Goal: Task Accomplishment & Management: Manage account settings

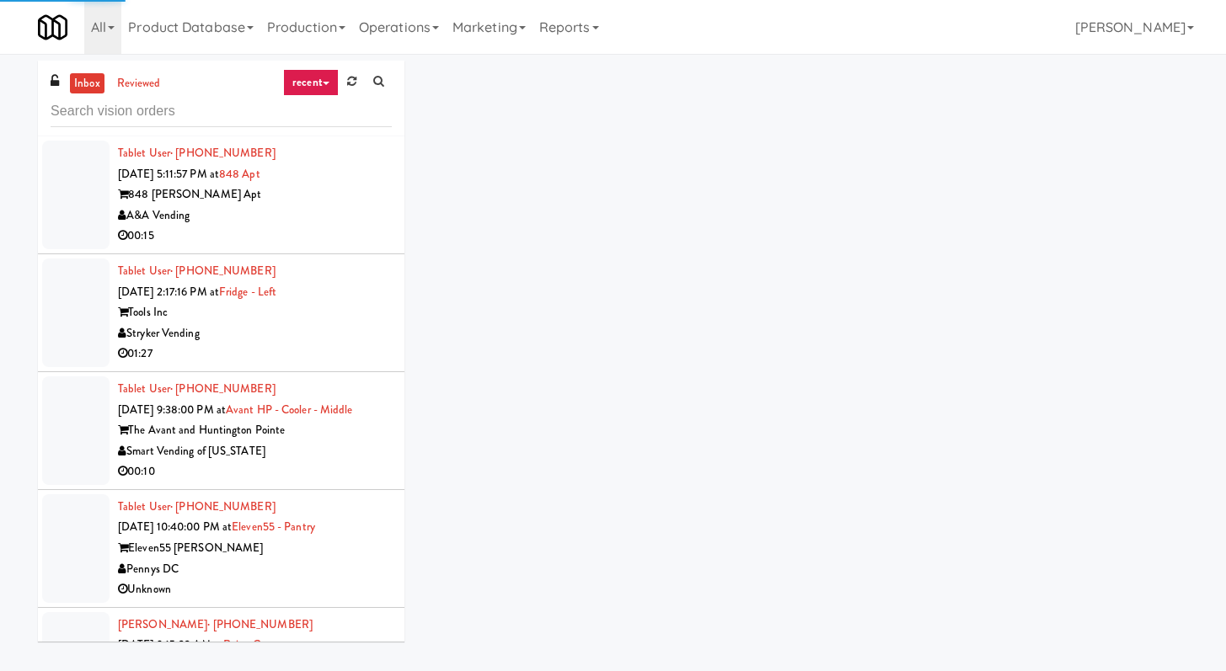
scroll to position [2859, 0]
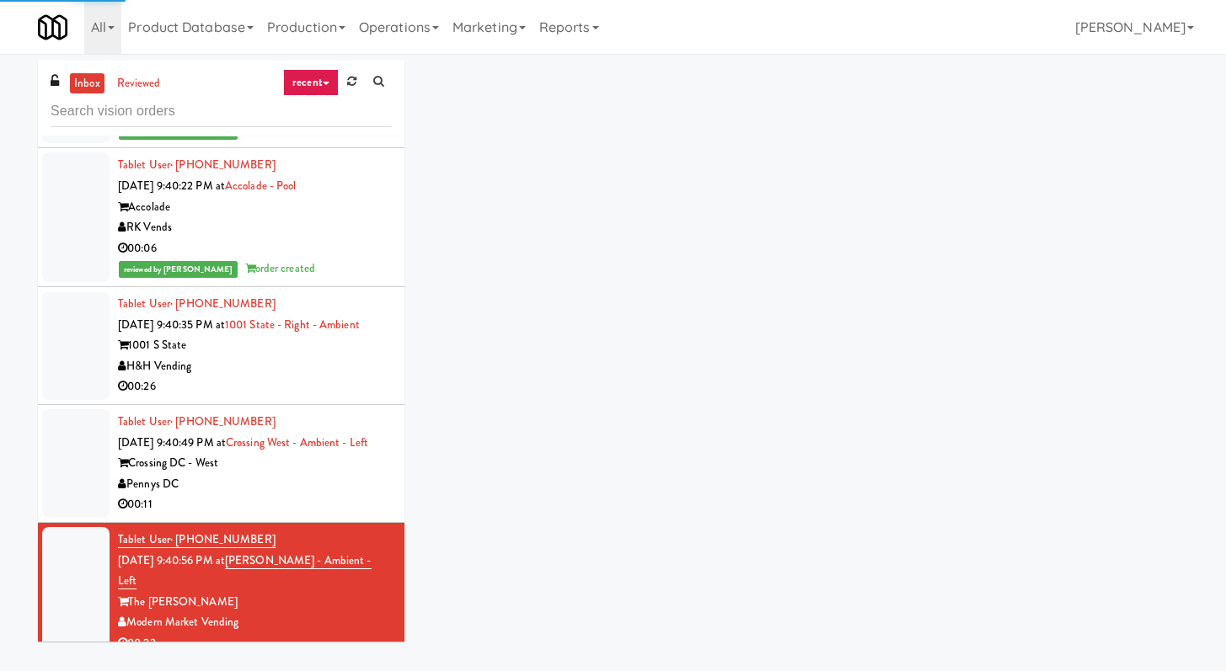
click at [240, 90] on div "inbox reviewed recent all unclear take inventory issue suspicious failed recent…" at bounding box center [221, 99] width 366 height 76
click at [235, 106] on input "text" at bounding box center [221, 111] width 341 height 31
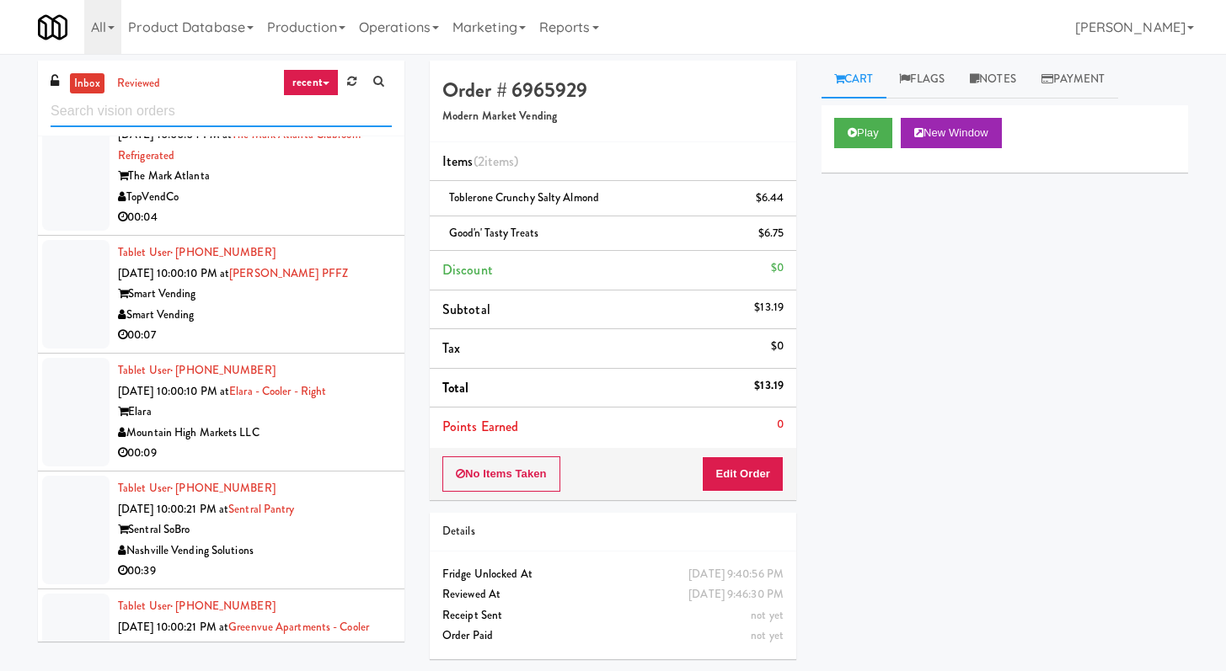
scroll to position [2072, 0]
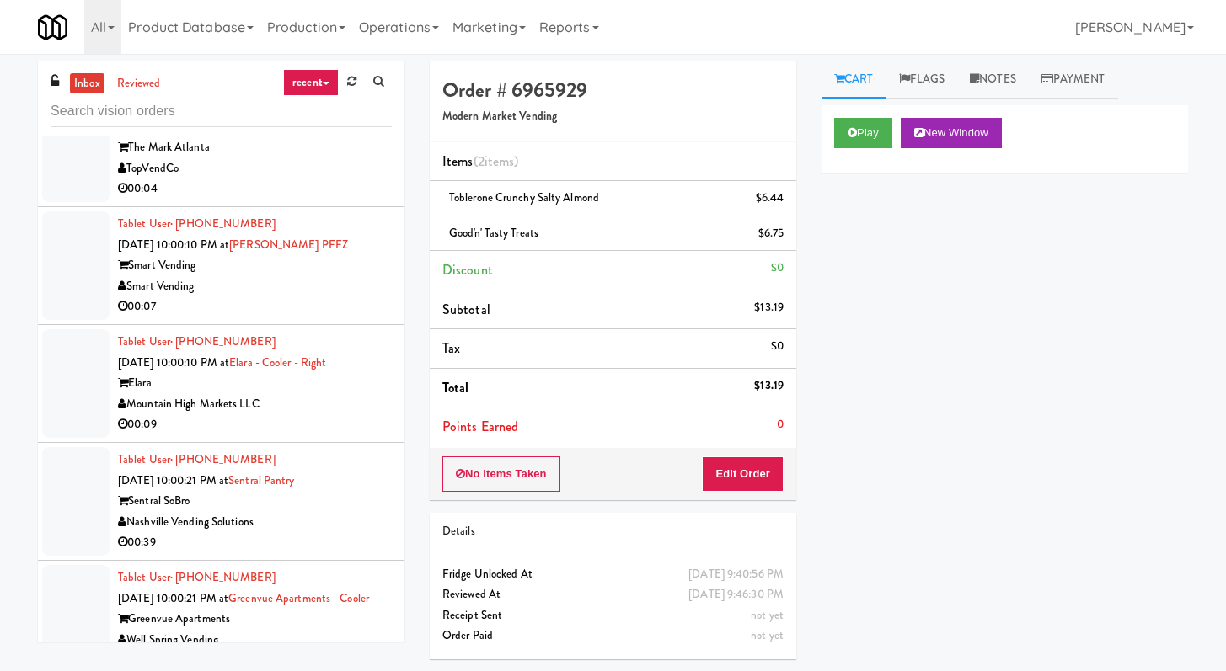
click at [338, 304] on div "00:07" at bounding box center [255, 306] width 274 height 21
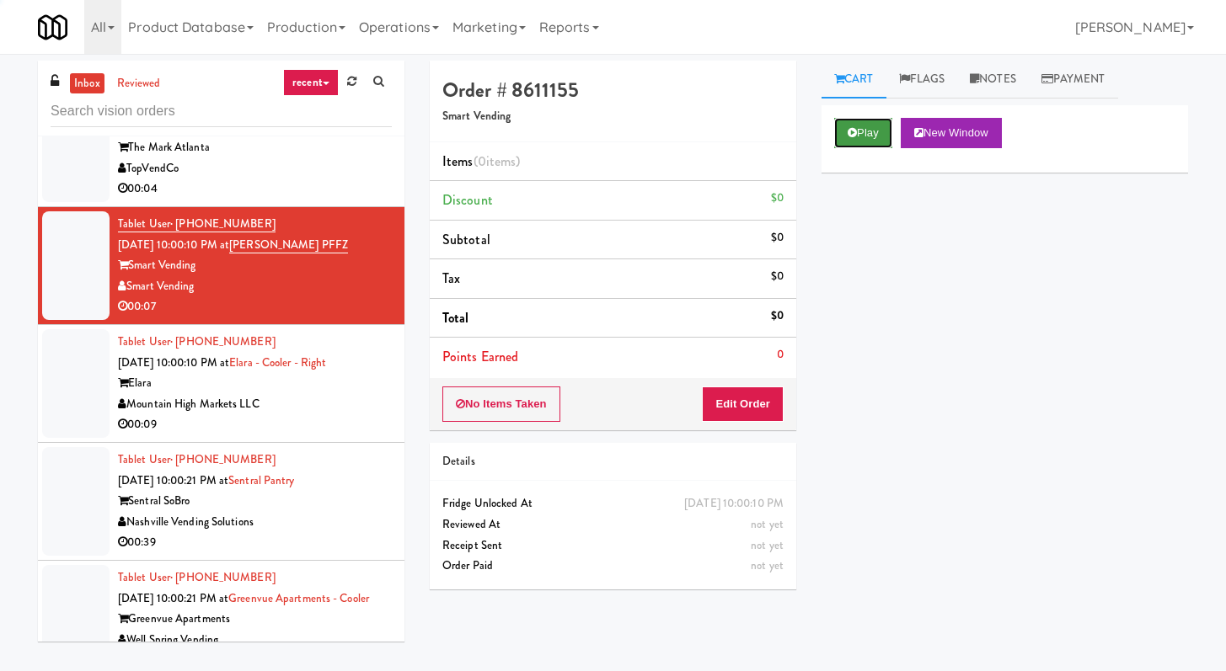
click at [860, 138] on button "Play" at bounding box center [863, 133] width 58 height 30
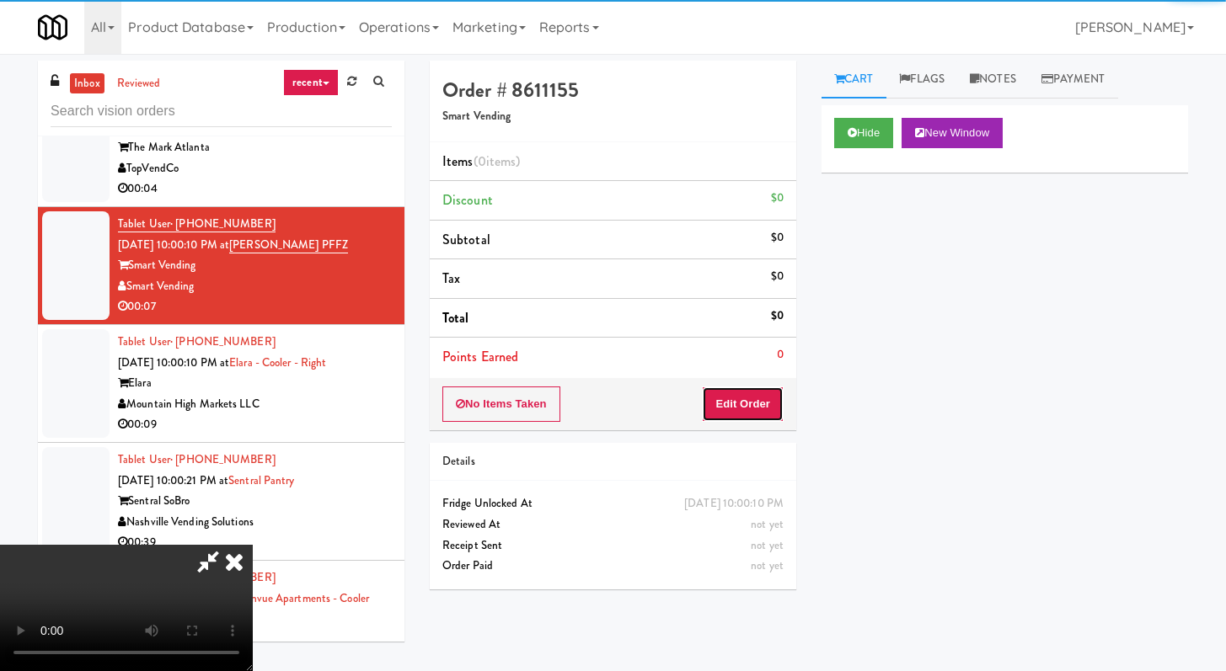
click at [739, 405] on button "Edit Order" at bounding box center [743, 404] width 82 height 35
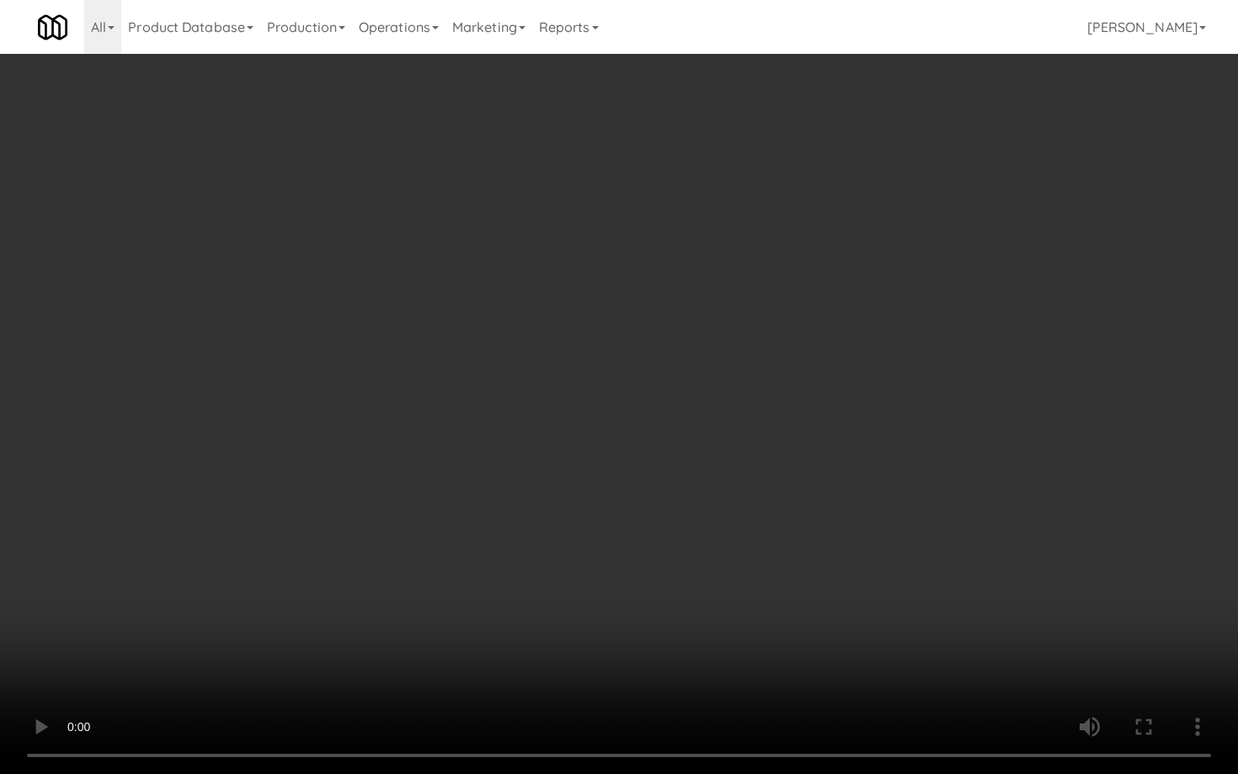
click at [655, 637] on video at bounding box center [619, 387] width 1238 height 774
click at [654, 612] on video at bounding box center [619, 387] width 1238 height 774
click at [652, 612] on video at bounding box center [619, 387] width 1238 height 774
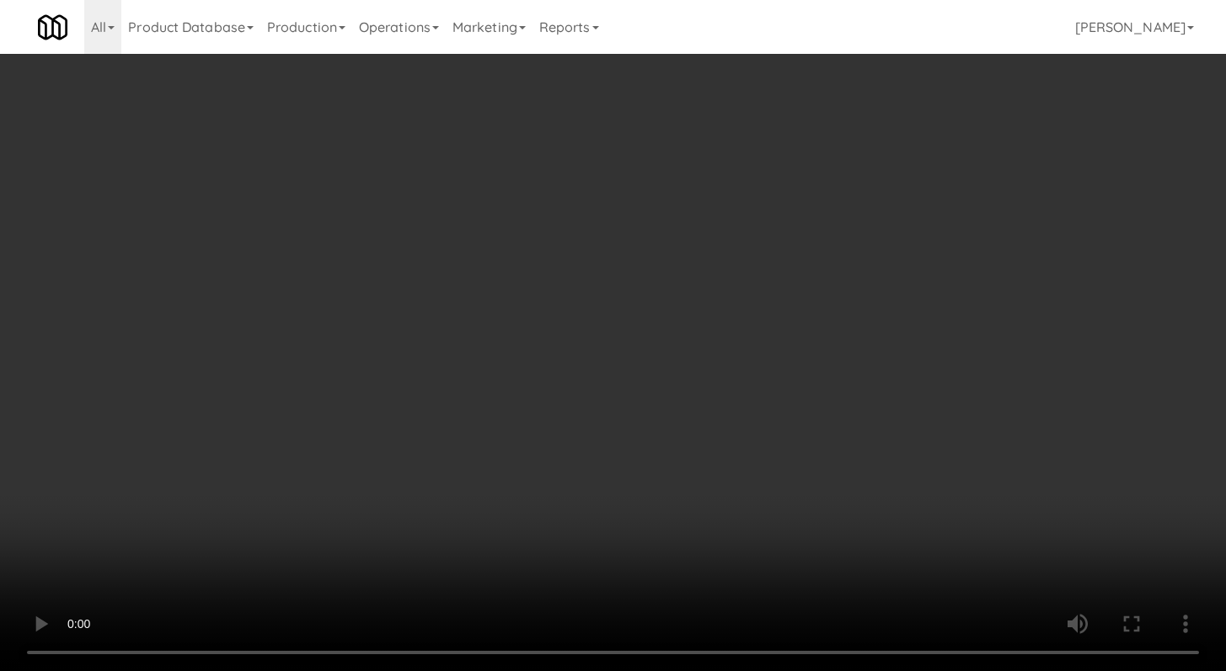
scroll to position [2089, 0]
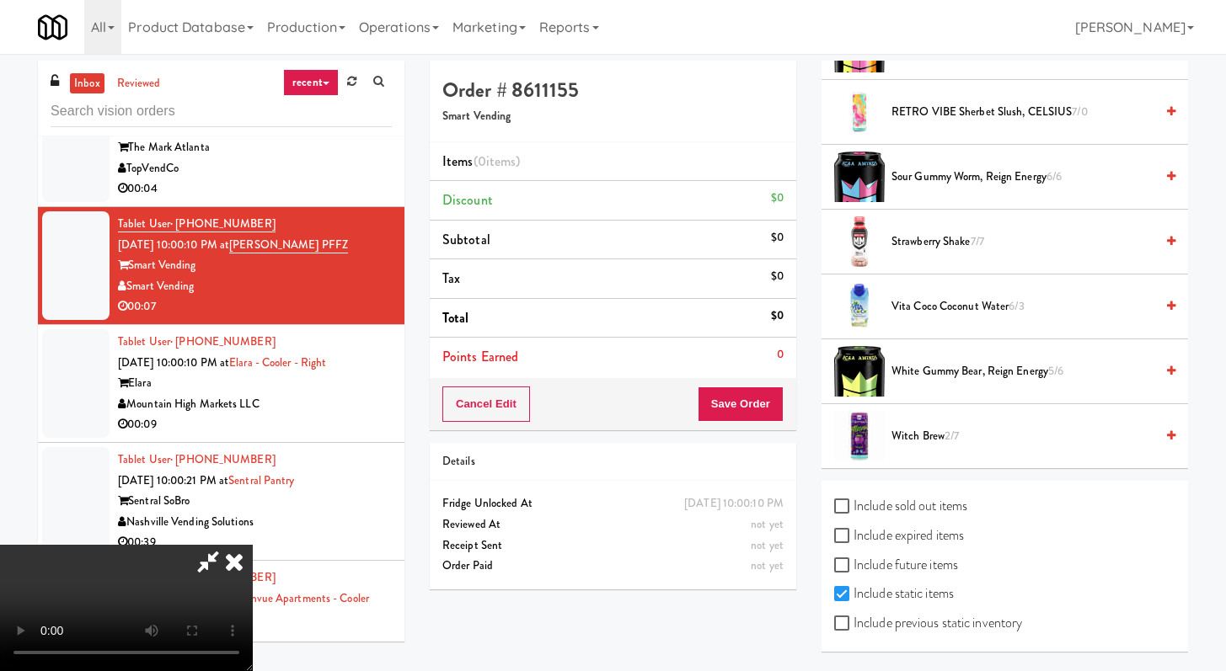
click at [905, 312] on span "Vita Coco Coconut Water 6/3" at bounding box center [1022, 306] width 263 height 21
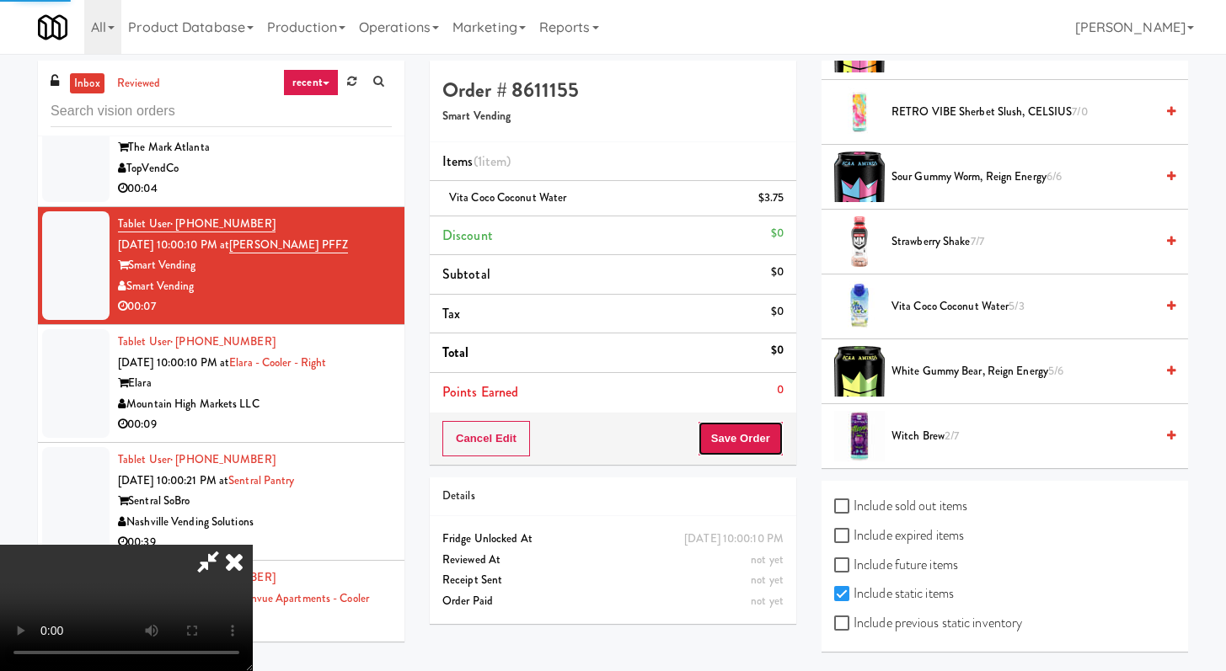
click at [743, 444] on button "Save Order" at bounding box center [740, 438] width 86 height 35
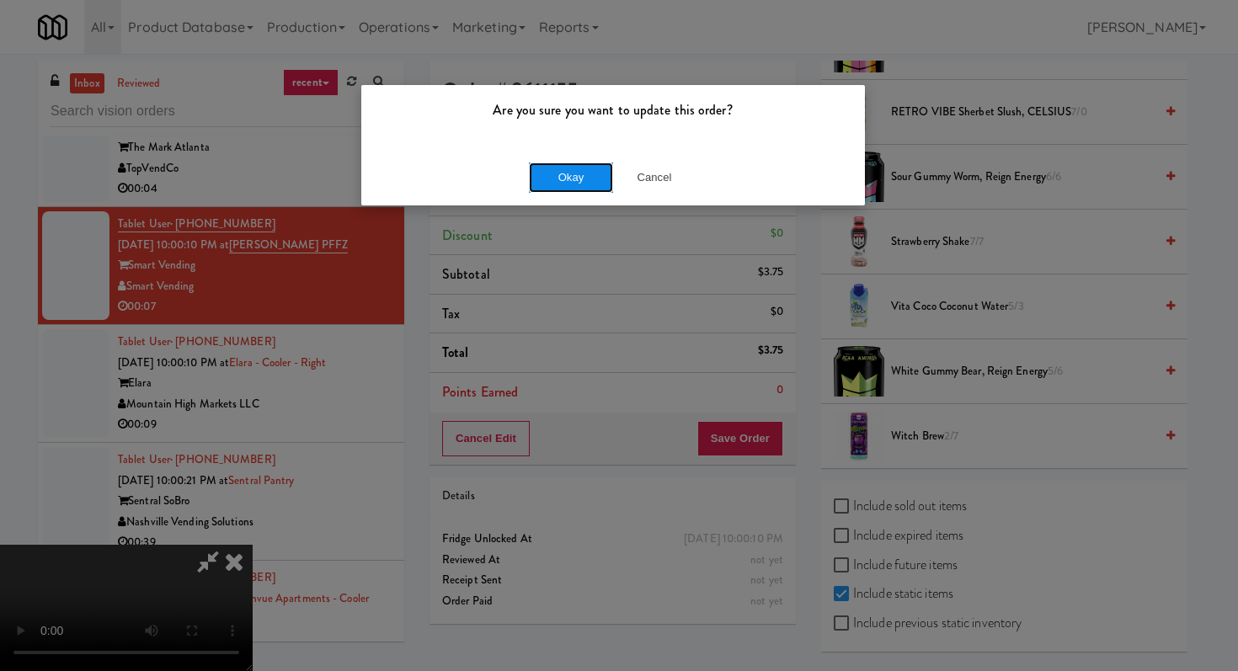
click at [556, 179] on button "Okay" at bounding box center [571, 178] width 84 height 30
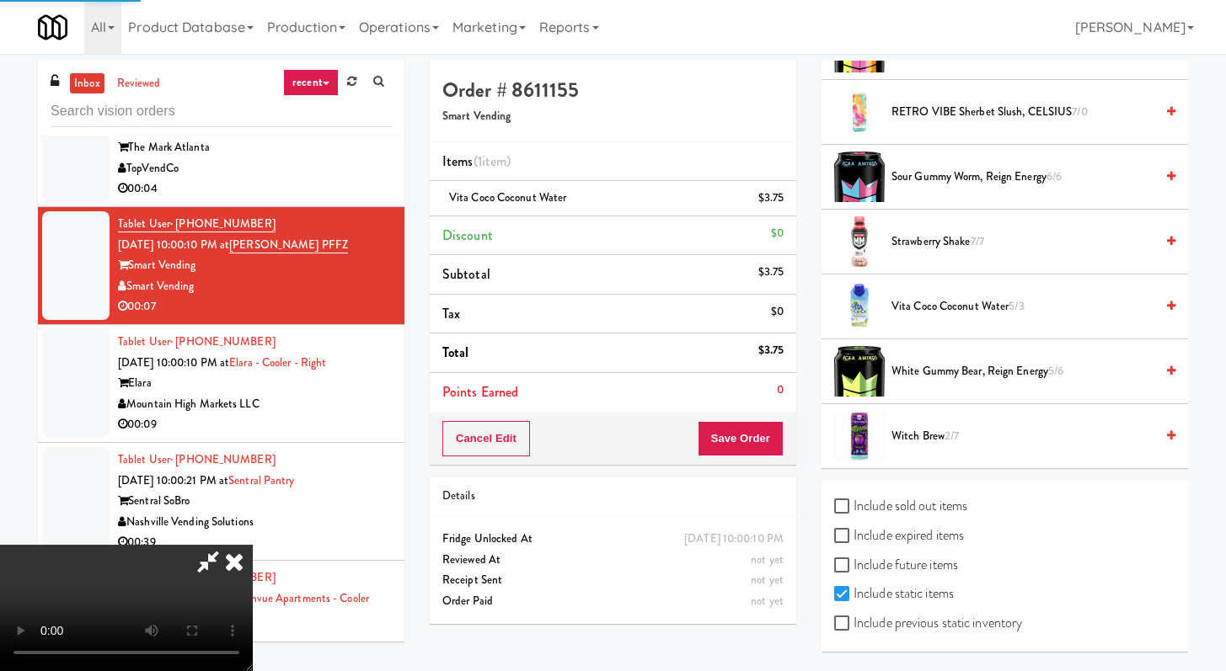
scroll to position [72, 0]
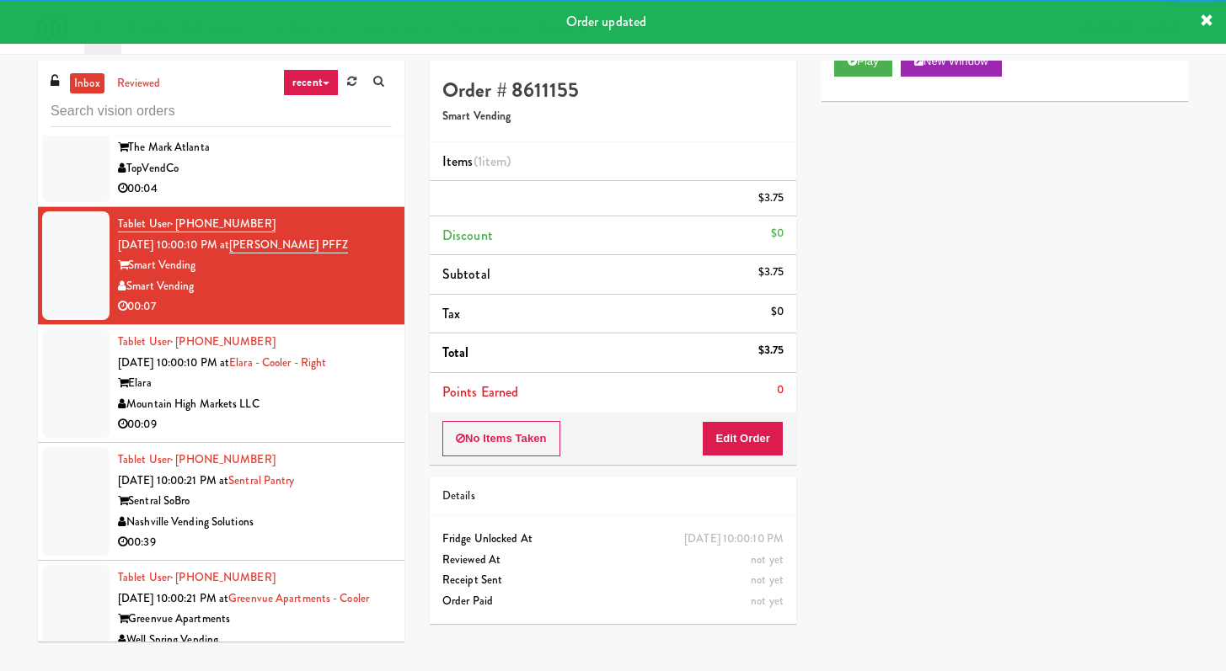
click at [319, 421] on div "Tablet User · (530) 556-9290 [DATE] 10:00:10 PM at [GEOGRAPHIC_DATA] - Cooler -…" at bounding box center [255, 384] width 274 height 104
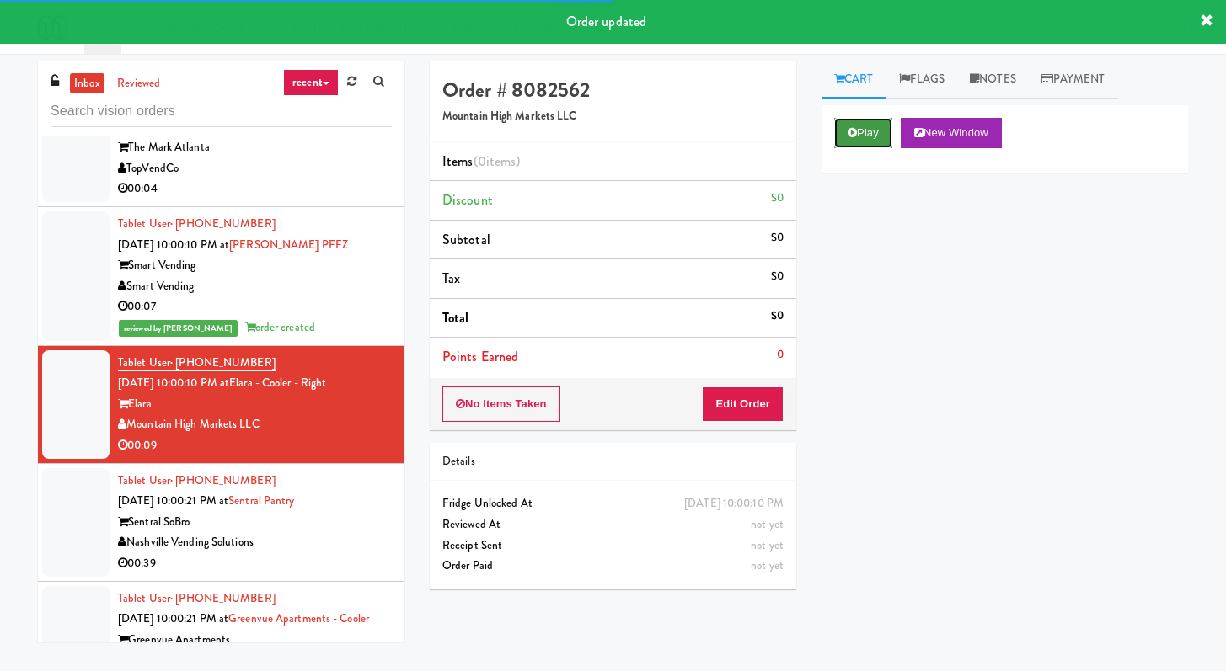
click at [870, 135] on button "Play" at bounding box center [863, 133] width 58 height 30
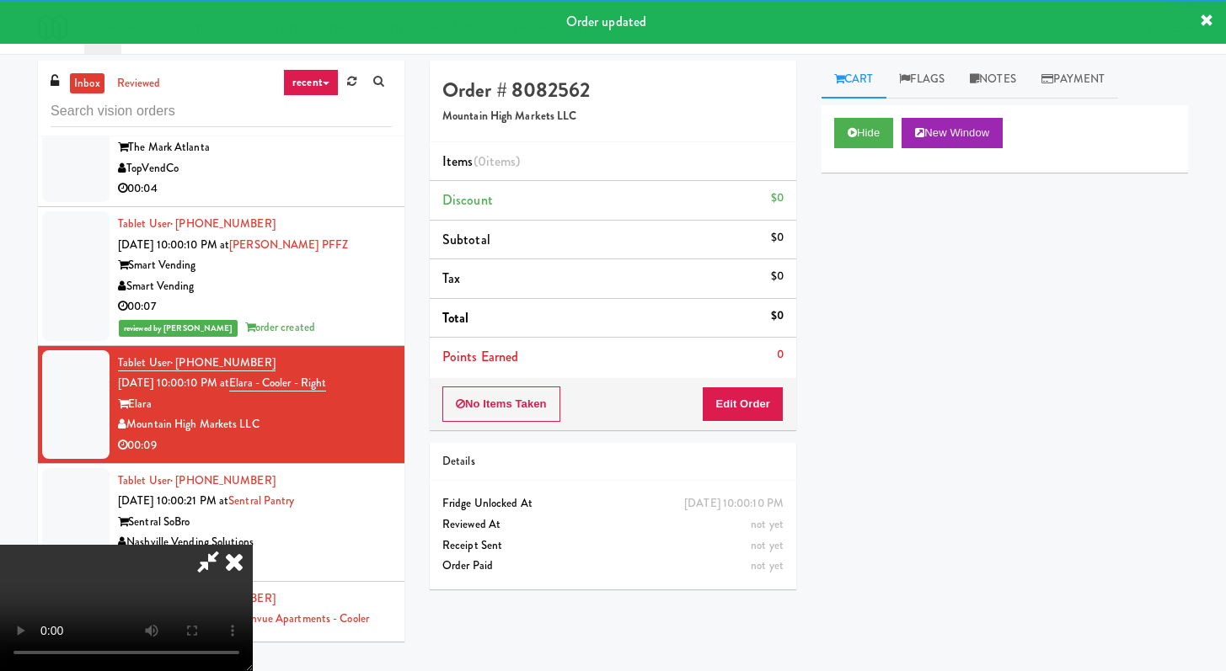
click at [766, 378] on div "No Items Taken Edit Order" at bounding box center [613, 404] width 366 height 52
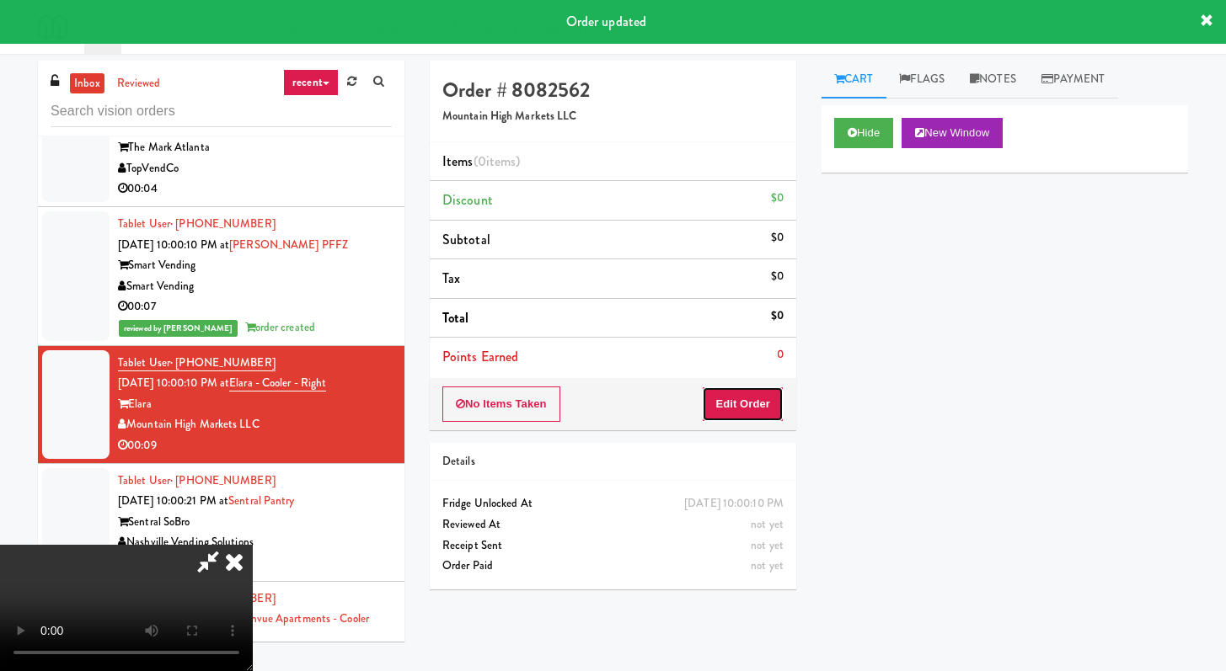
click at [751, 419] on button "Edit Order" at bounding box center [743, 404] width 82 height 35
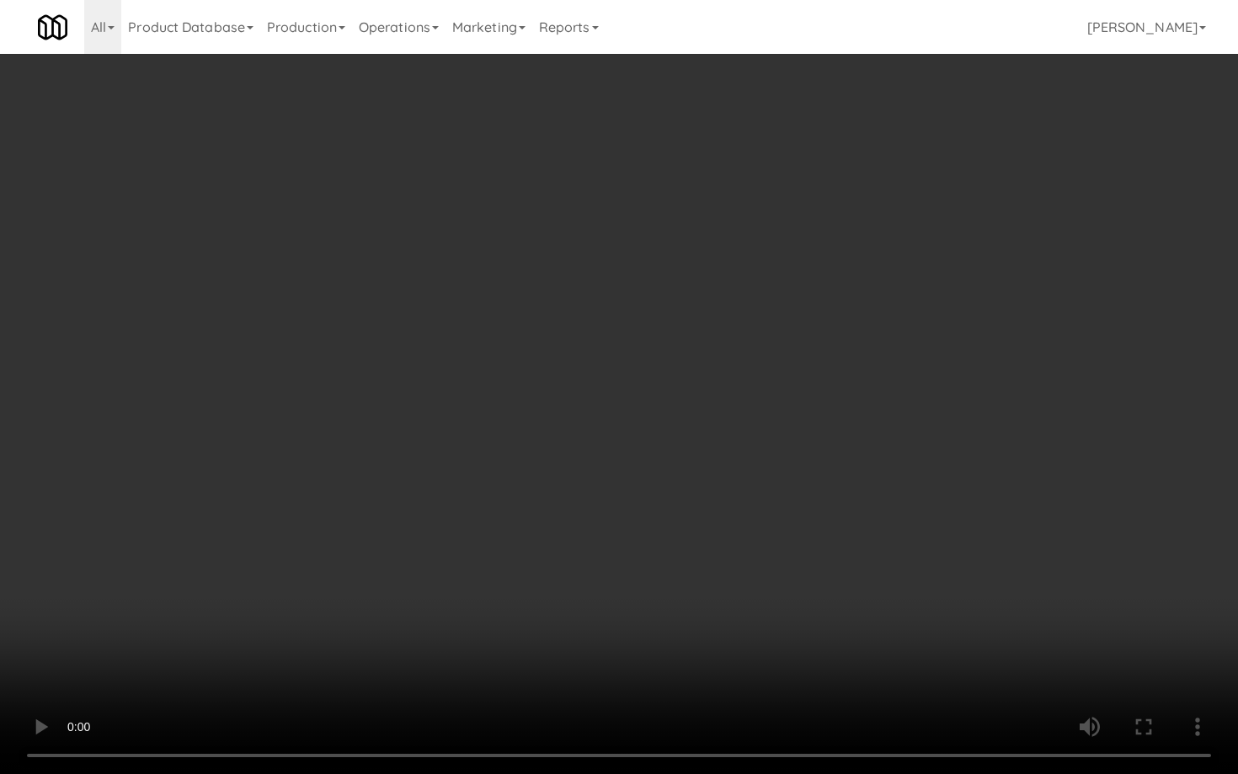
click at [590, 482] on video at bounding box center [619, 387] width 1238 height 774
click at [596, 473] on video at bounding box center [619, 387] width 1238 height 774
click at [835, 465] on video at bounding box center [619, 387] width 1238 height 774
click at [834, 465] on video at bounding box center [619, 387] width 1238 height 774
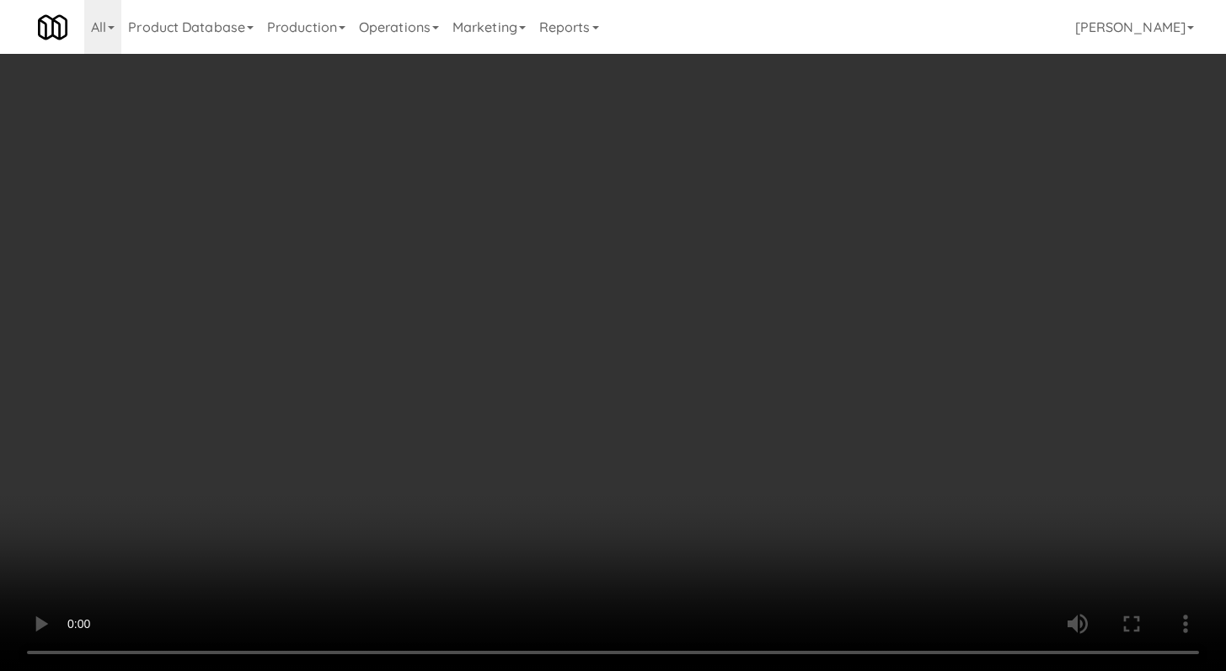
click at [628, 523] on video at bounding box center [613, 335] width 1226 height 671
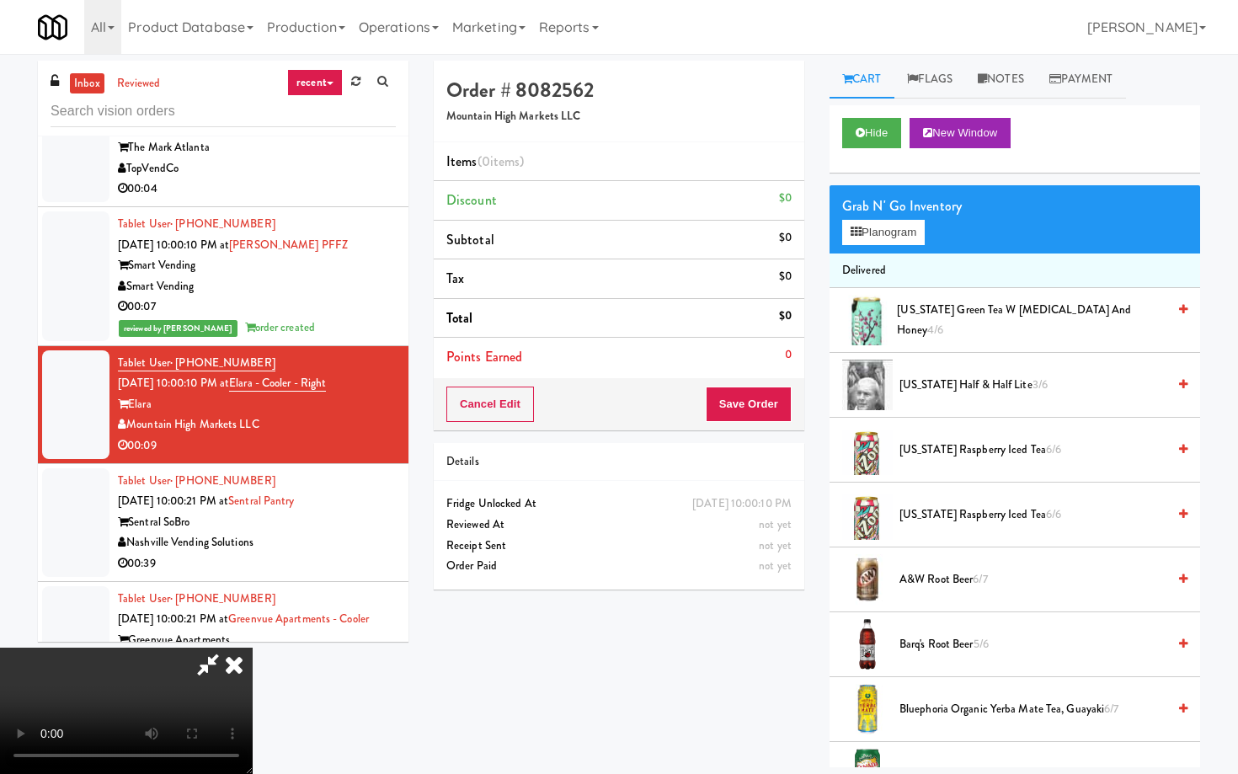
click at [253, 648] on video at bounding box center [126, 711] width 253 height 126
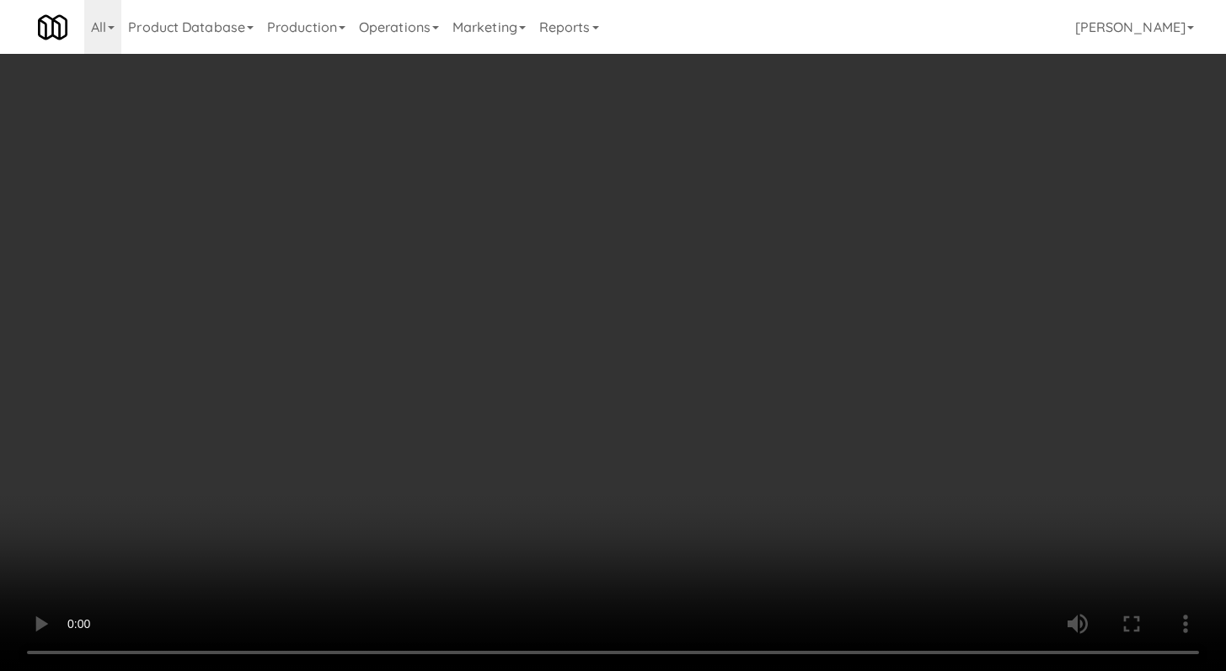
scroll to position [2025, 0]
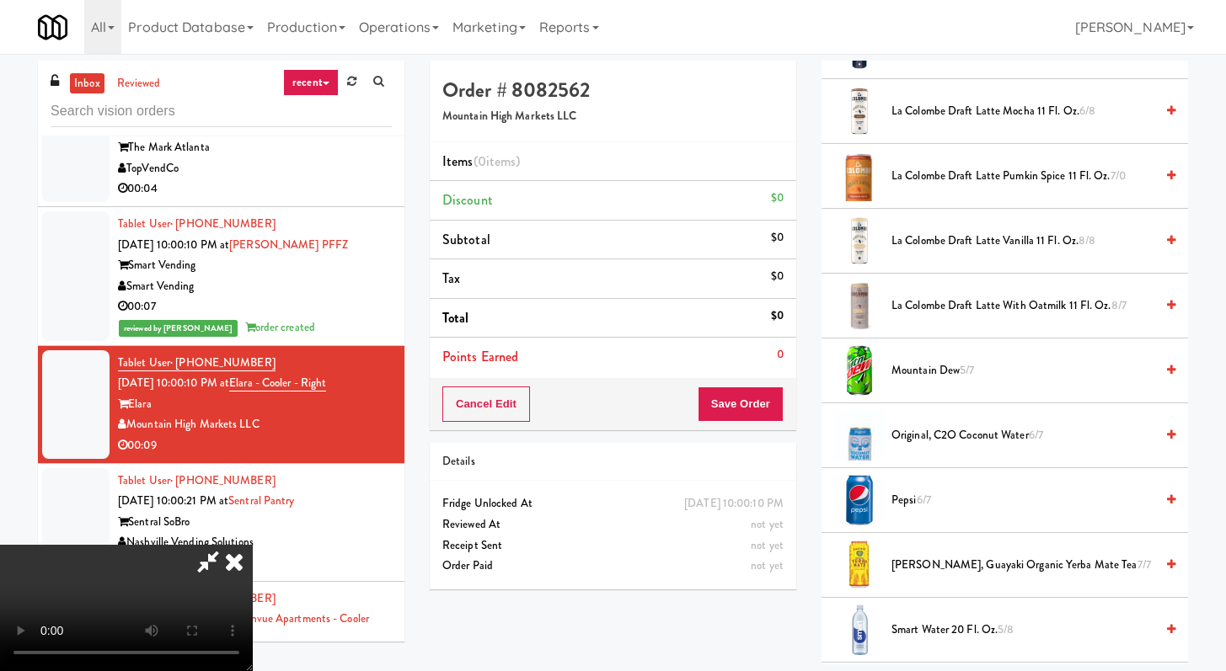
click at [937, 355] on li "Mountain Dew 5/7" at bounding box center [1004, 371] width 366 height 65
click at [932, 378] on span "Mountain Dew 5/7" at bounding box center [1022, 371] width 263 height 21
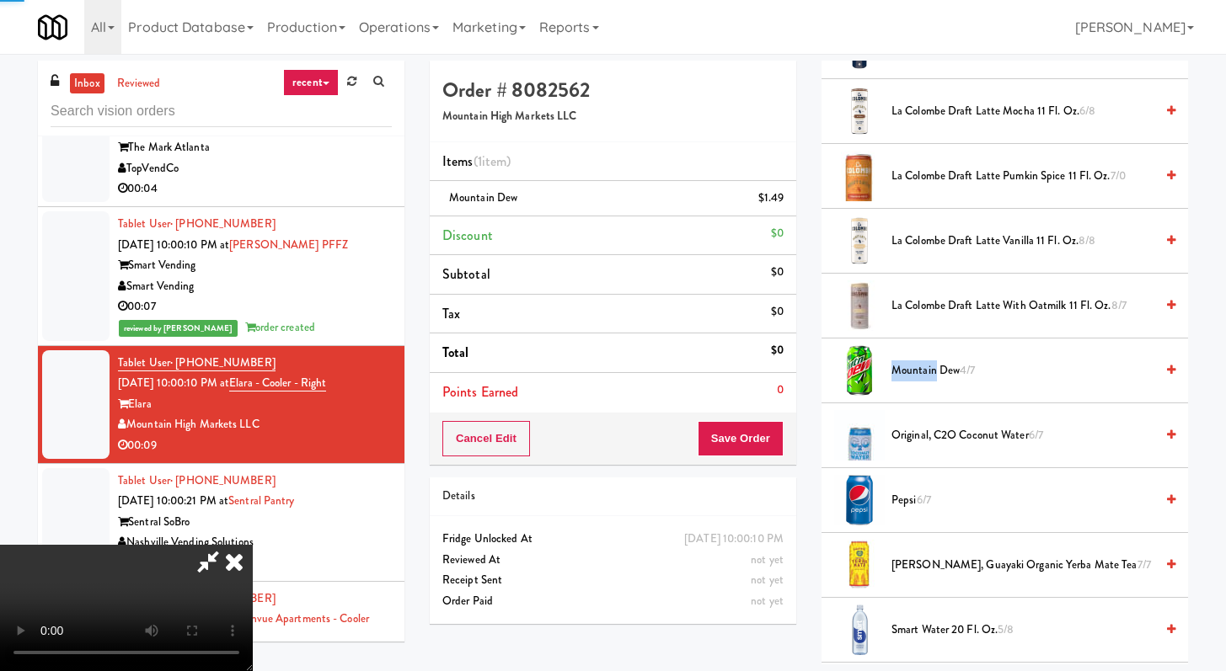
click at [931, 378] on span "Mountain Dew 4/7" at bounding box center [1022, 371] width 263 height 21
click at [930, 378] on span "Mountain Dew 3/7" at bounding box center [1022, 371] width 263 height 21
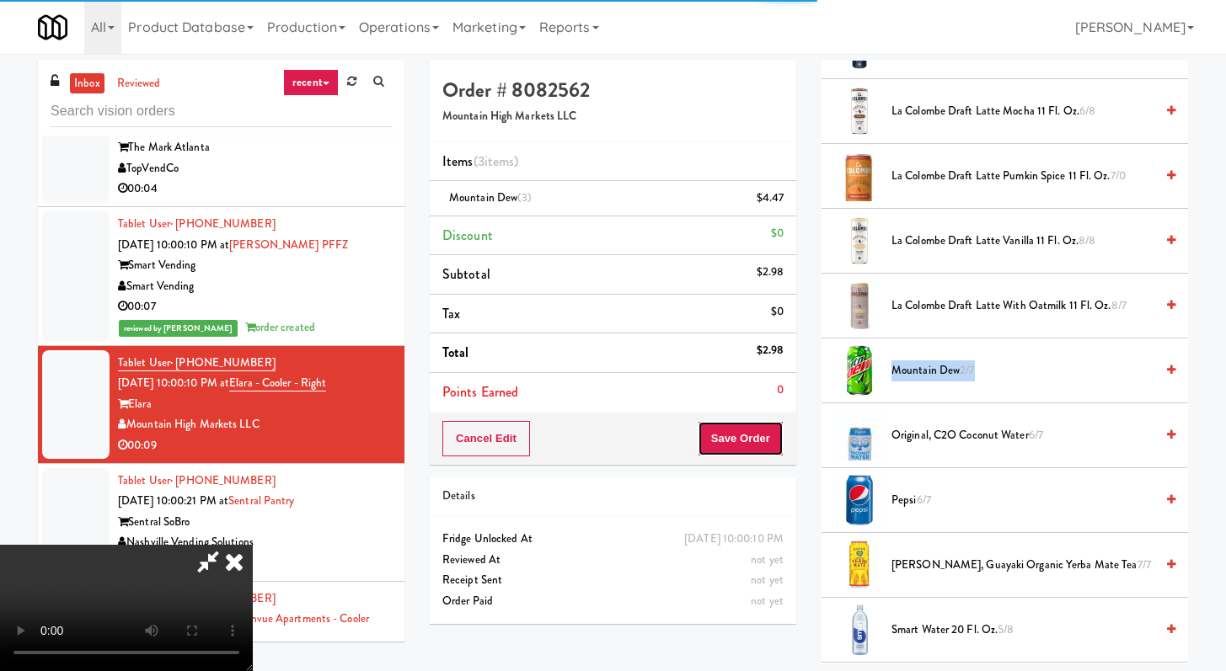
click at [768, 443] on button "Save Order" at bounding box center [740, 438] width 86 height 35
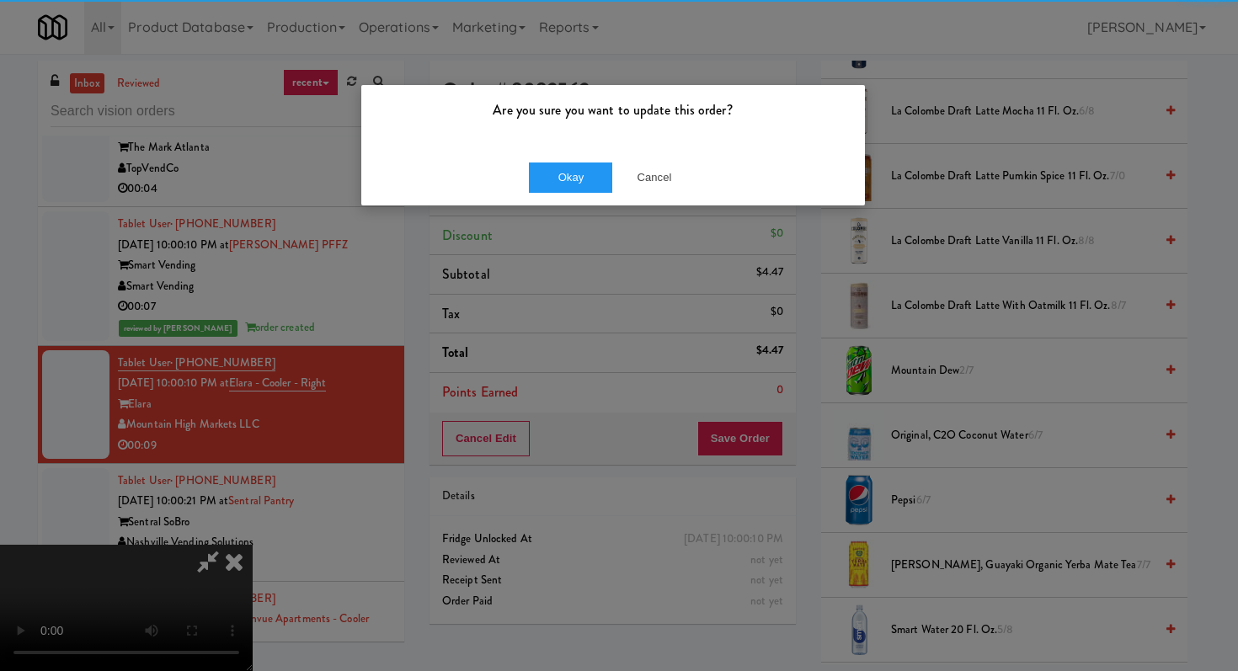
click at [515, 170] on div "Okay Cancel" at bounding box center [613, 177] width 504 height 56
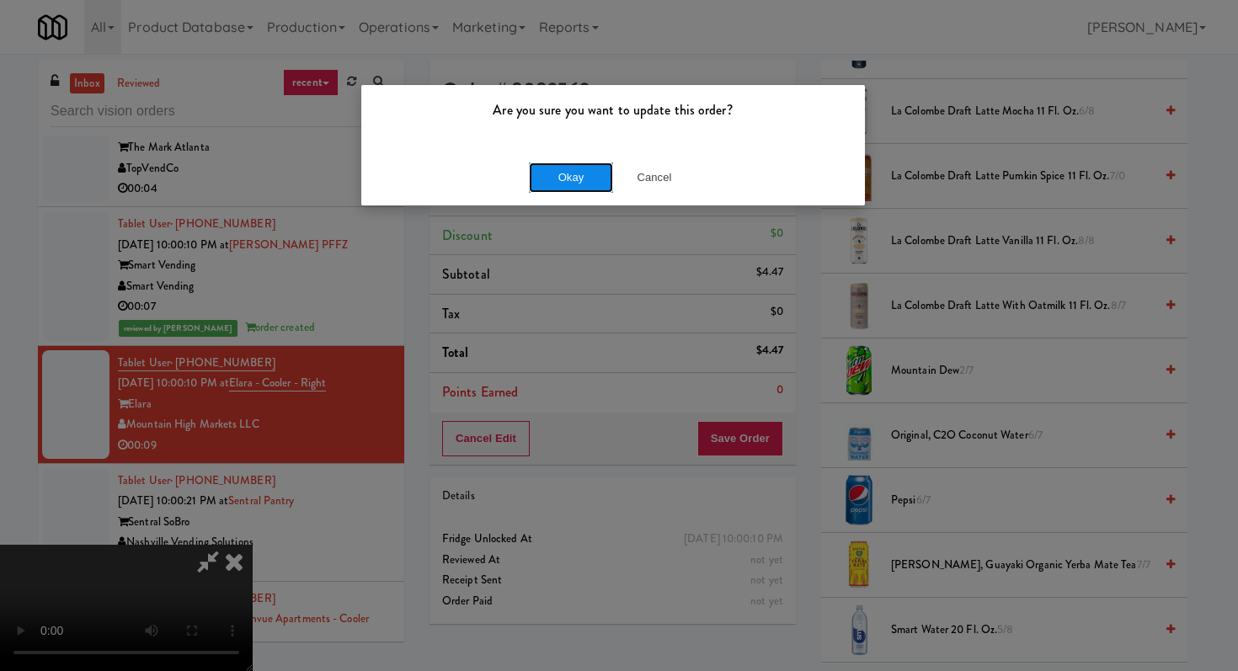
click at [567, 174] on button "Okay" at bounding box center [571, 178] width 84 height 30
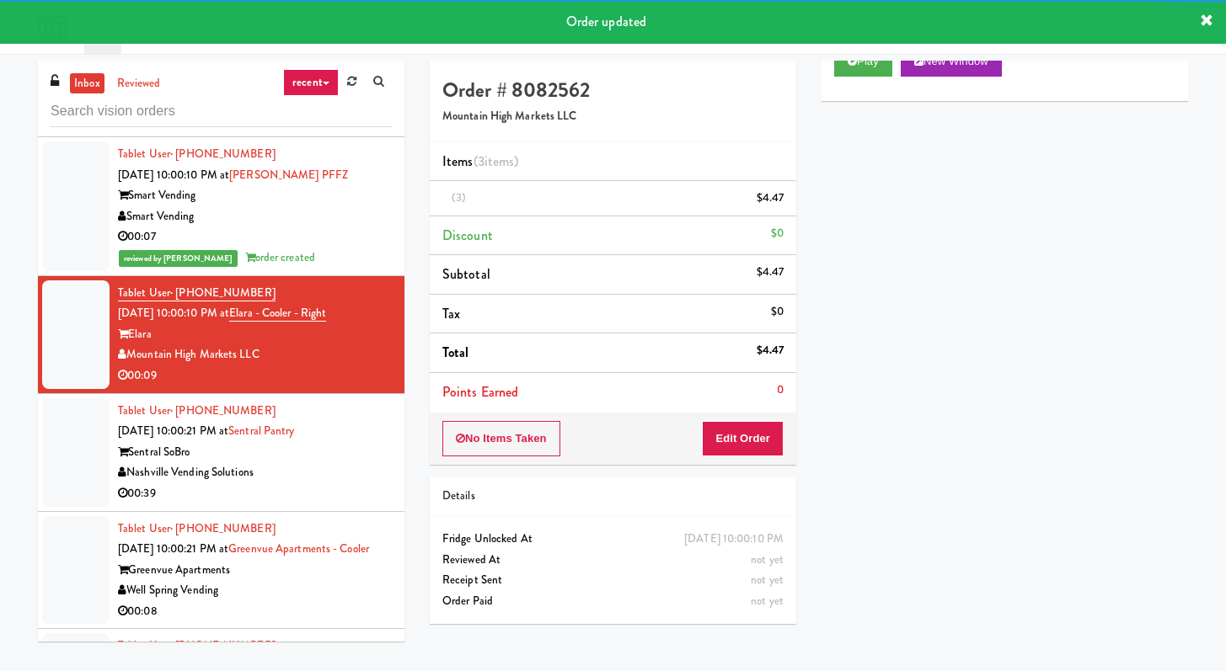
scroll to position [2331, 0]
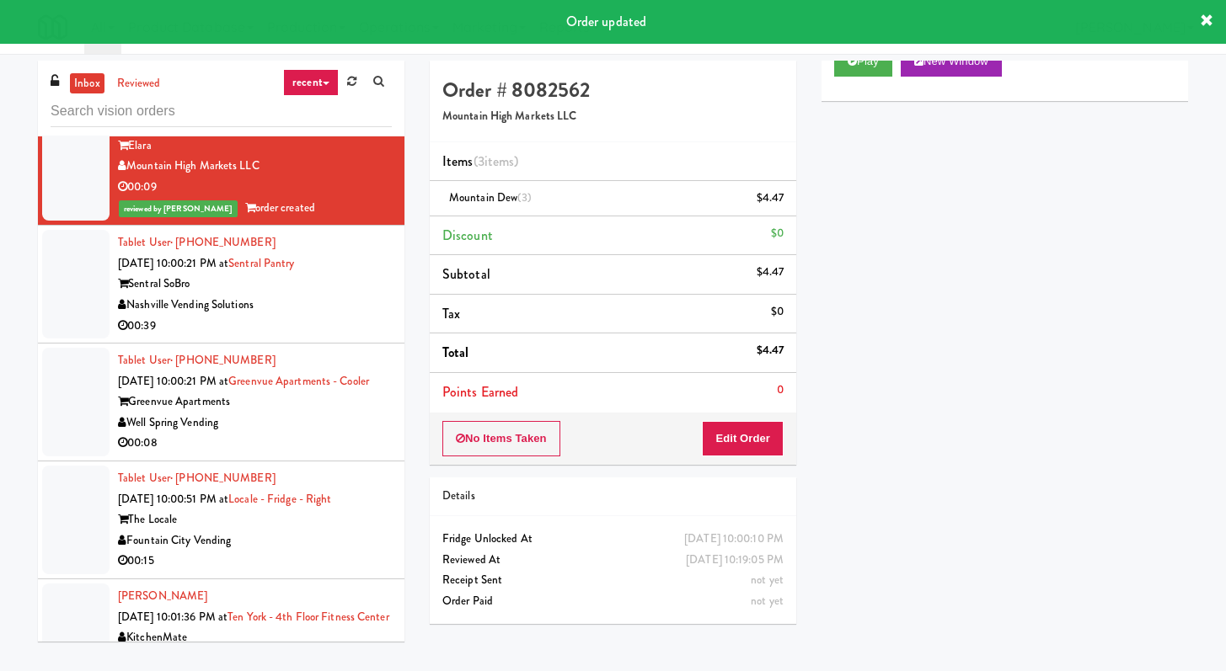
click at [350, 335] on div "00:39" at bounding box center [255, 326] width 274 height 21
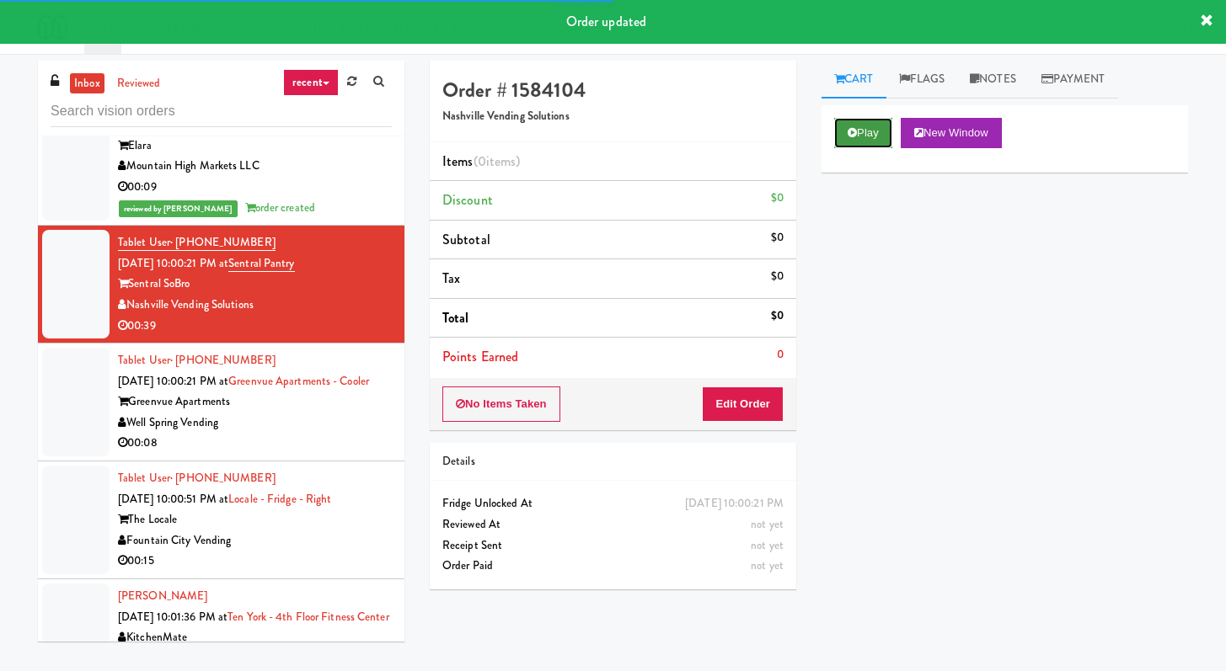
click at [868, 126] on button "Play" at bounding box center [863, 133] width 58 height 30
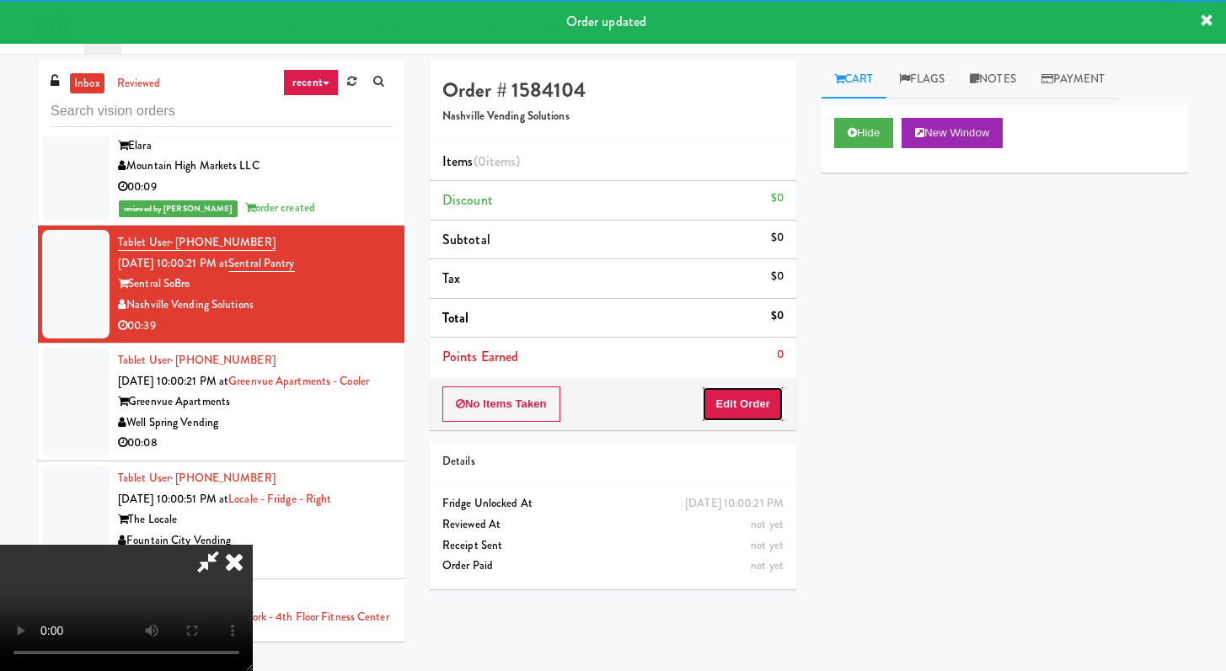
click at [771, 394] on button "Edit Order" at bounding box center [743, 404] width 82 height 35
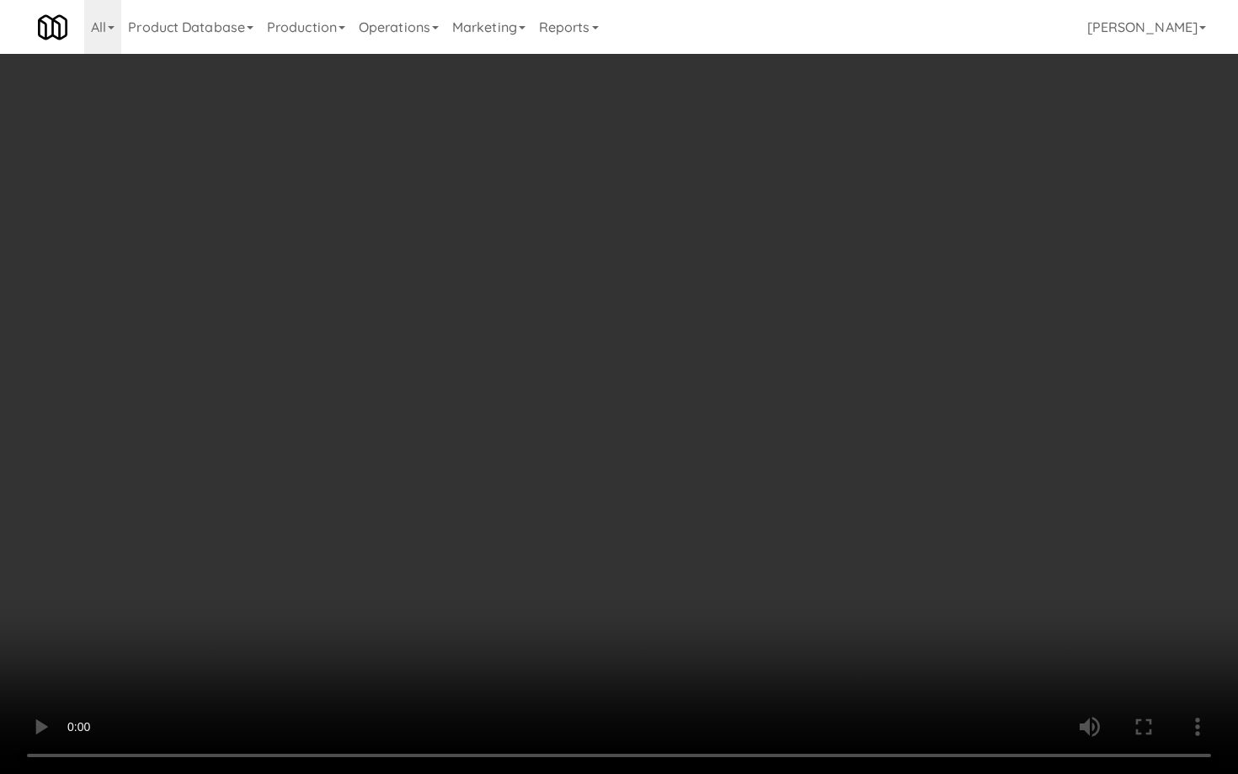
click at [654, 511] on video at bounding box center [619, 387] width 1238 height 774
click at [668, 492] on video at bounding box center [619, 387] width 1238 height 774
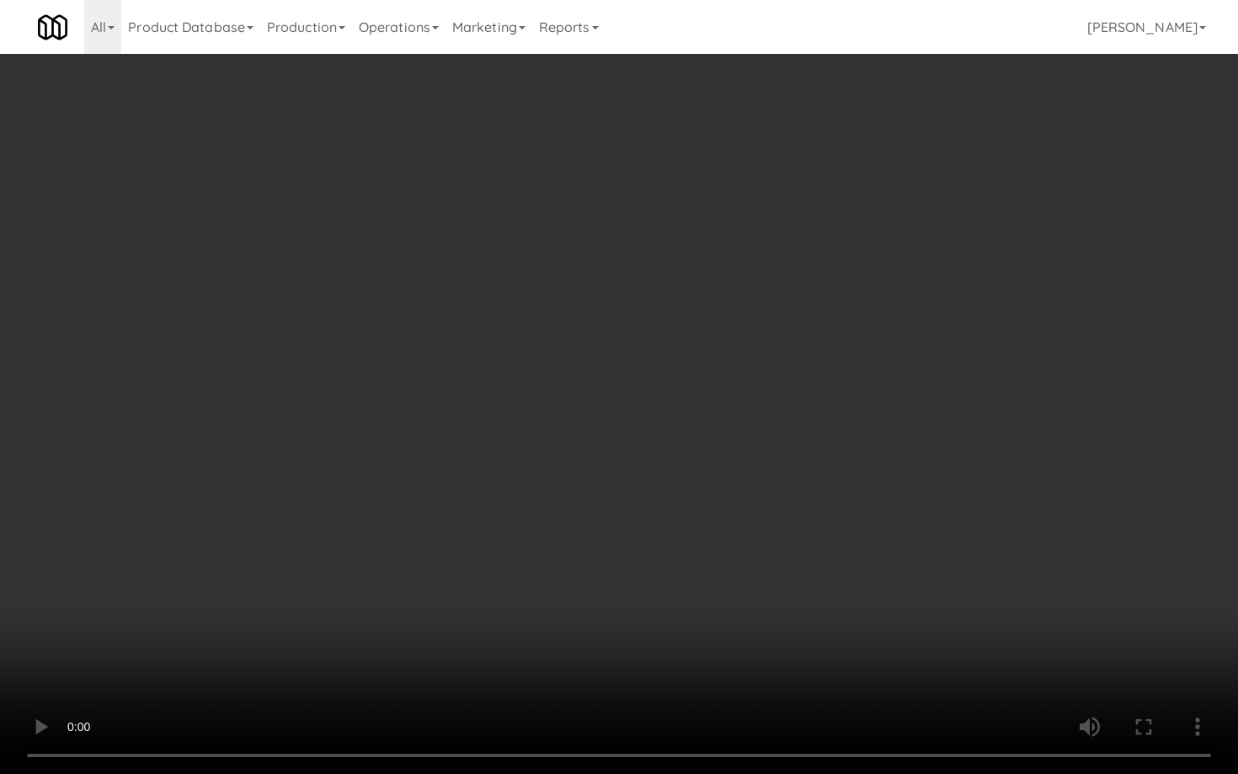
click at [668, 492] on video at bounding box center [619, 387] width 1238 height 774
click at [674, 490] on video at bounding box center [619, 387] width 1238 height 774
click at [674, 491] on video at bounding box center [619, 387] width 1238 height 774
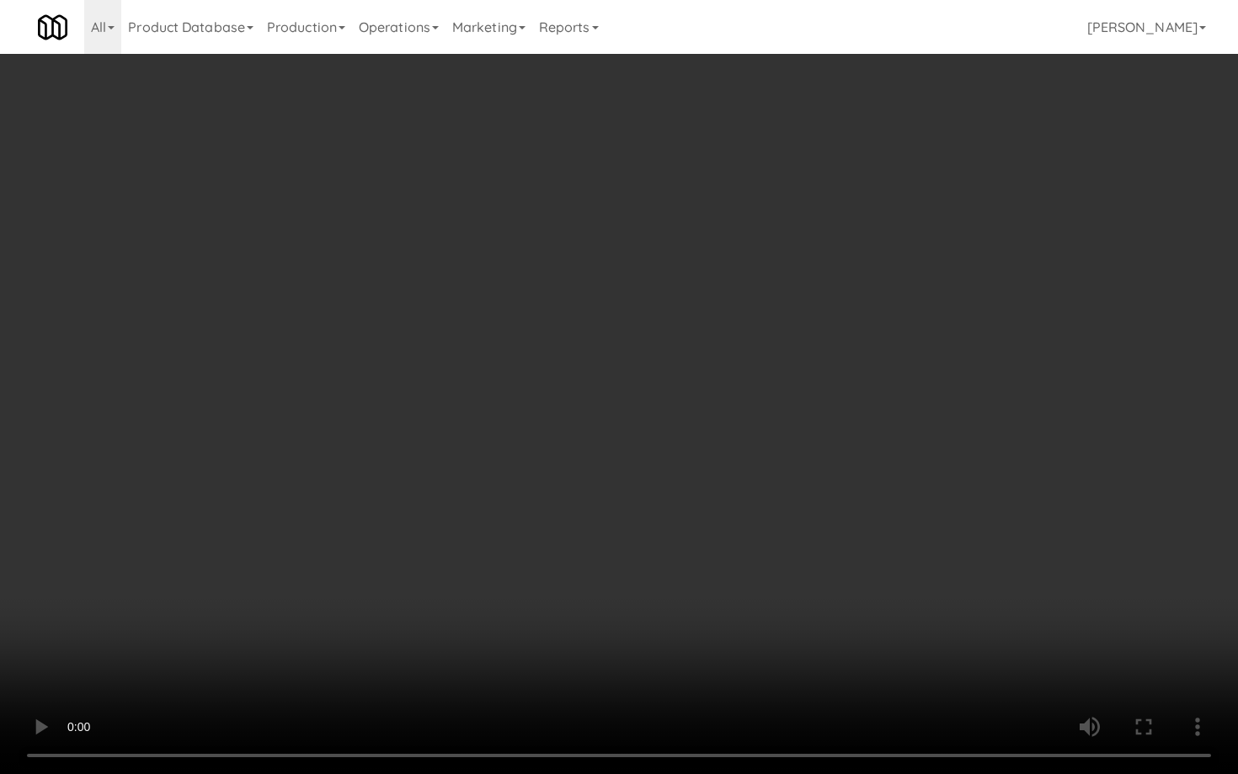
click at [674, 491] on video at bounding box center [619, 387] width 1238 height 774
click at [676, 488] on video at bounding box center [619, 387] width 1238 height 774
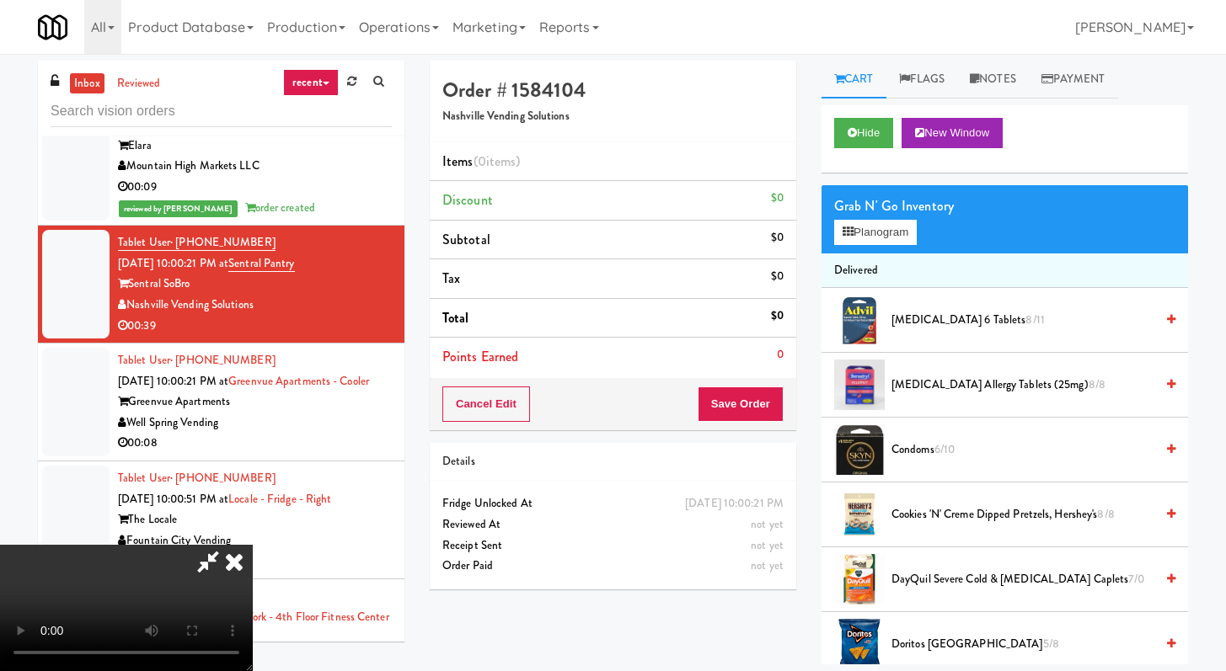
click at [902, 638] on span "Doritos Cool Ranch 5/8" at bounding box center [1022, 644] width 263 height 21
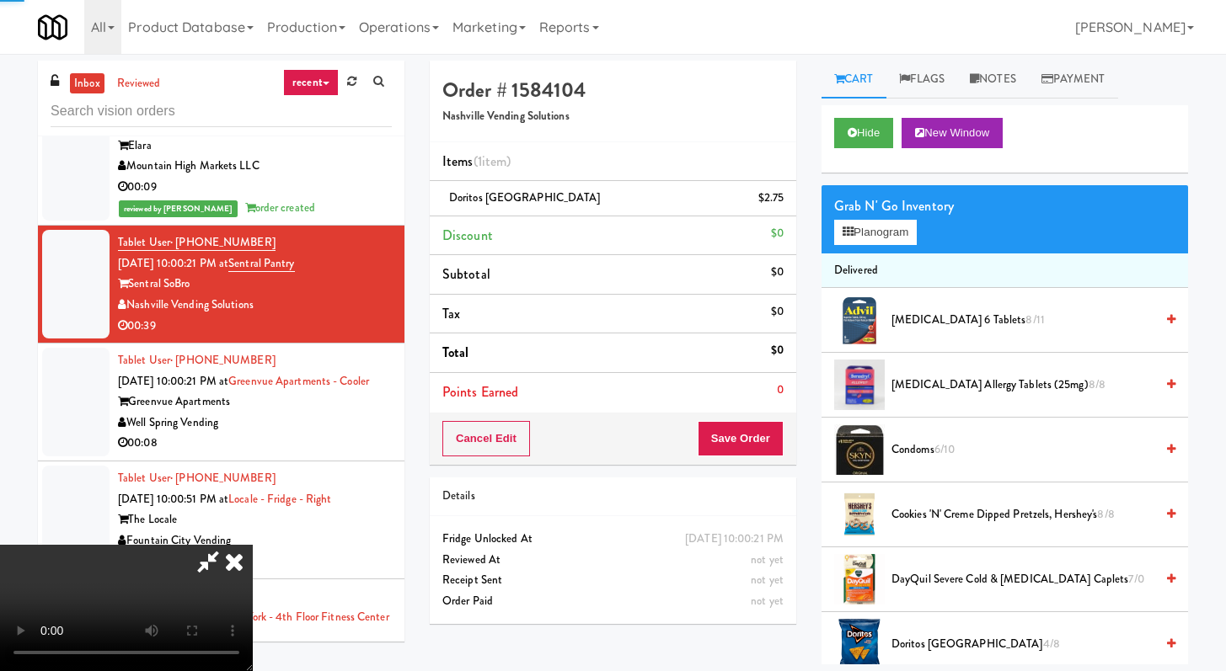
click at [243, 545] on video at bounding box center [126, 608] width 253 height 126
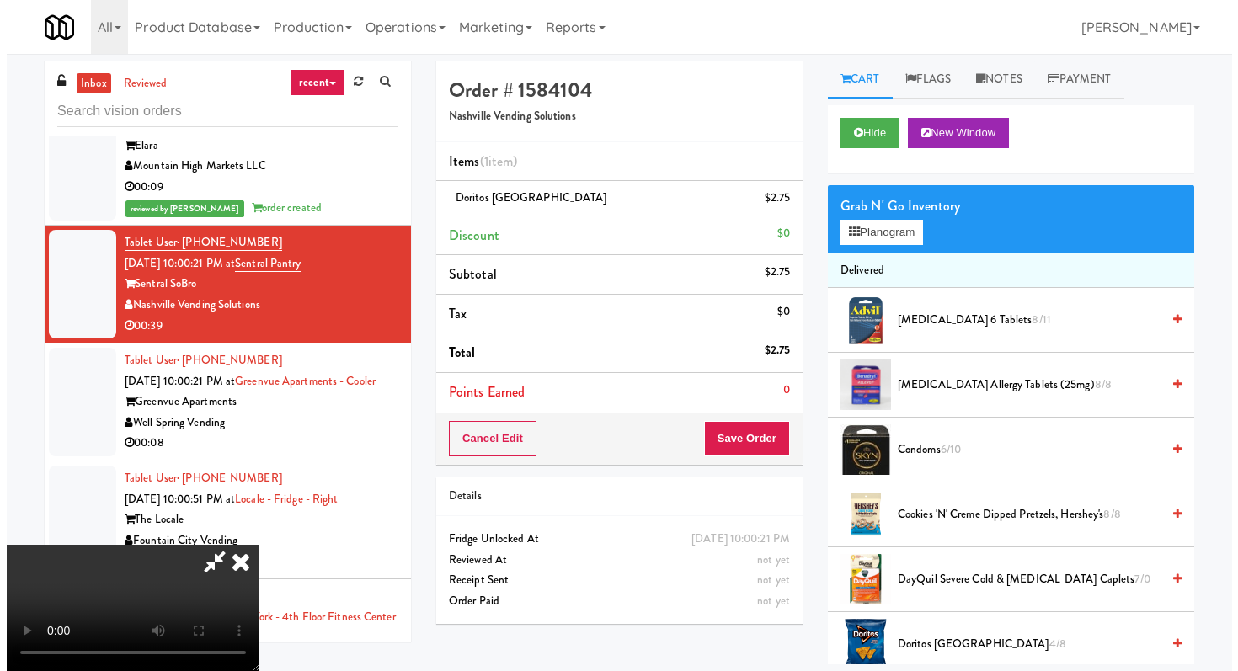
scroll to position [54, 0]
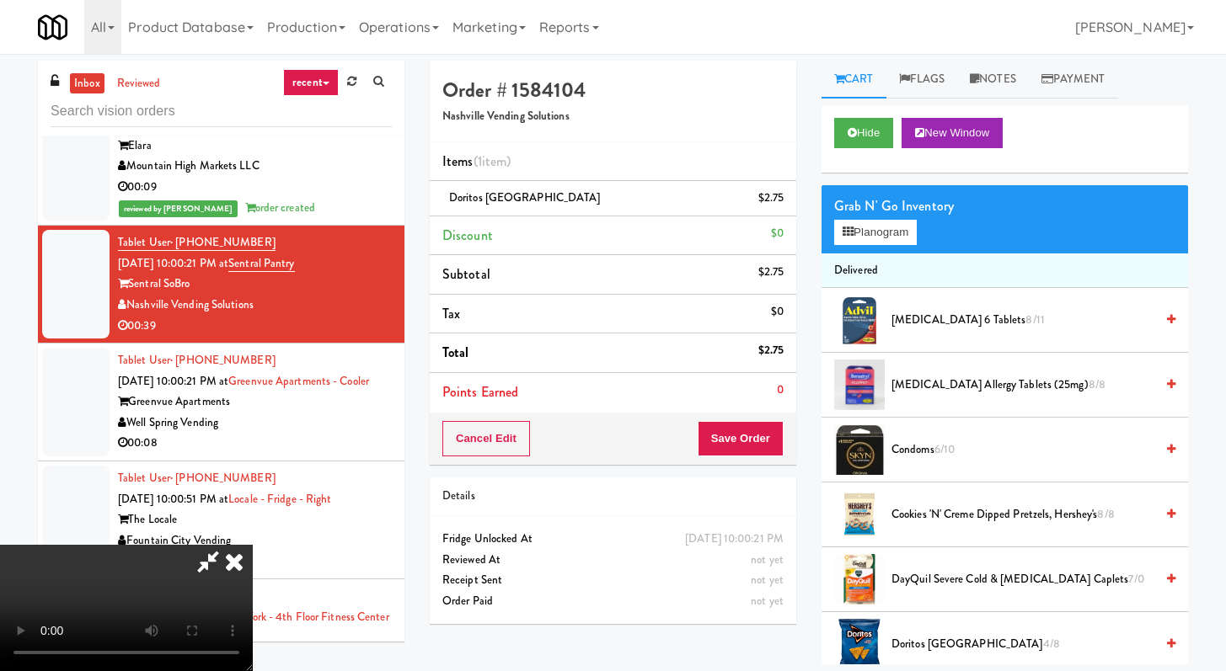
click at [253, 545] on video at bounding box center [126, 608] width 253 height 126
click at [910, 237] on button "Planogram" at bounding box center [875, 232] width 83 height 25
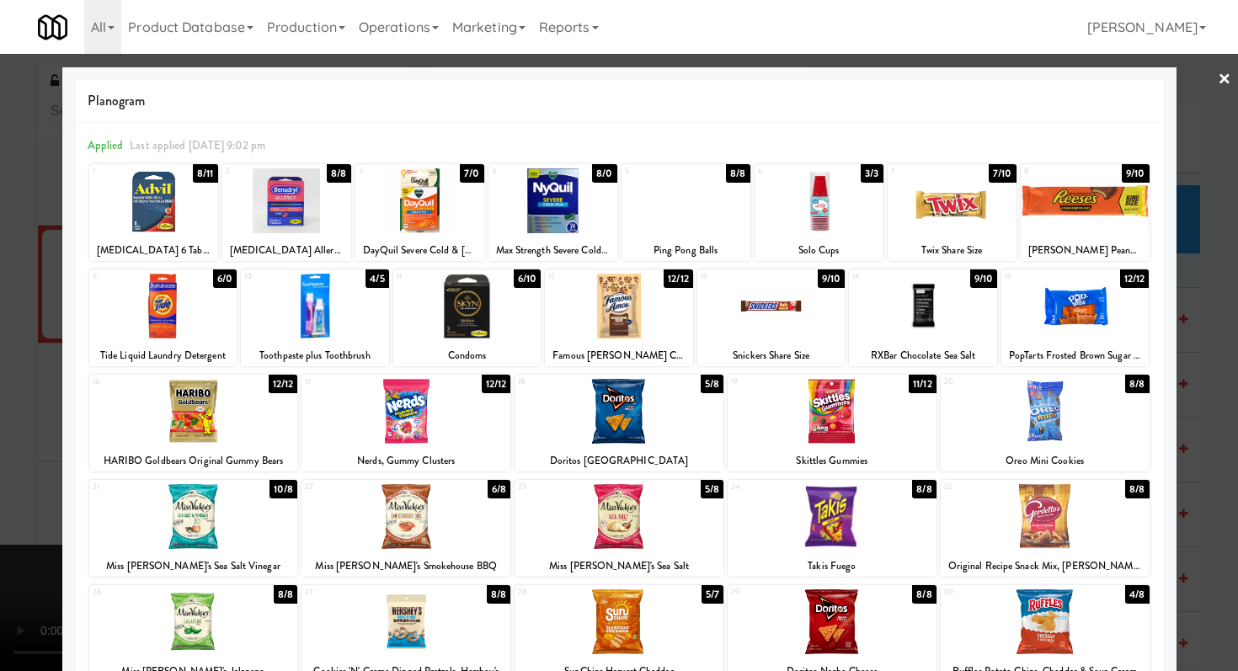
click at [181, 414] on div at bounding box center [193, 411] width 209 height 65
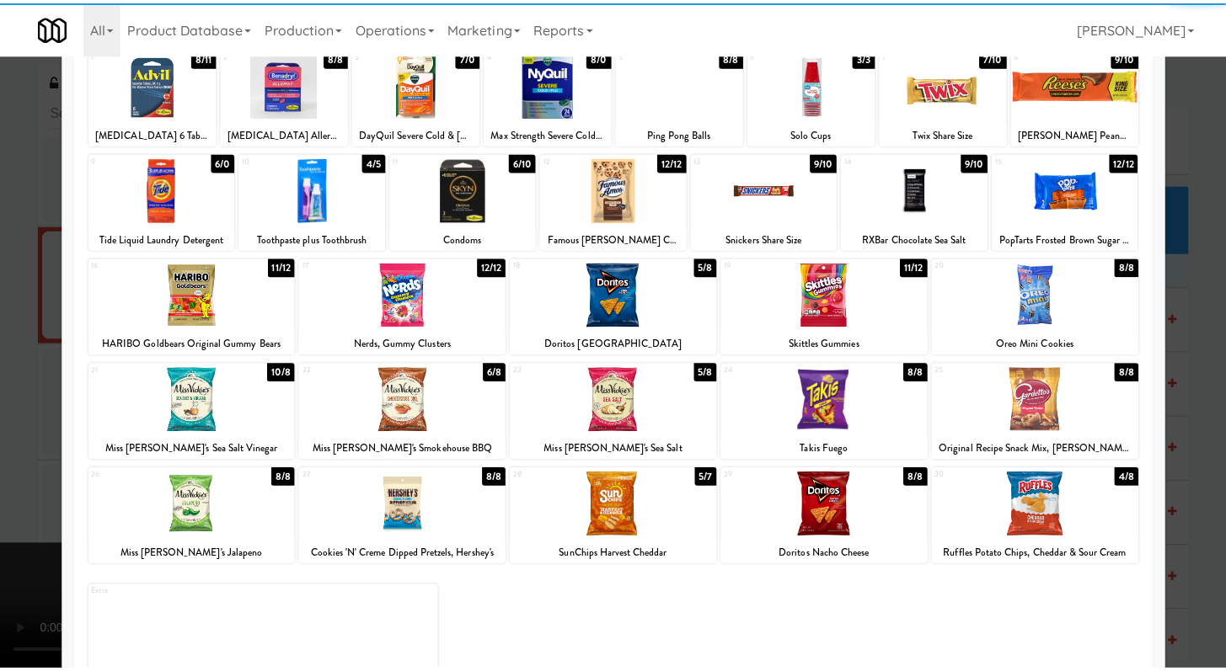
scroll to position [156, 0]
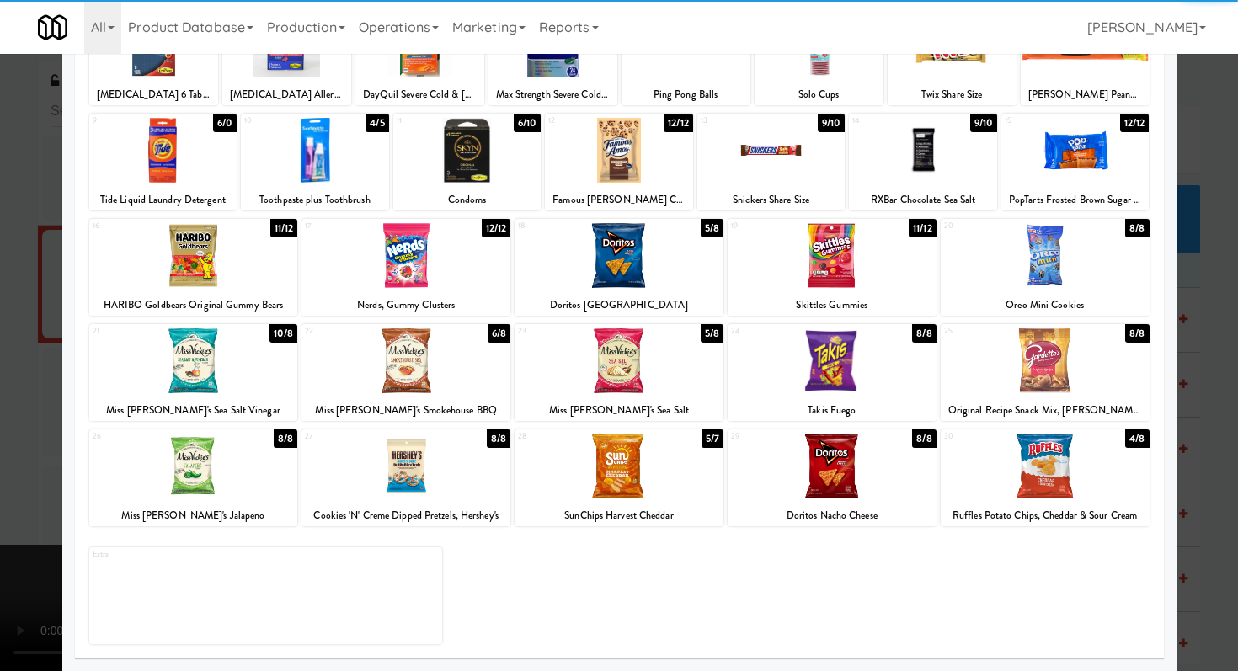
click at [608, 477] on div at bounding box center [619, 466] width 209 height 65
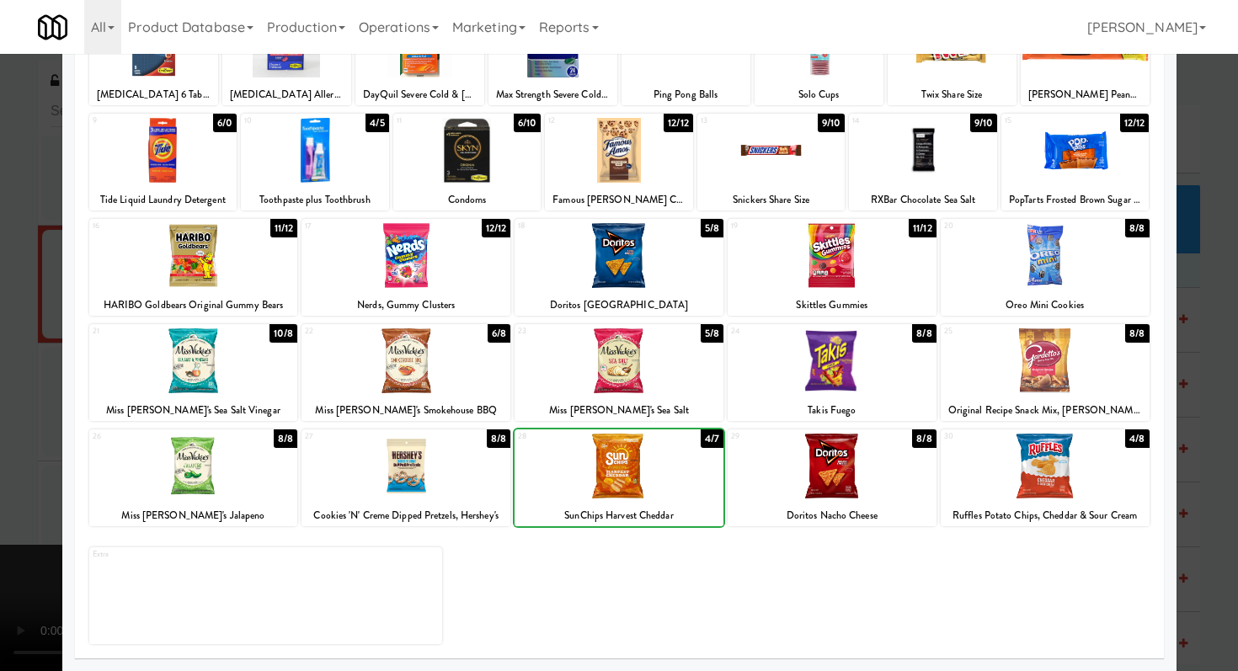
click at [0, 427] on div at bounding box center [619, 335] width 1238 height 671
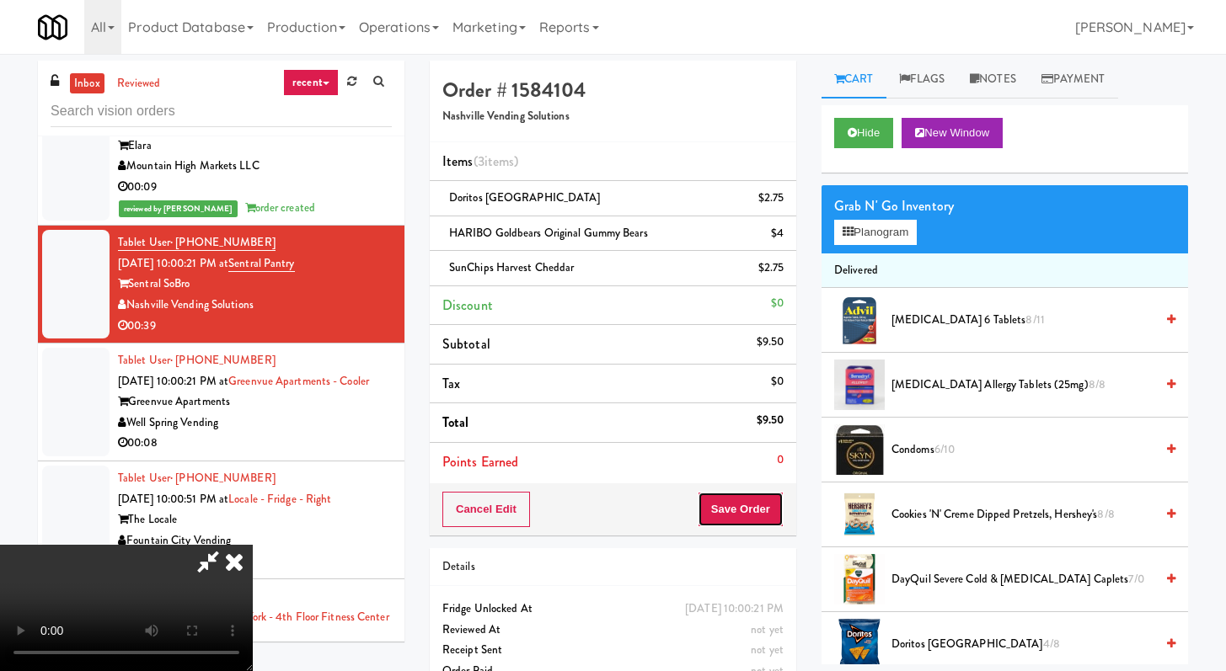
click at [776, 505] on button "Save Order" at bounding box center [740, 509] width 86 height 35
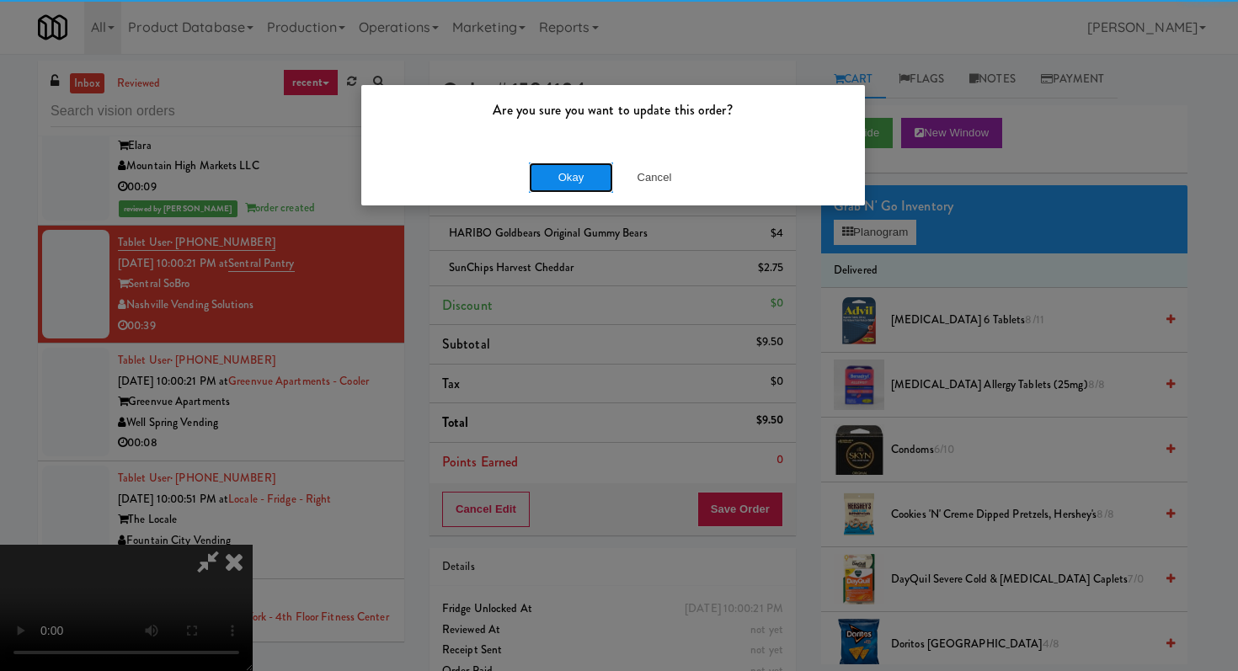
click at [534, 181] on button "Okay" at bounding box center [571, 178] width 84 height 30
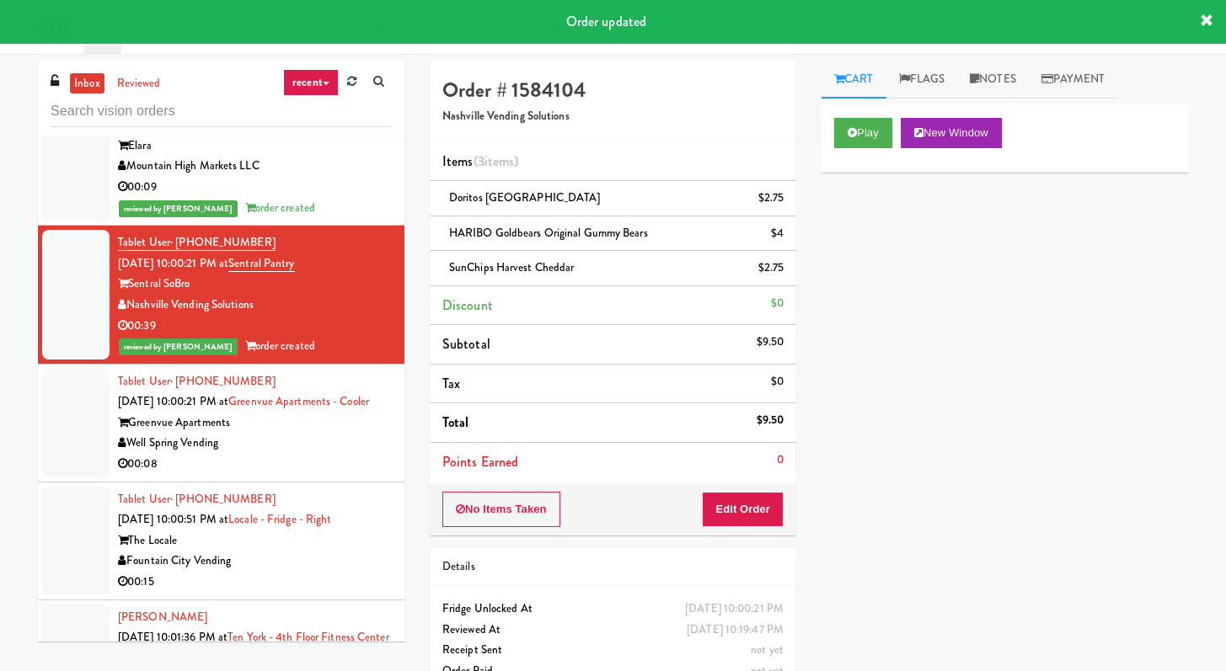
scroll to position [2380, 0]
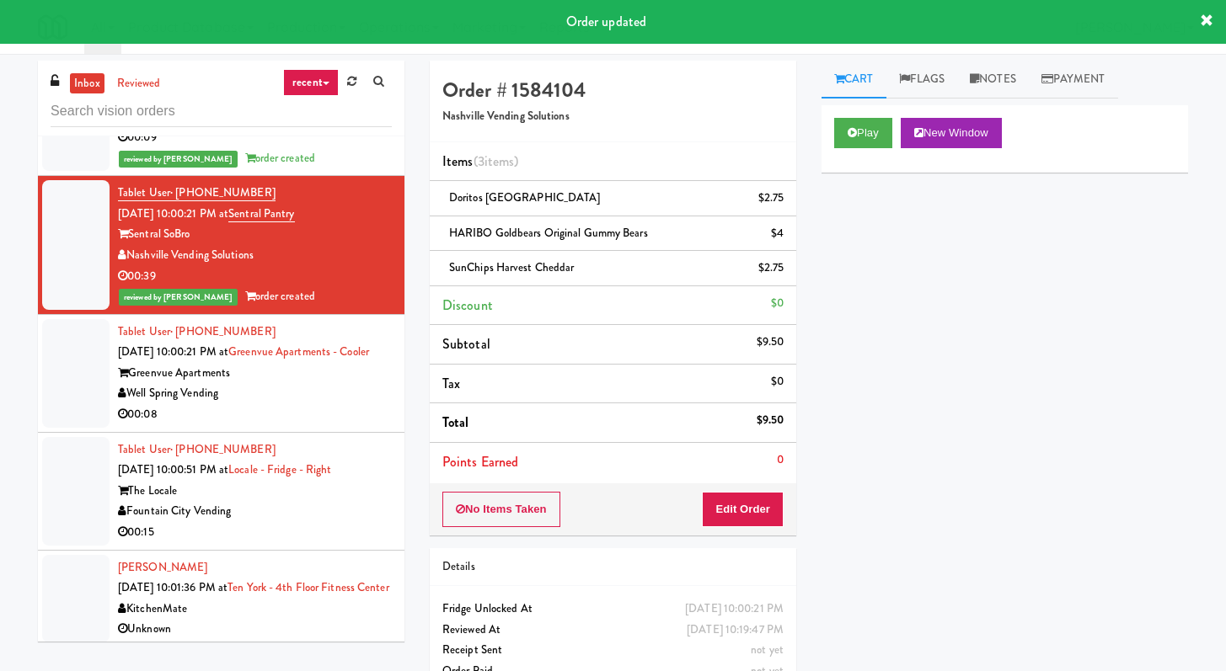
click at [336, 404] on div "Well Spring Vending" at bounding box center [255, 393] width 274 height 21
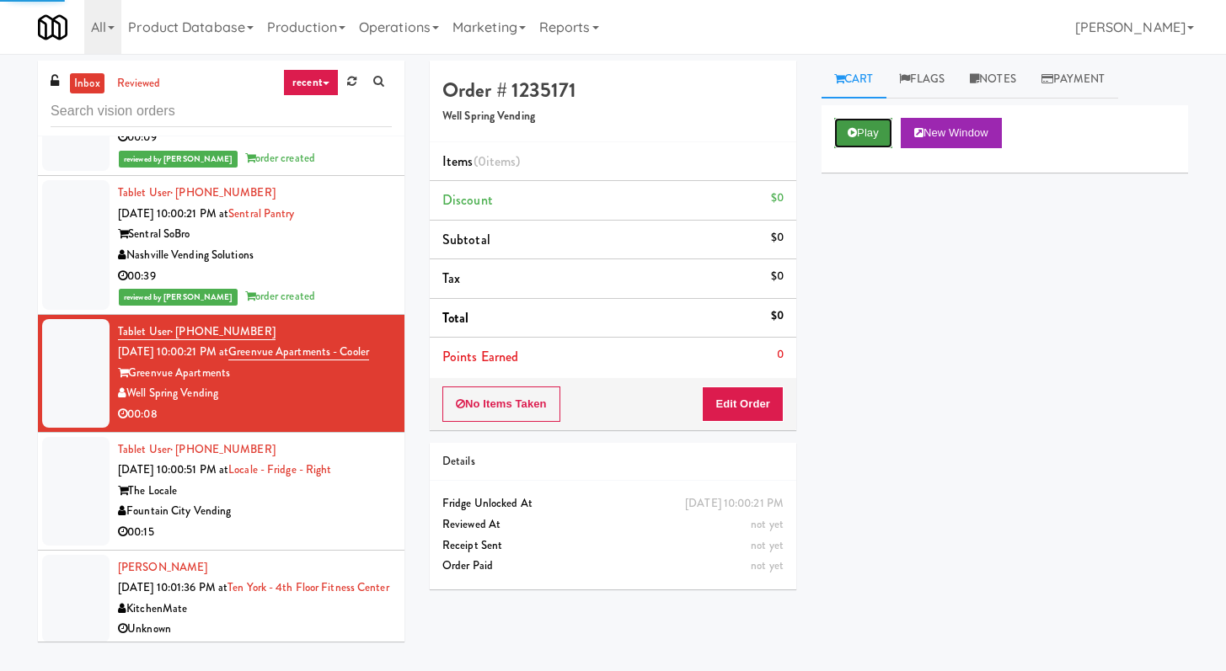
click at [863, 120] on button "Play" at bounding box center [863, 133] width 58 height 30
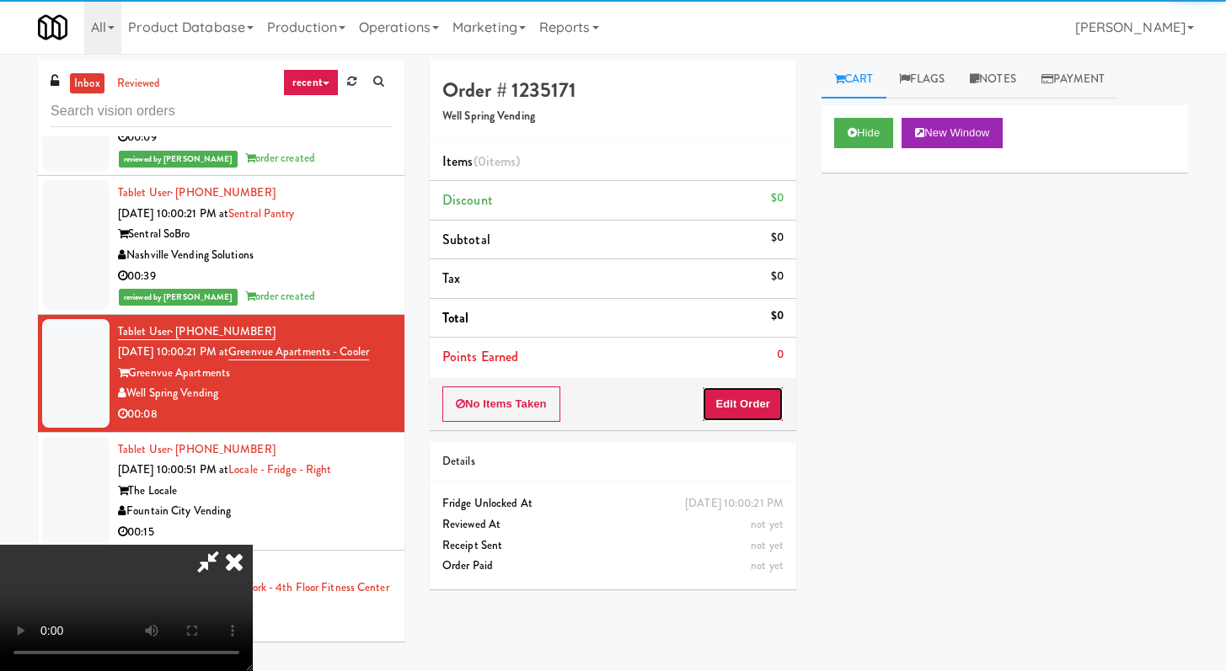
click at [749, 408] on button "Edit Order" at bounding box center [743, 404] width 82 height 35
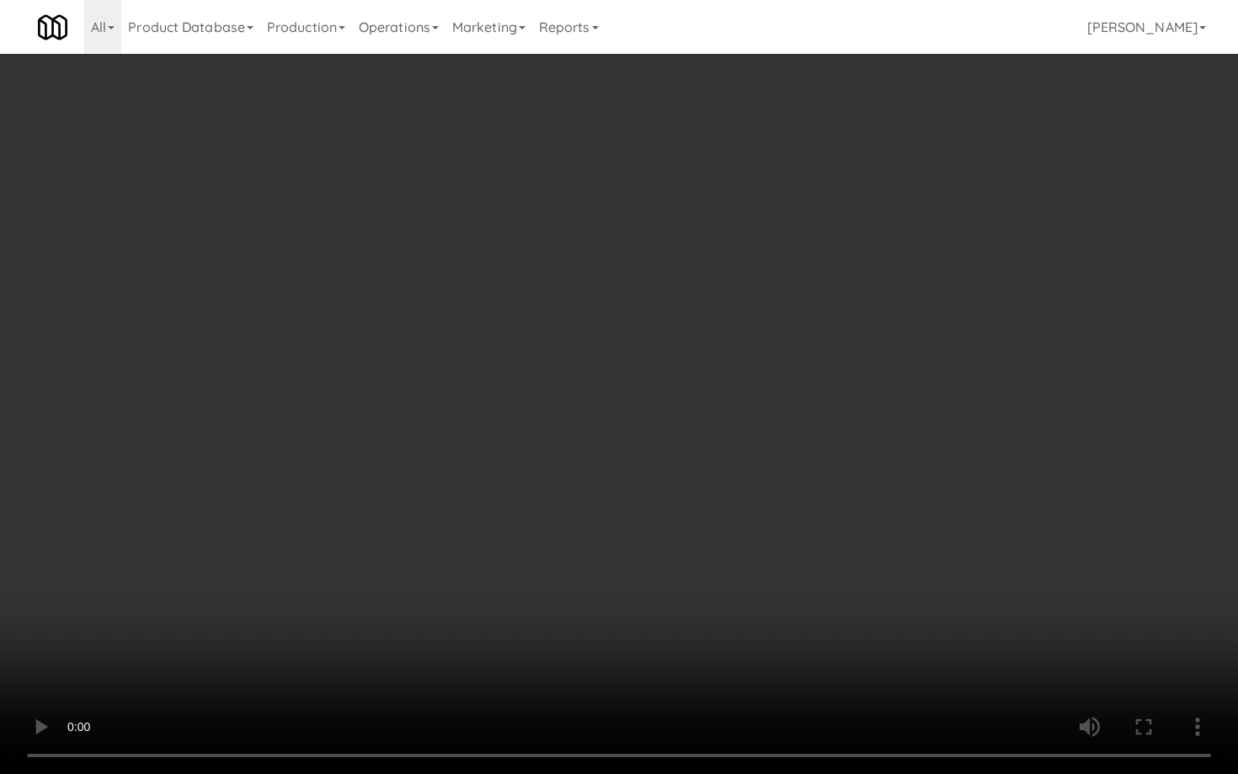
click at [670, 585] on video at bounding box center [619, 387] width 1238 height 774
click at [672, 582] on video at bounding box center [619, 387] width 1238 height 774
click at [676, 580] on video at bounding box center [619, 387] width 1238 height 774
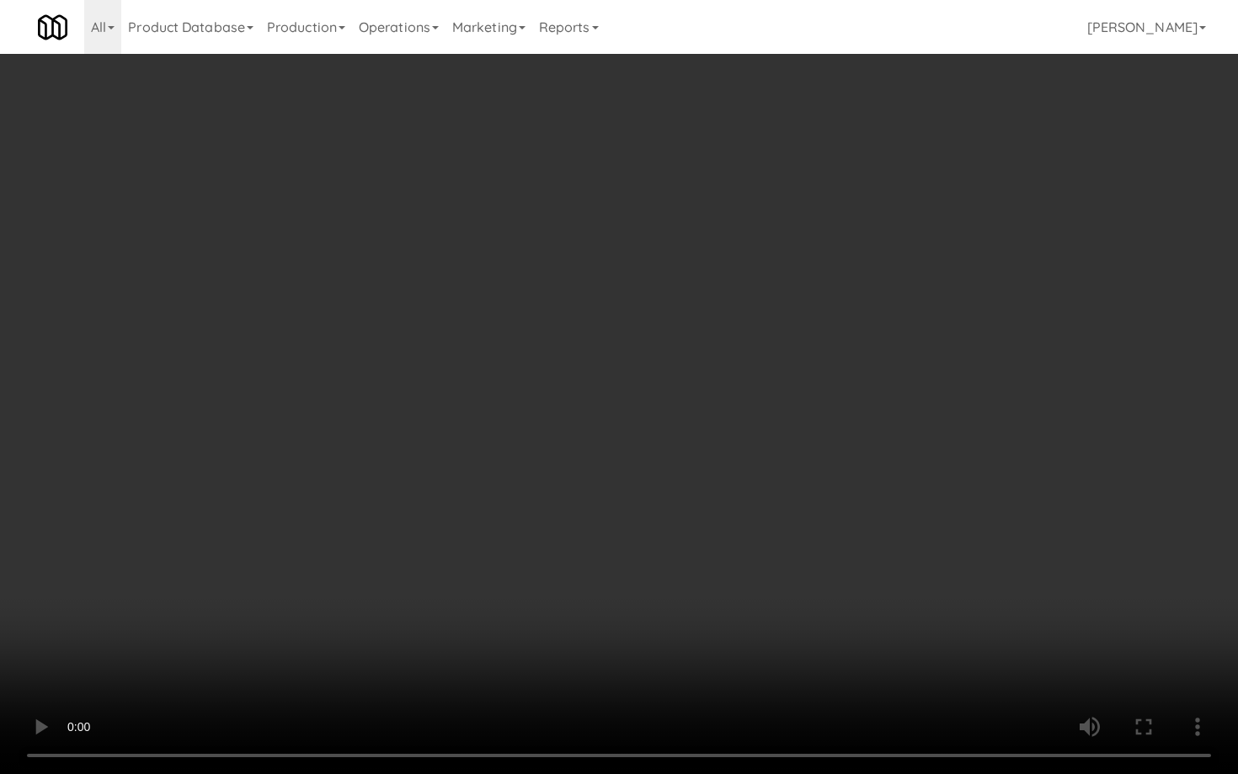
click at [676, 580] on video at bounding box center [619, 387] width 1238 height 774
click at [543, 575] on video at bounding box center [619, 387] width 1238 height 774
click at [555, 543] on video at bounding box center [619, 387] width 1238 height 774
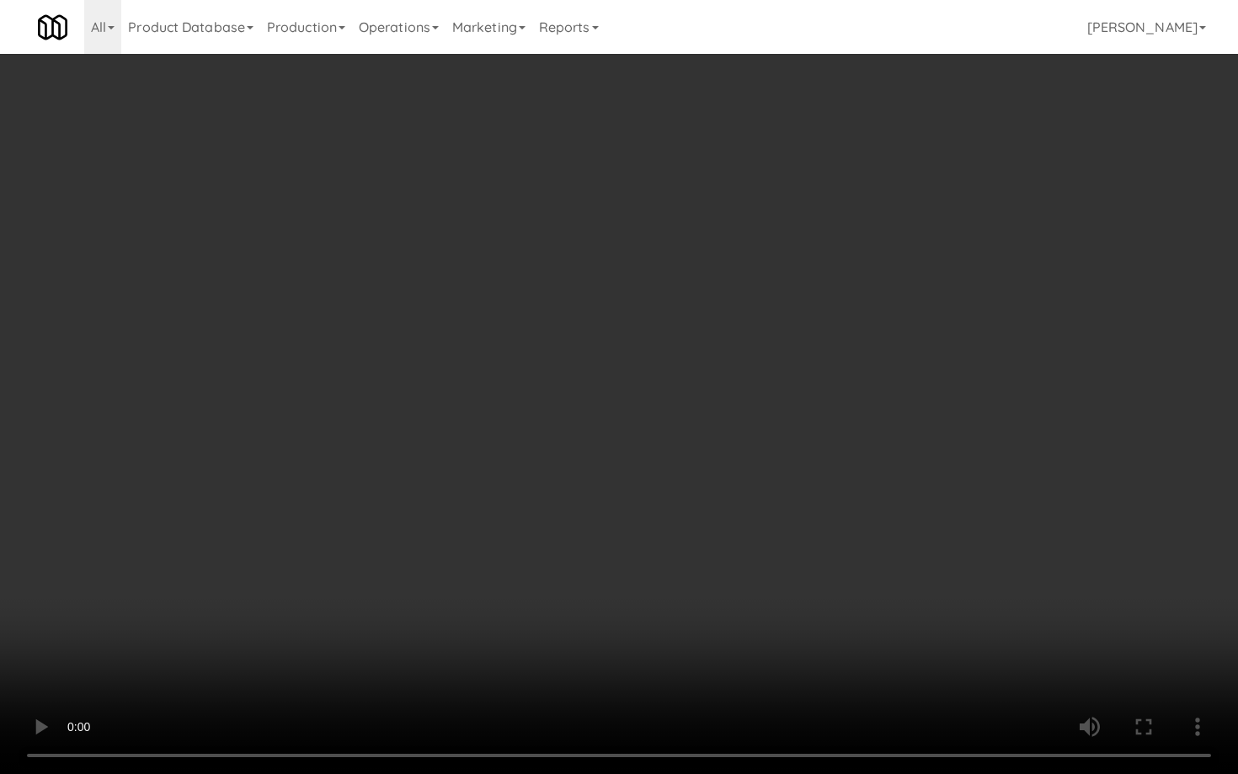
click at [555, 543] on video at bounding box center [619, 387] width 1238 height 774
click at [555, 544] on video at bounding box center [619, 387] width 1238 height 774
click at [555, 543] on video at bounding box center [619, 387] width 1238 height 774
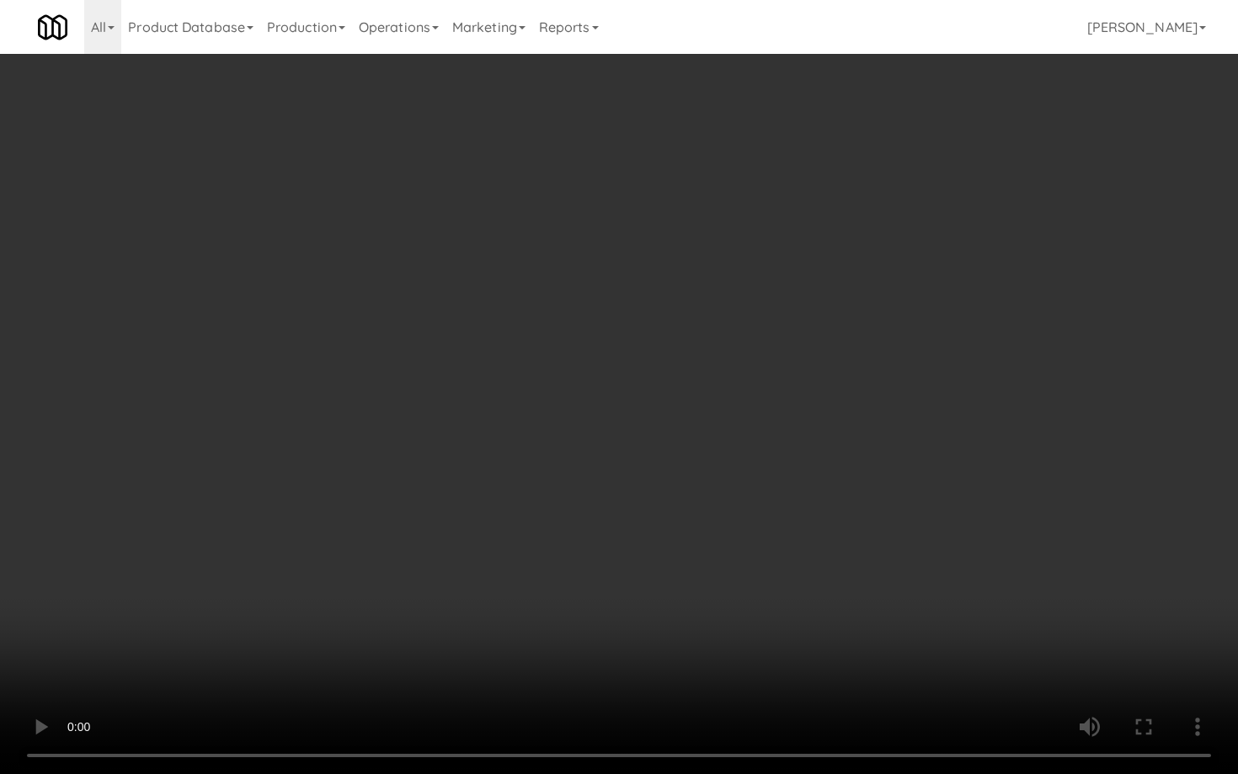
click at [555, 543] on video at bounding box center [619, 387] width 1238 height 774
click at [557, 540] on video at bounding box center [619, 387] width 1238 height 774
click at [551, 542] on video at bounding box center [619, 387] width 1238 height 774
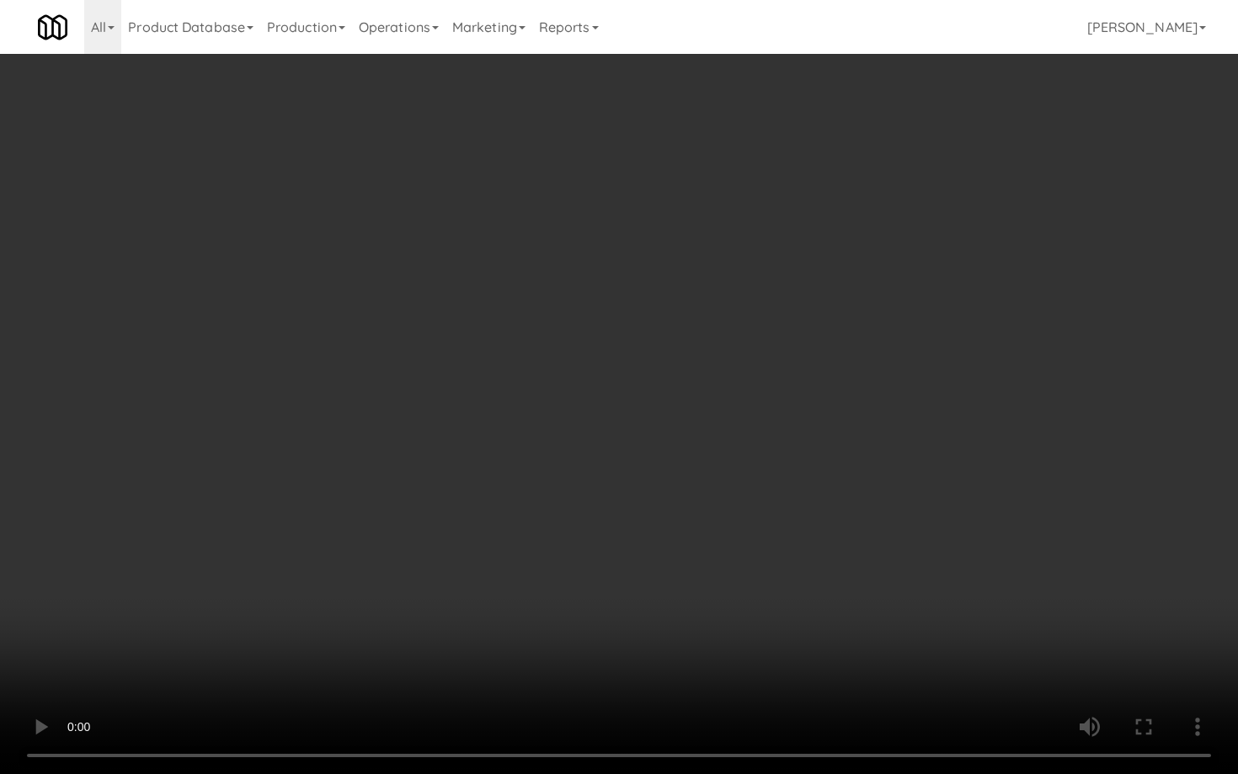
click at [550, 544] on video at bounding box center [619, 387] width 1238 height 774
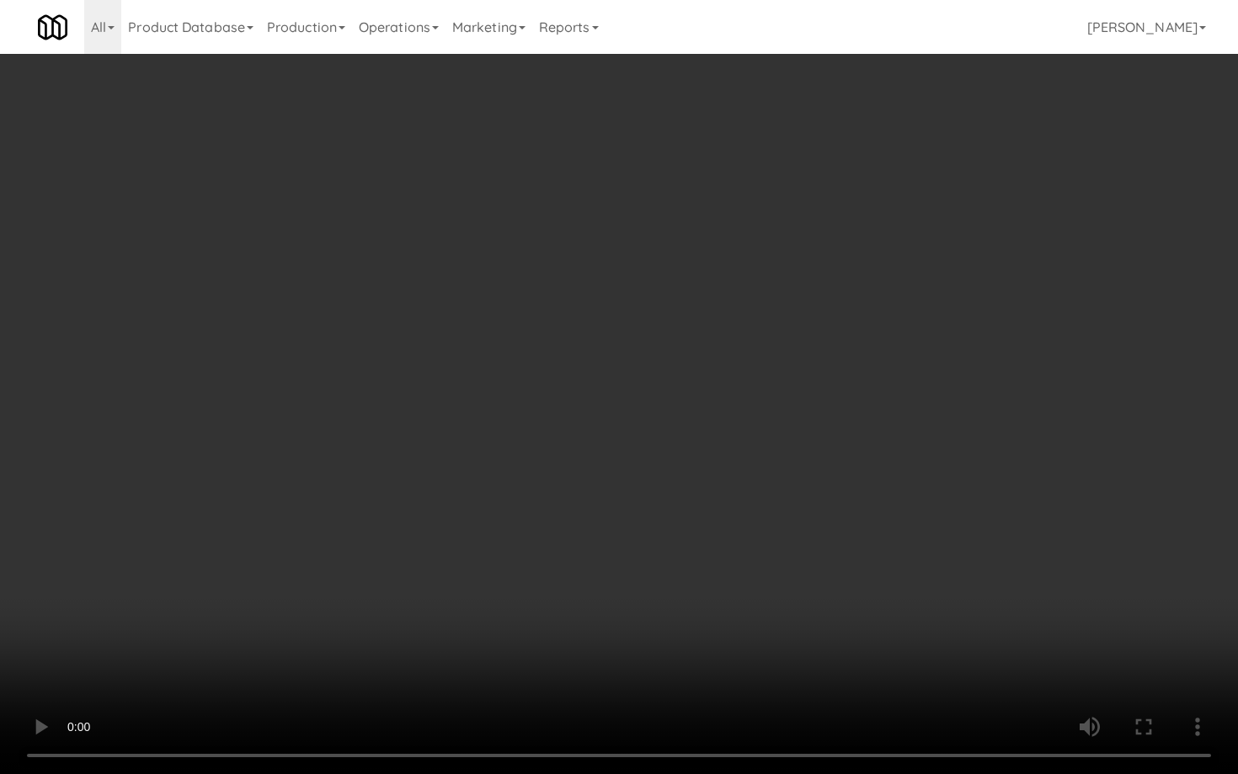
click at [550, 544] on video at bounding box center [619, 387] width 1238 height 774
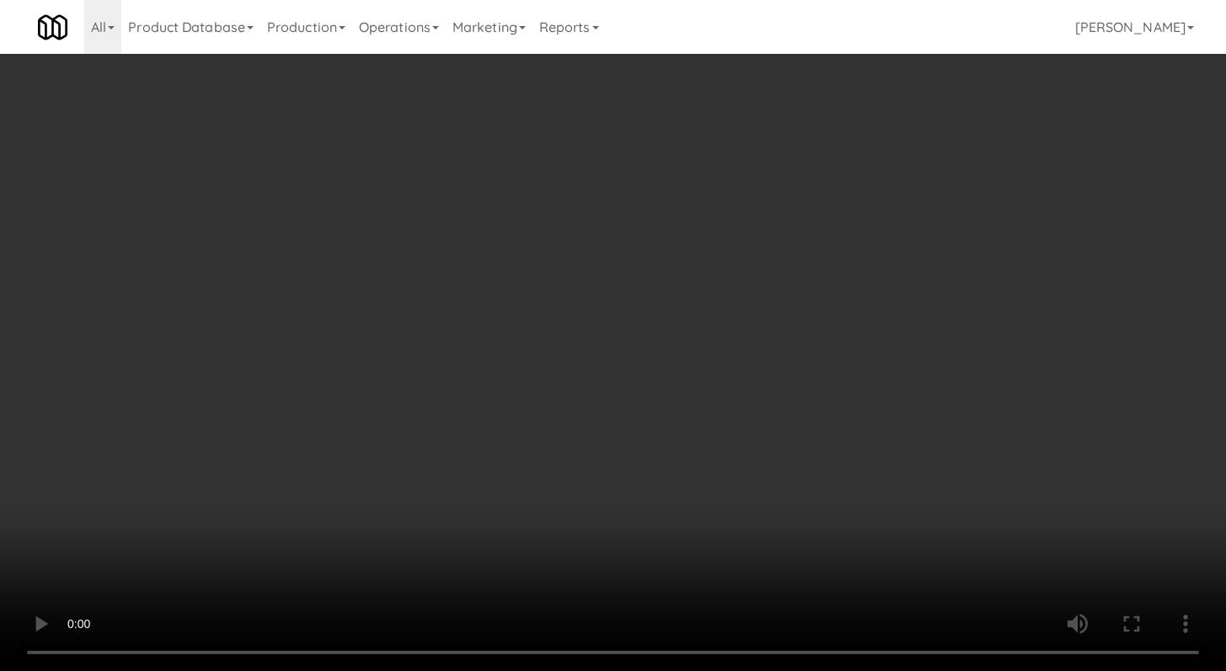
scroll to position [1738, 0]
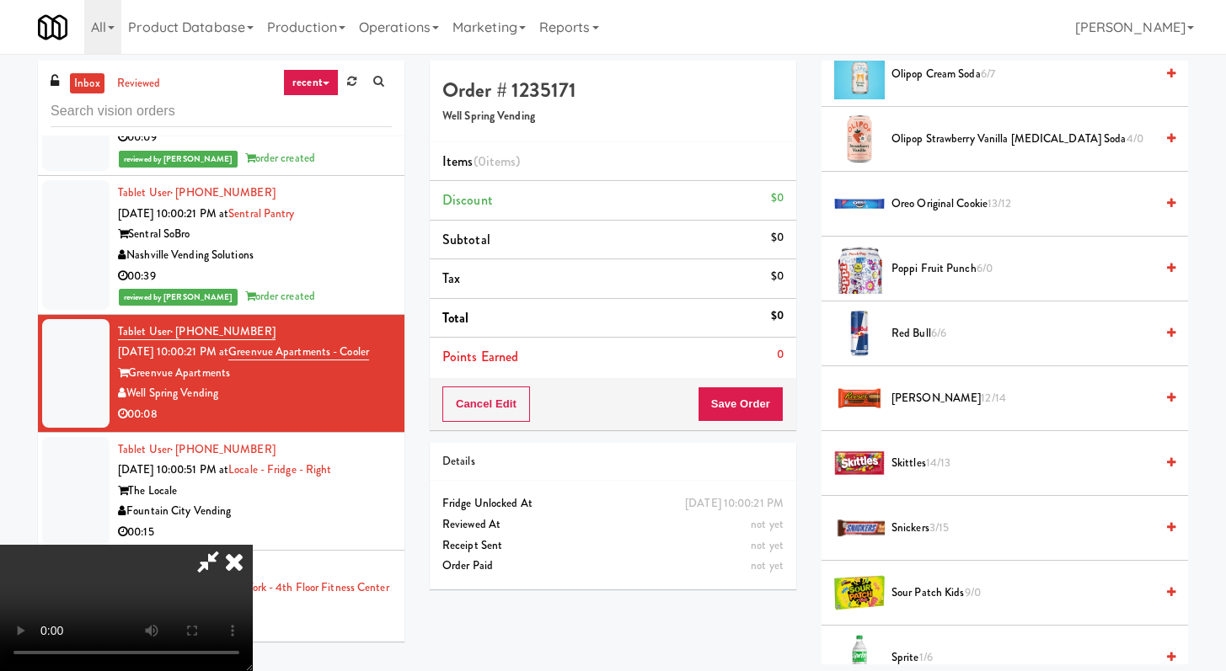
click at [922, 411] on li "[PERSON_NAME] 12/14" at bounding box center [1004, 398] width 366 height 65
click at [921, 402] on span "[PERSON_NAME] 12/14" at bounding box center [1022, 398] width 263 height 21
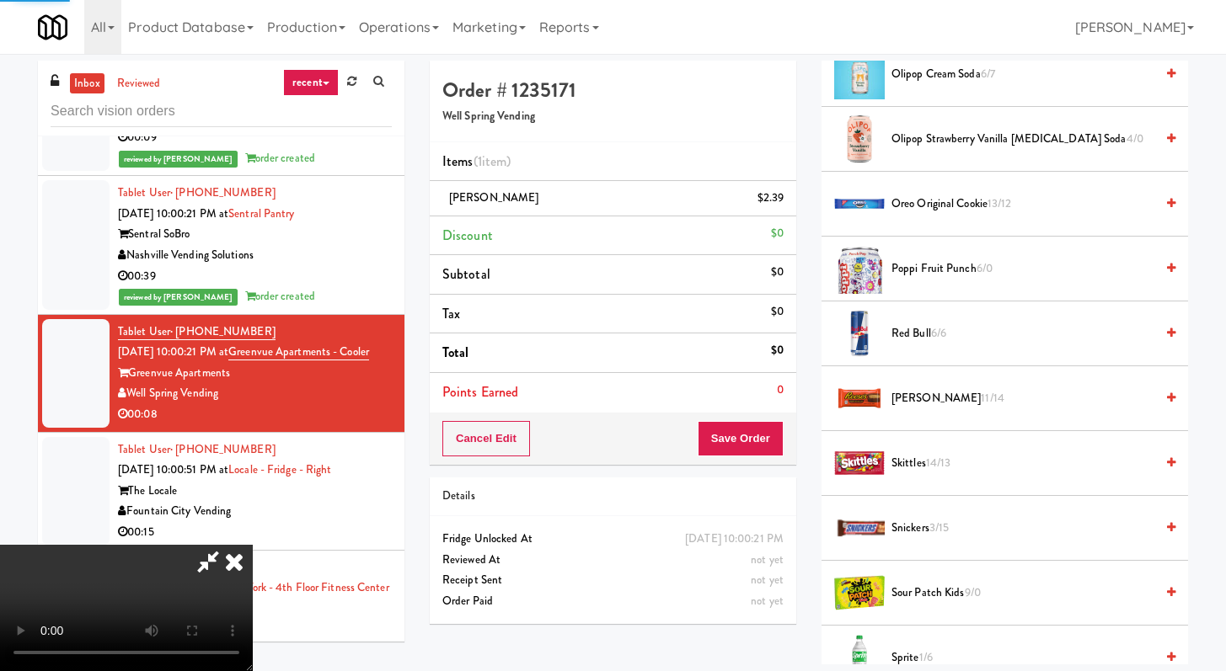
click at [918, 533] on span "Snickers 3/15" at bounding box center [1022, 528] width 263 height 21
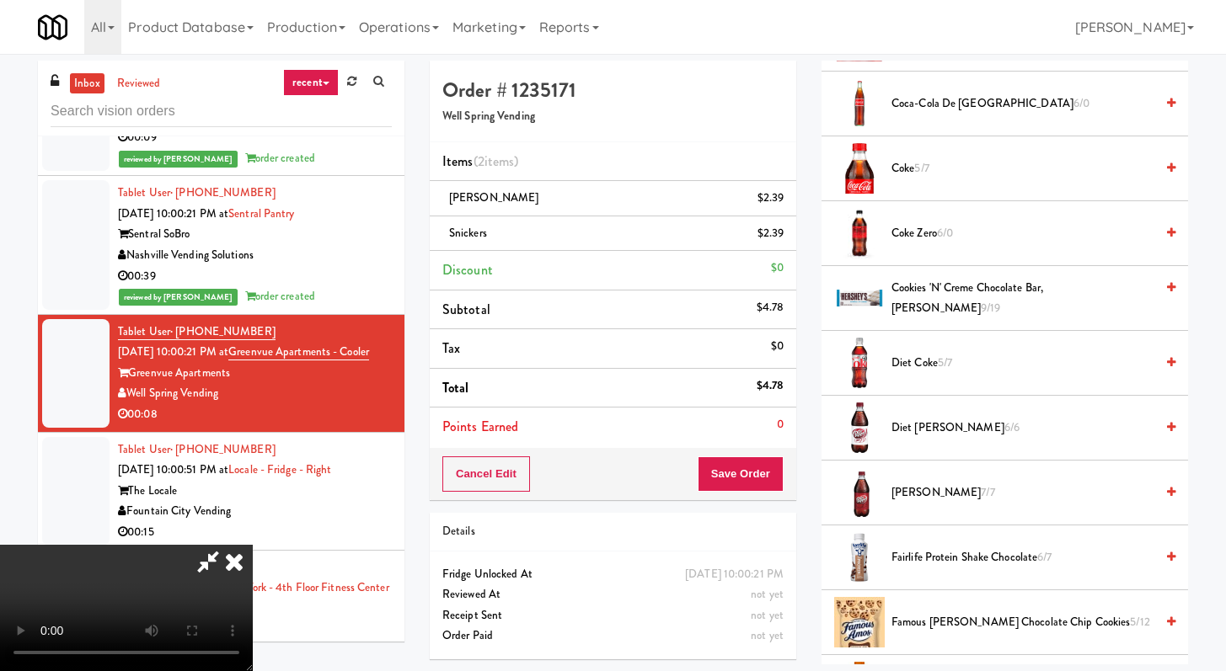
scroll to position [646, 0]
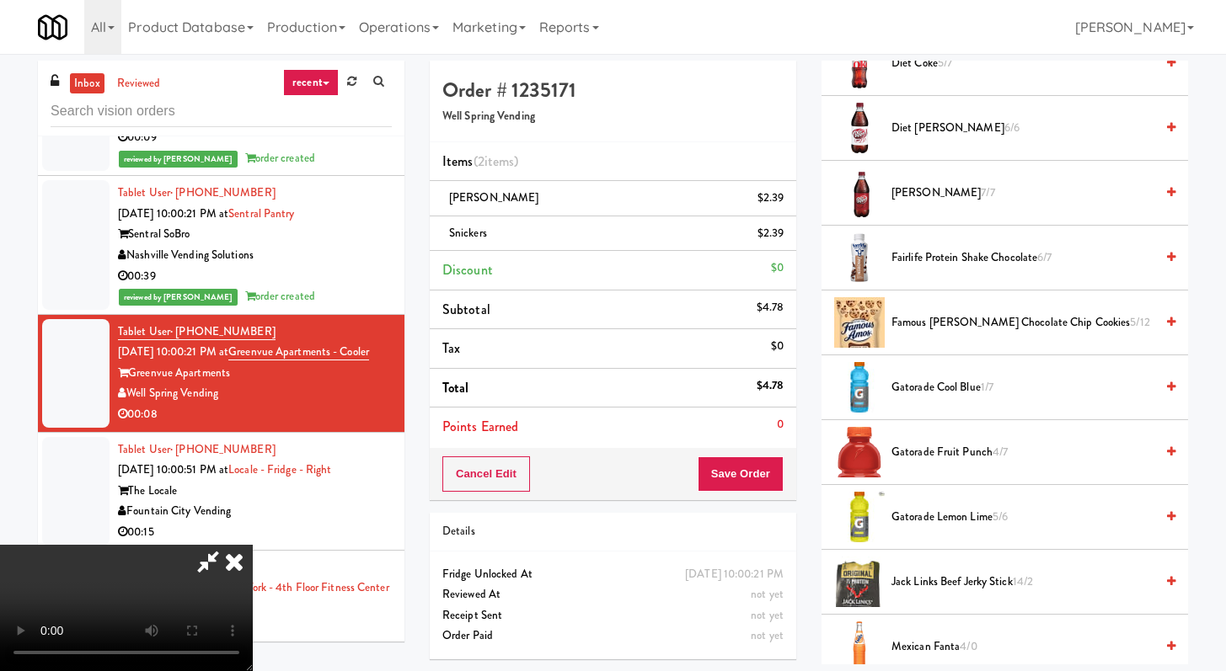
click at [934, 515] on span "Gatorade Lemon Lime 5/6" at bounding box center [1022, 517] width 263 height 21
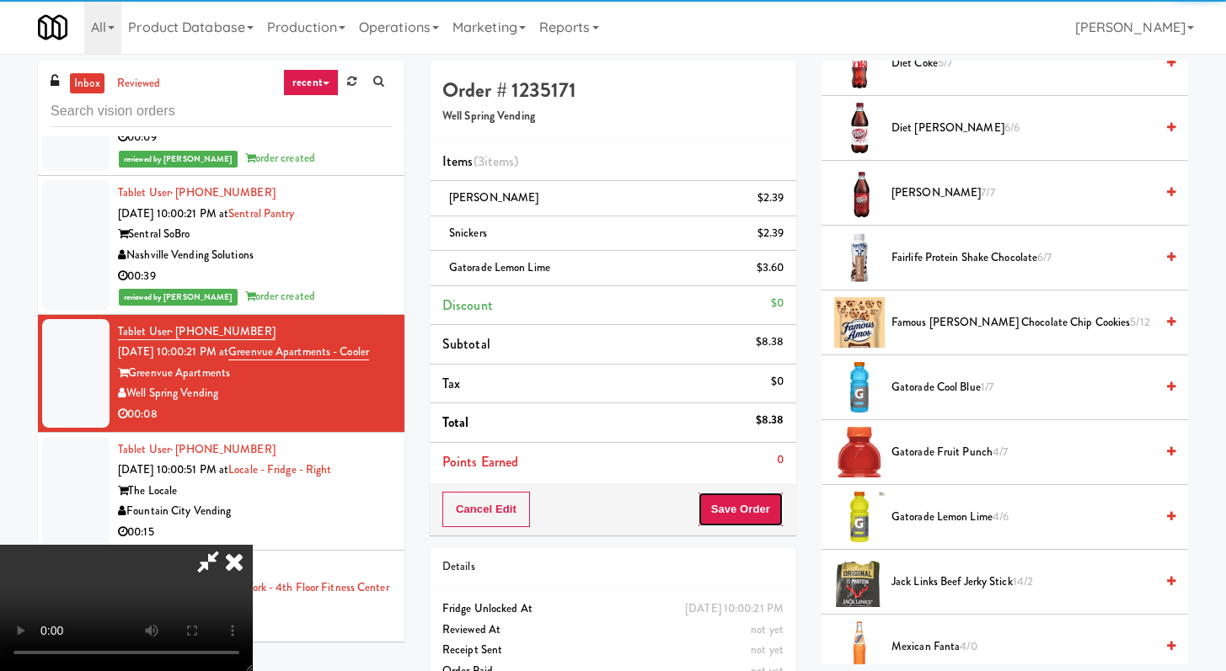
click at [777, 519] on button "Save Order" at bounding box center [740, 509] width 86 height 35
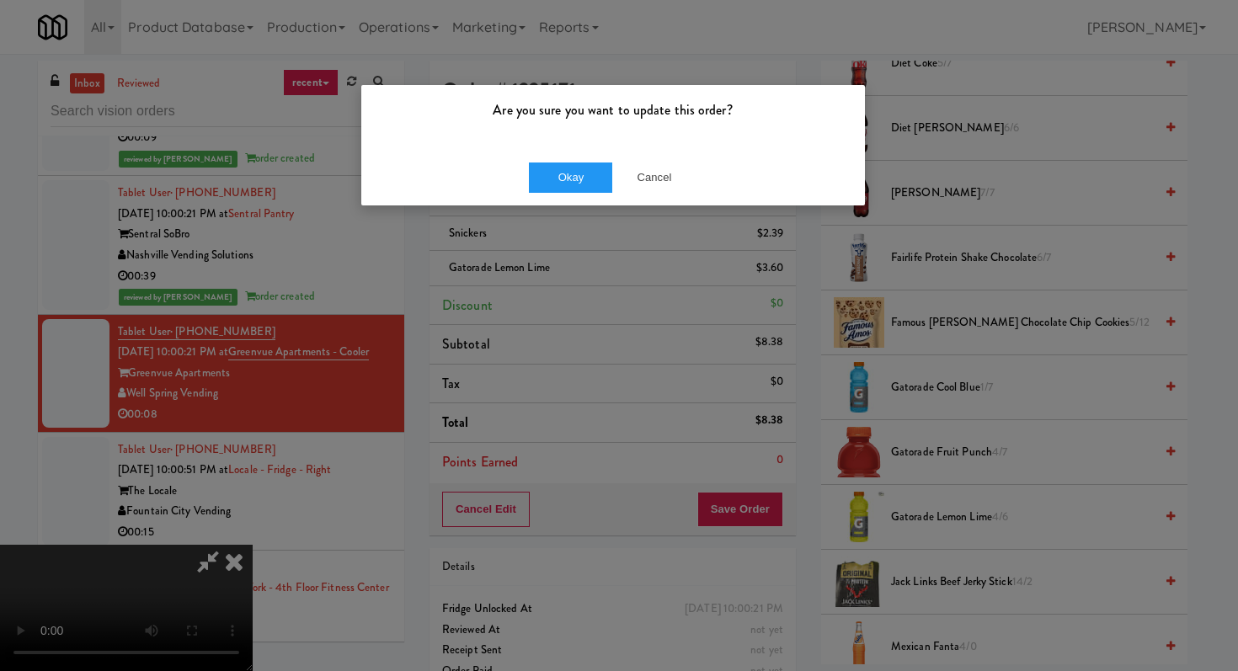
click at [505, 156] on div "Okay Cancel" at bounding box center [613, 177] width 504 height 56
click at [580, 166] on button "Okay" at bounding box center [571, 178] width 84 height 30
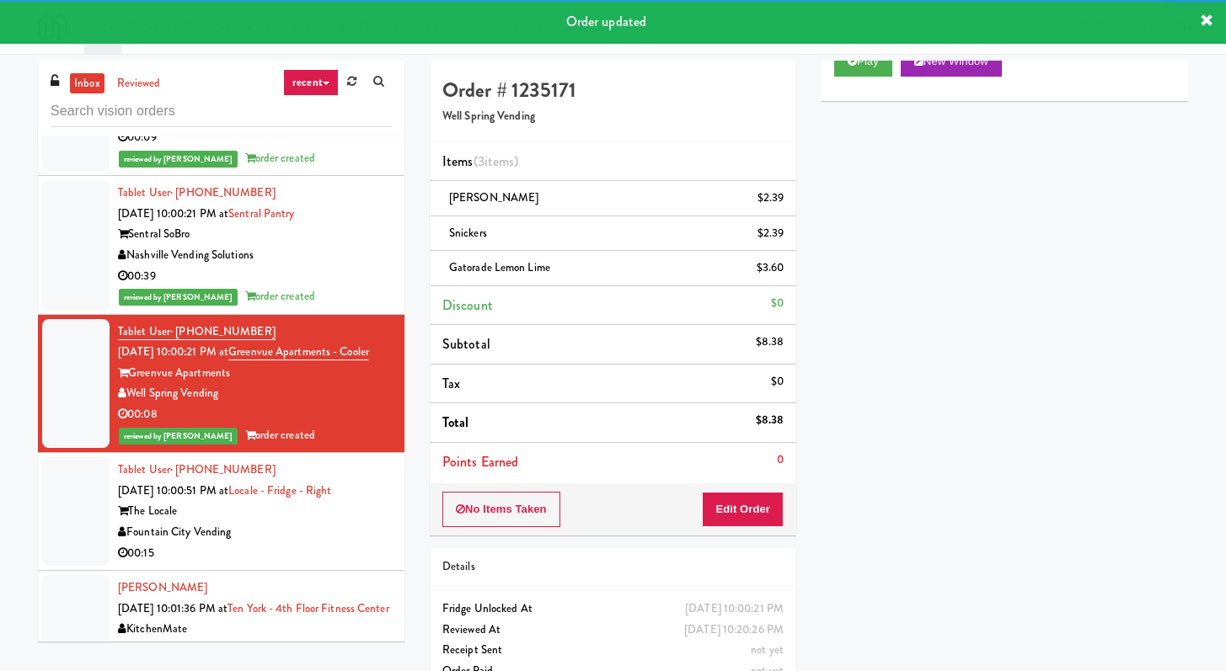
scroll to position [2652, 0]
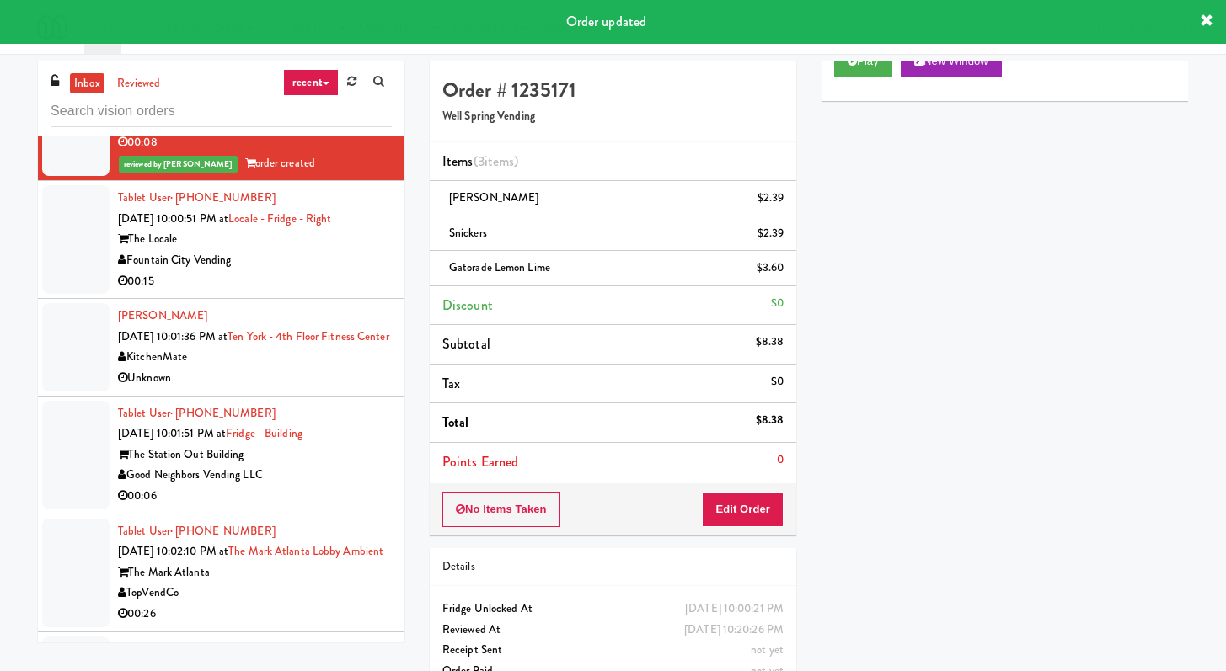
click at [361, 292] on div "00:15" at bounding box center [255, 281] width 274 height 21
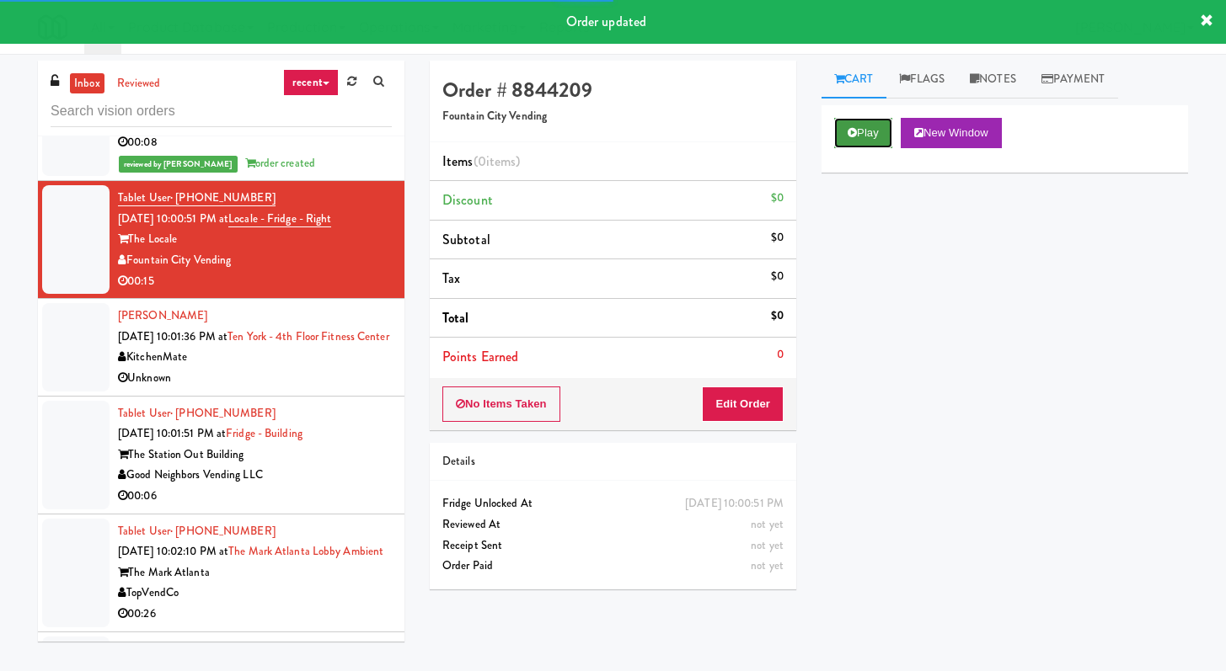
click at [855, 132] on icon at bounding box center [851, 132] width 9 height 11
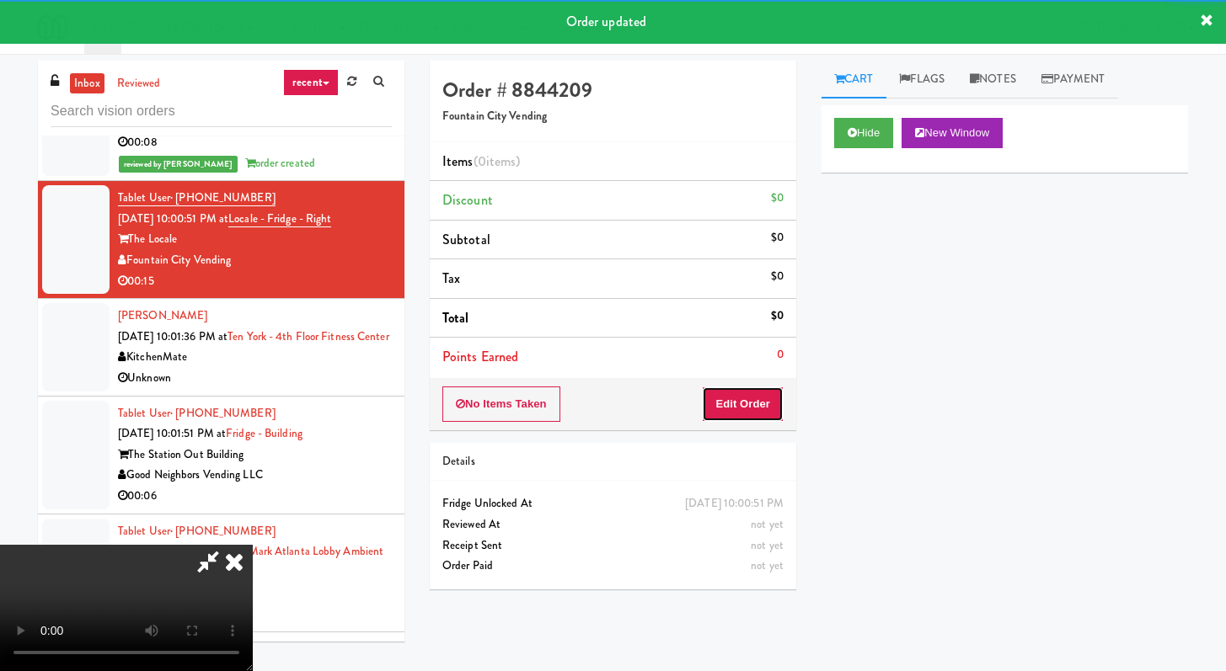
click at [761, 391] on button "Edit Order" at bounding box center [743, 404] width 82 height 35
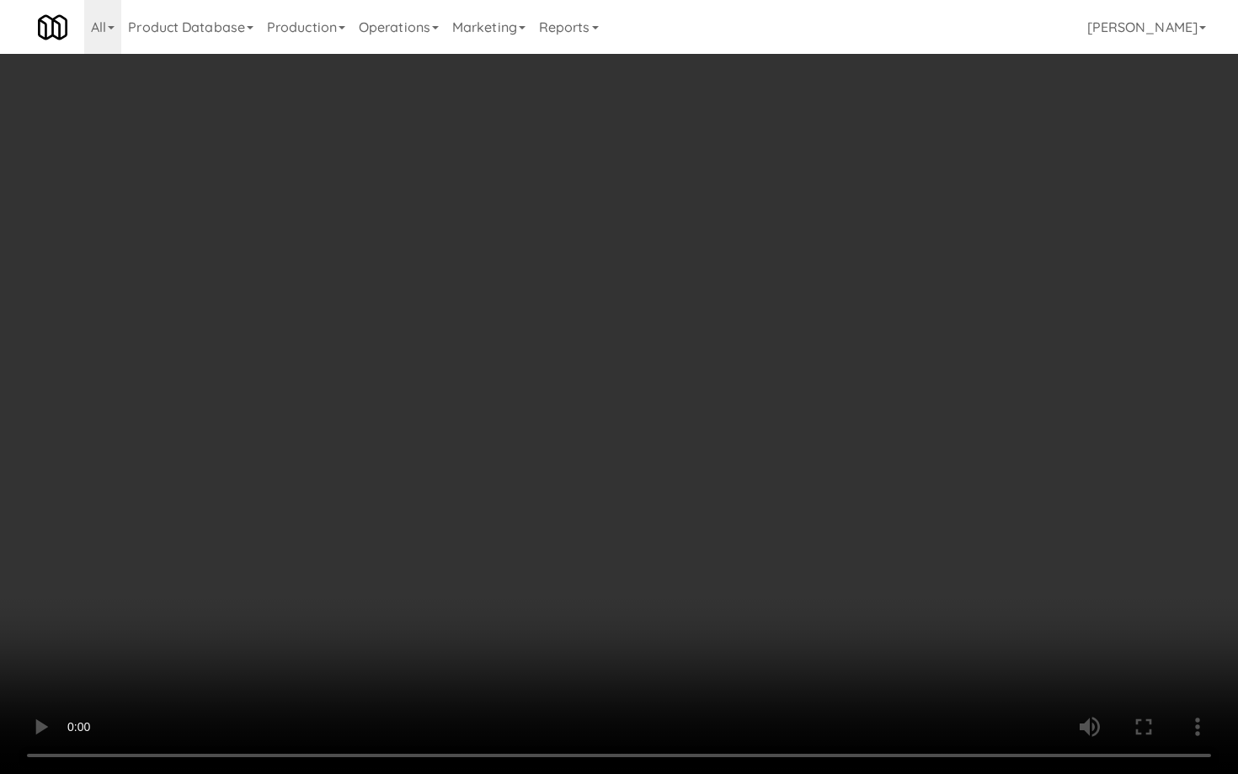
click at [667, 588] on video at bounding box center [619, 387] width 1238 height 774
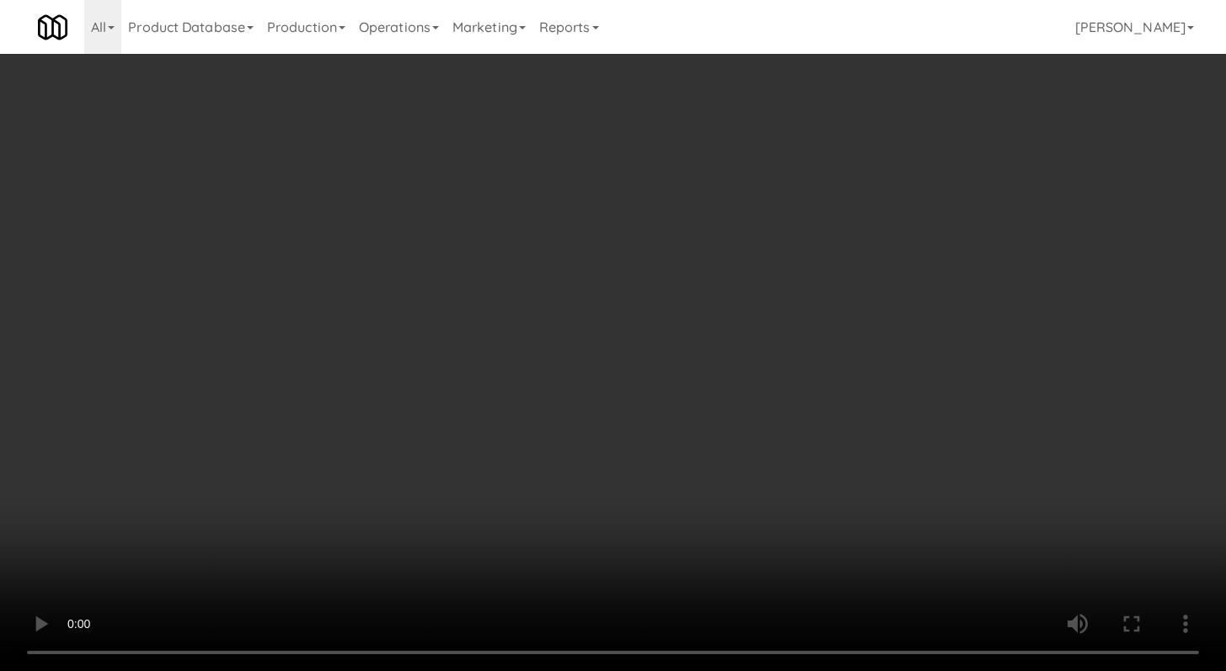
scroll to position [931, 0]
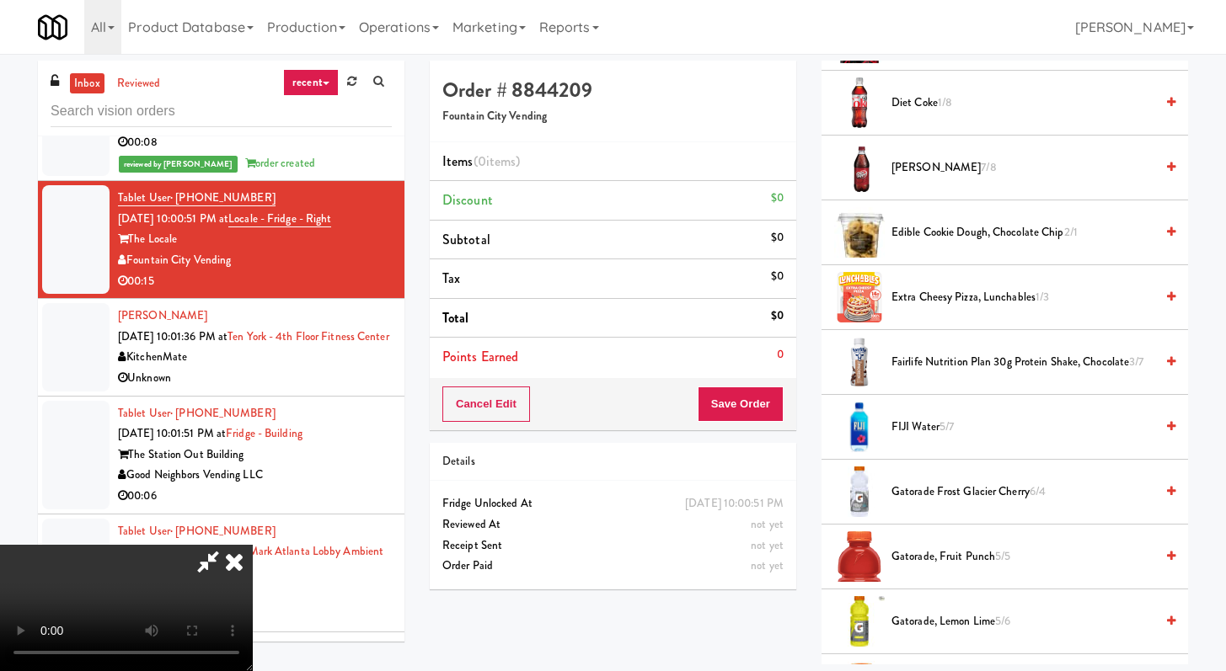
click at [905, 425] on span "FIJI Water 5/7" at bounding box center [1022, 427] width 263 height 21
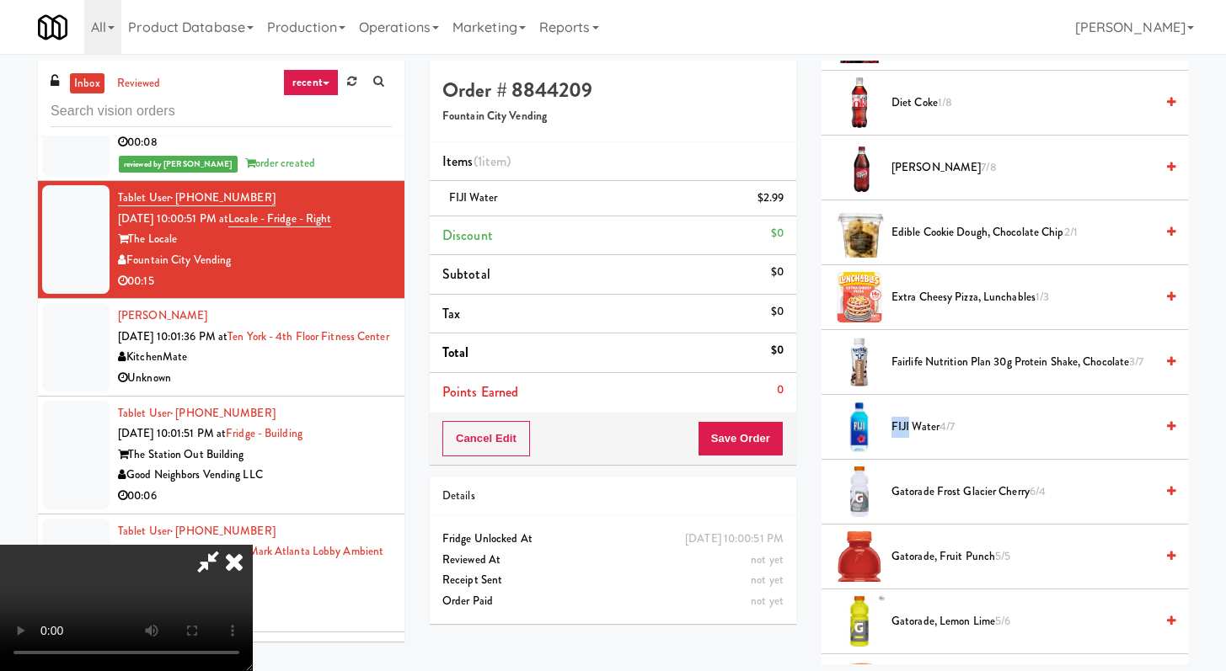
click at [905, 425] on span "FIJI Water 4/7" at bounding box center [1022, 427] width 263 height 21
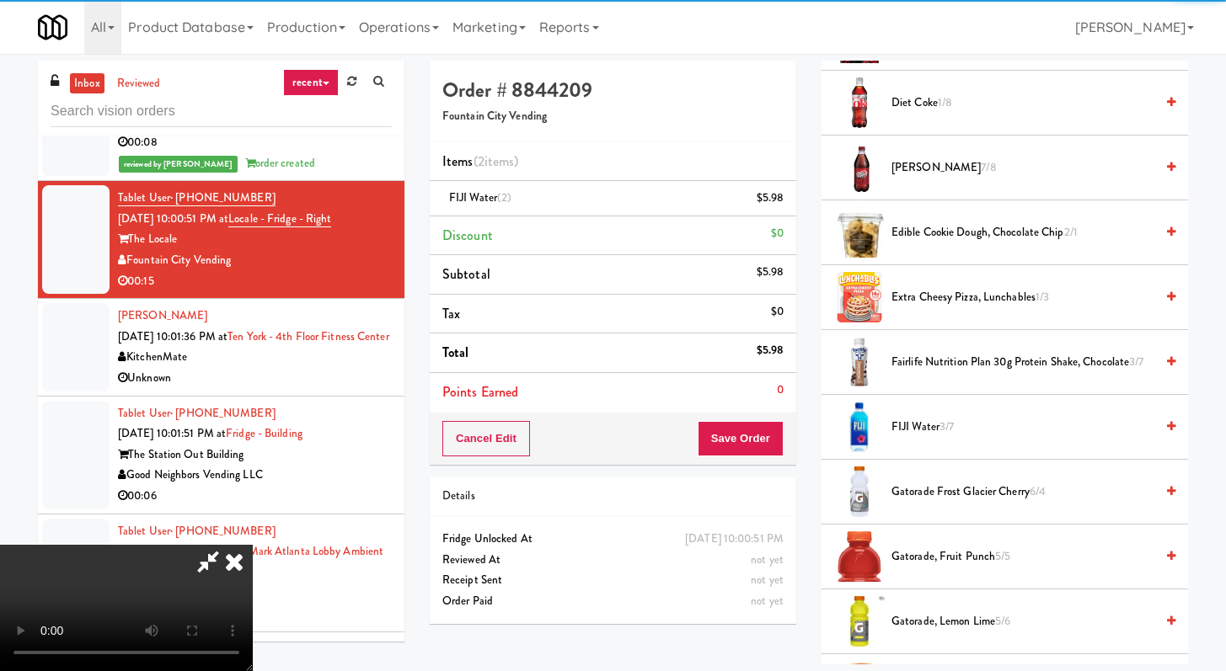
click at [781, 418] on div "Cancel Edit Save Order" at bounding box center [613, 439] width 366 height 52
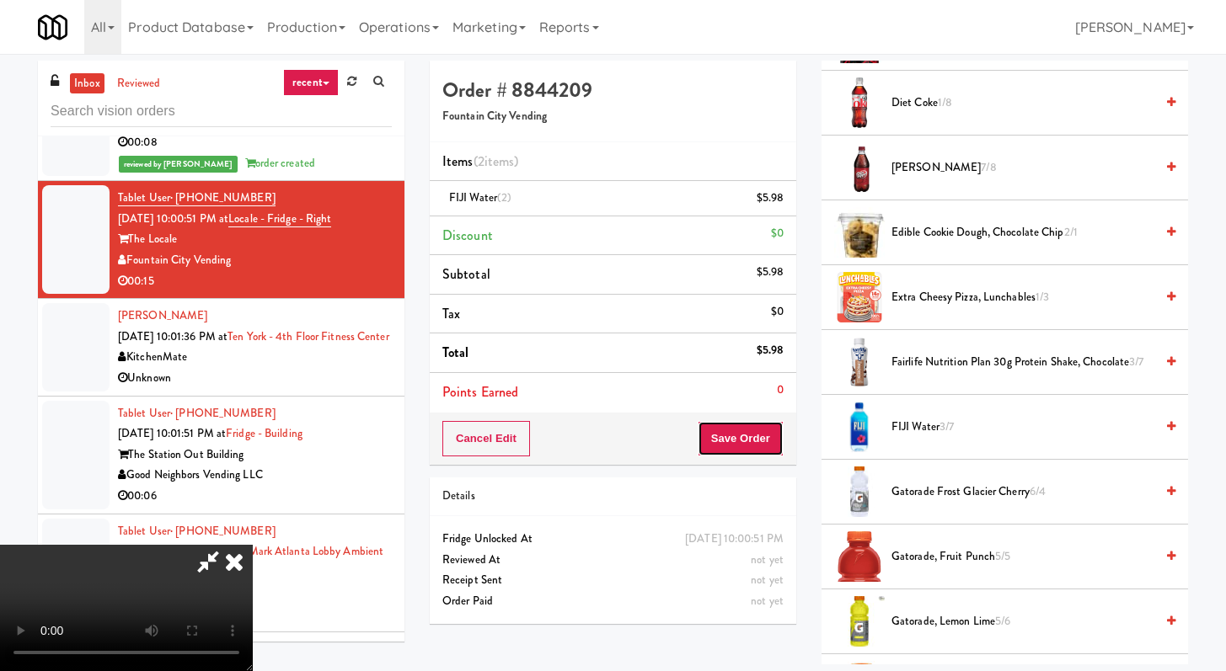
click at [772, 435] on button "Save Order" at bounding box center [740, 438] width 86 height 35
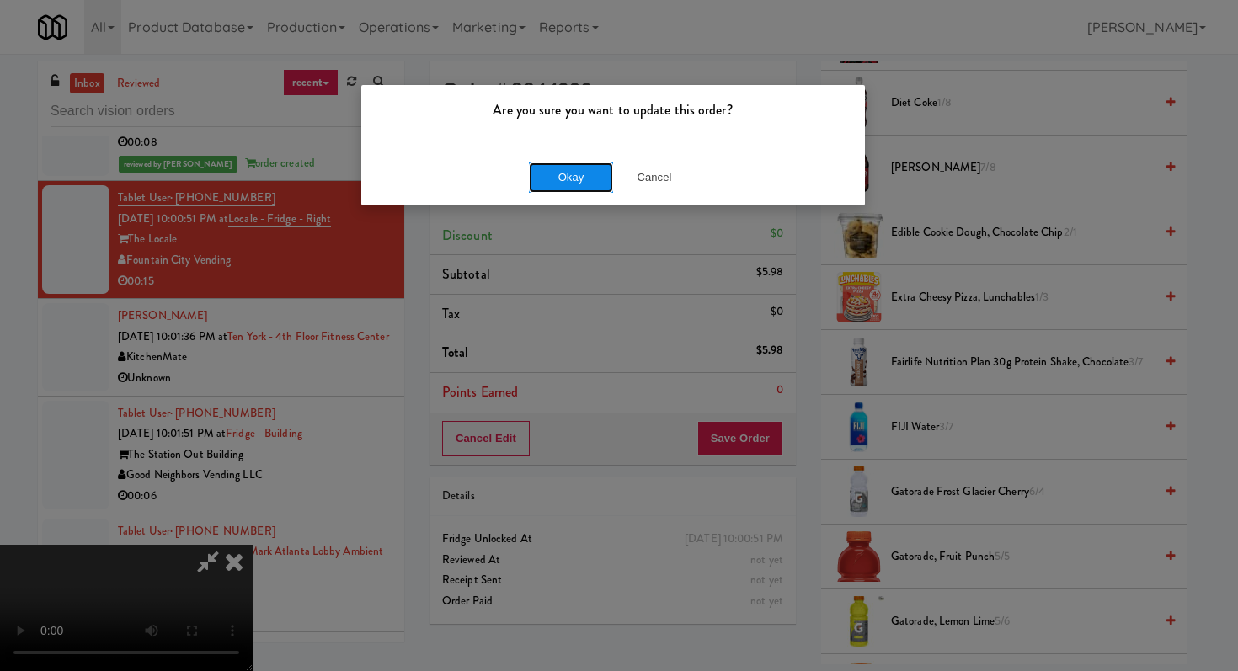
click at [595, 179] on button "Okay" at bounding box center [571, 178] width 84 height 30
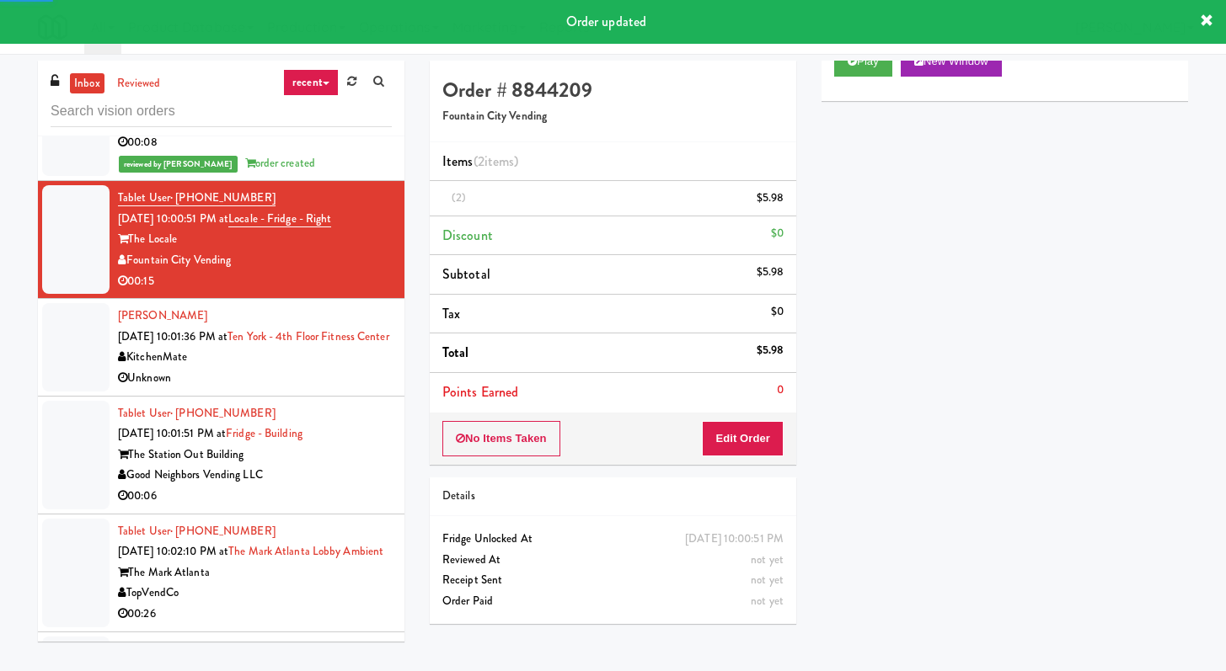
scroll to position [2705, 0]
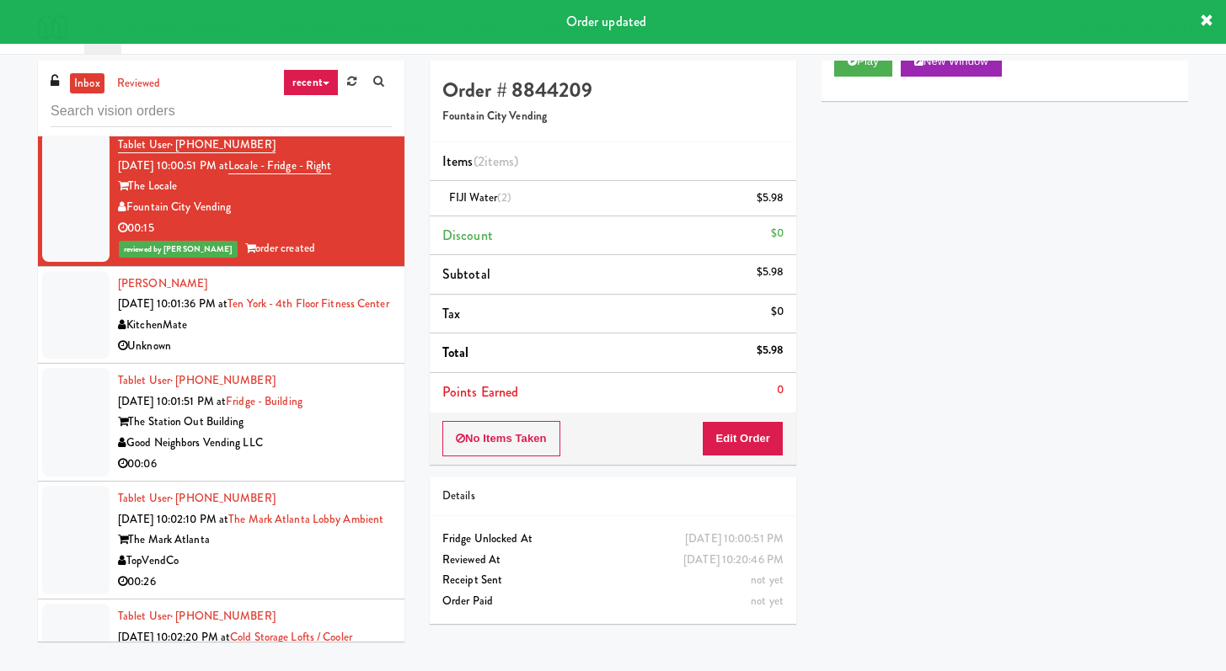
click at [333, 336] on div "KitchenMate" at bounding box center [255, 325] width 274 height 21
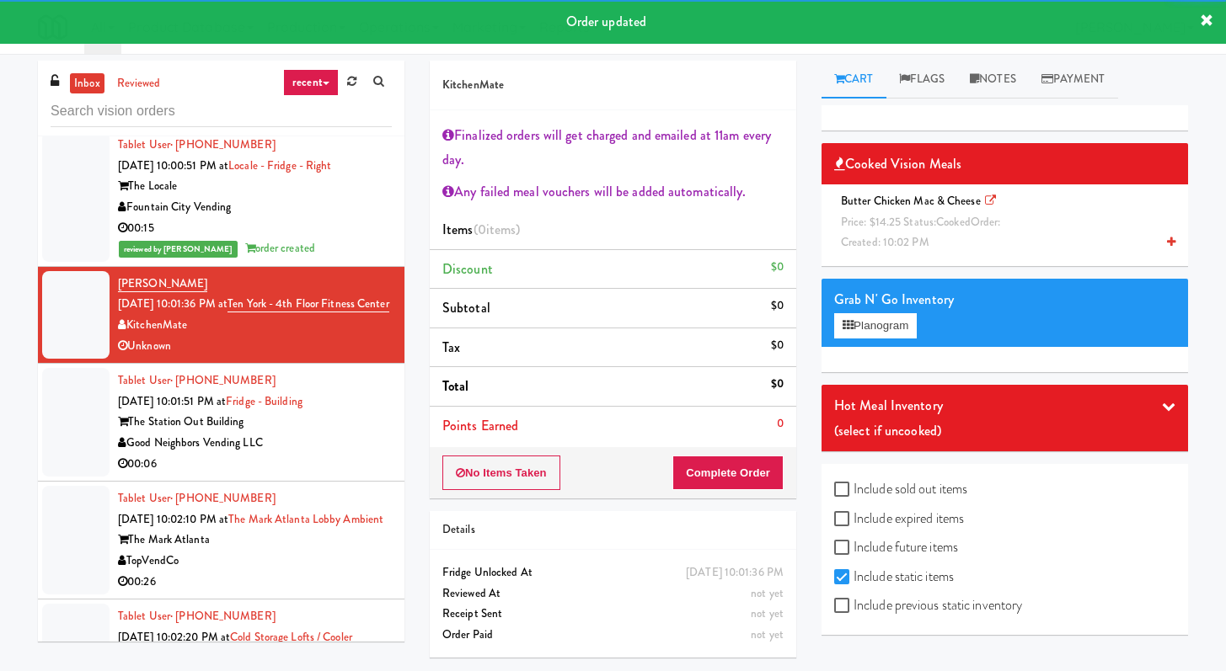
click at [353, 475] on div "00:06" at bounding box center [255, 464] width 274 height 21
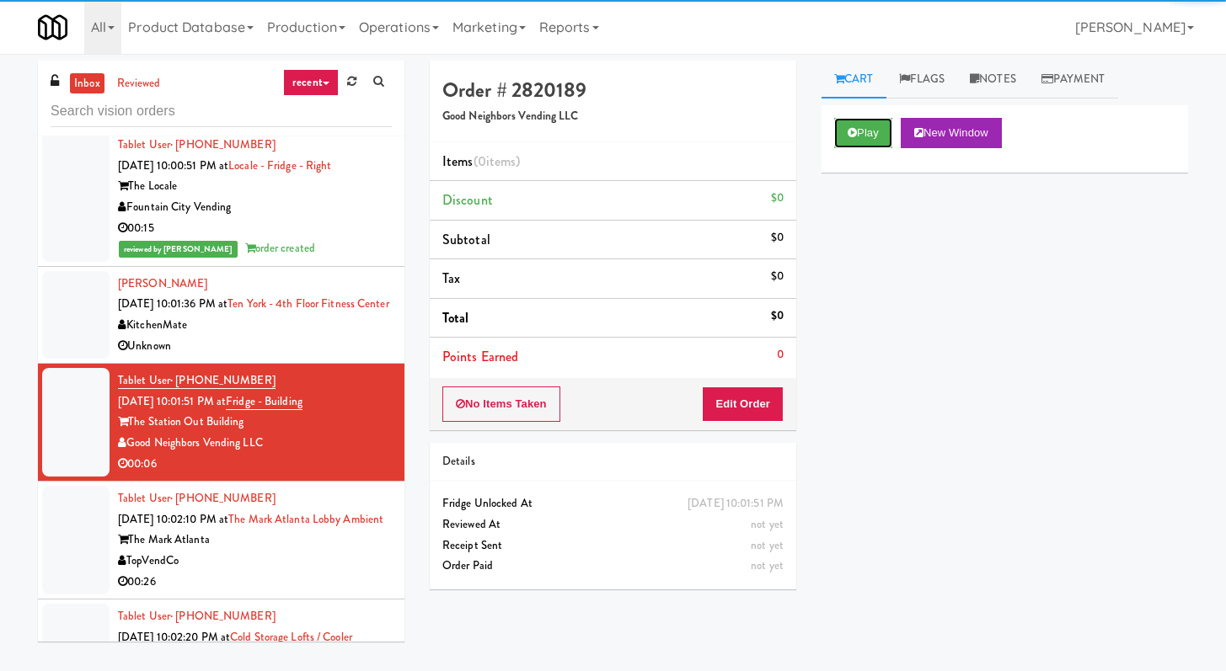
drag, startPoint x: 859, startPoint y: 128, endPoint x: 811, endPoint y: 286, distance: 164.7
click at [859, 128] on button "Play" at bounding box center [863, 133] width 58 height 30
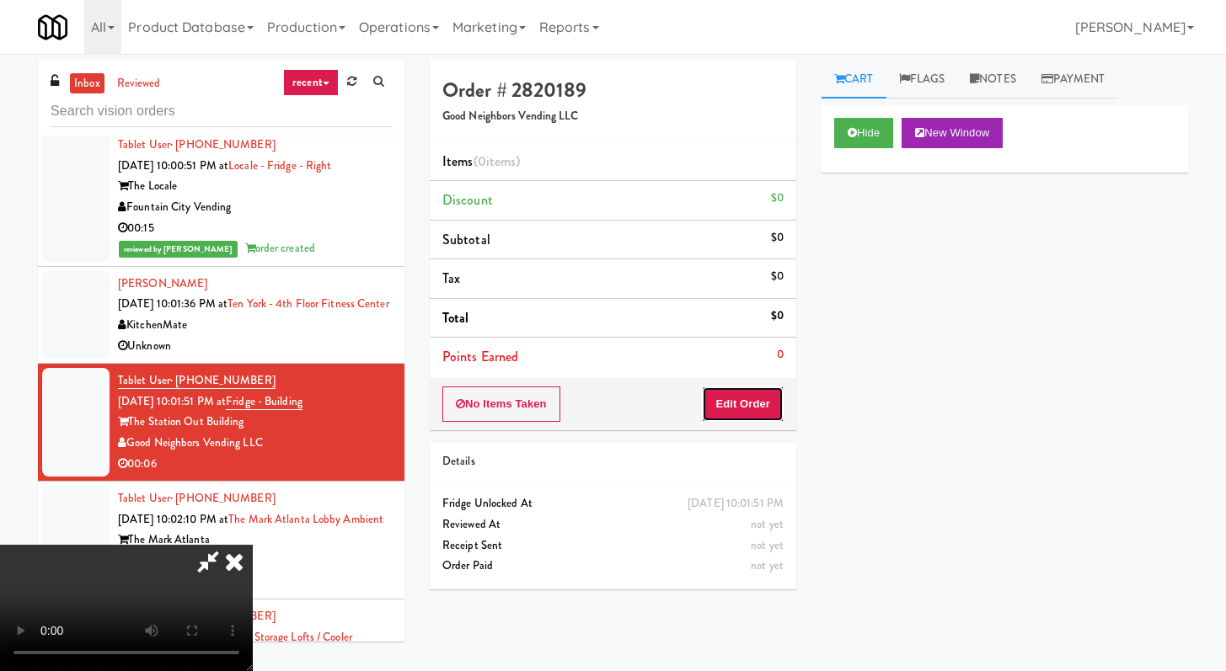
click at [723, 400] on button "Edit Order" at bounding box center [743, 404] width 82 height 35
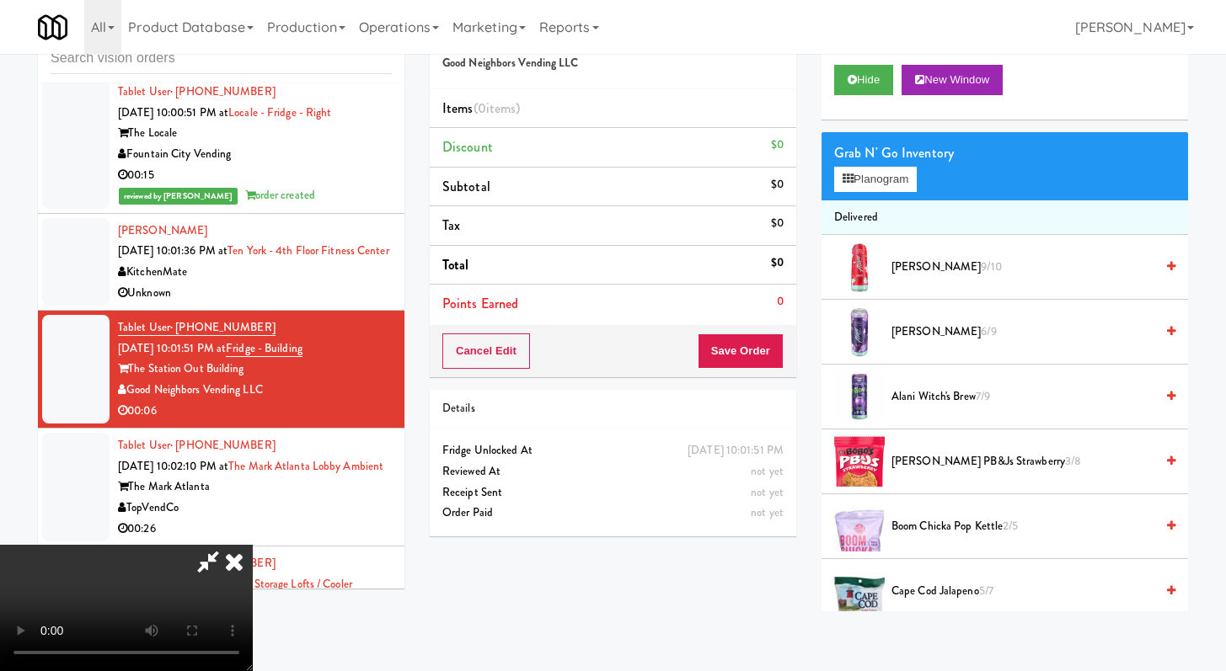
scroll to position [54, 0]
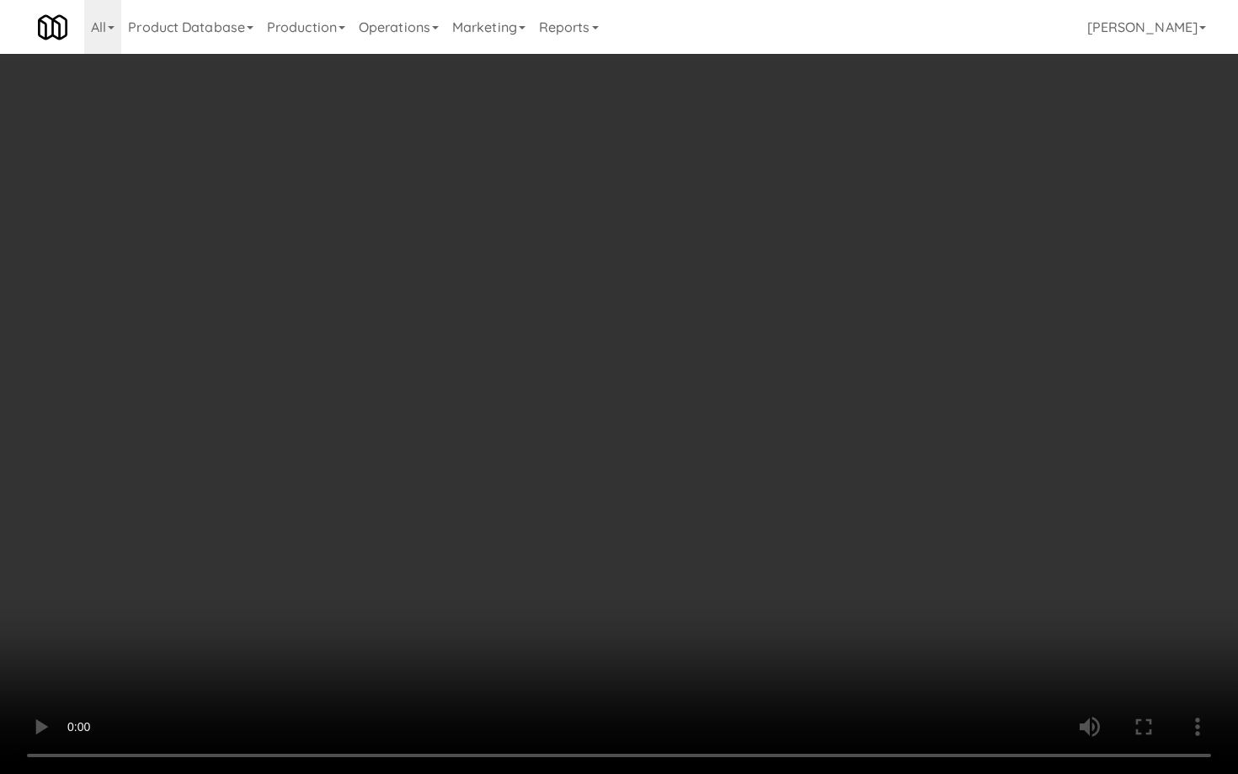
click at [892, 633] on video at bounding box center [619, 387] width 1238 height 774
drag, startPoint x: 892, startPoint y: 633, endPoint x: 923, endPoint y: 641, distance: 32.1
click at [892, 633] on video at bounding box center [619, 387] width 1238 height 774
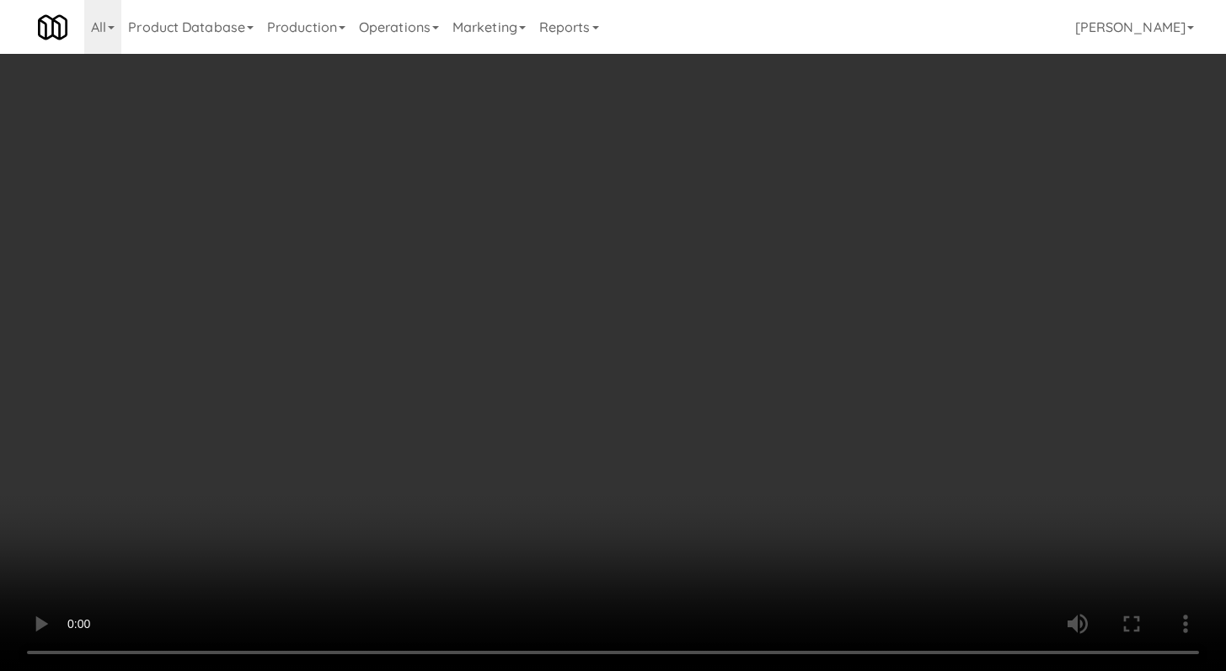
scroll to position [1736, 0]
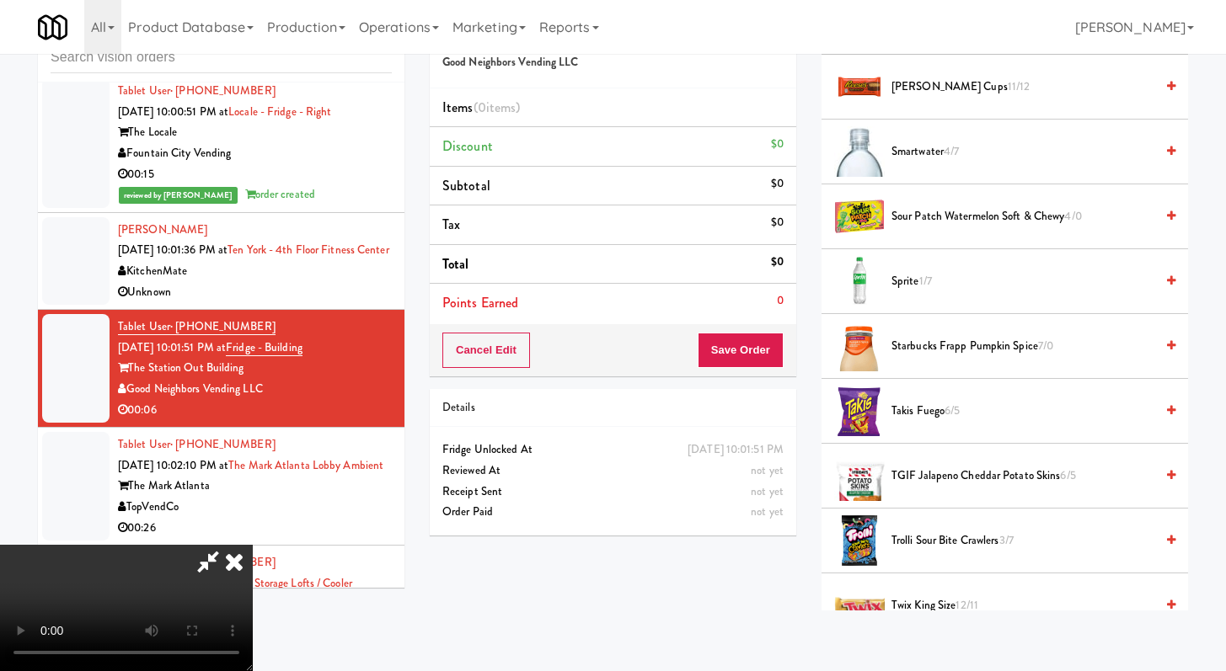
click at [930, 280] on span "1/7" at bounding box center [925, 281] width 13 height 16
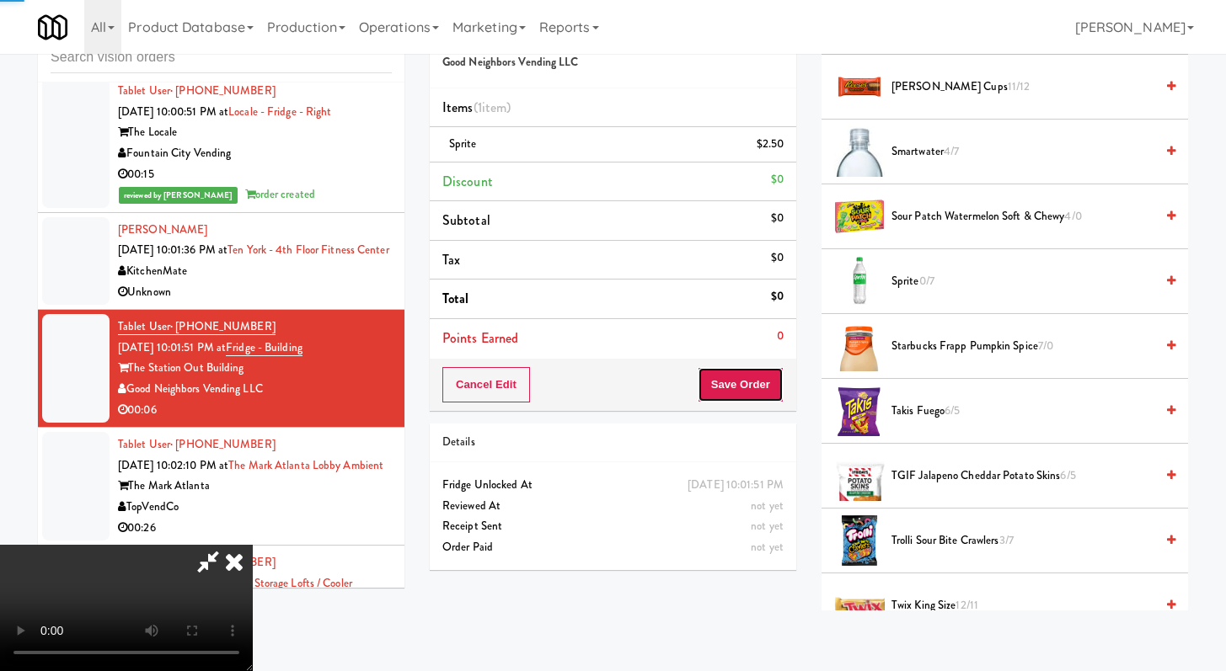
click at [769, 379] on button "Save Order" at bounding box center [740, 384] width 86 height 35
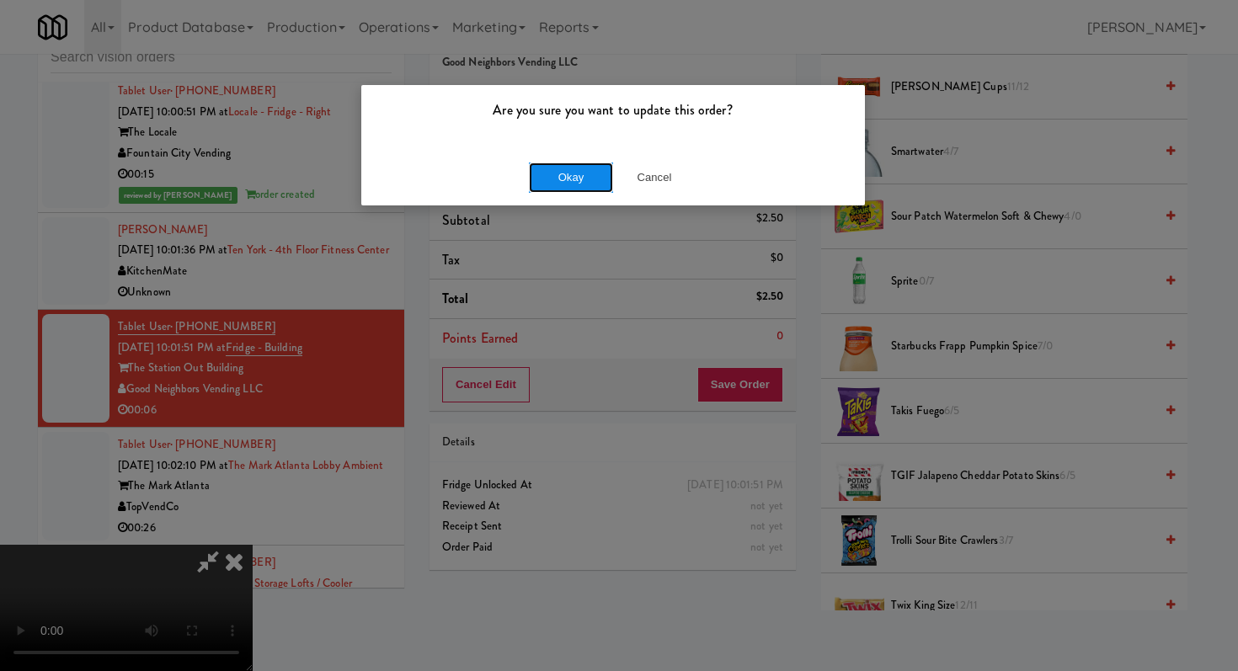
click at [594, 176] on button "Okay" at bounding box center [571, 178] width 84 height 30
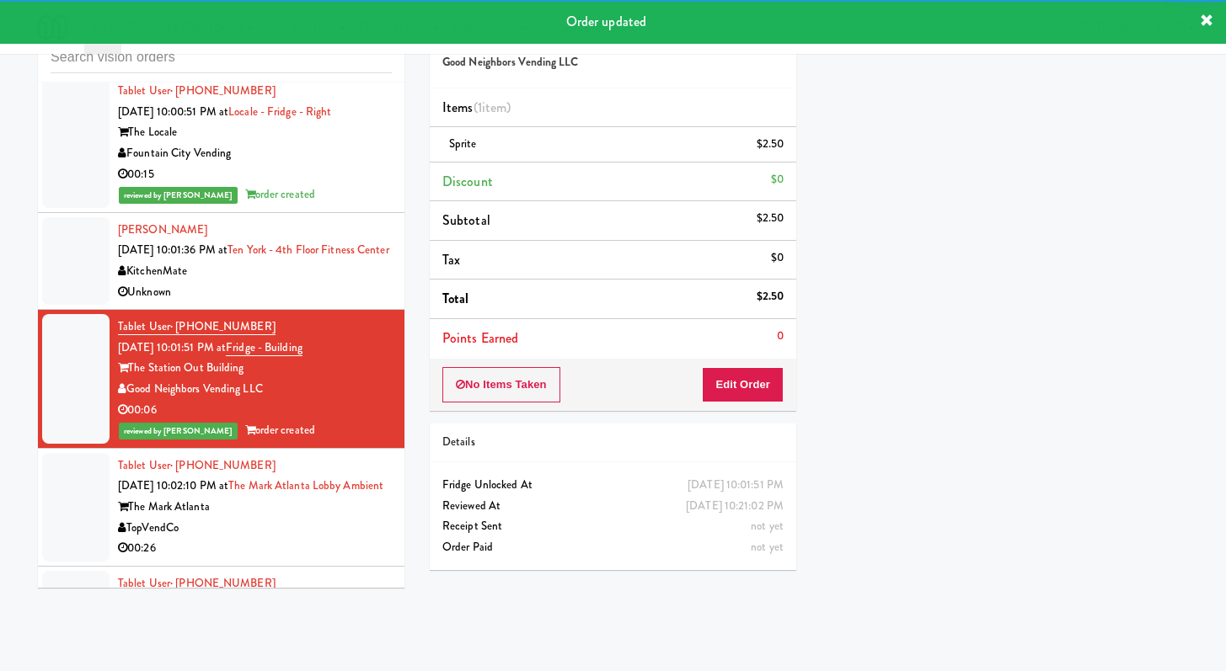
scroll to position [2973, 0]
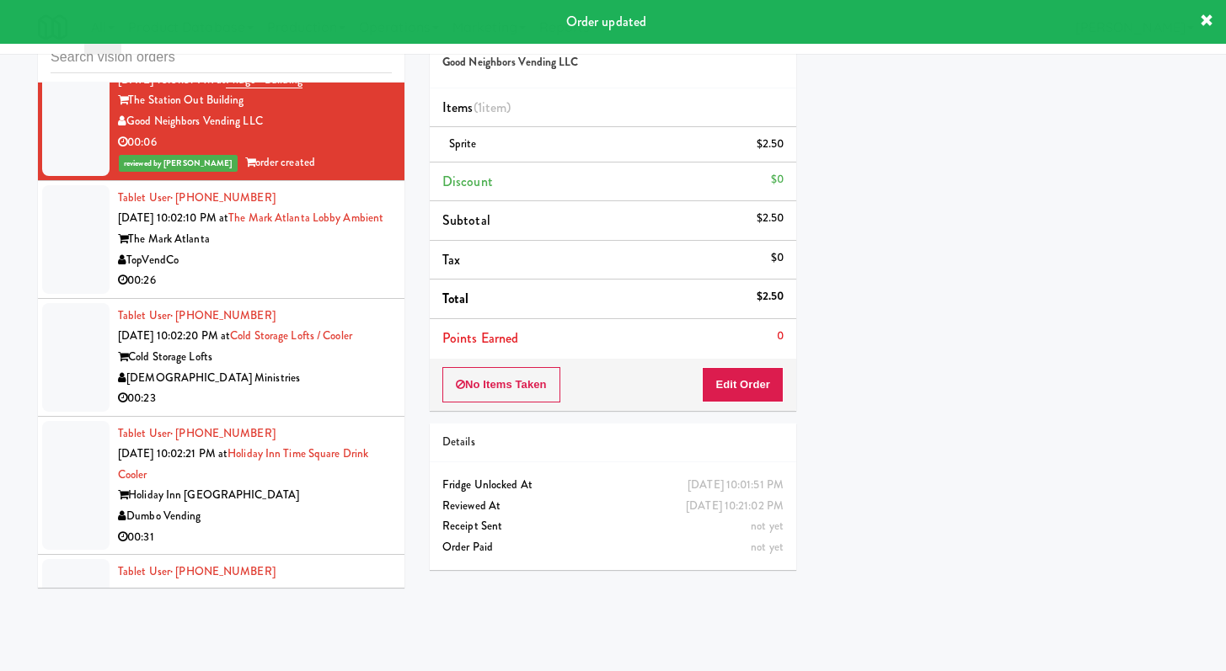
click at [330, 271] on div "TopVendCo" at bounding box center [255, 260] width 274 height 21
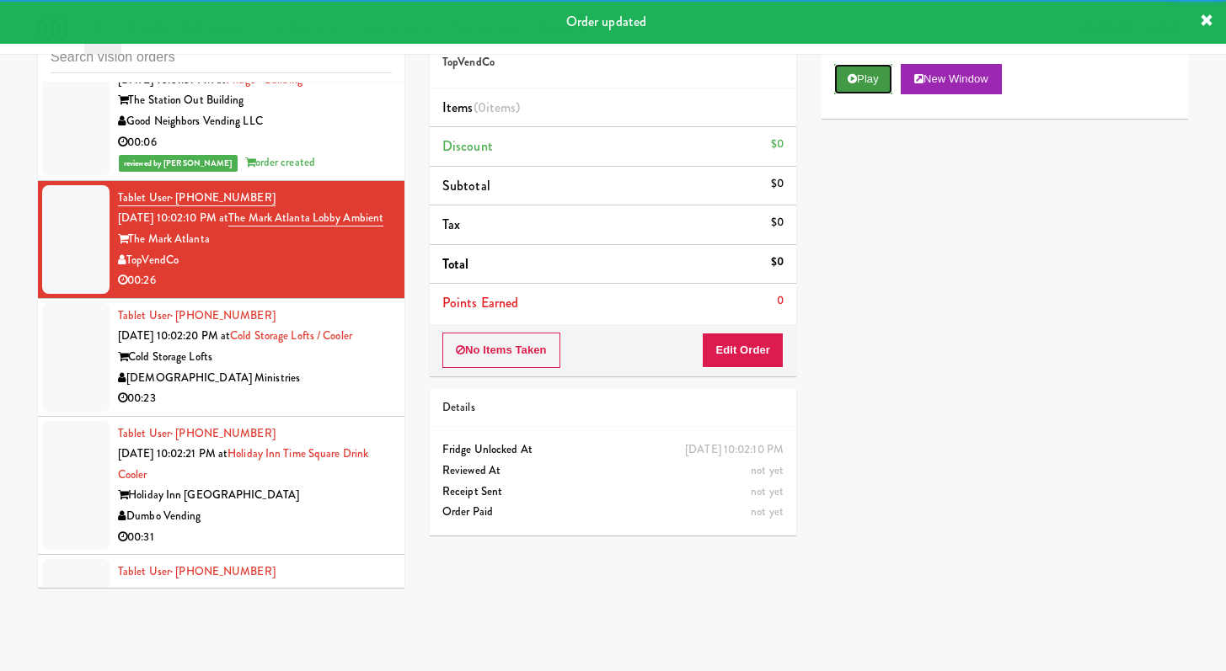
click at [868, 87] on button "Play" at bounding box center [863, 79] width 58 height 30
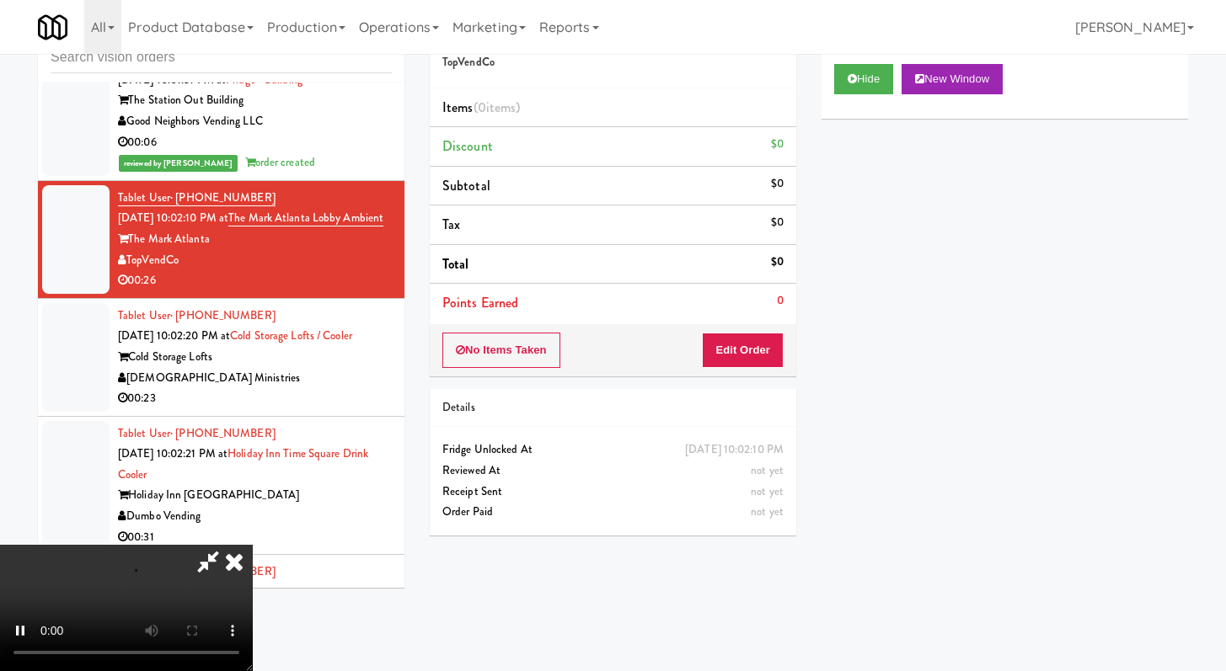
click at [744, 369] on div "No Items Taken Edit Order" at bounding box center [613, 350] width 366 height 52
click at [743, 366] on button "Edit Order" at bounding box center [743, 350] width 82 height 35
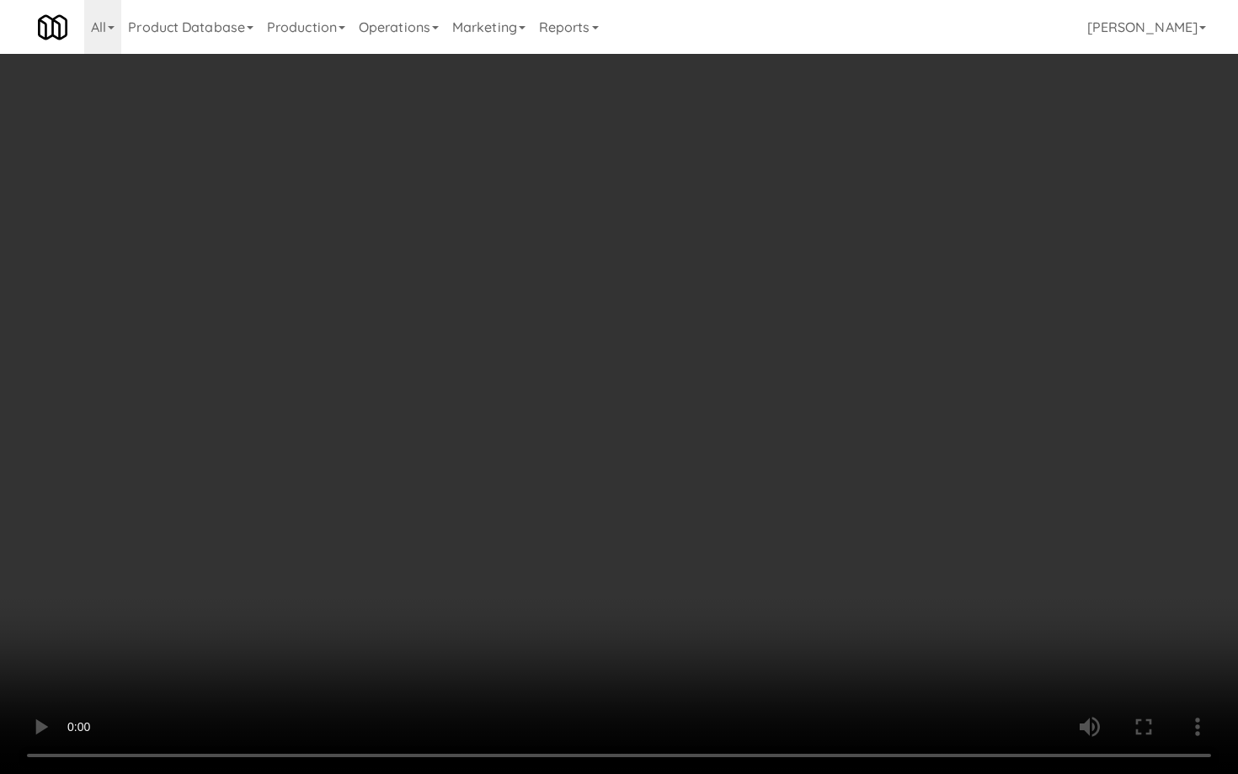
click at [670, 596] on video at bounding box center [619, 387] width 1238 height 774
click at [673, 592] on video at bounding box center [619, 387] width 1238 height 774
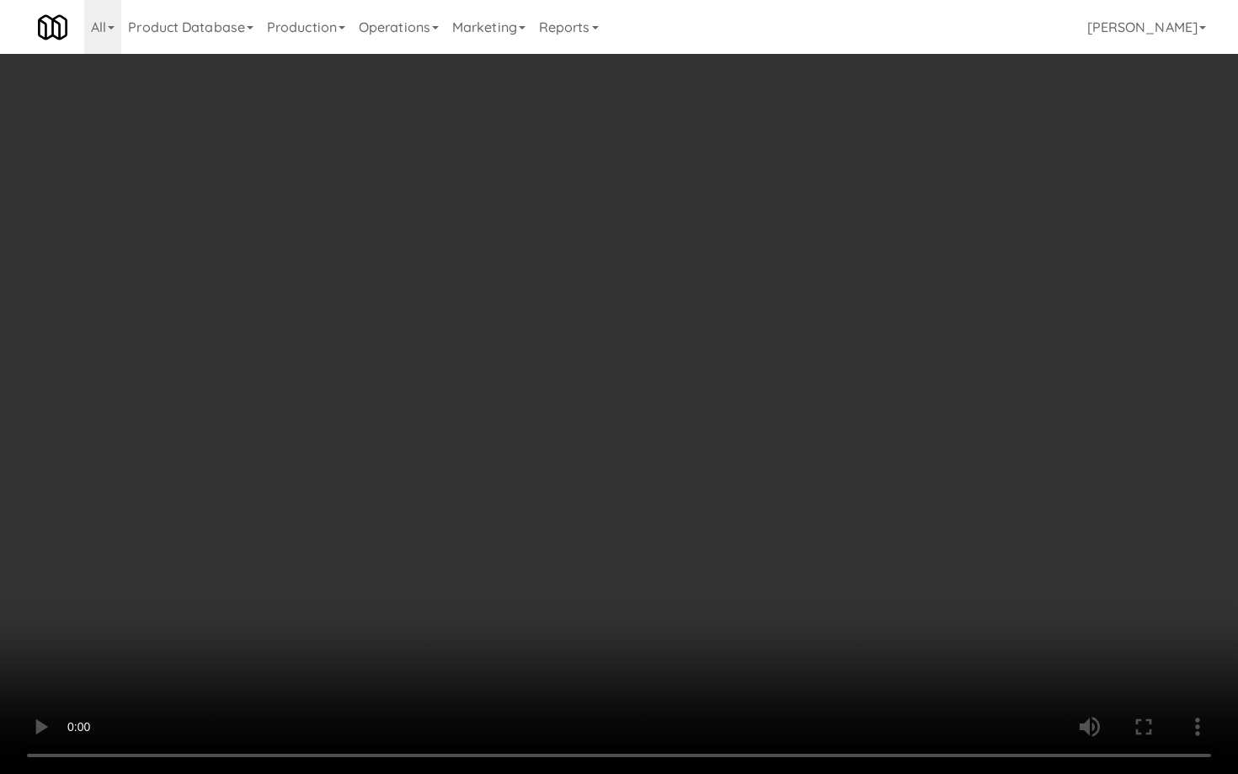
click at [673, 592] on video at bounding box center [619, 387] width 1238 height 774
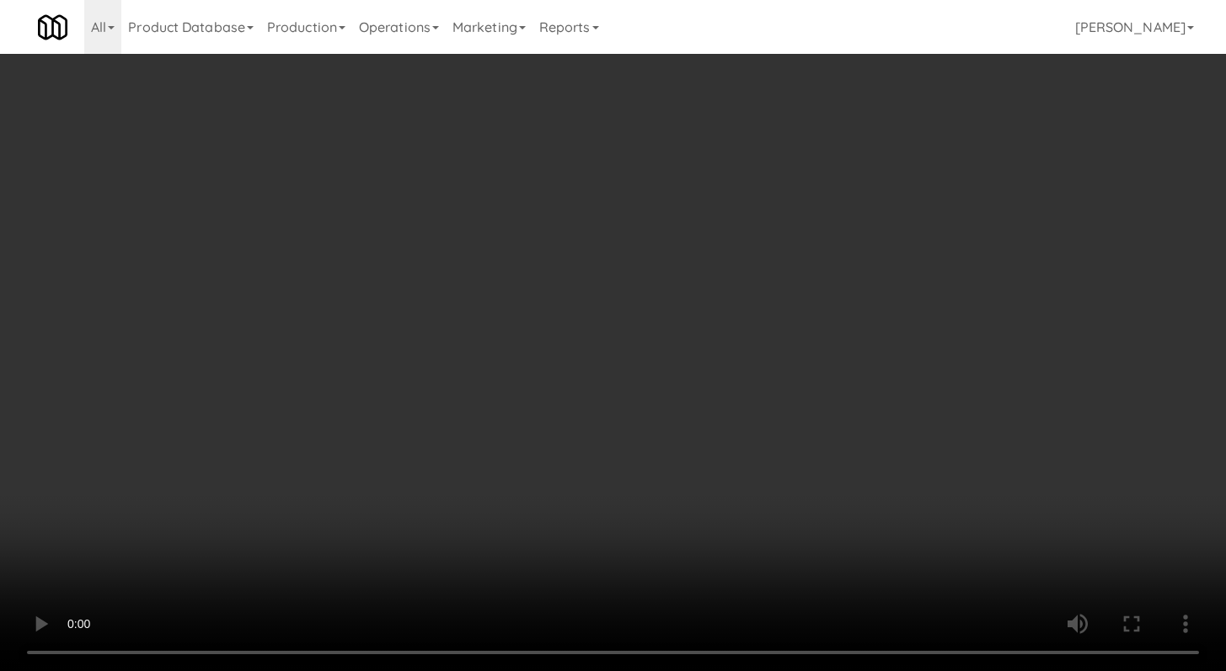
scroll to position [54, 0]
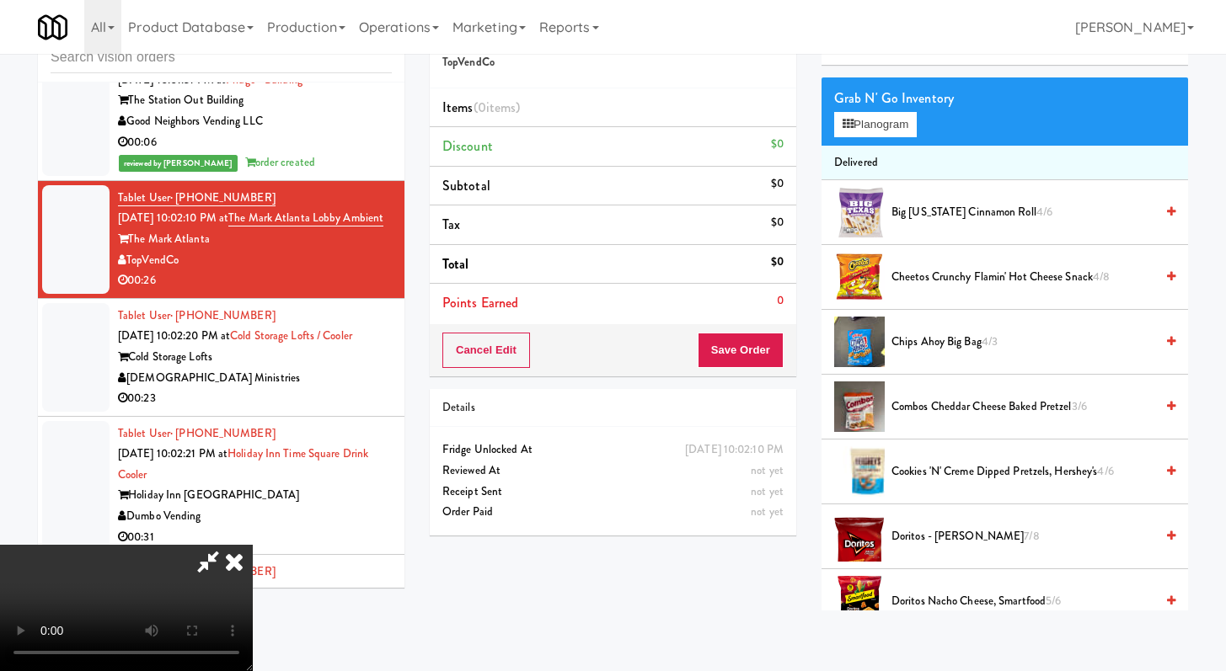
click at [925, 477] on span "Cookies 'N' Creme Dipped Pretzels, Hershey's 4/6" at bounding box center [1022, 472] width 263 height 21
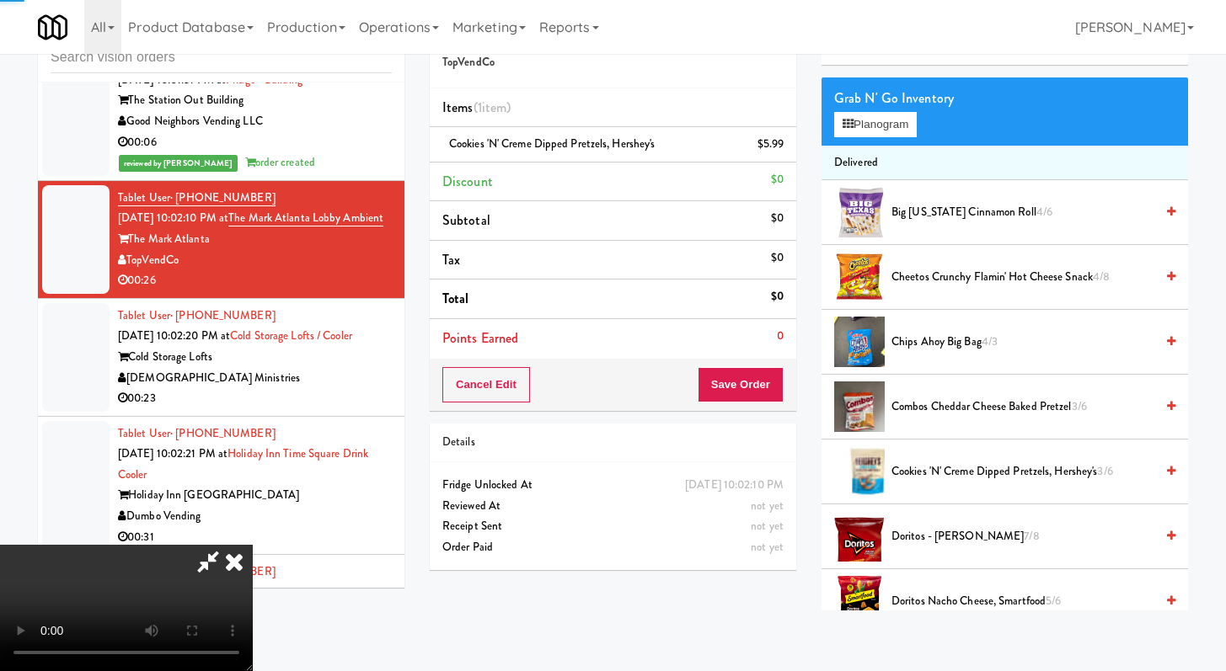
click at [922, 537] on span "Doritos - Nacho Cheese 7/8" at bounding box center [1022, 536] width 263 height 21
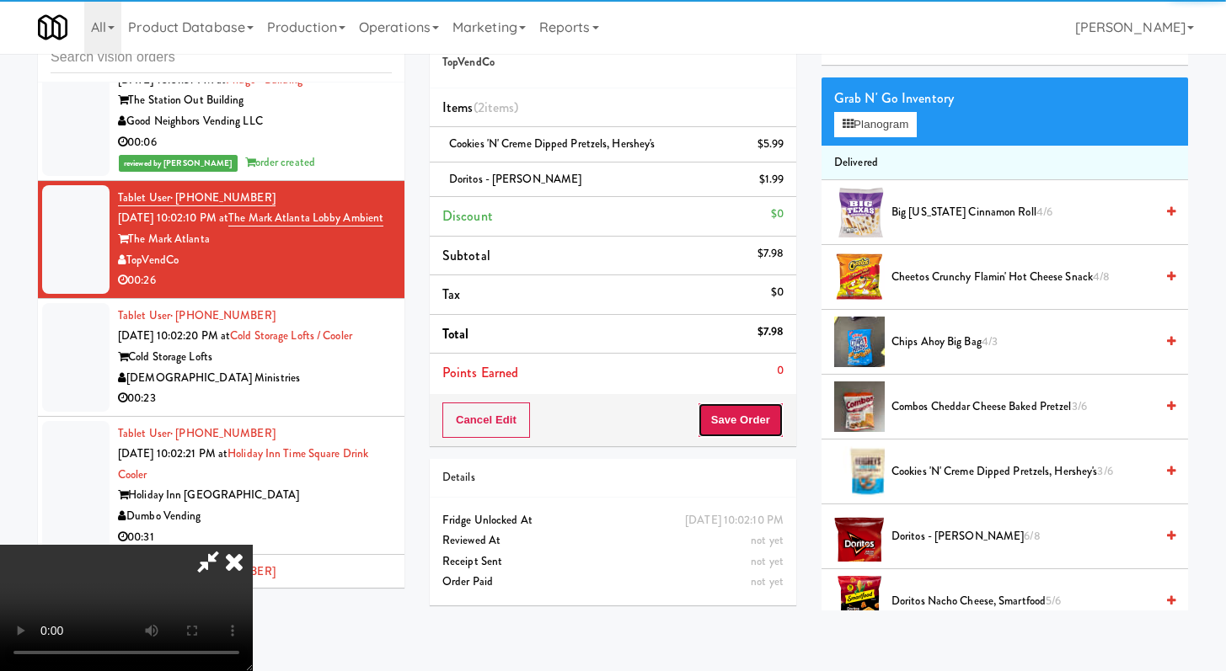
click at [762, 430] on button "Save Order" at bounding box center [740, 420] width 86 height 35
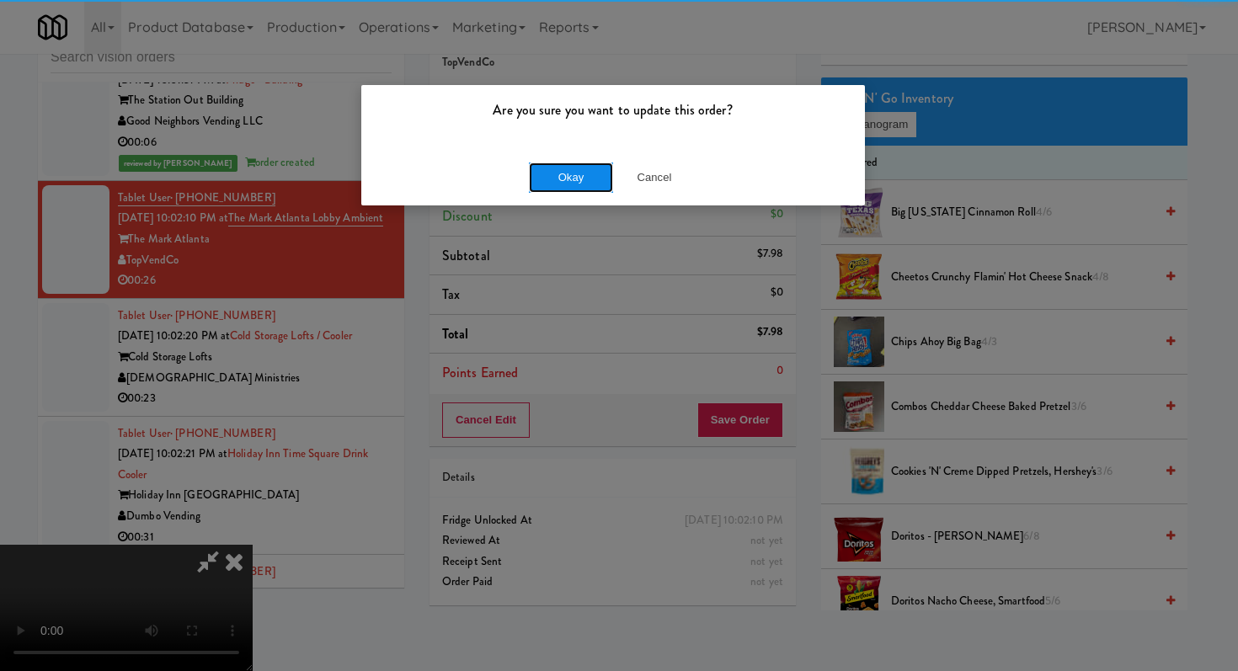
click at [554, 174] on button "Okay" at bounding box center [571, 178] width 84 height 30
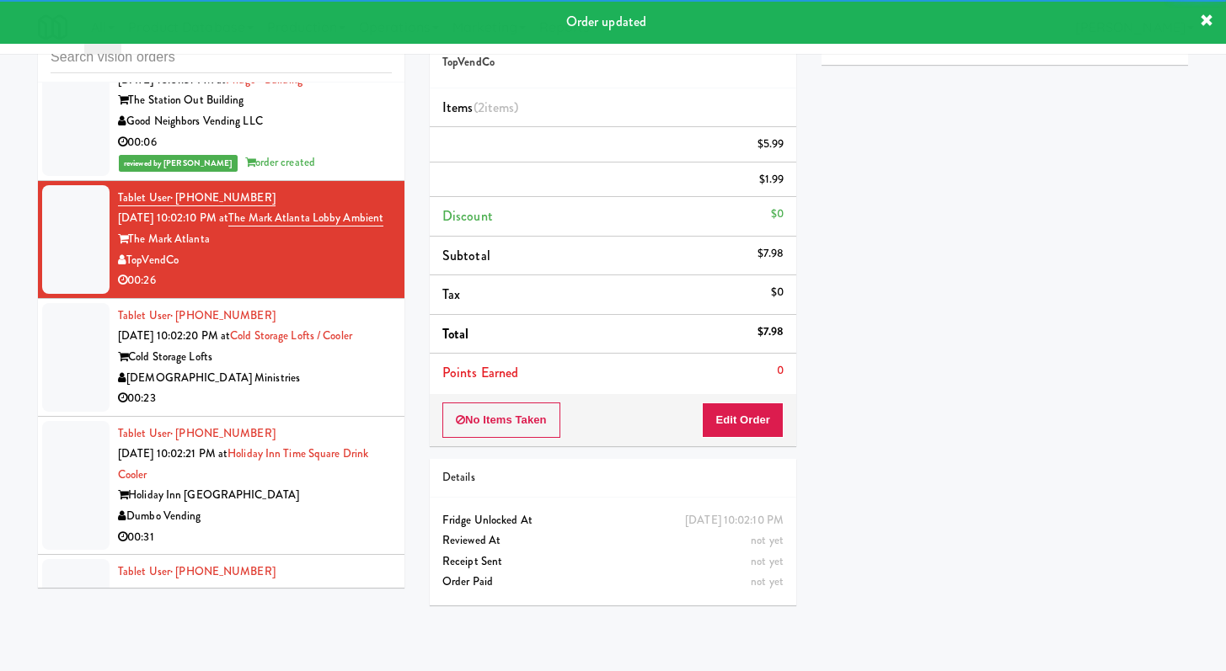
scroll to position [3033, 0]
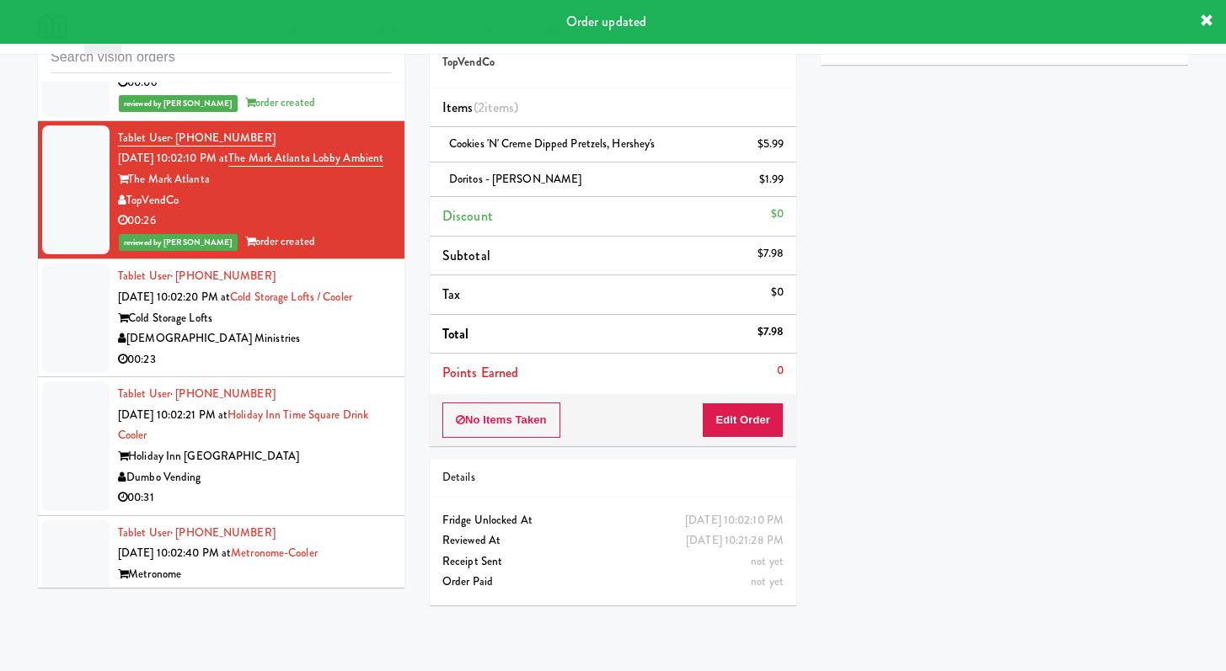
click at [305, 350] on div "[DEMOGRAPHIC_DATA] Ministries" at bounding box center [255, 338] width 274 height 21
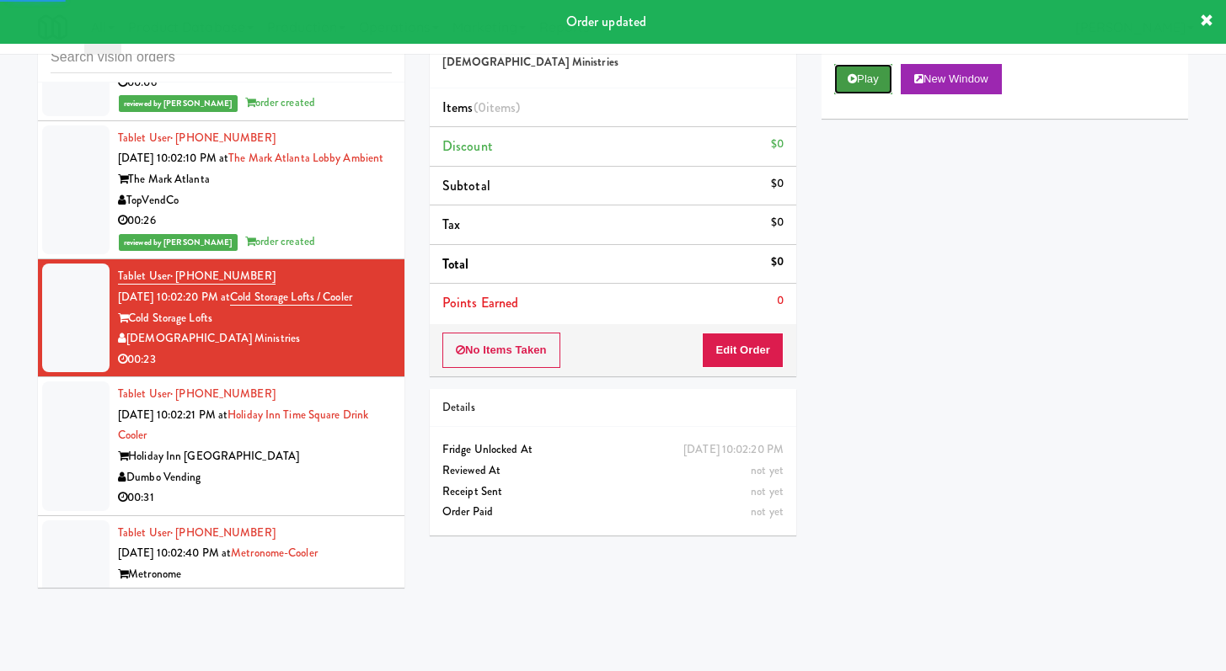
click at [874, 86] on button "Play" at bounding box center [863, 79] width 58 height 30
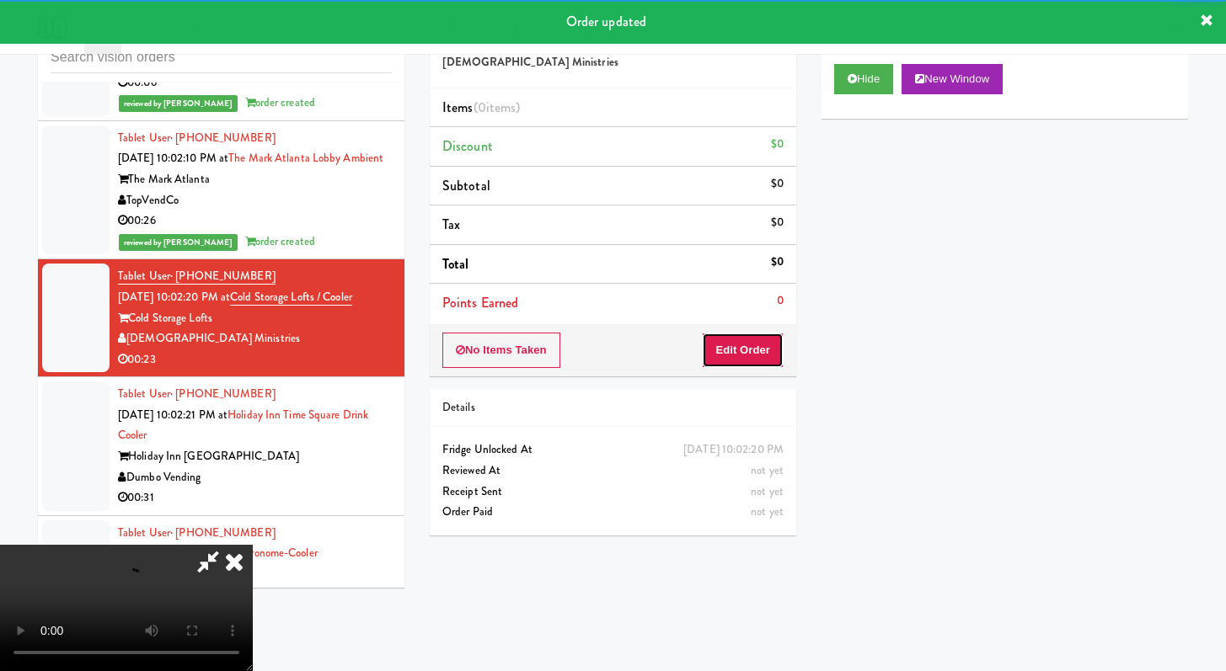
click at [751, 350] on button "Edit Order" at bounding box center [743, 350] width 82 height 35
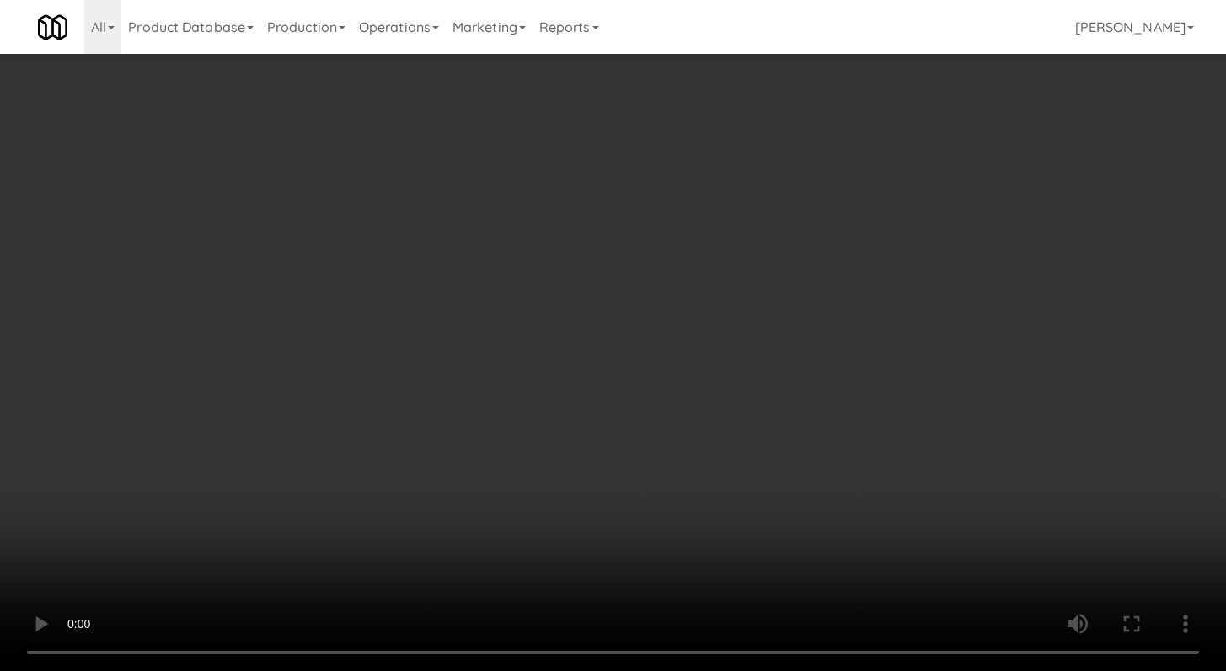
click at [918, 408] on li "Coca-Cola 5/8" at bounding box center [1004, 396] width 366 height 65
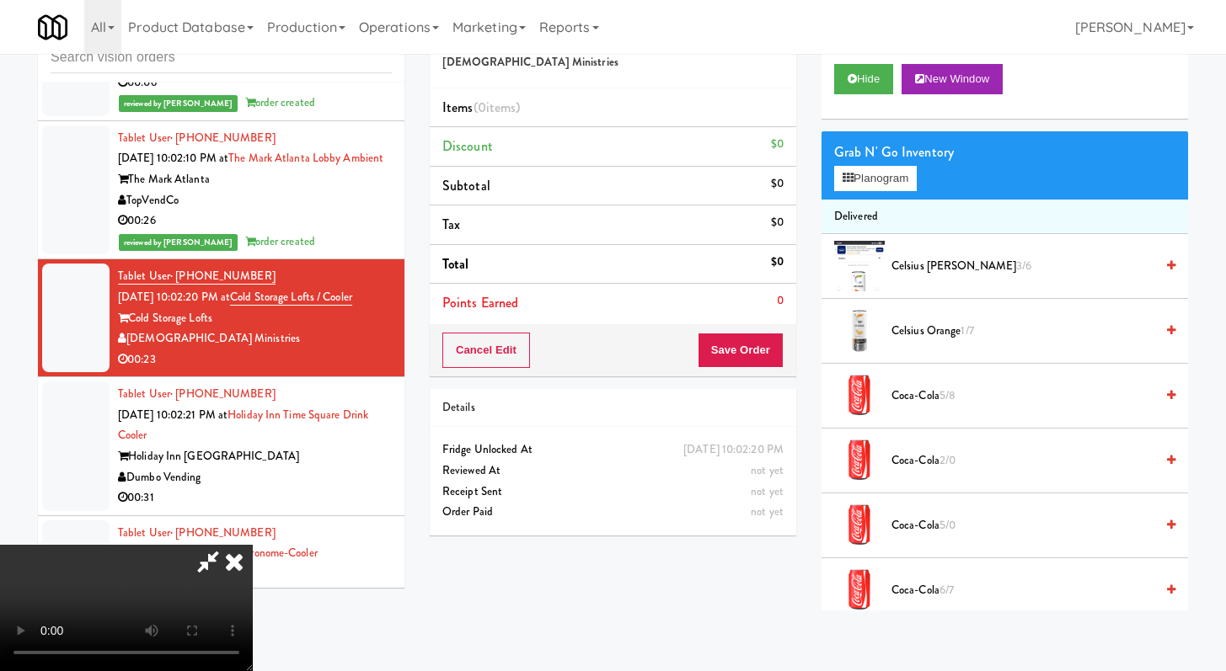
click at [920, 395] on span "Coca-Cola 5/8" at bounding box center [1022, 396] width 263 height 21
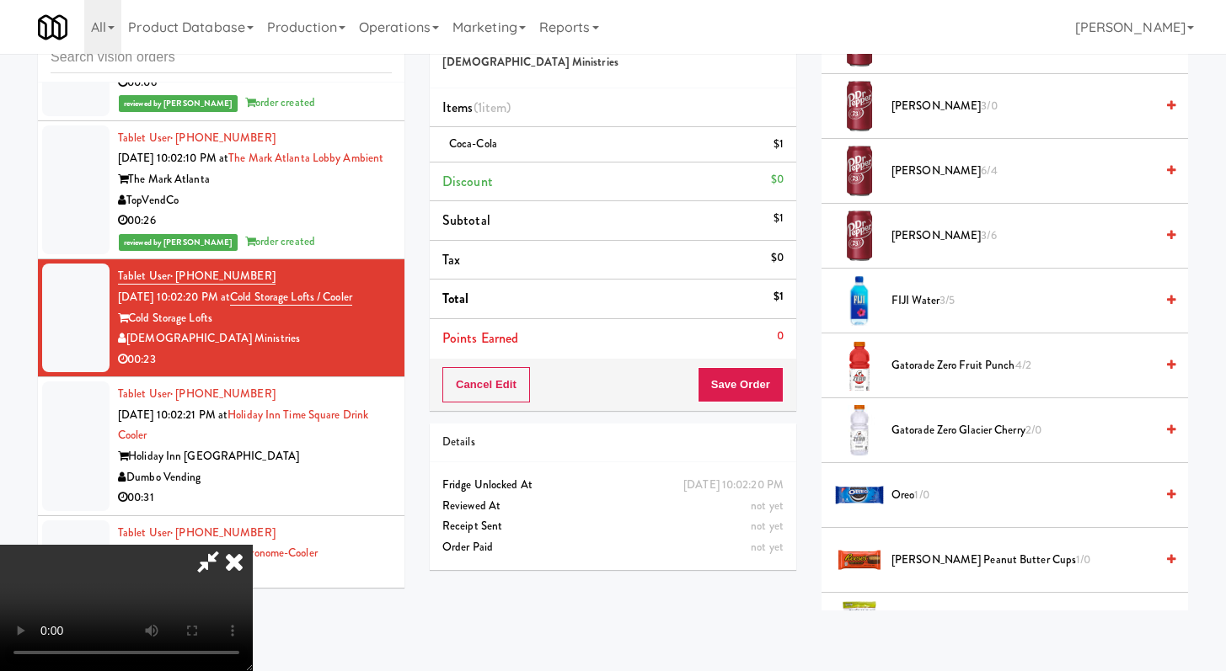
scroll to position [1246, 0]
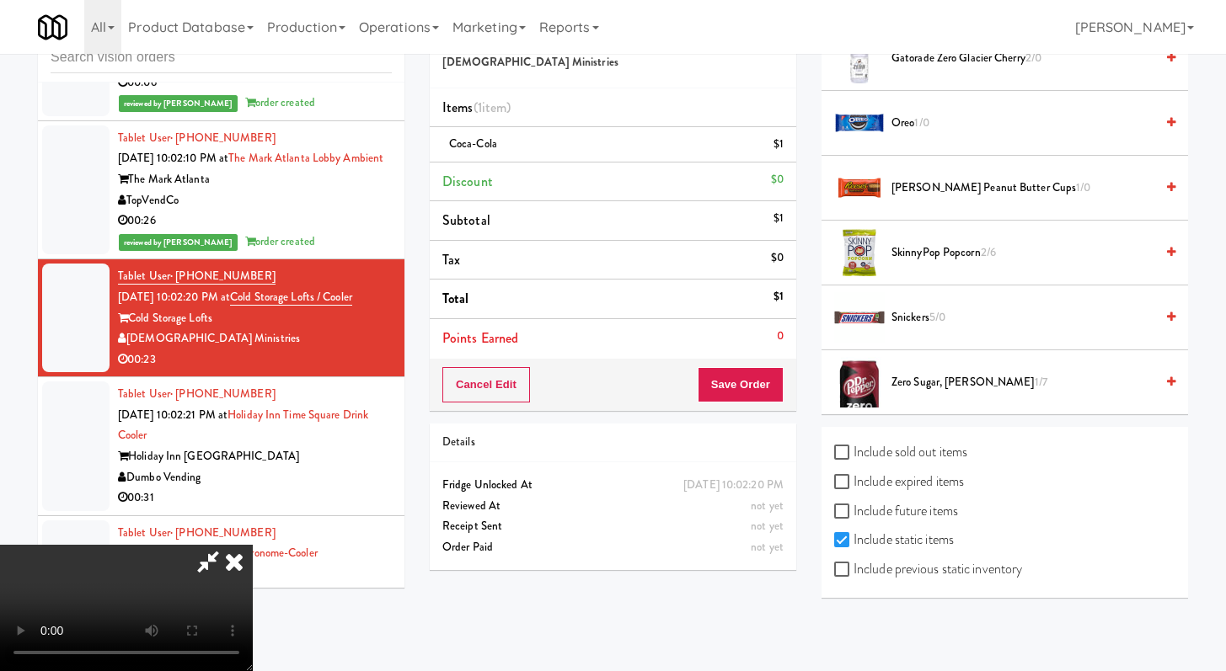
drag, startPoint x: 861, startPoint y: 566, endPoint x: 852, endPoint y: 551, distance: 17.3
click at [860, 566] on label "Include previous static inventory" at bounding box center [928, 569] width 188 height 25
click at [853, 566] on input "Include previous static inventory" at bounding box center [843, 570] width 19 height 13
checkbox input "true"
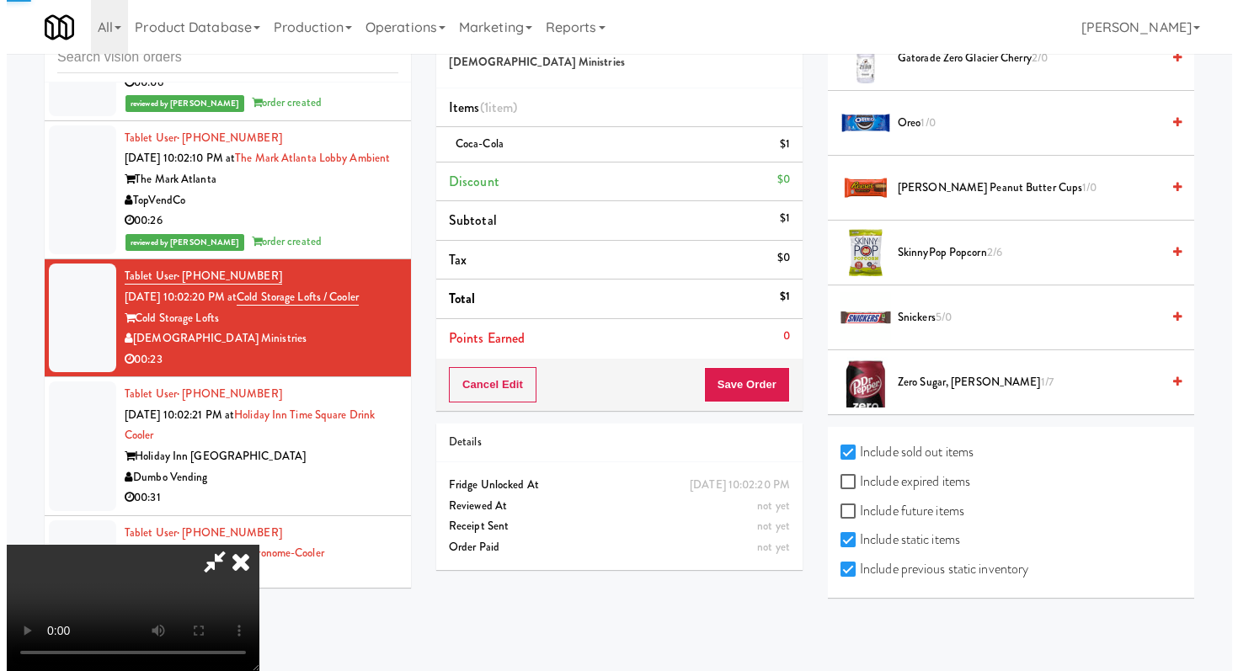
scroll to position [0, 0]
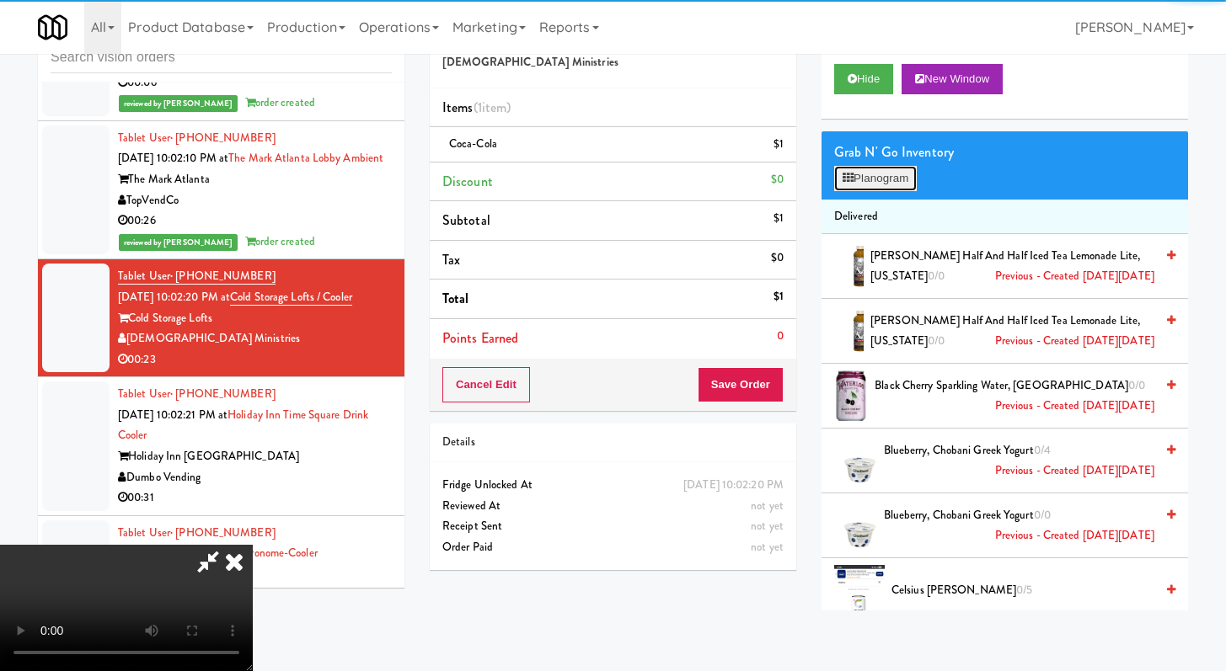
click at [899, 179] on button "Planogram" at bounding box center [875, 178] width 83 height 25
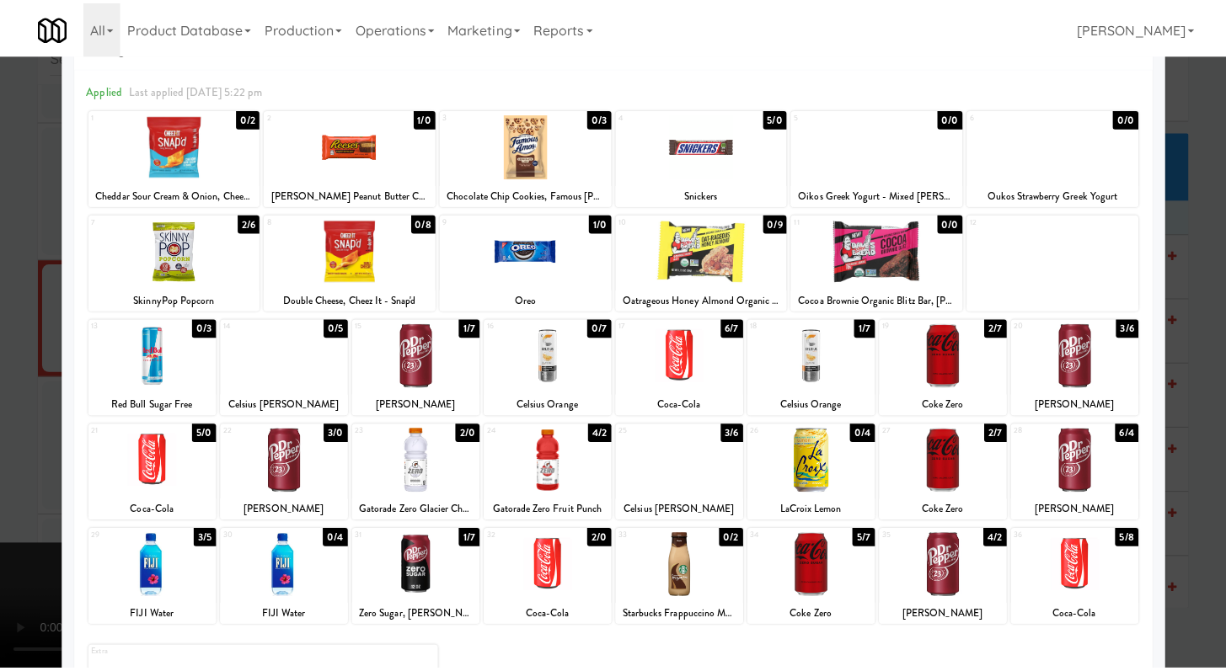
scroll to position [156, 0]
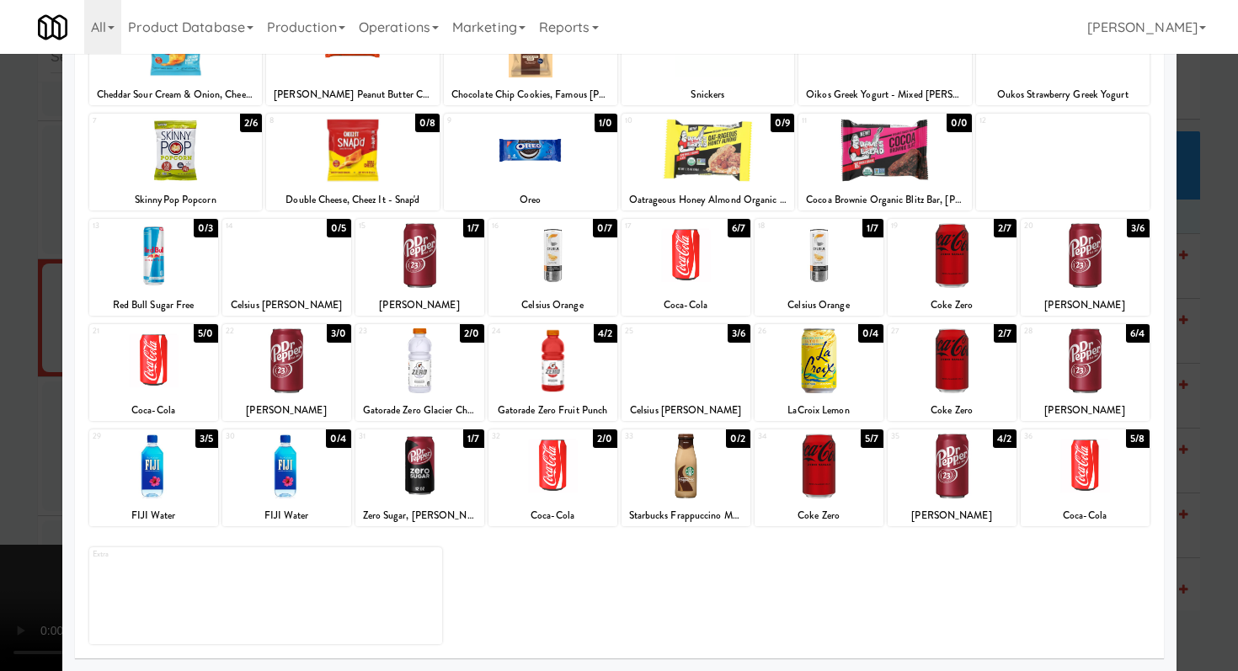
click at [0, 416] on div at bounding box center [619, 335] width 1238 height 671
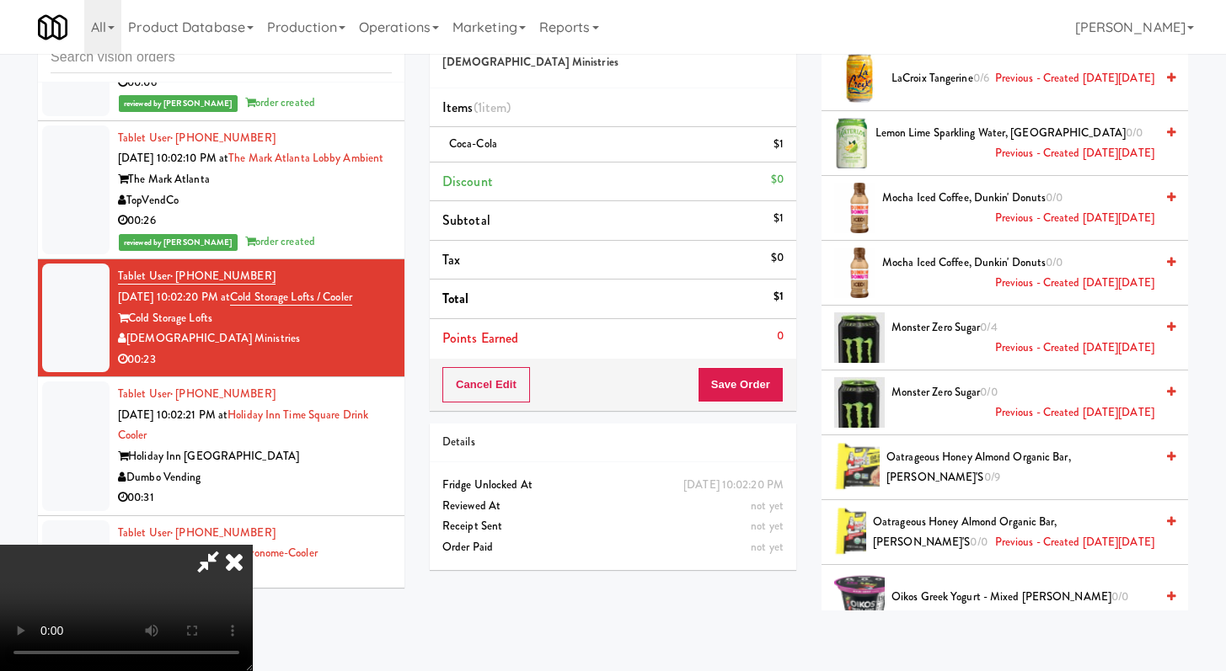
scroll to position [2368, 0]
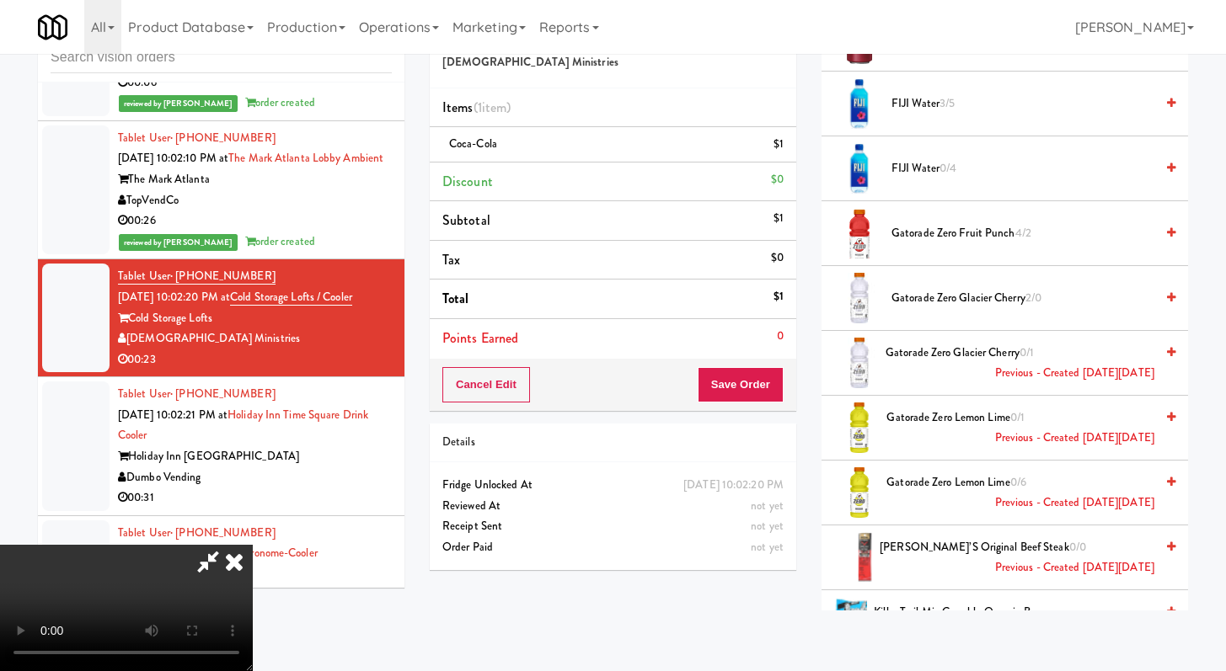
click at [913, 424] on span "Gatorade Zero Lemon Lime 0/1 Previous - Created [DATE][DATE]" at bounding box center [1019, 428] width 267 height 41
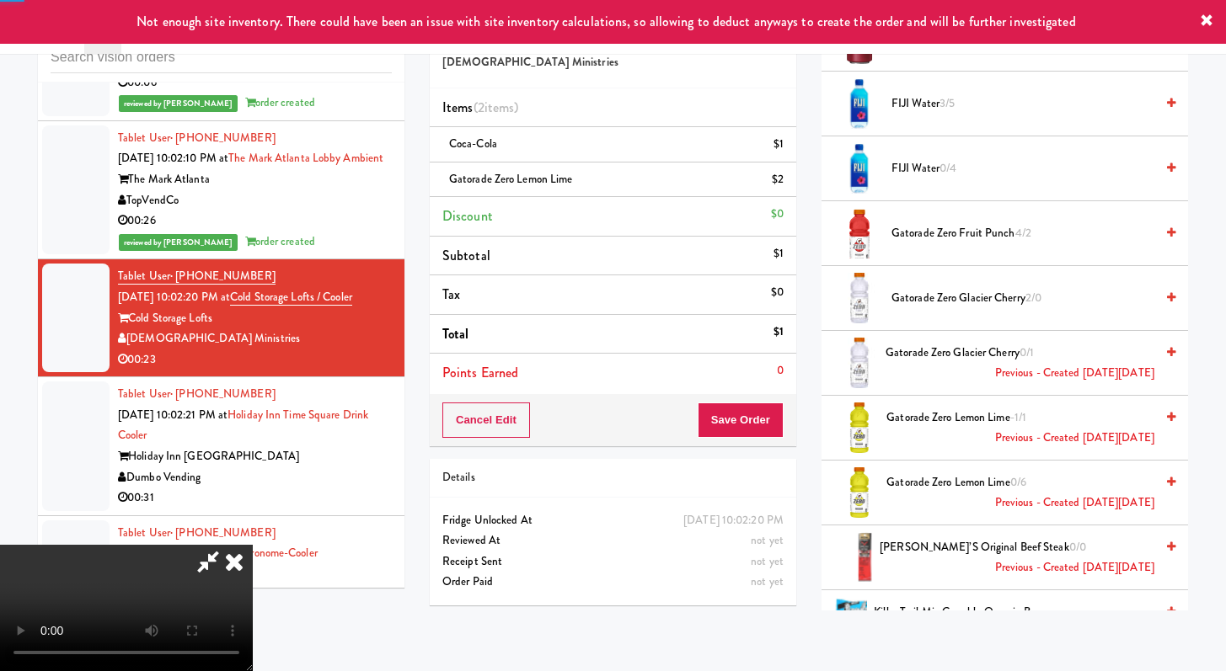
click at [787, 435] on div "Cancel Edit Save Order" at bounding box center [613, 420] width 366 height 52
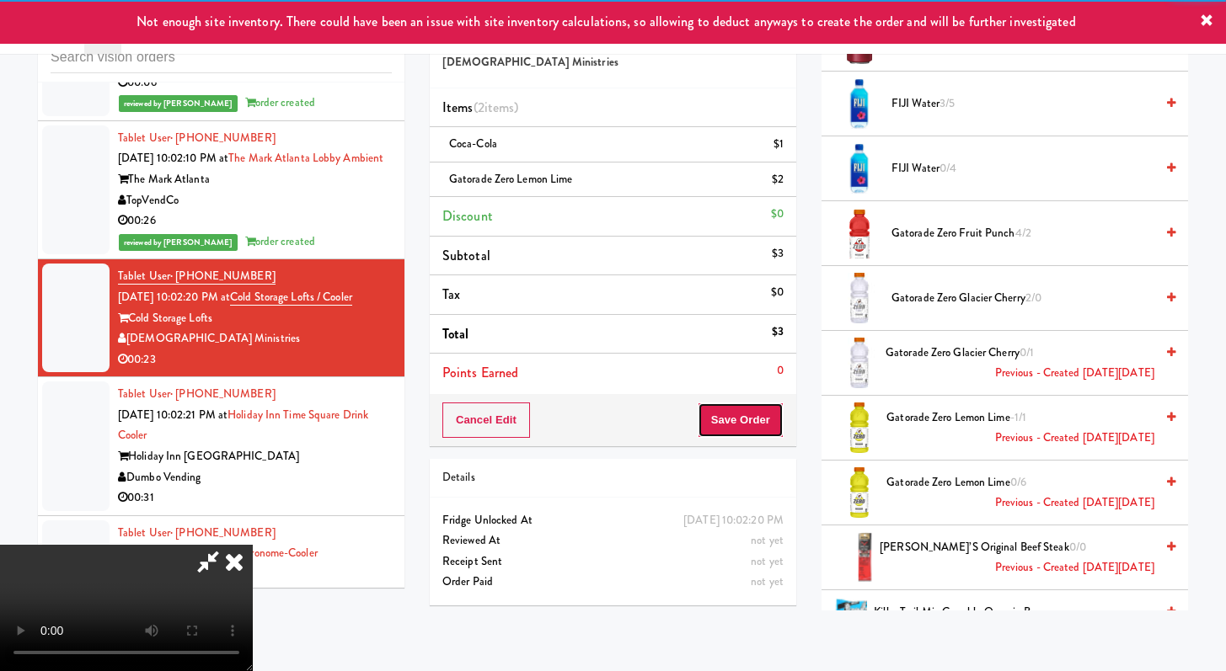
click at [780, 432] on button "Save Order" at bounding box center [740, 420] width 86 height 35
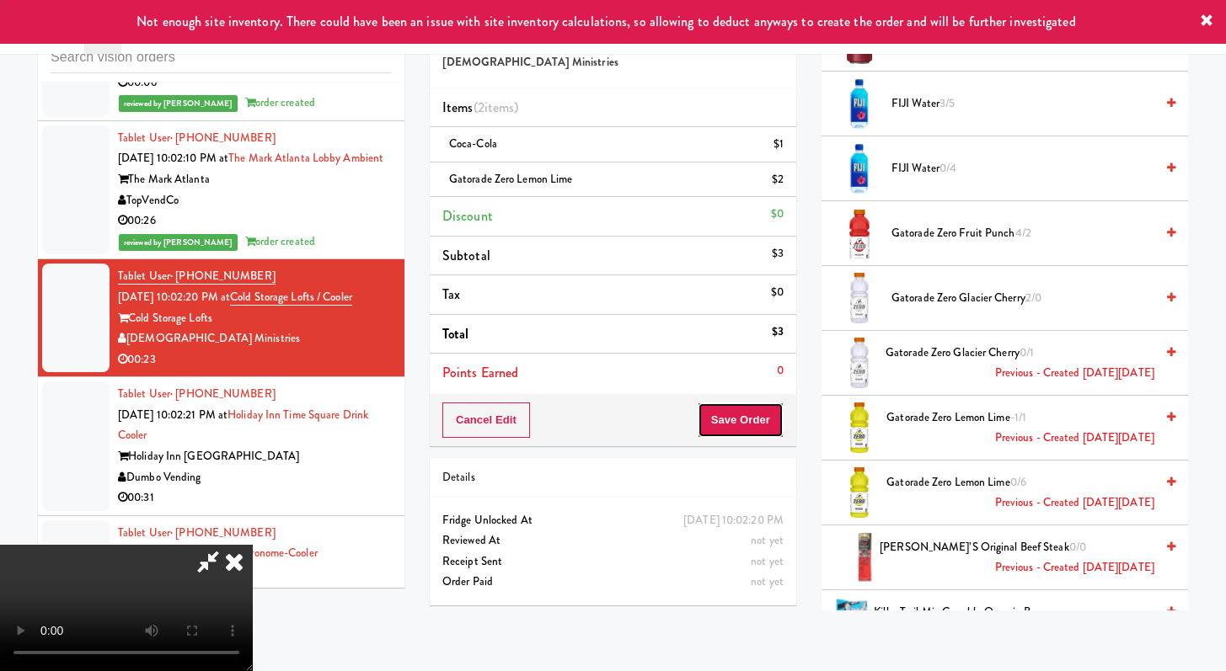
click at [774, 429] on button "Save Order" at bounding box center [740, 420] width 86 height 35
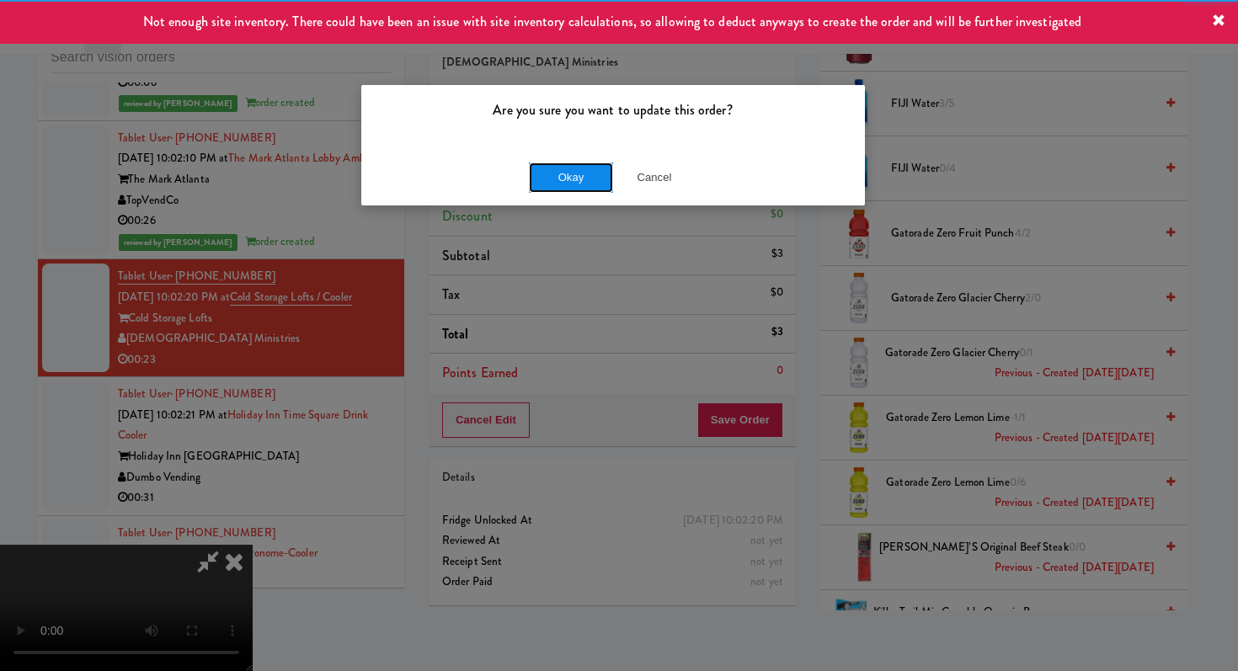
click at [551, 179] on button "Okay" at bounding box center [571, 178] width 84 height 30
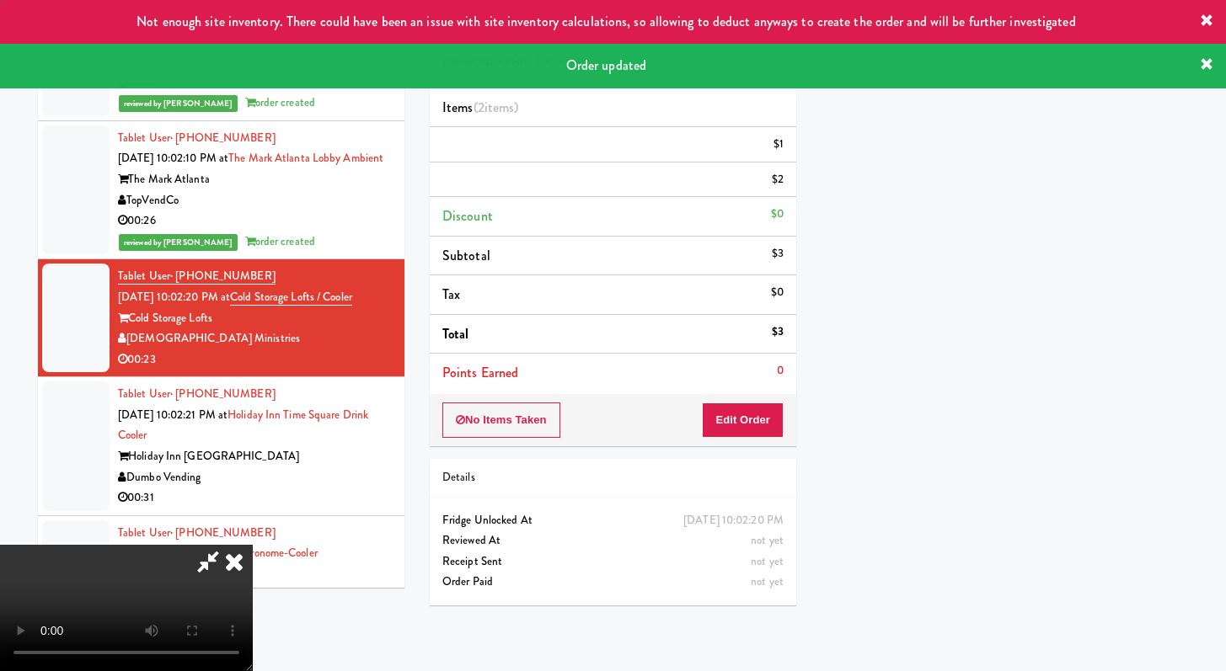
scroll to position [72, 0]
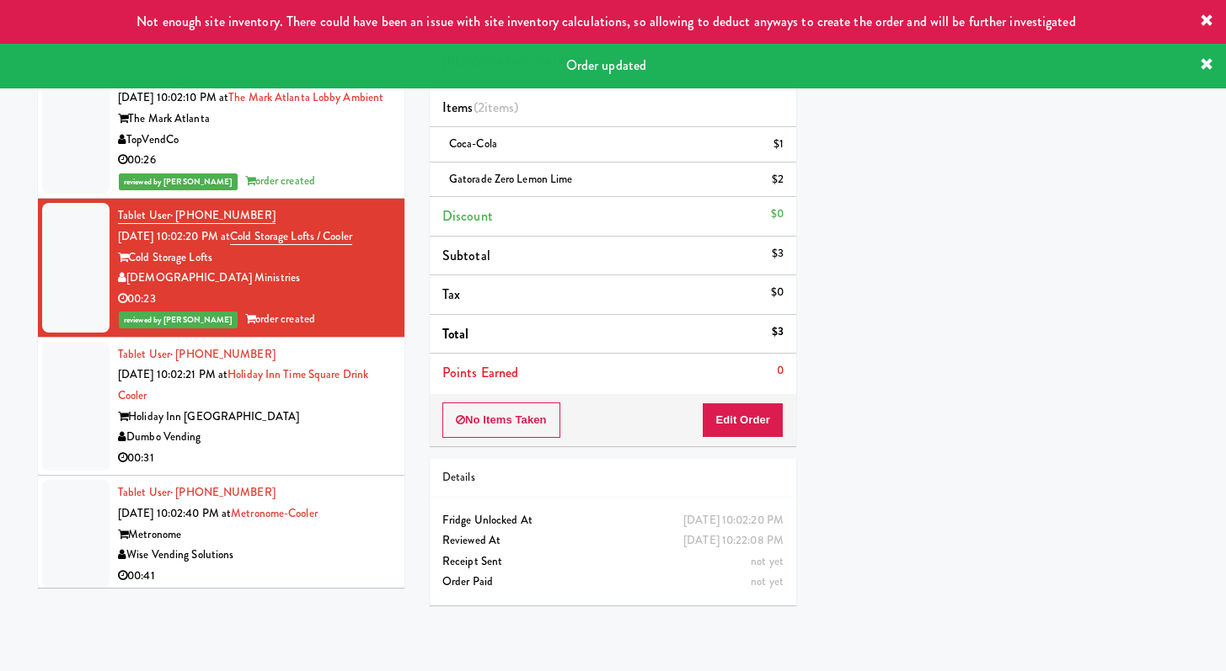
click at [323, 469] on div "00:31" at bounding box center [255, 458] width 274 height 21
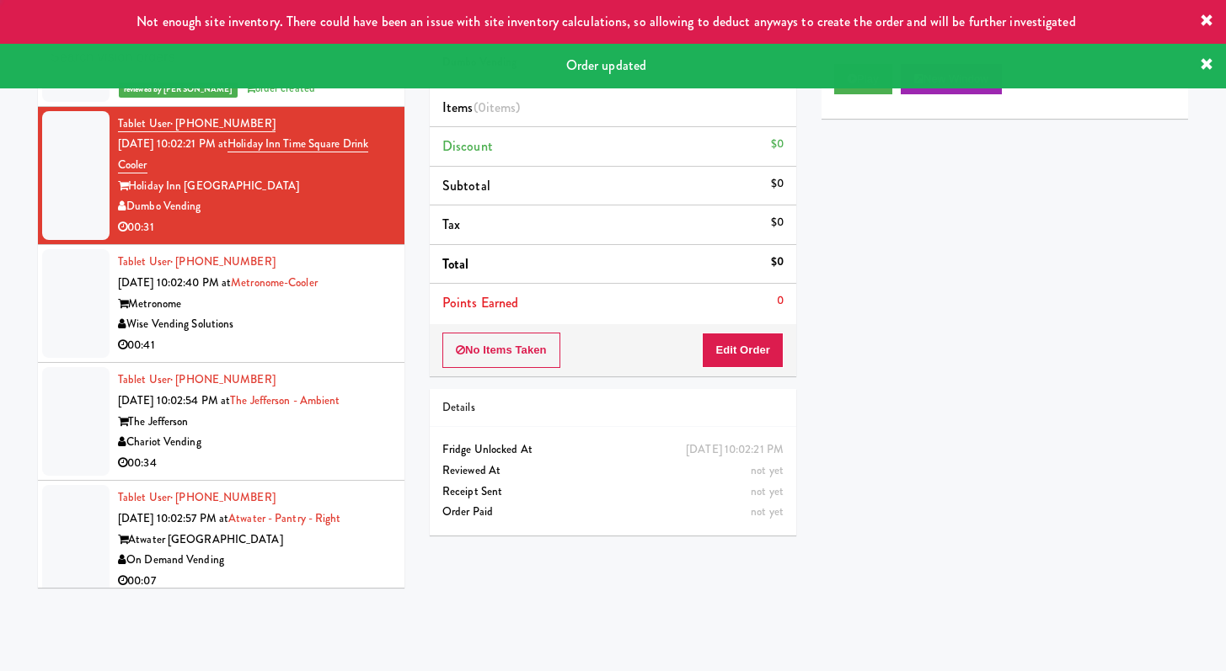
scroll to position [3352, 0]
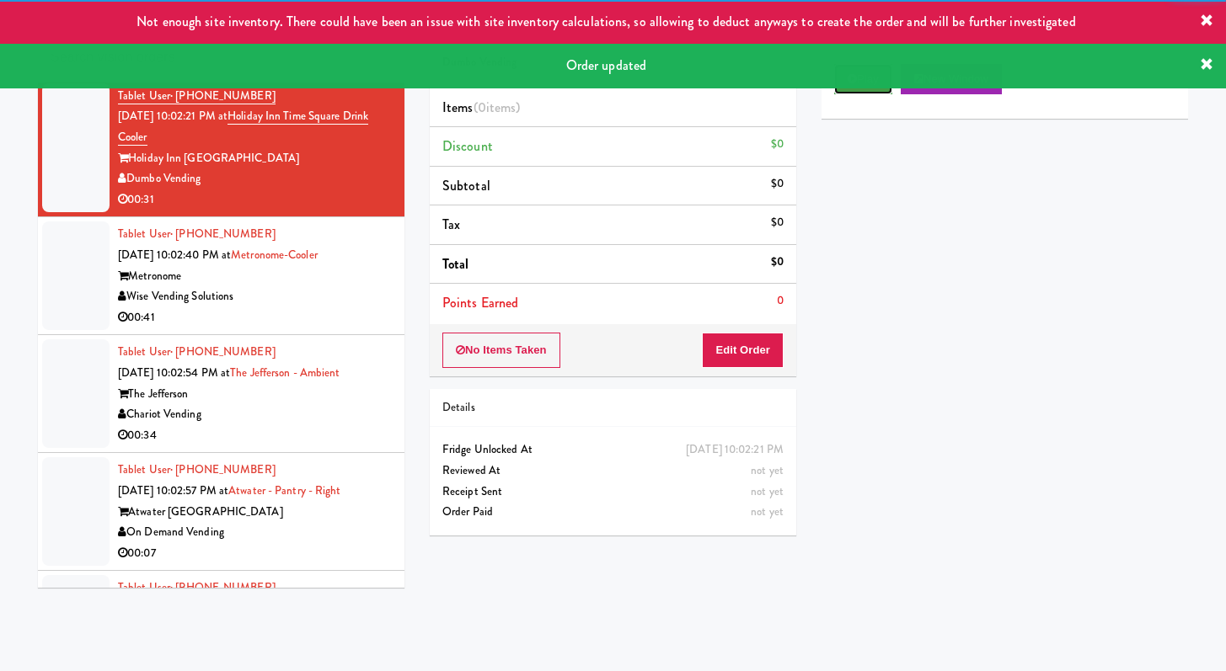
click at [879, 88] on button "Play" at bounding box center [863, 79] width 58 height 30
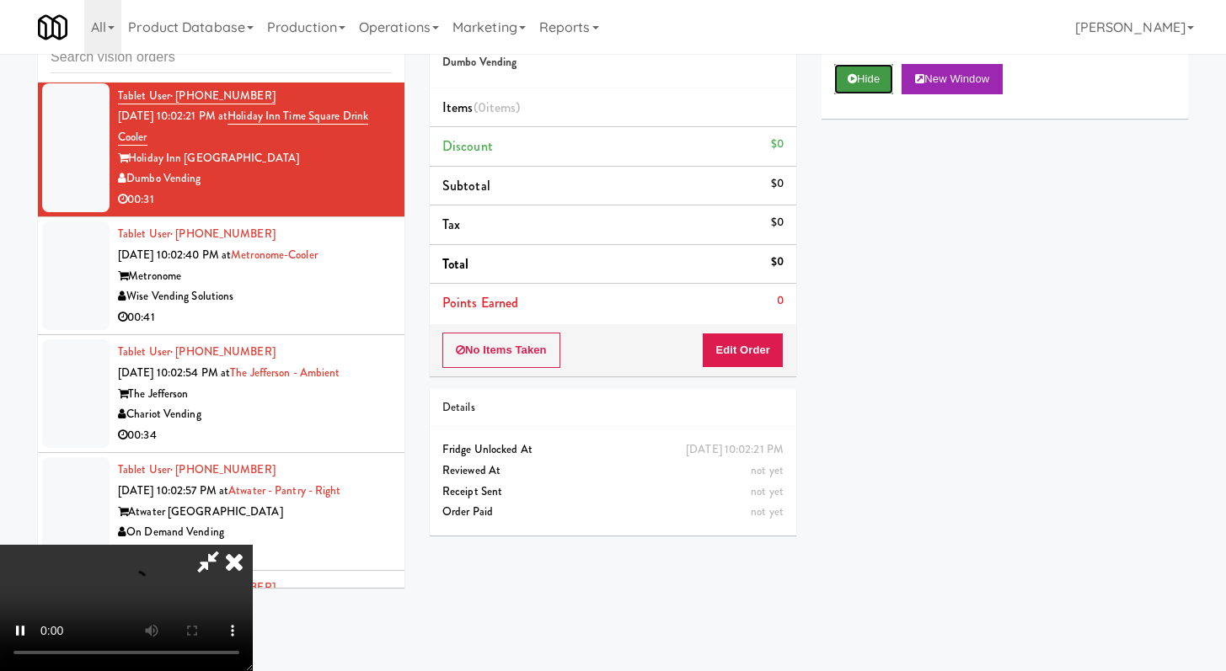
click at [866, 85] on button "Hide" at bounding box center [863, 79] width 59 height 30
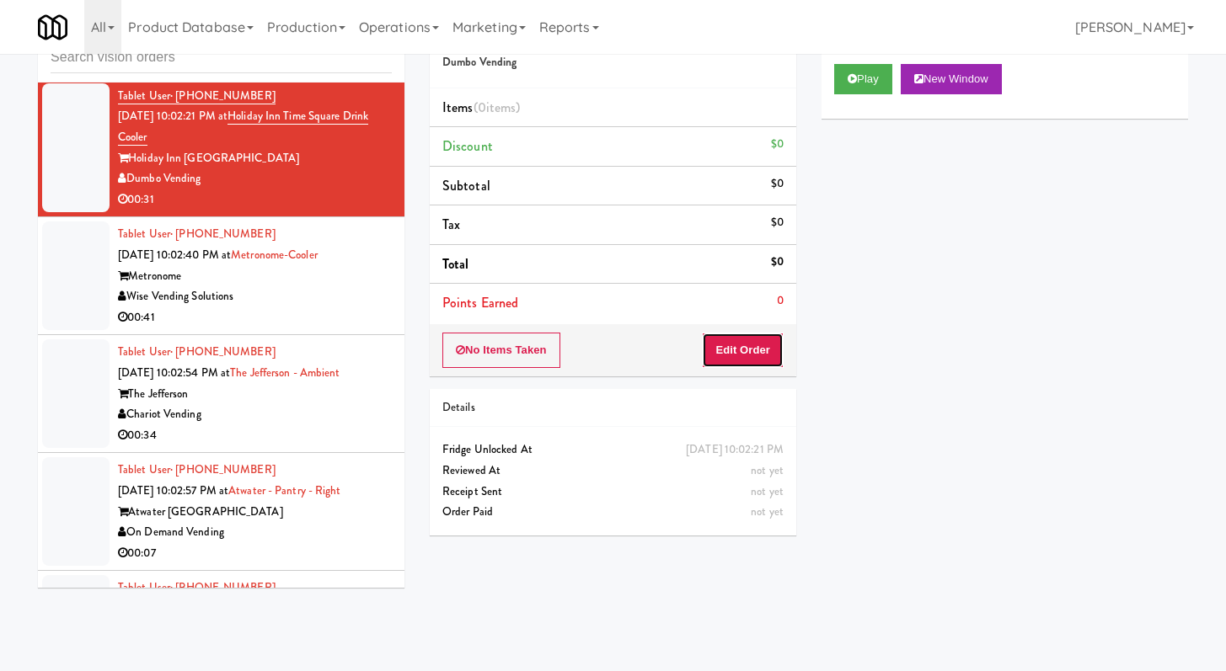
click at [731, 359] on button "Edit Order" at bounding box center [743, 350] width 82 height 35
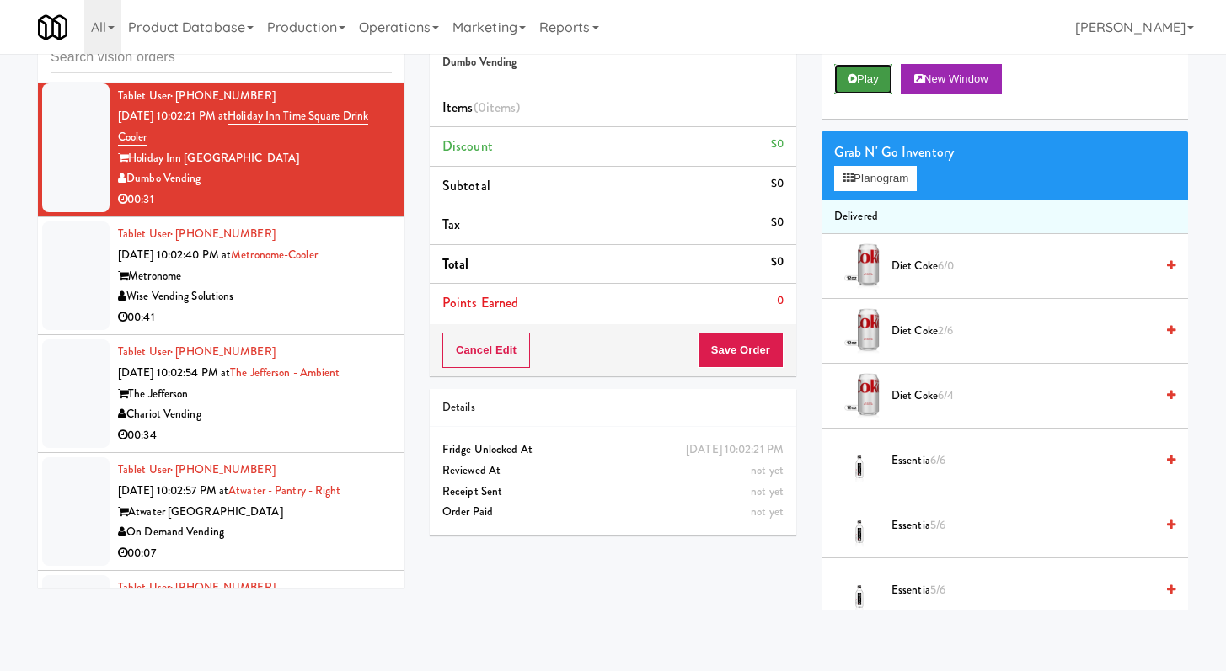
click at [857, 78] on button "Play" at bounding box center [863, 79] width 58 height 30
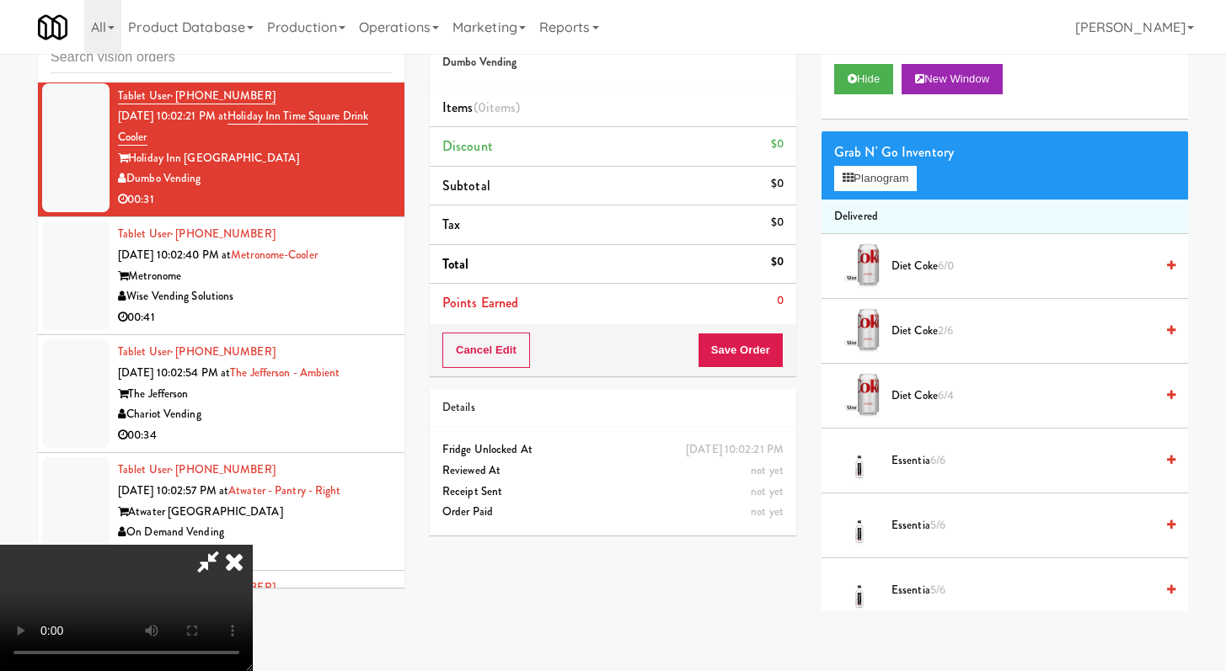
scroll to position [0, 0]
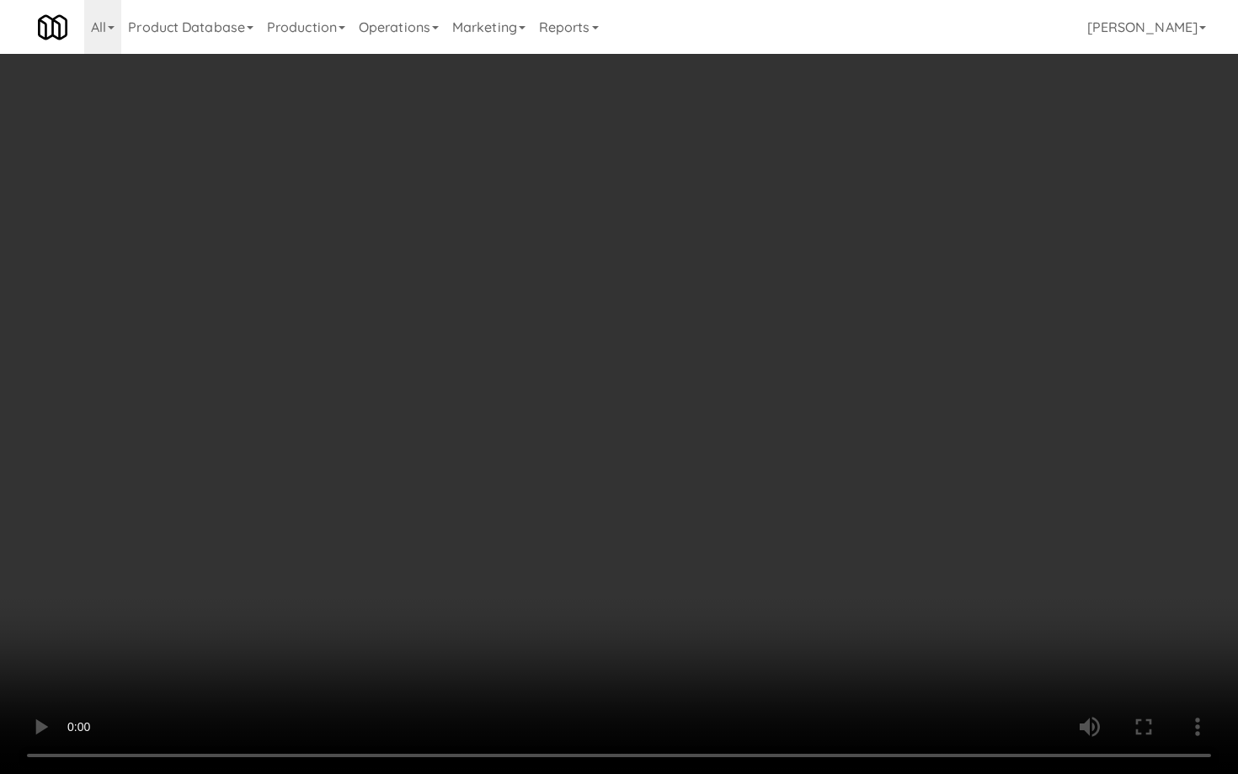
click at [825, 473] on video at bounding box center [619, 387] width 1238 height 774
click at [825, 471] on video at bounding box center [619, 387] width 1238 height 774
click at [833, 446] on video at bounding box center [619, 387] width 1238 height 774
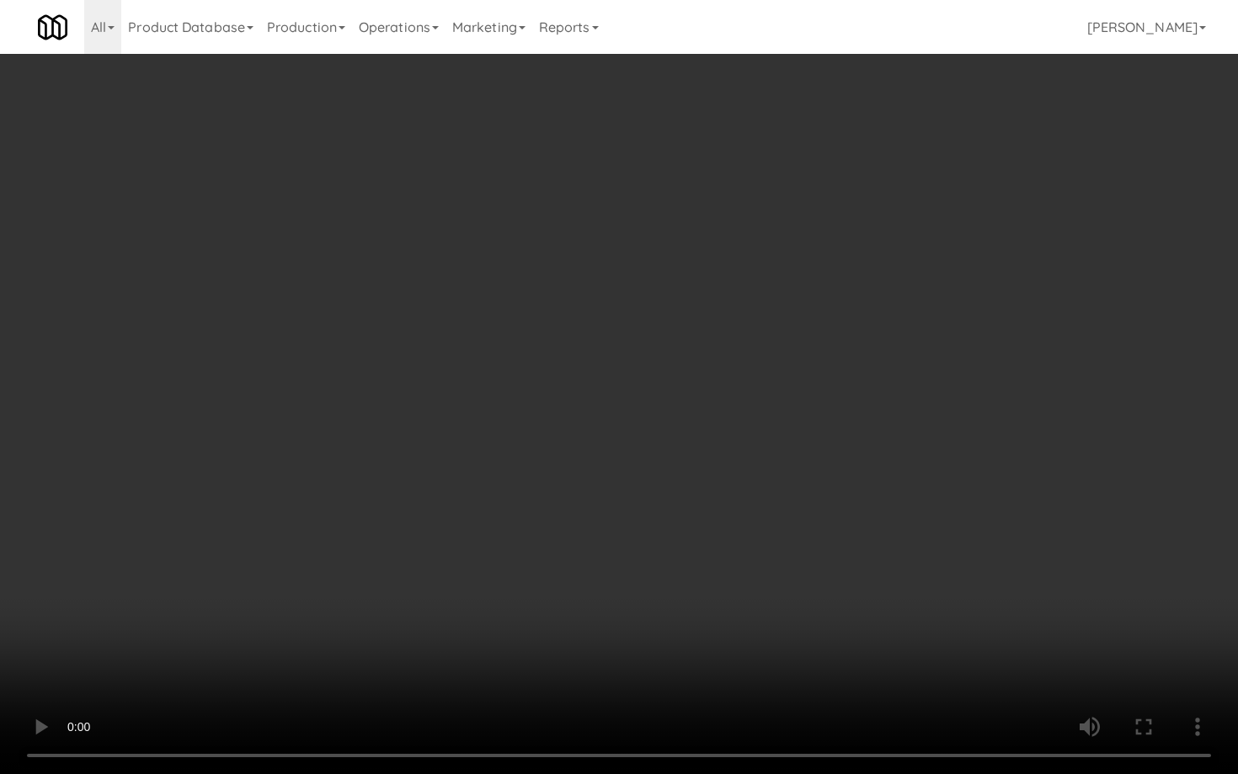
click at [456, 453] on video at bounding box center [619, 387] width 1238 height 774
click at [532, 398] on video at bounding box center [619, 387] width 1238 height 774
click at [550, 382] on video at bounding box center [619, 387] width 1238 height 774
click at [585, 369] on video at bounding box center [619, 387] width 1238 height 774
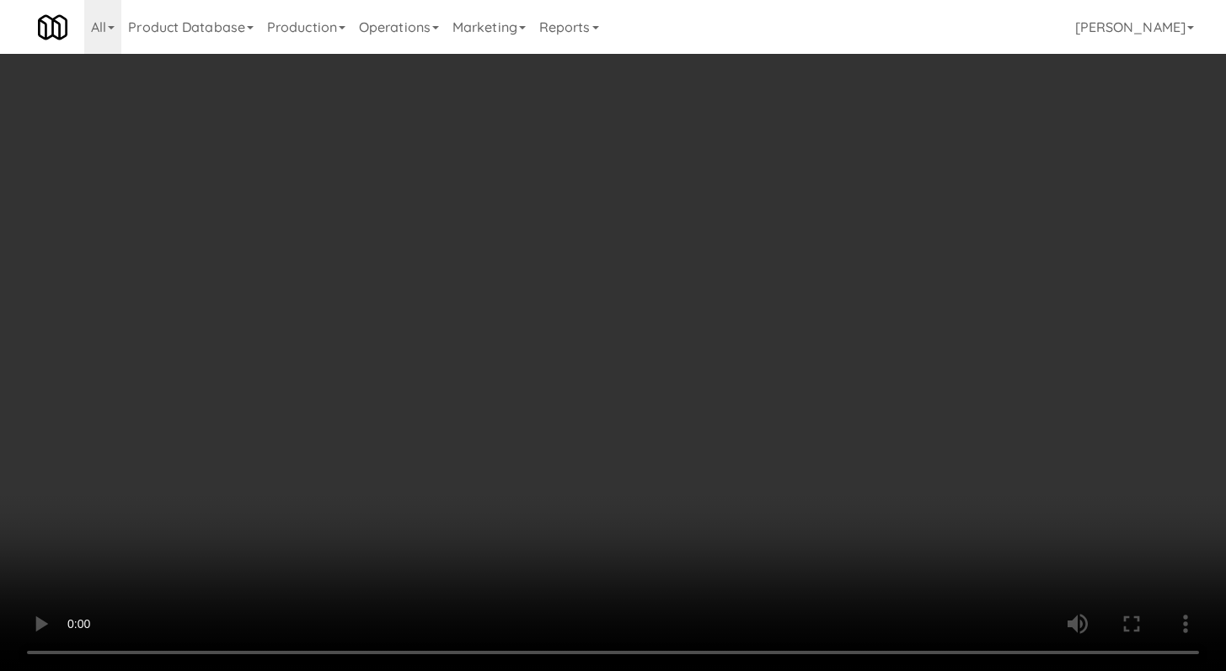
scroll to position [1483, 0]
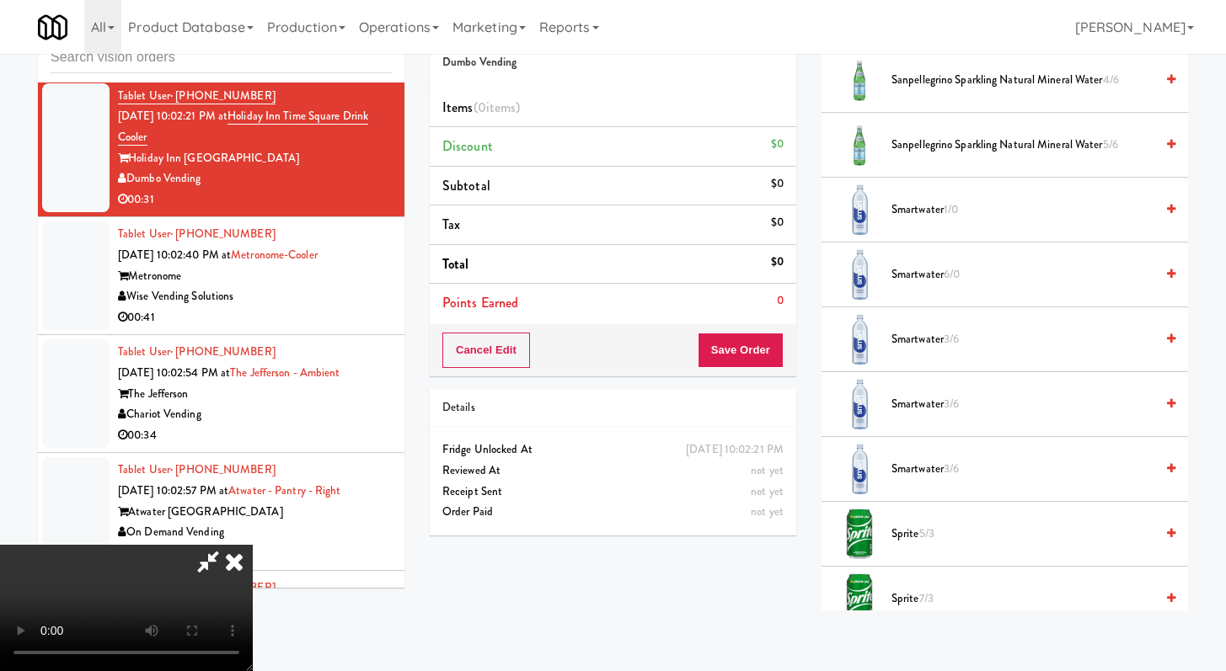
click at [915, 130] on li "Sanpellegrino Sparkling Natural Mineral Water 5/6" at bounding box center [1004, 145] width 366 height 65
click at [917, 167] on li "Sanpellegrino Sparkling Natural Mineral Water 5/6" at bounding box center [1004, 145] width 366 height 65
click at [921, 147] on span "Sanpellegrino Sparkling Natural Mineral Water 5/6" at bounding box center [1022, 145] width 263 height 21
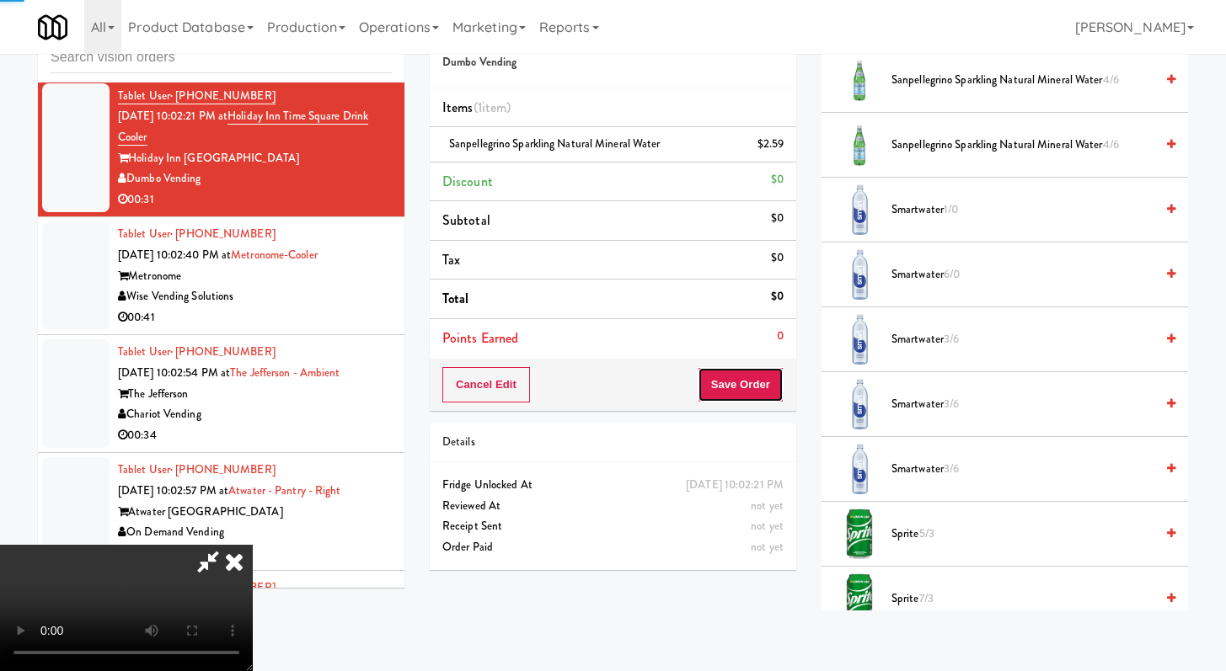
click at [763, 372] on button "Save Order" at bounding box center [740, 384] width 86 height 35
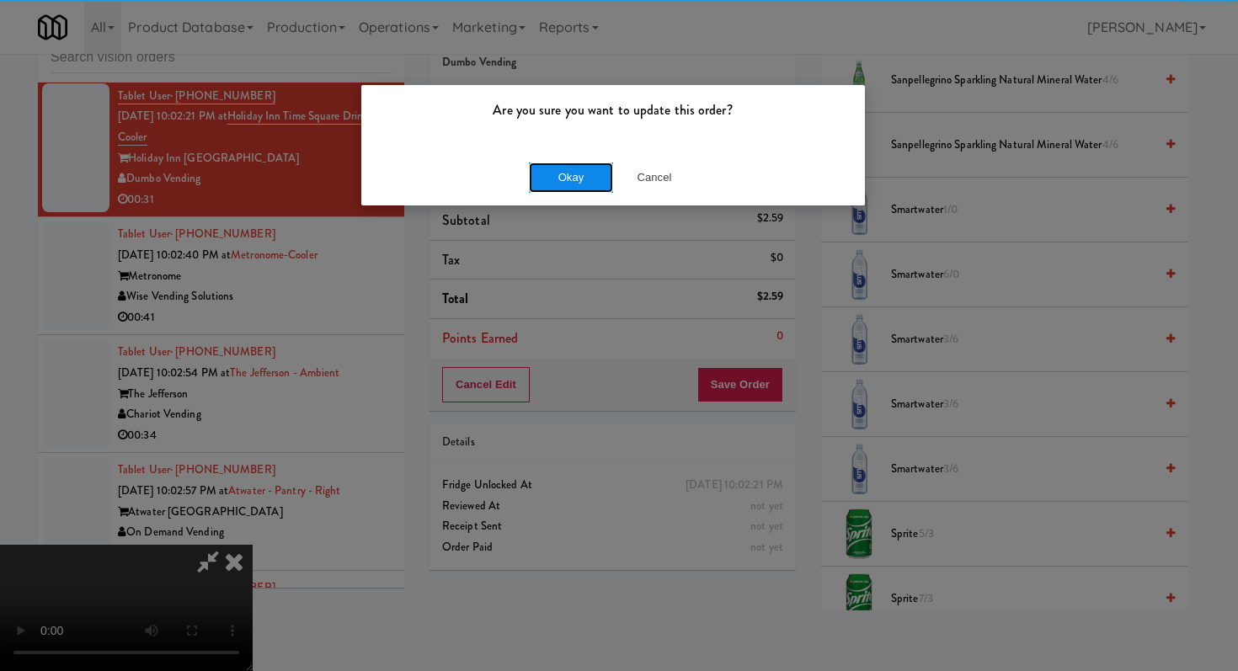
click at [578, 175] on button "Okay" at bounding box center [571, 178] width 84 height 30
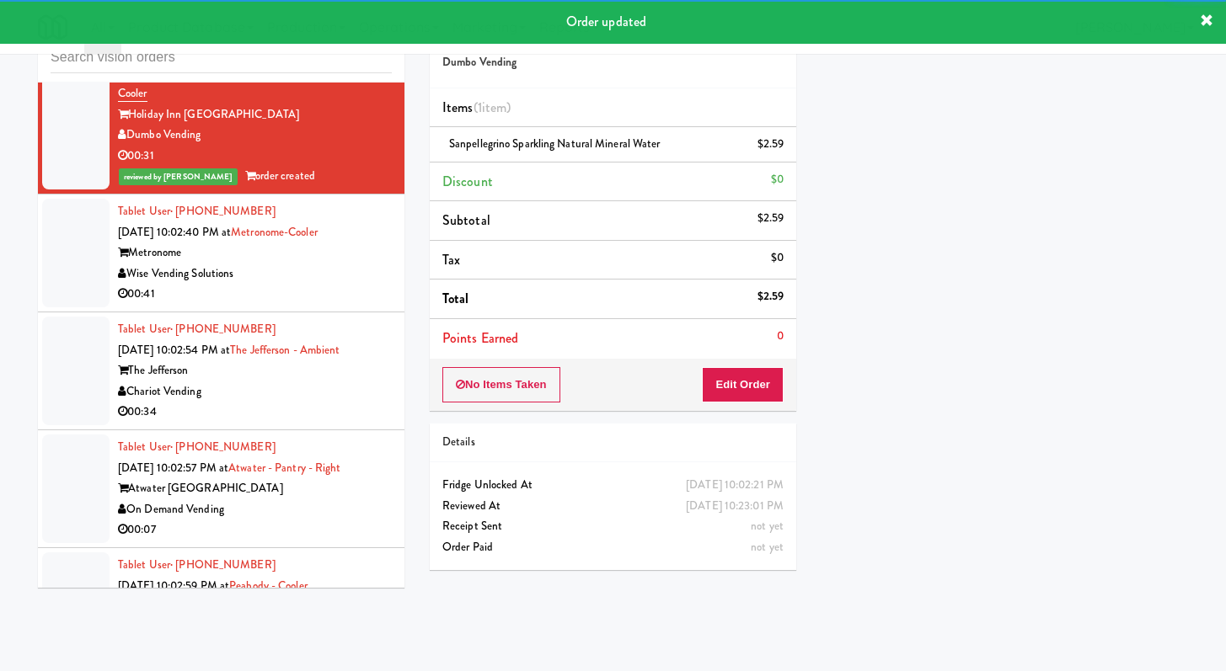
scroll to position [3398, 0]
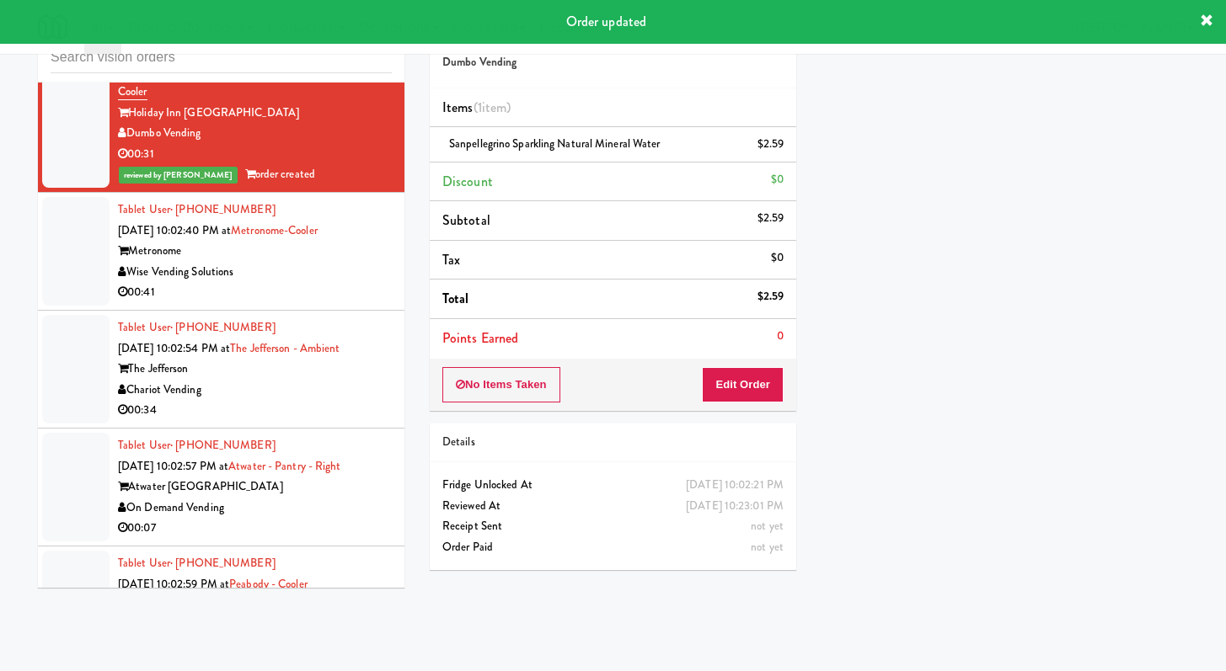
click at [340, 283] on div "Wise Vending Solutions" at bounding box center [255, 272] width 274 height 21
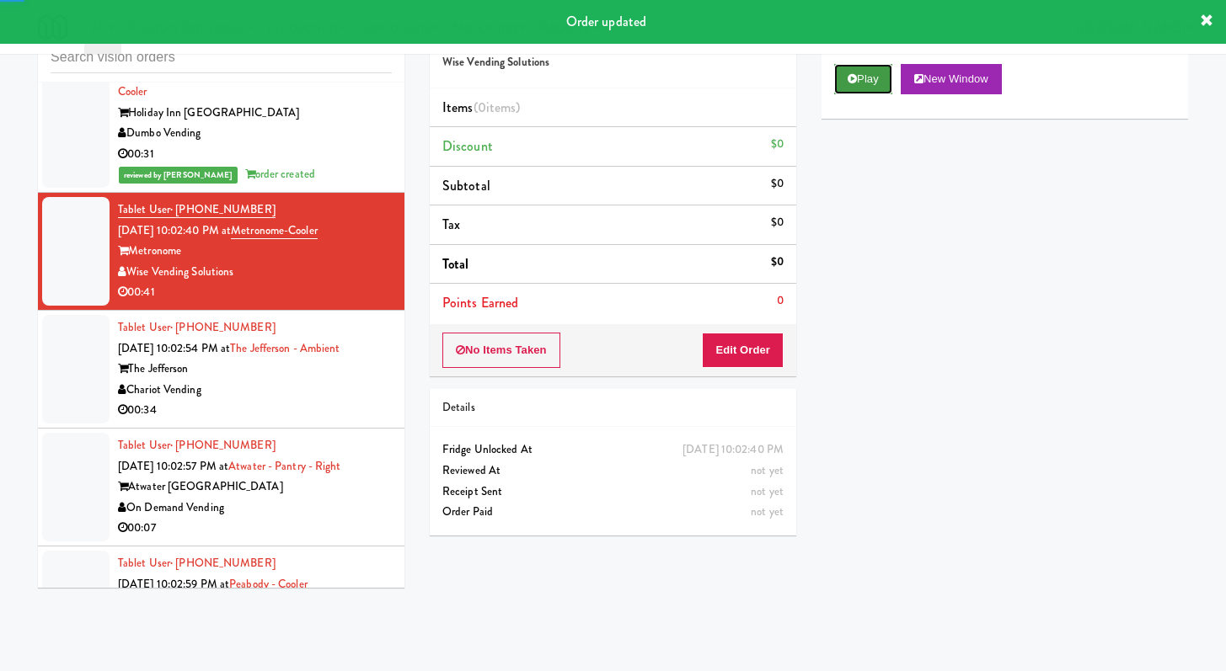
click at [853, 79] on icon at bounding box center [851, 78] width 9 height 11
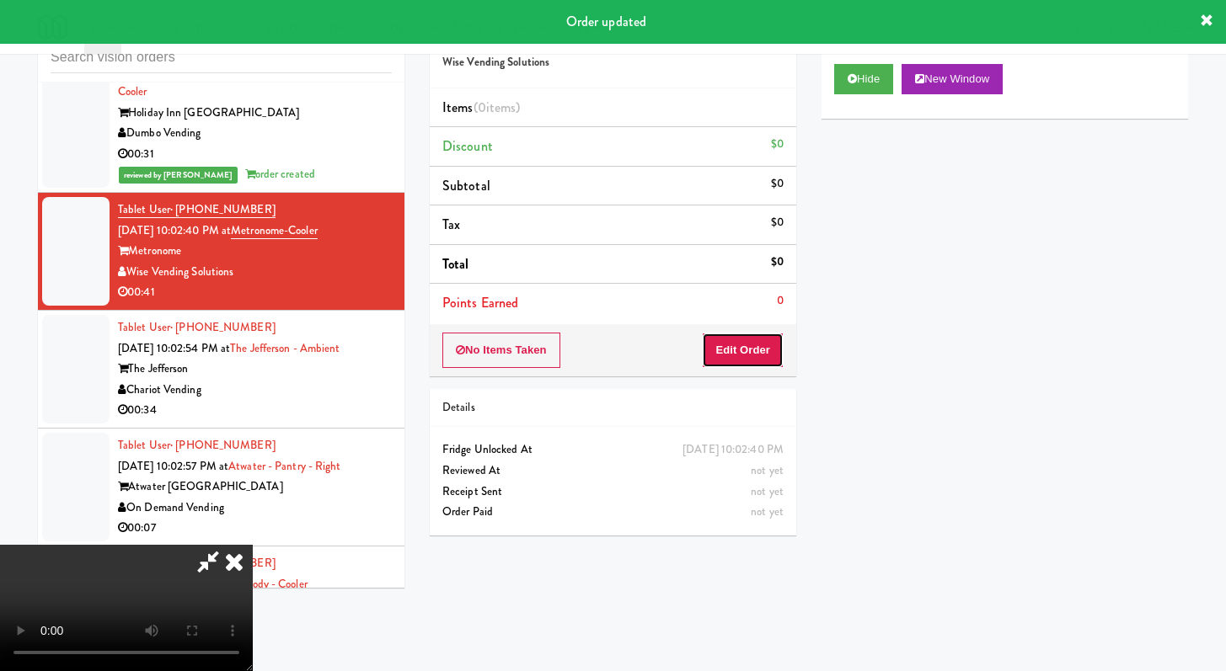
click at [756, 358] on button "Edit Order" at bounding box center [743, 350] width 82 height 35
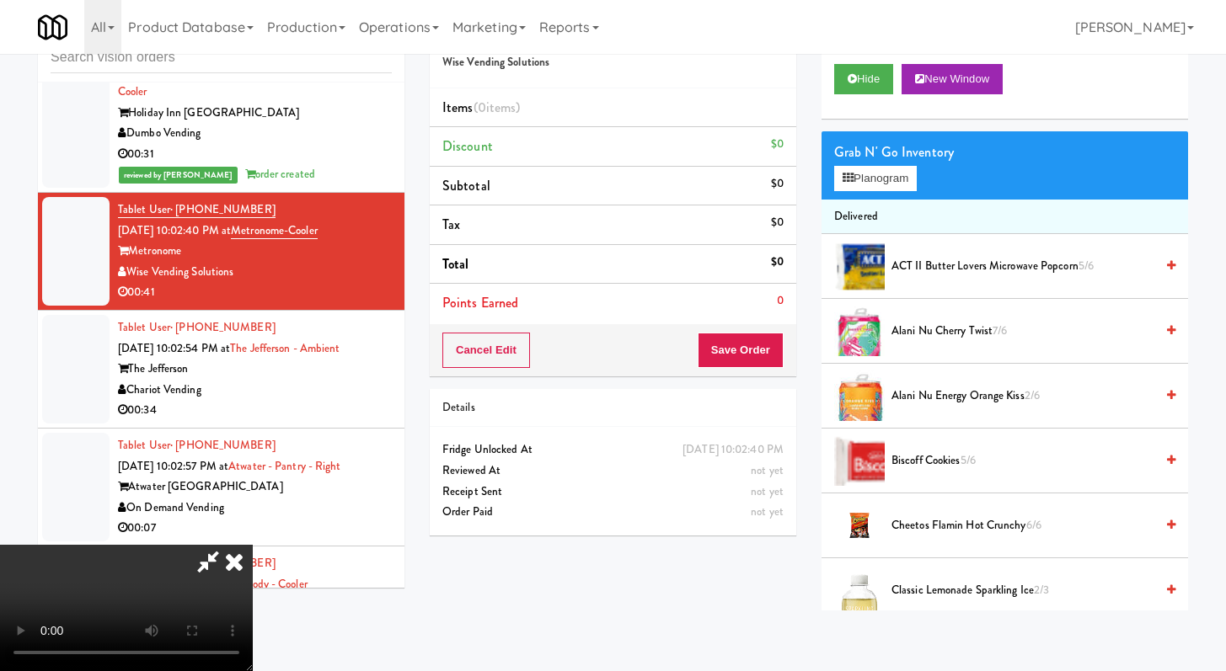
scroll to position [145, 0]
click at [865, 79] on button "Hide" at bounding box center [863, 79] width 59 height 30
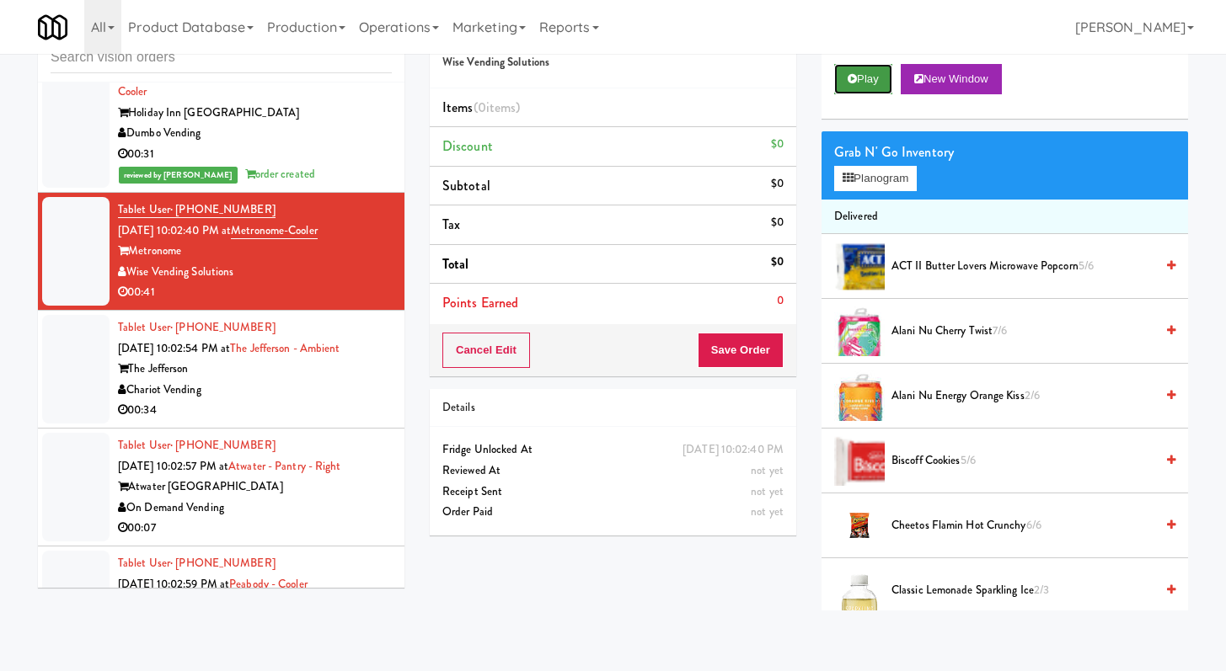
scroll to position [0, 0]
click at [864, 79] on button "Play" at bounding box center [863, 79] width 58 height 30
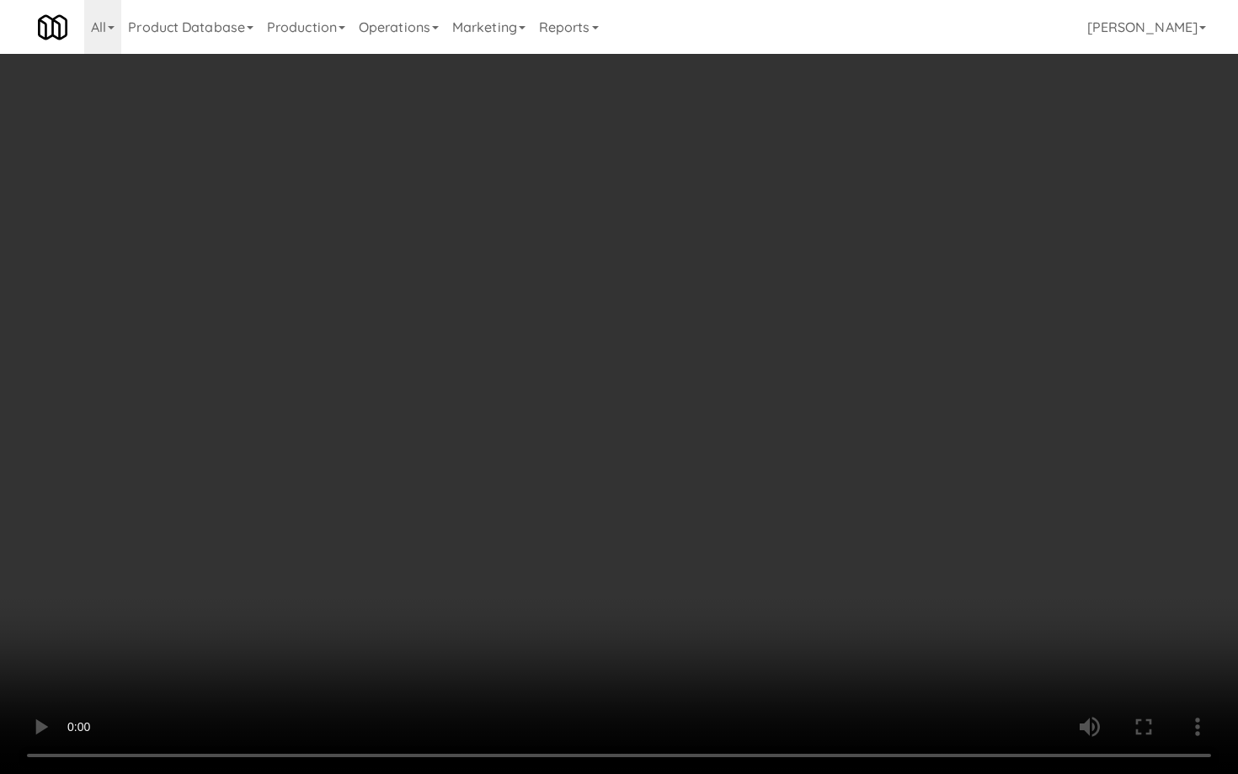
click at [706, 560] on video at bounding box center [619, 387] width 1238 height 774
click at [730, 599] on video at bounding box center [619, 387] width 1238 height 774
click at [731, 596] on video at bounding box center [619, 387] width 1238 height 774
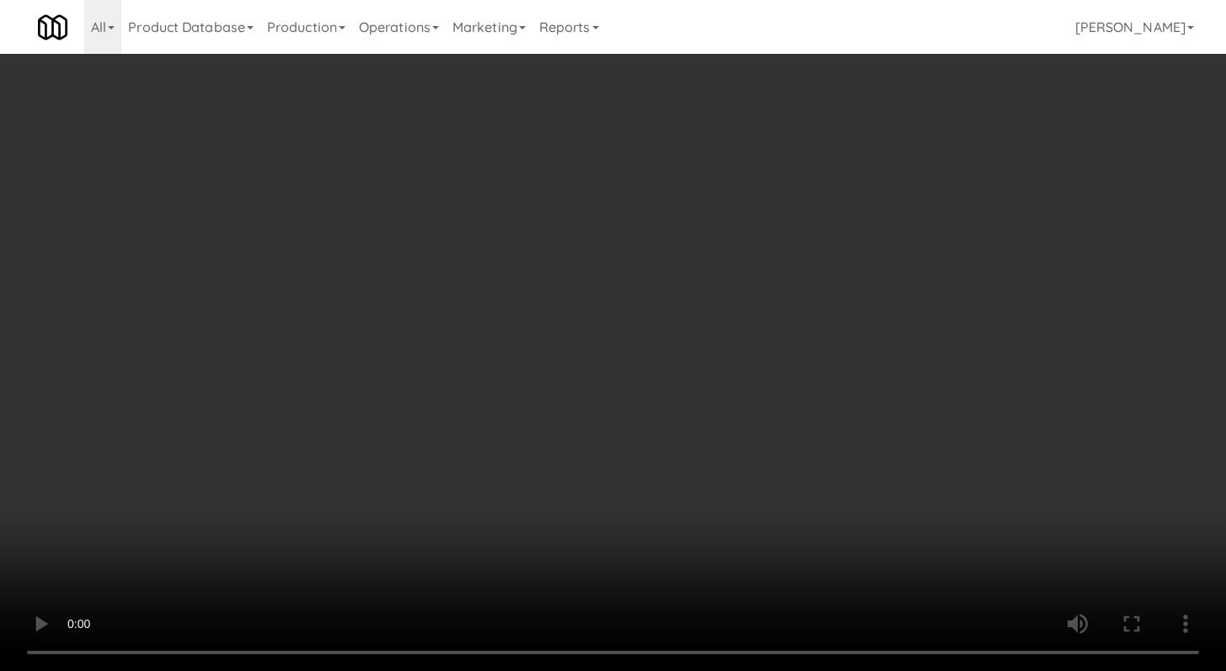
scroll to position [640, 0]
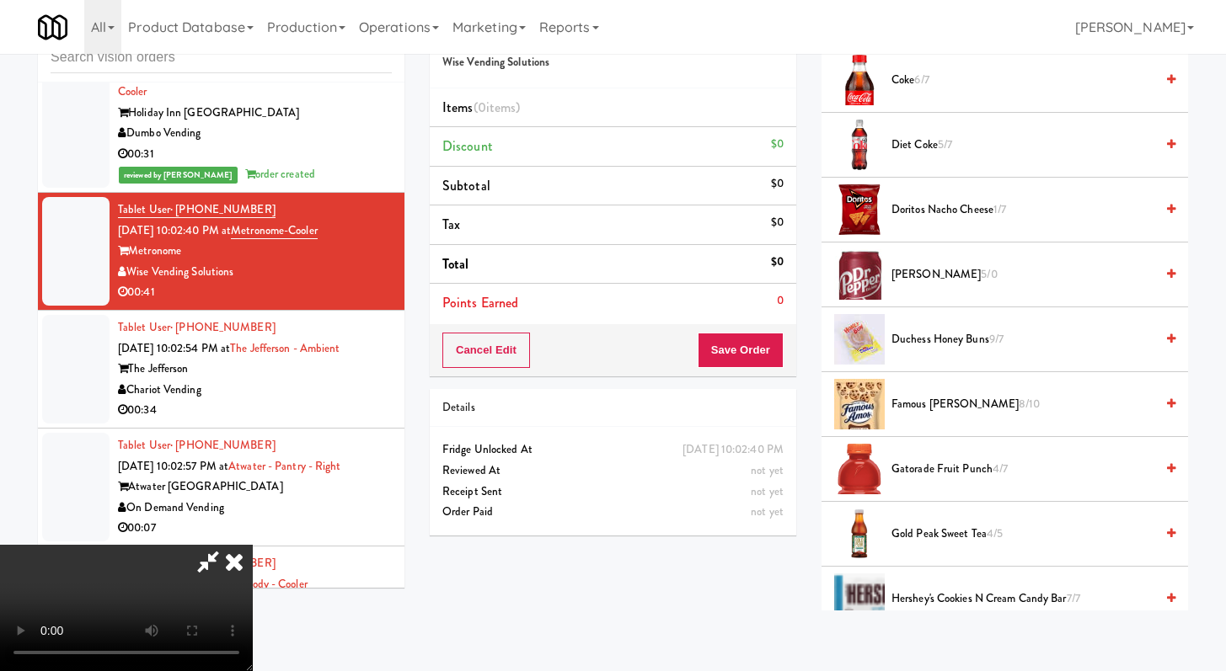
click at [911, 257] on li "[PERSON_NAME] 5/0" at bounding box center [1004, 275] width 366 height 65
click at [914, 266] on span "[PERSON_NAME] 5/0" at bounding box center [1022, 274] width 263 height 21
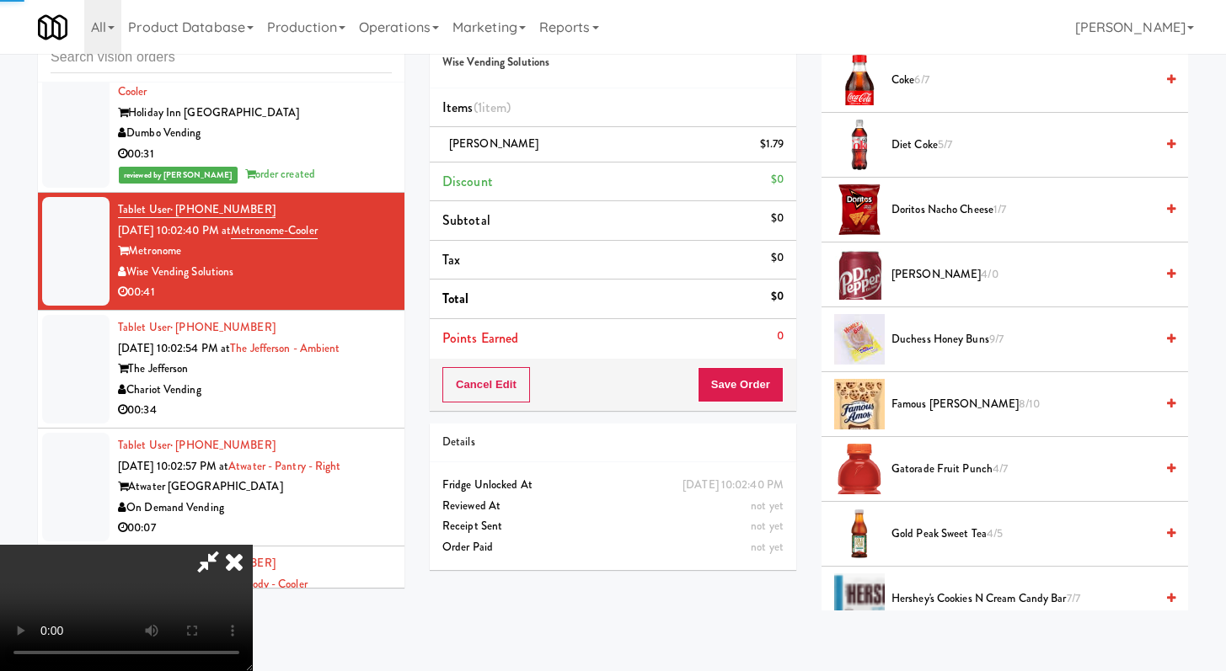
click at [948, 398] on span "Famous [PERSON_NAME] 8/10" at bounding box center [1022, 404] width 263 height 21
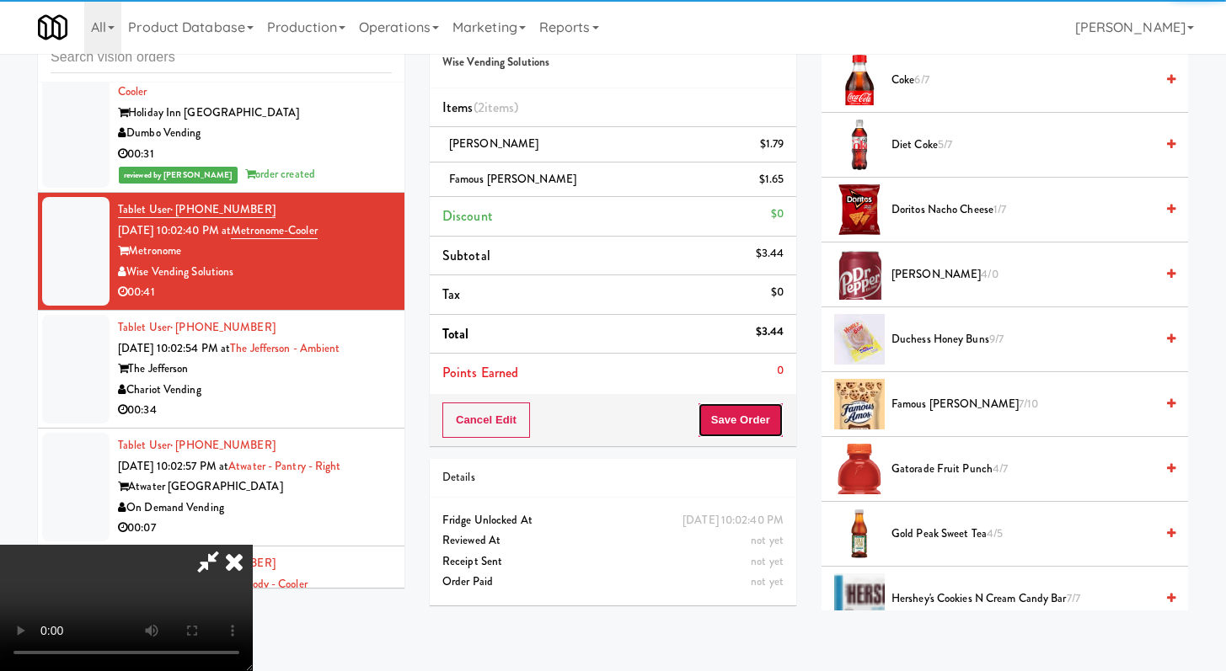
click at [749, 413] on button "Save Order" at bounding box center [740, 420] width 86 height 35
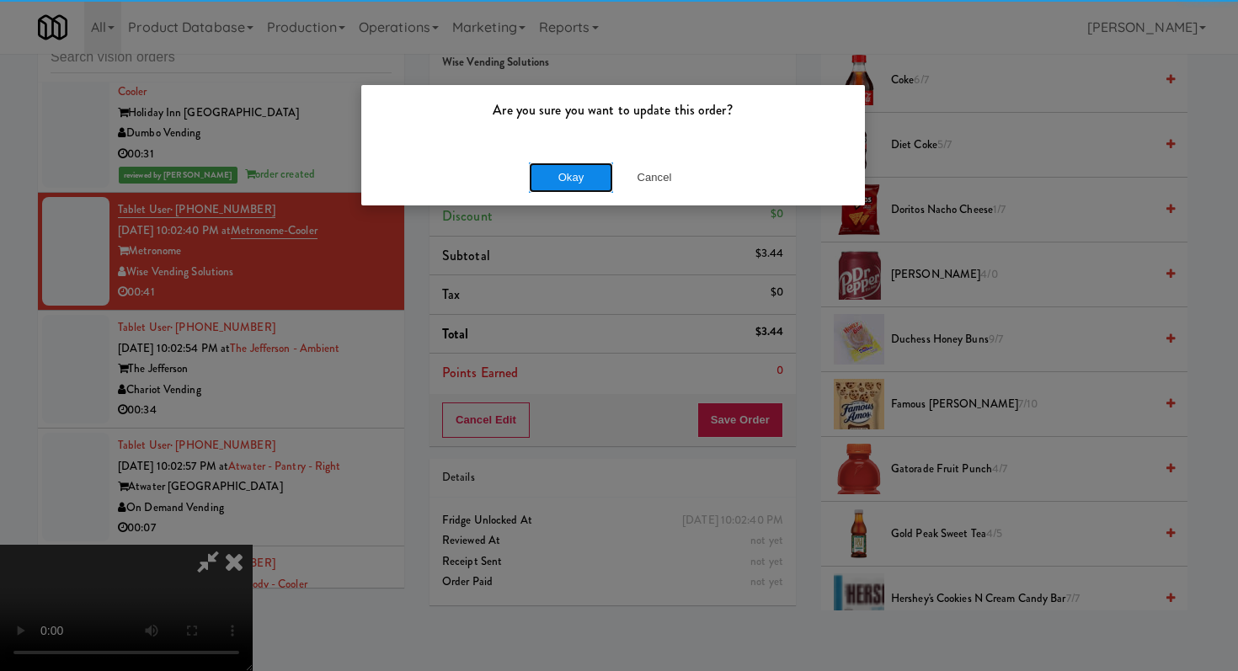
click at [590, 177] on button "Okay" at bounding box center [571, 178] width 84 height 30
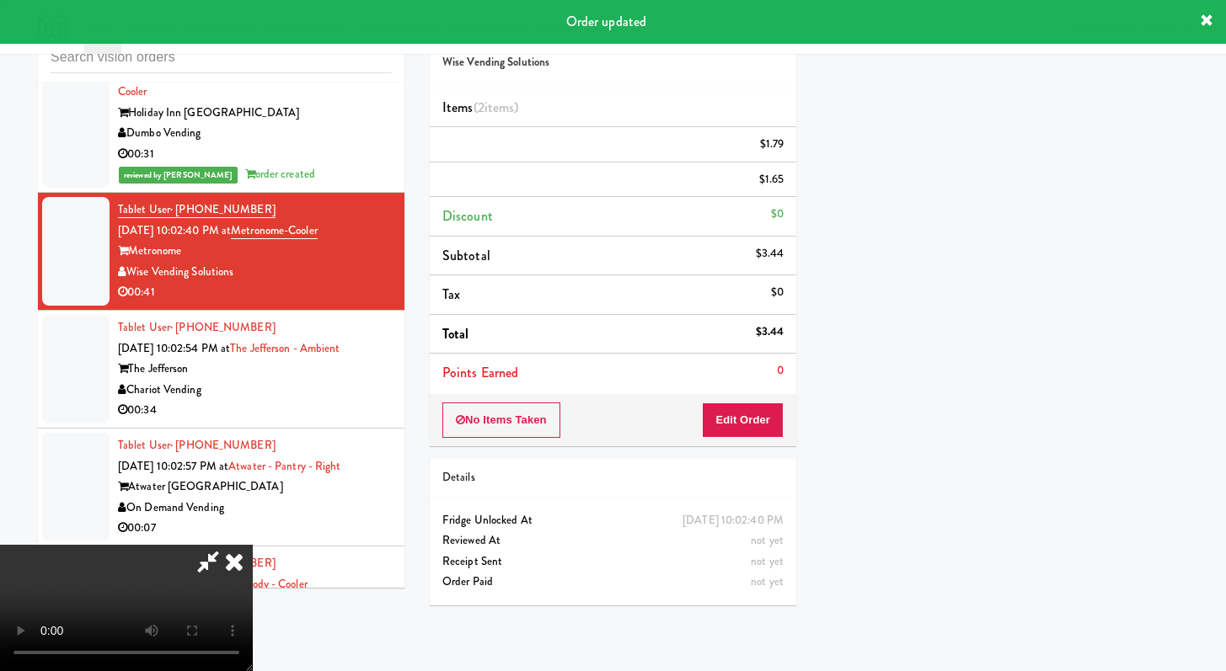
scroll to position [72, 0]
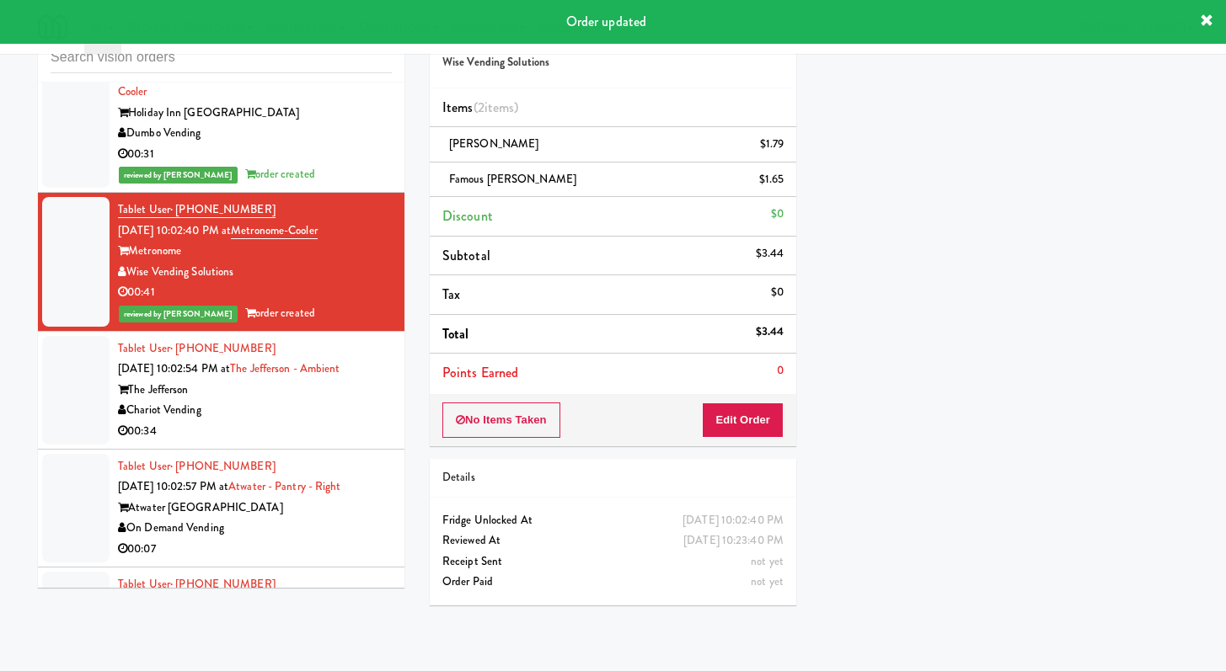
click at [333, 442] on div "00:34" at bounding box center [255, 431] width 274 height 21
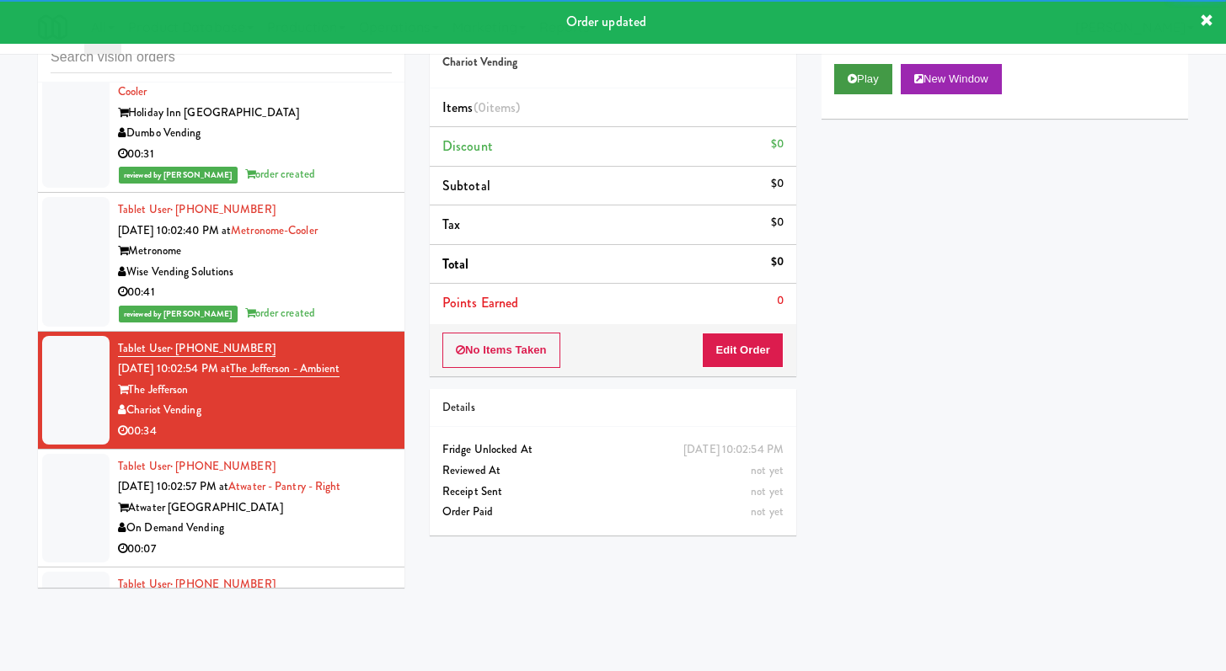
click at [852, 96] on div "Play New Window" at bounding box center [1004, 84] width 366 height 67
click at [868, 81] on button "Play" at bounding box center [863, 79] width 58 height 30
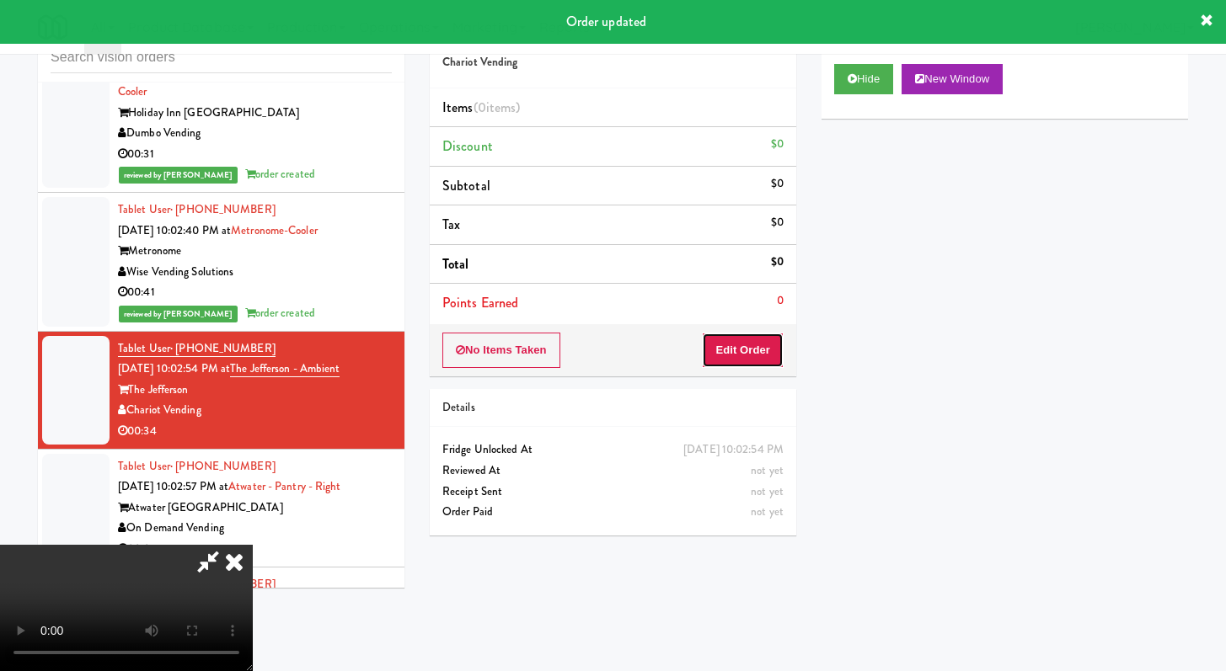
click at [740, 355] on button "Edit Order" at bounding box center [743, 350] width 82 height 35
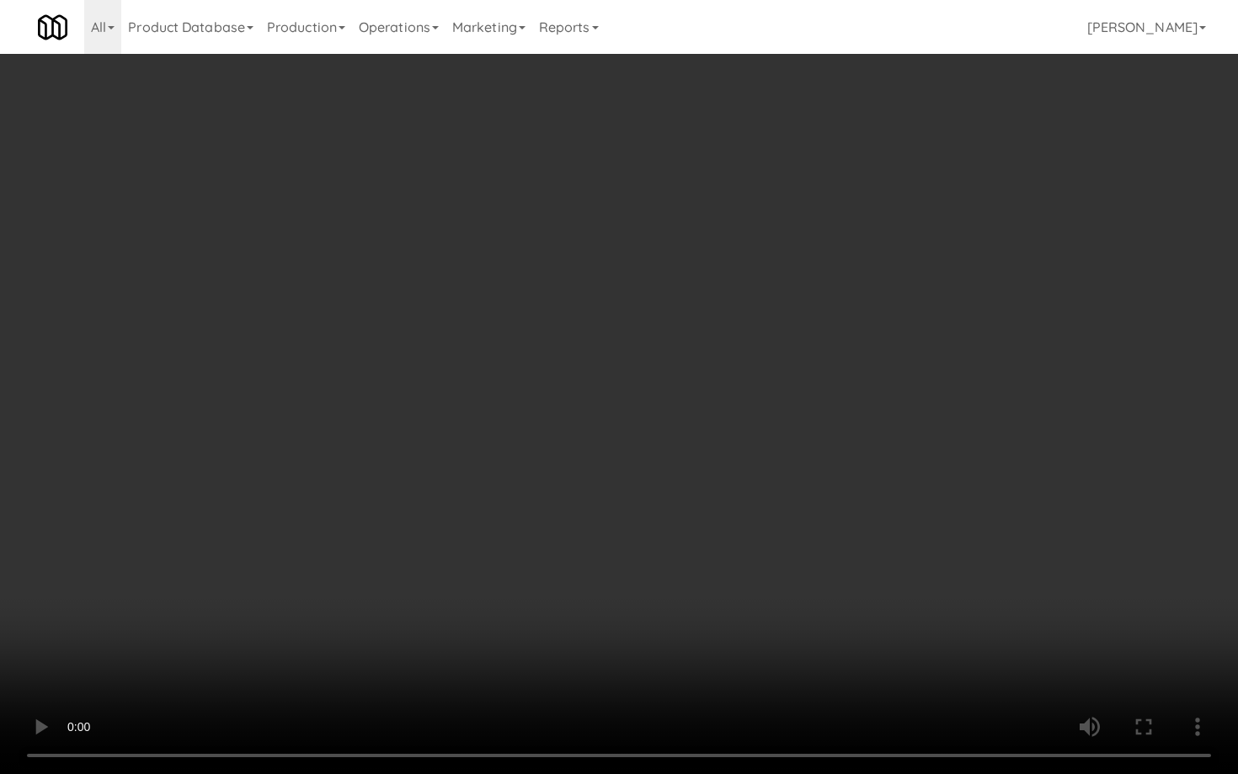
click at [622, 604] on video at bounding box center [619, 387] width 1238 height 774
click at [621, 604] on video at bounding box center [619, 387] width 1238 height 774
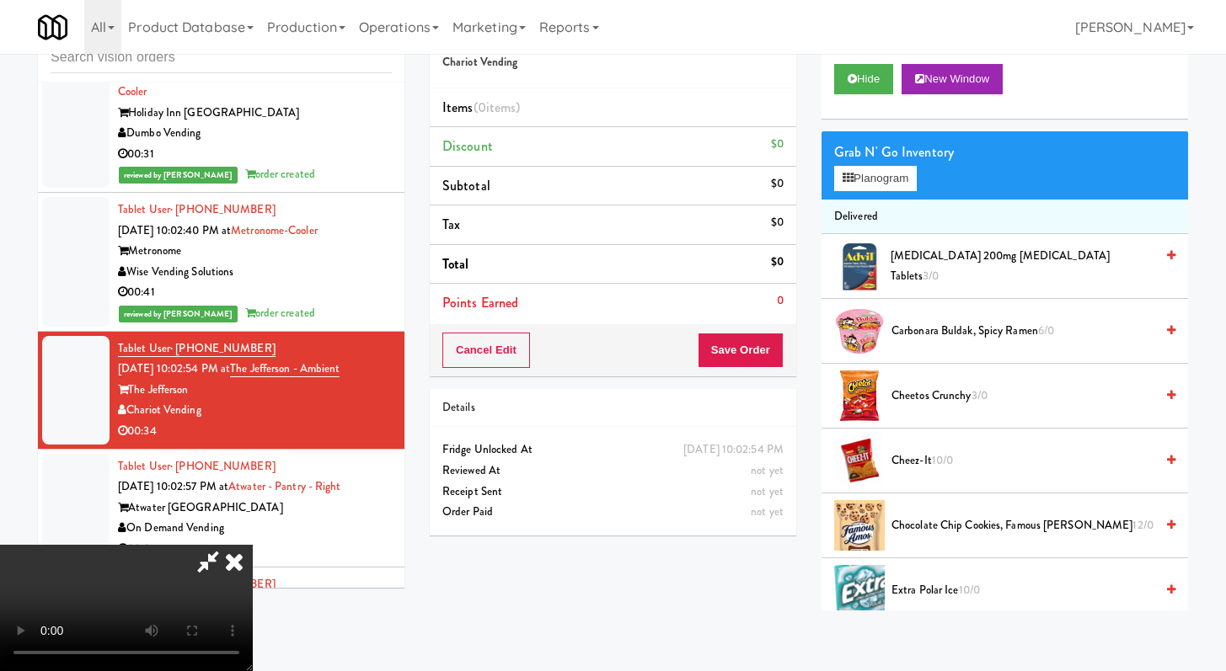
click at [916, 462] on span "Cheez-It 10/0" at bounding box center [1022, 461] width 263 height 21
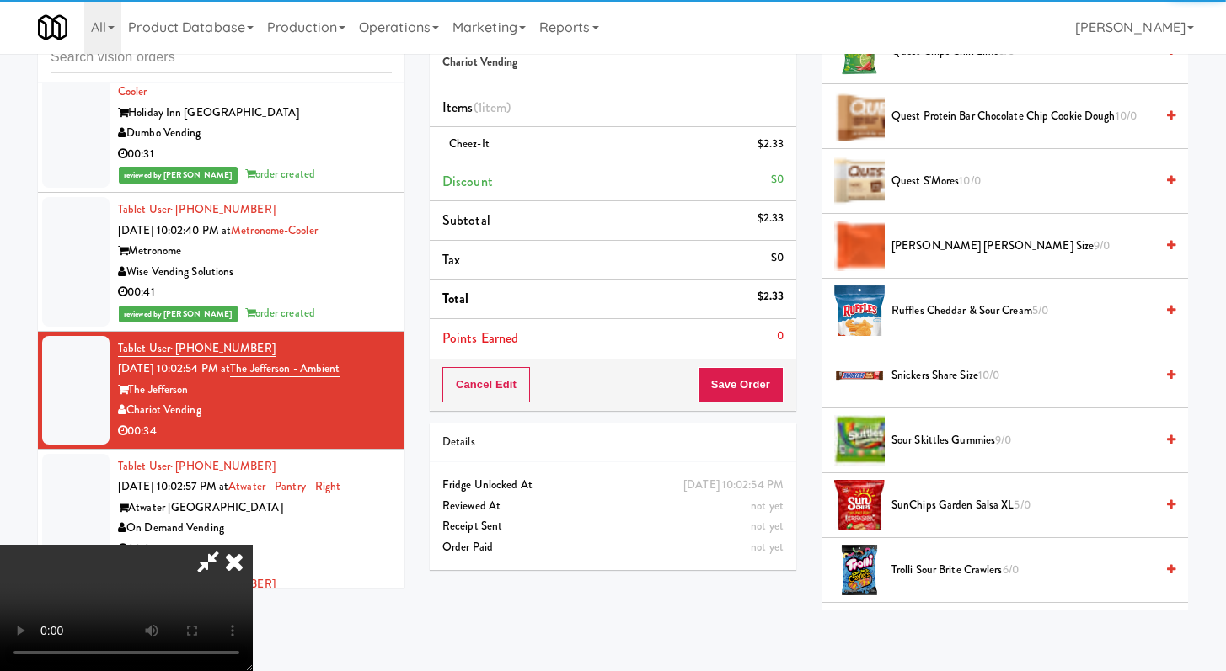
scroll to position [1700, 0]
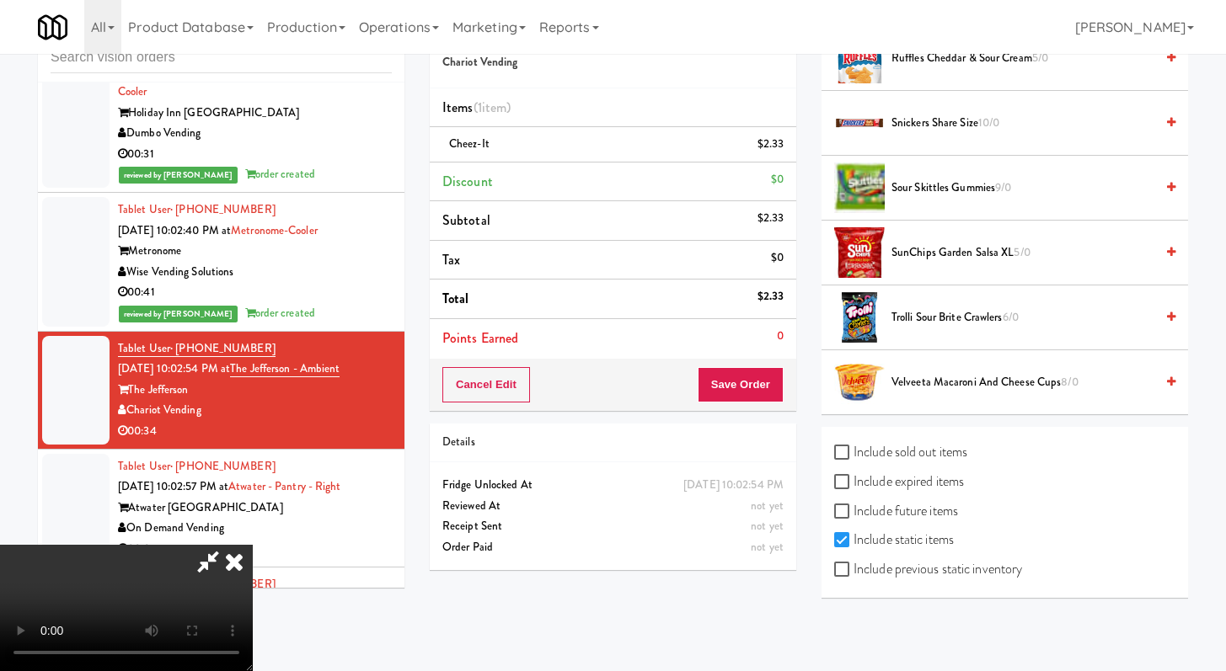
click at [937, 317] on span "Trolli Sour Brite Crawlers 6/0" at bounding box center [1022, 317] width 263 height 21
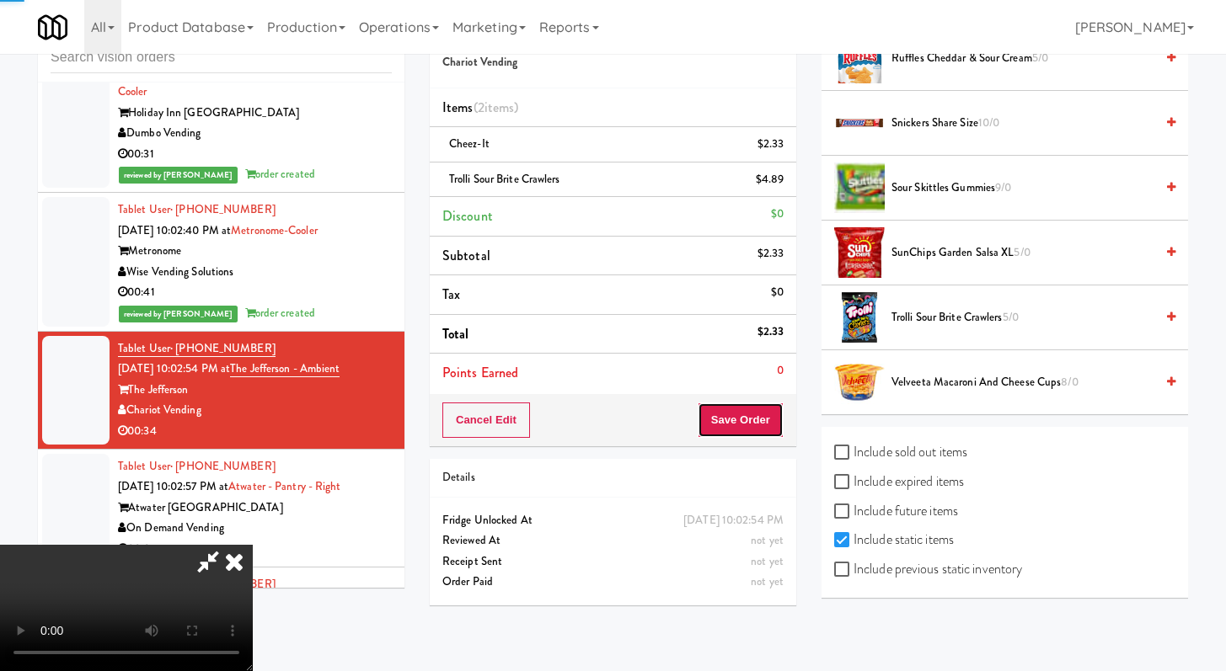
click at [775, 419] on button "Save Order" at bounding box center [740, 420] width 86 height 35
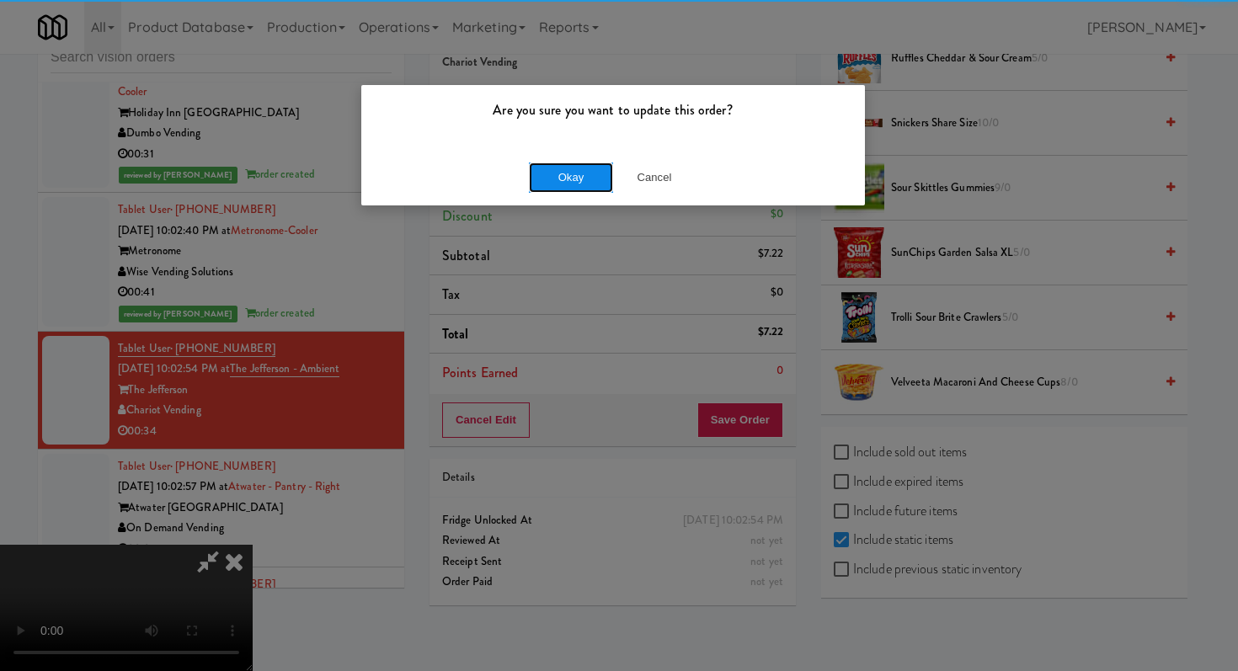
click at [553, 184] on button "Okay" at bounding box center [571, 178] width 84 height 30
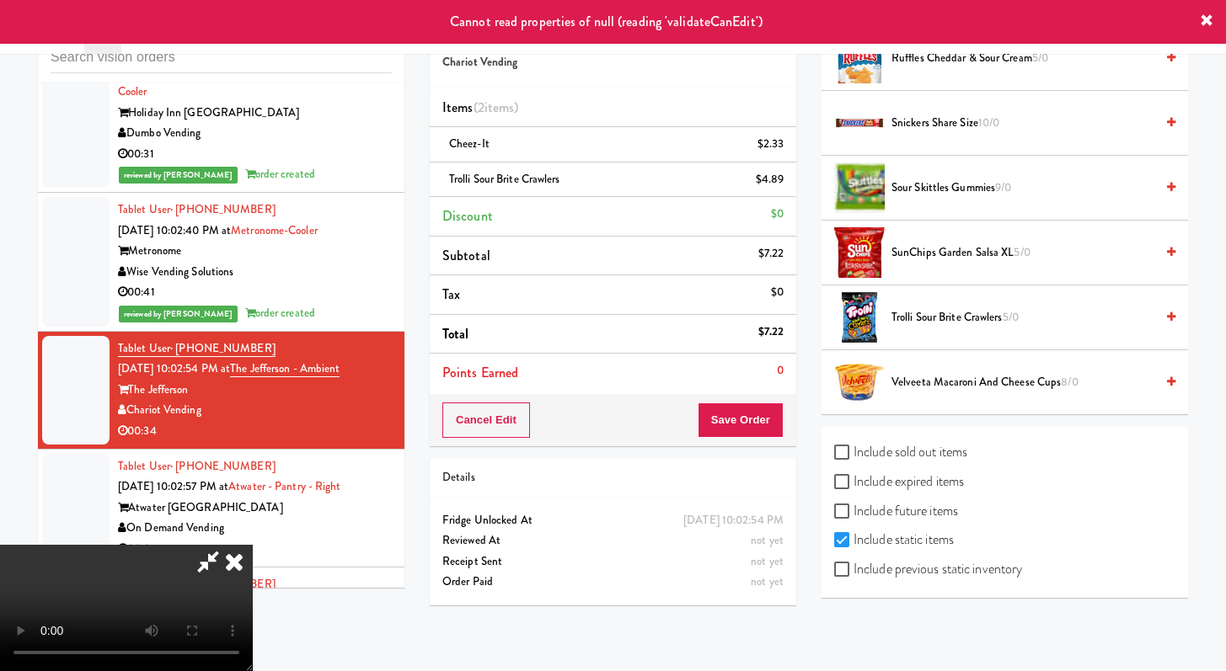
click at [253, 545] on icon at bounding box center [234, 562] width 37 height 34
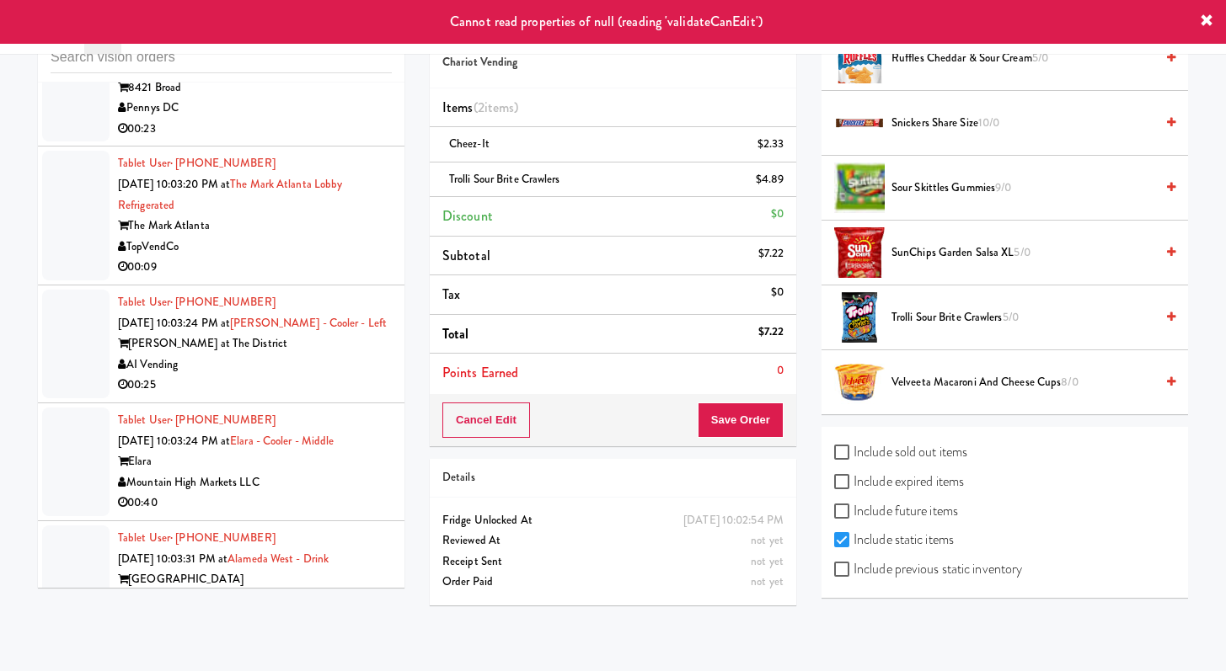
scroll to position [4524, 0]
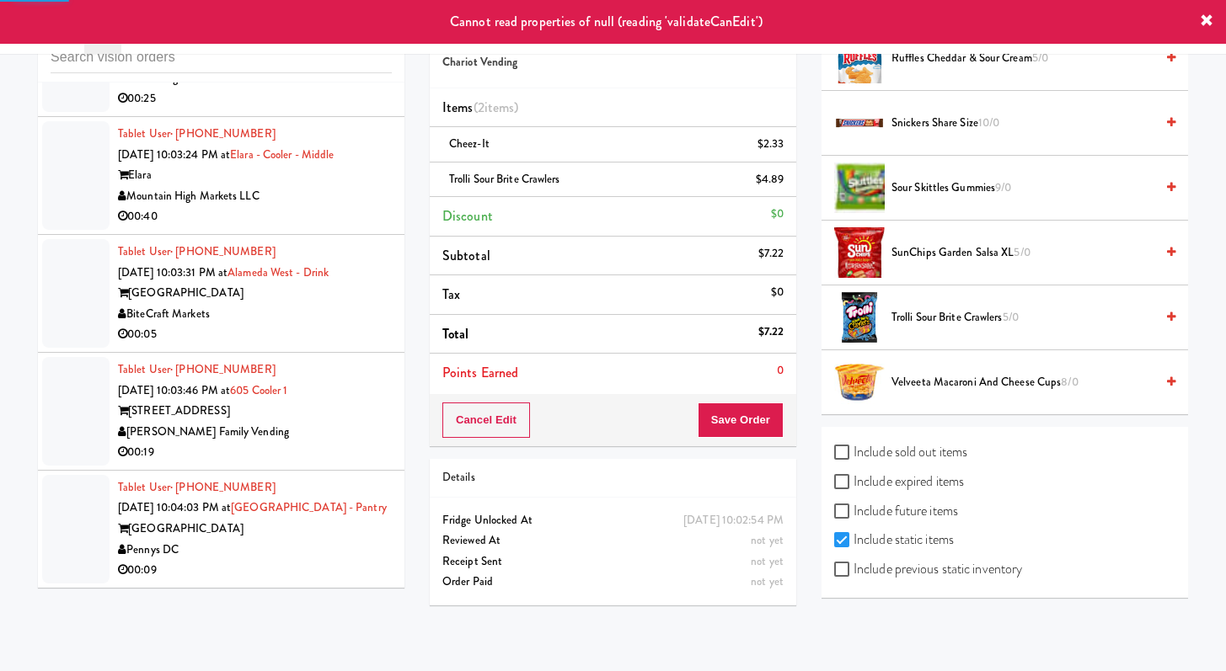
click at [298, 324] on div "00:05" at bounding box center [255, 334] width 274 height 21
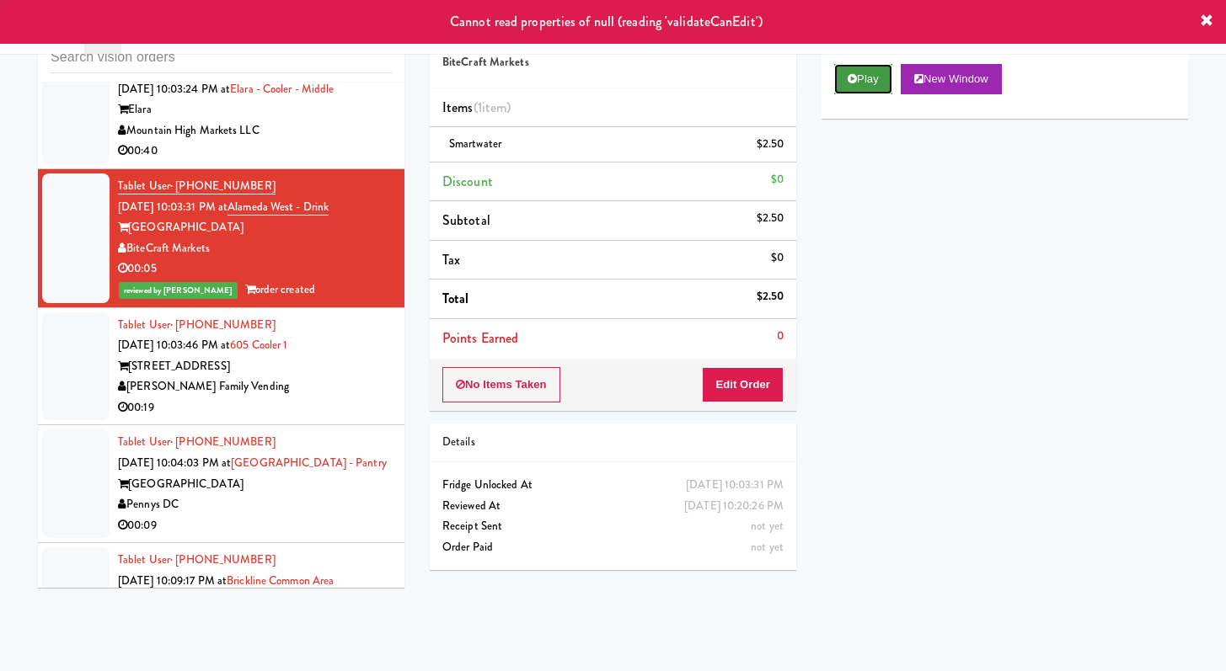
click at [874, 89] on button "Play" at bounding box center [863, 79] width 58 height 30
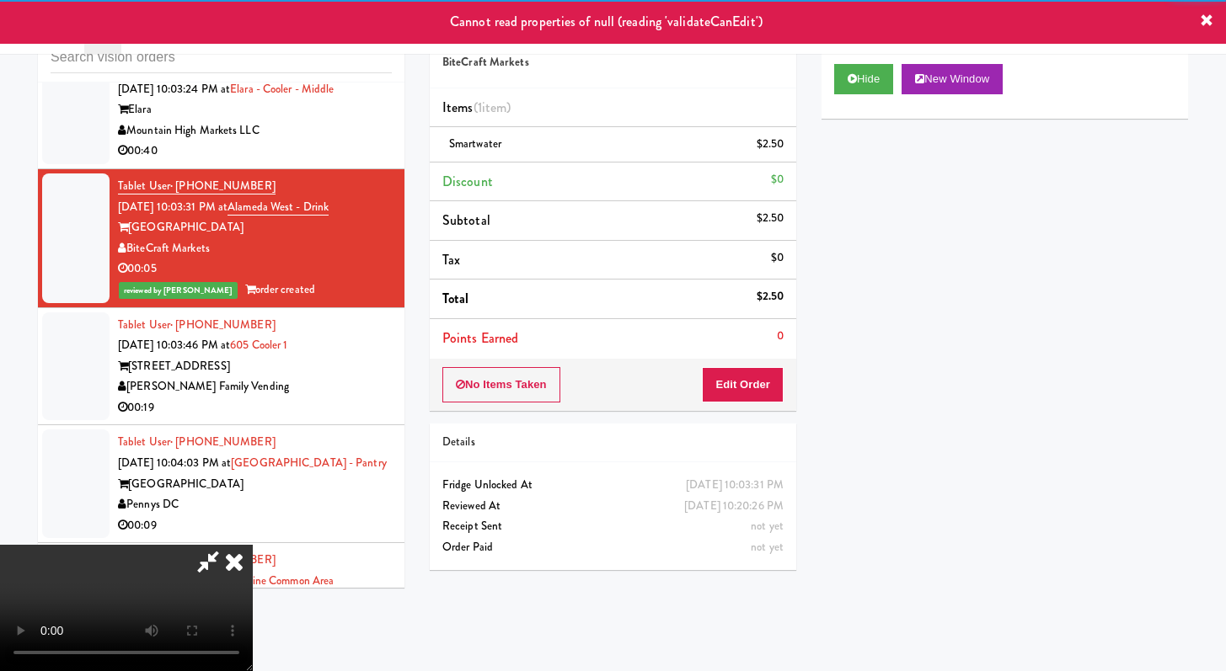
click at [230, 574] on icon at bounding box center [234, 562] width 37 height 34
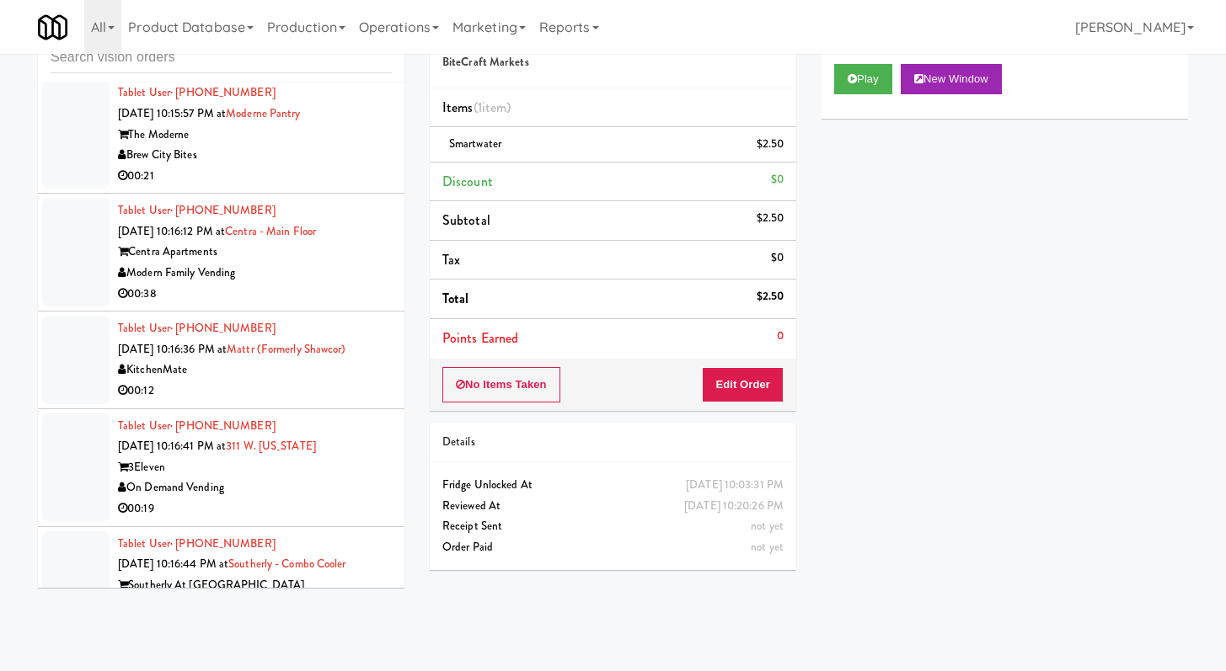
scroll to position [6648, 0]
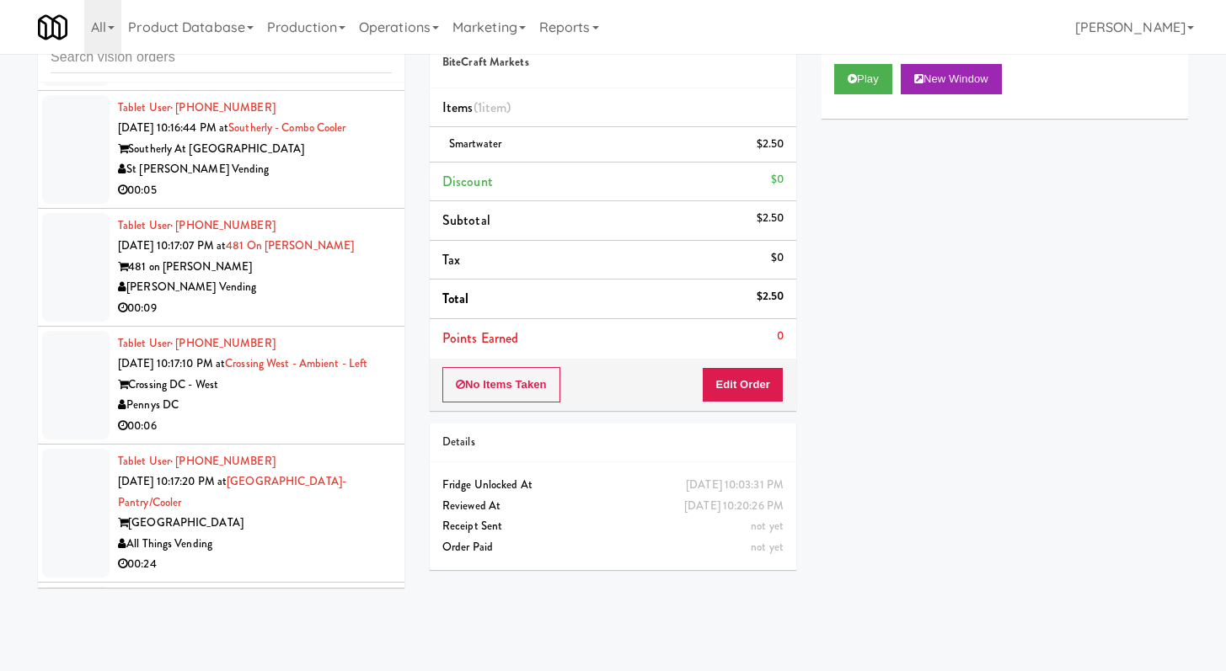
click at [312, 319] on div "00:09" at bounding box center [255, 308] width 274 height 21
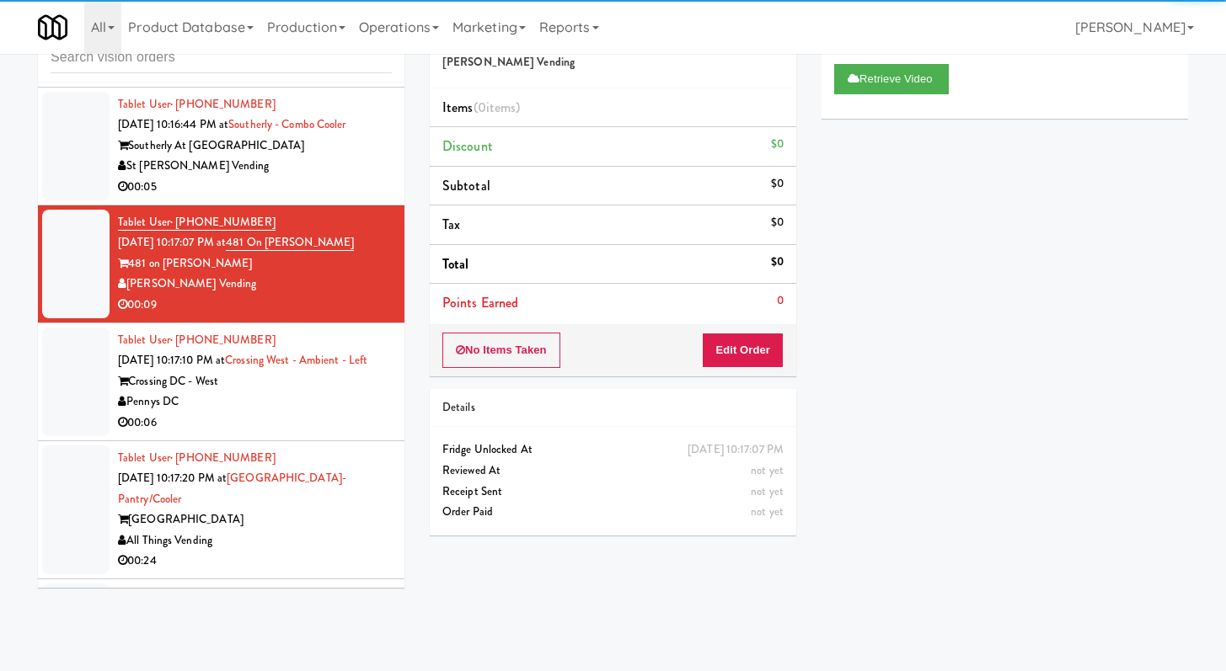
click at [306, 393] on div "Crossing DC - West" at bounding box center [255, 381] width 274 height 21
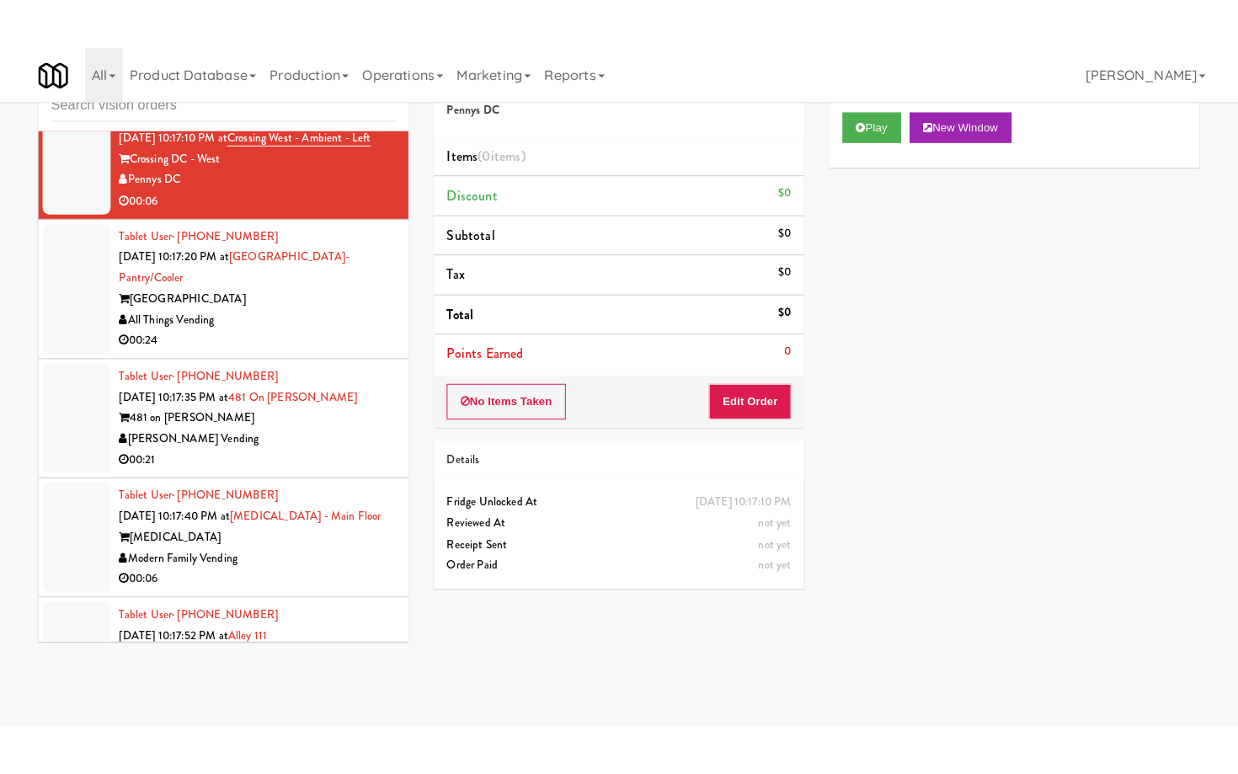
scroll to position [6937, 0]
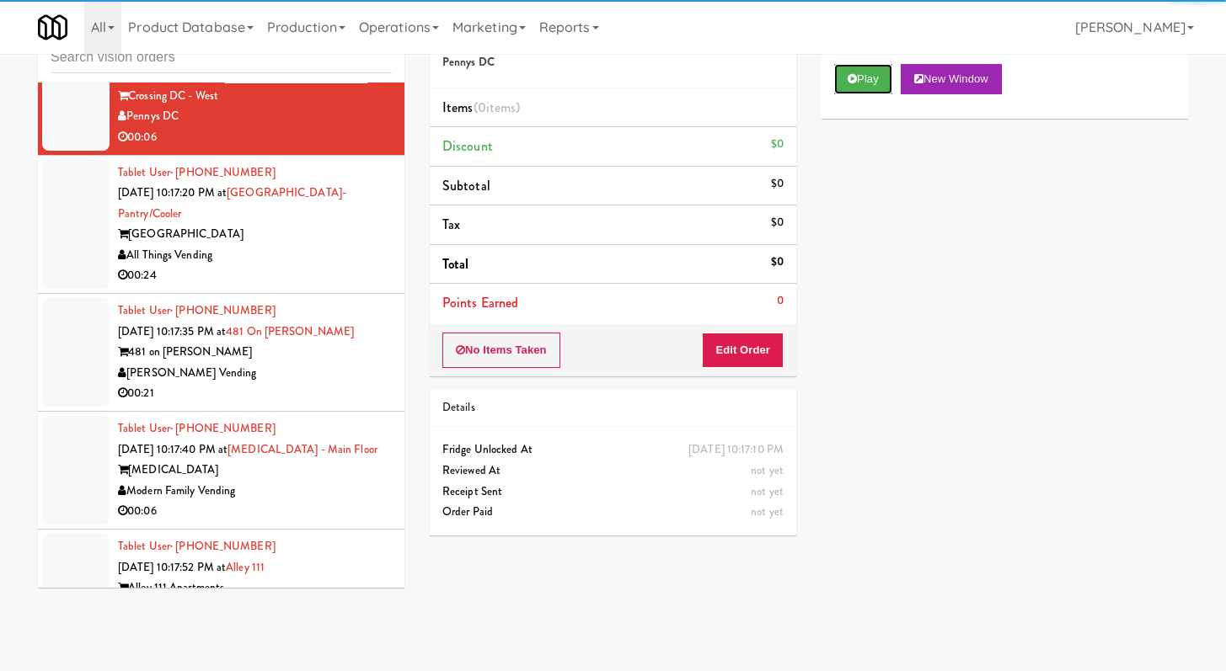
drag, startPoint x: 852, startPoint y: 66, endPoint x: 829, endPoint y: 167, distance: 103.6
click at [851, 66] on button "Play" at bounding box center [863, 79] width 58 height 30
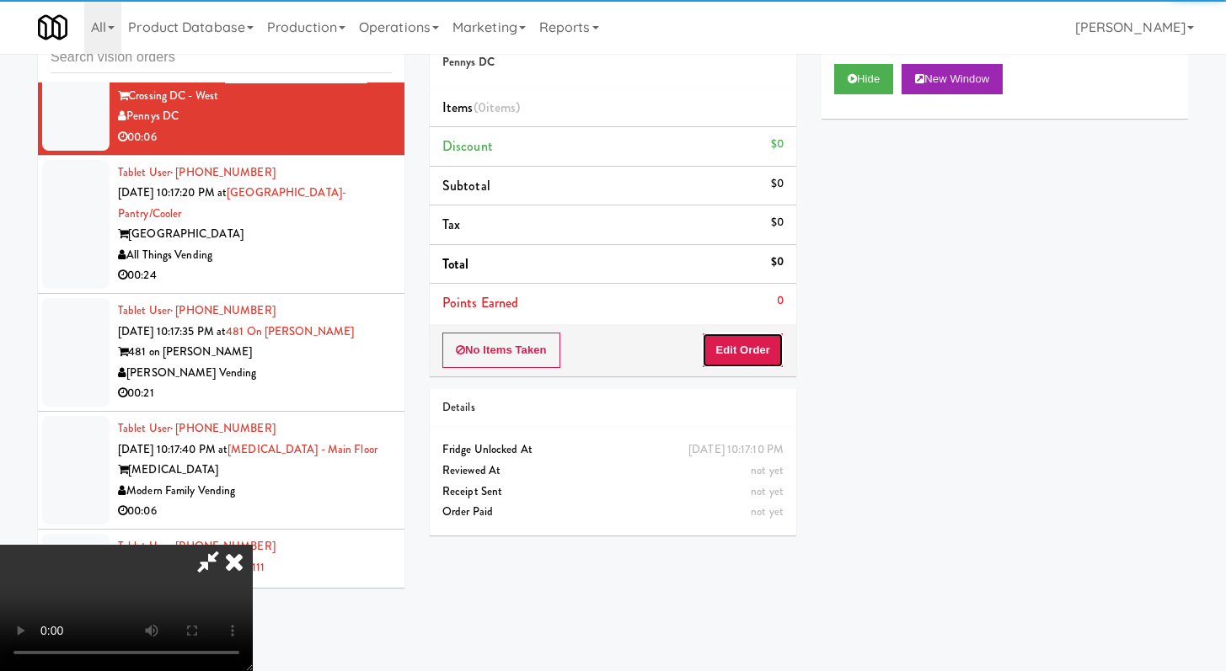
click at [748, 356] on button "Edit Order" at bounding box center [743, 350] width 82 height 35
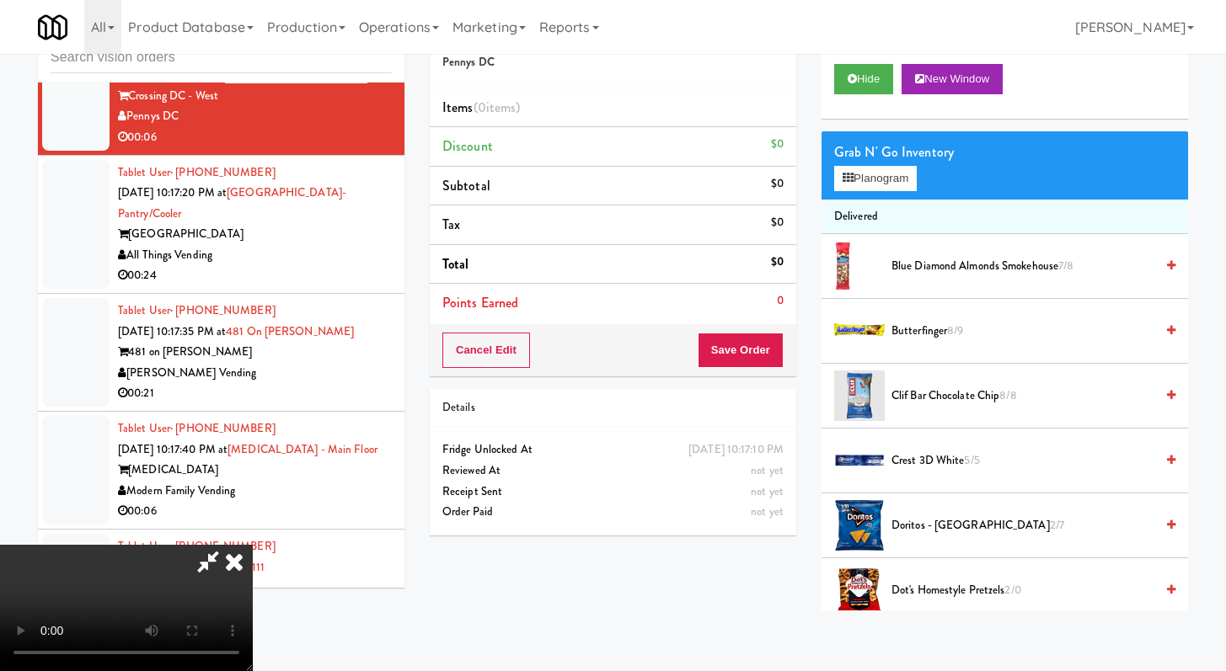
scroll to position [6896, 0]
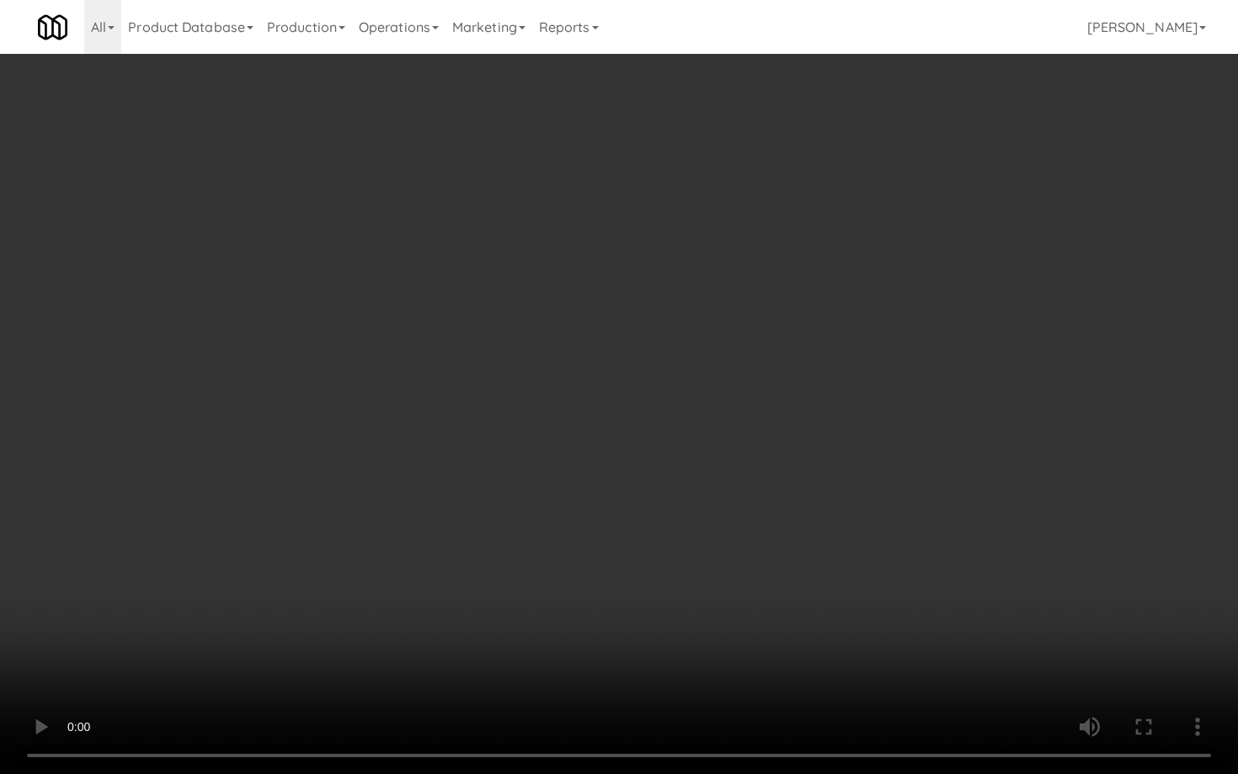
click at [814, 515] on video at bounding box center [619, 387] width 1238 height 774
click at [826, 484] on video at bounding box center [619, 387] width 1238 height 774
click at [826, 485] on video at bounding box center [619, 387] width 1238 height 774
click at [825, 467] on video at bounding box center [619, 387] width 1238 height 774
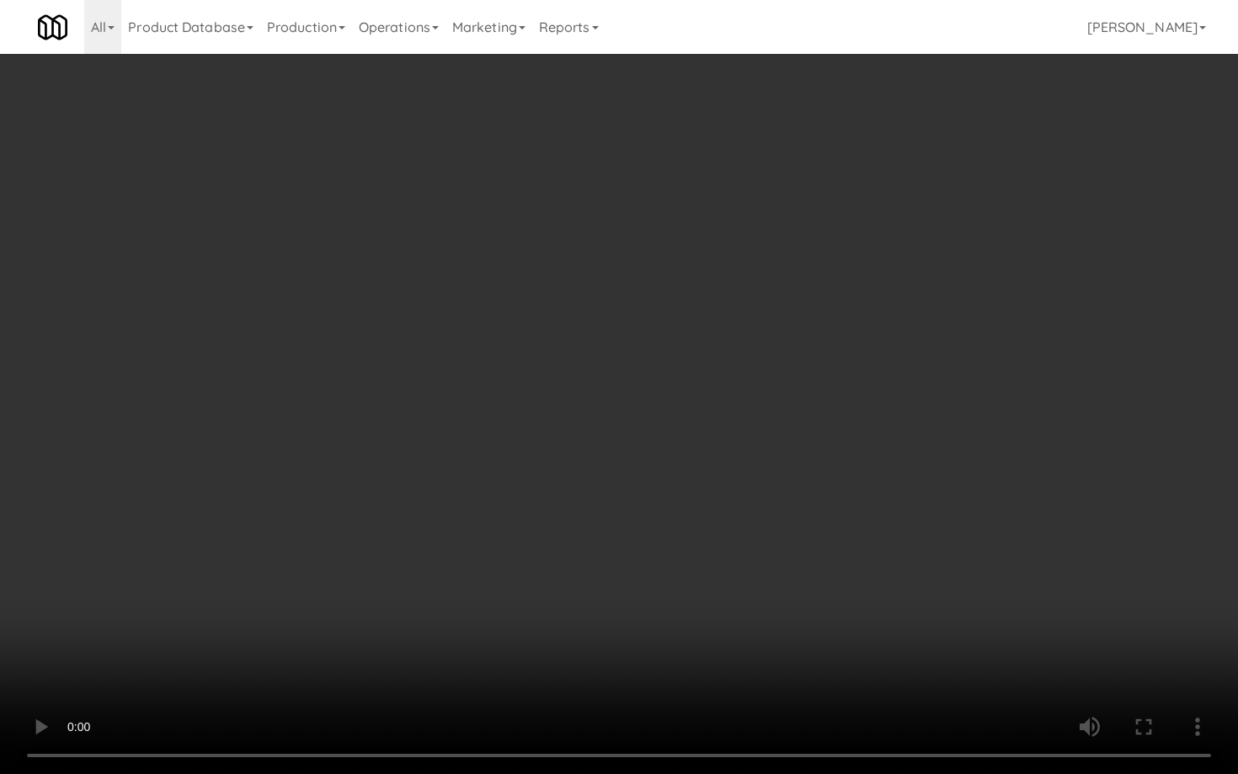
click at [825, 467] on video at bounding box center [619, 387] width 1238 height 774
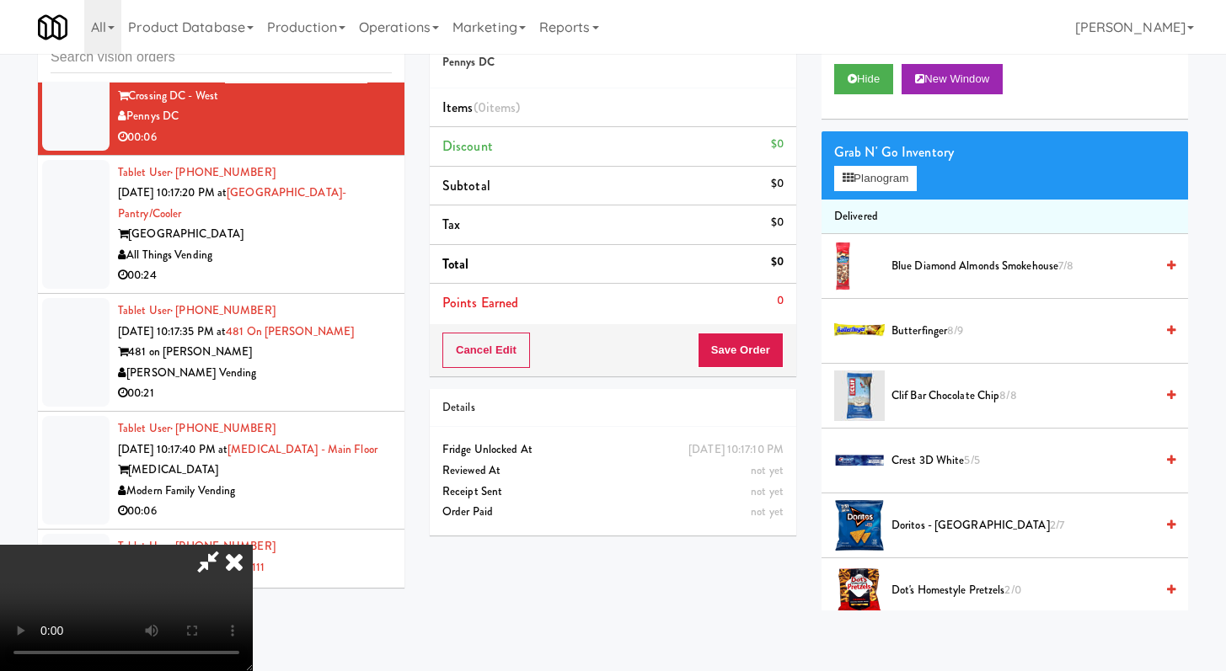
scroll to position [1585, 0]
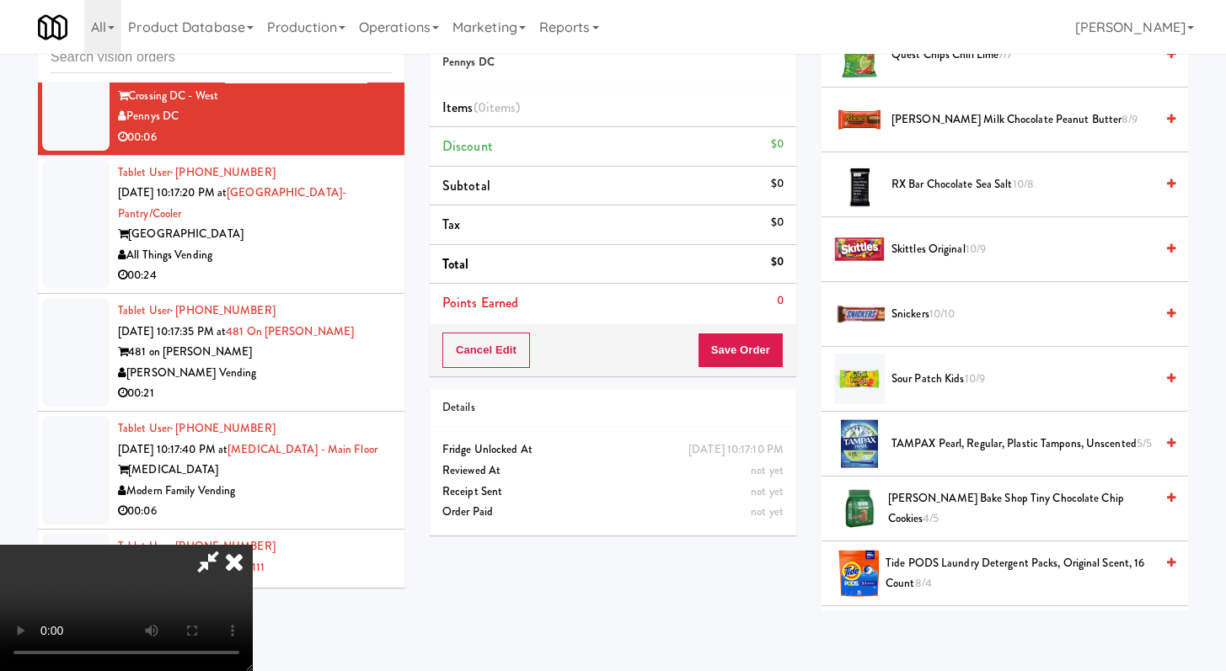
click at [911, 372] on span "Sour Patch Kids 10/9" at bounding box center [1022, 379] width 263 height 21
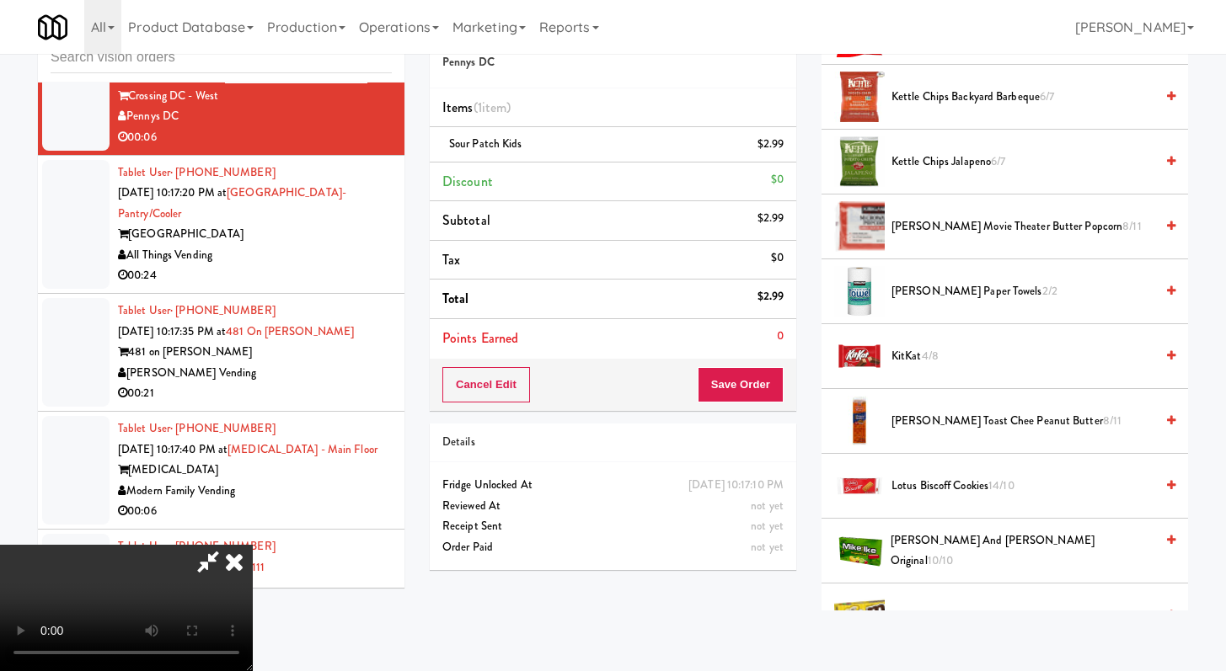
scroll to position [562, 0]
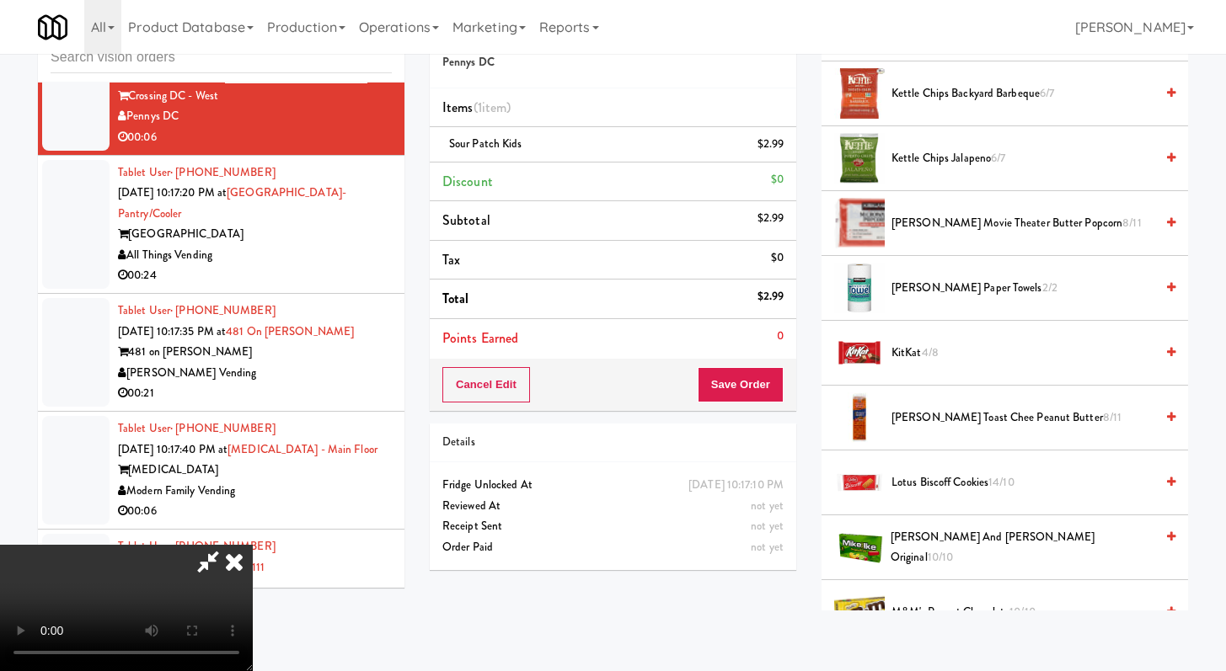
click at [924, 574] on li "[PERSON_NAME] and [PERSON_NAME] Original 10/10" at bounding box center [1004, 547] width 366 height 65
click at [926, 552] on span "[PERSON_NAME] and [PERSON_NAME] Original 10/10" at bounding box center [1022, 547] width 264 height 41
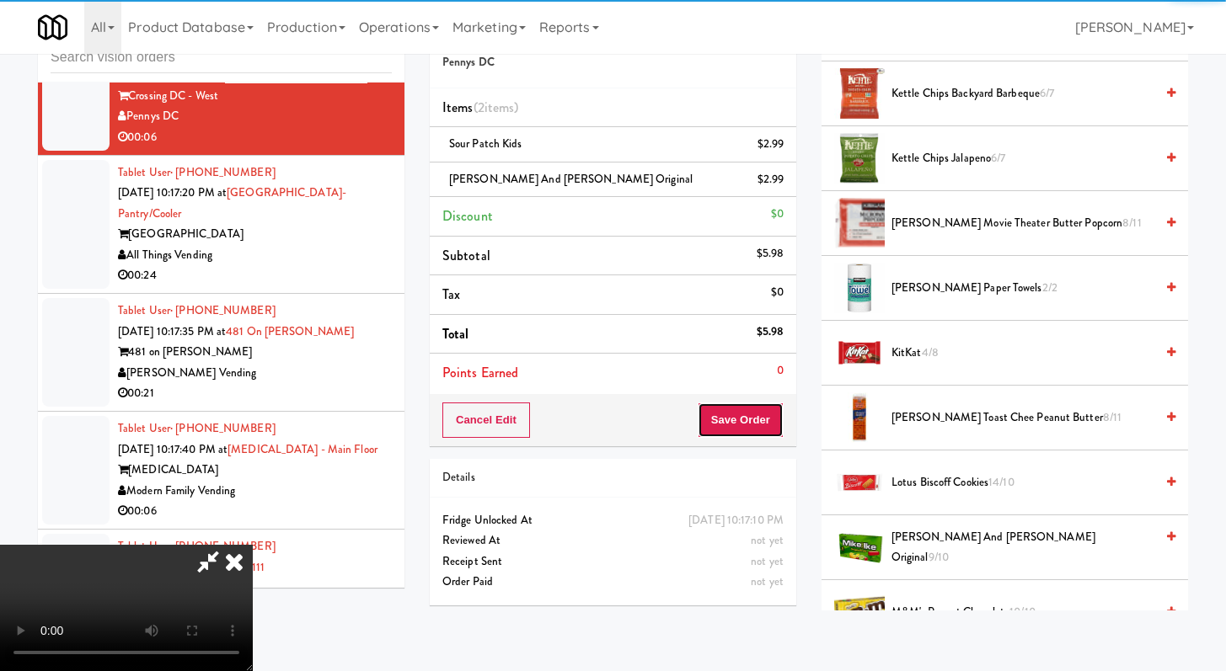
click at [757, 410] on button "Save Order" at bounding box center [740, 420] width 86 height 35
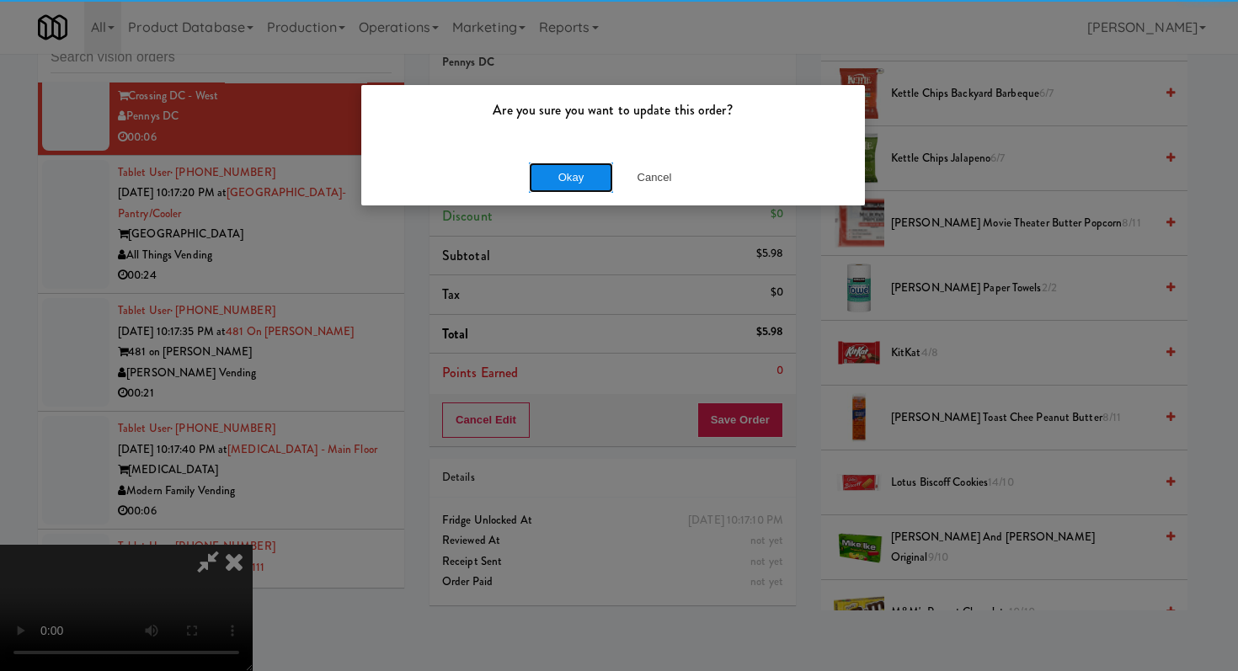
click at [576, 178] on button "Okay" at bounding box center [571, 178] width 84 height 30
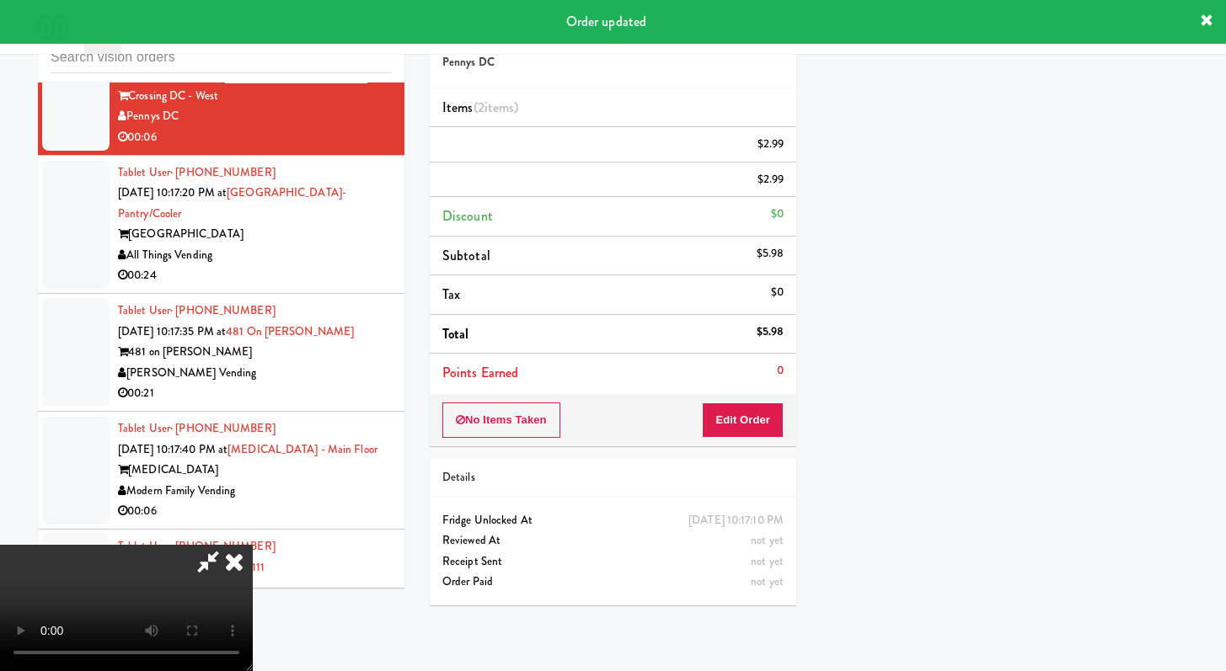
scroll to position [72, 0]
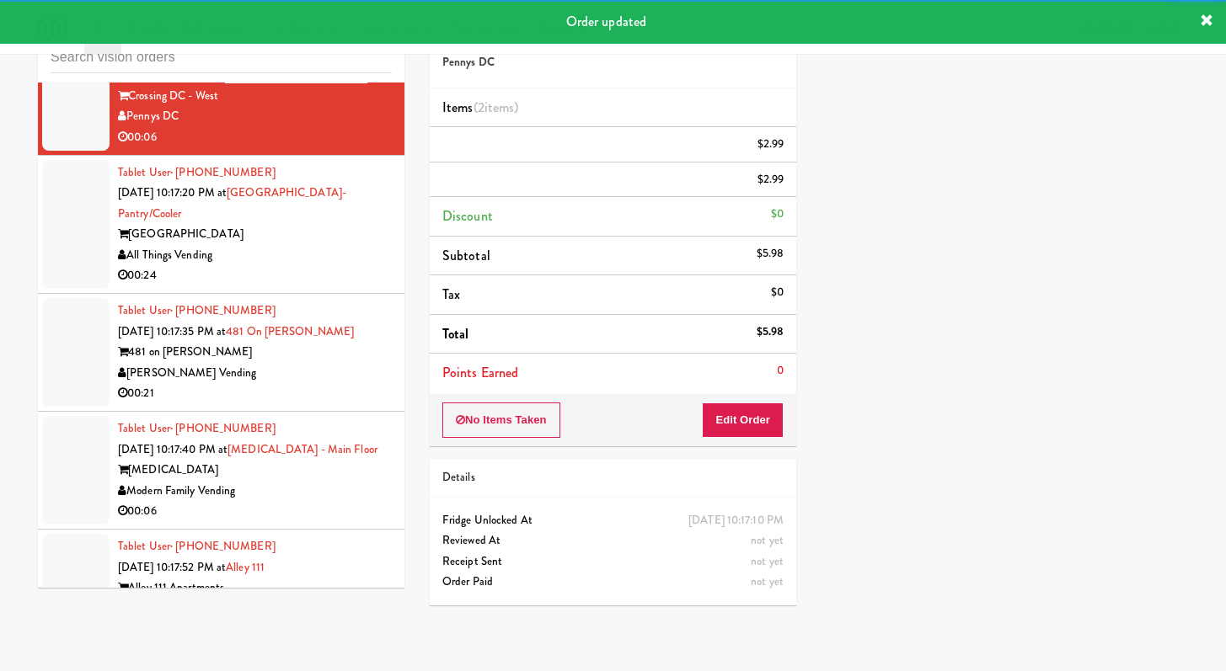
click at [302, 266] on div "All Things Vending" at bounding box center [255, 255] width 274 height 21
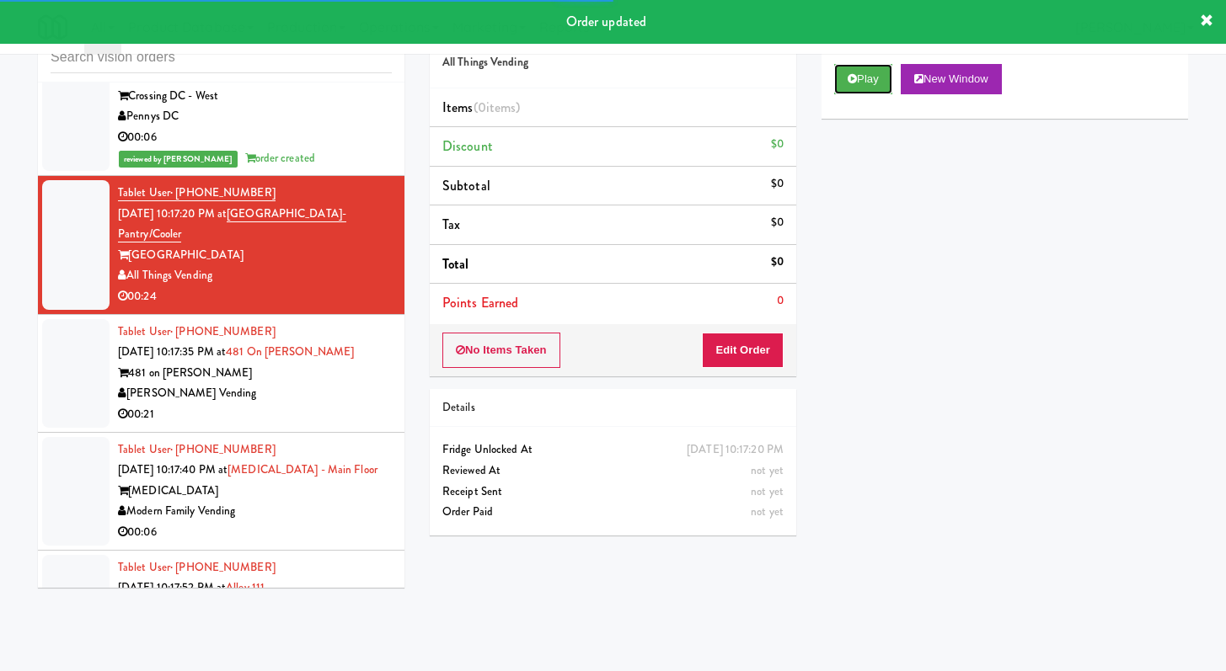
click at [889, 72] on button "Play" at bounding box center [863, 79] width 58 height 30
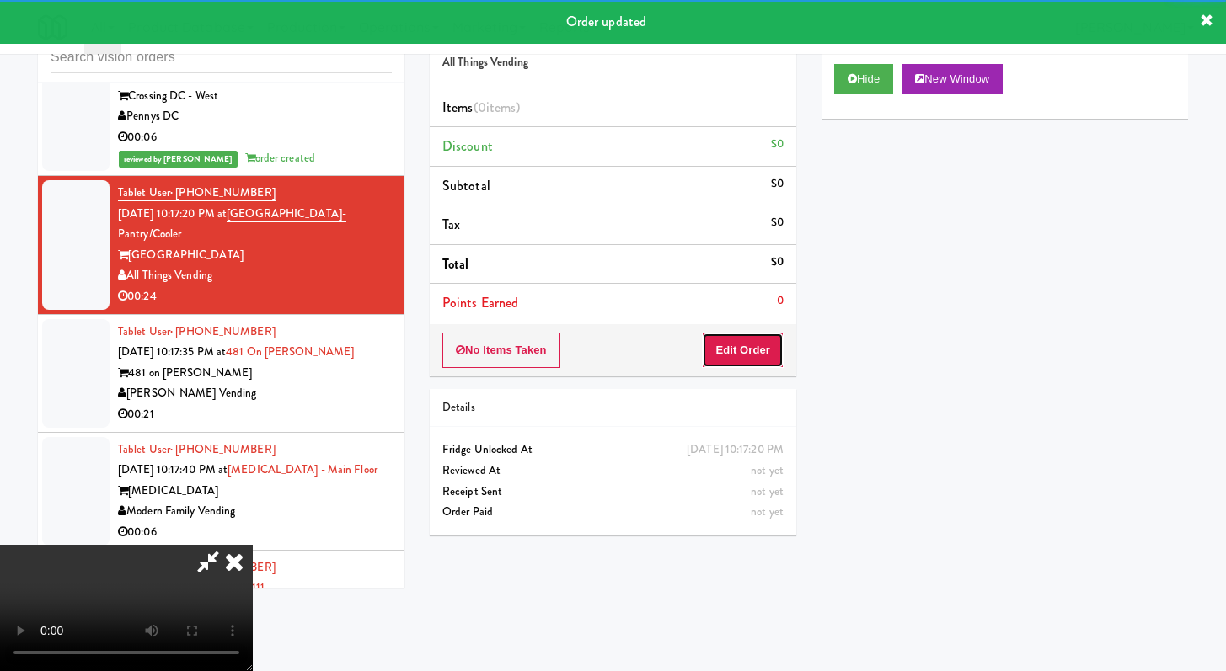
click at [737, 349] on button "Edit Order" at bounding box center [743, 350] width 82 height 35
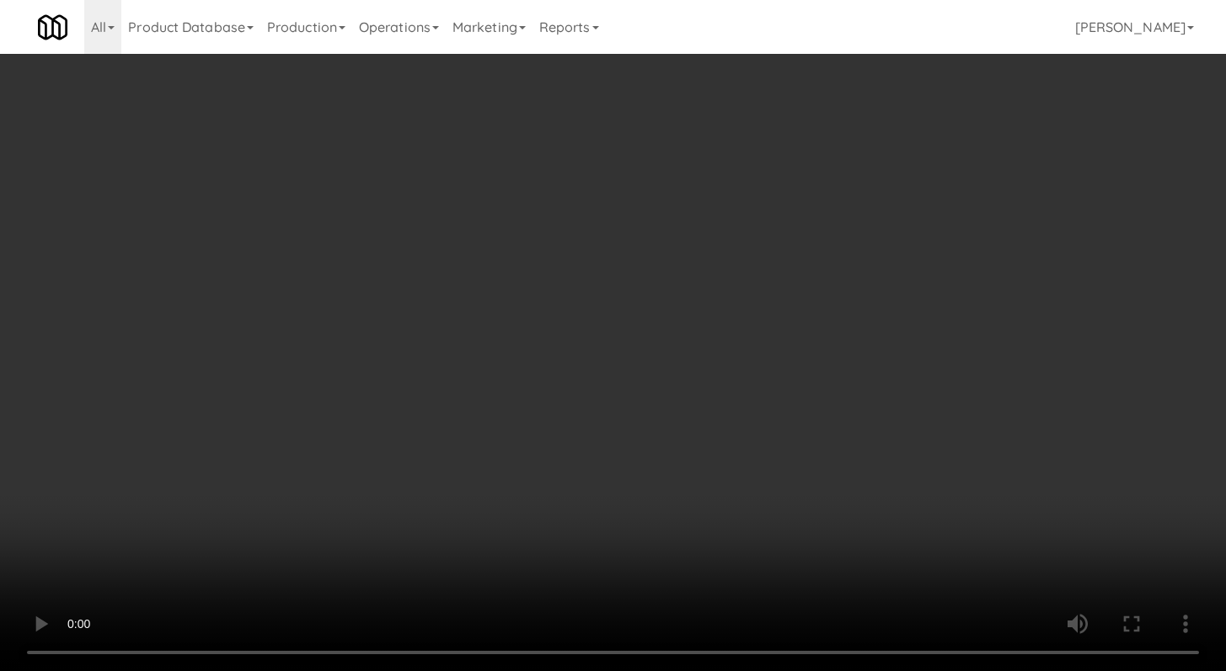
scroll to position [6896, 0]
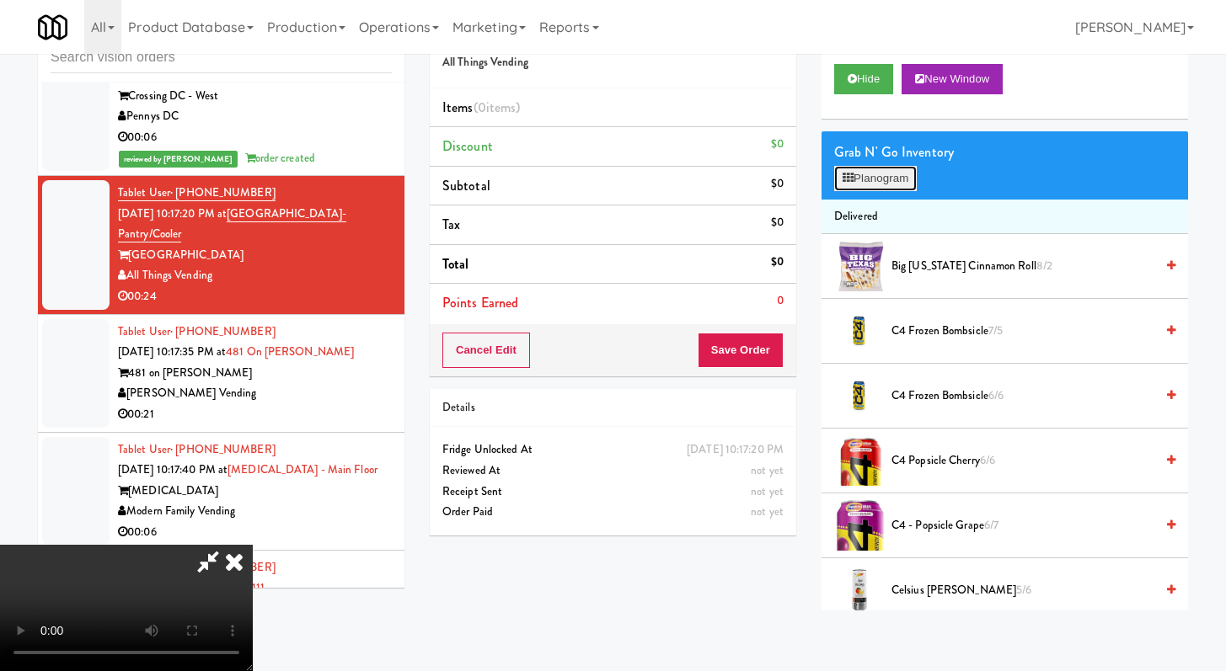
click at [912, 167] on button "Planogram" at bounding box center [875, 178] width 83 height 25
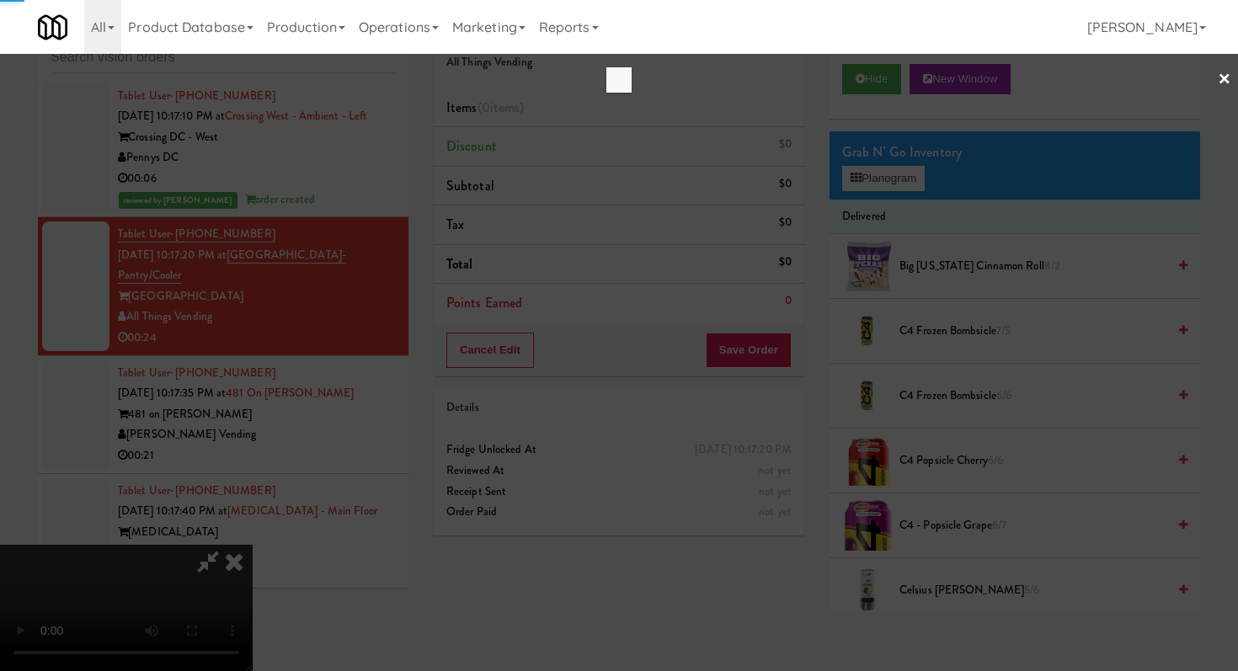
click at [911, 168] on div at bounding box center [619, 335] width 1238 height 671
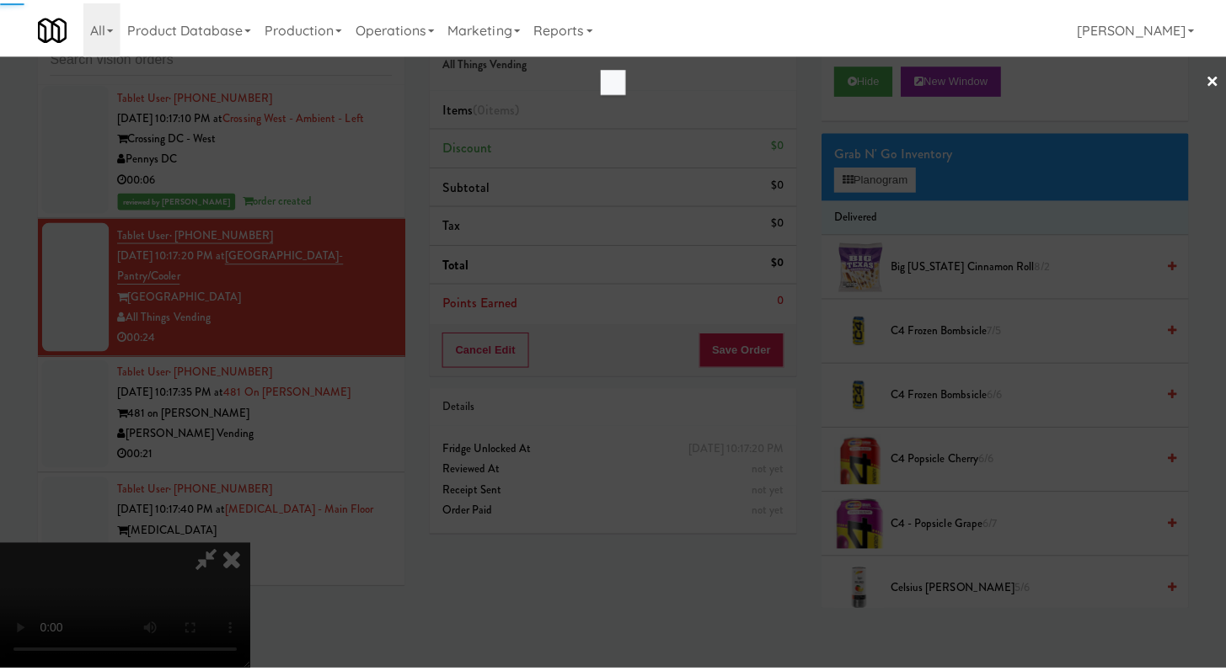
scroll to position [6937, 0]
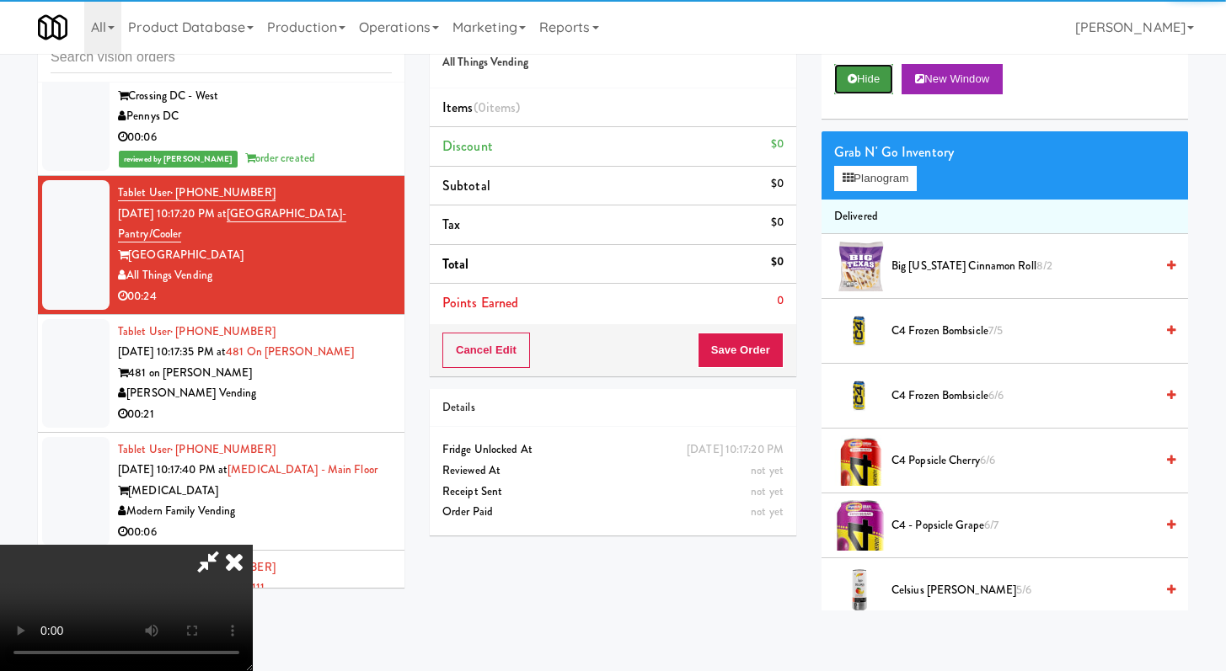
click at [874, 93] on button "Hide" at bounding box center [863, 79] width 59 height 30
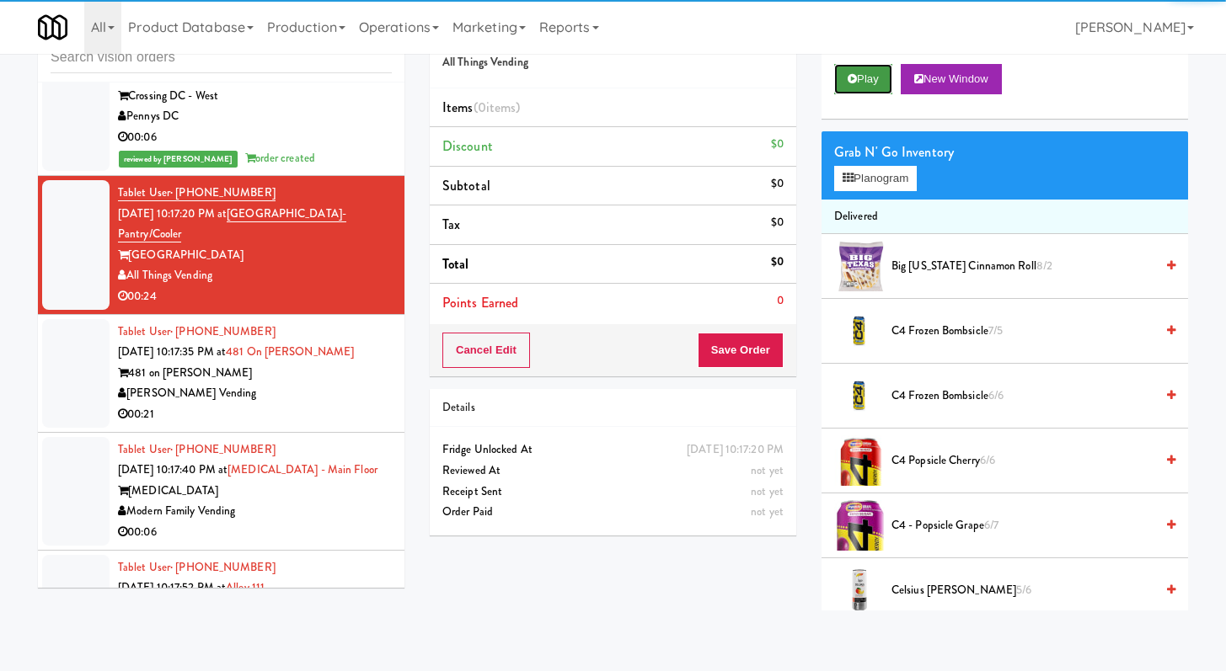
click at [878, 71] on button "Play" at bounding box center [863, 79] width 58 height 30
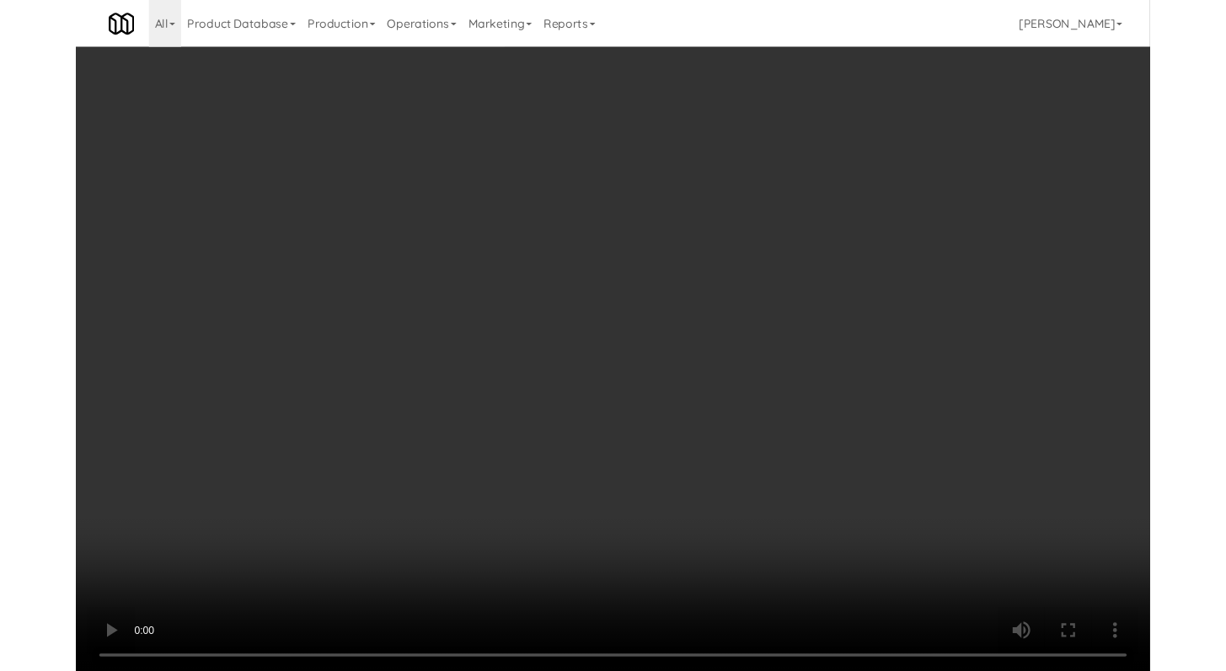
scroll to position [6896, 0]
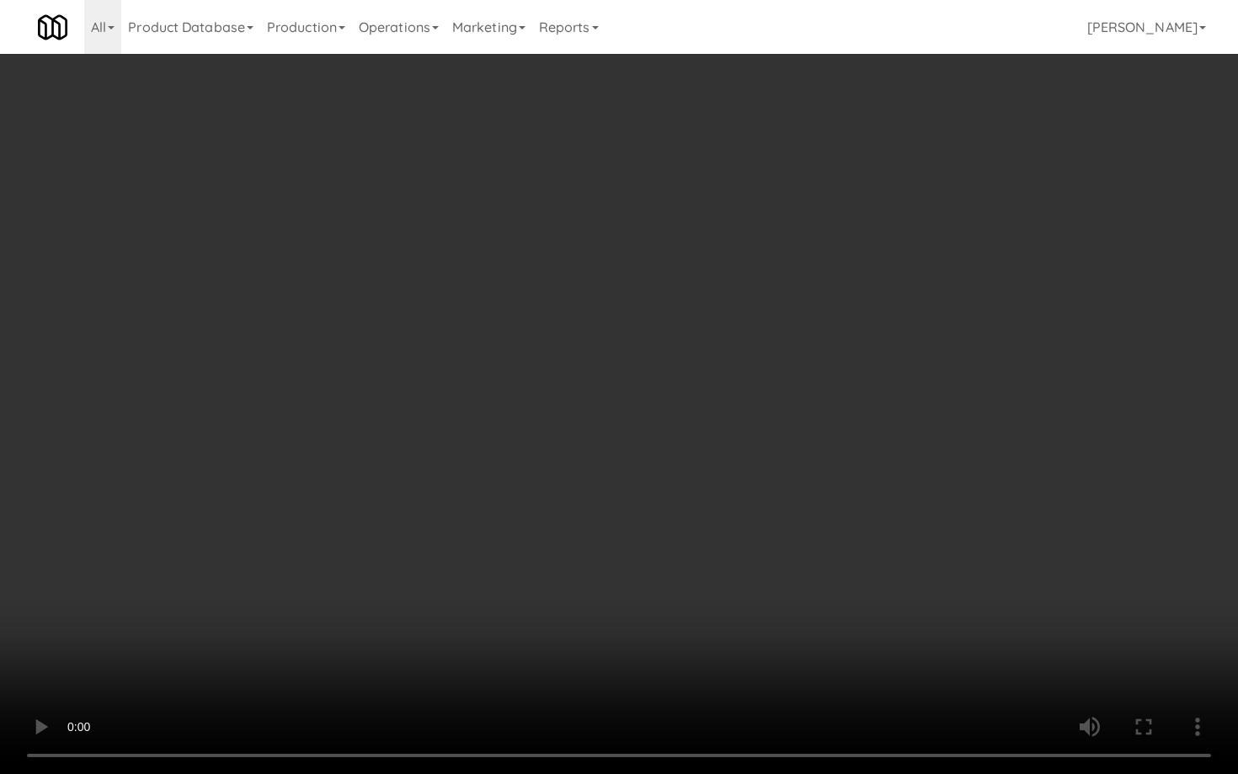
click at [668, 658] on video at bounding box center [619, 387] width 1238 height 774
click at [667, 659] on video at bounding box center [619, 387] width 1238 height 774
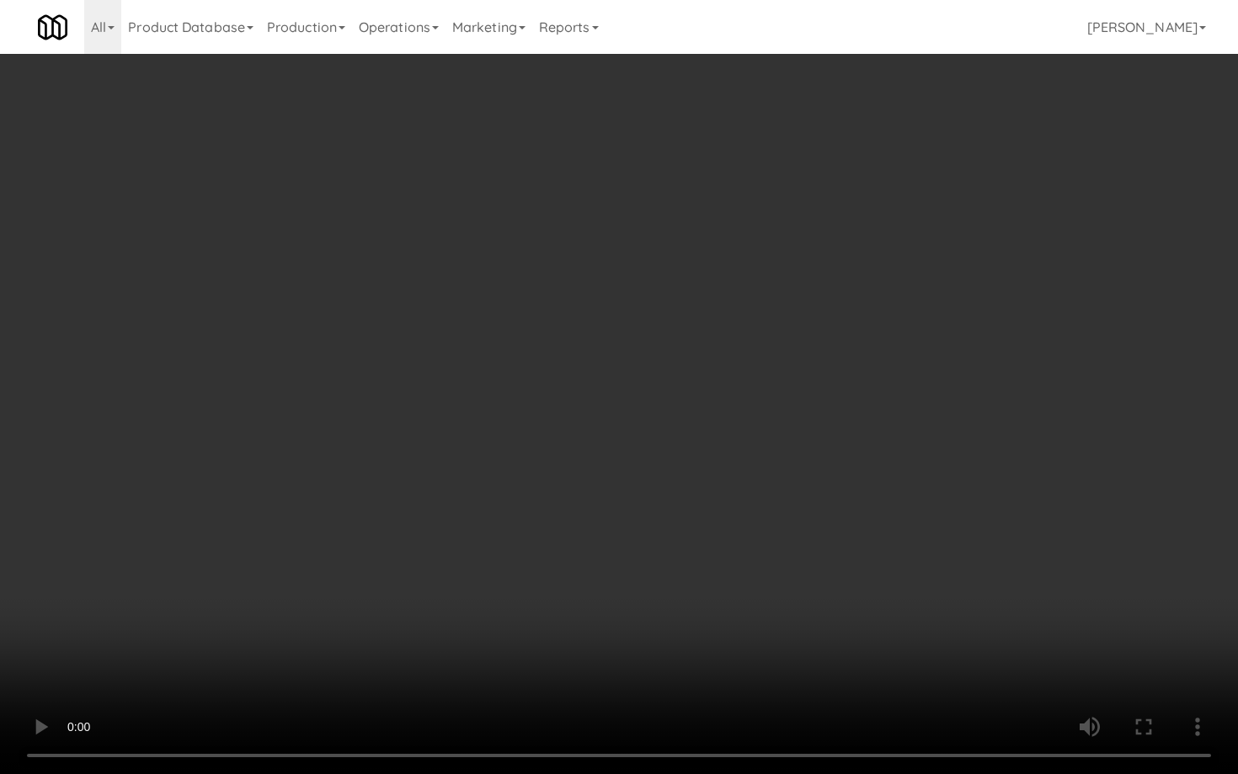
click at [666, 659] on video at bounding box center [619, 387] width 1238 height 774
click at [723, 572] on video at bounding box center [619, 387] width 1238 height 774
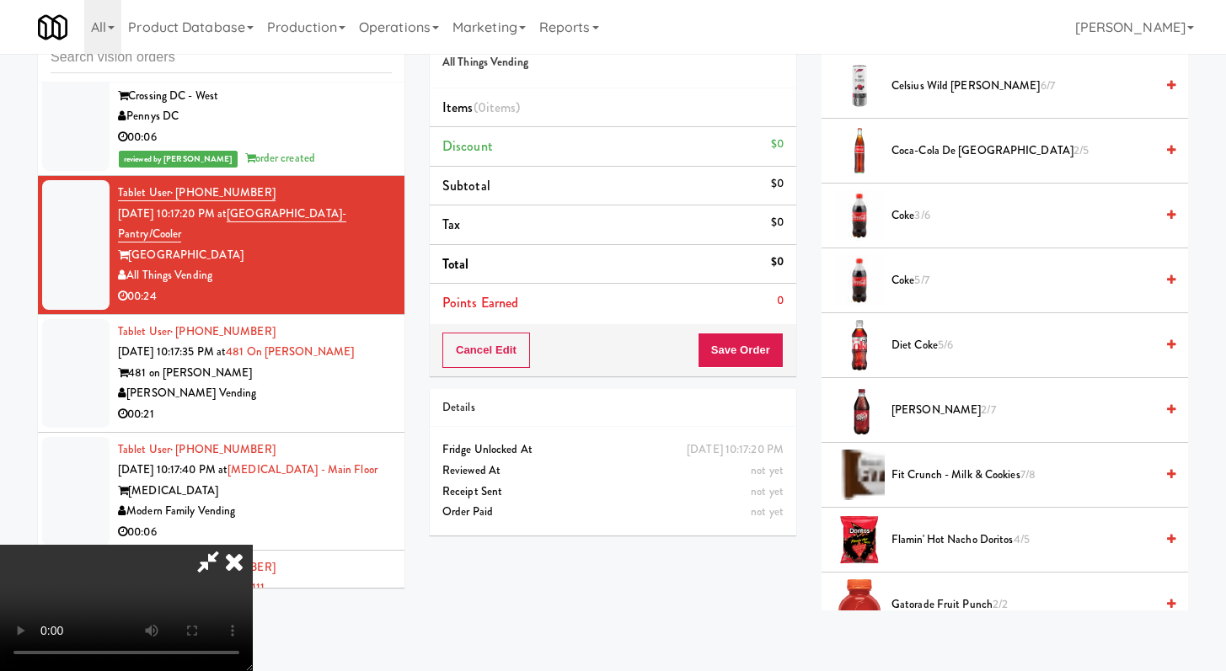
scroll to position [728, 0]
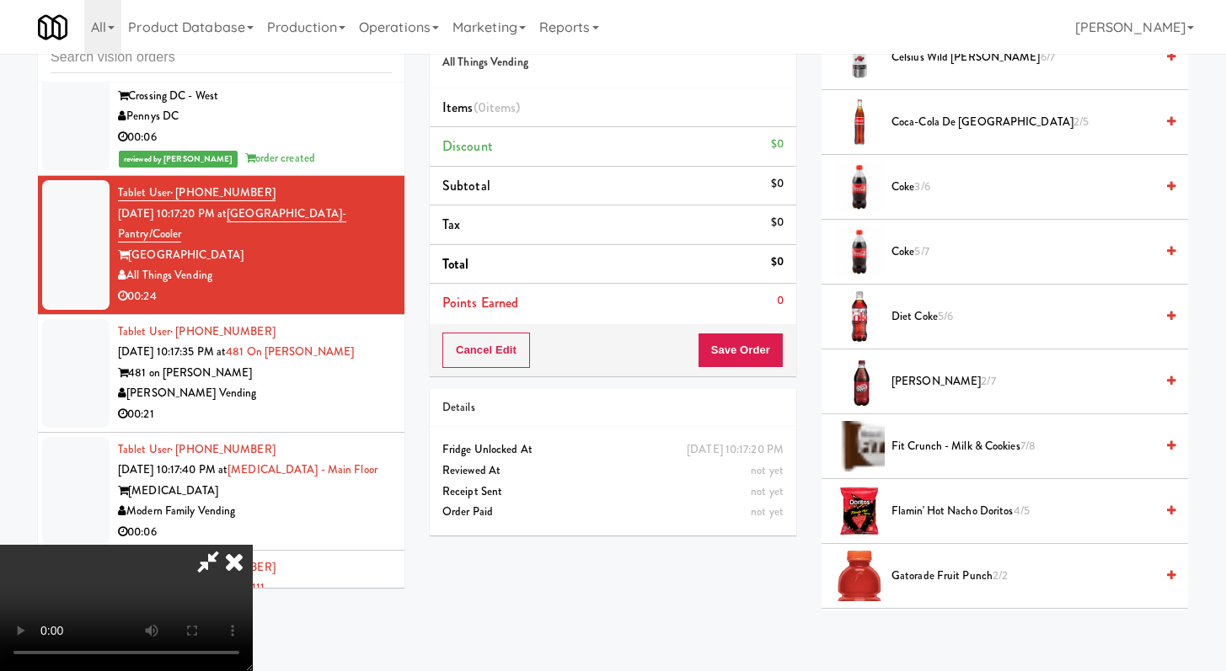
click at [934, 119] on span "Coca-Cola de Mexico 2/5" at bounding box center [1022, 122] width 263 height 21
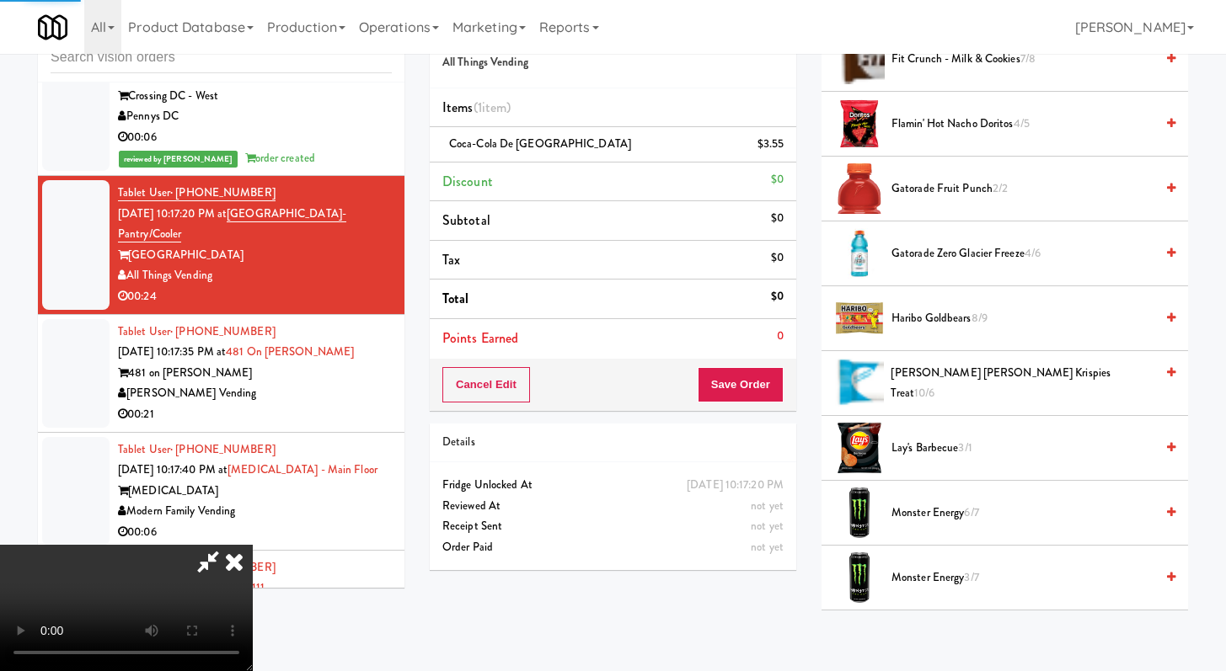
scroll to position [1373, 0]
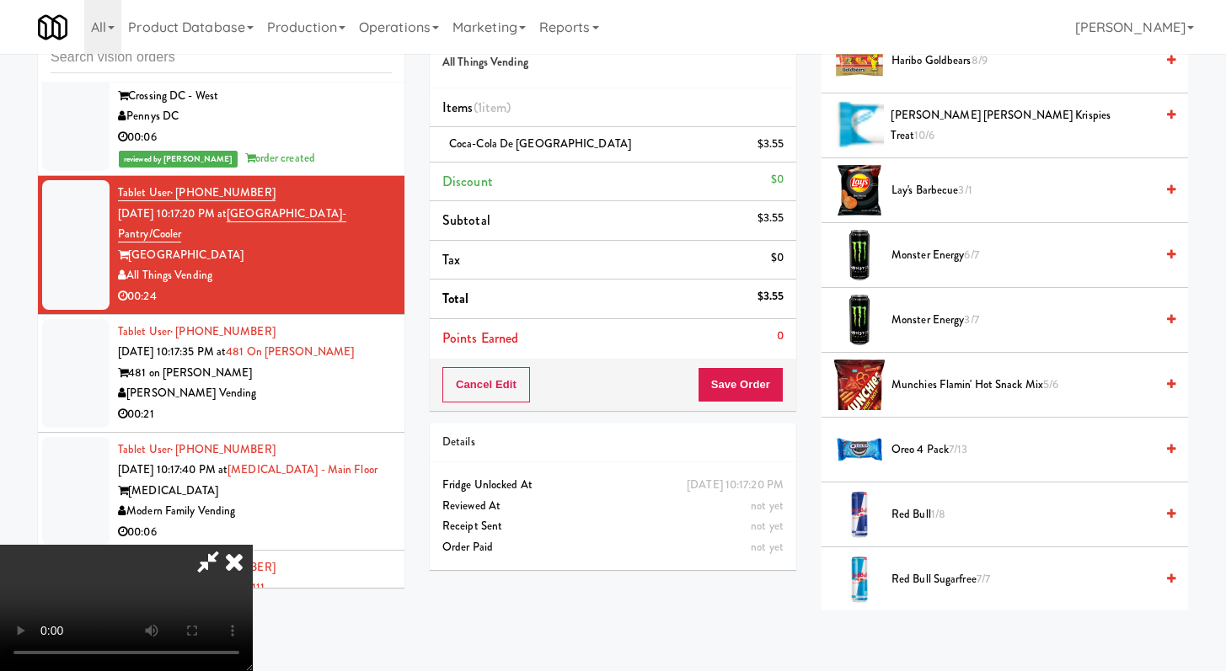
click at [916, 69] on span "Haribo Goldbears 8/9" at bounding box center [1022, 61] width 263 height 21
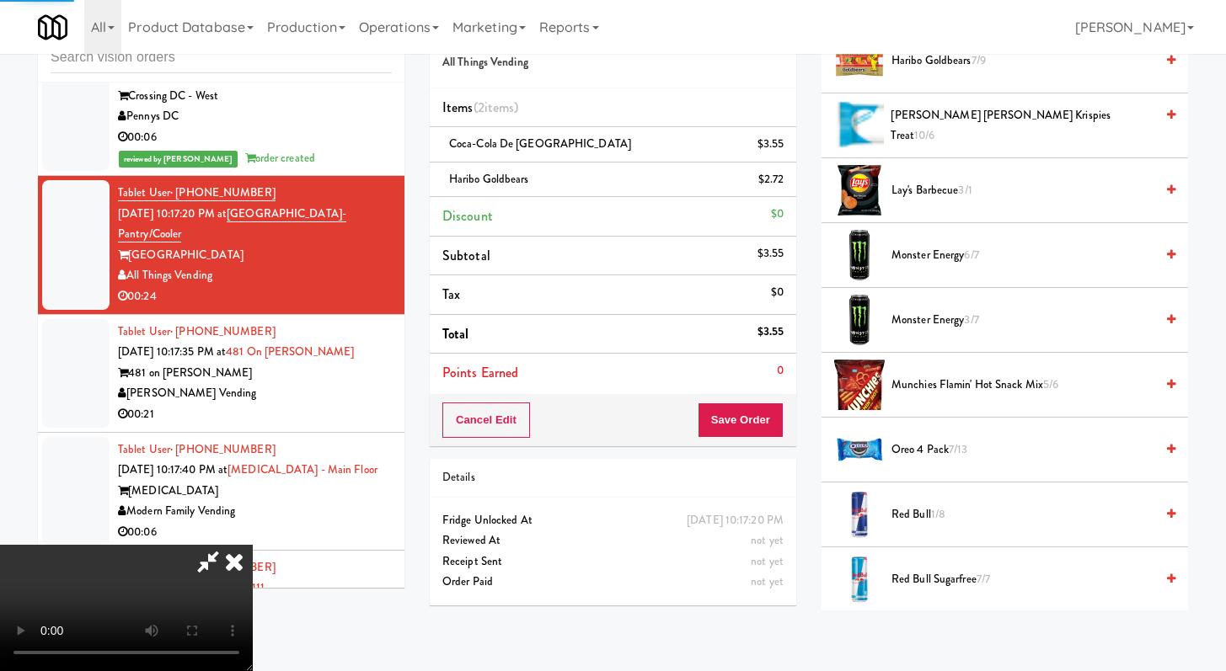
scroll to position [2219, 0]
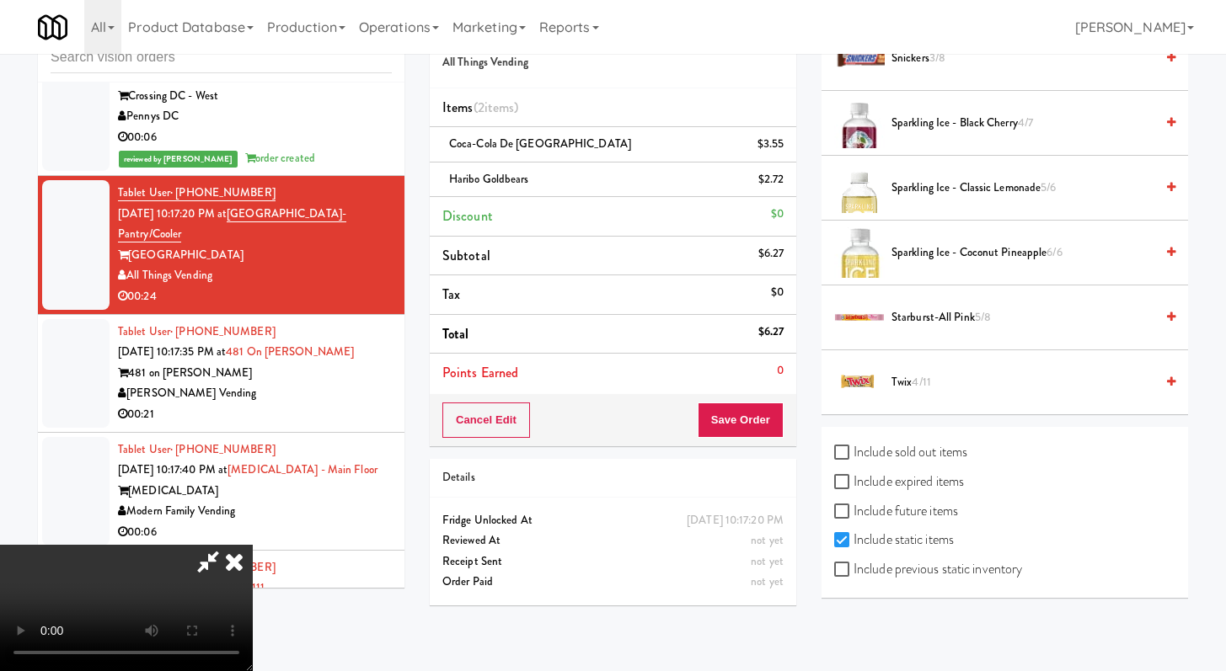
click at [932, 189] on span "Sparkling Ice - Classic Lemonade 5/6" at bounding box center [1022, 188] width 263 height 21
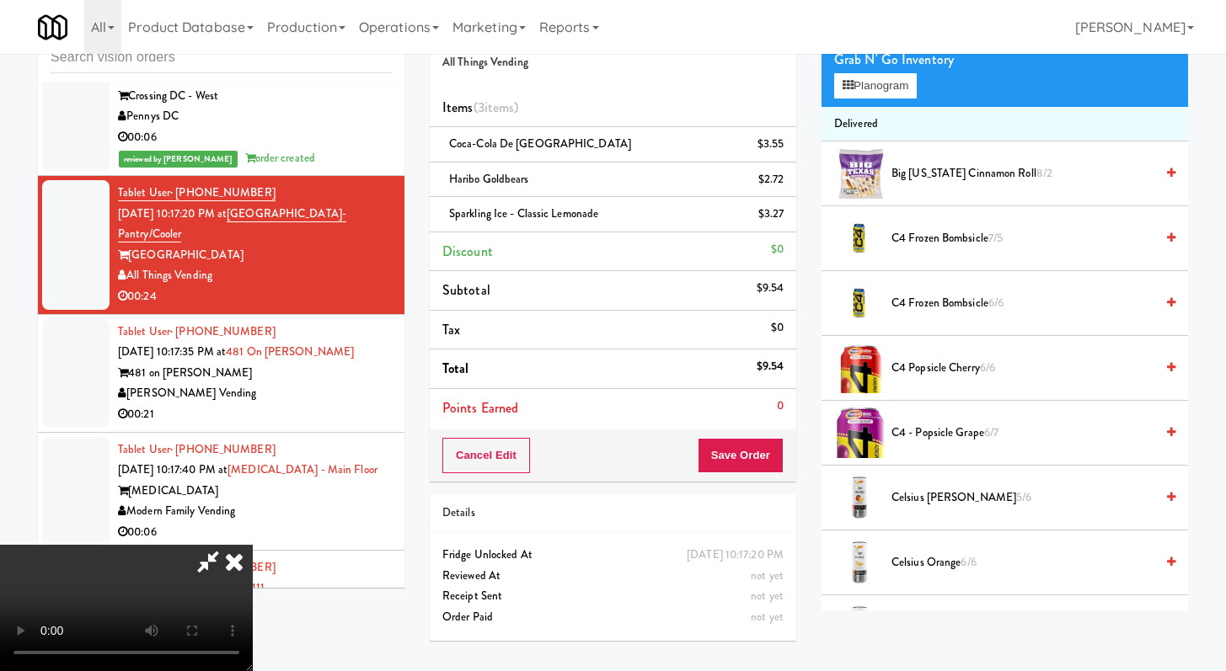
scroll to position [0, 0]
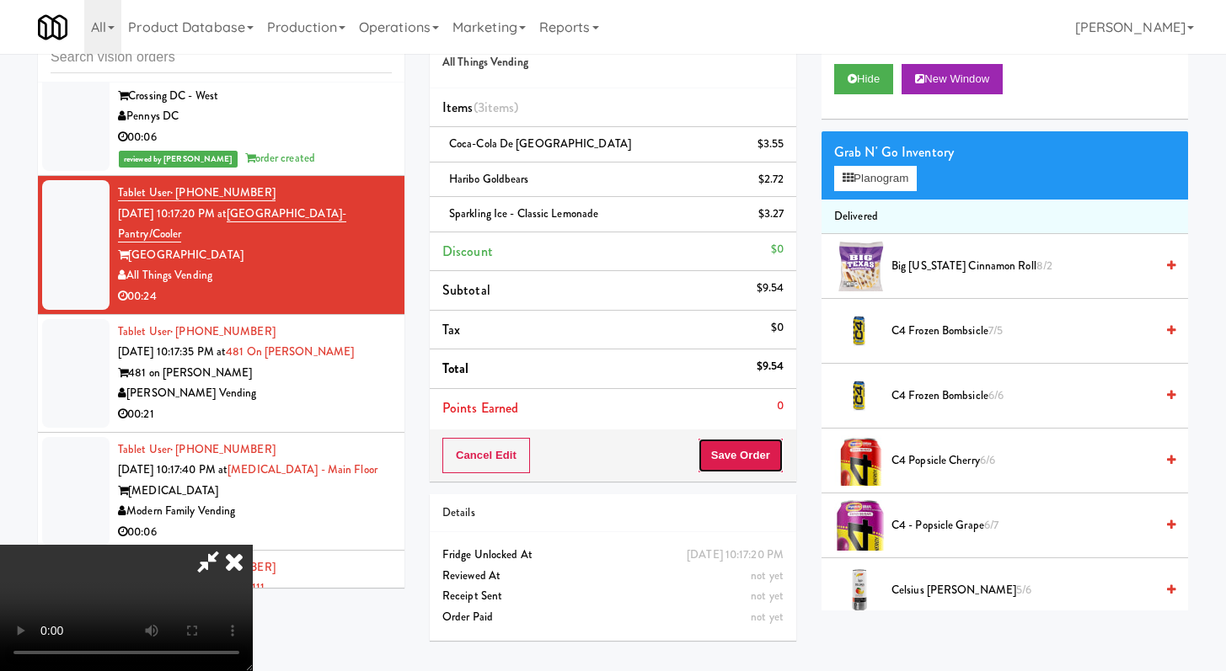
click at [769, 460] on button "Save Order" at bounding box center [740, 455] width 86 height 35
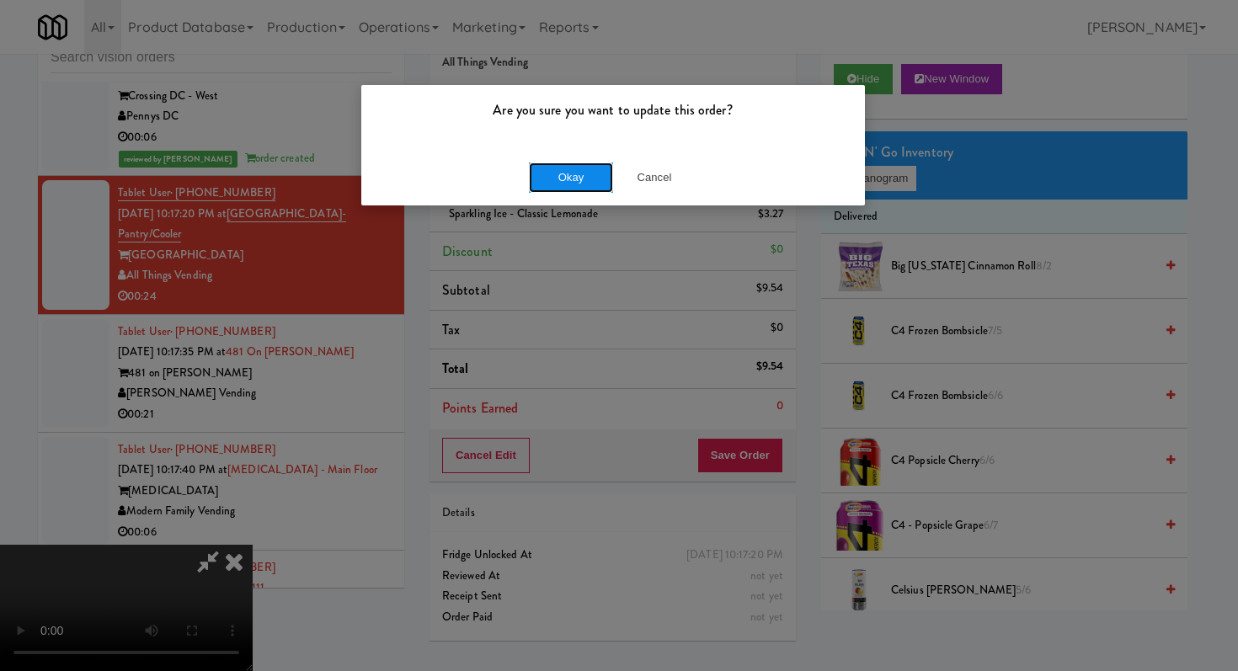
click at [584, 187] on button "Okay" at bounding box center [571, 178] width 84 height 30
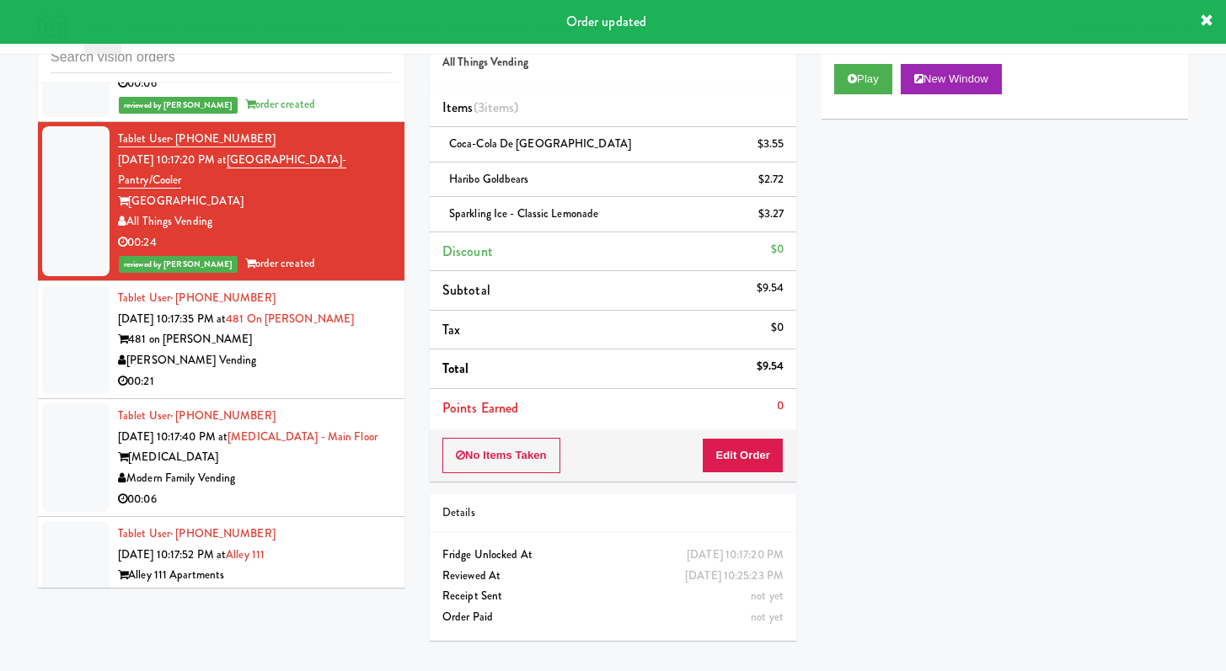
click at [302, 393] on div "00:21" at bounding box center [255, 381] width 274 height 21
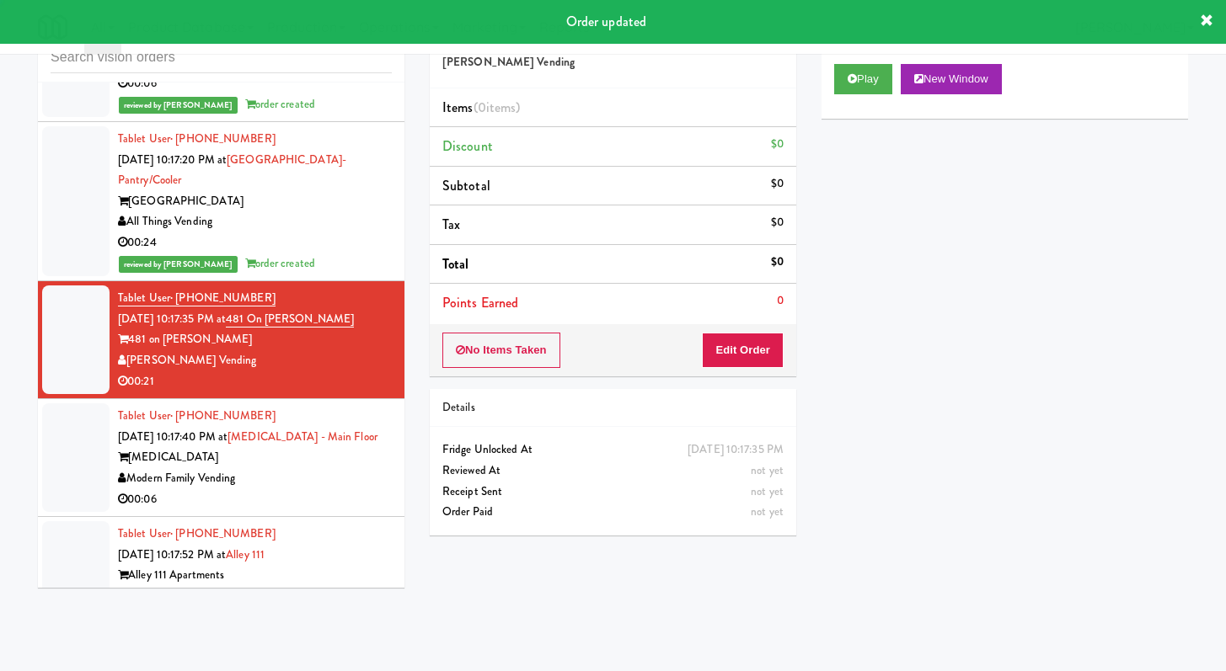
scroll to position [7224, 0]
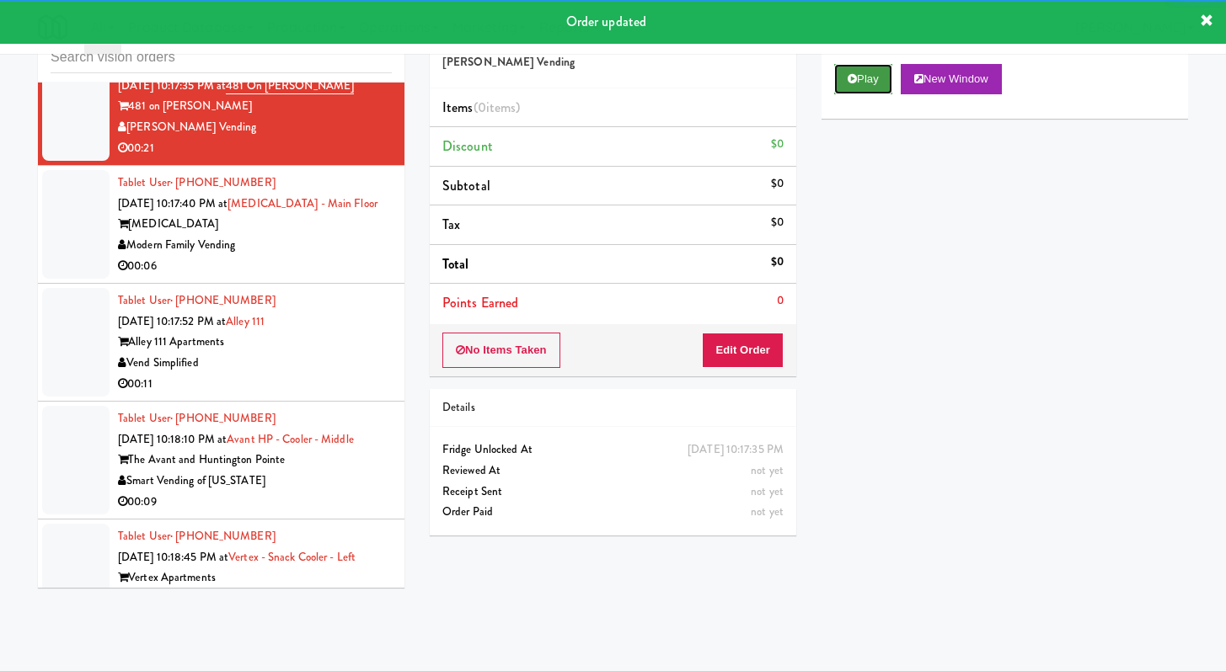
click at [852, 88] on button "Play" at bounding box center [863, 79] width 58 height 30
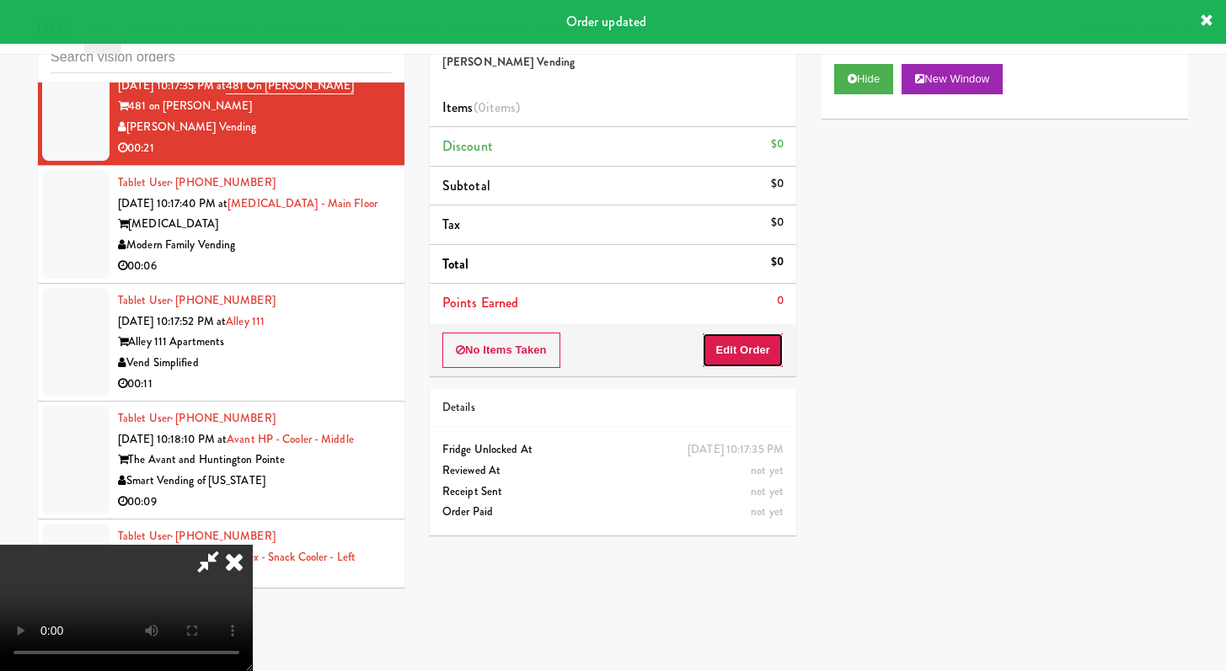
click at [757, 360] on button "Edit Order" at bounding box center [743, 350] width 82 height 35
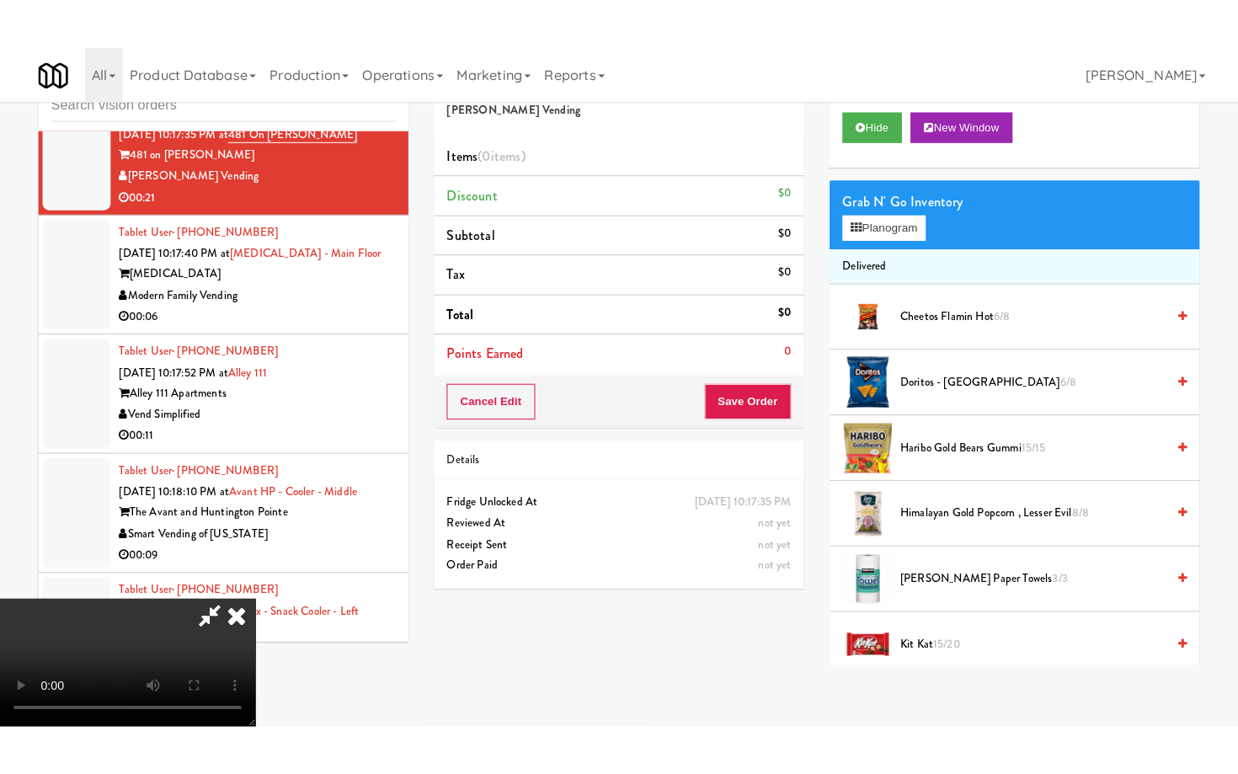
scroll to position [145, 0]
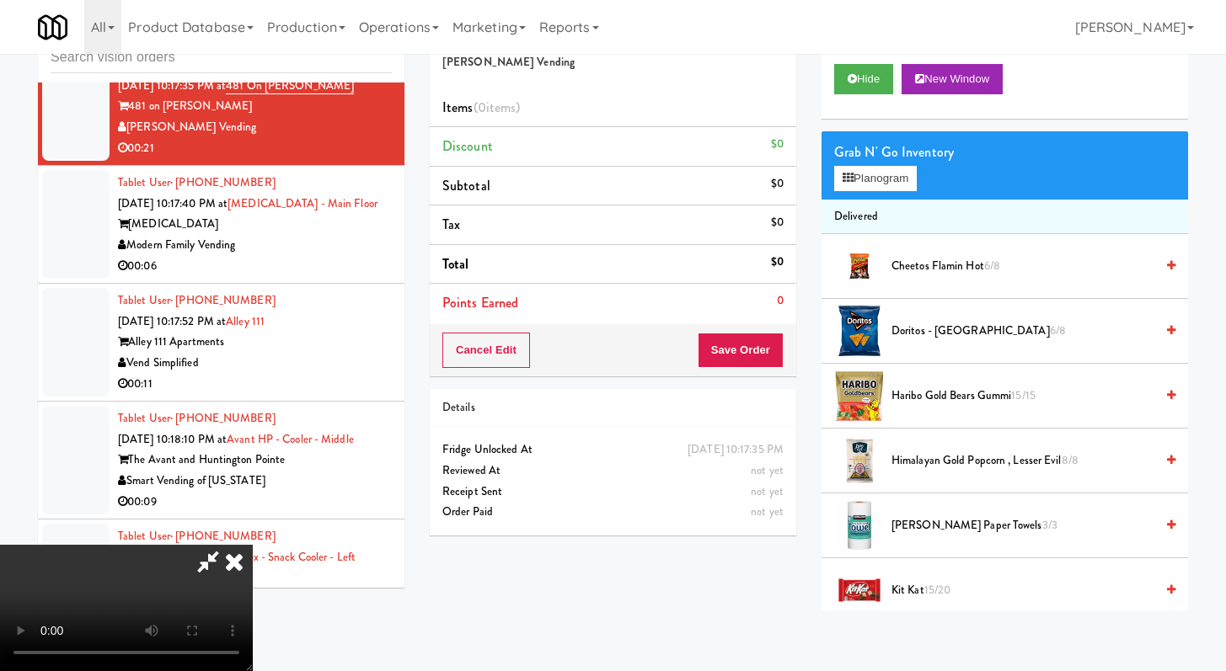
click at [253, 545] on video at bounding box center [126, 608] width 253 height 126
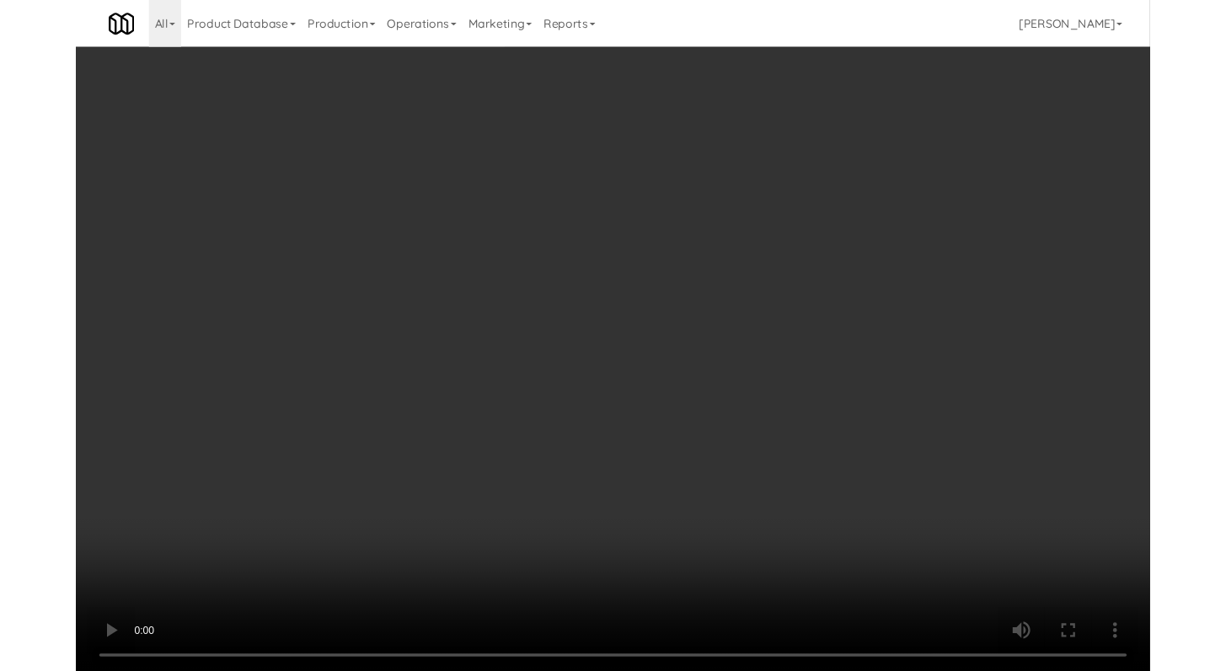
scroll to position [7183, 0]
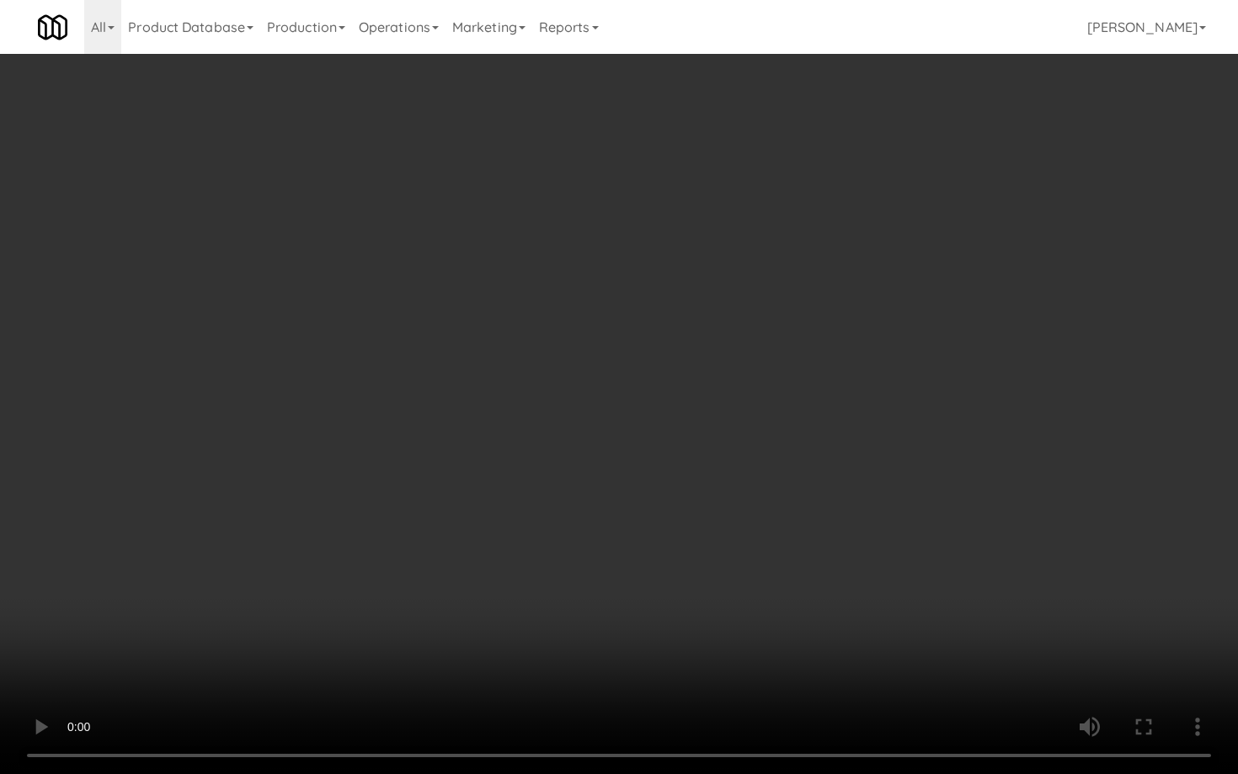
click at [601, 586] on video at bounding box center [619, 387] width 1238 height 774
click at [602, 585] on video at bounding box center [619, 387] width 1238 height 774
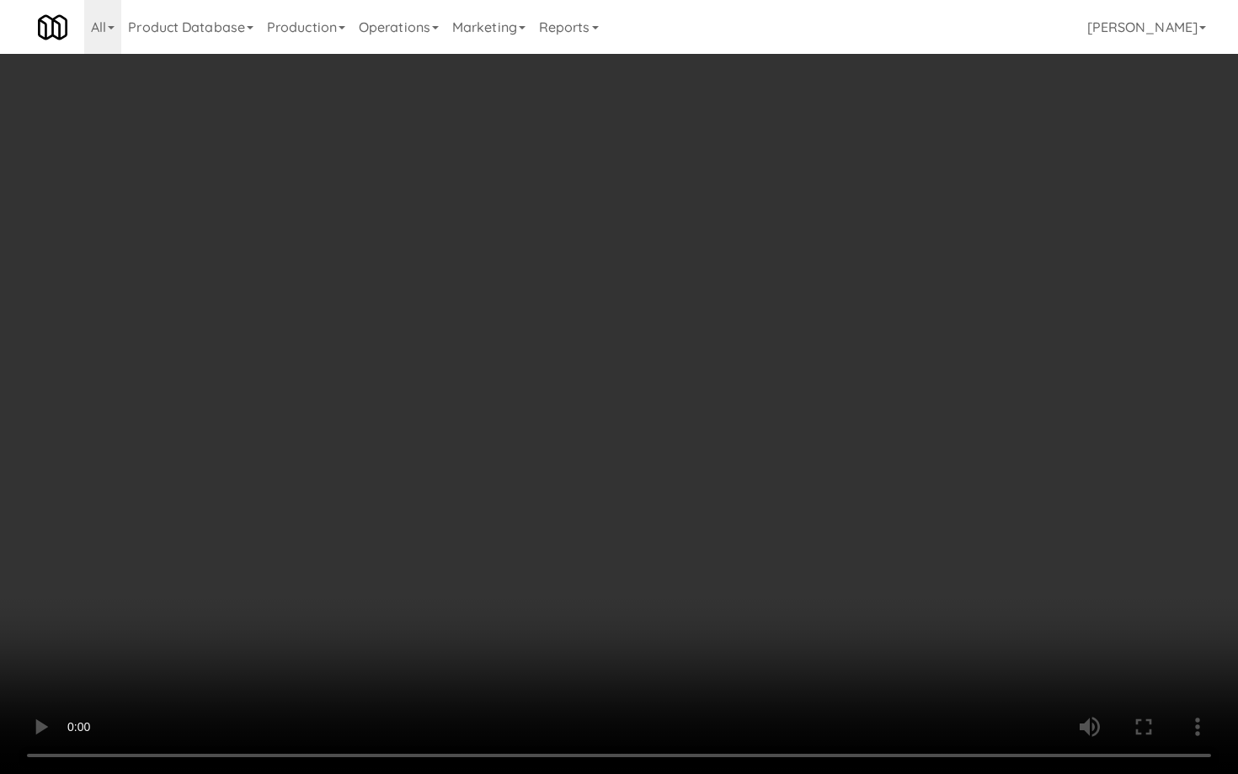
click at [602, 585] on video at bounding box center [619, 387] width 1238 height 774
click at [602, 586] on video at bounding box center [619, 387] width 1238 height 774
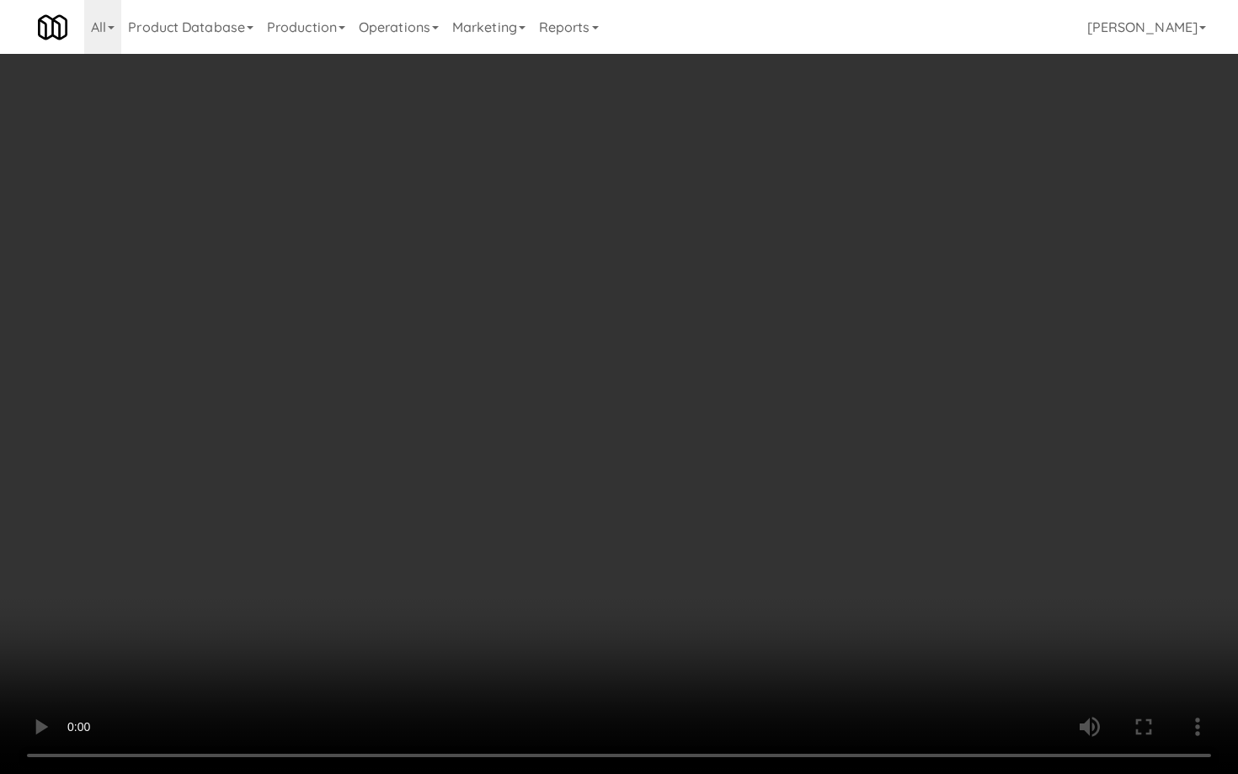
click at [602, 586] on video at bounding box center [619, 387] width 1238 height 774
click at [605, 582] on video at bounding box center [619, 387] width 1238 height 774
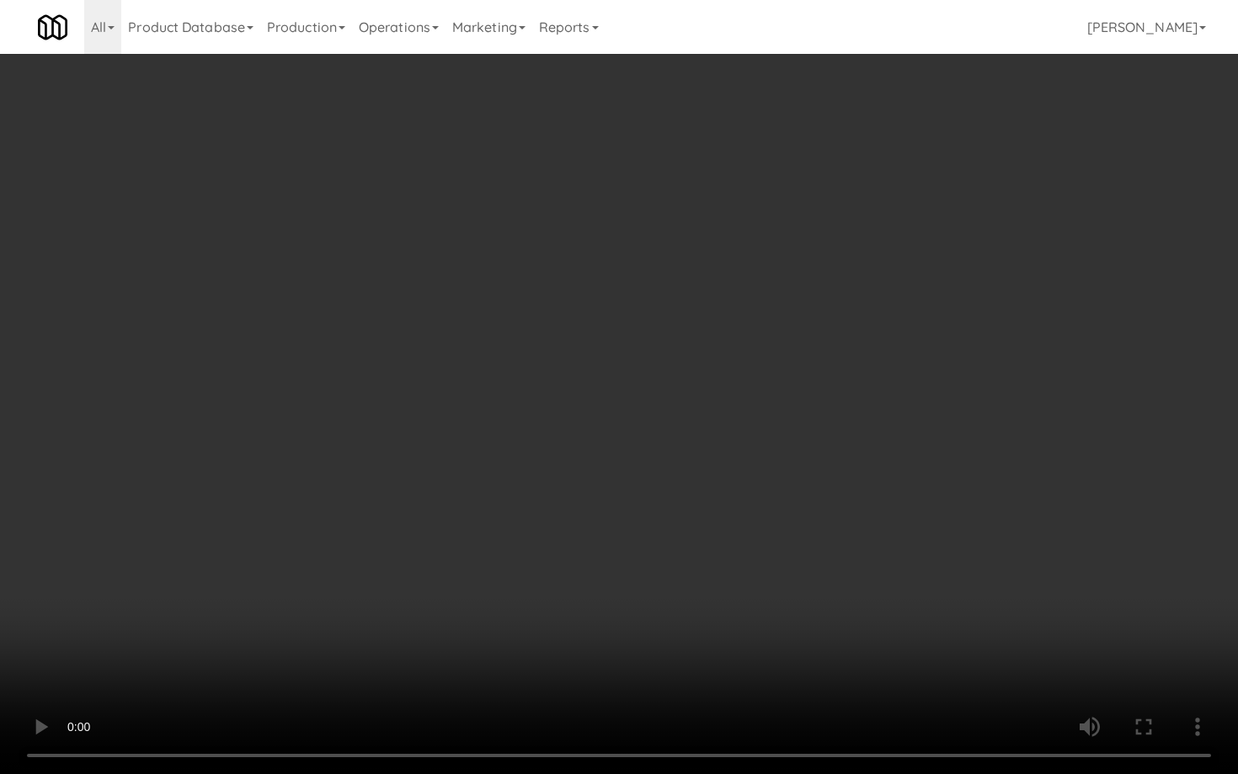
click at [605, 582] on video at bounding box center [619, 387] width 1238 height 774
click at [607, 579] on video at bounding box center [619, 387] width 1238 height 774
click at [654, 558] on video at bounding box center [619, 387] width 1238 height 774
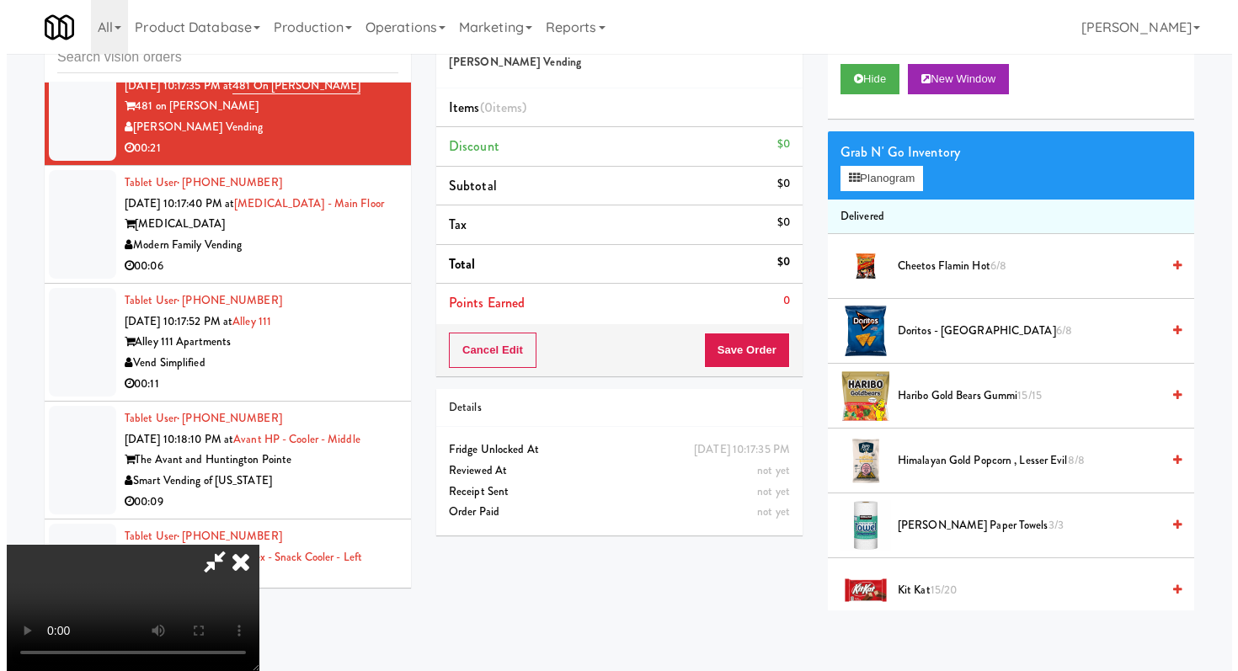
scroll to position [3, 0]
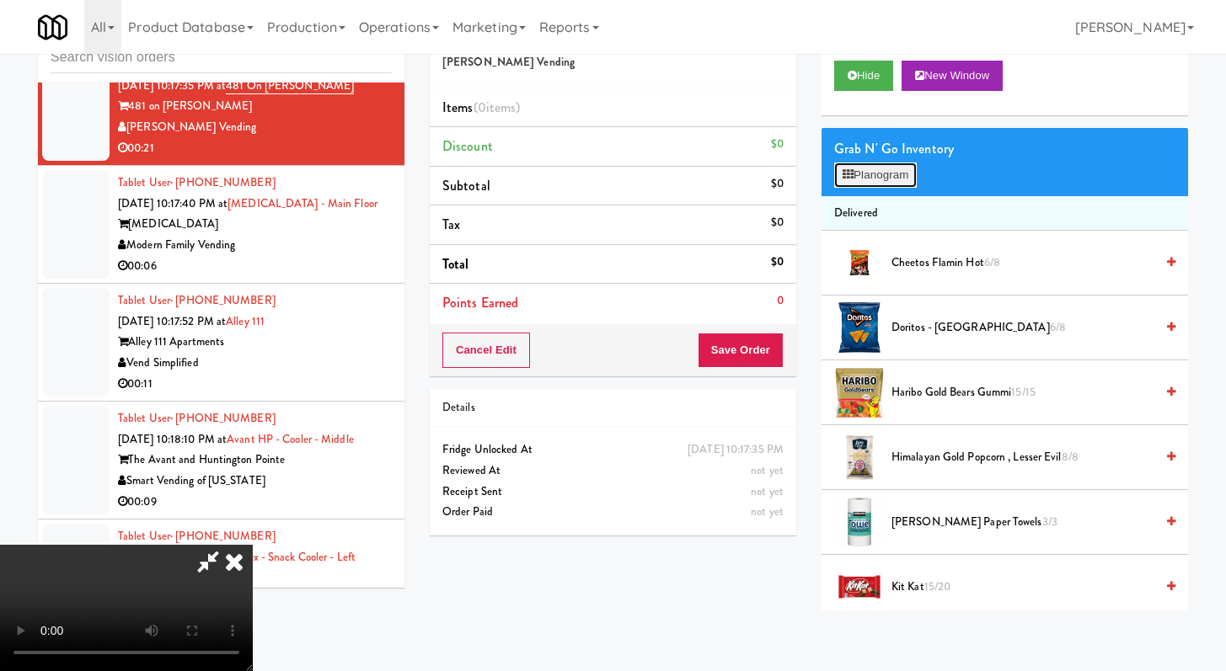
click at [907, 174] on button "Planogram" at bounding box center [875, 175] width 83 height 25
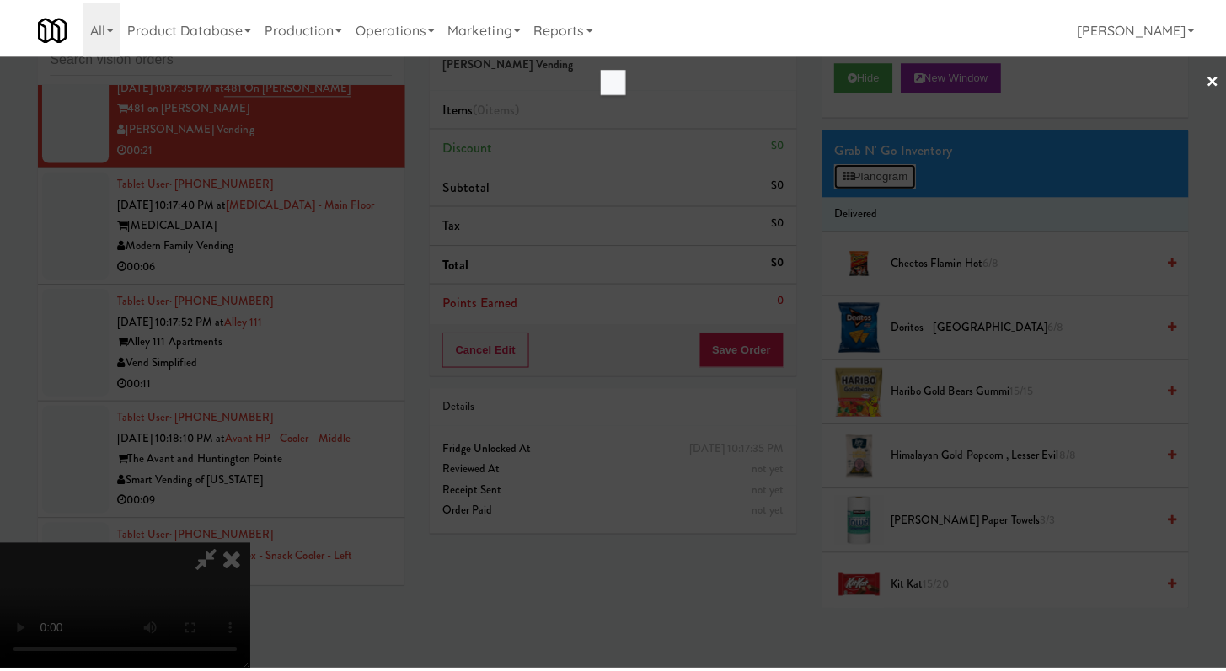
scroll to position [7183, 0]
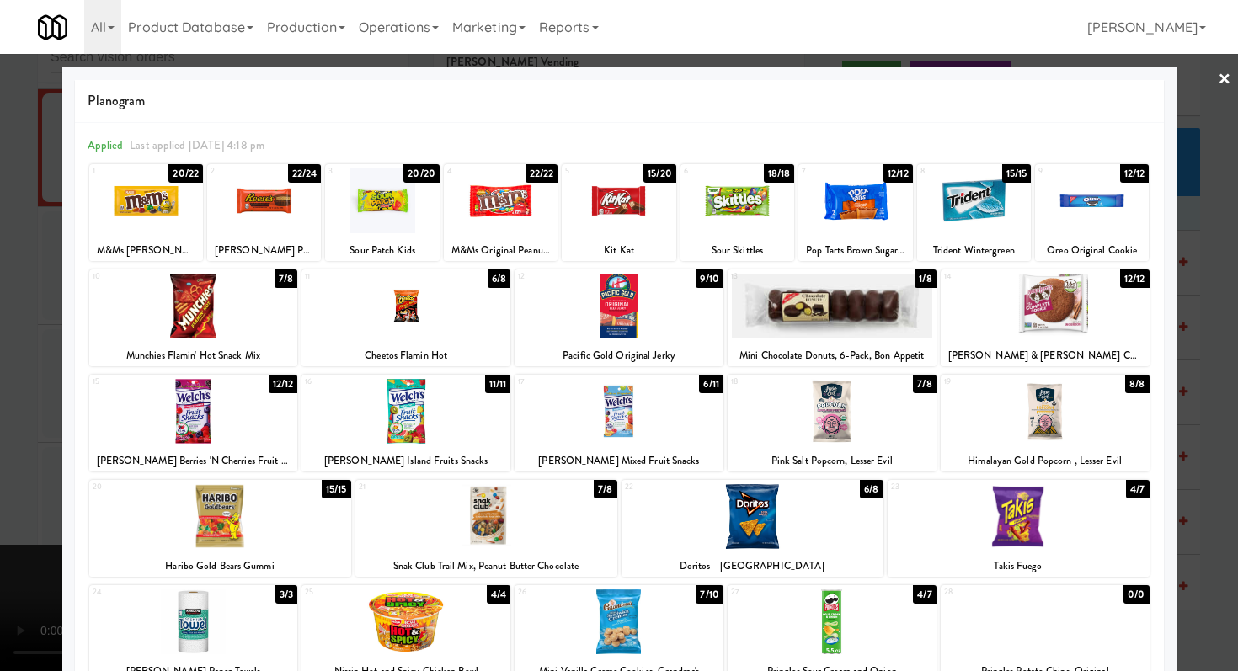
drag, startPoint x: 1084, startPoint y: 195, endPoint x: 994, endPoint y: 200, distance: 90.3
click at [1085, 194] on div at bounding box center [1092, 200] width 114 height 65
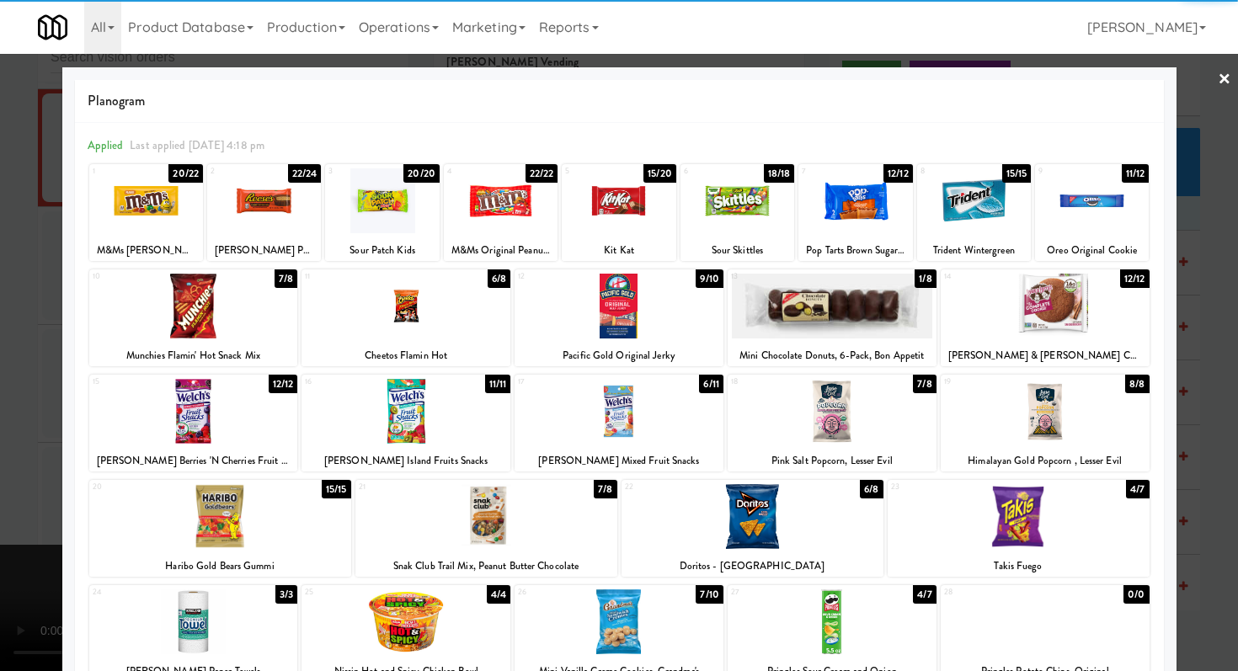
click at [747, 211] on div at bounding box center [738, 200] width 114 height 65
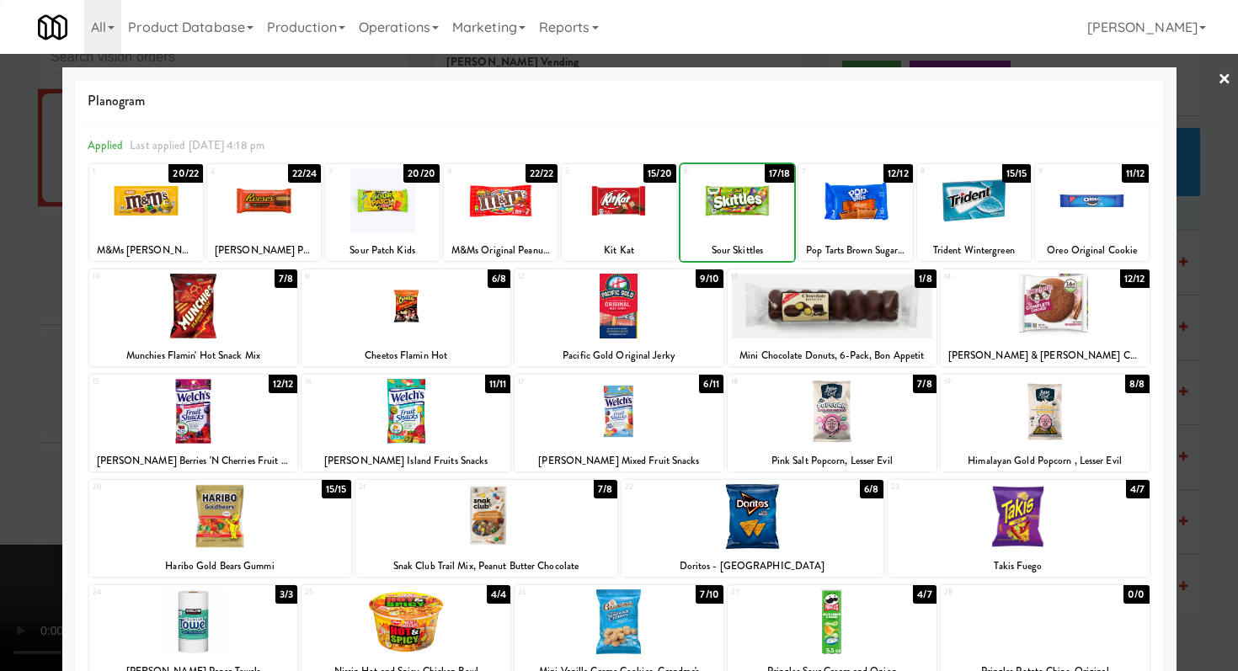
click at [0, 370] on div at bounding box center [619, 335] width 1238 height 671
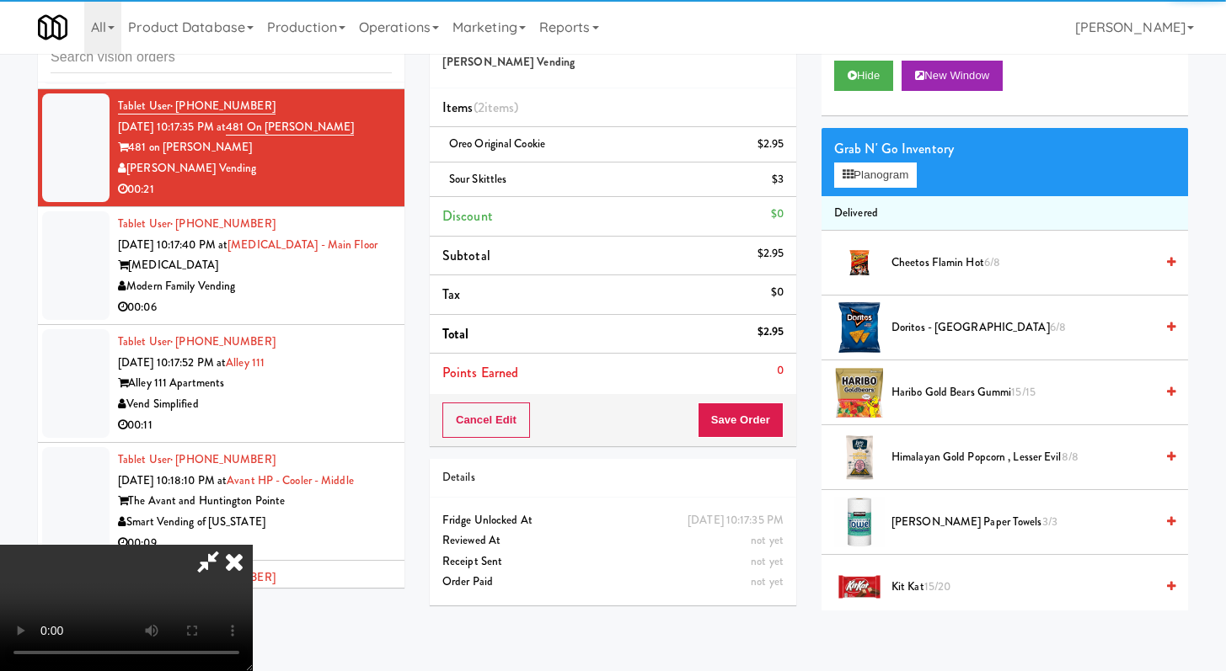
scroll to position [7224, 0]
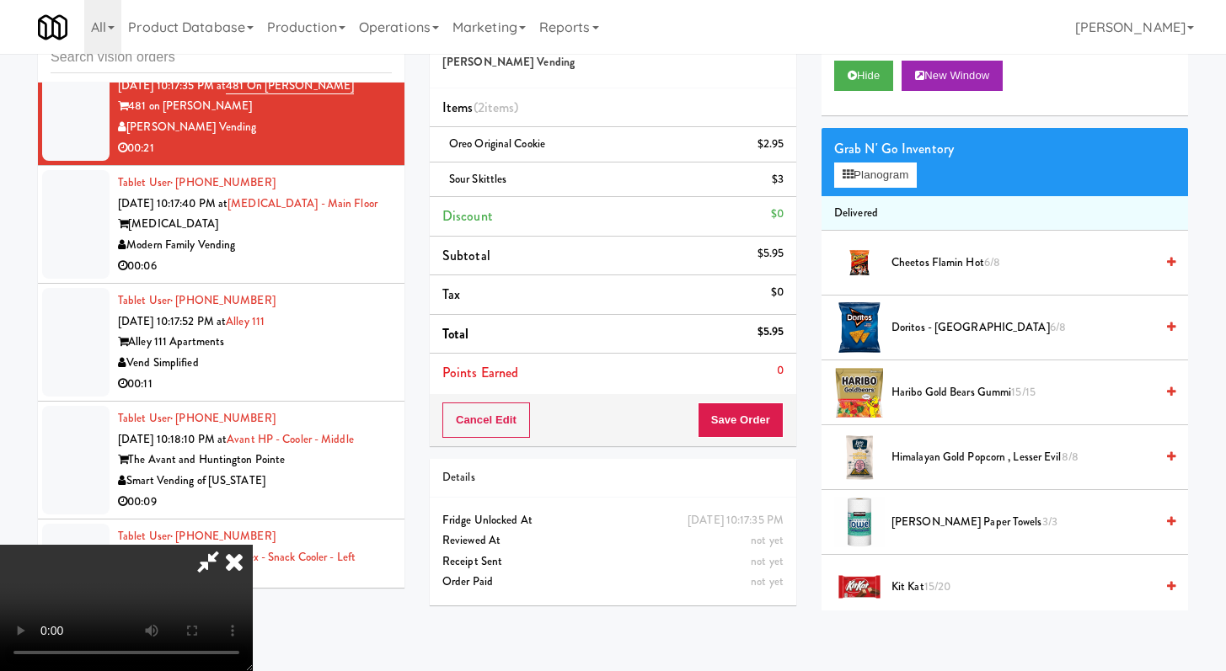
click at [747, 401] on div "Cancel Edit Save Order" at bounding box center [613, 420] width 366 height 52
click at [754, 418] on button "Save Order" at bounding box center [740, 420] width 86 height 35
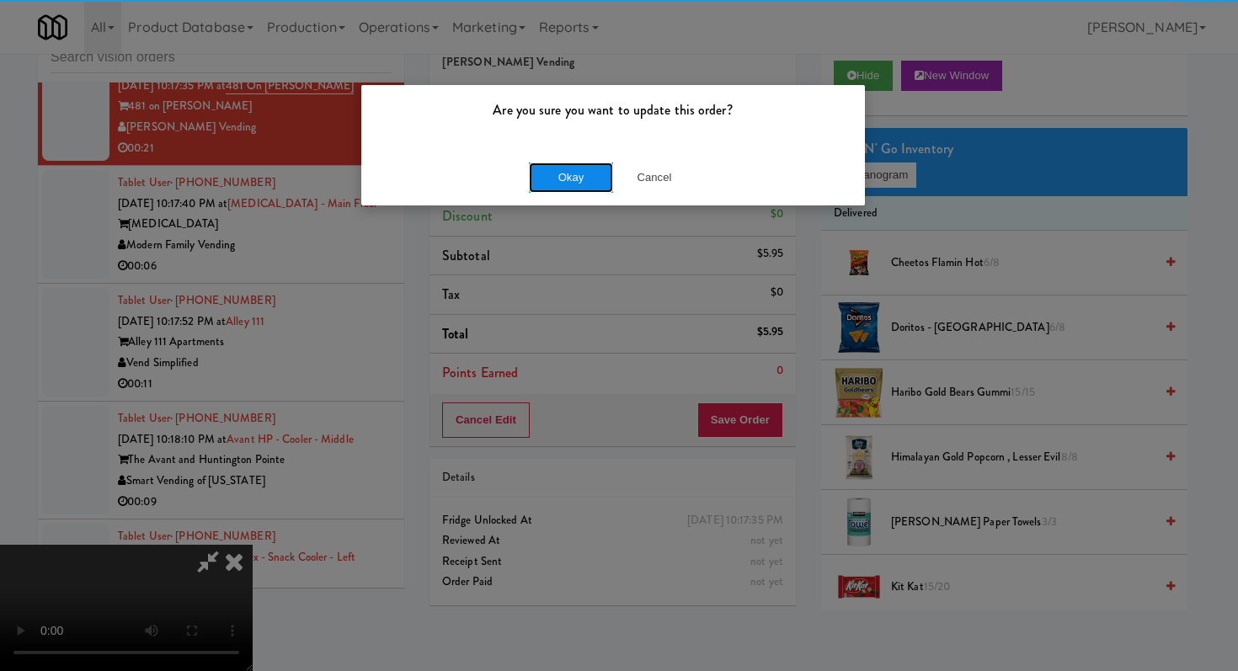
click at [590, 170] on button "Okay" at bounding box center [571, 178] width 84 height 30
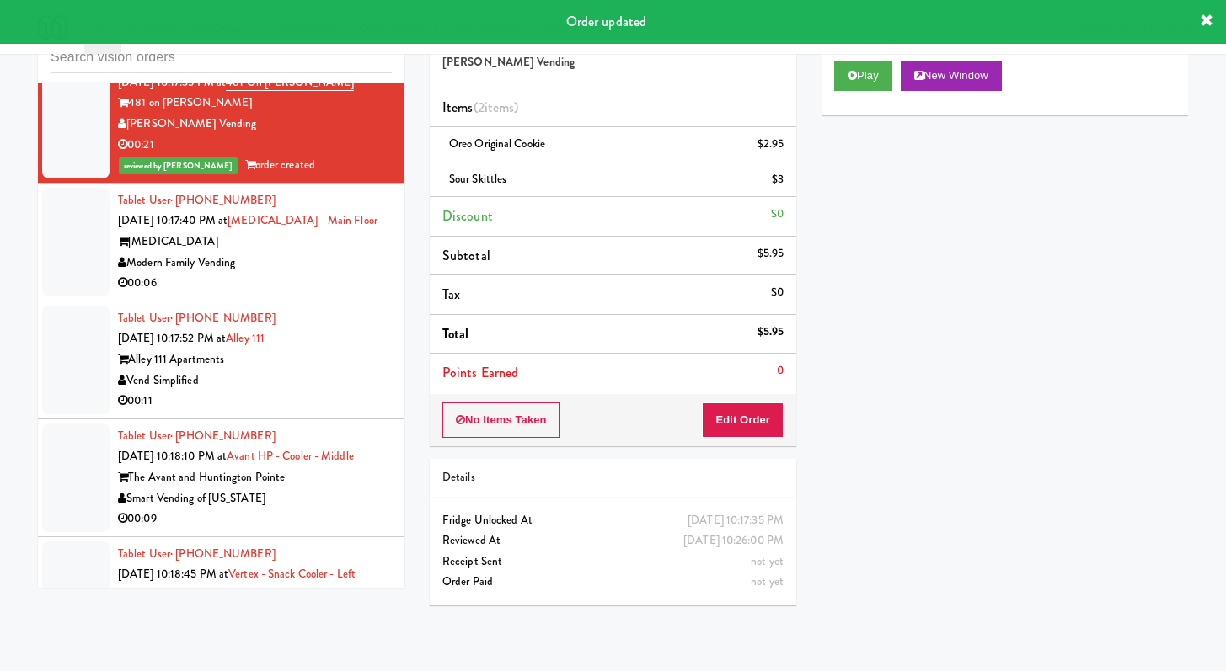
click at [346, 302] on li "Tablet User · (253) 307-1916 [DATE] 10:17:40 PM at [MEDICAL_DATA][GEOGRAPHIC_DA…" at bounding box center [221, 243] width 366 height 118
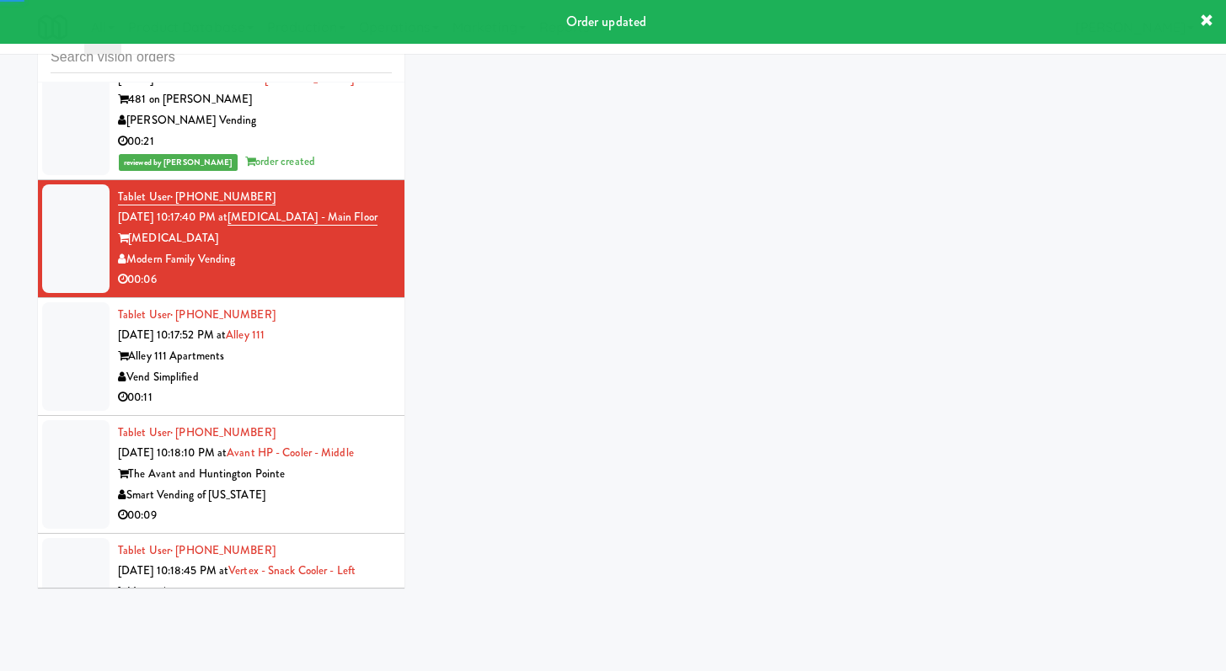
scroll to position [7231, 0]
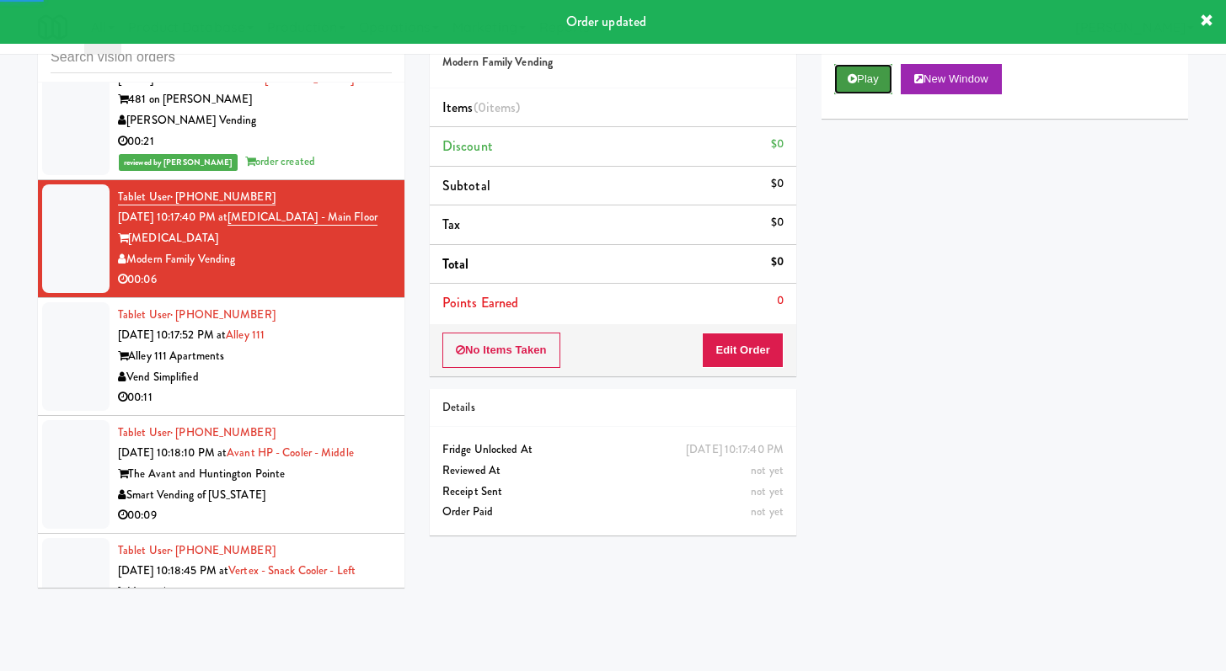
click at [889, 79] on button "Play" at bounding box center [863, 79] width 58 height 30
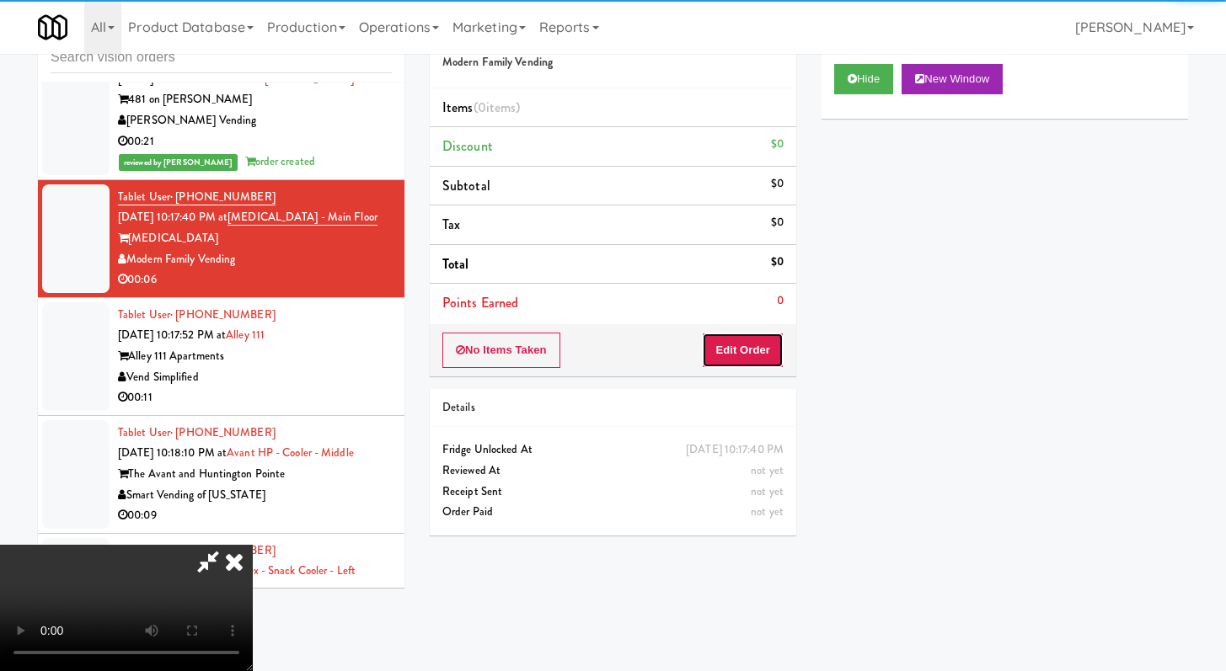
click at [755, 338] on button "Edit Order" at bounding box center [743, 350] width 82 height 35
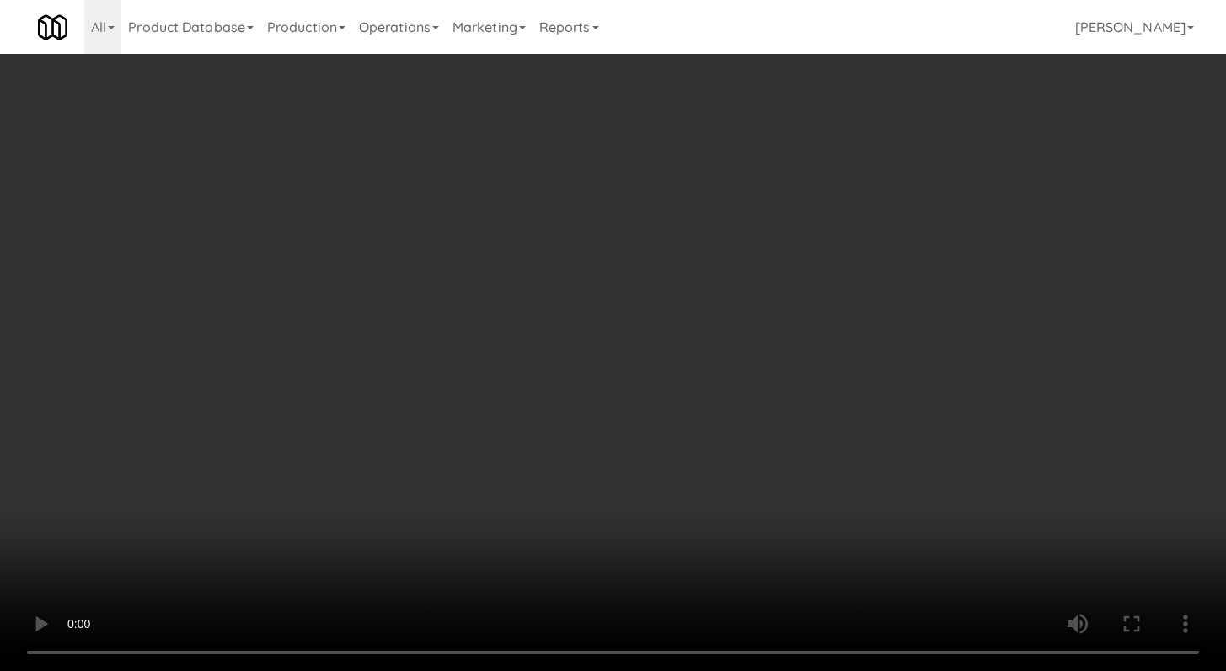
scroll to position [7190, 0]
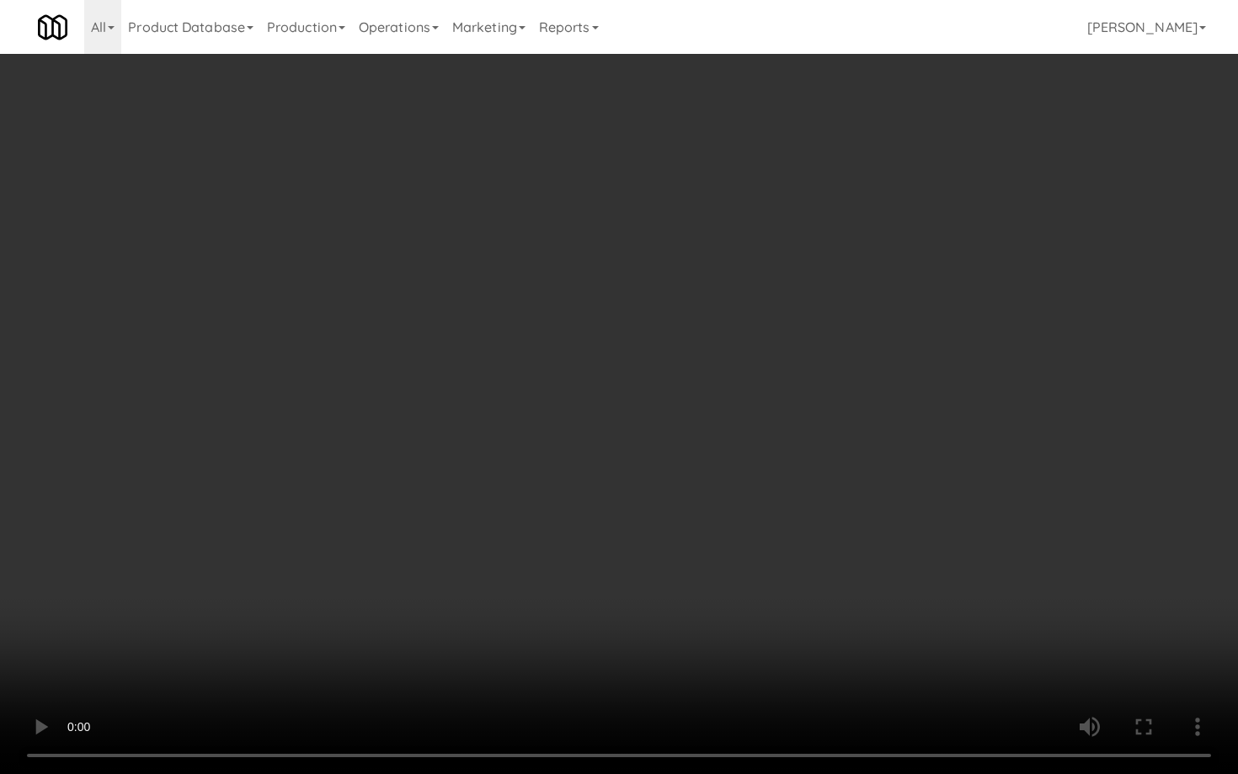
click at [677, 581] on video at bounding box center [619, 387] width 1238 height 774
click at [684, 574] on video at bounding box center [619, 387] width 1238 height 774
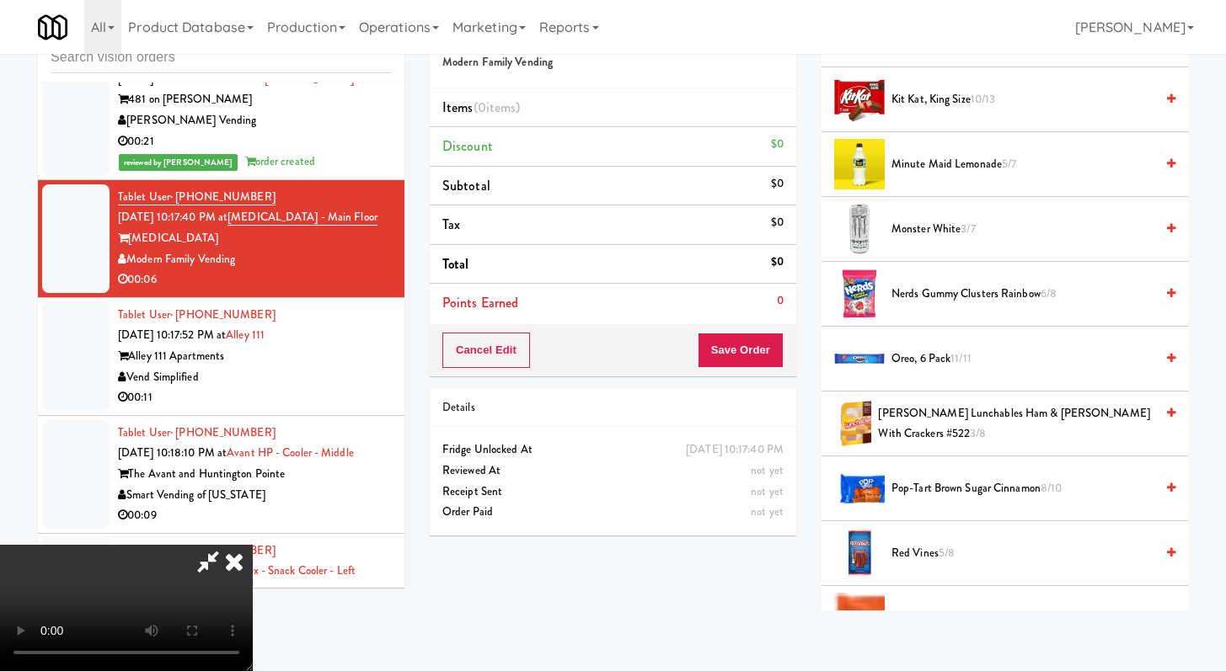
scroll to position [990, 0]
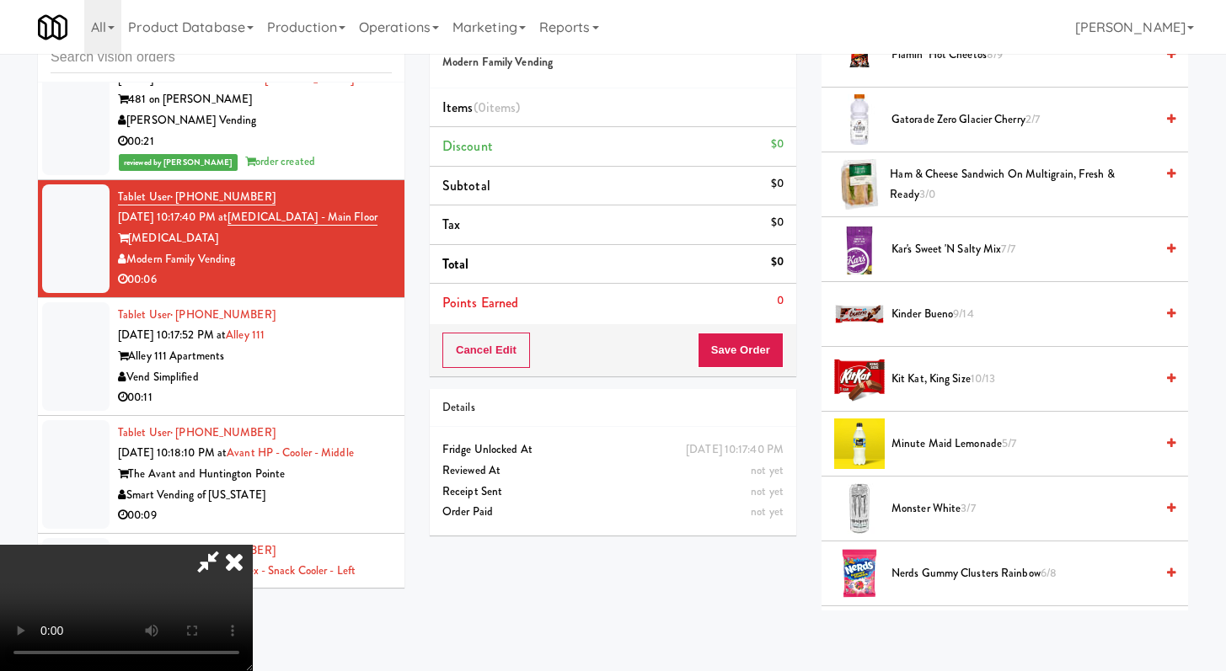
click at [905, 372] on span "Kit Kat, King Size 10/13" at bounding box center [1022, 379] width 263 height 21
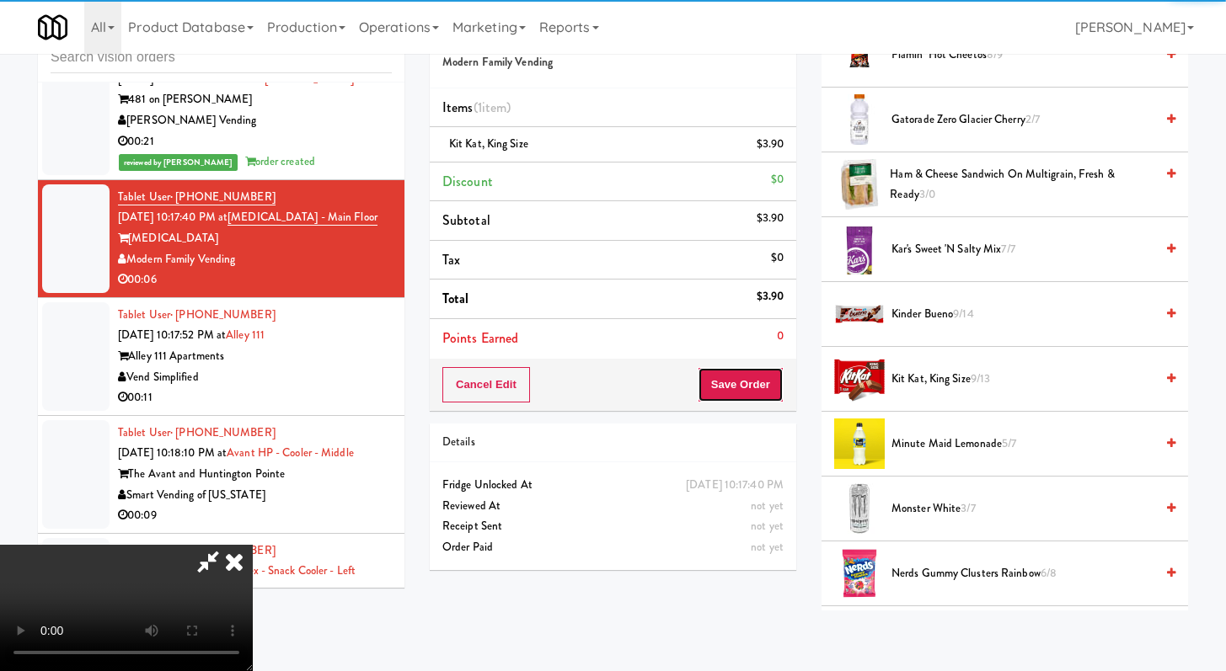
click at [767, 378] on button "Save Order" at bounding box center [740, 384] width 86 height 35
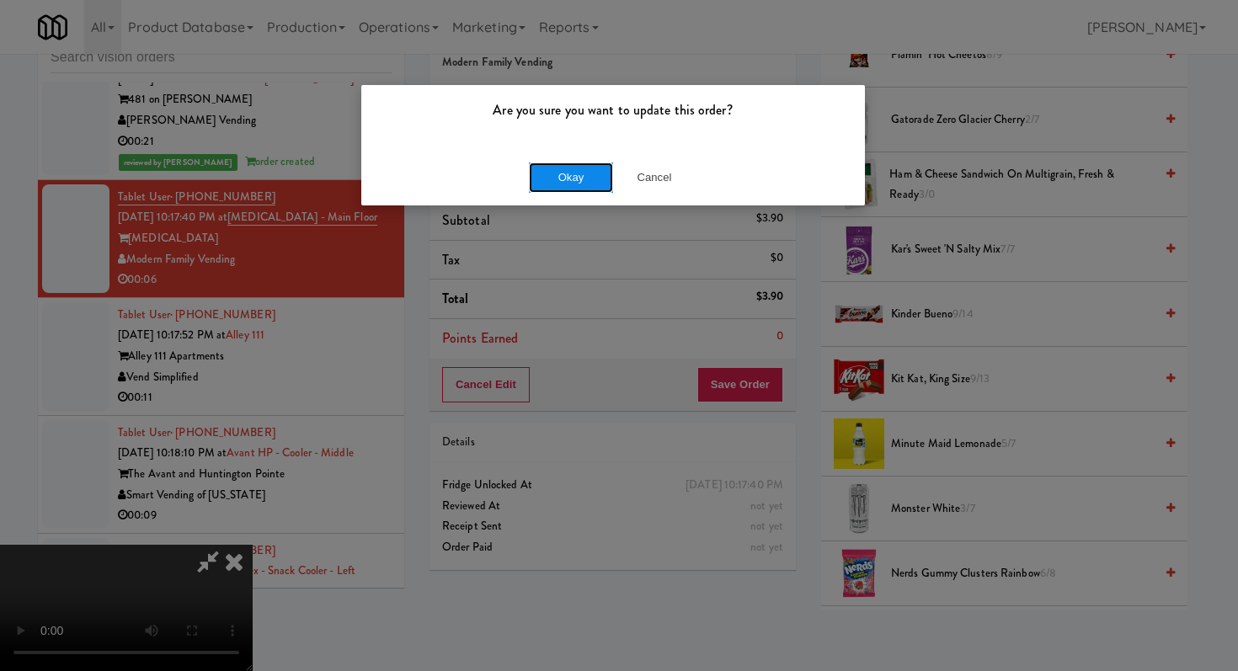
click at [543, 184] on button "Okay" at bounding box center [571, 178] width 84 height 30
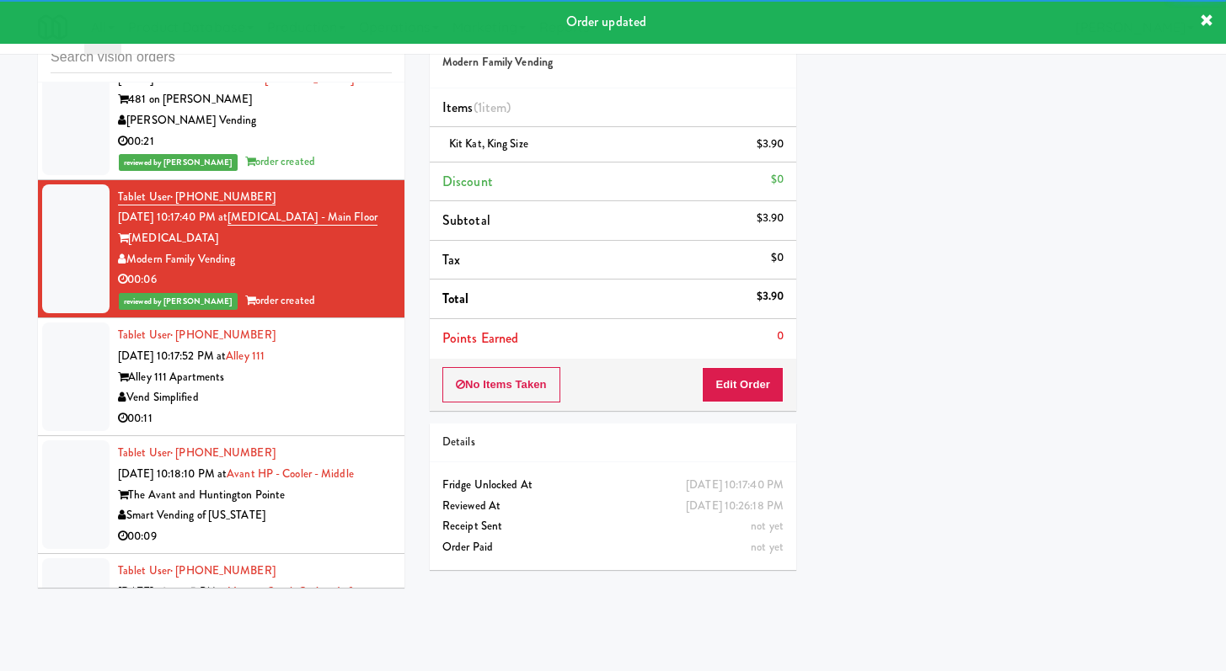
scroll to position [7290, 0]
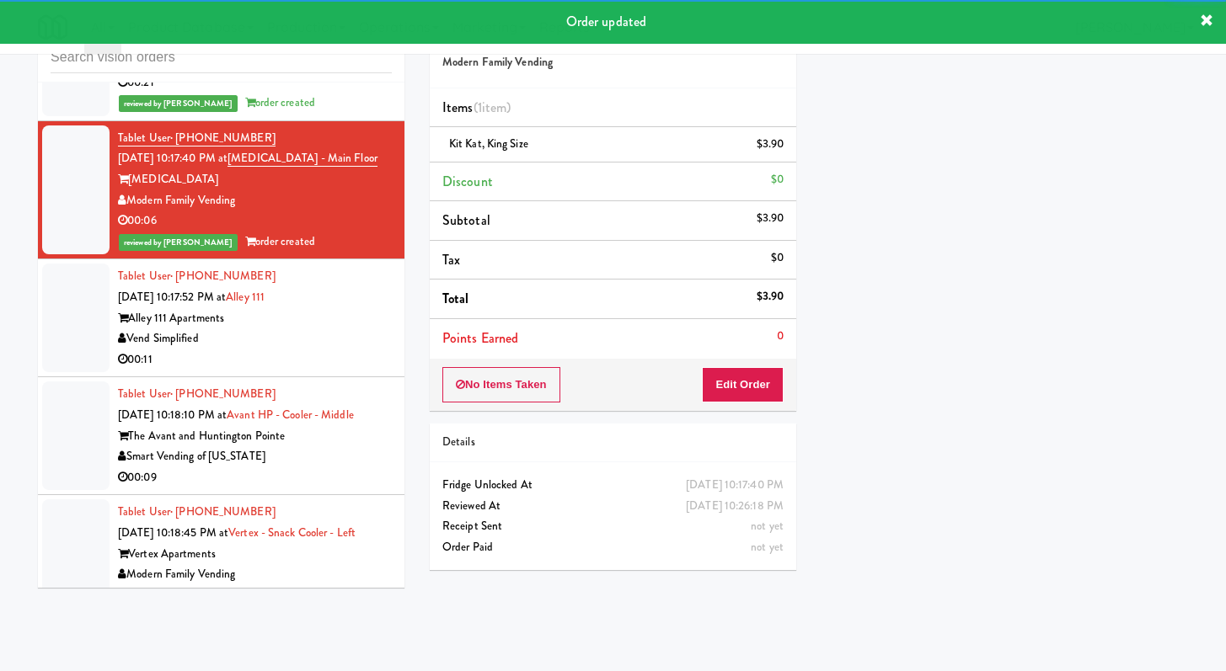
click at [325, 350] on div "Vend Simplified" at bounding box center [255, 338] width 274 height 21
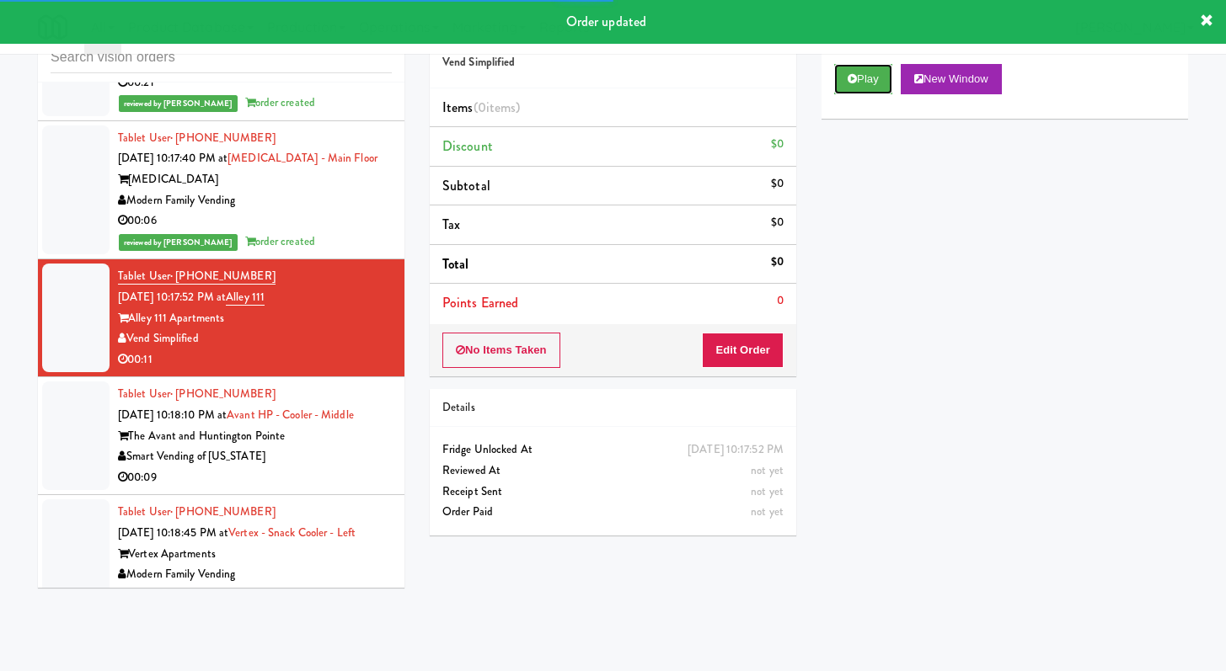
click at [852, 91] on button "Play" at bounding box center [863, 79] width 58 height 30
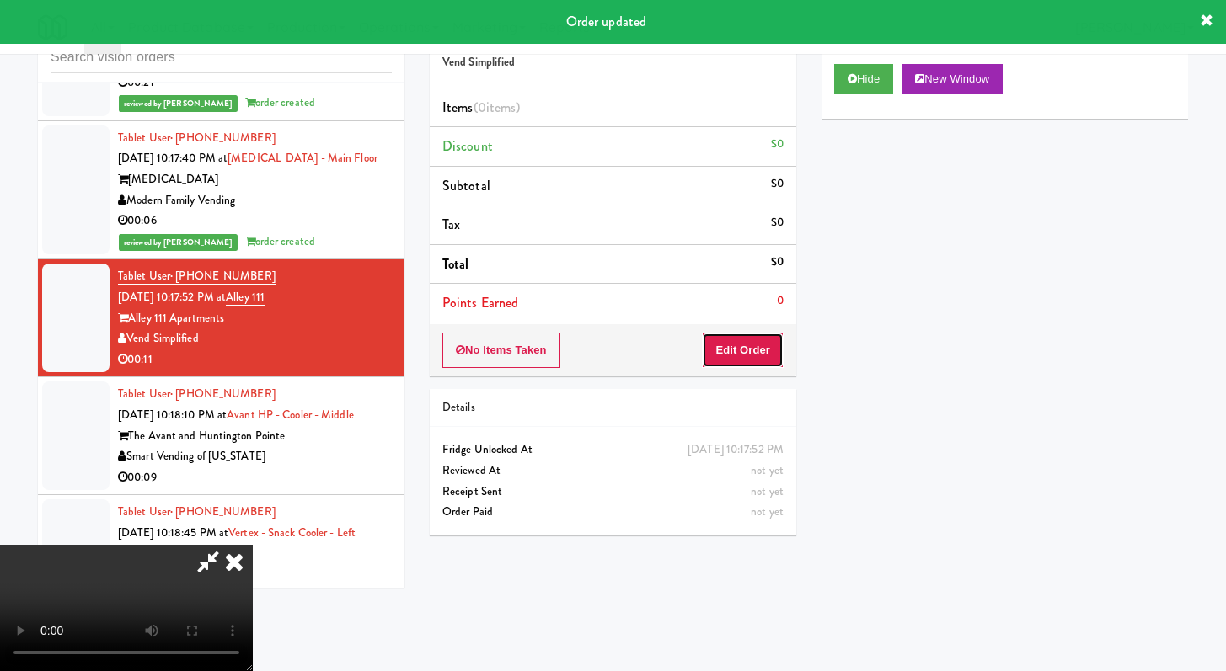
click at [764, 345] on button "Edit Order" at bounding box center [743, 350] width 82 height 35
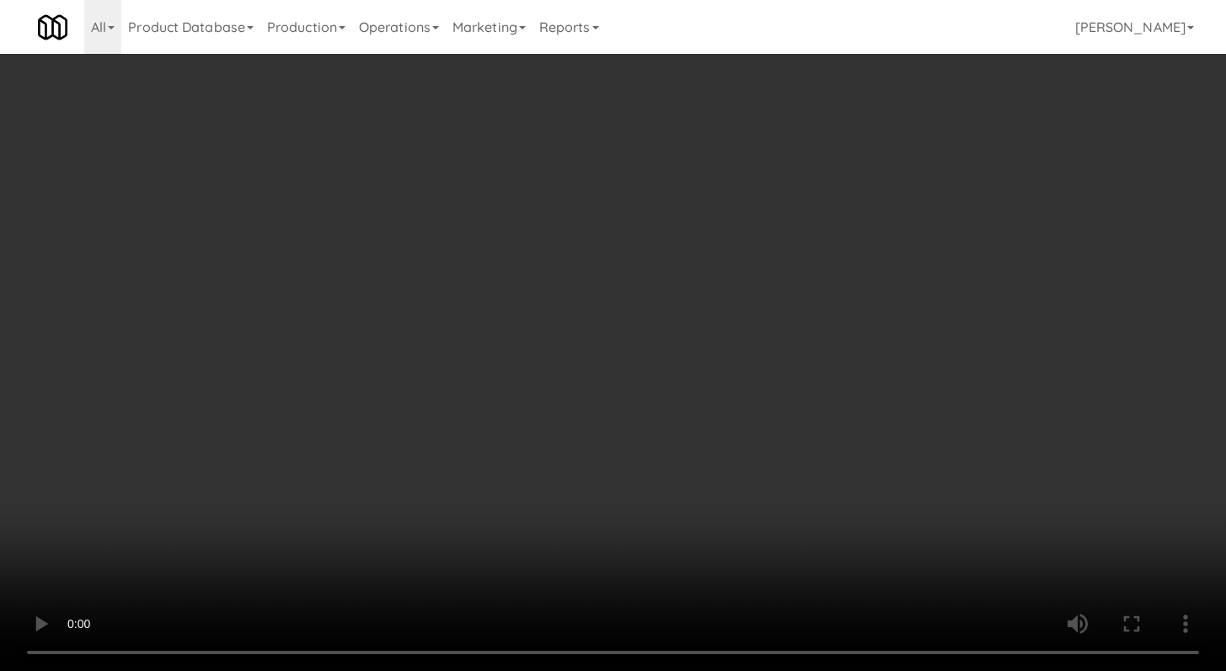
scroll to position [7249, 0]
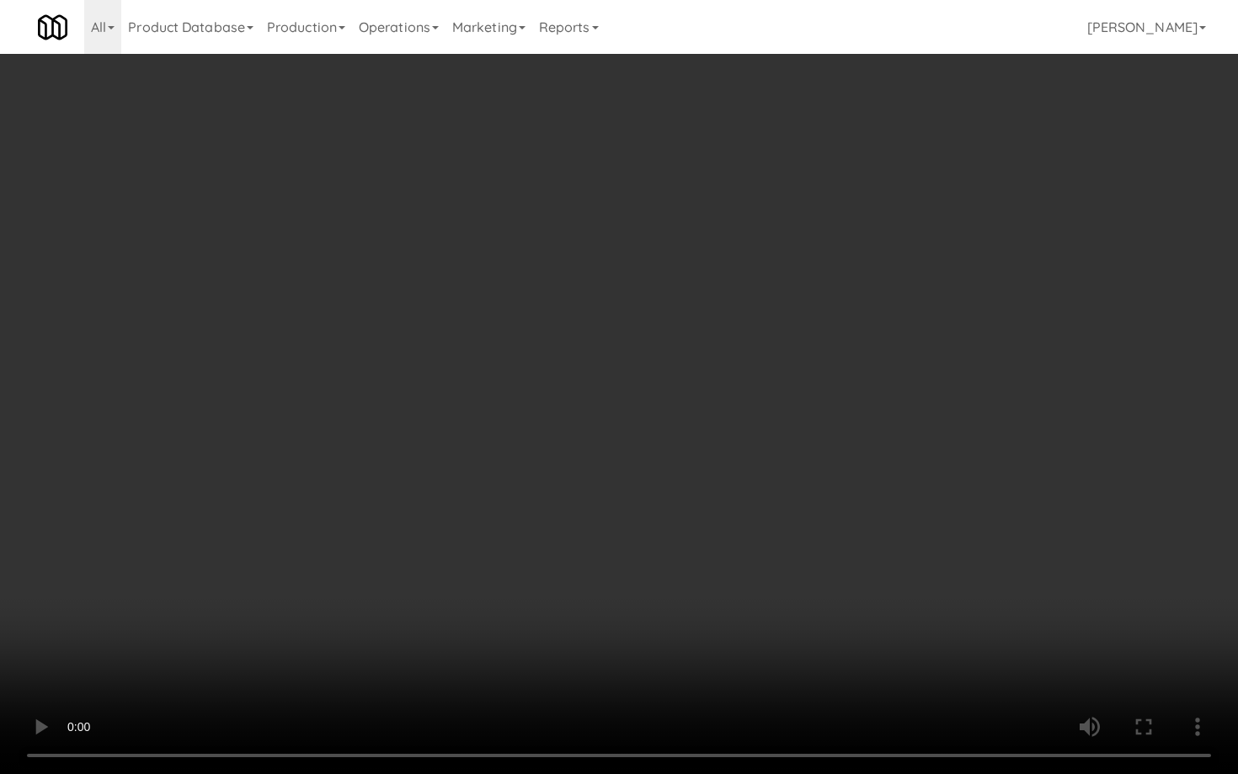
click at [702, 591] on video at bounding box center [619, 387] width 1238 height 774
click at [701, 592] on video at bounding box center [619, 387] width 1238 height 774
click at [700, 593] on video at bounding box center [619, 387] width 1238 height 774
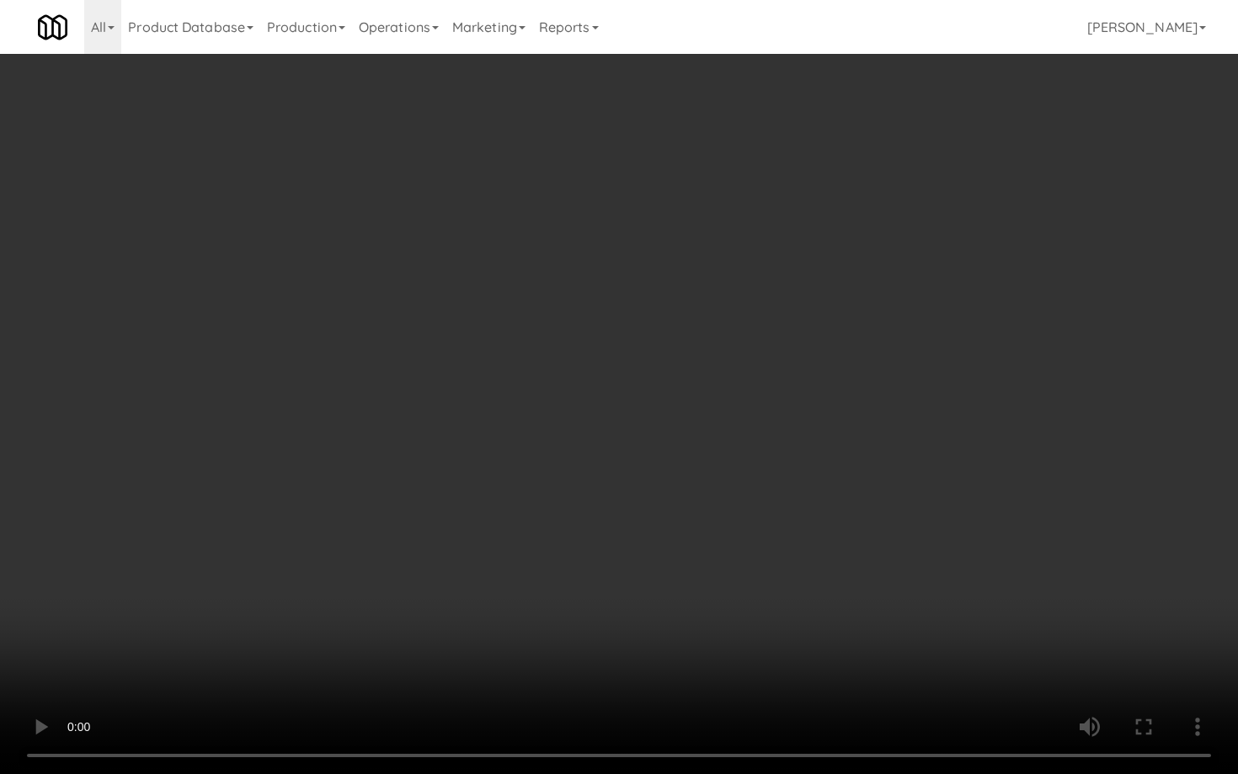
click at [700, 593] on video at bounding box center [619, 387] width 1238 height 774
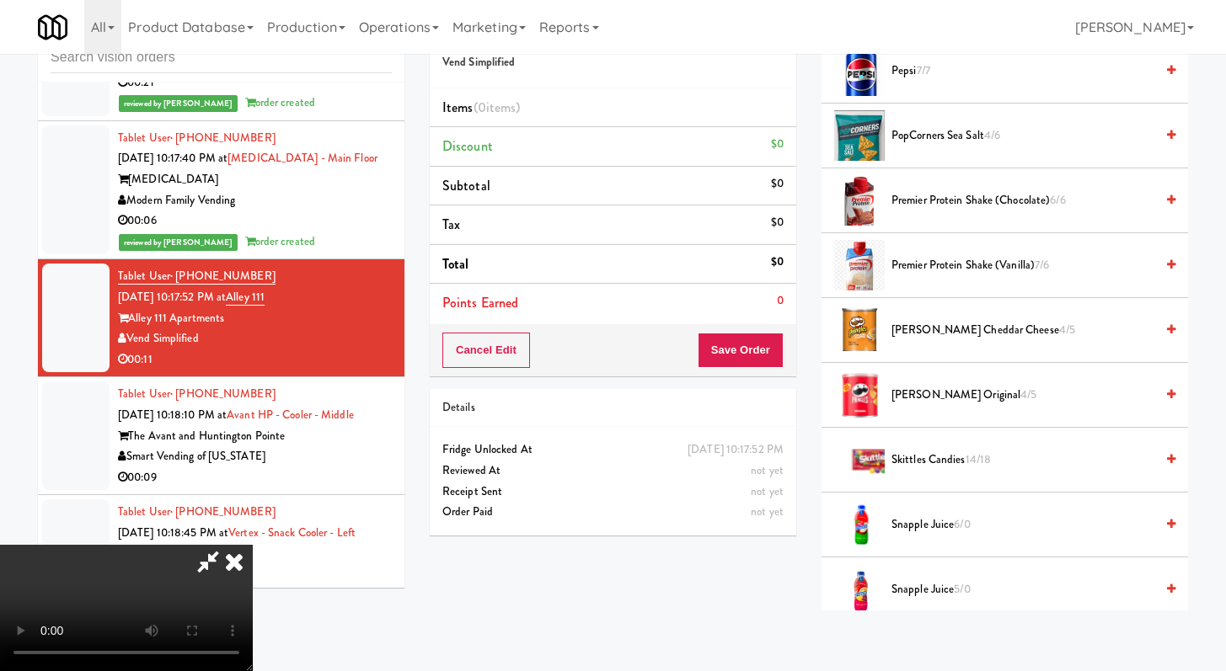
scroll to position [1931, 0]
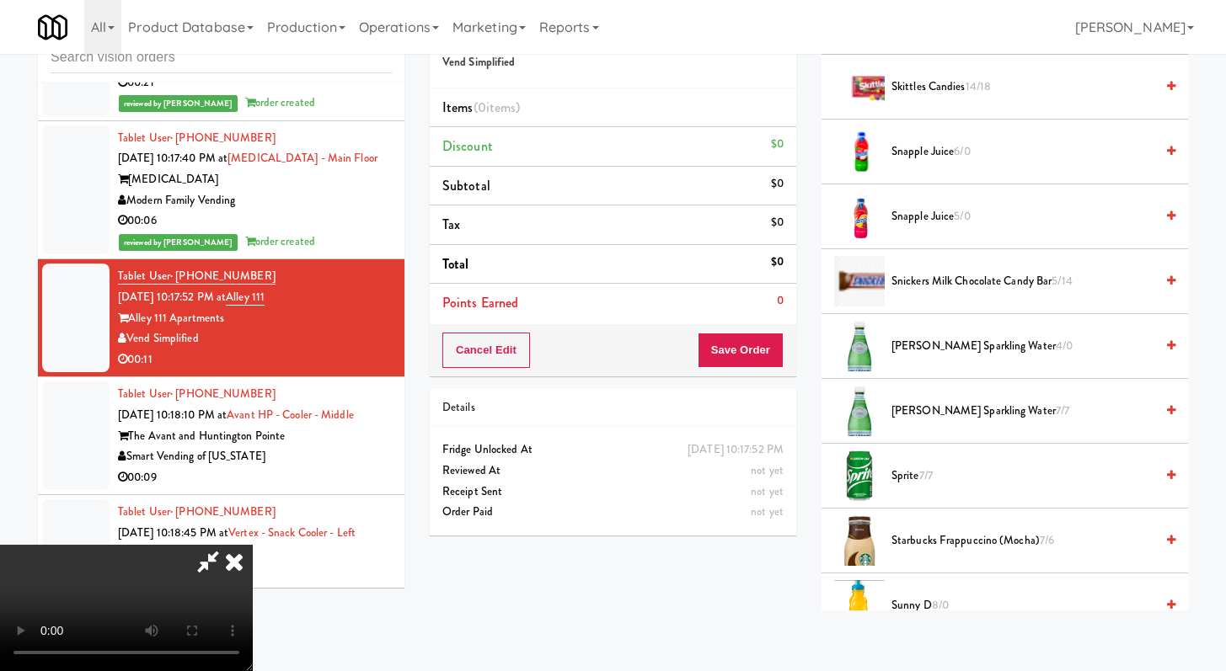
click at [912, 595] on li "Sunny D 8/0" at bounding box center [1004, 606] width 366 height 65
click at [915, 601] on span "Sunny D 8/0" at bounding box center [1022, 606] width 263 height 21
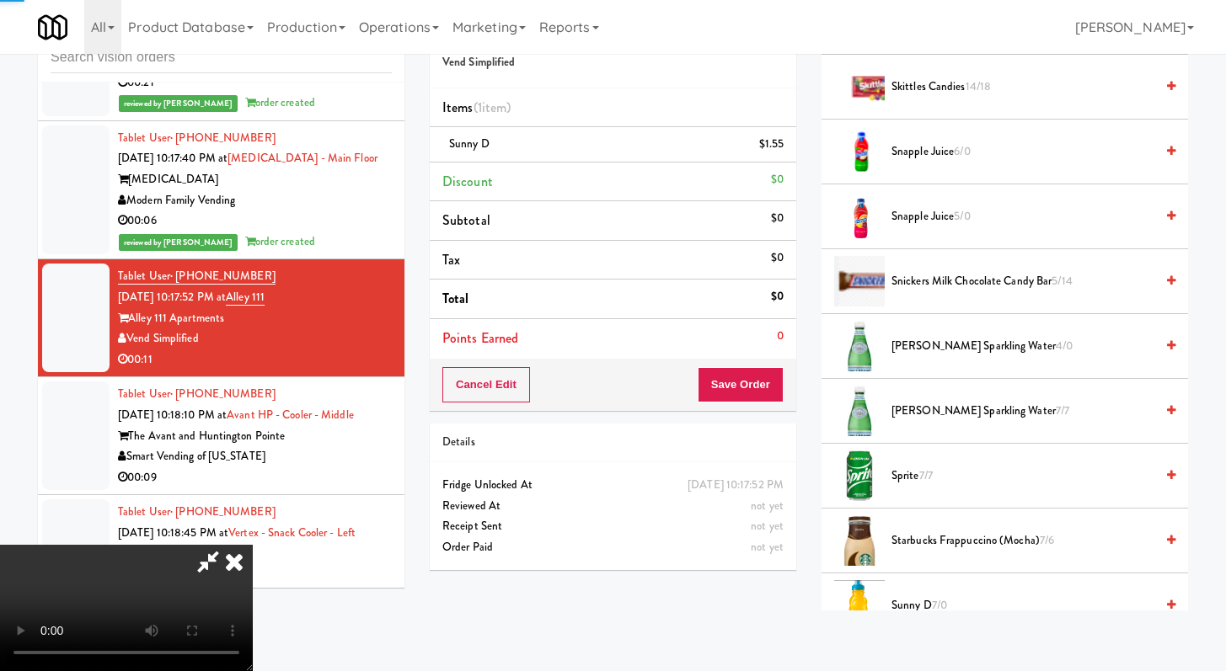
scroll to position [823, 0]
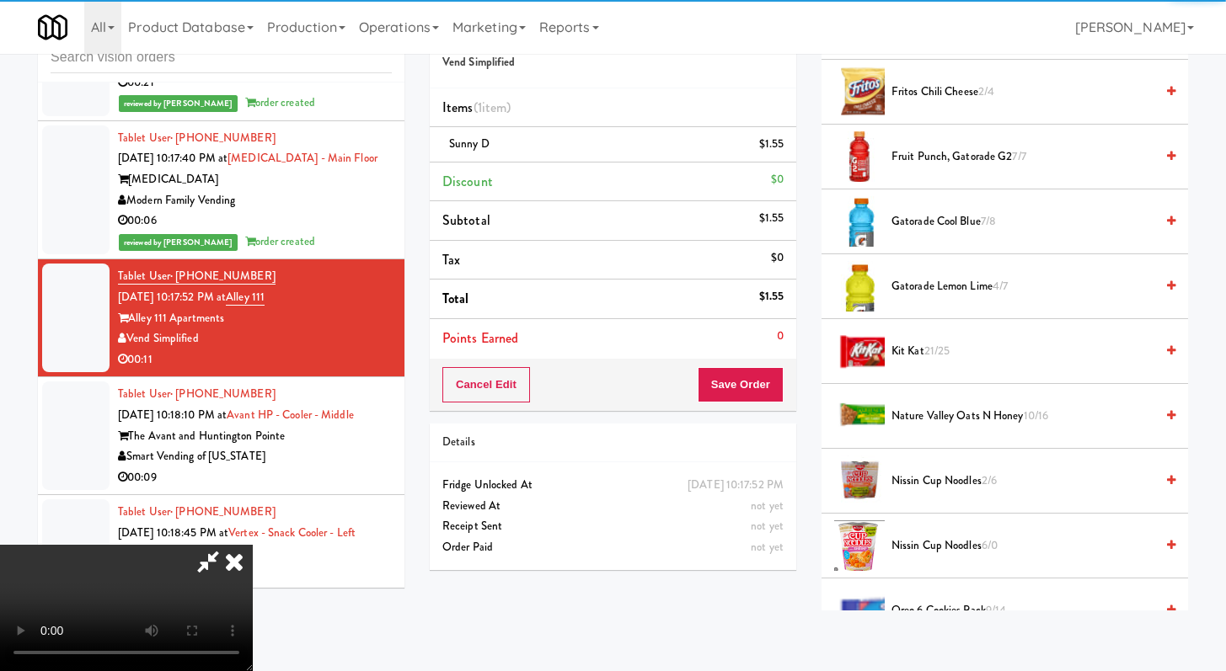
click at [921, 283] on span "Gatorade Lemon Lime 4/7" at bounding box center [1022, 286] width 263 height 21
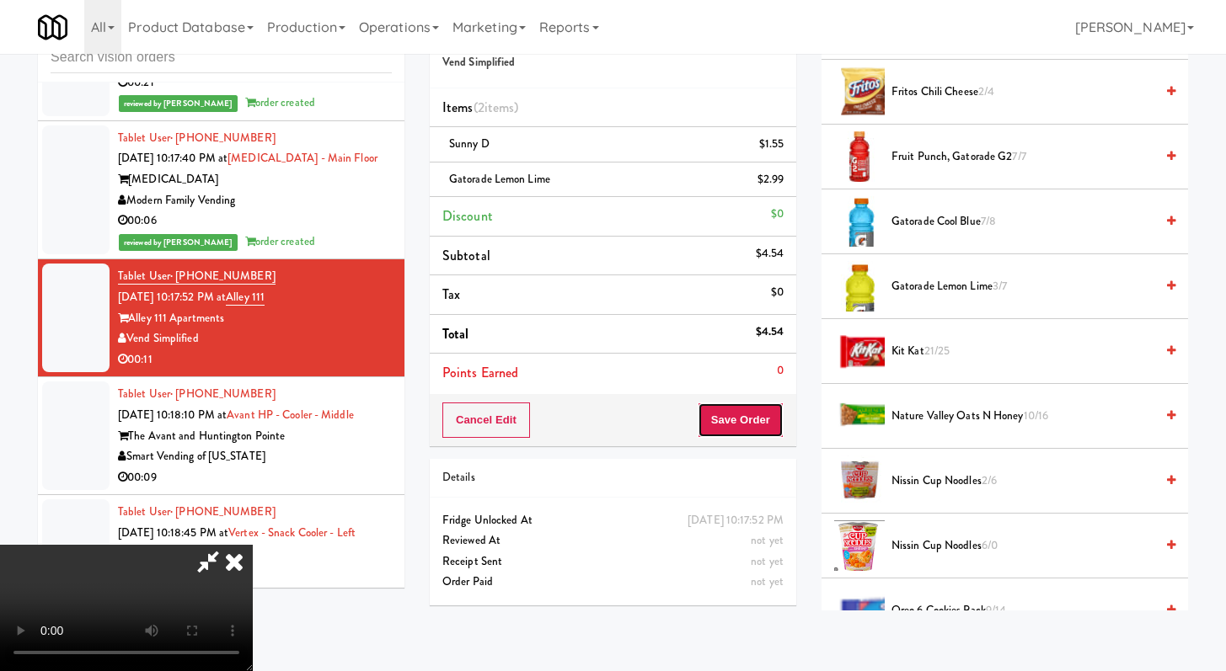
click at [772, 411] on button "Save Order" at bounding box center [740, 420] width 86 height 35
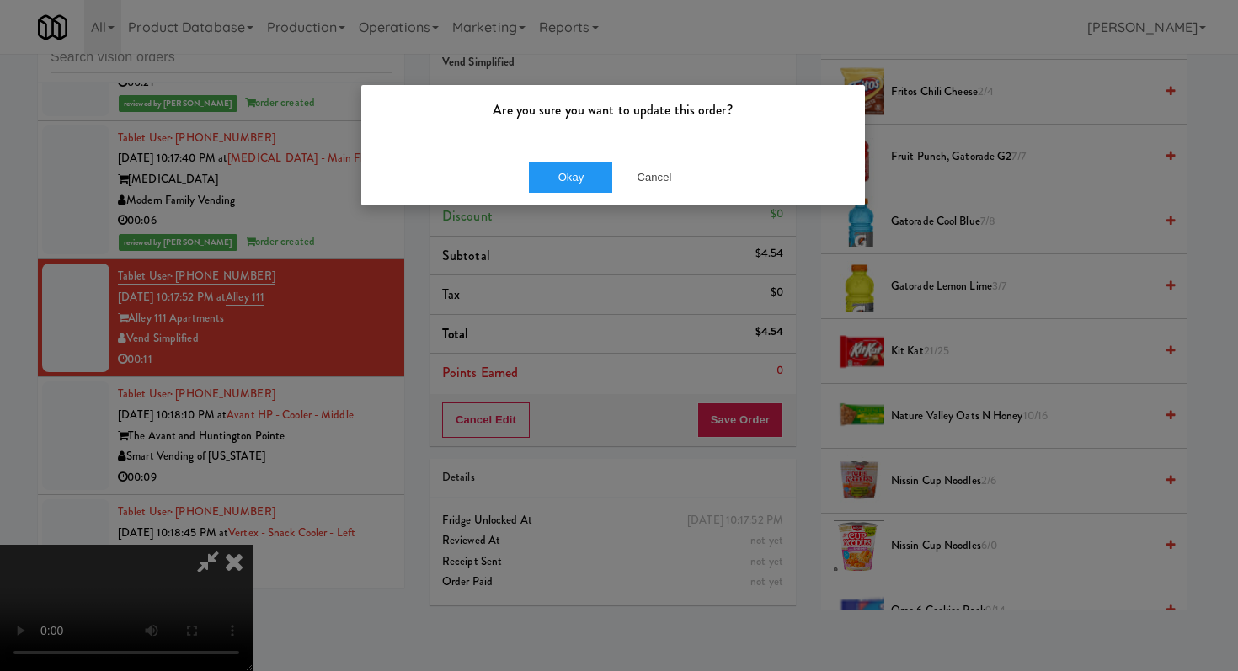
click at [565, 160] on div "Okay Cancel" at bounding box center [613, 177] width 504 height 56
click at [566, 168] on button "Okay" at bounding box center [571, 178] width 84 height 30
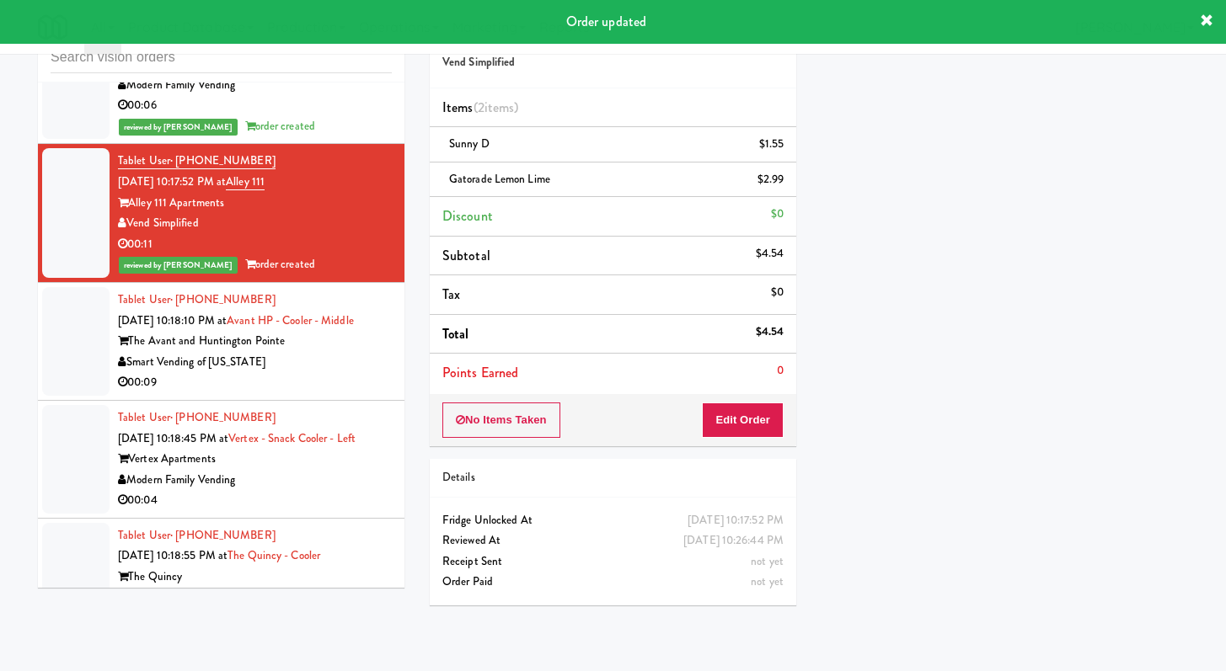
scroll to position [7497, 0]
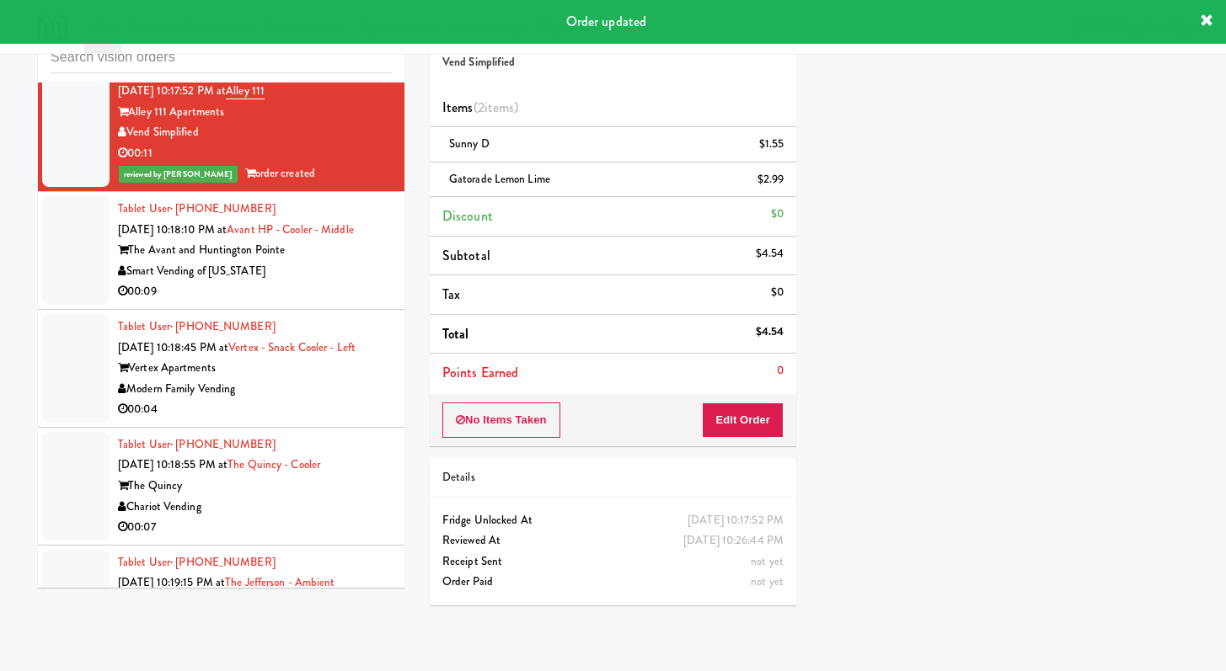
click at [356, 282] on div "Smart Vending of [US_STATE]" at bounding box center [255, 271] width 274 height 21
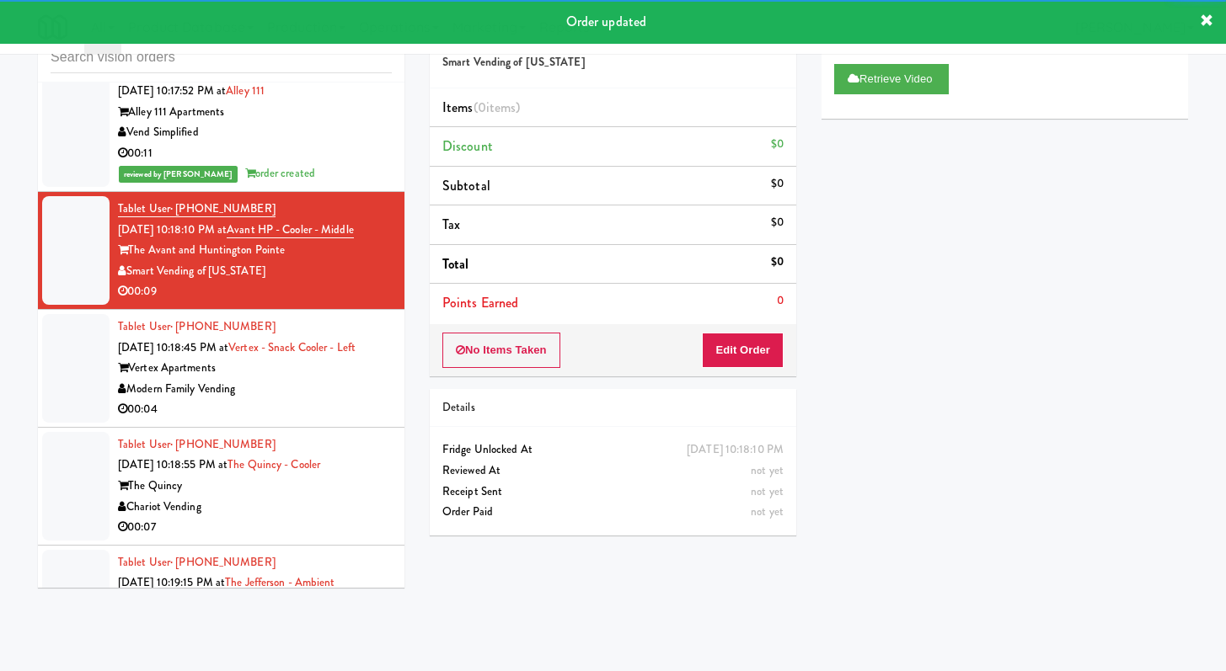
drag, startPoint x: 351, startPoint y: 542, endPoint x: 347, endPoint y: 522, distance: 20.6
click at [350, 420] on div "00:04" at bounding box center [255, 409] width 274 height 21
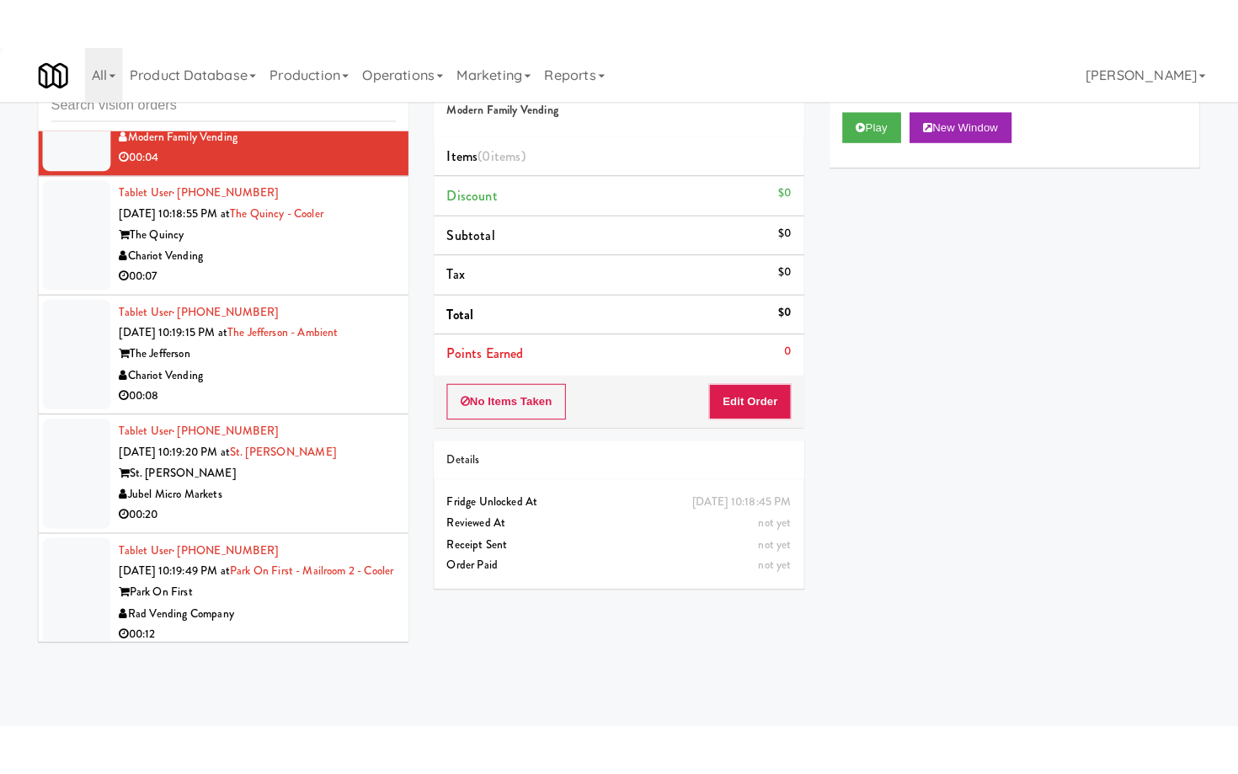
scroll to position [7801, 0]
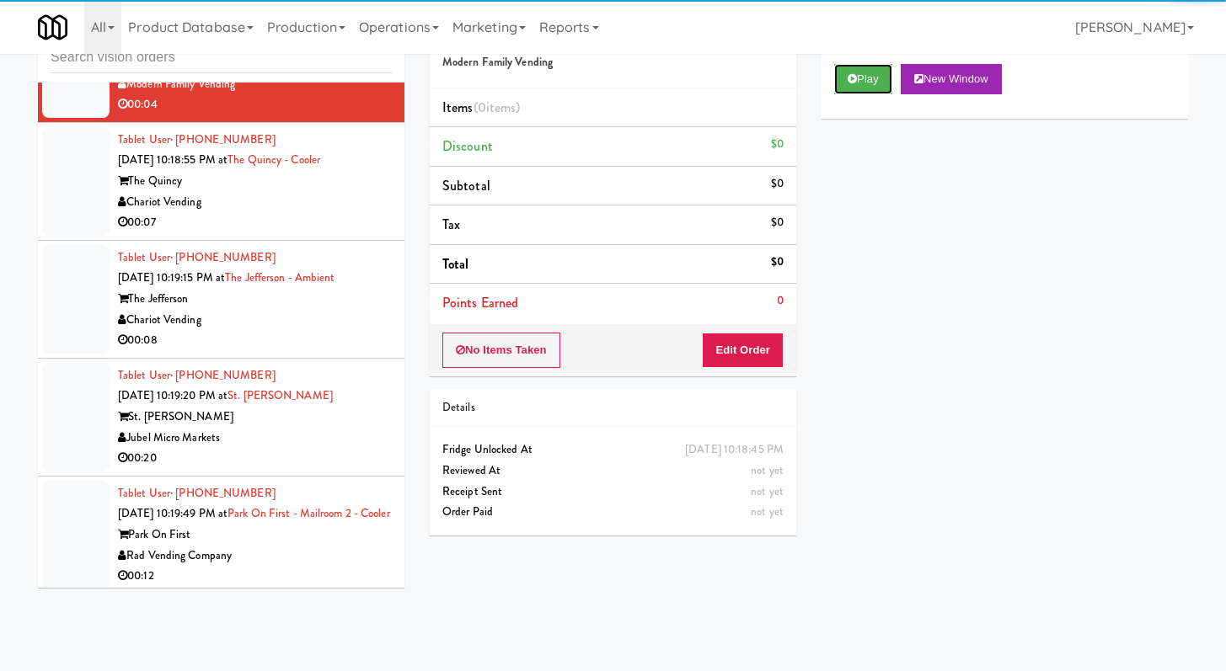
drag, startPoint x: 836, startPoint y: 84, endPoint x: 835, endPoint y: 109, distance: 25.3
click at [836, 84] on button "Play" at bounding box center [863, 79] width 58 height 30
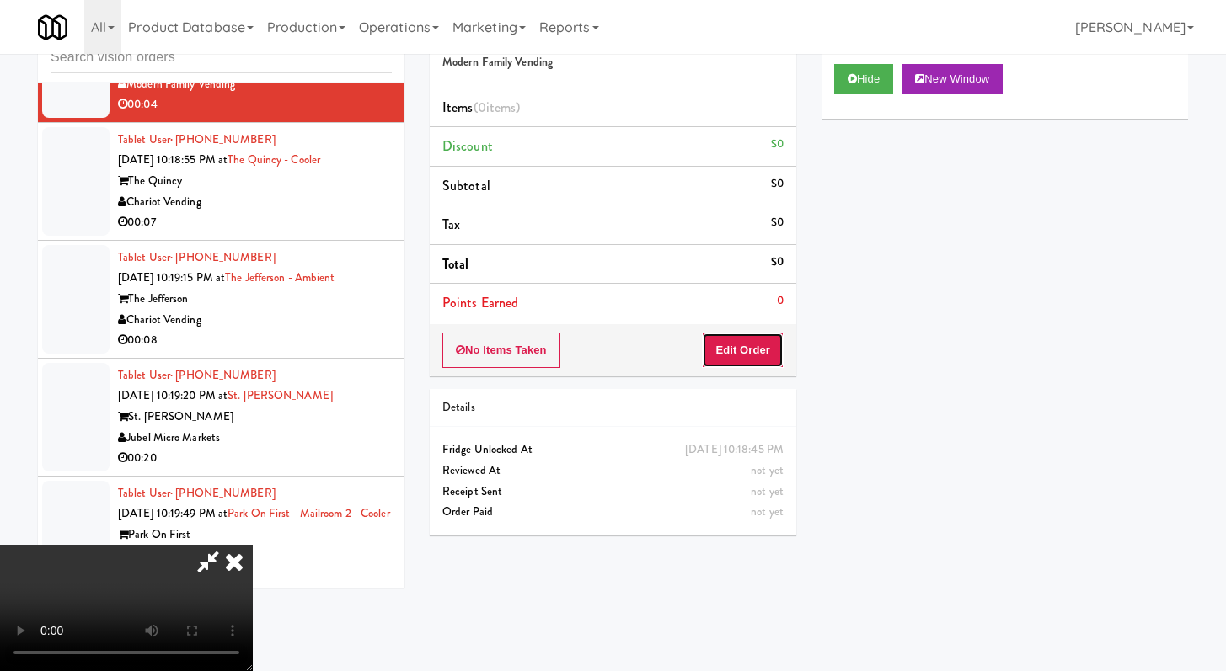
click at [751, 356] on button "Edit Order" at bounding box center [743, 350] width 82 height 35
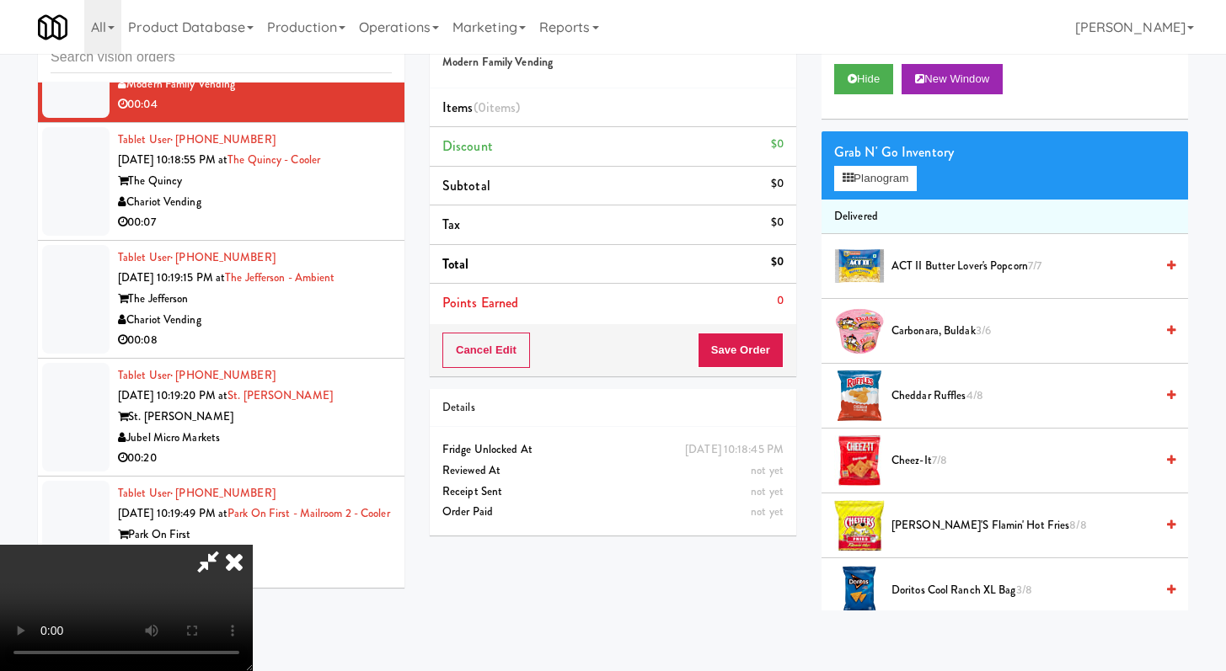
scroll to position [7760, 0]
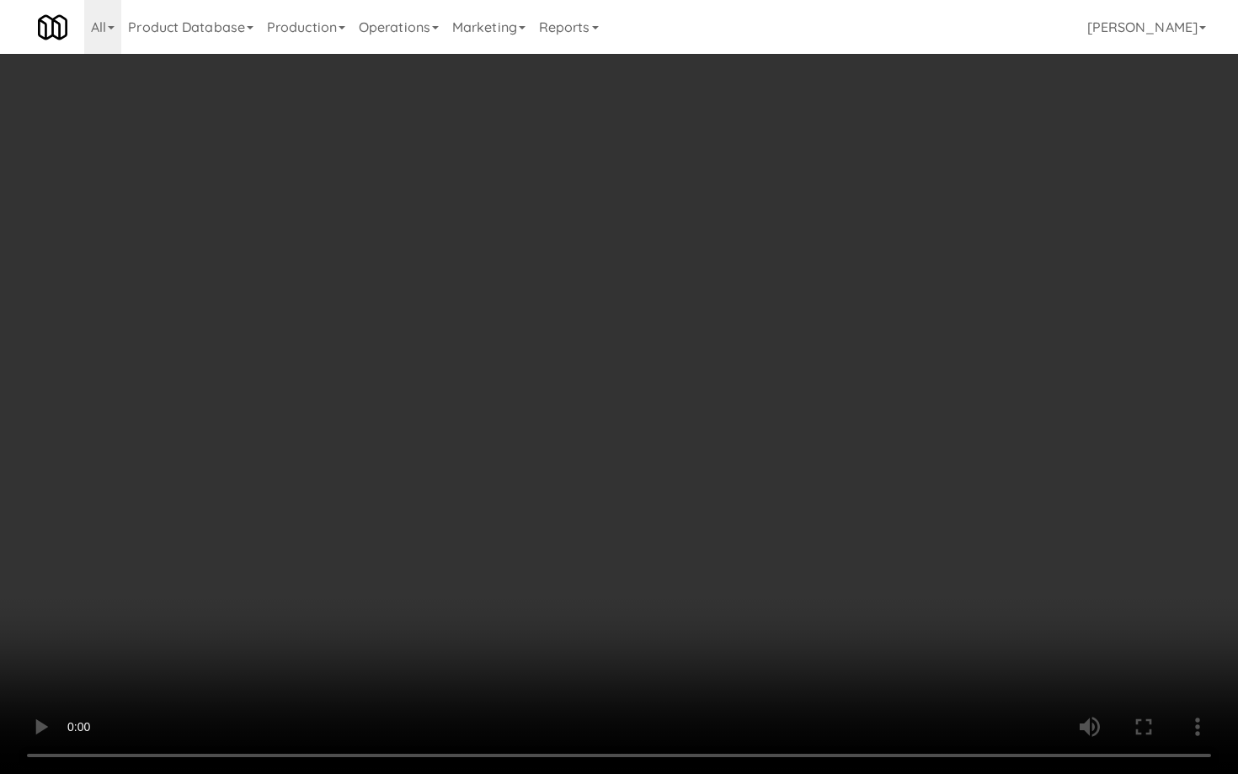
click at [916, 571] on video at bounding box center [619, 387] width 1238 height 774
click at [918, 562] on video at bounding box center [619, 387] width 1238 height 774
click at [953, 510] on video at bounding box center [619, 387] width 1238 height 774
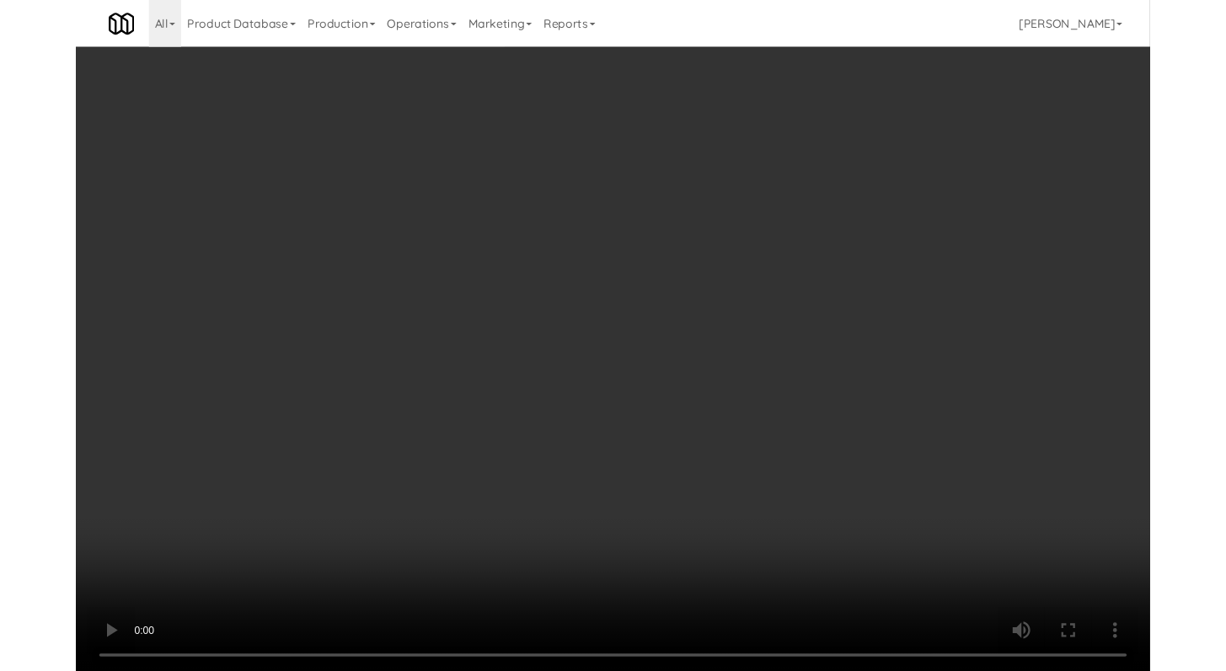
scroll to position [7801, 0]
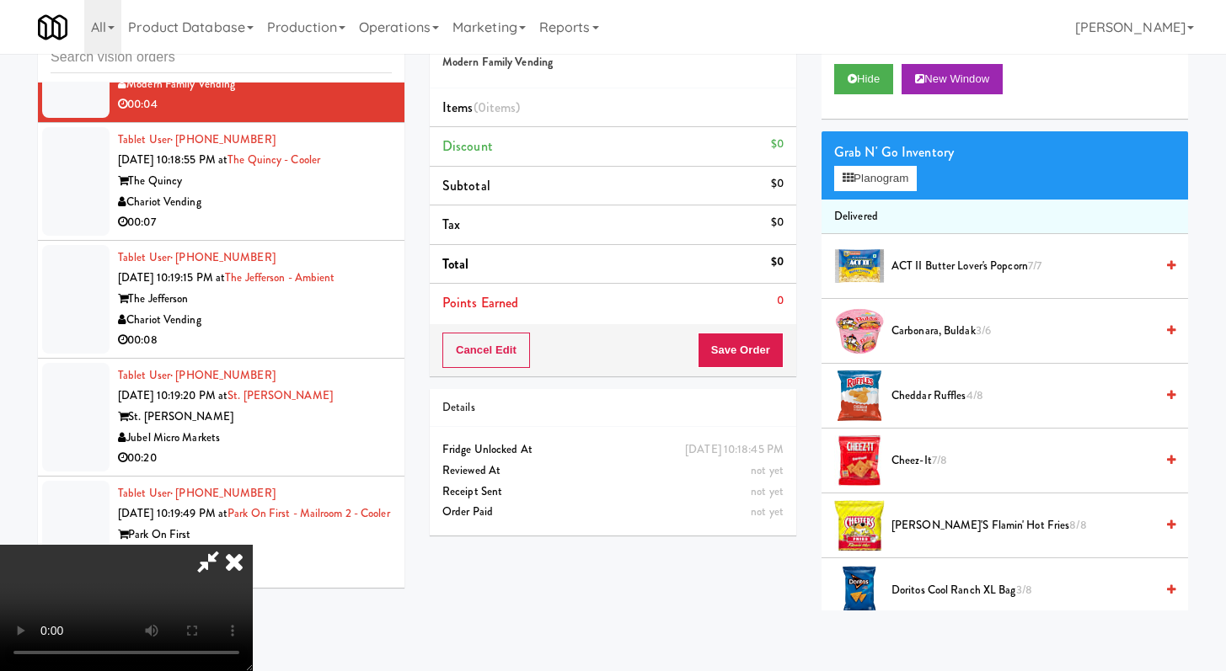
click at [888, 197] on div "Grab N' Go Inventory Planogram" at bounding box center [1004, 165] width 366 height 68
click at [883, 175] on button "Planogram" at bounding box center [875, 178] width 83 height 25
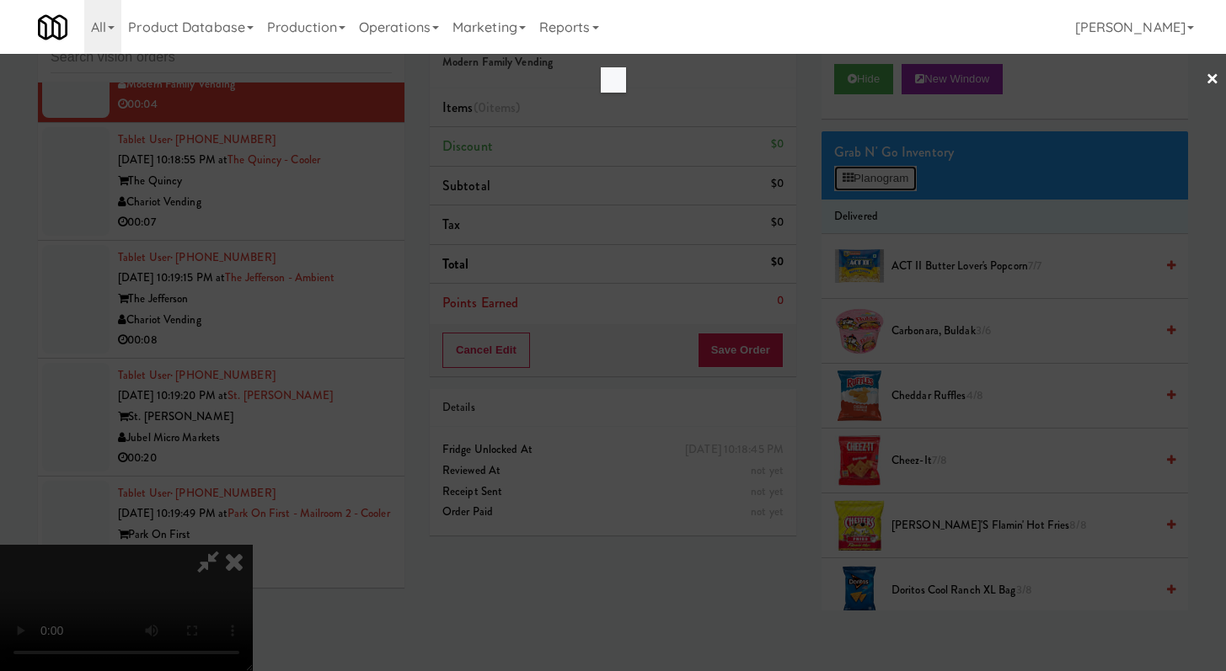
scroll to position [7760, 0]
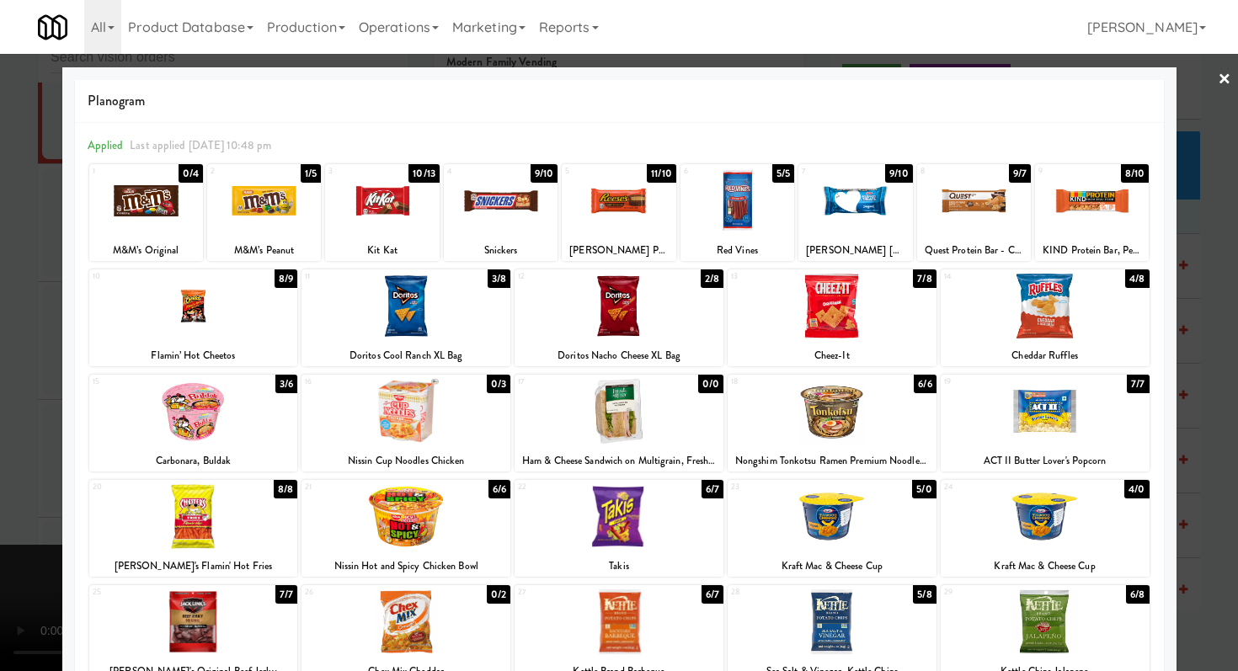
click at [1207, 316] on div at bounding box center [619, 335] width 1238 height 671
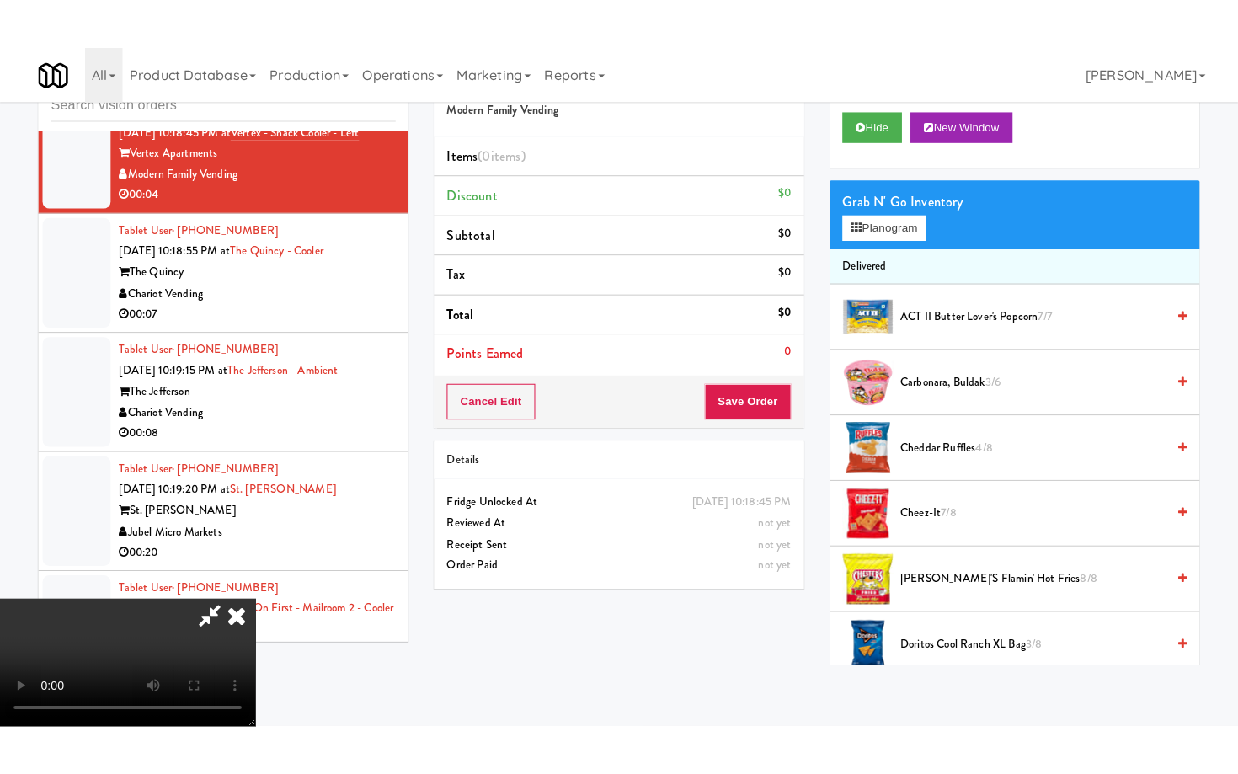
scroll to position [7801, 0]
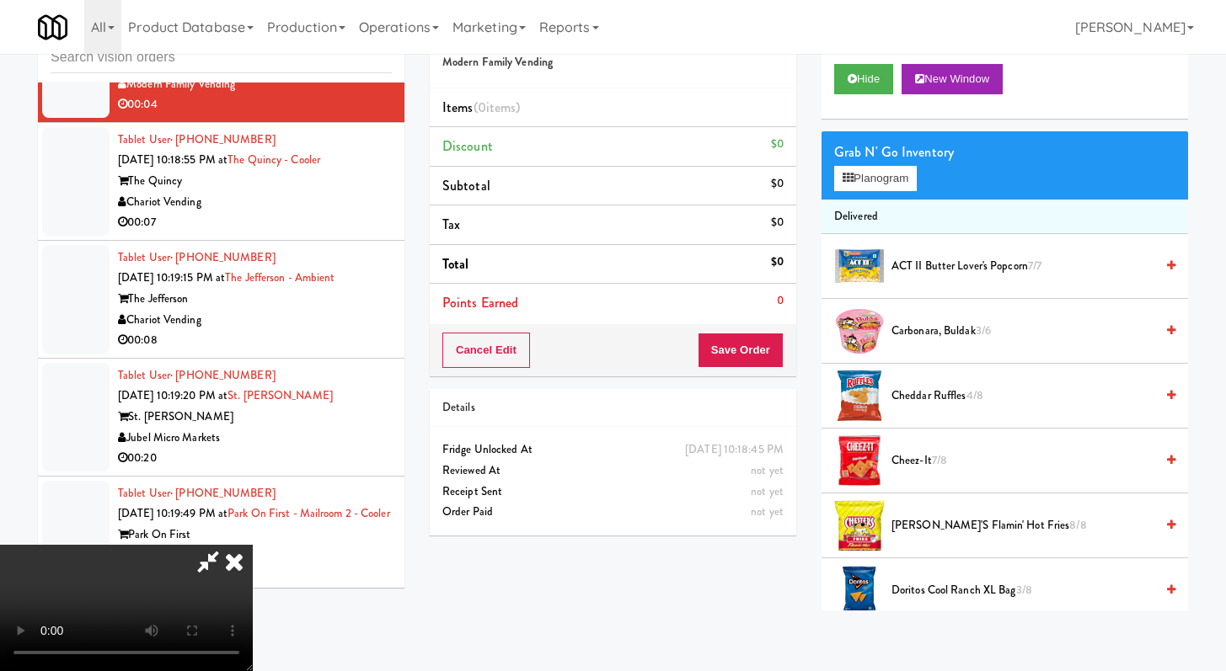
click at [253, 545] on icon at bounding box center [234, 562] width 37 height 34
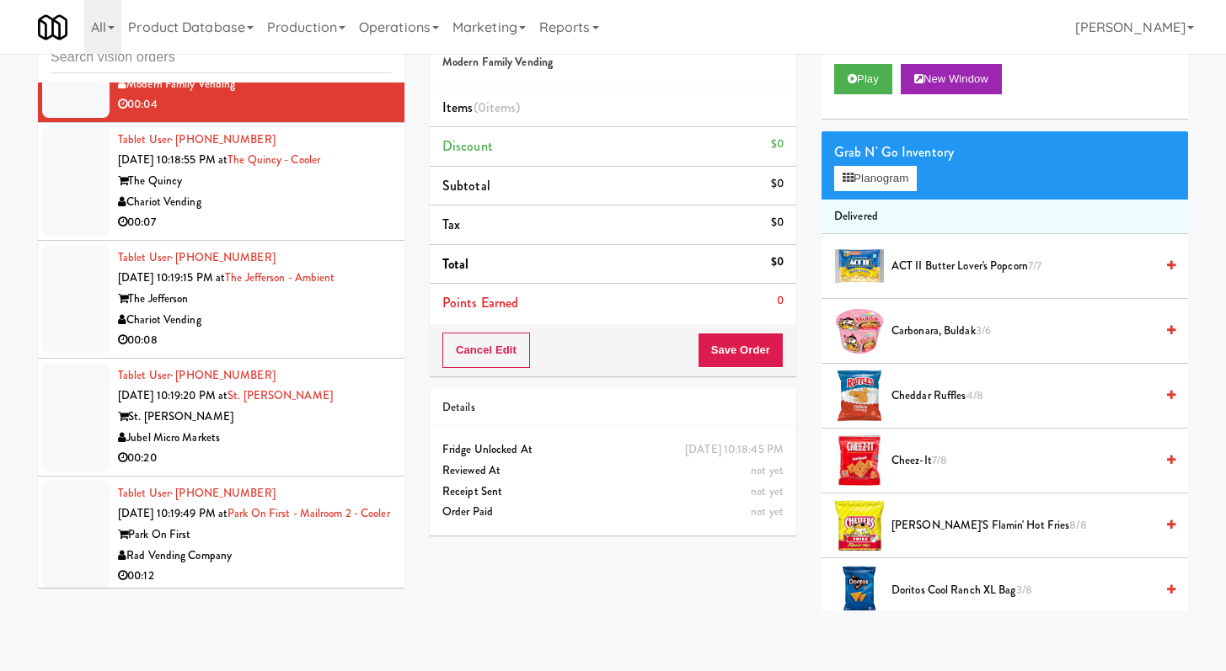
click at [265, 233] on div "00:07" at bounding box center [255, 222] width 274 height 21
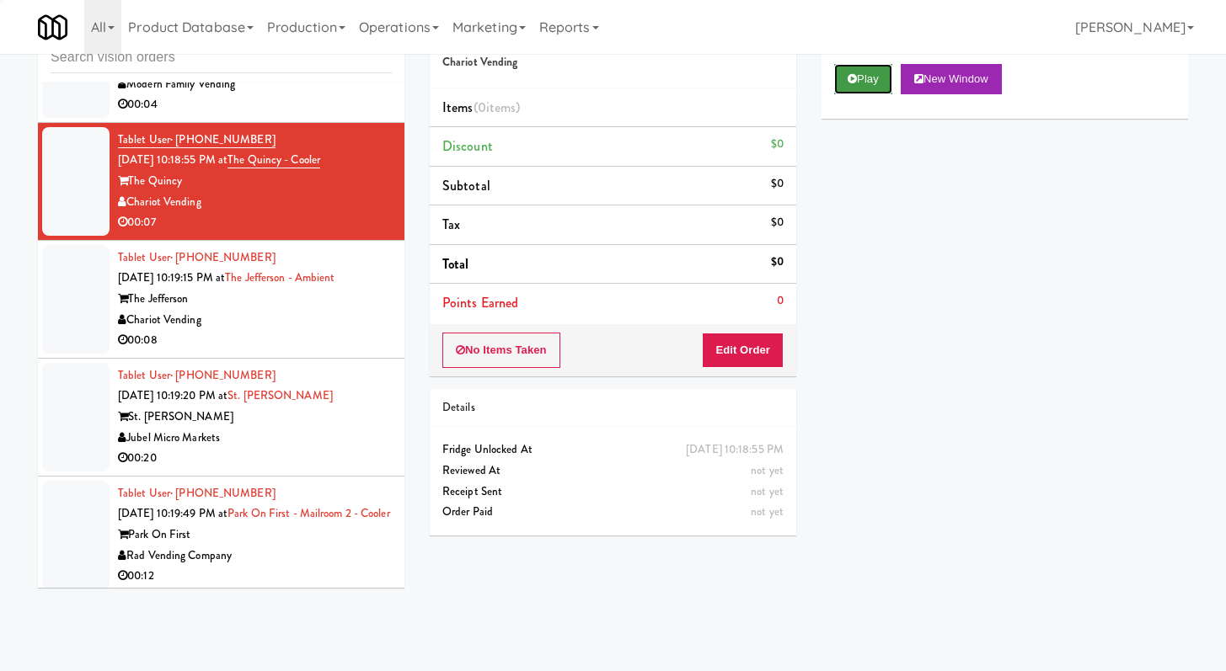
click at [868, 92] on button "Play" at bounding box center [863, 79] width 58 height 30
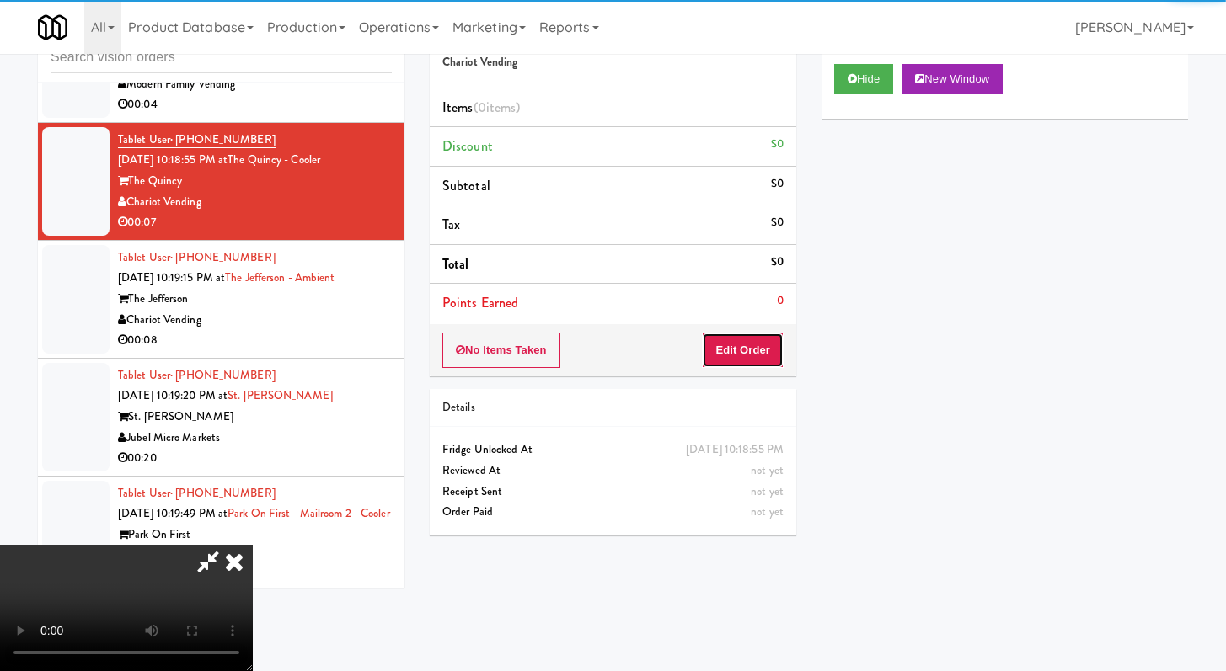
click at [752, 351] on button "Edit Order" at bounding box center [743, 350] width 82 height 35
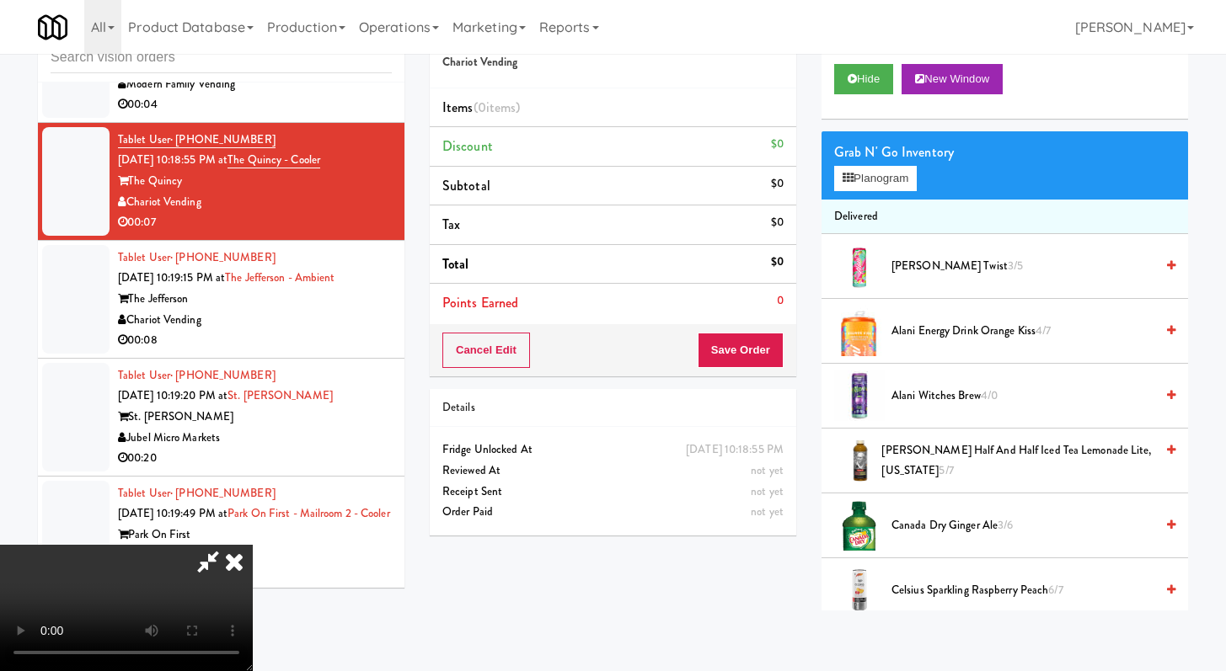
scroll to position [7760, 0]
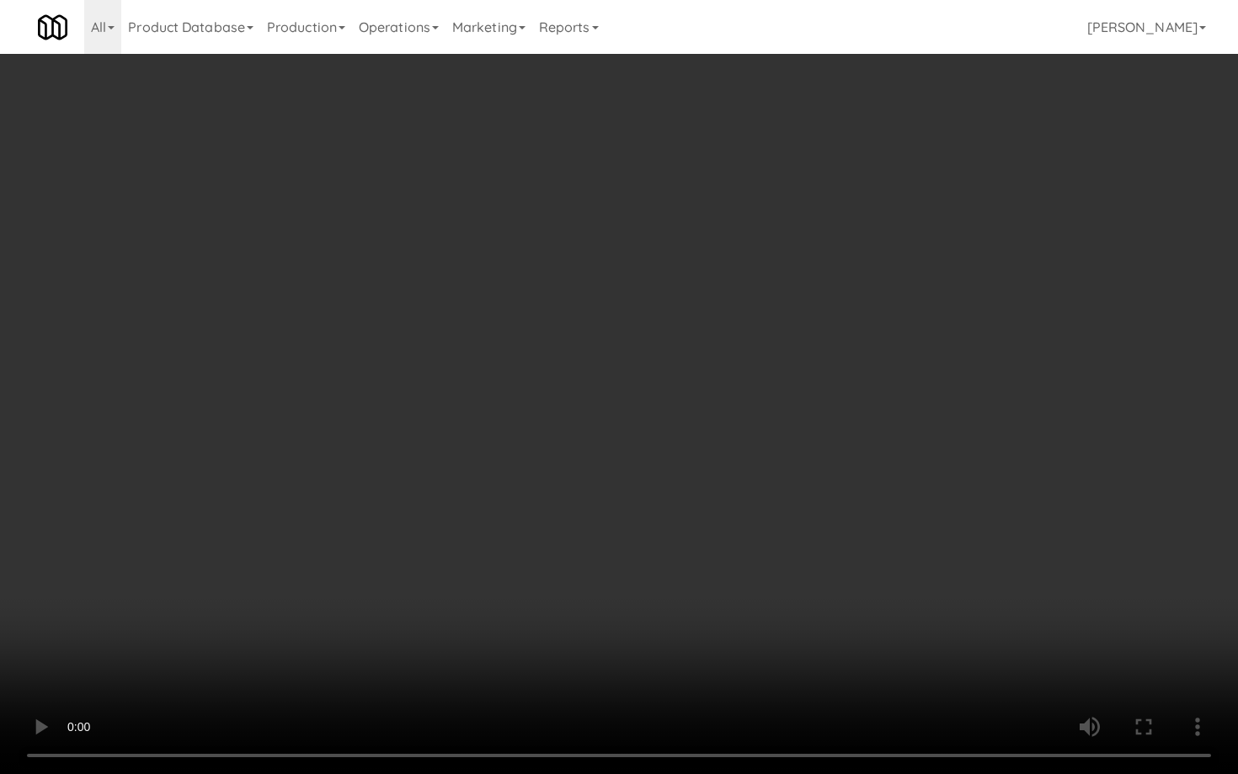
click at [670, 518] on video at bounding box center [619, 387] width 1238 height 774
click at [645, 587] on video at bounding box center [619, 387] width 1238 height 774
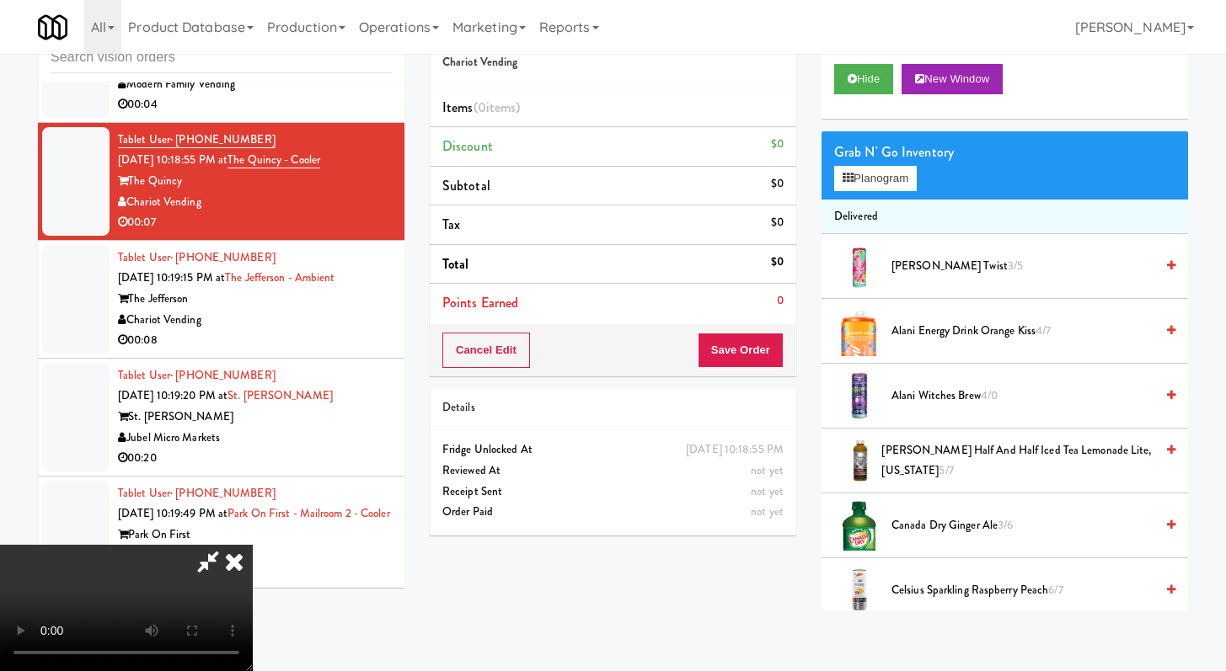
scroll to position [1752, 0]
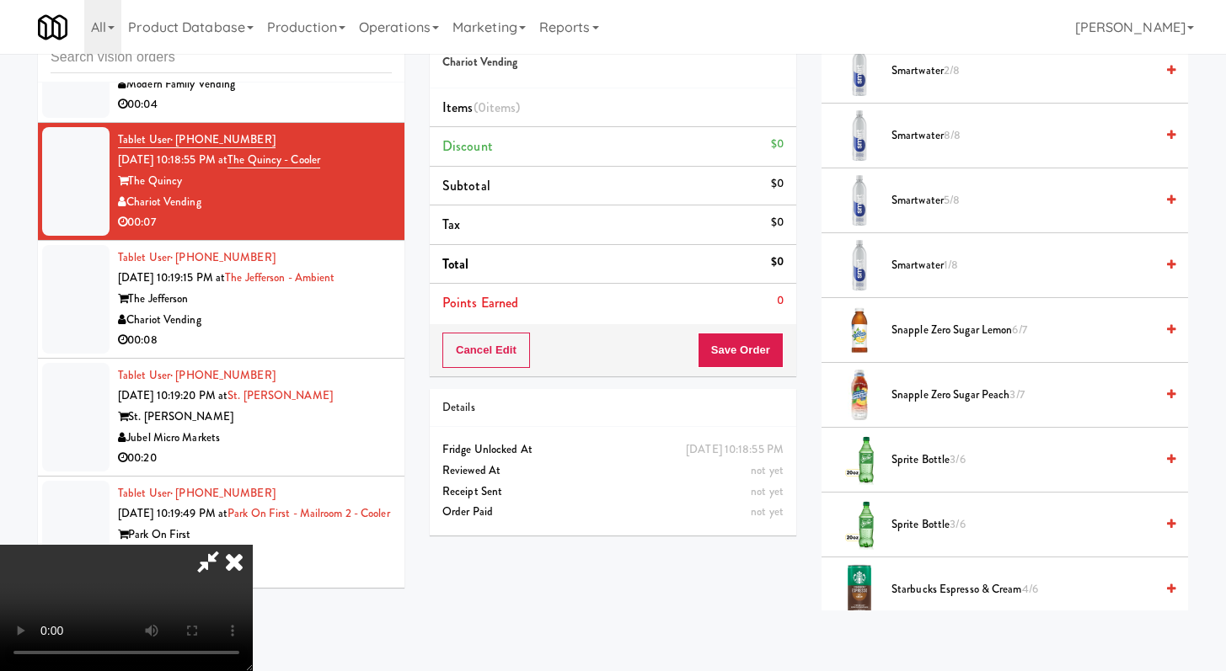
click at [922, 255] on span "Smartwater 1/8" at bounding box center [1022, 265] width 263 height 21
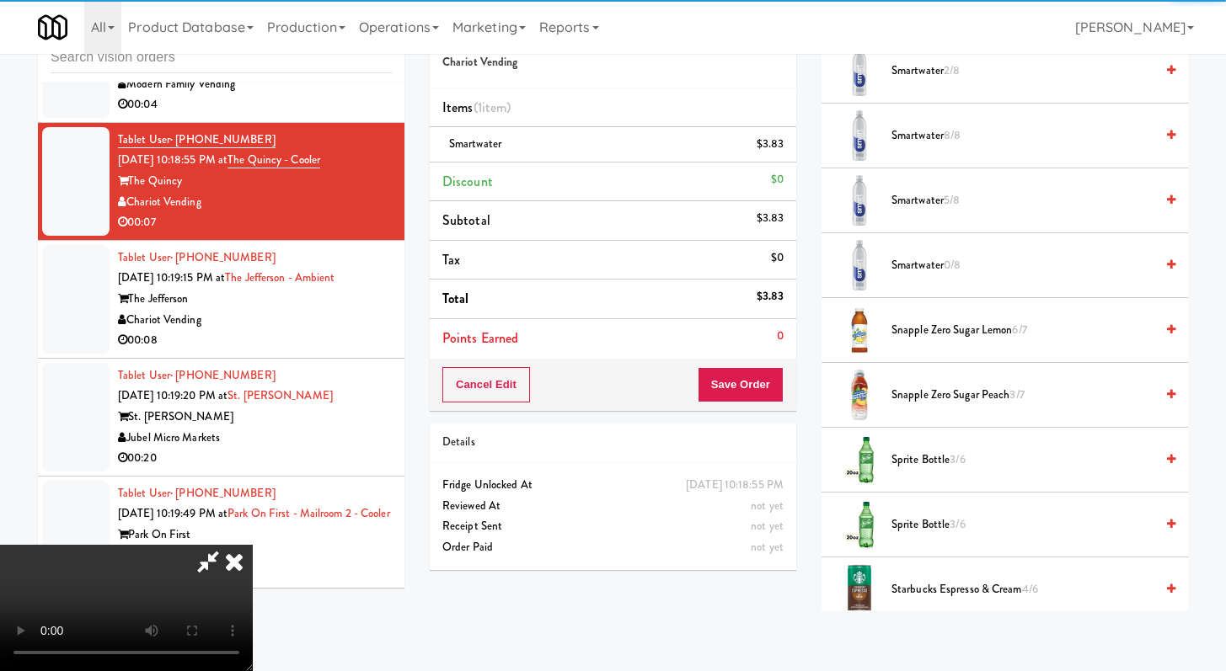
click at [935, 197] on span "Smartwater 5/8" at bounding box center [1022, 200] width 263 height 21
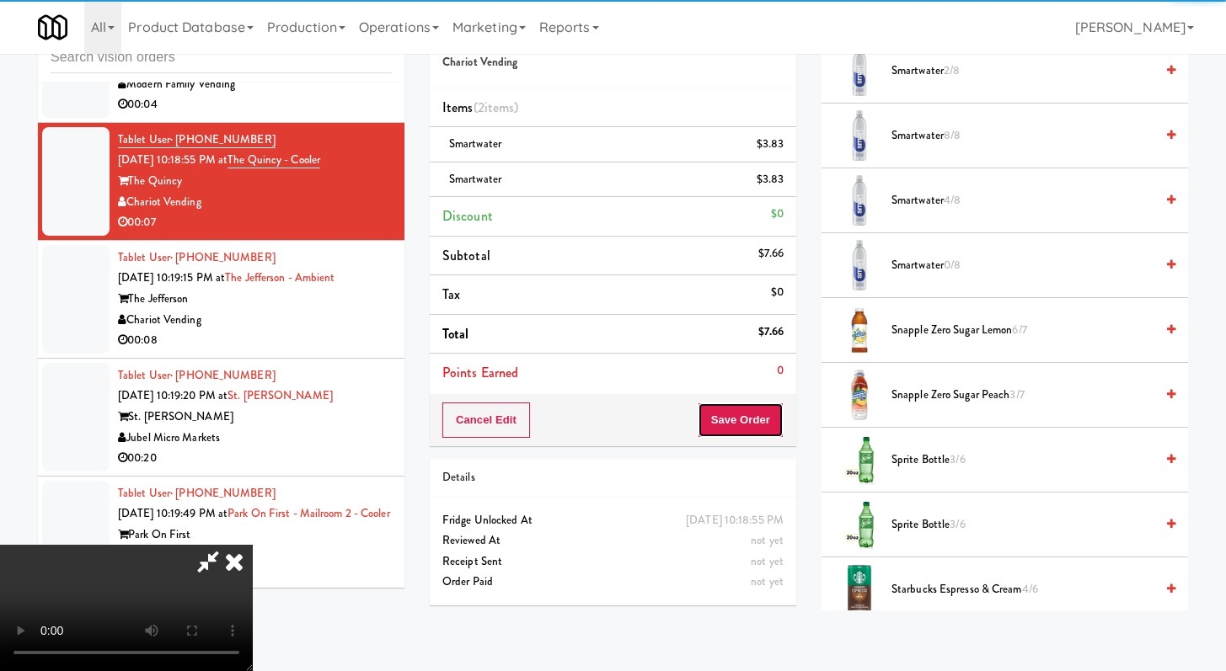
click at [776, 412] on button "Save Order" at bounding box center [740, 420] width 86 height 35
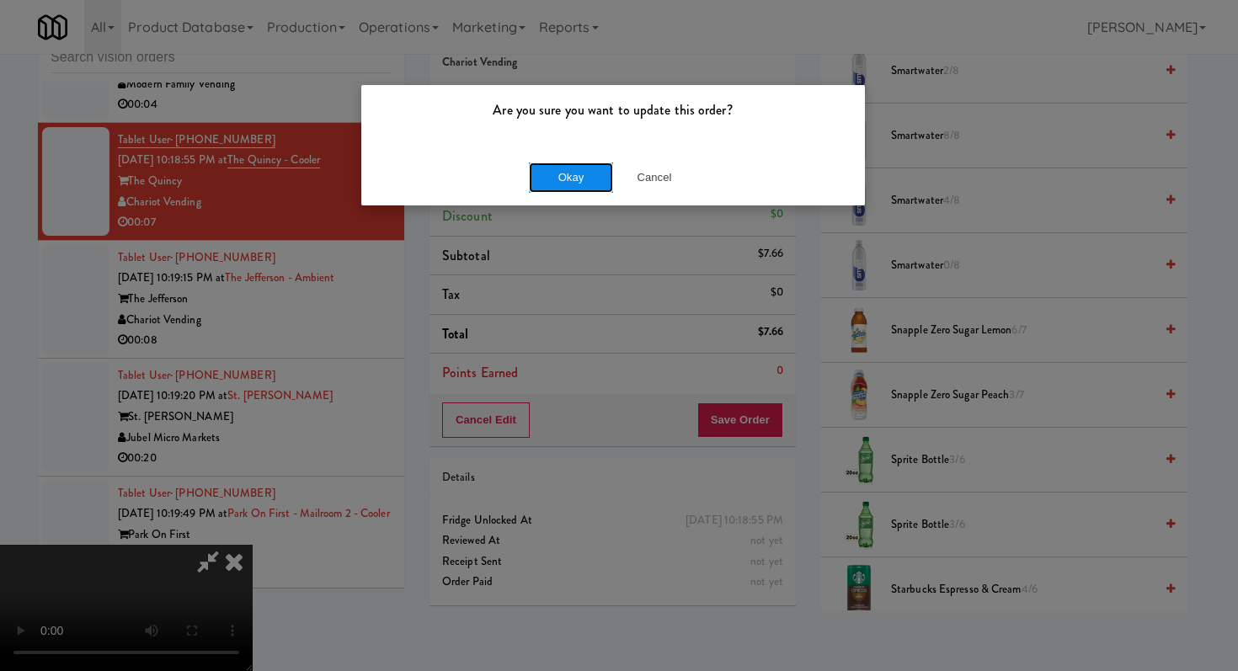
click at [587, 189] on button "Okay" at bounding box center [571, 178] width 84 height 30
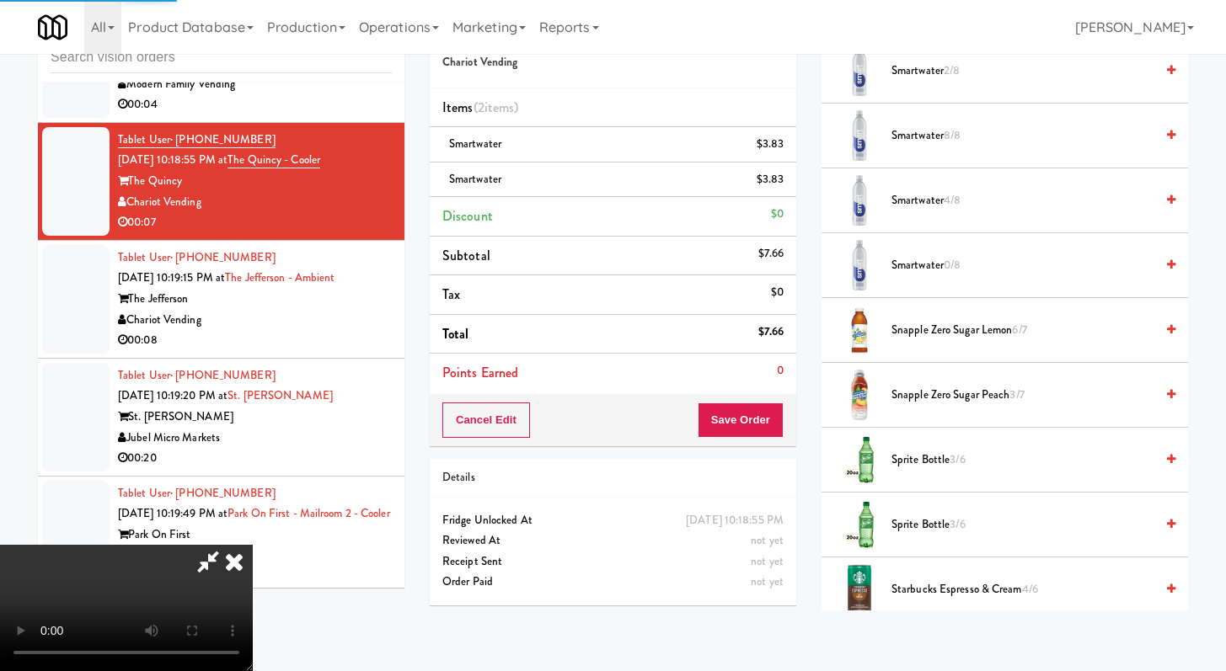
scroll to position [72, 0]
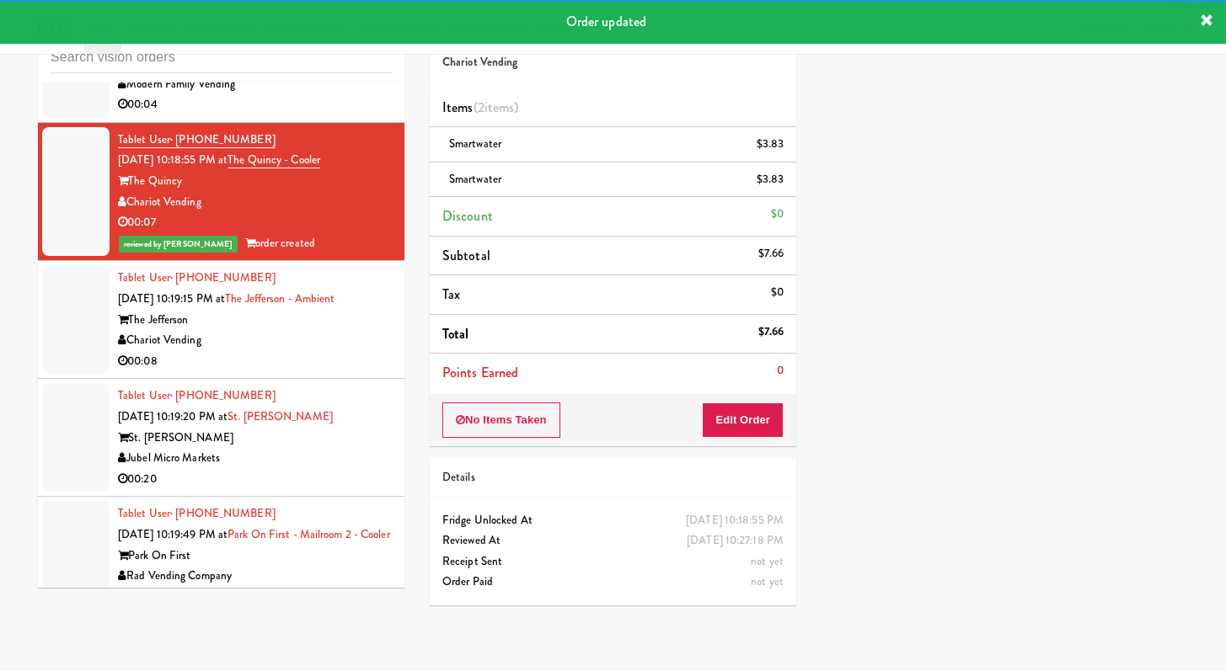
click at [325, 351] on div "Chariot Vending" at bounding box center [255, 340] width 274 height 21
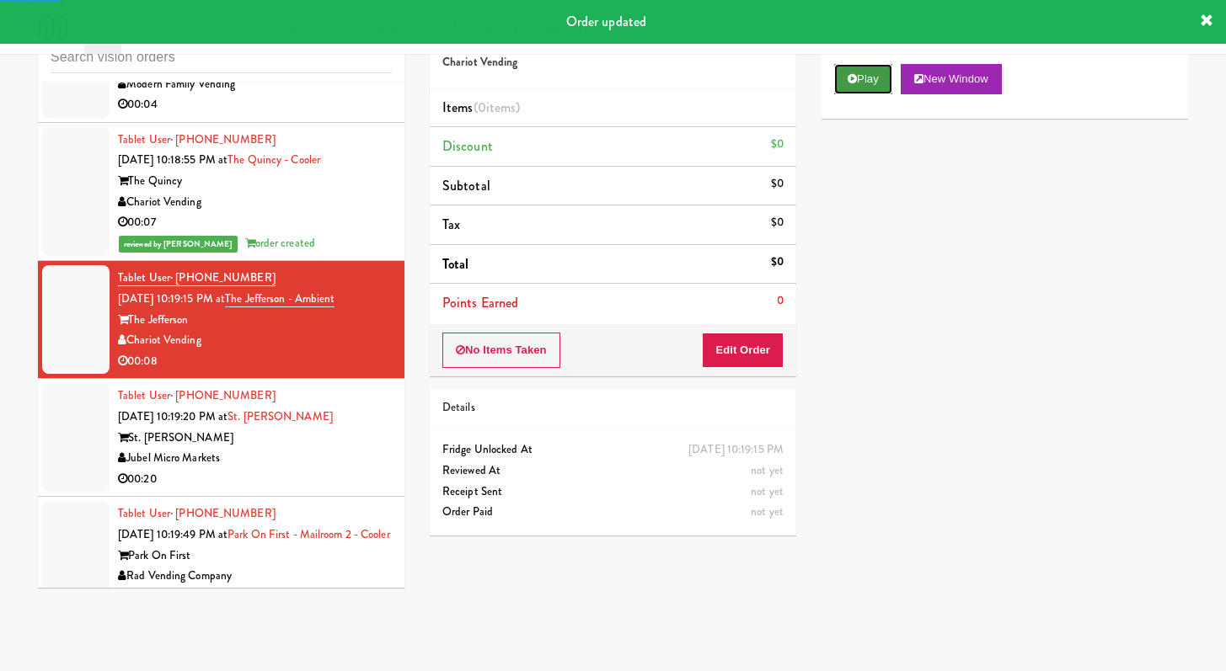
click at [869, 78] on button "Play" at bounding box center [863, 79] width 58 height 30
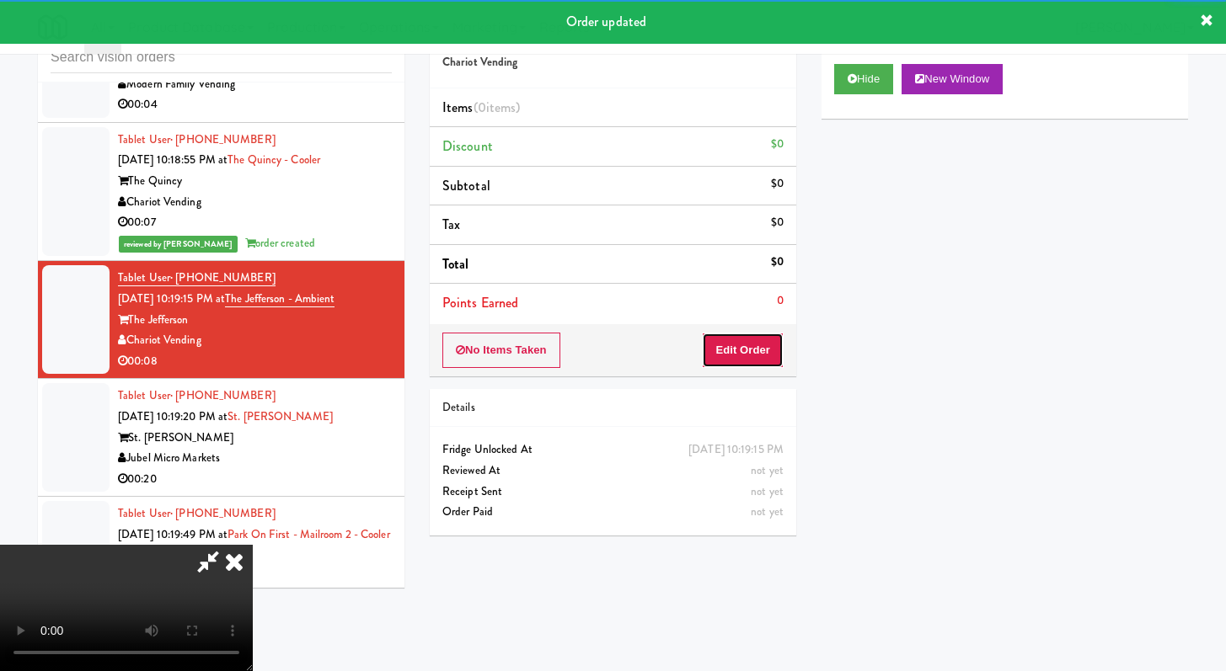
click at [777, 344] on button "Edit Order" at bounding box center [743, 350] width 82 height 35
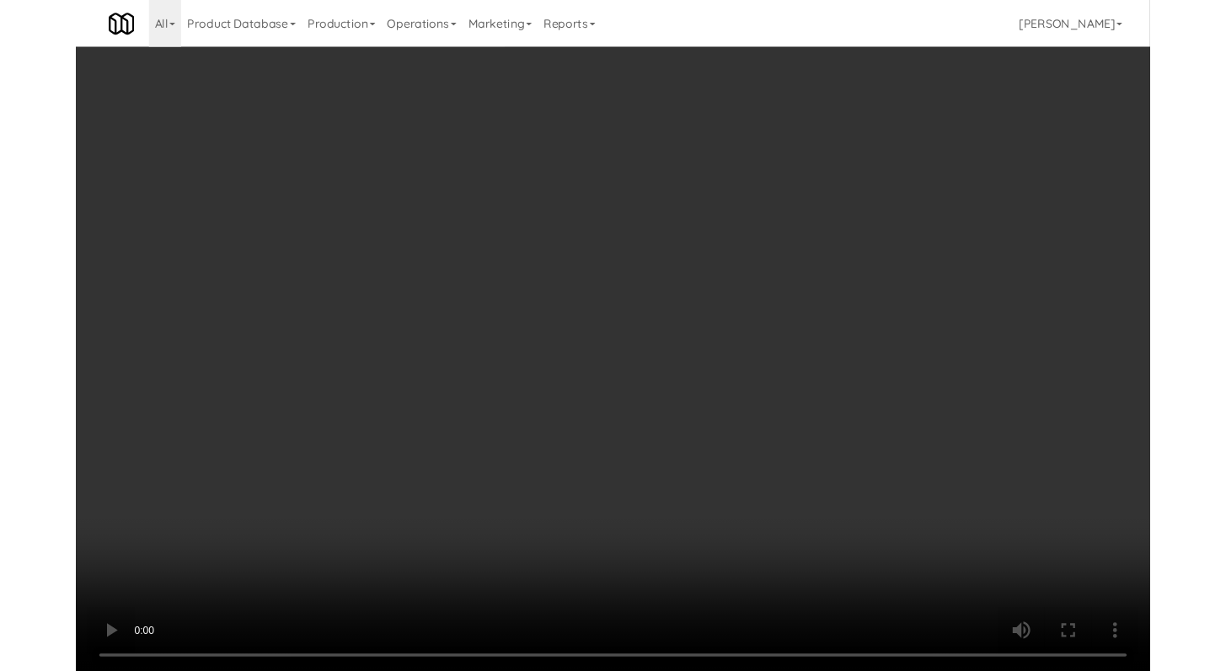
scroll to position [7760, 0]
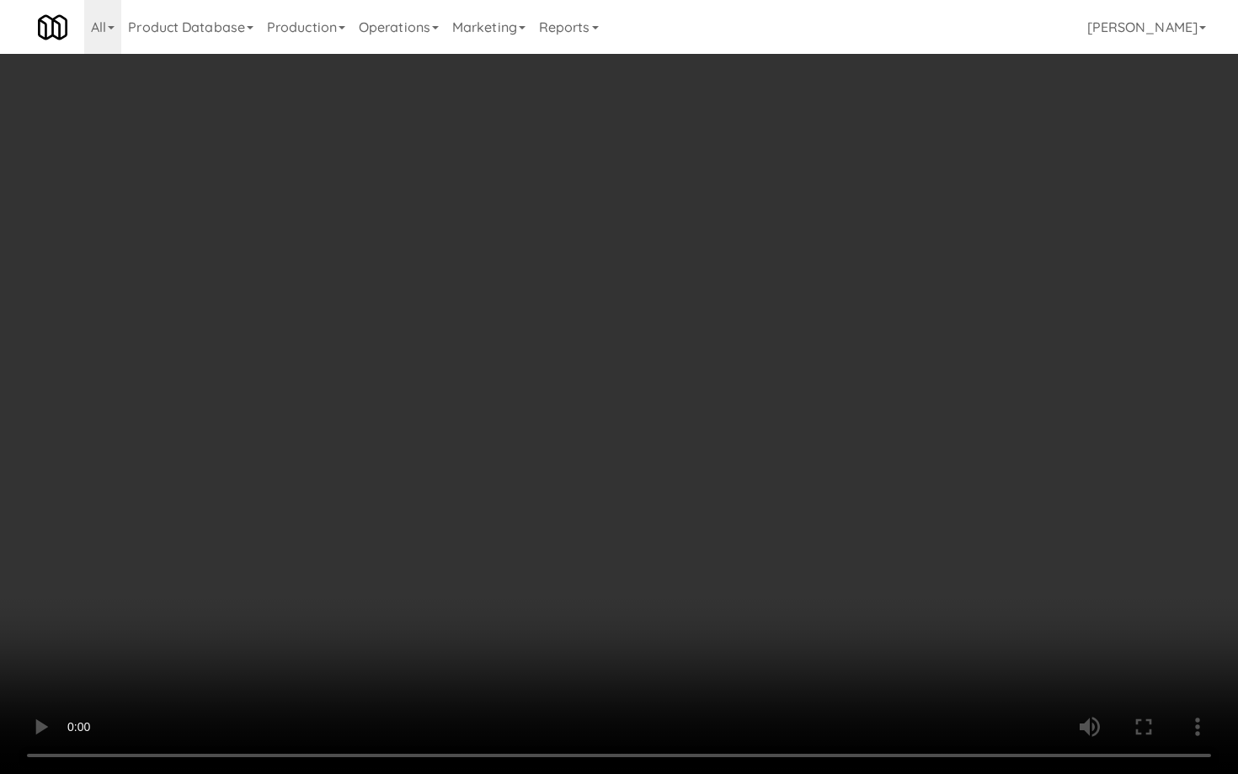
click at [959, 607] on video at bounding box center [619, 387] width 1238 height 774
click at [958, 604] on video at bounding box center [619, 387] width 1238 height 774
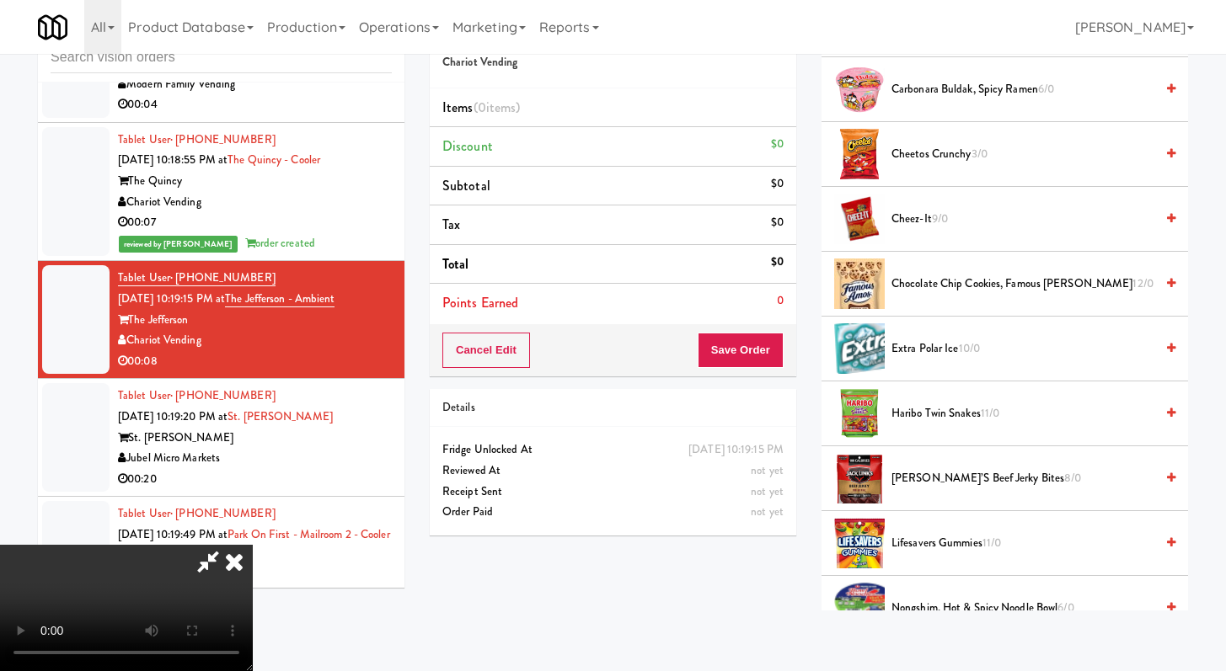
scroll to position [685, 0]
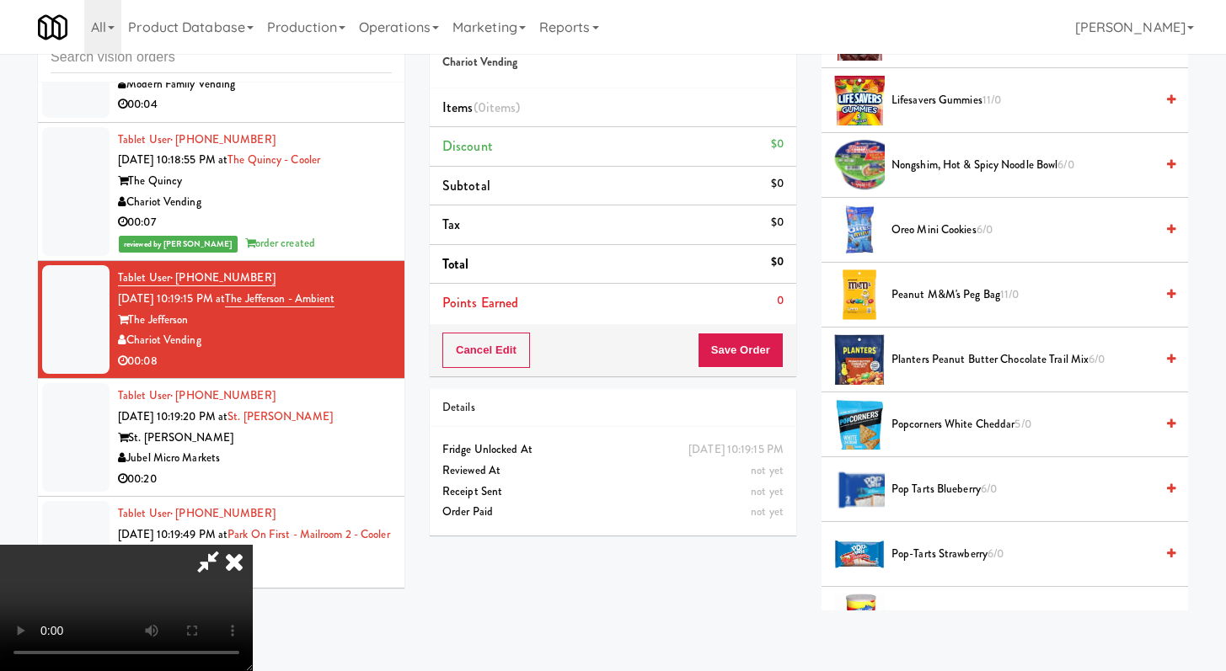
click at [946, 480] on span "Pop Tarts Blueberry 6/0" at bounding box center [1022, 489] width 263 height 21
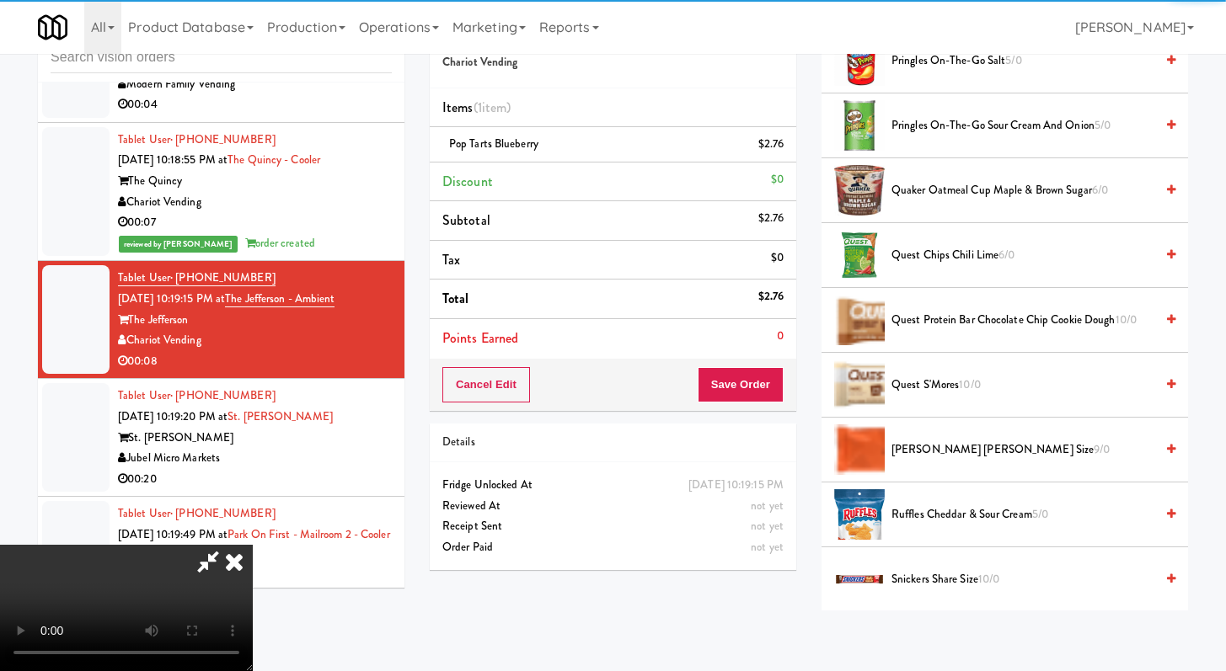
scroll to position [1374, 0]
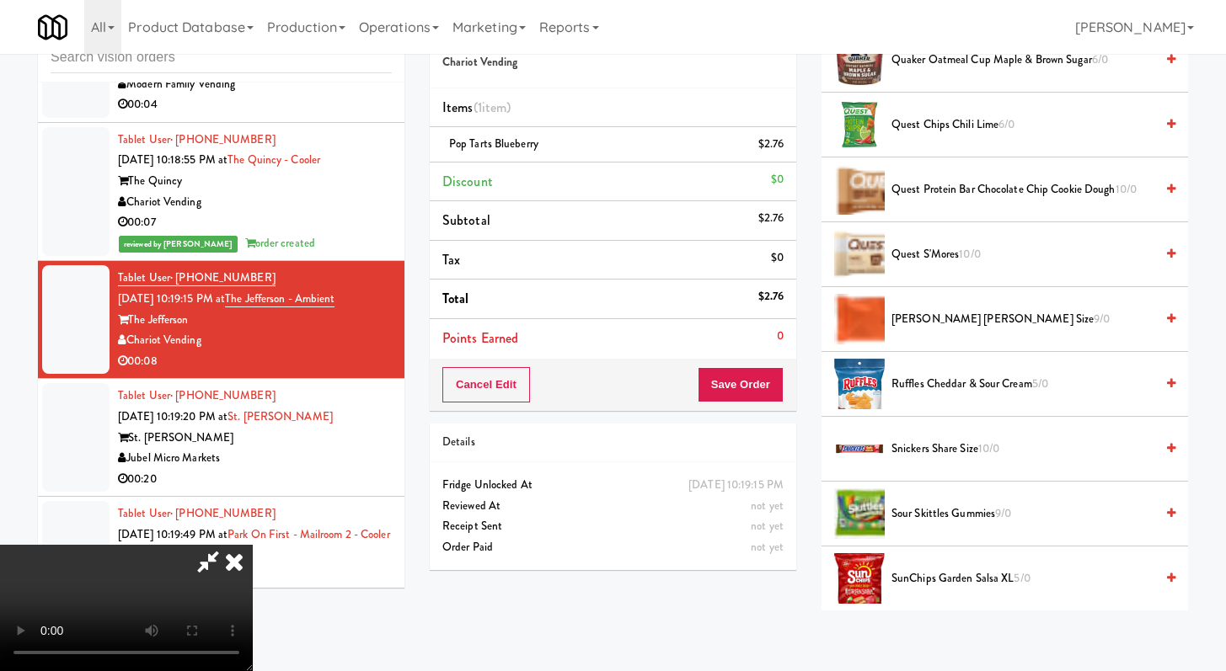
click at [934, 521] on span "Sour Skittles Gummies 9/0" at bounding box center [1022, 514] width 263 height 21
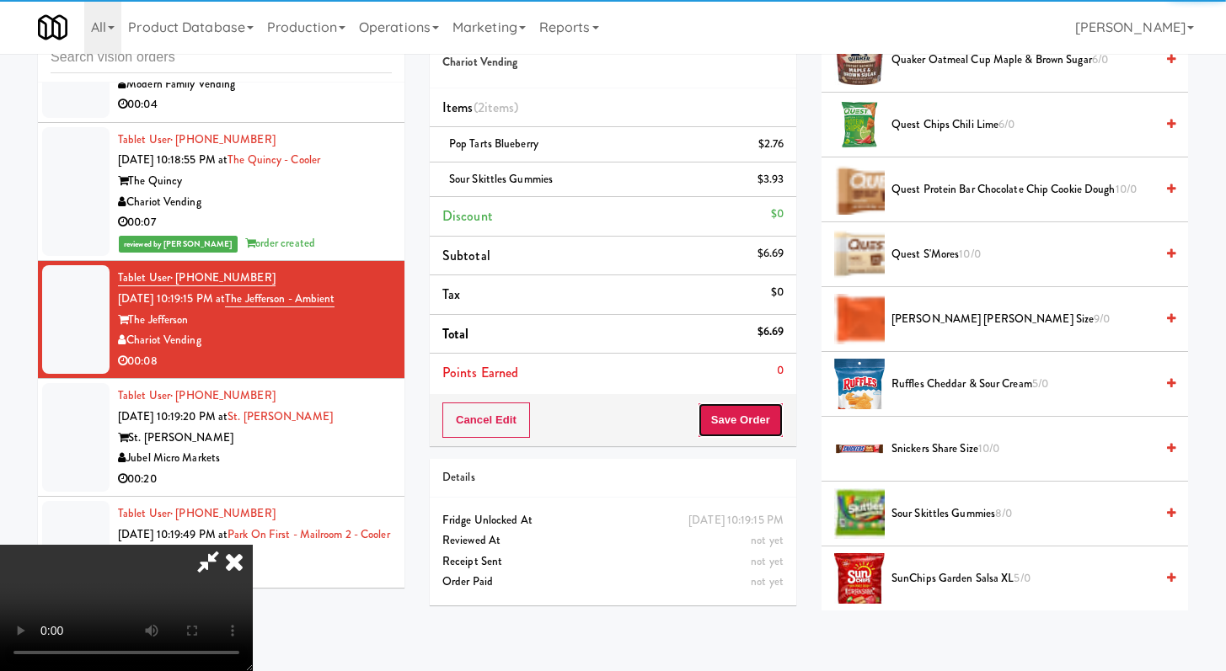
click at [781, 431] on button "Save Order" at bounding box center [740, 420] width 86 height 35
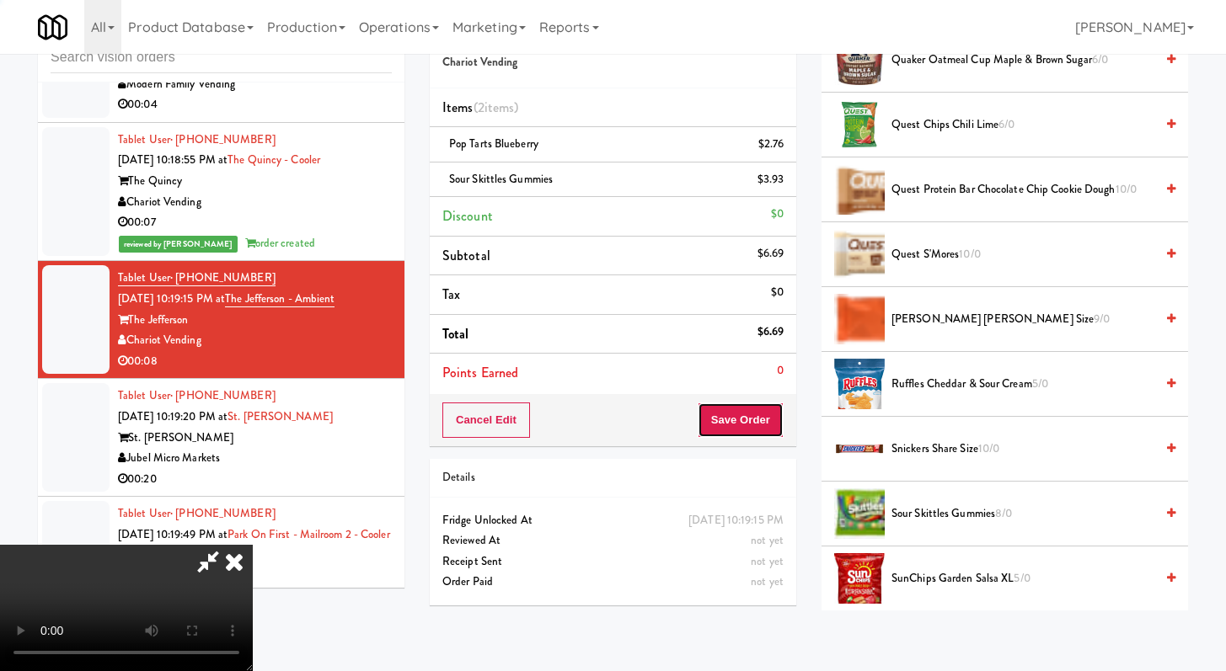
click at [777, 430] on body "Are you sure you want to update this order? Okay Cancel Okay Are you sure you w…" at bounding box center [613, 335] width 1226 height 671
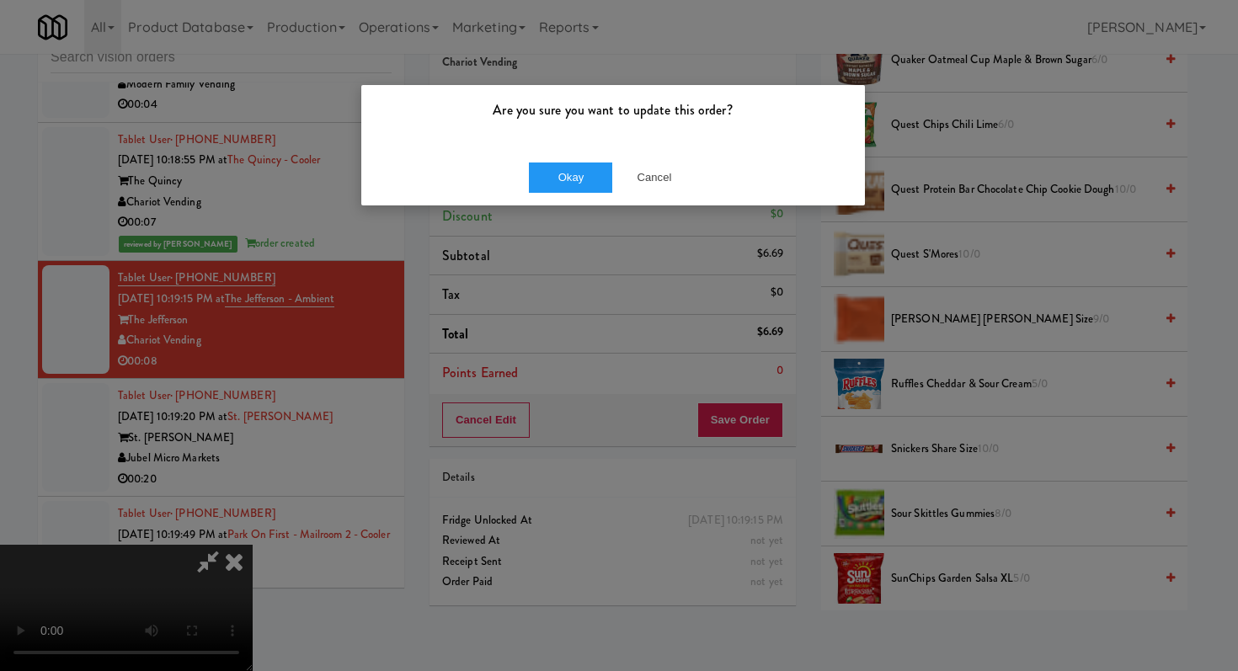
click at [580, 194] on div "Okay Cancel" at bounding box center [613, 177] width 504 height 56
click at [578, 165] on button "Okay" at bounding box center [571, 178] width 84 height 30
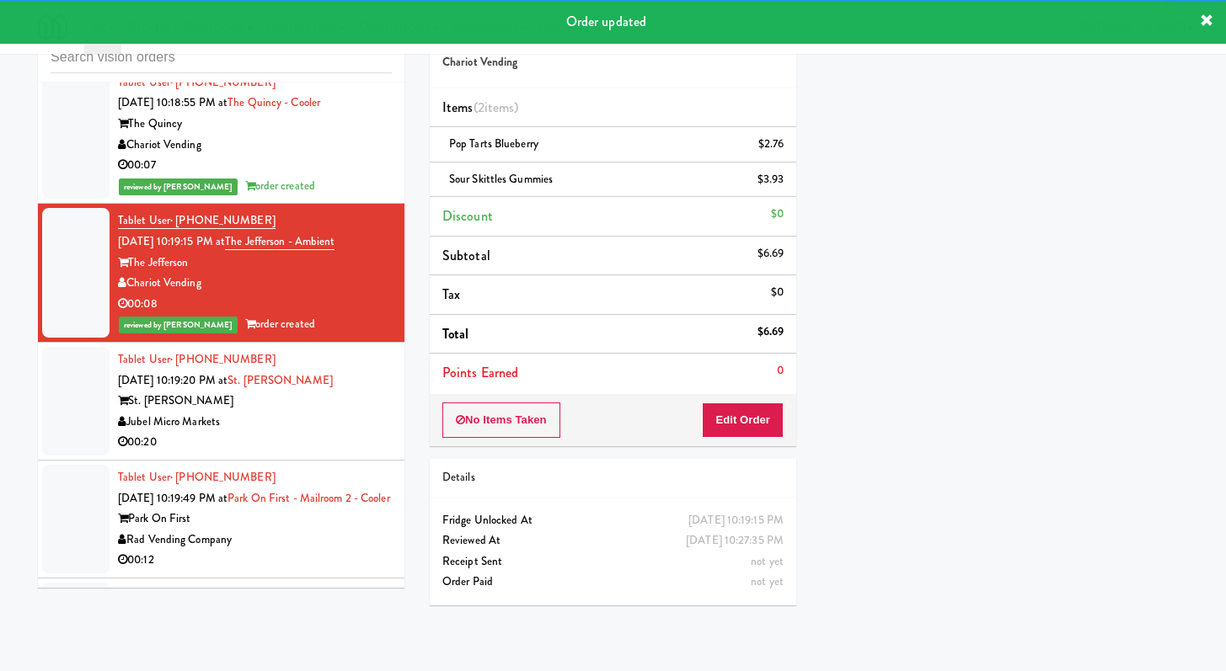
scroll to position [7995, 0]
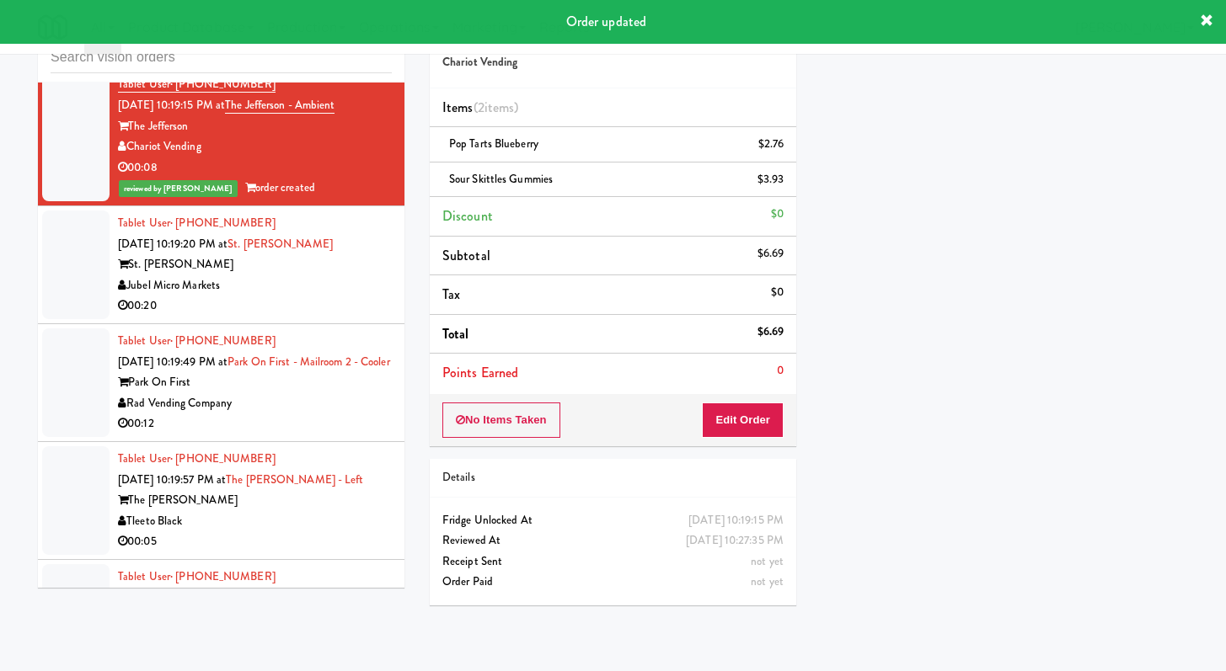
click at [307, 317] on div "00:20" at bounding box center [255, 306] width 274 height 21
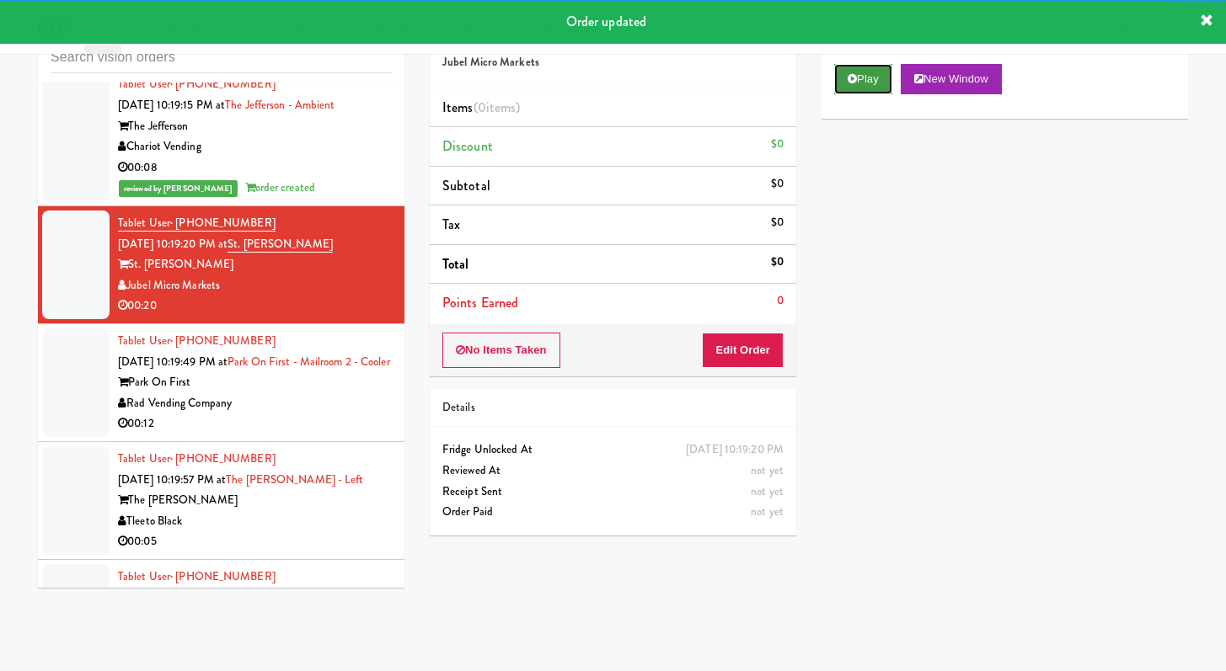
click at [839, 83] on button "Play" at bounding box center [863, 79] width 58 height 30
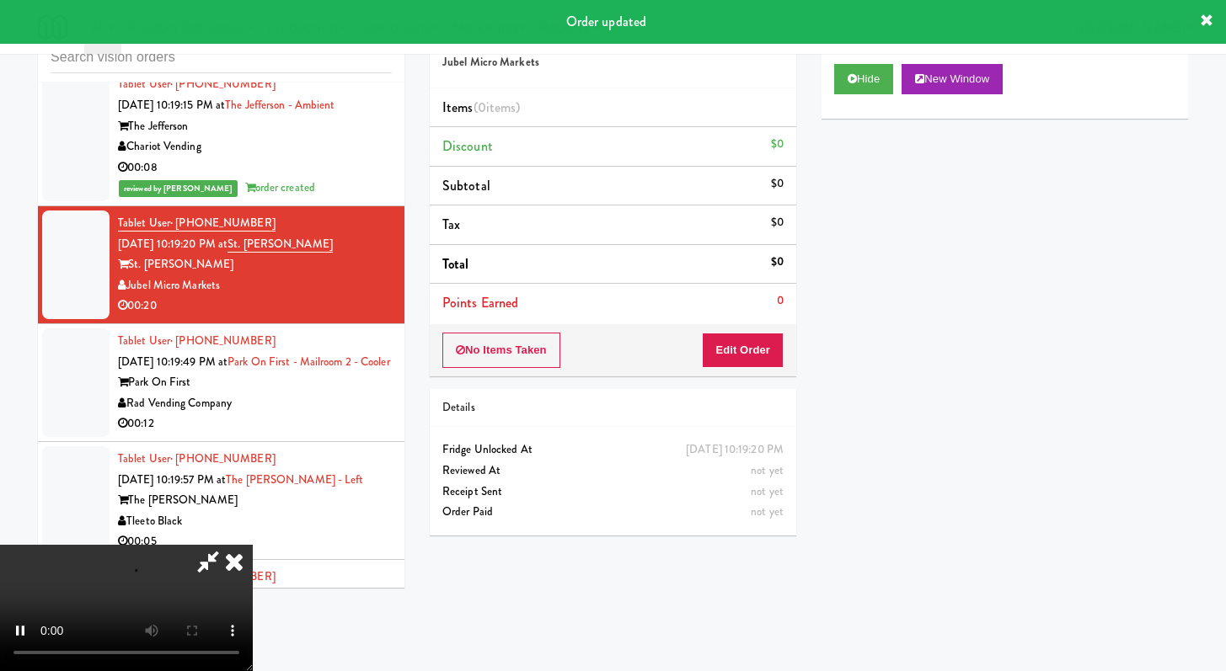
click at [762, 325] on div "No Items Taken Edit Order" at bounding box center [613, 350] width 366 height 52
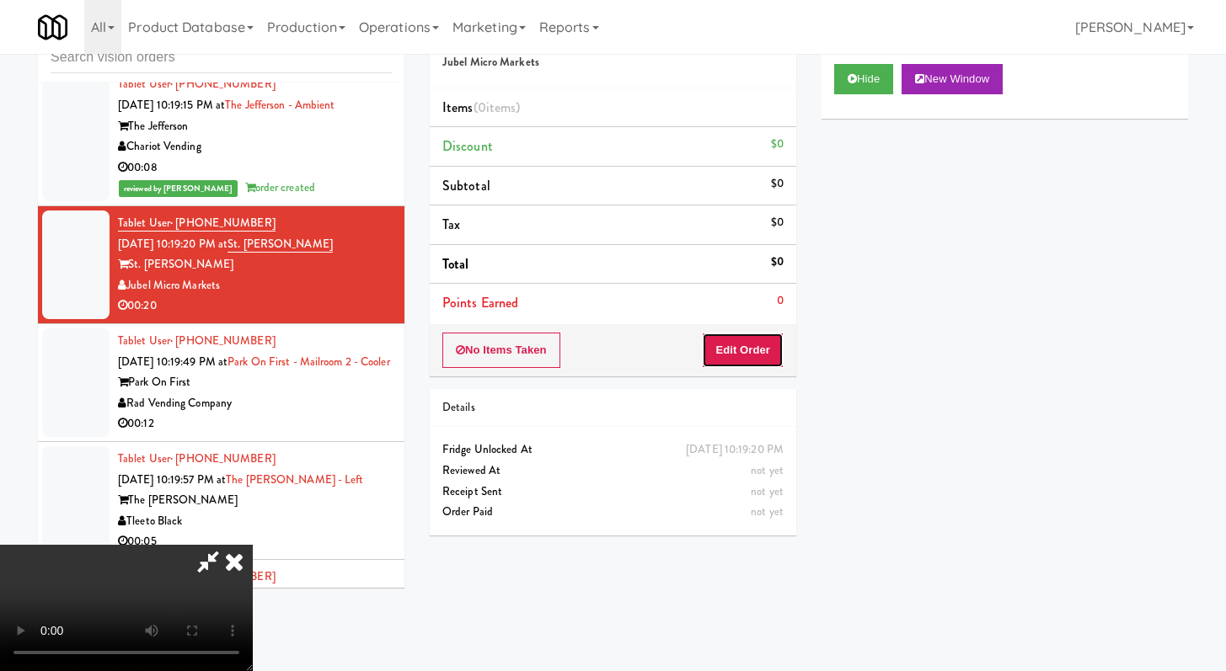
click at [760, 345] on button "Edit Order" at bounding box center [743, 350] width 82 height 35
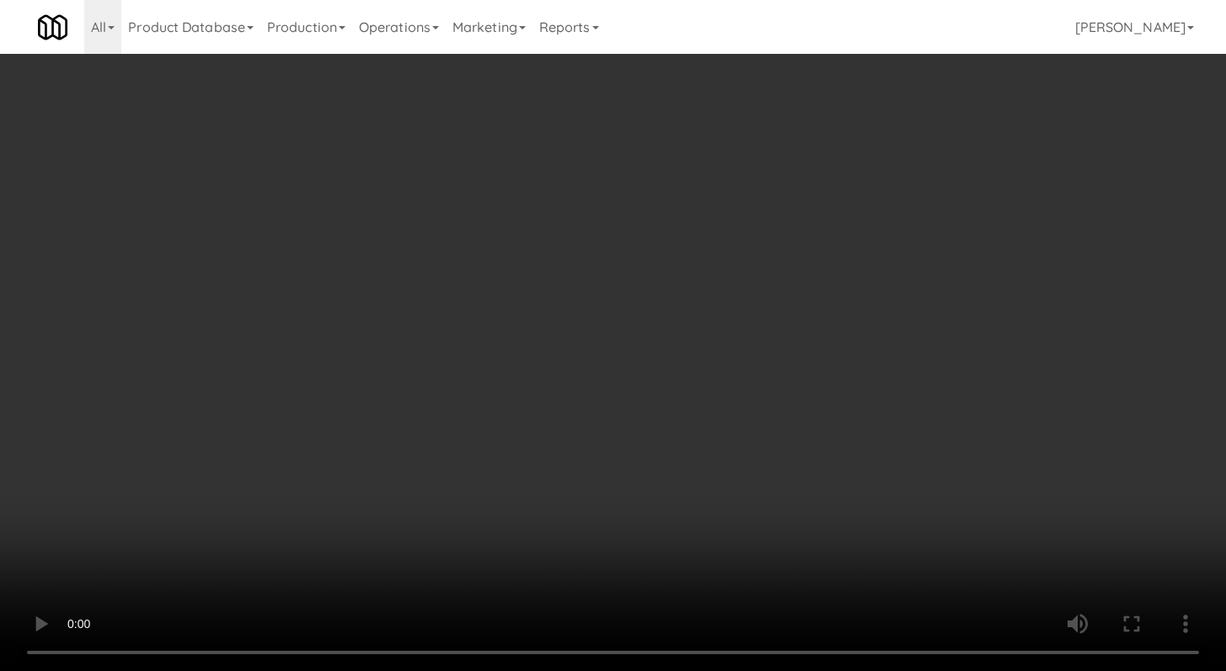
scroll to position [7954, 0]
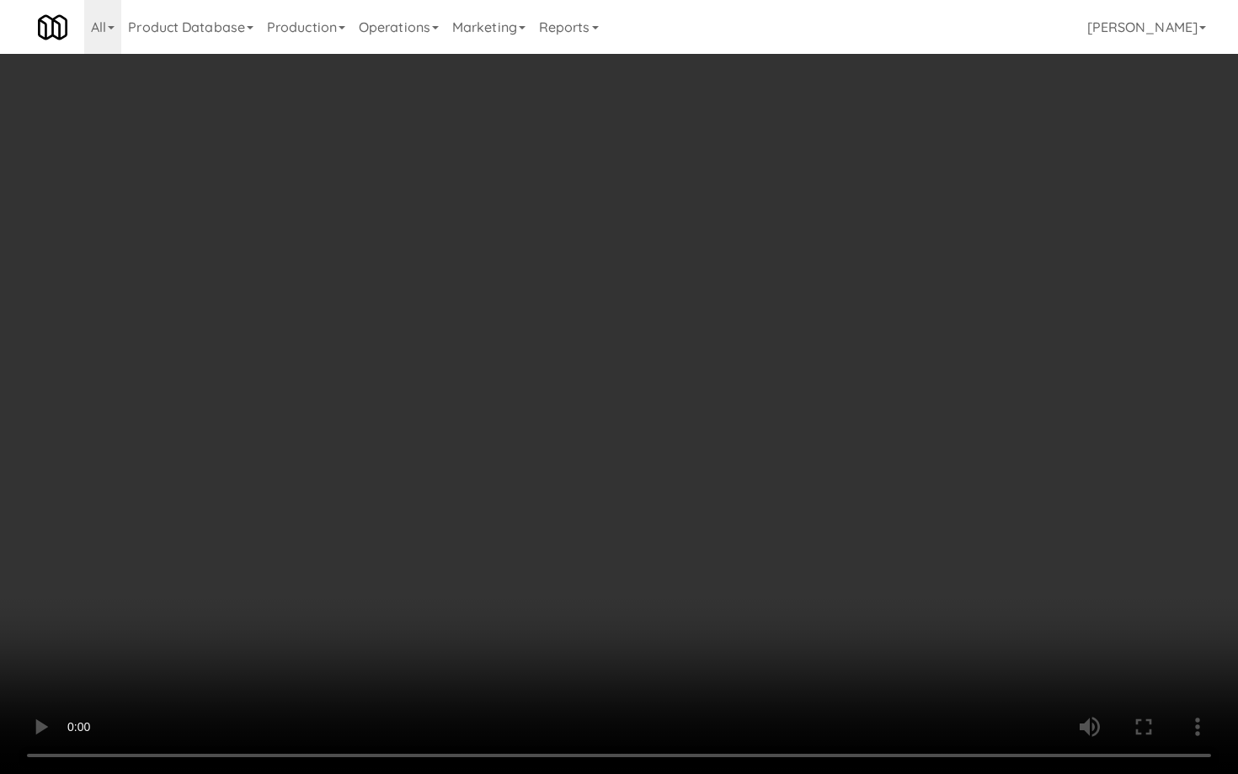
click at [712, 548] on video at bounding box center [619, 387] width 1238 height 774
click at [713, 545] on video at bounding box center [619, 387] width 1238 height 774
click at [715, 539] on video at bounding box center [619, 387] width 1238 height 774
click at [739, 514] on video at bounding box center [619, 387] width 1238 height 774
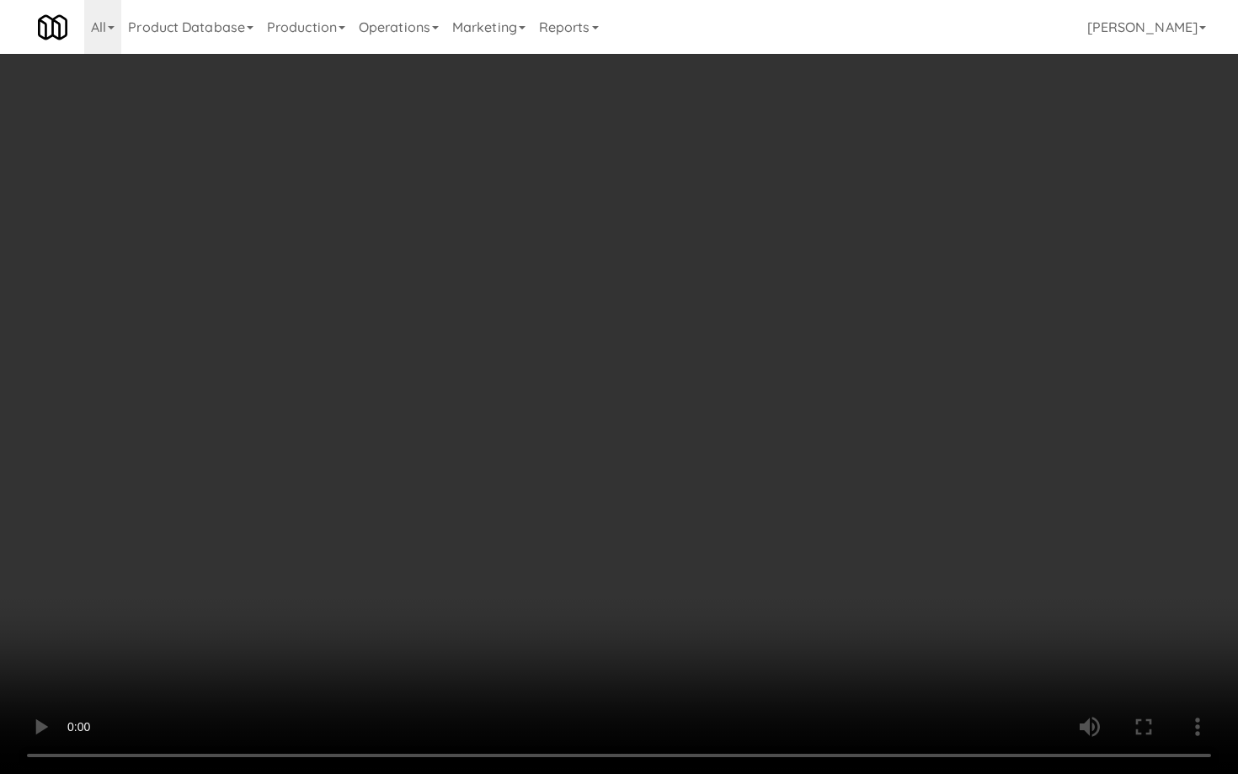
click at [740, 515] on video at bounding box center [619, 387] width 1238 height 774
click at [740, 517] on video at bounding box center [619, 387] width 1238 height 774
click at [740, 518] on video at bounding box center [619, 387] width 1238 height 774
click at [740, 519] on video at bounding box center [619, 387] width 1238 height 774
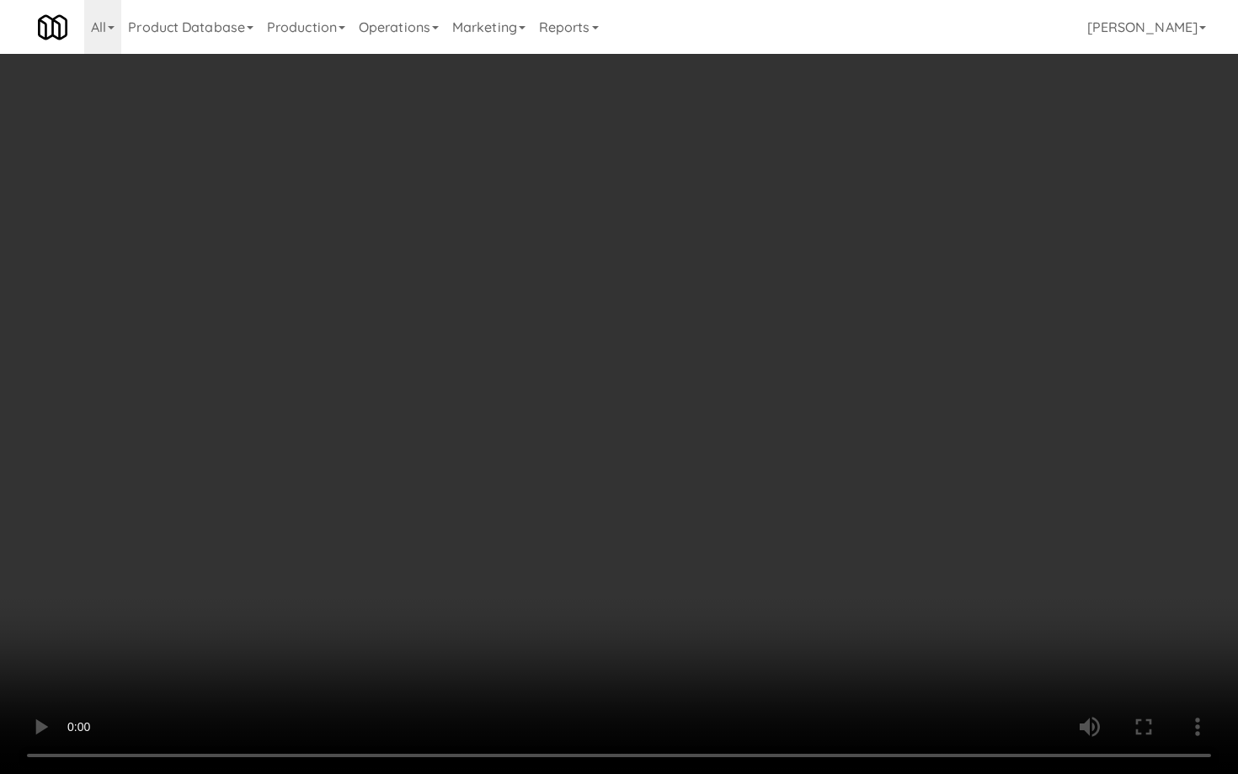
click at [740, 519] on video at bounding box center [619, 387] width 1238 height 774
click at [740, 521] on video at bounding box center [619, 387] width 1238 height 774
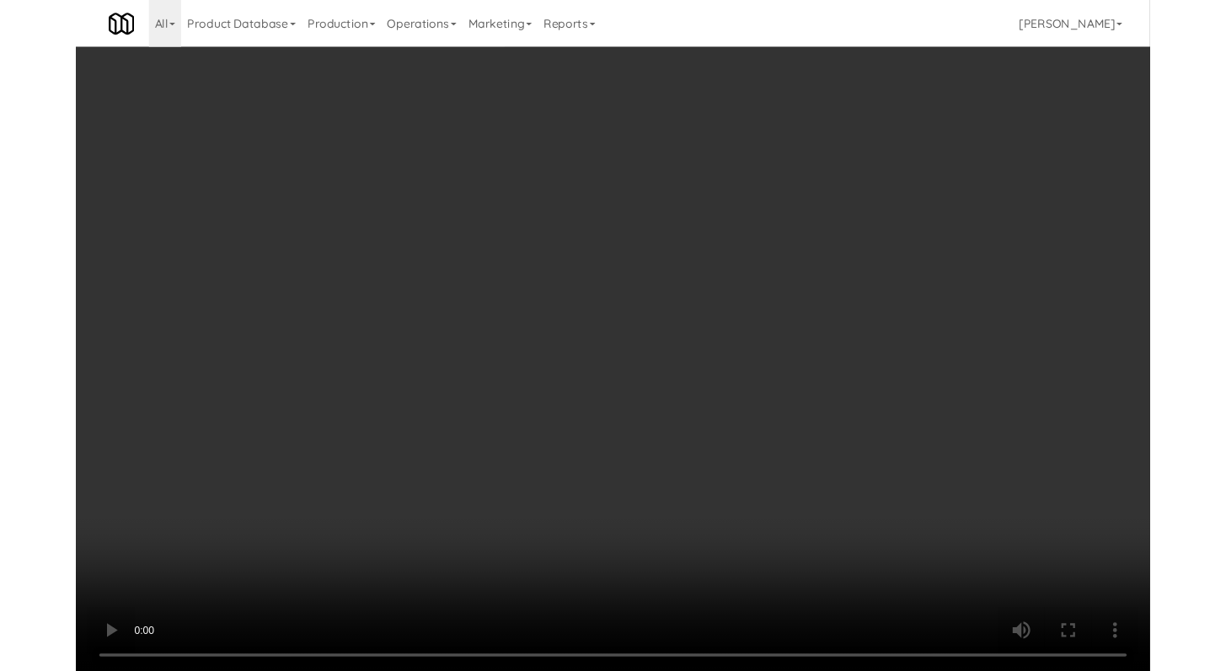
scroll to position [7995, 0]
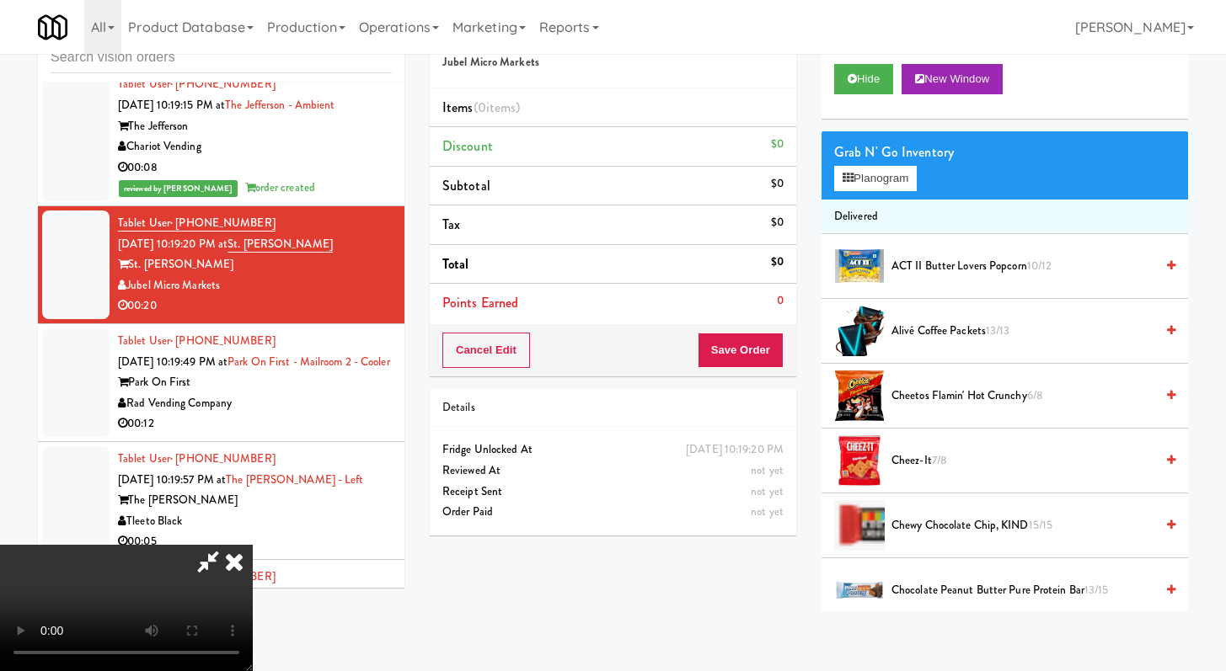
click at [931, 456] on span "Cheez-It 7/8" at bounding box center [1022, 461] width 263 height 21
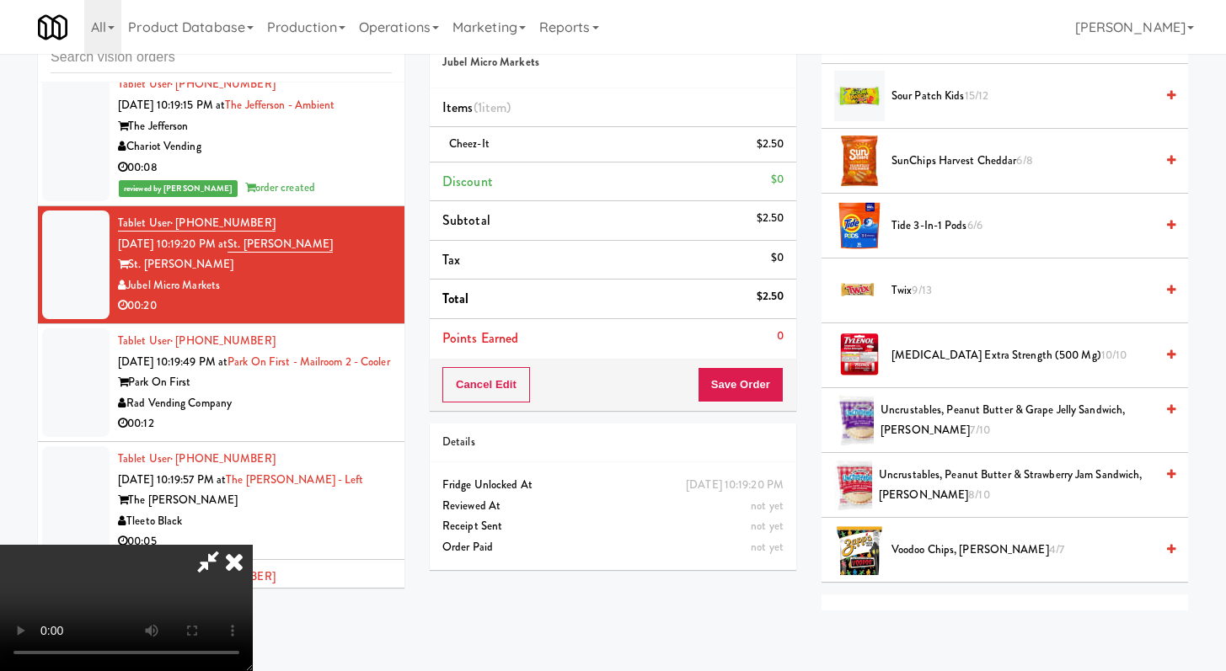
scroll to position [1557, 0]
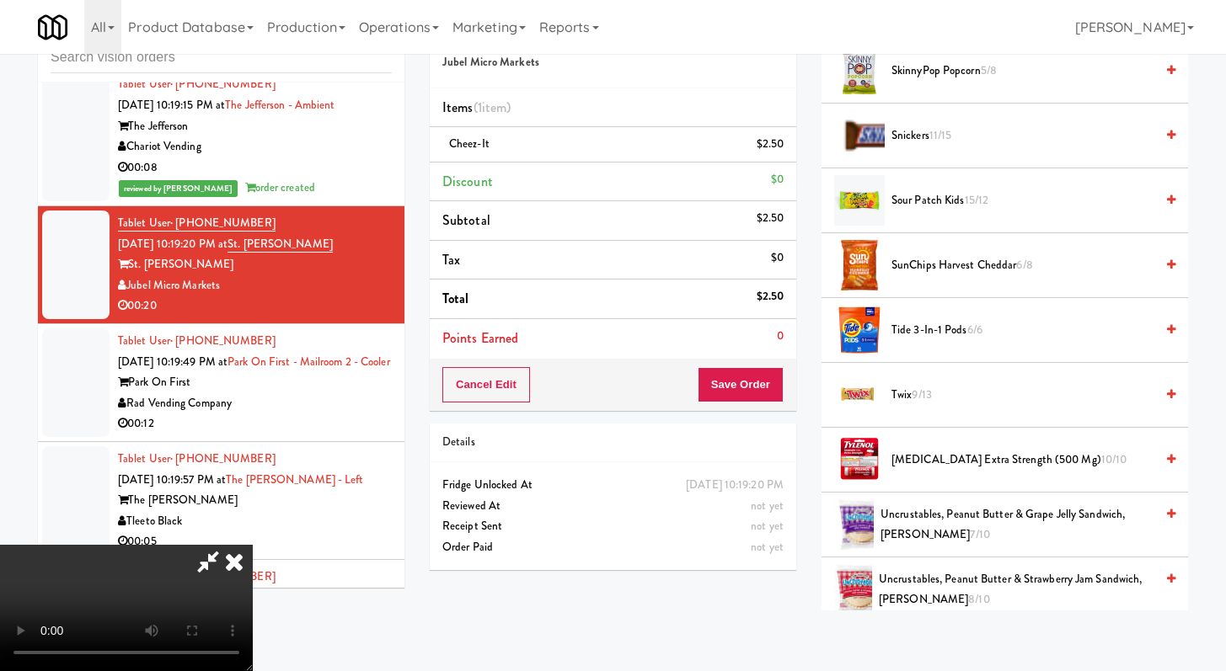
click at [917, 389] on span "9/13" at bounding box center [920, 395] width 19 height 16
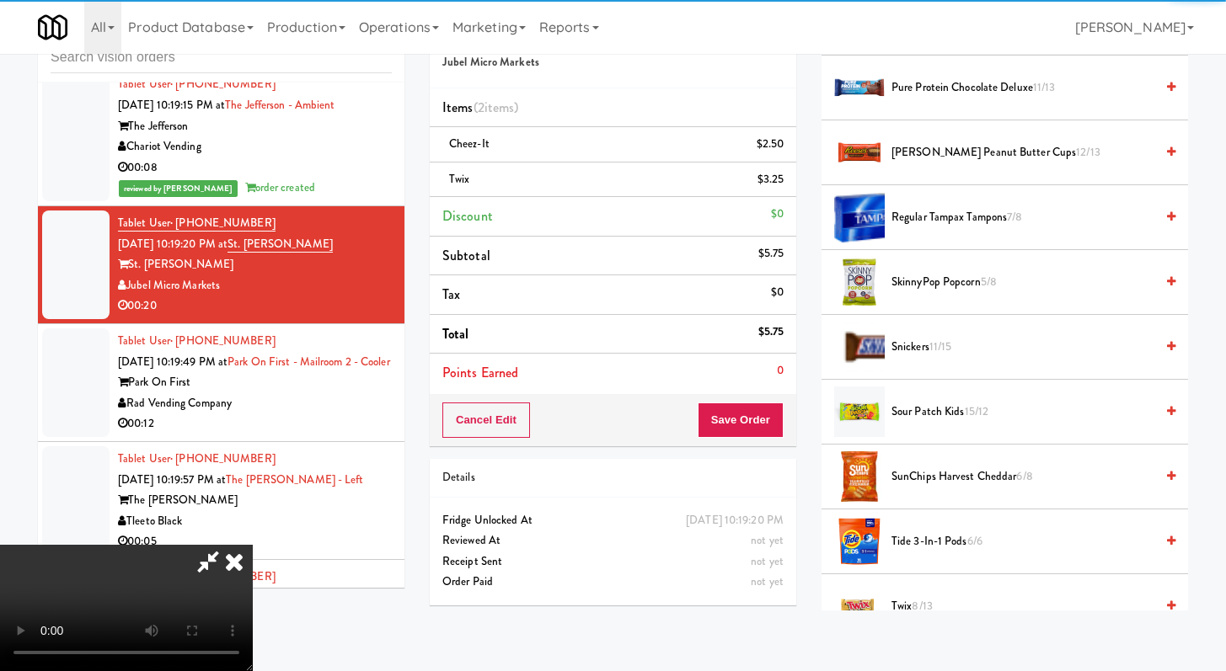
scroll to position [1289, 0]
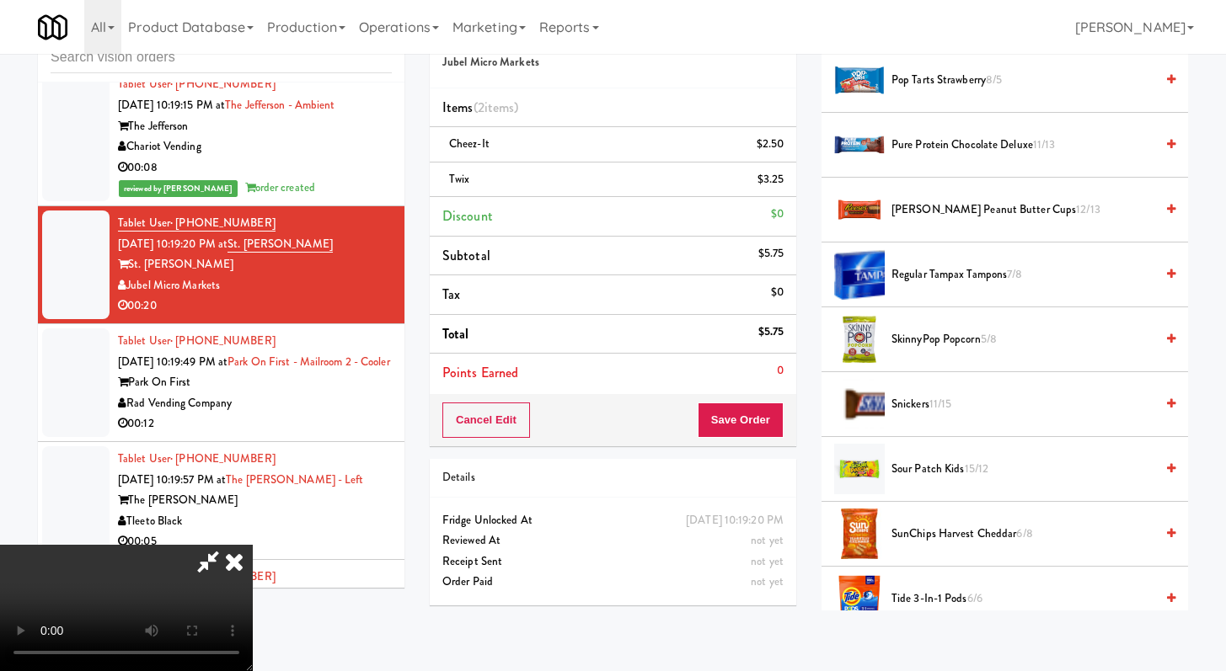
click at [935, 214] on span "[PERSON_NAME] Peanut Butter Cups 12/13" at bounding box center [1022, 210] width 263 height 21
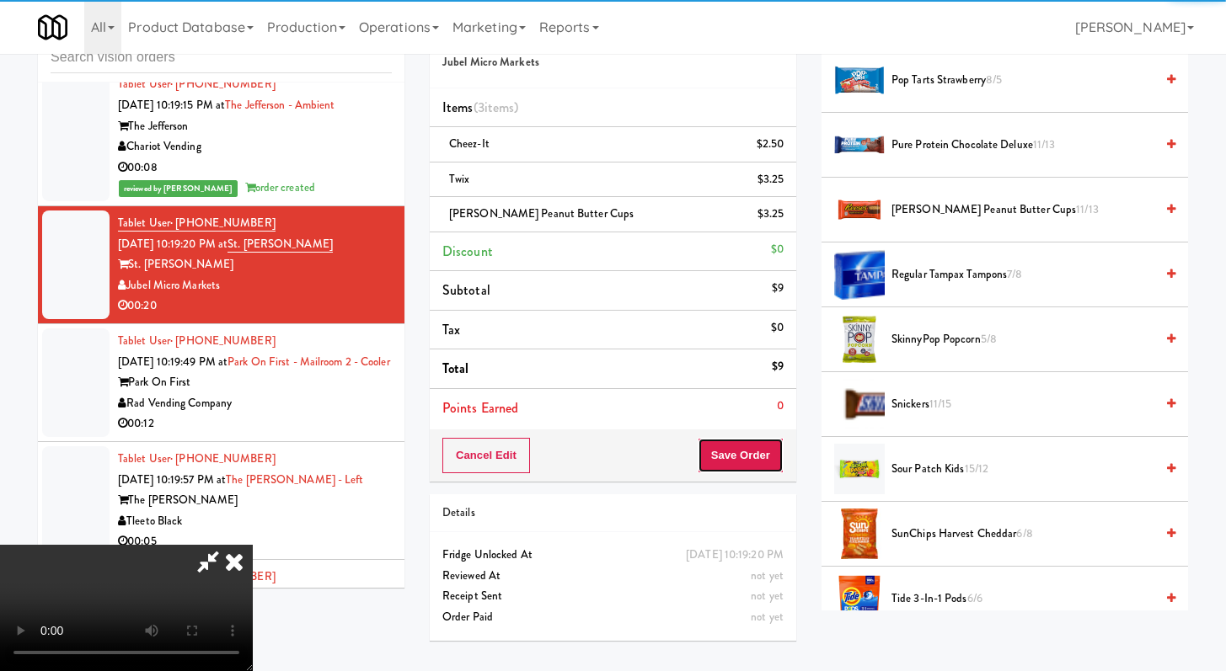
click at [756, 453] on button "Save Order" at bounding box center [740, 455] width 86 height 35
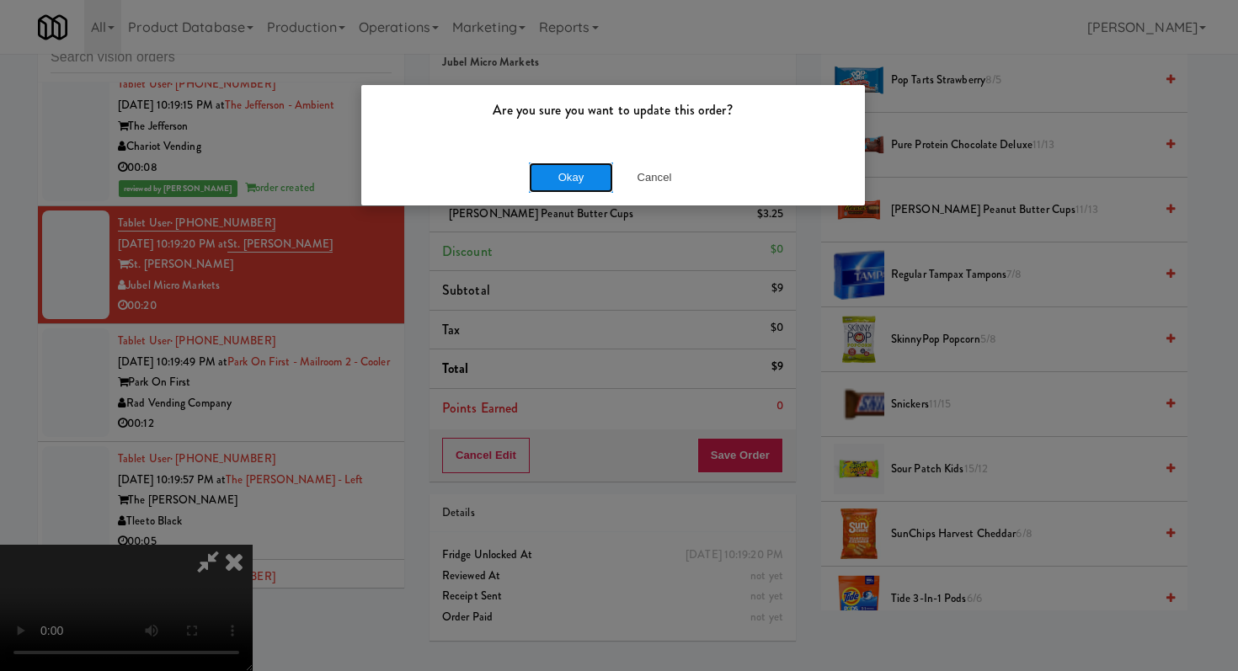
click at [585, 175] on button "Okay" at bounding box center [571, 178] width 84 height 30
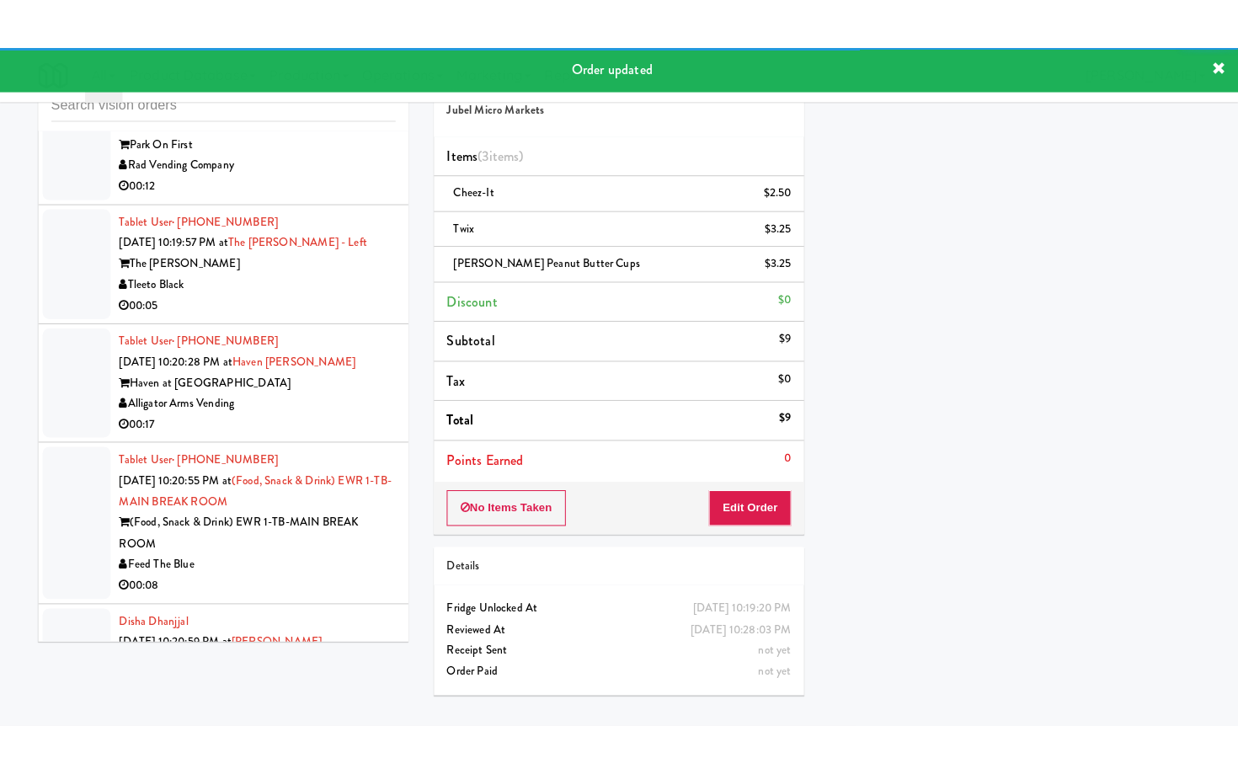
scroll to position [8319, 0]
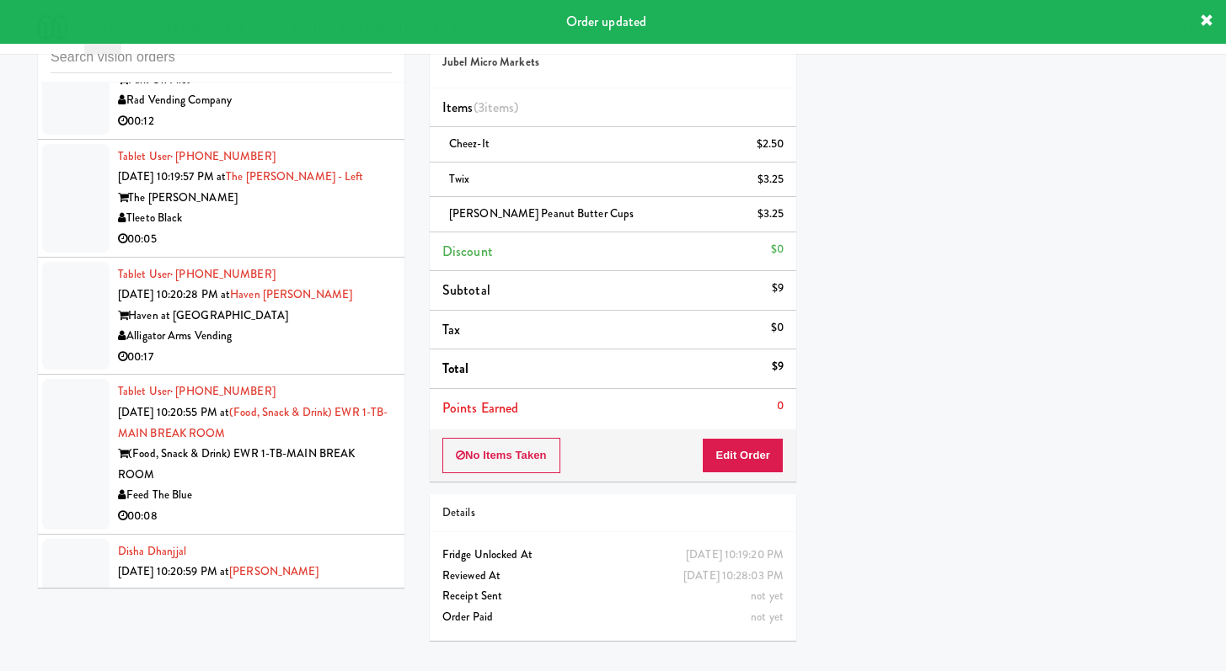
click at [331, 132] on div "00:12" at bounding box center [255, 121] width 274 height 21
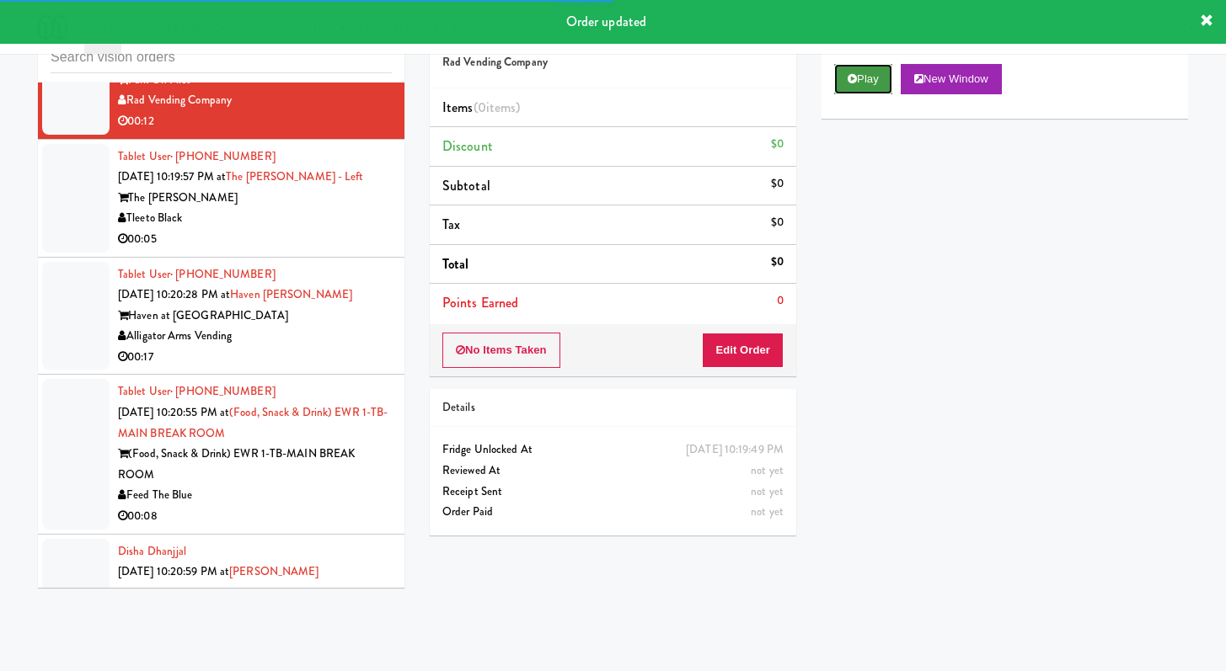
click at [852, 91] on button "Play" at bounding box center [863, 79] width 58 height 30
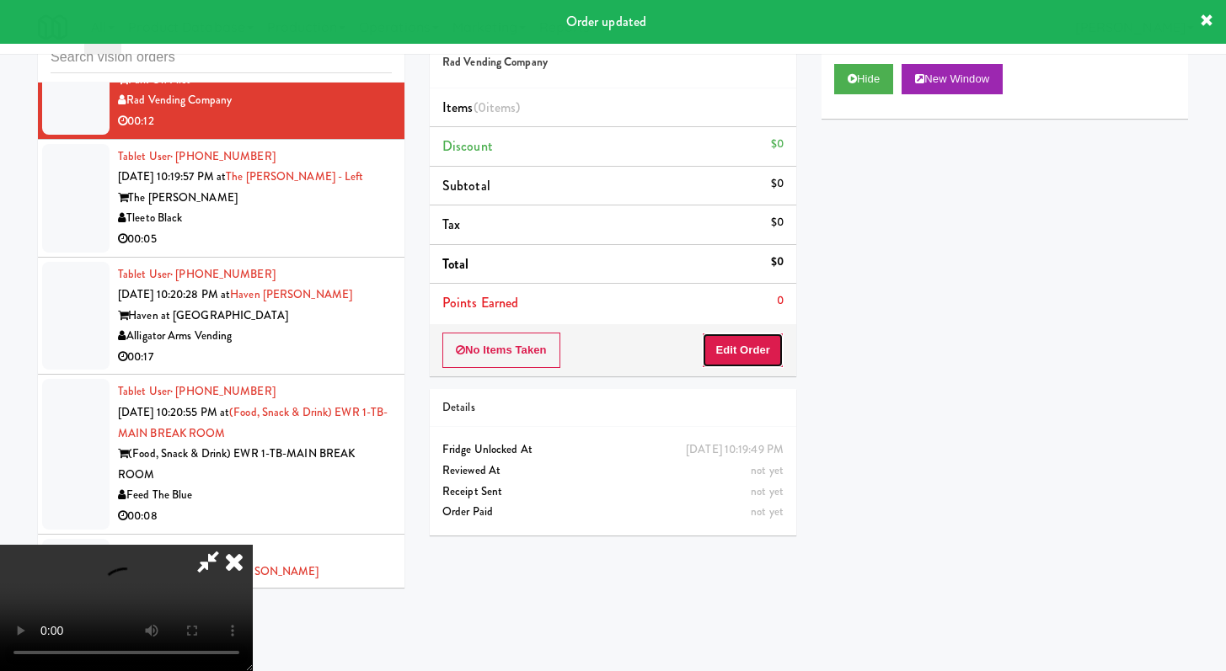
click at [754, 350] on button "Edit Order" at bounding box center [743, 350] width 82 height 35
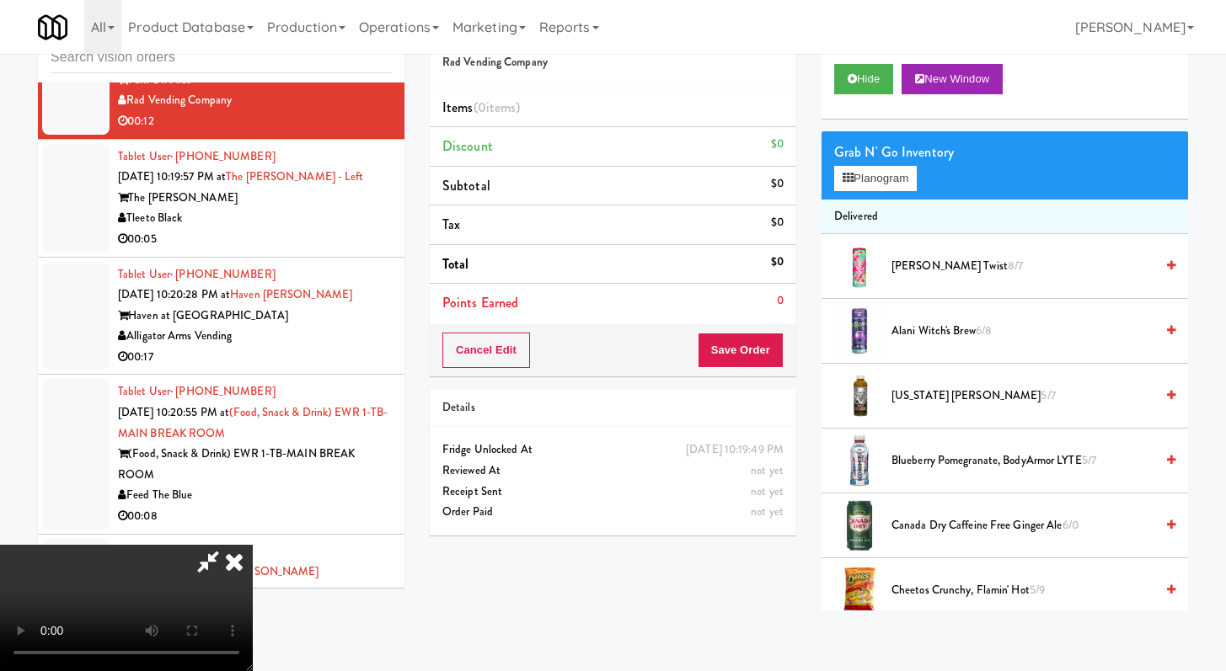
scroll to position [8277, 0]
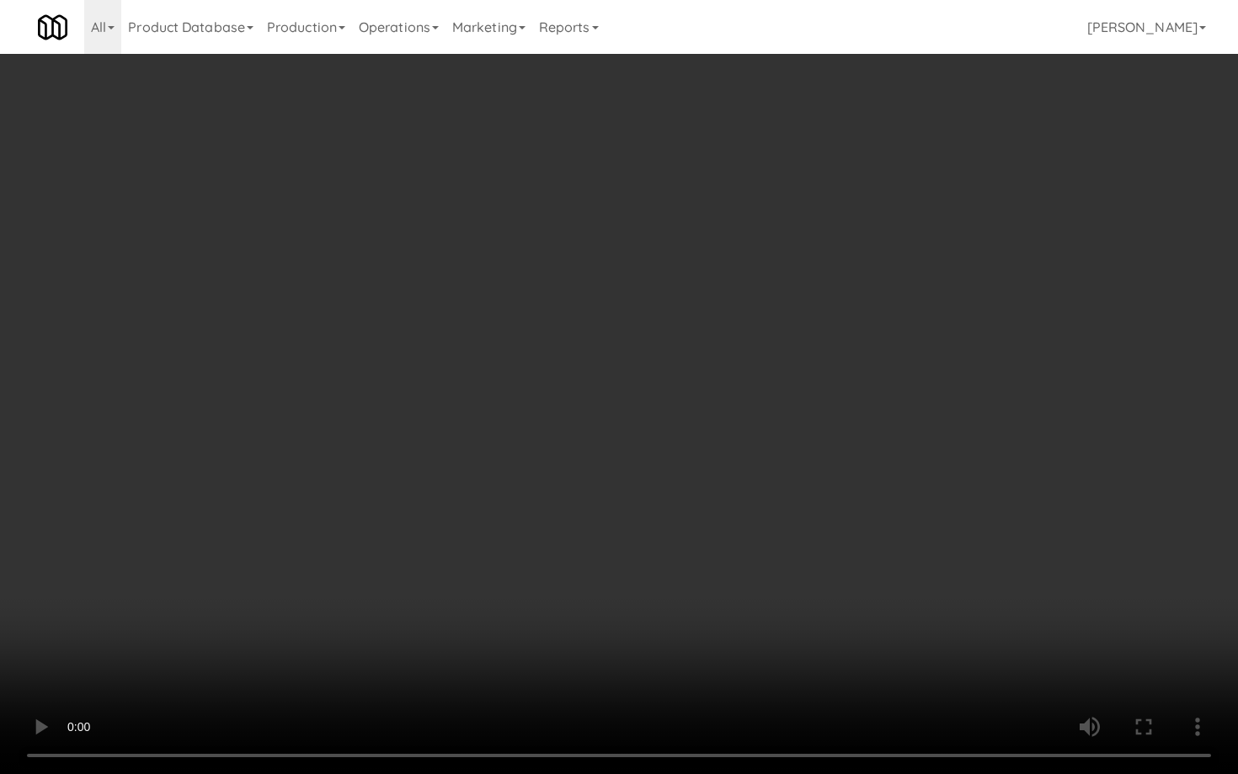
click at [711, 603] on video at bounding box center [619, 387] width 1238 height 774
click at [722, 584] on video at bounding box center [619, 387] width 1238 height 774
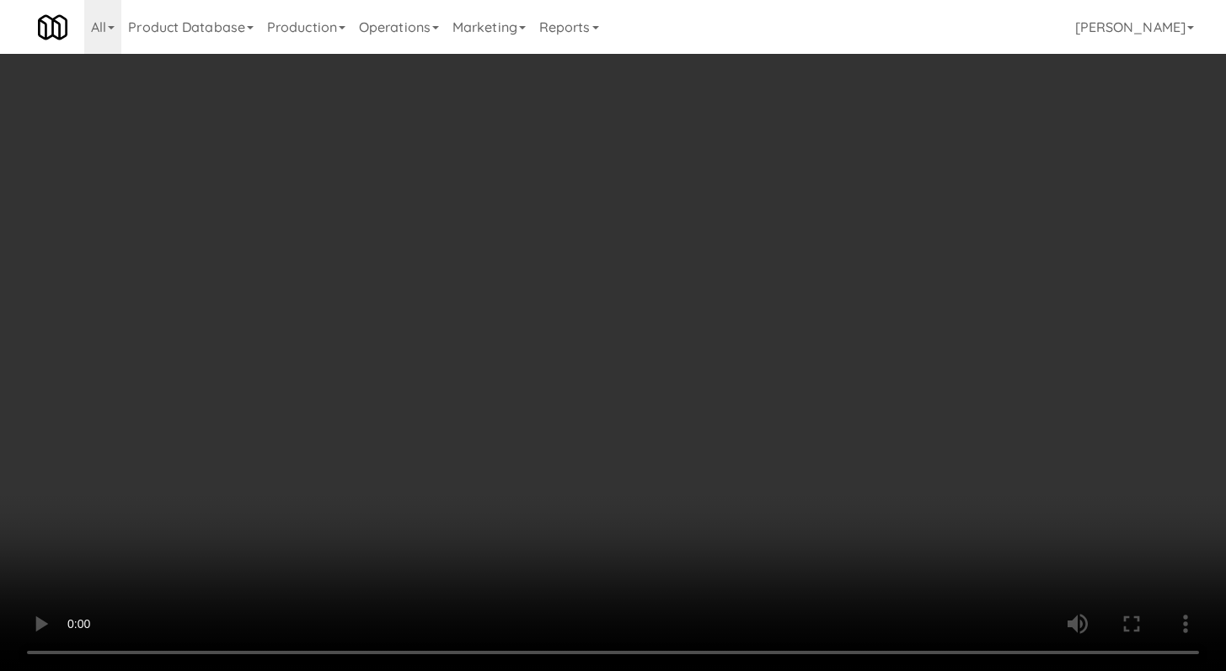
scroll to position [8319, 0]
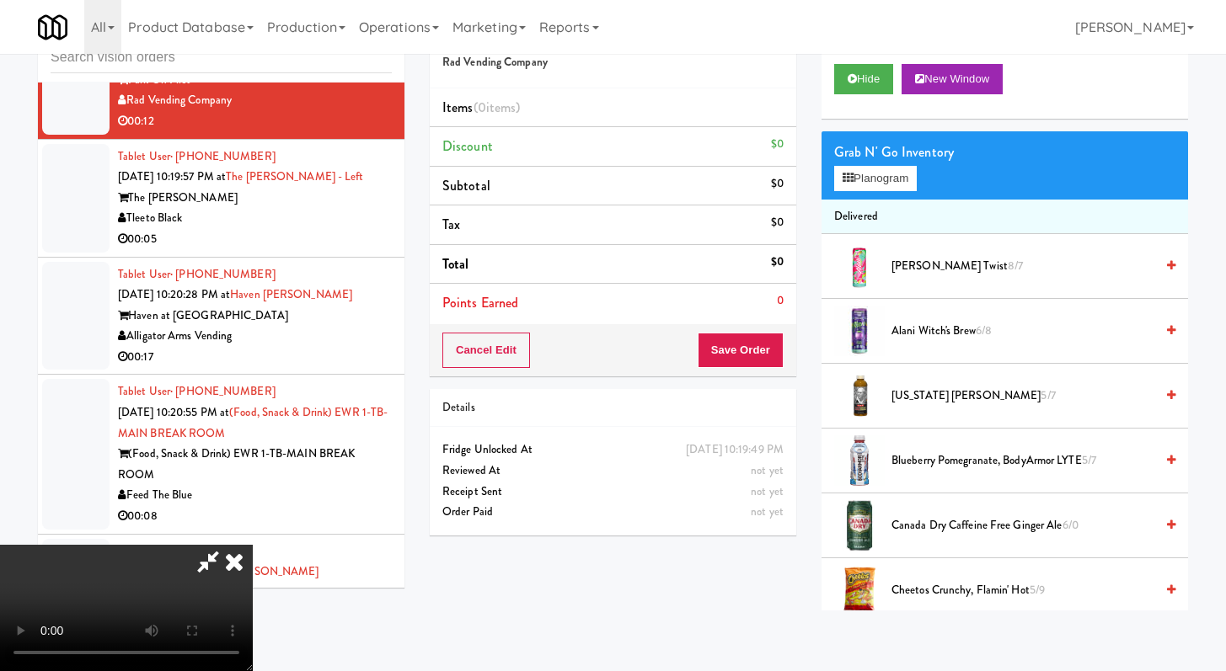
click at [253, 545] on video at bounding box center [126, 608] width 253 height 126
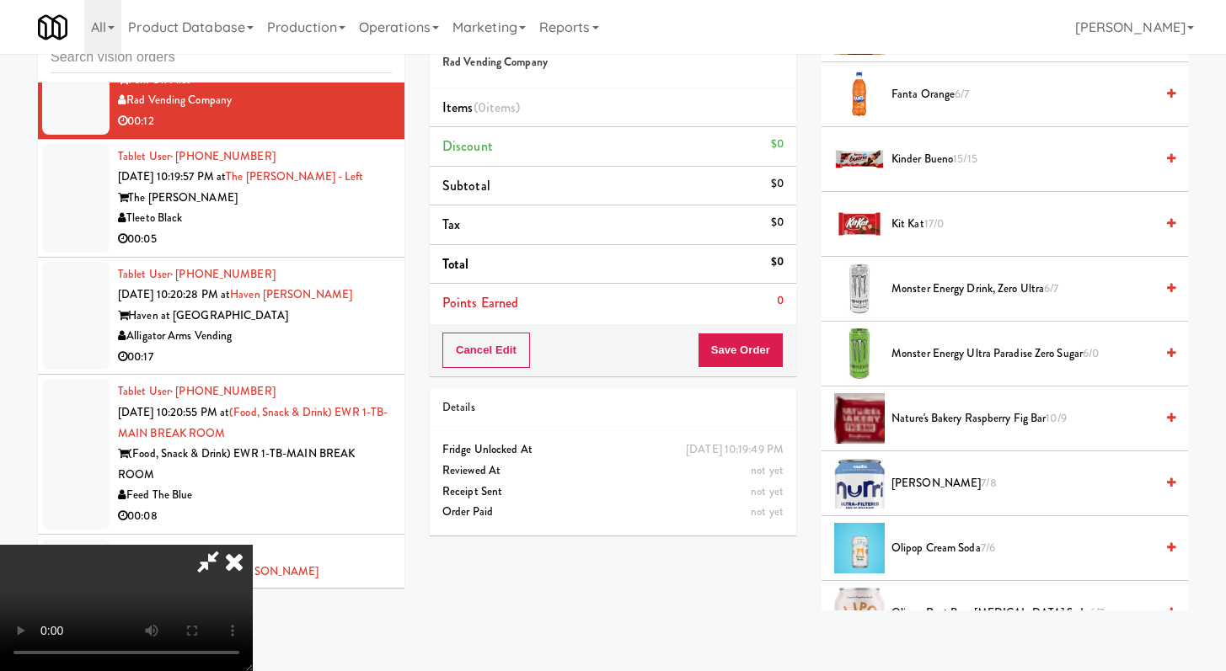
scroll to position [1413, 0]
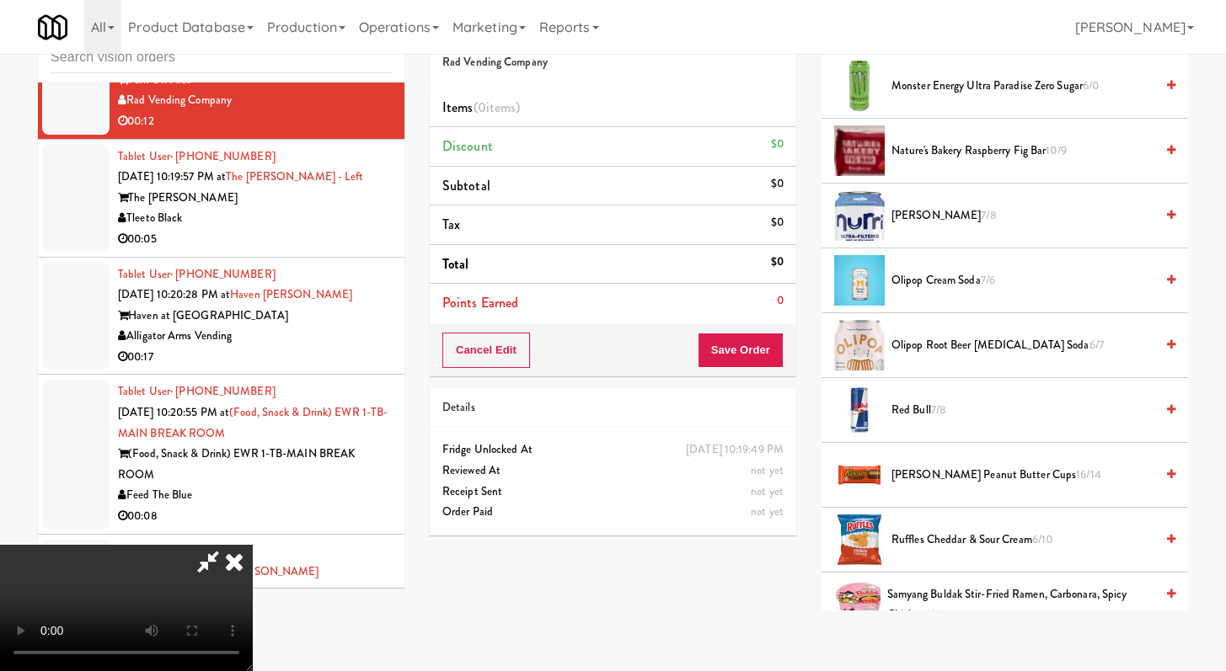
click at [253, 545] on video at bounding box center [126, 608] width 253 height 126
drag, startPoint x: 307, startPoint y: 489, endPoint x: 695, endPoint y: 391, distance: 399.8
click at [253, 545] on video at bounding box center [126, 608] width 253 height 126
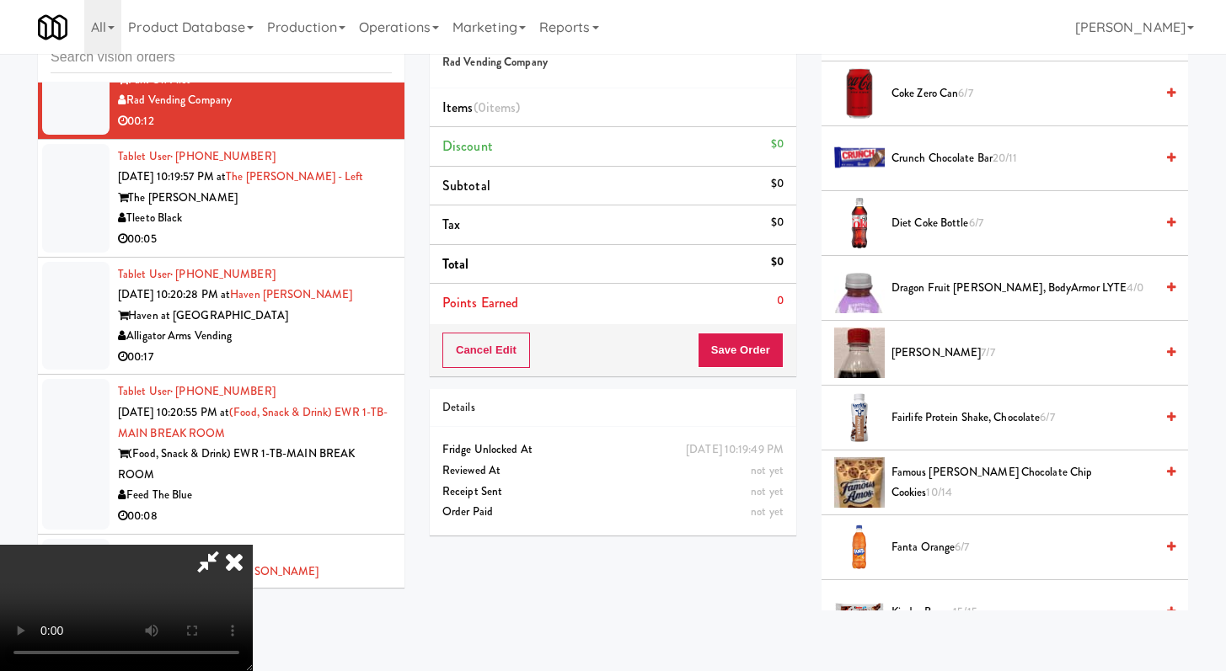
scroll to position [665, 0]
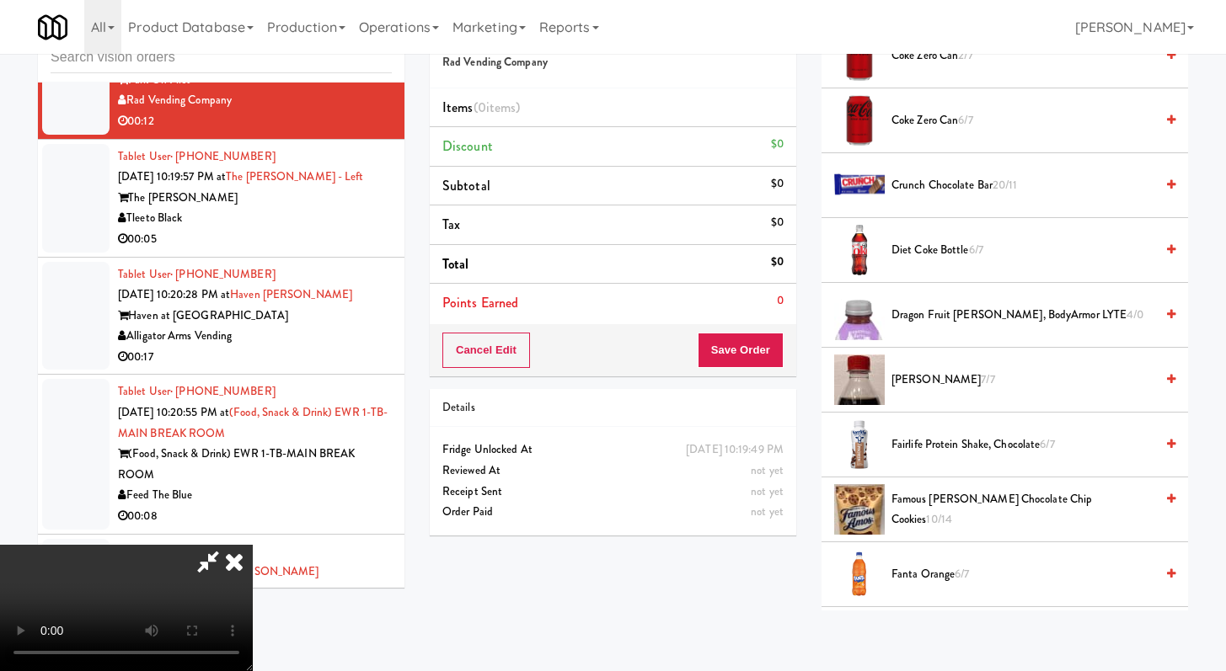
click at [939, 110] on span "Coke Zero Can 6/7" at bounding box center [1022, 120] width 263 height 21
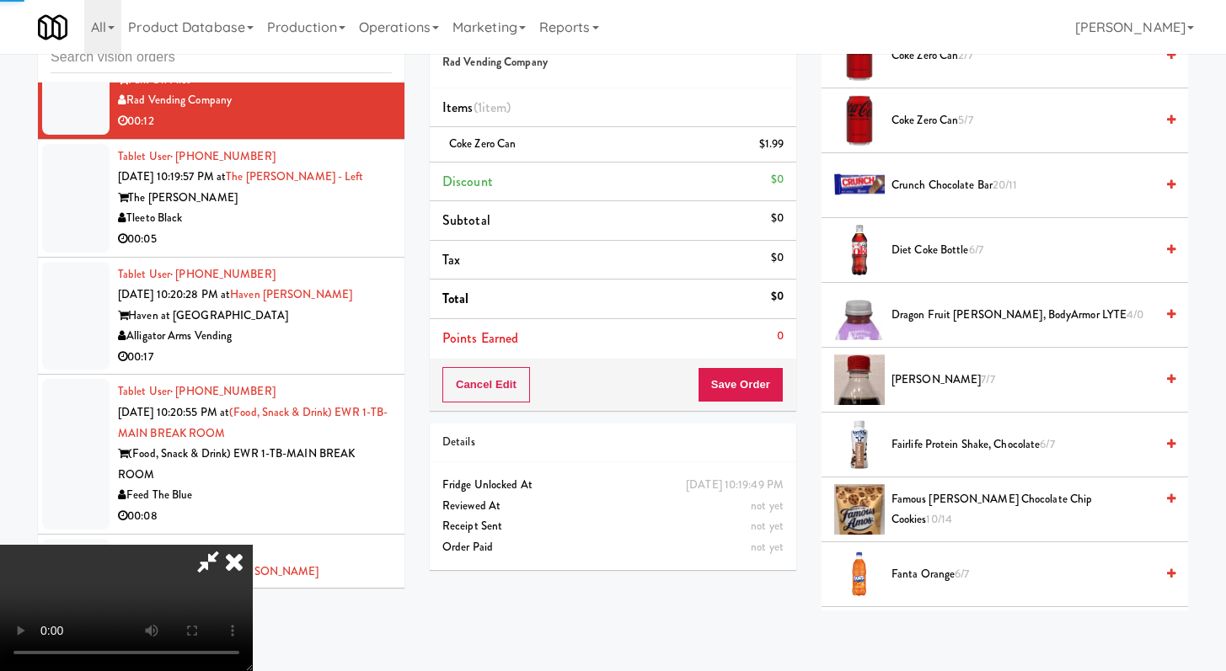
click at [933, 127] on span "Coke Zero Can 5/7" at bounding box center [1022, 120] width 263 height 21
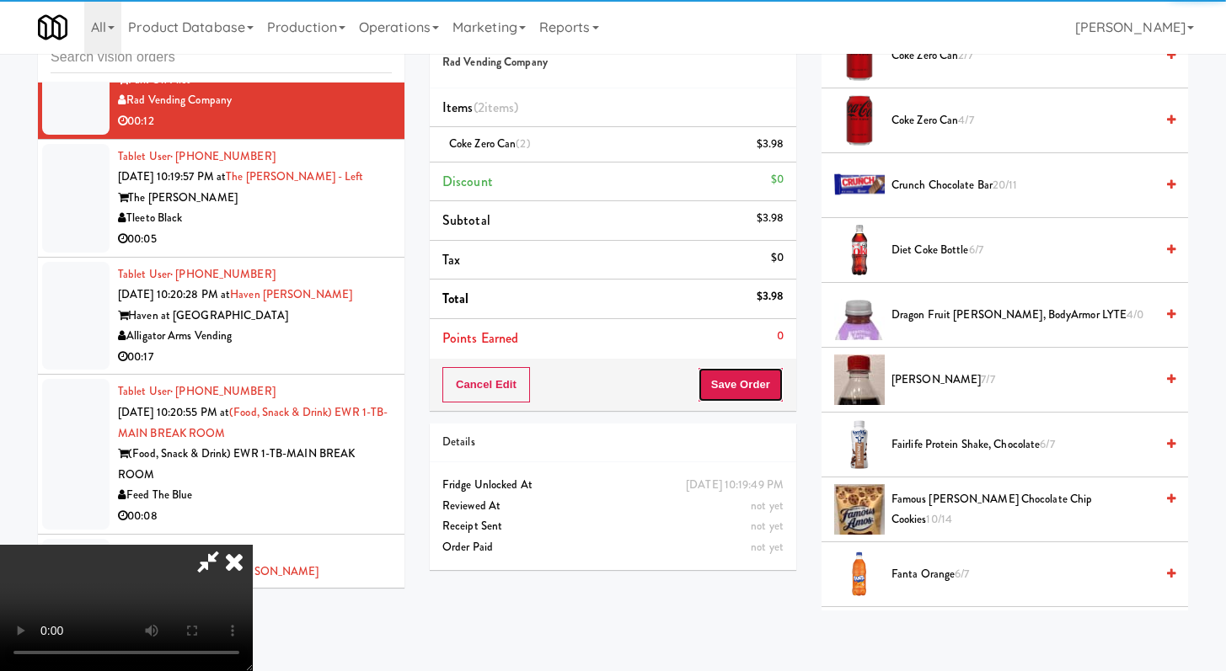
click at [768, 382] on button "Save Order" at bounding box center [740, 384] width 86 height 35
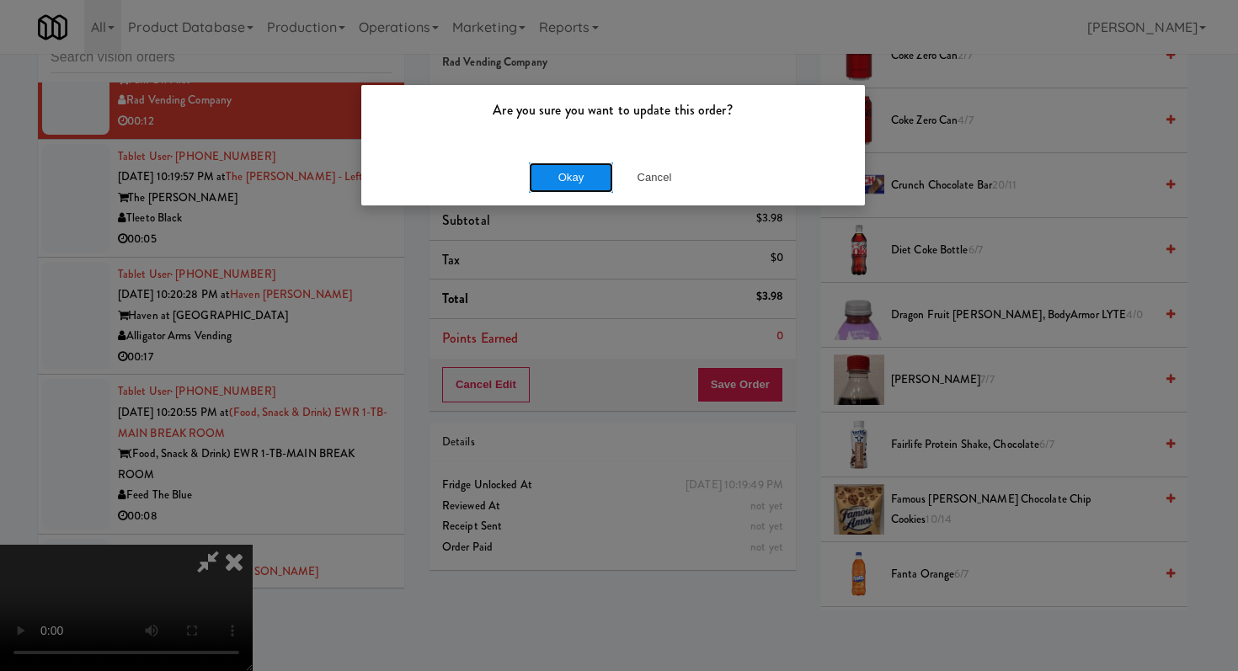
click at [568, 181] on button "Okay" at bounding box center [571, 178] width 84 height 30
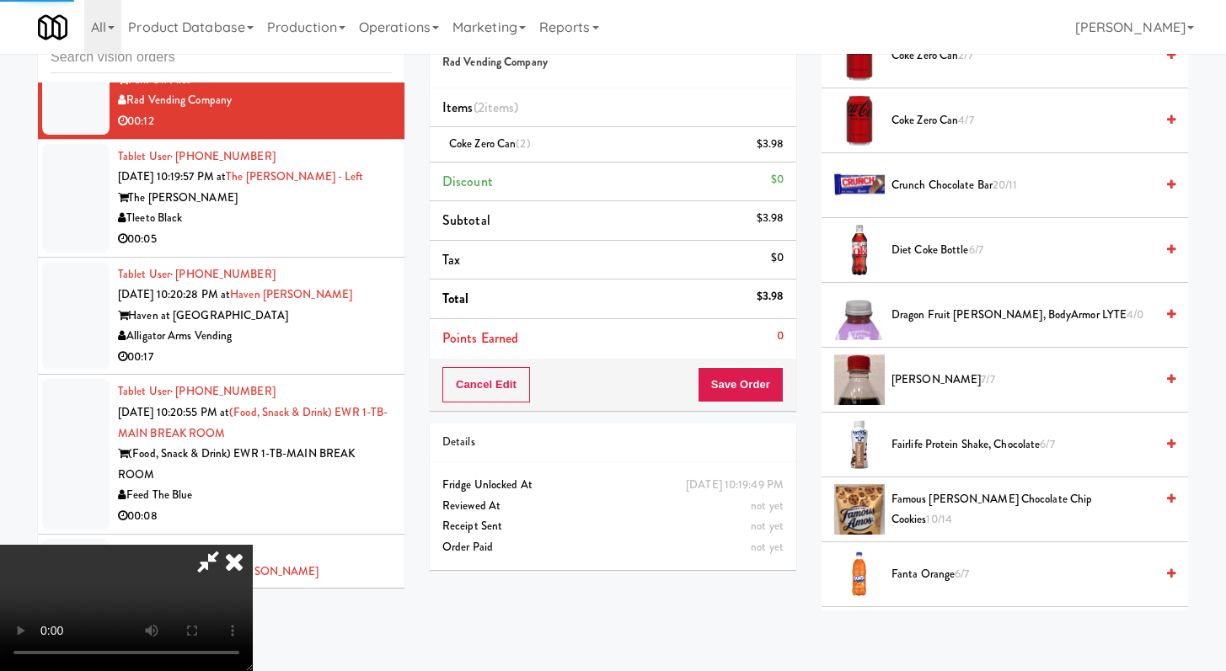
scroll to position [72, 0]
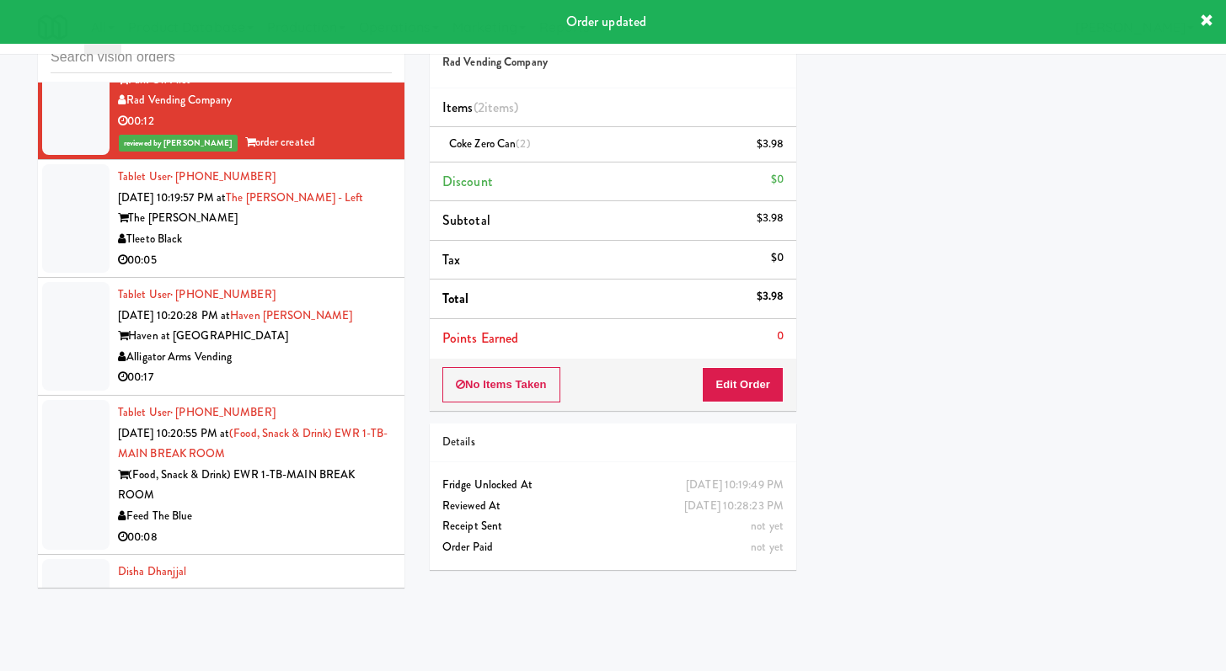
click at [364, 278] on li "Tablet User · (310) 968-7678 [DATE] 10:19:57 PM at The [PERSON_NAME] - Left The…" at bounding box center [221, 219] width 366 height 118
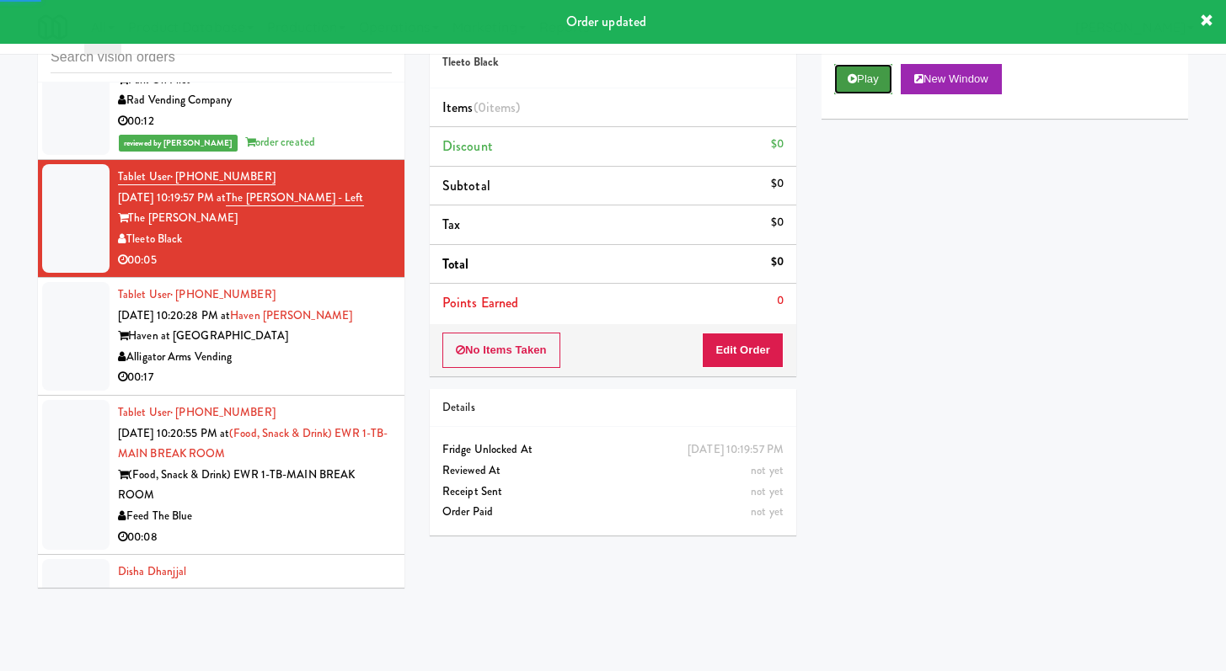
click at [865, 74] on button "Play" at bounding box center [863, 79] width 58 height 30
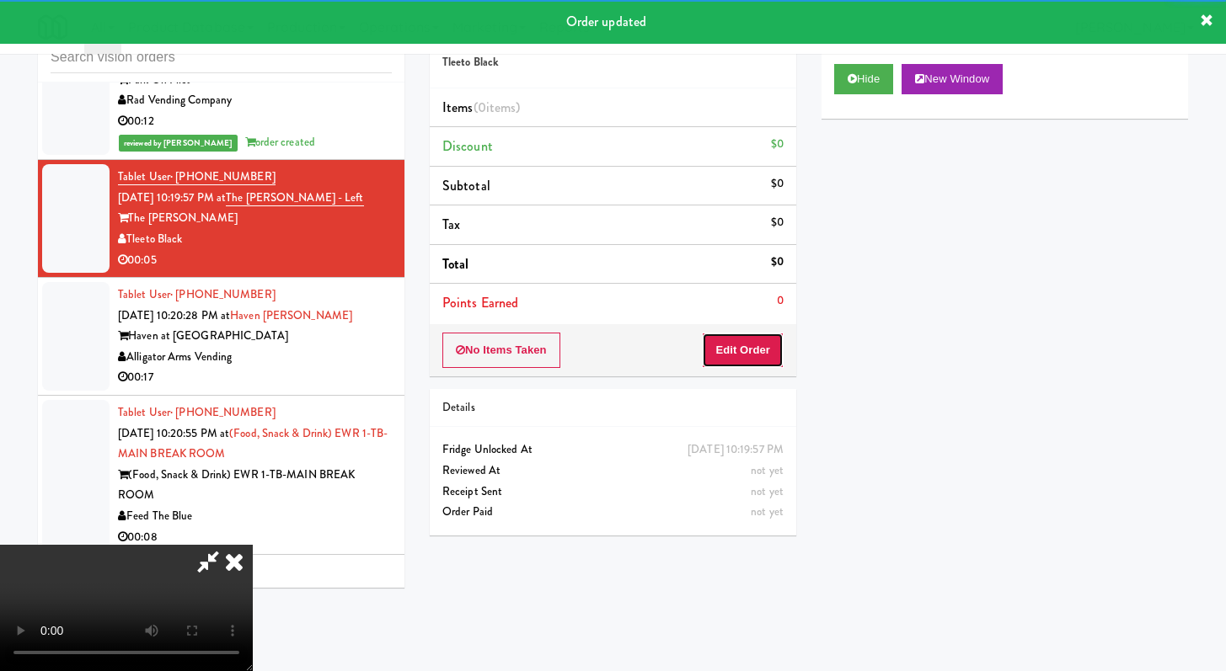
click at [745, 340] on button "Edit Order" at bounding box center [743, 350] width 82 height 35
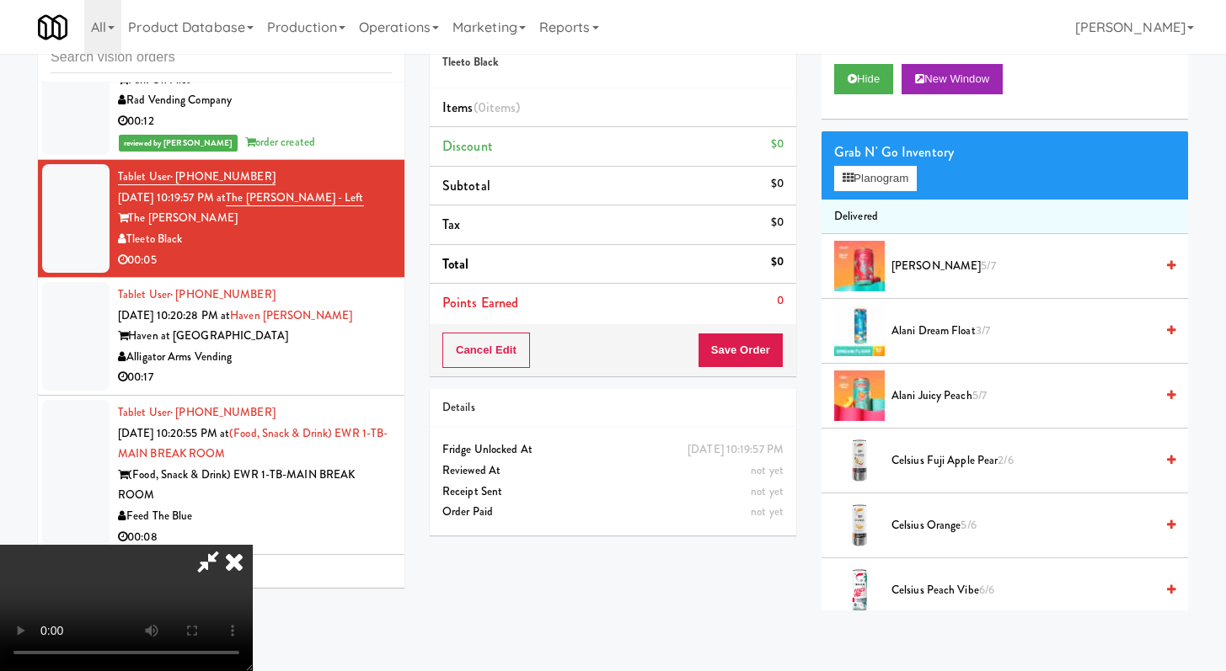
scroll to position [145, 0]
click at [253, 556] on video at bounding box center [126, 608] width 253 height 126
click at [253, 545] on video at bounding box center [126, 608] width 253 height 126
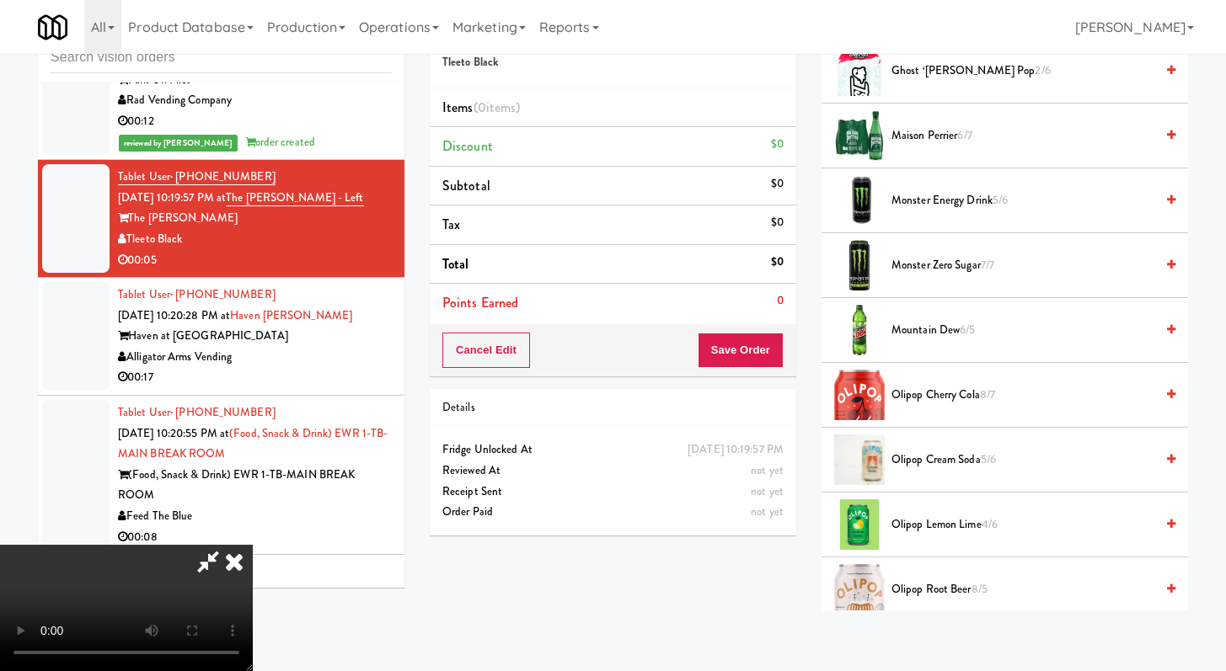
scroll to position [1565, 0]
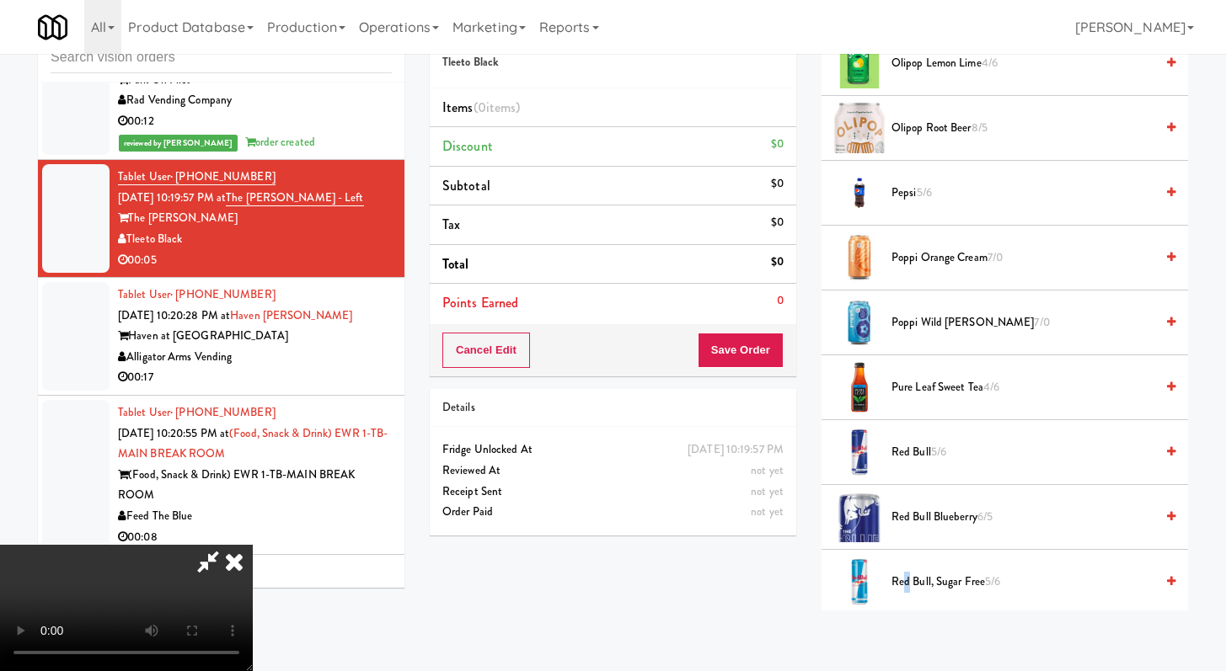
click at [906, 574] on span "Red Bull, Sugar Free 5/6" at bounding box center [1022, 582] width 263 height 21
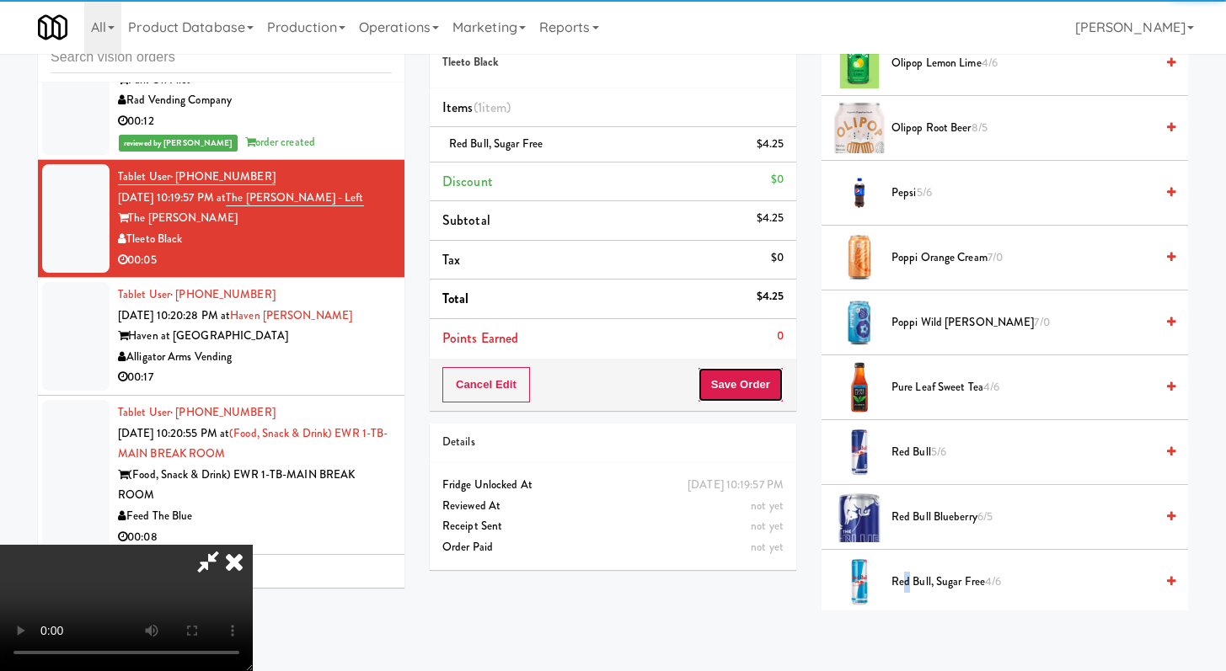
click at [751, 398] on button "Save Order" at bounding box center [740, 384] width 86 height 35
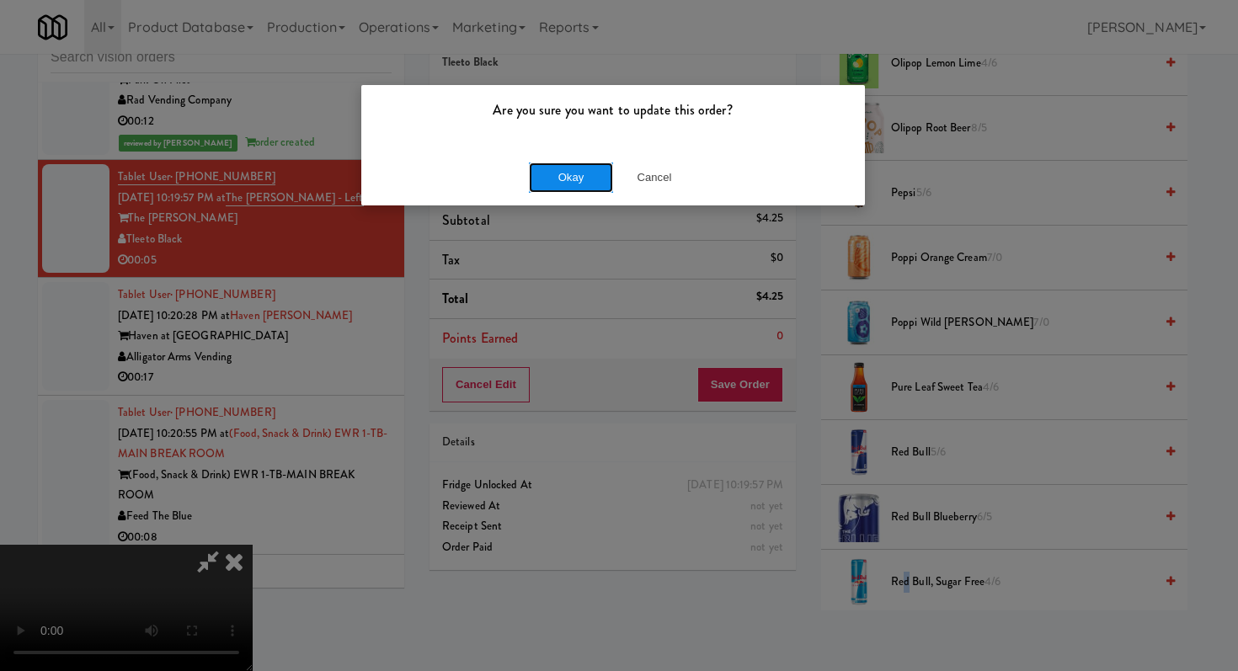
click at [585, 188] on button "Okay" at bounding box center [571, 178] width 84 height 30
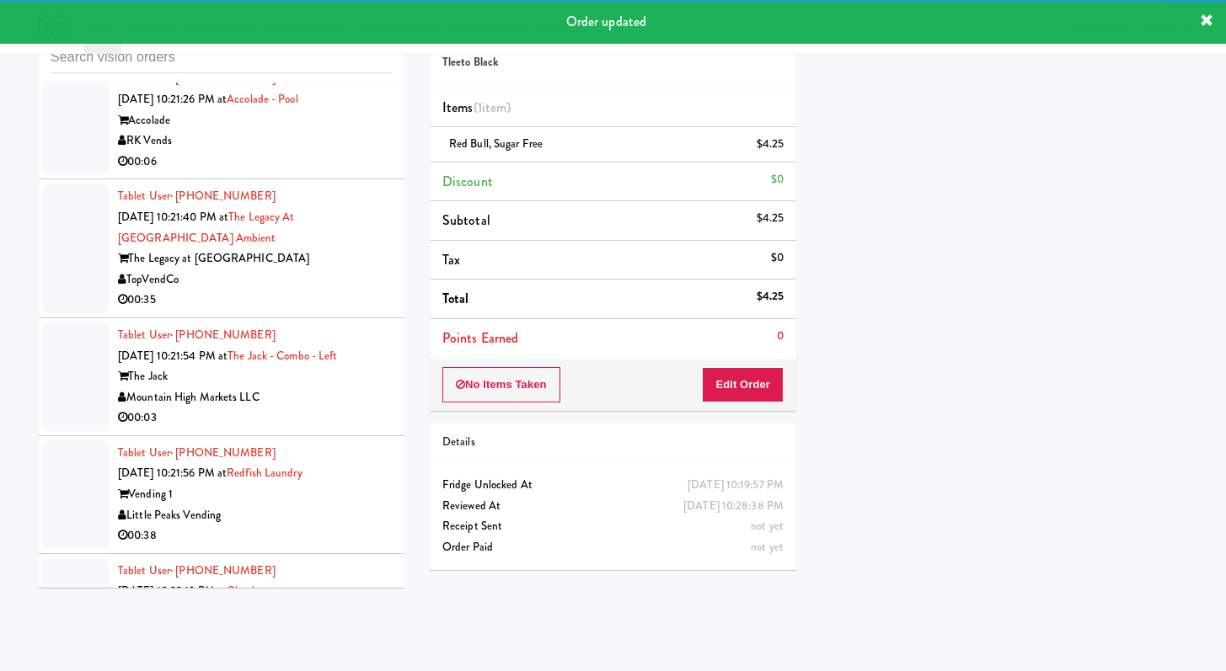
scroll to position [8656, 0]
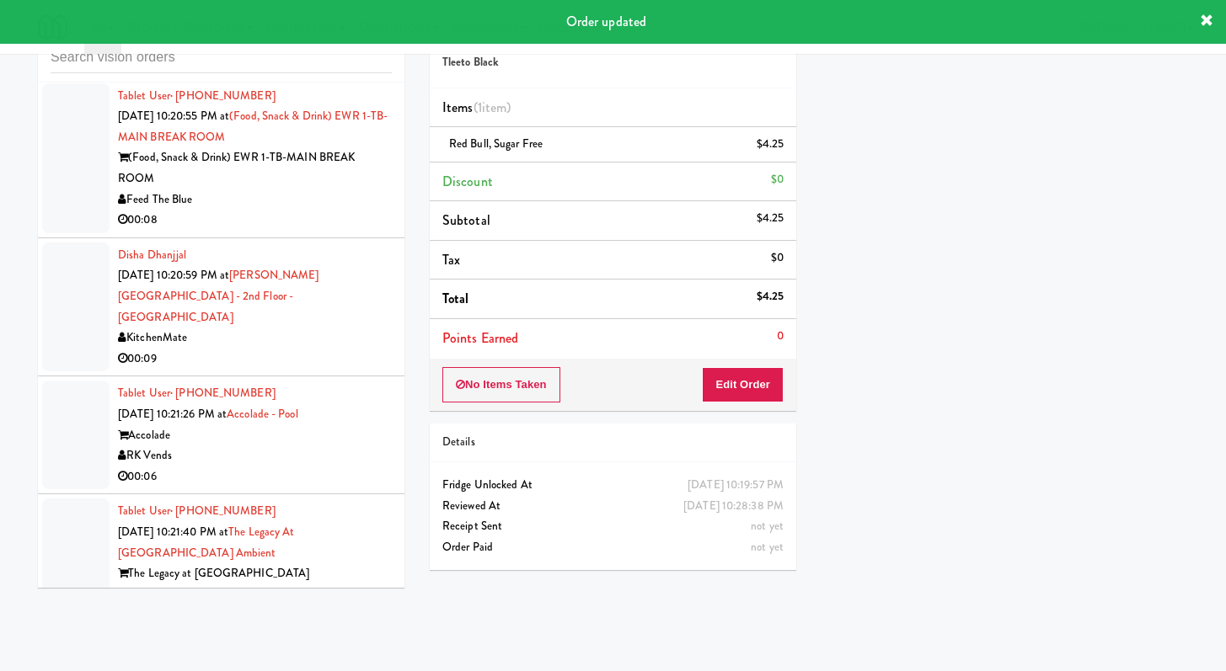
click at [315, 231] on div "Tablet User · (973) 392-1947 [DATE] 10:20:55 PM at (Food, Snack & Drink) EWR 1-…" at bounding box center [255, 158] width 274 height 145
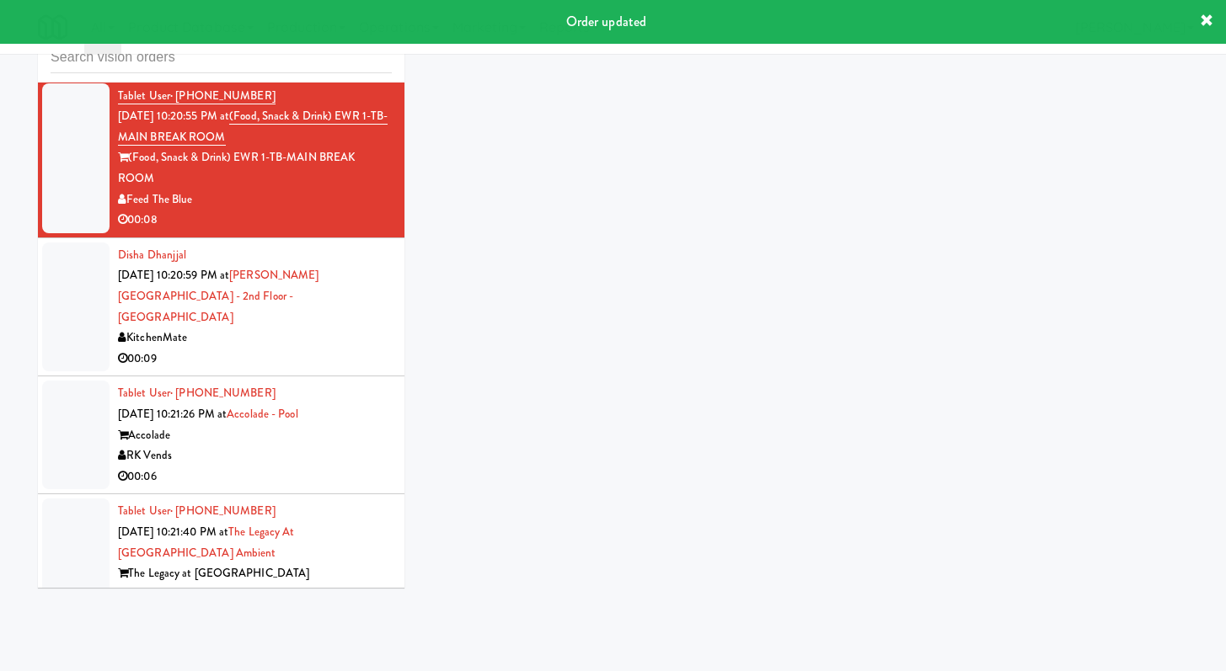
click at [325, 79] on li "Tablet User · (920) 850-0152 [DATE] 10:20:28 PM at [GEOGRAPHIC_DATA][PERSON_NAM…" at bounding box center [221, 20] width 366 height 118
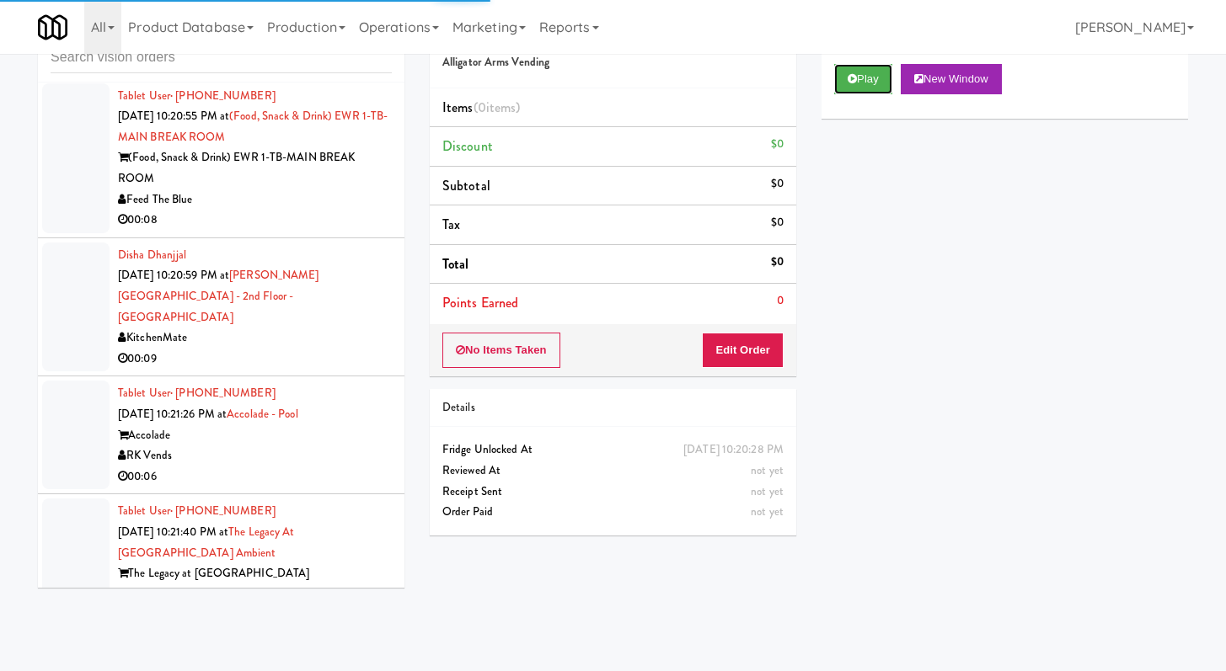
click at [883, 78] on button "Play" at bounding box center [863, 79] width 58 height 30
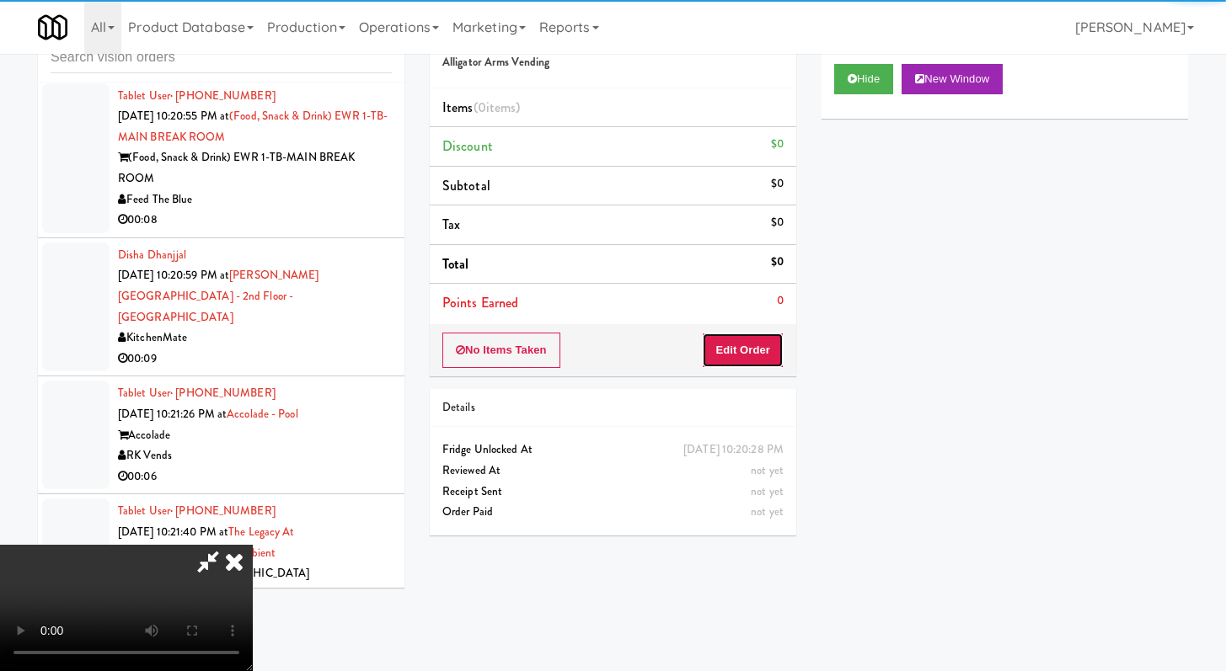
click at [756, 349] on button "Edit Order" at bounding box center [743, 350] width 82 height 35
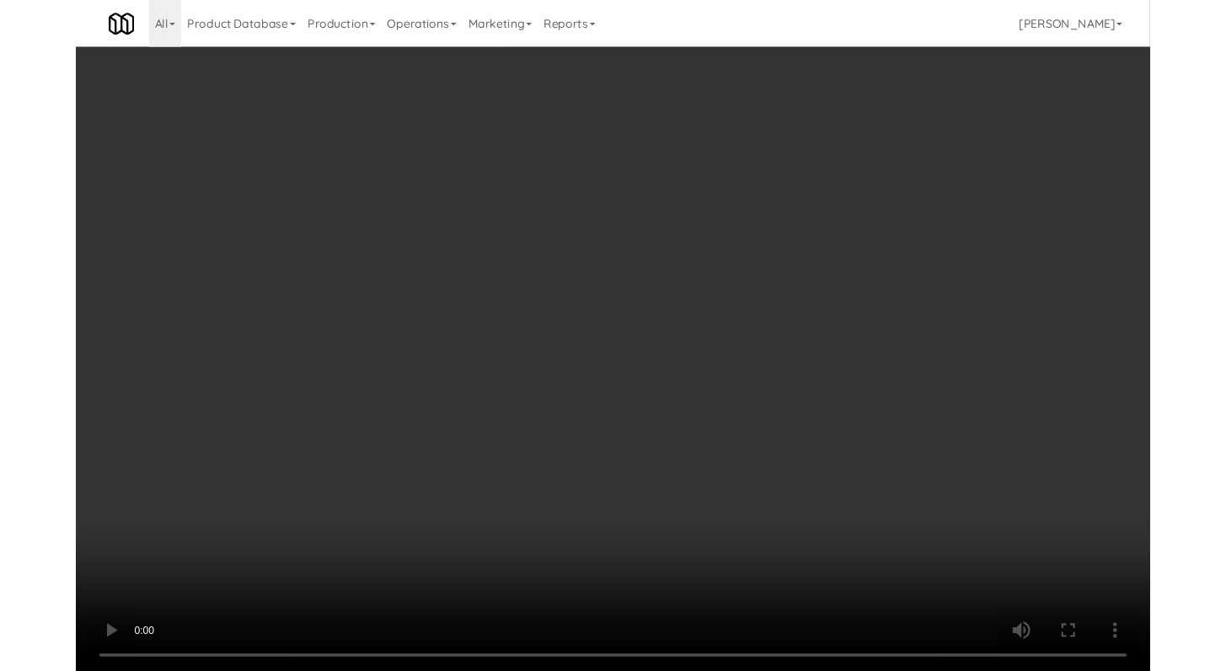
scroll to position [8615, 0]
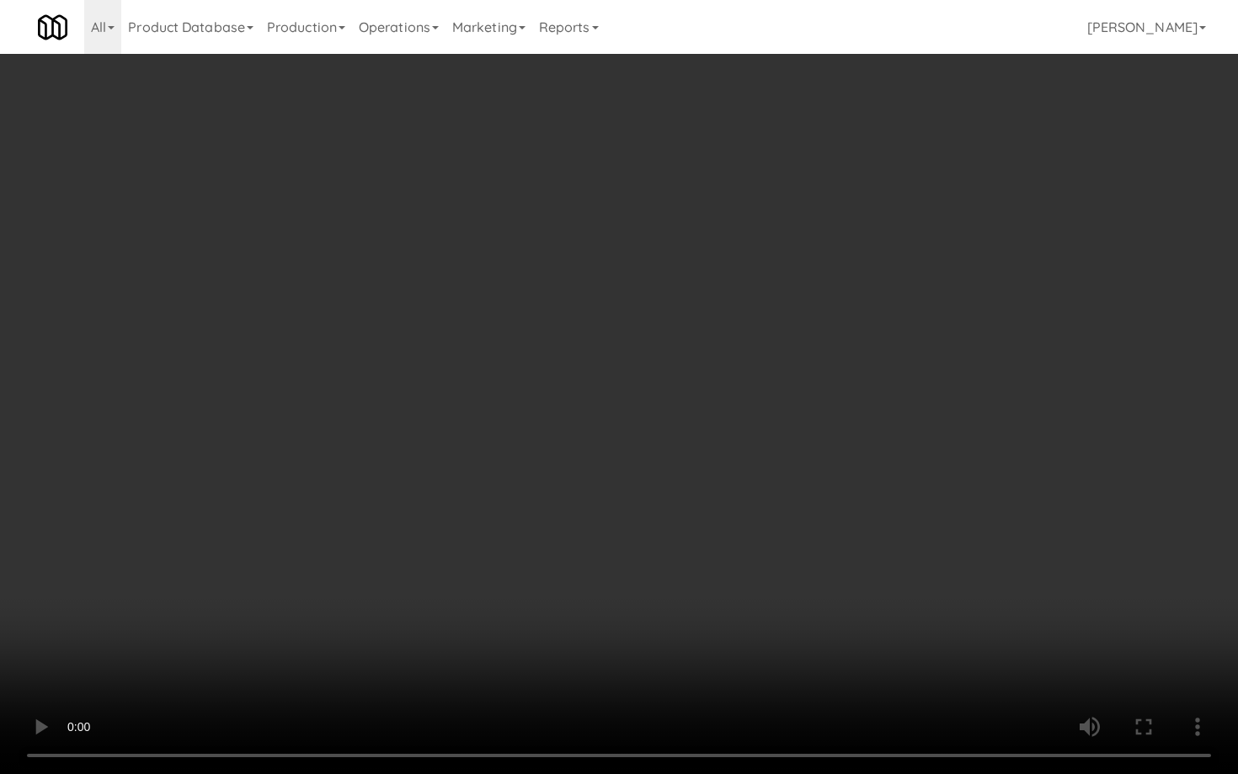
click at [664, 571] on video at bounding box center [619, 387] width 1238 height 774
click at [663, 571] on video at bounding box center [619, 387] width 1238 height 774
click at [880, 590] on video at bounding box center [619, 387] width 1238 height 774
click at [879, 589] on video at bounding box center [619, 387] width 1238 height 774
click at [887, 564] on video at bounding box center [619, 387] width 1238 height 774
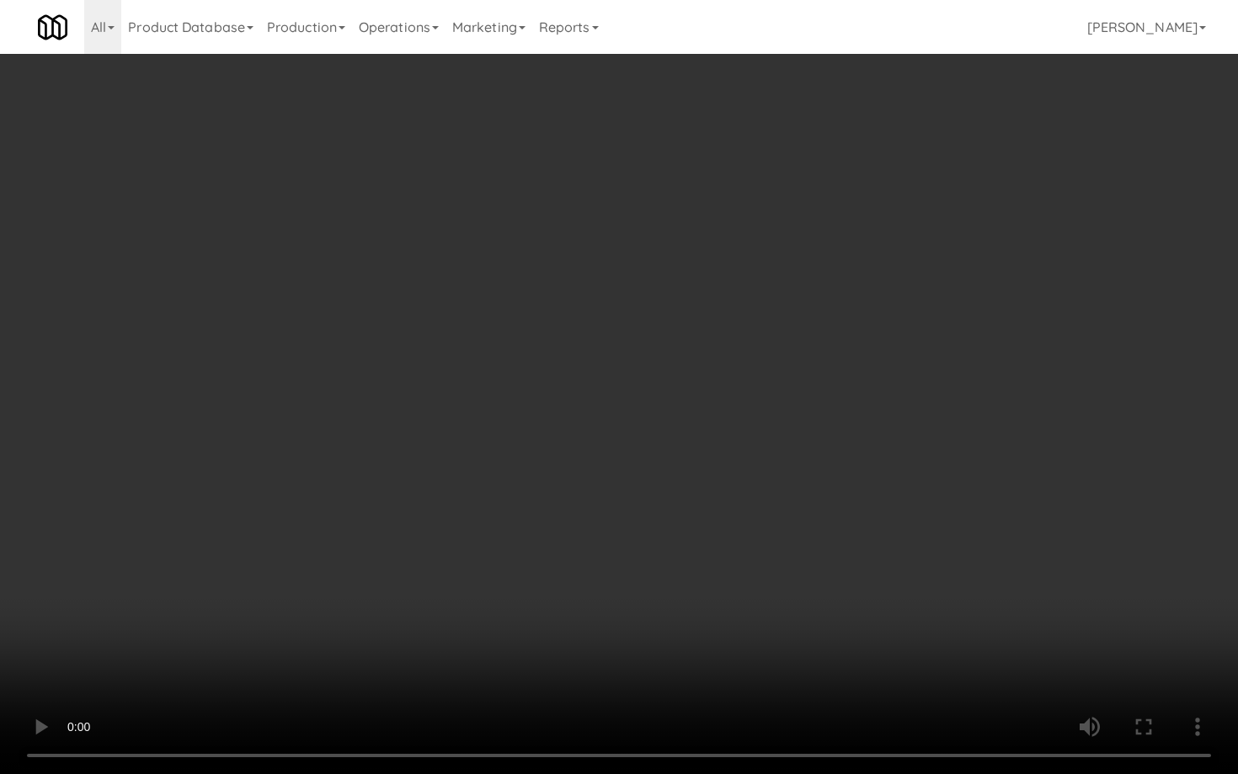
click at [887, 564] on video at bounding box center [619, 387] width 1238 height 774
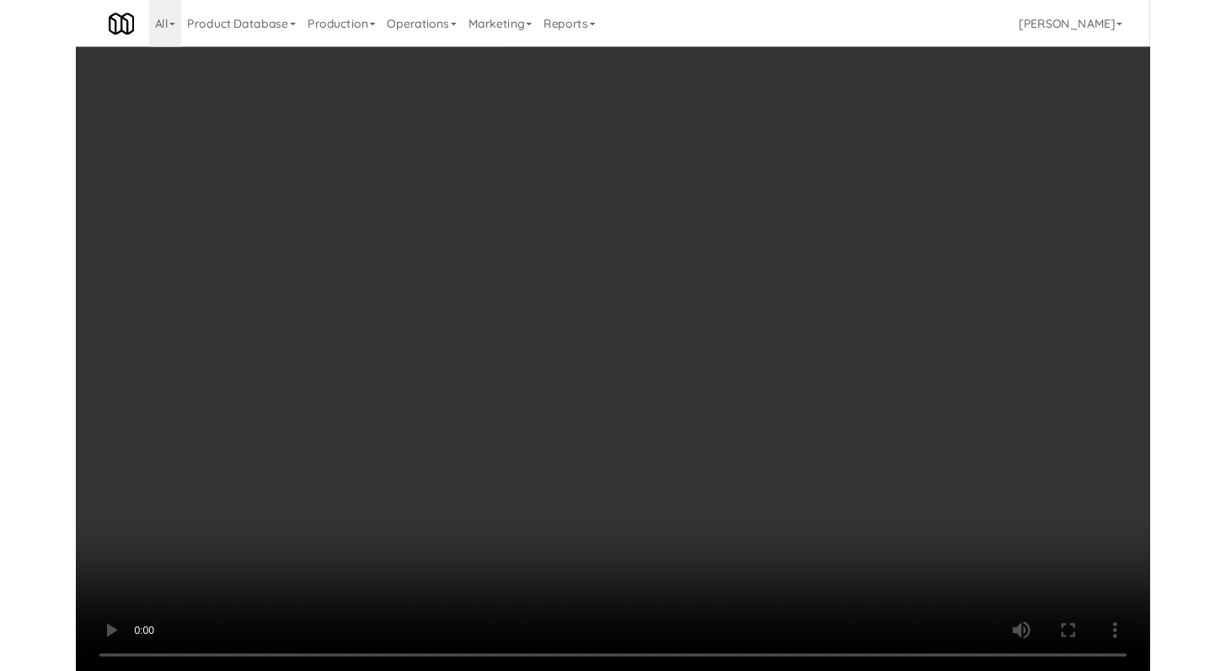
scroll to position [8656, 0]
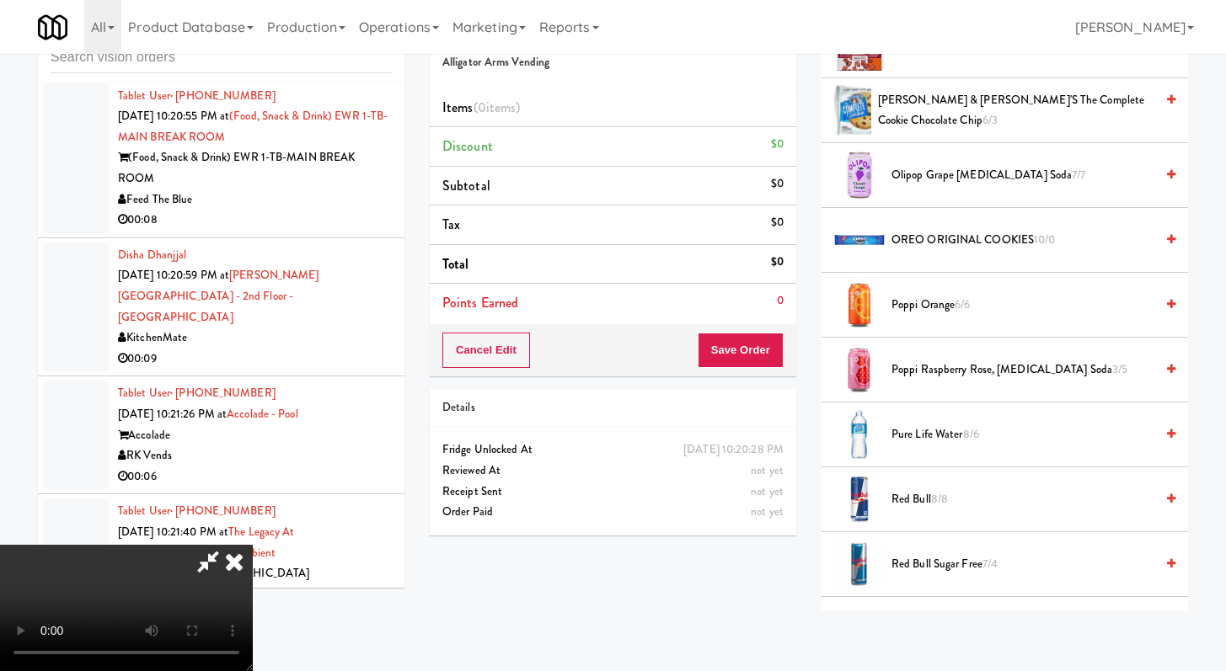
click at [934, 240] on span "OREO ORIGINAL COOKIES 10/0" at bounding box center [1022, 240] width 263 height 21
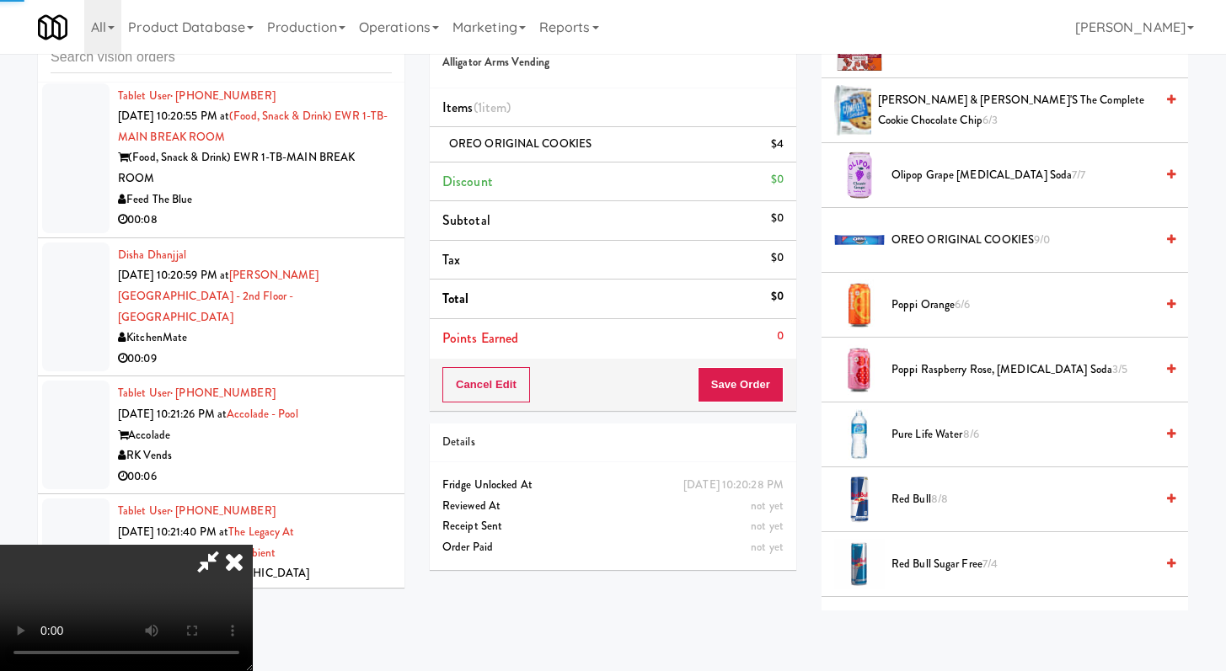
scroll to position [763, 0]
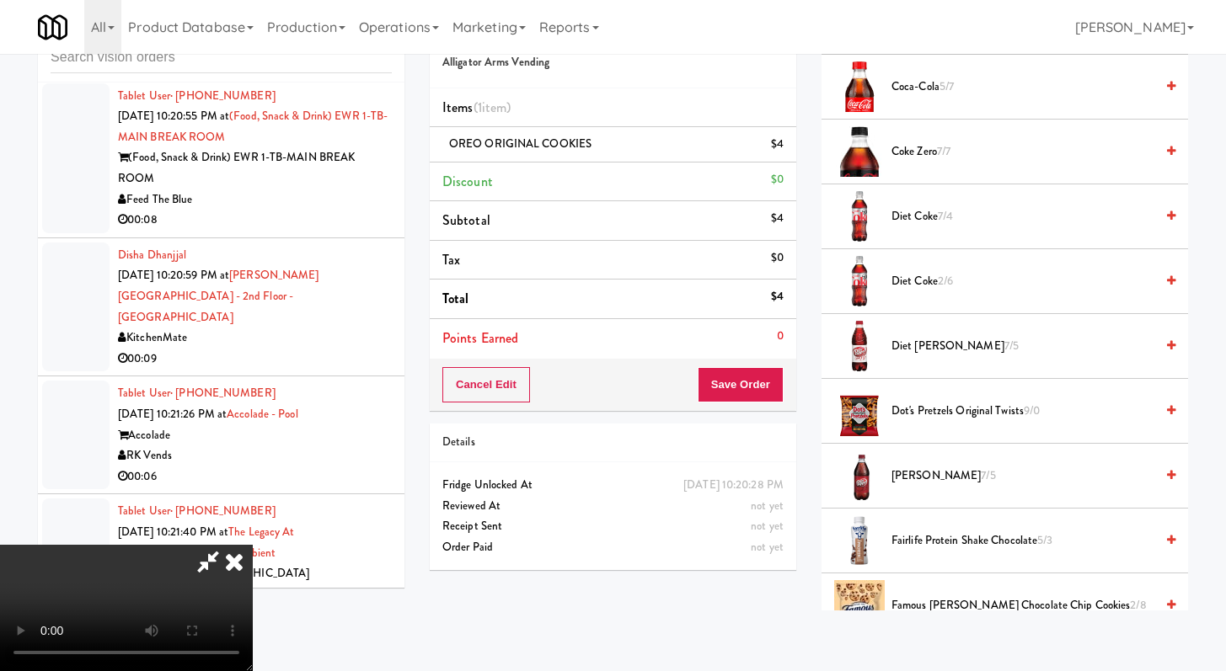
click at [930, 607] on span "Famous [PERSON_NAME] Chocolate Chip Cookies 2/8" at bounding box center [1022, 606] width 263 height 21
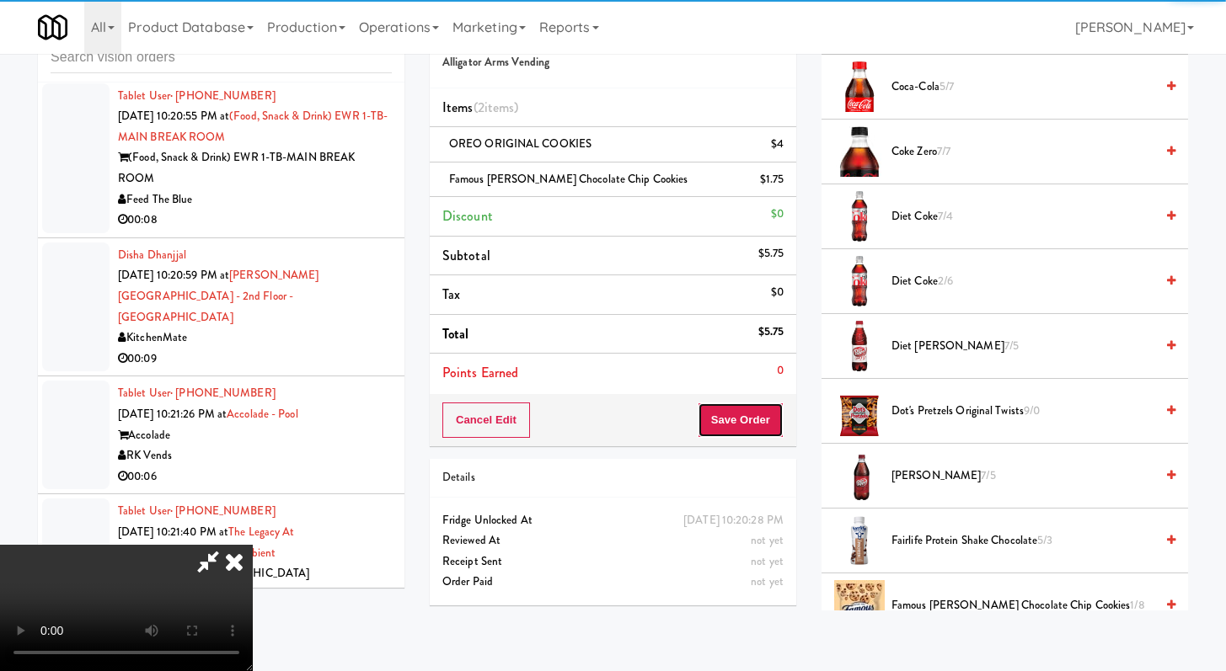
click at [752, 417] on button "Save Order" at bounding box center [740, 420] width 86 height 35
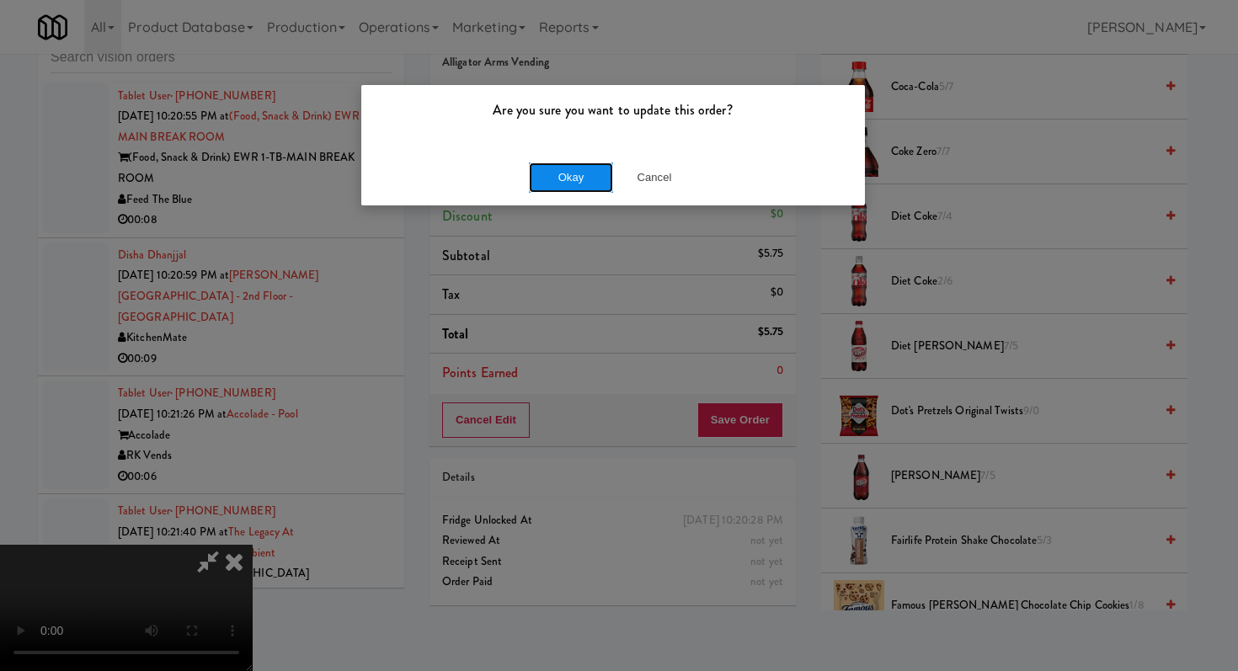
click at [590, 179] on button "Okay" at bounding box center [571, 178] width 84 height 30
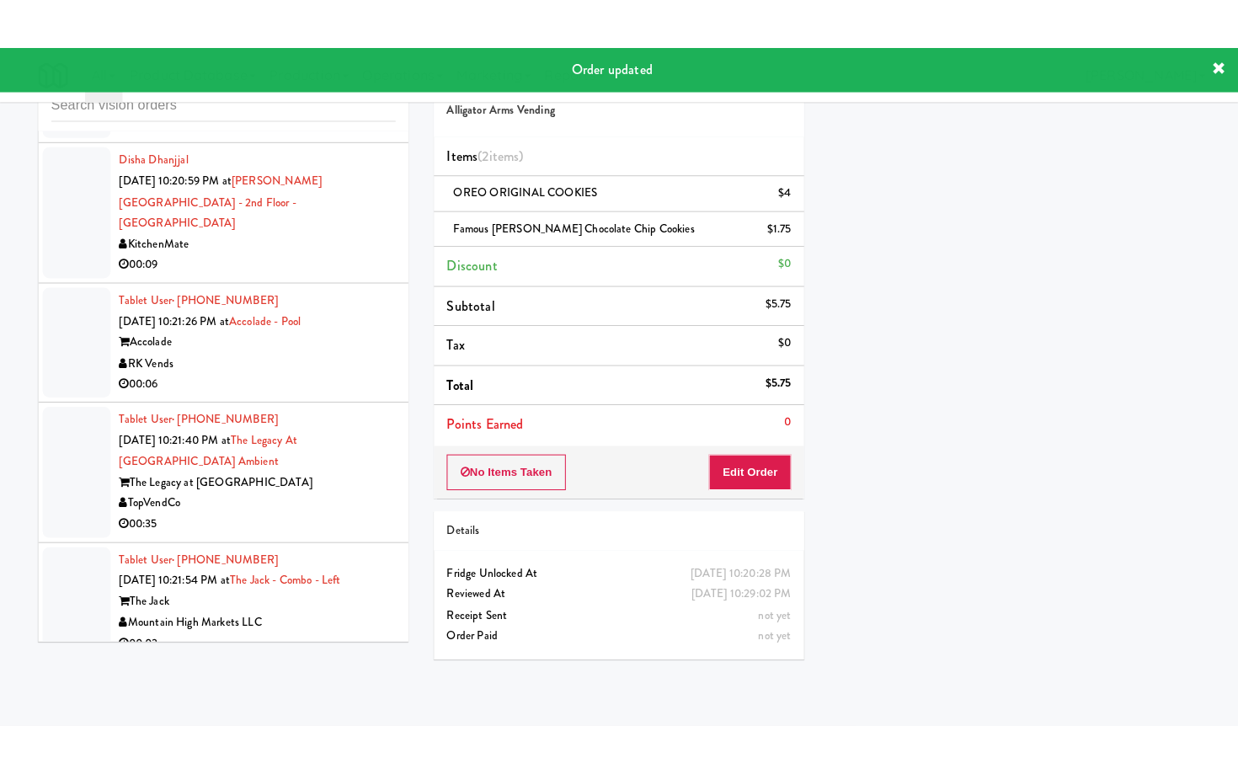
scroll to position [8796, 0]
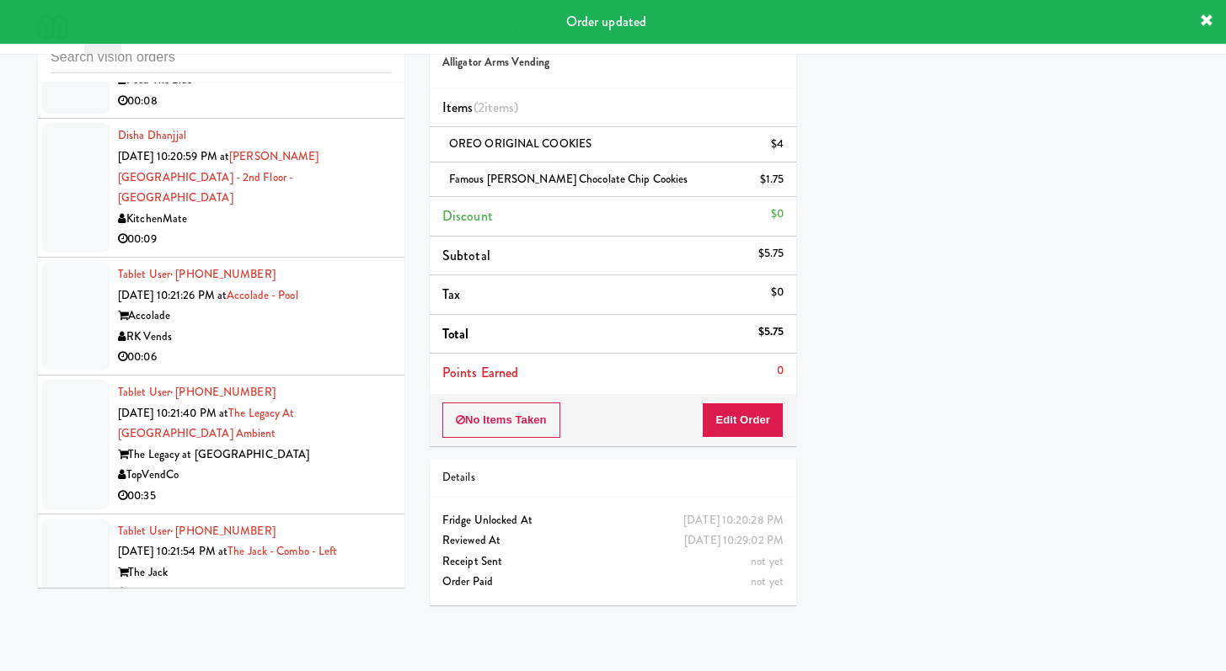
click at [321, 91] on div "Feed The Blue" at bounding box center [255, 80] width 274 height 21
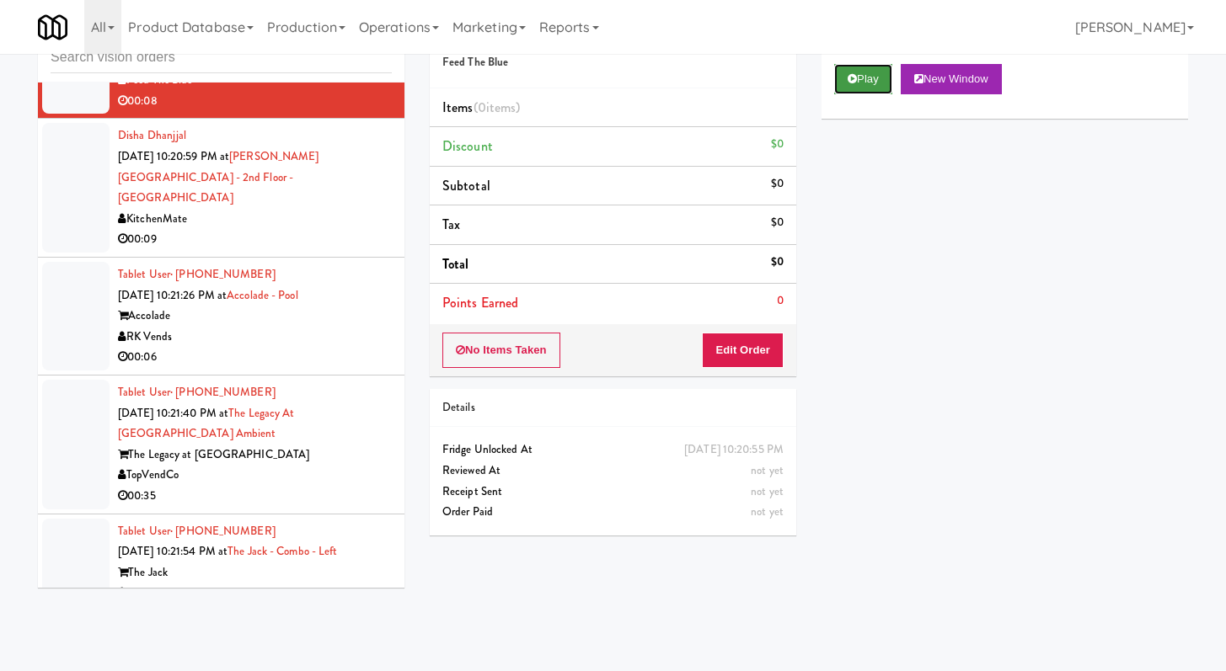
click at [874, 74] on button "Play" at bounding box center [863, 79] width 58 height 30
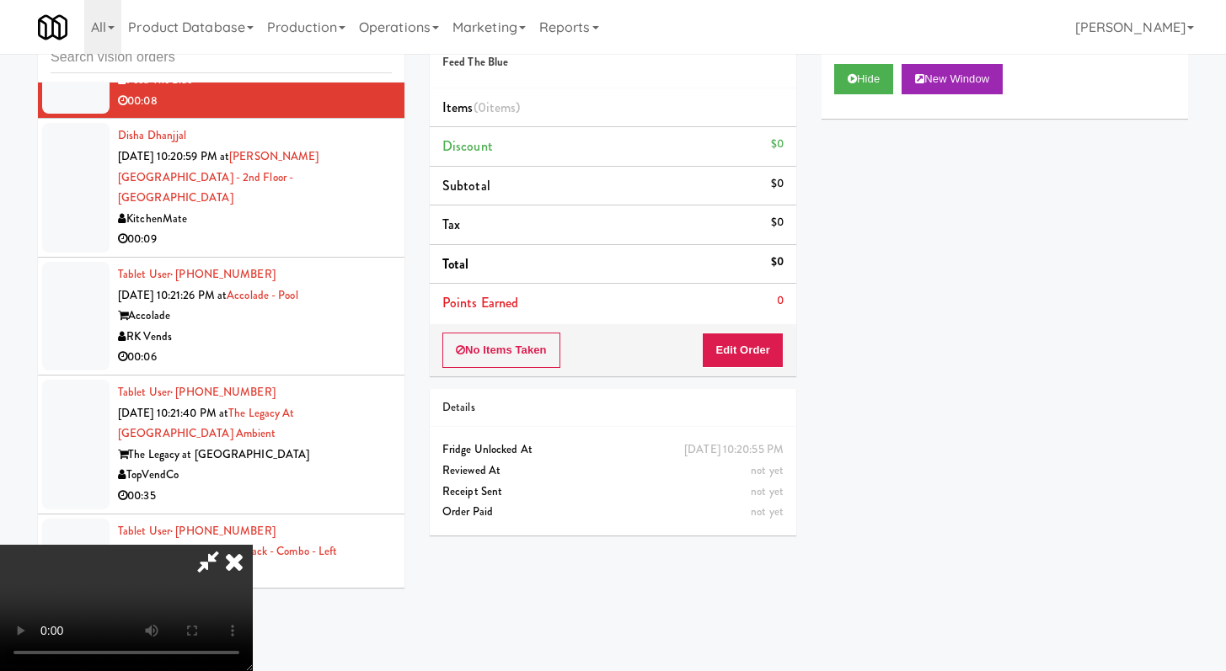
scroll to position [8755, 0]
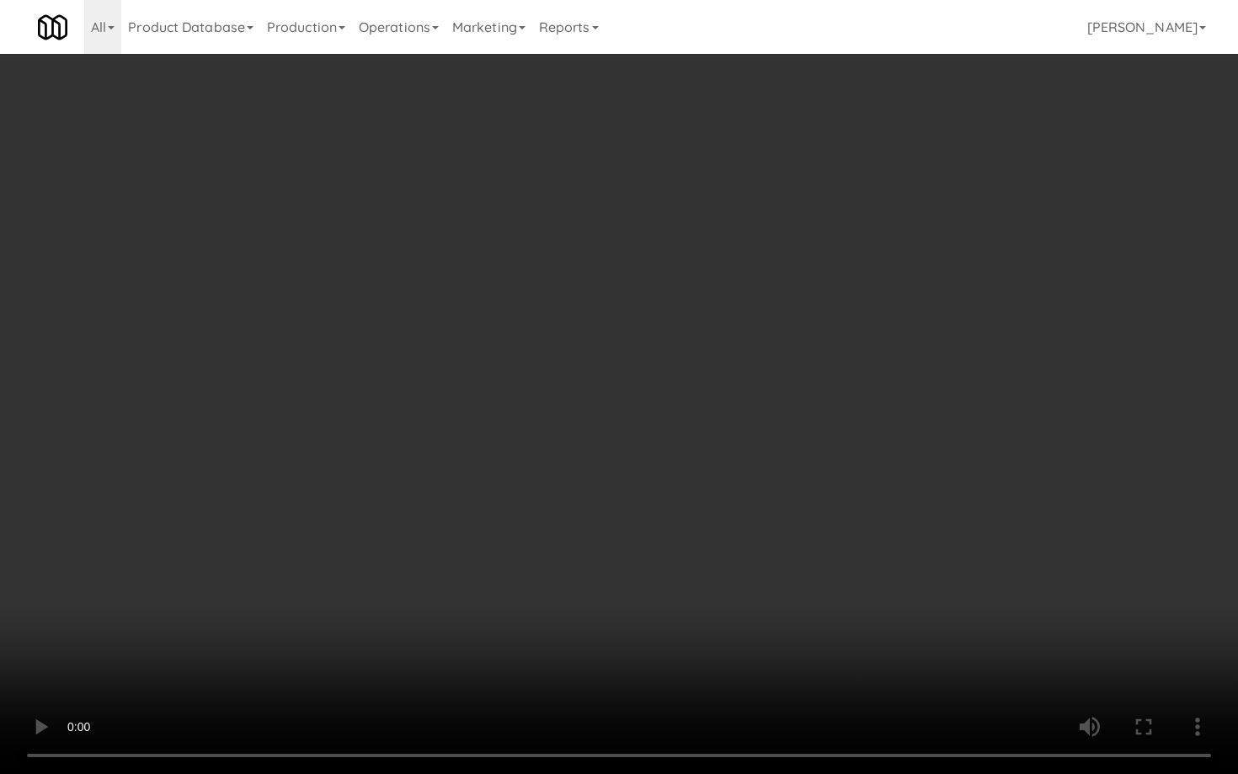
click at [1062, 604] on video at bounding box center [619, 387] width 1238 height 774
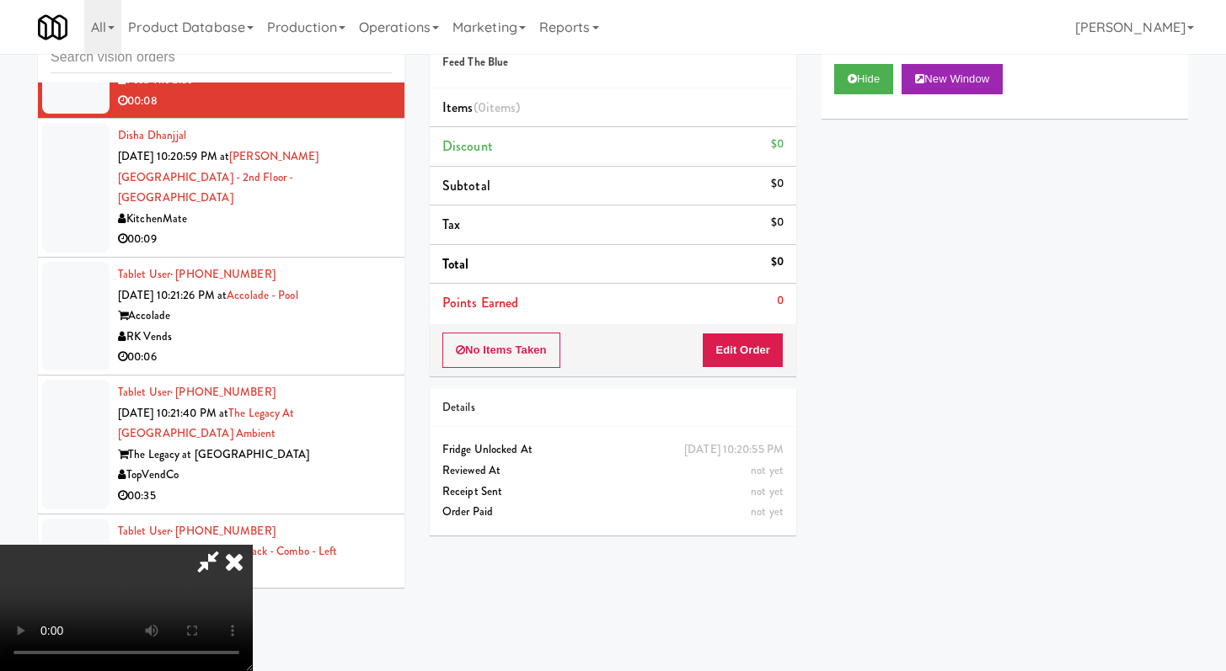
drag, startPoint x: 718, startPoint y: 286, endPoint x: 764, endPoint y: 186, distance: 109.3
click at [253, 545] on icon at bounding box center [234, 562] width 37 height 34
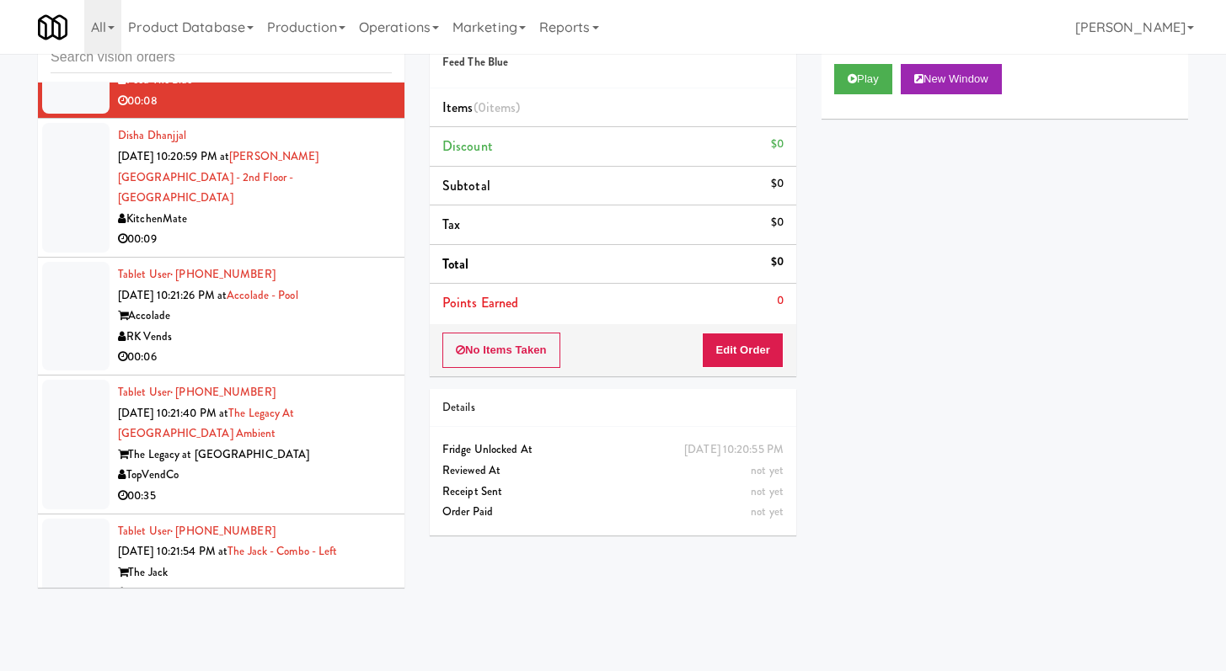
click at [831, 91] on div "Play New Window" at bounding box center [1004, 84] width 366 height 67
click at [839, 88] on button "Play" at bounding box center [863, 79] width 58 height 30
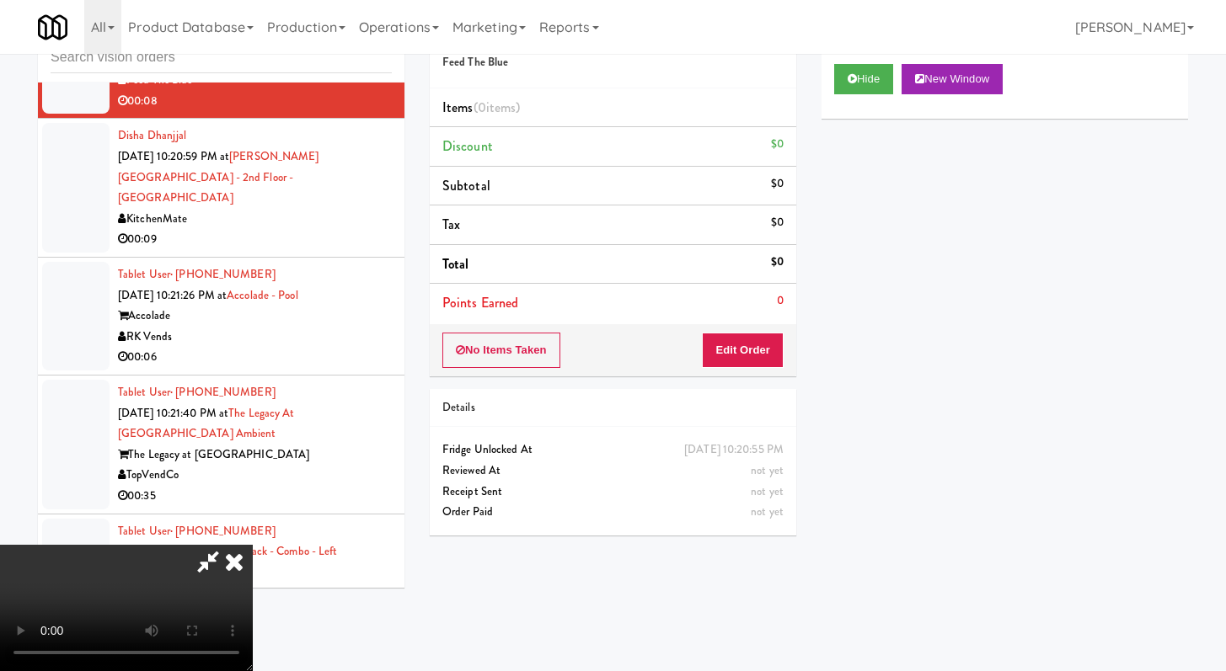
scroll to position [8755, 0]
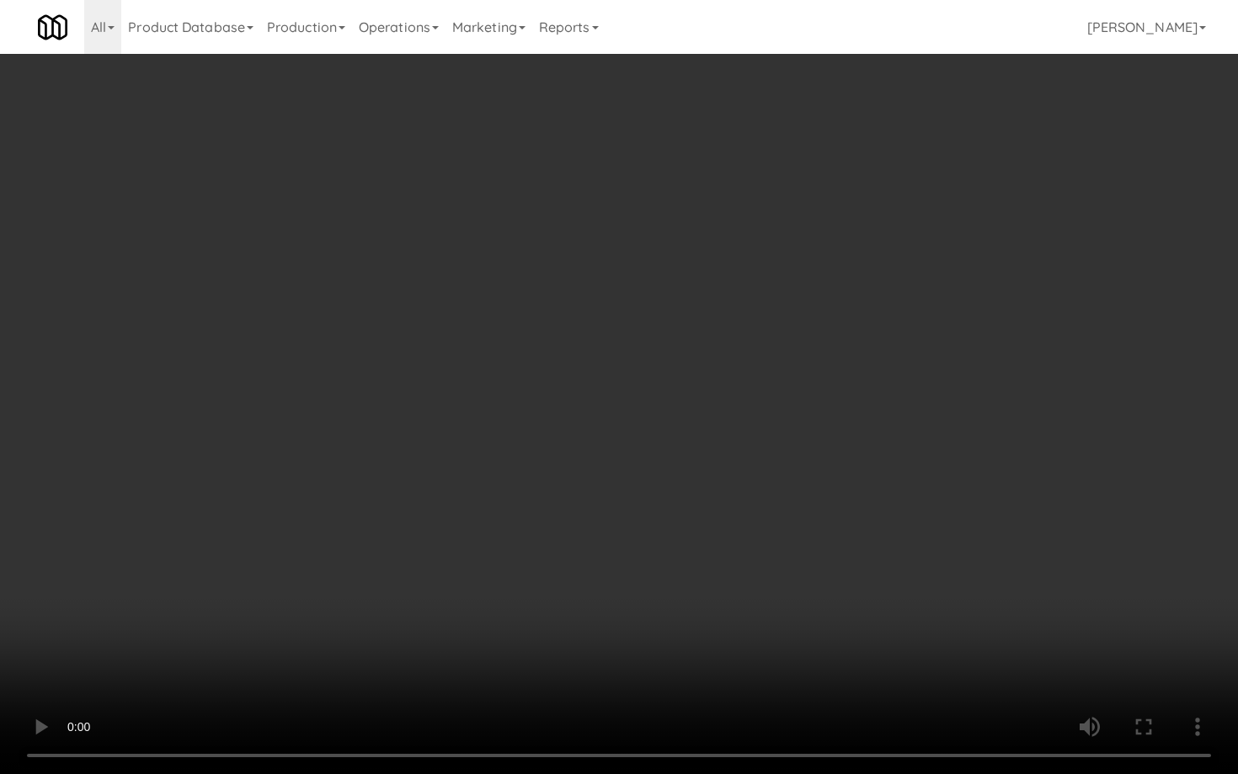
click at [712, 559] on video at bounding box center [619, 387] width 1238 height 774
click at [714, 520] on video at bounding box center [619, 387] width 1238 height 774
click at [718, 512] on video at bounding box center [619, 387] width 1238 height 774
click at [718, 511] on video at bounding box center [619, 387] width 1238 height 774
click at [750, 479] on video at bounding box center [619, 387] width 1238 height 774
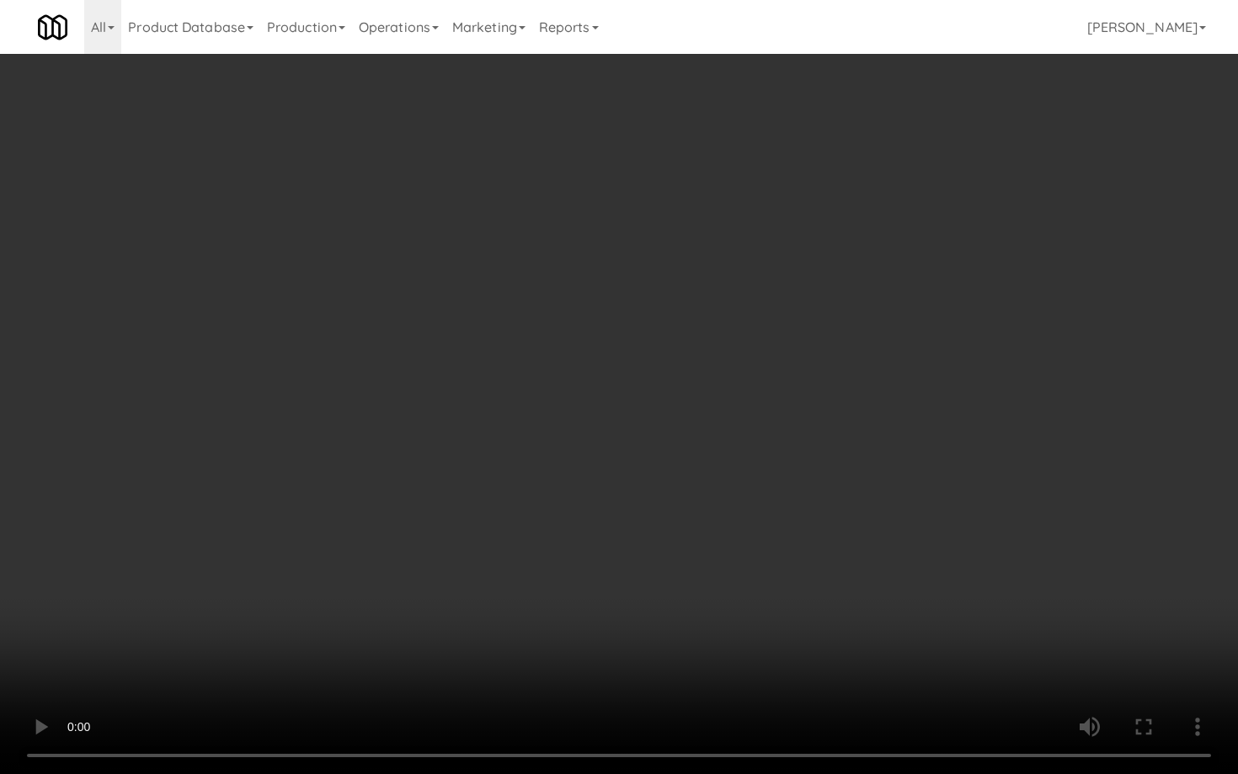
click at [750, 479] on video at bounding box center [619, 387] width 1238 height 774
click at [750, 480] on video at bounding box center [619, 387] width 1238 height 774
click at [749, 482] on video at bounding box center [619, 387] width 1238 height 774
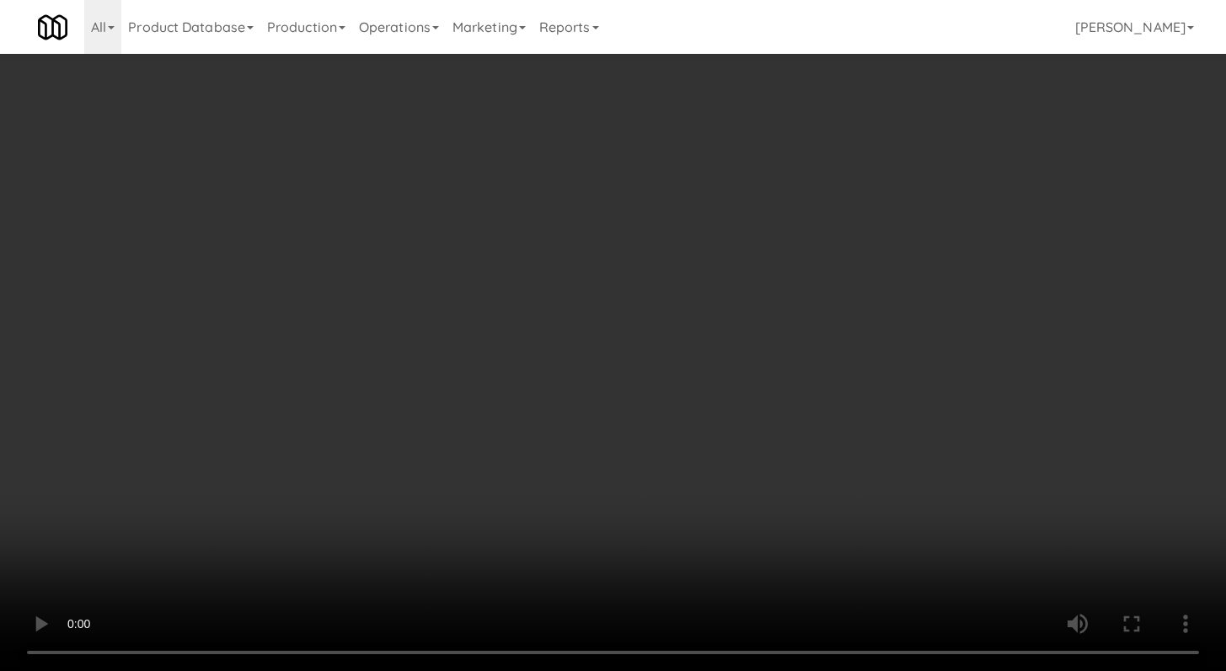
scroll to position [8796, 0]
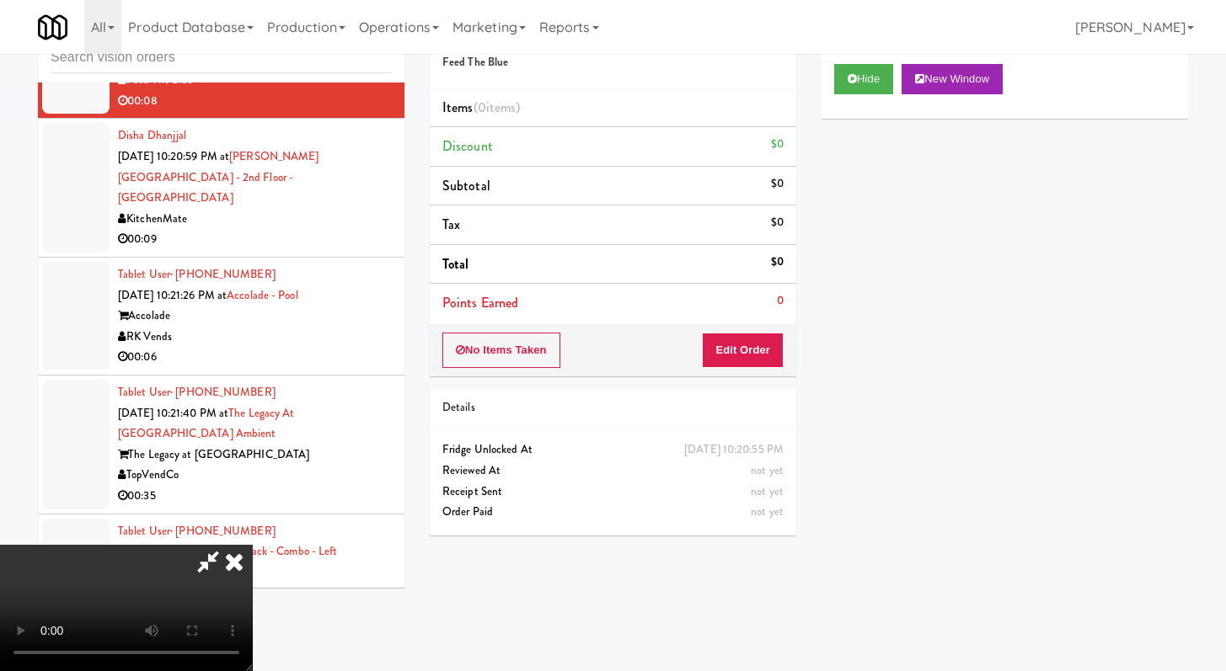
click at [253, 545] on video at bounding box center [126, 608] width 253 height 126
click at [769, 351] on button "Edit Order" at bounding box center [743, 350] width 82 height 35
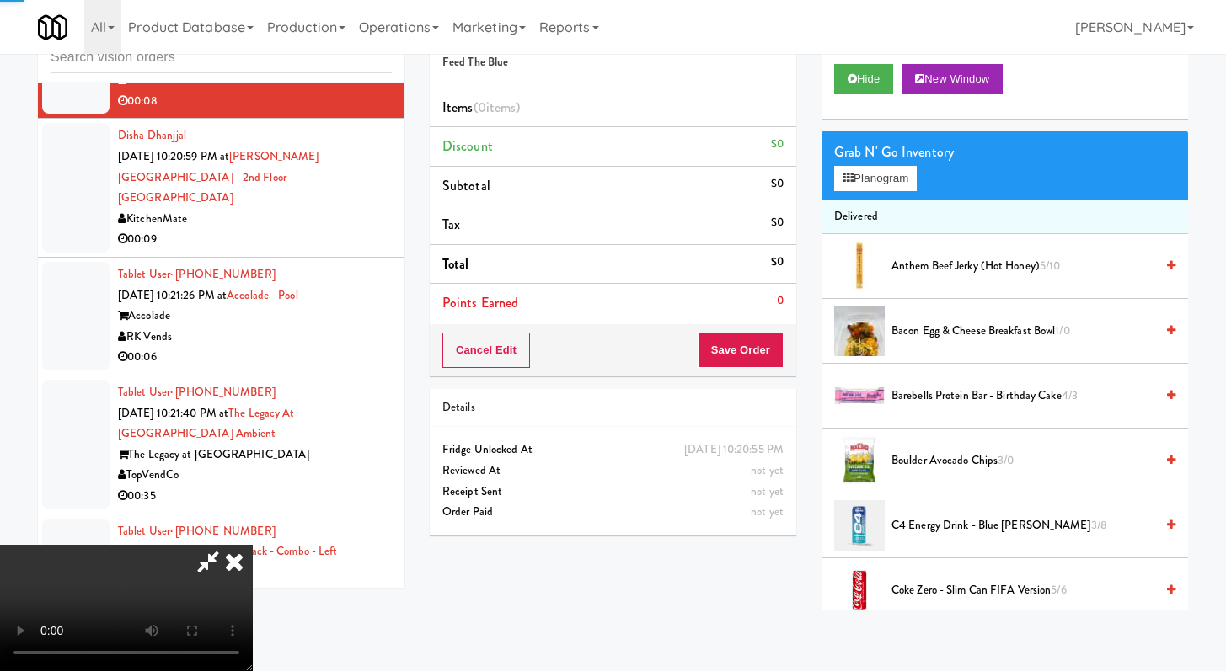
click at [253, 545] on video at bounding box center [126, 608] width 253 height 126
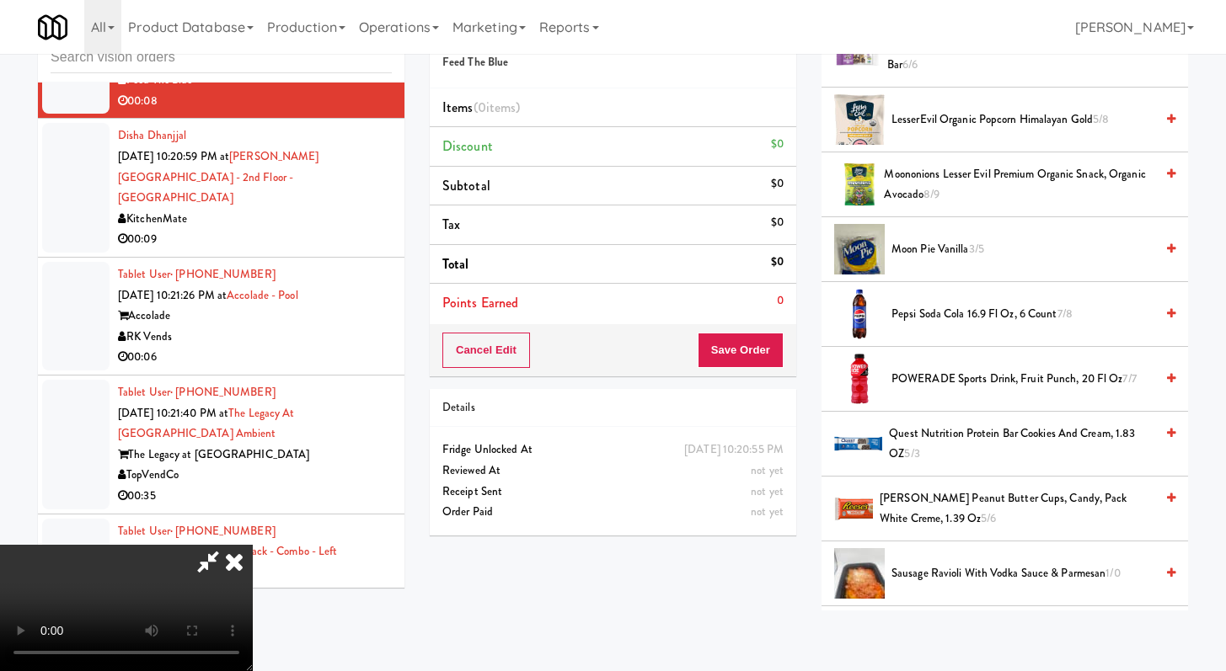
scroll to position [704, 0]
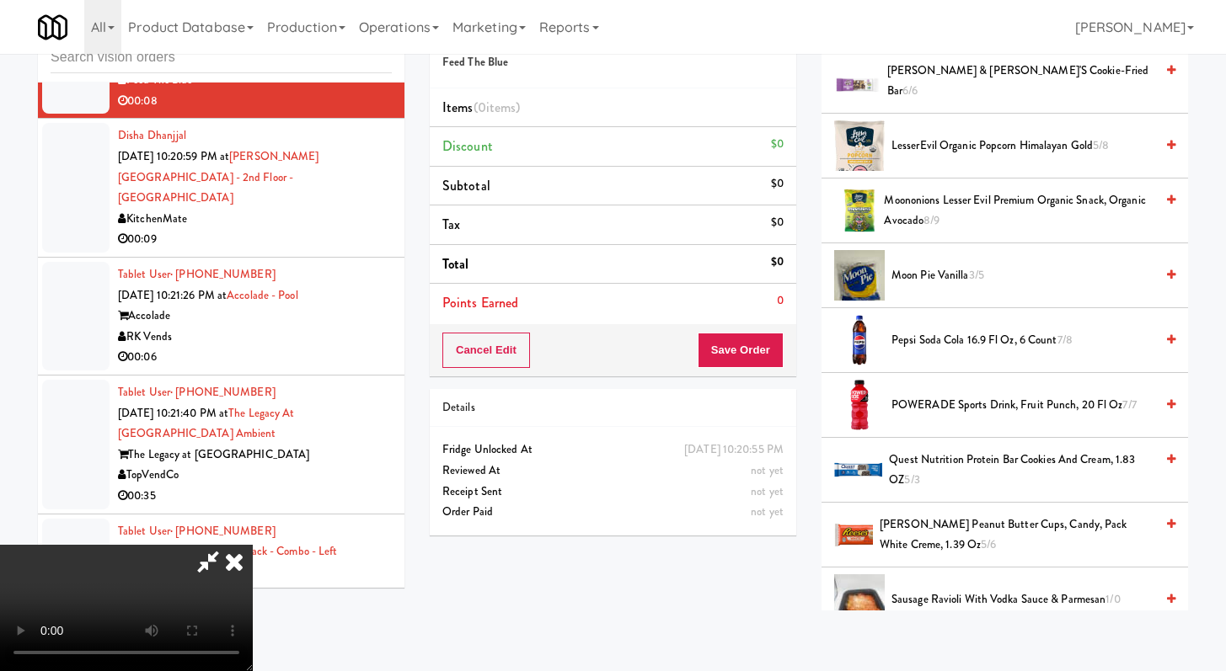
click at [932, 151] on span "LesserEvil Organic Popcorn Himalayan Gold 5/8" at bounding box center [1022, 146] width 263 height 21
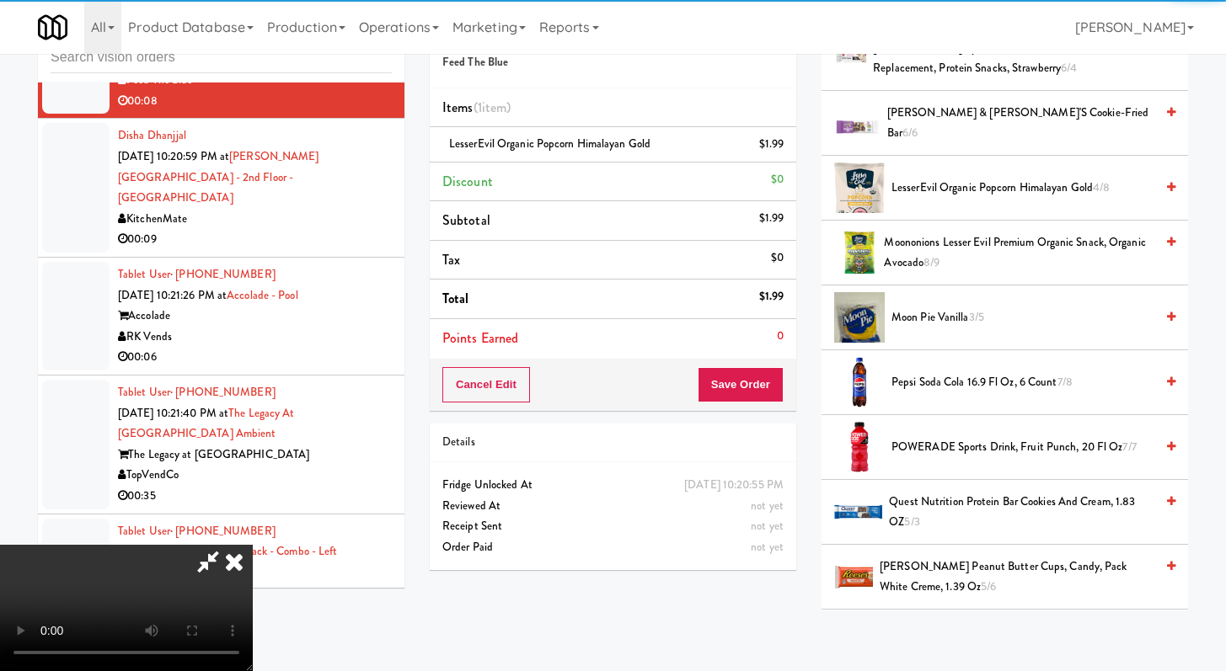
scroll to position [478, 0]
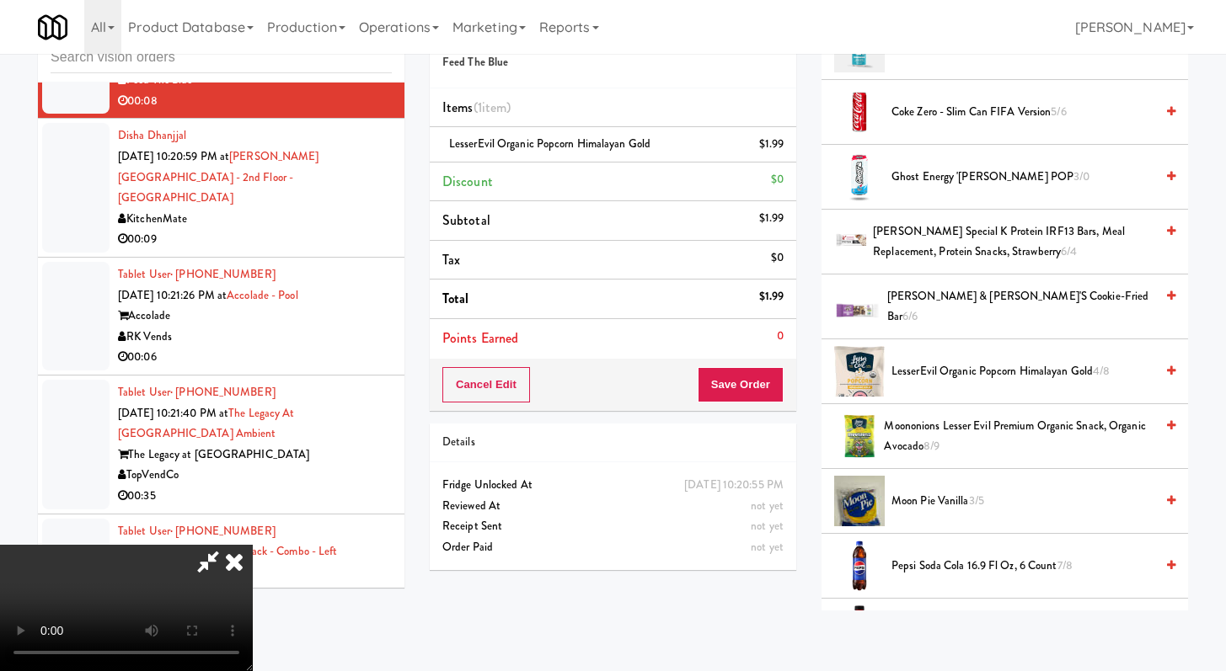
click at [777, 366] on div "Cancel Edit Save Order" at bounding box center [613, 385] width 366 height 52
click at [755, 398] on button "Save Order" at bounding box center [740, 384] width 86 height 35
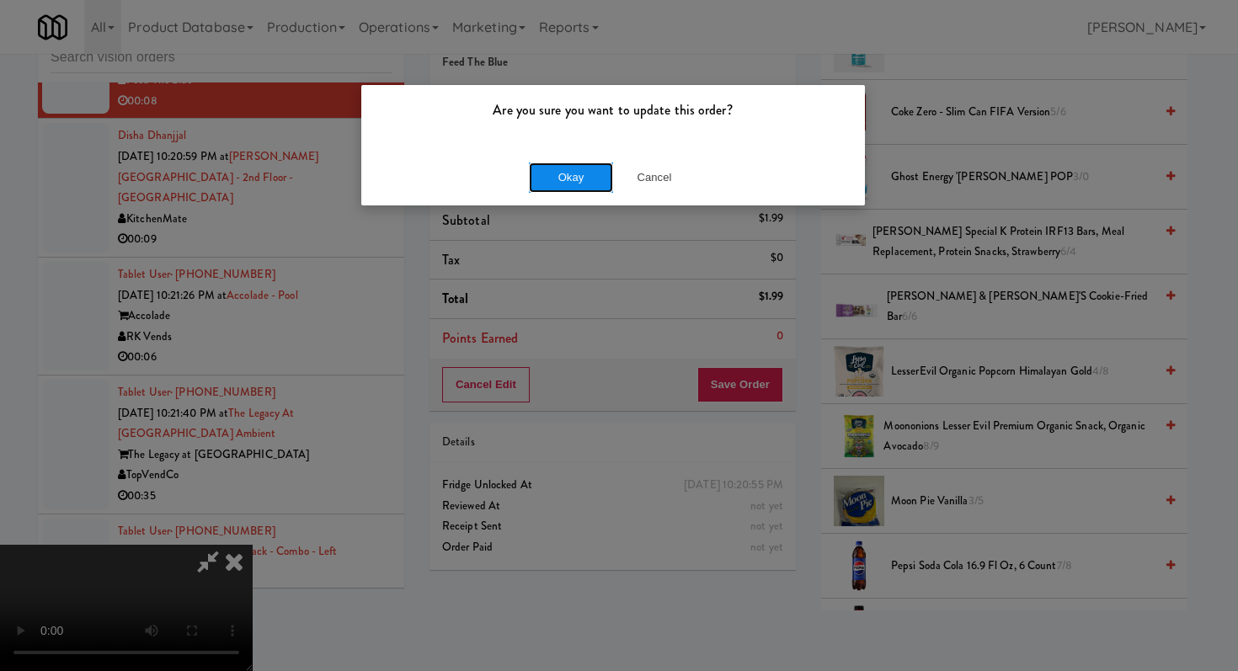
click at [578, 179] on button "Okay" at bounding box center [571, 178] width 84 height 30
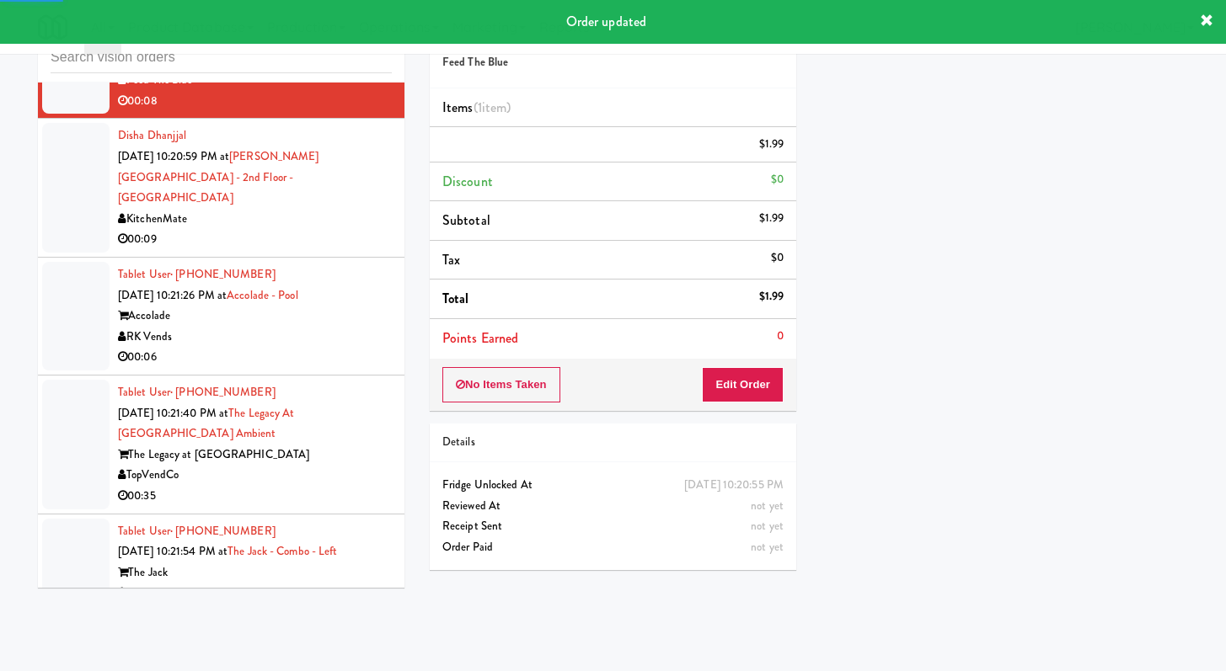
scroll to position [8852, 0]
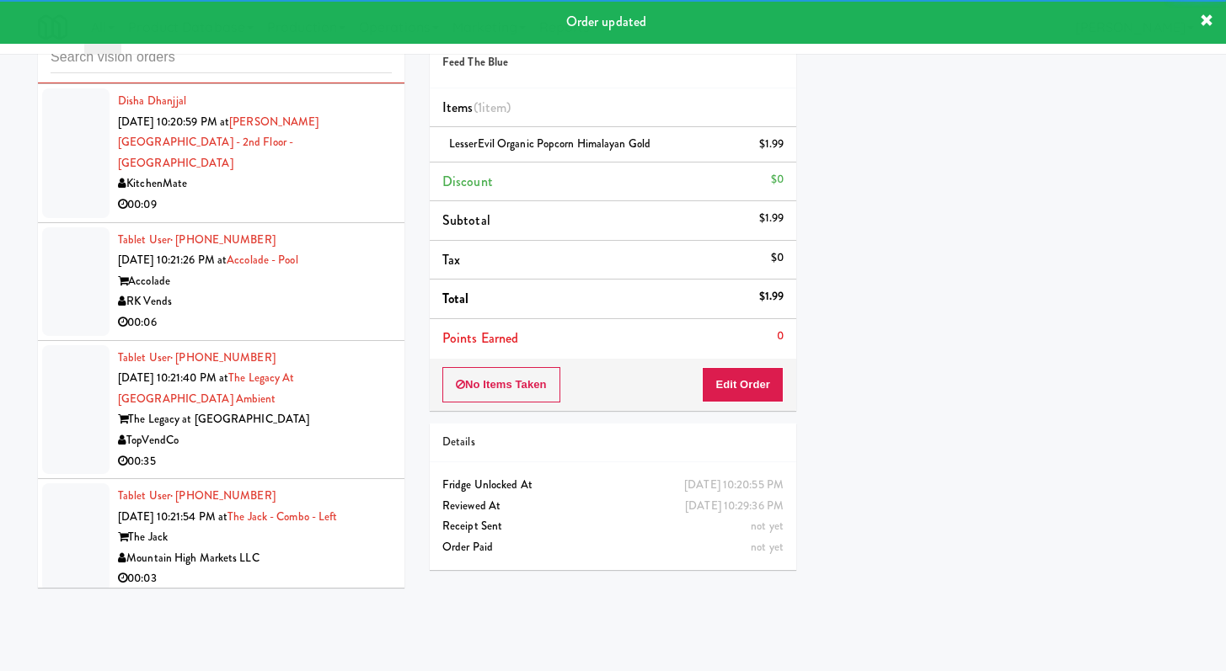
drag, startPoint x: 341, startPoint y: 341, endPoint x: 325, endPoint y: 344, distance: 16.2
click at [340, 216] on div "00:09" at bounding box center [255, 205] width 274 height 21
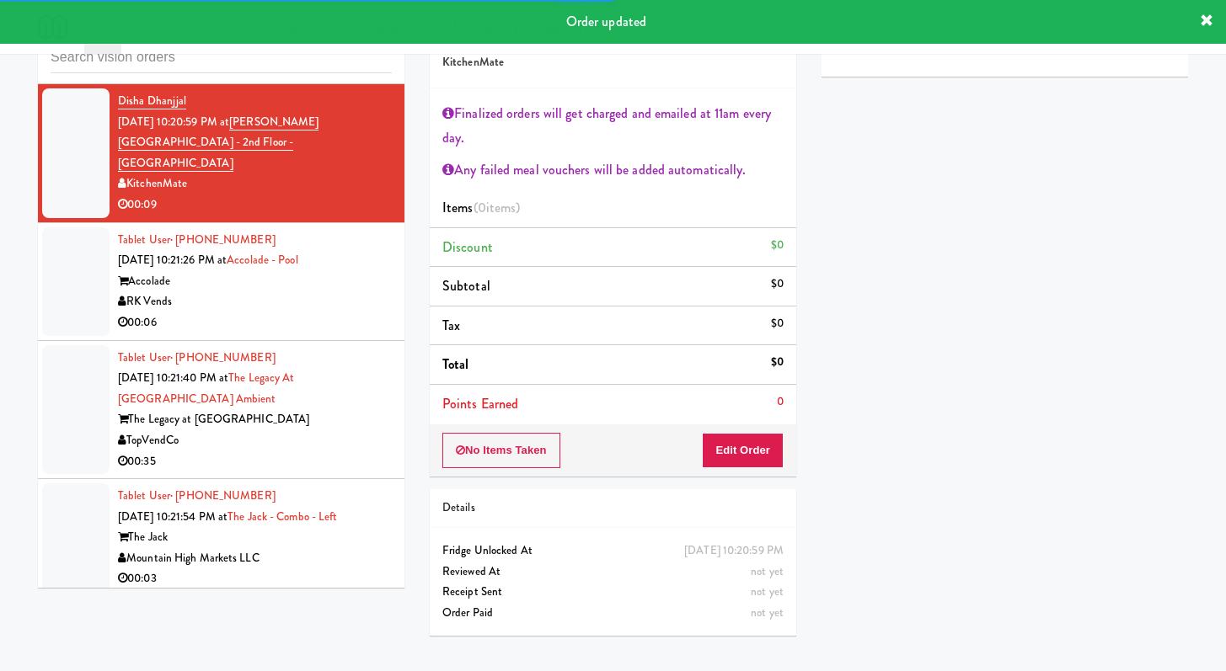
click at [384, 341] on li "Tablet User · (717) 893-6810 [DATE] 10:21:26 PM at [GEOGRAPHIC_DATA] Accolade R…" at bounding box center [221, 282] width 366 height 118
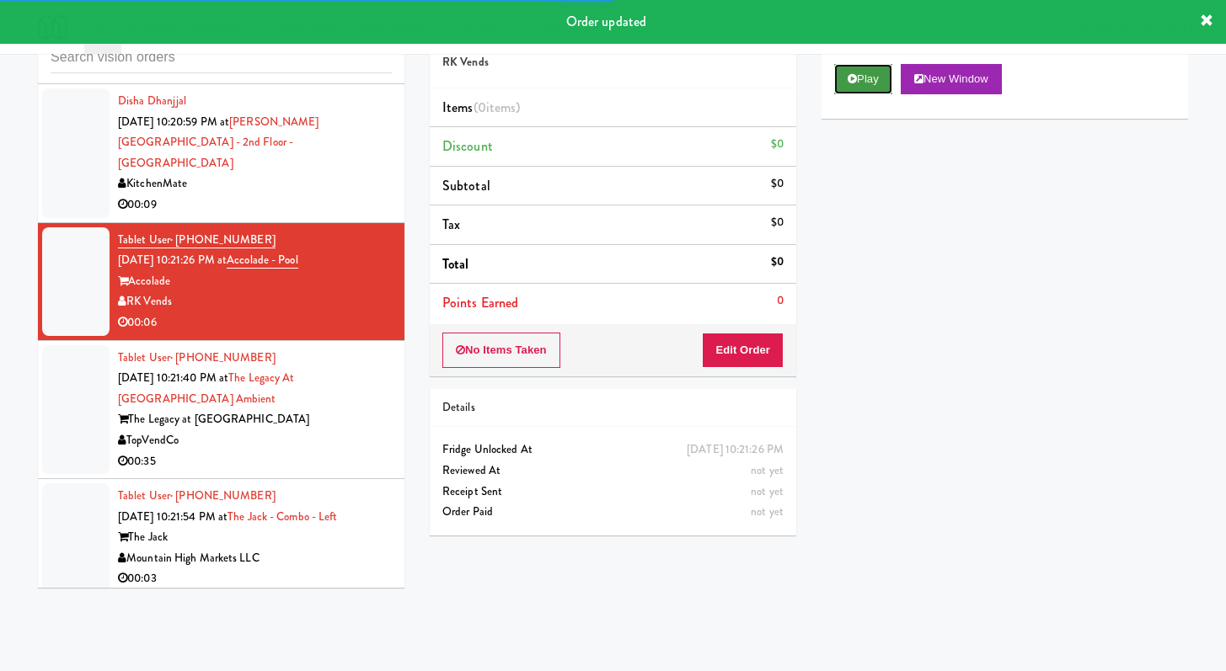
click at [868, 80] on button "Play" at bounding box center [863, 79] width 58 height 30
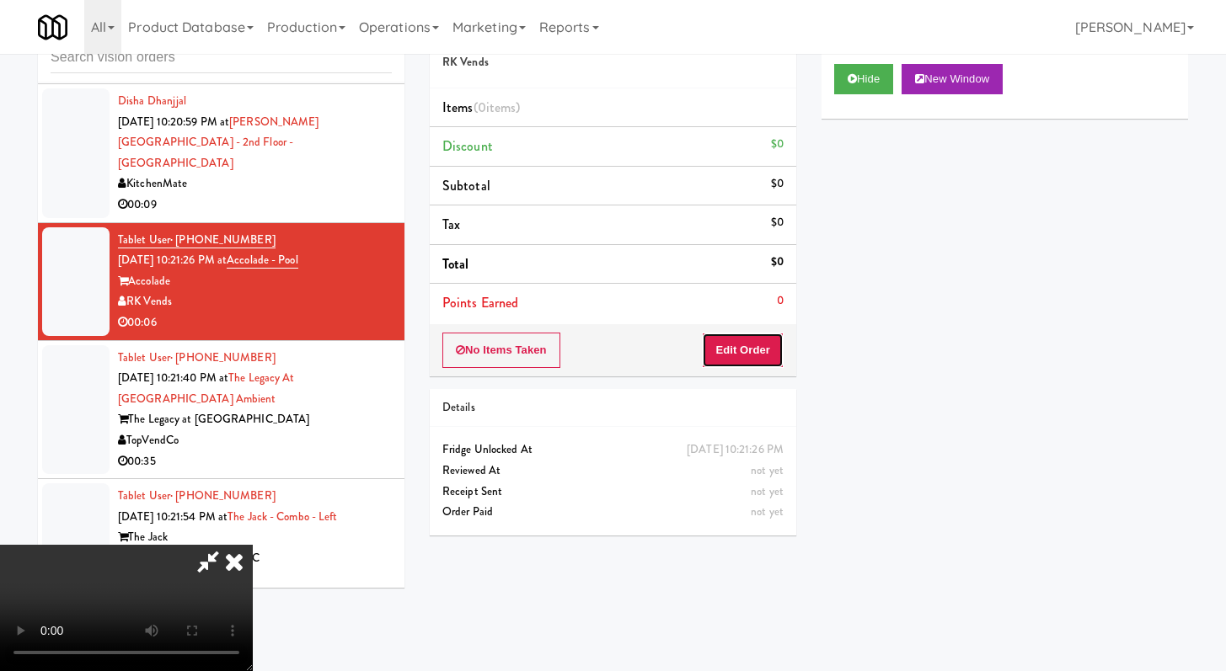
click at [772, 345] on button "Edit Order" at bounding box center [743, 350] width 82 height 35
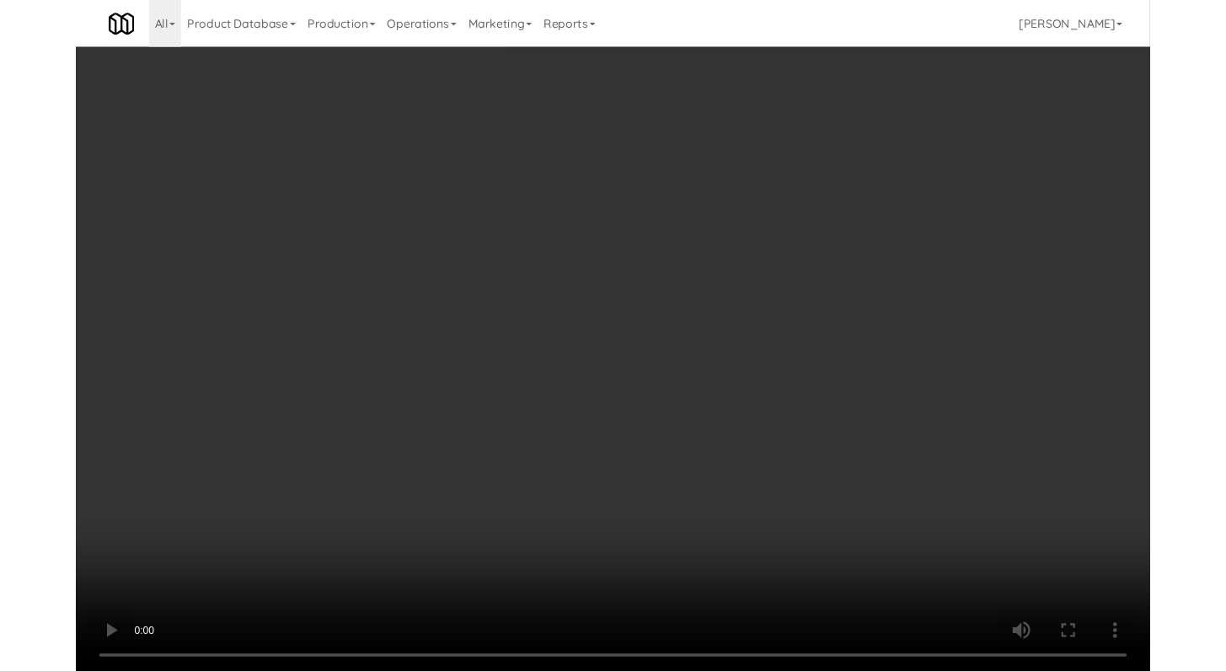
scroll to position [8811, 0]
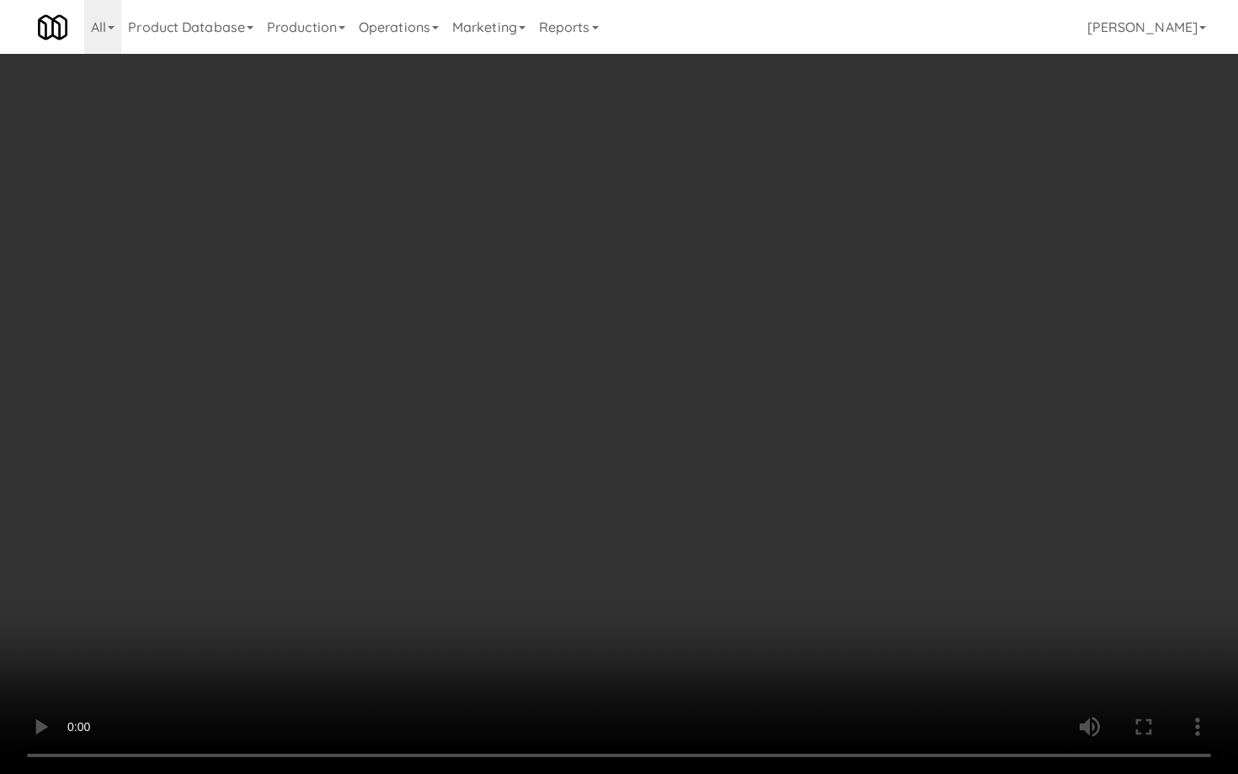
click at [596, 568] on video at bounding box center [619, 387] width 1238 height 774
click at [597, 565] on video at bounding box center [619, 387] width 1238 height 774
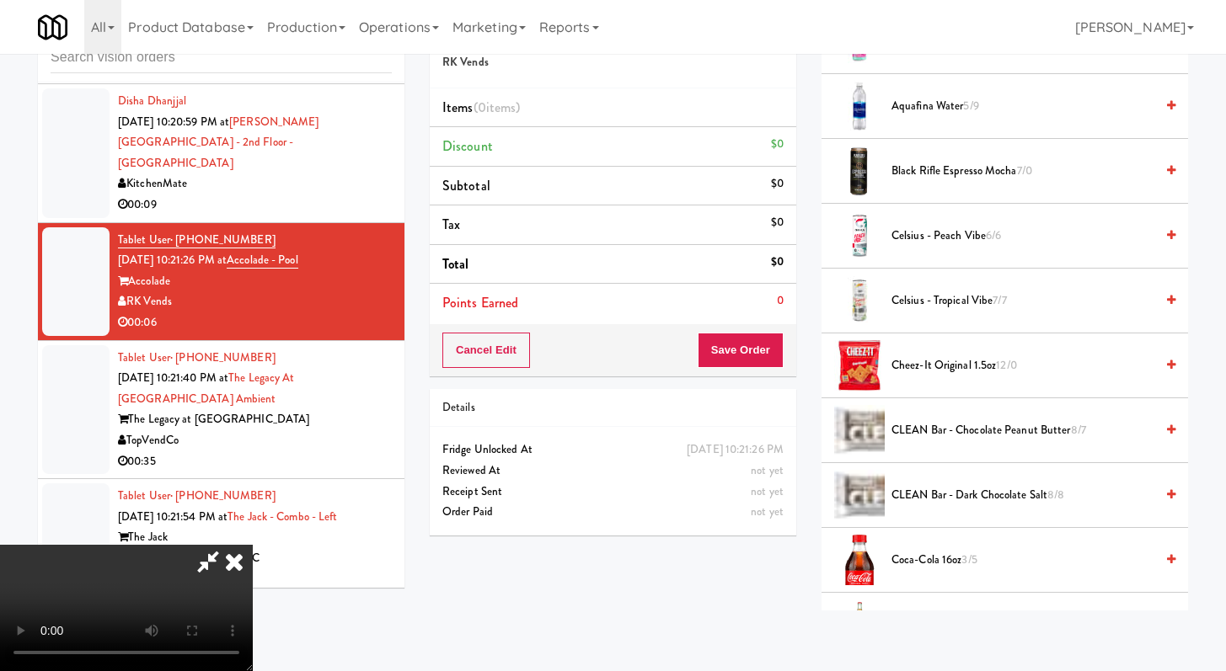
scroll to position [567, 0]
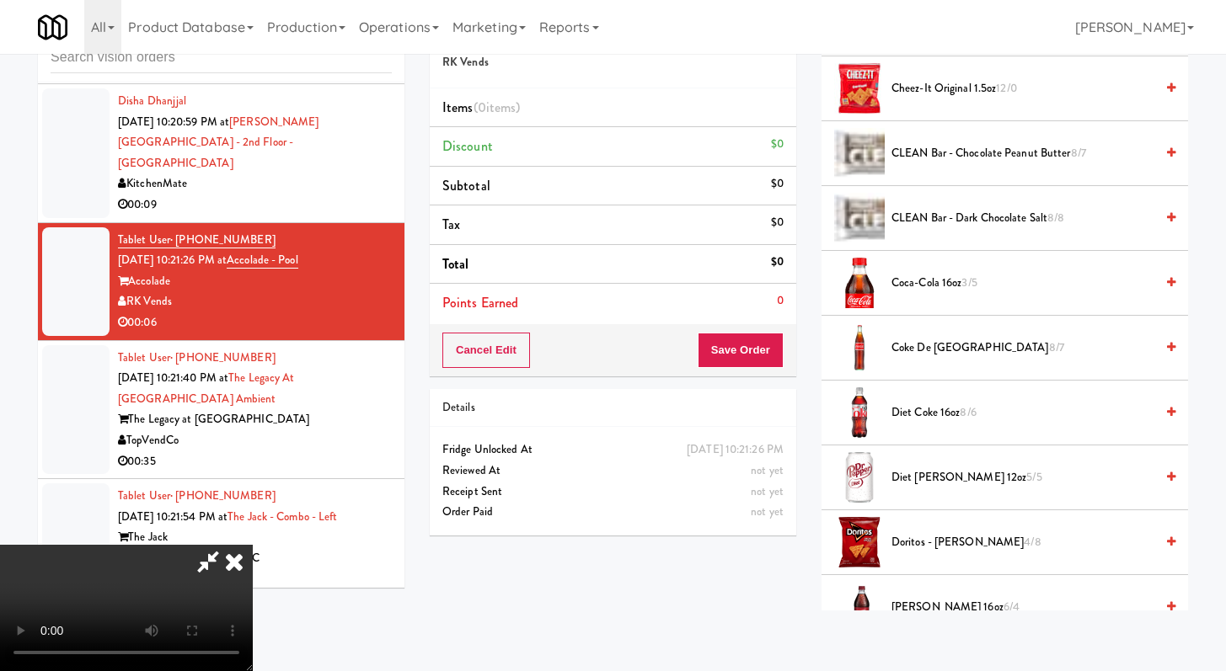
click at [931, 404] on span "Diet Coke 16oz 8/6" at bounding box center [1022, 413] width 263 height 21
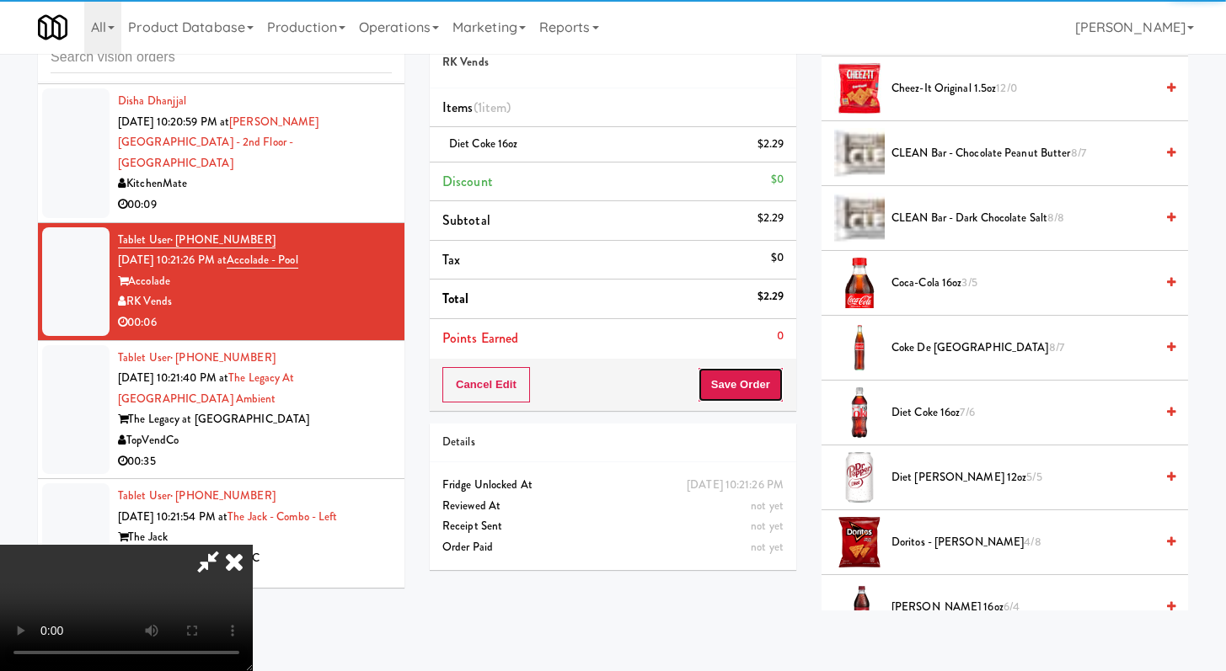
click at [757, 388] on button "Save Order" at bounding box center [740, 384] width 86 height 35
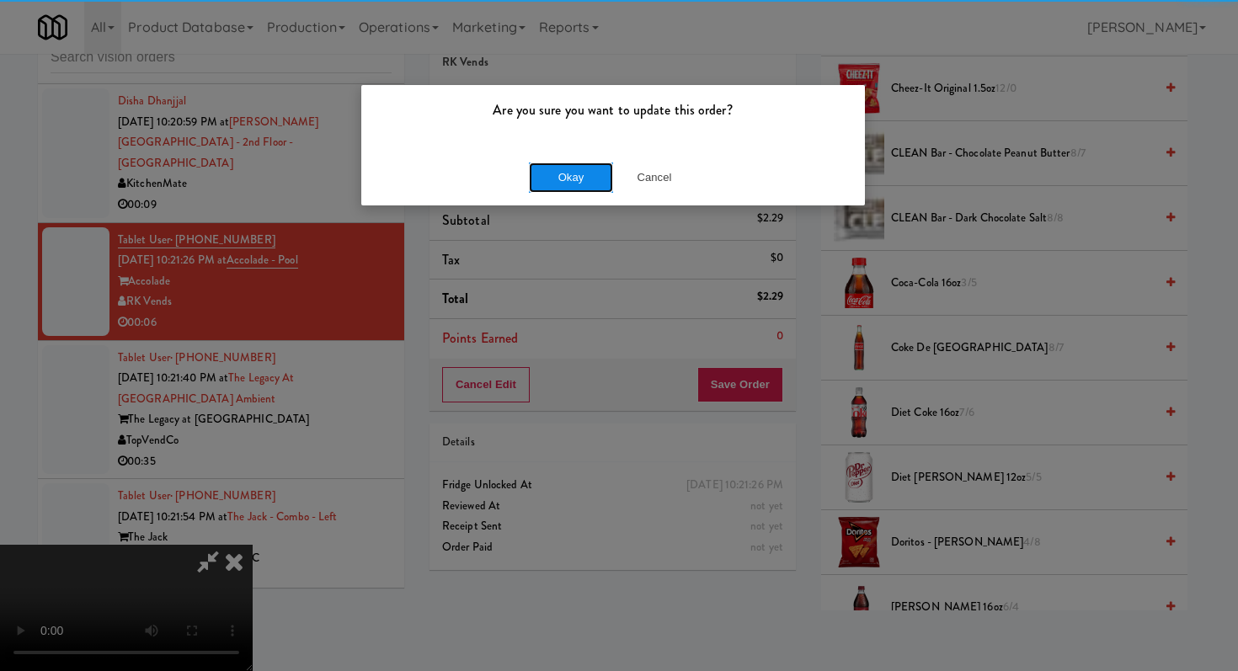
click at [547, 179] on button "Okay" at bounding box center [571, 178] width 84 height 30
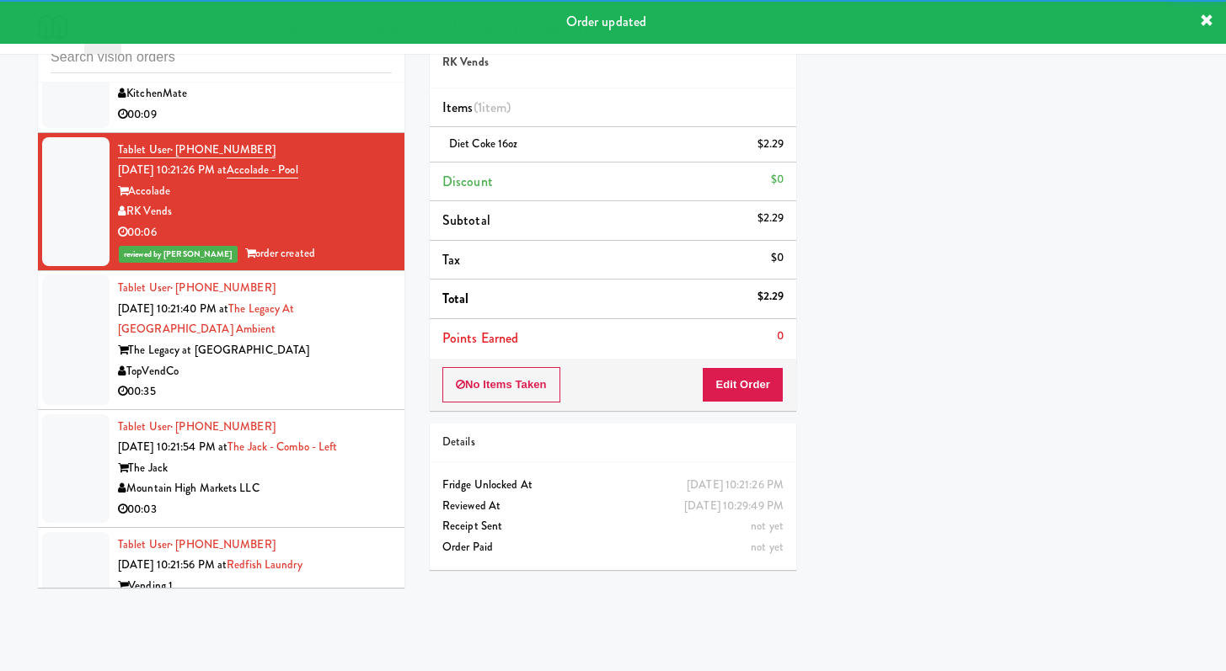
scroll to position [9042, 0]
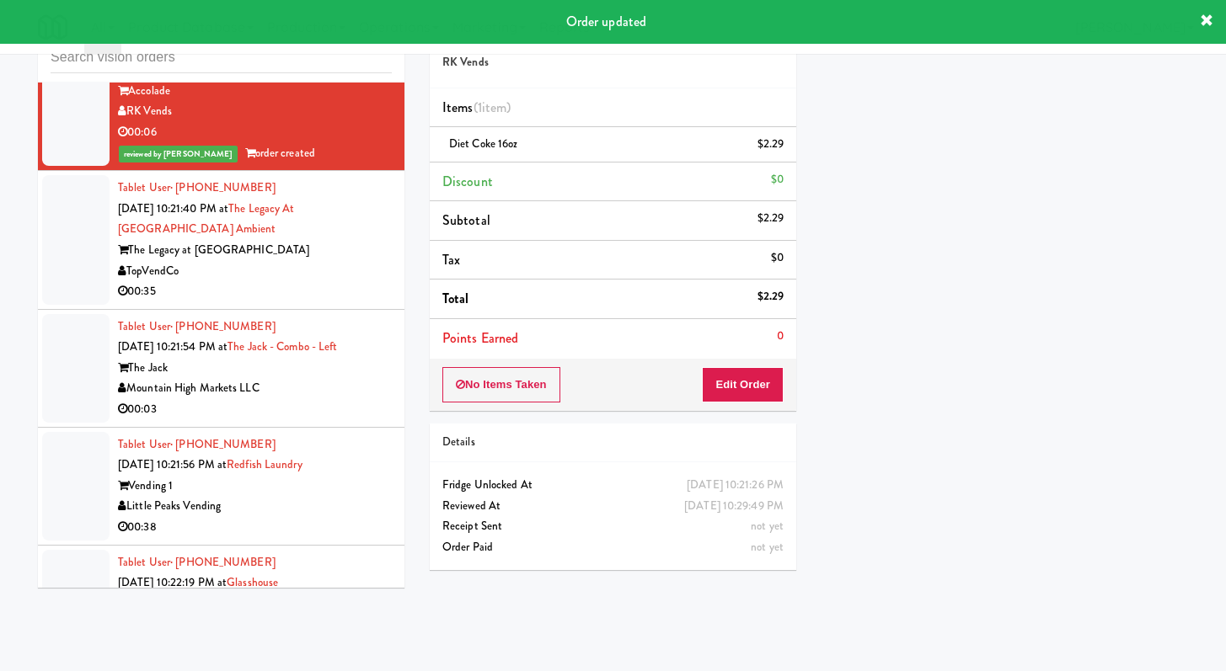
click at [328, 282] on div "TopVendCo" at bounding box center [255, 271] width 274 height 21
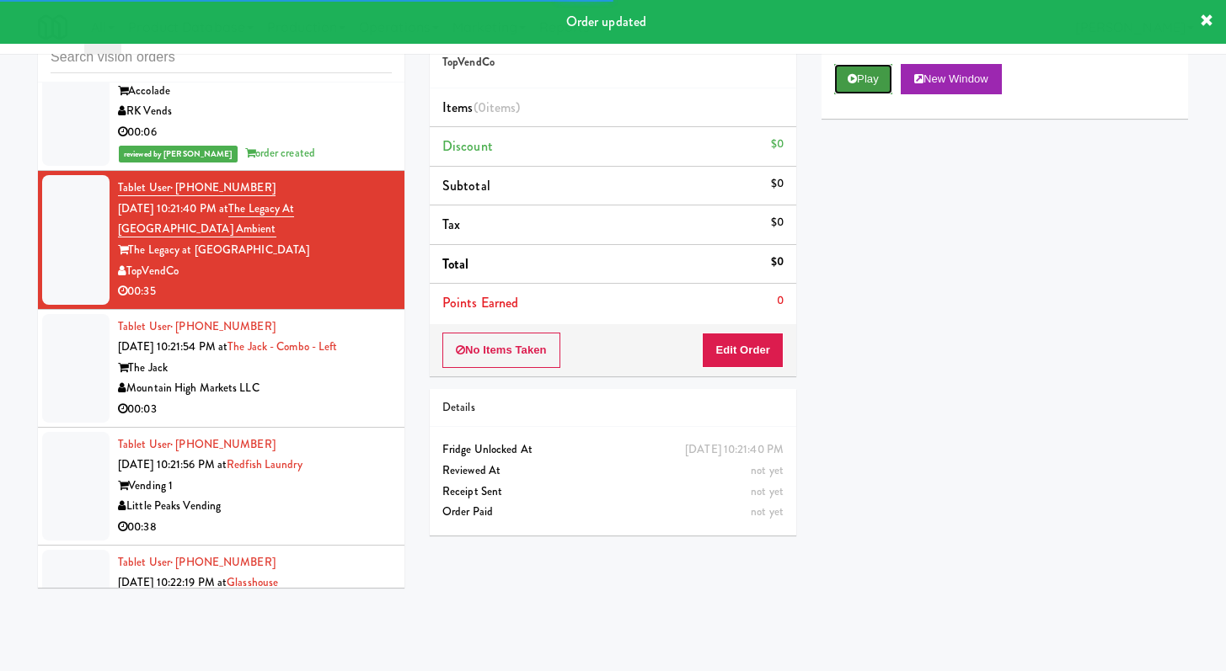
click at [877, 72] on button "Play" at bounding box center [863, 79] width 58 height 30
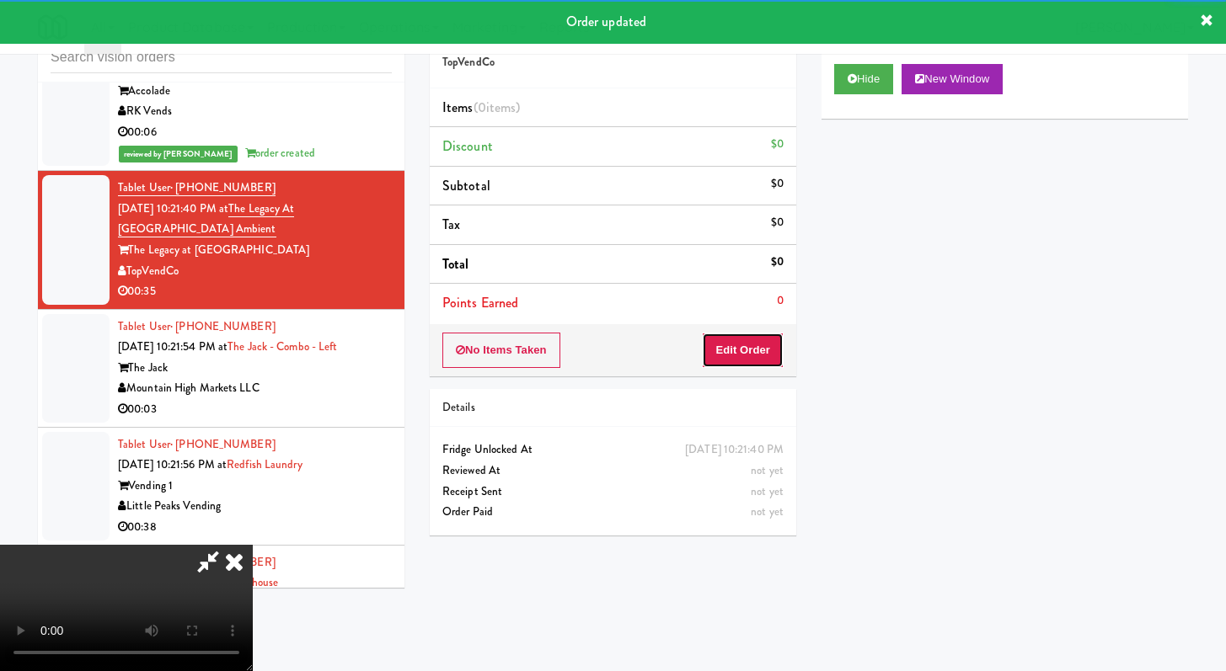
click at [724, 347] on button "Edit Order" at bounding box center [743, 350] width 82 height 35
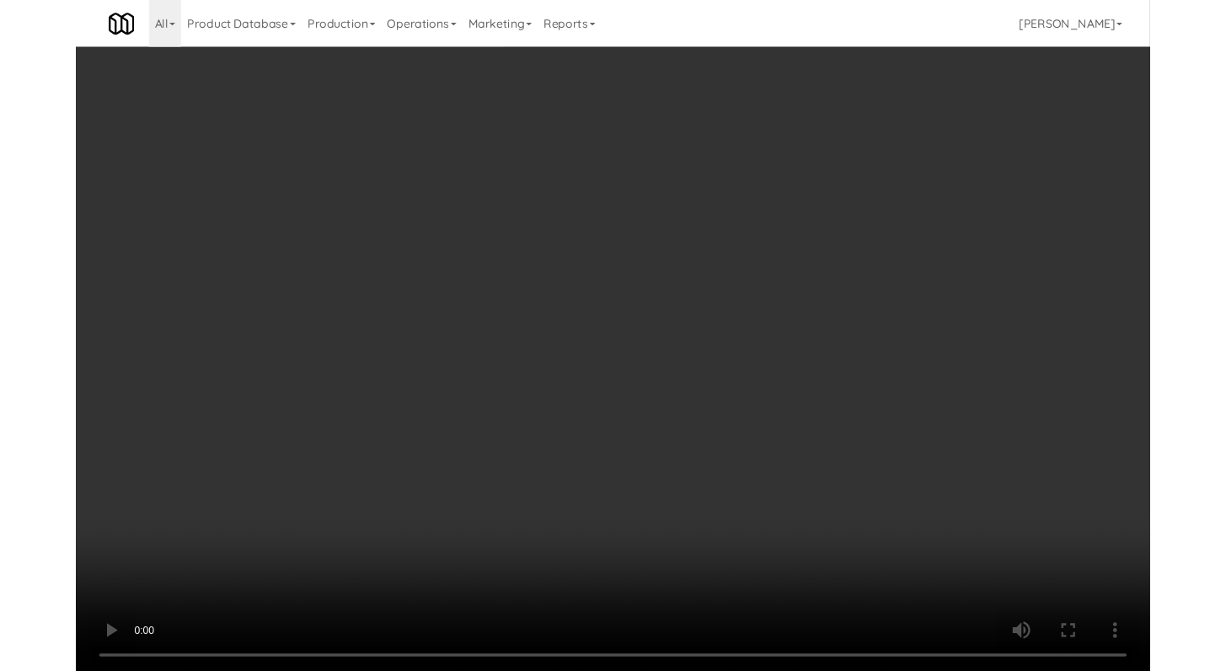
scroll to position [9000, 0]
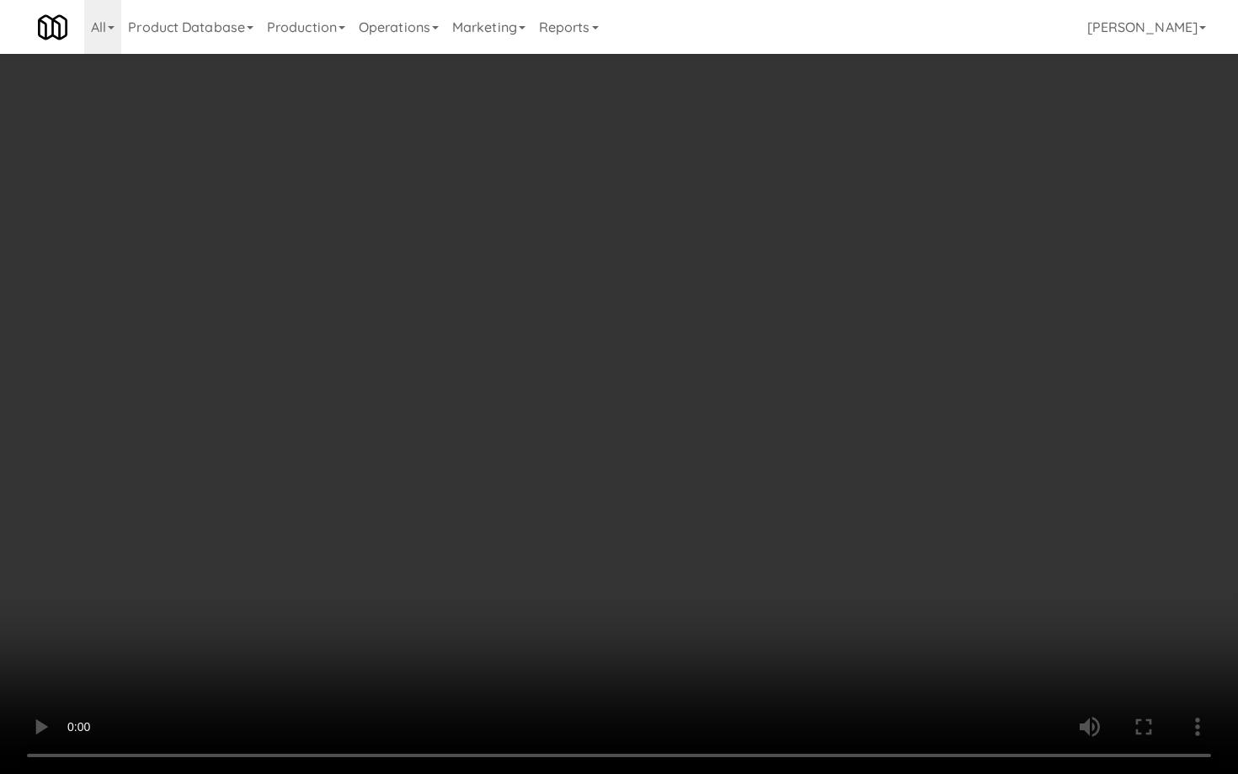
click at [654, 542] on video at bounding box center [619, 387] width 1238 height 774
click at [698, 538] on video at bounding box center [619, 387] width 1238 height 774
click at [676, 617] on video at bounding box center [619, 387] width 1238 height 774
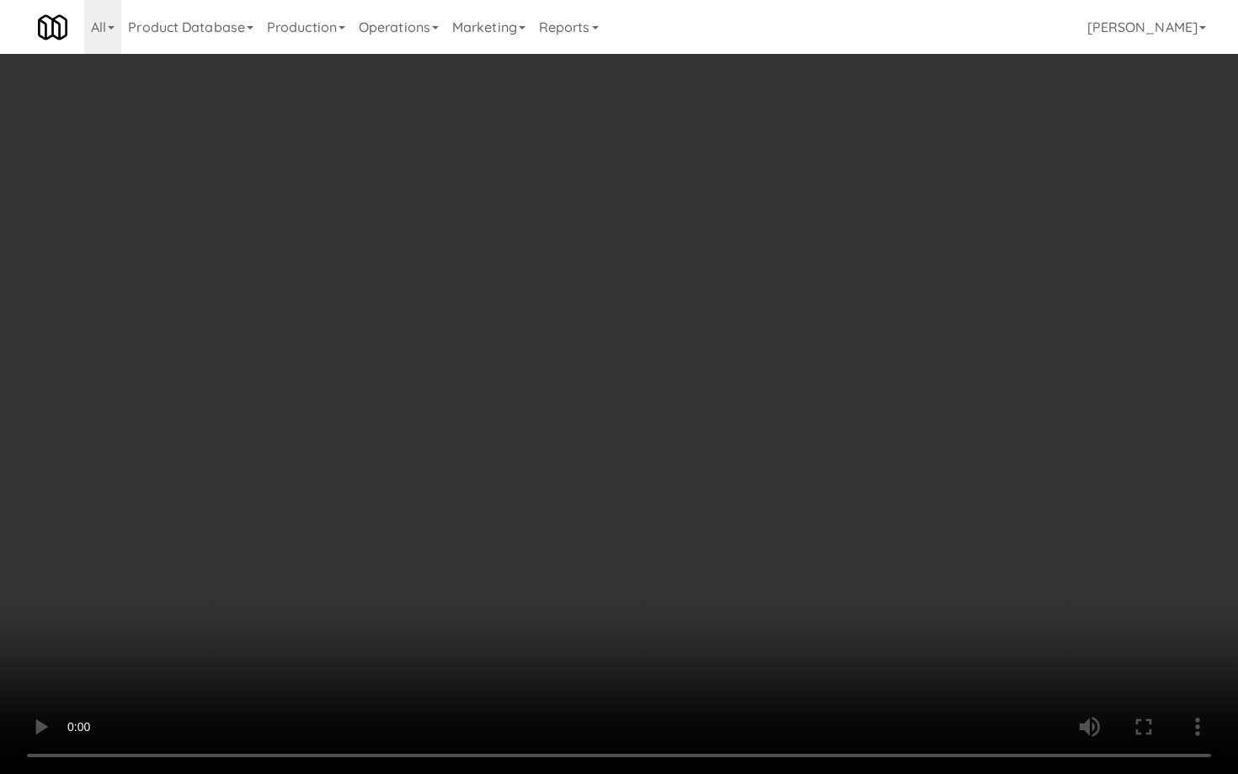
click at [677, 612] on video at bounding box center [619, 387] width 1238 height 774
click at [676, 610] on video at bounding box center [619, 387] width 1238 height 774
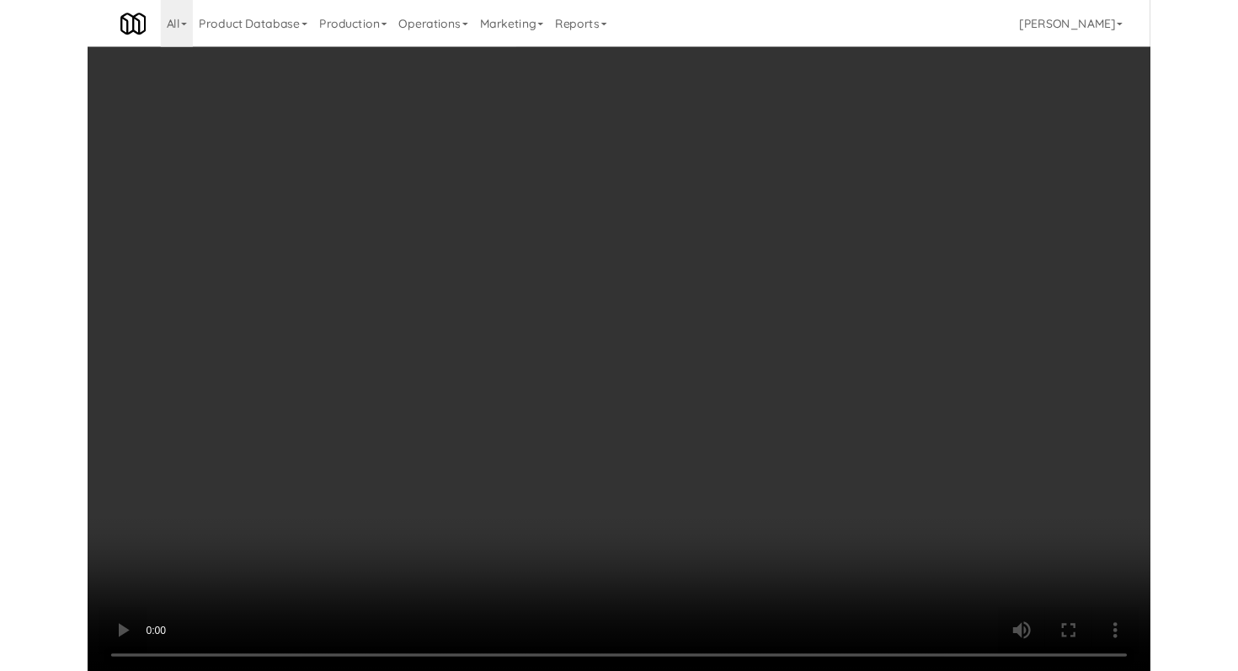
scroll to position [9042, 0]
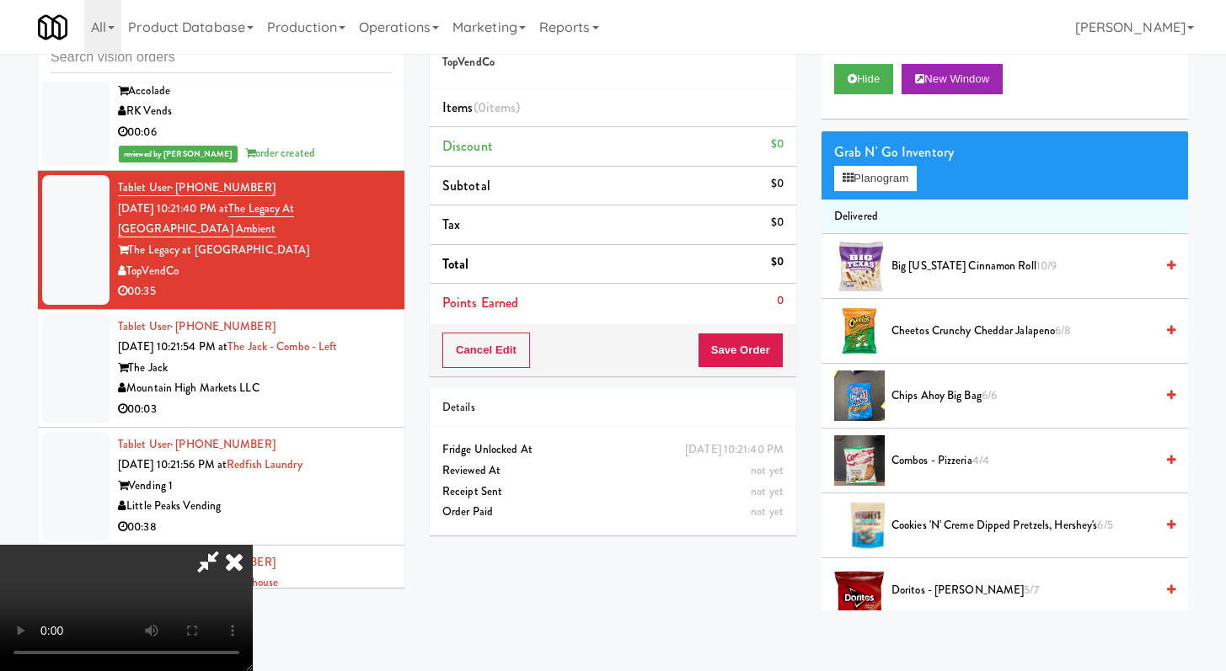
click at [211, 545] on video at bounding box center [126, 608] width 253 height 126
click at [853, 185] on button "Planogram" at bounding box center [875, 178] width 83 height 25
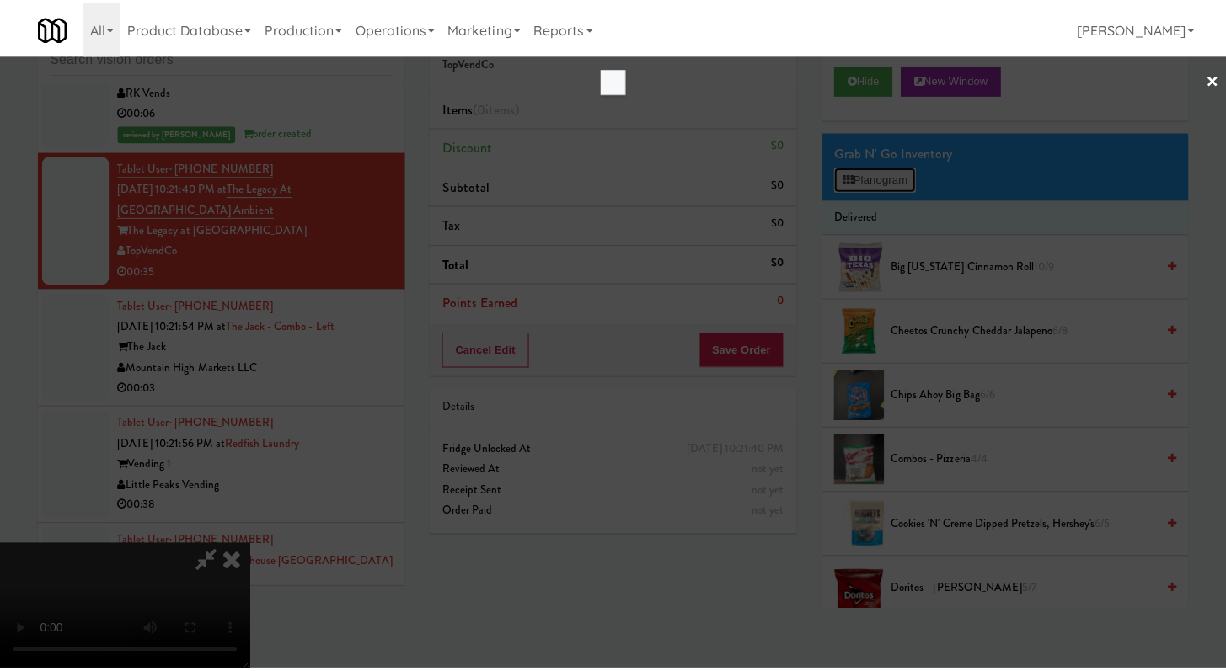
scroll to position [9000, 0]
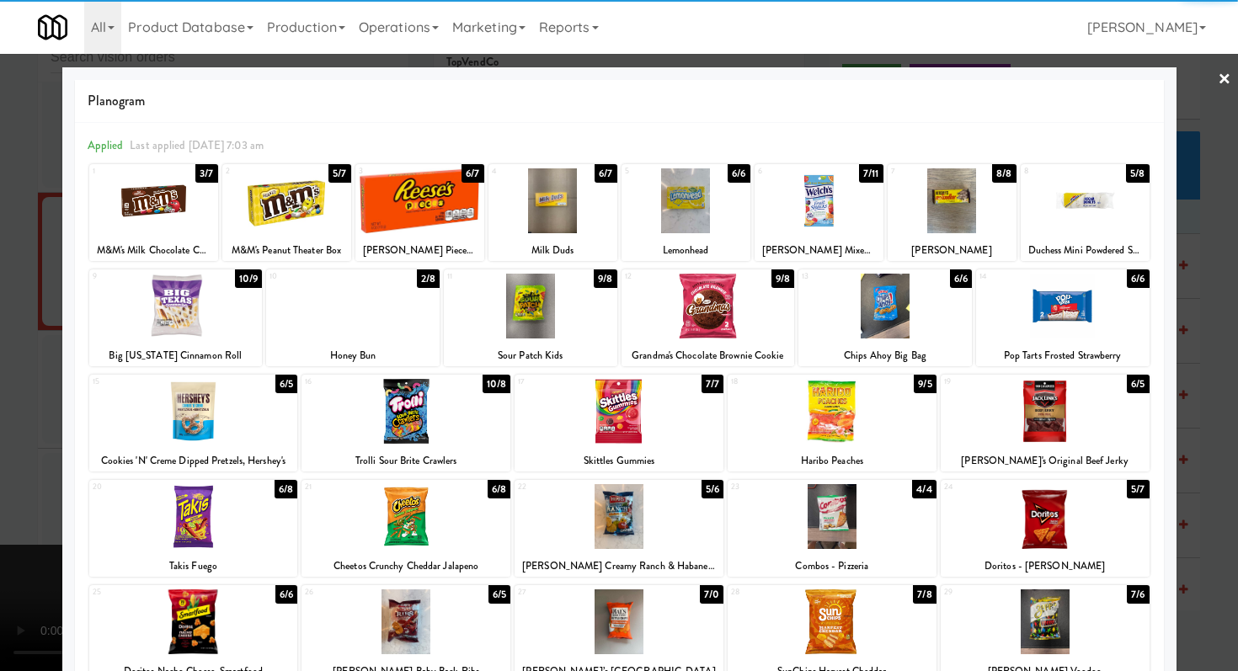
click at [409, 515] on div at bounding box center [406, 516] width 209 height 65
click at [744, 296] on div at bounding box center [709, 306] width 174 height 65
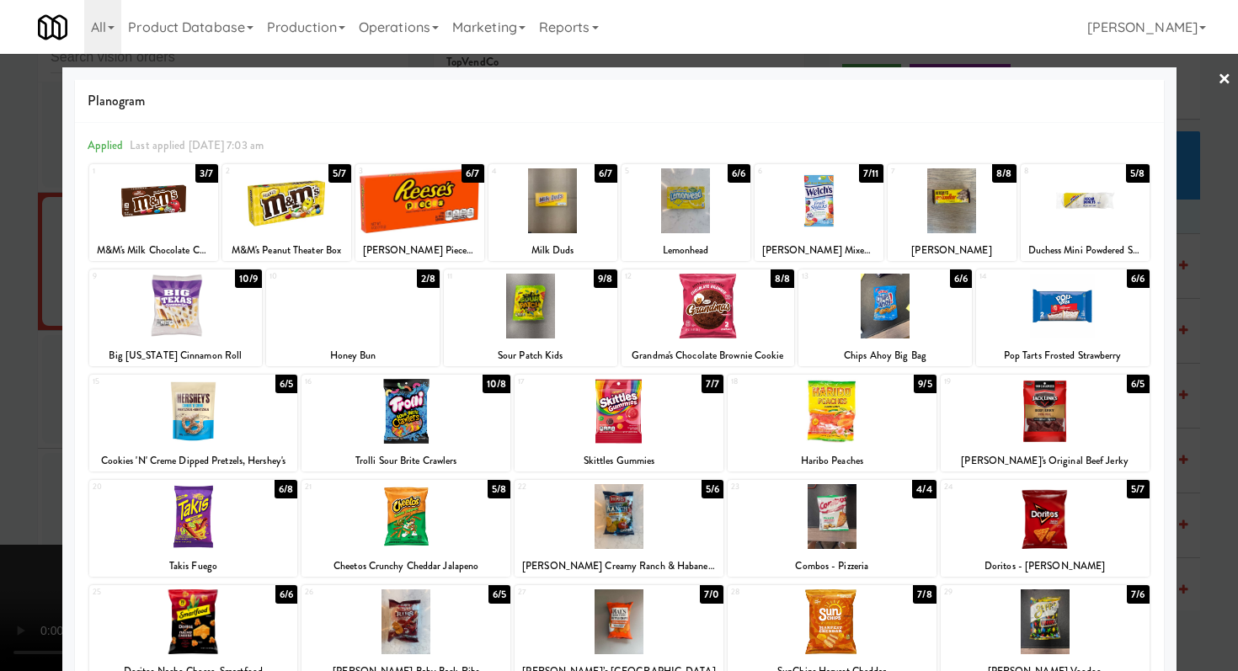
click at [593, 308] on div at bounding box center [531, 306] width 174 height 65
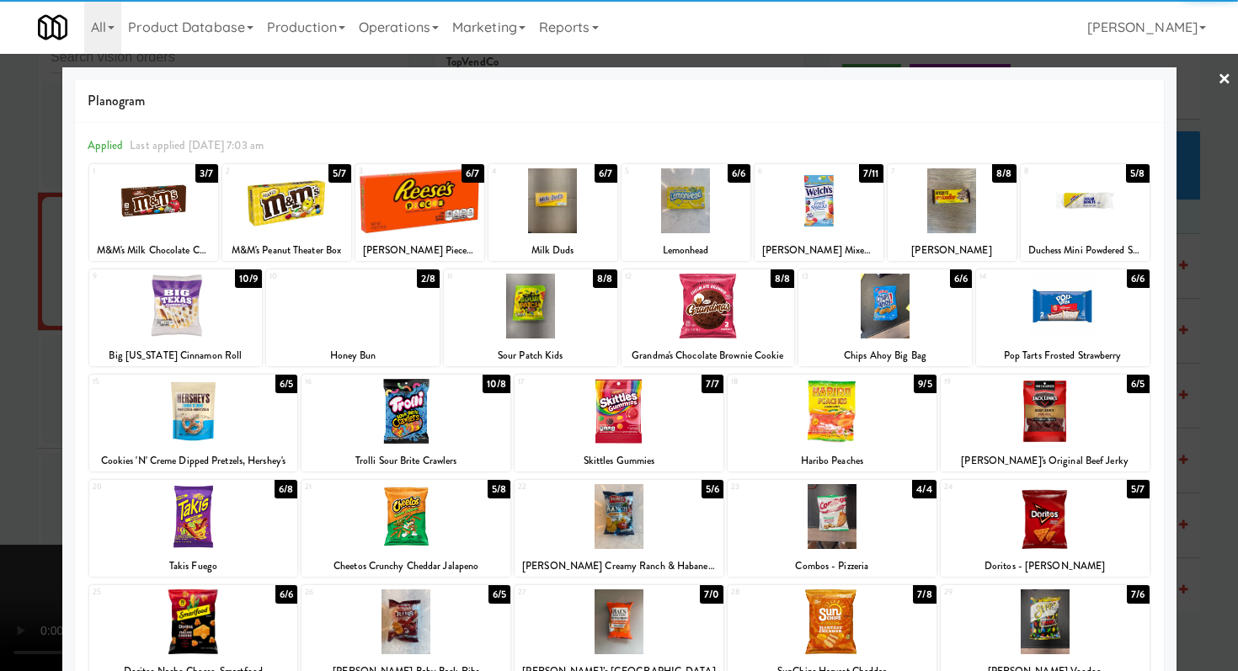
click at [0, 368] on div at bounding box center [619, 335] width 1238 height 671
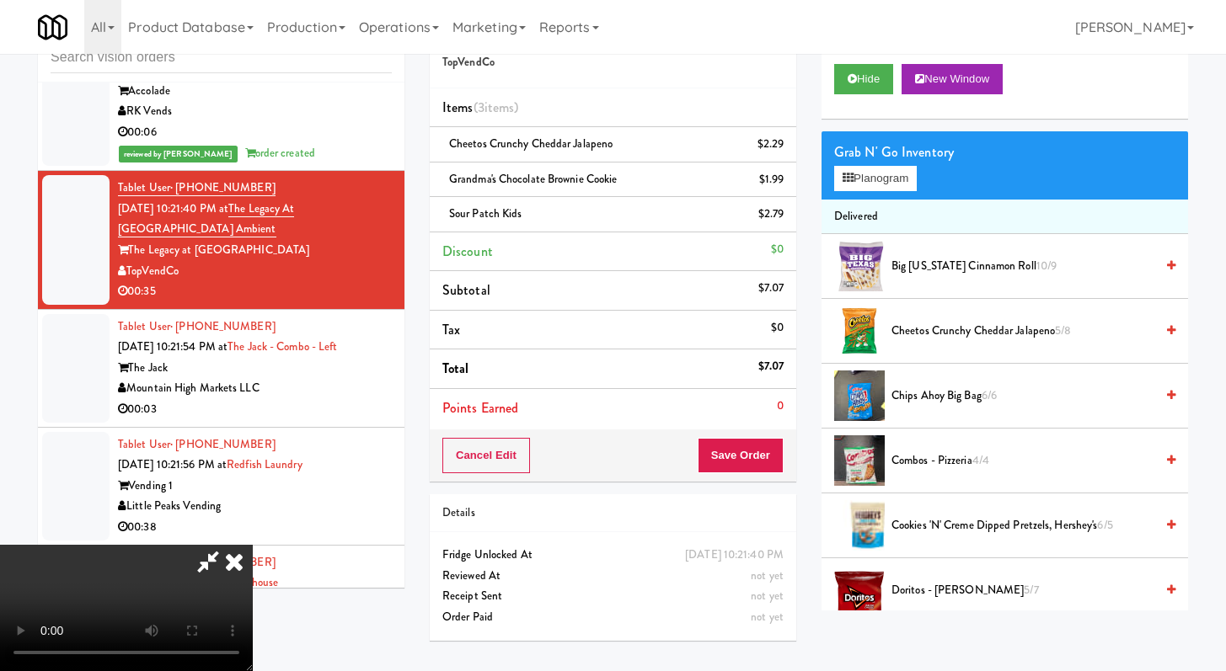
scroll to position [145, 0]
click at [752, 461] on button "Save Order" at bounding box center [740, 455] width 86 height 35
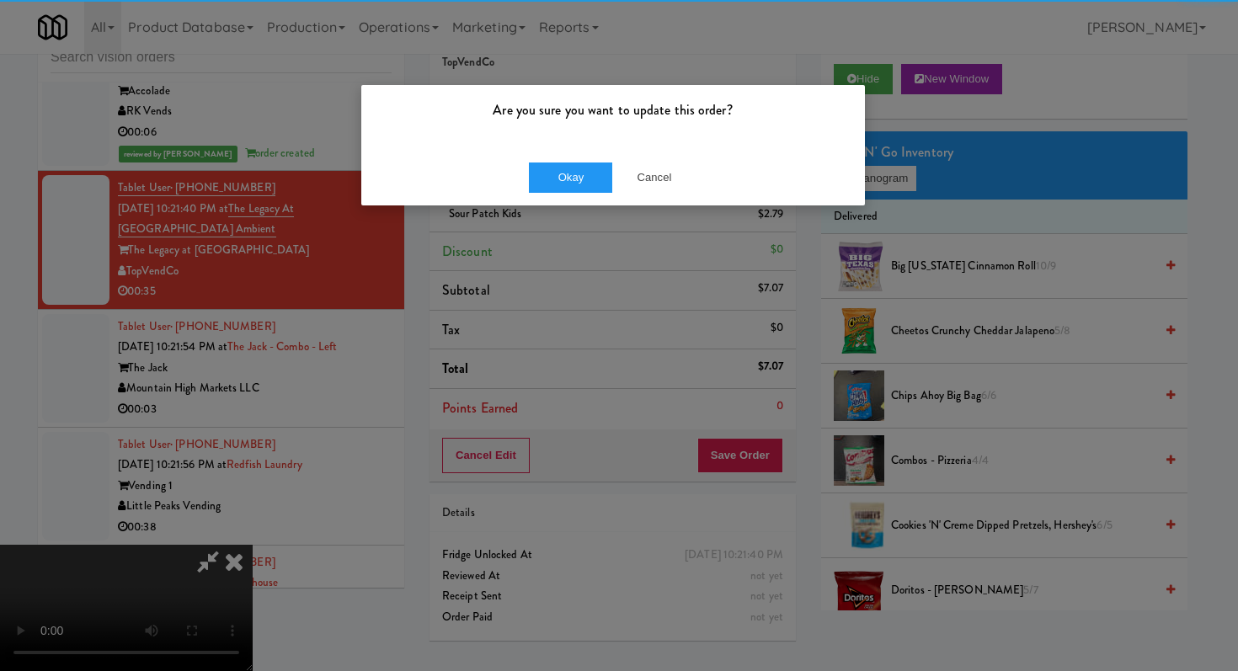
click at [584, 193] on div "Okay Cancel" at bounding box center [613, 177] width 504 height 56
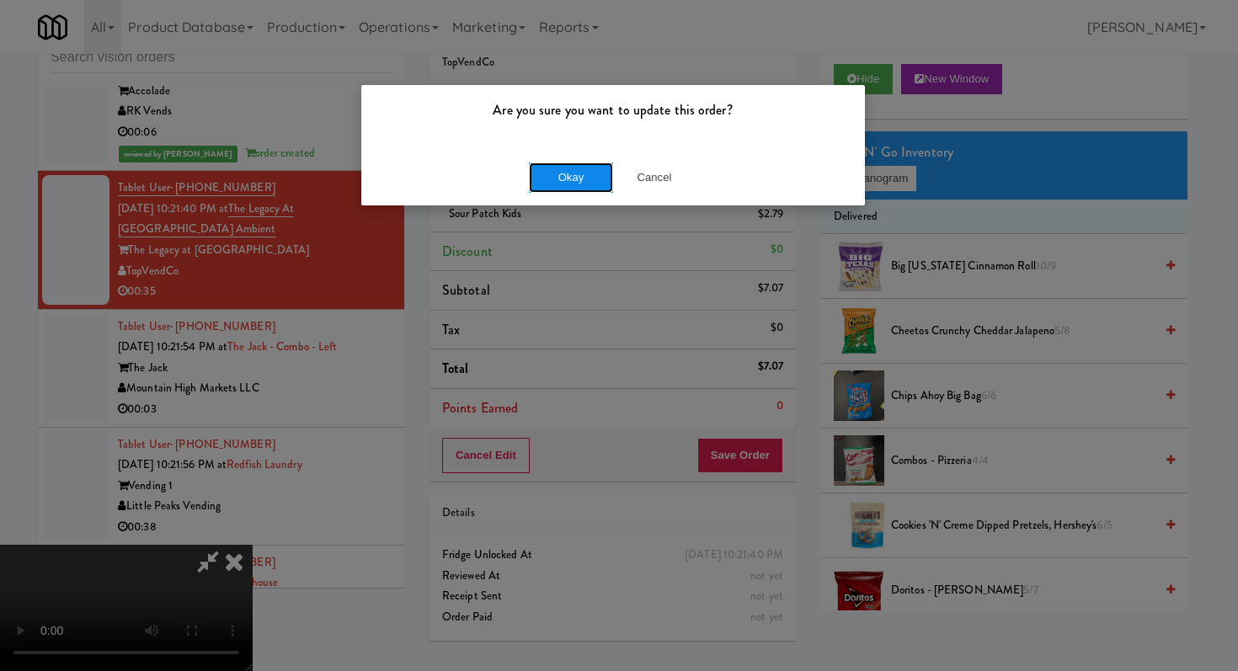
click at [598, 168] on button "Okay" at bounding box center [571, 178] width 84 height 30
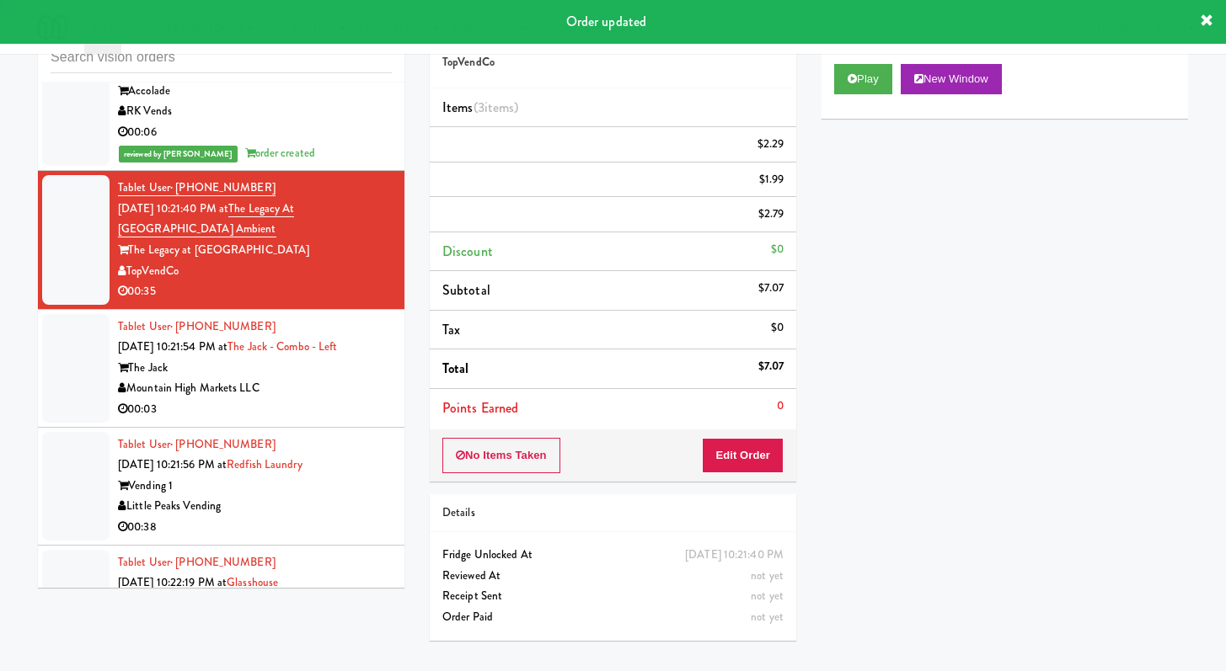
scroll to position [0, 0]
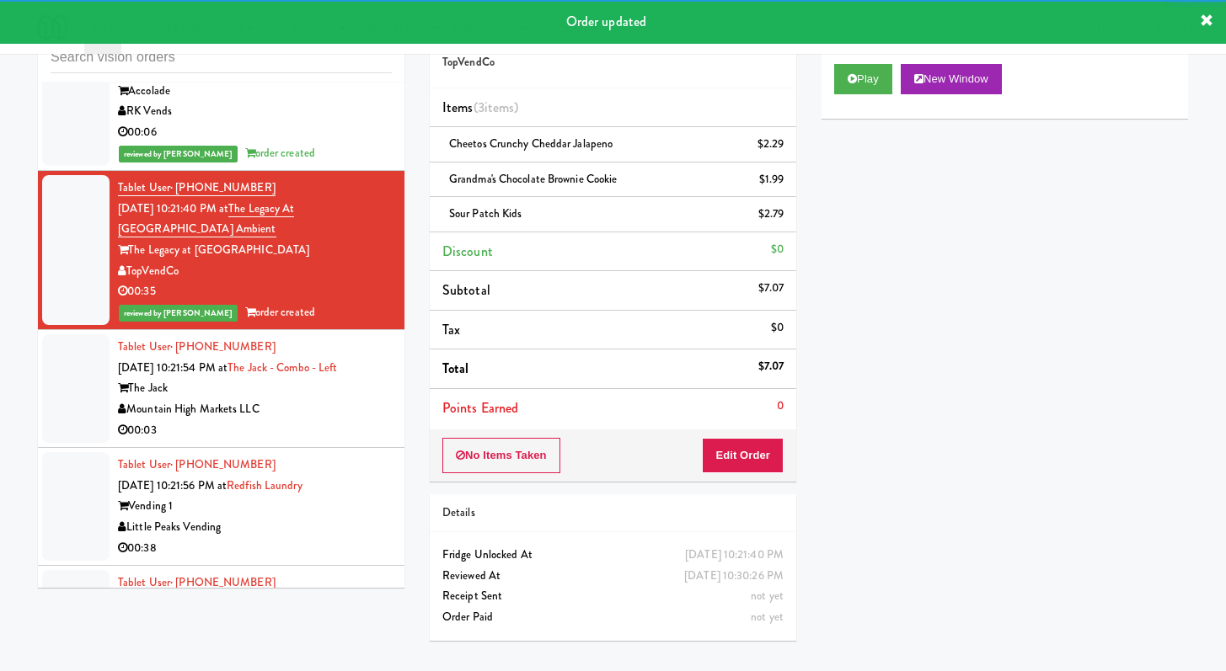
click at [281, 399] on div "The Jack" at bounding box center [255, 388] width 274 height 21
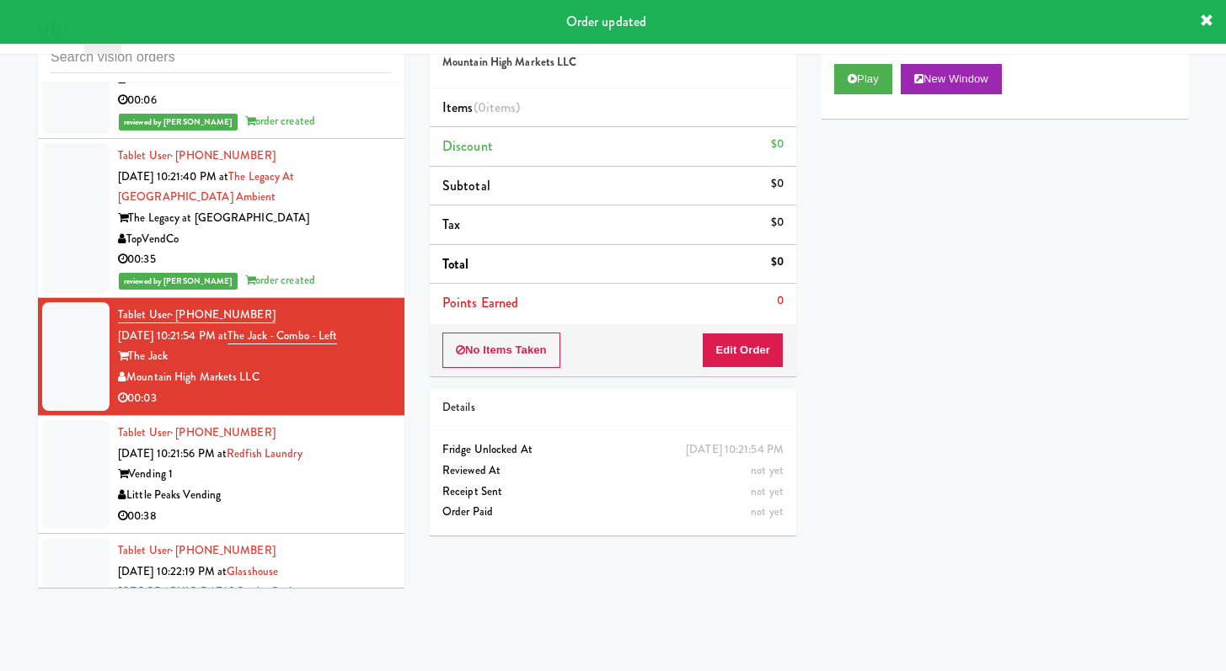
scroll to position [9092, 0]
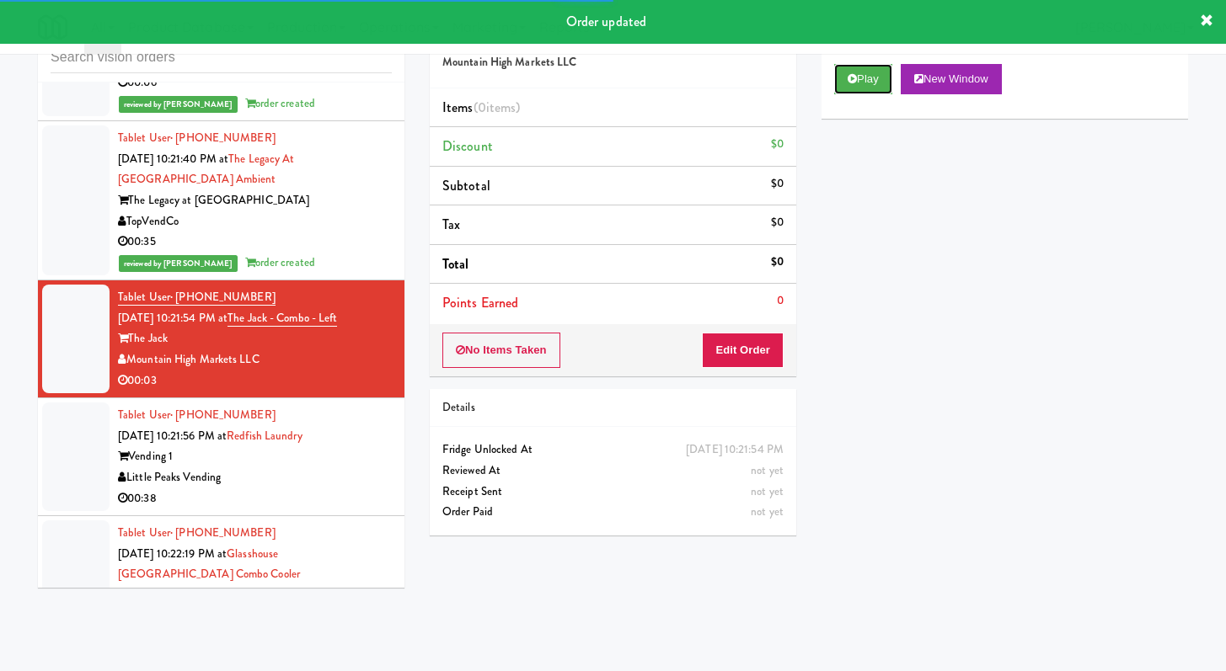
drag, startPoint x: 863, startPoint y: 67, endPoint x: 849, endPoint y: 97, distance: 33.2
click at [863, 67] on button "Play" at bounding box center [863, 79] width 58 height 30
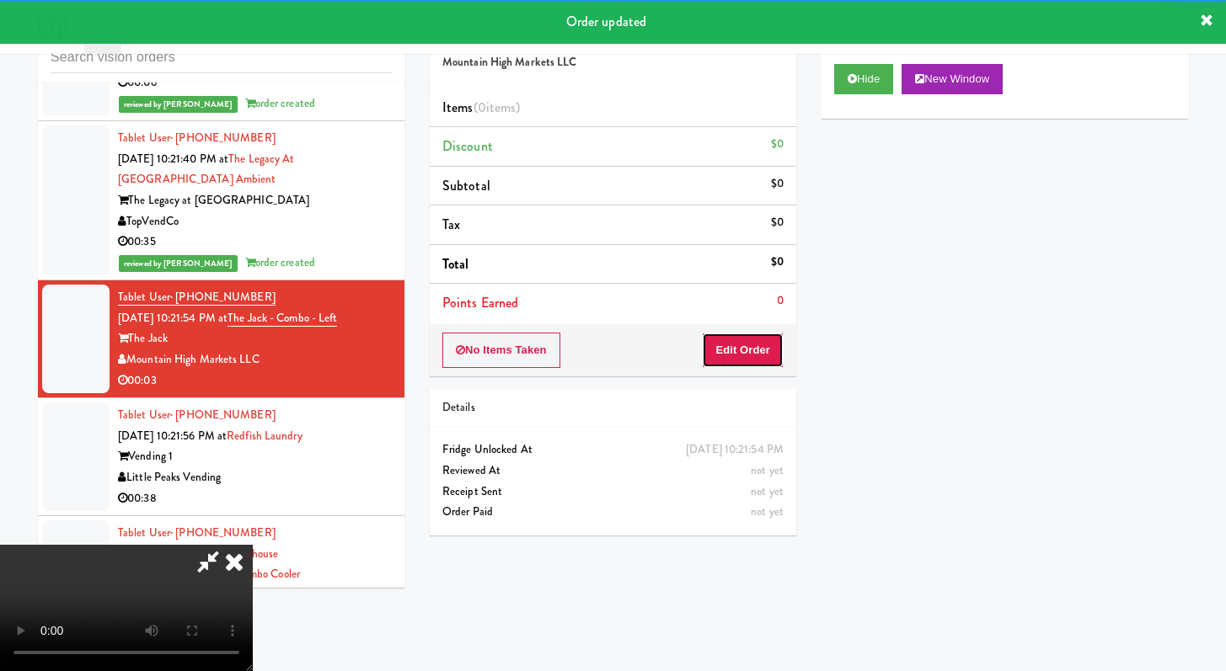
click at [743, 361] on button "Edit Order" at bounding box center [743, 350] width 82 height 35
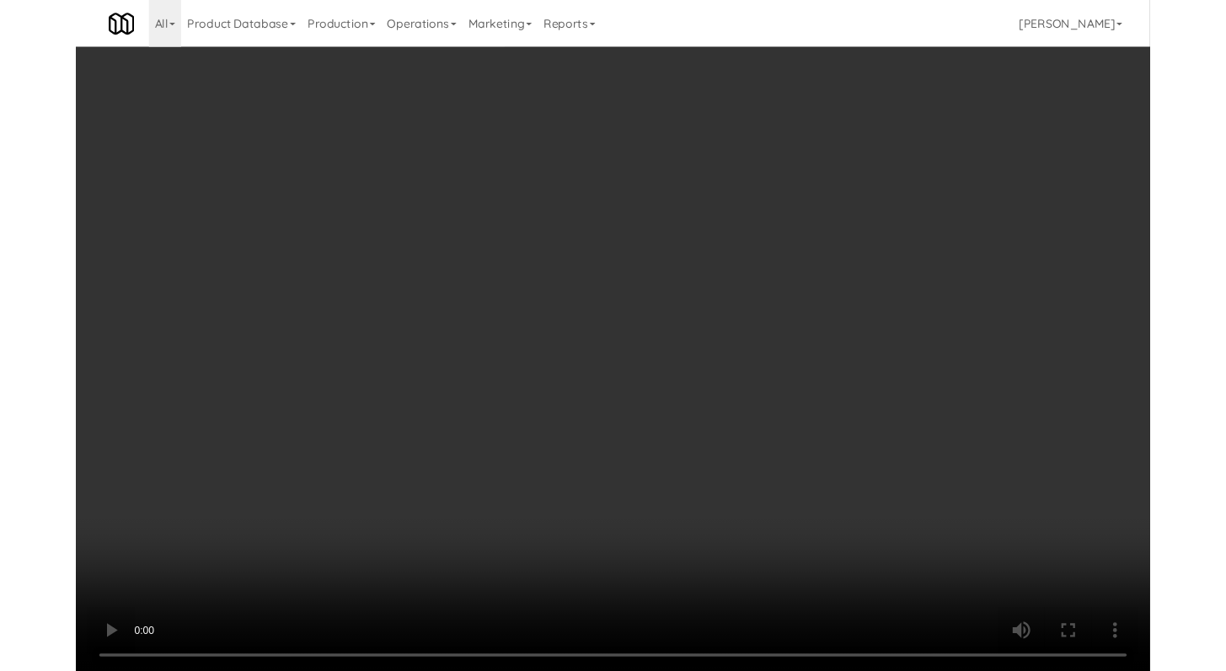
scroll to position [9051, 0]
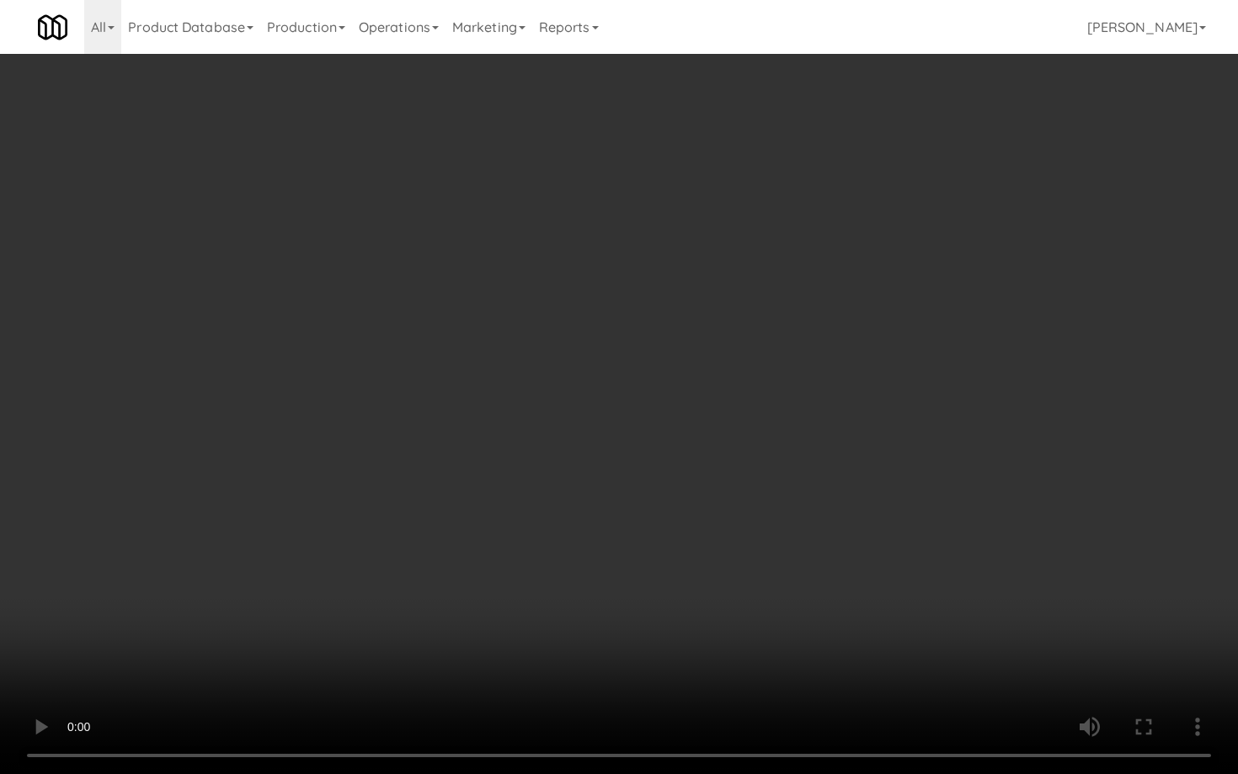
click at [557, 606] on video at bounding box center [619, 387] width 1238 height 774
click at [559, 603] on video at bounding box center [619, 387] width 1238 height 774
click at [617, 555] on video at bounding box center [619, 387] width 1238 height 774
click at [623, 551] on video at bounding box center [619, 387] width 1238 height 774
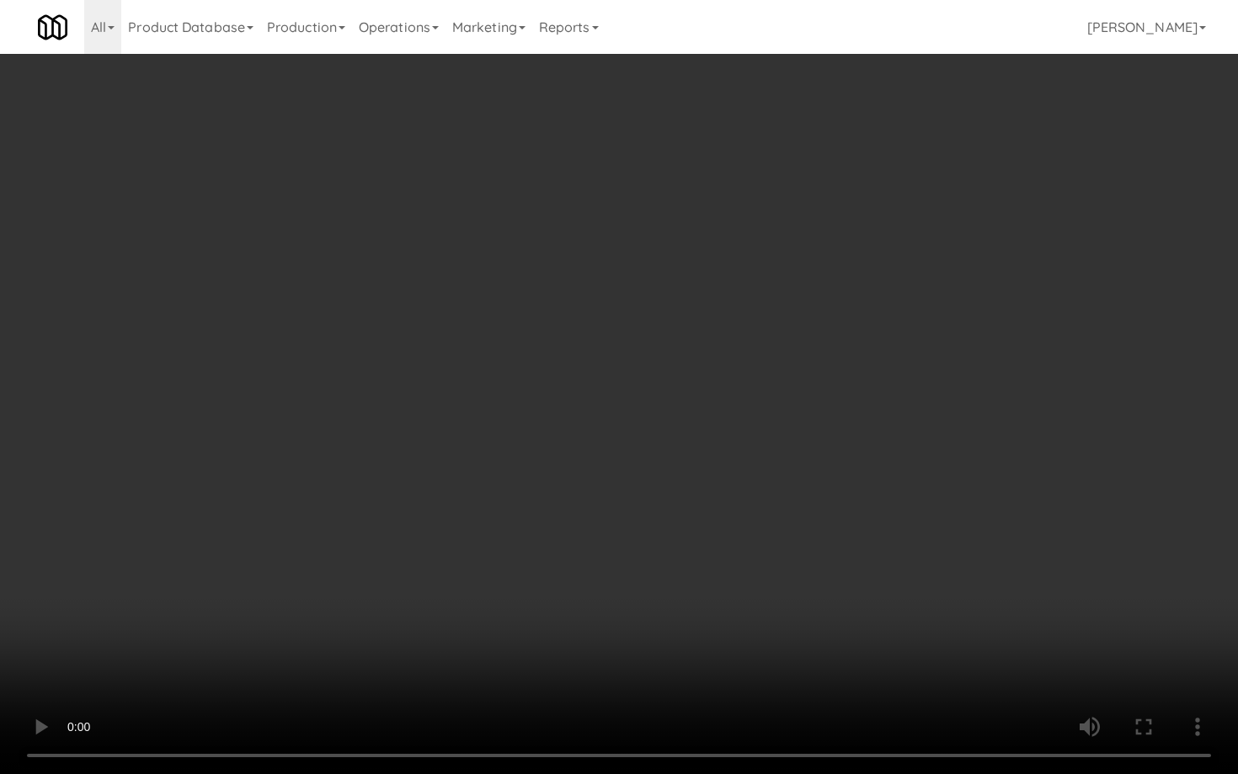
click at [623, 551] on video at bounding box center [619, 387] width 1238 height 774
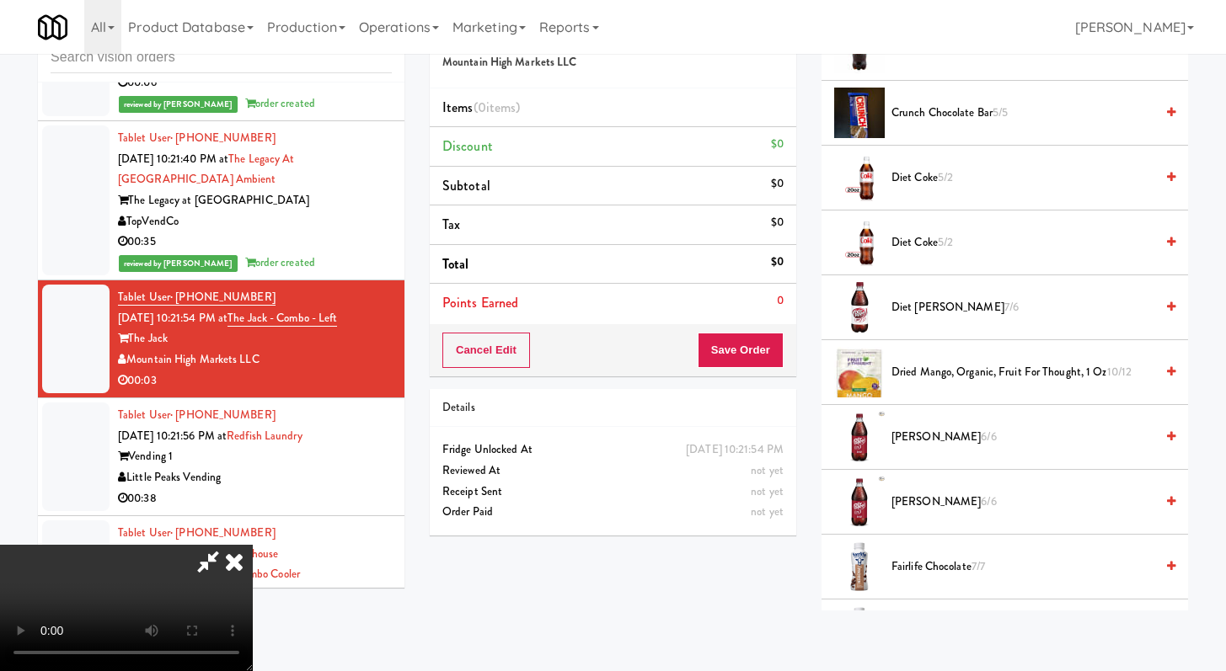
scroll to position [699, 0]
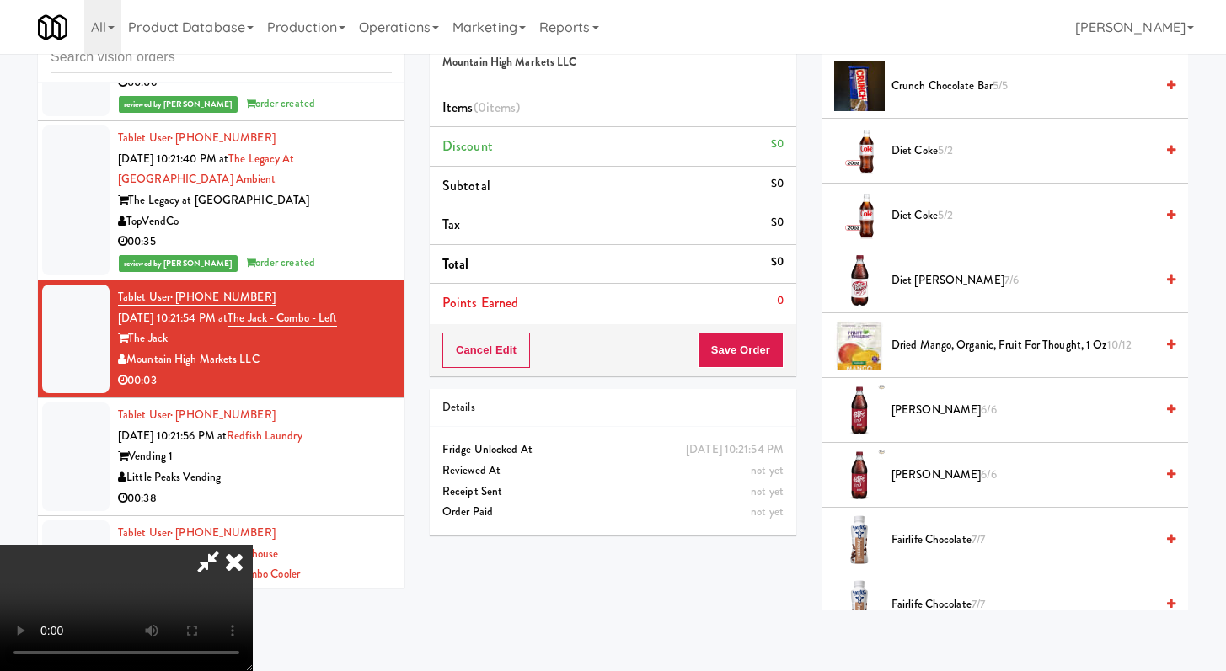
click at [908, 531] on span "Fairlife Chocolate 7/7" at bounding box center [1022, 540] width 263 height 21
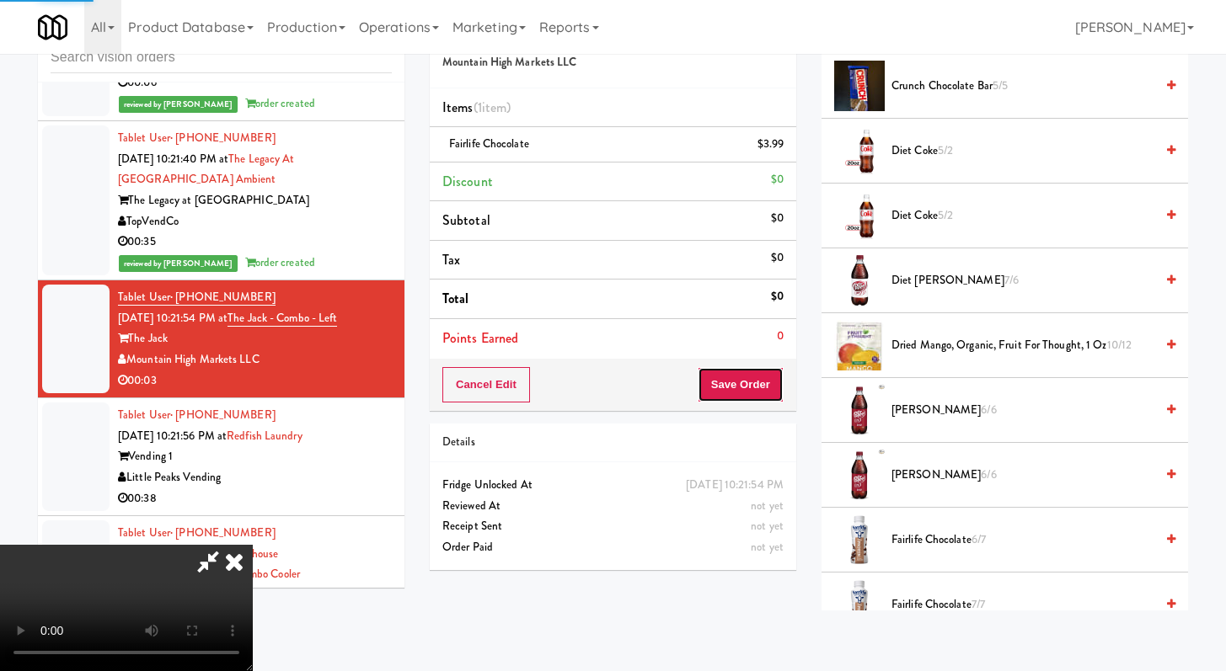
click at [746, 394] on button "Save Order" at bounding box center [740, 384] width 86 height 35
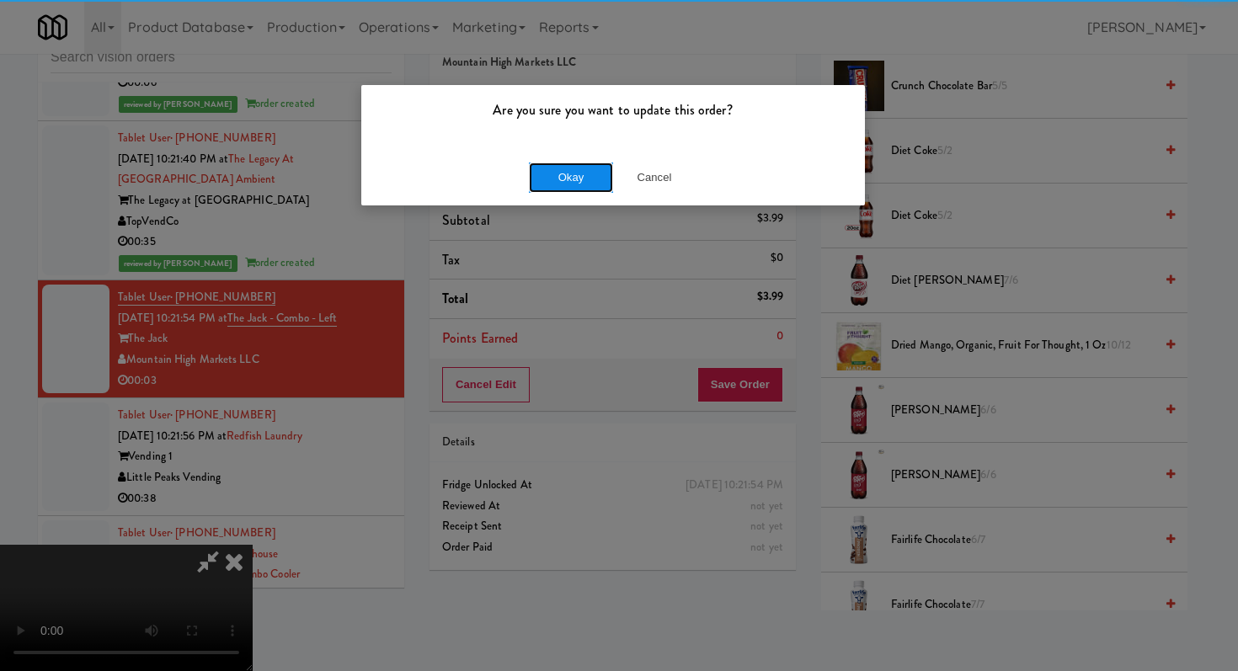
click at [576, 177] on button "Okay" at bounding box center [571, 178] width 84 height 30
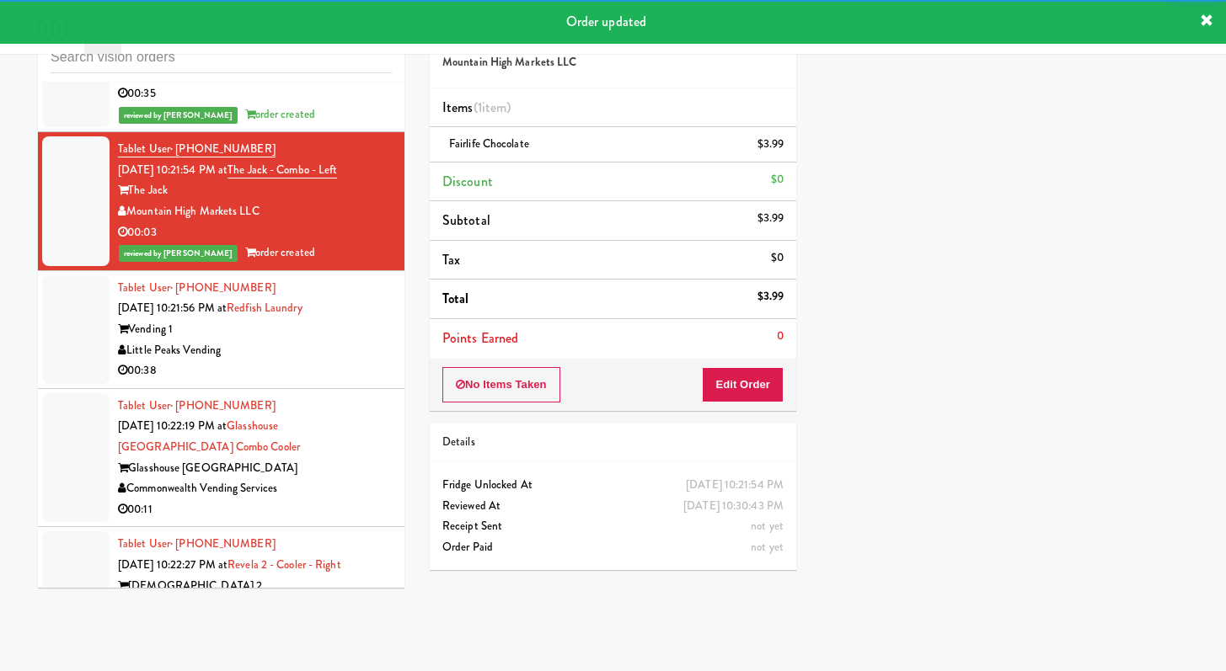
scroll to position [9337, 0]
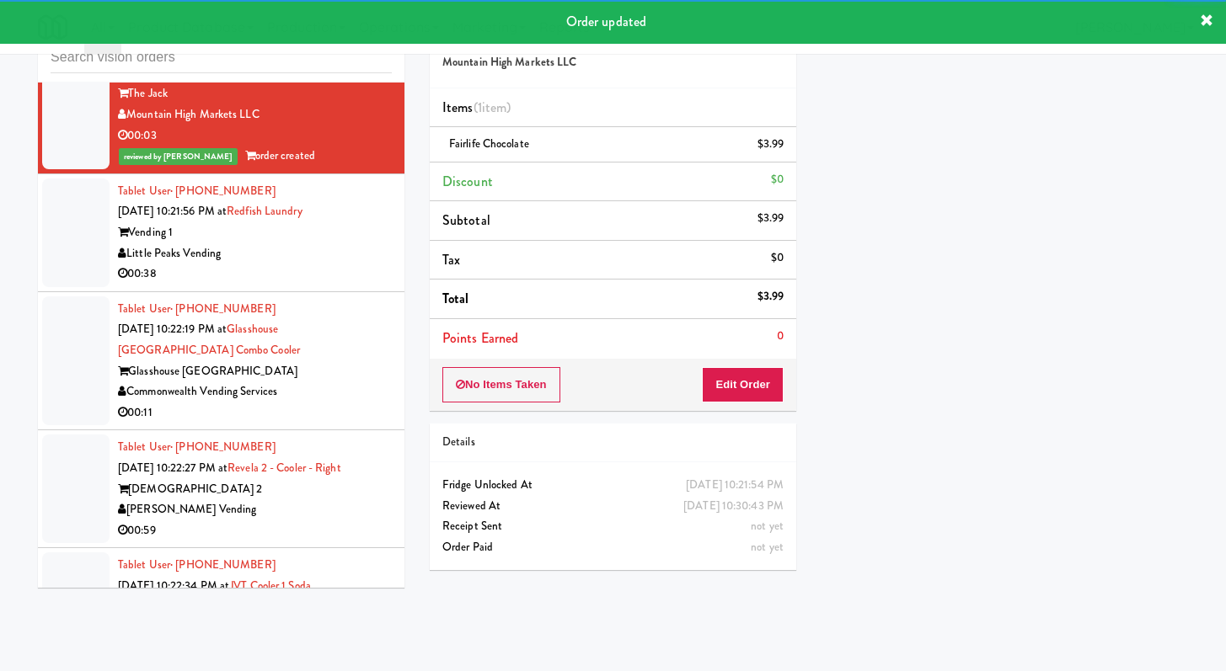
click at [352, 285] on div "00:38" at bounding box center [255, 274] width 274 height 21
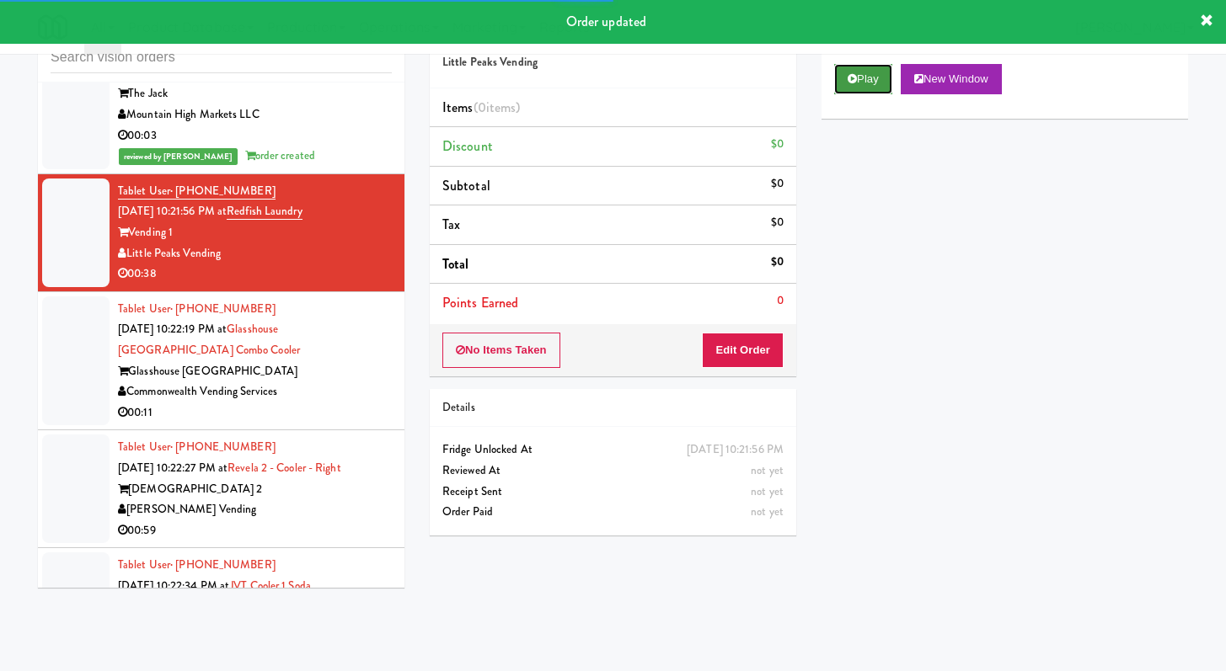
click at [843, 88] on button "Play" at bounding box center [863, 79] width 58 height 30
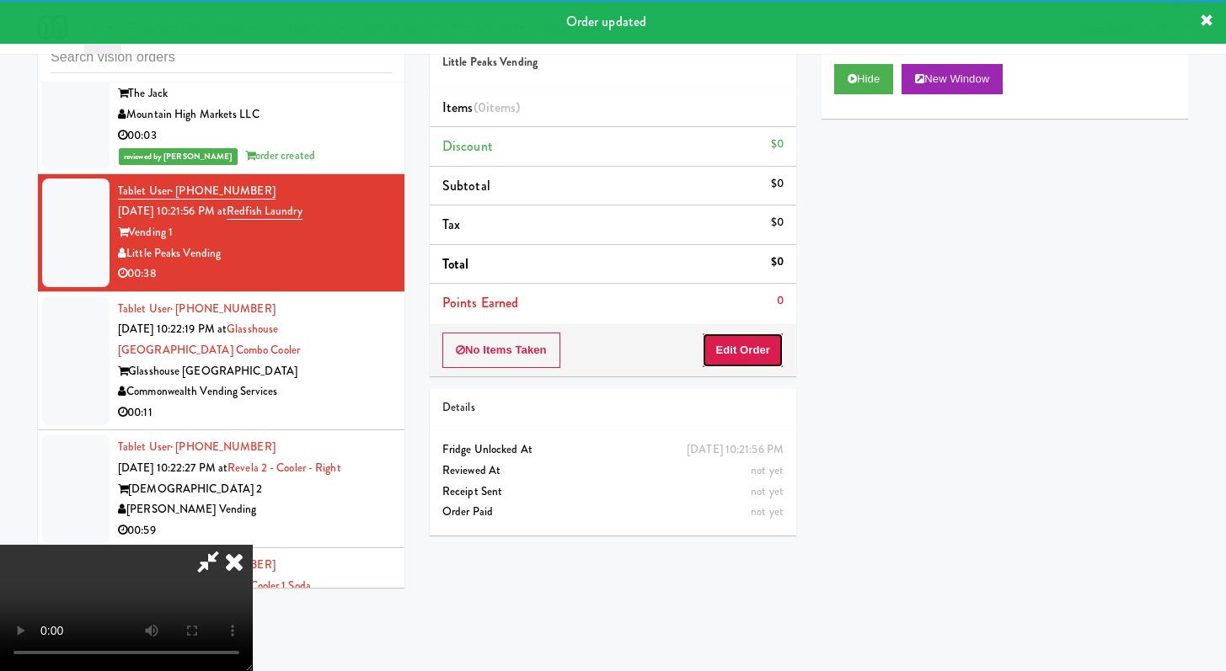
click at [765, 350] on button "Edit Order" at bounding box center [743, 350] width 82 height 35
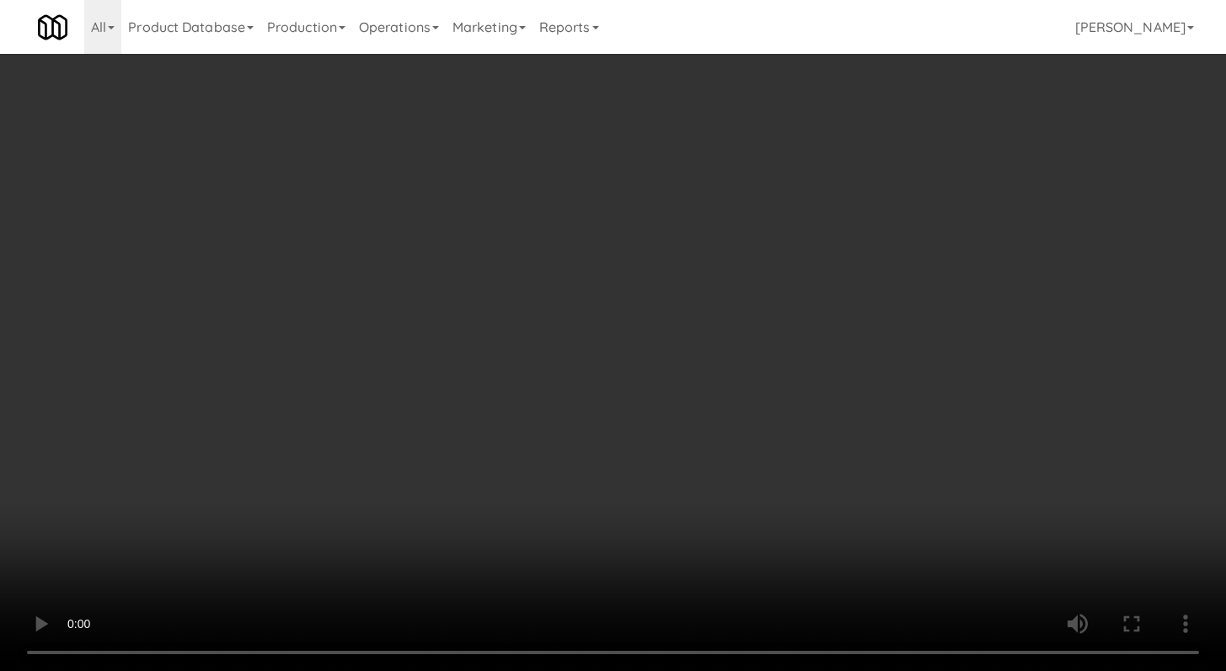
scroll to position [9295, 0]
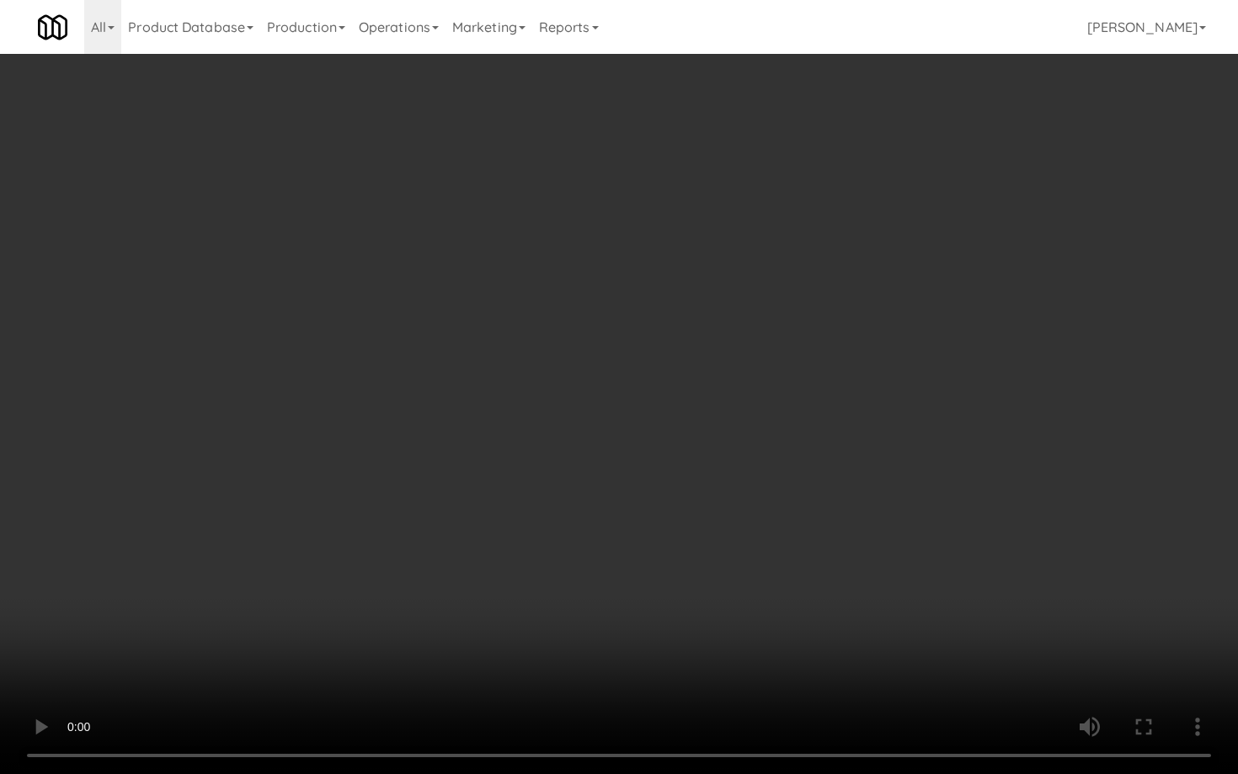
click at [686, 567] on video at bounding box center [619, 387] width 1238 height 774
click at [687, 566] on video at bounding box center [619, 387] width 1238 height 774
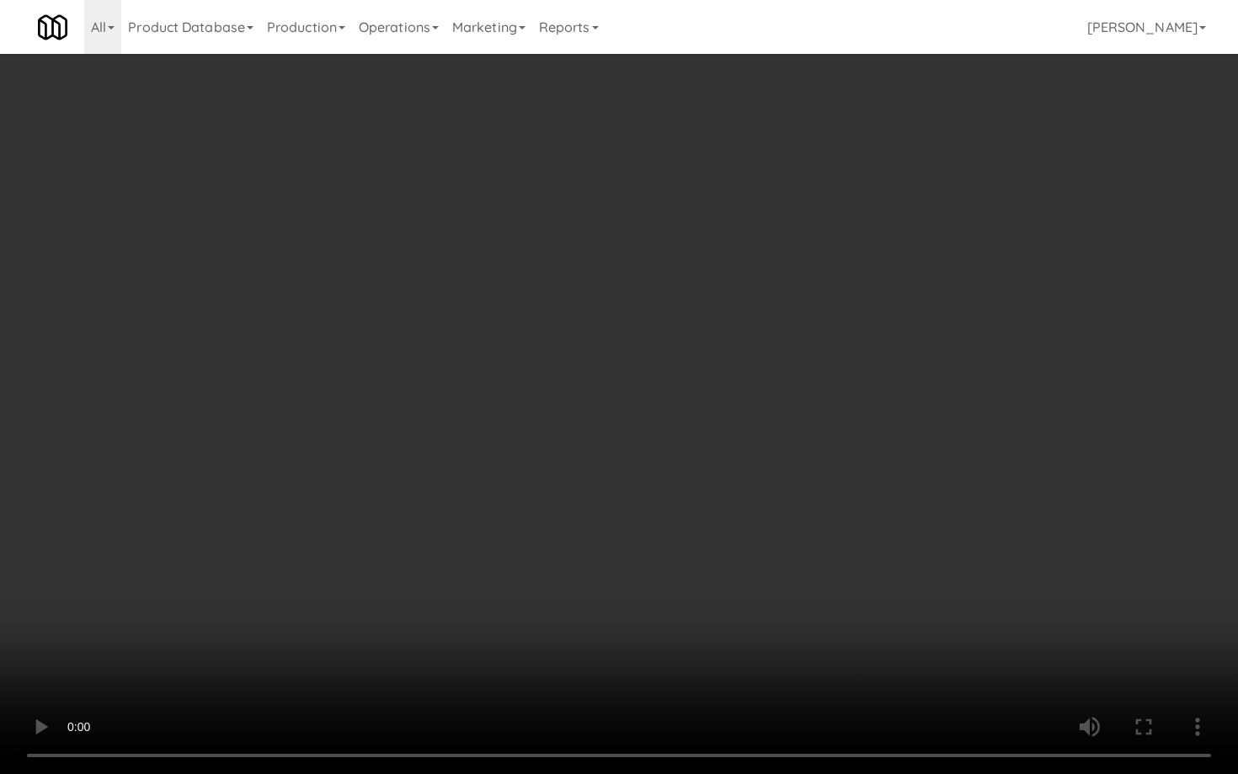
click at [687, 566] on video at bounding box center [619, 387] width 1238 height 774
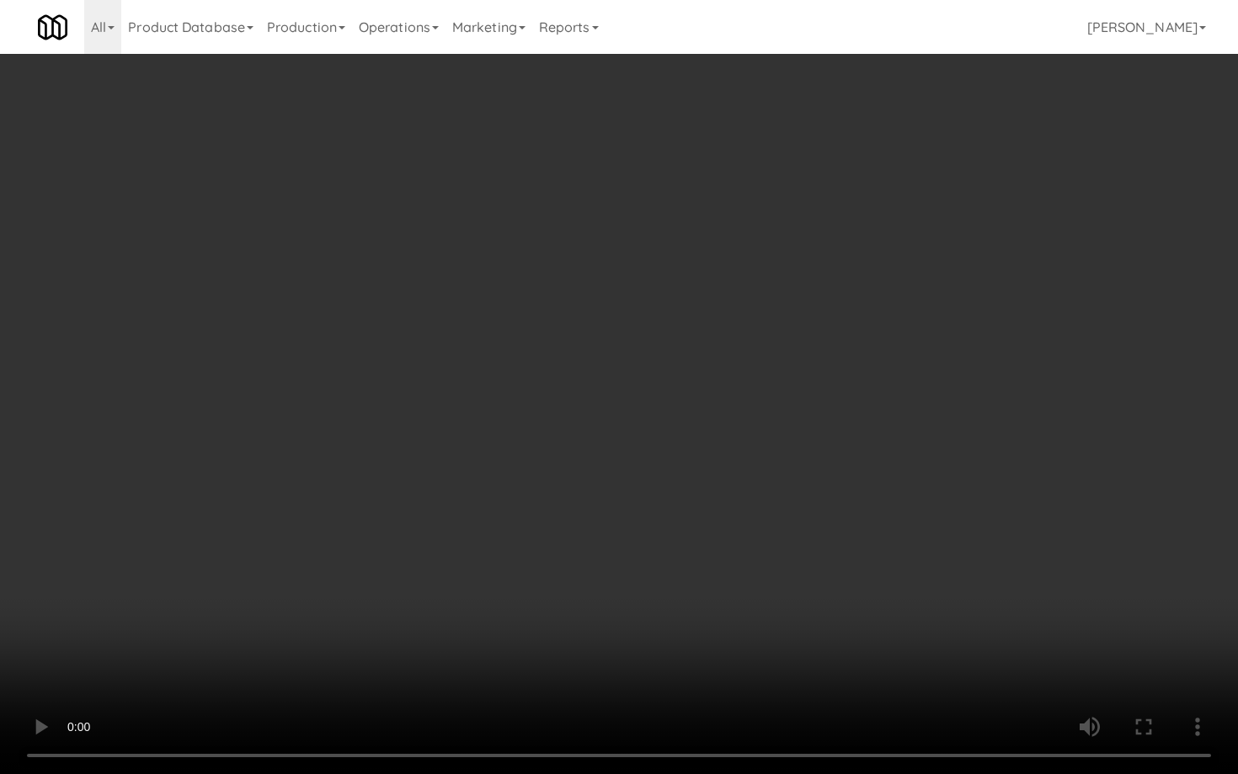
click at [687, 566] on video at bounding box center [619, 387] width 1238 height 774
click at [688, 568] on video at bounding box center [619, 387] width 1238 height 774
click at [697, 553] on video at bounding box center [619, 387] width 1238 height 774
click at [698, 551] on video at bounding box center [619, 387] width 1238 height 774
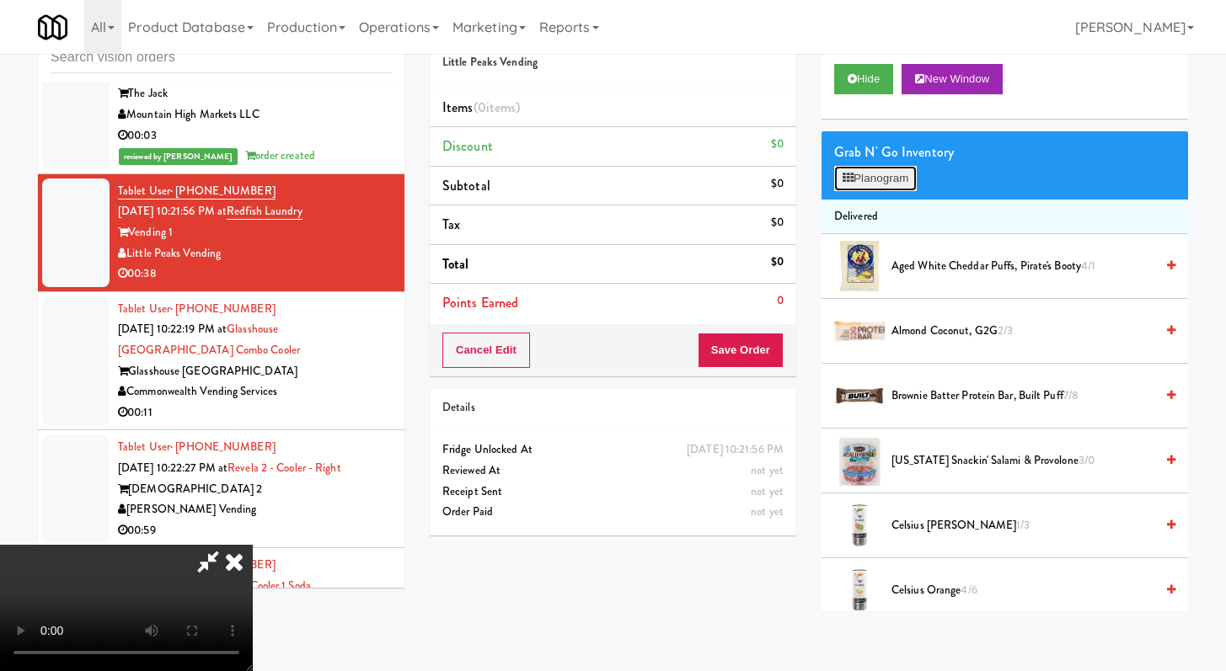
click at [868, 176] on button "Planogram" at bounding box center [875, 178] width 83 height 25
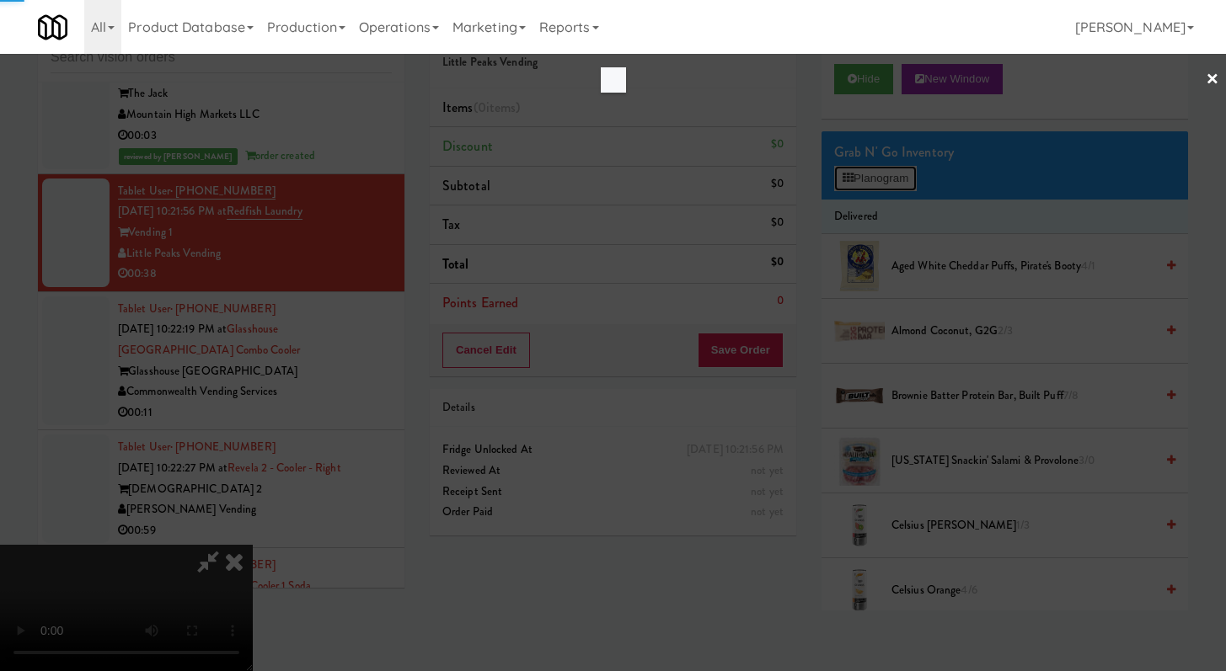
scroll to position [9295, 0]
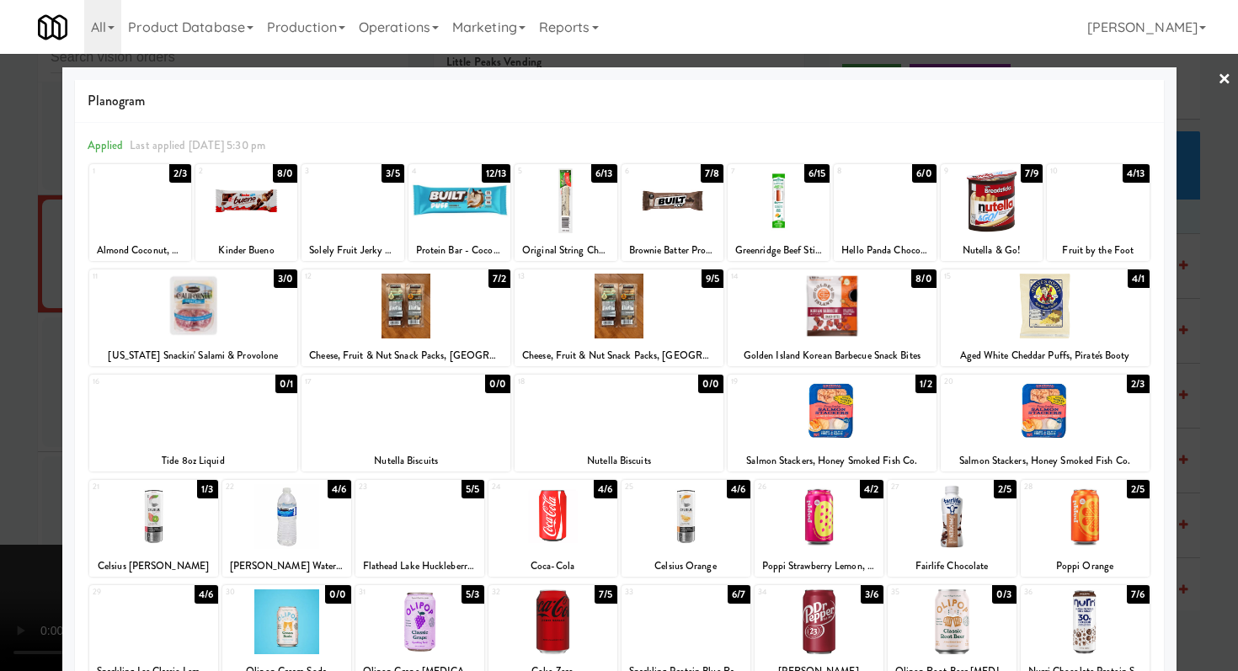
click at [854, 202] on div at bounding box center [885, 200] width 102 height 65
click at [880, 182] on div at bounding box center [885, 200] width 102 height 65
click at [1020, 312] on div at bounding box center [1045, 306] width 209 height 65
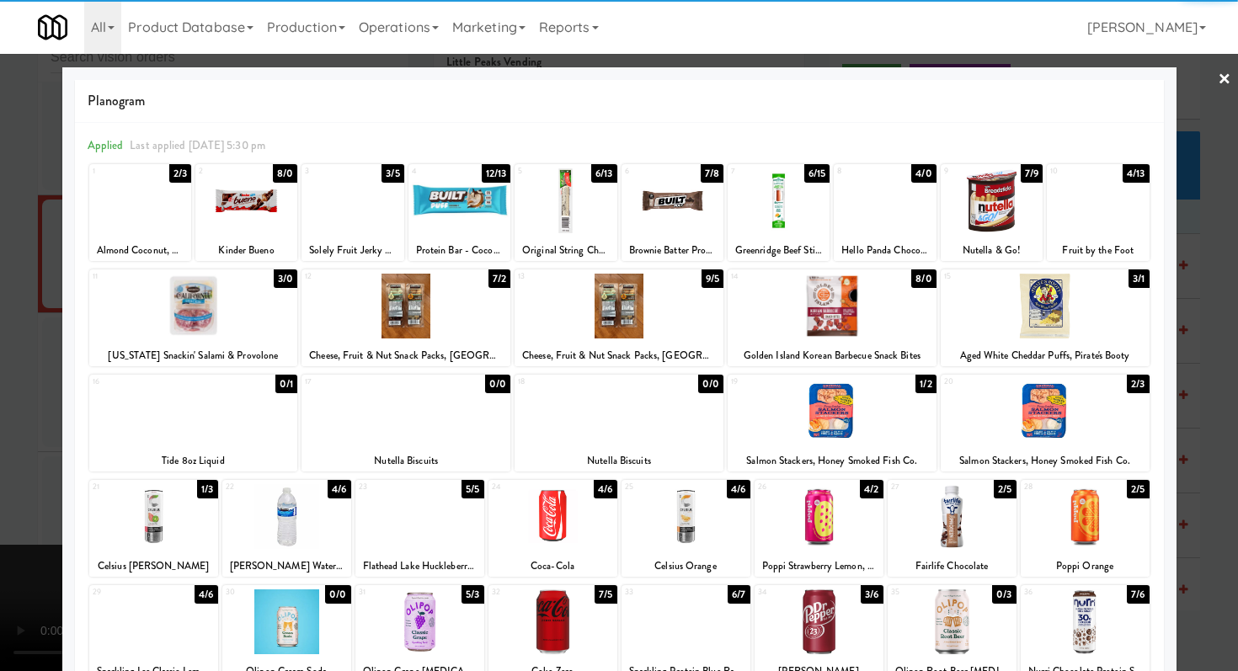
click at [965, 535] on div at bounding box center [952, 516] width 129 height 65
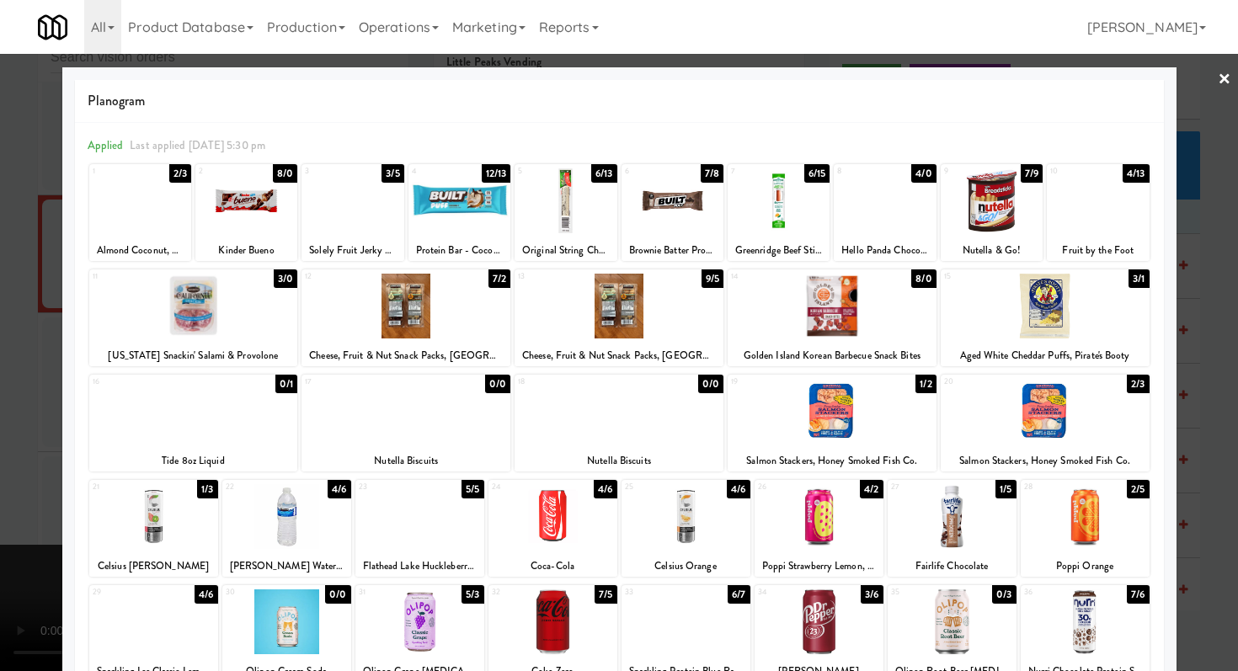
click at [176, 321] on div at bounding box center [193, 306] width 209 height 65
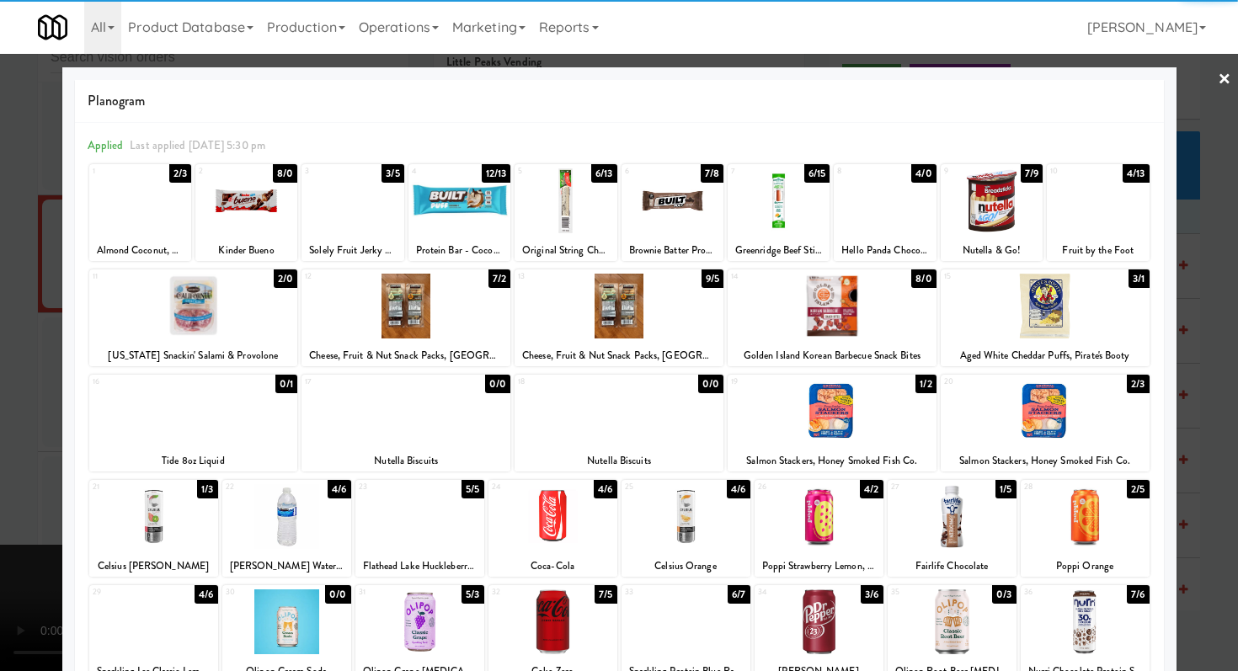
click at [0, 377] on div at bounding box center [619, 335] width 1238 height 671
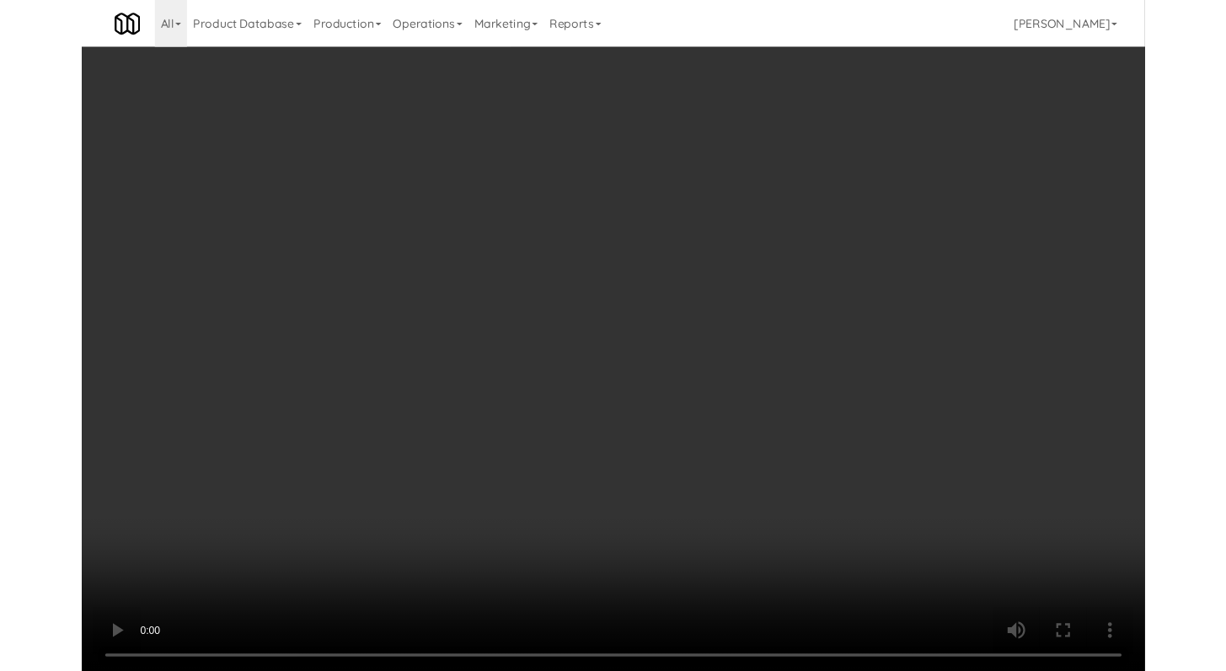
scroll to position [9295, 0]
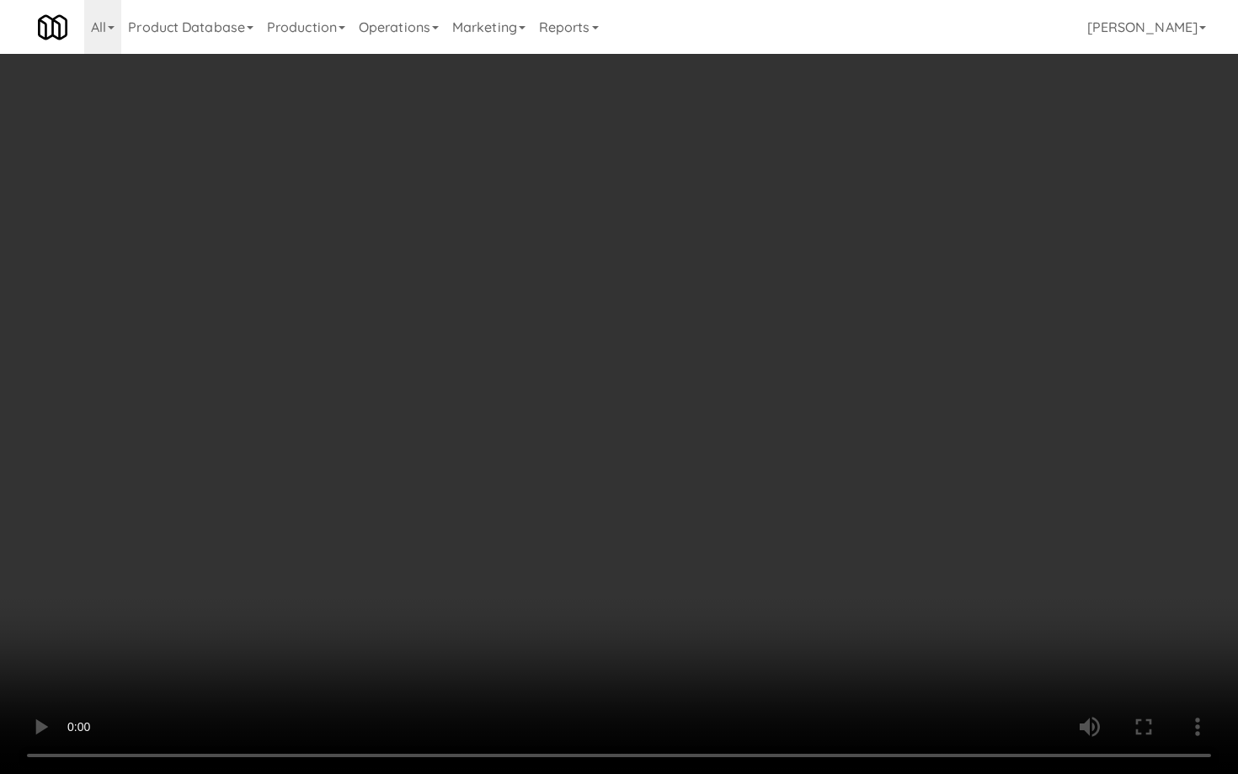
click at [578, 551] on video at bounding box center [619, 387] width 1238 height 774
click at [576, 551] on video at bounding box center [619, 387] width 1238 height 774
click at [889, 546] on video at bounding box center [619, 387] width 1238 height 774
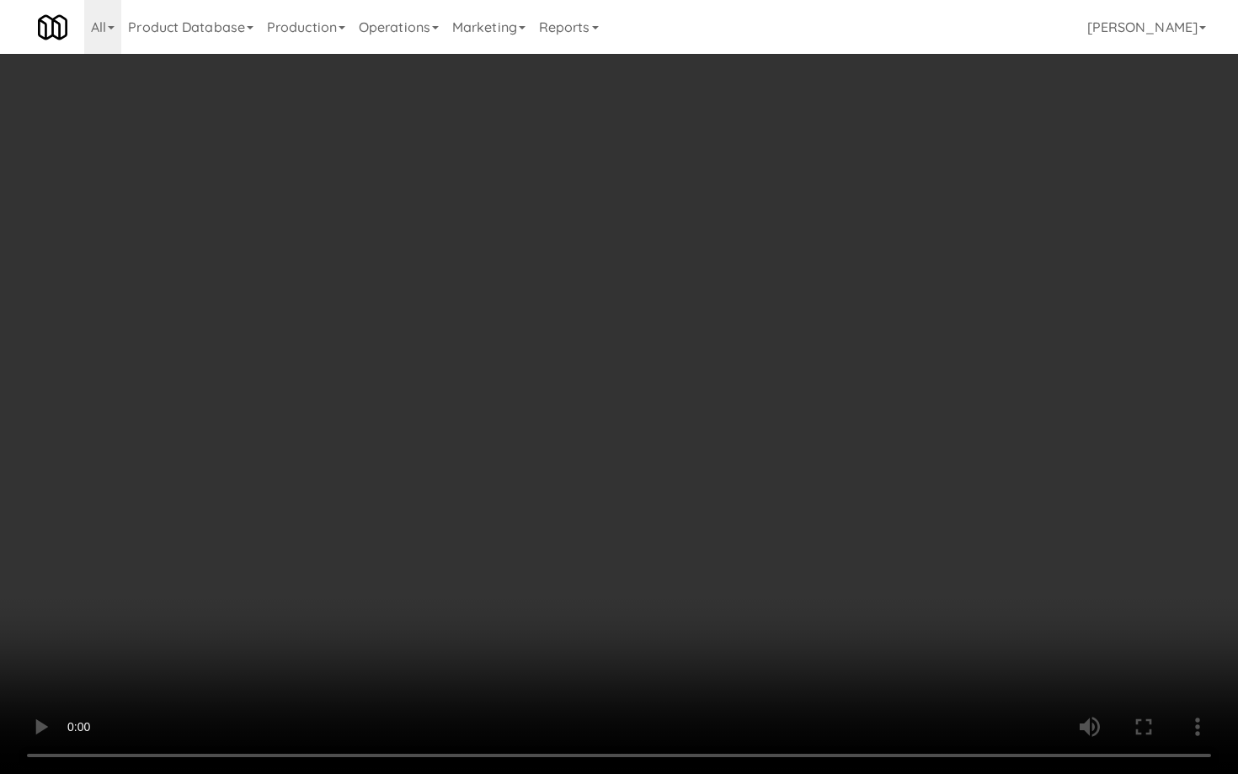
click at [752, 546] on video at bounding box center [619, 387] width 1238 height 774
click at [752, 541] on video at bounding box center [619, 387] width 1238 height 774
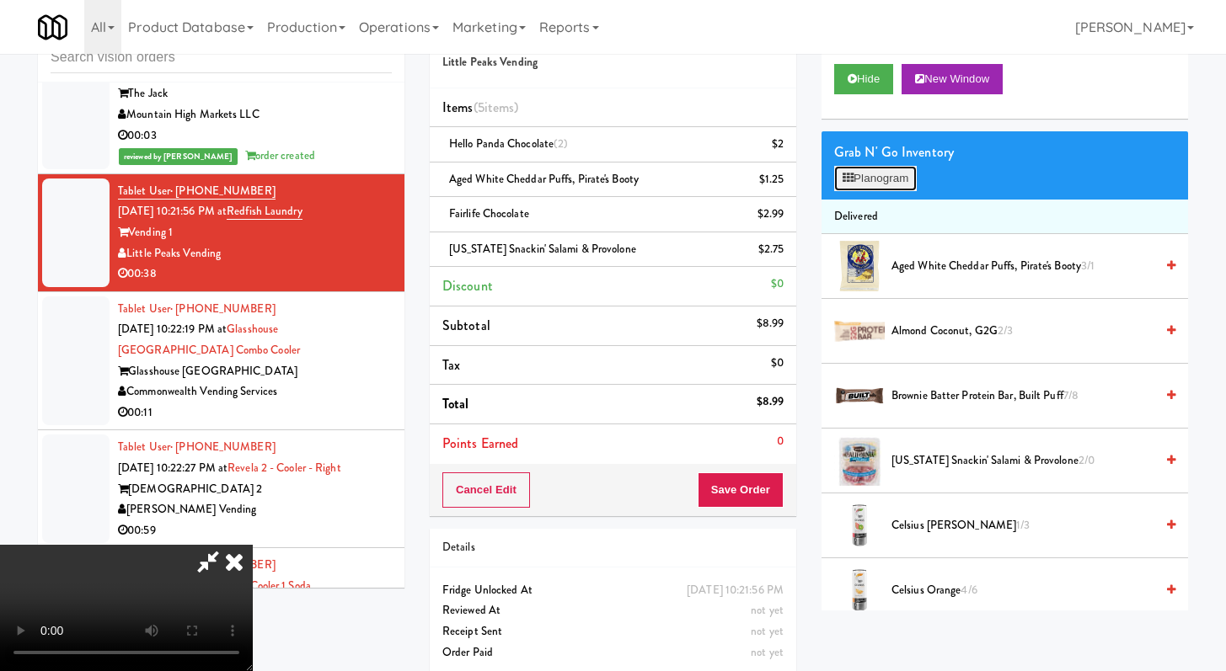
click at [860, 174] on button "Planogram" at bounding box center [875, 178] width 83 height 25
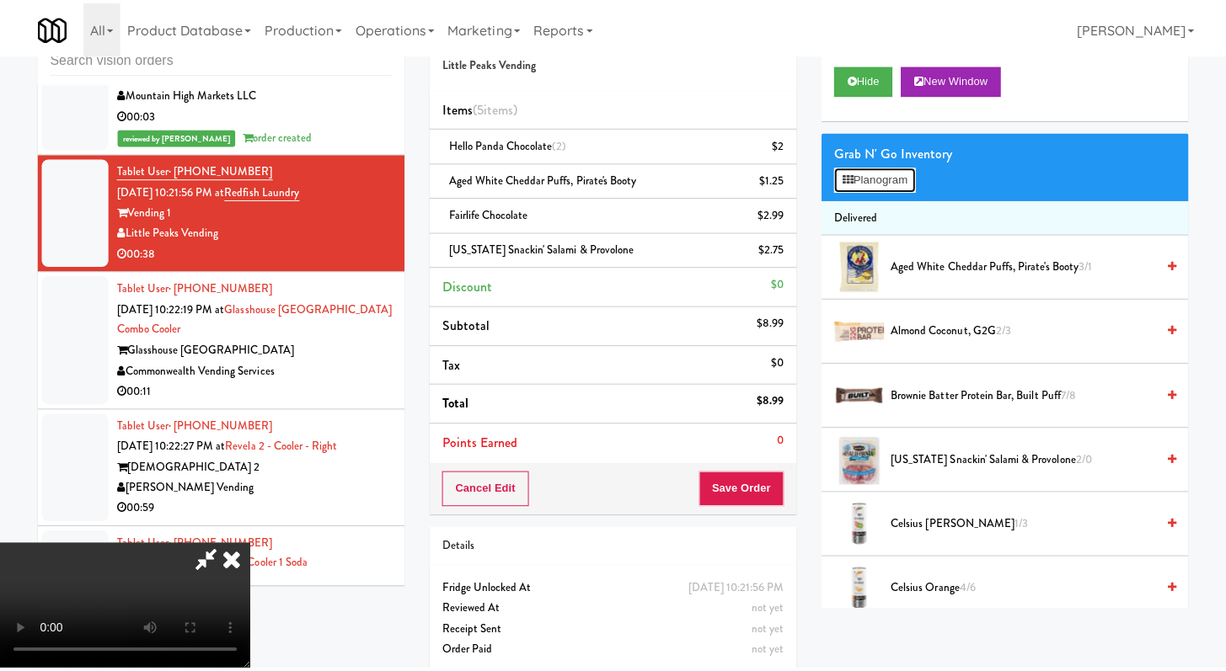
scroll to position [9295, 0]
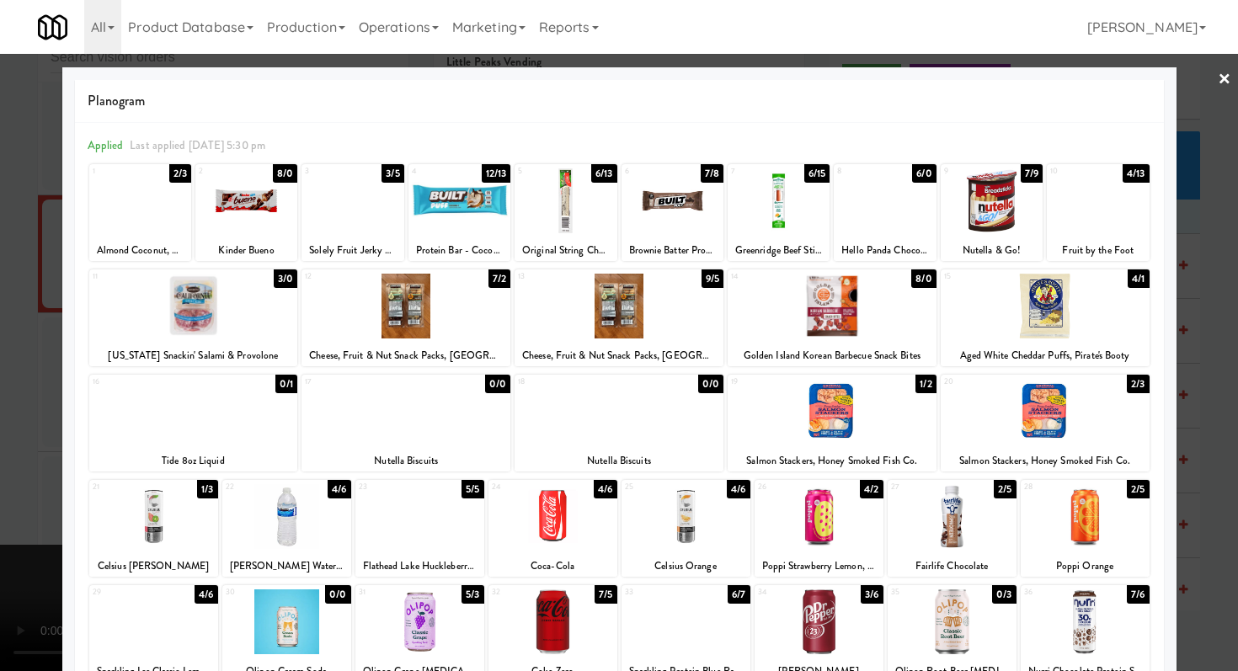
click at [1011, 303] on div at bounding box center [1045, 306] width 209 height 65
click at [442, 304] on div at bounding box center [406, 306] width 209 height 65
click at [0, 321] on div at bounding box center [619, 335] width 1238 height 671
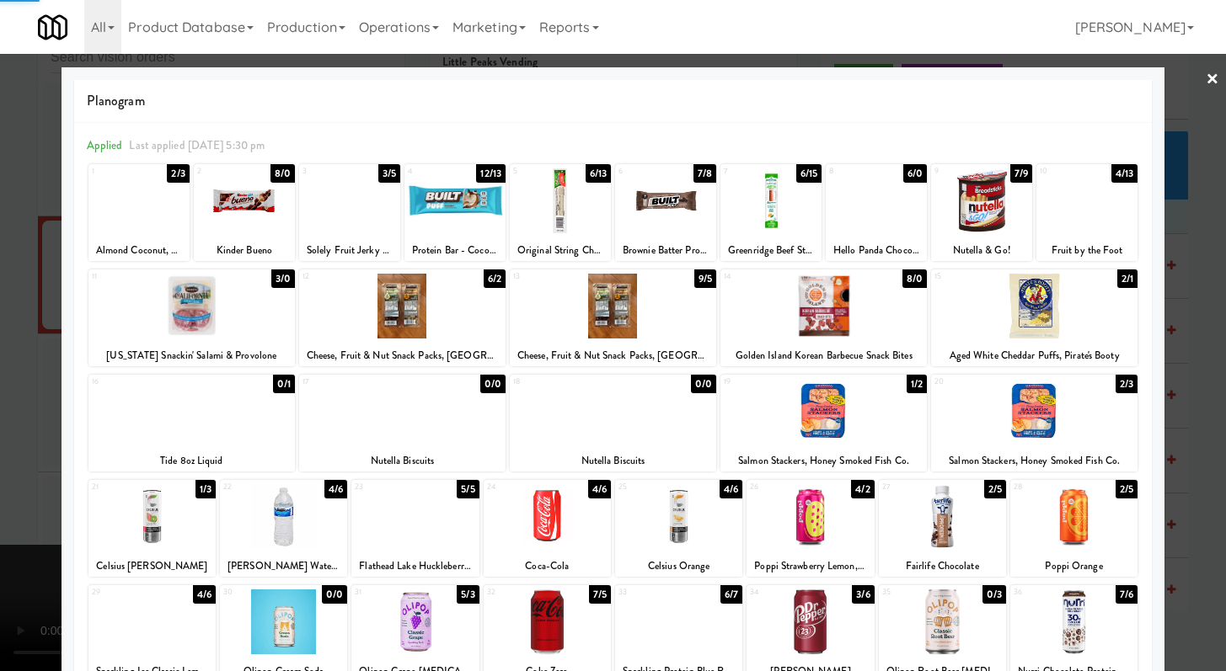
scroll to position [9337, 0]
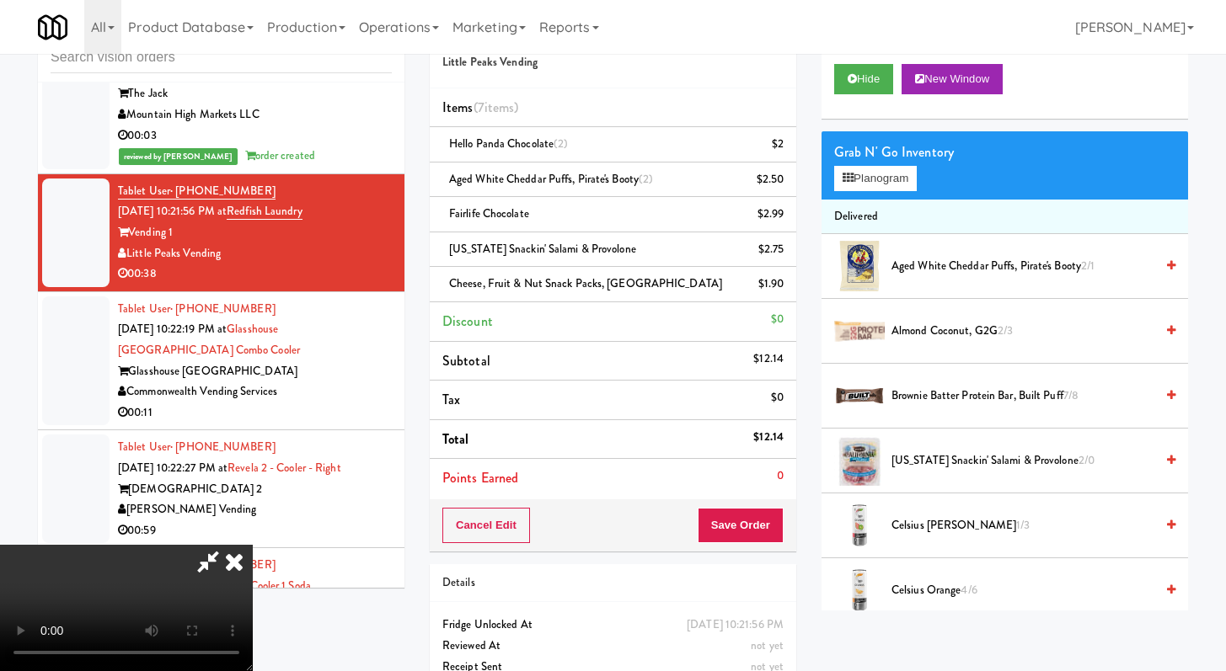
click at [253, 545] on icon at bounding box center [234, 562] width 37 height 34
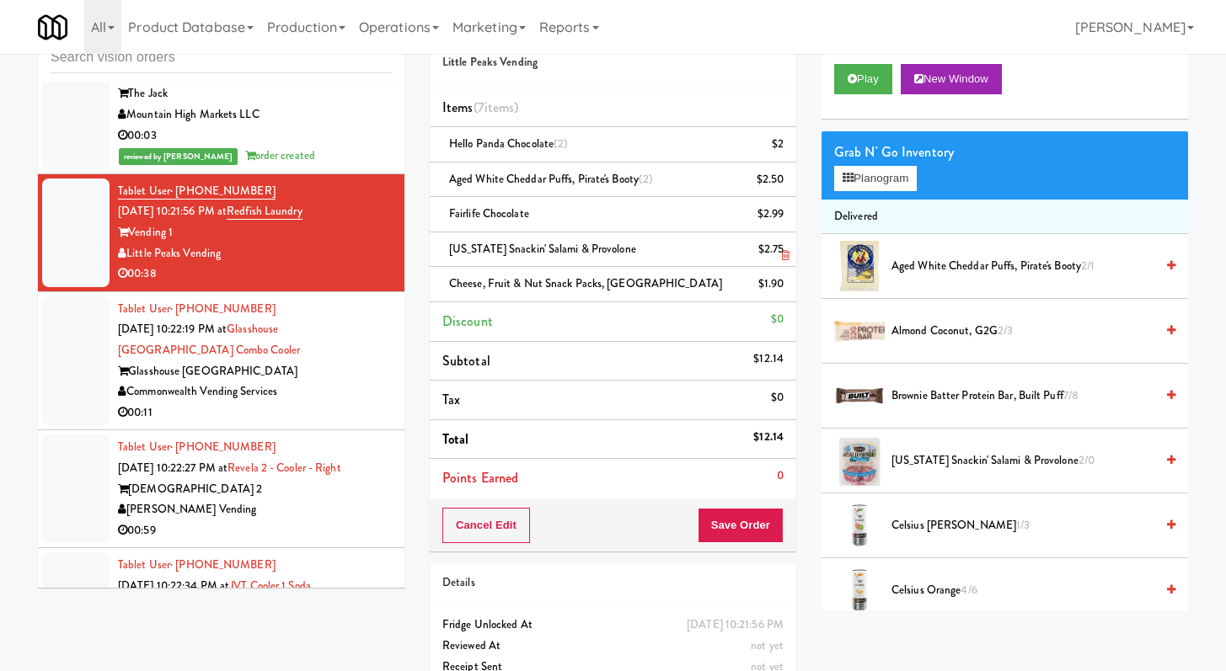
click at [786, 251] on icon at bounding box center [785, 255] width 8 height 11
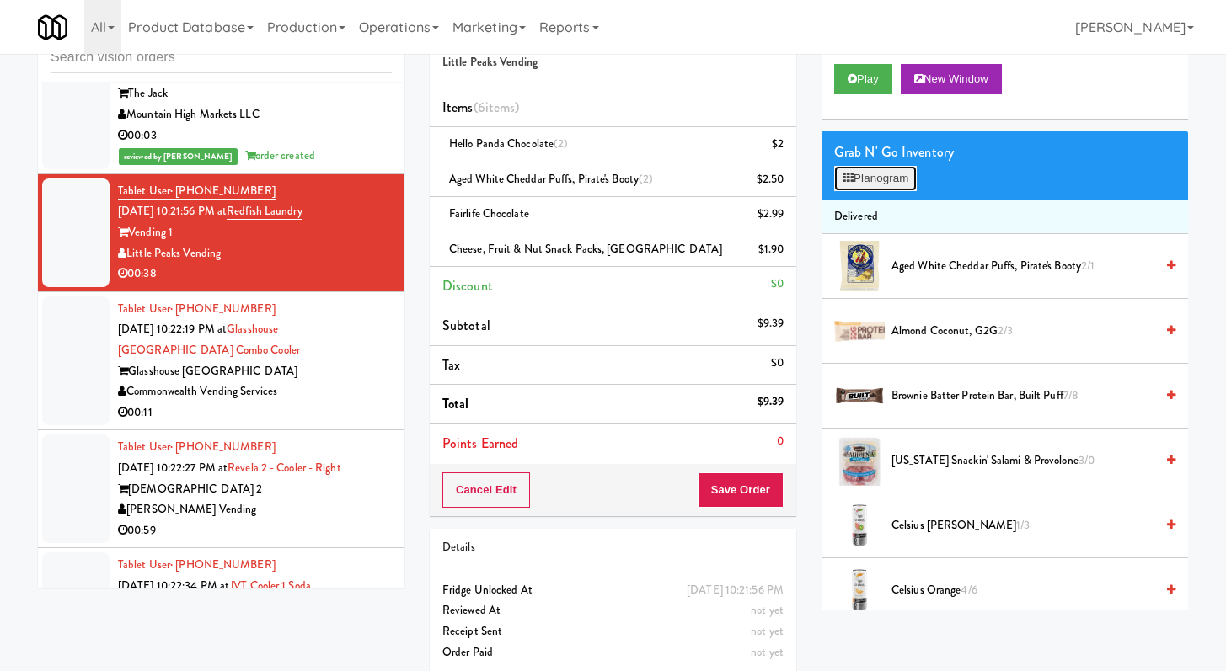
click at [855, 181] on button "Planogram" at bounding box center [875, 178] width 83 height 25
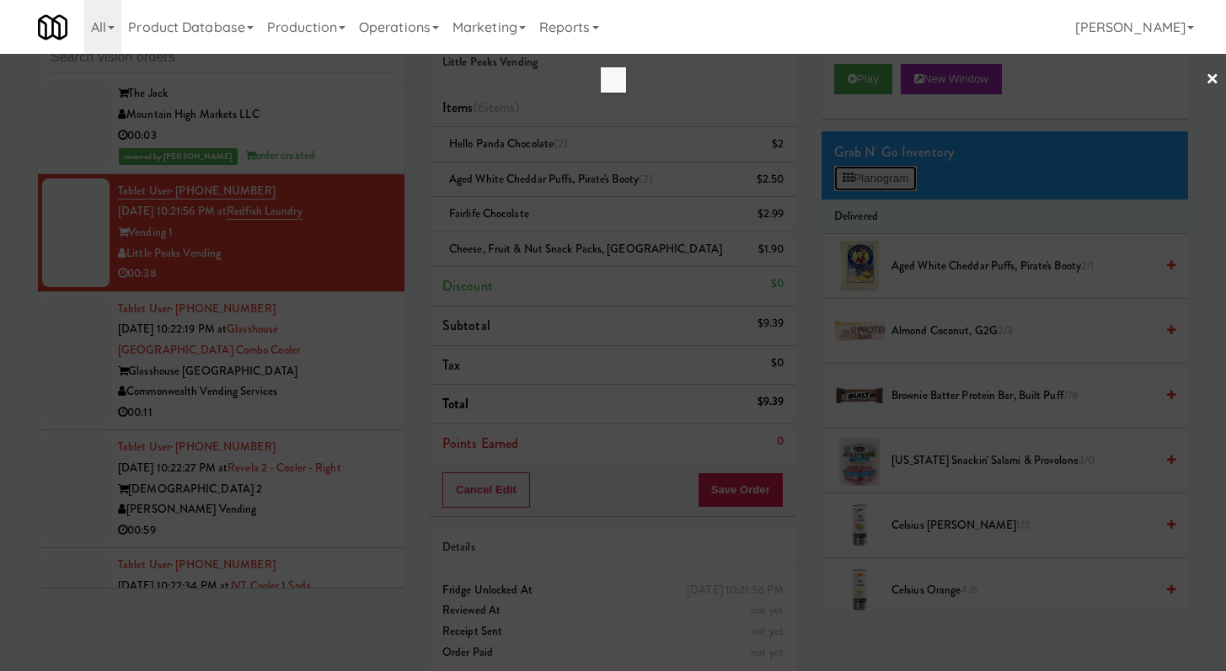
scroll to position [9295, 0]
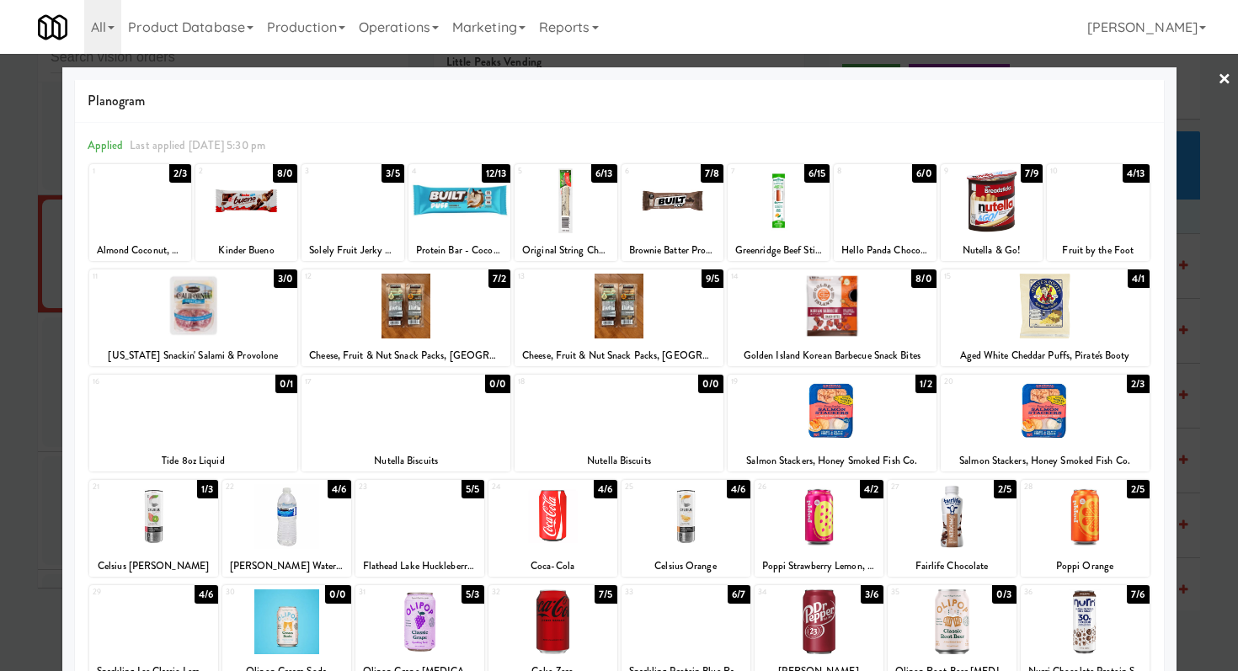
click at [27, 377] on div at bounding box center [619, 335] width 1238 height 671
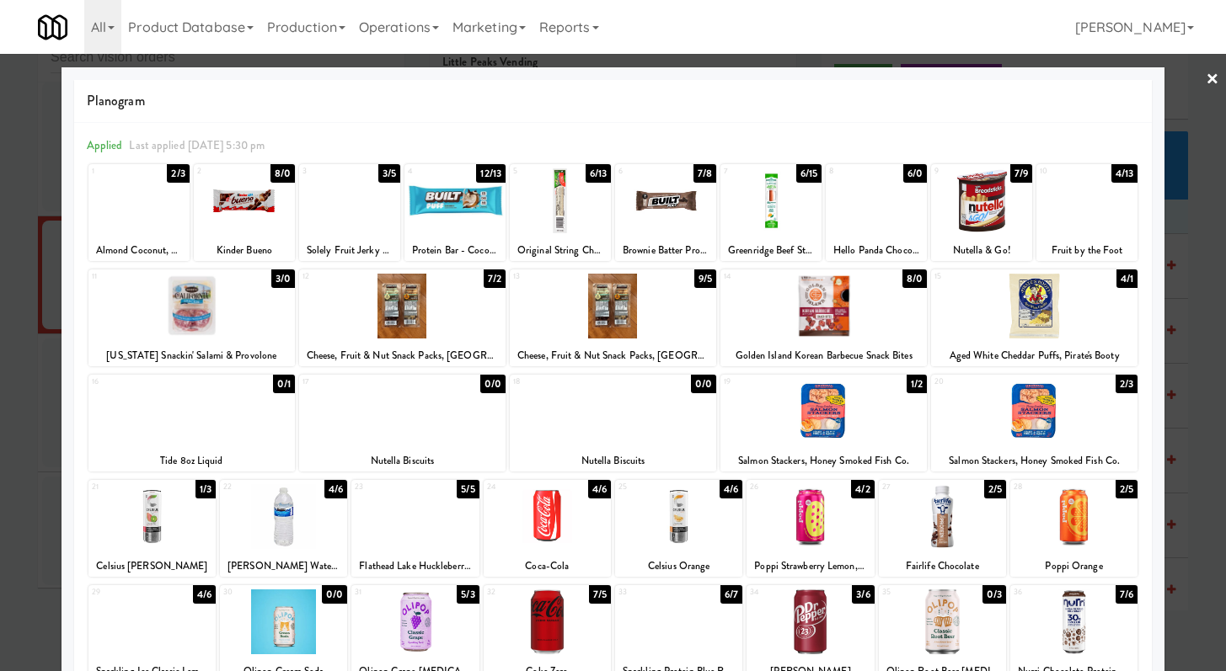
scroll to position [9337, 0]
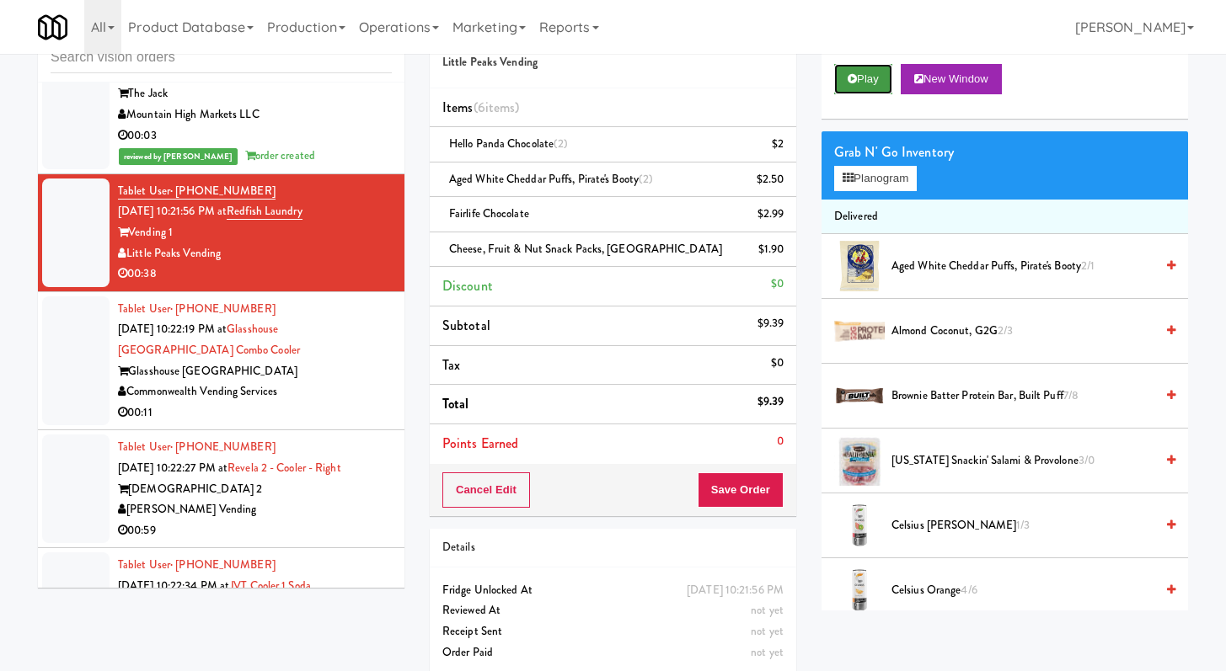
click at [853, 83] on icon at bounding box center [851, 78] width 9 height 11
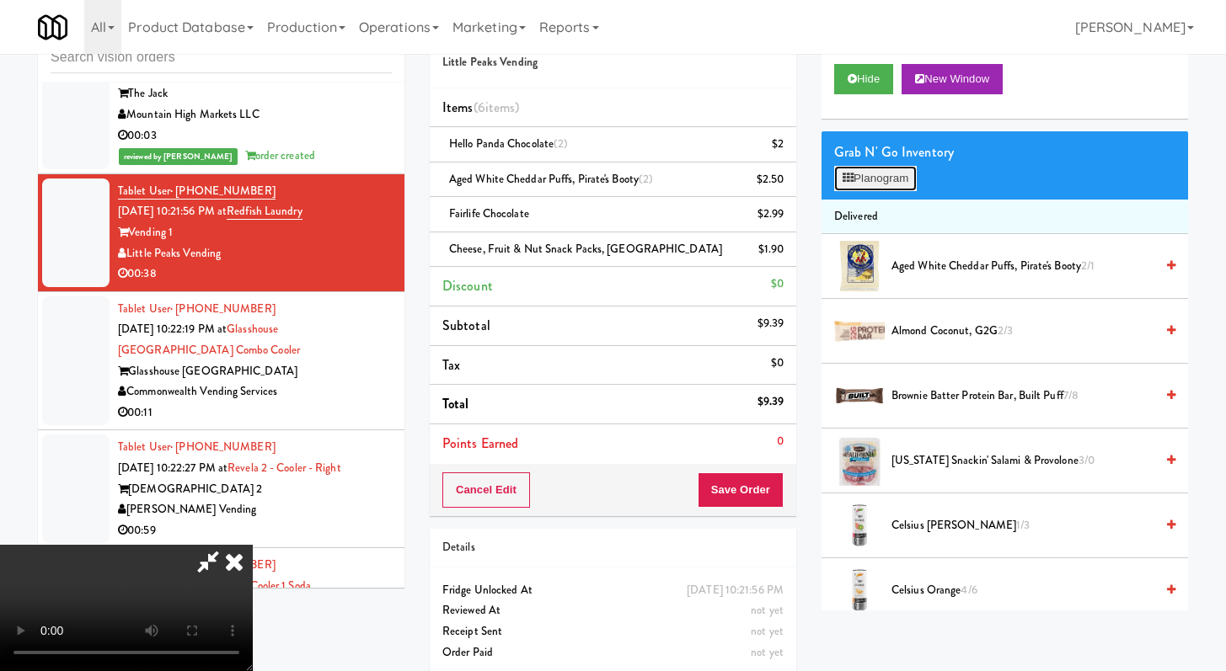
click at [838, 179] on button "Planogram" at bounding box center [875, 178] width 83 height 25
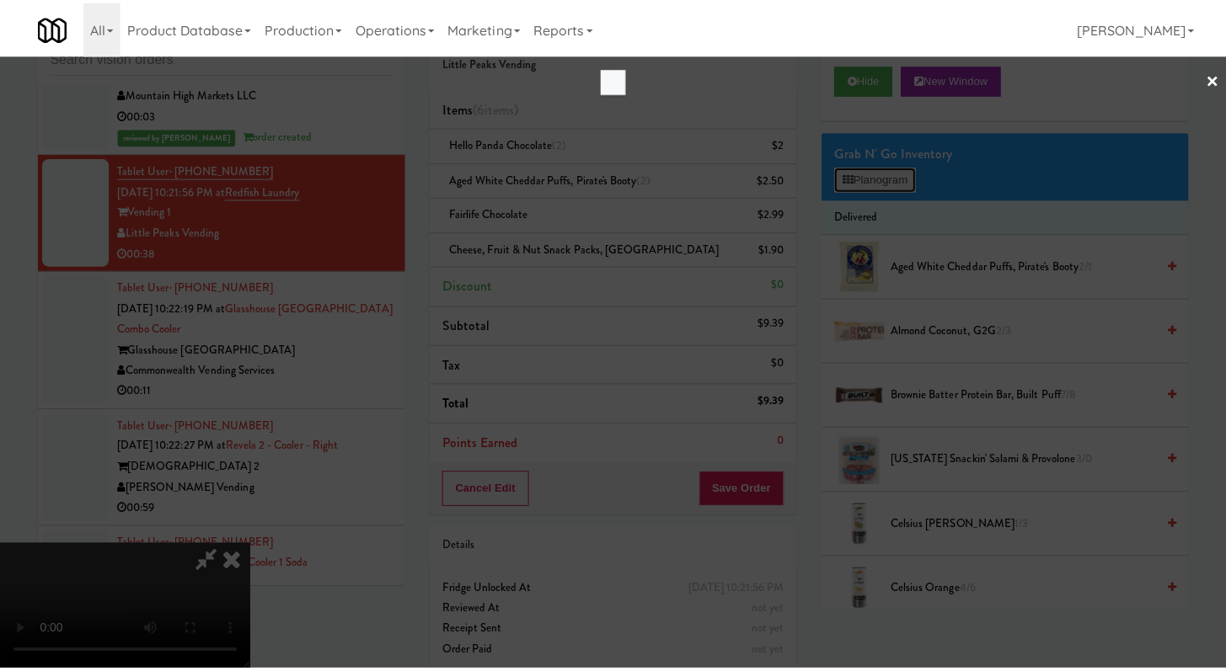
scroll to position [9295, 0]
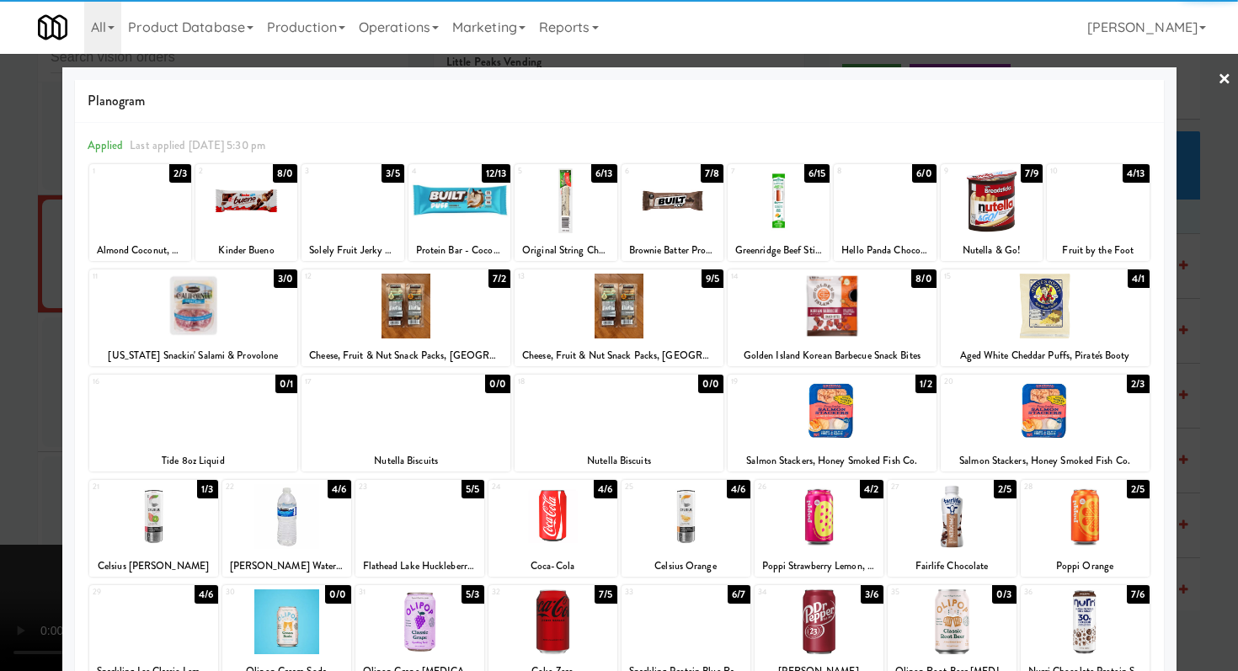
click at [391, 326] on div at bounding box center [406, 306] width 209 height 65
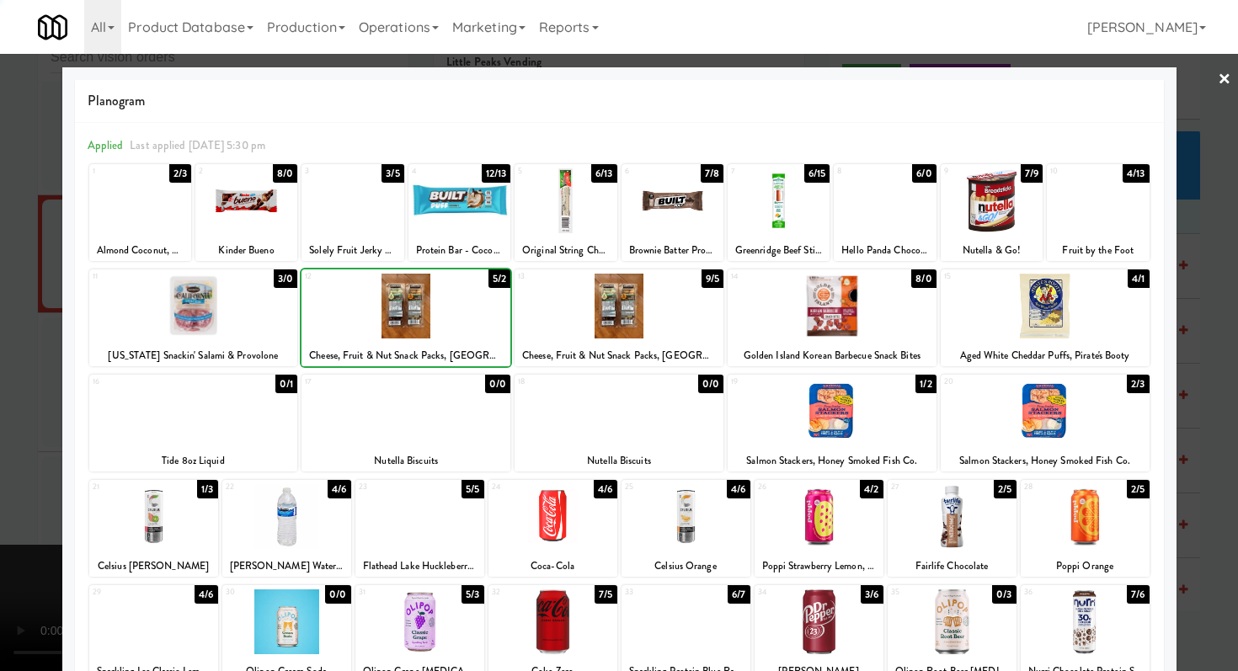
click at [0, 340] on div at bounding box center [619, 335] width 1238 height 671
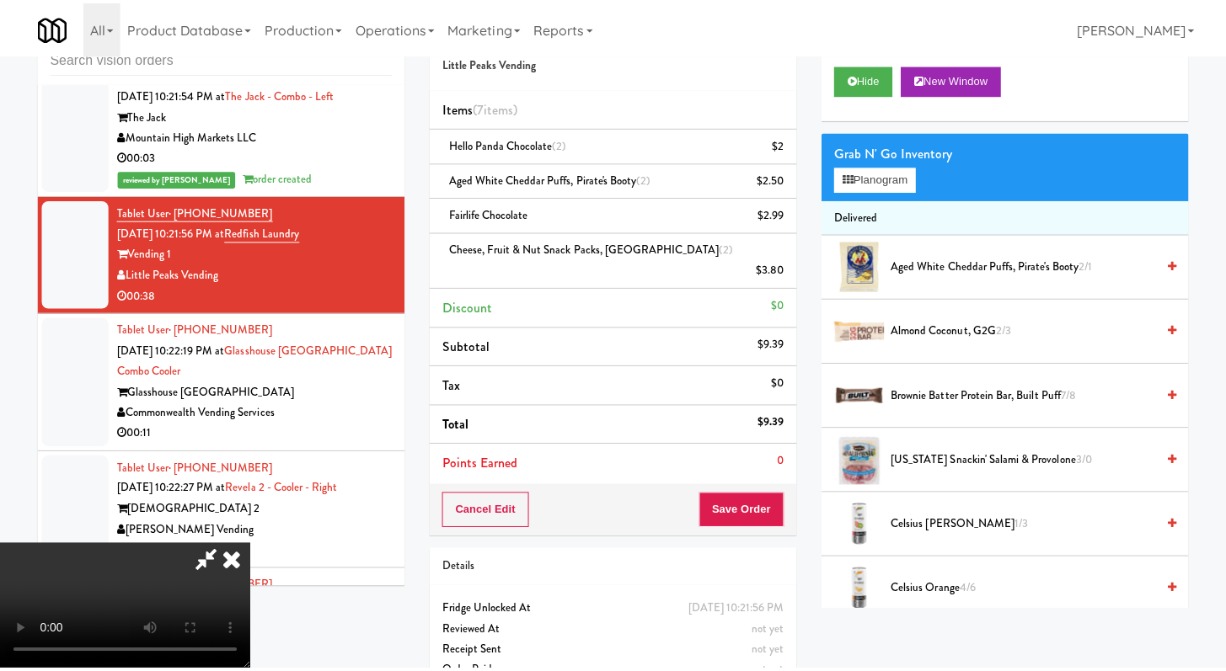
scroll to position [9337, 0]
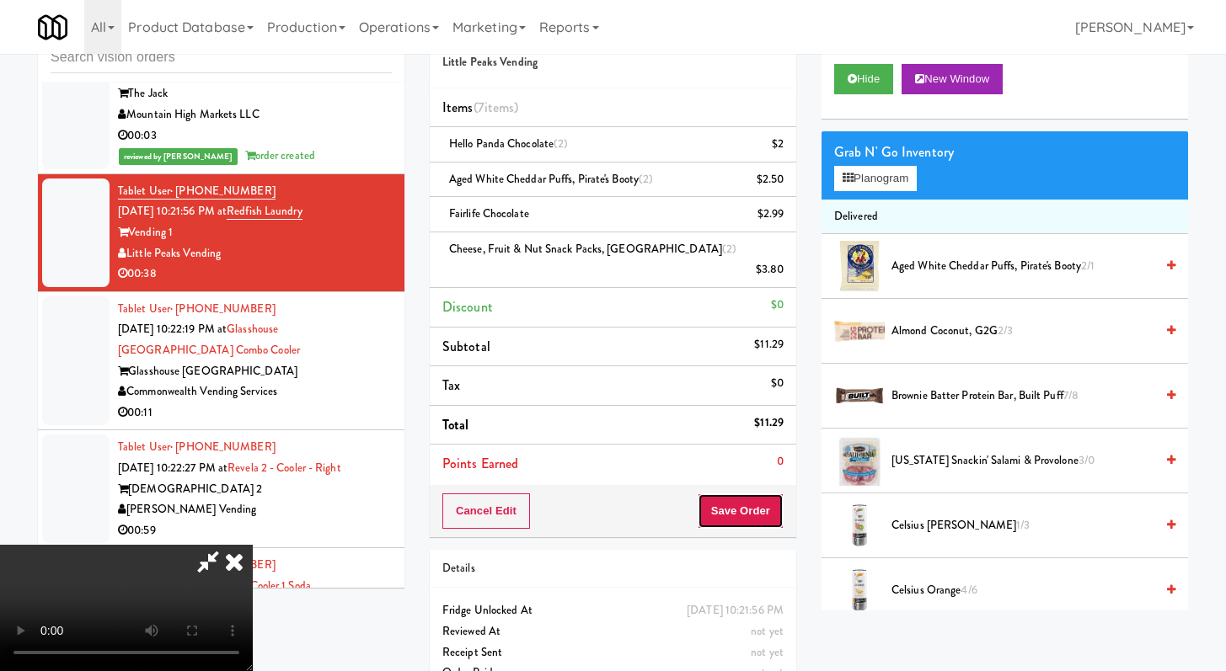
click at [764, 494] on button "Save Order" at bounding box center [740, 511] width 86 height 35
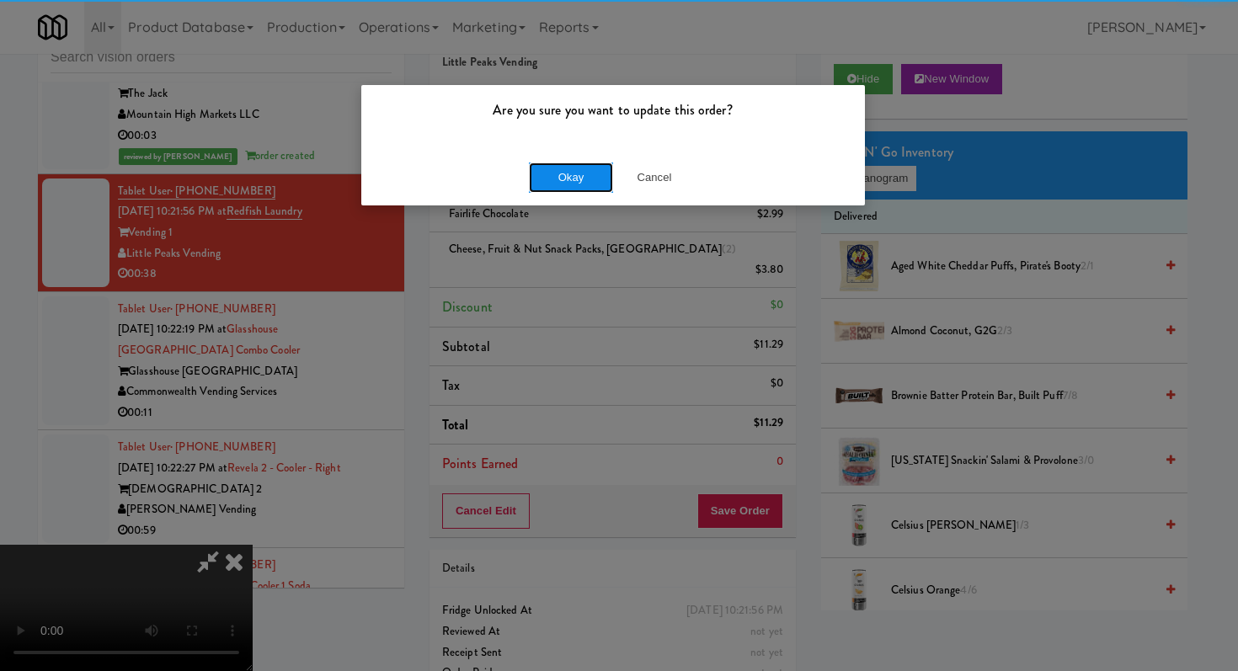
click at [601, 168] on button "Okay" at bounding box center [571, 178] width 84 height 30
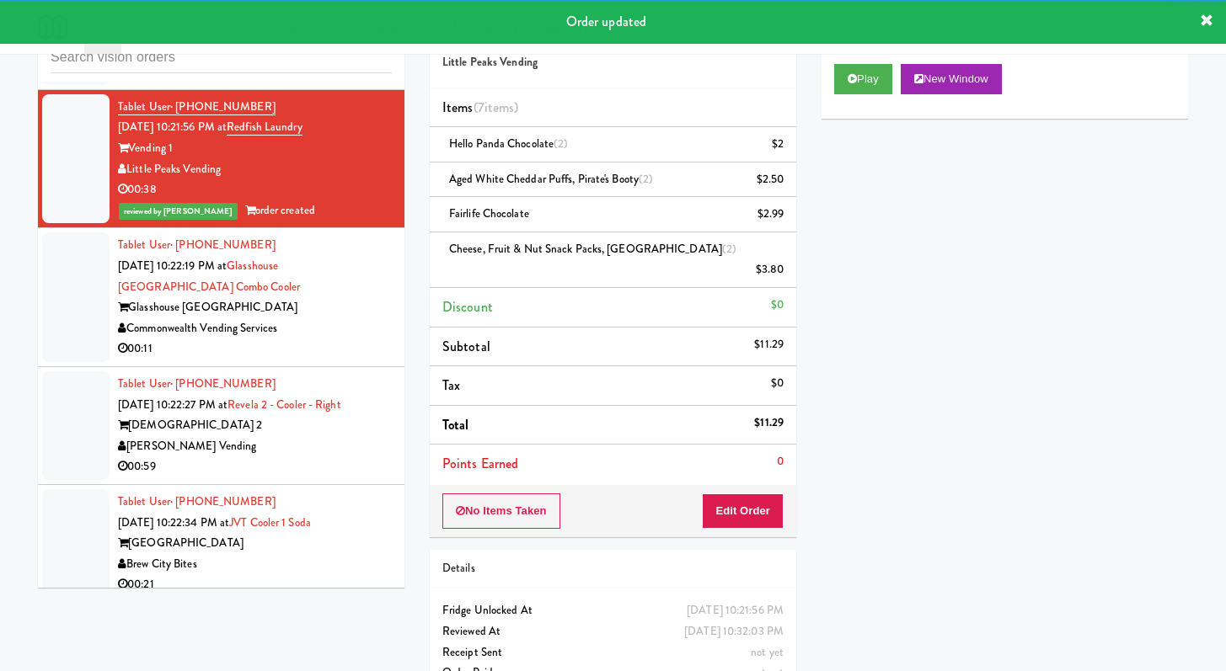
scroll to position [9622, 0]
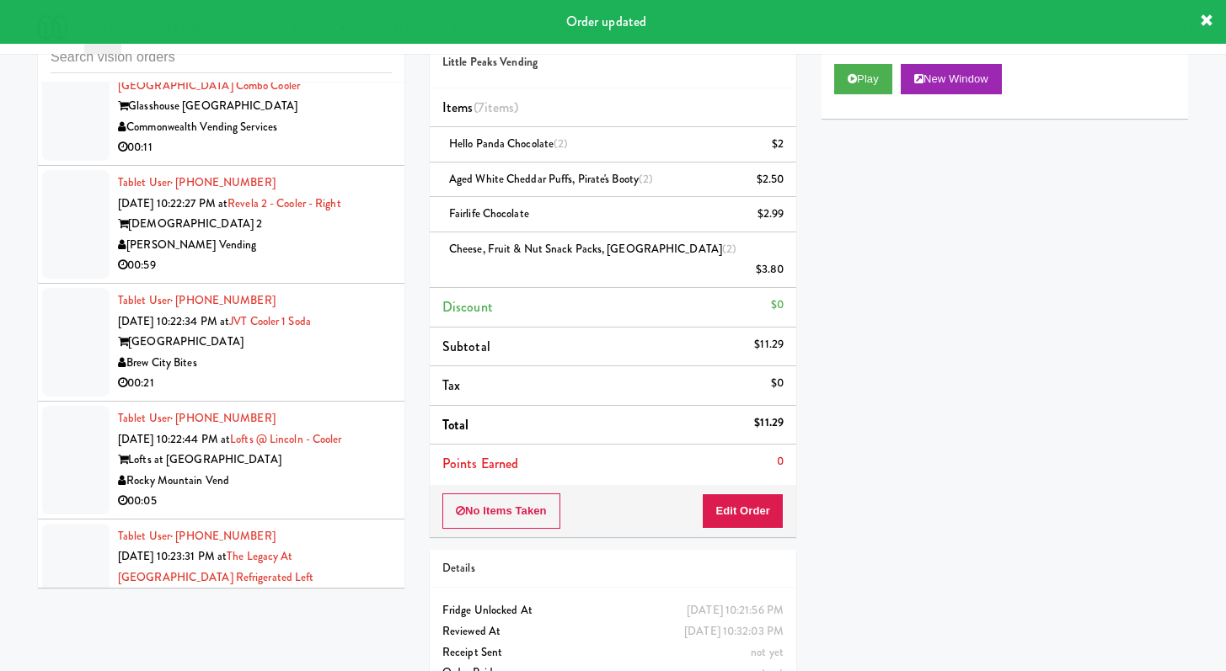
click at [347, 138] on div "Commonwealth Vending Services" at bounding box center [255, 127] width 274 height 21
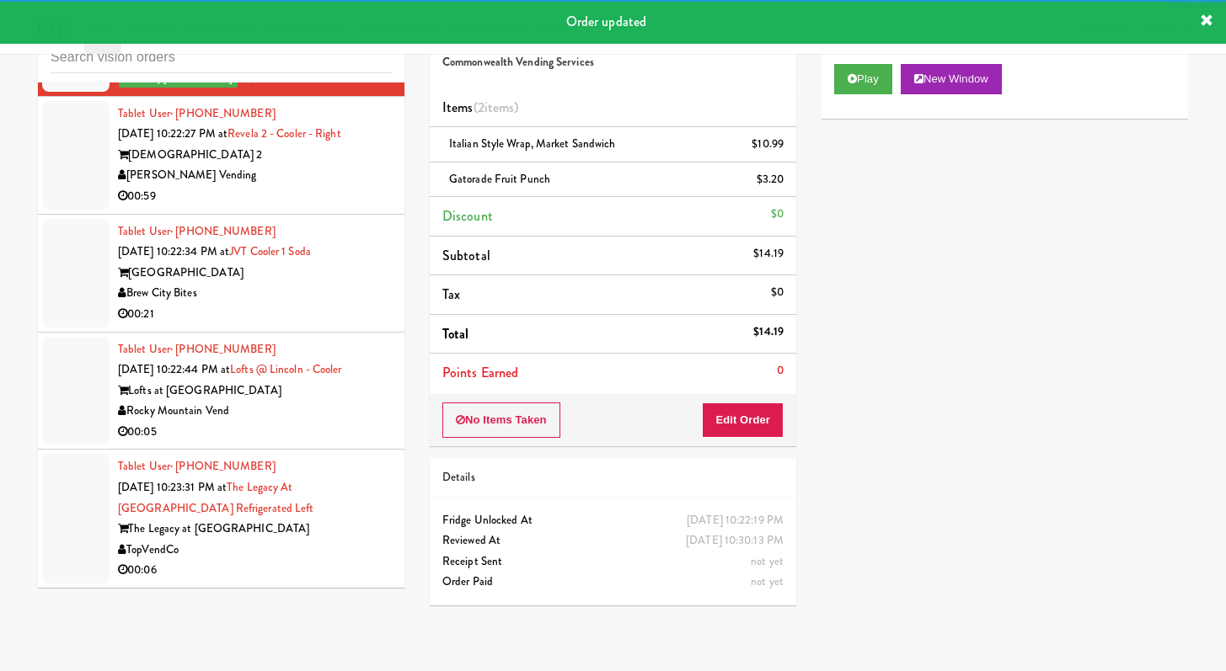
scroll to position [9846, 0]
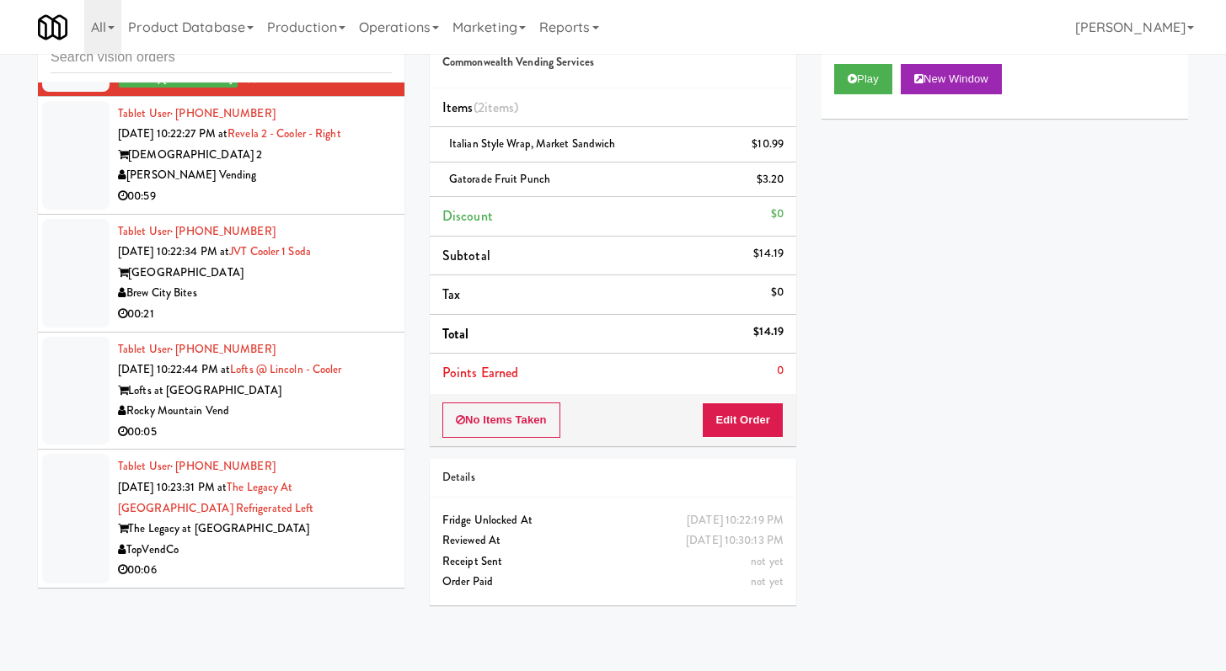
click at [281, 322] on div "00:21" at bounding box center [255, 314] width 274 height 21
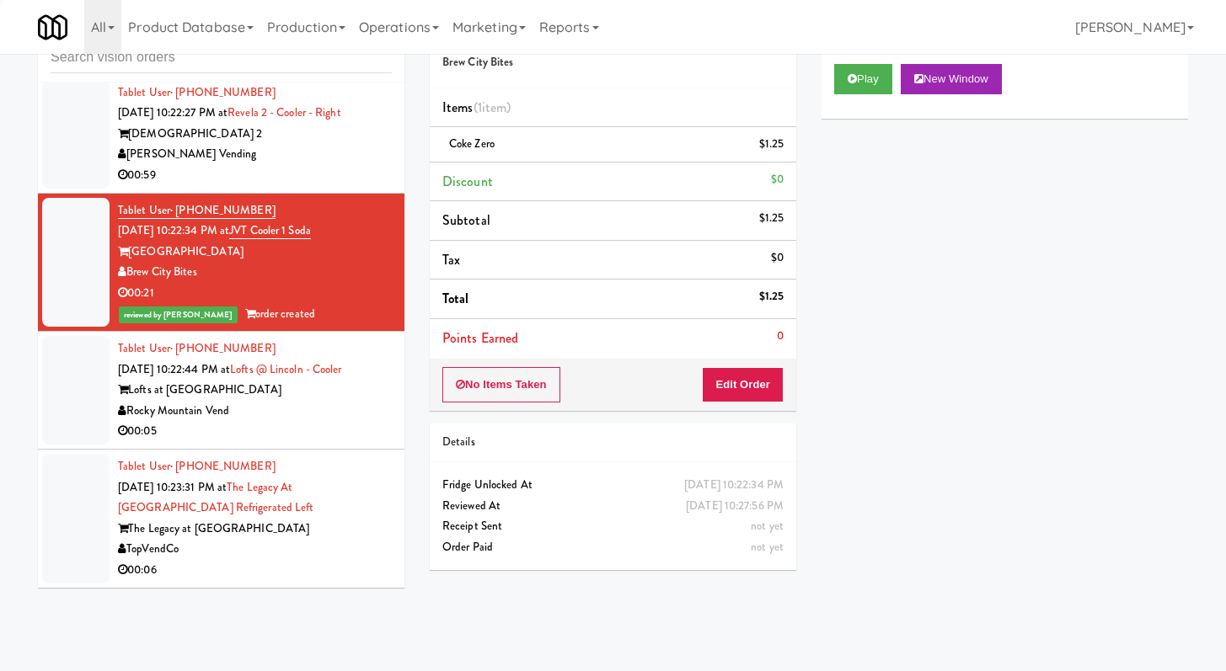
click at [879, 93] on div "Play New Window" at bounding box center [1004, 84] width 366 height 67
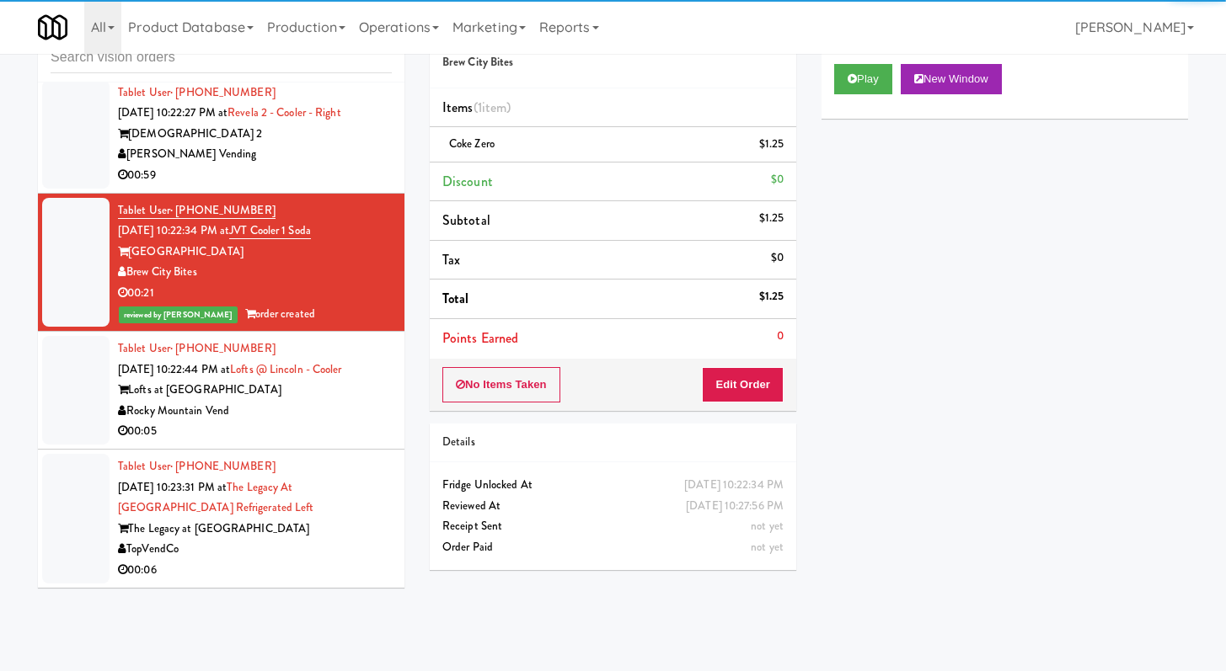
click at [252, 442] on div "00:05" at bounding box center [255, 431] width 274 height 21
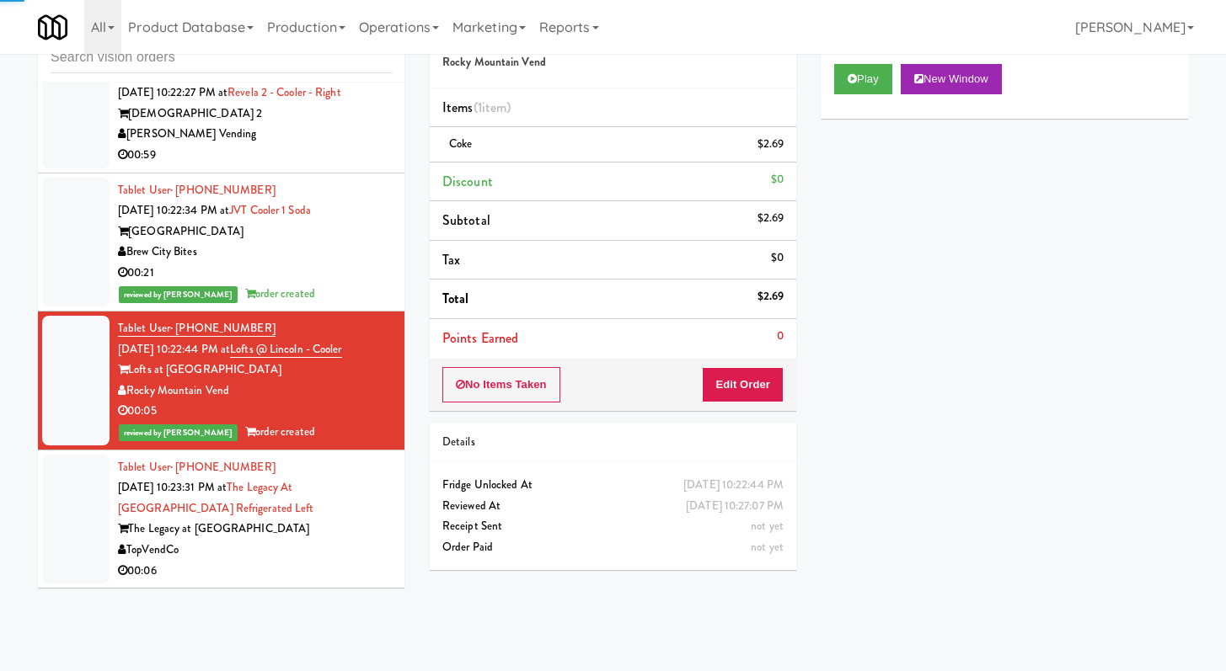
click at [296, 561] on div "TopVendCo" at bounding box center [255, 550] width 274 height 21
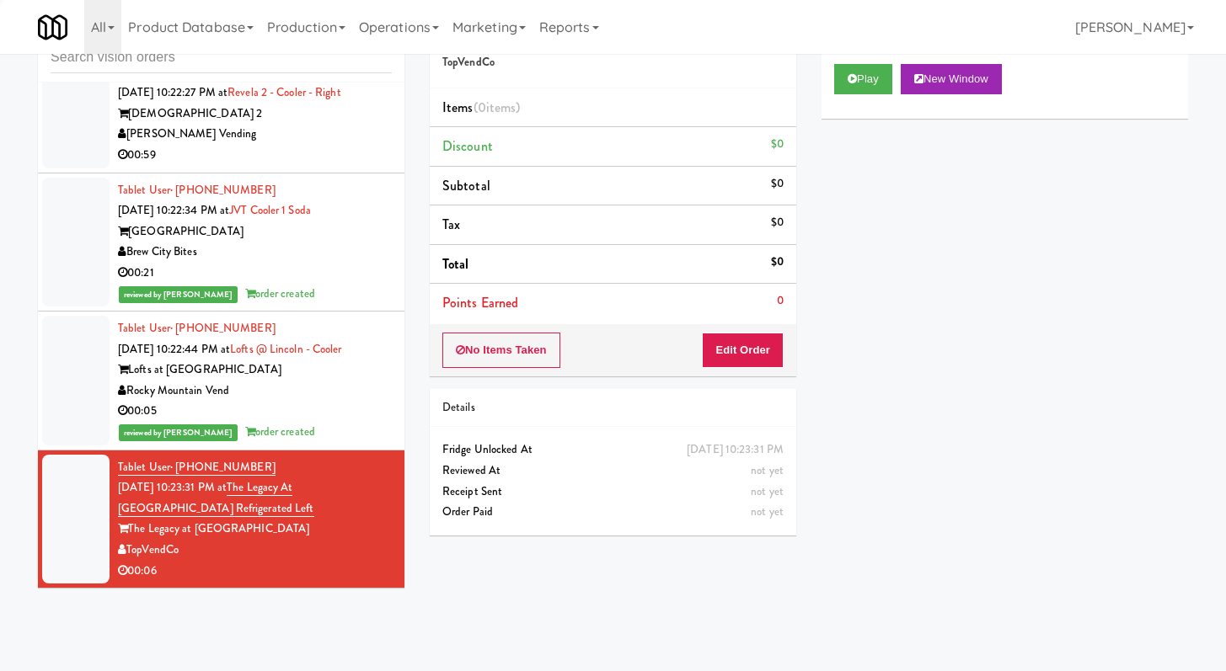
scroll to position [9887, 0]
drag, startPoint x: 825, startPoint y: 68, endPoint x: 845, endPoint y: 75, distance: 21.3
click at [826, 69] on div "Play New Window" at bounding box center [1004, 84] width 366 height 67
click at [845, 76] on button "Play" at bounding box center [863, 79] width 58 height 30
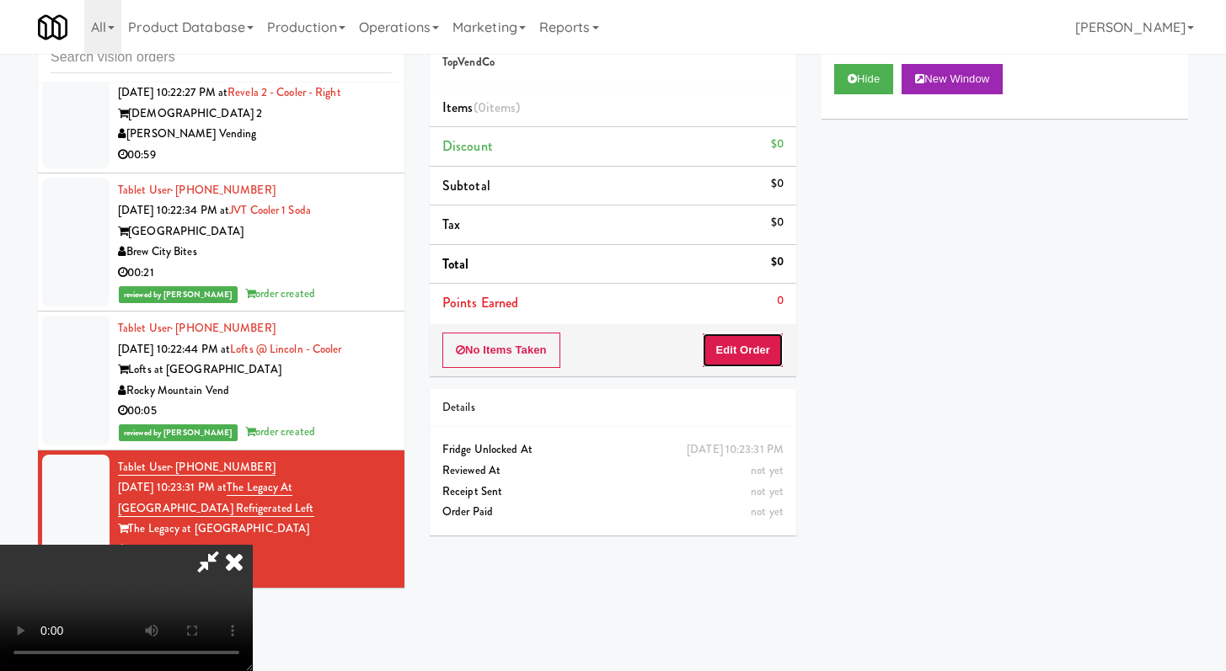
click at [760, 355] on button "Edit Order" at bounding box center [743, 350] width 82 height 35
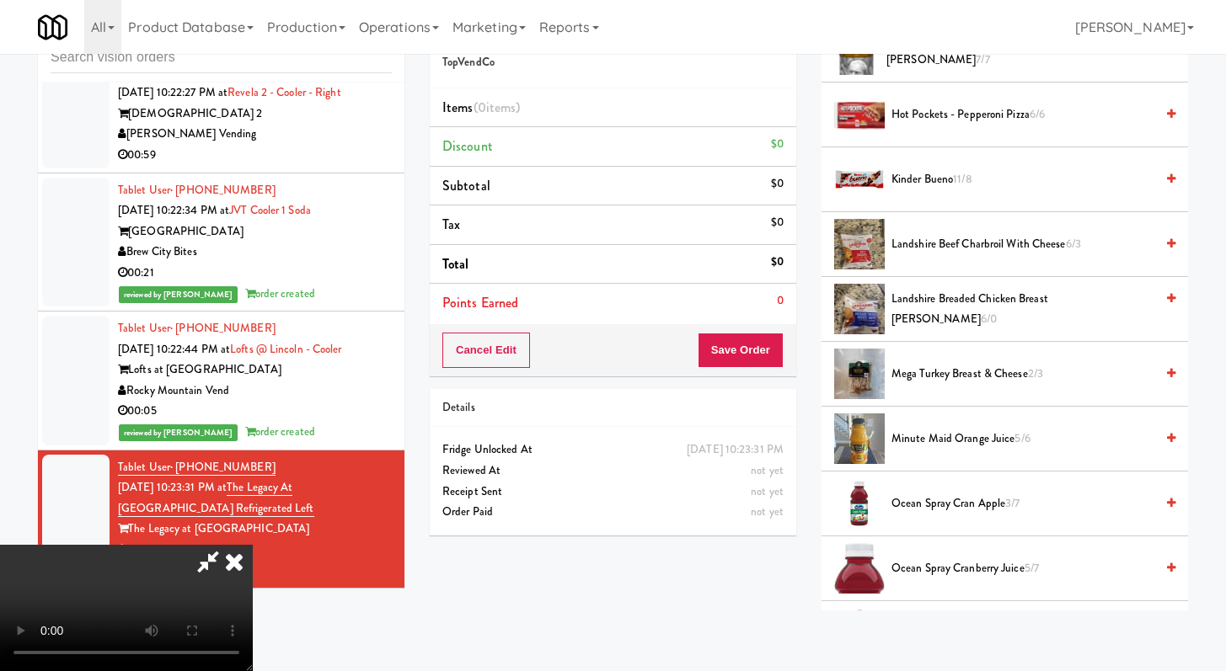
scroll to position [1558, 0]
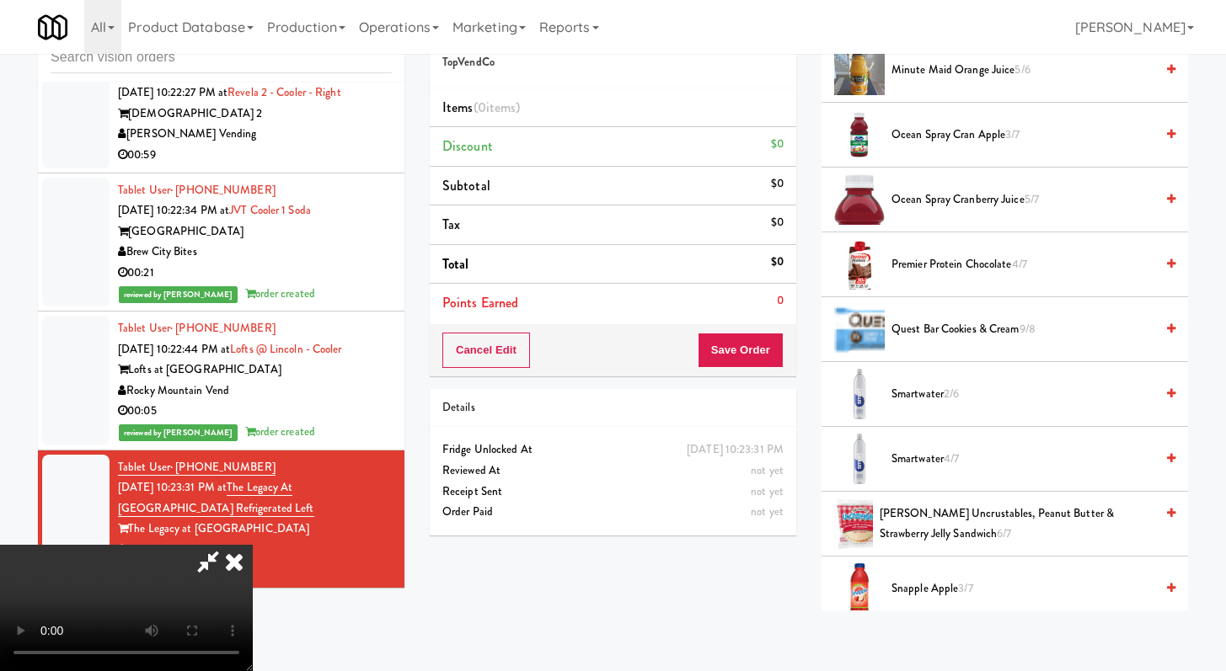
click at [944, 393] on span "Smartwater 2/6" at bounding box center [1022, 394] width 263 height 21
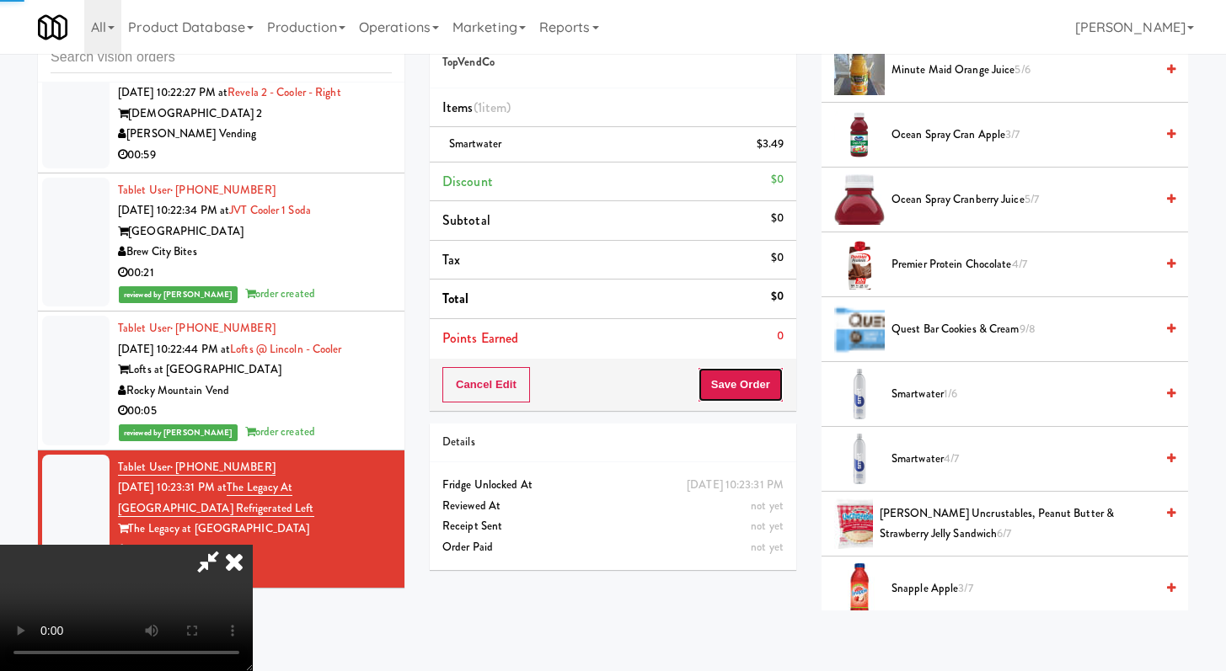
click at [772, 396] on button "Save Order" at bounding box center [740, 384] width 86 height 35
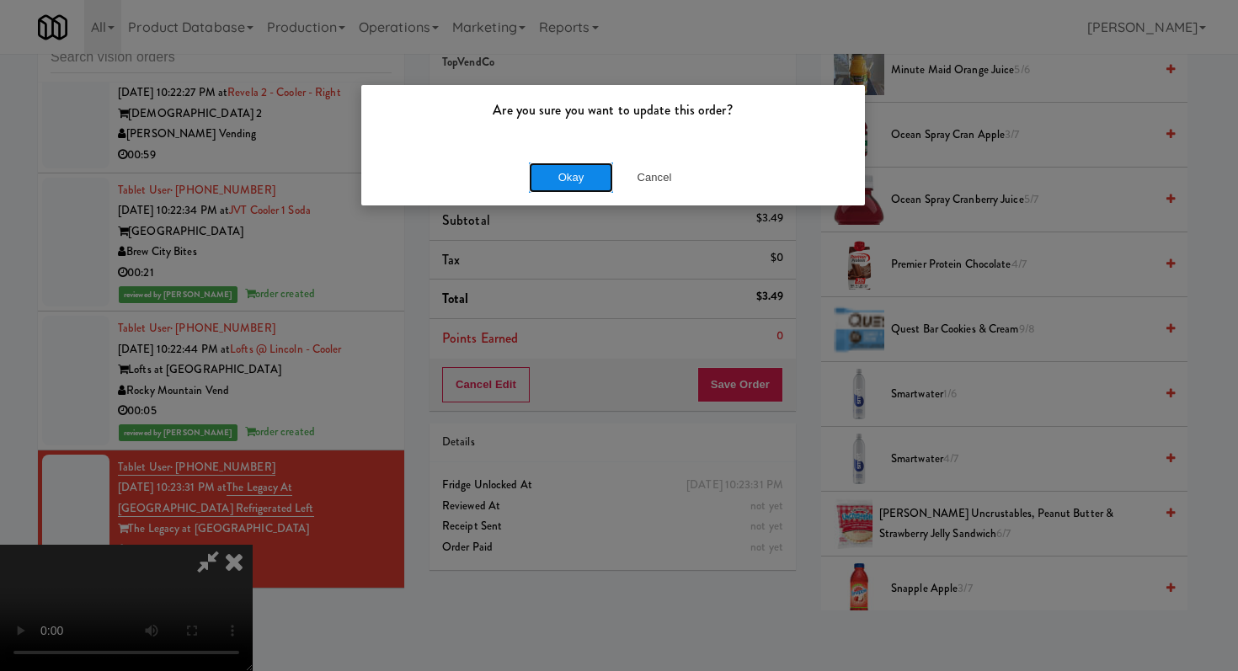
click at [601, 189] on button "Okay" at bounding box center [571, 178] width 84 height 30
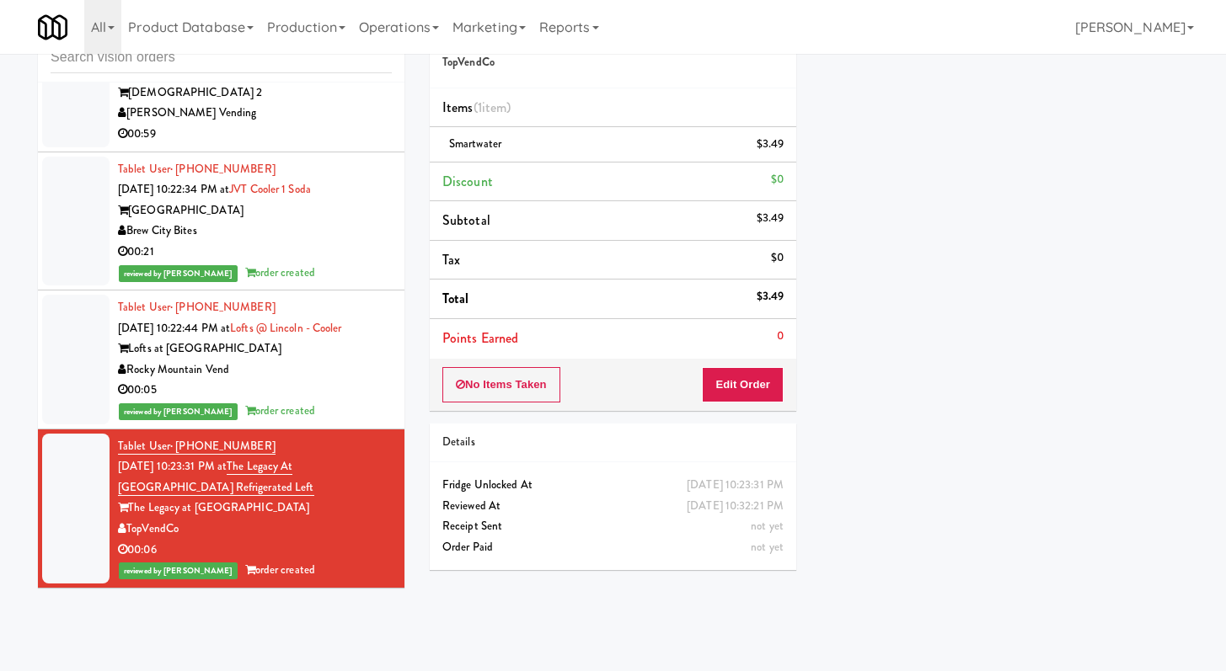
scroll to position [9908, 0]
click at [218, 64] on input "text" at bounding box center [221, 57] width 341 height 31
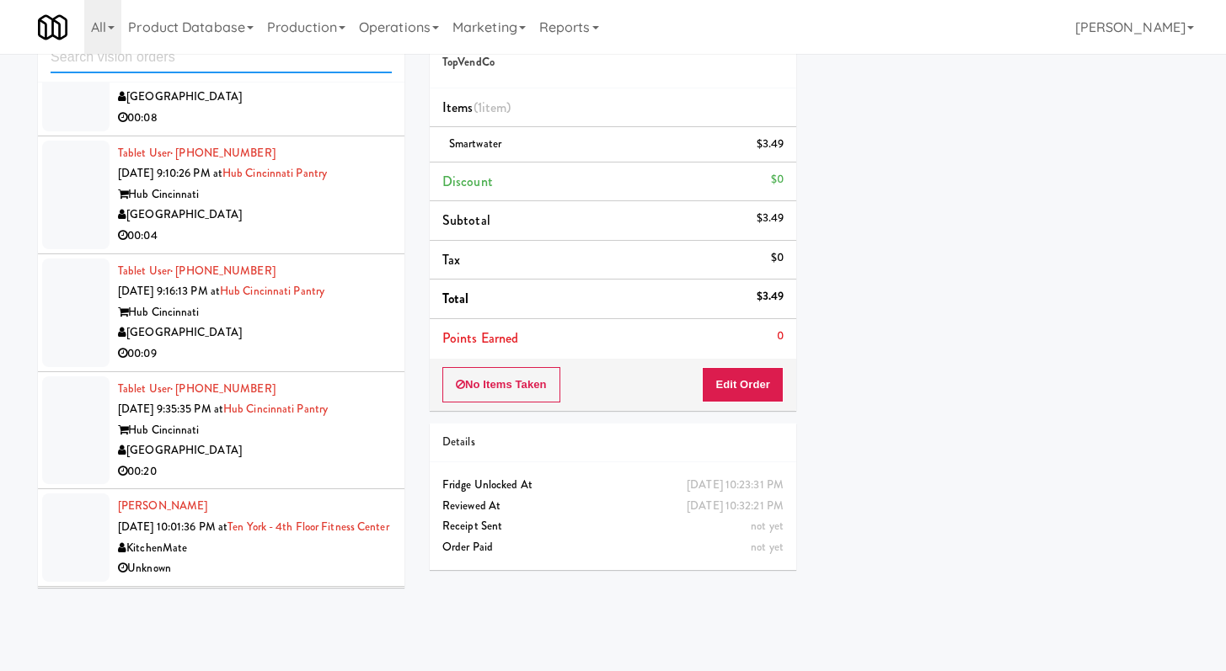
scroll to position [2031, 0]
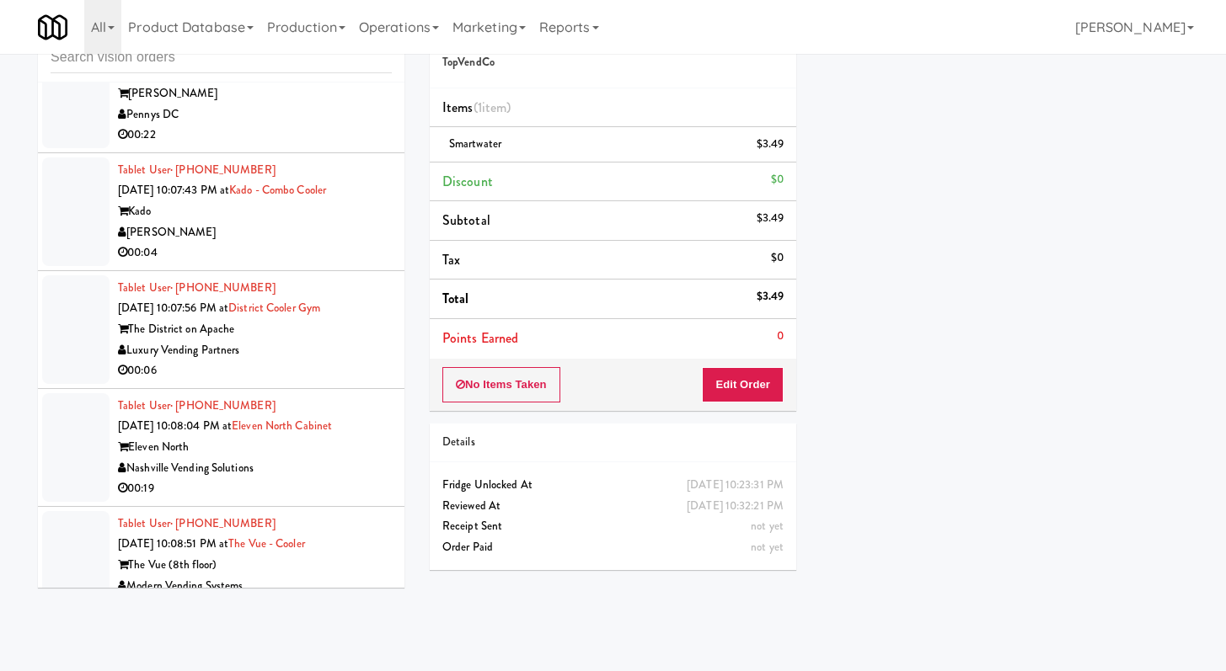
click at [290, 243] on div "[PERSON_NAME]" at bounding box center [255, 232] width 274 height 21
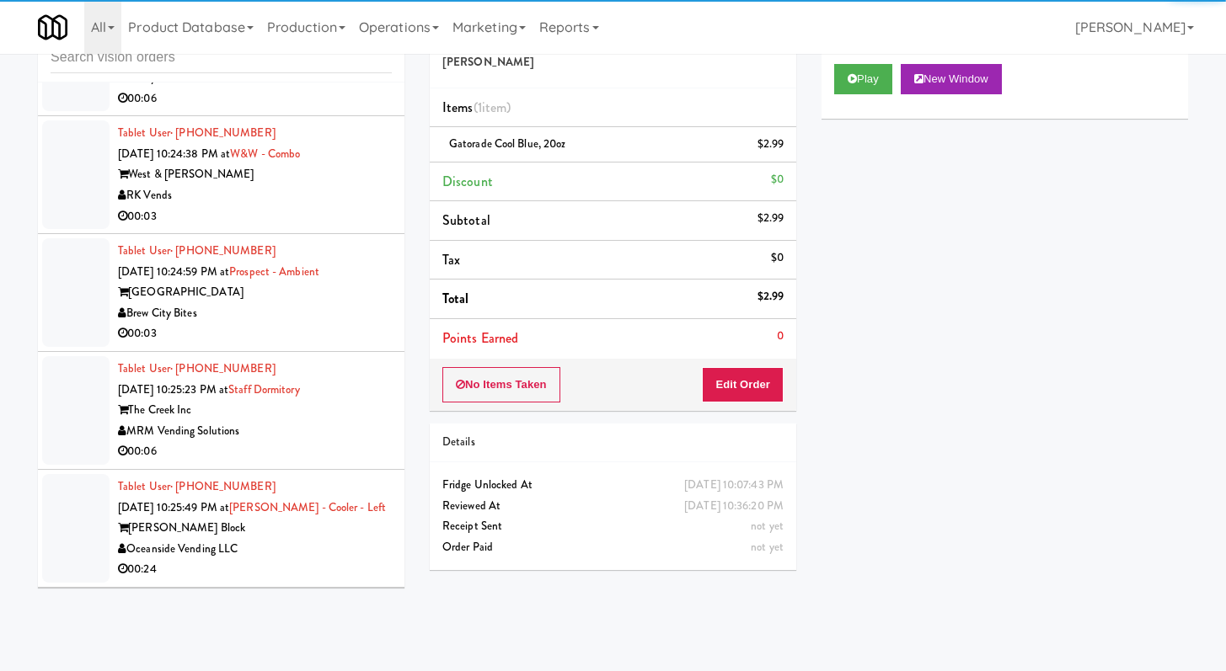
scroll to position [3974, 0]
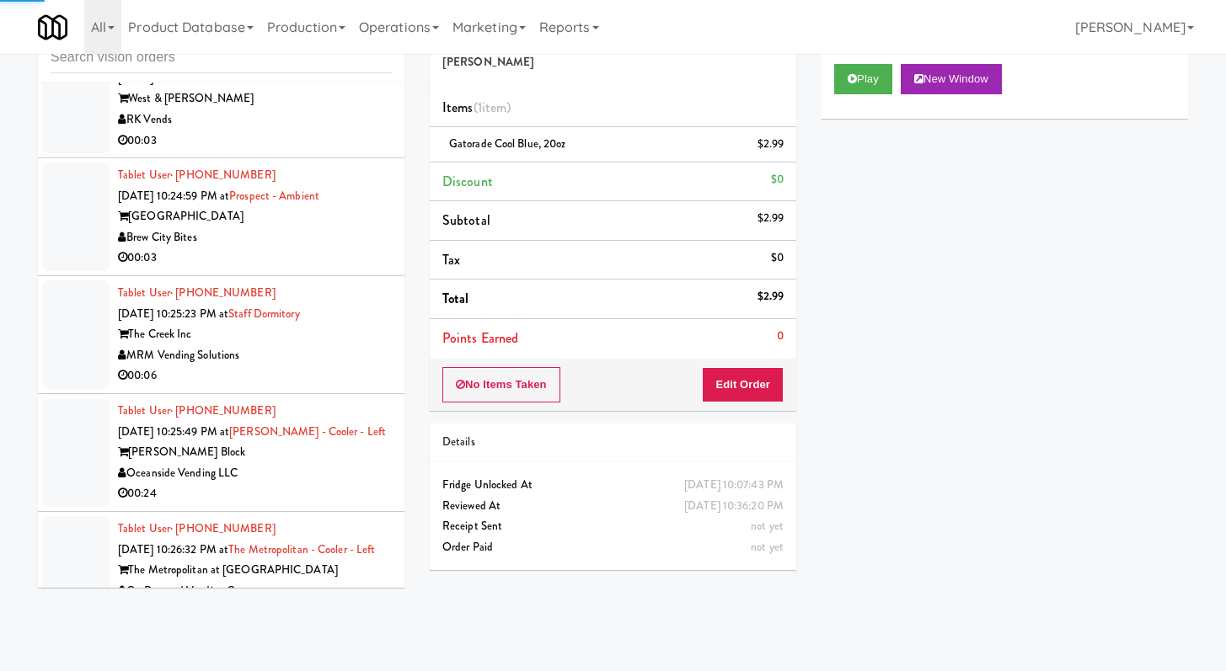
click at [278, 269] on div "00:03" at bounding box center [255, 258] width 274 height 21
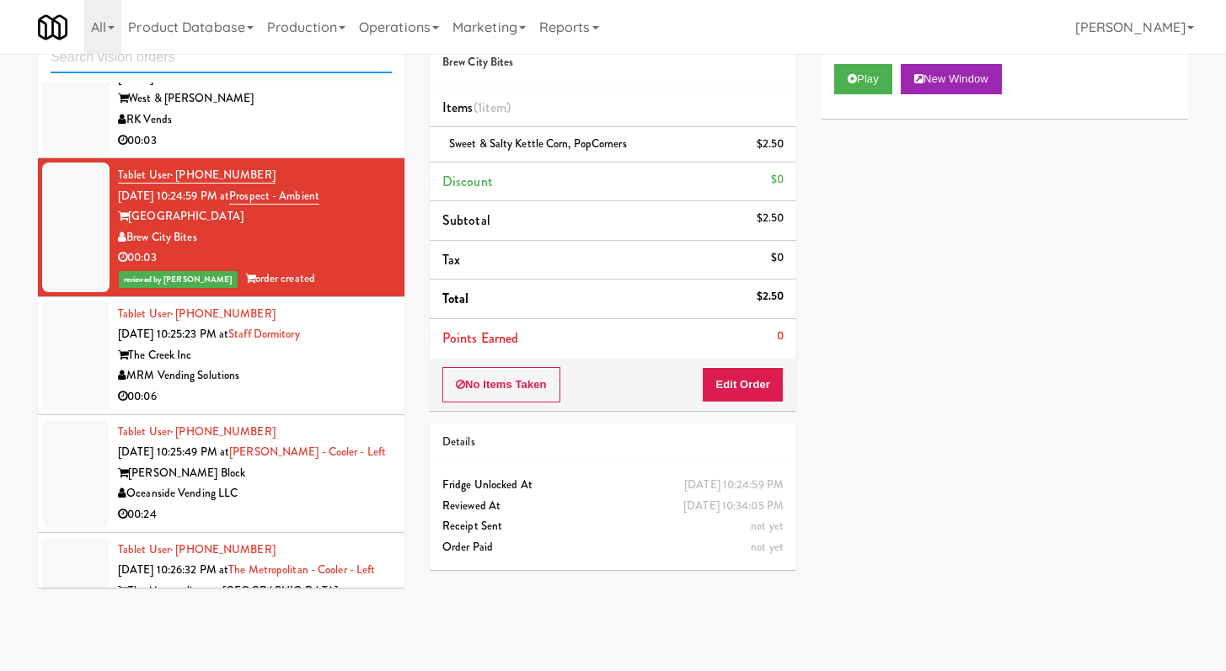
click at [310, 65] on input "text" at bounding box center [221, 57] width 341 height 31
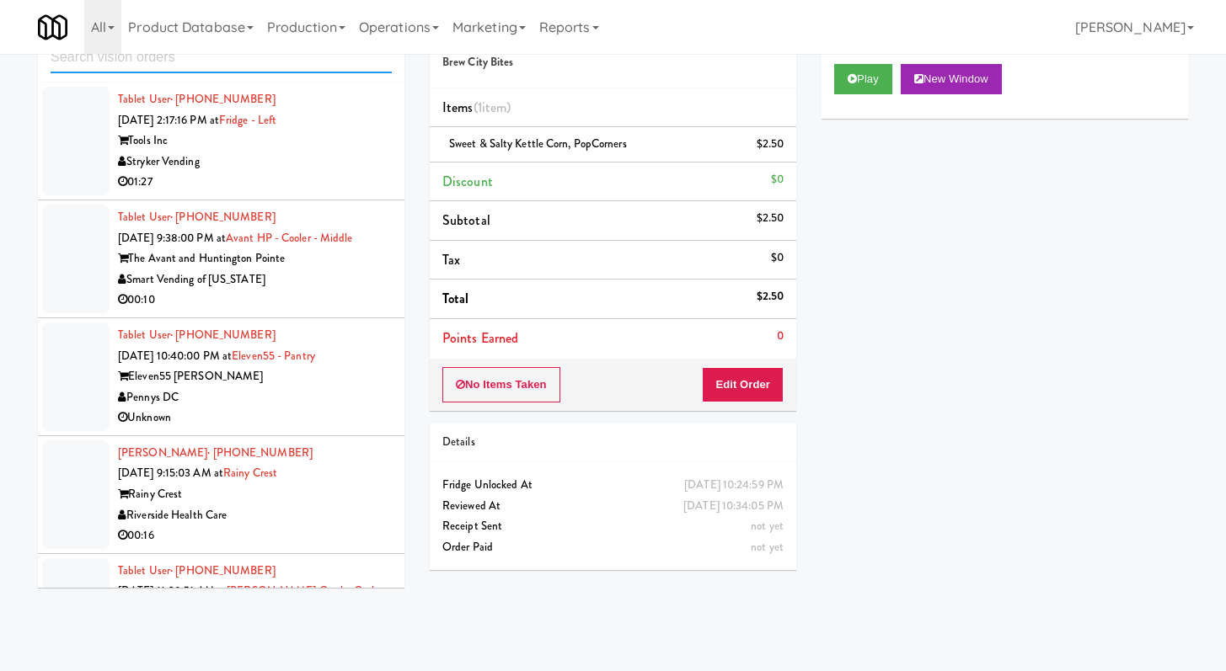
scroll to position [2661, 0]
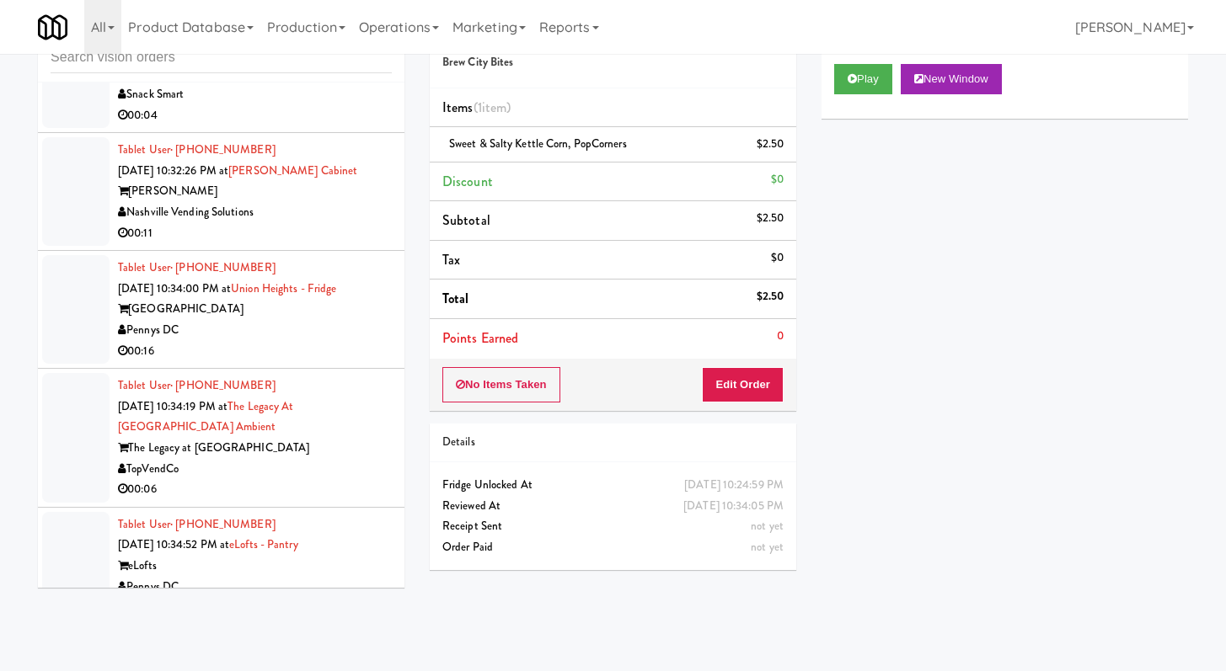
click at [342, 244] on div "00:11" at bounding box center [255, 233] width 274 height 21
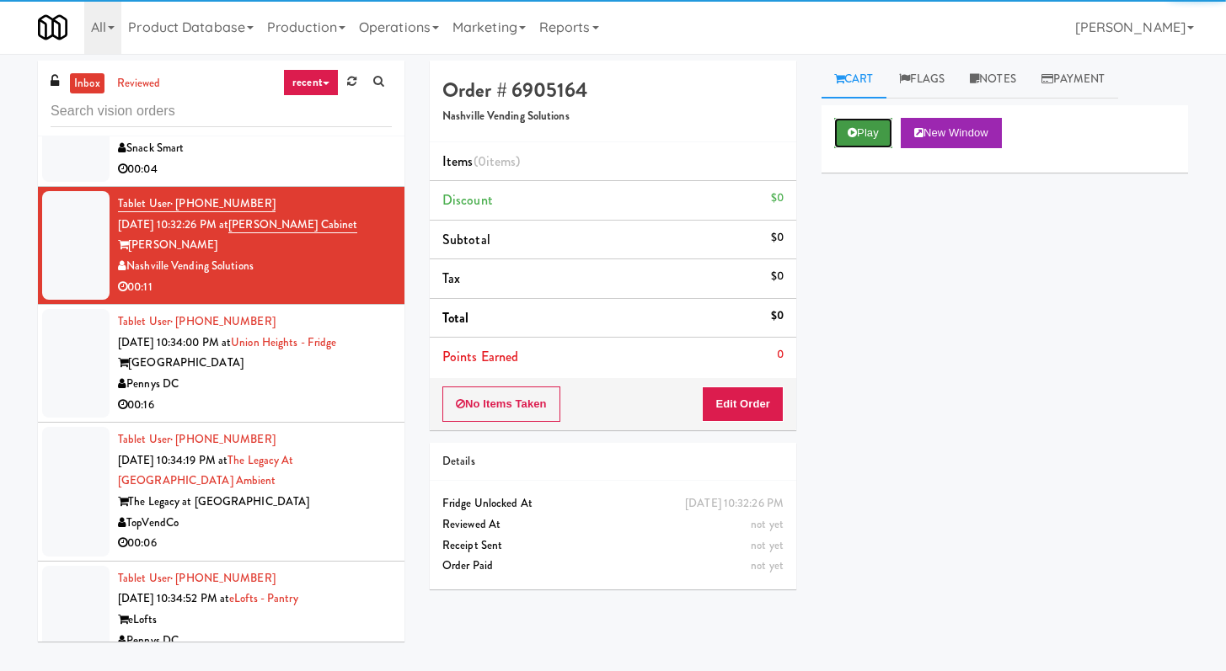
click at [861, 129] on button "Play" at bounding box center [863, 133] width 58 height 30
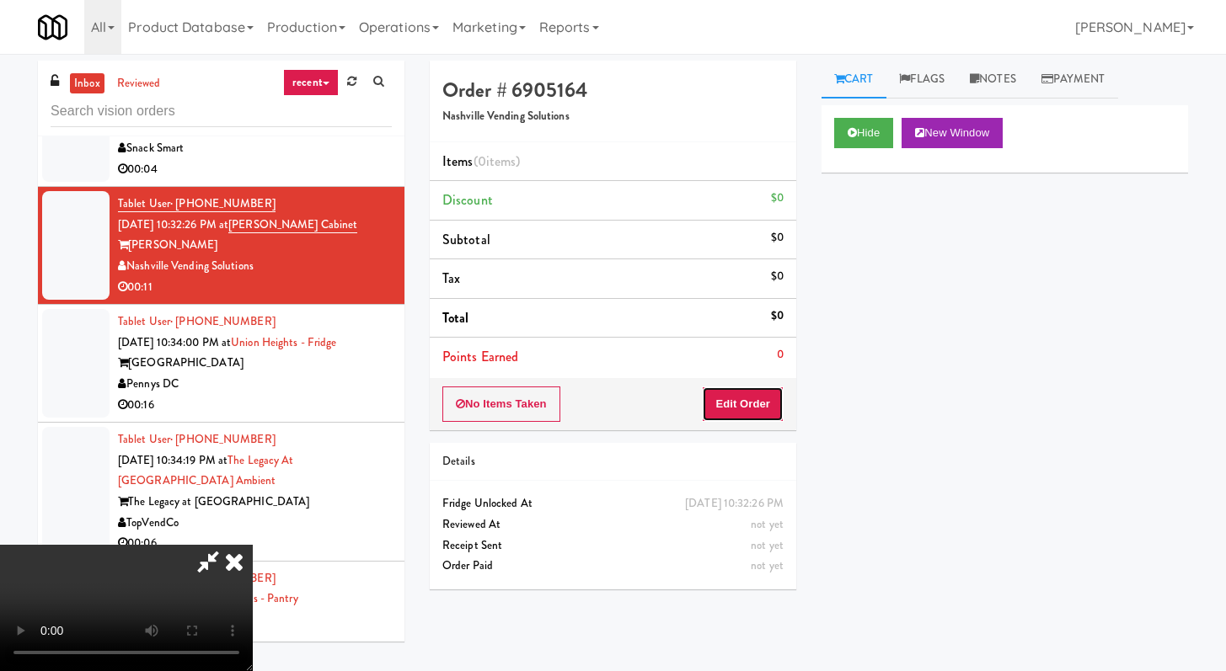
click at [711, 406] on button "Edit Order" at bounding box center [743, 404] width 82 height 35
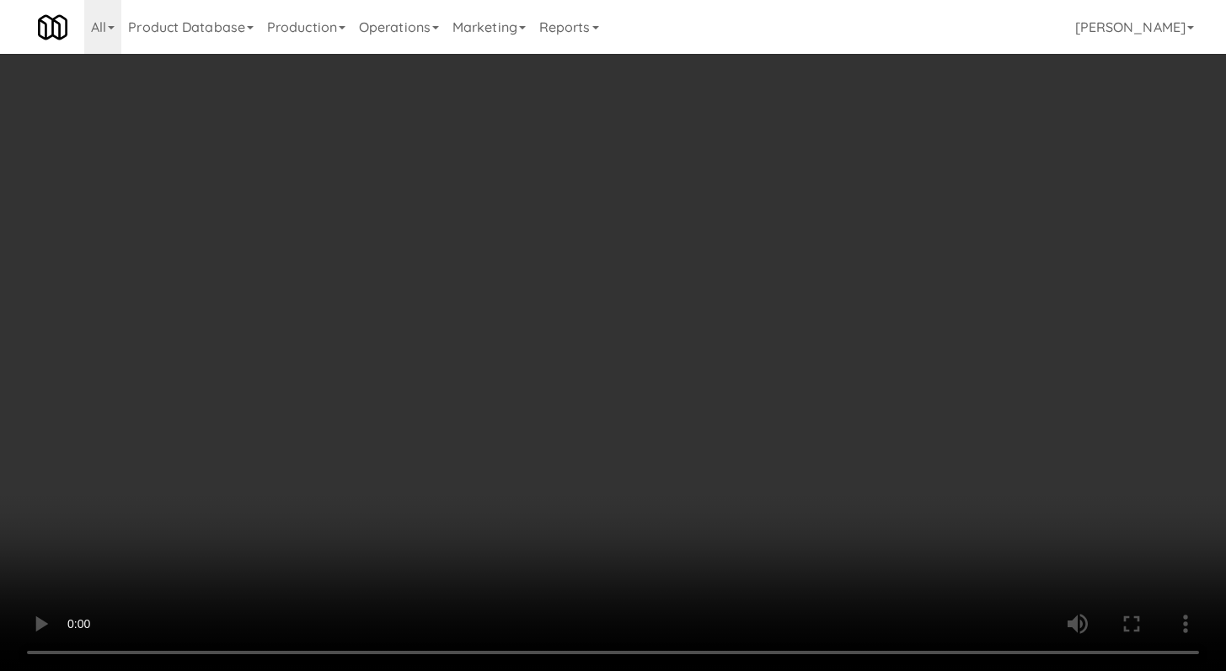
scroll to position [2641, 0]
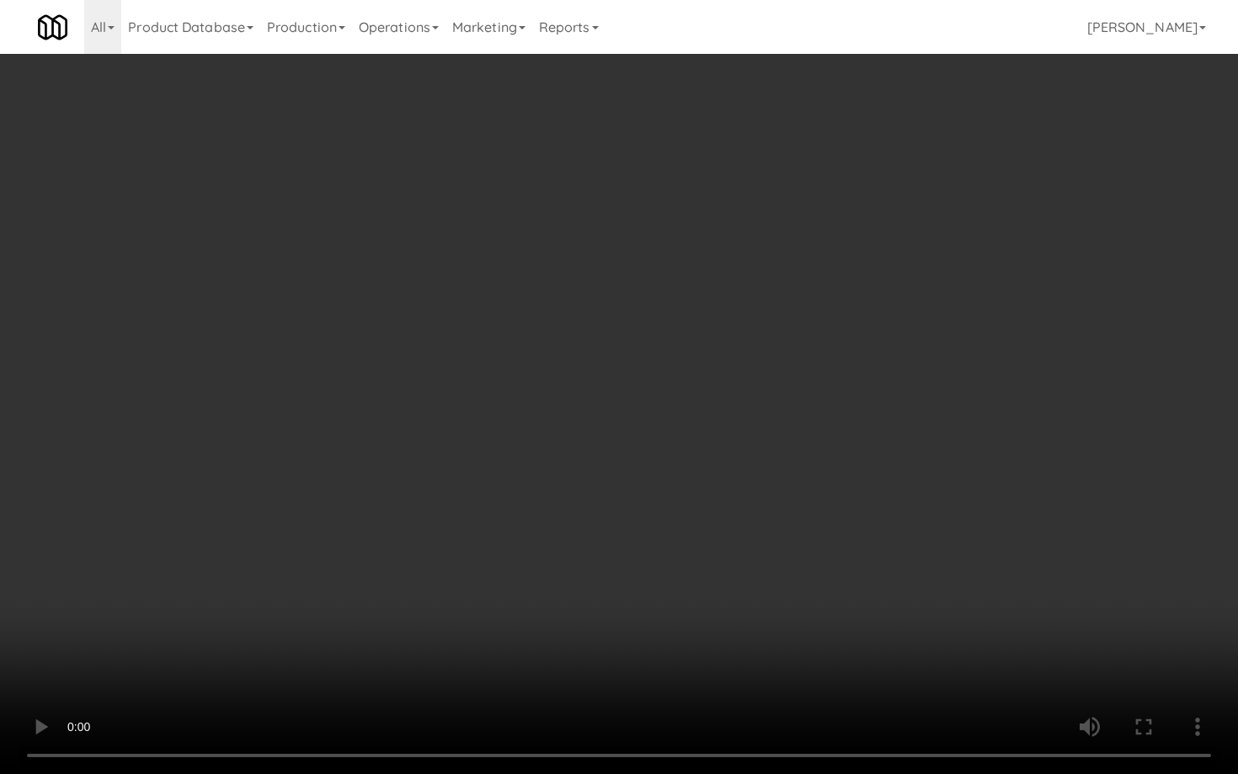
click at [618, 629] on video at bounding box center [619, 387] width 1238 height 774
click at [737, 596] on video at bounding box center [619, 387] width 1238 height 774
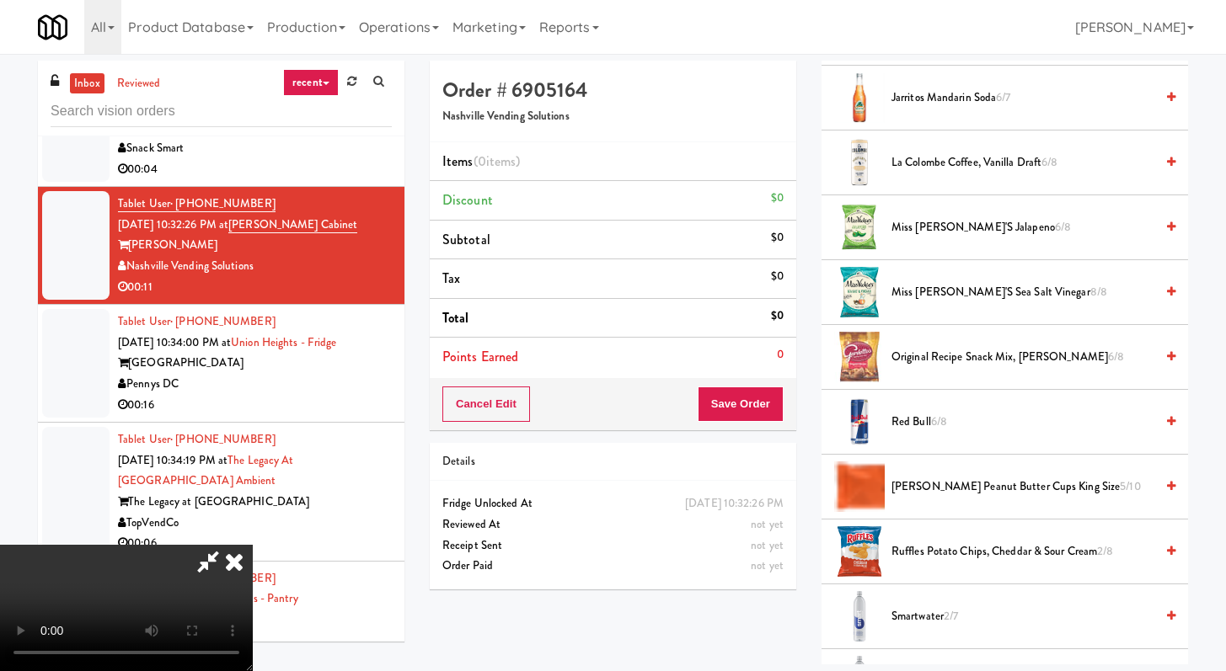
scroll to position [1810, 0]
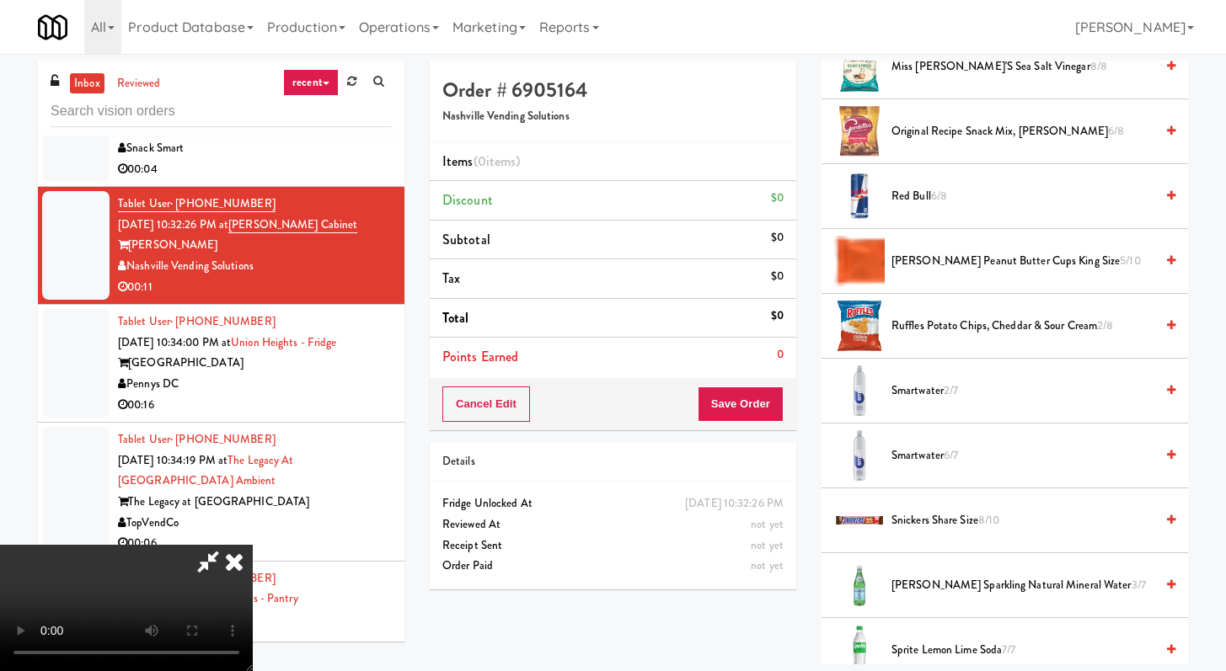
click at [921, 510] on li "Snickers Share Size 8/10" at bounding box center [1004, 521] width 366 height 65
drag, startPoint x: 916, startPoint y: 523, endPoint x: 819, endPoint y: 486, distance: 103.7
click at [916, 523] on span "Snickers Share Size 8/10" at bounding box center [1022, 520] width 263 height 21
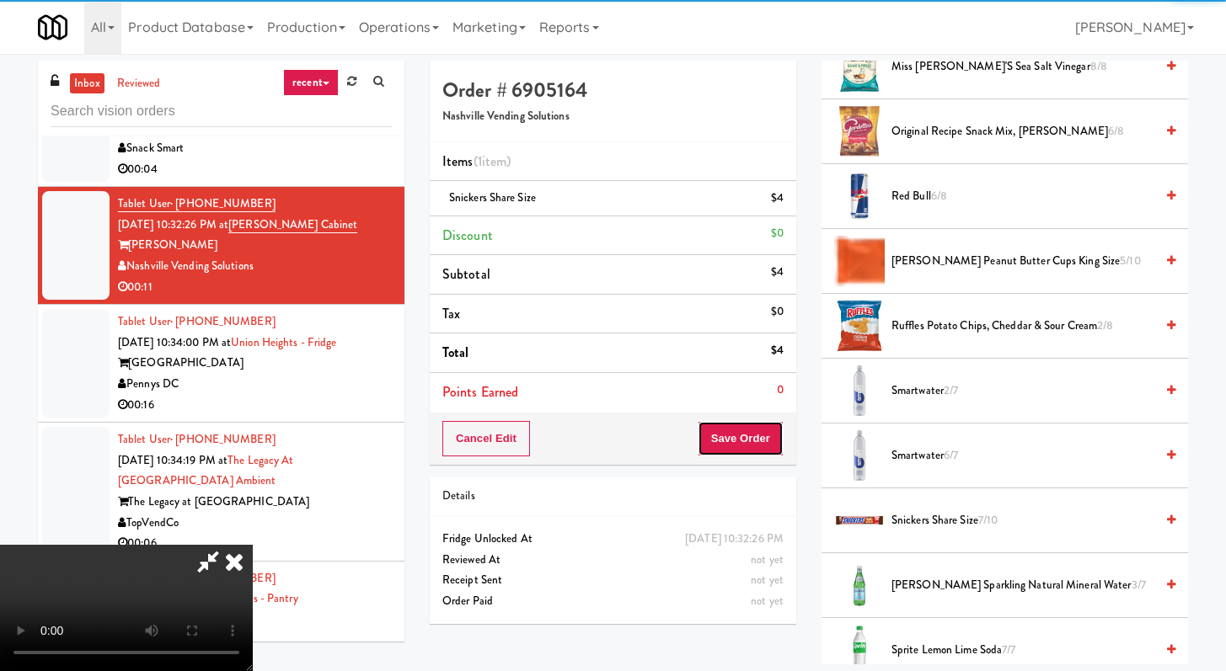
click at [765, 439] on button "Save Order" at bounding box center [740, 438] width 86 height 35
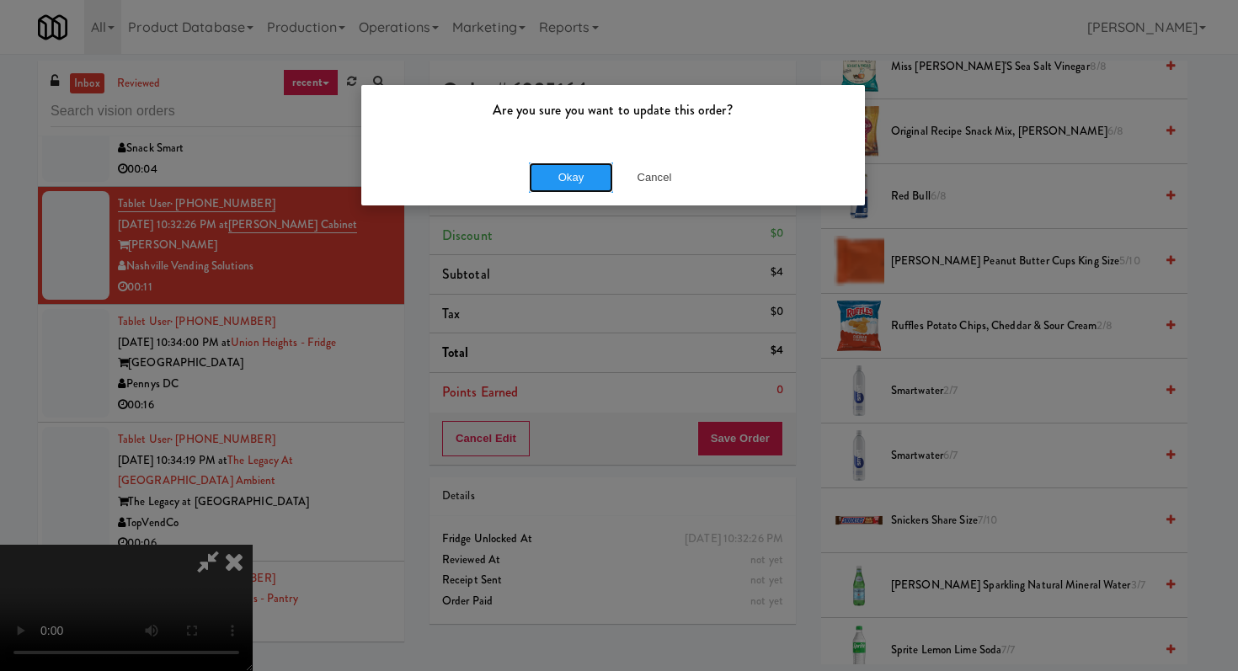
click at [569, 191] on button "Okay" at bounding box center [571, 178] width 84 height 30
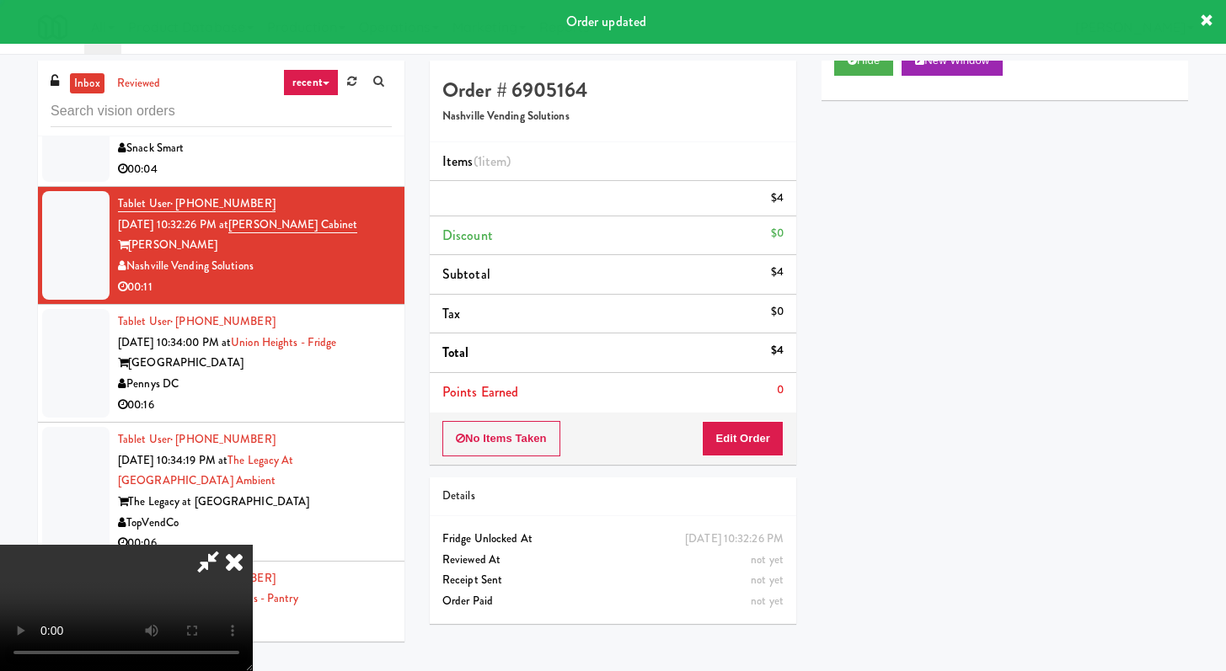
scroll to position [72, 0]
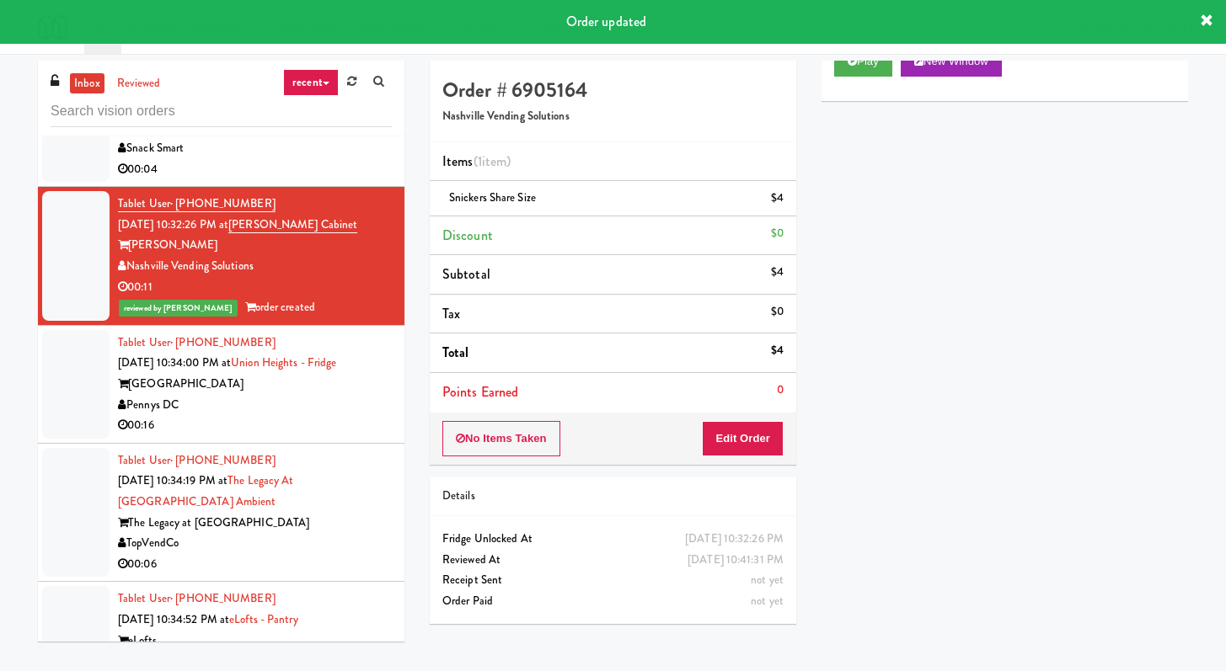
click at [298, 436] on div "00:16" at bounding box center [255, 425] width 274 height 21
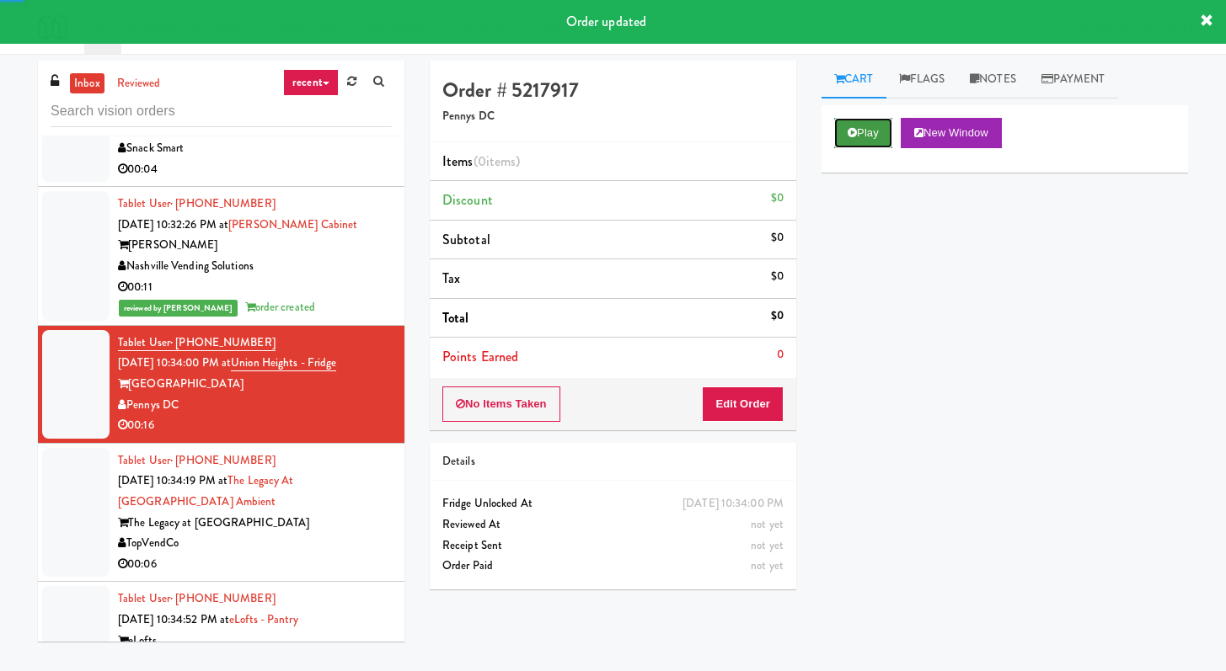
click at [879, 127] on button "Play" at bounding box center [863, 133] width 58 height 30
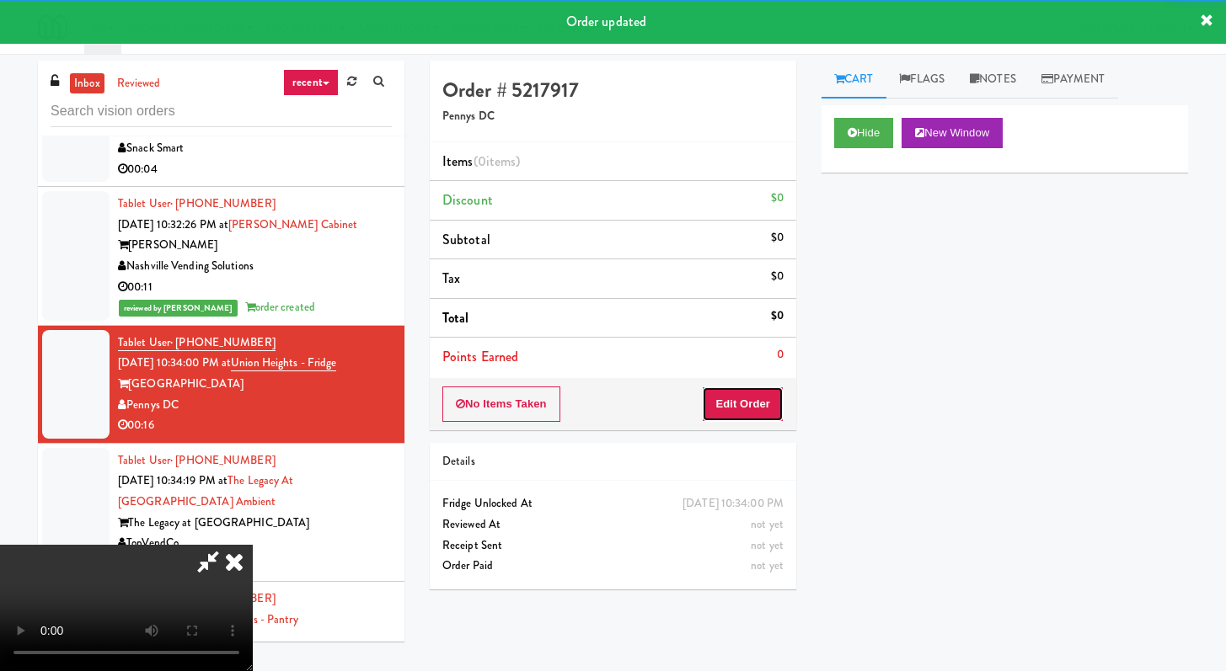
click at [716, 421] on button "Edit Order" at bounding box center [743, 404] width 82 height 35
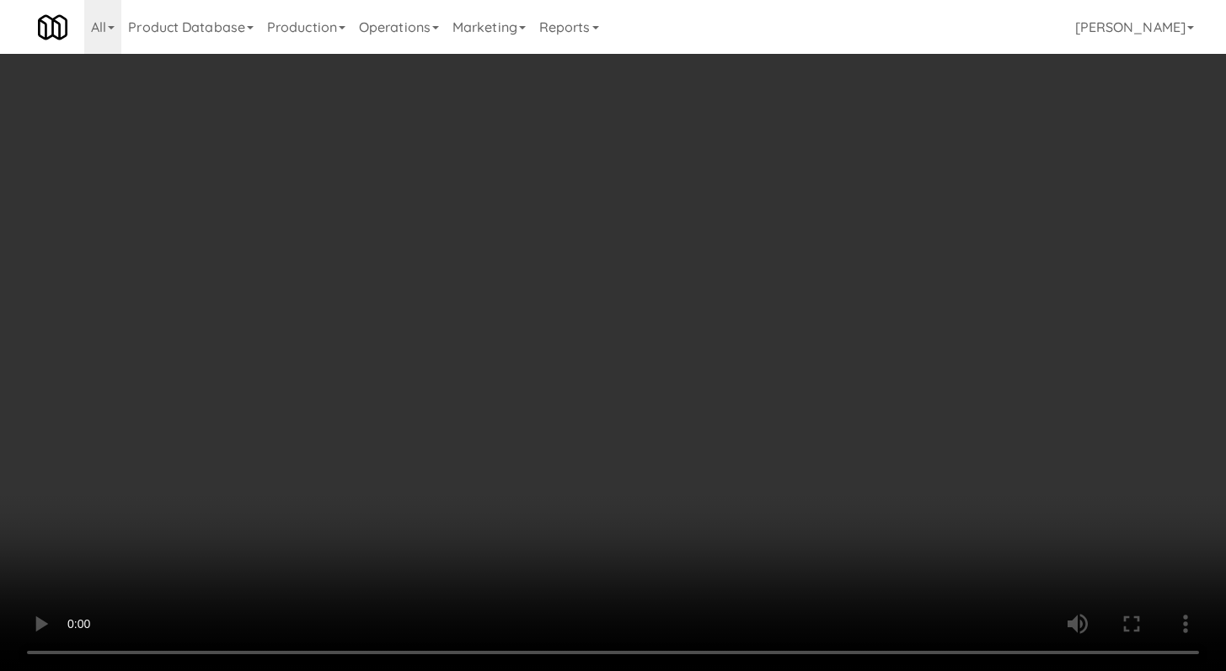
scroll to position [2641, 0]
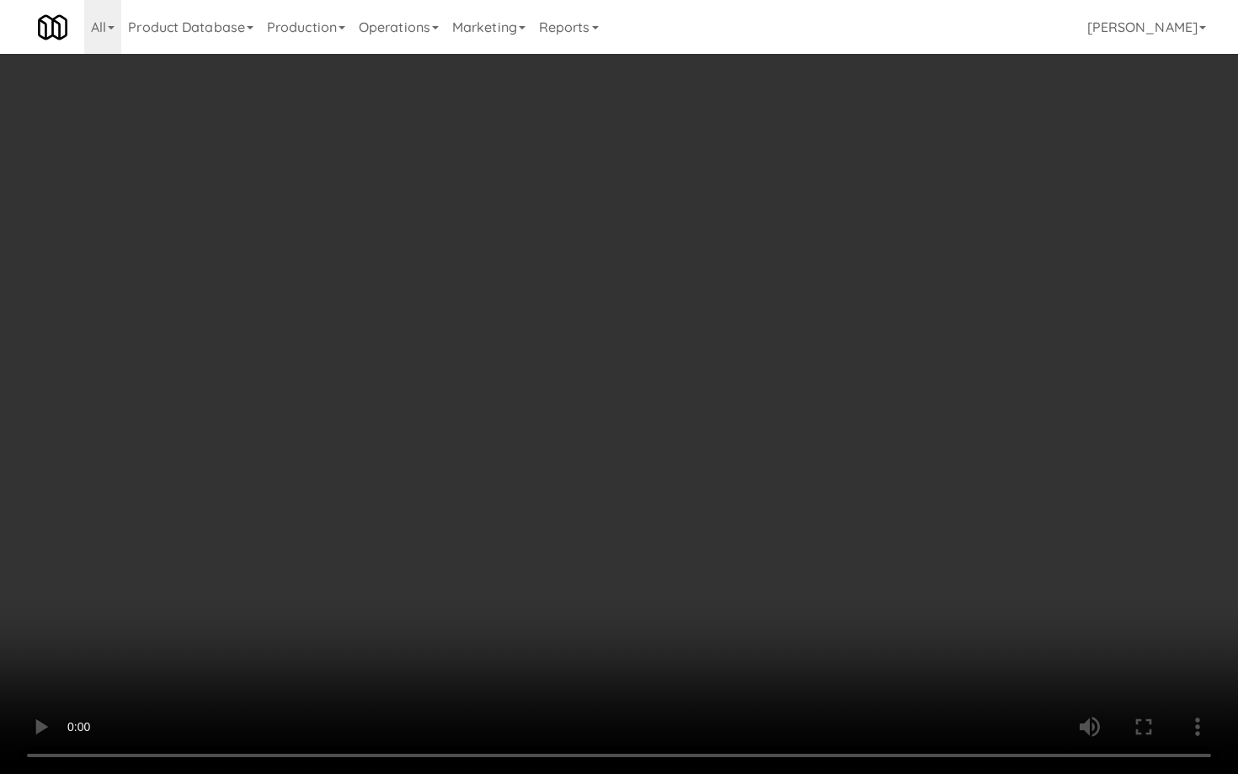
click at [547, 618] on video at bounding box center [619, 387] width 1238 height 774
click at [553, 606] on video at bounding box center [619, 387] width 1238 height 774
click at [574, 584] on video at bounding box center [619, 387] width 1238 height 774
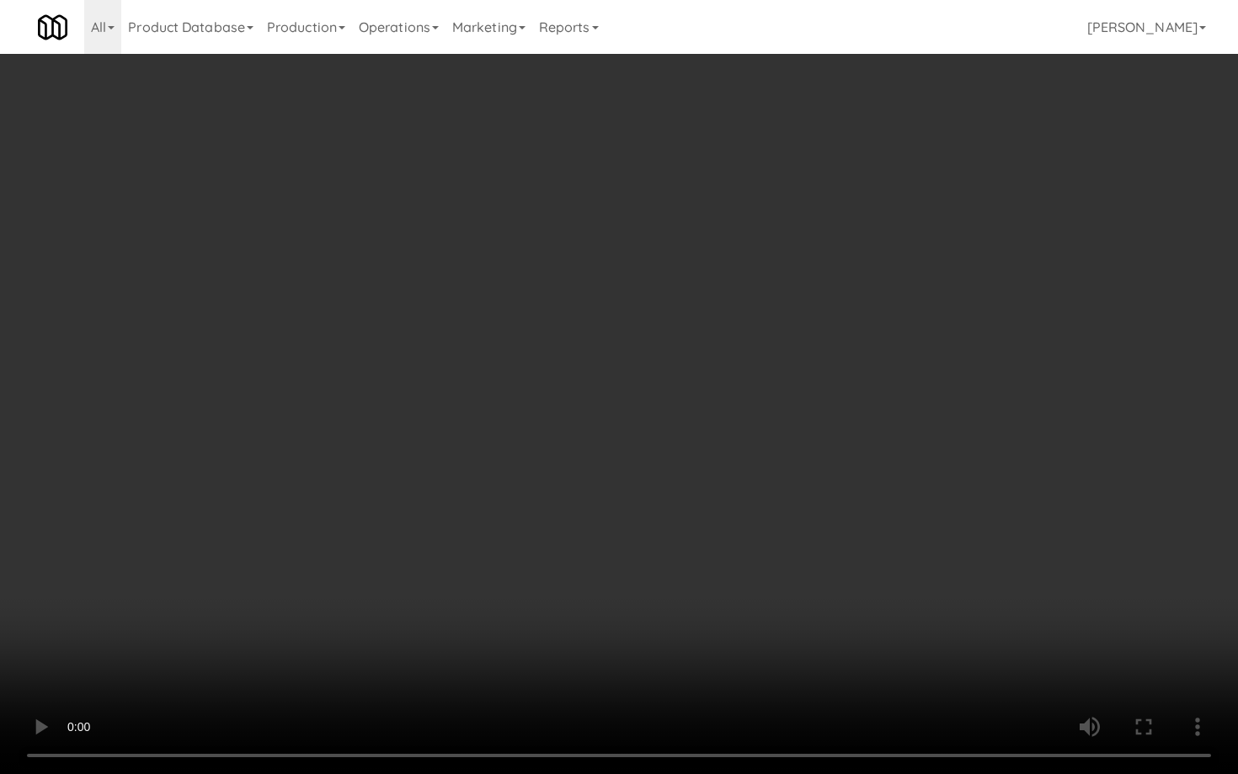
click at [574, 584] on video at bounding box center [619, 387] width 1238 height 774
click at [574, 585] on video at bounding box center [619, 387] width 1238 height 774
click at [576, 583] on video at bounding box center [619, 387] width 1238 height 774
click at [575, 583] on video at bounding box center [619, 387] width 1238 height 774
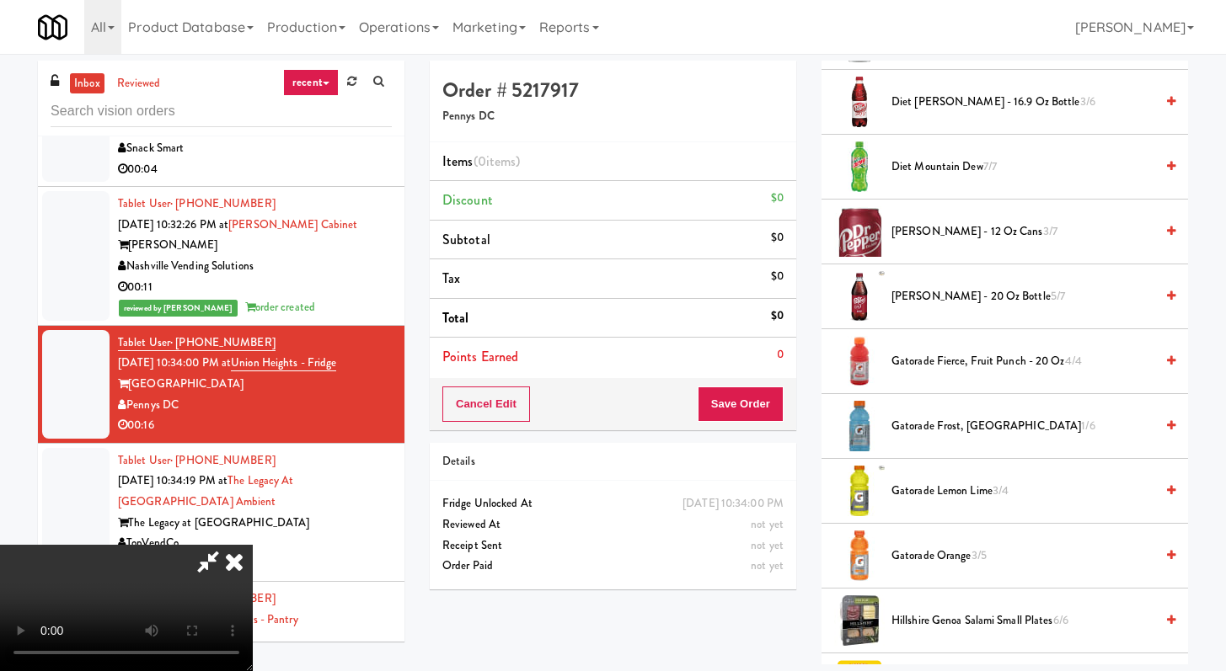
scroll to position [987, 0]
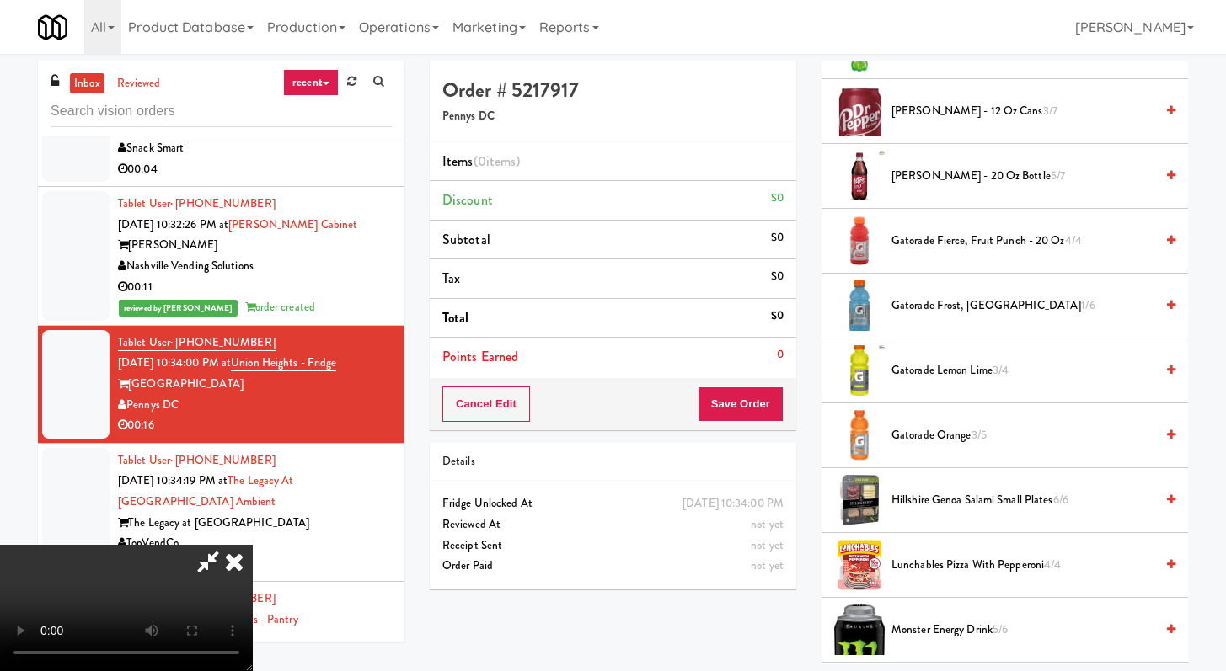
click at [902, 296] on span "Gatorade Frost, Glacier Freeze 1/6" at bounding box center [1022, 306] width 263 height 21
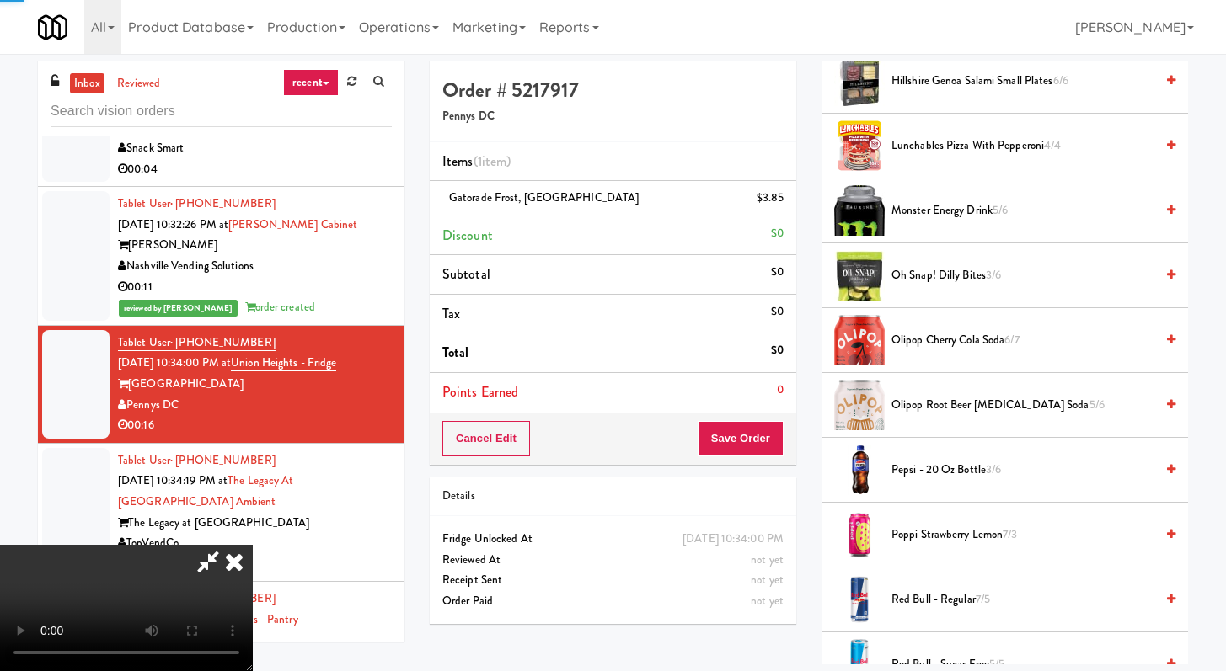
scroll to position [1611, 0]
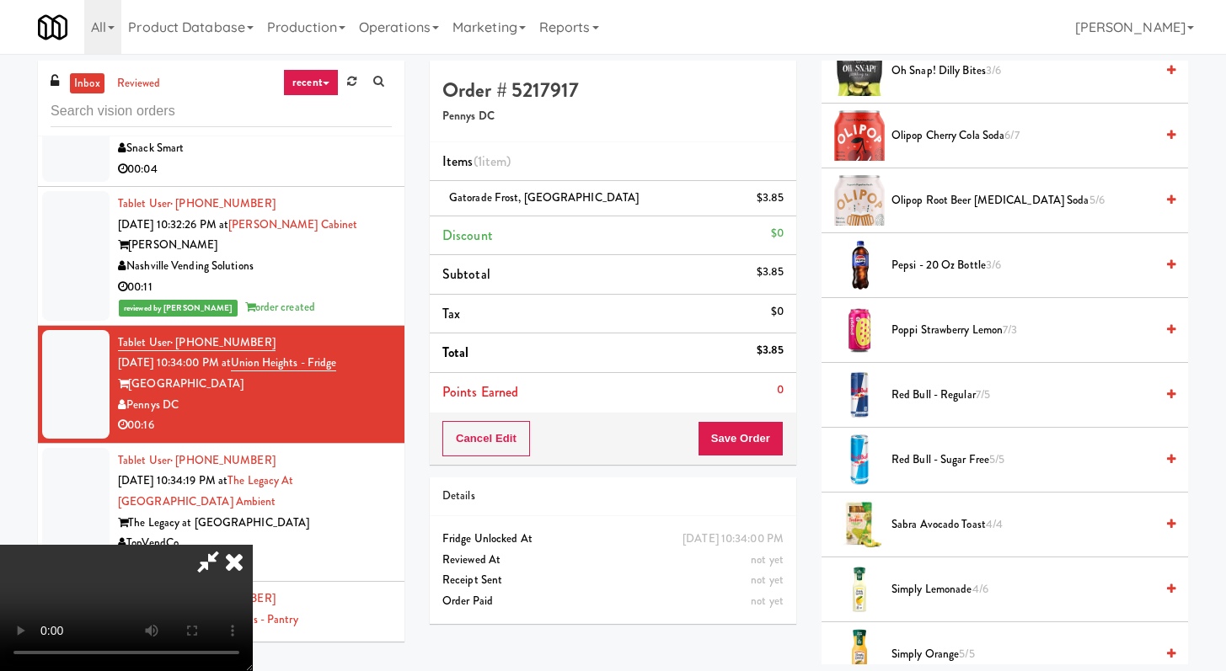
click at [955, 259] on span "Pepsi - 20 oz bottle 3/6" at bounding box center [1022, 265] width 263 height 21
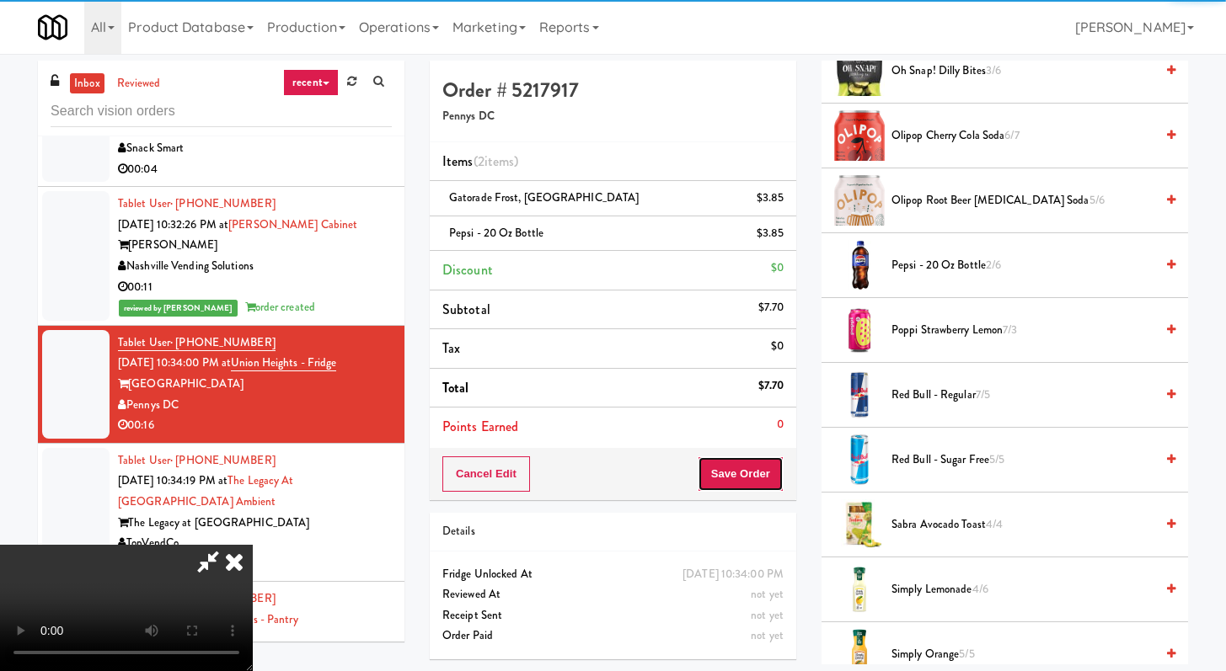
click at [777, 467] on button "Save Order" at bounding box center [740, 474] width 86 height 35
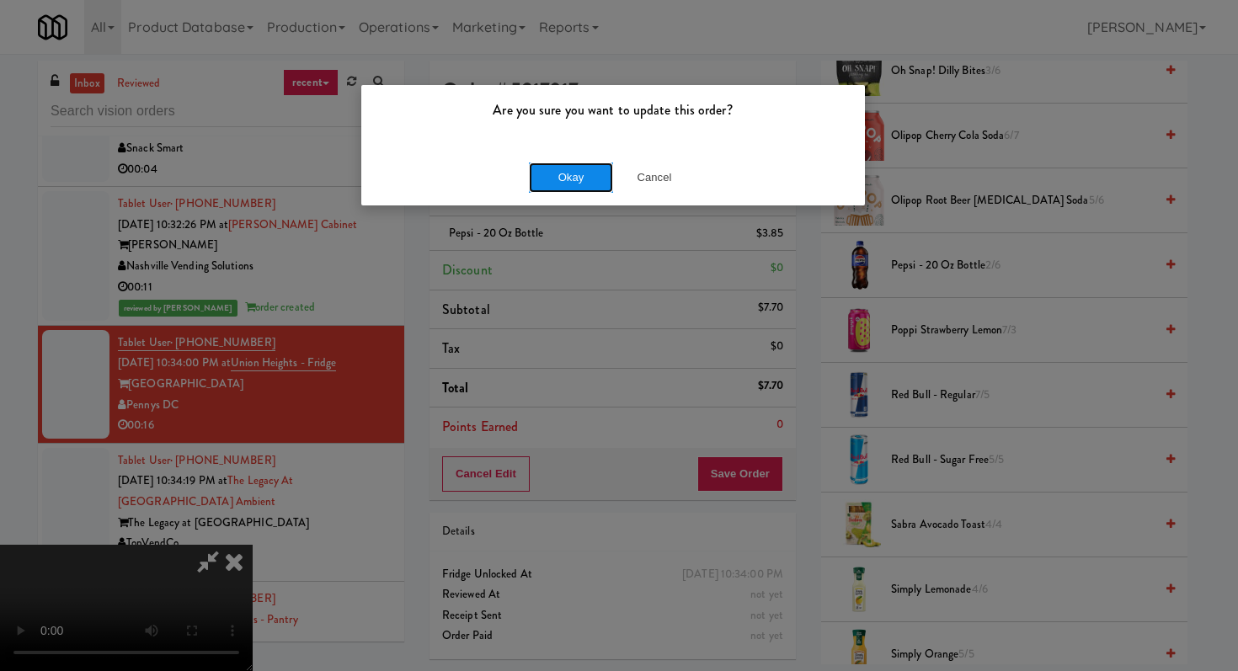
click at [574, 174] on button "Okay" at bounding box center [571, 178] width 84 height 30
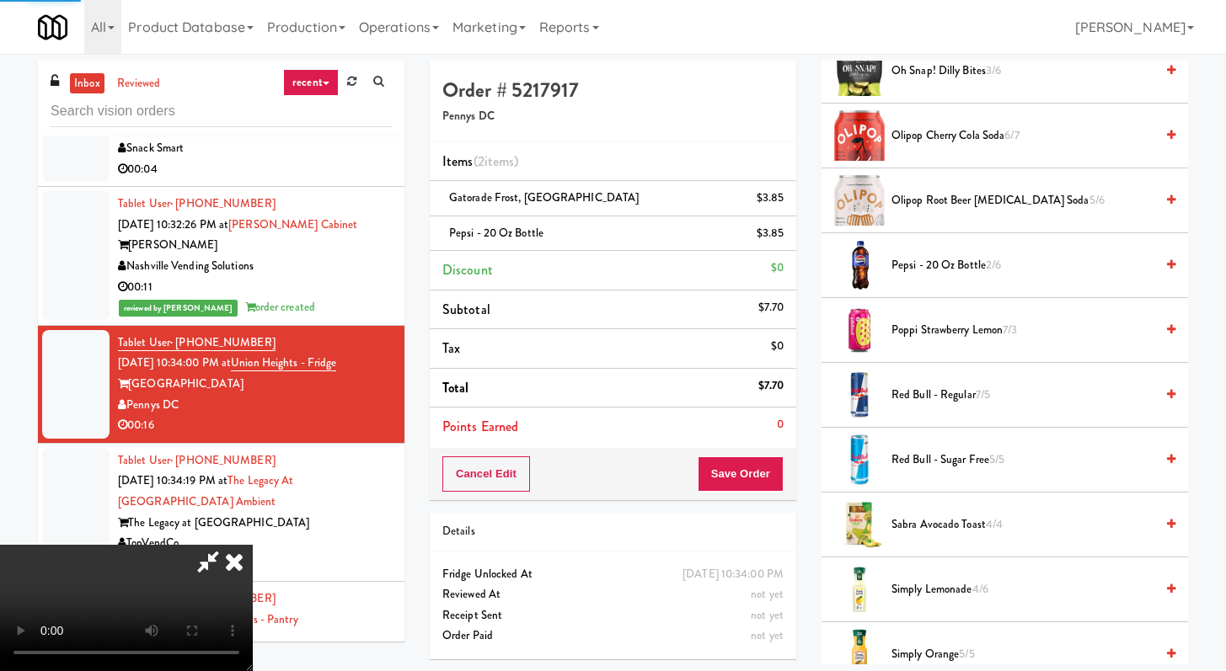
scroll to position [72, 0]
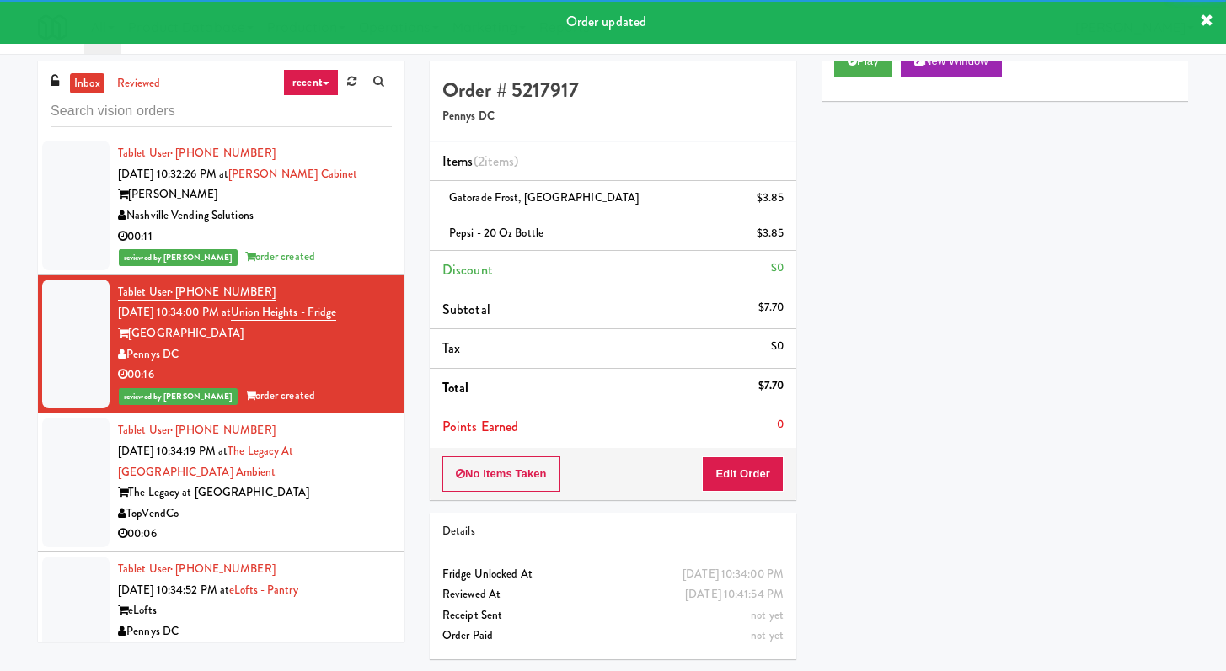
click at [289, 525] on div "TopVendCo" at bounding box center [255, 514] width 274 height 21
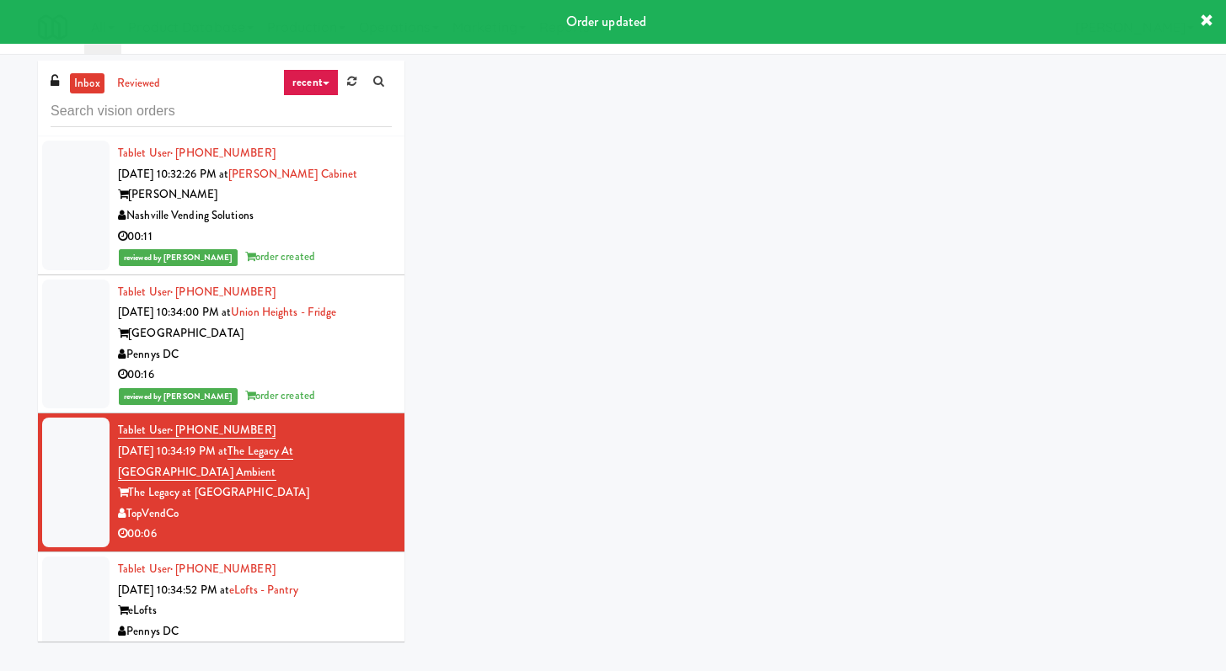
scroll to position [3275, 0]
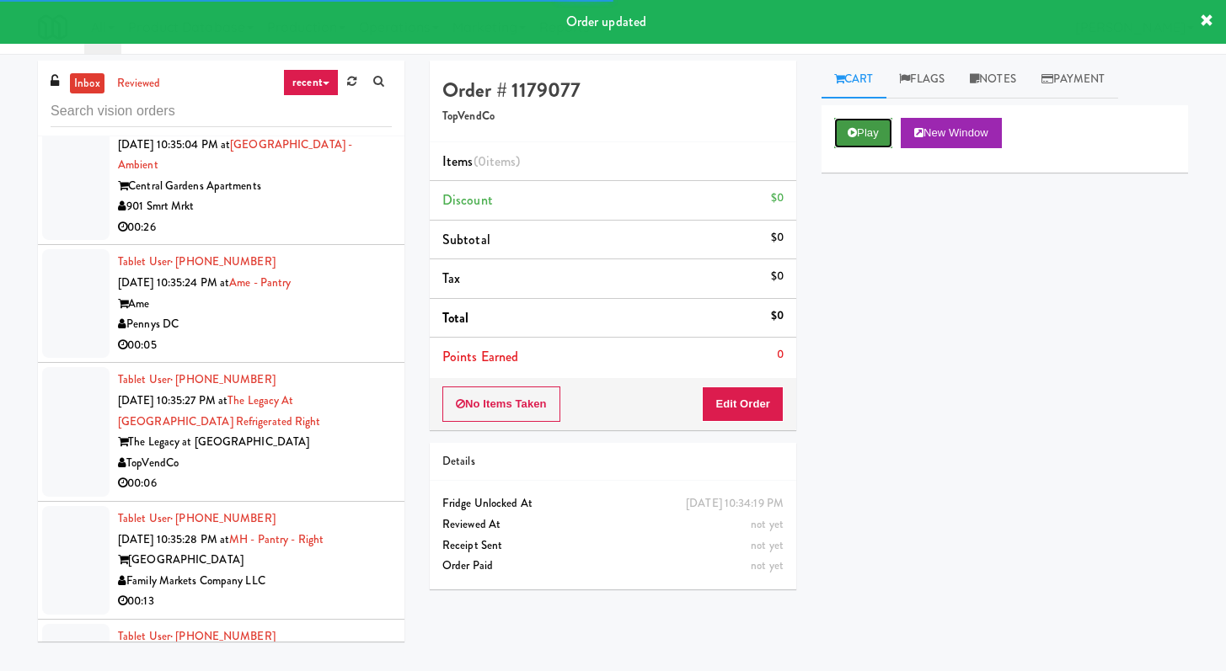
click at [873, 142] on button "Play" at bounding box center [863, 133] width 58 height 30
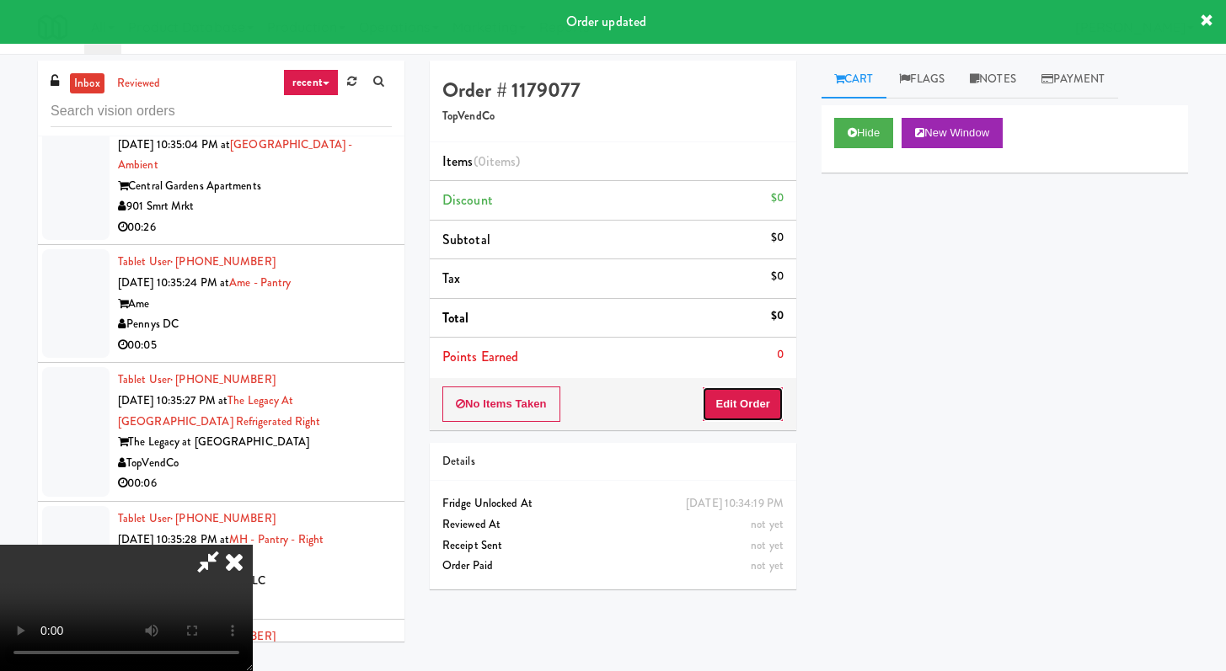
click at [734, 407] on button "Edit Order" at bounding box center [743, 404] width 82 height 35
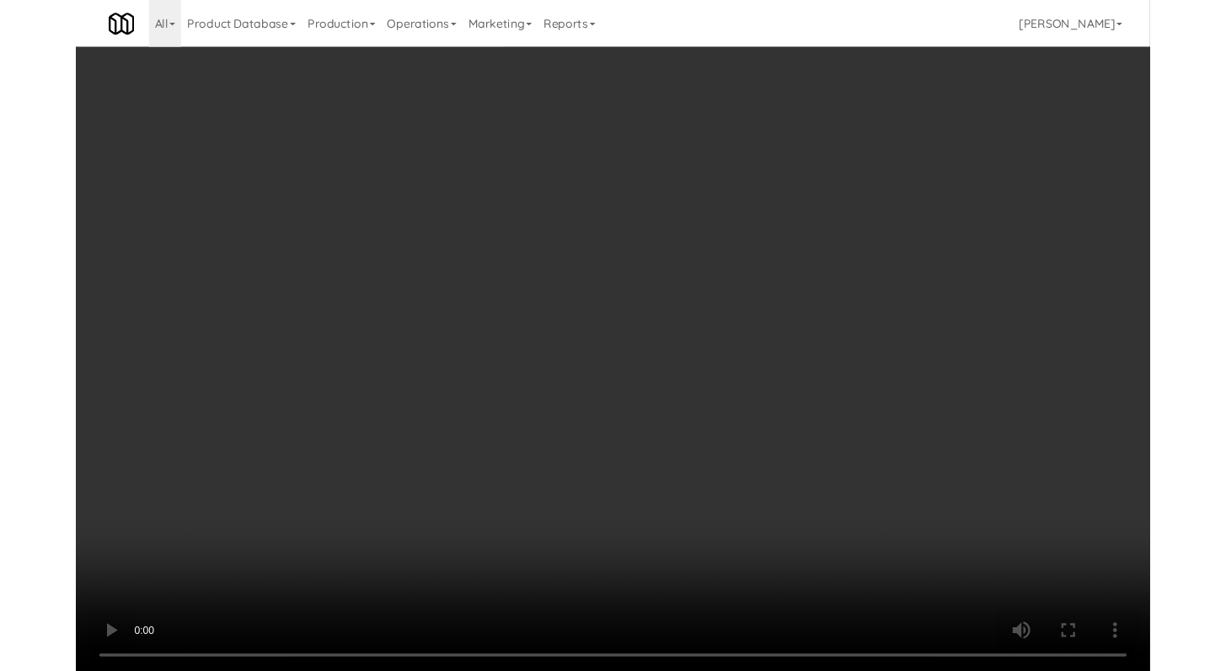
scroll to position [3254, 0]
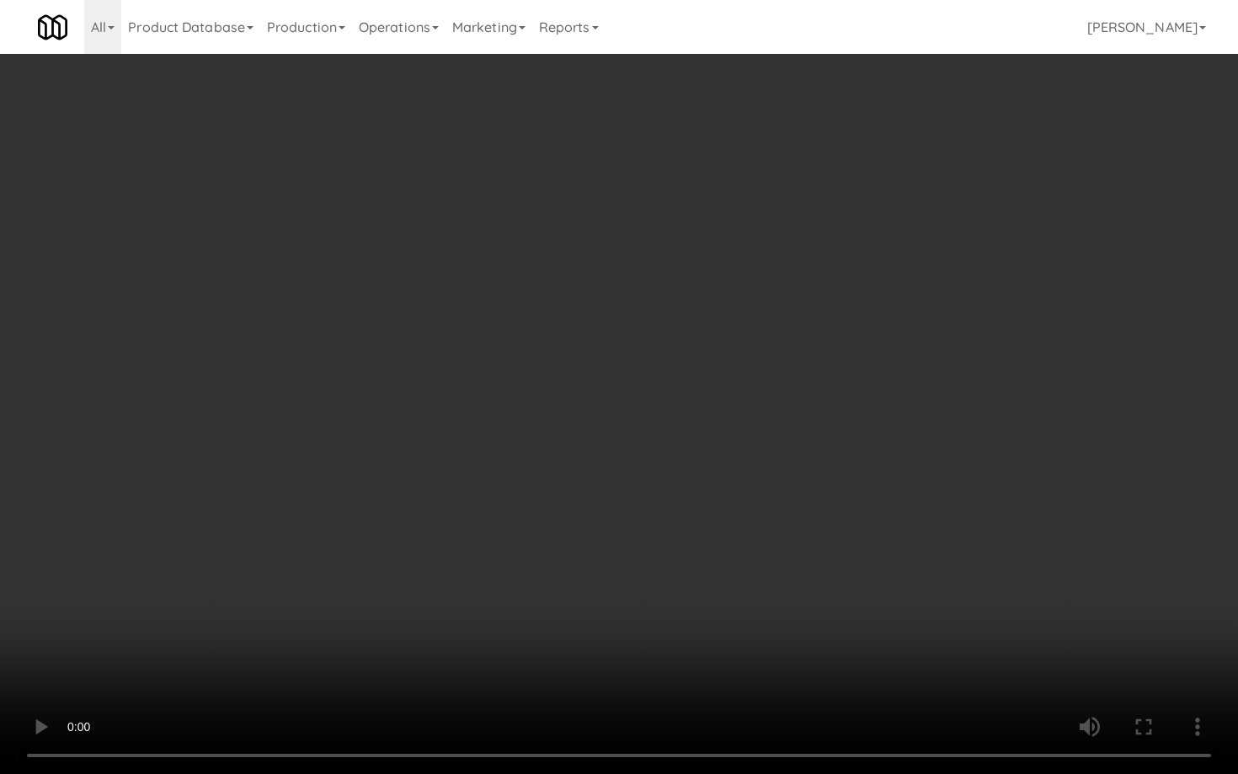
click at [685, 555] on video at bounding box center [619, 387] width 1238 height 774
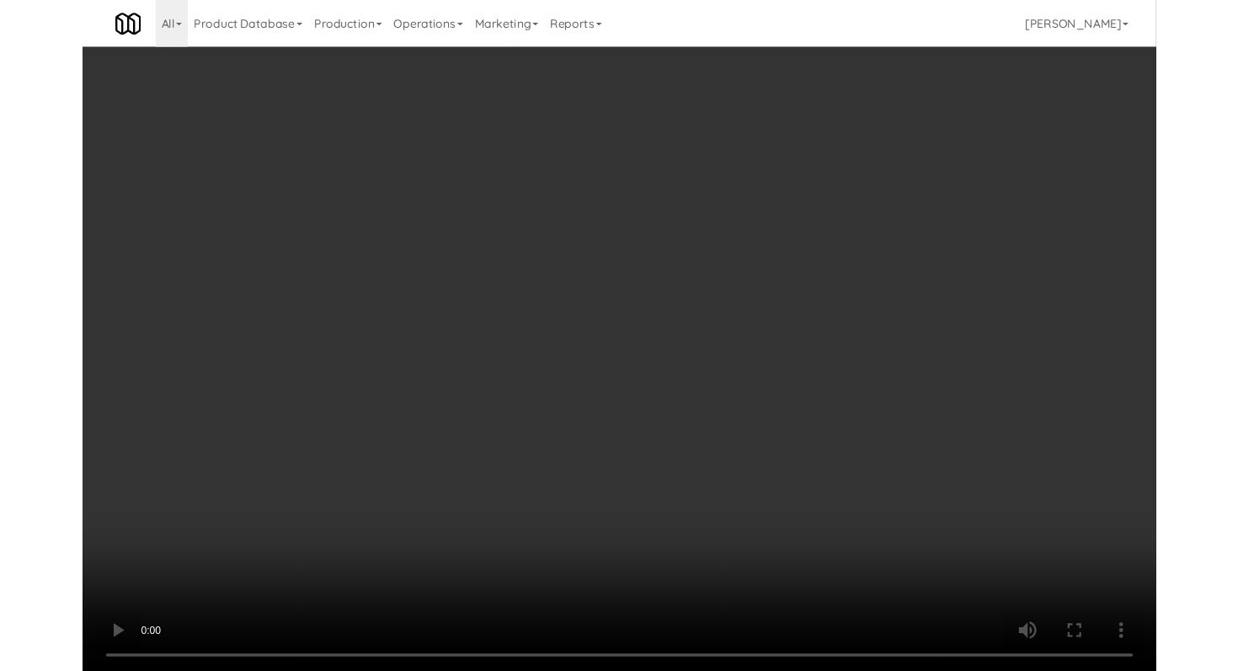
scroll to position [3275, 0]
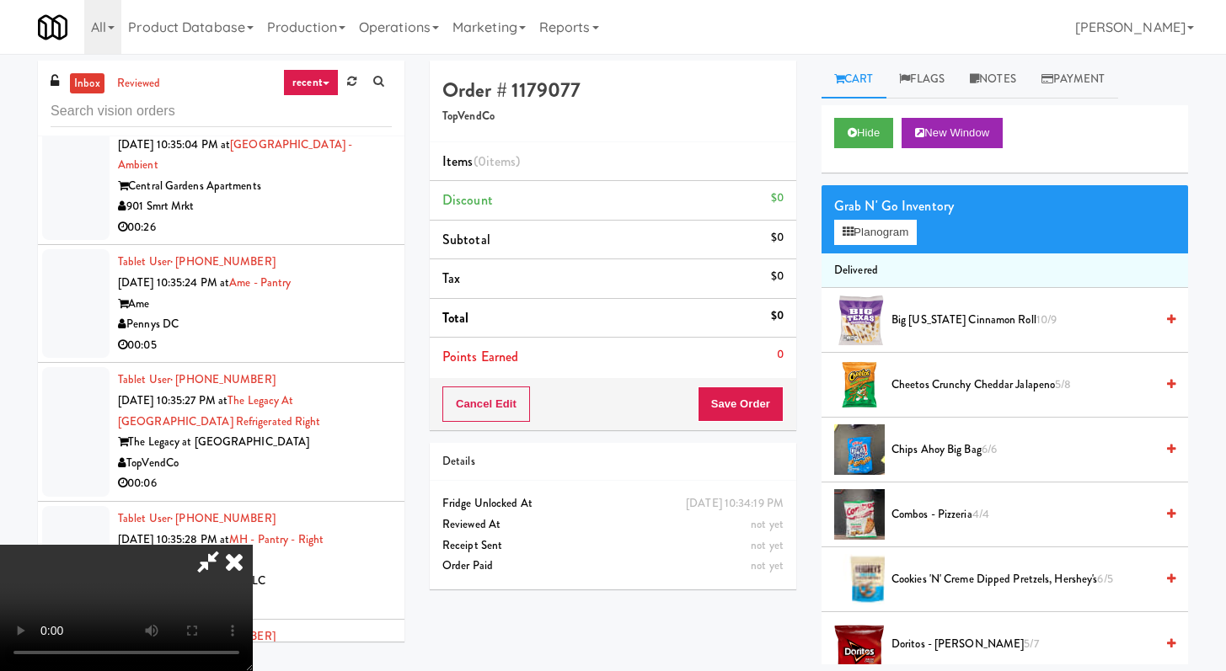
click at [850, 210] on div "Grab N' Go Inventory" at bounding box center [1004, 206] width 341 height 25
click at [862, 247] on div "Grab N' Go Inventory Planogram" at bounding box center [1004, 219] width 366 height 68
click at [863, 238] on button "Planogram" at bounding box center [875, 232] width 83 height 25
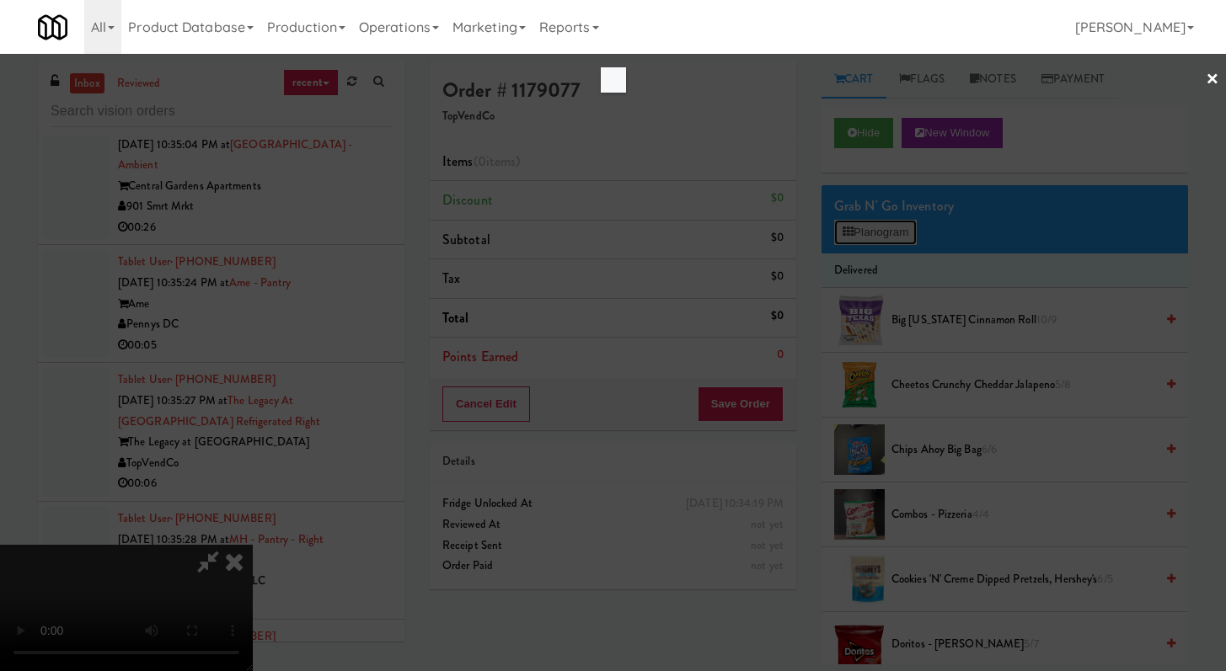
scroll to position [3254, 0]
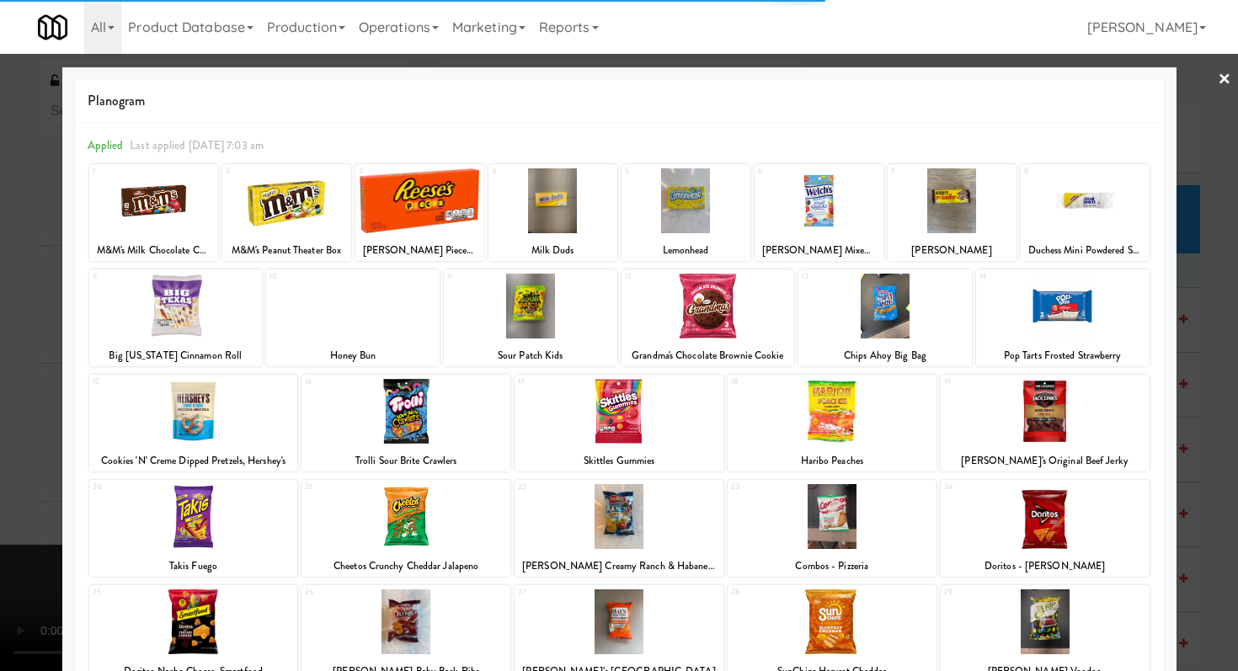
click at [811, 650] on div at bounding box center [832, 622] width 209 height 65
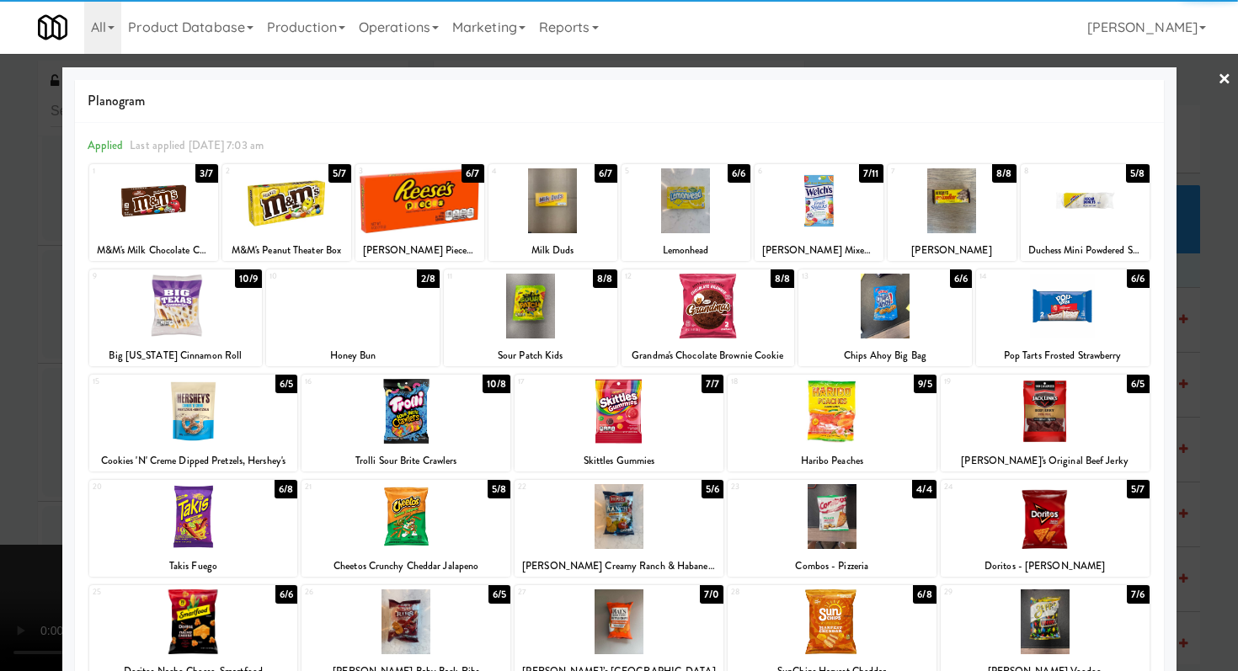
click at [0, 558] on div at bounding box center [619, 335] width 1238 height 671
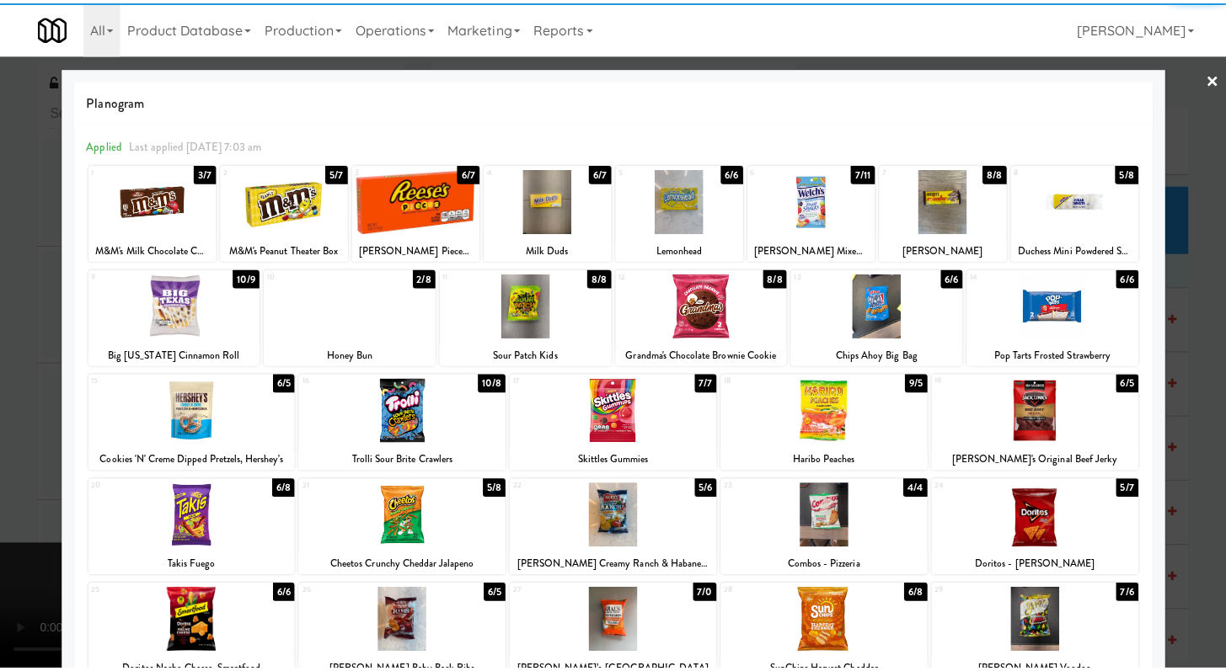
scroll to position [3275, 0]
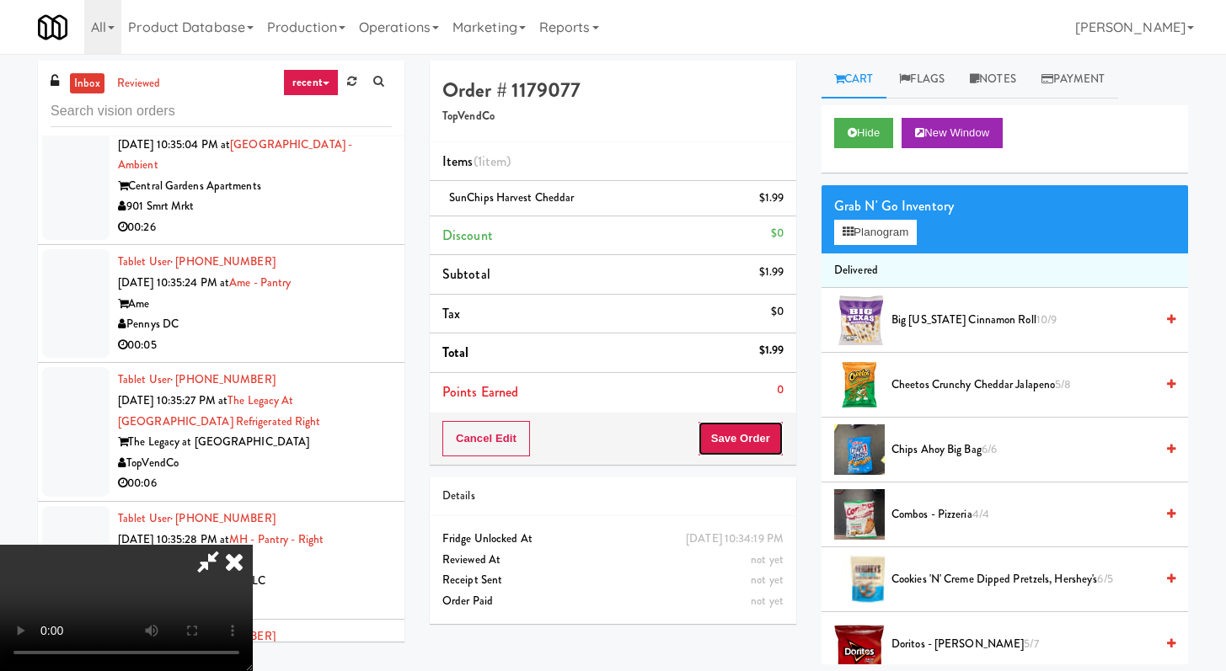
click at [763, 441] on button "Save Order" at bounding box center [740, 438] width 86 height 35
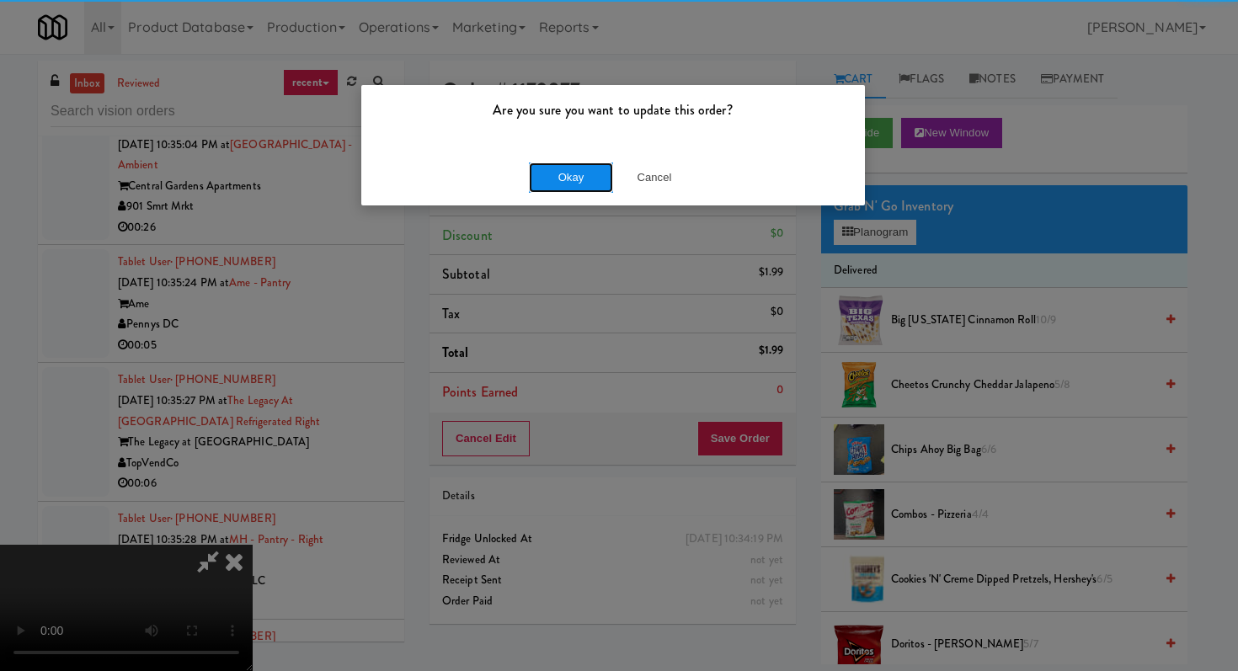
click at [575, 175] on button "Okay" at bounding box center [571, 178] width 84 height 30
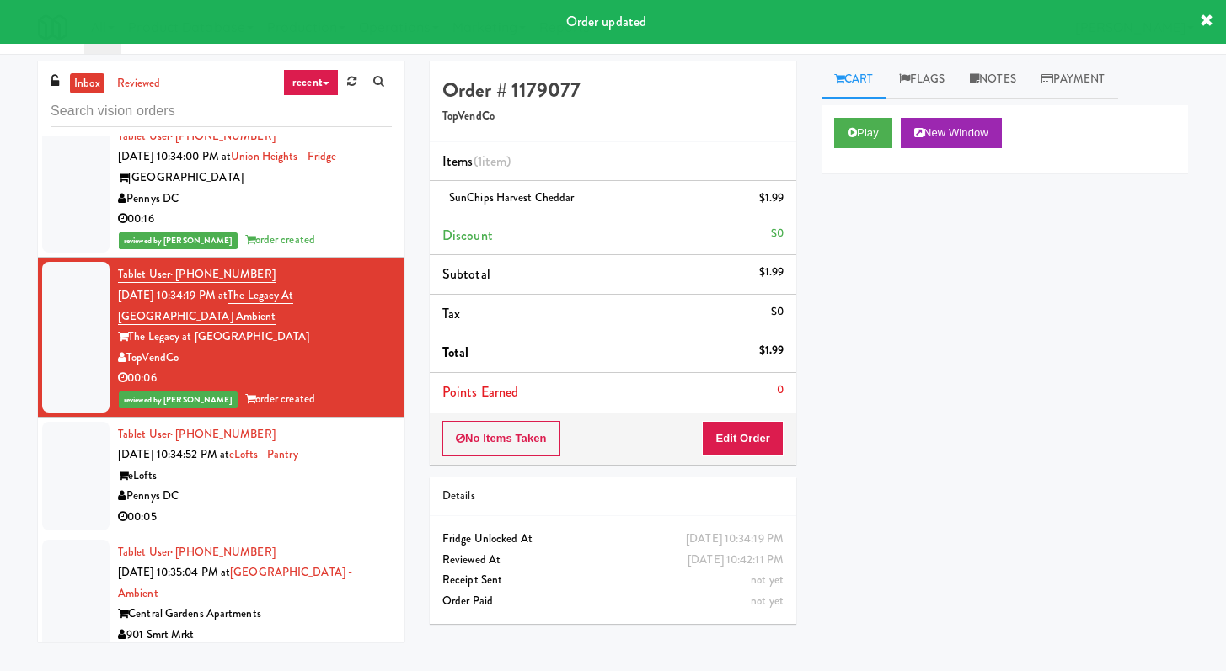
scroll to position [2922, 0]
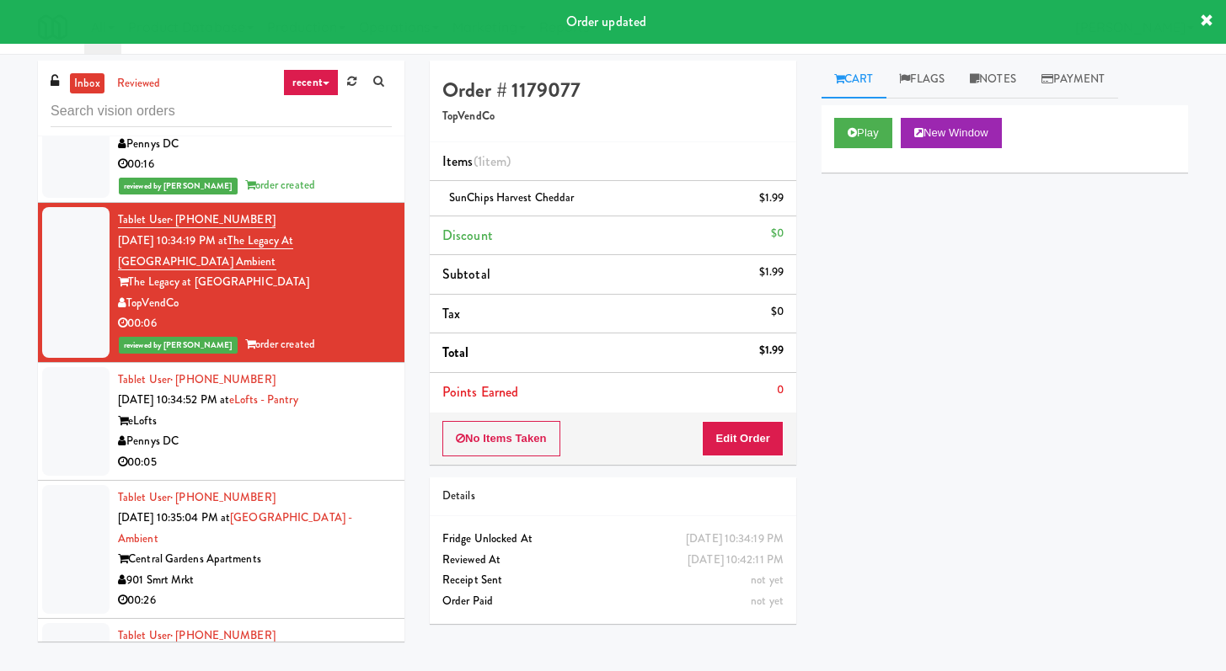
click at [345, 452] on div "Pennys DC" at bounding box center [255, 441] width 274 height 21
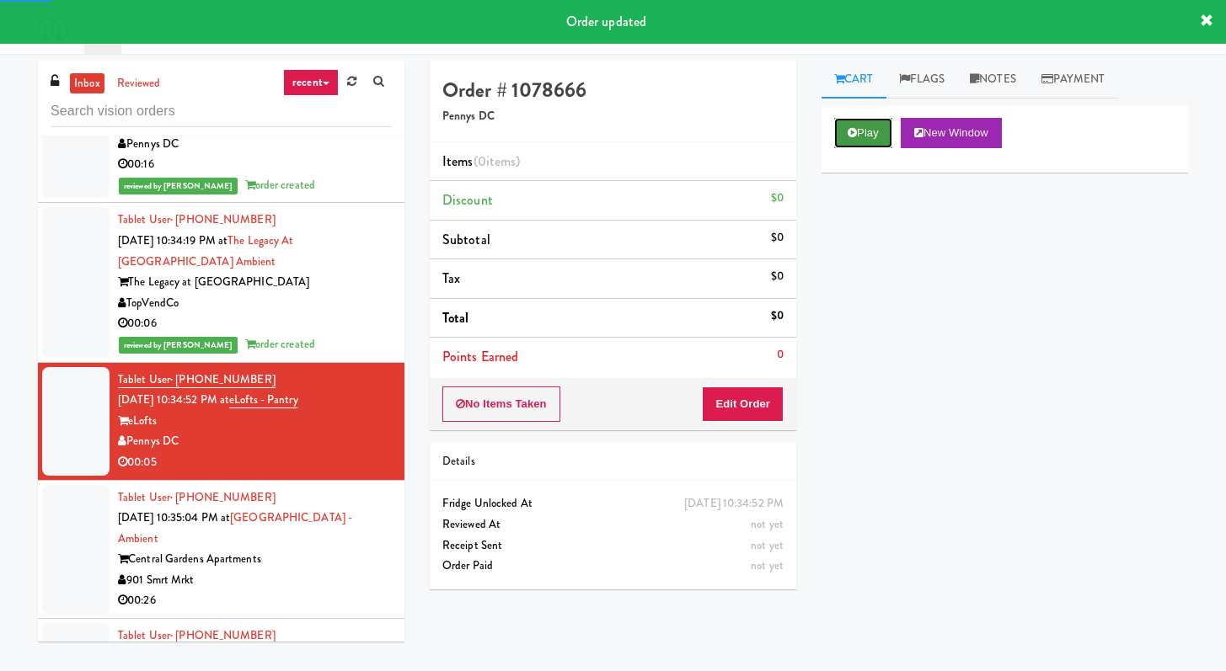
click at [851, 127] on icon at bounding box center [851, 132] width 9 height 11
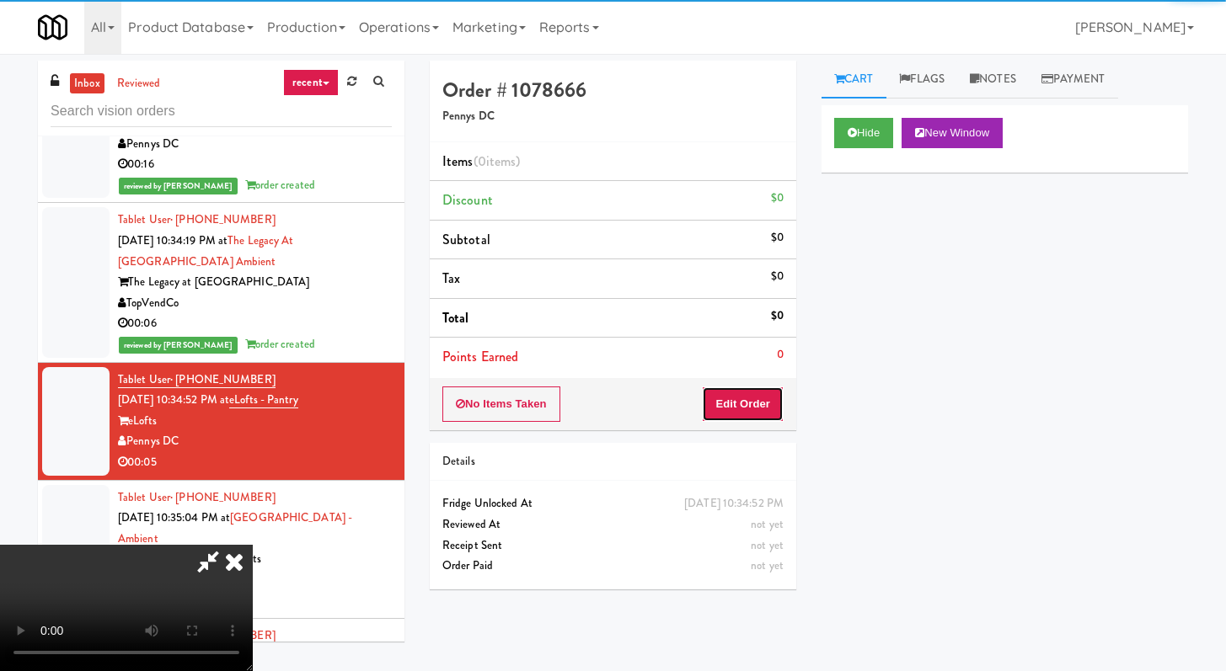
click at [749, 394] on button "Edit Order" at bounding box center [743, 404] width 82 height 35
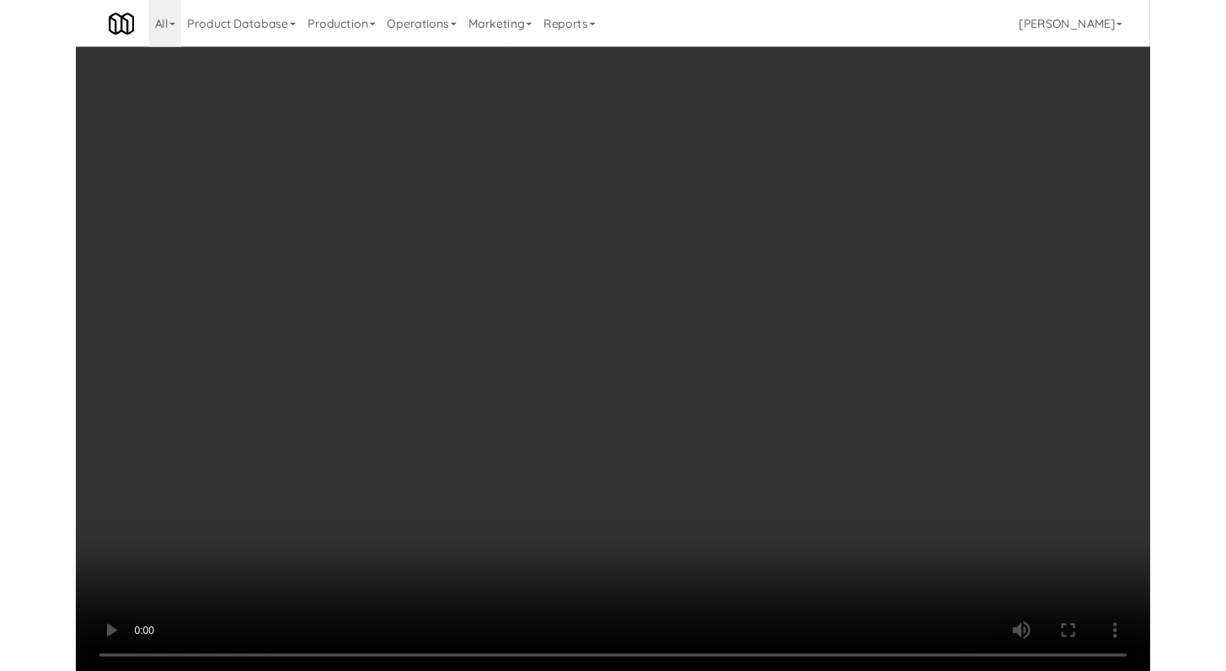
scroll to position [2901, 0]
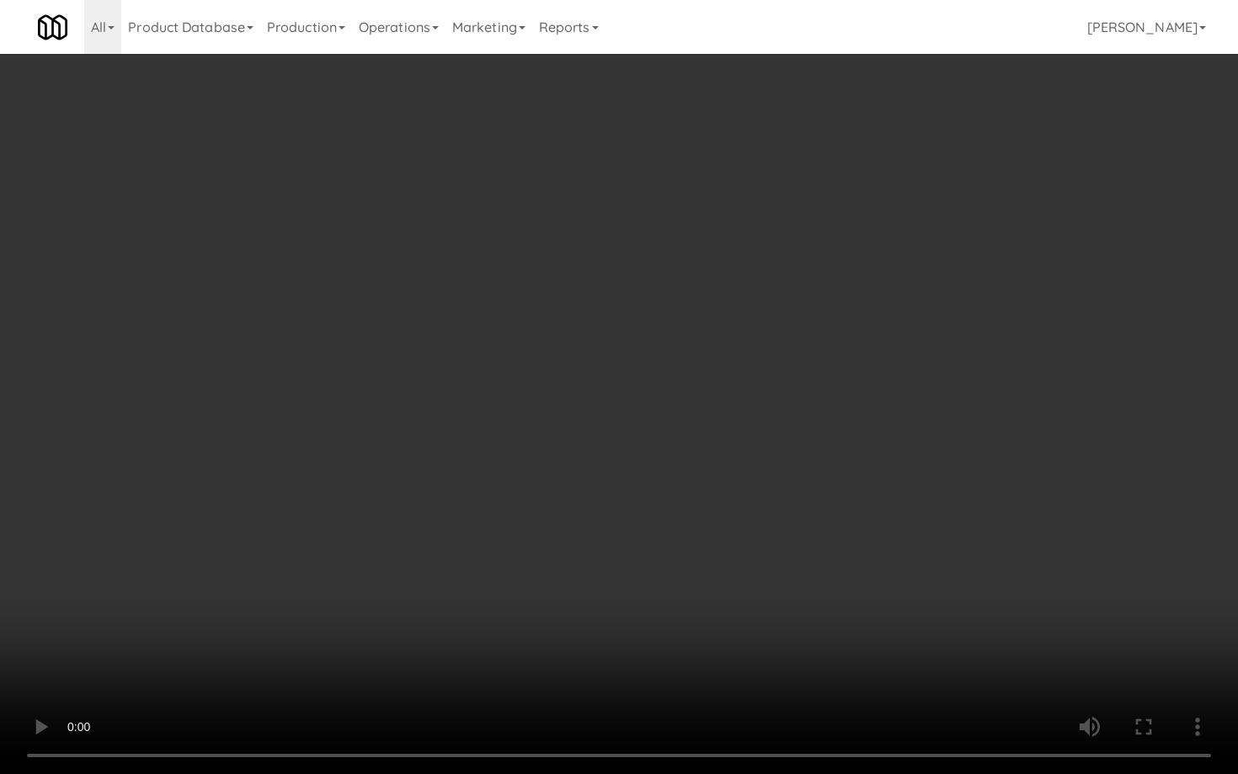
click at [658, 558] on video at bounding box center [619, 387] width 1238 height 774
click at [661, 553] on video at bounding box center [619, 387] width 1238 height 774
click at [680, 531] on video at bounding box center [619, 387] width 1238 height 774
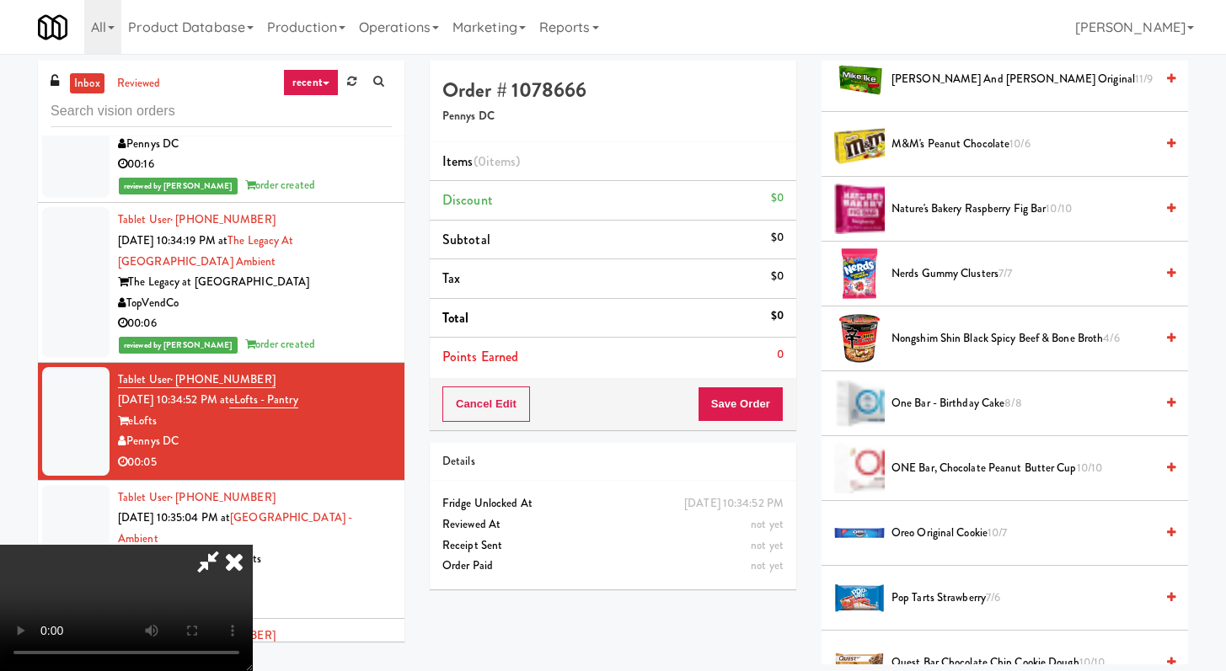
scroll to position [781, 0]
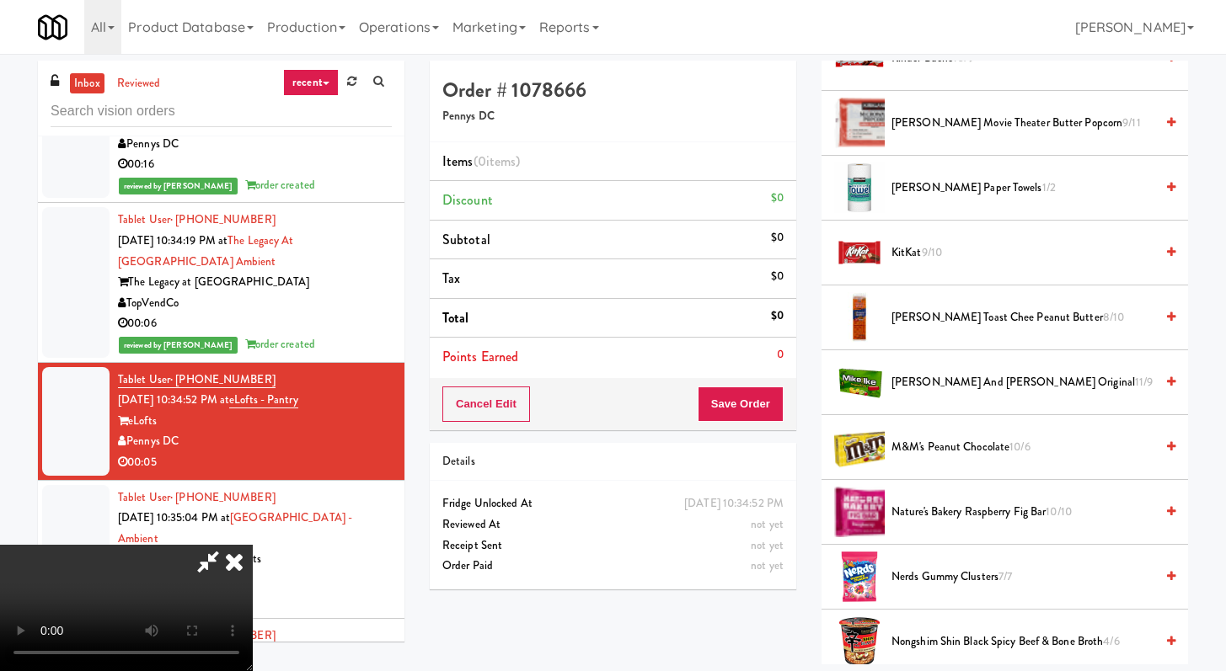
click at [921, 118] on span "[PERSON_NAME] Movie Theater Butter Popcorn 9/11" at bounding box center [1022, 123] width 263 height 21
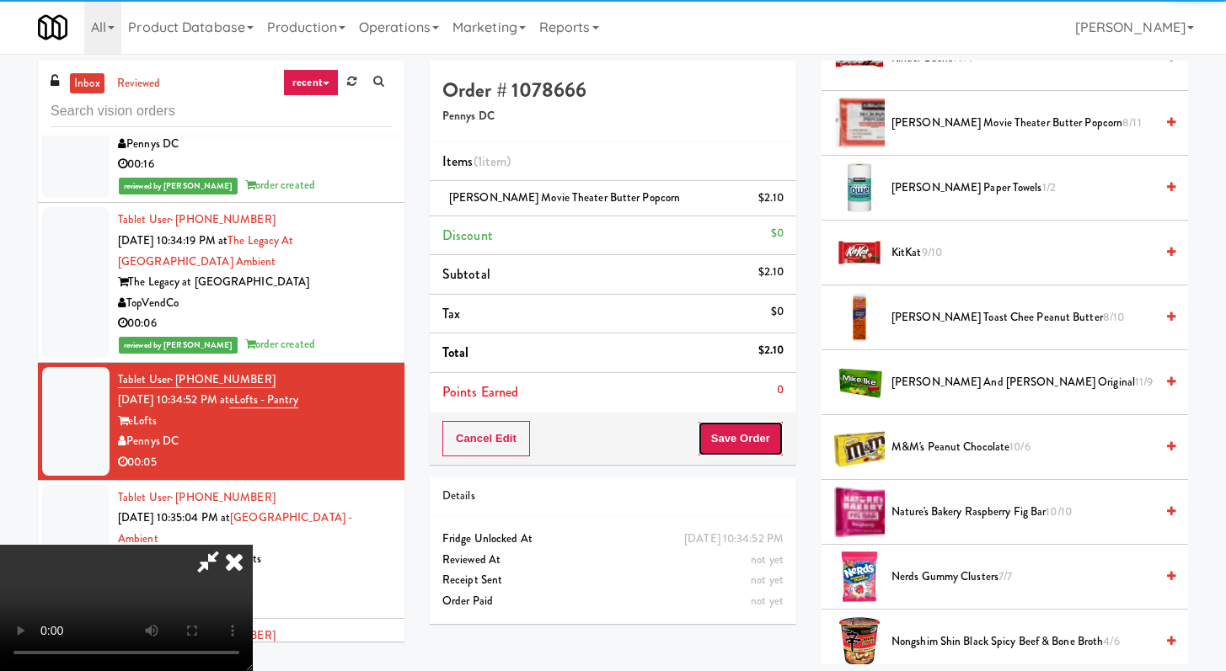
click at [764, 435] on button "Save Order" at bounding box center [740, 438] width 86 height 35
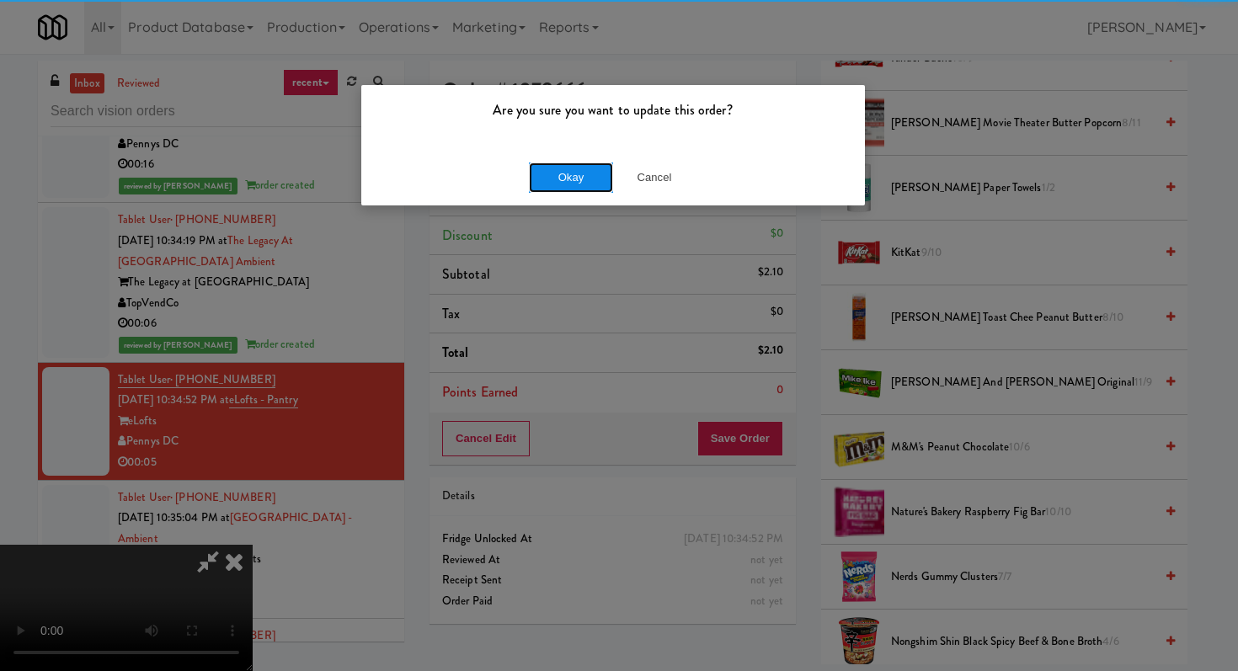
click at [560, 169] on button "Okay" at bounding box center [571, 178] width 84 height 30
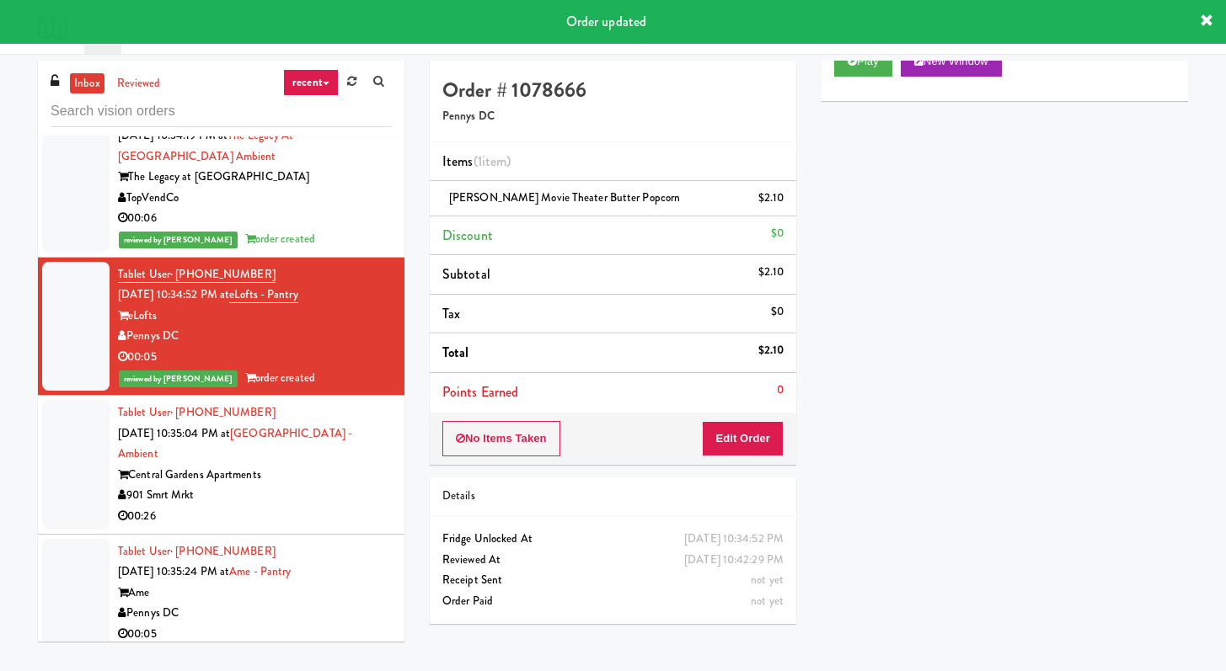
scroll to position [3027, 0]
click at [312, 506] on div "901 Smrt Mrkt" at bounding box center [255, 495] width 274 height 21
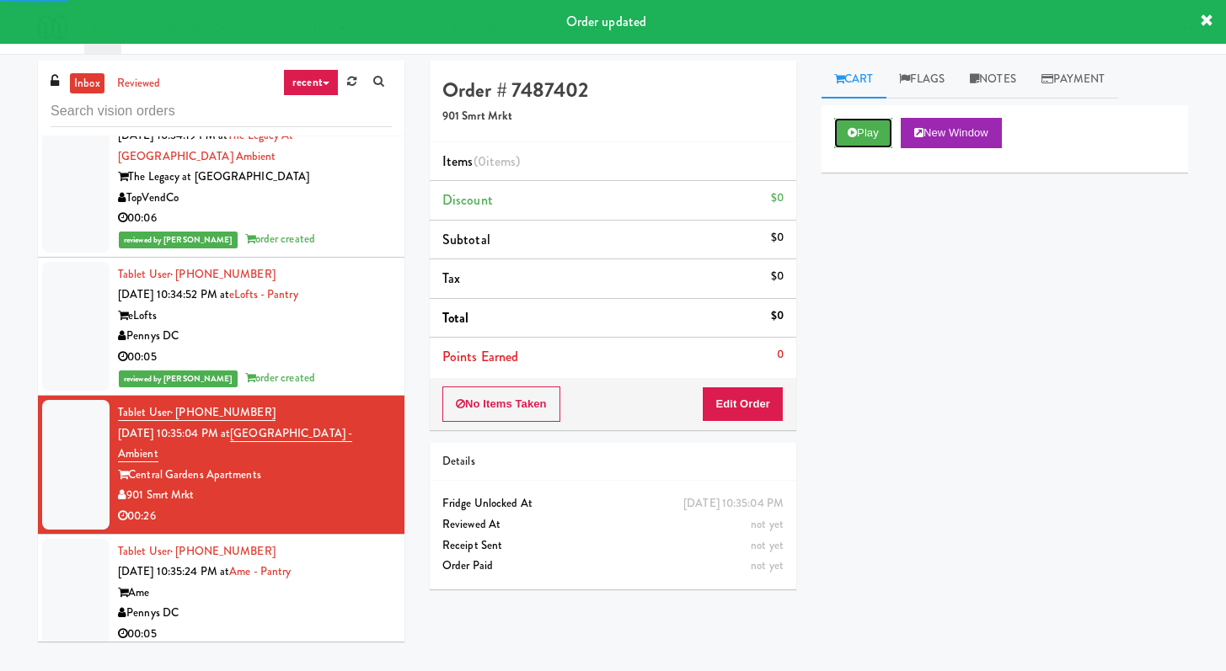
click at [848, 142] on button "Play" at bounding box center [863, 133] width 58 height 30
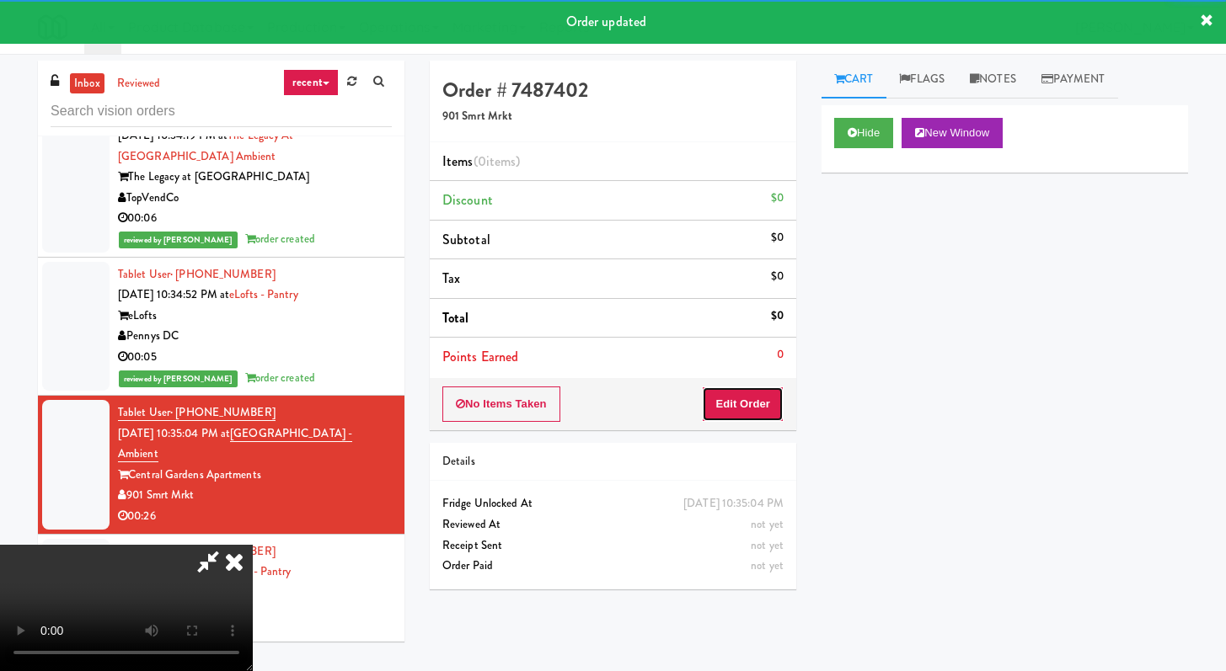
click at [729, 403] on button "Edit Order" at bounding box center [743, 404] width 82 height 35
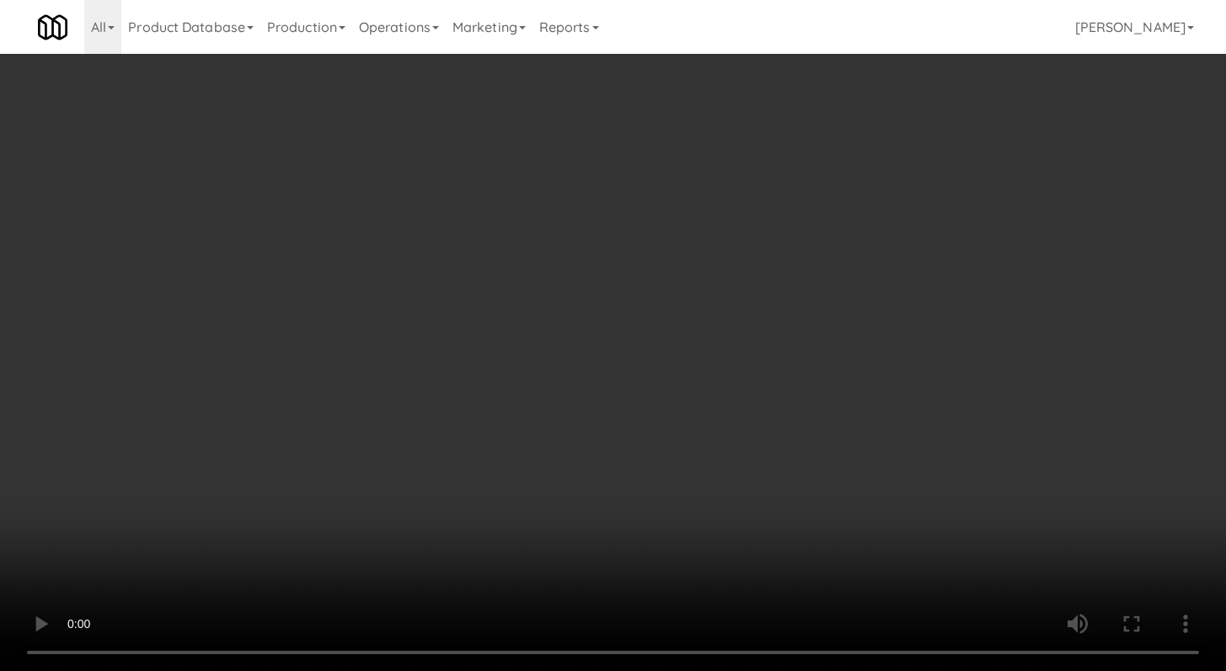
scroll to position [3007, 0]
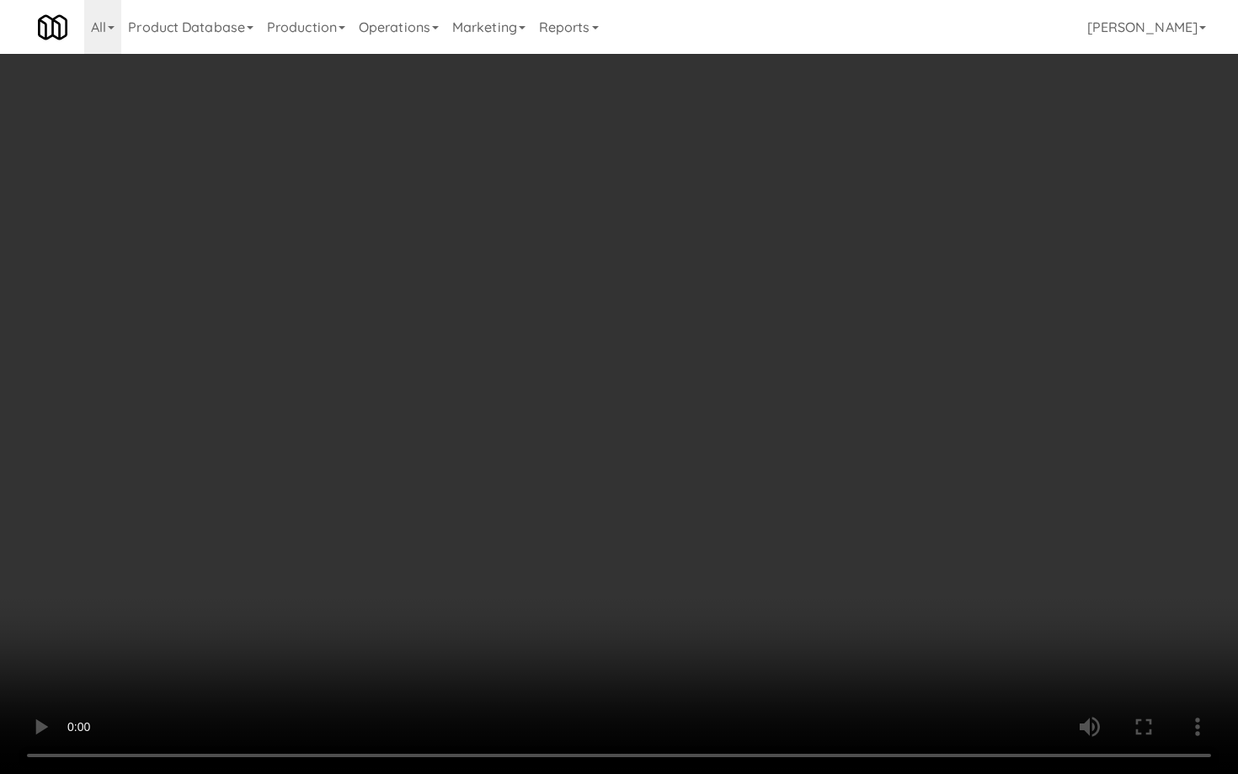
click at [600, 483] on video at bounding box center [619, 387] width 1238 height 774
click at [601, 483] on video at bounding box center [619, 387] width 1238 height 774
click at [789, 553] on video at bounding box center [619, 387] width 1238 height 774
click at [791, 548] on video at bounding box center [619, 387] width 1238 height 774
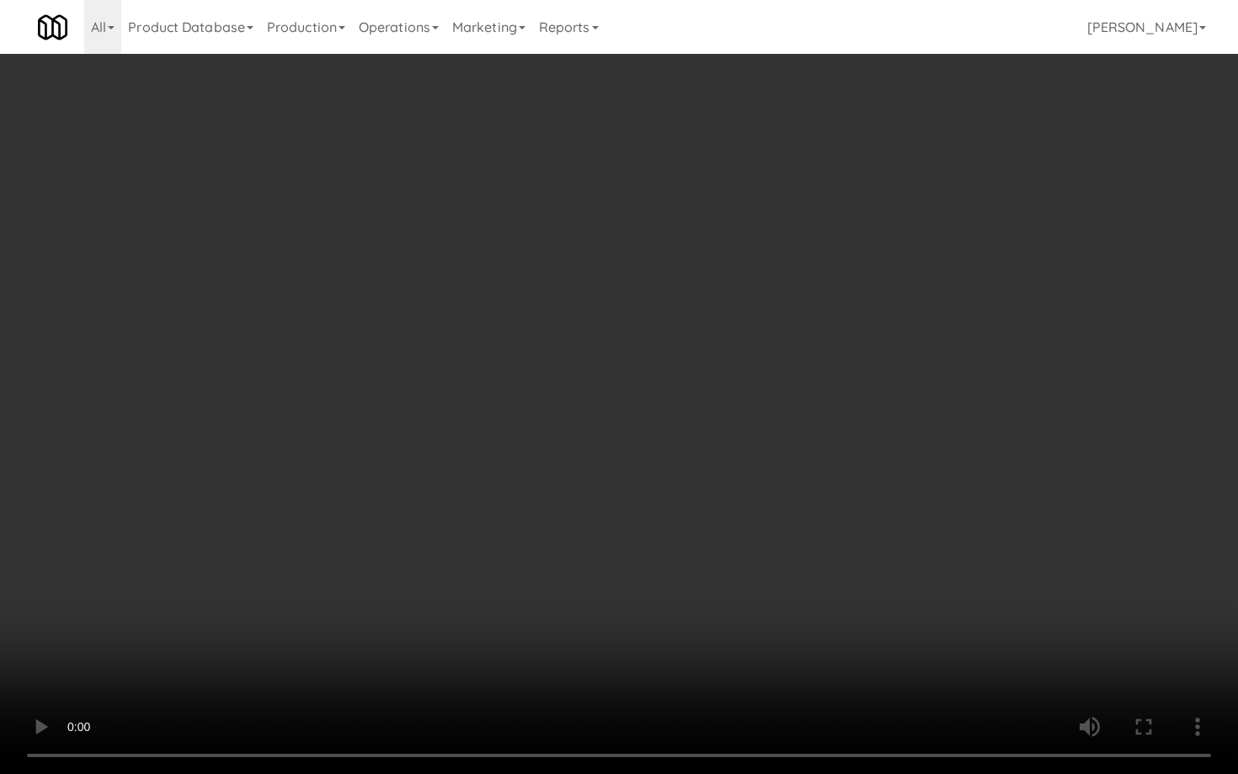
click at [791, 548] on video at bounding box center [619, 387] width 1238 height 774
click at [790, 540] on video at bounding box center [619, 387] width 1238 height 774
click at [789, 540] on video at bounding box center [619, 387] width 1238 height 774
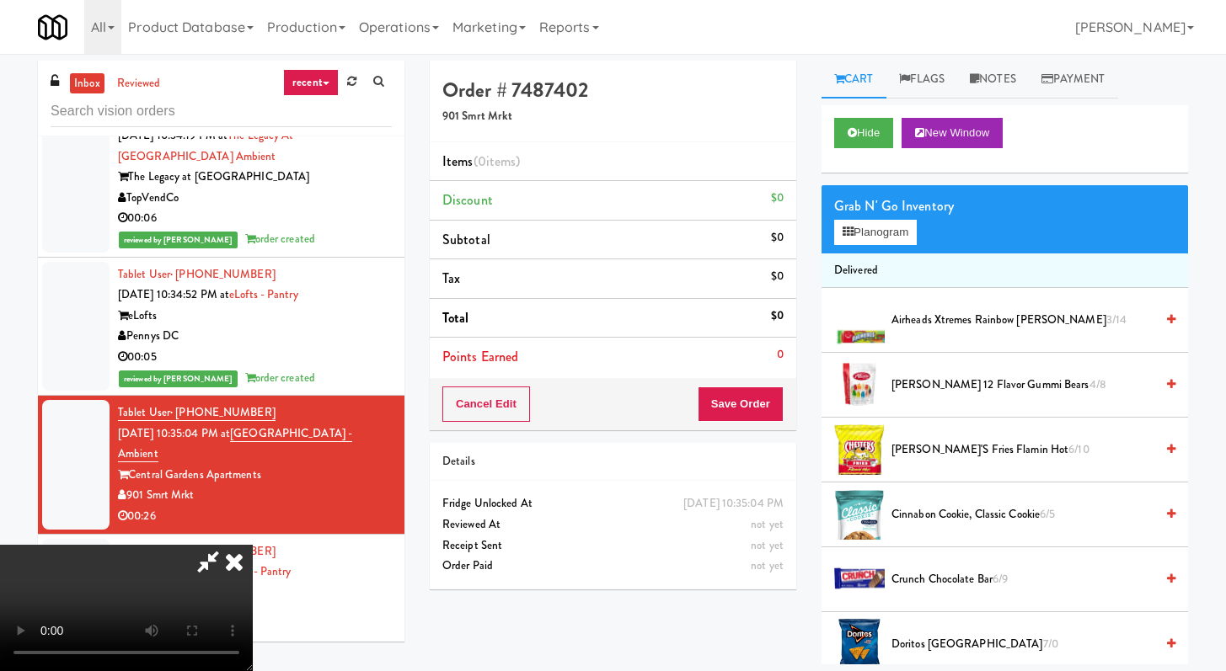
scroll to position [1570, 0]
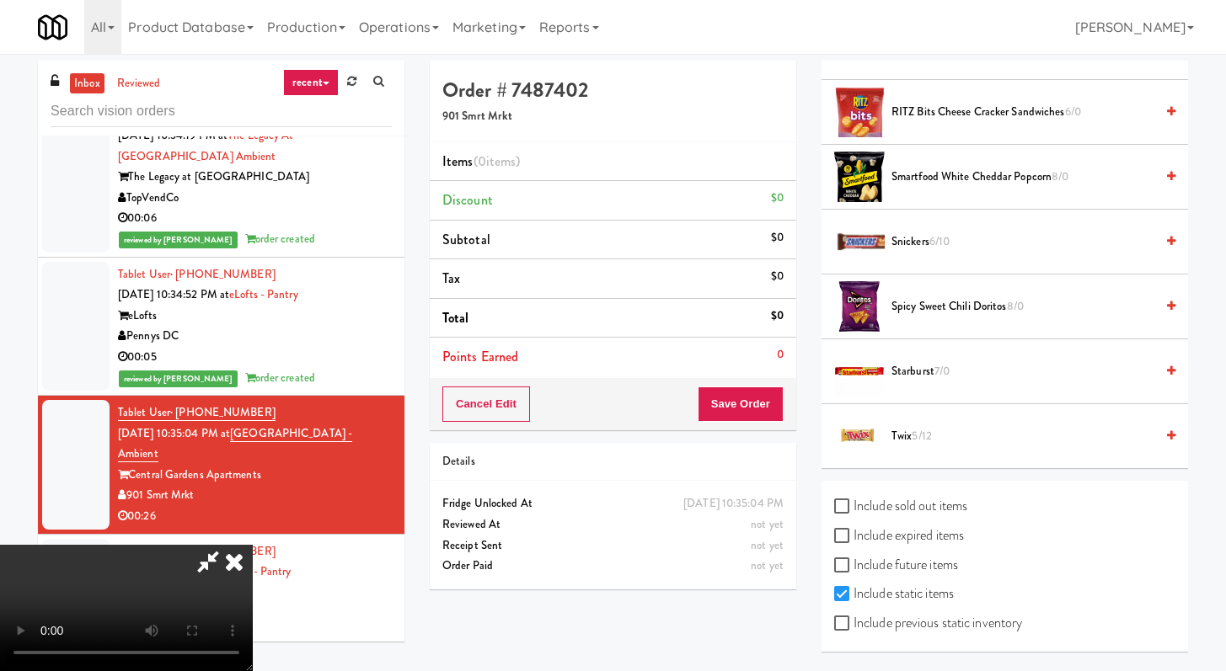
click at [960, 179] on span "Smartfood White Cheddar Popcorn 8/0" at bounding box center [1022, 177] width 263 height 21
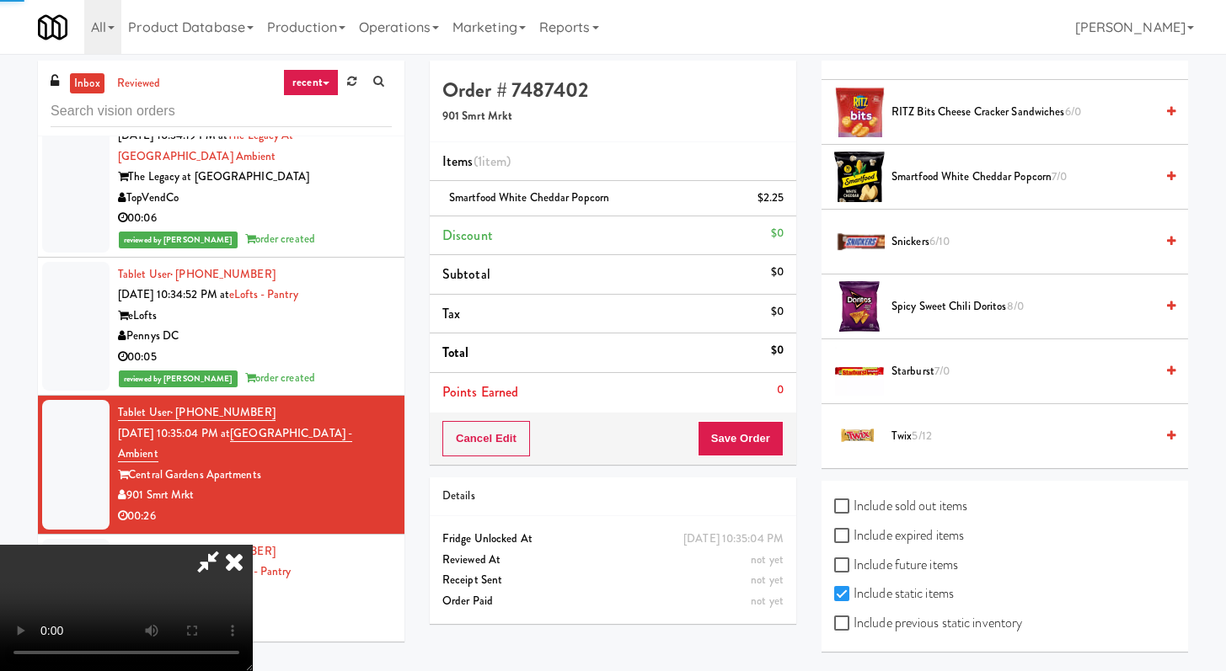
click at [904, 250] on span "Snickers 6/10" at bounding box center [1022, 242] width 263 height 21
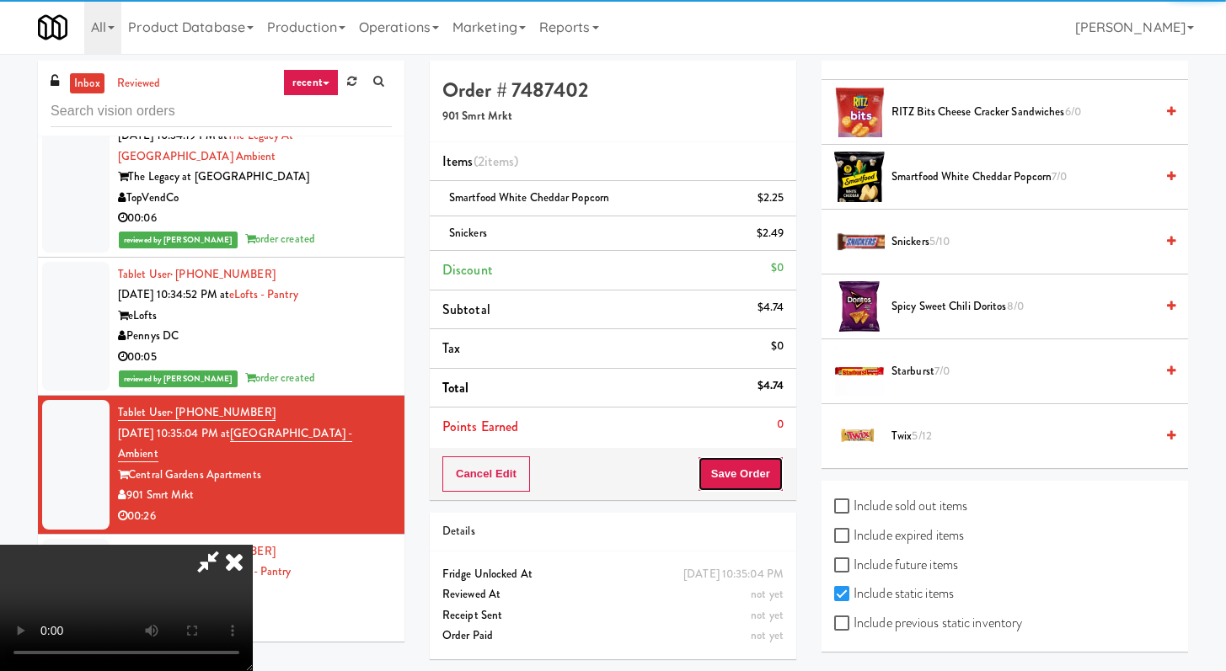
click at [775, 476] on button "Save Order" at bounding box center [740, 474] width 86 height 35
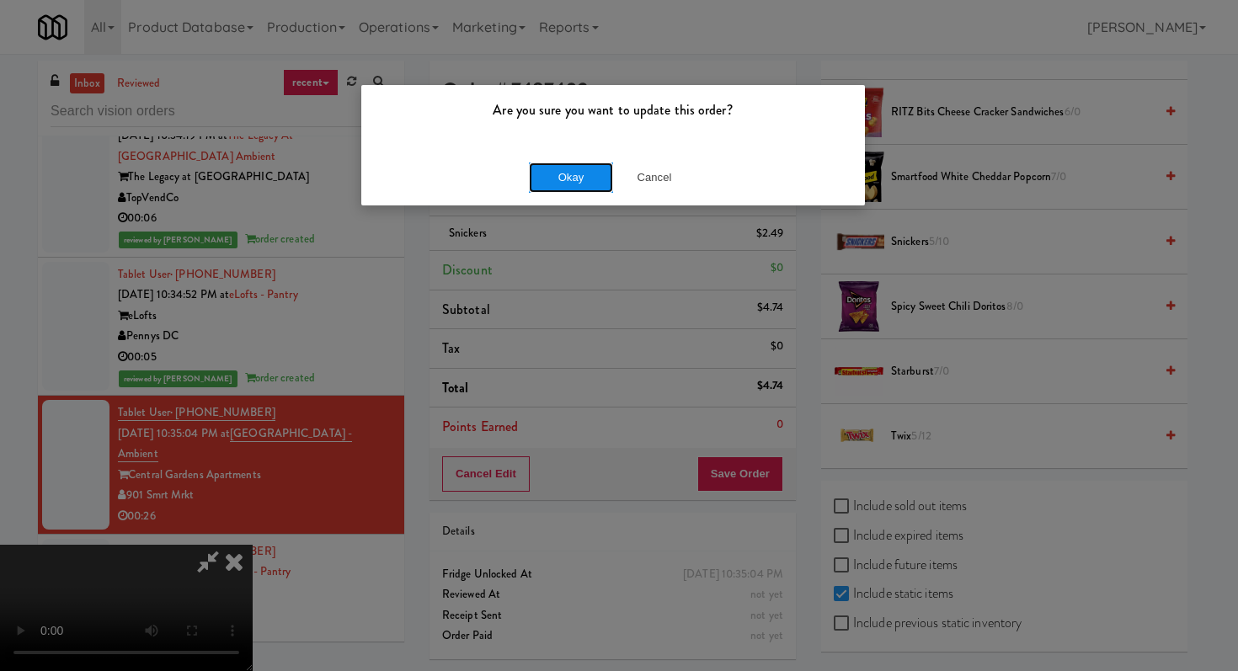
click at [543, 179] on button "Okay" at bounding box center [571, 178] width 84 height 30
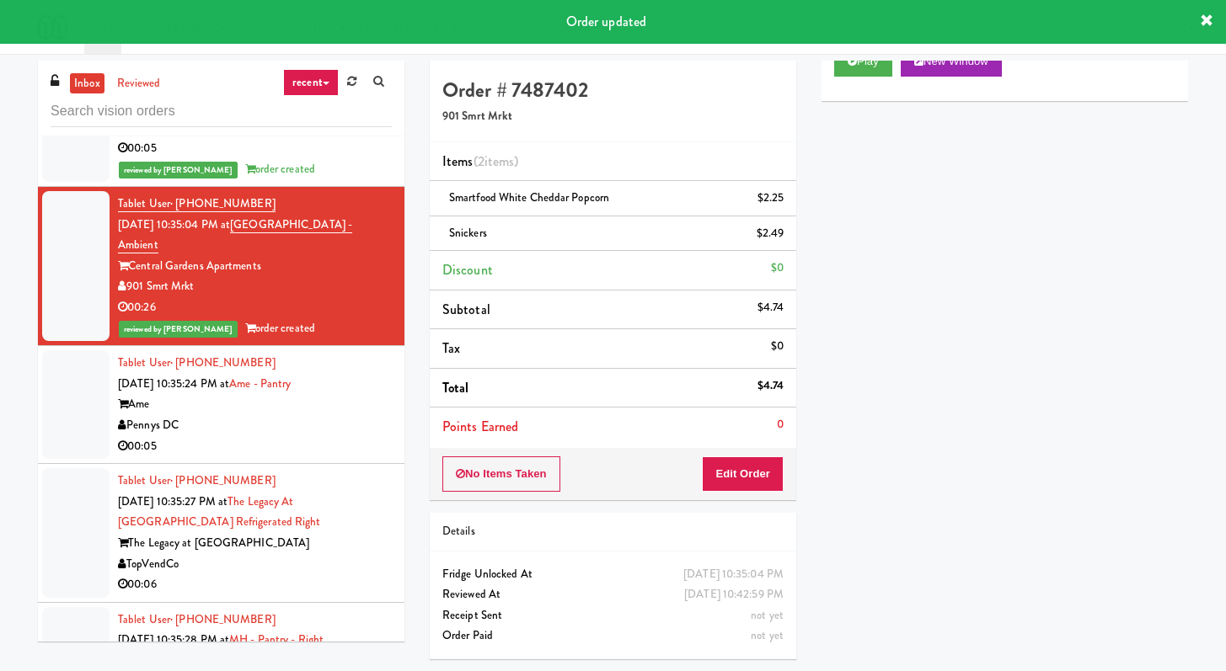
scroll to position [3238, 0]
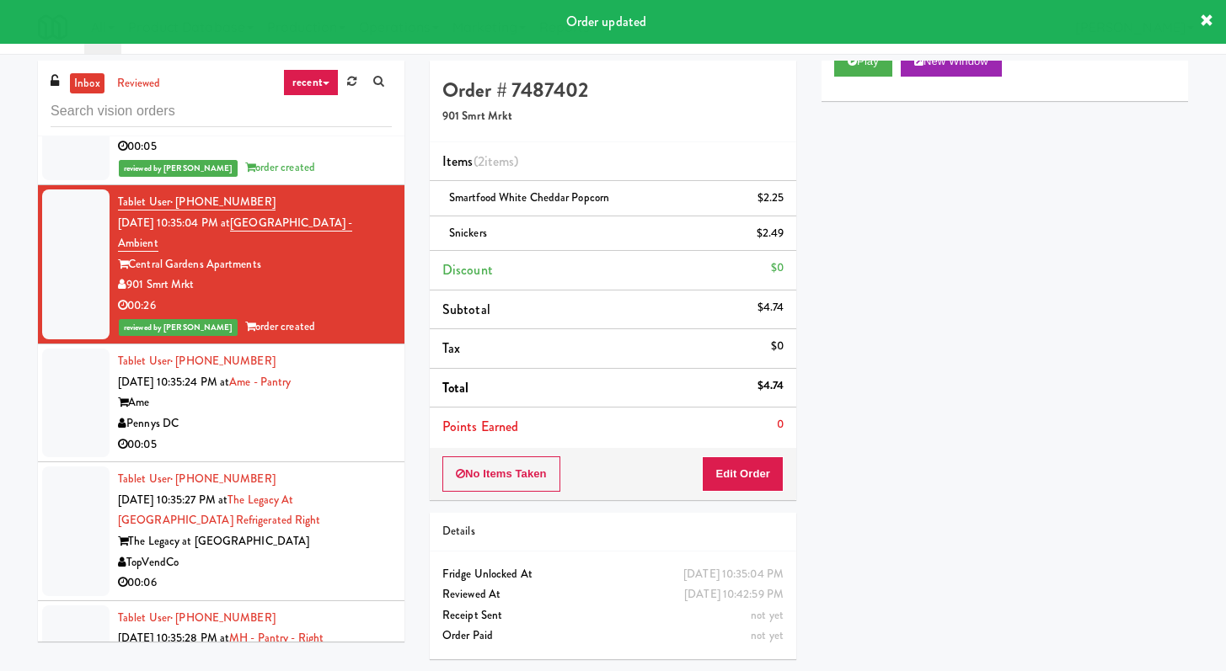
click at [314, 456] on div "00:05" at bounding box center [255, 445] width 274 height 21
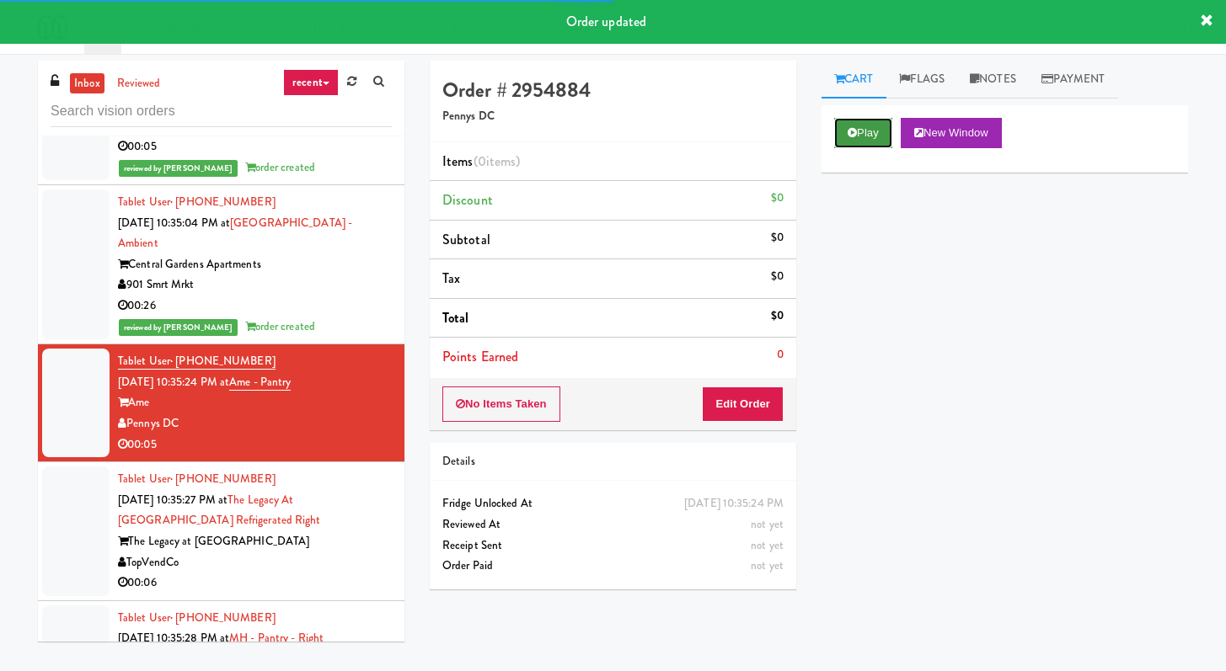
click at [856, 138] on button "Play" at bounding box center [863, 133] width 58 height 30
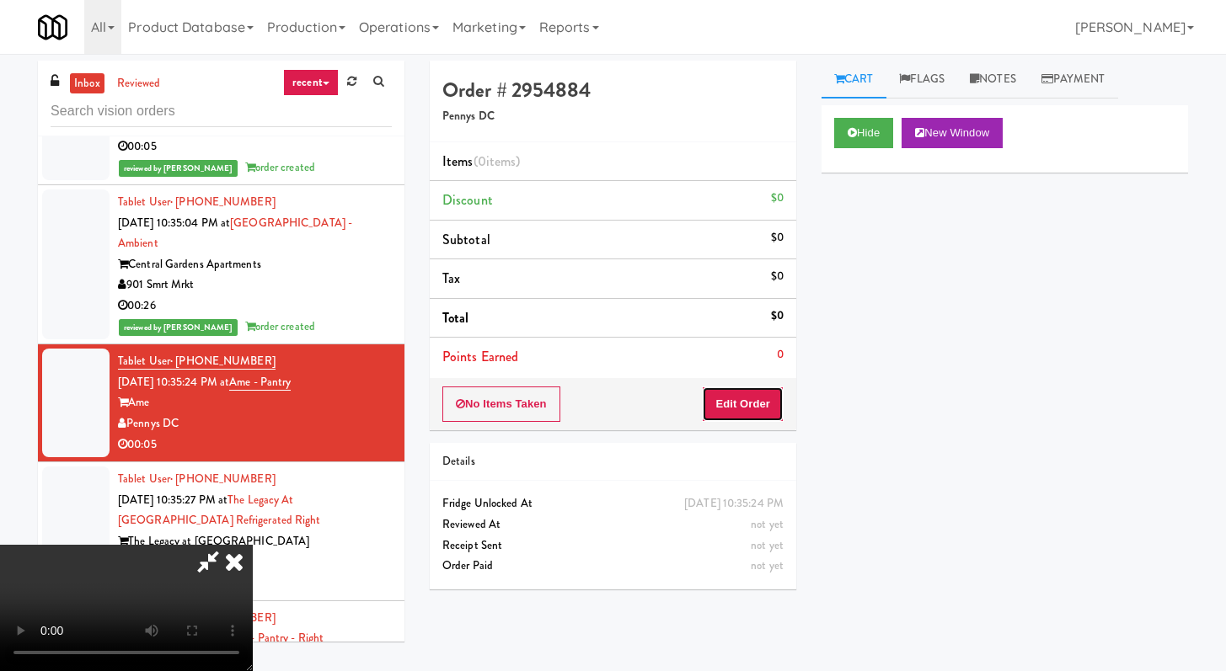
click at [759, 402] on button "Edit Order" at bounding box center [743, 404] width 82 height 35
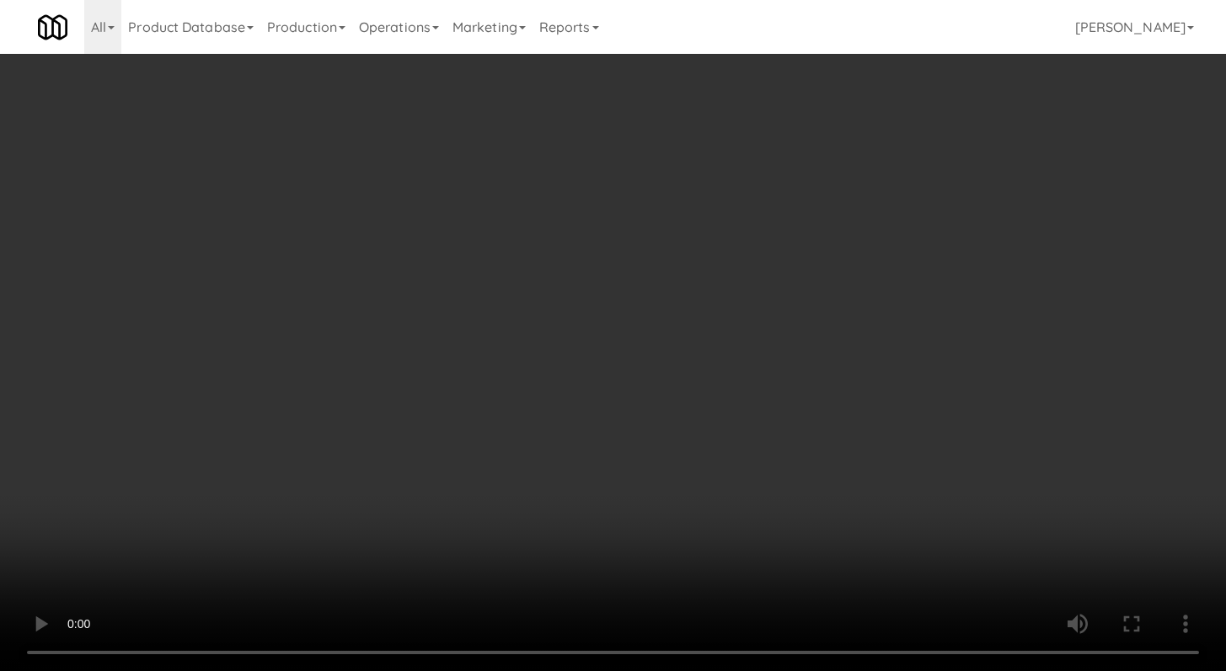
scroll to position [3218, 0]
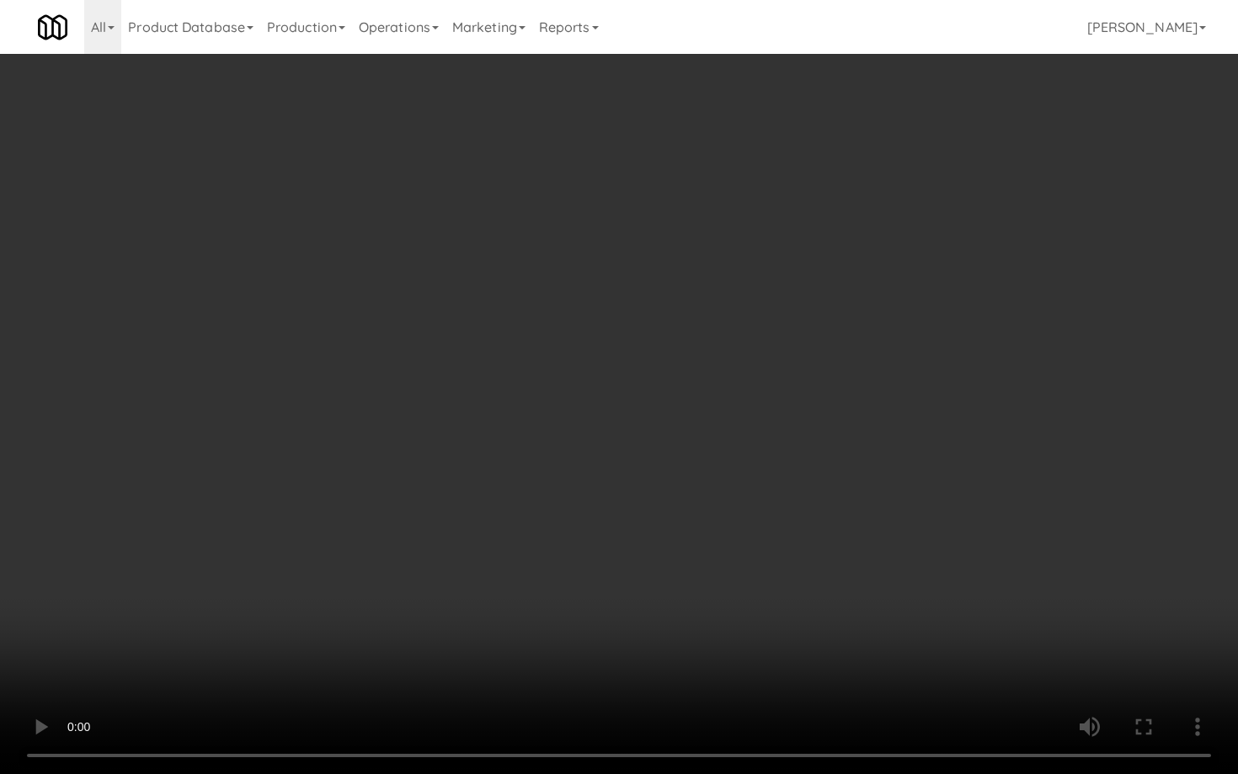
click at [593, 602] on video at bounding box center [619, 387] width 1238 height 774
click at [771, 539] on video at bounding box center [619, 387] width 1238 height 774
click at [771, 541] on video at bounding box center [619, 387] width 1238 height 774
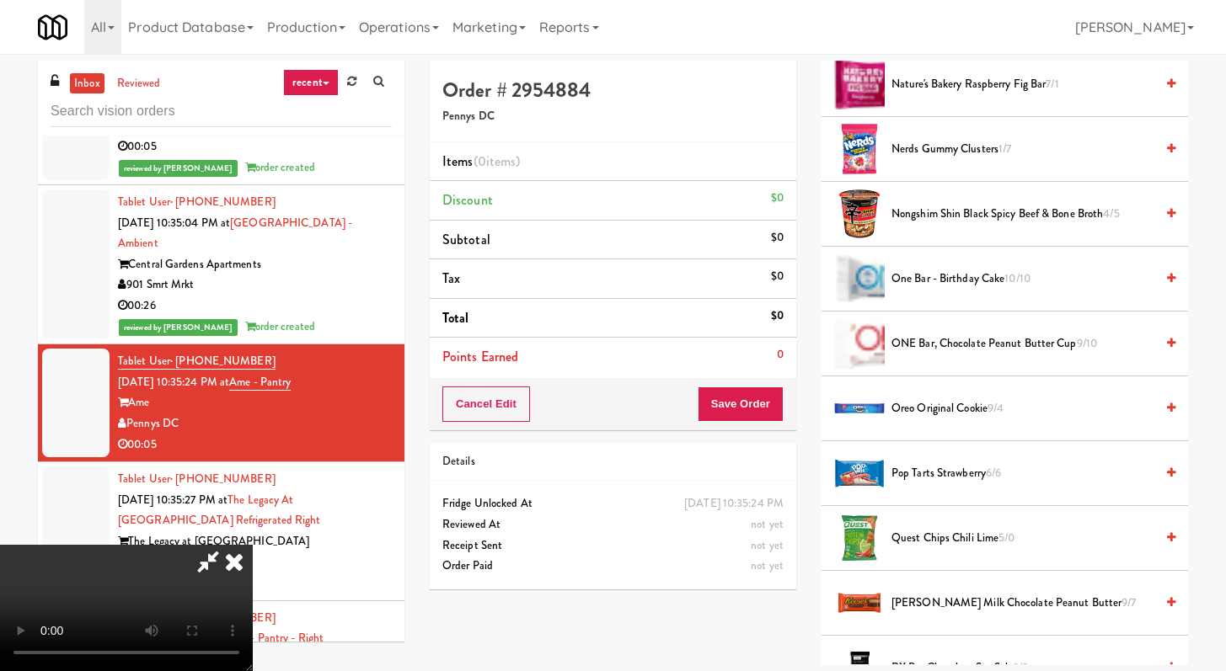
scroll to position [1210, 0]
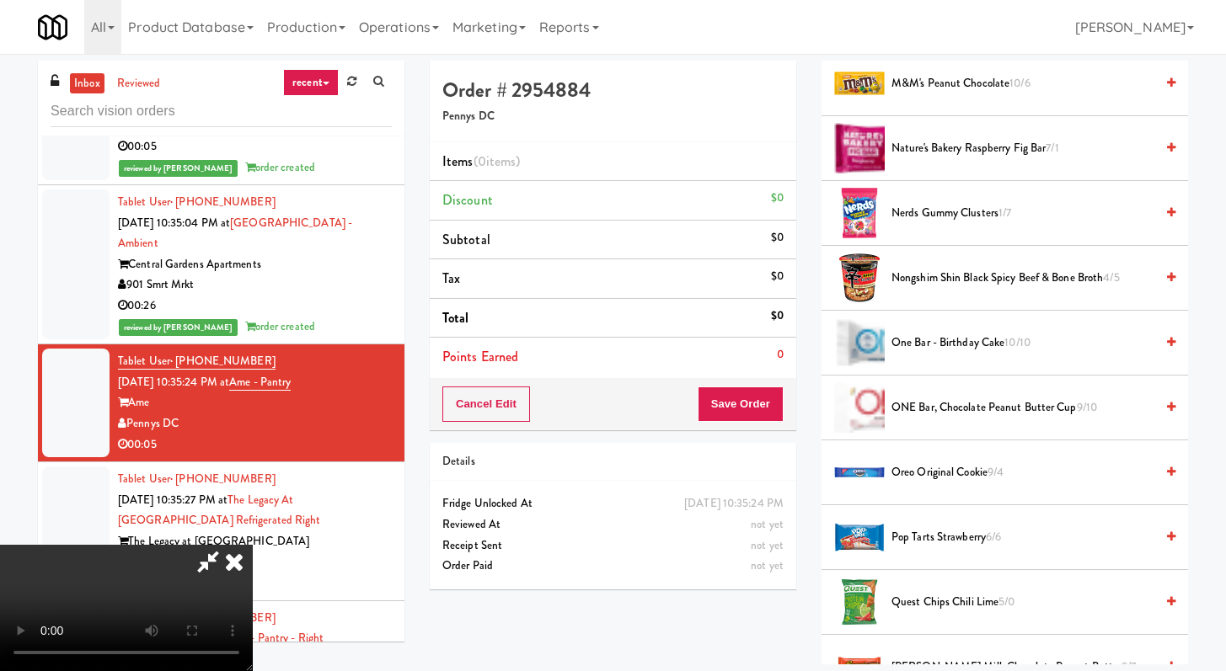
click at [913, 138] on span "Nature's Bakery Raspberry Fig Bar 7/1" at bounding box center [1022, 148] width 263 height 21
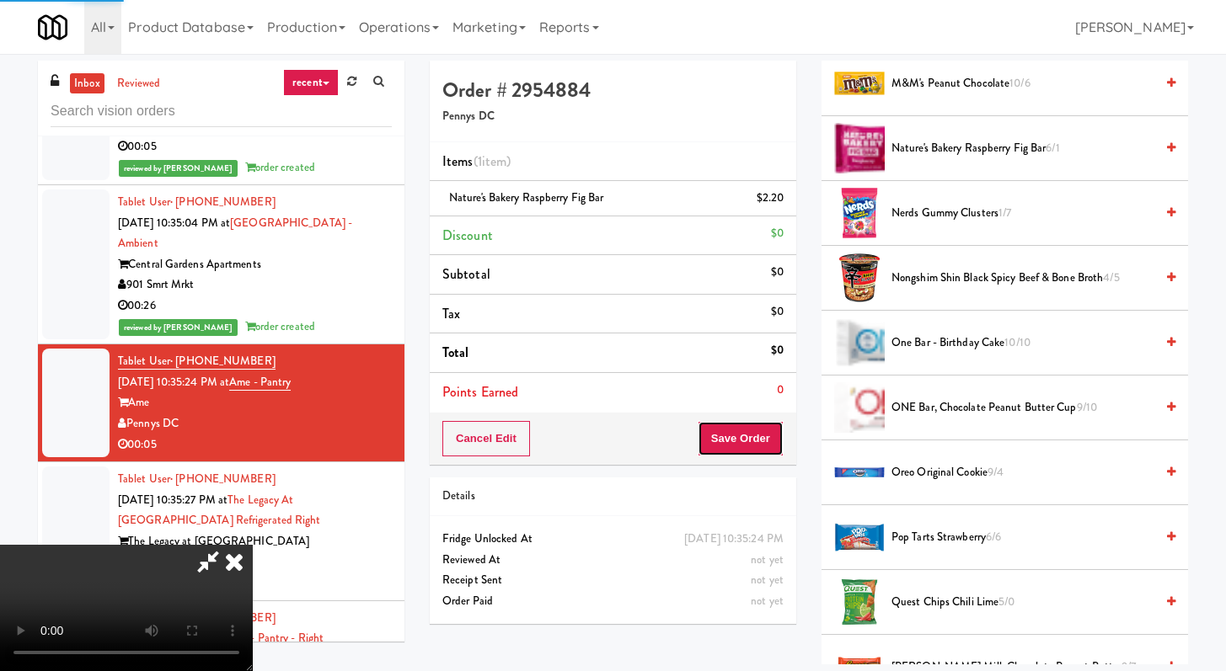
click at [761, 437] on button "Save Order" at bounding box center [740, 438] width 86 height 35
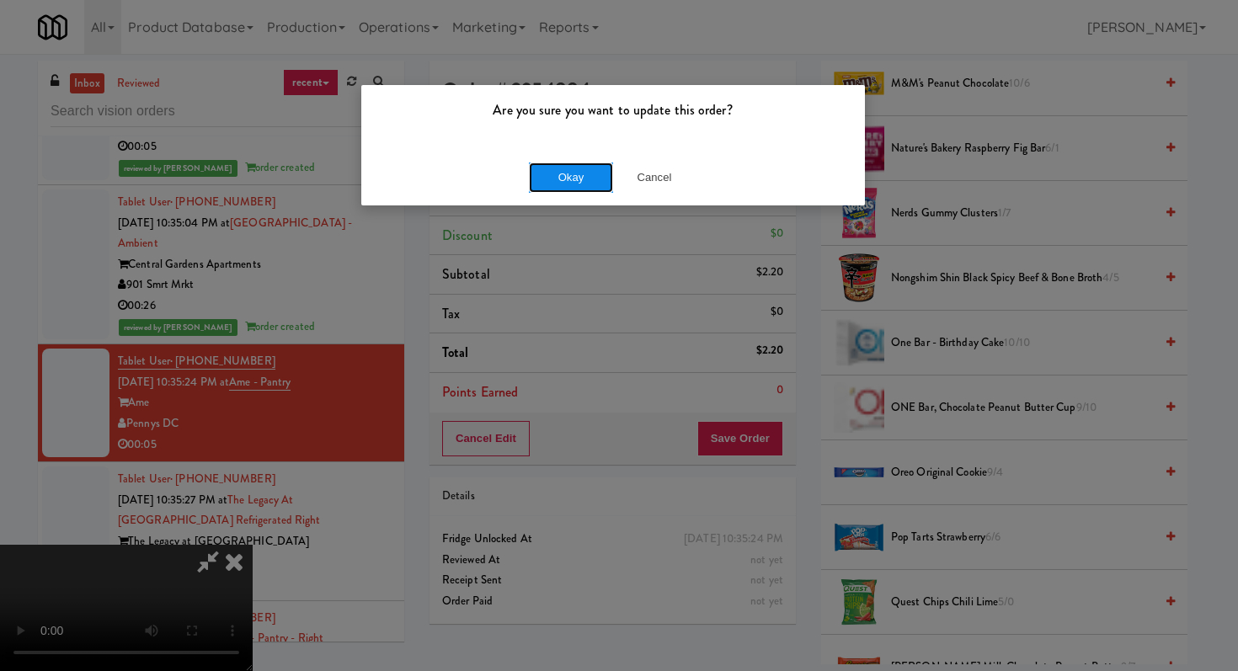
click at [574, 170] on button "Okay" at bounding box center [571, 178] width 84 height 30
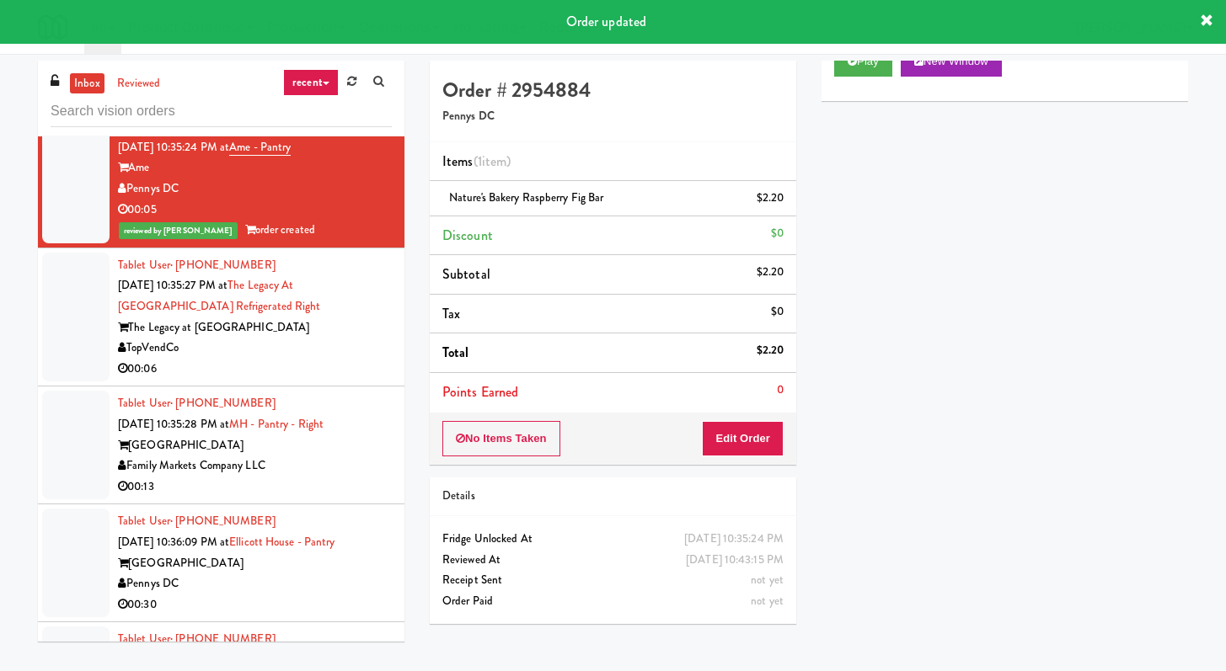
scroll to position [3613, 0]
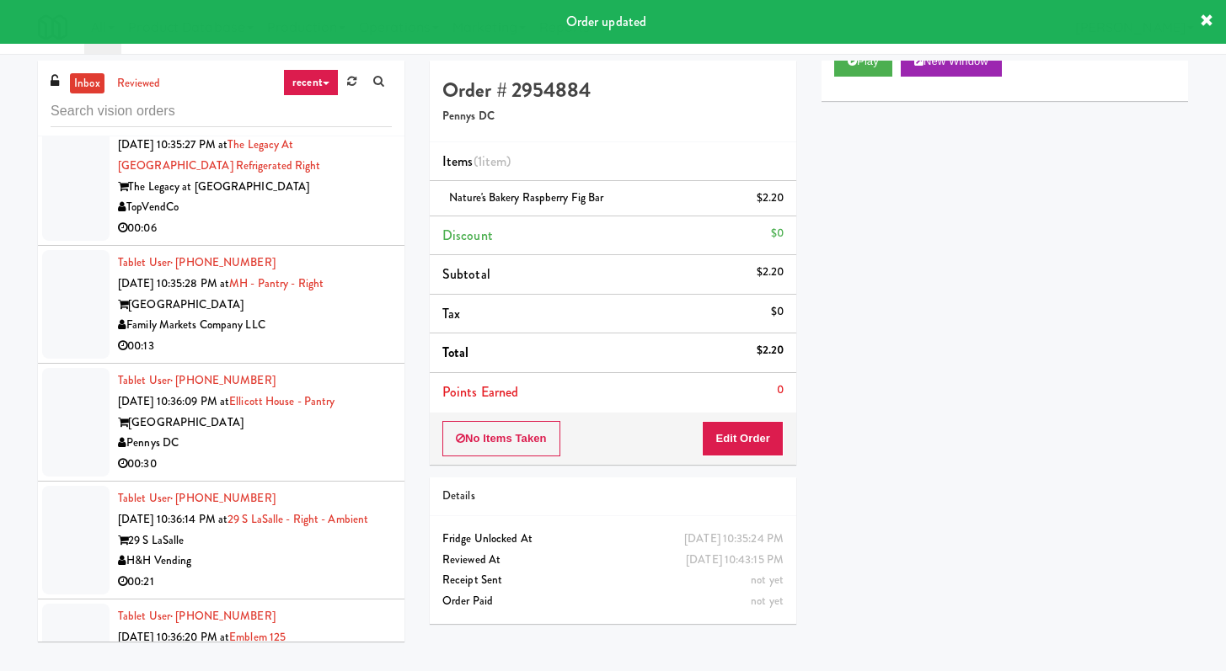
click at [319, 218] on div "TopVendCo" at bounding box center [255, 207] width 274 height 21
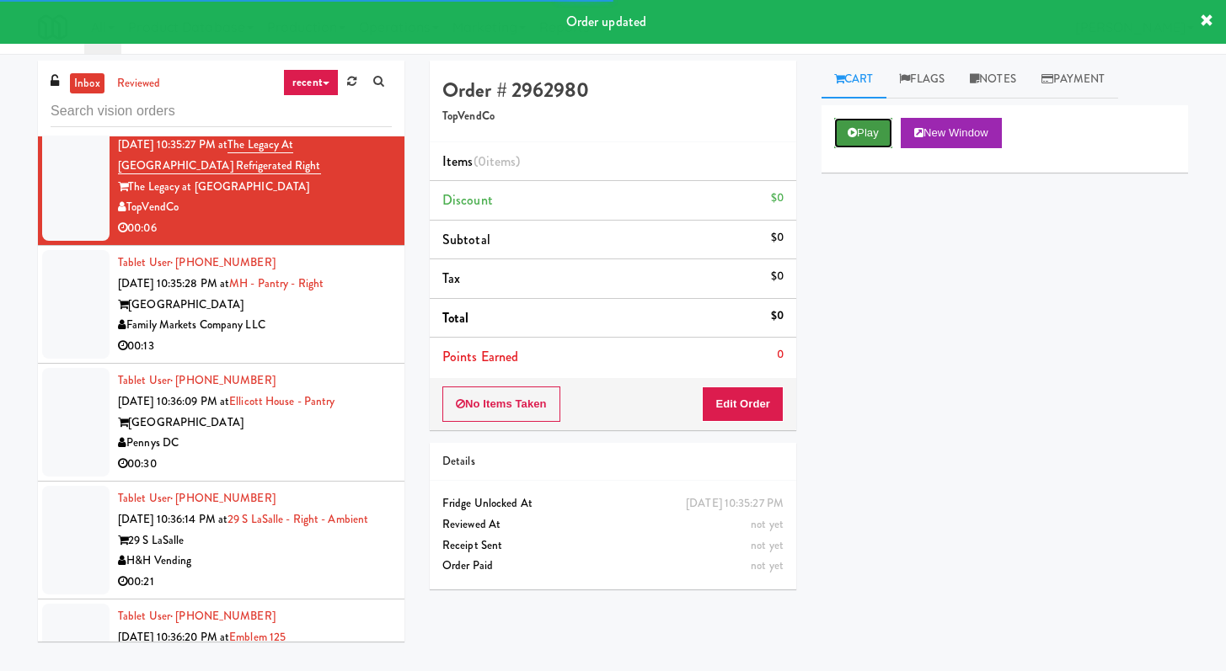
click at [863, 129] on button "Play" at bounding box center [863, 133] width 58 height 30
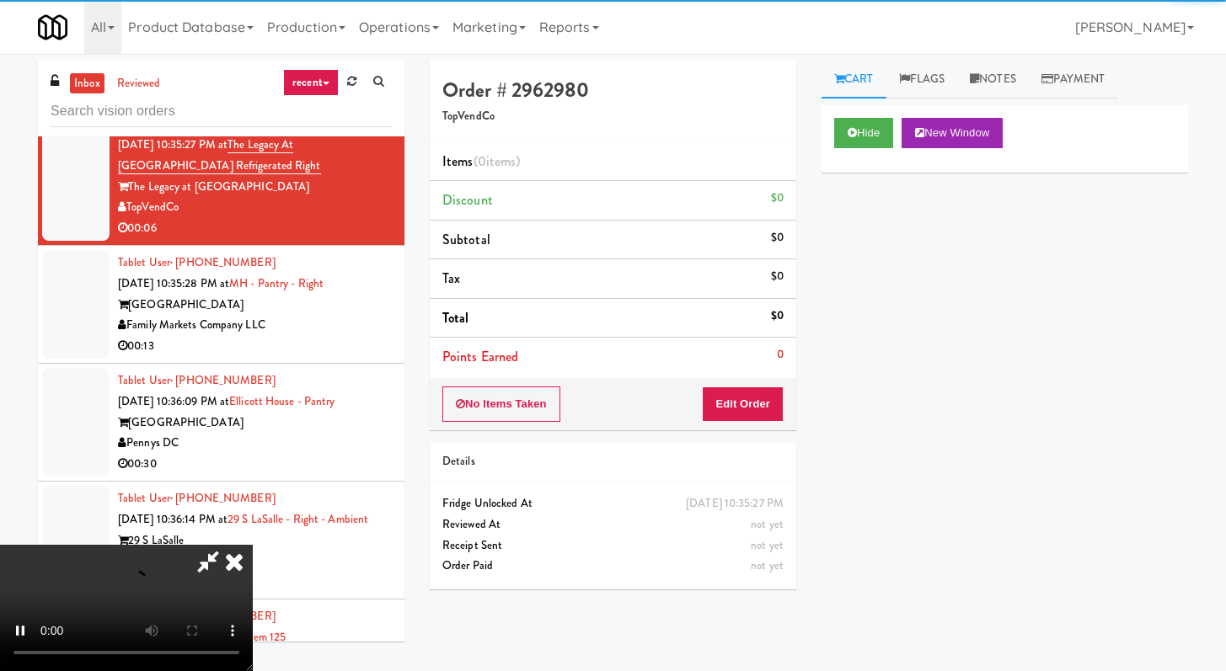
click at [721, 430] on div "Order # 2962980 TopVendCo Items (0 items ) Discount $0 Subtotal $0 Tax $0 Total…" at bounding box center [613, 332] width 392 height 542
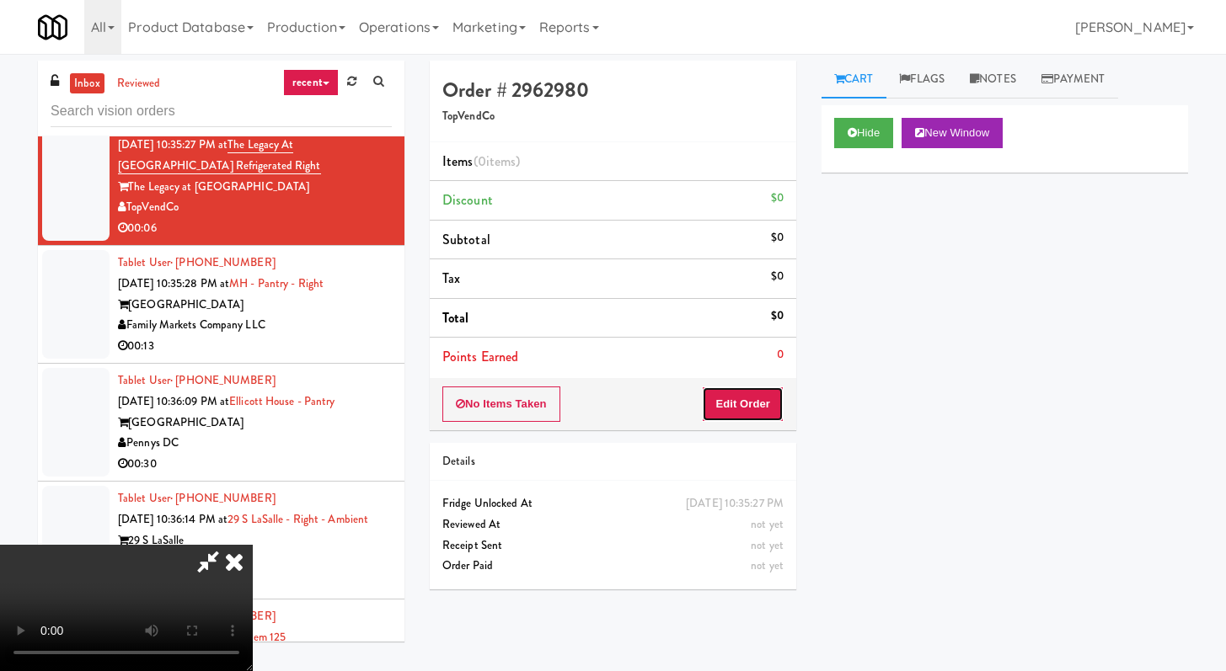
click at [731, 414] on button "Edit Order" at bounding box center [743, 404] width 82 height 35
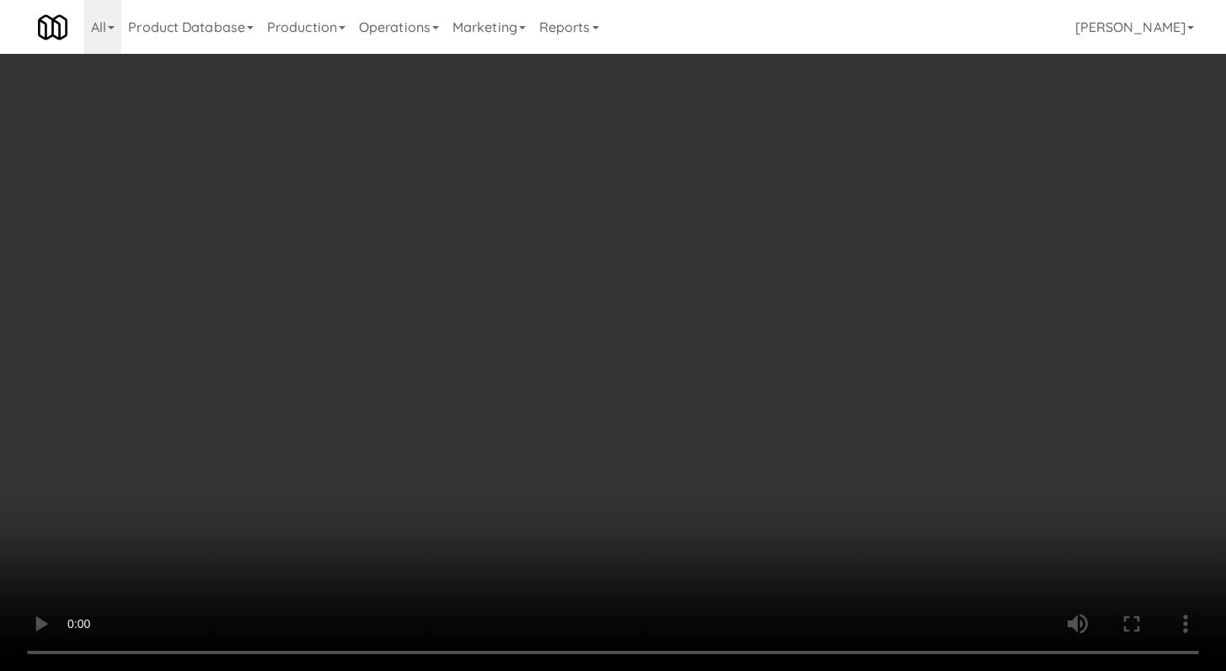
scroll to position [3593, 0]
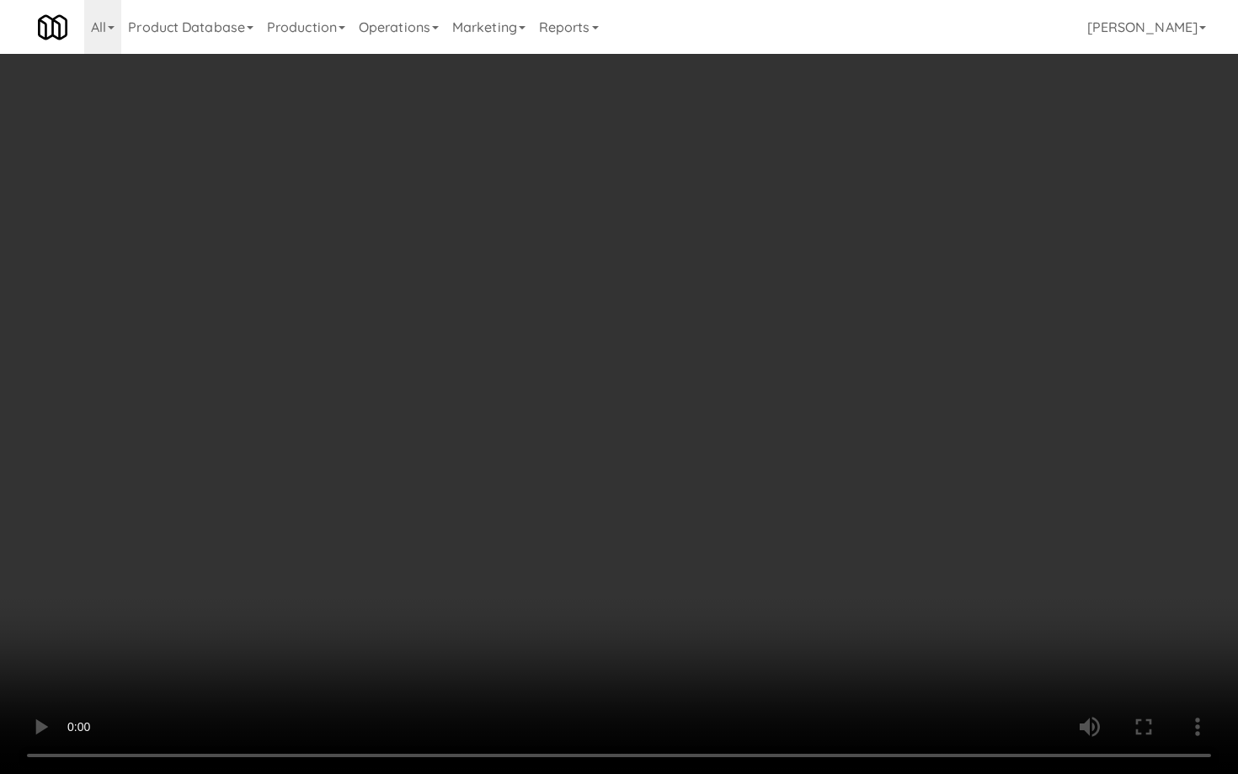
click at [645, 633] on video at bounding box center [619, 387] width 1238 height 774
click at [647, 631] on video at bounding box center [619, 387] width 1238 height 774
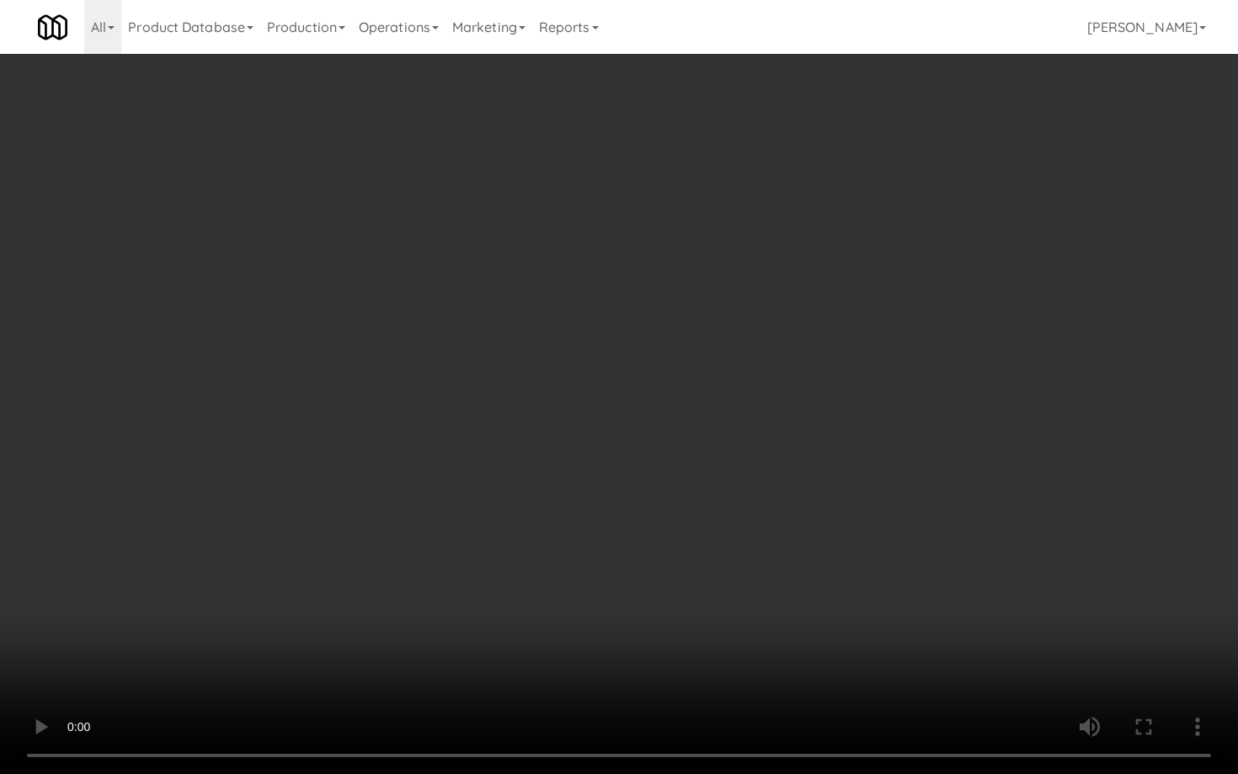
click at [647, 631] on video at bounding box center [619, 387] width 1238 height 774
click at [750, 606] on video at bounding box center [619, 387] width 1238 height 774
click at [750, 607] on video at bounding box center [619, 387] width 1238 height 774
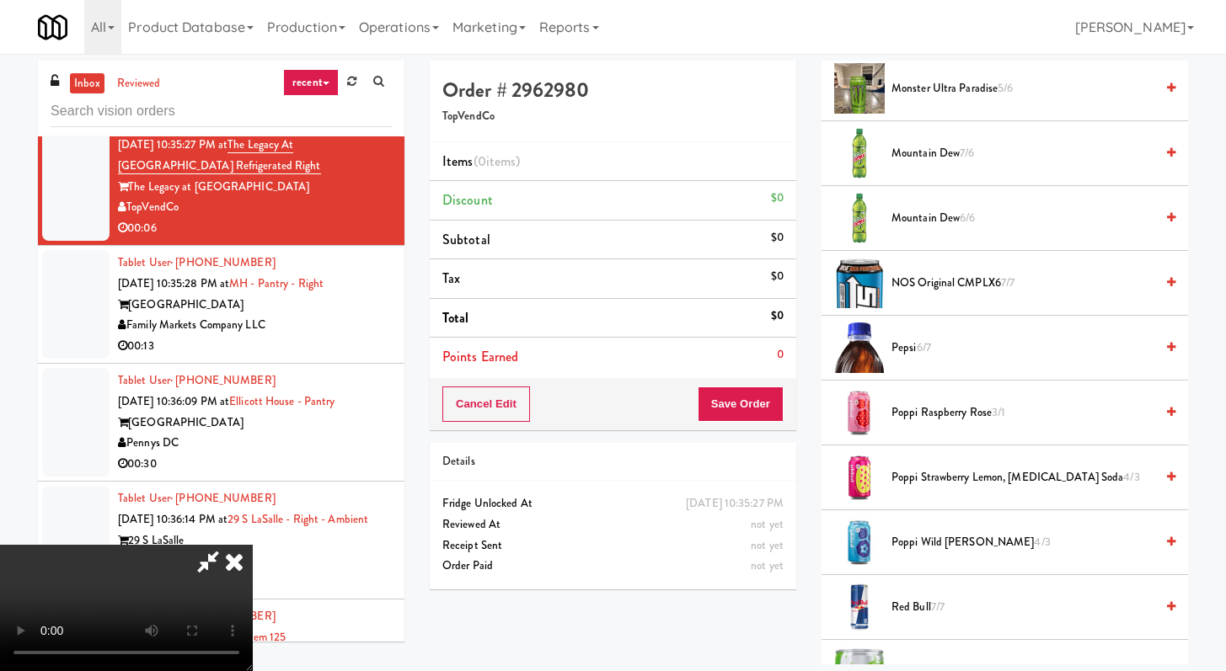
scroll to position [1837, 0]
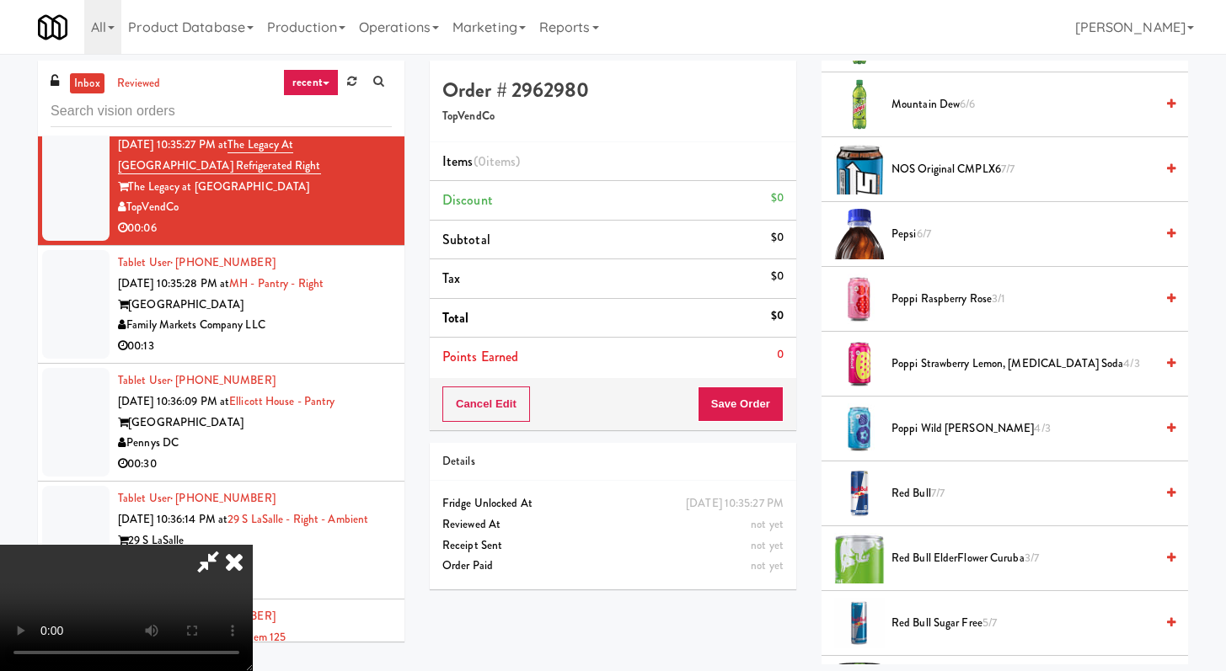
click at [920, 309] on li "Poppi Raspberry Rose 3/1" at bounding box center [1004, 299] width 366 height 65
click at [904, 309] on span "Poppi Raspberry Rose 3/1" at bounding box center [1022, 299] width 263 height 21
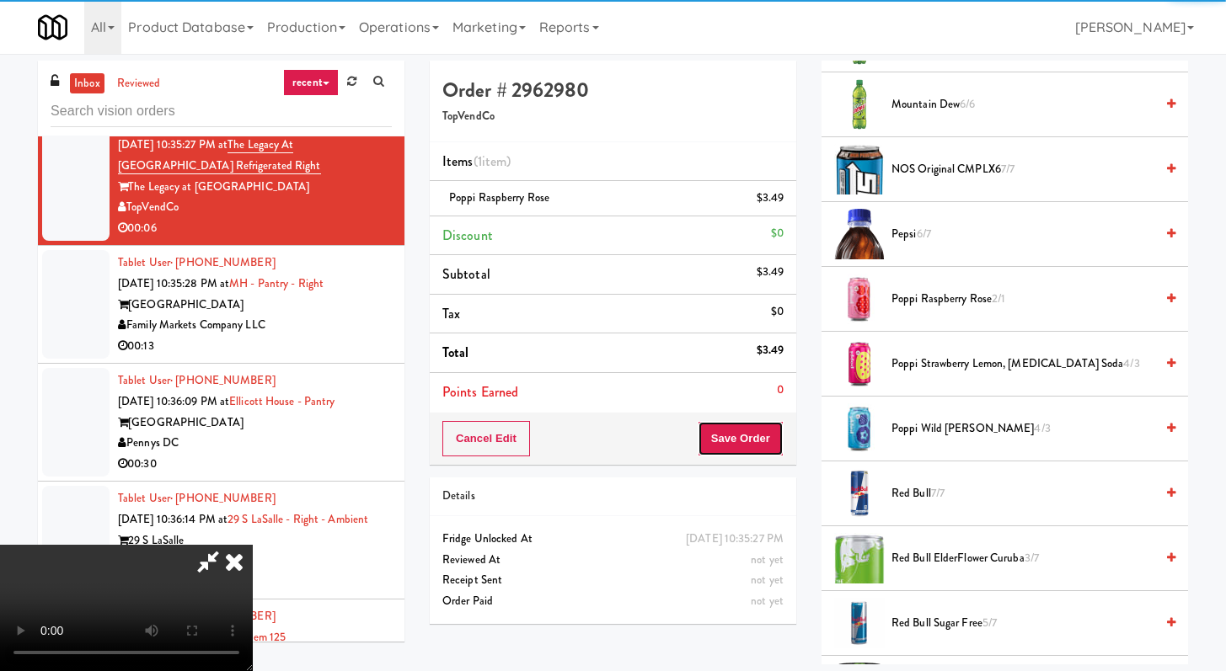
click at [756, 434] on button "Save Order" at bounding box center [740, 438] width 86 height 35
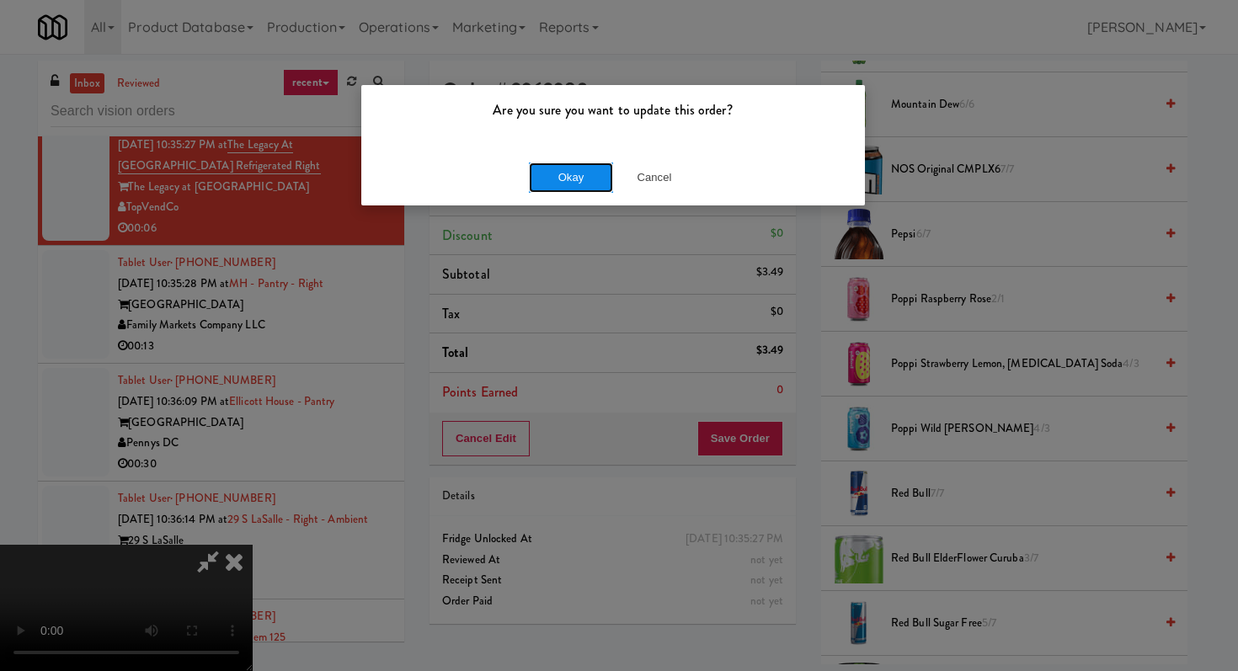
click at [596, 182] on button "Okay" at bounding box center [571, 178] width 84 height 30
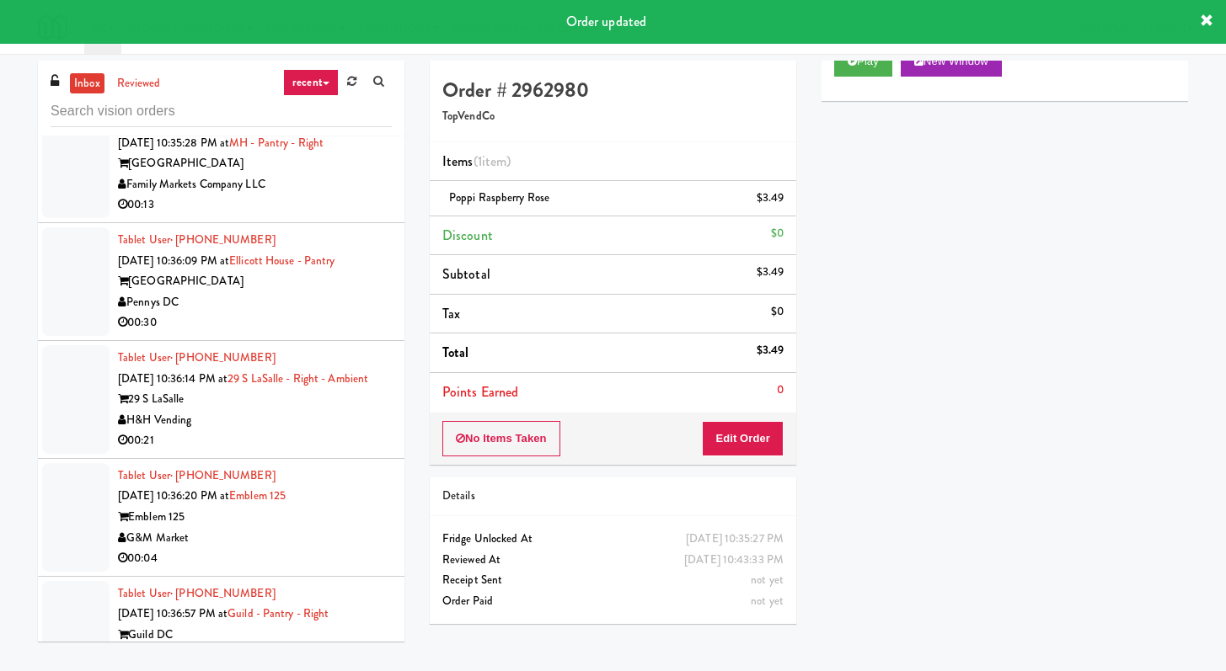
scroll to position [3774, 0]
click at [365, 224] on li "Tablet User · (202) 538-1935 [DATE] 10:35:28 PM at MH - Pantry - Right Market H…" at bounding box center [221, 165] width 366 height 118
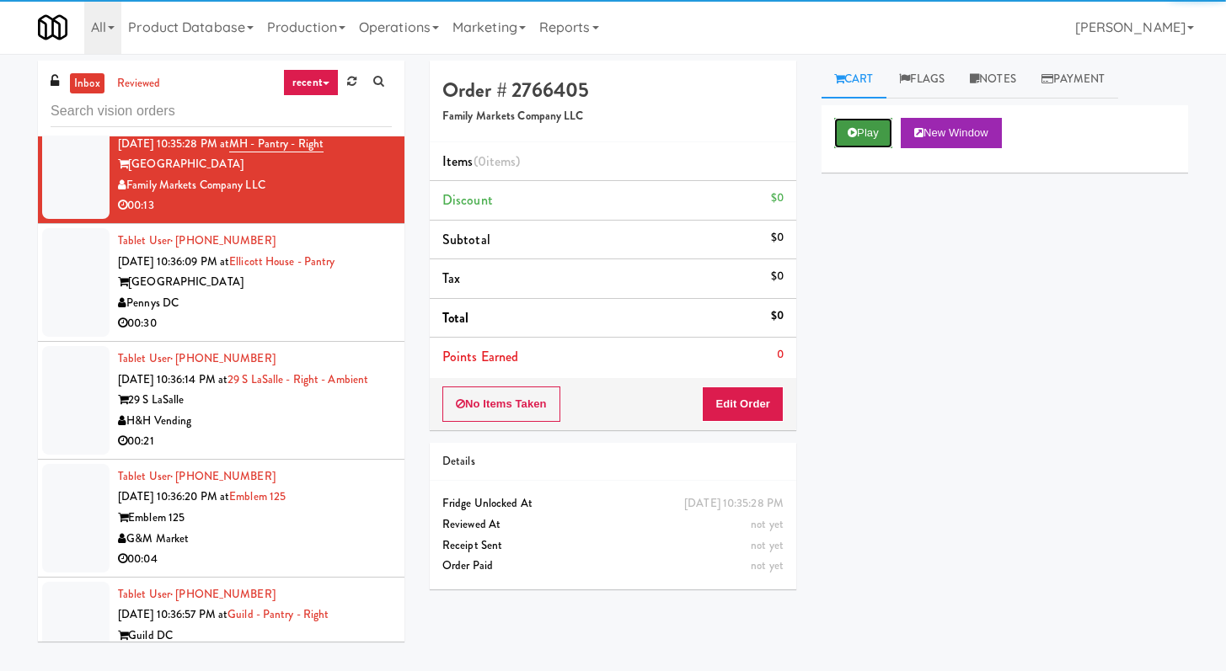
click at [857, 124] on button "Play" at bounding box center [863, 133] width 58 height 30
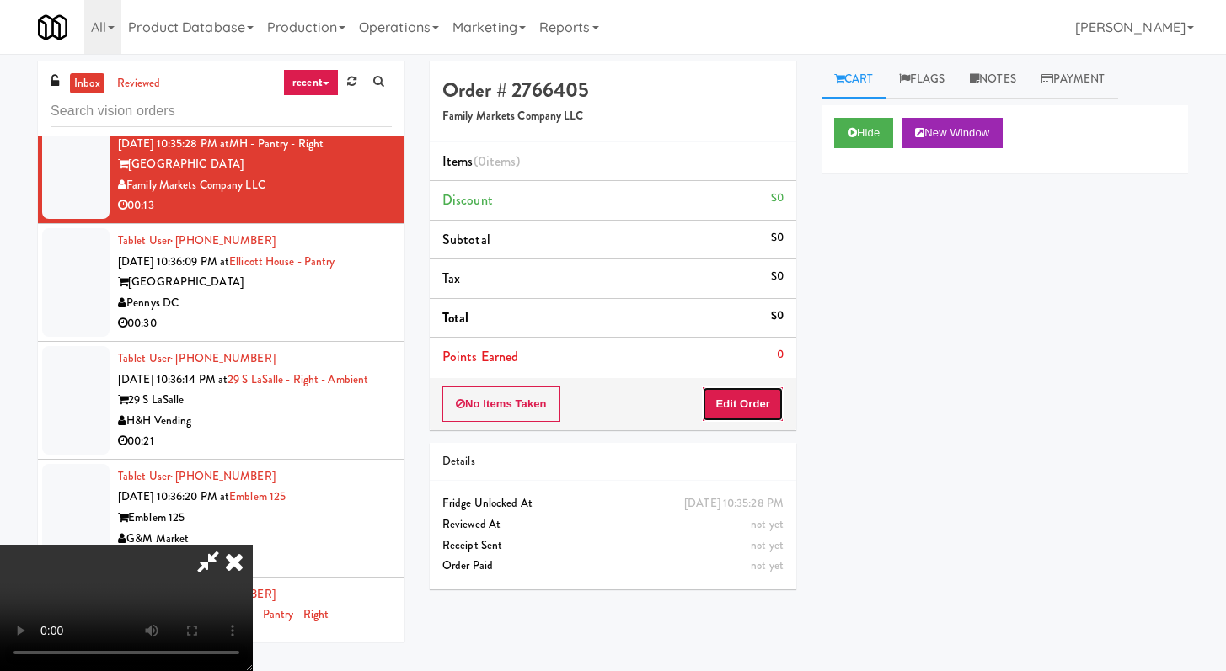
click at [750, 402] on button "Edit Order" at bounding box center [743, 404] width 82 height 35
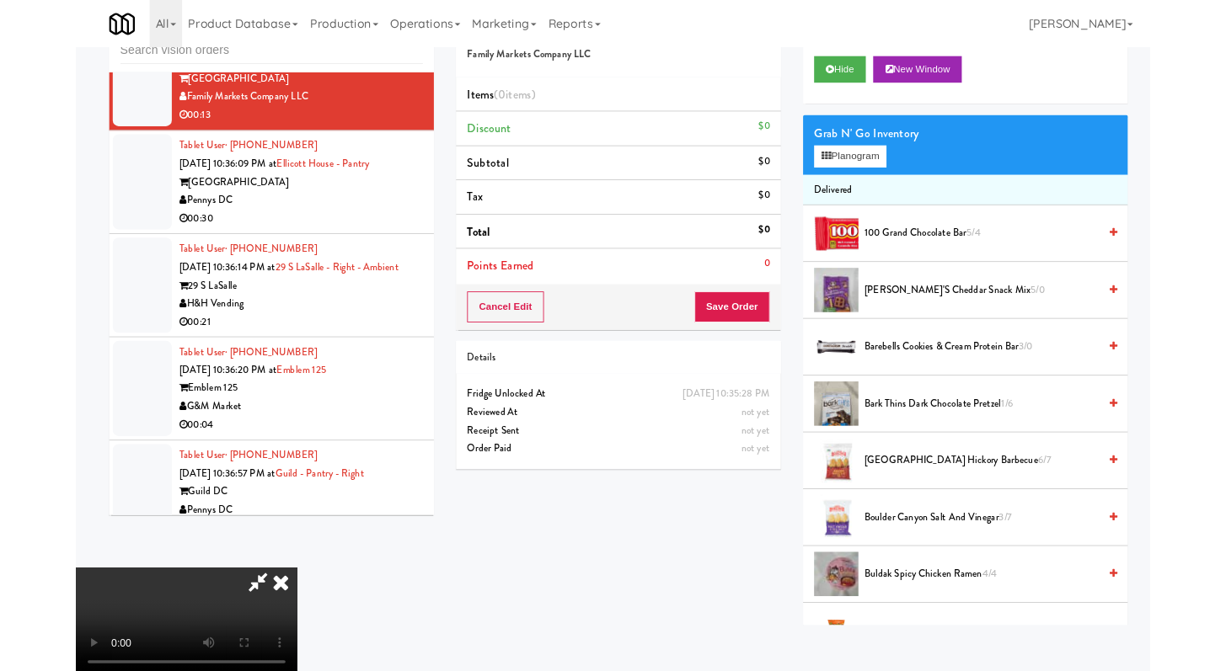
scroll to position [3754, 0]
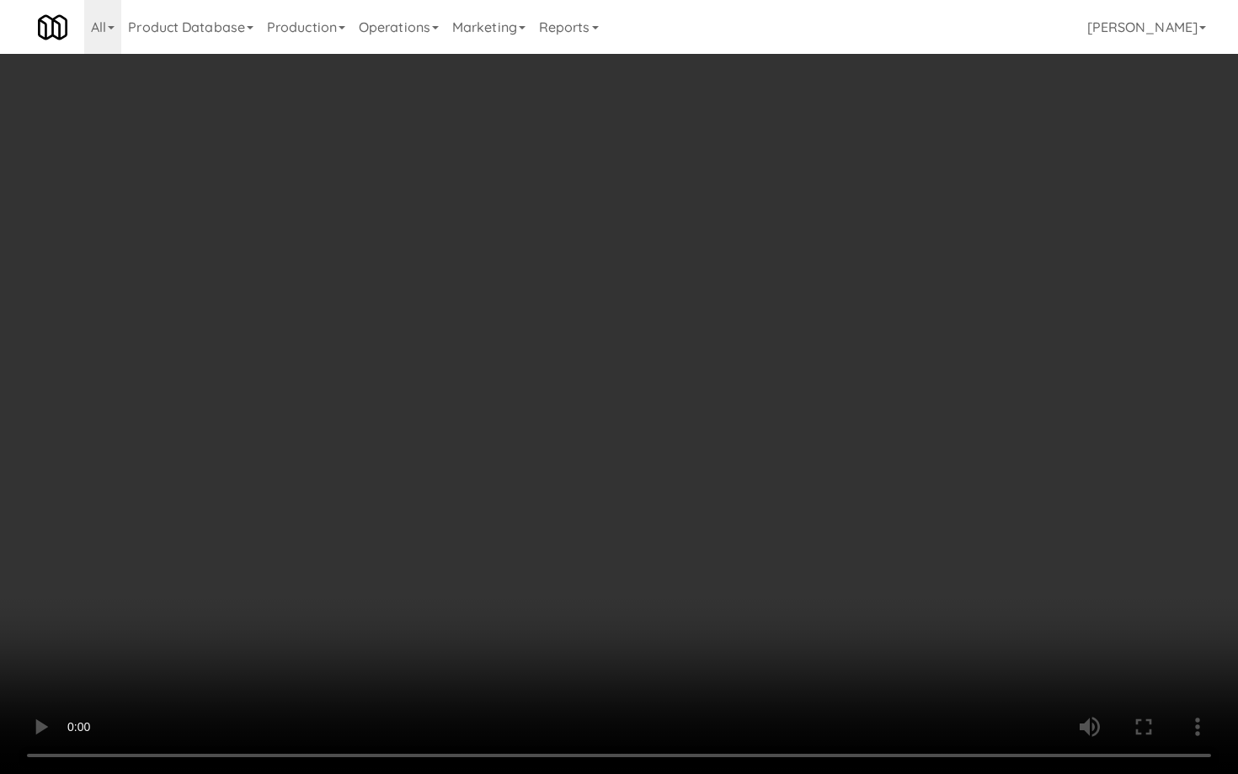
click at [892, 553] on video at bounding box center [619, 387] width 1238 height 774
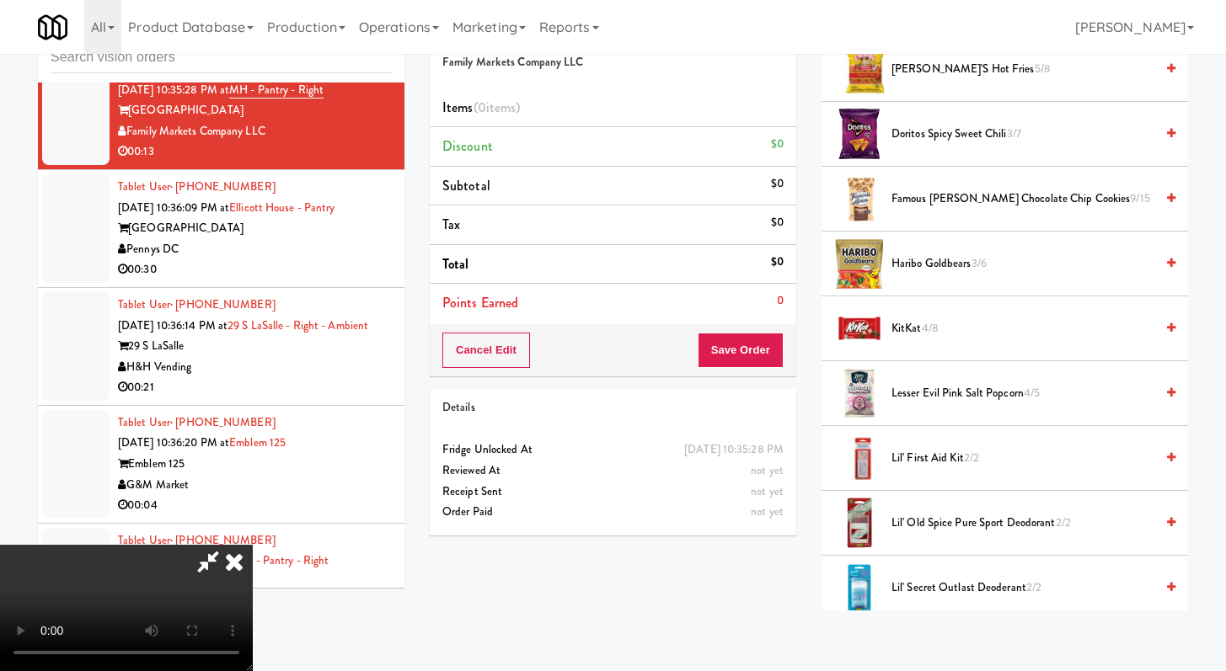
scroll to position [703, 0]
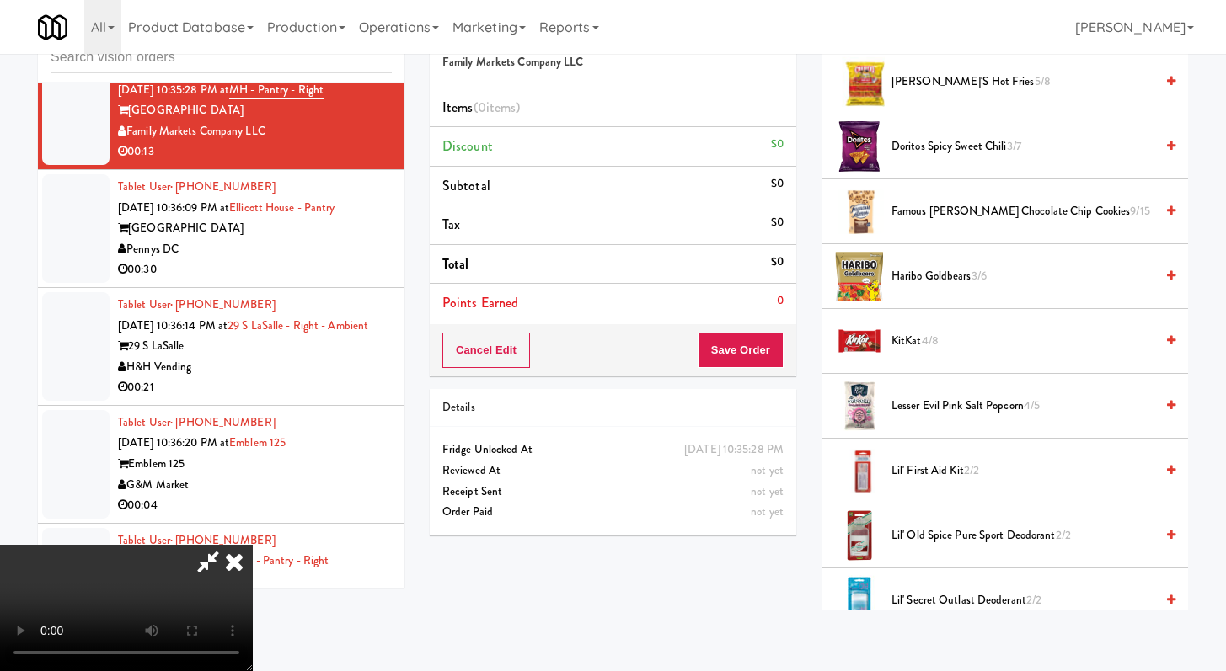
click at [971, 145] on span "Doritos Spicy Sweet Chili 3/7" at bounding box center [1022, 146] width 263 height 21
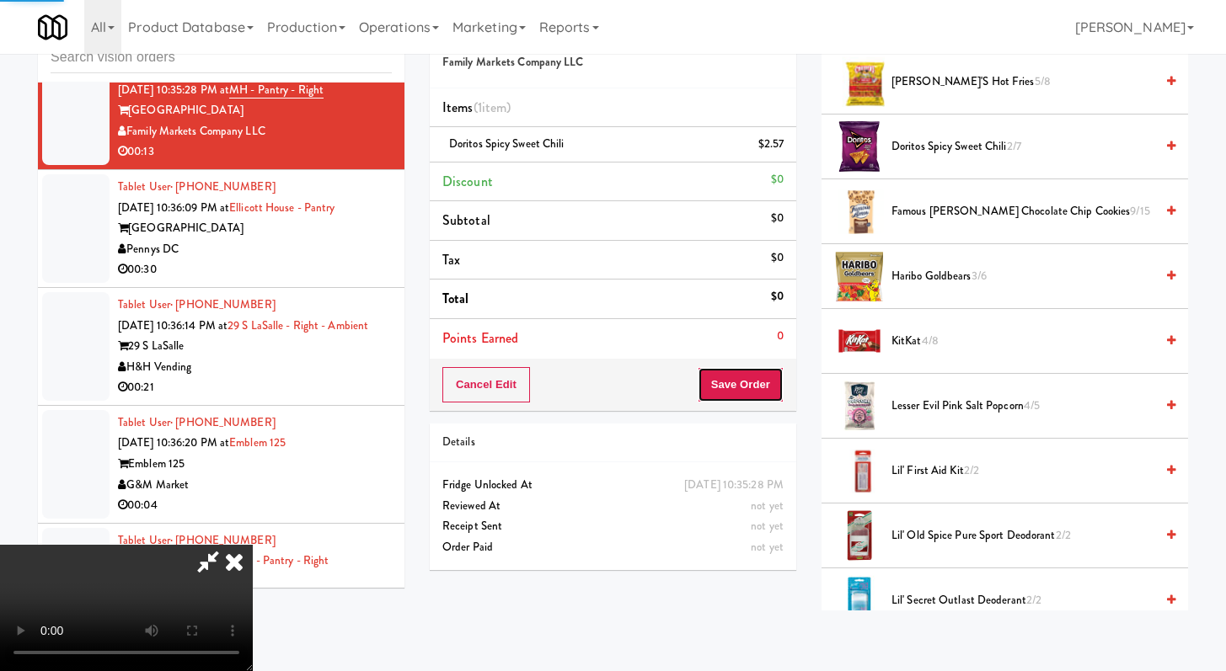
click at [756, 398] on button "Save Order" at bounding box center [740, 384] width 86 height 35
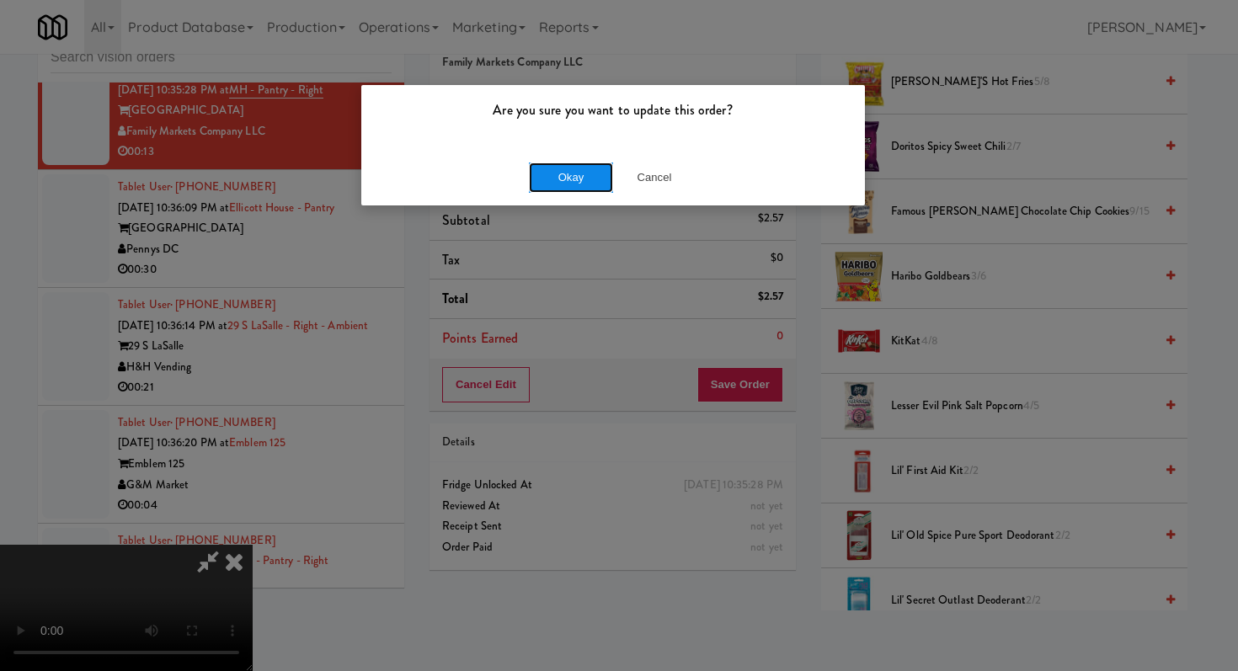
click at [559, 171] on button "Okay" at bounding box center [571, 178] width 84 height 30
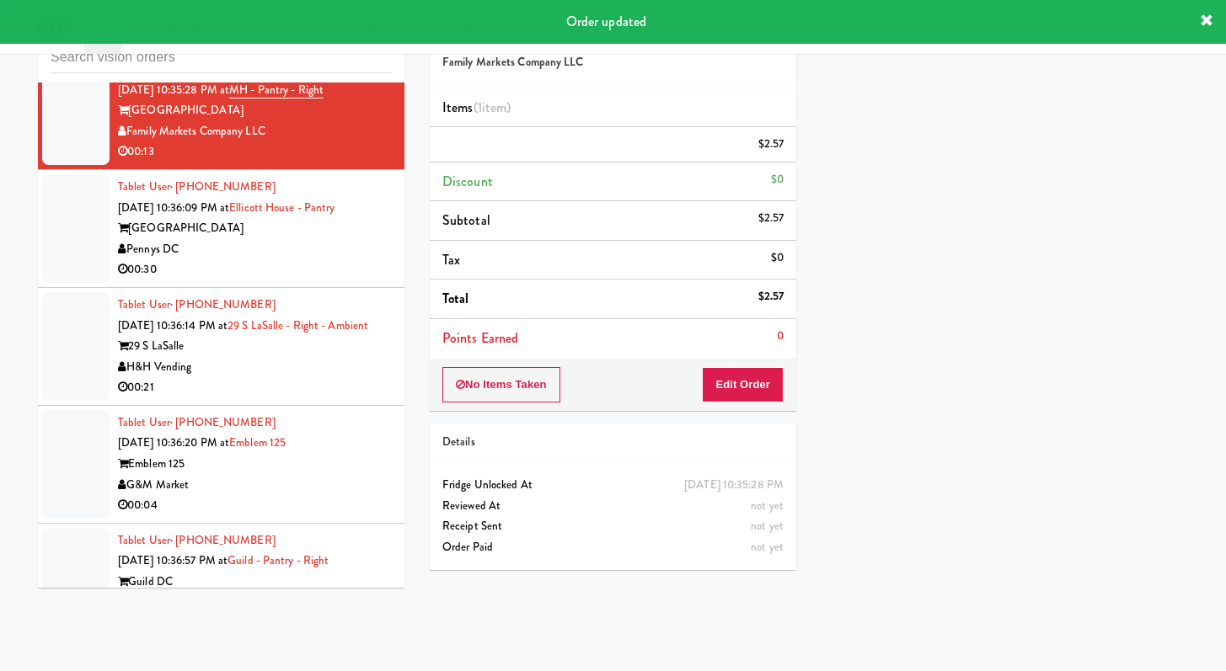
scroll to position [72, 0]
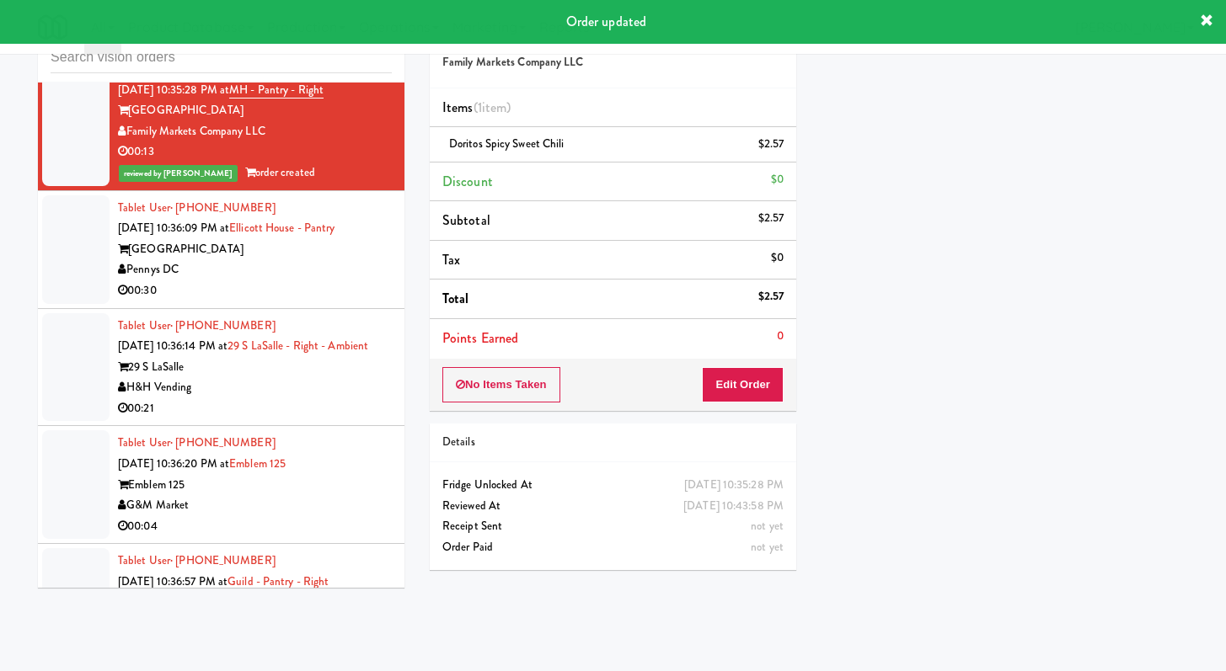
click at [357, 302] on div "00:30" at bounding box center [255, 290] width 274 height 21
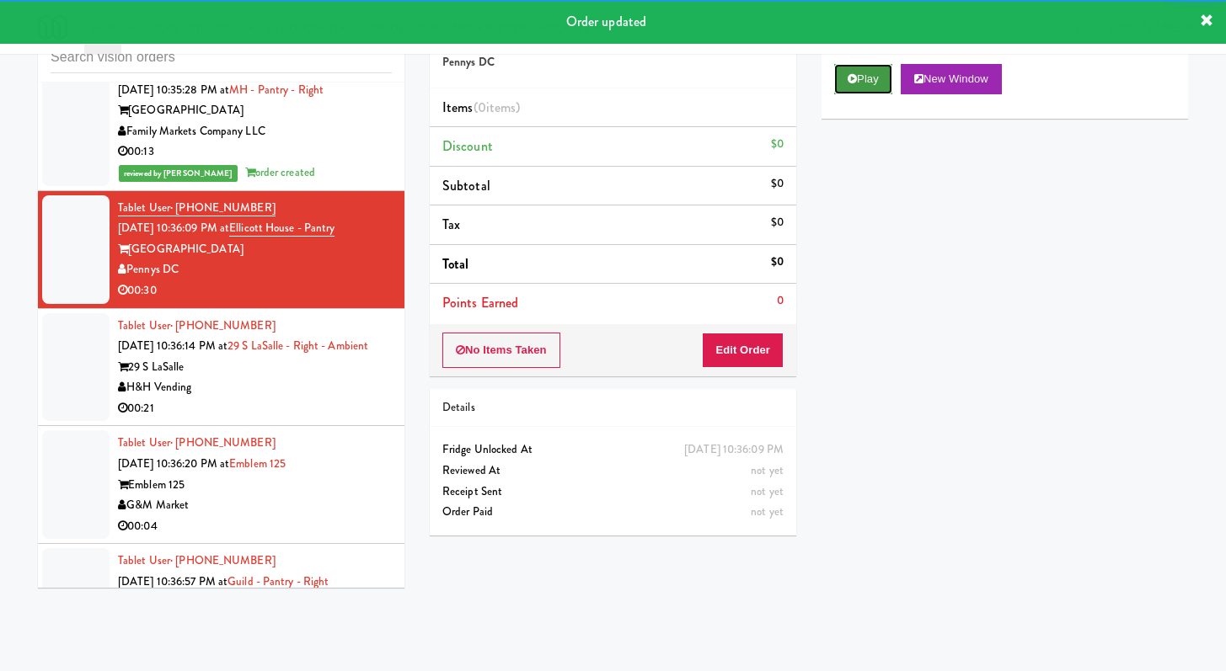
click at [857, 87] on button "Play" at bounding box center [863, 79] width 58 height 30
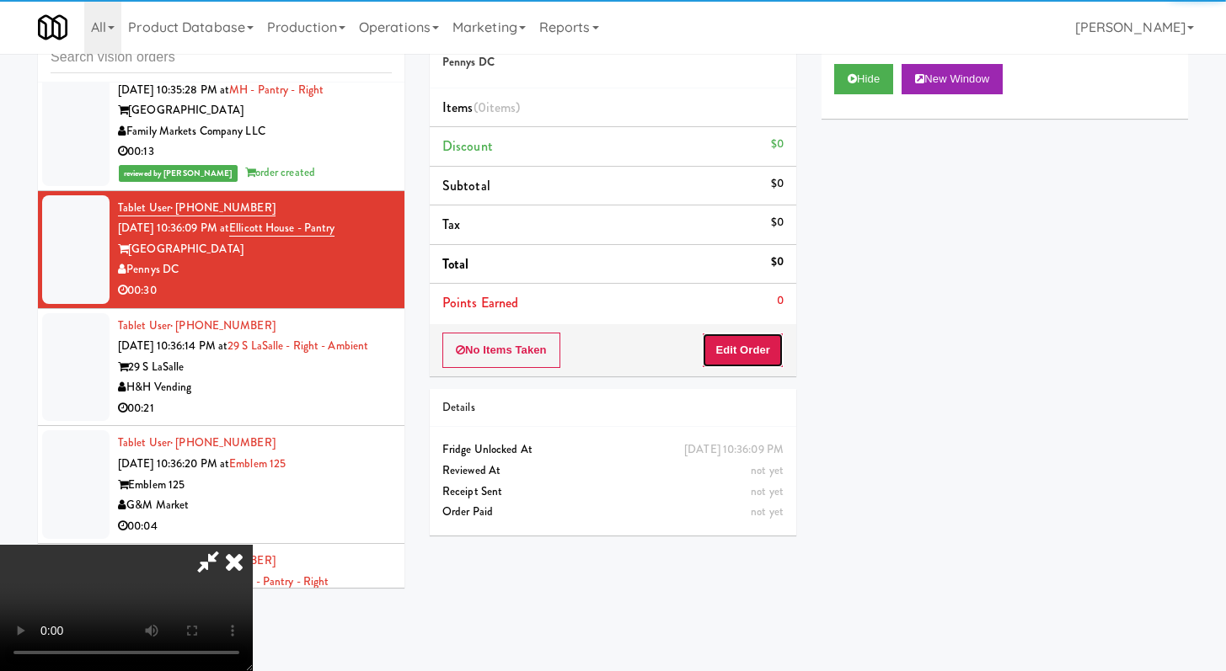
click at [724, 362] on button "Edit Order" at bounding box center [743, 350] width 82 height 35
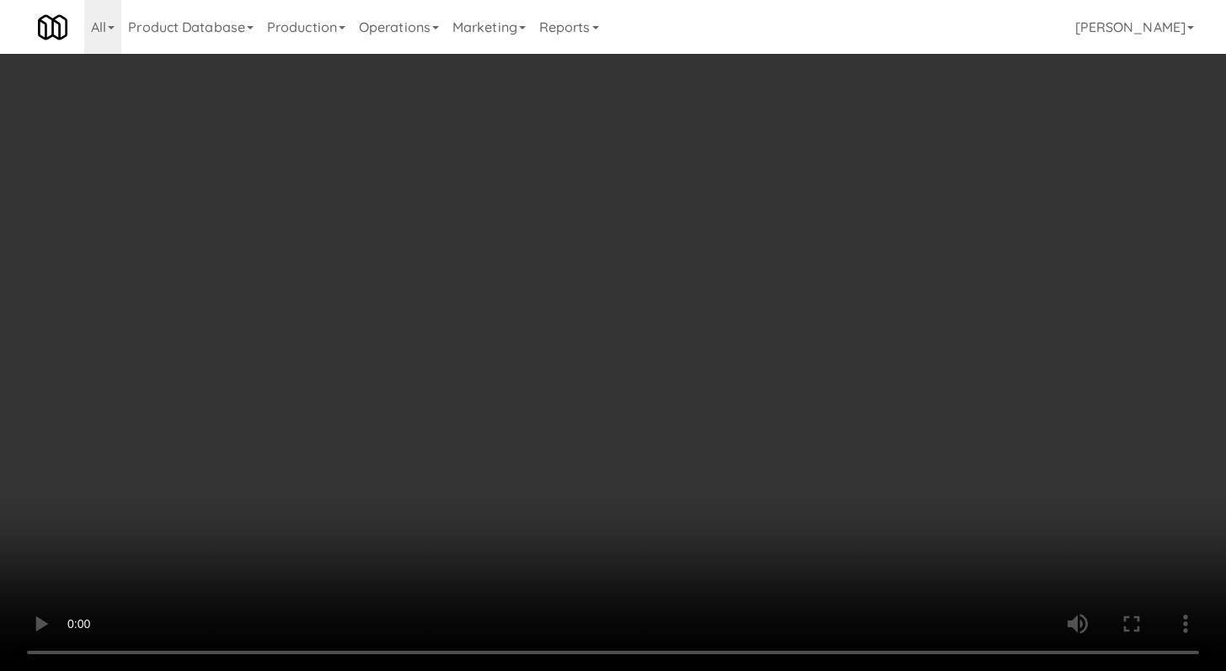
scroll to position [3754, 0]
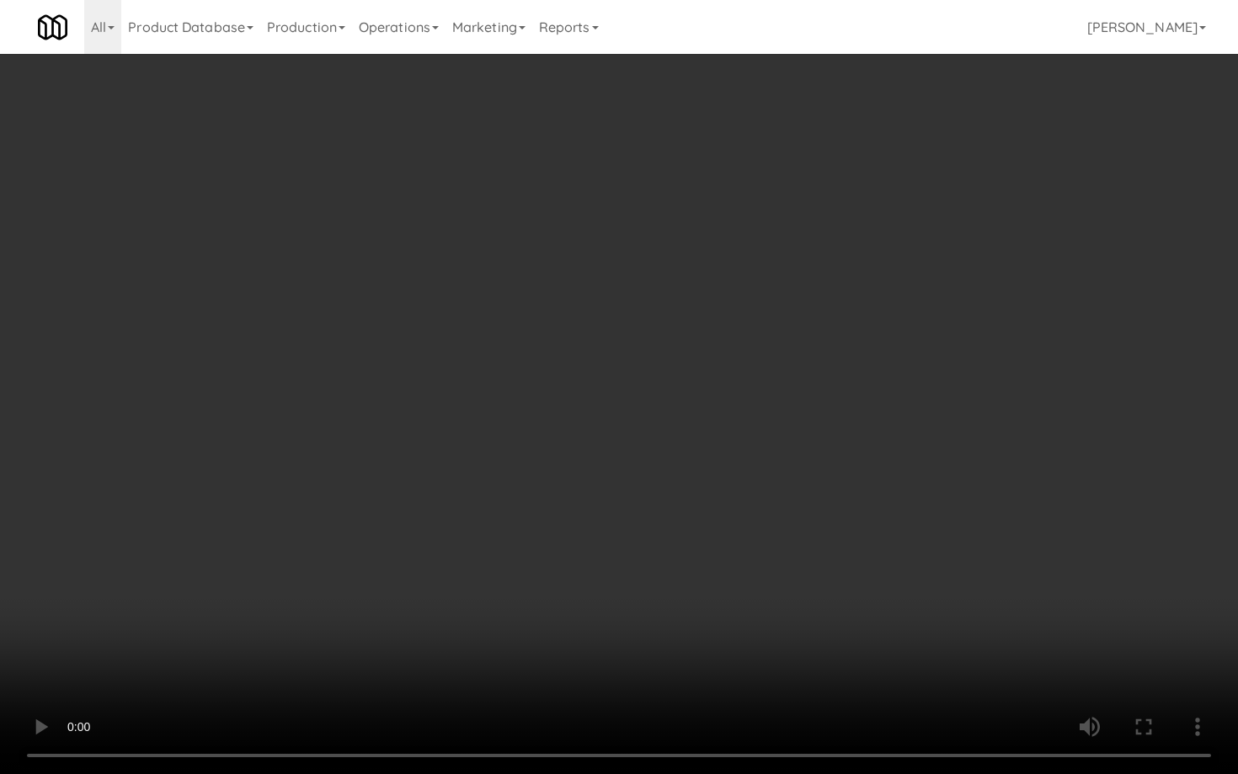
click at [644, 579] on video at bounding box center [619, 387] width 1238 height 774
click at [644, 577] on video at bounding box center [619, 387] width 1238 height 774
click at [649, 574] on video at bounding box center [619, 387] width 1238 height 774
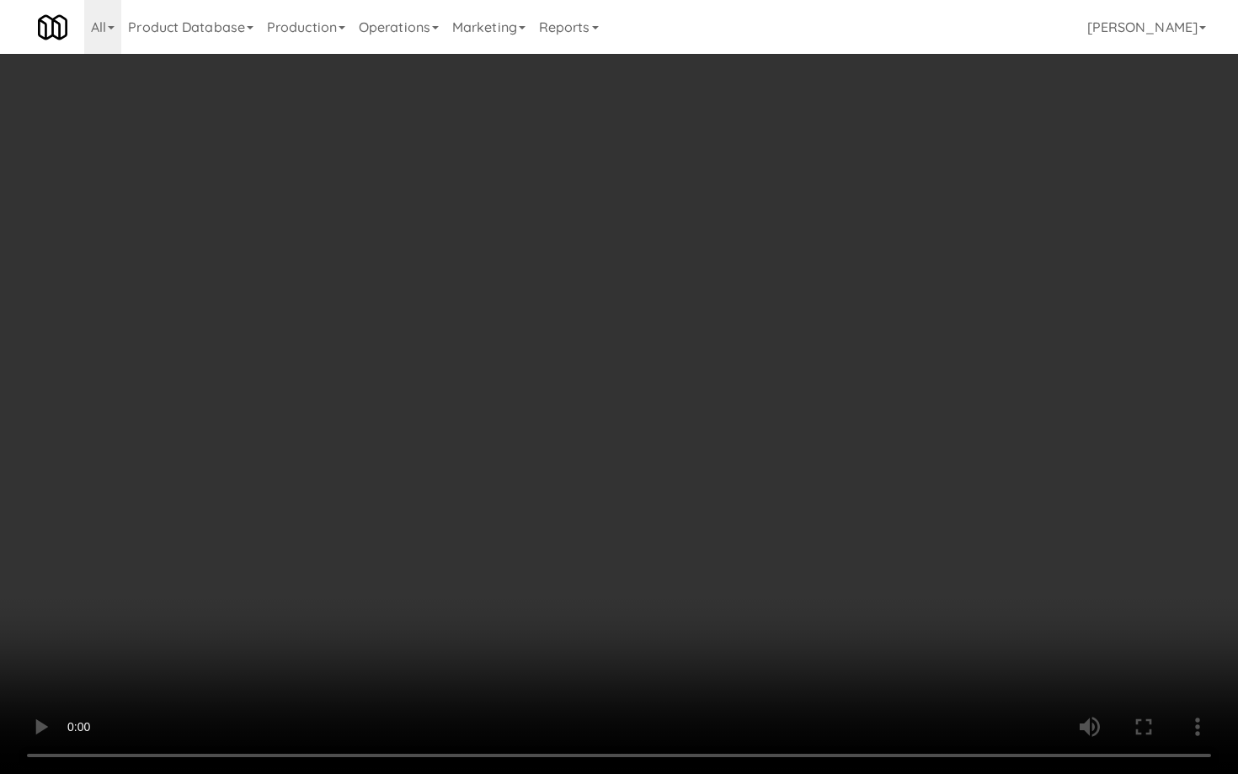
click at [649, 574] on video at bounding box center [619, 387] width 1238 height 774
click at [770, 580] on video at bounding box center [619, 387] width 1238 height 774
click at [774, 574] on video at bounding box center [619, 387] width 1238 height 774
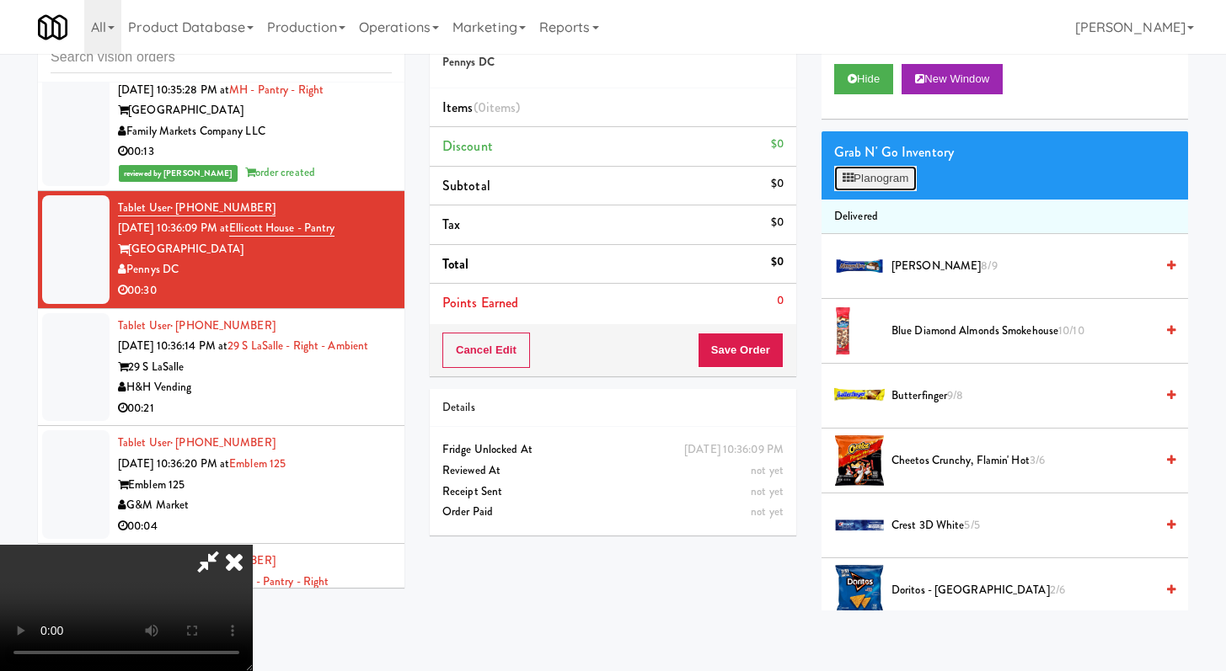
click at [886, 170] on button "Planogram" at bounding box center [875, 178] width 83 height 25
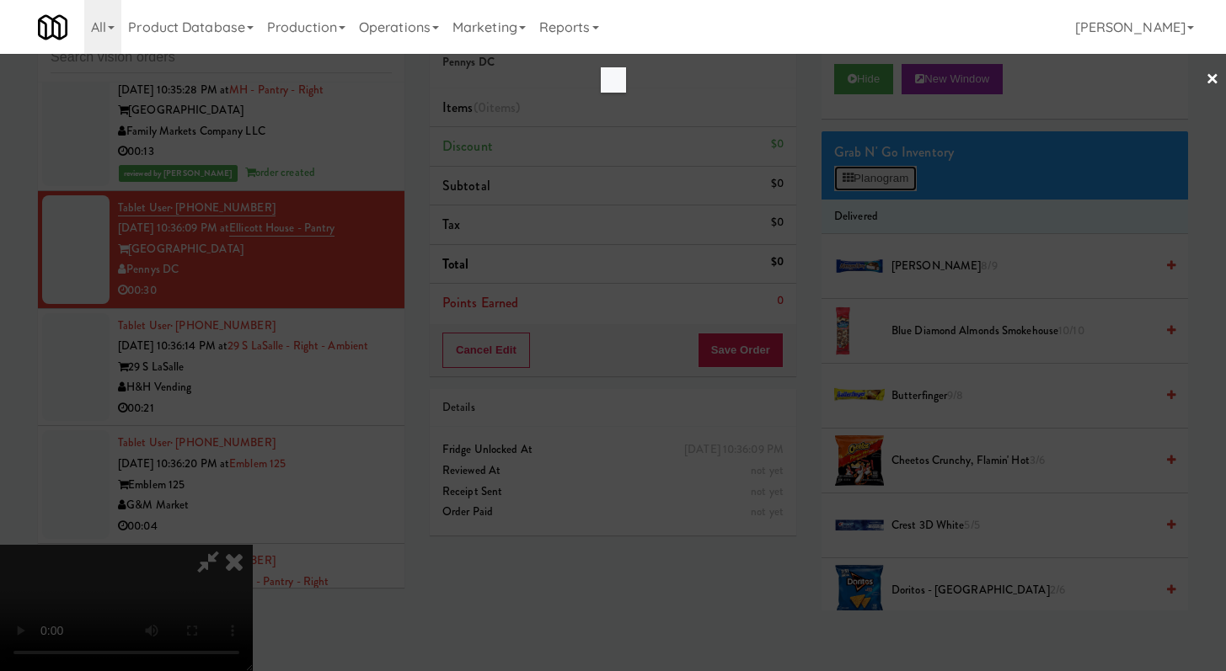
scroll to position [3754, 0]
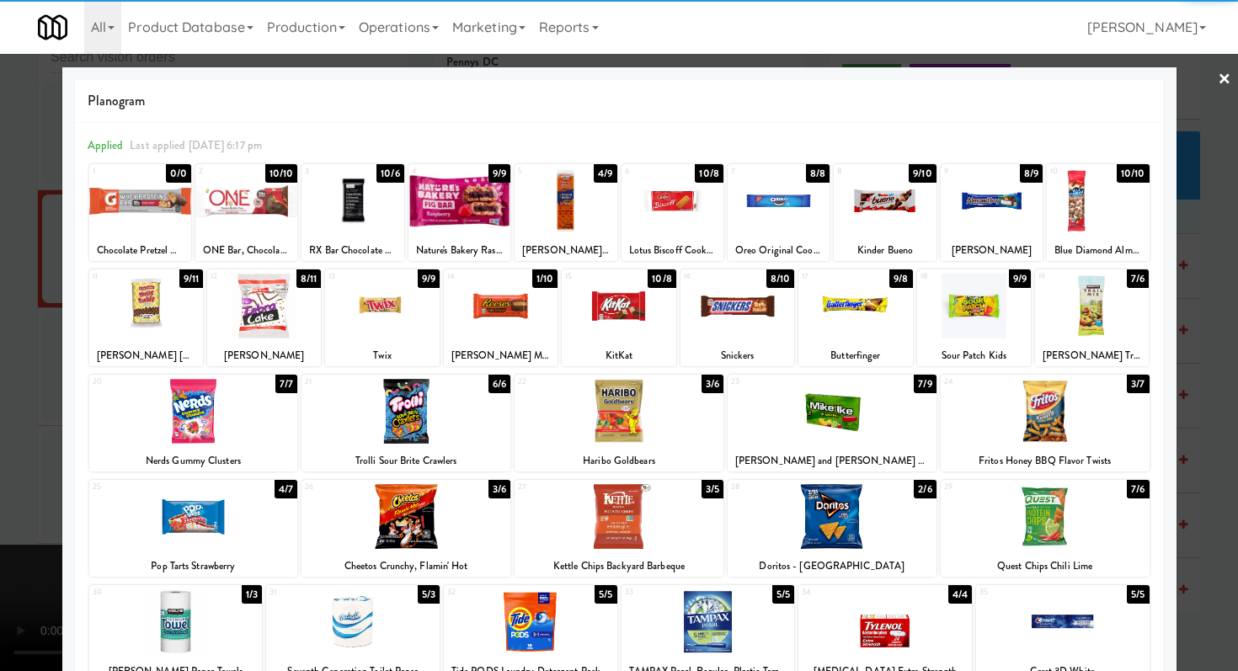
click at [1044, 439] on div at bounding box center [1045, 411] width 209 height 65
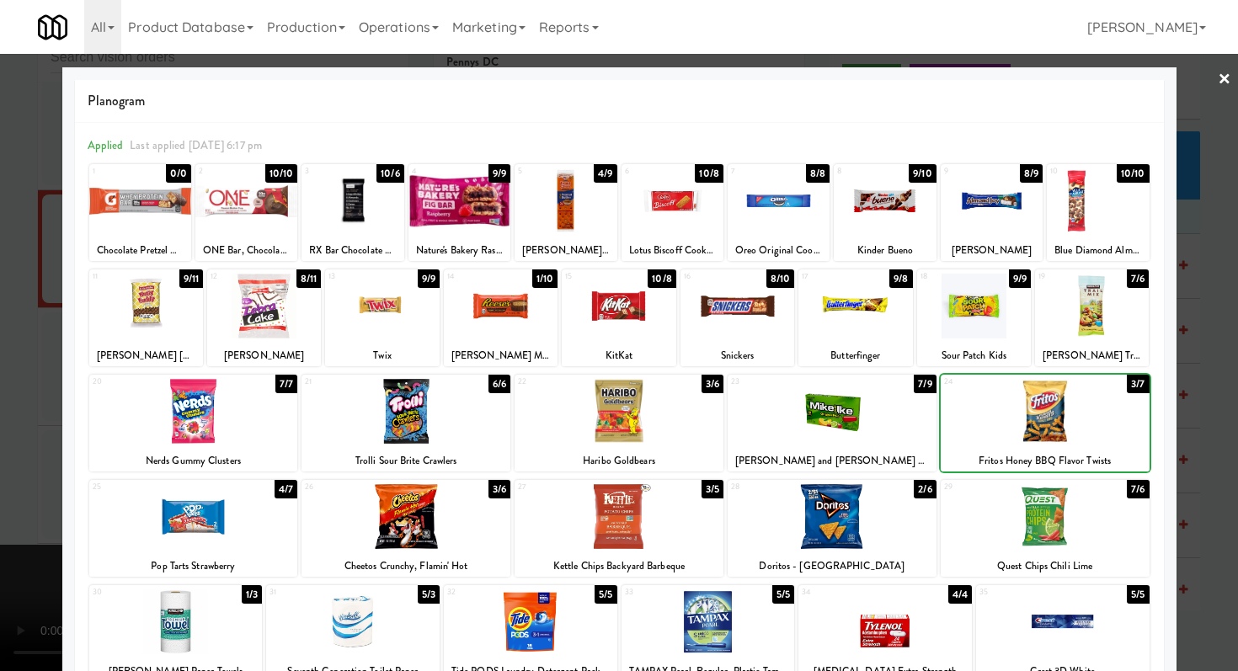
click at [961, 296] on div at bounding box center [974, 306] width 114 height 65
click at [747, 205] on div at bounding box center [779, 200] width 102 height 65
drag, startPoint x: 0, startPoint y: 399, endPoint x: 408, endPoint y: 501, distance: 420.2
click at [3, 399] on div at bounding box center [619, 335] width 1238 height 671
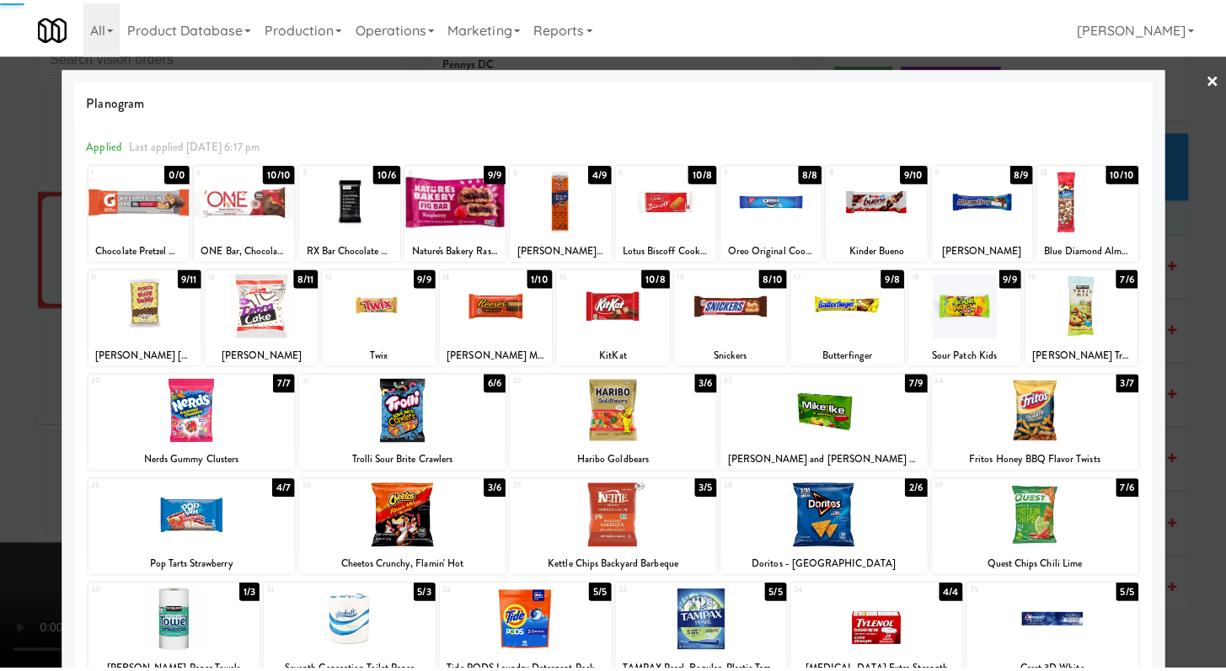
scroll to position [3774, 0]
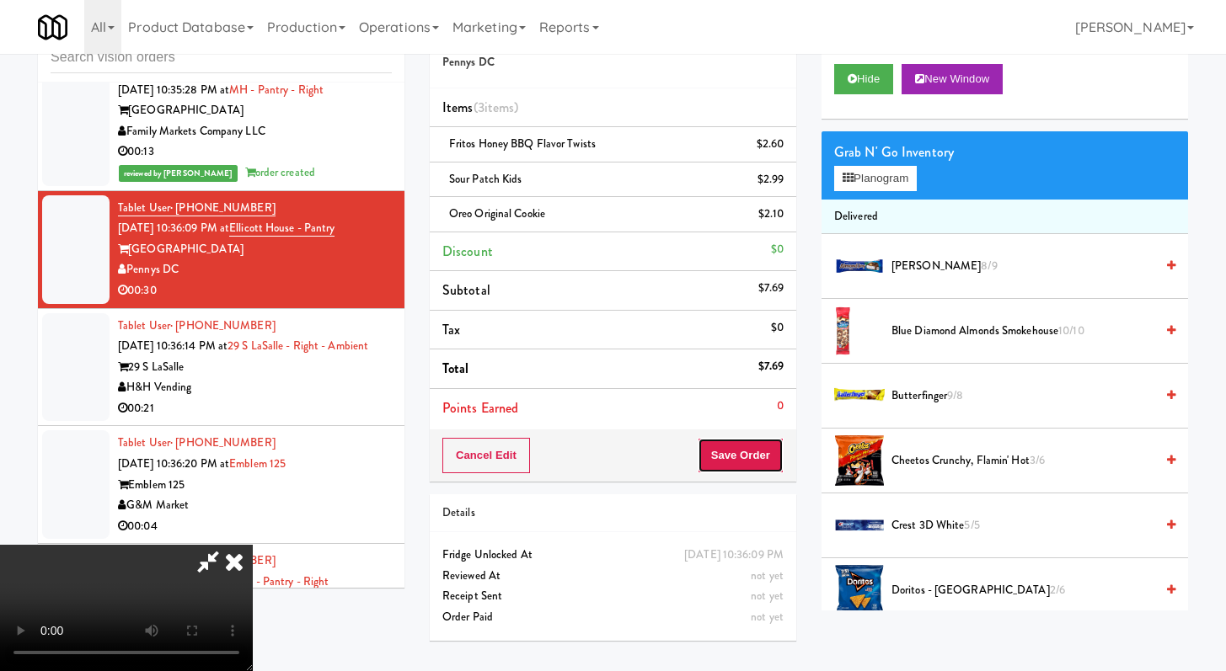
click at [753, 459] on button "Save Order" at bounding box center [740, 455] width 86 height 35
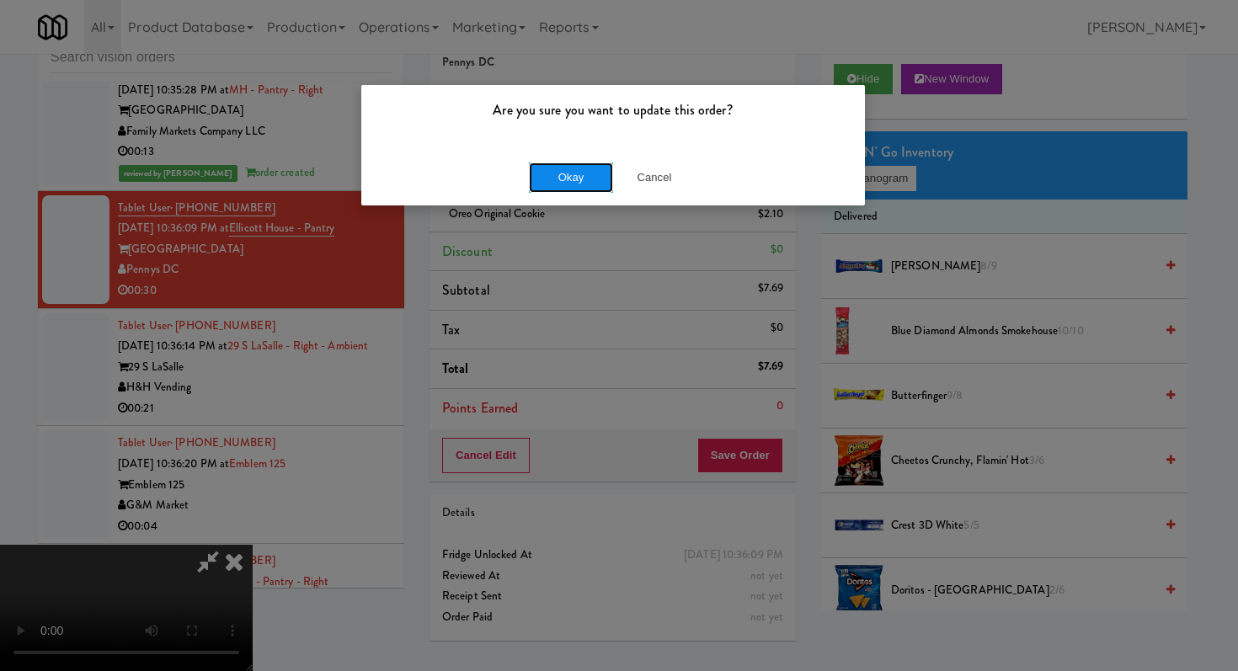
click at [591, 184] on button "Okay" at bounding box center [571, 178] width 84 height 30
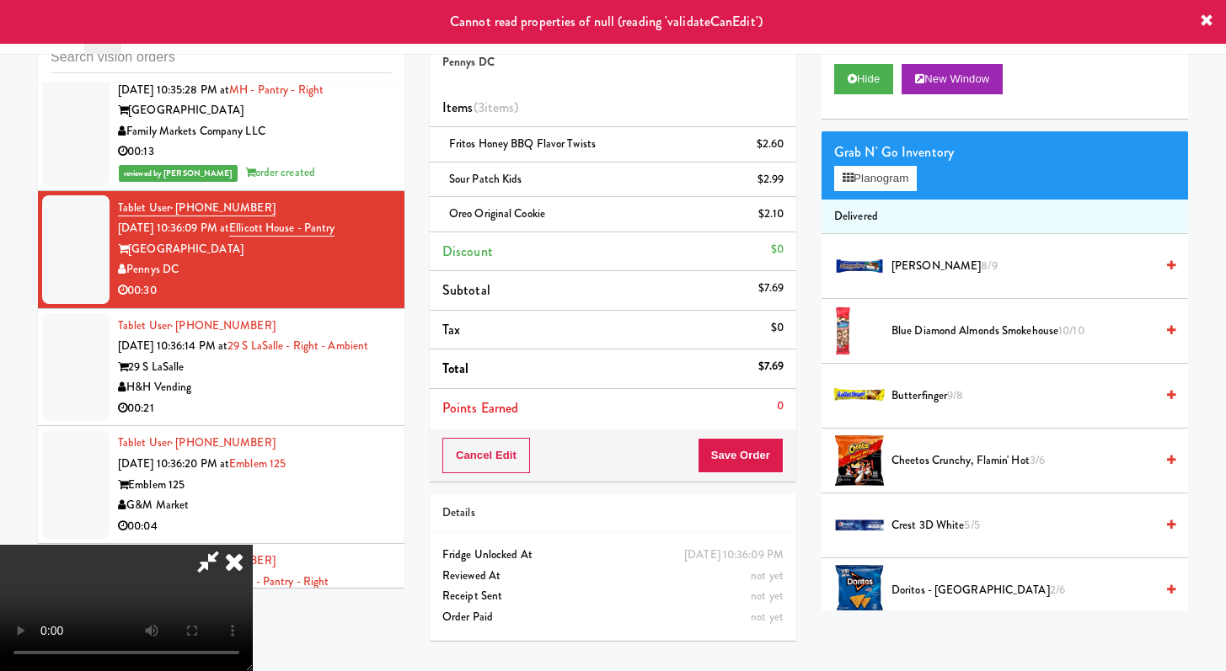
click at [227, 545] on icon at bounding box center [208, 562] width 39 height 34
click at [253, 545] on icon at bounding box center [234, 562] width 37 height 34
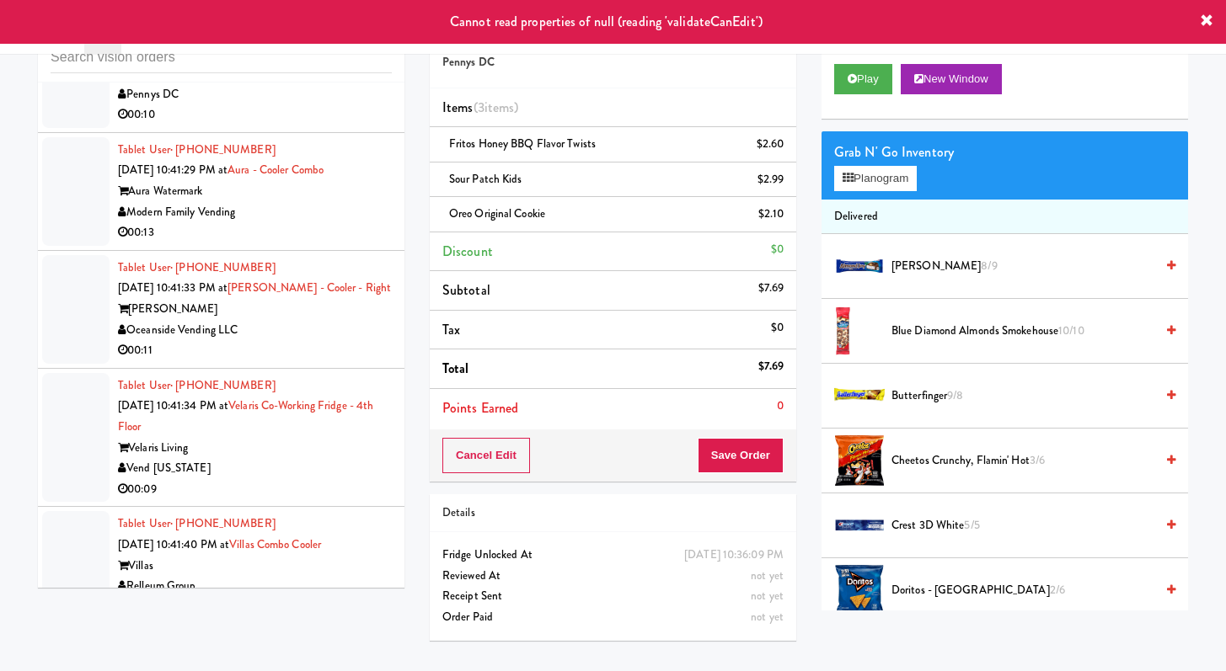
scroll to position [7696, 0]
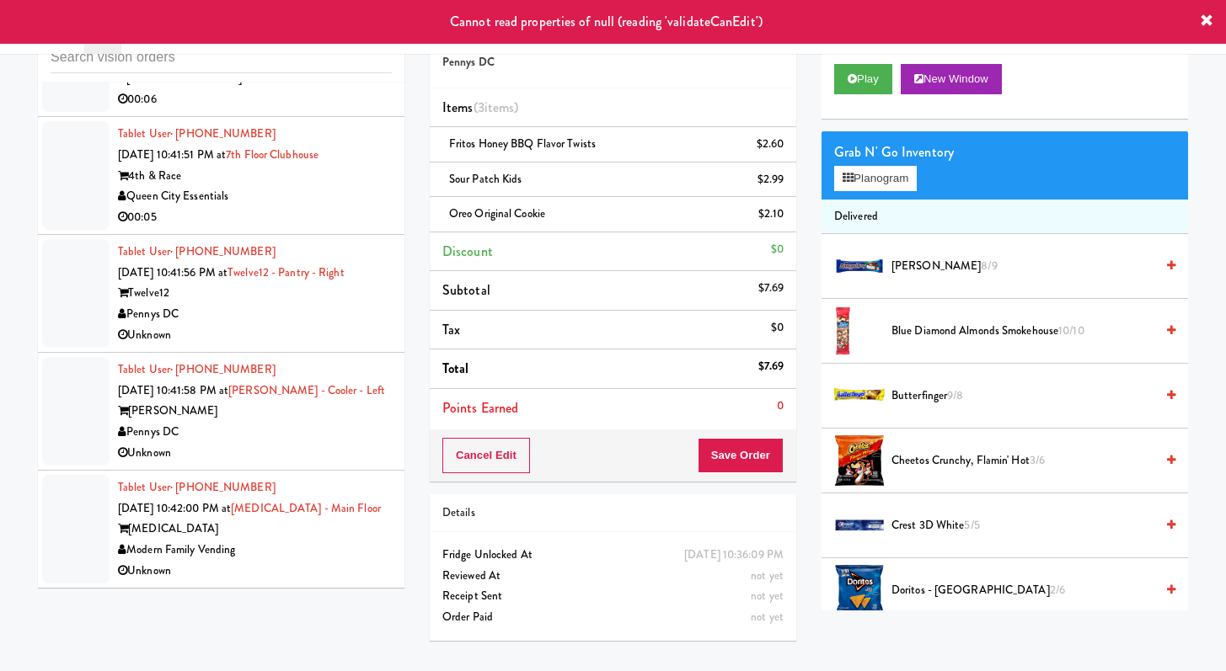
click at [291, 326] on div "Unknown" at bounding box center [255, 335] width 274 height 21
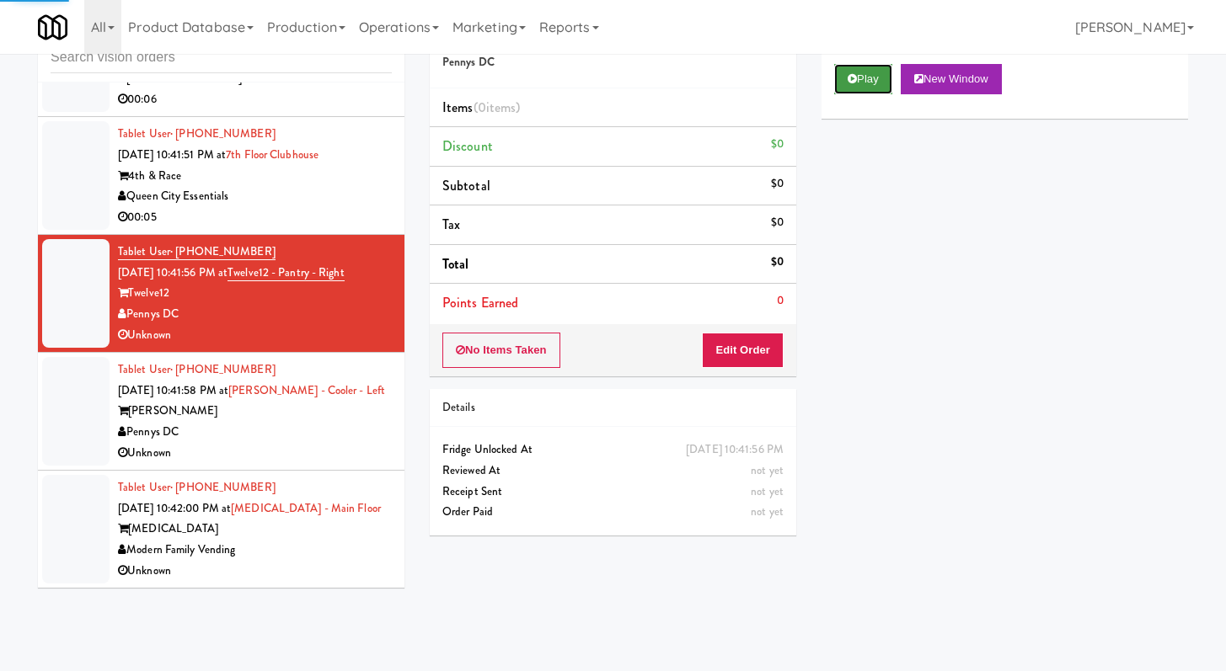
click at [877, 83] on button "Play" at bounding box center [863, 79] width 58 height 30
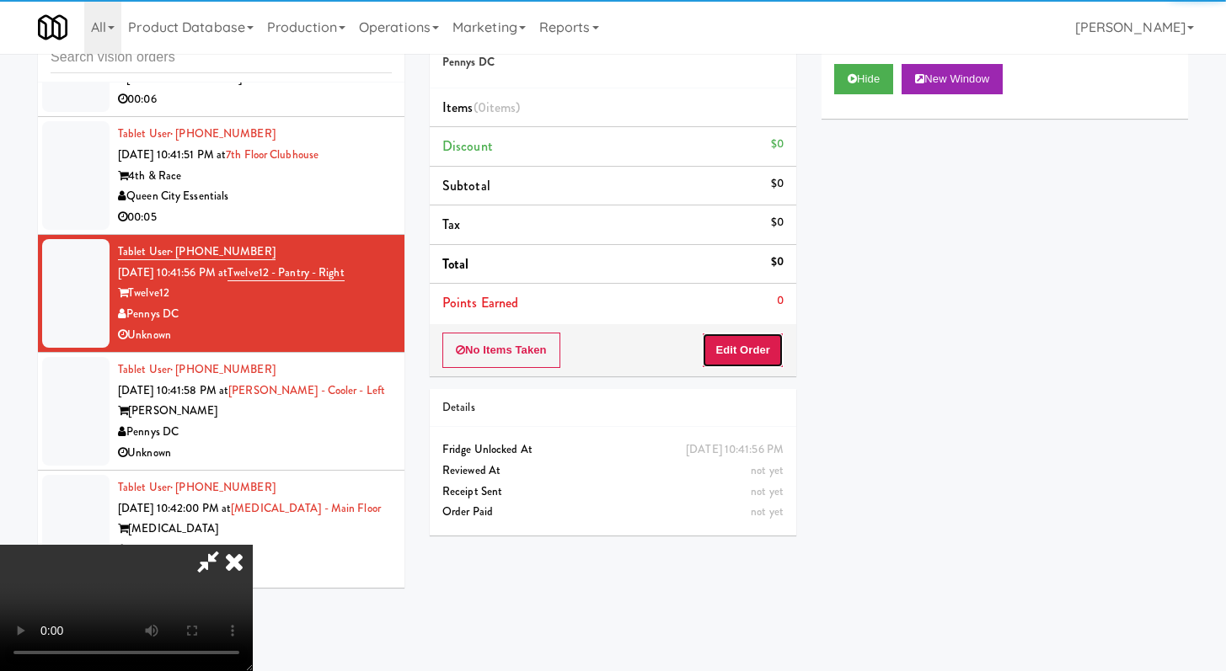
click at [745, 355] on button "Edit Order" at bounding box center [743, 350] width 82 height 35
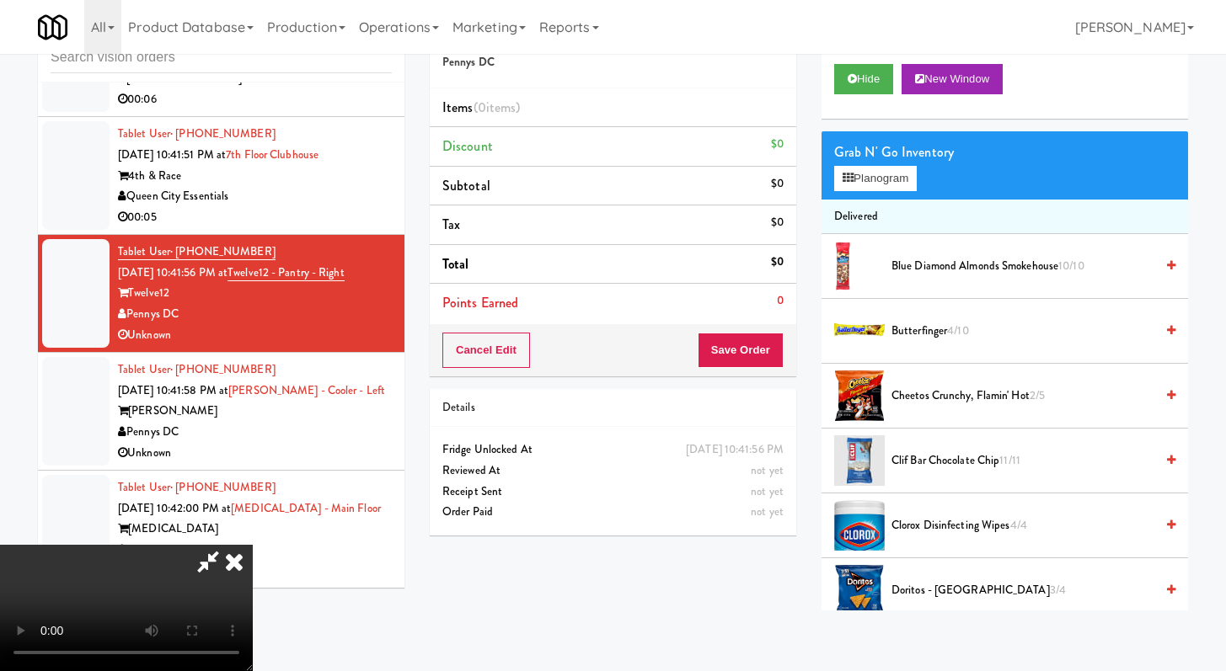
click at [221, 562] on icon at bounding box center [208, 562] width 39 height 34
click at [224, 563] on icon at bounding box center [208, 562] width 39 height 34
click at [244, 575] on video at bounding box center [126, 608] width 253 height 126
click at [253, 545] on video at bounding box center [126, 608] width 253 height 126
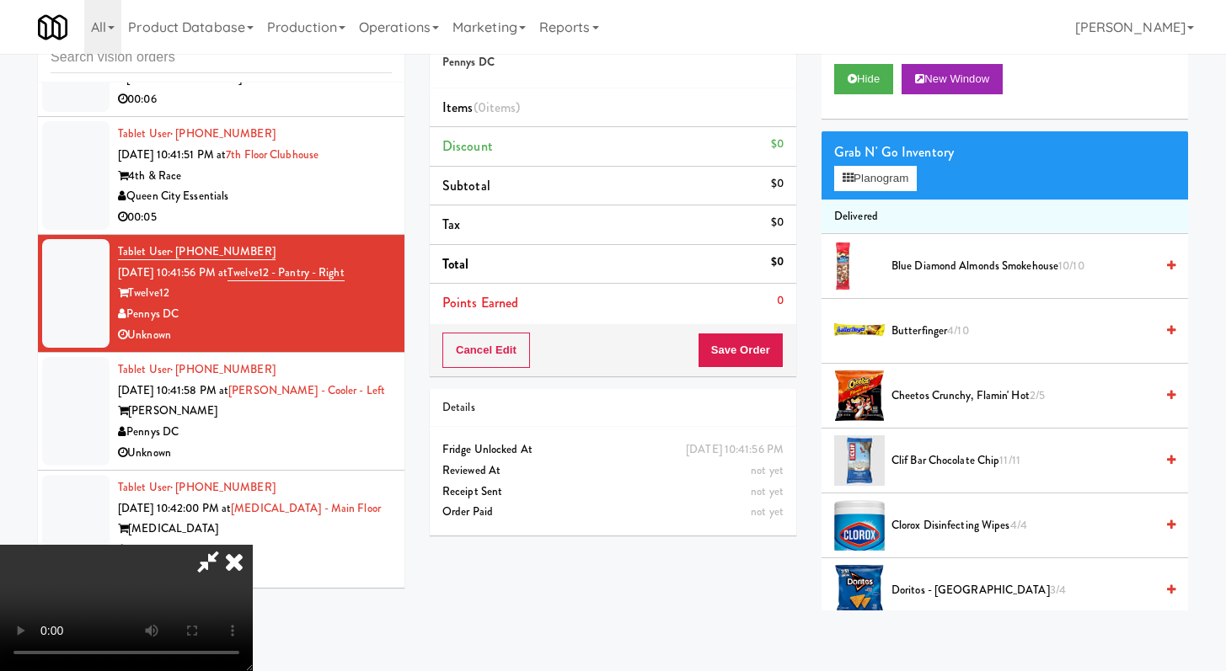
scroll to position [0, 0]
drag, startPoint x: 703, startPoint y: 71, endPoint x: 656, endPoint y: 93, distance: 52.0
click at [253, 545] on icon at bounding box center [234, 562] width 37 height 34
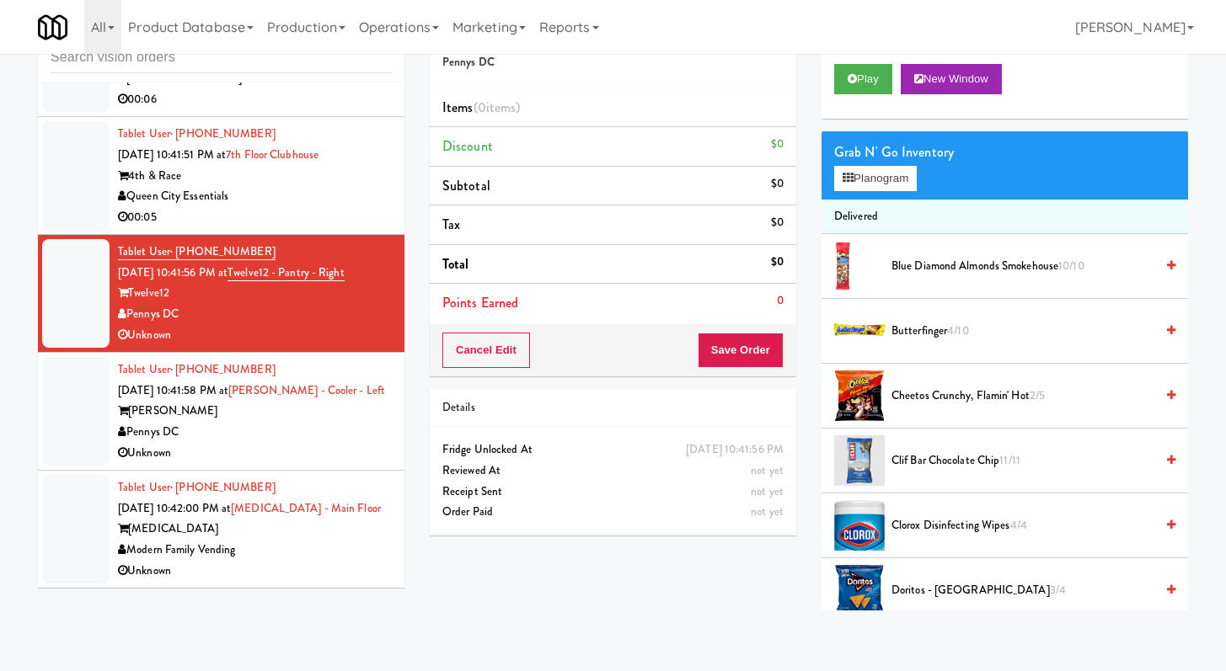
click at [318, 125] on div "Tablet User · (540) 353-9771 [DATE] 10:41:51 PM at [GEOGRAPHIC_DATA] Essentials…" at bounding box center [255, 176] width 274 height 104
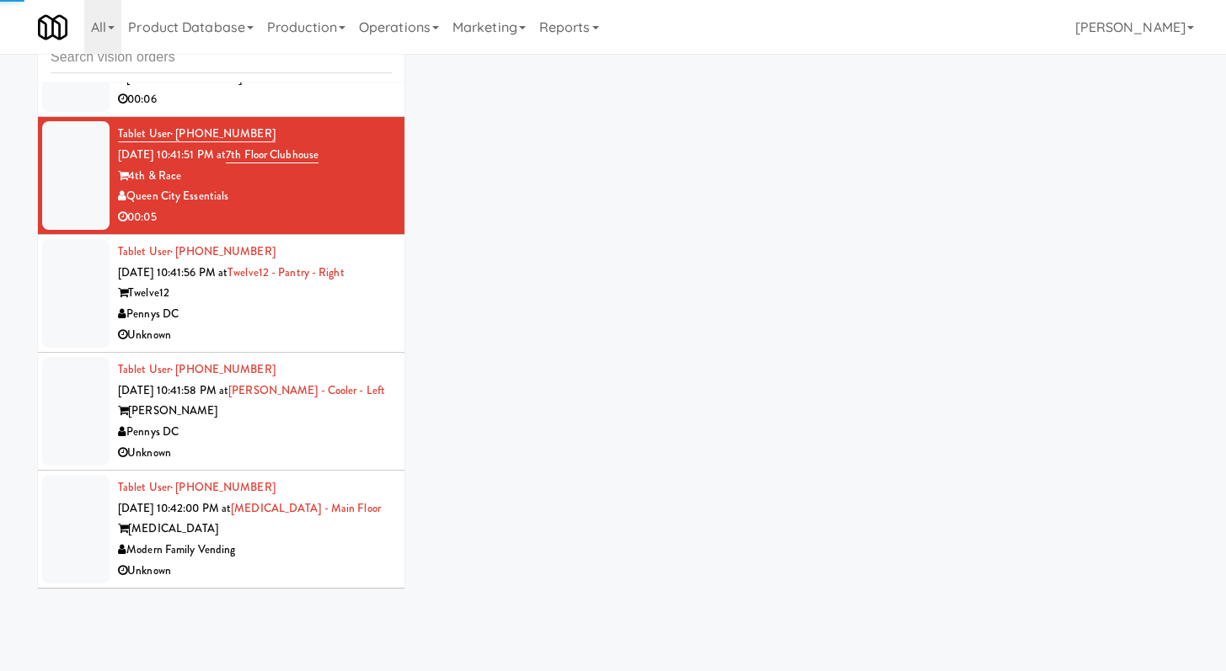
click at [323, 109] on li "Tablet User · (513) 348-9862 [DATE] 10:41:42 PM at Hub Cincinnati Fridge Hub [G…" at bounding box center [221, 58] width 366 height 118
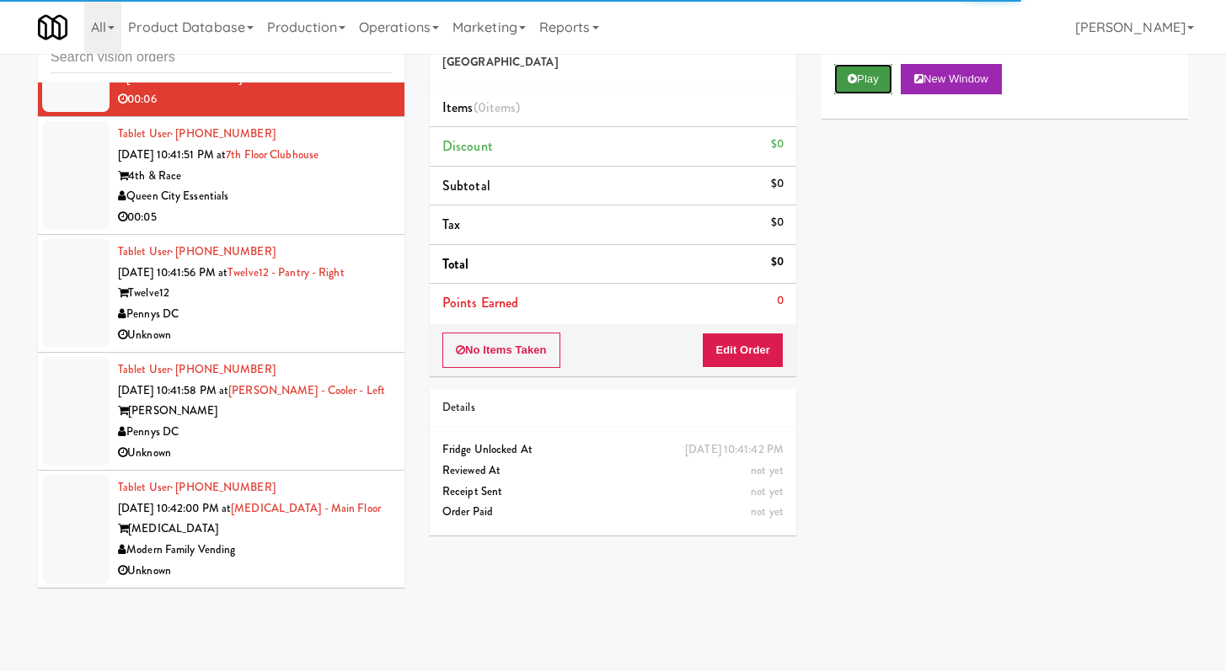
click at [878, 89] on button "Play" at bounding box center [863, 79] width 58 height 30
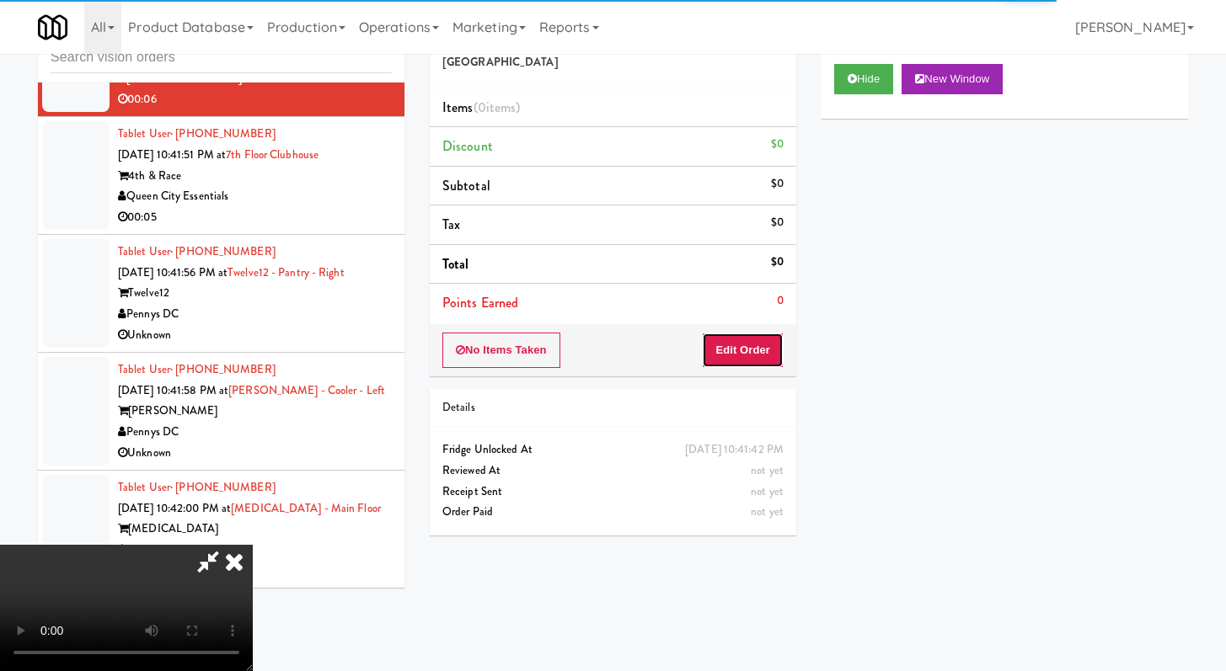
click at [772, 350] on button "Edit Order" at bounding box center [743, 350] width 82 height 35
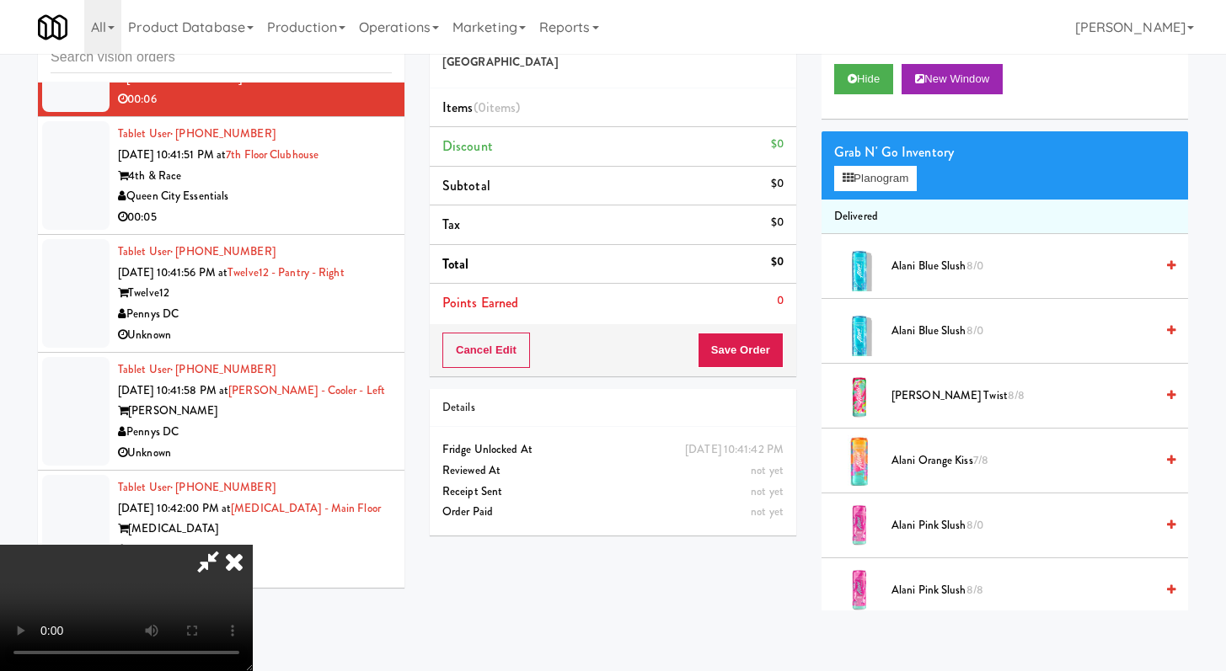
scroll to position [145, 0]
click at [253, 545] on video at bounding box center [126, 608] width 253 height 126
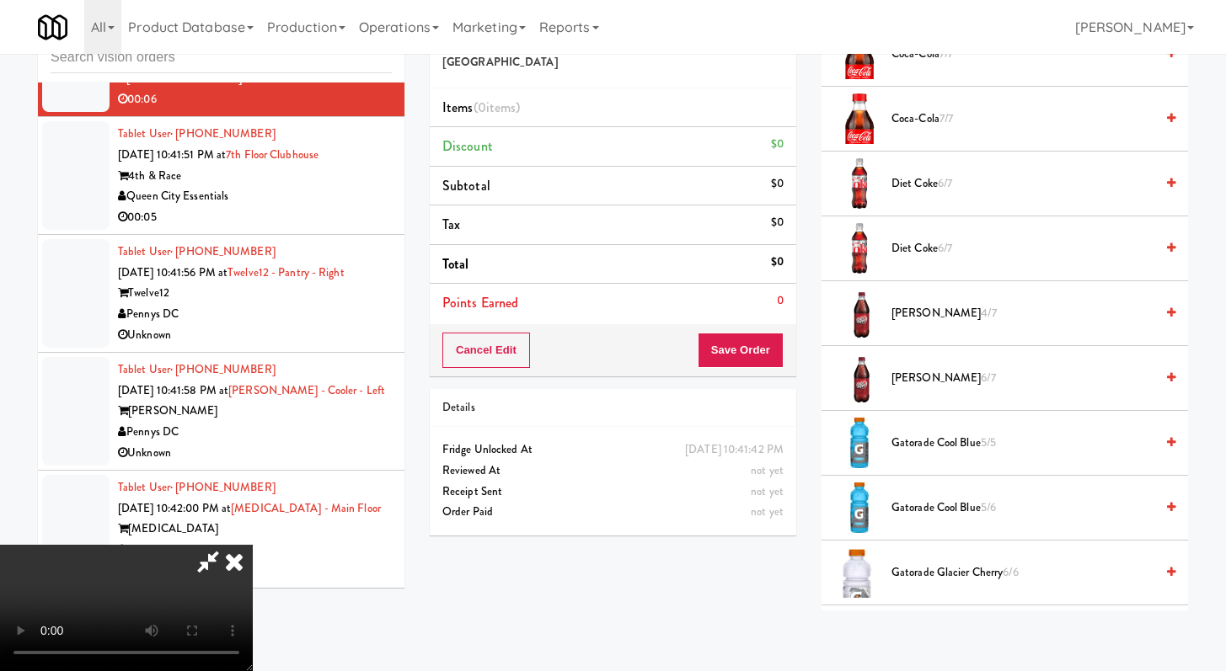
scroll to position [770, 0]
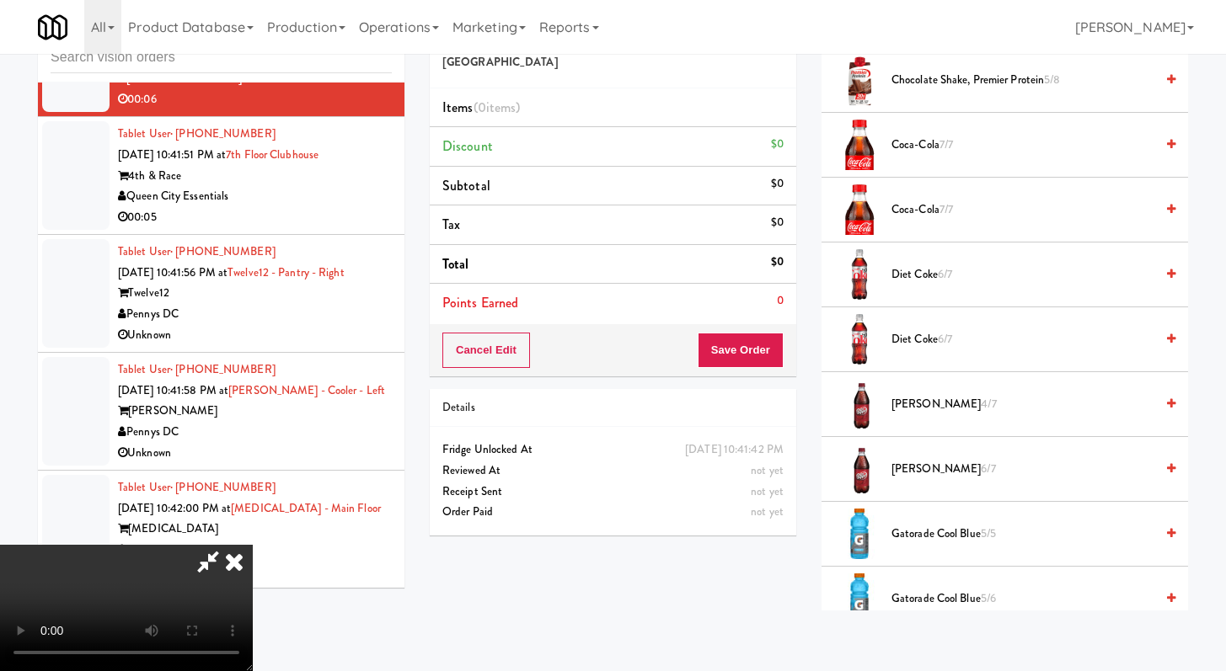
click at [933, 275] on span "Diet Coke 6/7" at bounding box center [1022, 274] width 263 height 21
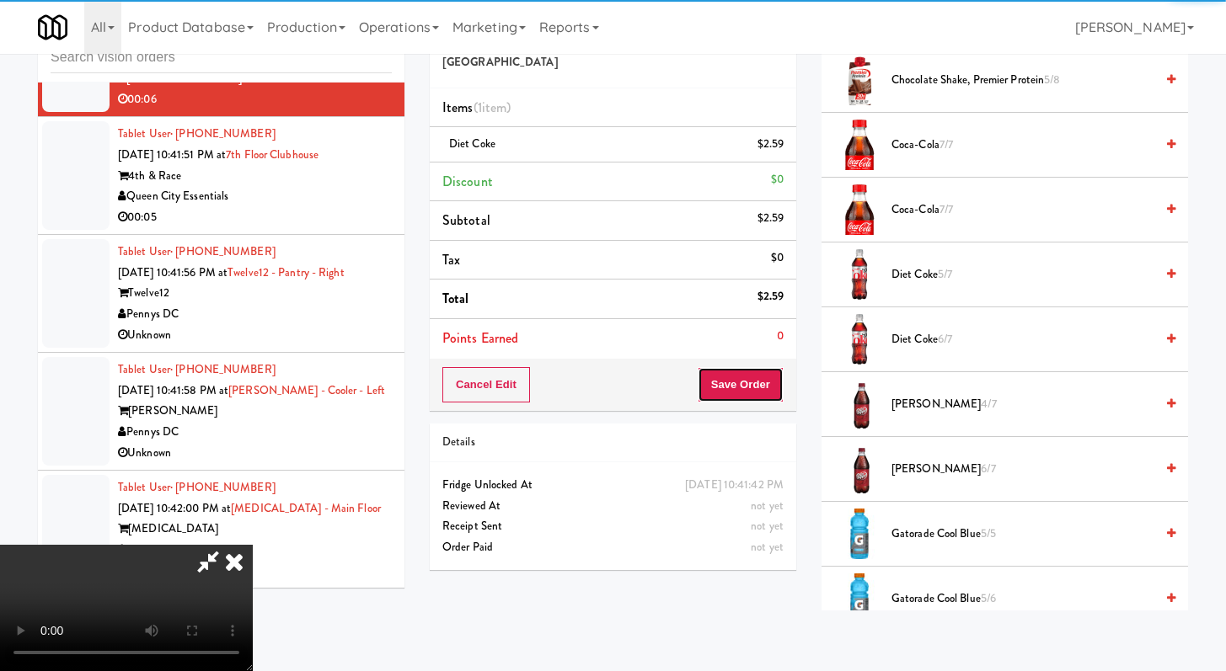
click at [777, 398] on button "Save Order" at bounding box center [740, 384] width 86 height 35
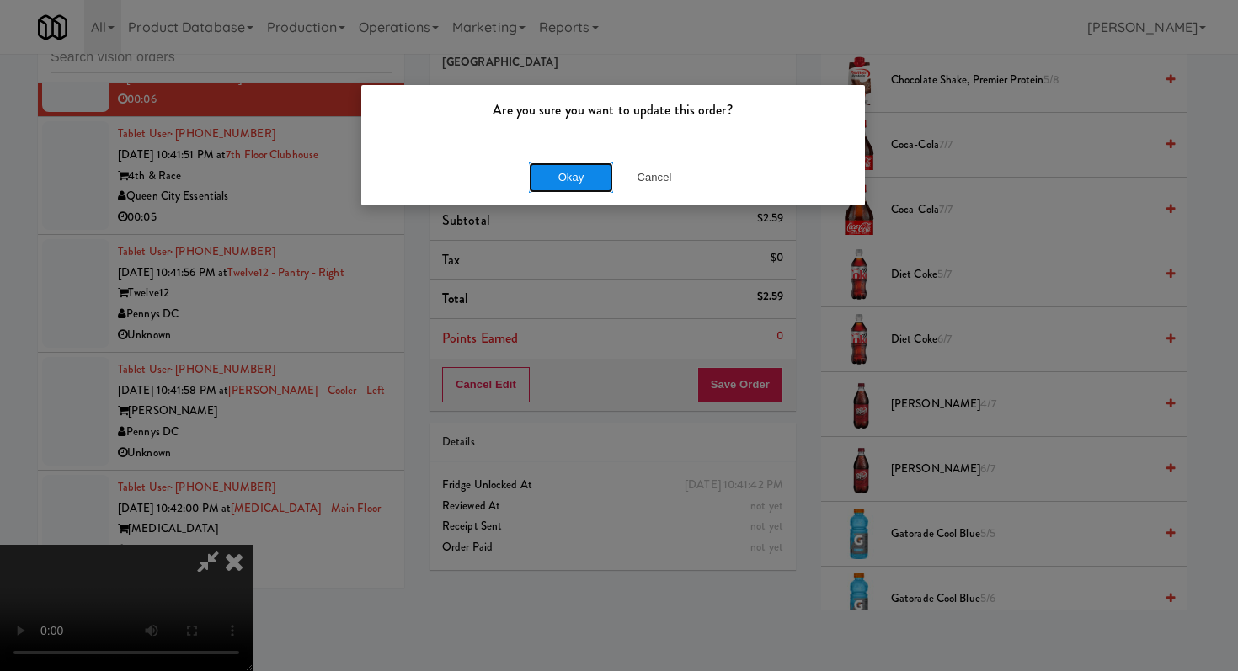
click at [588, 179] on button "Okay" at bounding box center [571, 178] width 84 height 30
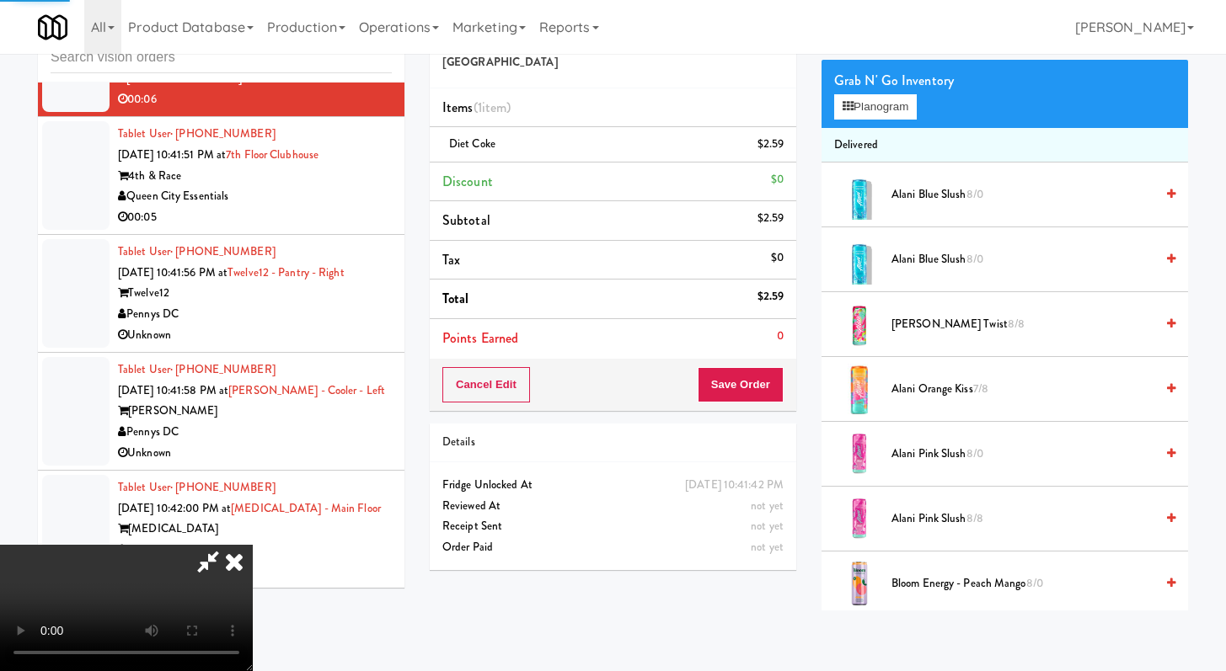
scroll to position [0, 0]
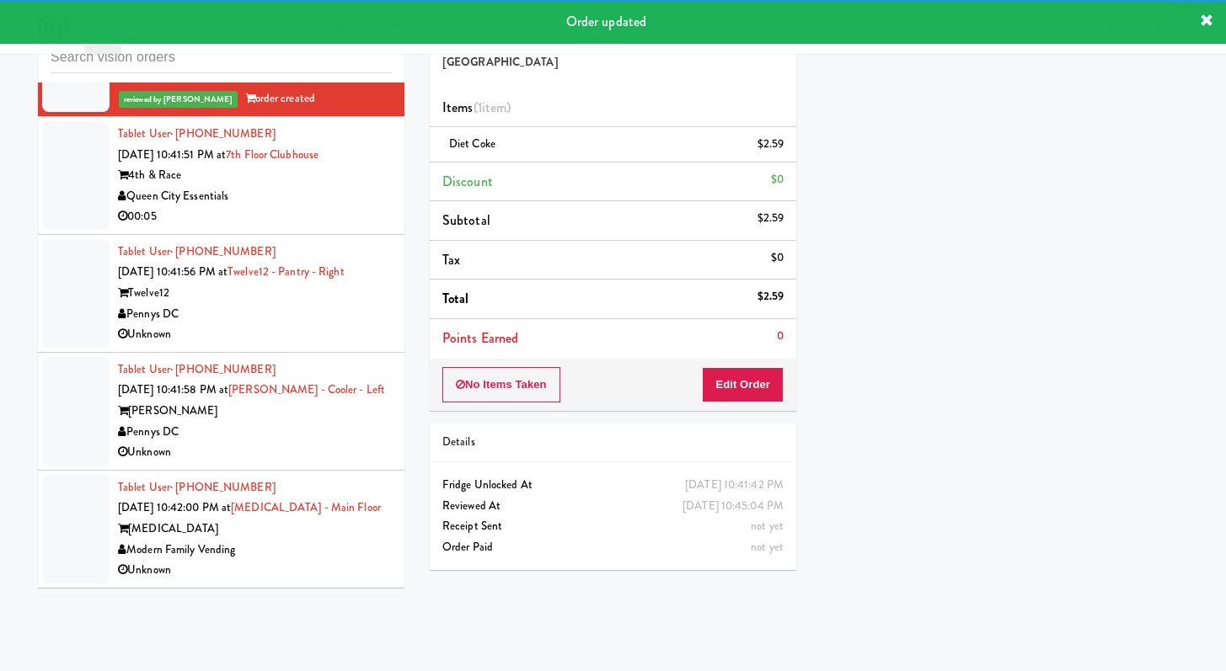
drag, startPoint x: 291, startPoint y: 196, endPoint x: 289, endPoint y: 211, distance: 14.5
click at [291, 186] on div "4th & Race" at bounding box center [255, 175] width 274 height 21
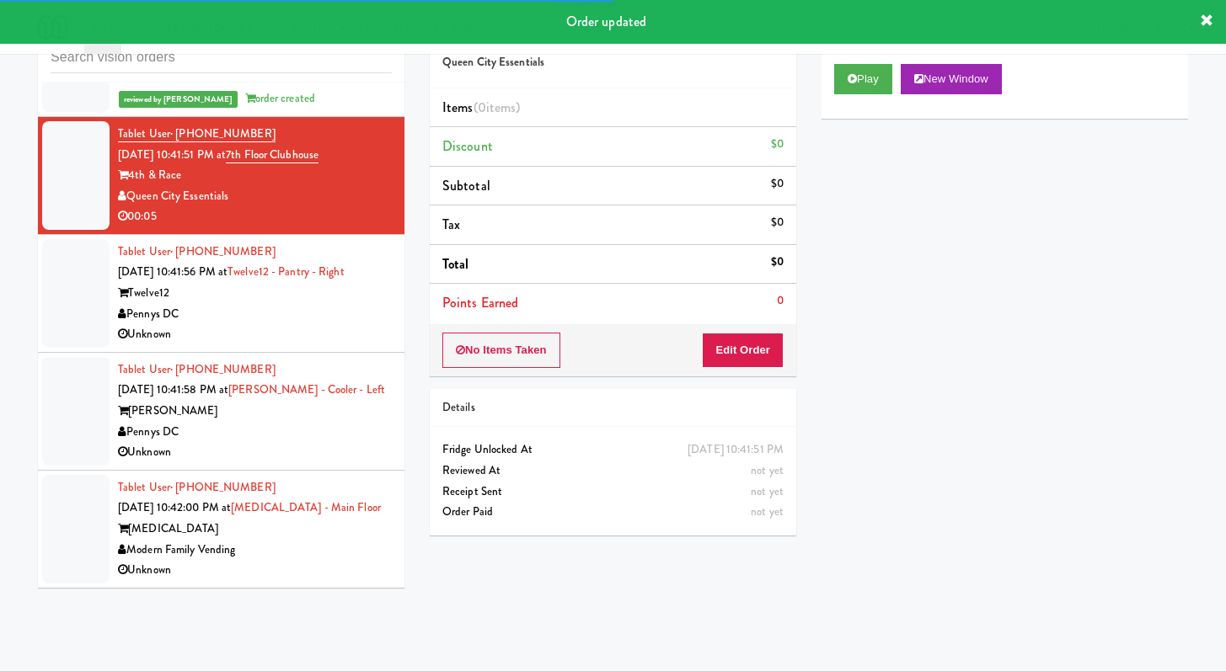
drag, startPoint x: 900, startPoint y: 55, endPoint x: 899, endPoint y: 64, distance: 9.4
click at [900, 56] on div "Play New Window" at bounding box center [1004, 84] width 366 height 67
click at [874, 77] on button "Play" at bounding box center [863, 79] width 58 height 30
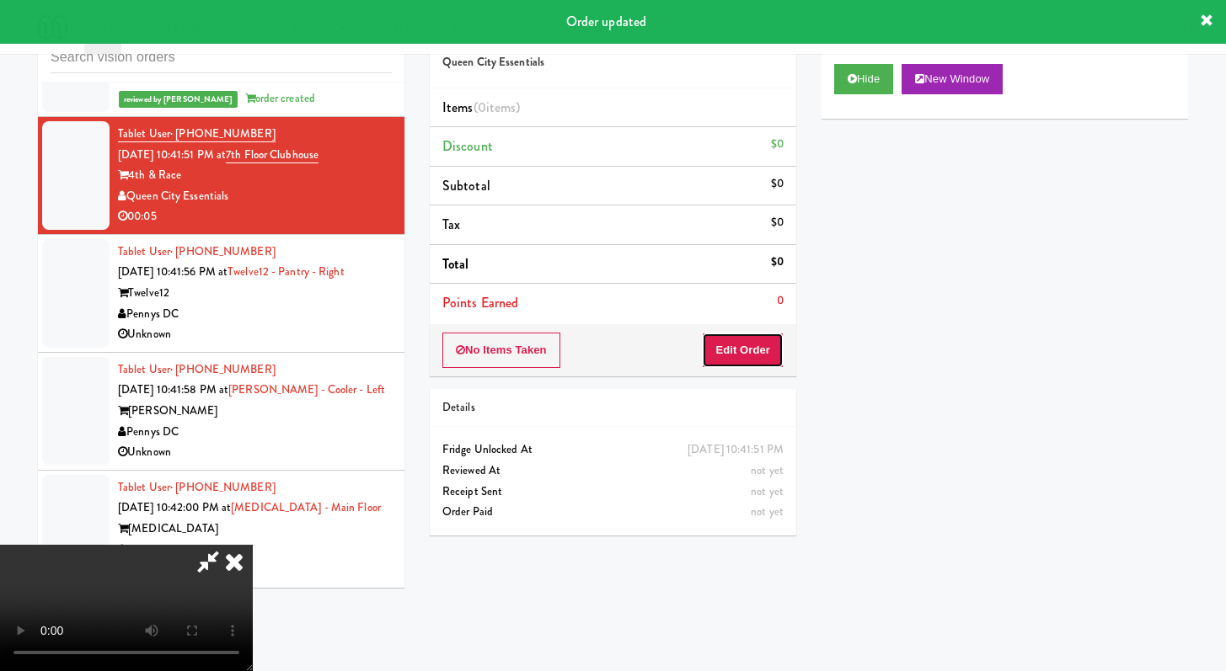
click at [707, 356] on button "Edit Order" at bounding box center [743, 350] width 82 height 35
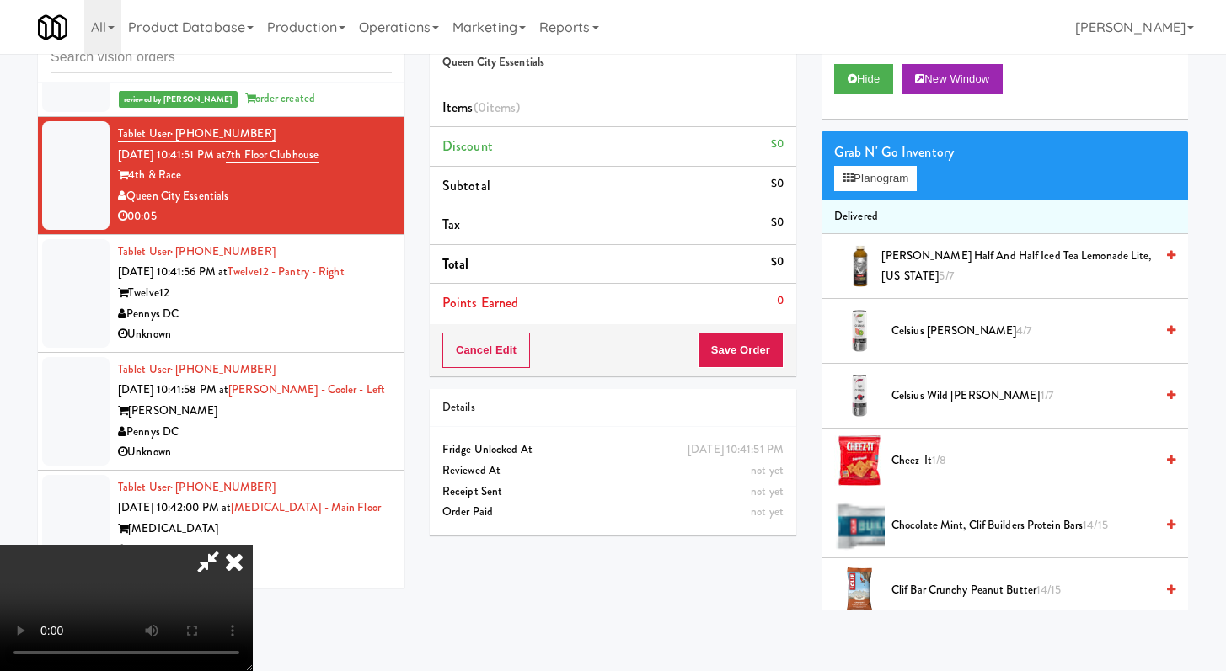
scroll to position [145, 0]
click at [881, 82] on button "Hide" at bounding box center [863, 79] width 59 height 30
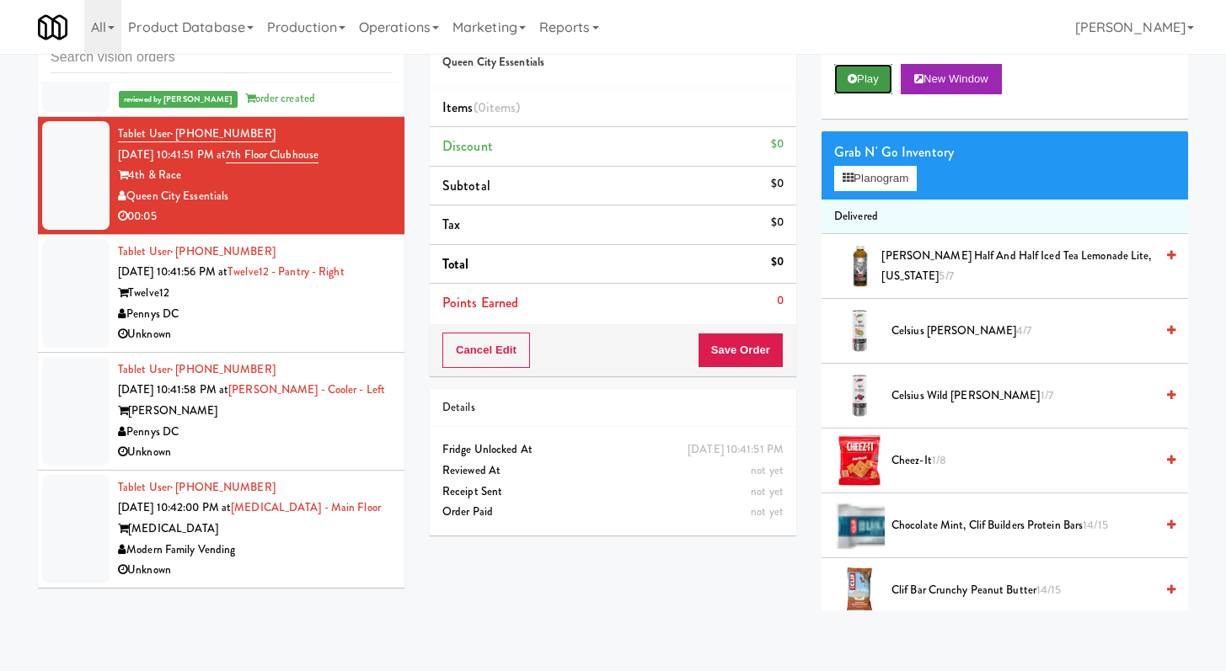
scroll to position [0, 0]
click at [879, 82] on button "Play" at bounding box center [863, 79] width 58 height 30
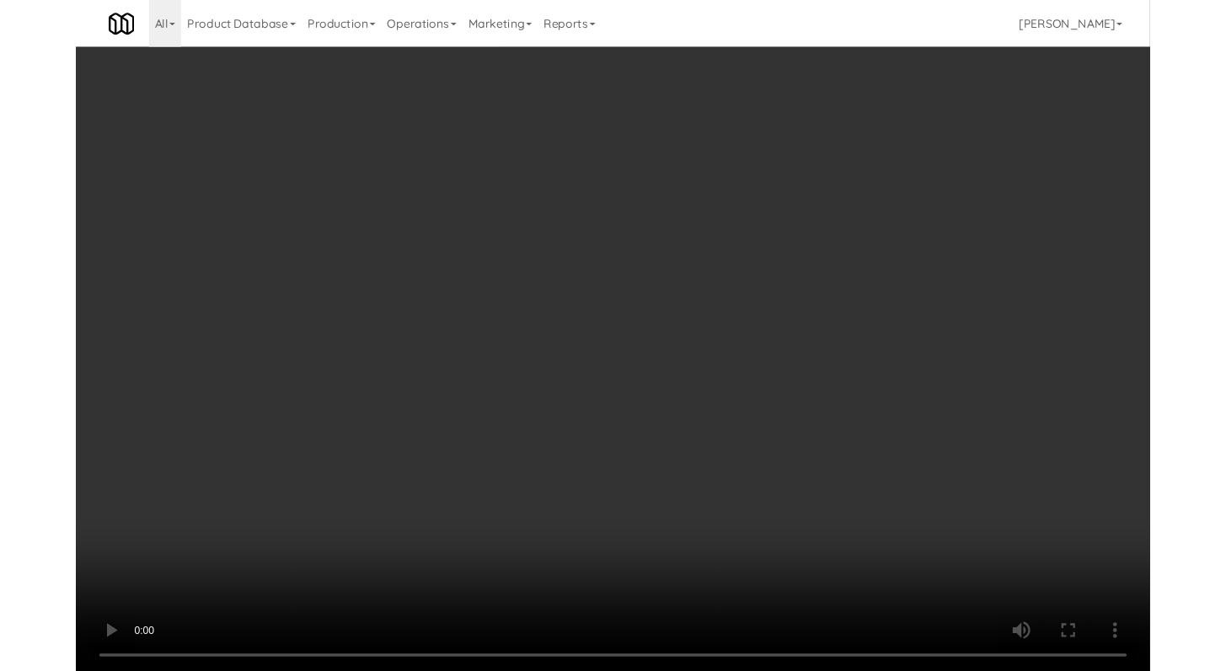
scroll to position [7675, 0]
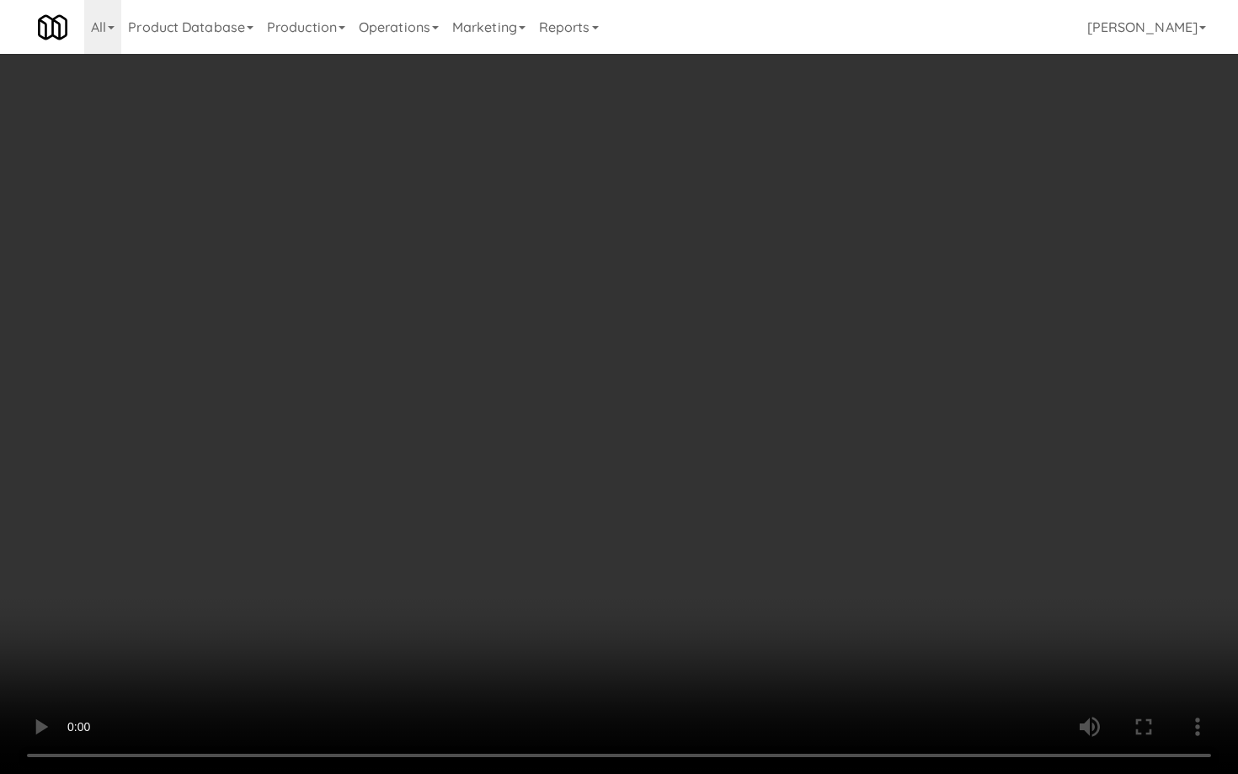
click at [657, 632] on video at bounding box center [619, 387] width 1238 height 774
click at [685, 584] on video at bounding box center [619, 387] width 1238 height 774
click at [696, 572] on video at bounding box center [619, 387] width 1238 height 774
click at [708, 533] on video at bounding box center [619, 387] width 1238 height 774
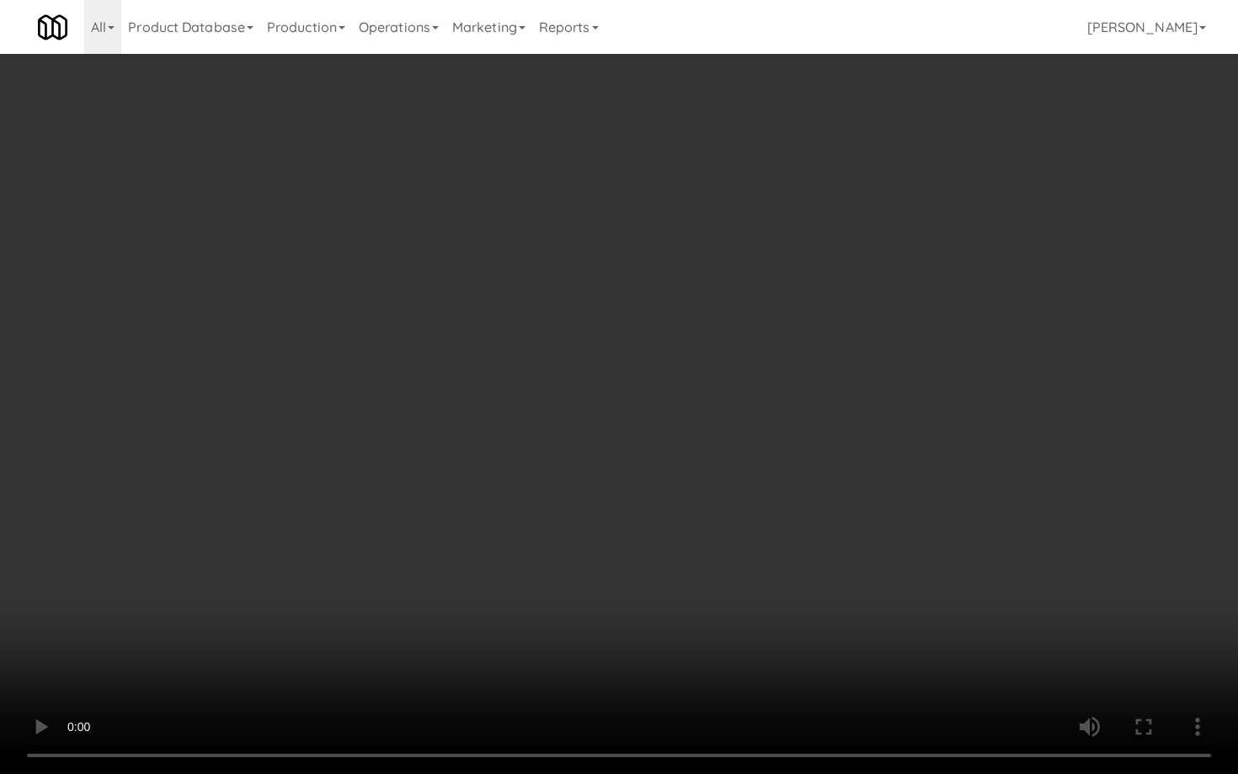
click at [708, 533] on video at bounding box center [619, 387] width 1238 height 774
click at [748, 510] on video at bounding box center [619, 387] width 1238 height 774
drag, startPoint x: 750, startPoint y: 518, endPoint x: 791, endPoint y: 528, distance: 41.7
click at [750, 519] on video at bounding box center [619, 387] width 1238 height 774
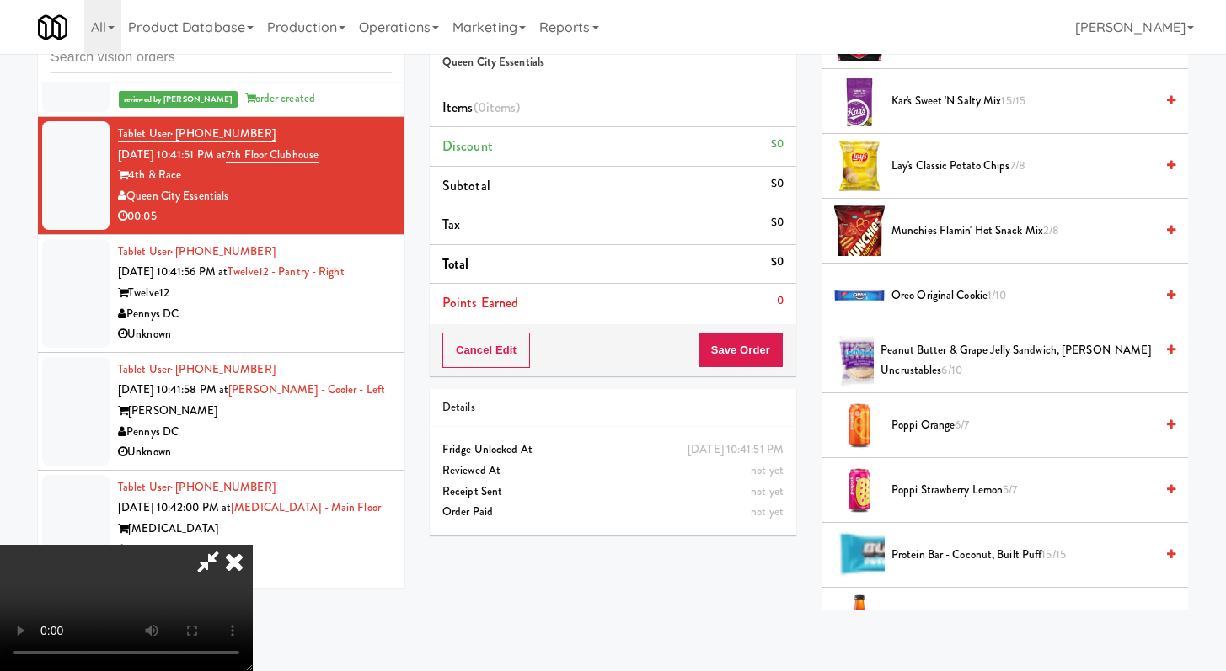
scroll to position [1013, 0]
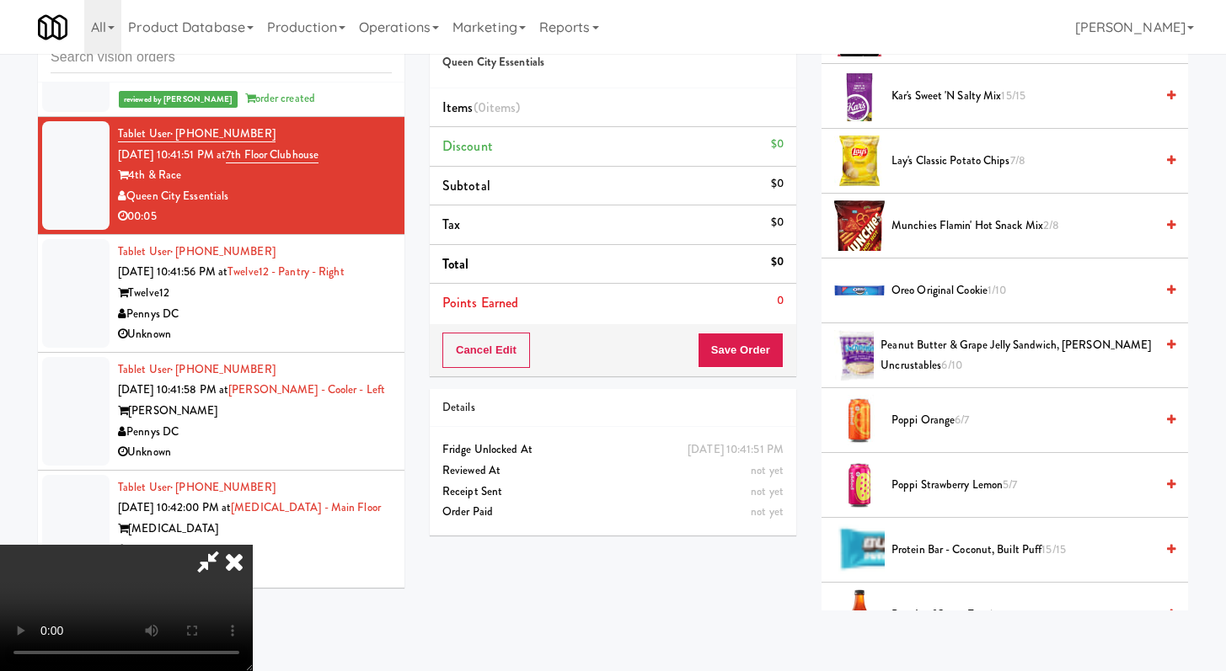
click at [924, 269] on li "Oreo Original Cookie 1/10" at bounding box center [1004, 291] width 366 height 65
click at [911, 287] on span "Oreo Original Cookie 1/10" at bounding box center [1022, 290] width 263 height 21
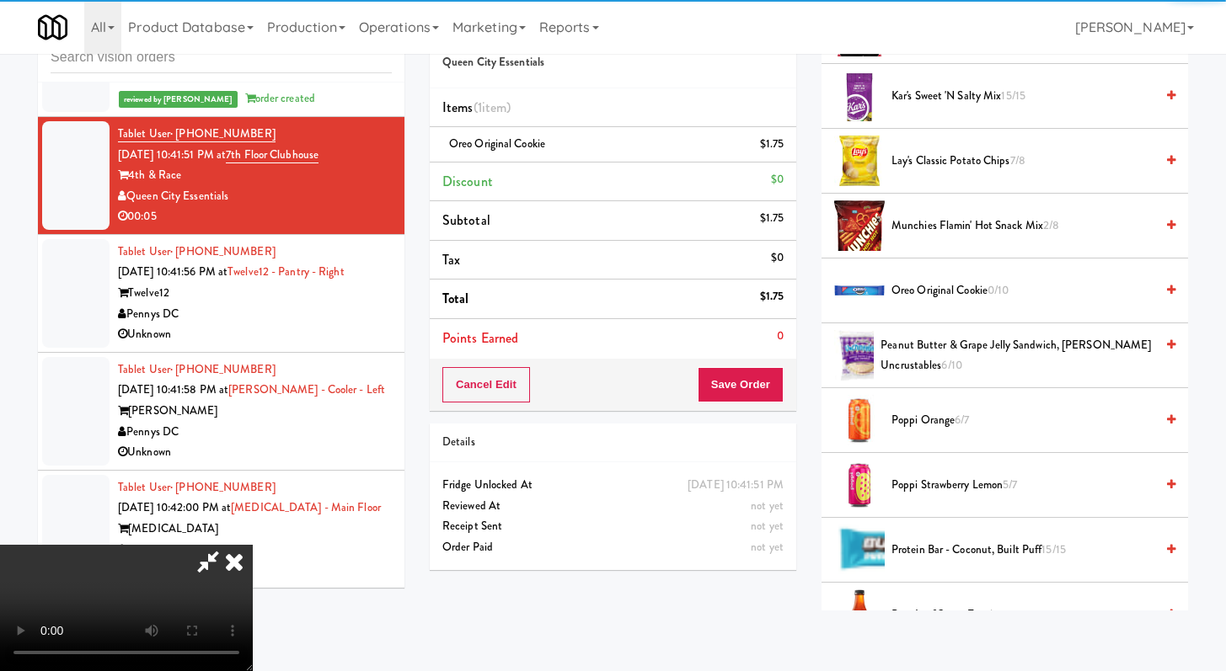
click at [745, 405] on div "Cancel Edit Save Order" at bounding box center [613, 385] width 366 height 52
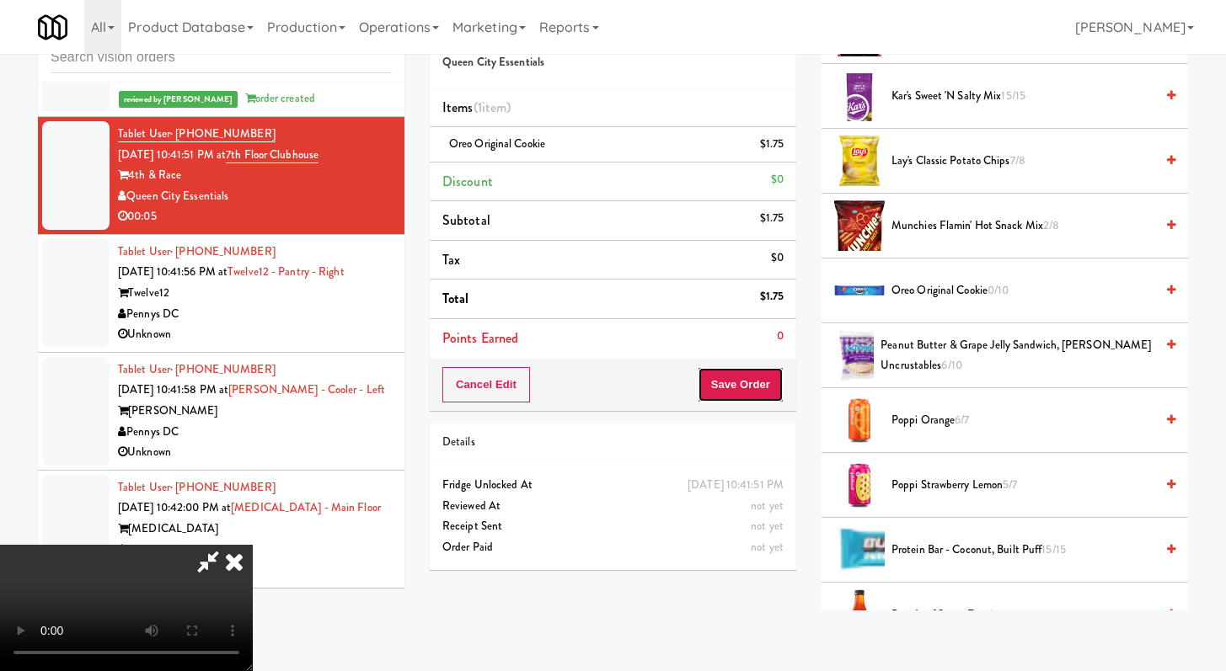
click at [775, 371] on button "Save Order" at bounding box center [740, 384] width 86 height 35
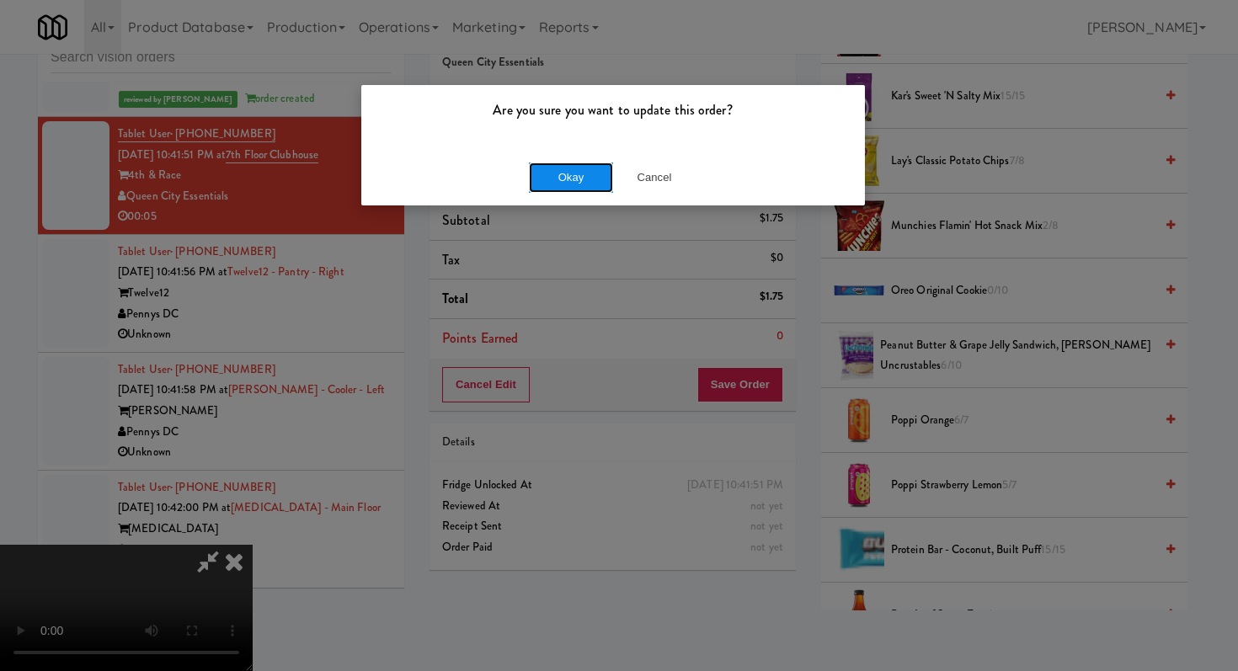
click at [606, 171] on button "Okay" at bounding box center [571, 178] width 84 height 30
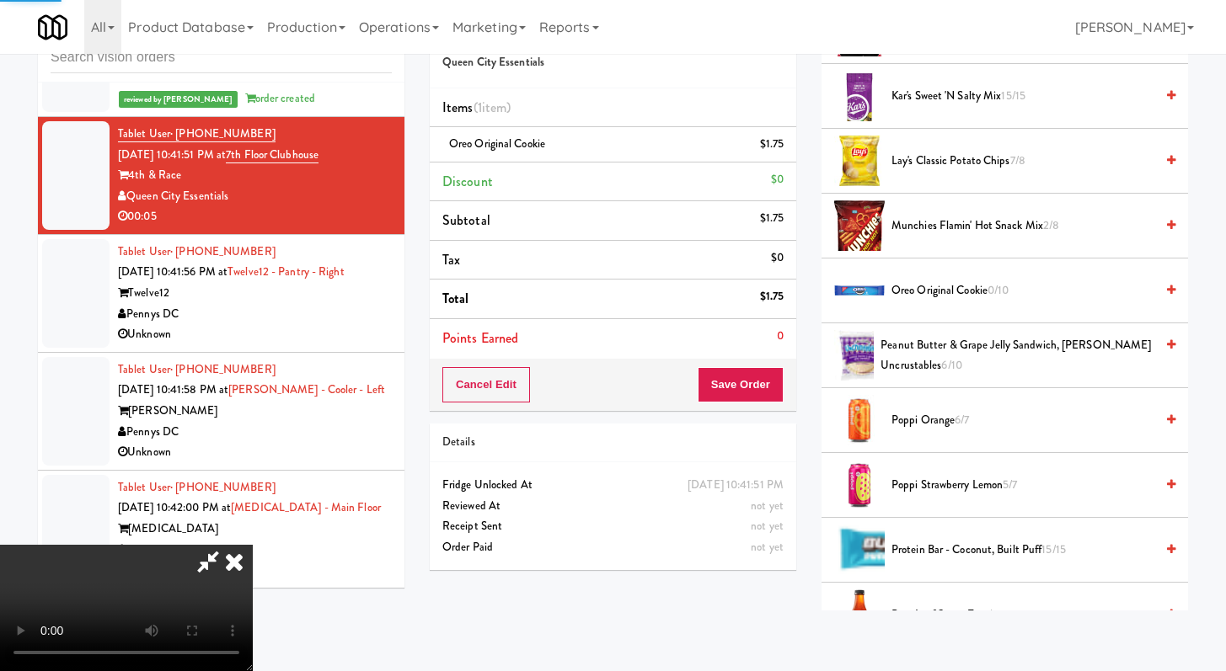
scroll to position [72, 0]
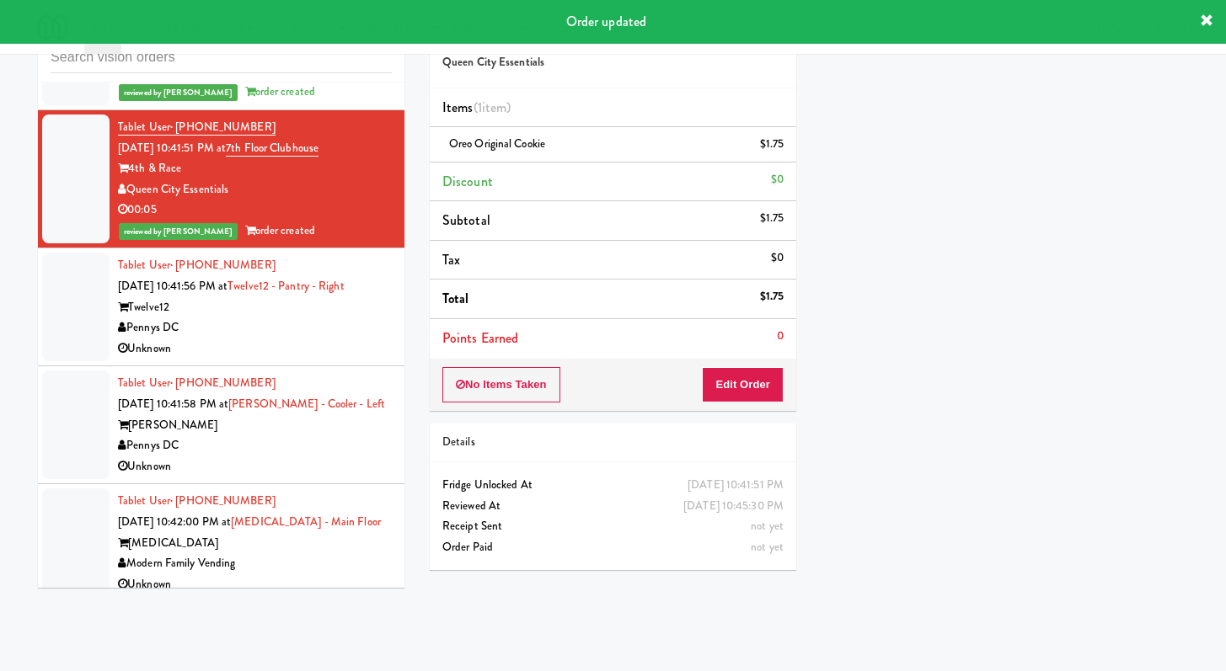
drag, startPoint x: 372, startPoint y: 387, endPoint x: 406, endPoint y: 388, distance: 33.7
click at [372, 366] on li "Tablet User · (386) 214-8553 [DATE] 10:41:56 PM at Twelve12 - Pantry - Right Tw…" at bounding box center [221, 307] width 366 height 118
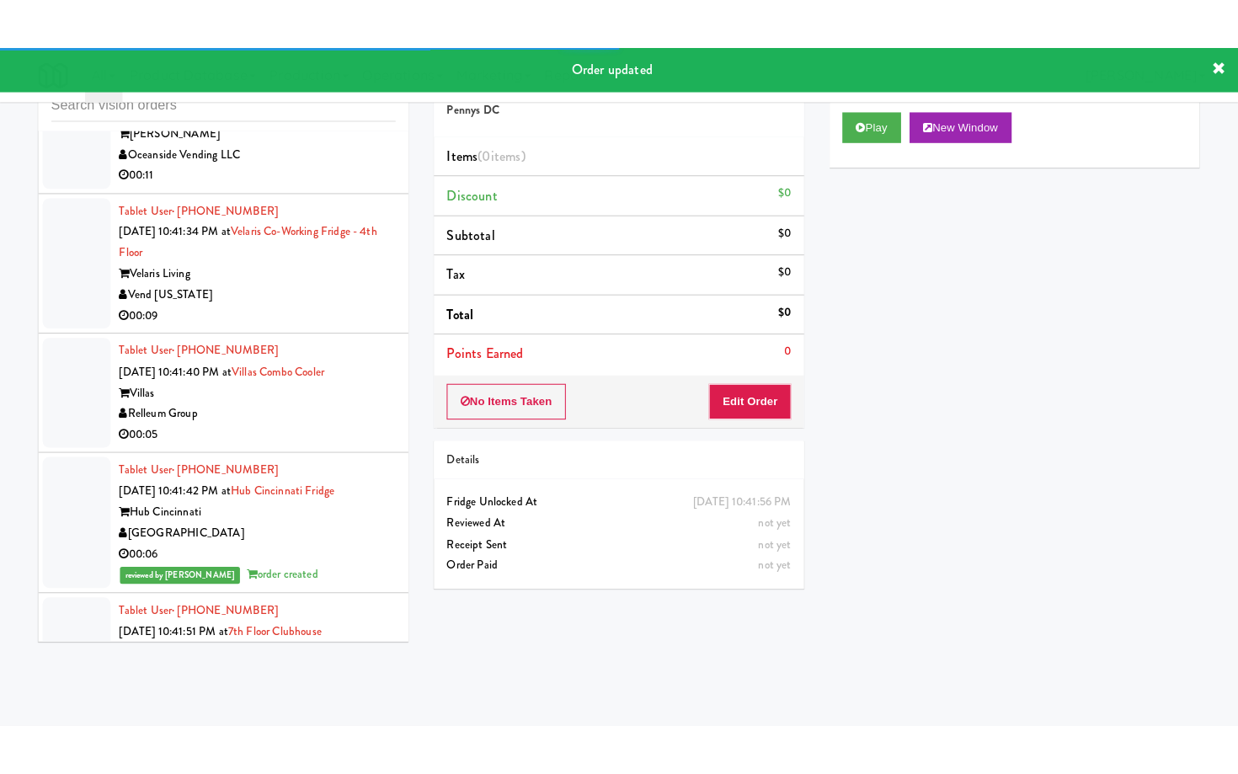
scroll to position [7013, 0]
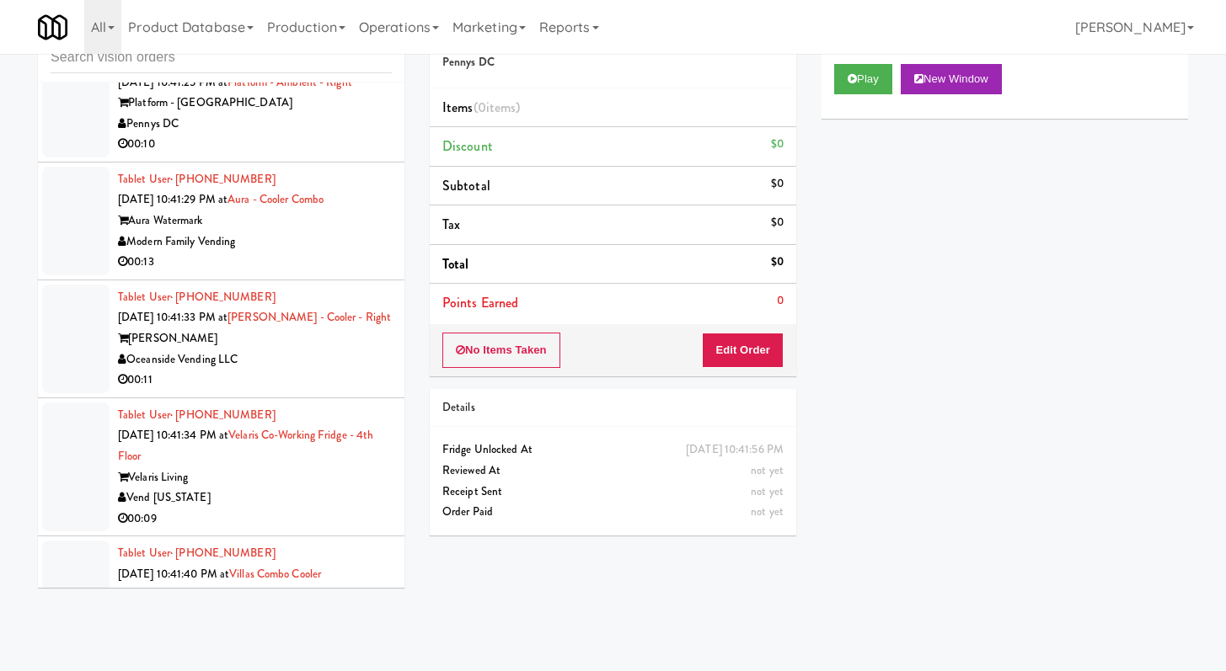
click at [368, 273] on div "00:13" at bounding box center [255, 262] width 274 height 21
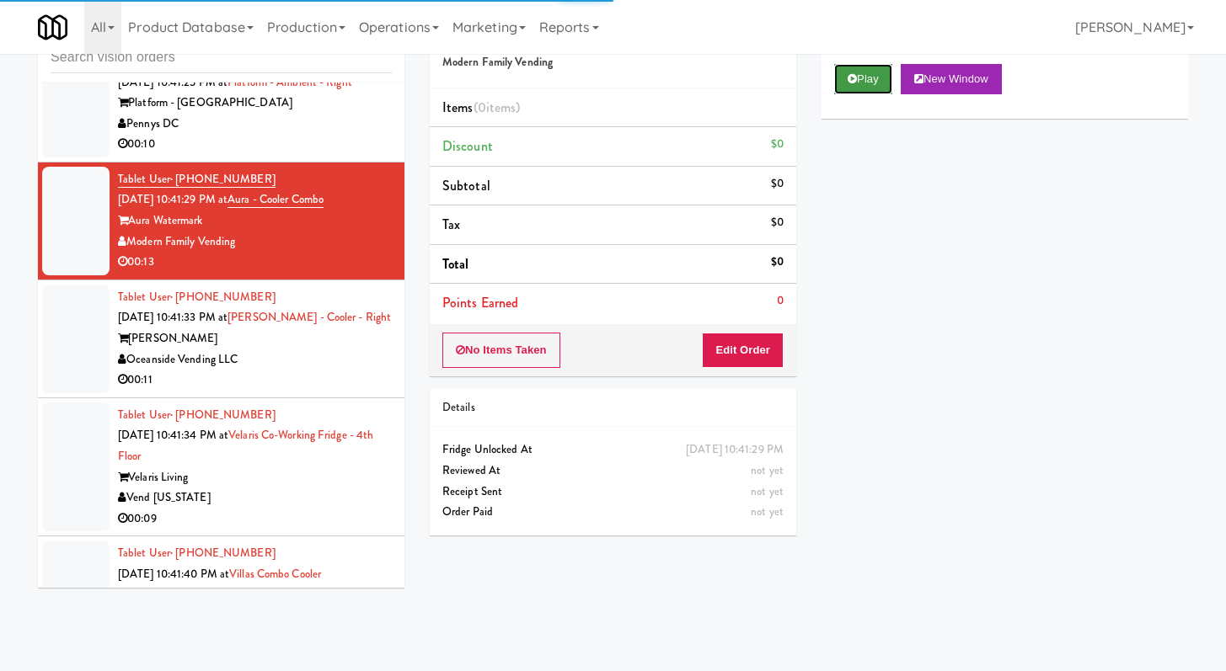
click at [847, 81] on button "Play" at bounding box center [863, 79] width 58 height 30
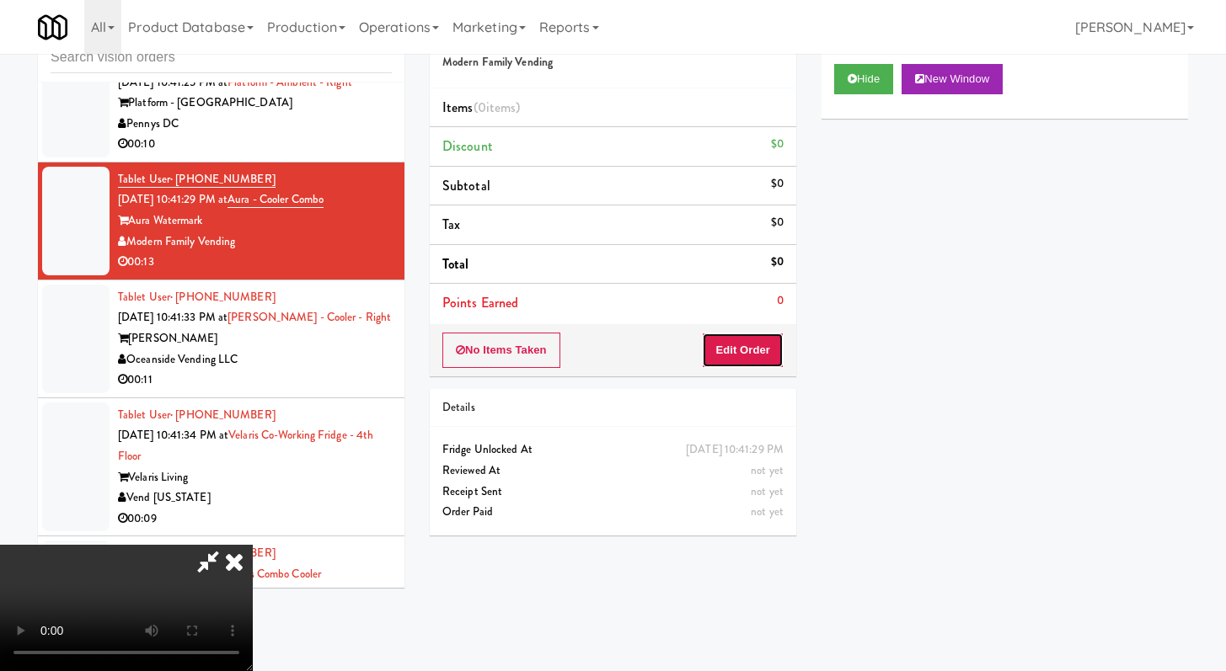
click at [731, 359] on button "Edit Order" at bounding box center [743, 350] width 82 height 35
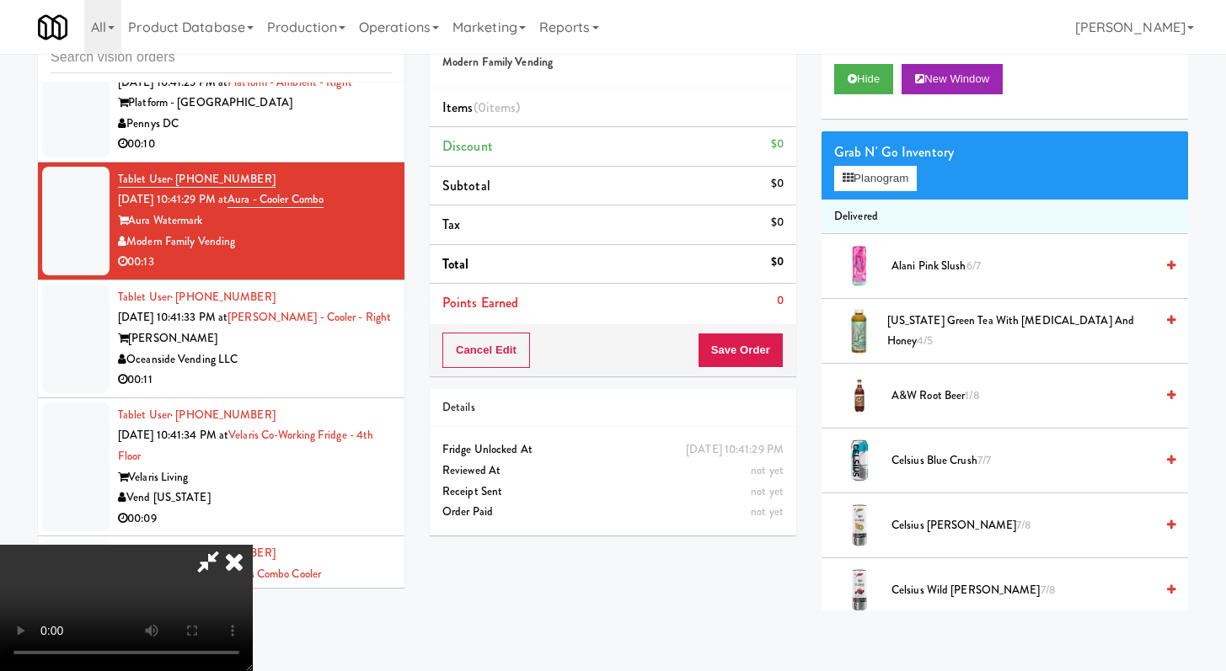
scroll to position [6992, 0]
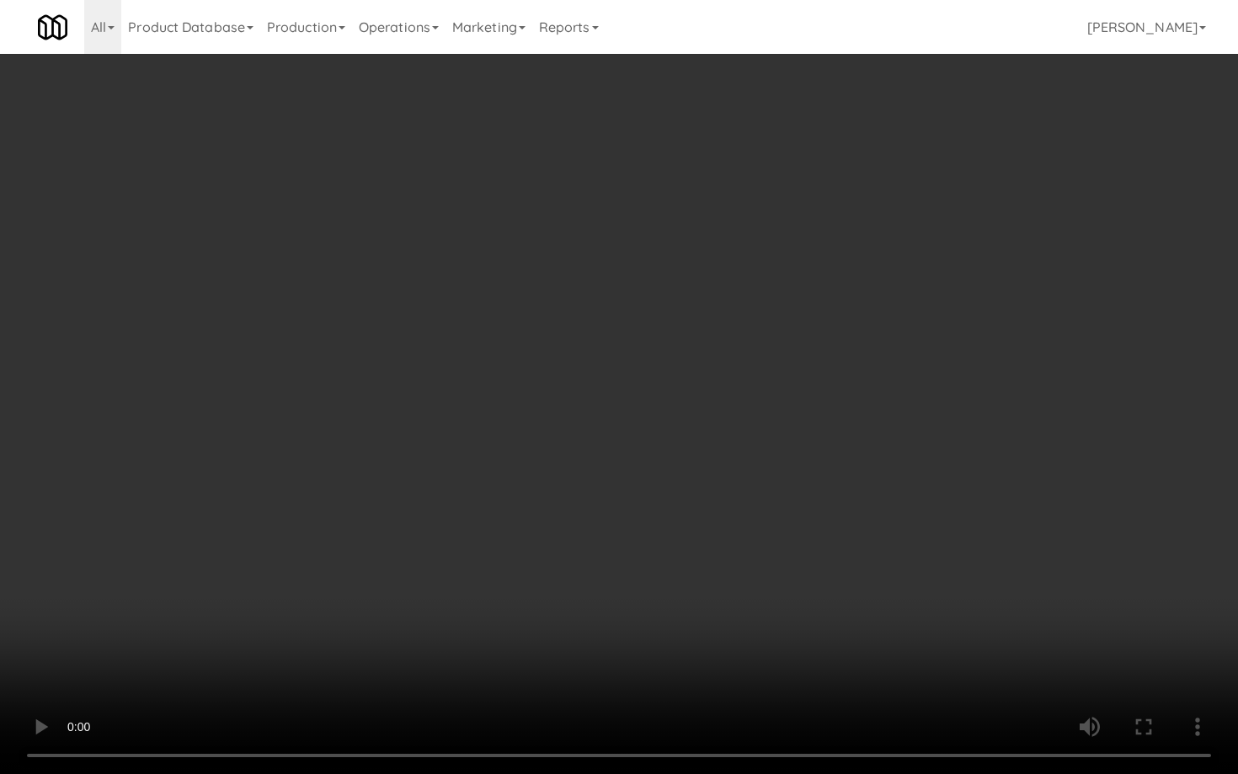
click at [644, 505] on video at bounding box center [619, 387] width 1238 height 774
click at [651, 491] on video at bounding box center [619, 387] width 1238 height 774
click at [804, 484] on video at bounding box center [619, 387] width 1238 height 774
click at [669, 534] on video at bounding box center [619, 387] width 1238 height 774
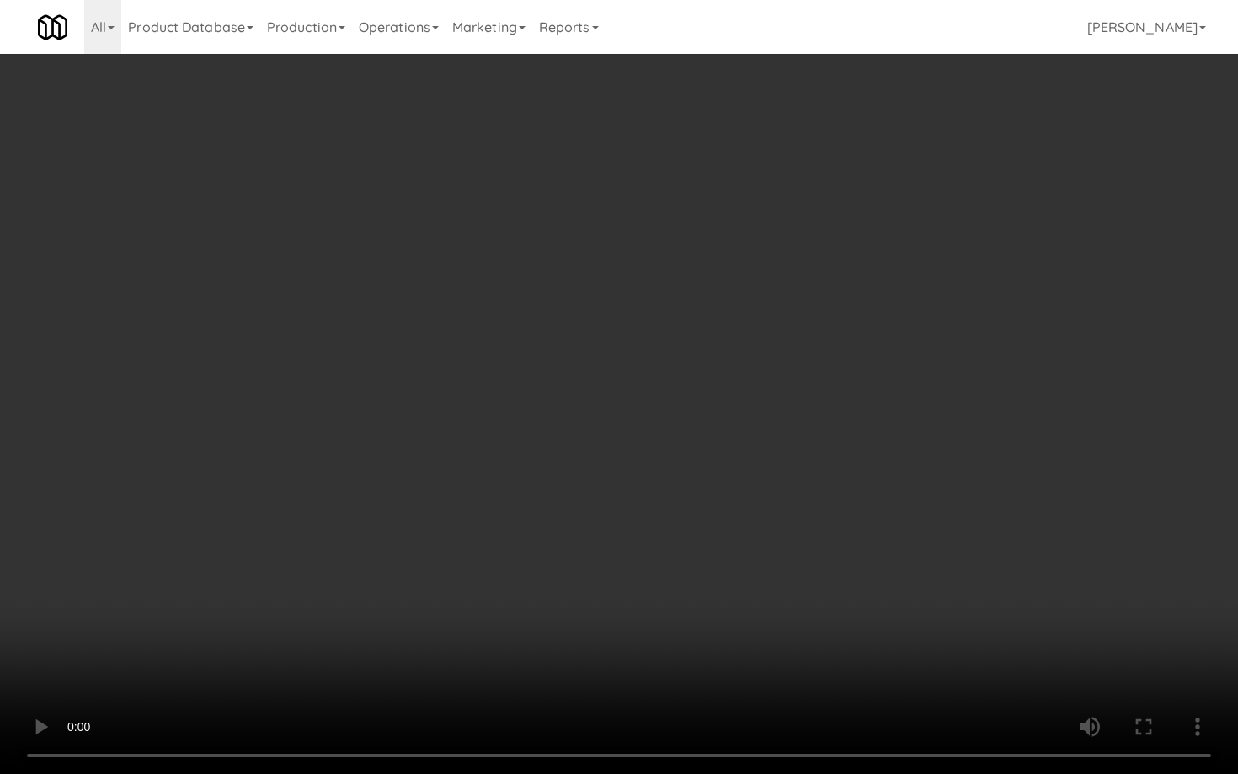
click at [669, 534] on video at bounding box center [619, 387] width 1238 height 774
click at [668, 534] on video at bounding box center [619, 387] width 1238 height 774
click at [668, 533] on video at bounding box center [619, 387] width 1238 height 774
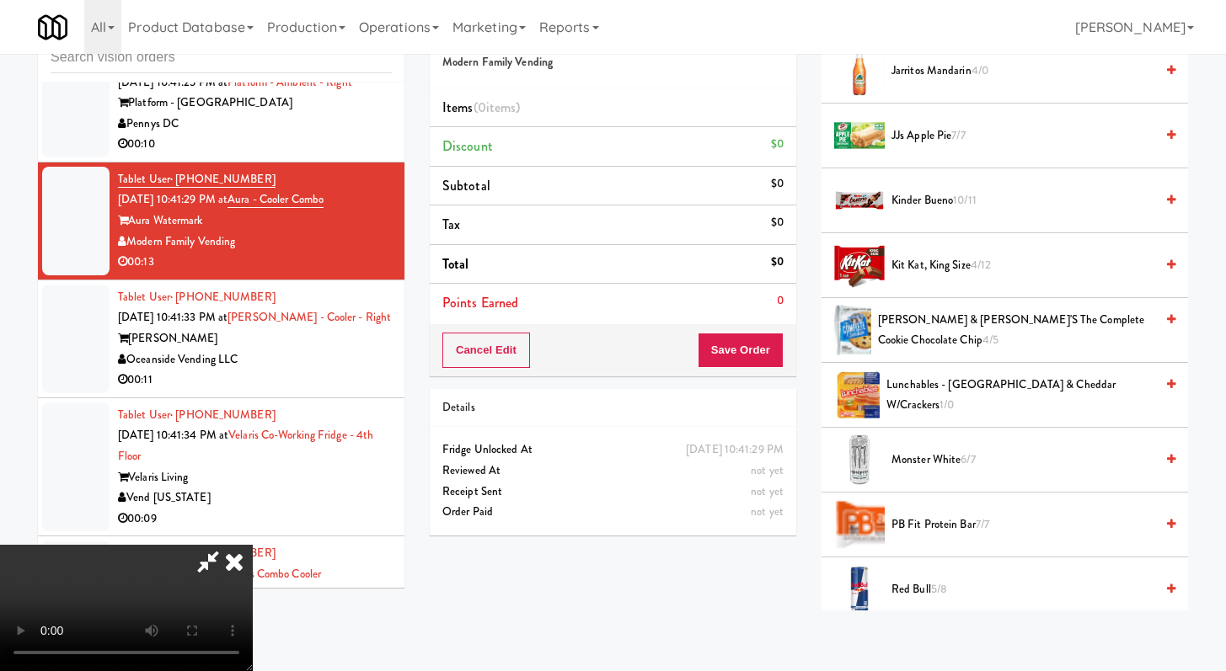
scroll to position [1104, 0]
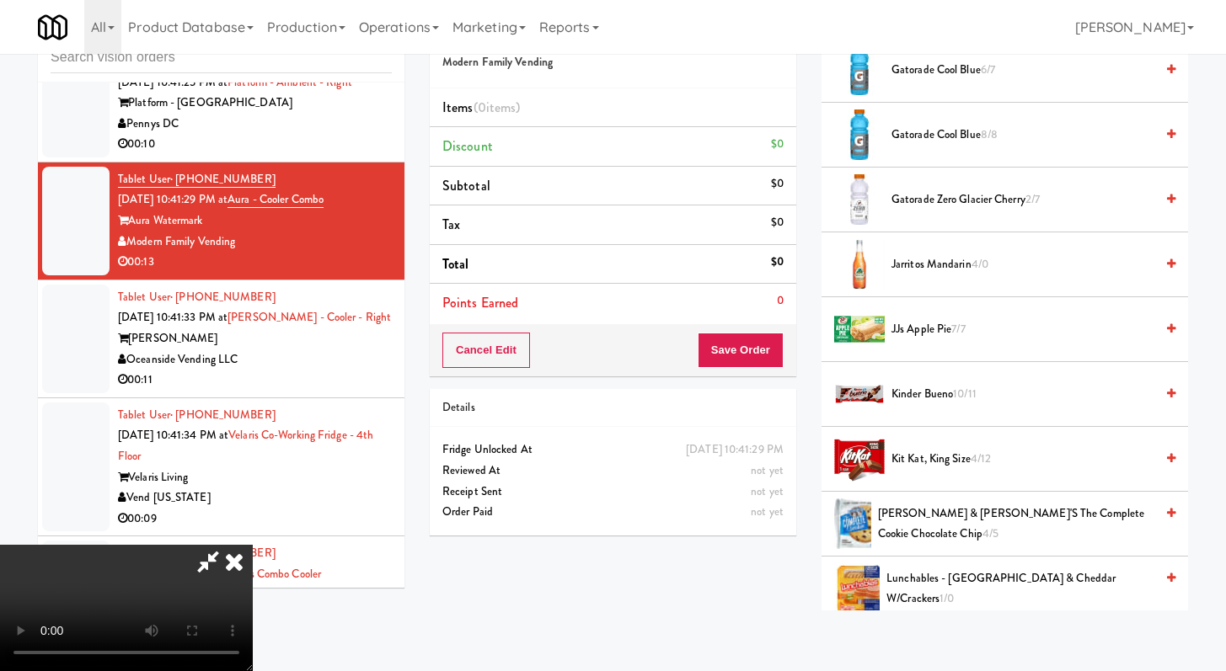
click at [921, 134] on span "Gatorade Cool Blue 8/8" at bounding box center [1022, 135] width 263 height 21
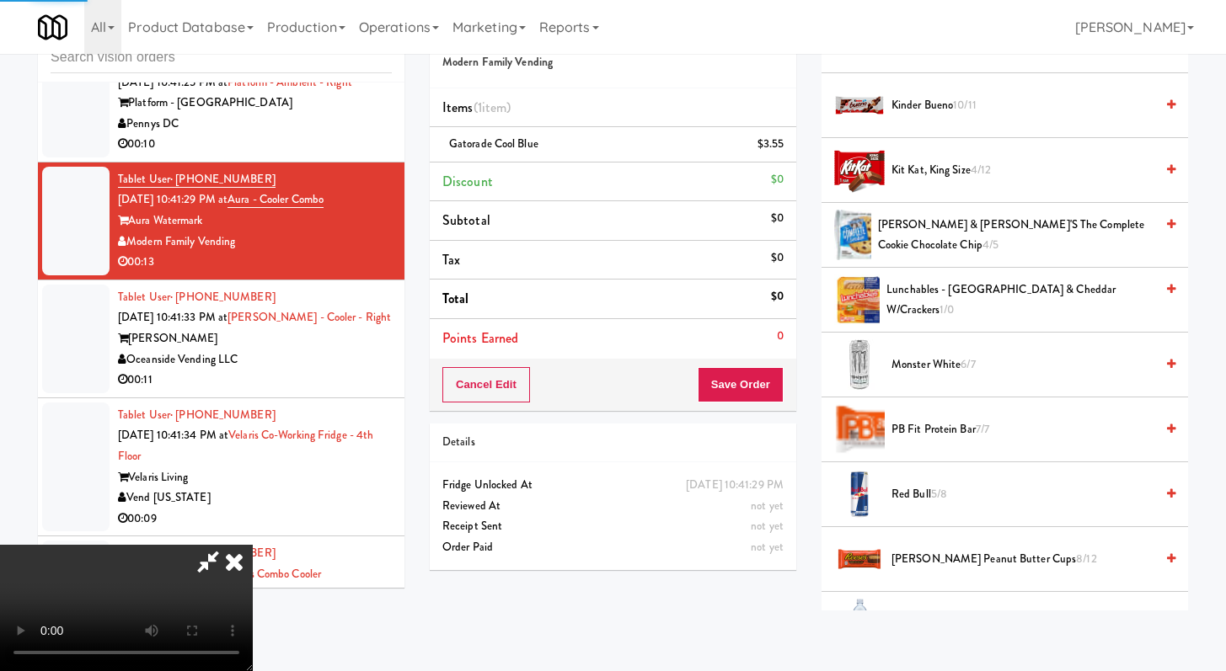
scroll to position [1402, 0]
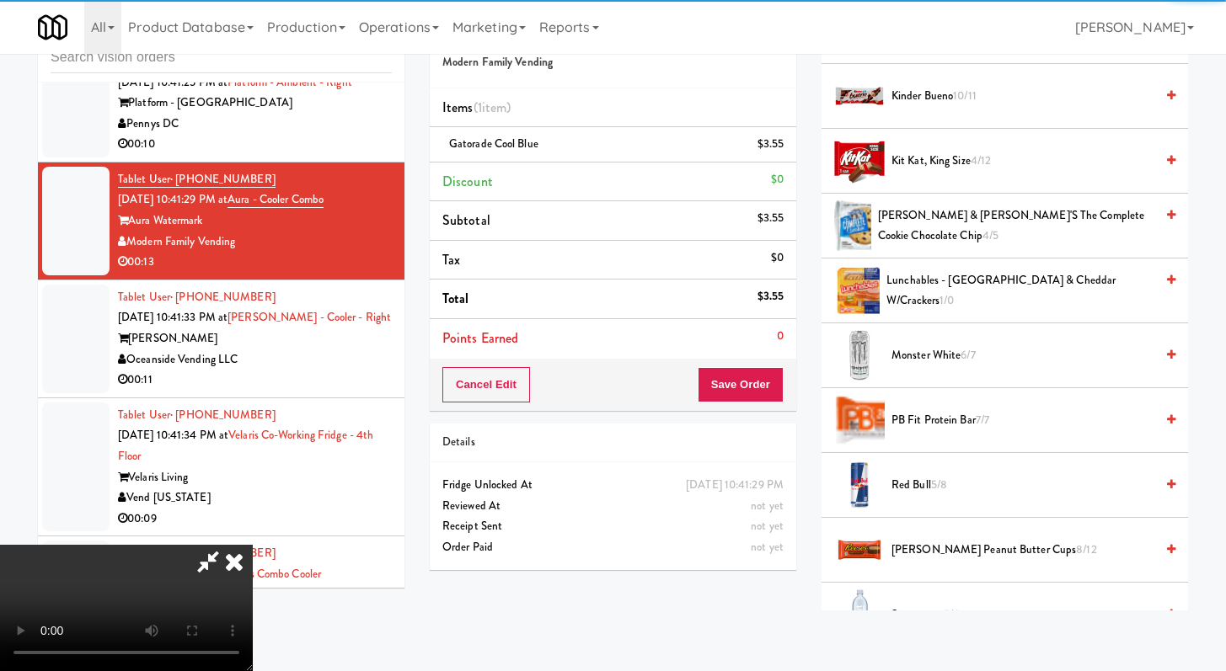
click at [947, 360] on span "Monster White 6/7" at bounding box center [1022, 355] width 263 height 21
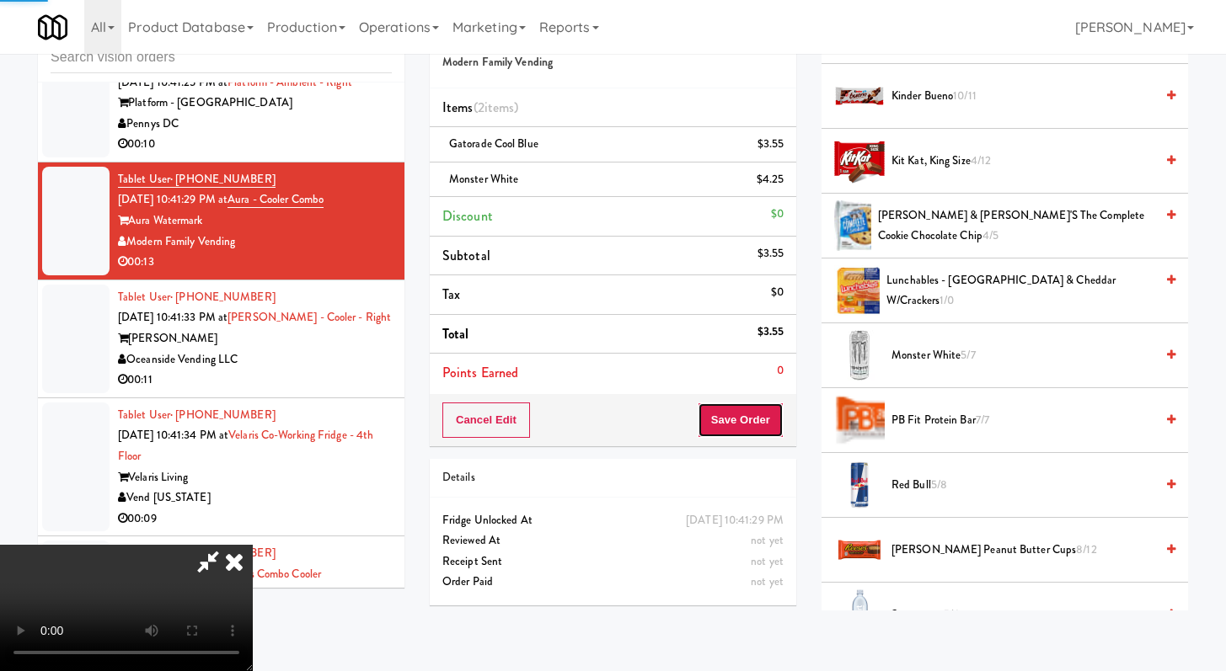
click at [761, 429] on button "Save Order" at bounding box center [740, 420] width 86 height 35
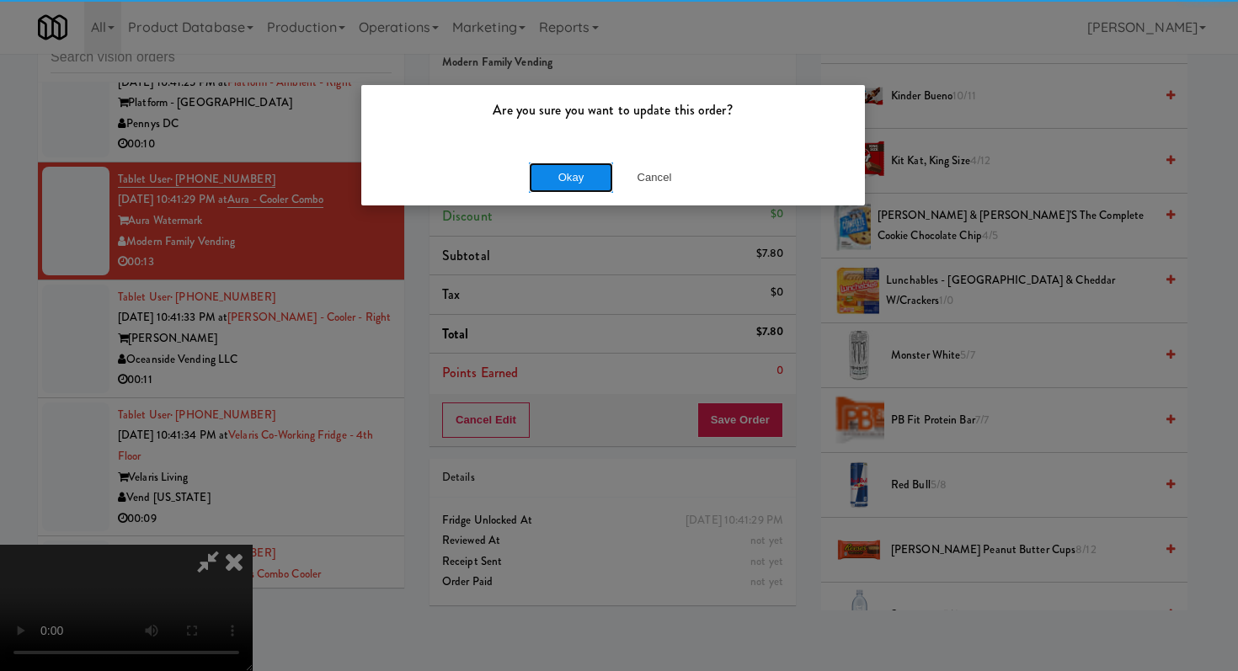
click at [583, 184] on button "Okay" at bounding box center [571, 178] width 84 height 30
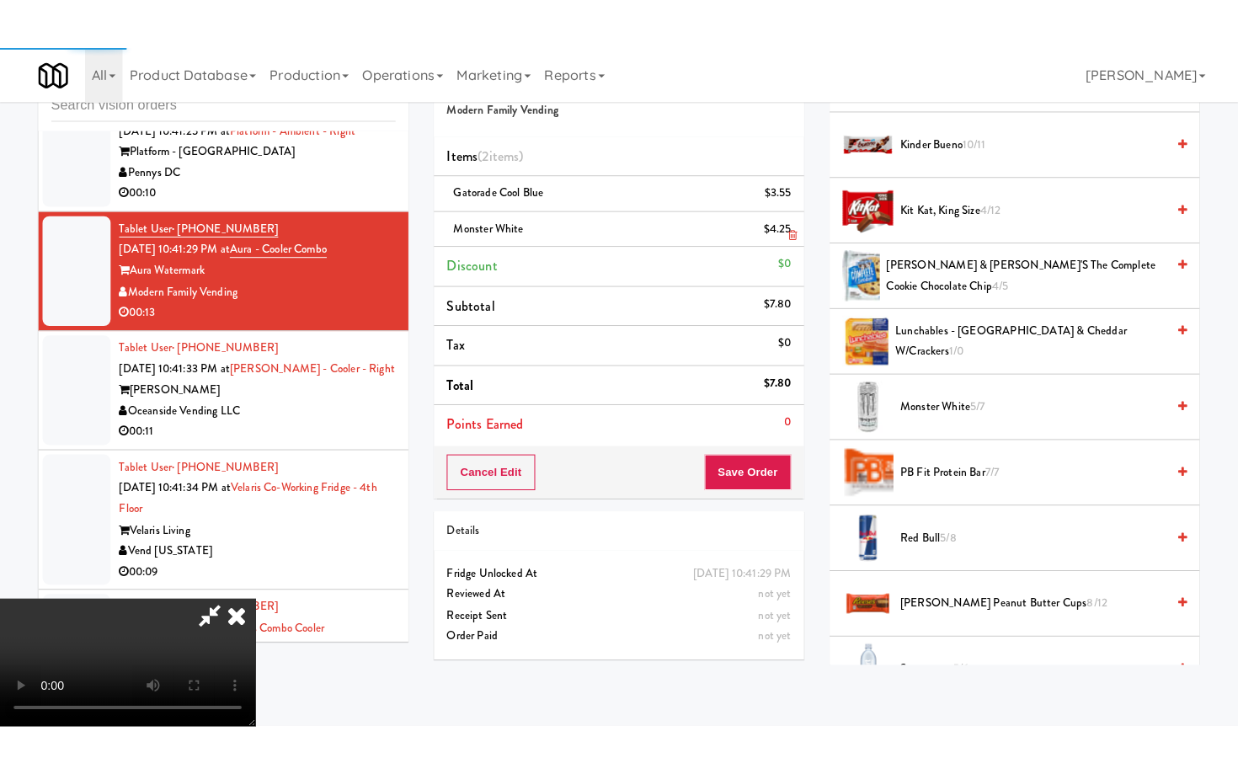
scroll to position [72, 0]
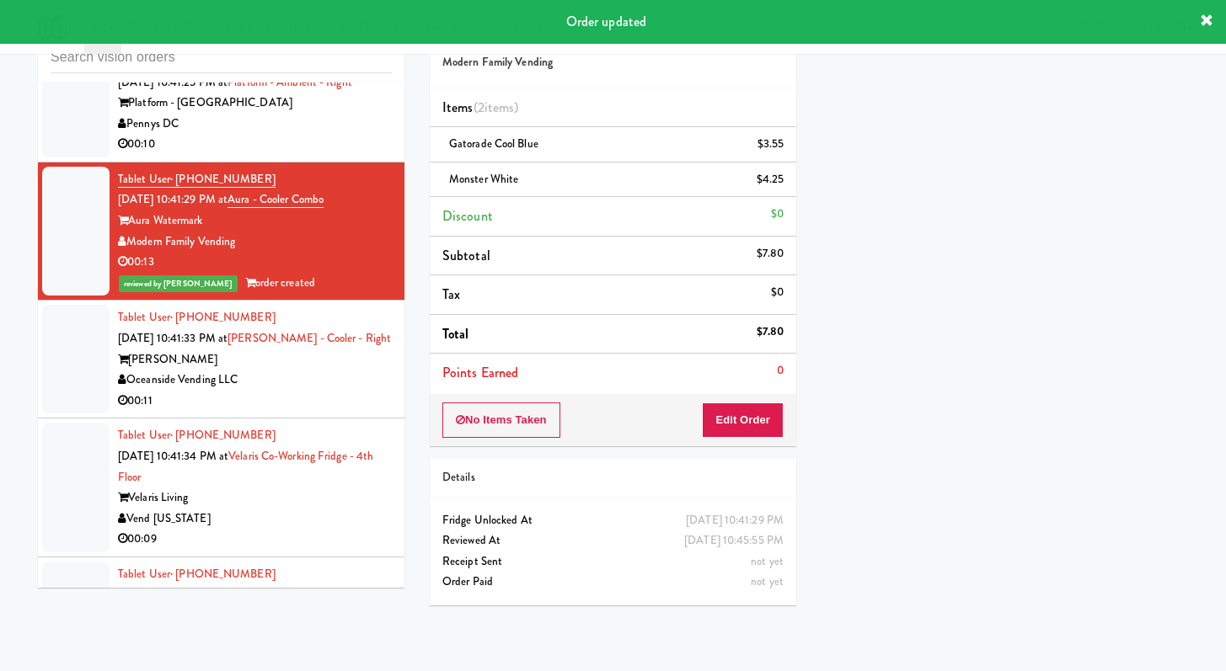
click at [301, 419] on li "Tablet User · (657) 269-3059 [DATE] 10:41:33 PM at [PERSON_NAME] - Cooler - Rig…" at bounding box center [221, 360] width 366 height 118
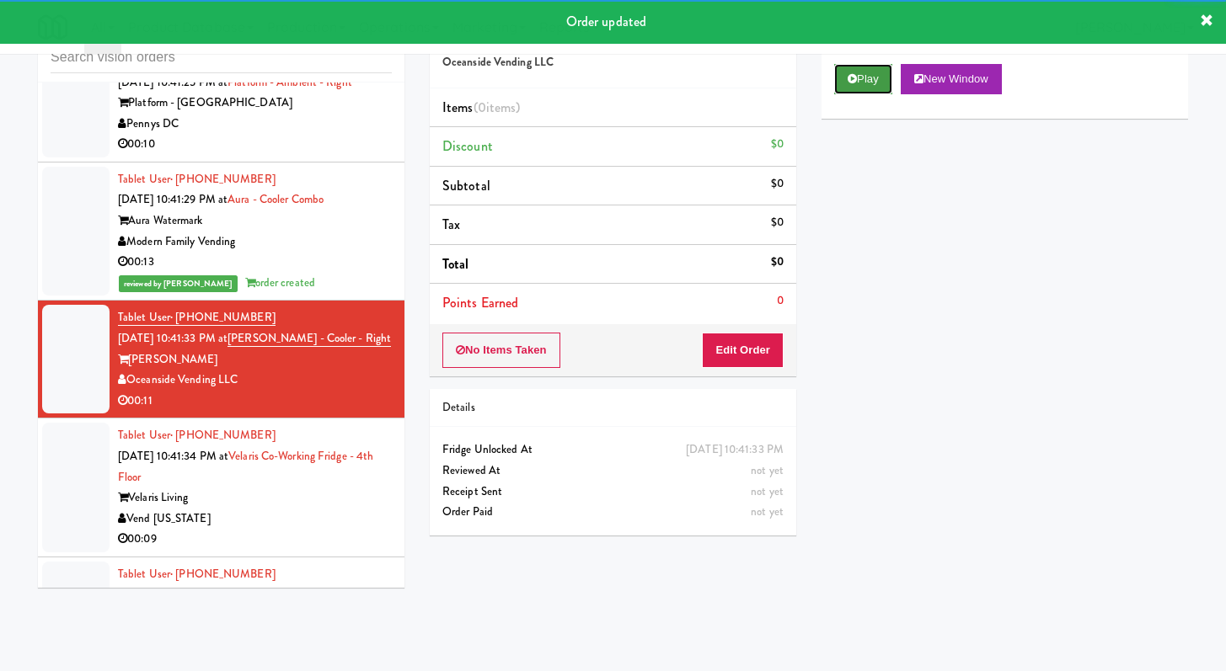
click at [863, 80] on button "Play" at bounding box center [863, 79] width 58 height 30
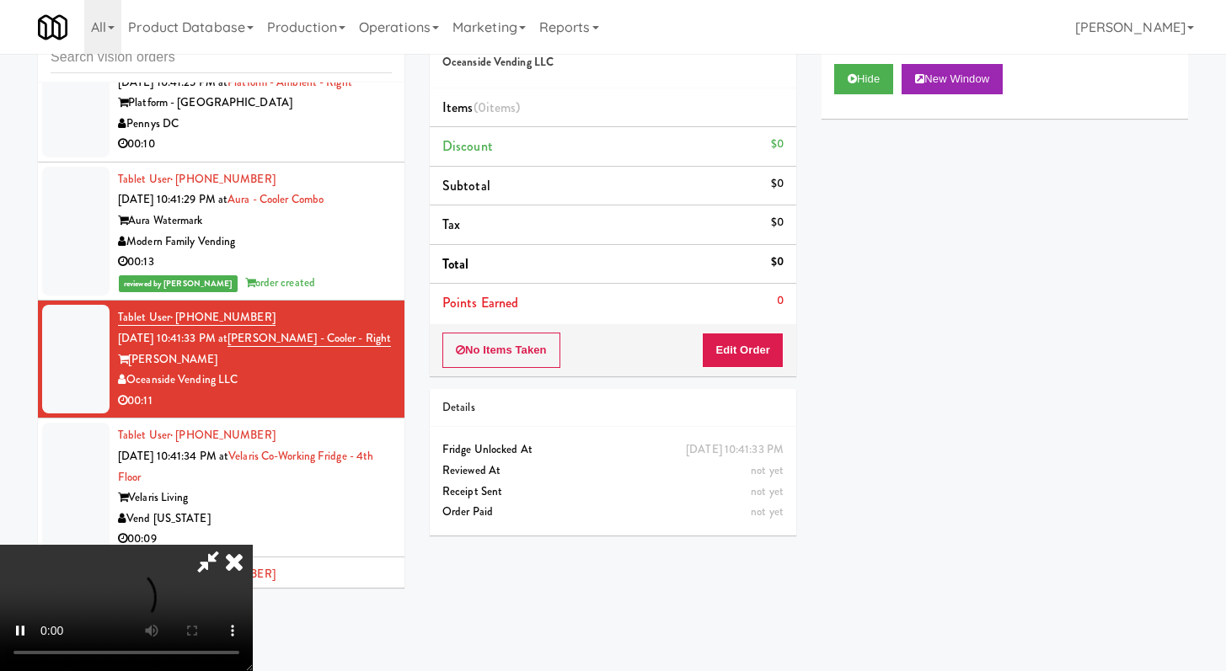
click at [699, 355] on div "No Items Taken Edit Order" at bounding box center [613, 350] width 366 height 52
click at [733, 349] on button "Edit Order" at bounding box center [743, 350] width 82 height 35
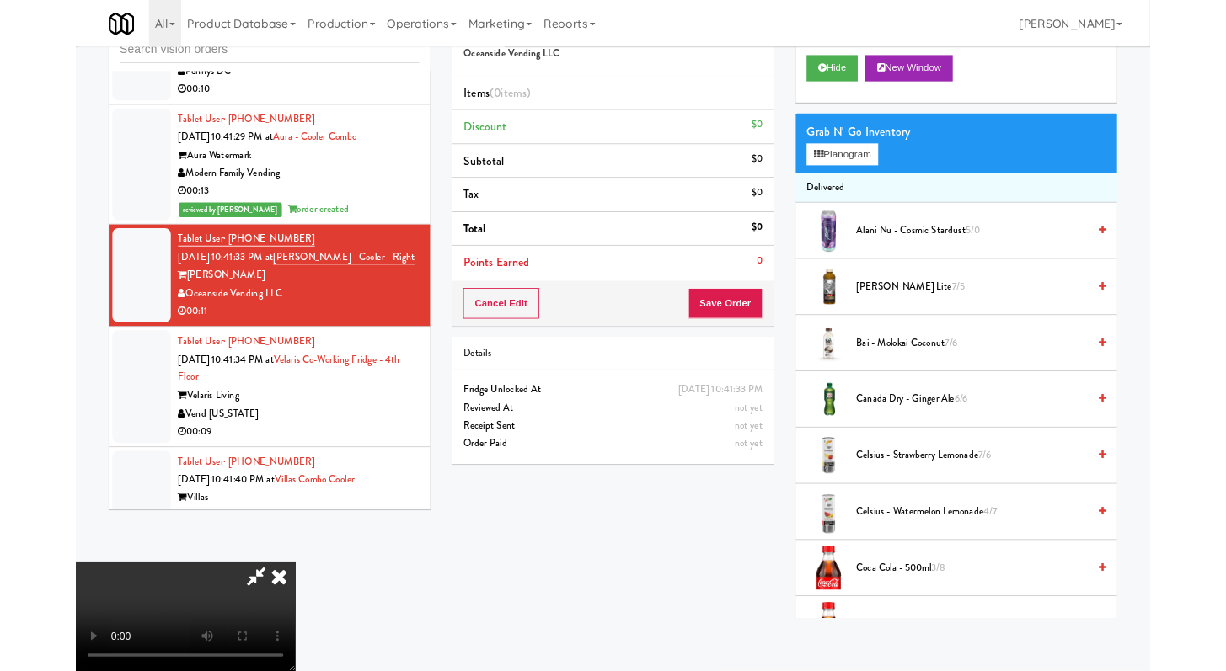
scroll to position [6992, 0]
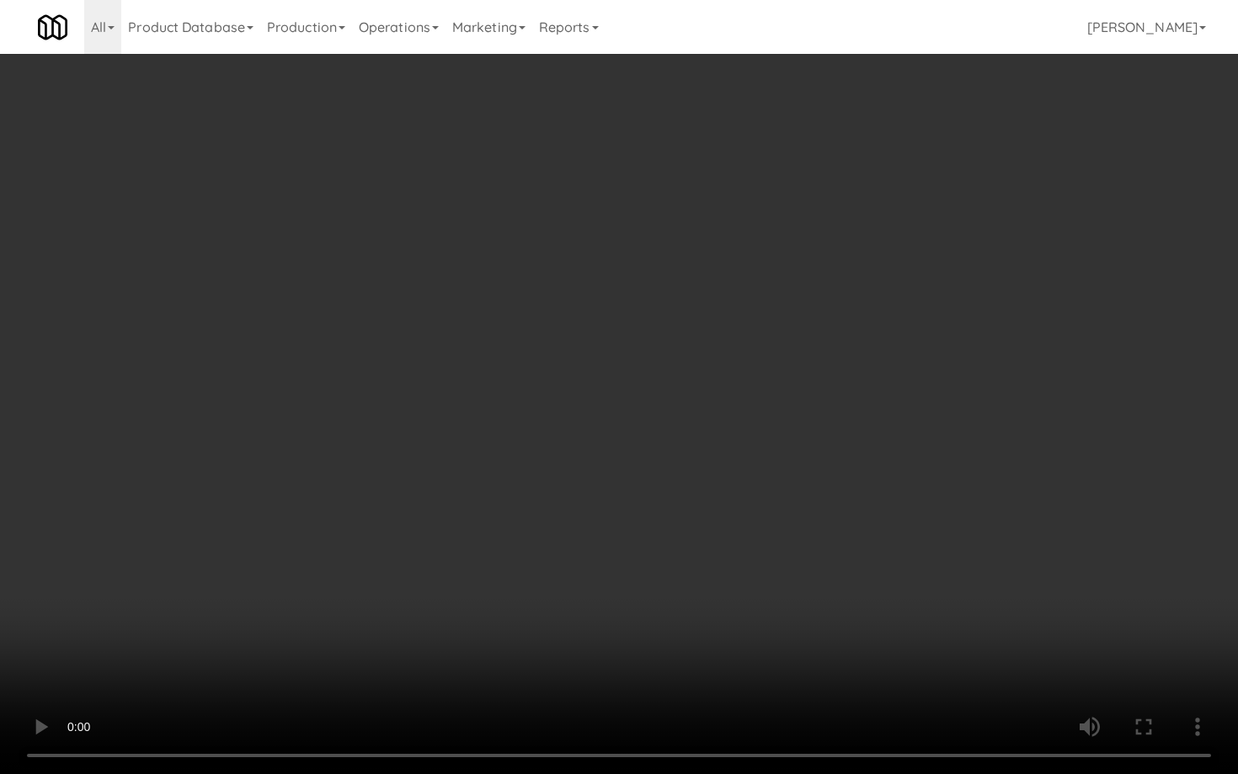
click at [867, 560] on video at bounding box center [619, 387] width 1238 height 774
click at [864, 553] on video at bounding box center [619, 387] width 1238 height 774
click at [874, 539] on video at bounding box center [619, 387] width 1238 height 774
click at [873, 539] on video at bounding box center [619, 387] width 1238 height 774
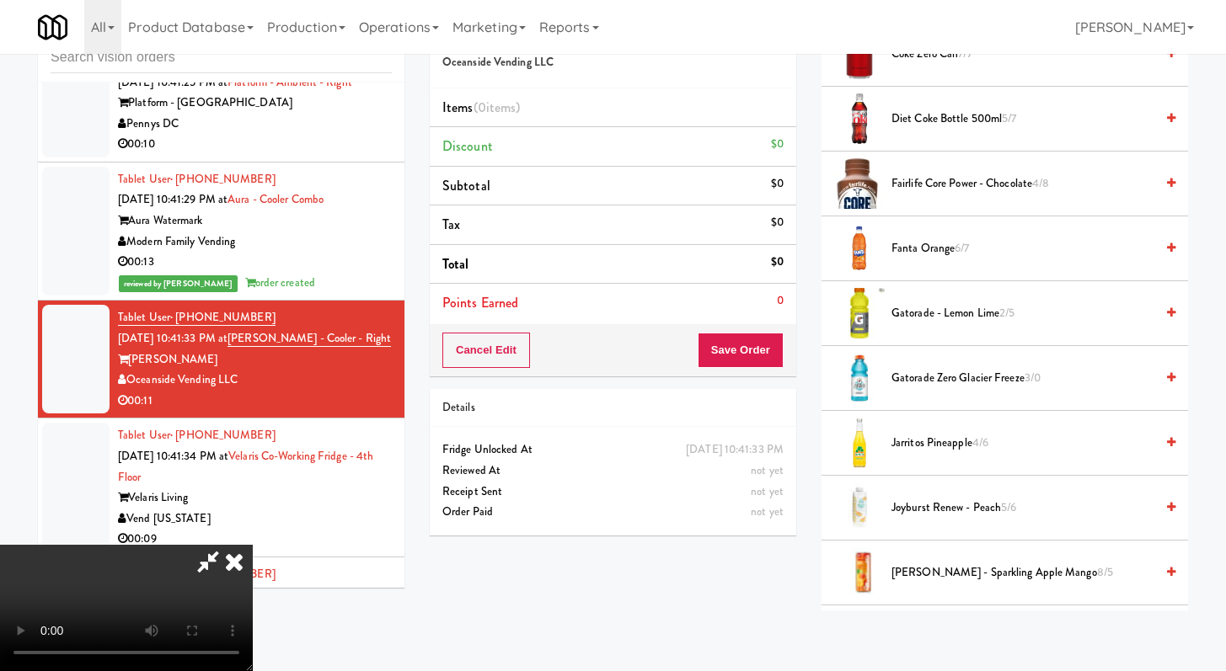
scroll to position [796, 0]
click at [933, 55] on span "Coke Zero Can 7/7" at bounding box center [1022, 54] width 263 height 21
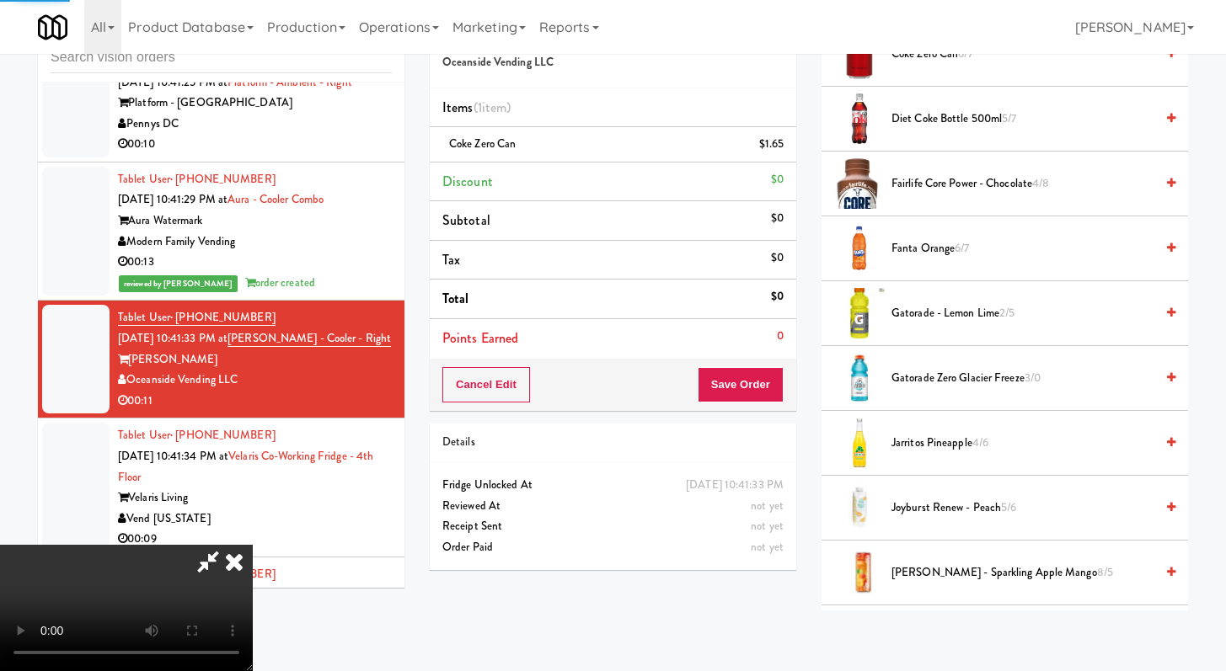
click at [253, 545] on video at bounding box center [126, 608] width 253 height 126
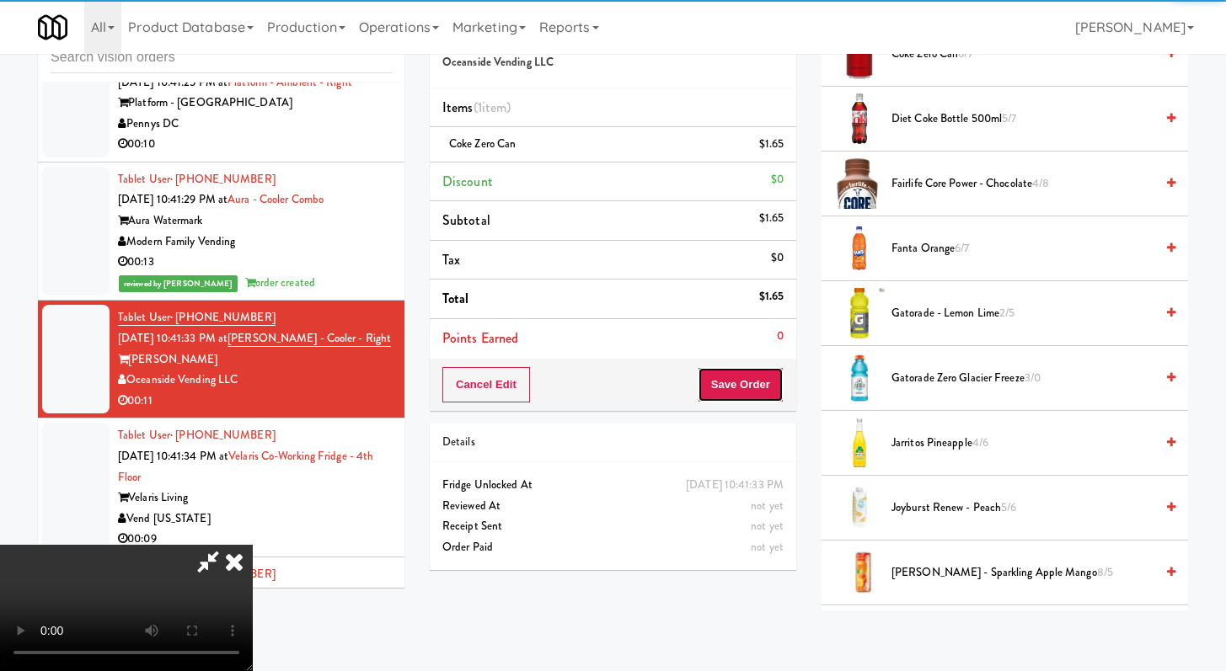
click at [741, 381] on button "Save Order" at bounding box center [740, 384] width 86 height 35
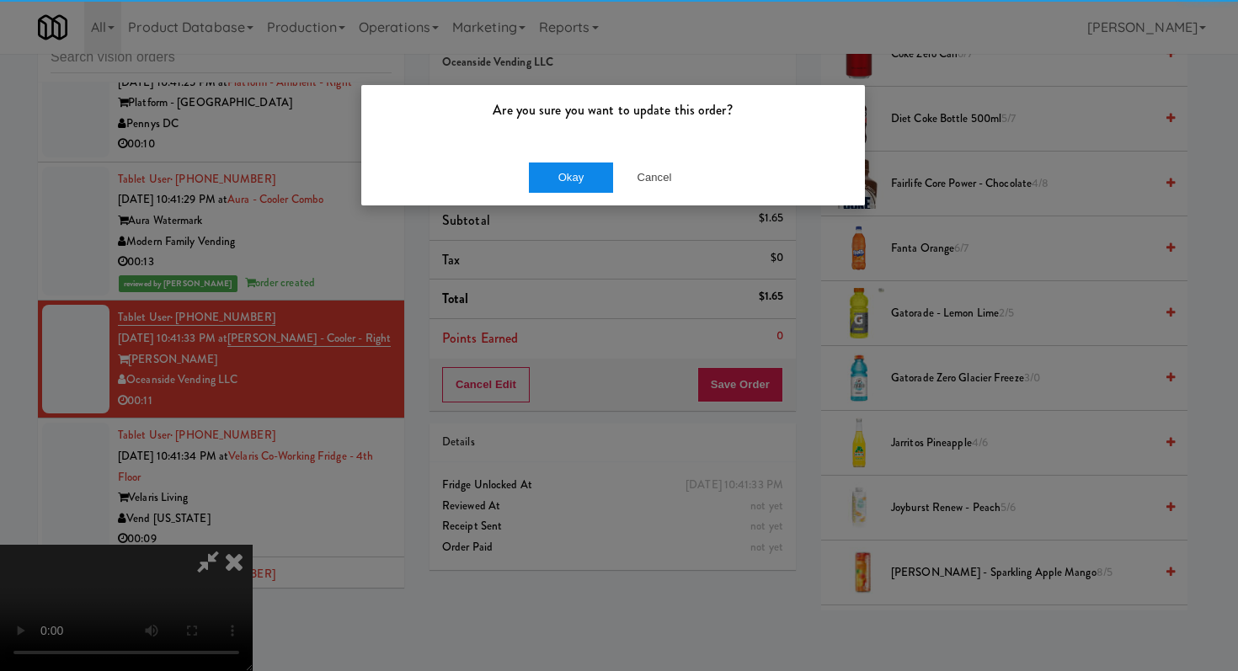
click at [553, 163] on div "Okay Cancel" at bounding box center [613, 177] width 504 height 56
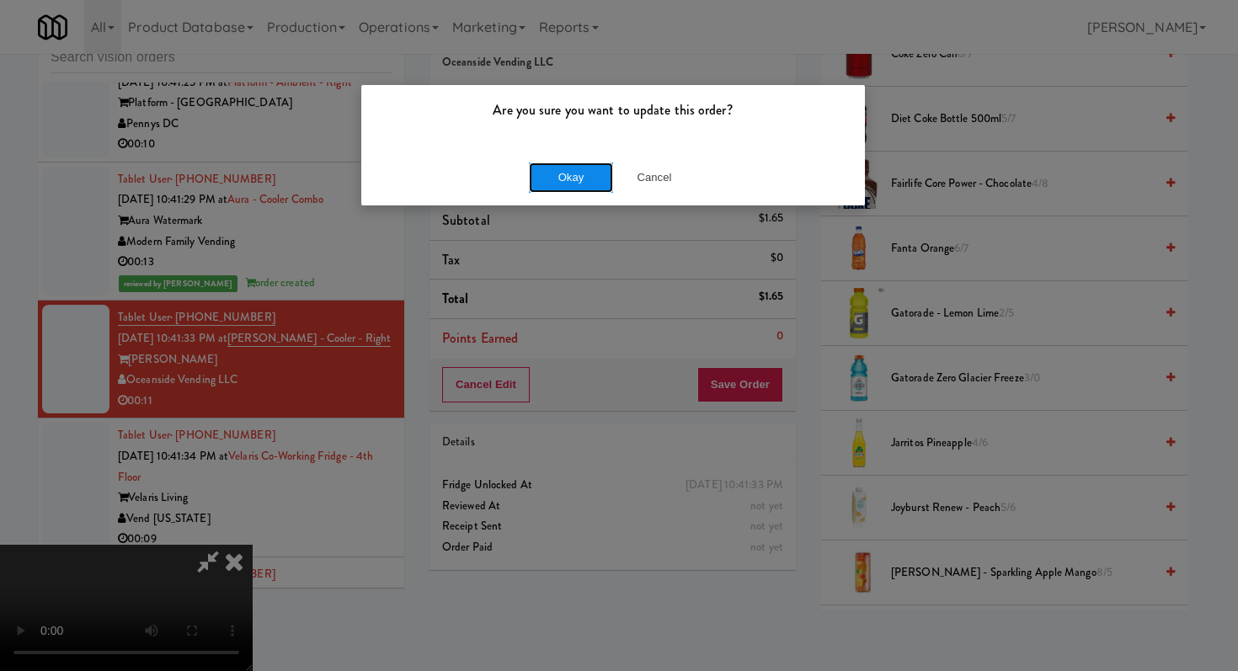
click at [555, 166] on button "Okay" at bounding box center [571, 178] width 84 height 30
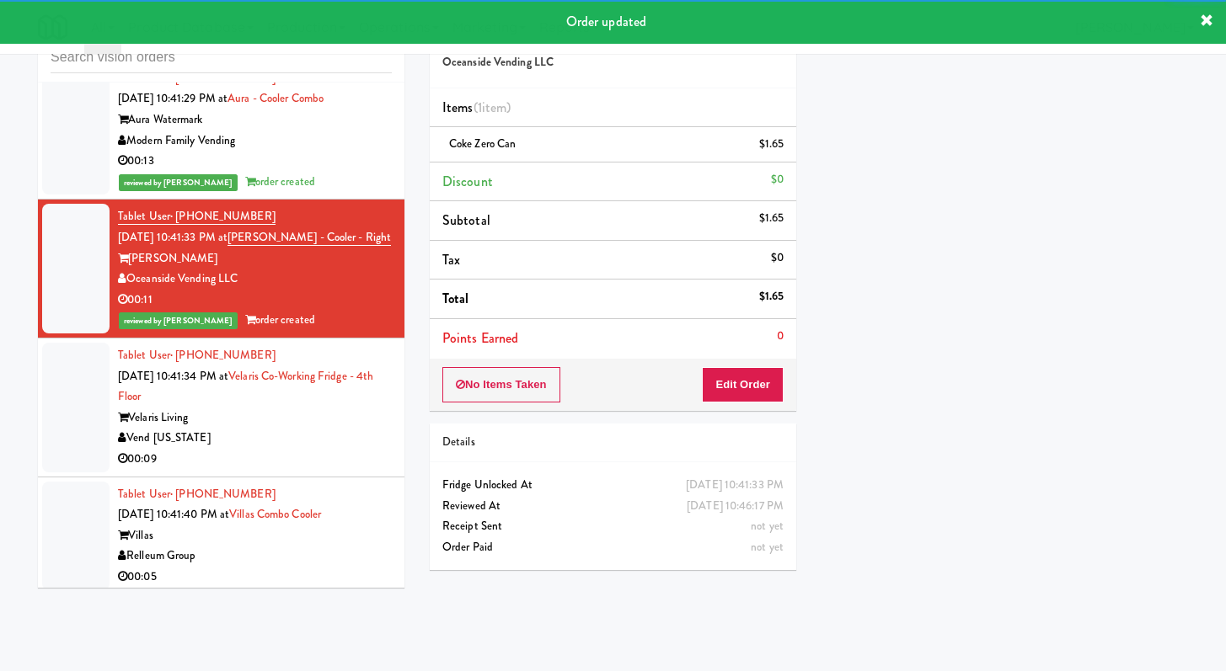
scroll to position [7224, 0]
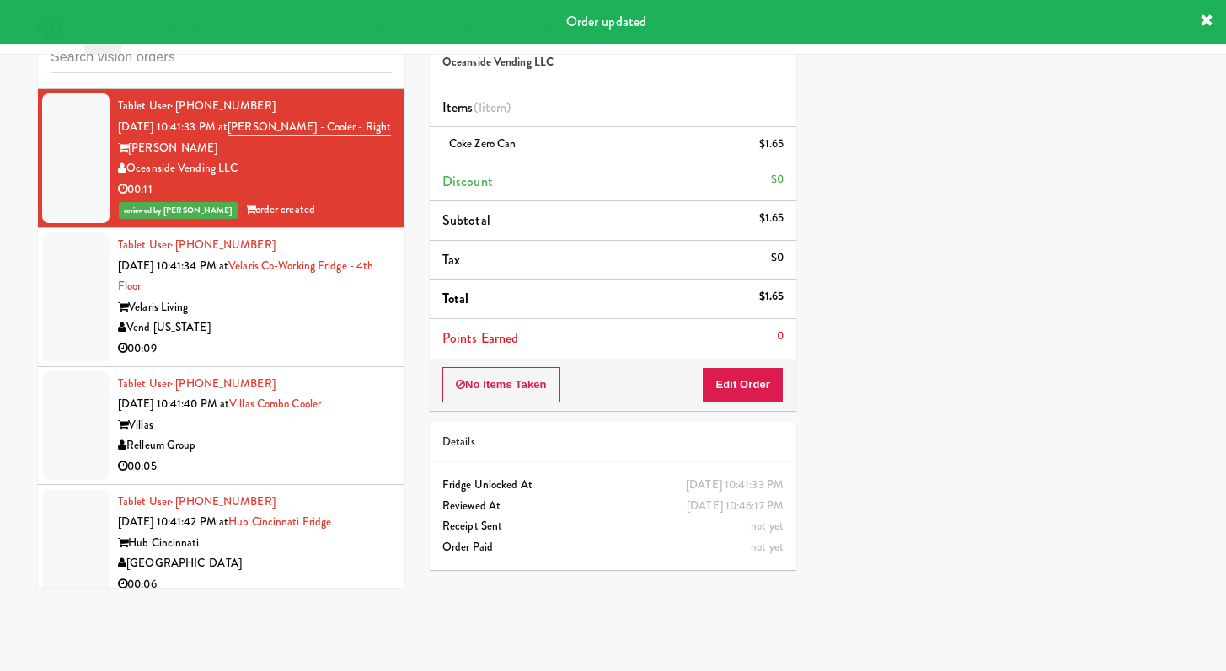
click at [302, 339] on div "Vend [US_STATE]" at bounding box center [255, 328] width 274 height 21
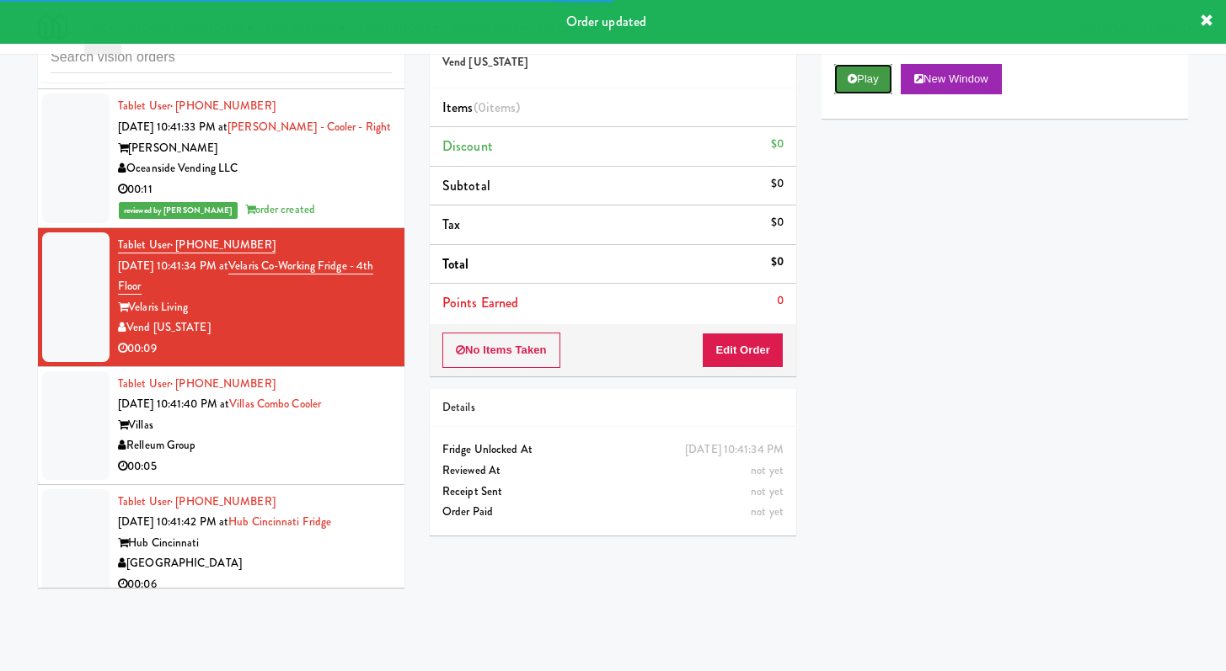
click at [838, 89] on button "Play" at bounding box center [863, 79] width 58 height 30
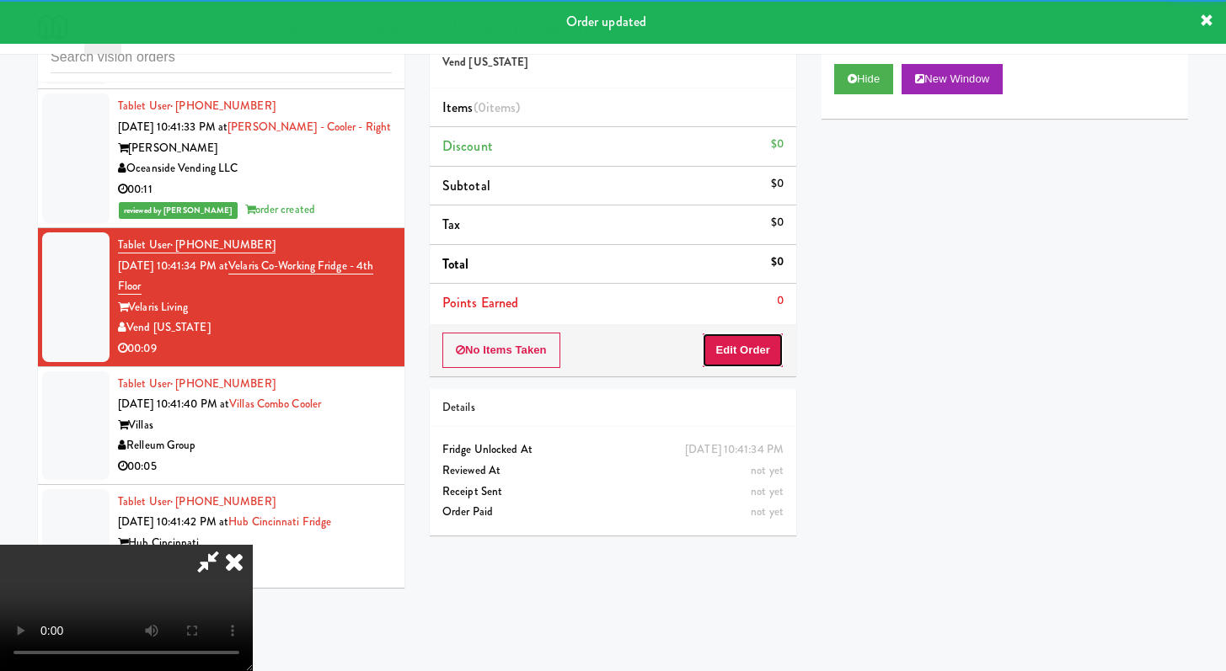
click at [759, 345] on button "Edit Order" at bounding box center [743, 350] width 82 height 35
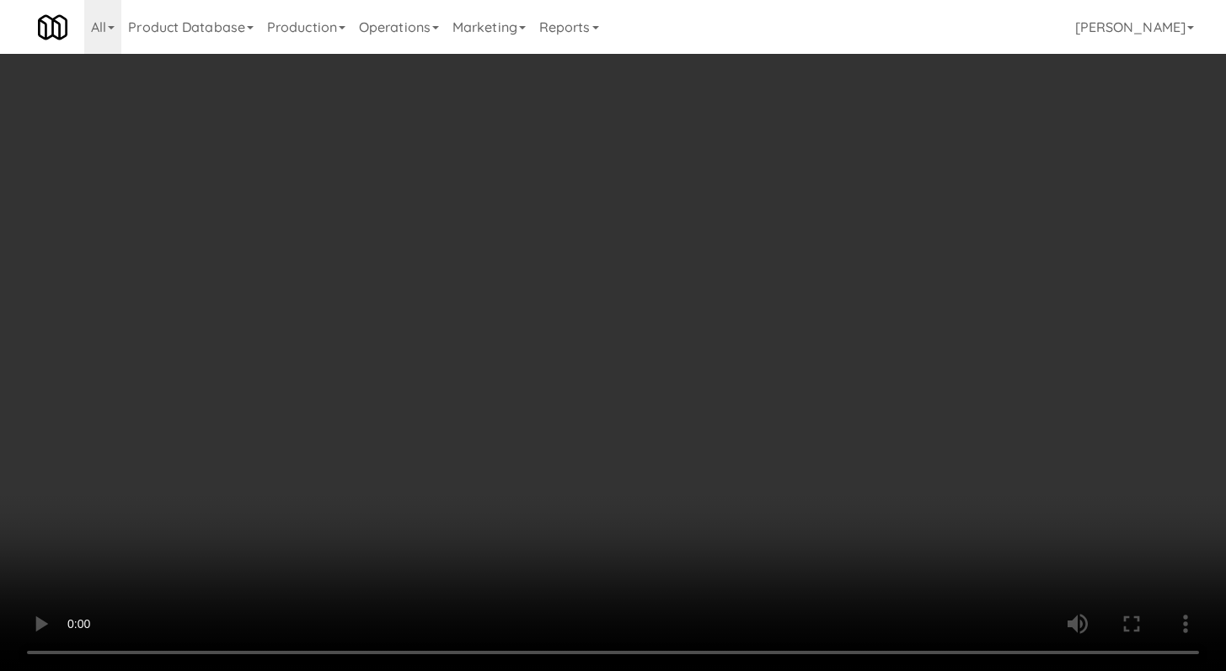
scroll to position [7203, 0]
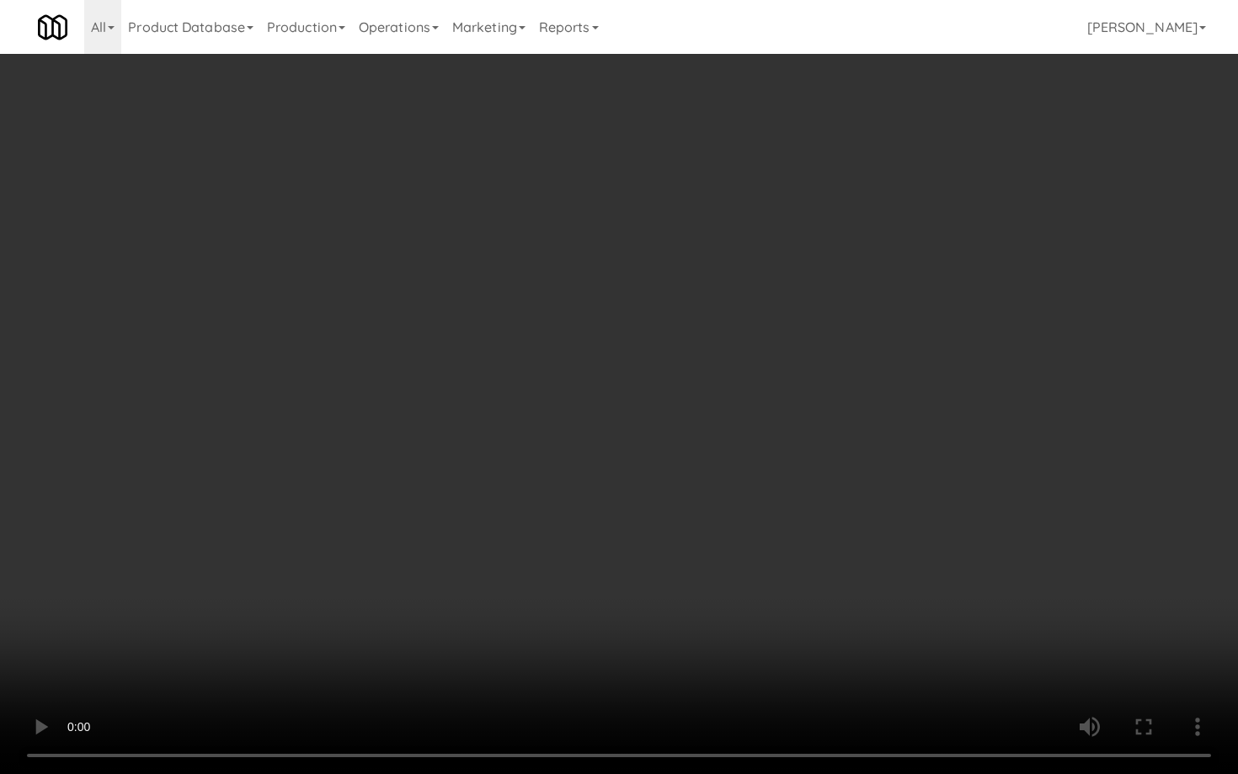
click at [617, 590] on video at bounding box center [619, 387] width 1238 height 774
click at [617, 592] on video at bounding box center [619, 387] width 1238 height 774
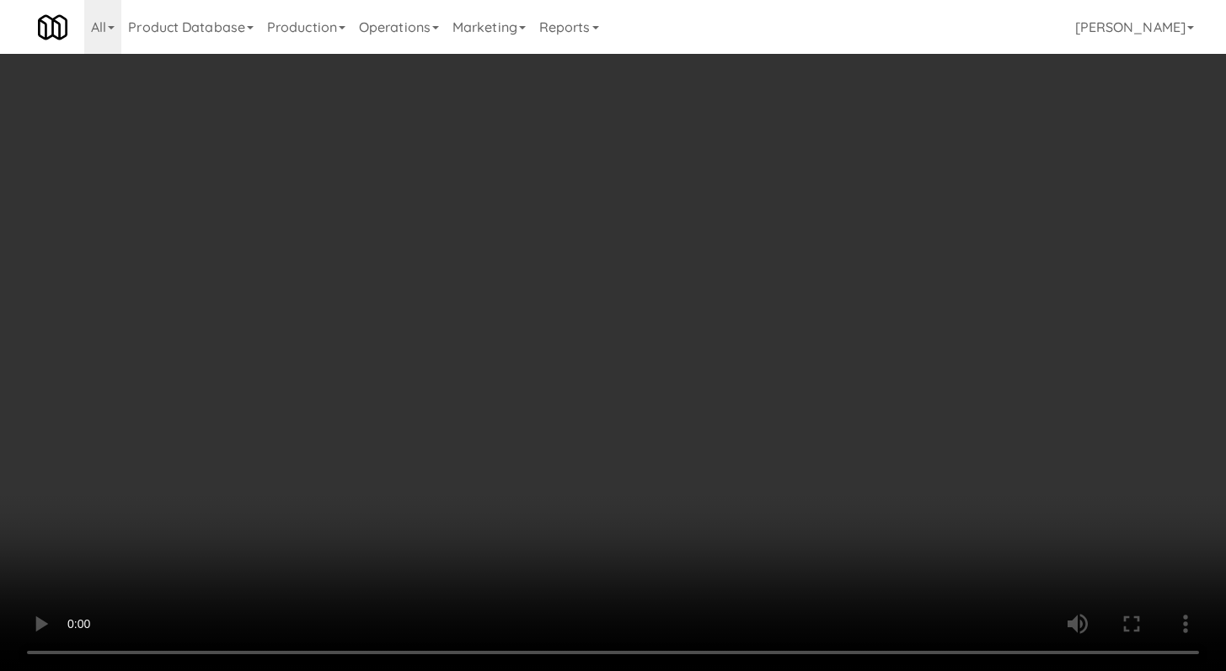
scroll to position [7224, 0]
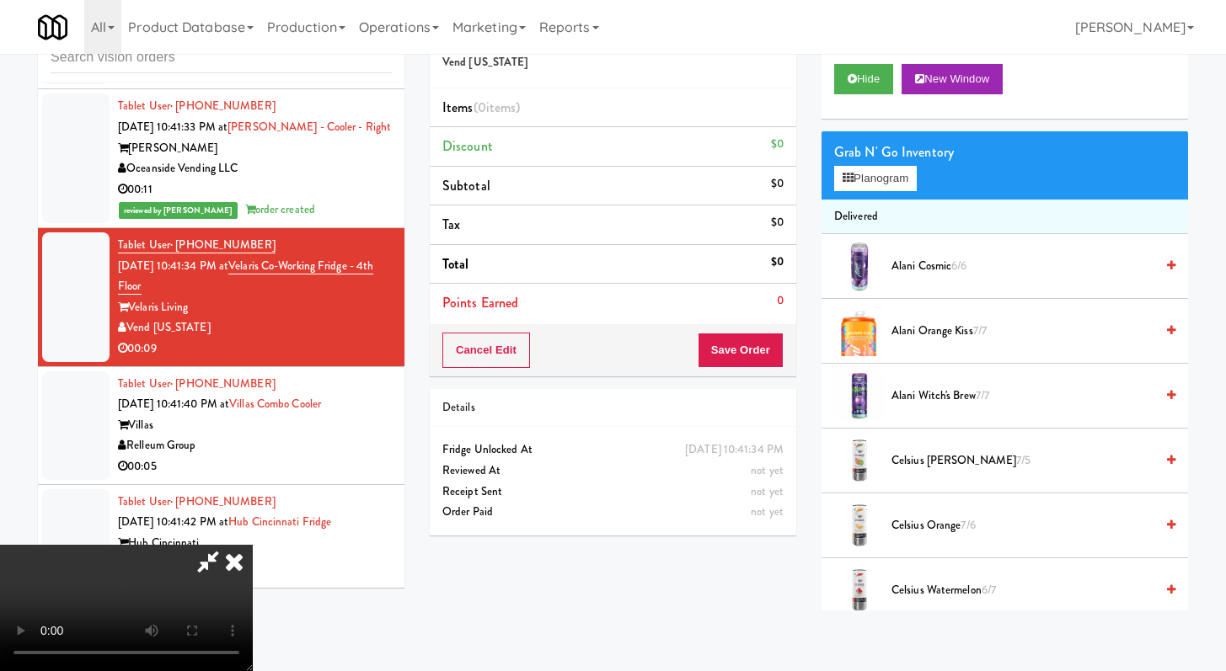
click at [911, 334] on span "Alani Orange Kiss 7/7" at bounding box center [1022, 331] width 263 height 21
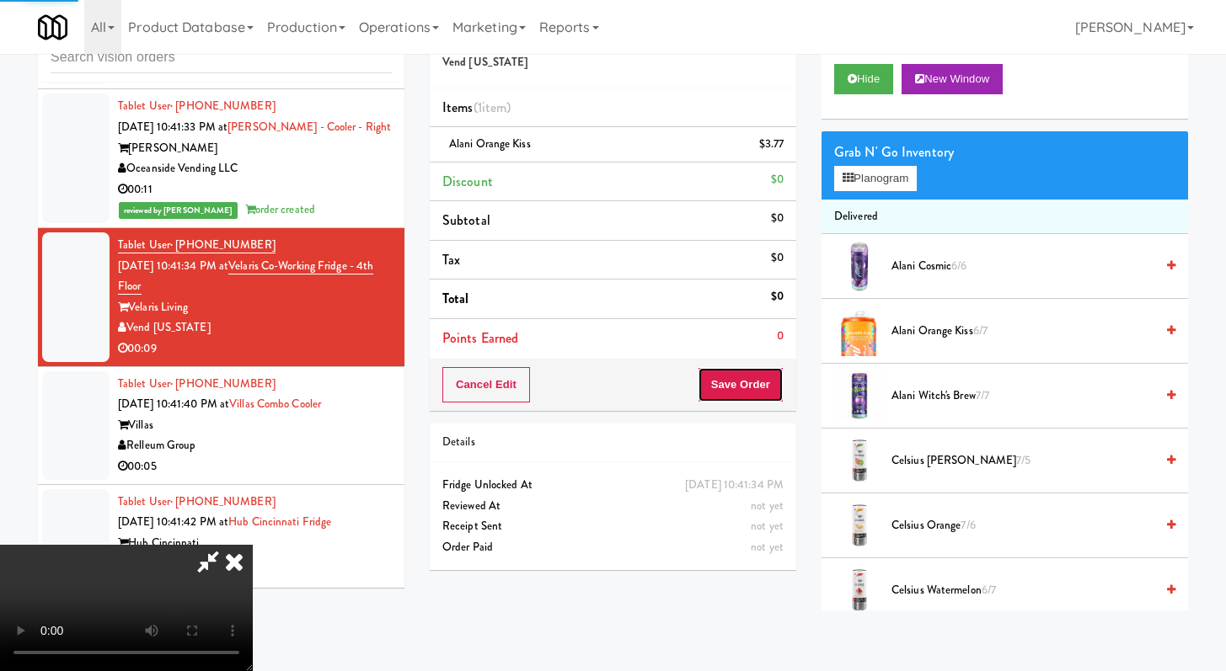
click at [767, 381] on button "Save Order" at bounding box center [740, 384] width 86 height 35
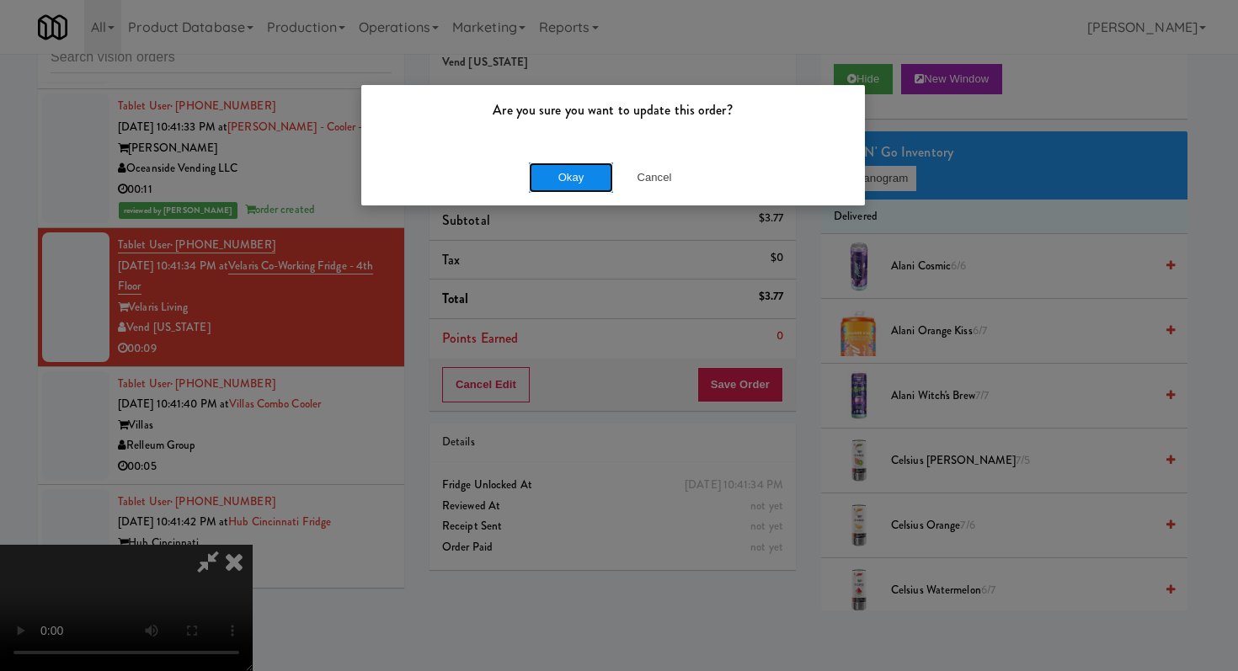
click at [568, 180] on button "Okay" at bounding box center [571, 178] width 84 height 30
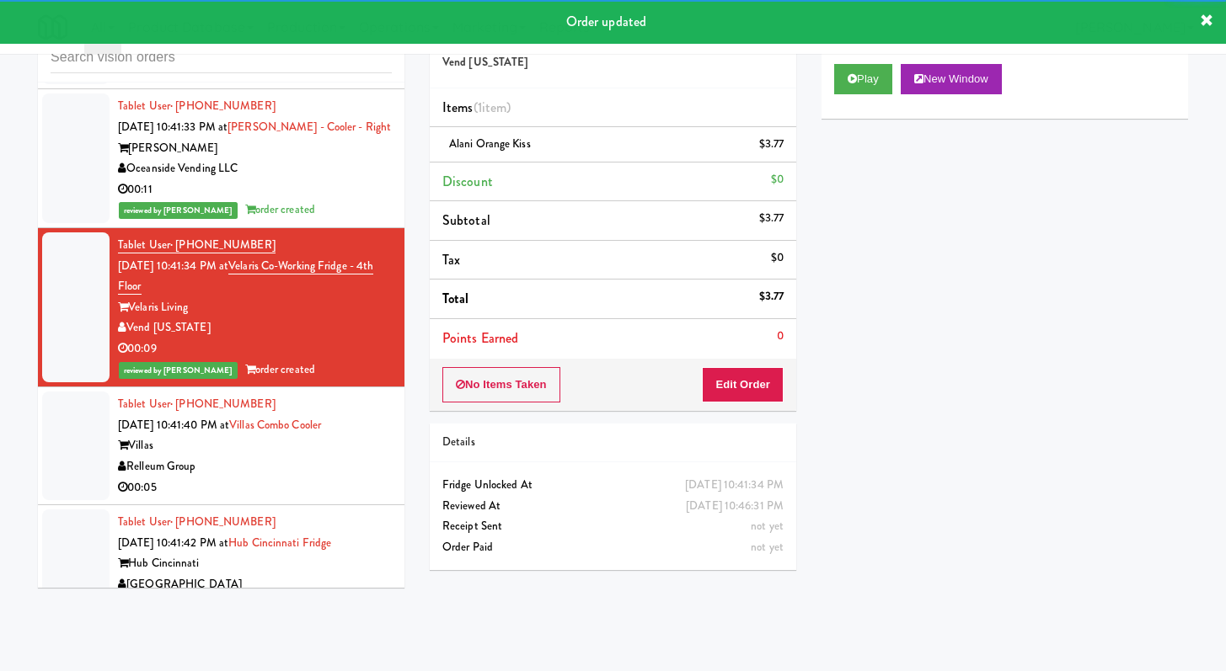
scroll to position [7497, 0]
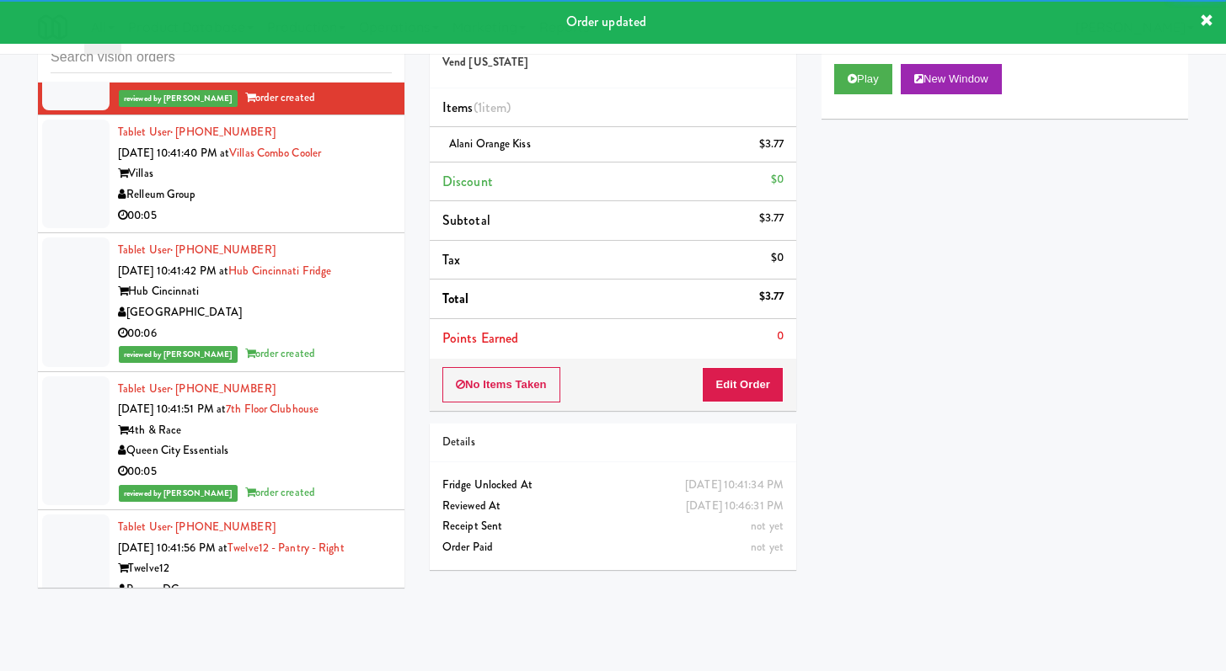
click at [359, 227] on div "00:05" at bounding box center [255, 216] width 274 height 21
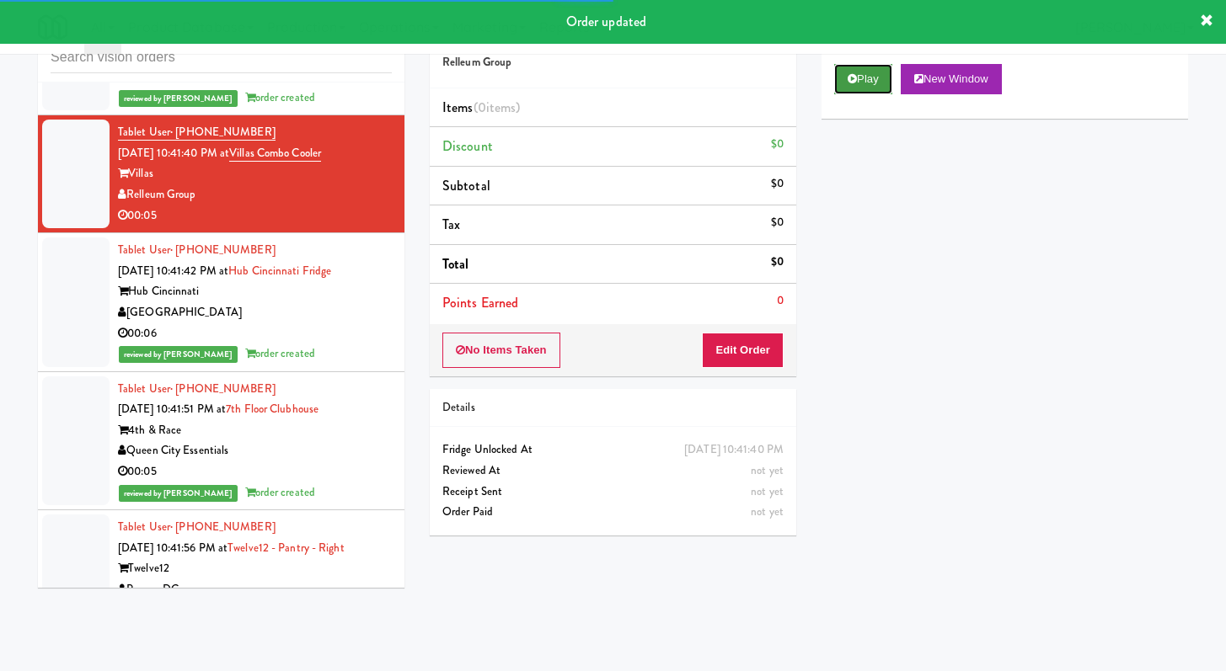
click at [866, 76] on button "Play" at bounding box center [863, 79] width 58 height 30
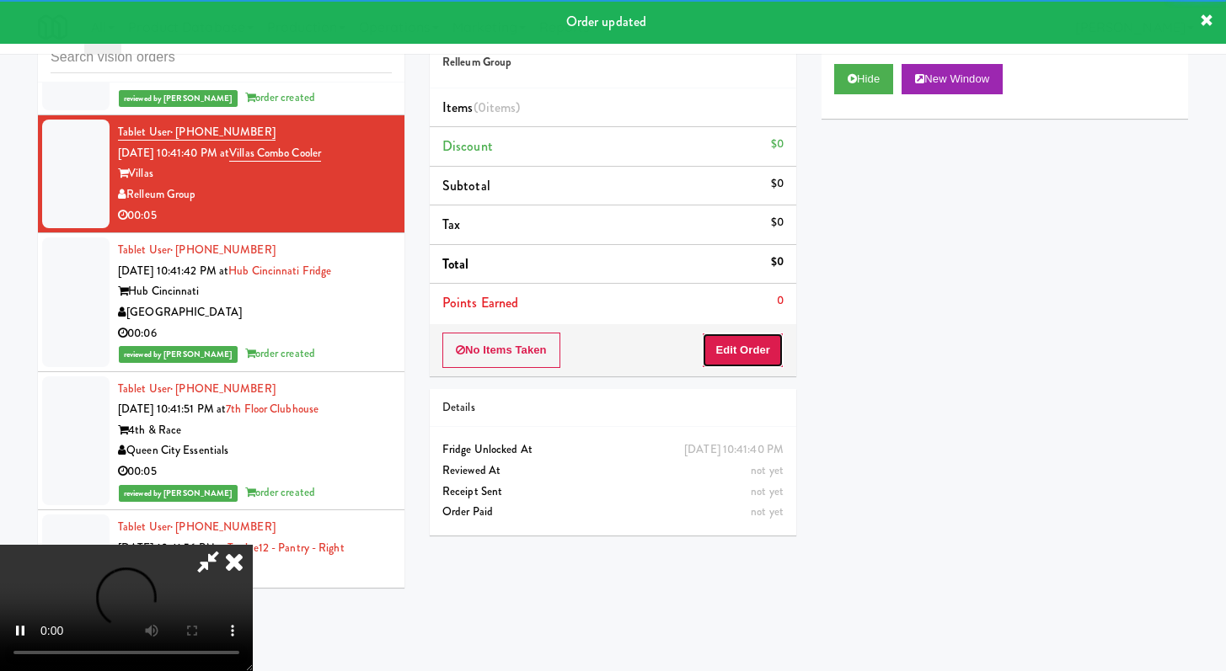
click at [759, 343] on button "Edit Order" at bounding box center [743, 350] width 82 height 35
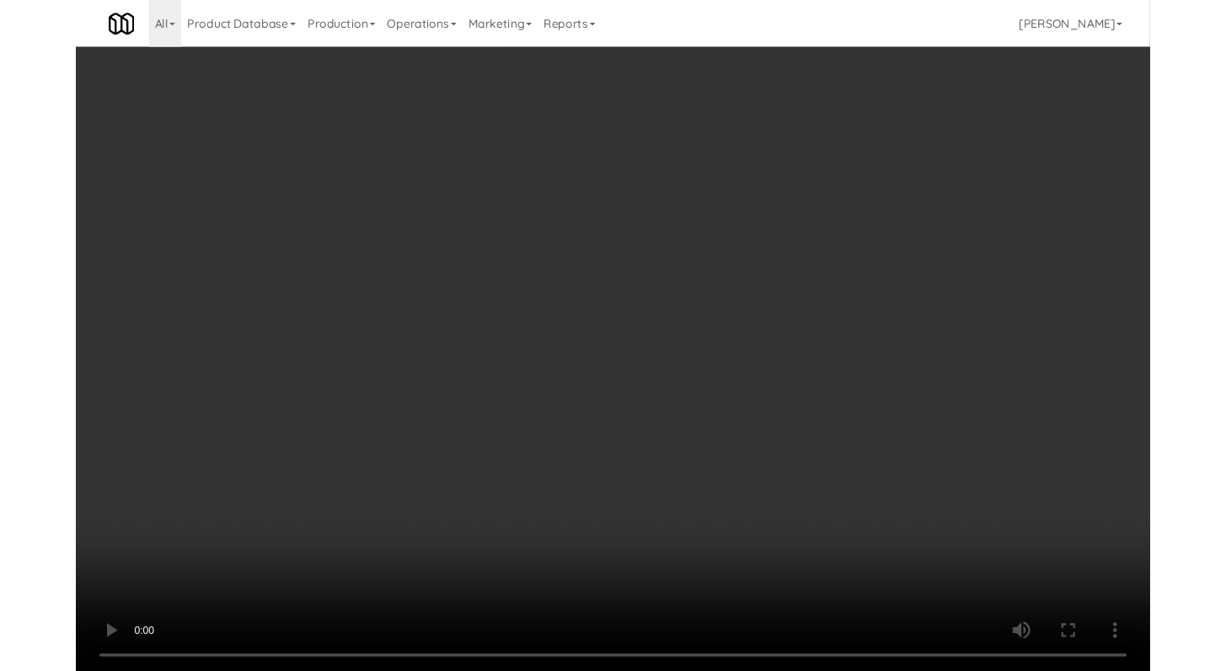
scroll to position [7497, 0]
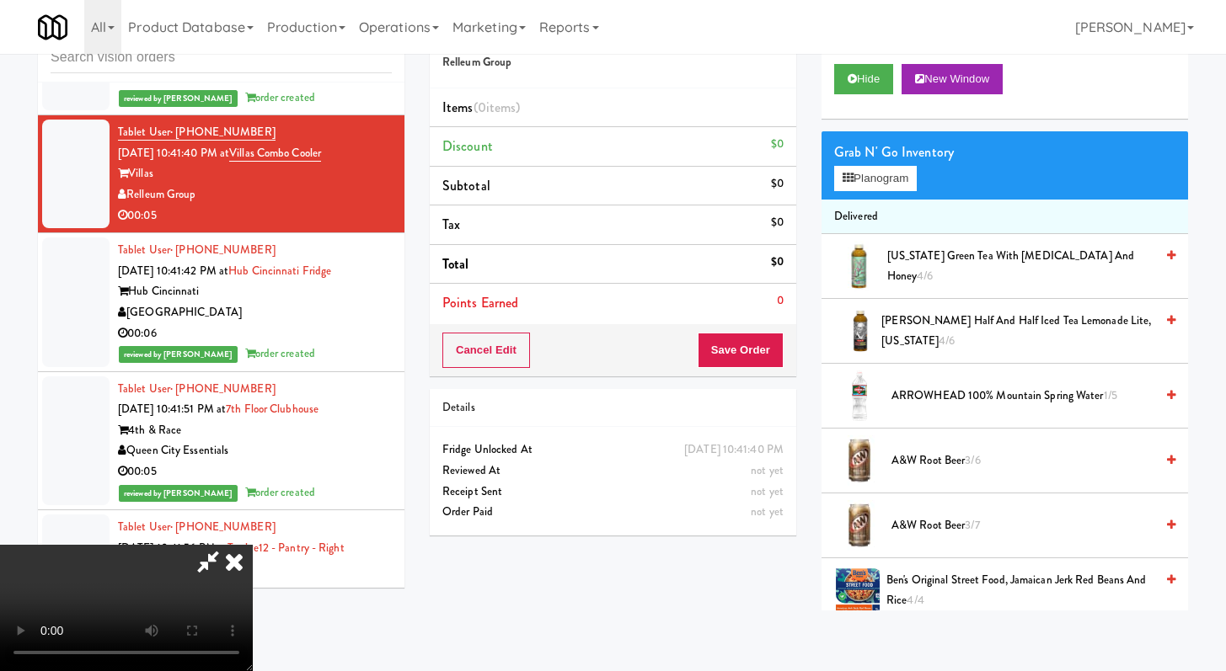
click at [939, 274] on span "[US_STATE] Green Tea with [MEDICAL_DATA] and Honey 4/6" at bounding box center [1020, 266] width 267 height 41
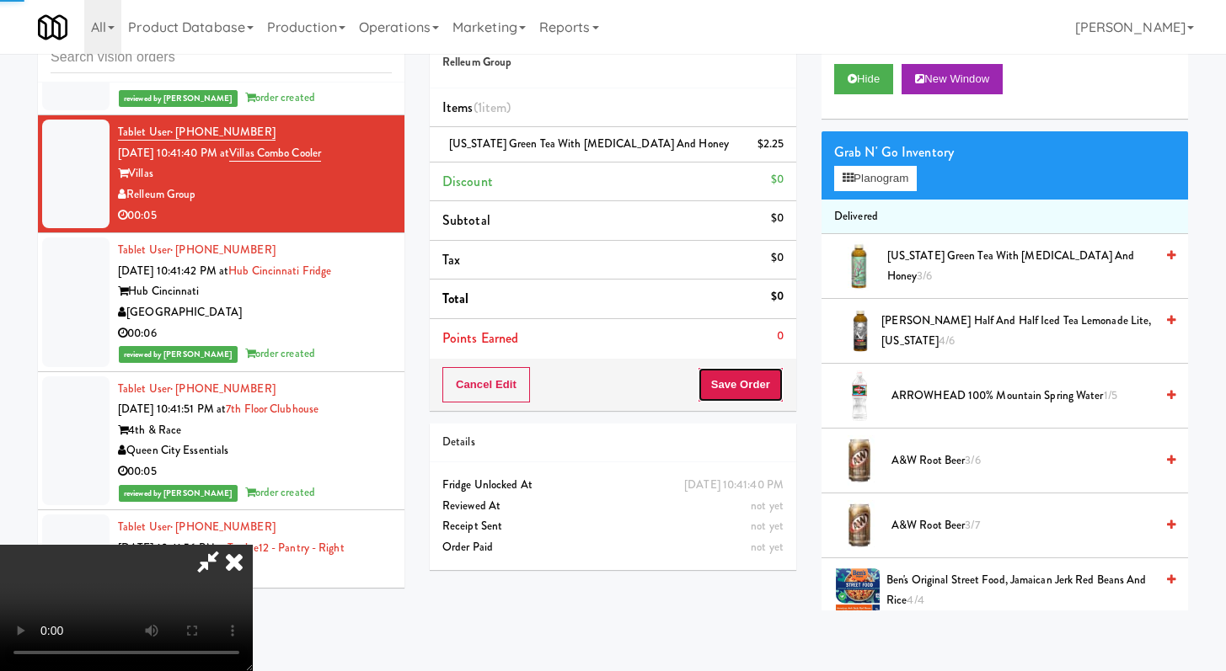
click at [766, 378] on button "Save Order" at bounding box center [740, 384] width 86 height 35
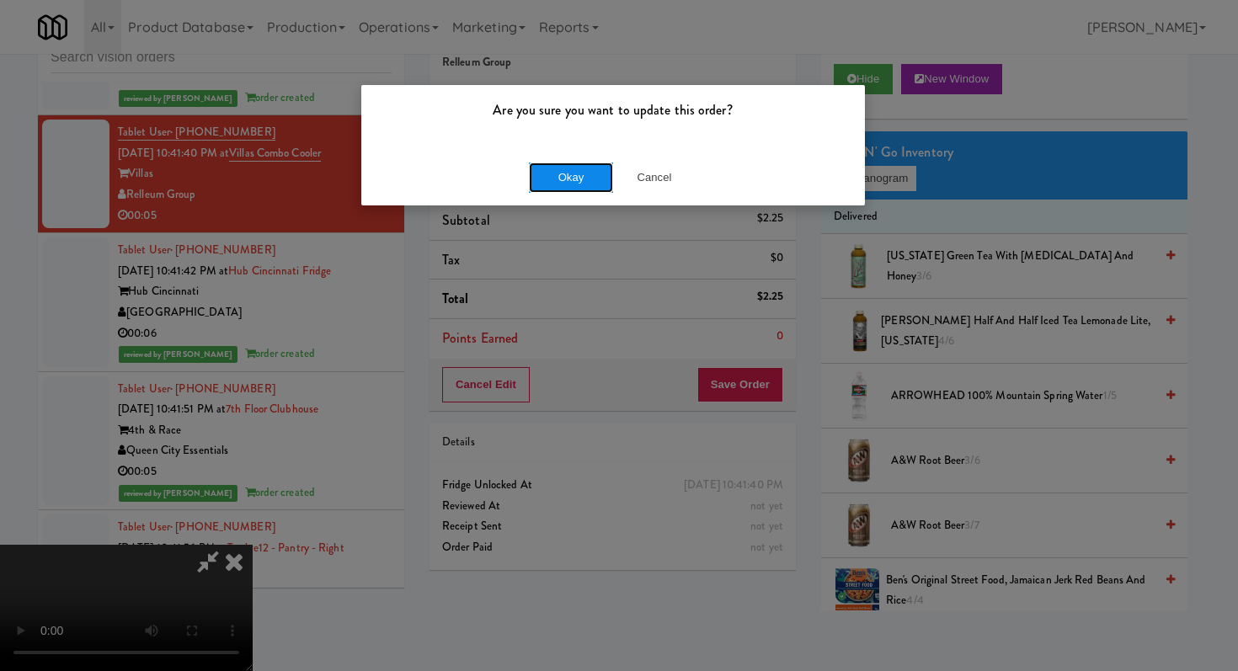
click at [579, 173] on button "Okay" at bounding box center [571, 178] width 84 height 30
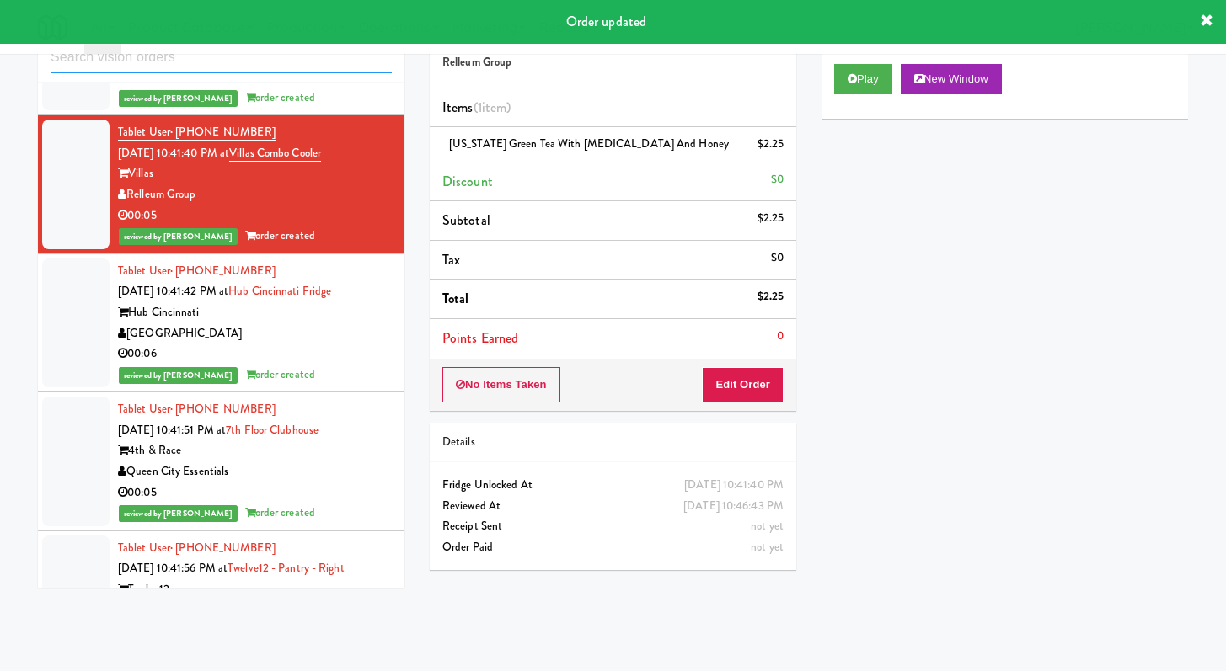
click at [379, 55] on input "text" at bounding box center [221, 57] width 341 height 31
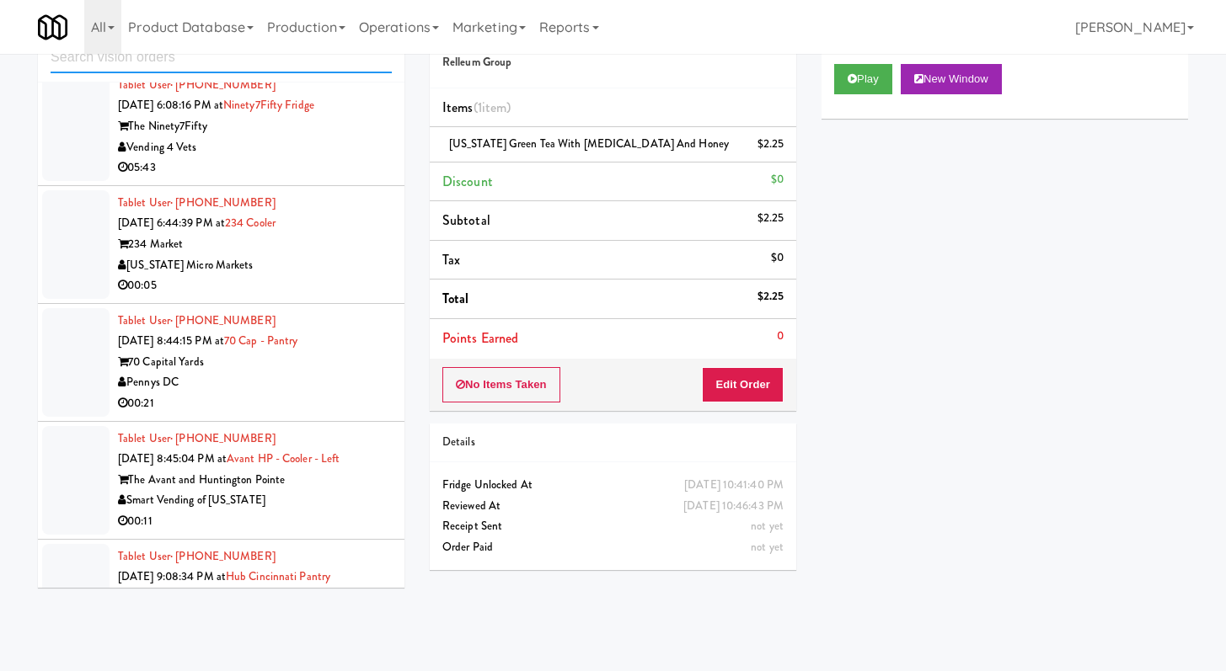
scroll to position [1067, 0]
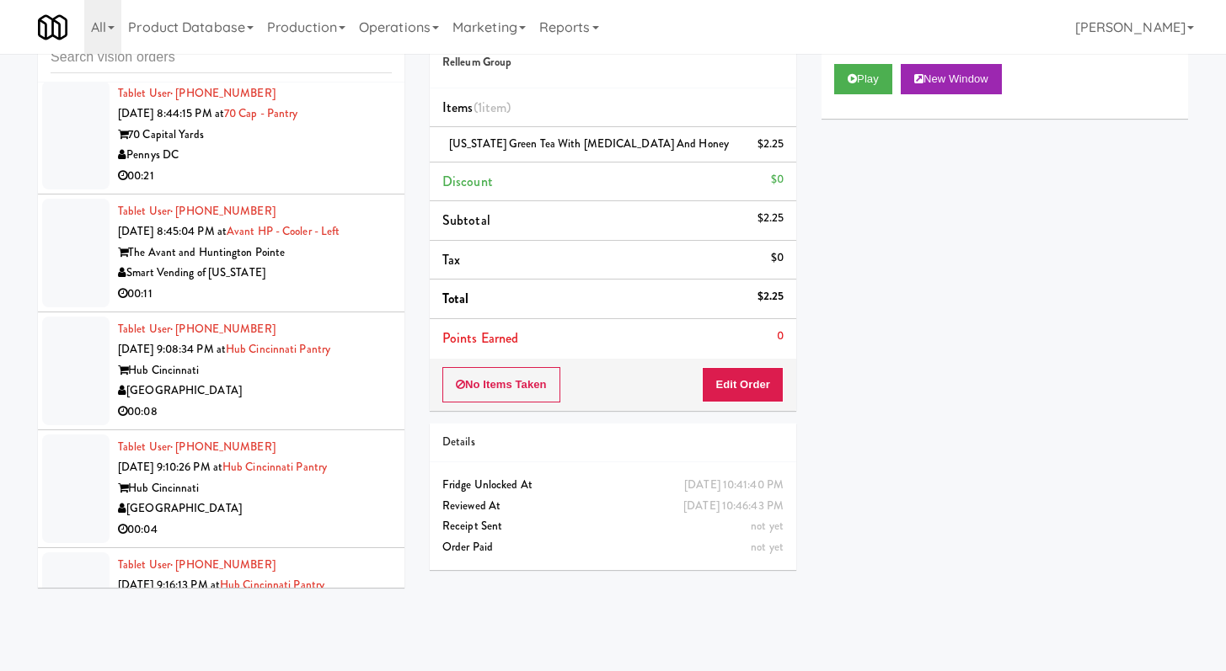
click at [318, 284] on div "Tablet User · (706) 414-7248 [DATE] 8:45:04 PM at Avant HP - Cooler - Left The …" at bounding box center [255, 253] width 274 height 104
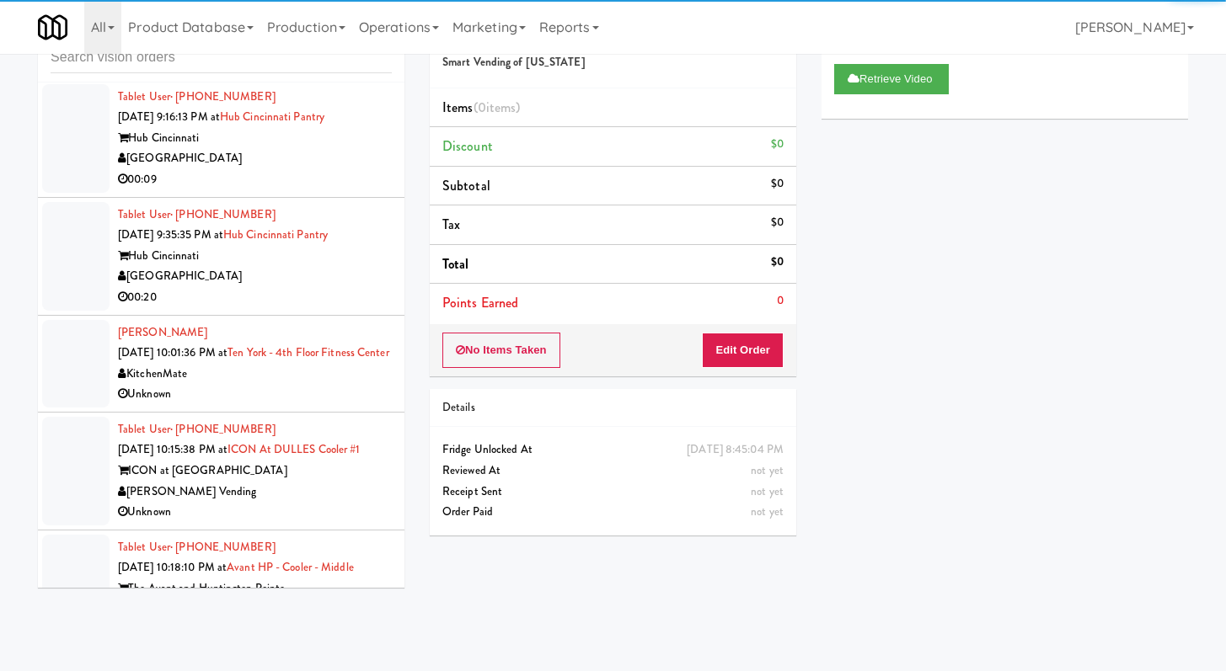
scroll to position [2182, 0]
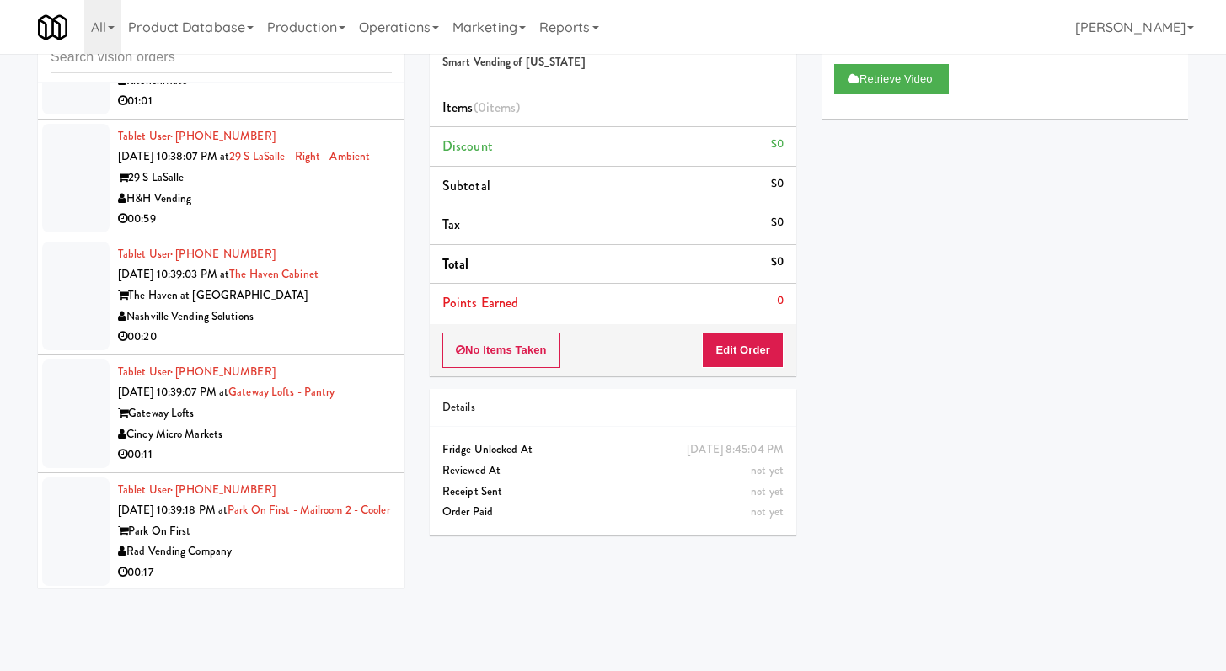
click at [318, 348] on div "00:20" at bounding box center [255, 337] width 274 height 21
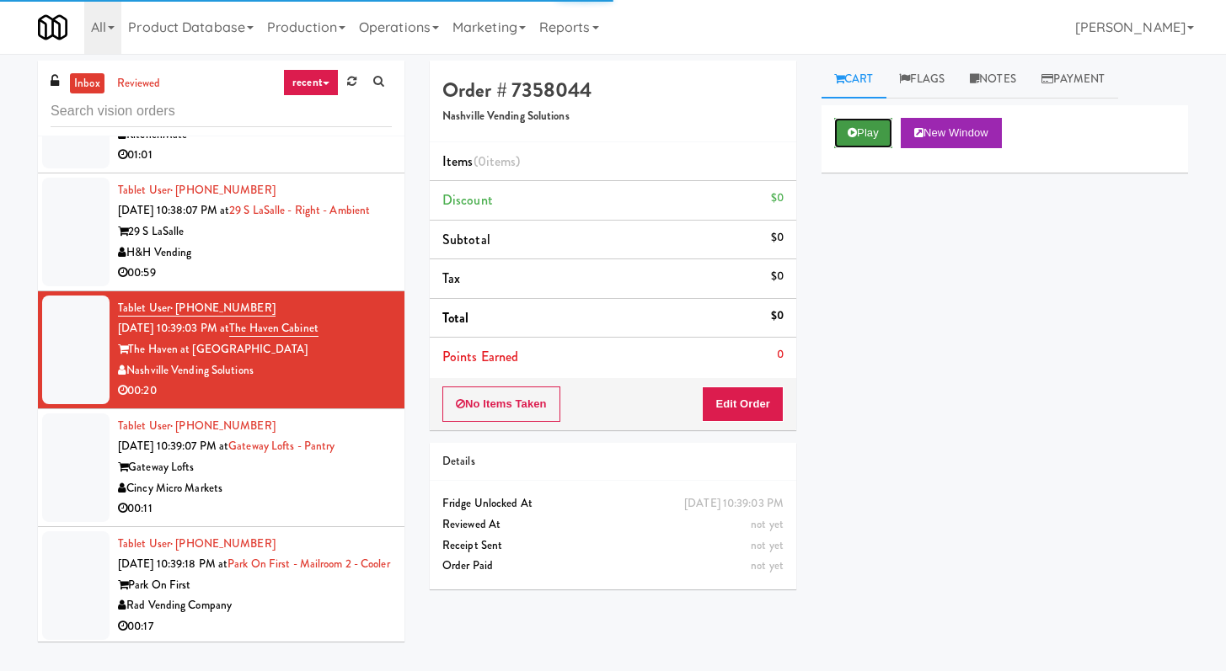
click at [854, 126] on button "Play" at bounding box center [863, 133] width 58 height 30
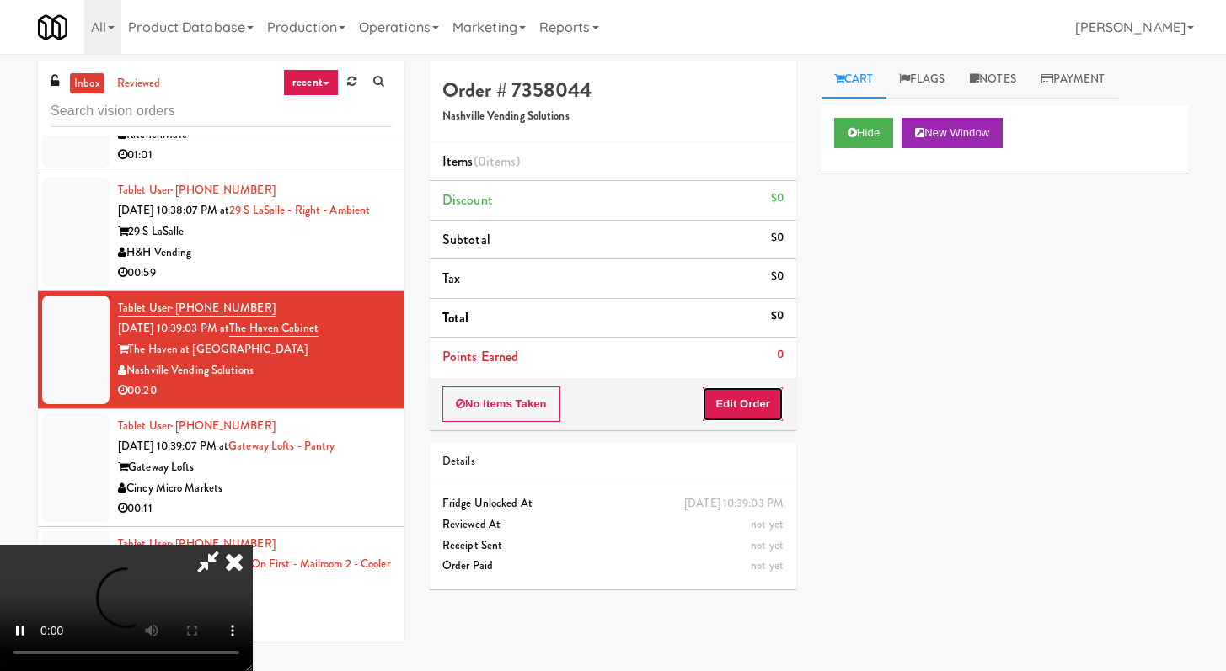
click at [729, 401] on button "Edit Order" at bounding box center [743, 404] width 82 height 35
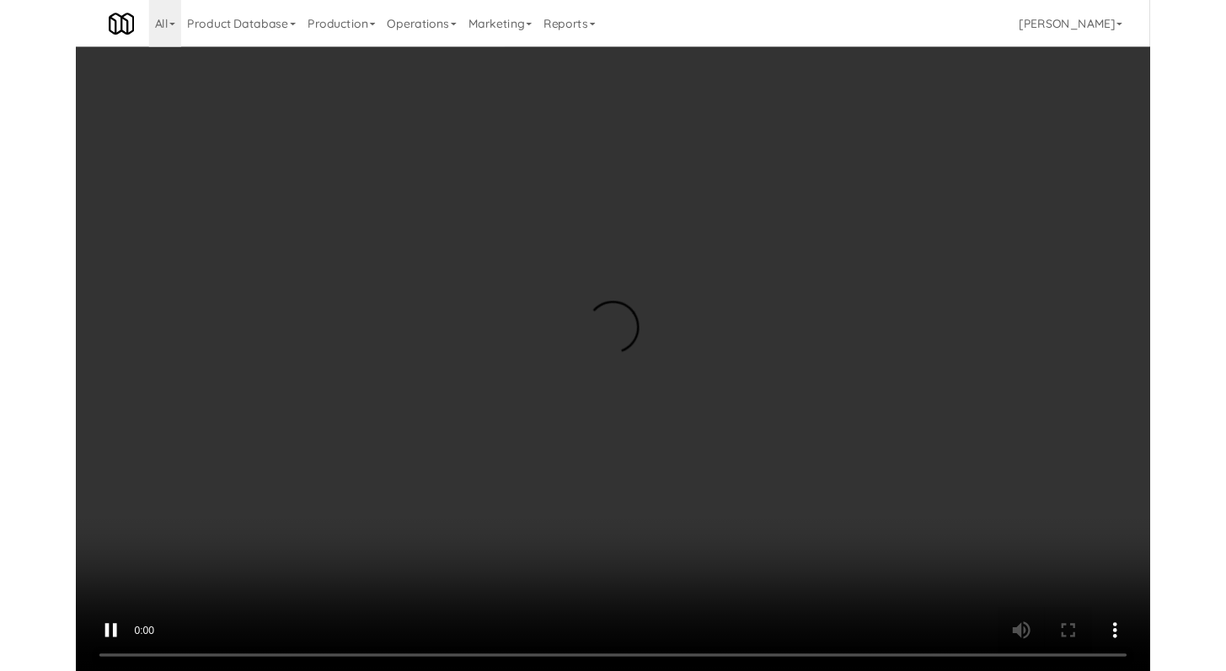
scroll to position [2161, 0]
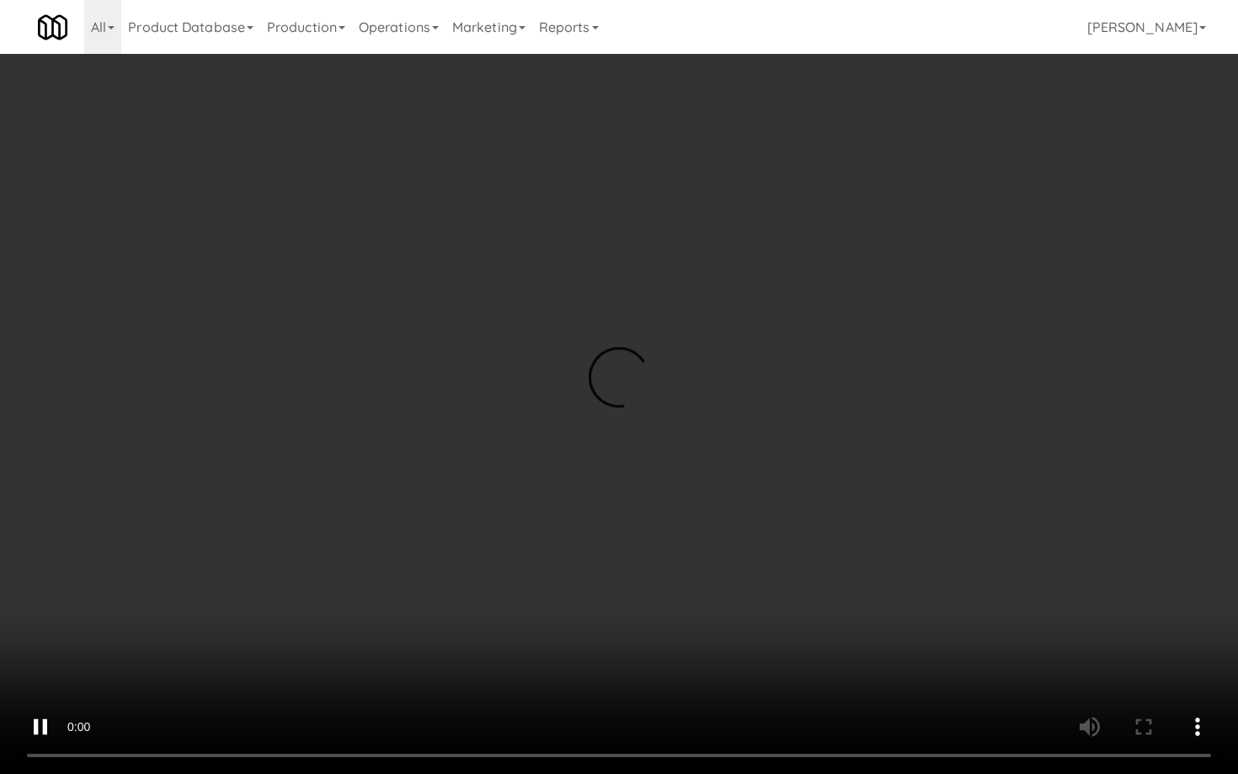
click at [615, 543] on video at bounding box center [619, 387] width 1238 height 774
click at [617, 514] on video at bounding box center [619, 387] width 1238 height 774
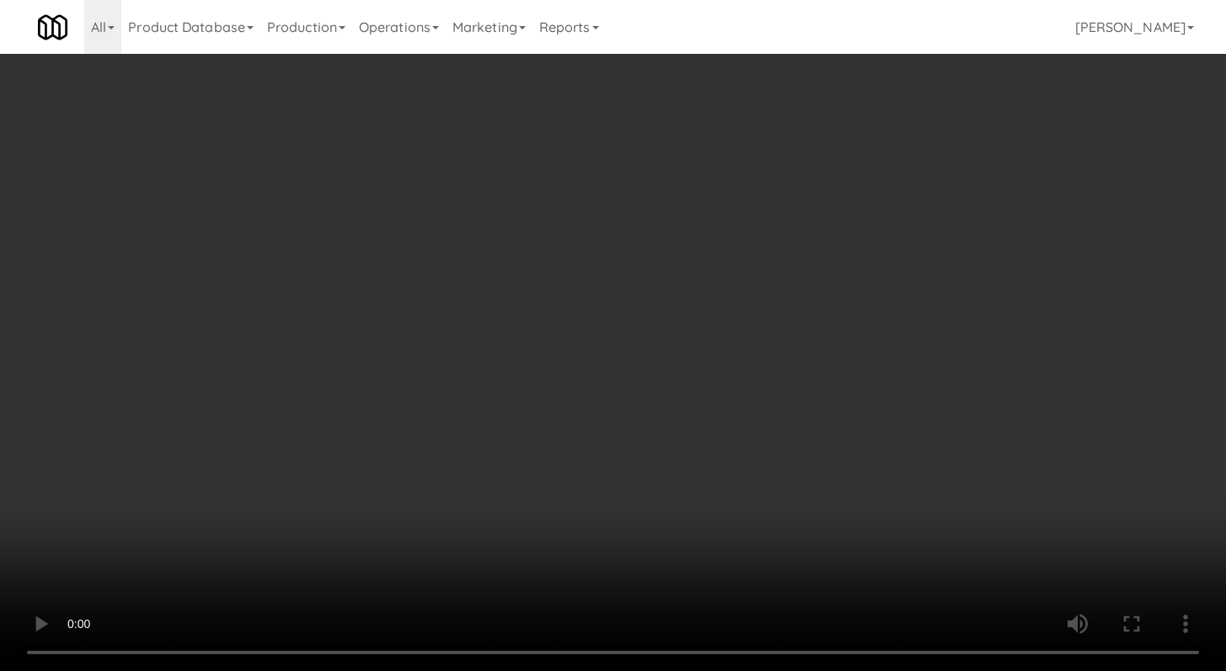
scroll to position [2182, 0]
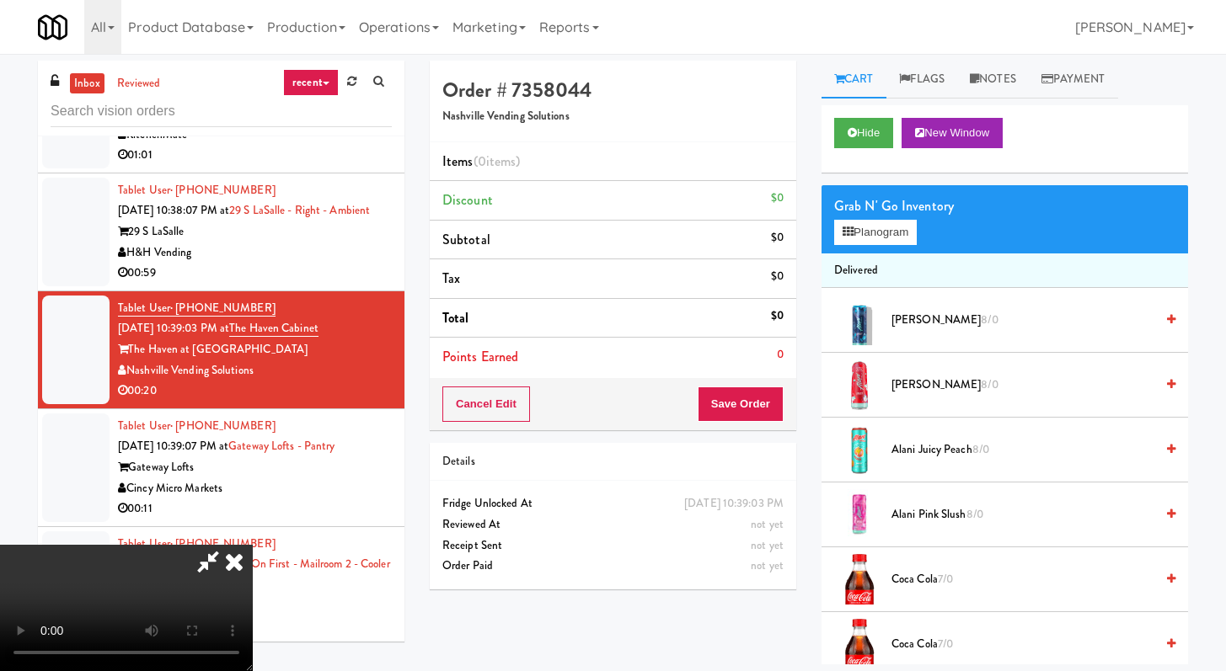
click at [253, 545] on video at bounding box center [126, 608] width 253 height 126
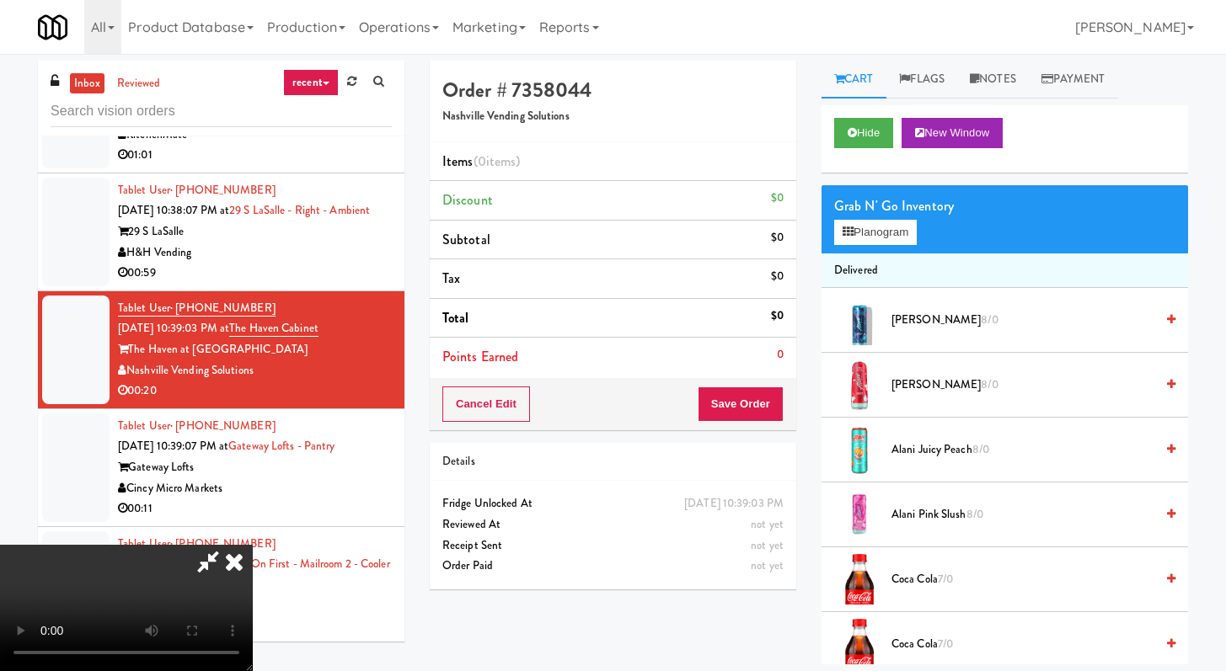
click at [253, 545] on video at bounding box center [126, 608] width 253 height 126
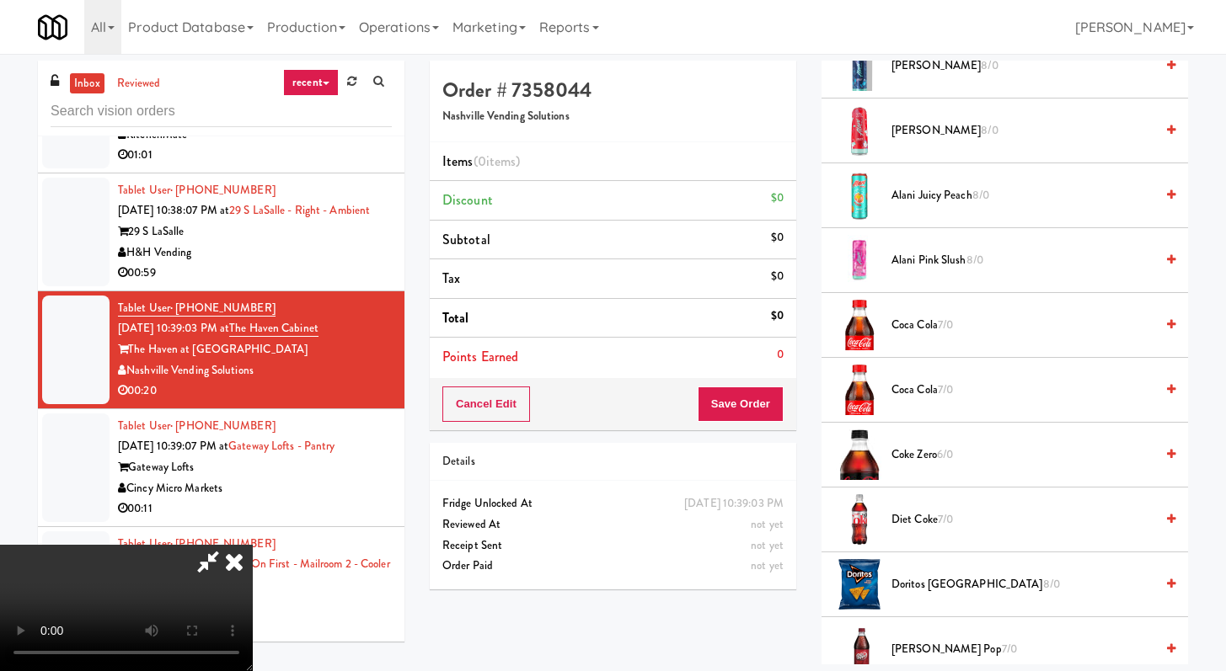
scroll to position [304, 0]
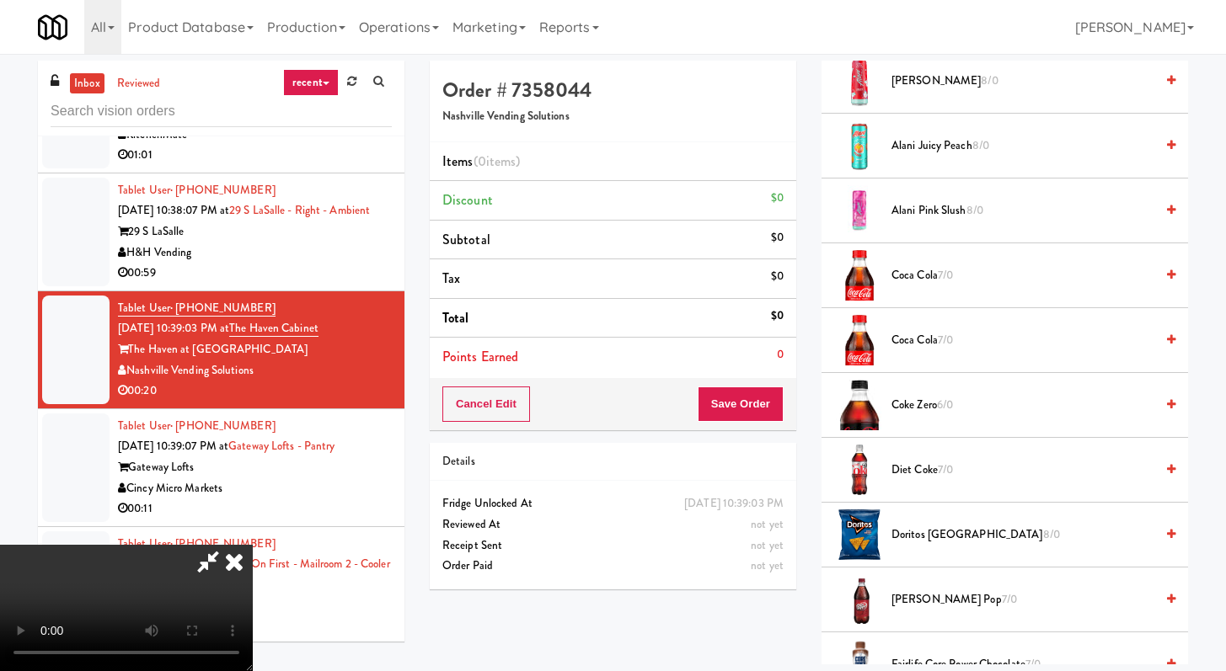
click at [964, 591] on span "[PERSON_NAME] Pop 7/0" at bounding box center [1022, 600] width 263 height 21
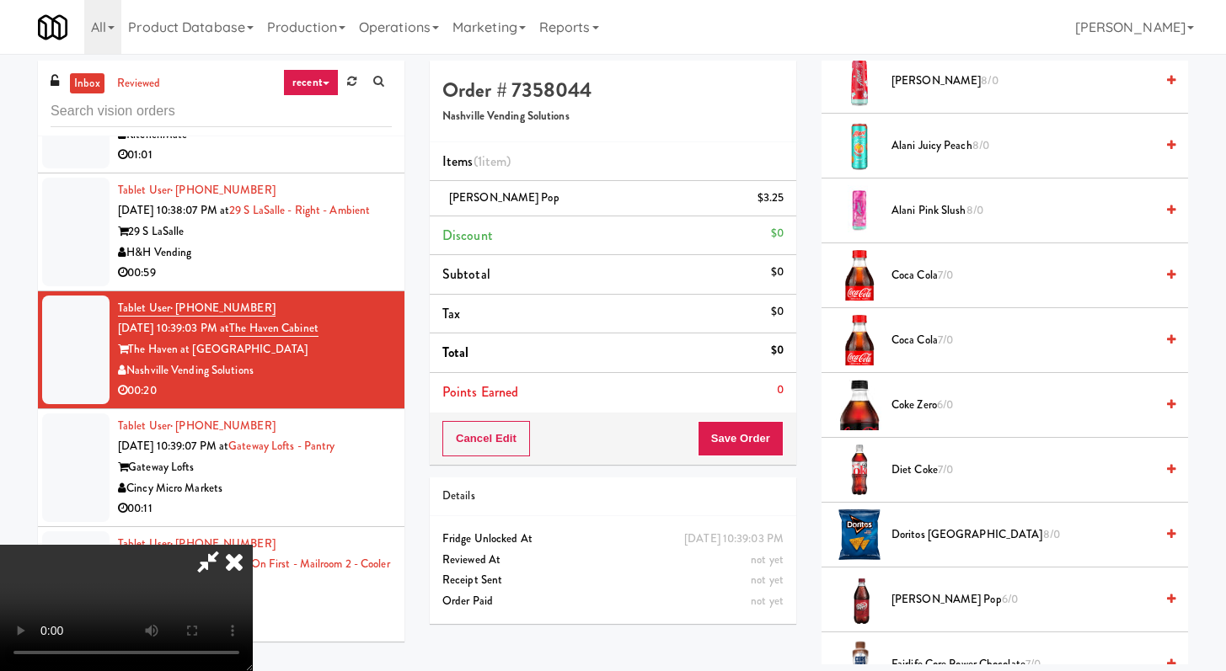
click at [964, 591] on span "[PERSON_NAME] Pop 6/0" at bounding box center [1022, 600] width 263 height 21
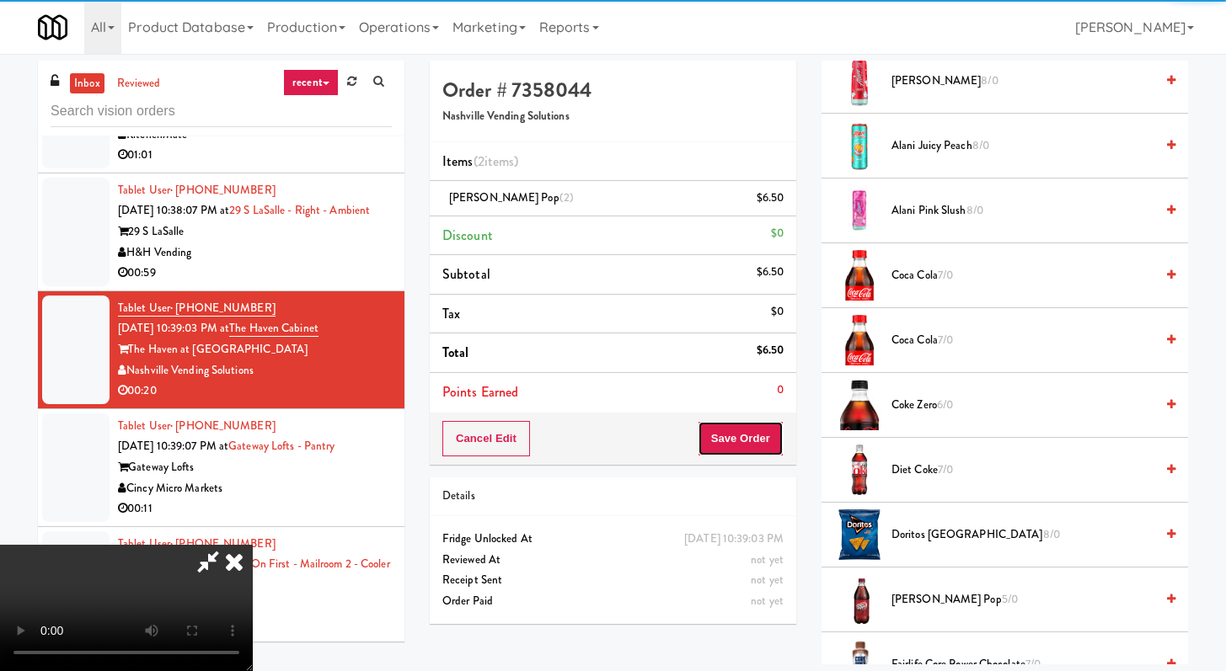
click at [751, 457] on button "Save Order" at bounding box center [740, 438] width 86 height 35
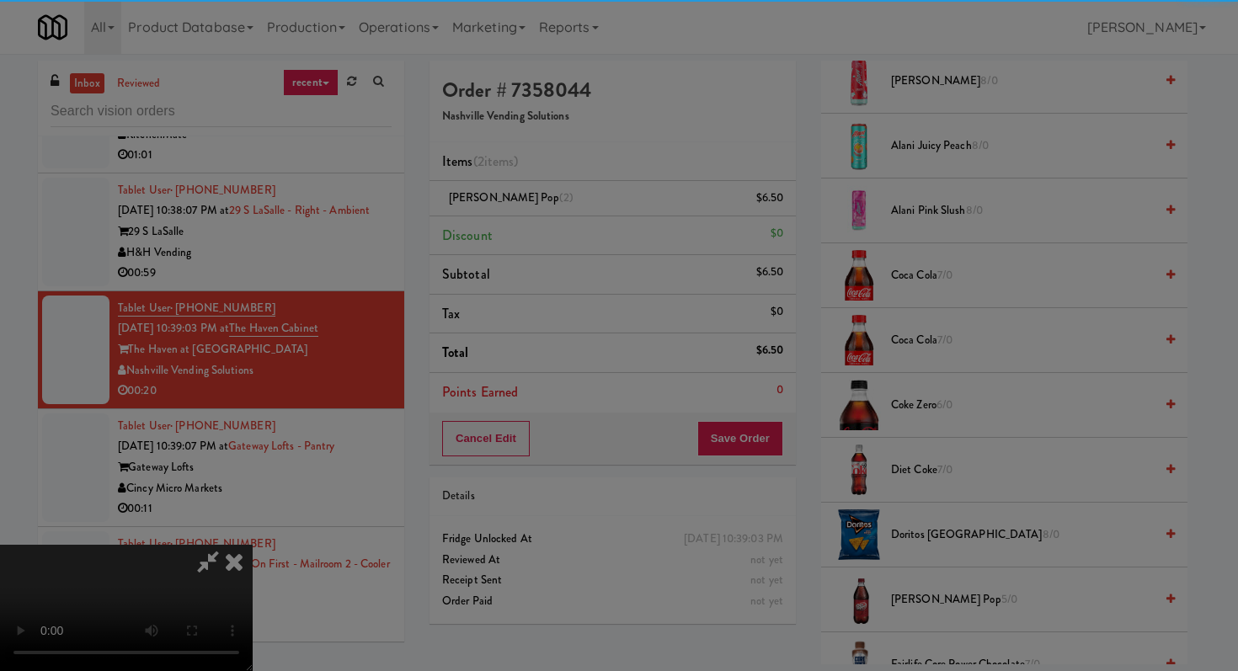
click at [769, 429] on div at bounding box center [619, 335] width 1238 height 671
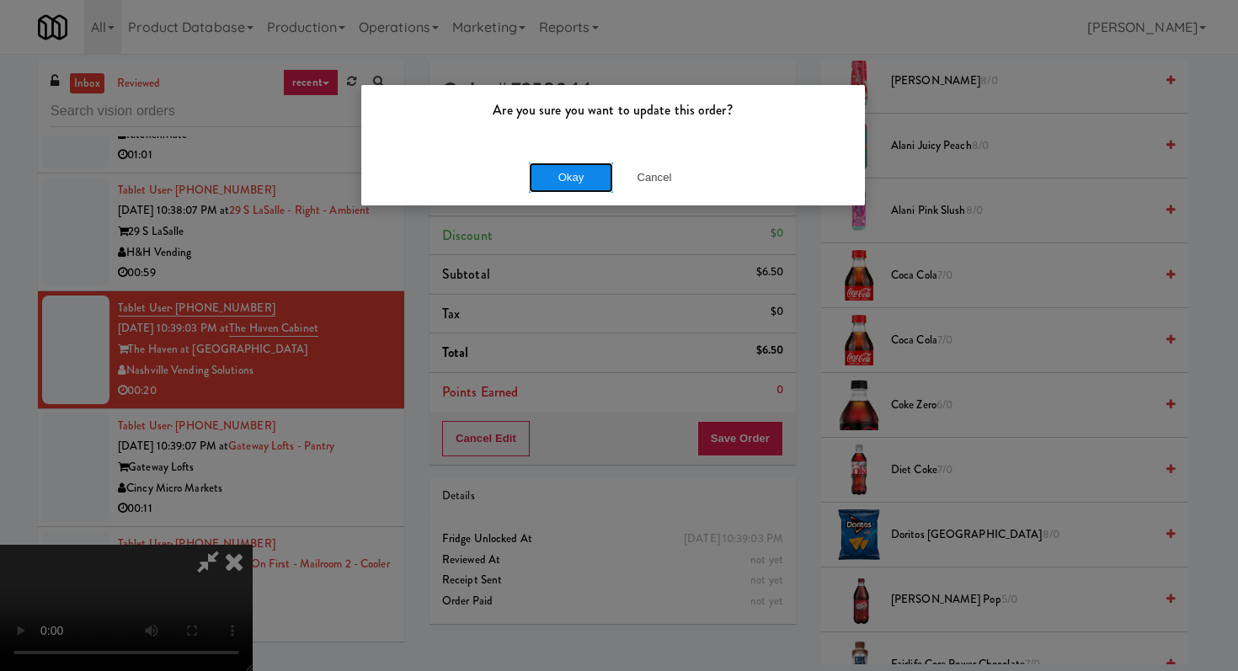
click at [561, 179] on button "Okay" at bounding box center [571, 178] width 84 height 30
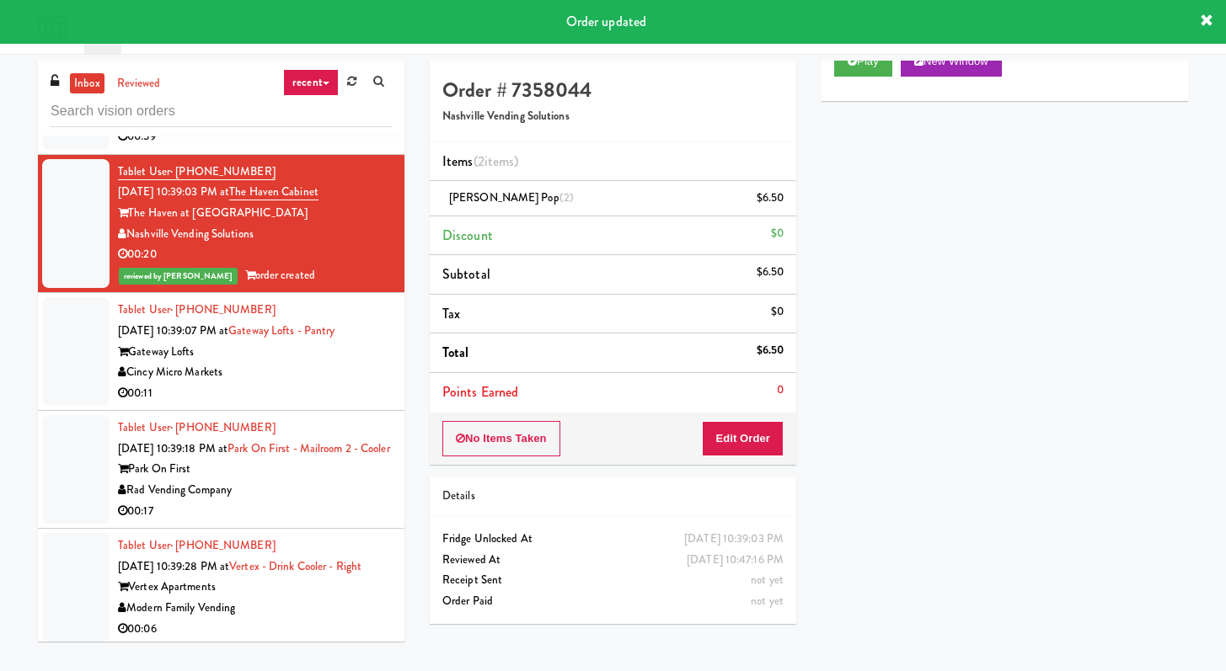
scroll to position [2453, 0]
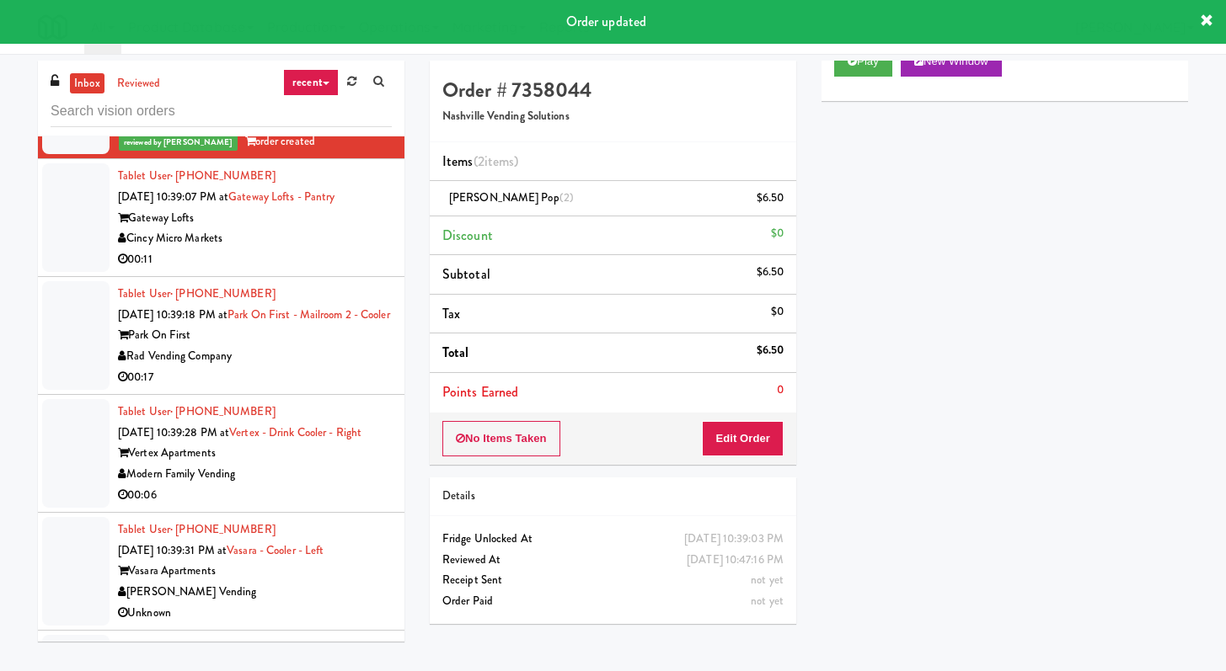
click at [246, 270] on div "00:11" at bounding box center [255, 259] width 274 height 21
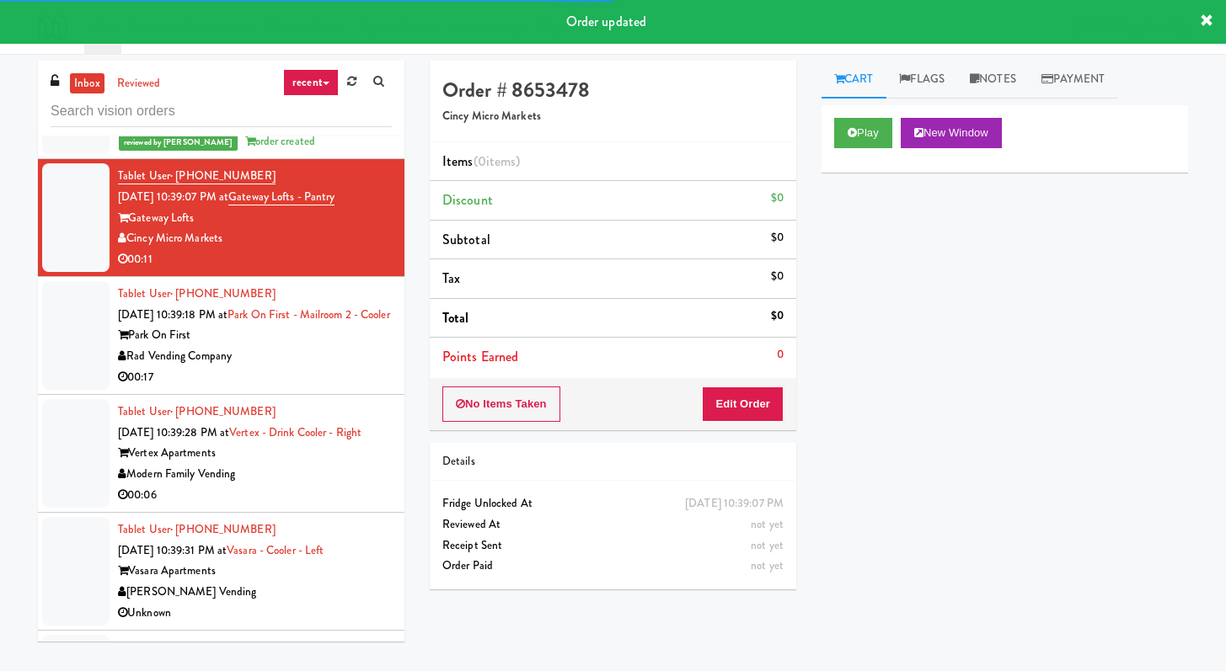
click at [897, 131] on div "Play New Window" at bounding box center [1004, 133] width 341 height 30
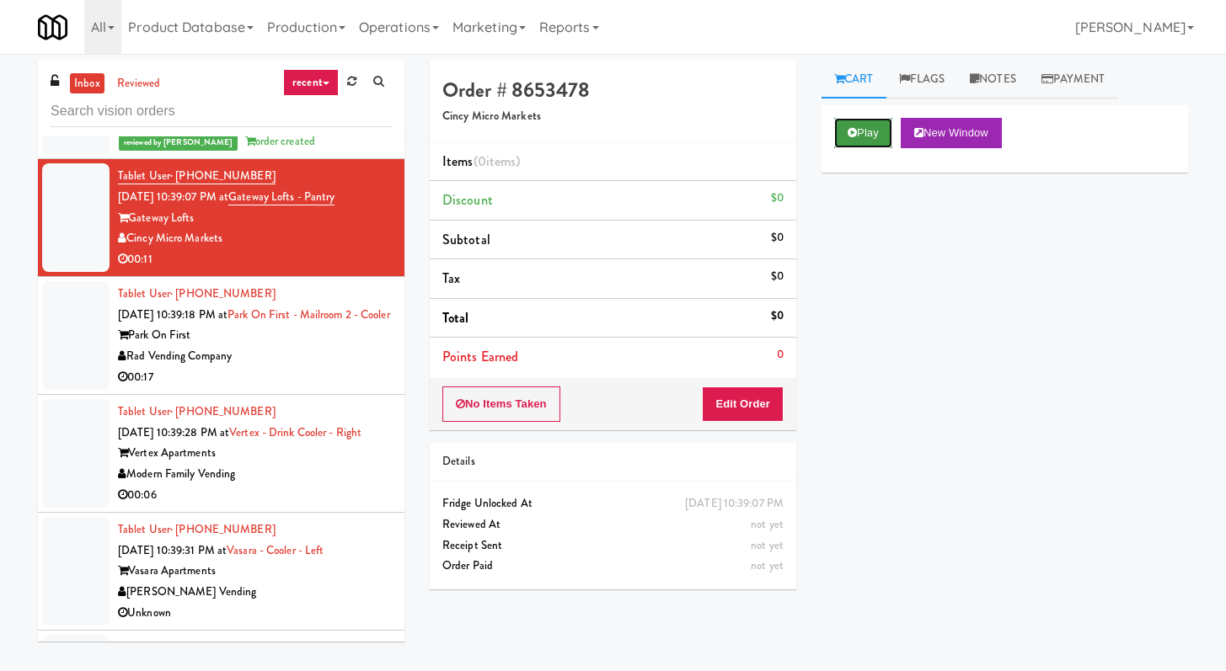
click at [850, 135] on icon at bounding box center [851, 132] width 9 height 11
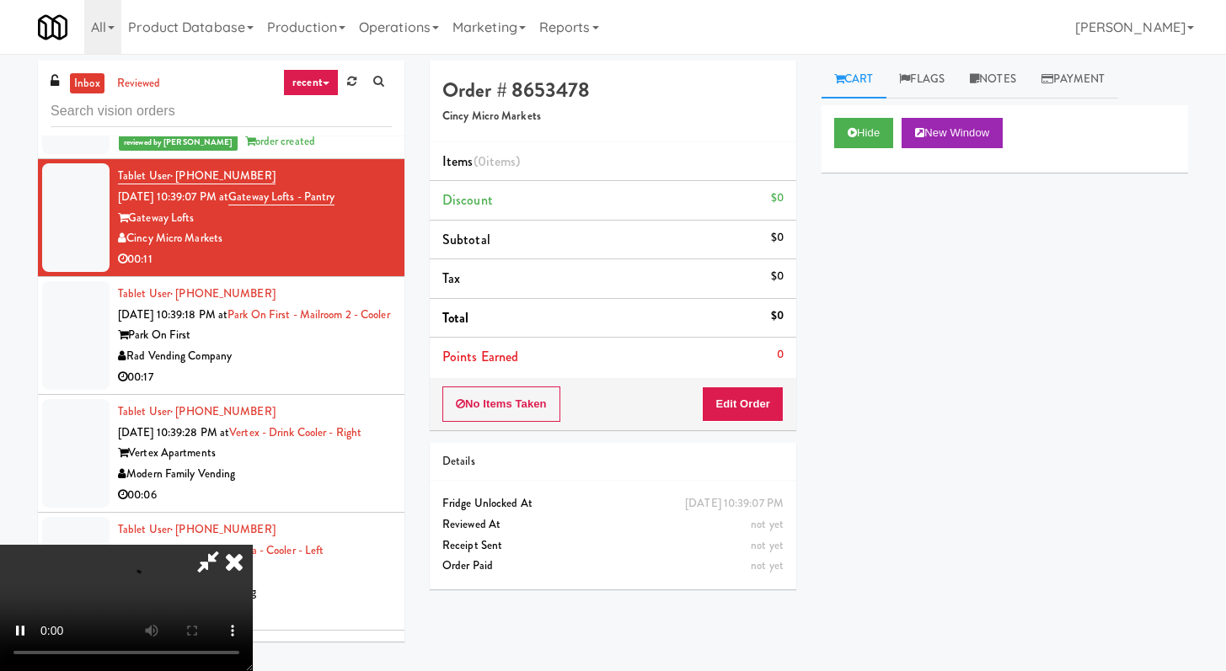
click at [745, 433] on div "Order # 8653478 Cincy Micro Markets Items (0 items ) Discount $0 Subtotal $0 Ta…" at bounding box center [613, 332] width 392 height 542
click at [748, 396] on button "Edit Order" at bounding box center [743, 404] width 82 height 35
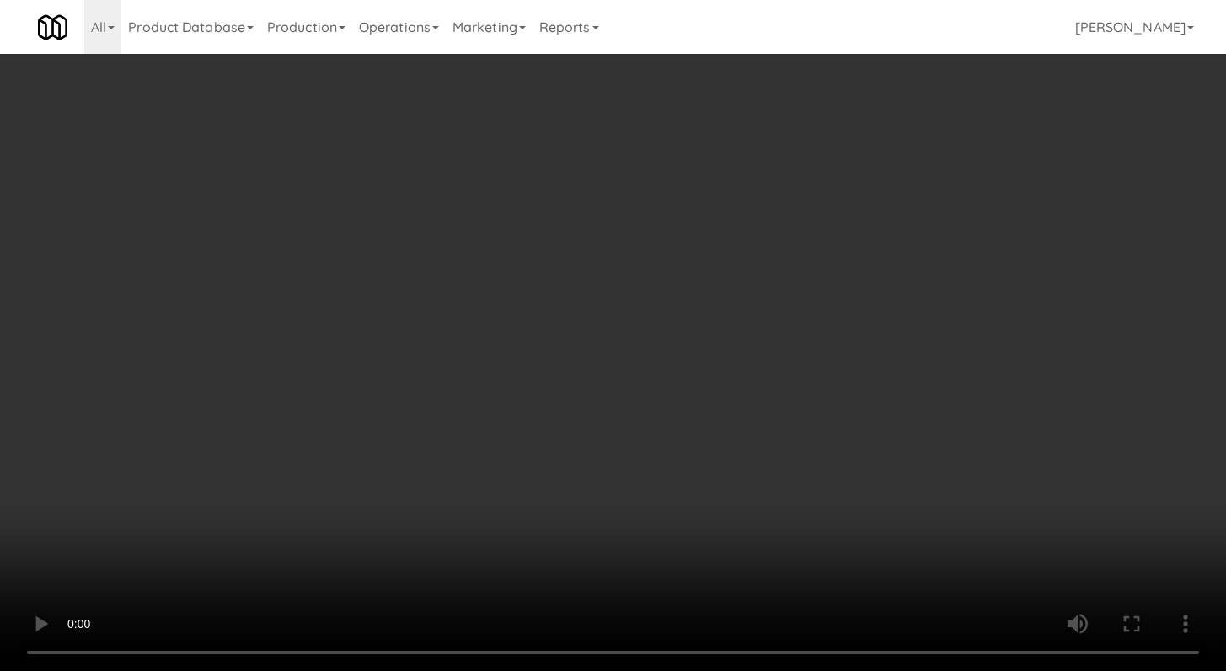
scroll to position [2432, 0]
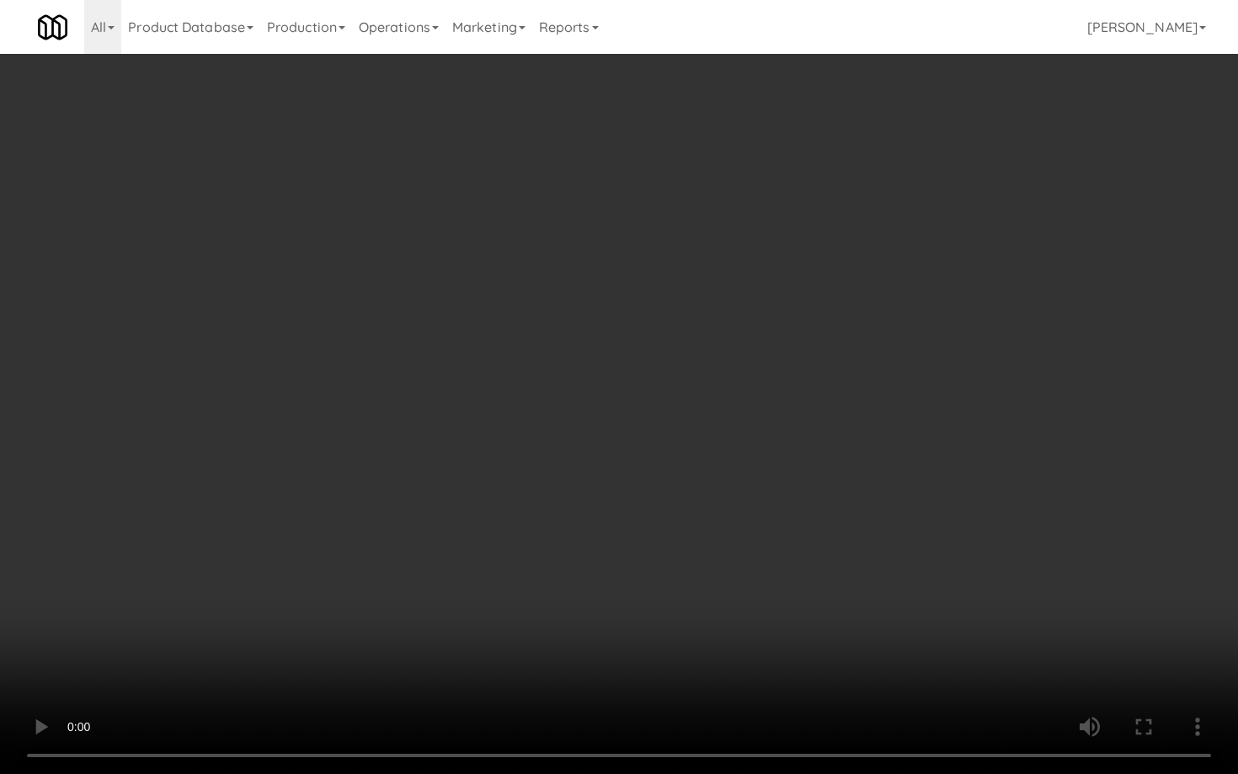
click at [666, 670] on video at bounding box center [619, 387] width 1238 height 774
click at [953, 670] on video at bounding box center [619, 387] width 1238 height 774
click at [954, 670] on video at bounding box center [619, 387] width 1238 height 774
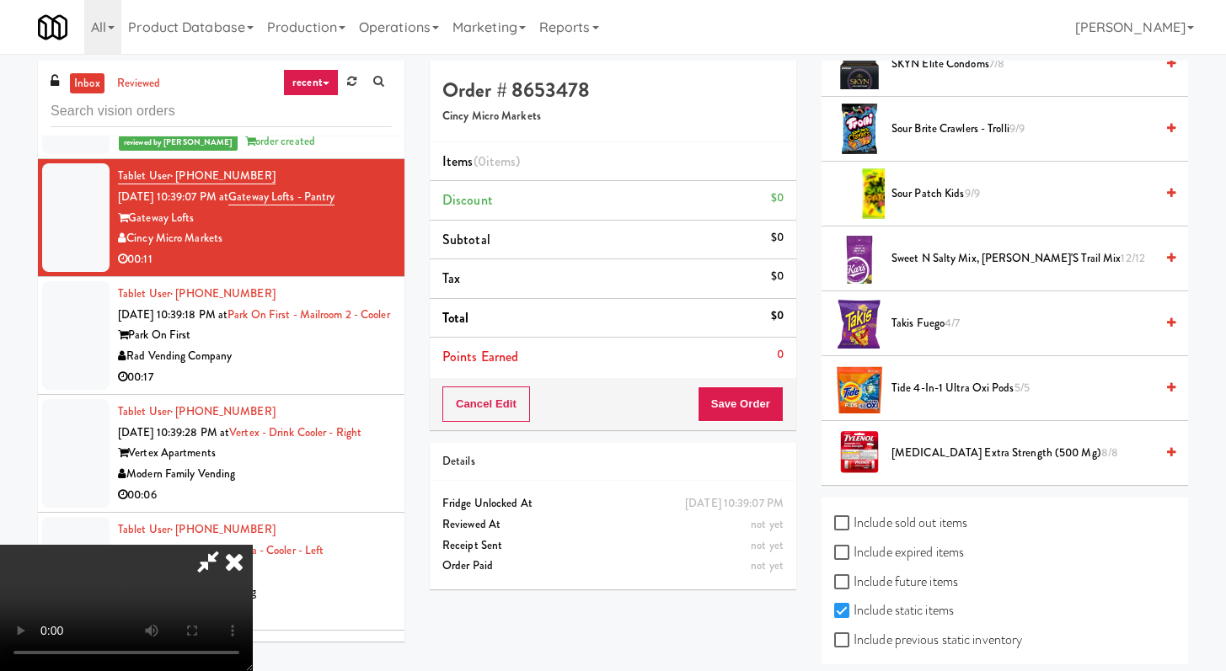
scroll to position [1829, 0]
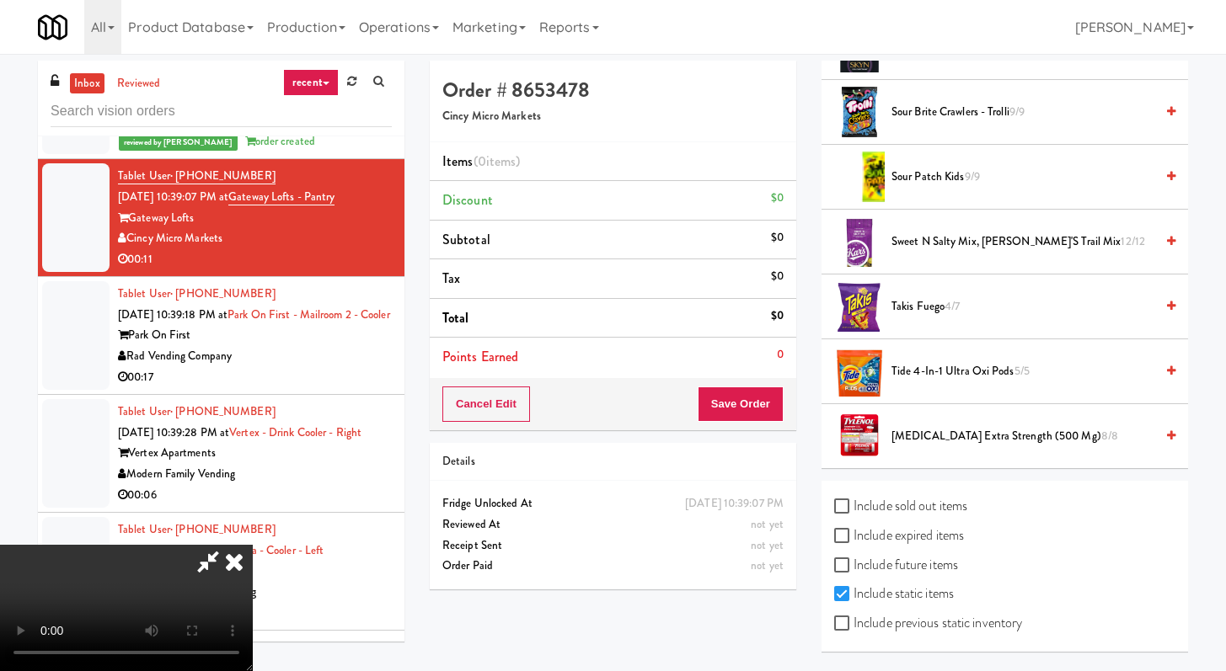
click at [932, 312] on span "Takis Fuego 4/7" at bounding box center [1022, 306] width 263 height 21
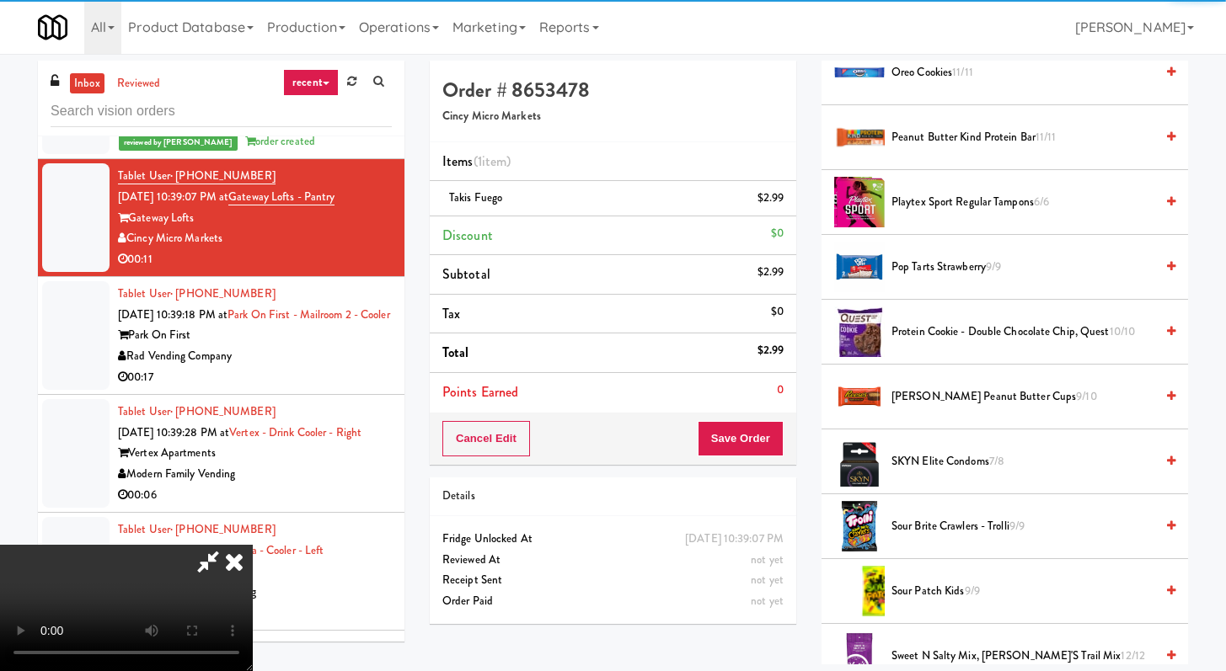
scroll to position [1697, 0]
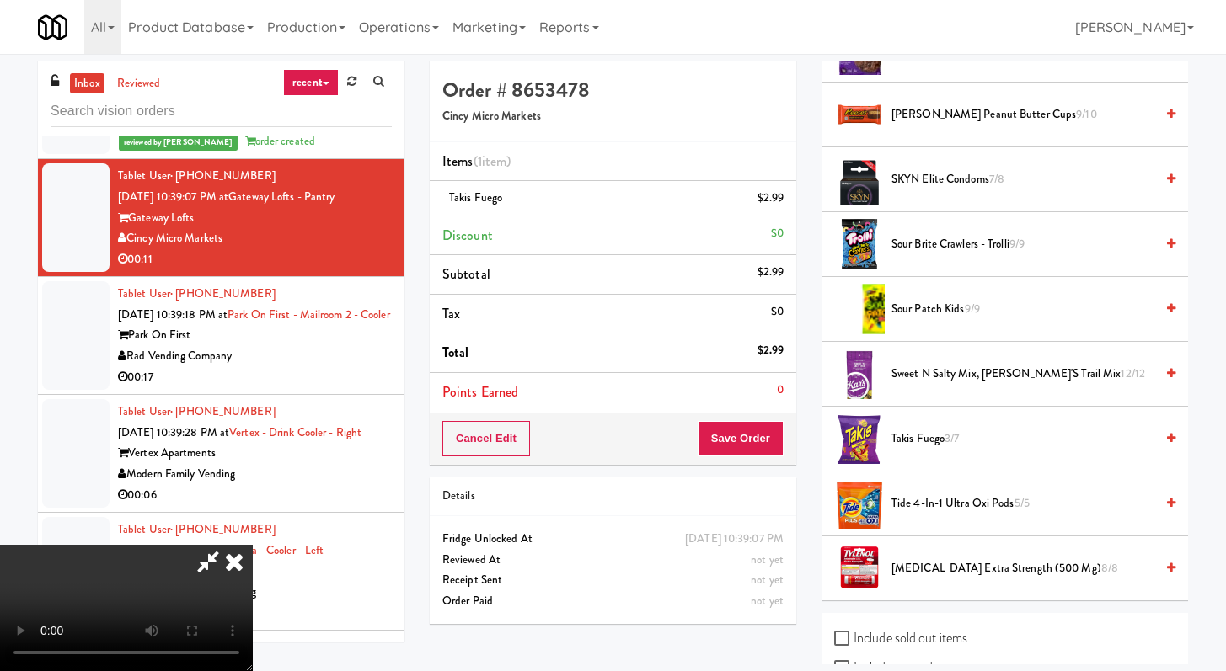
click at [923, 245] on span "Sour Brite Crawlers - Trolli 9/9" at bounding box center [1022, 244] width 263 height 21
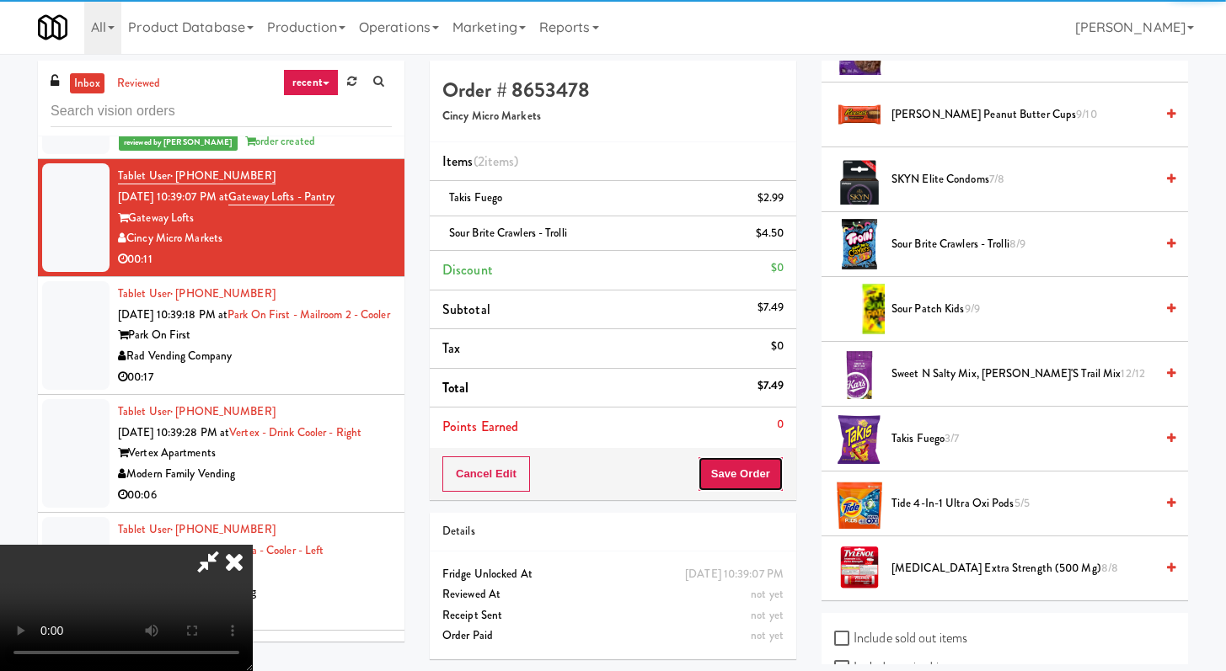
click at [765, 473] on button "Save Order" at bounding box center [740, 474] width 86 height 35
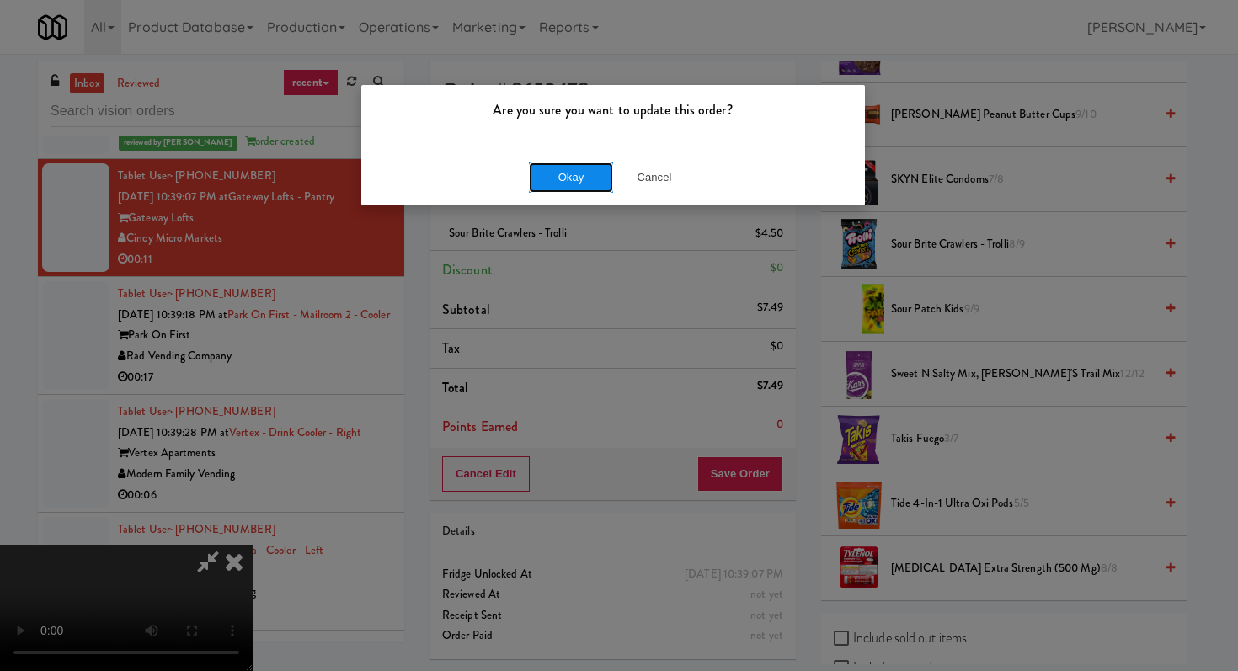
click at [588, 191] on button "Okay" at bounding box center [571, 178] width 84 height 30
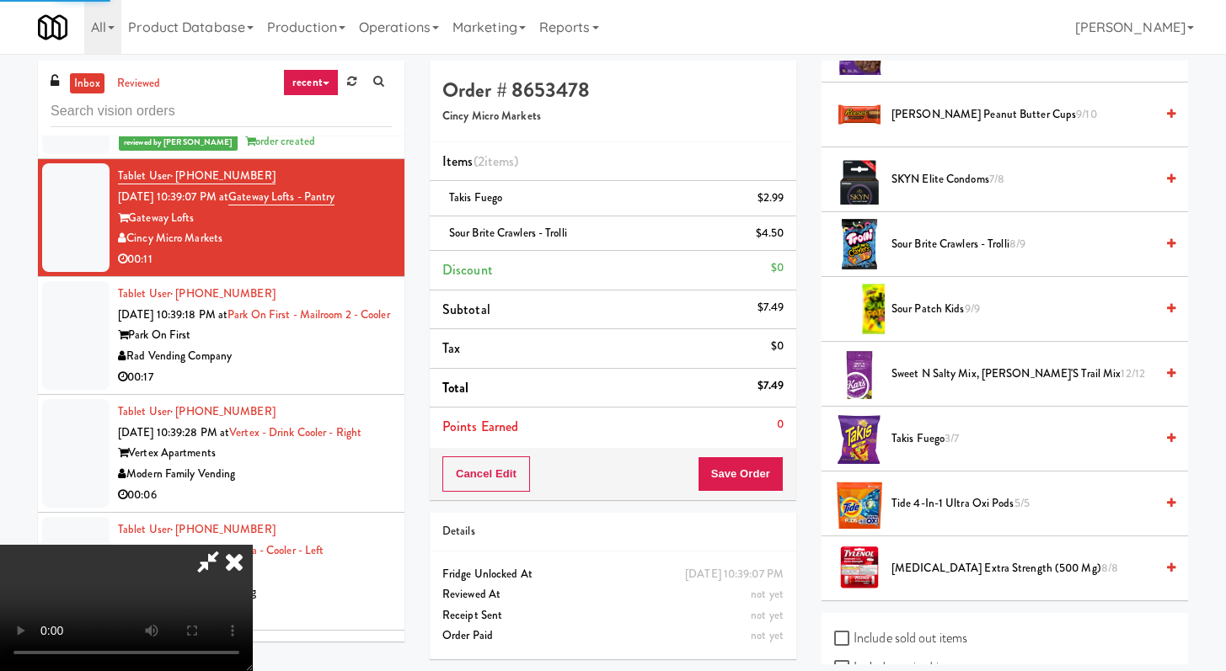
scroll to position [72, 0]
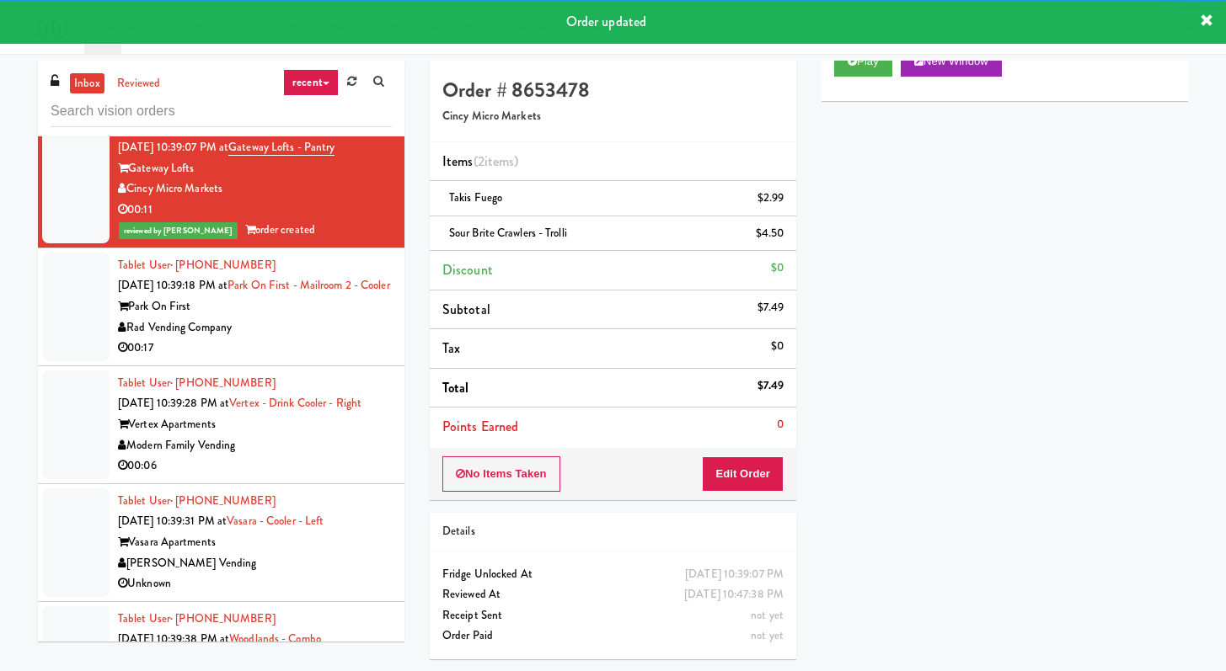
click at [313, 339] on div "Rad Vending Company" at bounding box center [255, 328] width 274 height 21
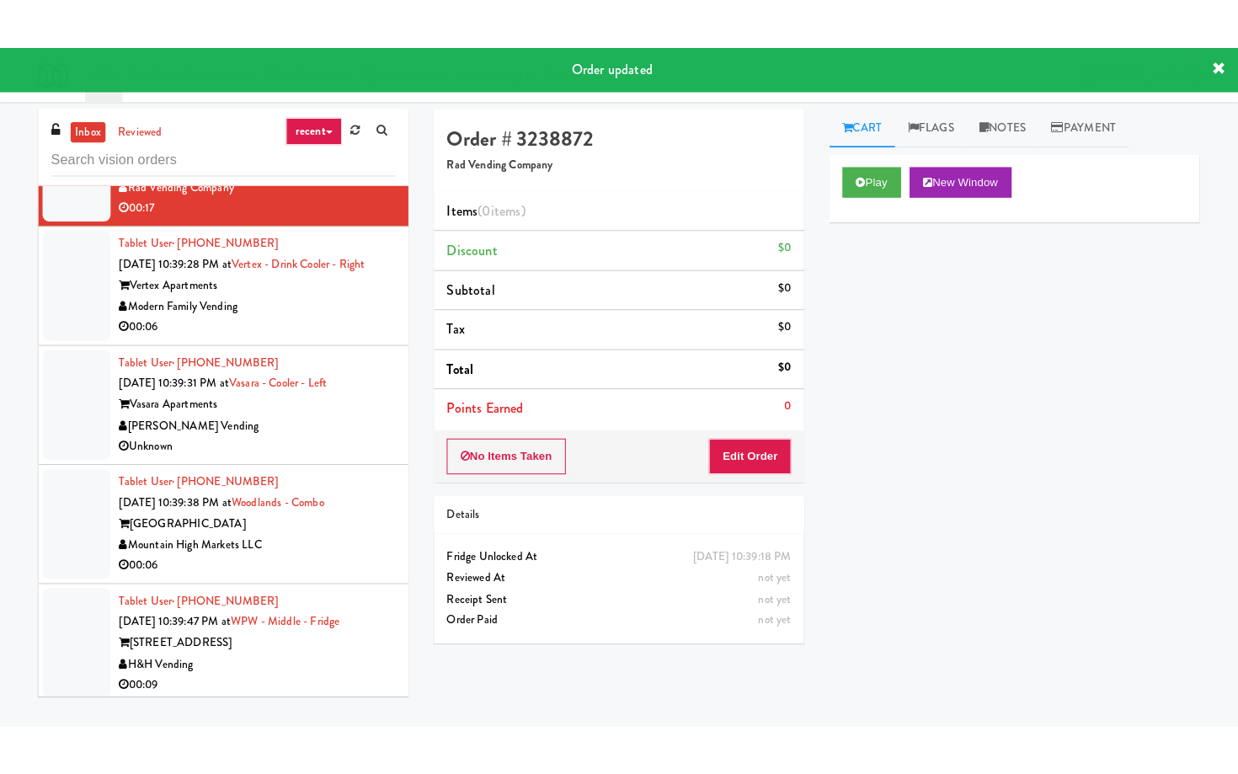
scroll to position [2706, 0]
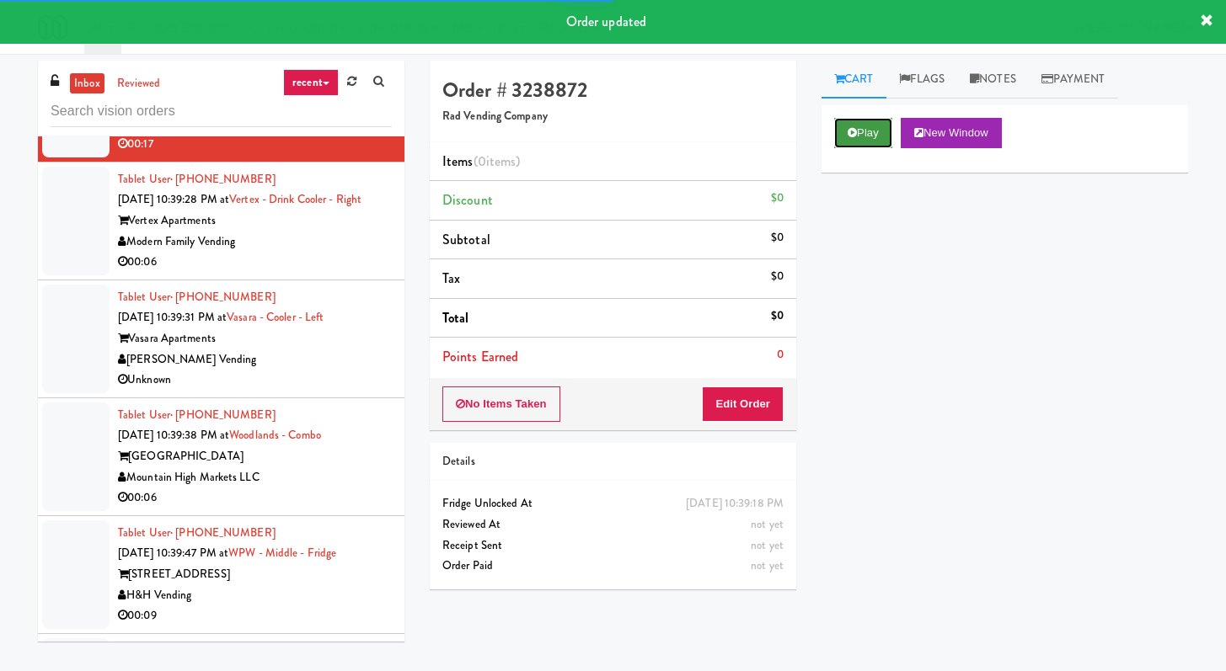
click at [873, 131] on button "Play" at bounding box center [863, 133] width 58 height 30
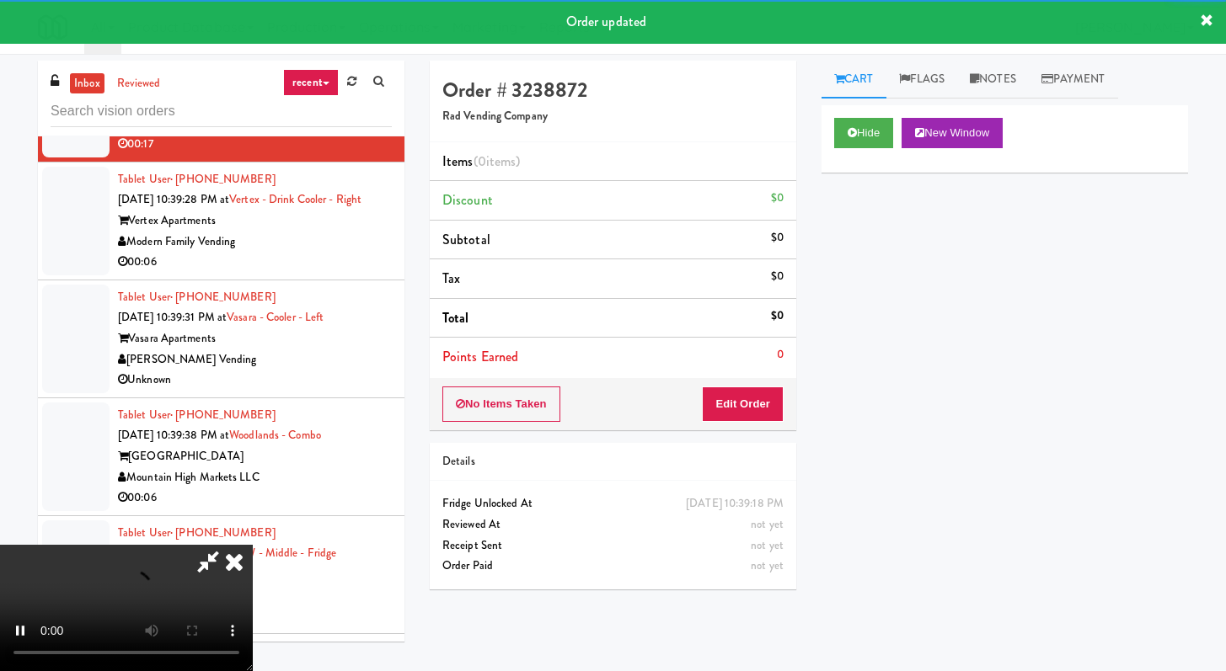
click at [756, 424] on div "No Items Taken Edit Order" at bounding box center [613, 404] width 366 height 52
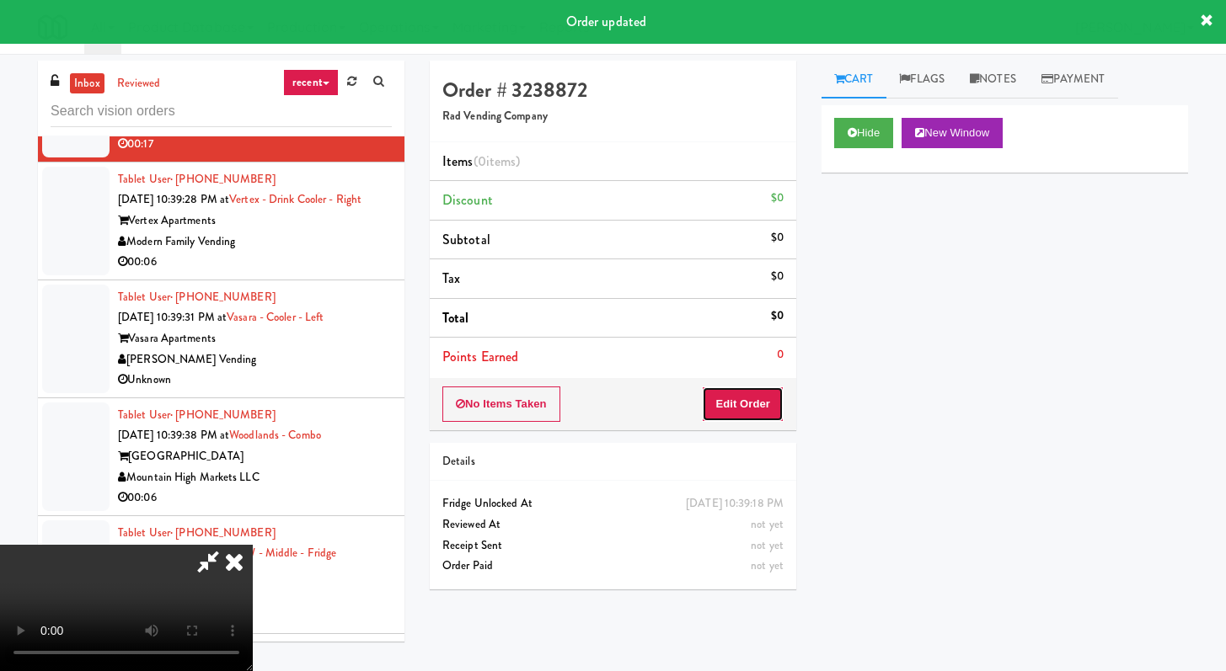
click at [759, 396] on button "Edit Order" at bounding box center [743, 404] width 82 height 35
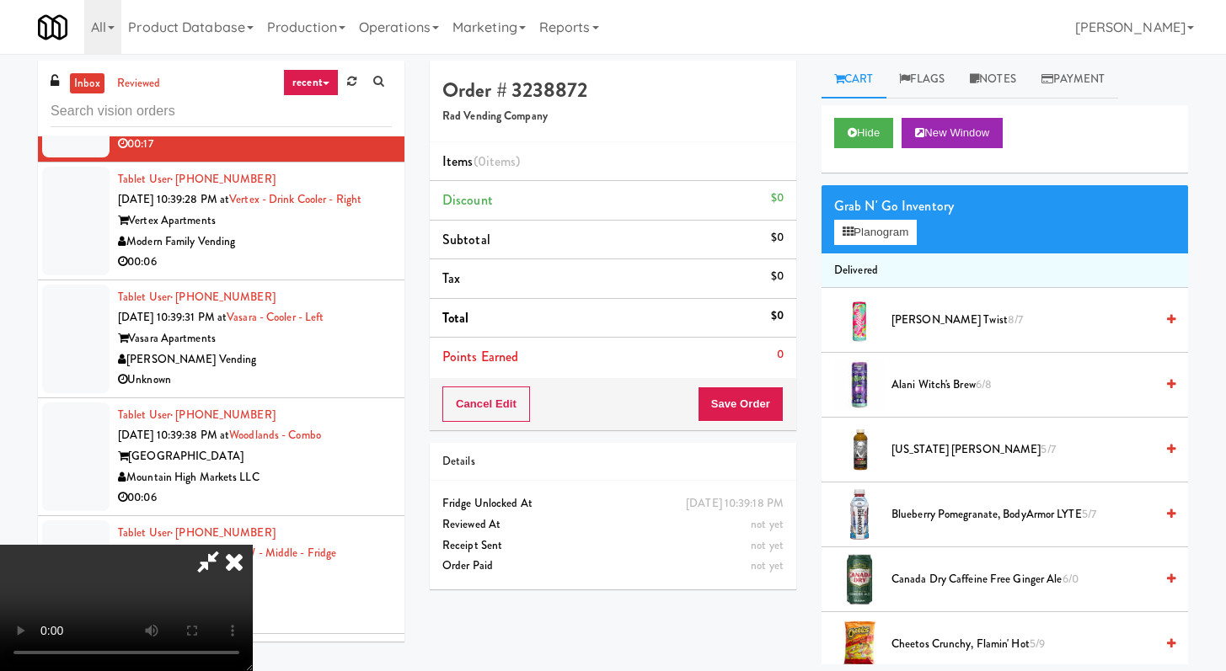
scroll to position [2685, 0]
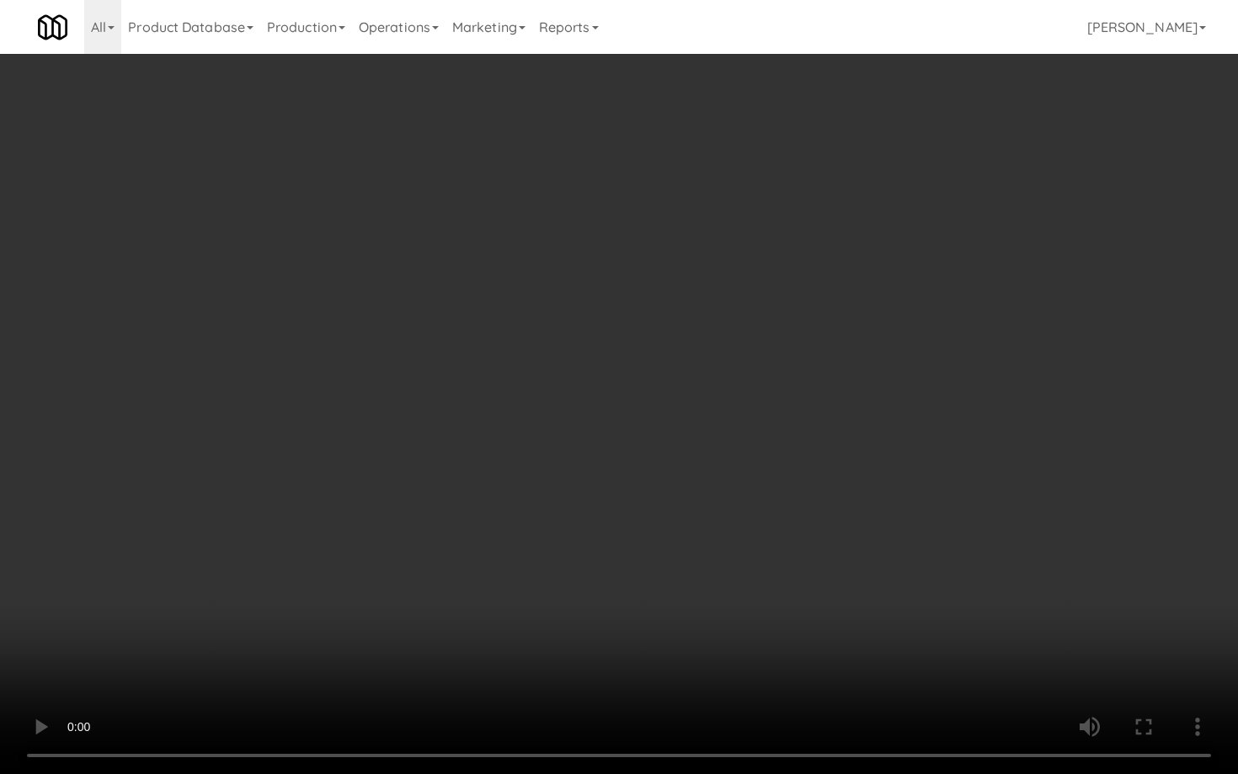
click at [953, 548] on video at bounding box center [619, 387] width 1238 height 774
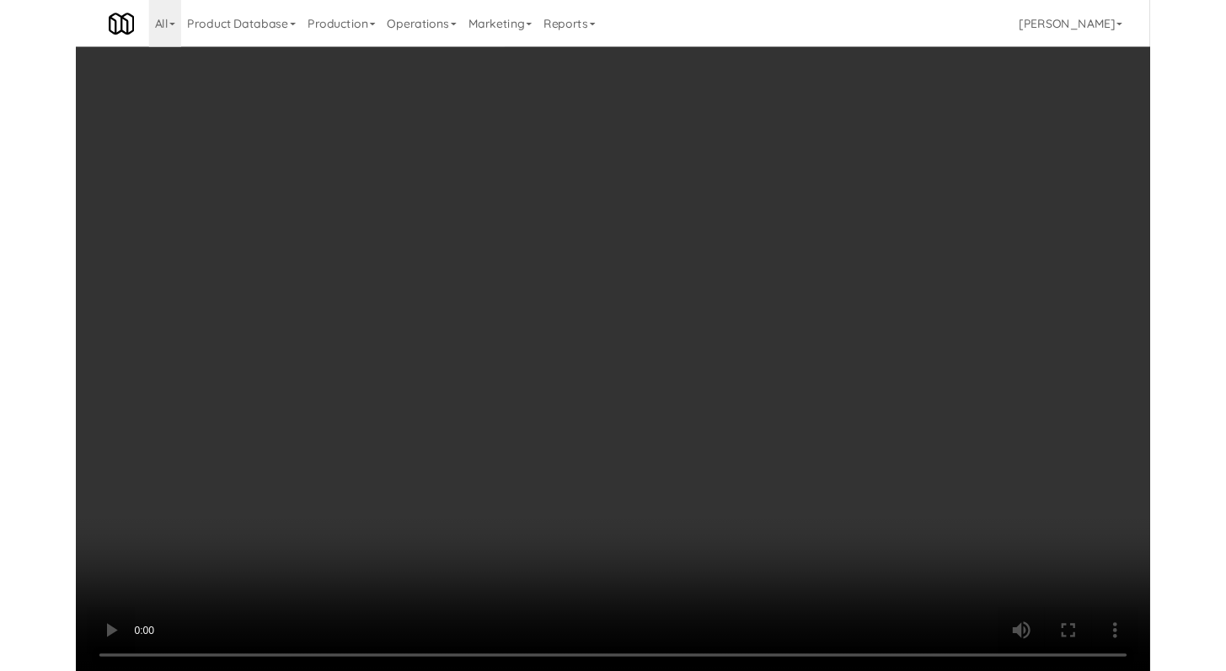
click
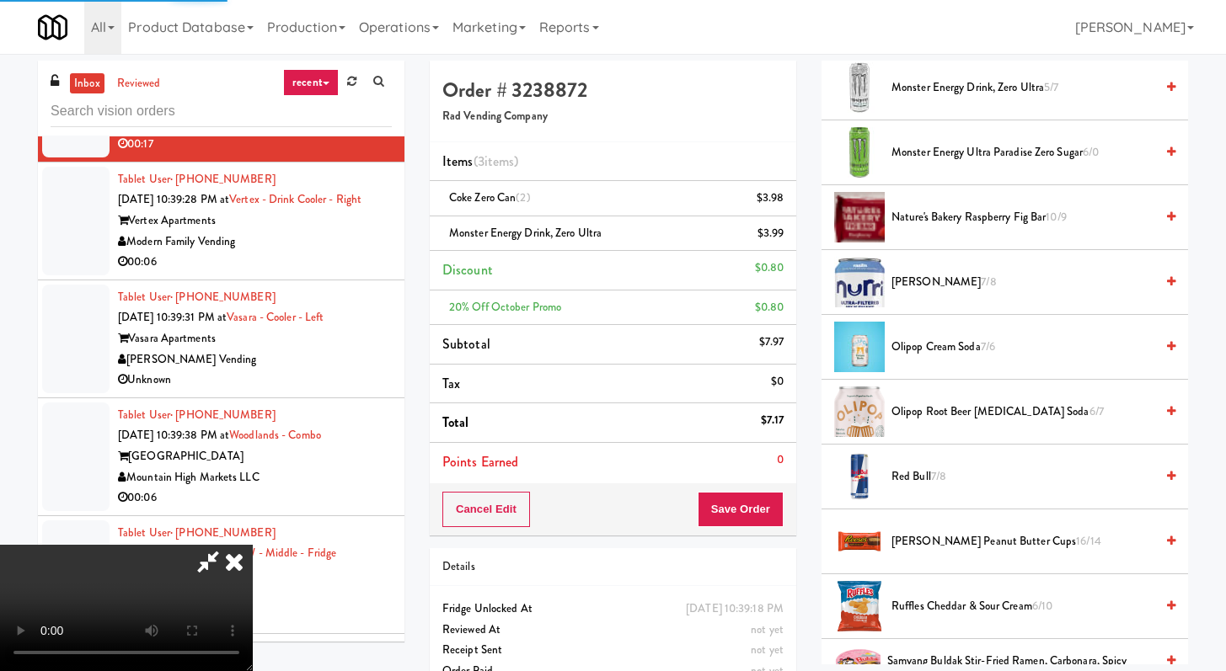
scroll to position [72, 0]
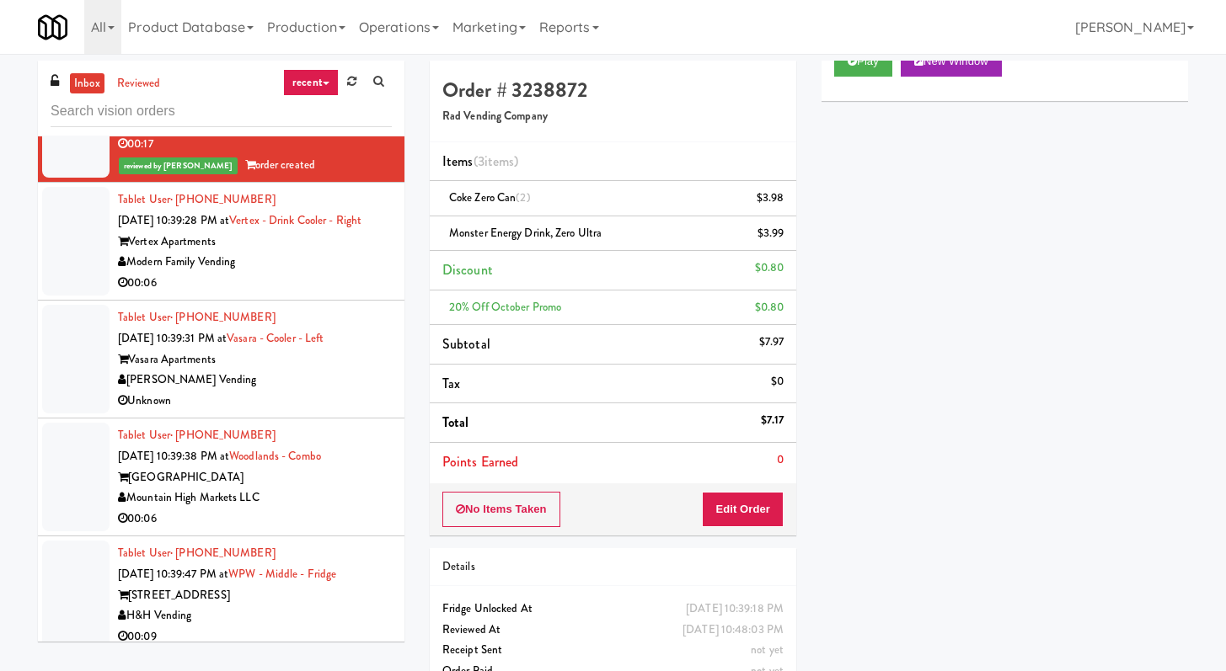
click at [328, 273] on div "Modern Family Vending" at bounding box center [255, 262] width 274 height 21
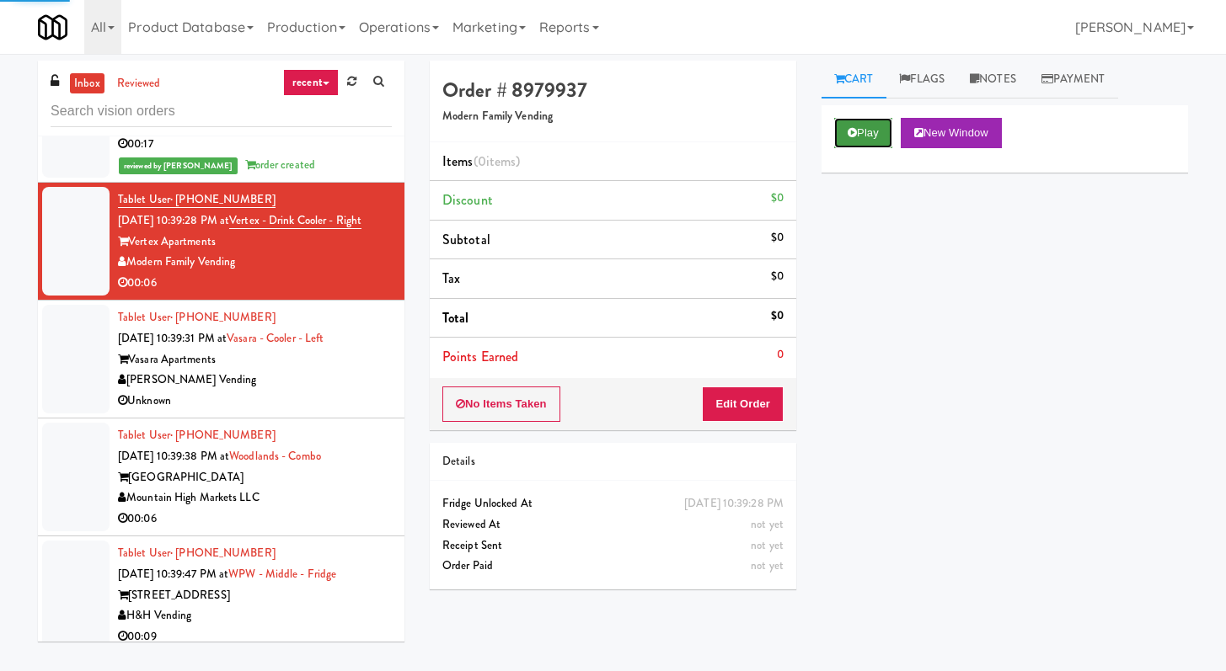
click at [863, 120] on button "Play" at bounding box center [863, 133] width 58 height 30
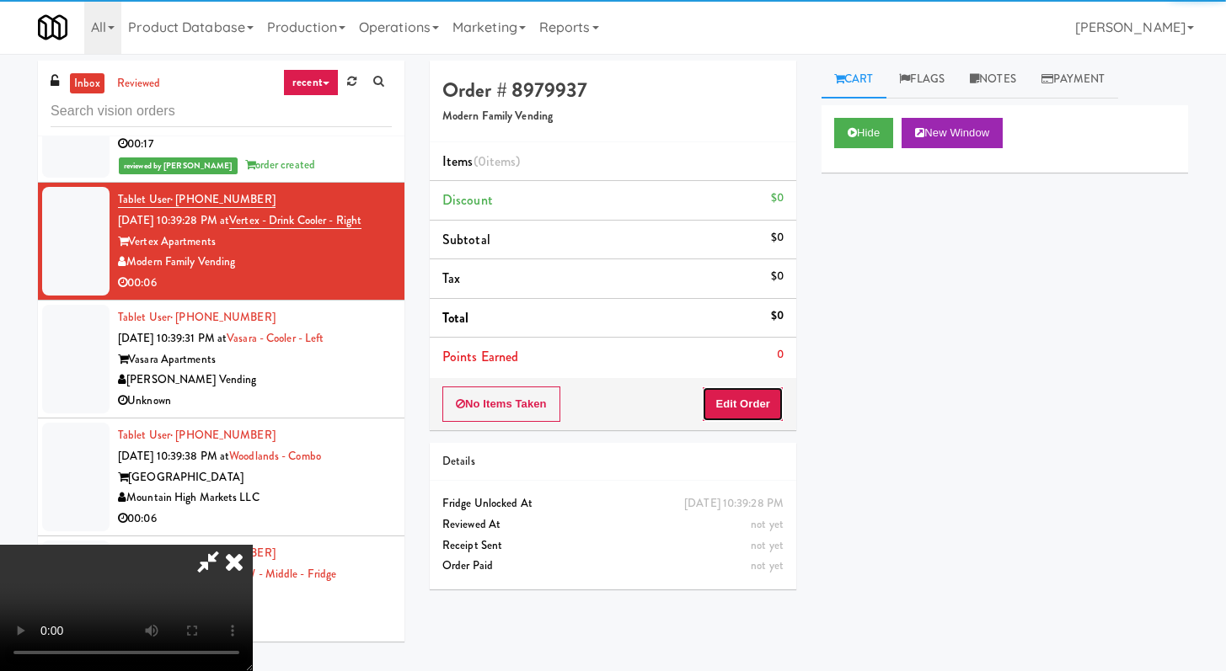
click at [743, 406] on button "Edit Order" at bounding box center [743, 404] width 82 height 35
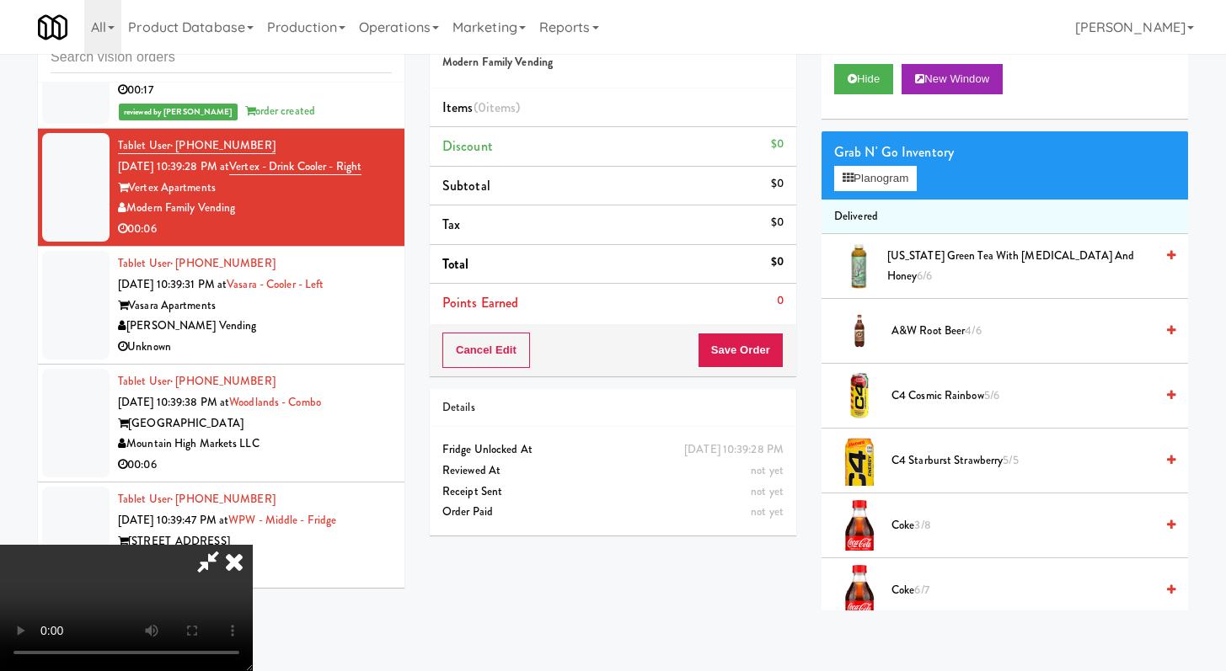
scroll to position [2685, 0]
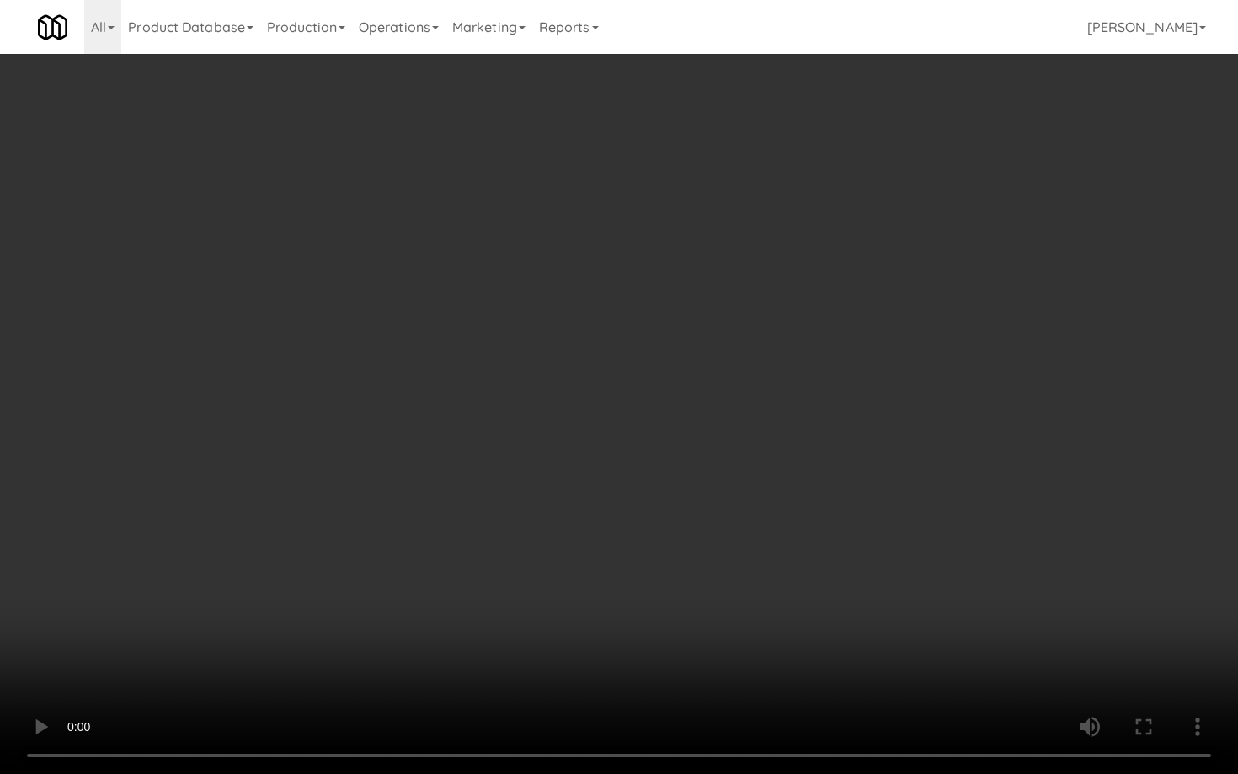
click at [1202, 670] on video at bounding box center [619, 387] width 1238 height 774
click at [780, 517] on video at bounding box center [619, 387] width 1238 height 774
click at [758, 505] on video at bounding box center [619, 387] width 1238 height 774
click at [671, 515] on video at bounding box center [619, 387] width 1238 height 774
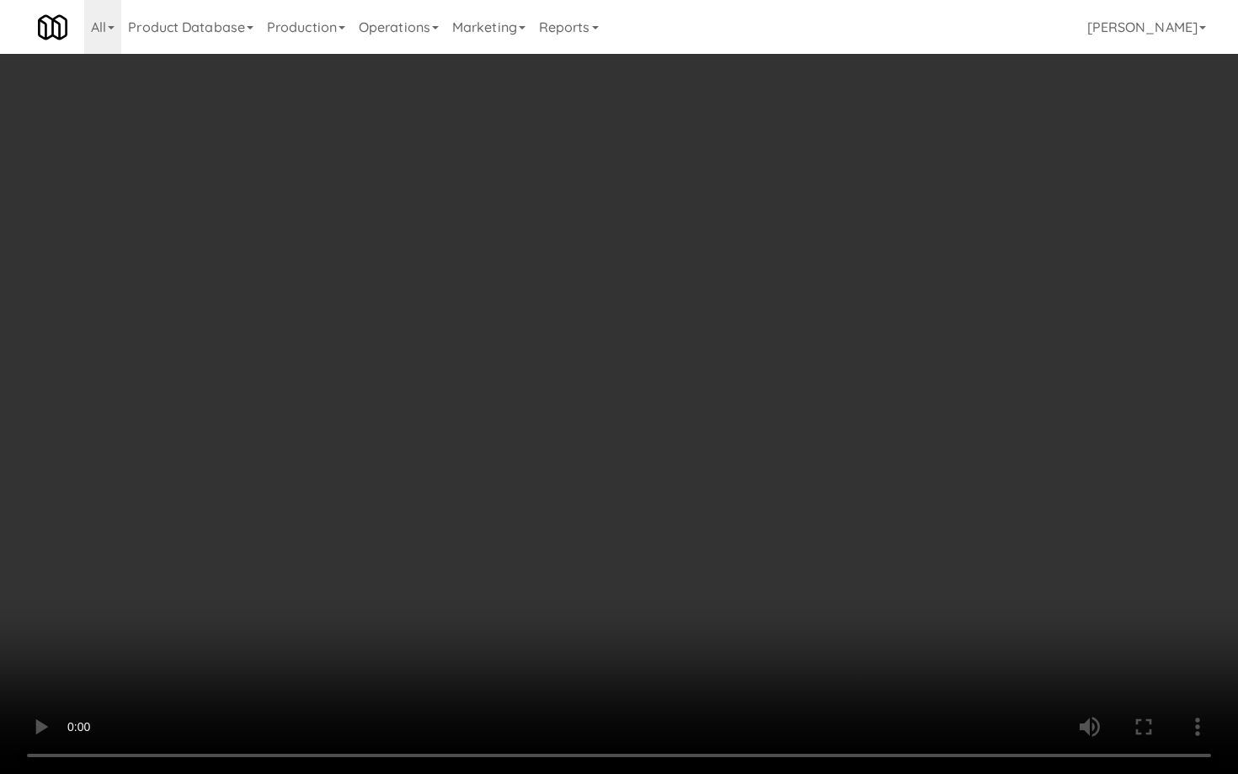
drag, startPoint x: 676, startPoint y: 510, endPoint x: 684, endPoint y: 501, distance: 11.9
click at [676, 510] on video at bounding box center [619, 387] width 1238 height 774
click at [698, 473] on video at bounding box center [619, 387] width 1238 height 774
click at [708, 451] on video at bounding box center [619, 387] width 1238 height 774
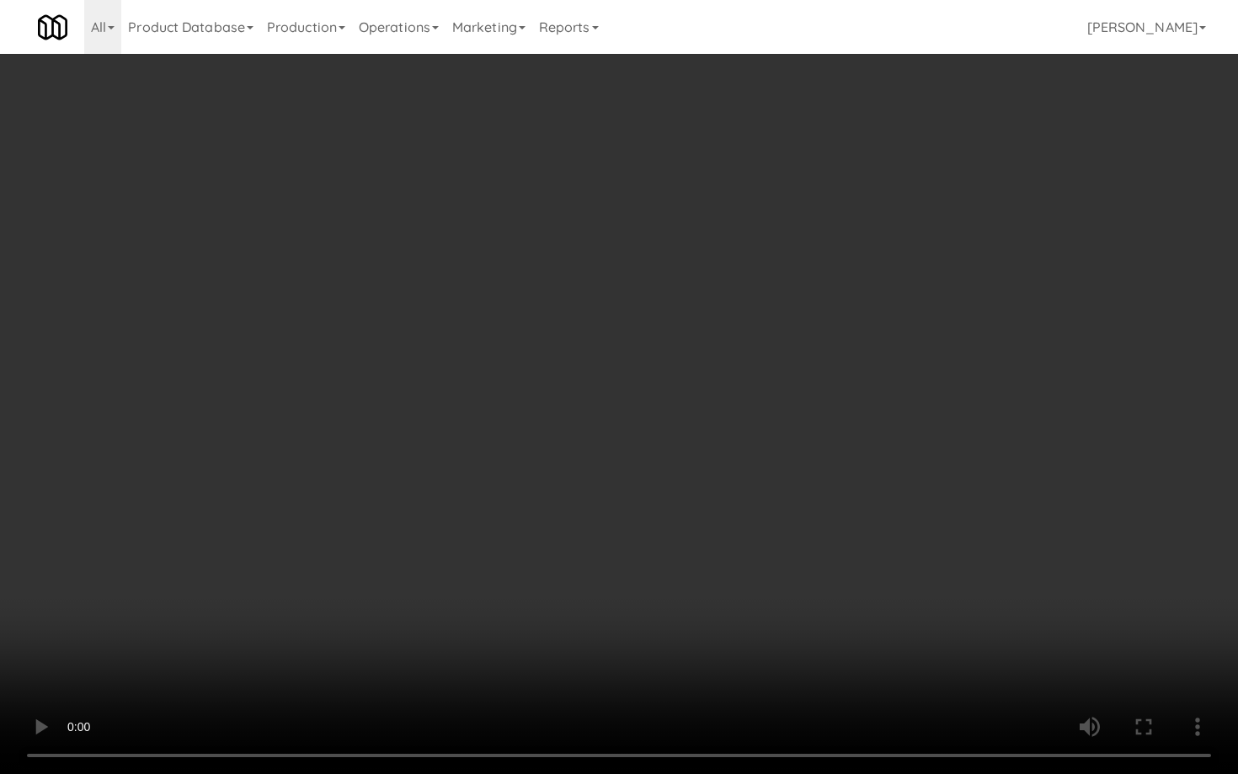
click at [708, 451] on video at bounding box center [619, 387] width 1238 height 774
click at [717, 438] on video at bounding box center [619, 387] width 1238 height 774
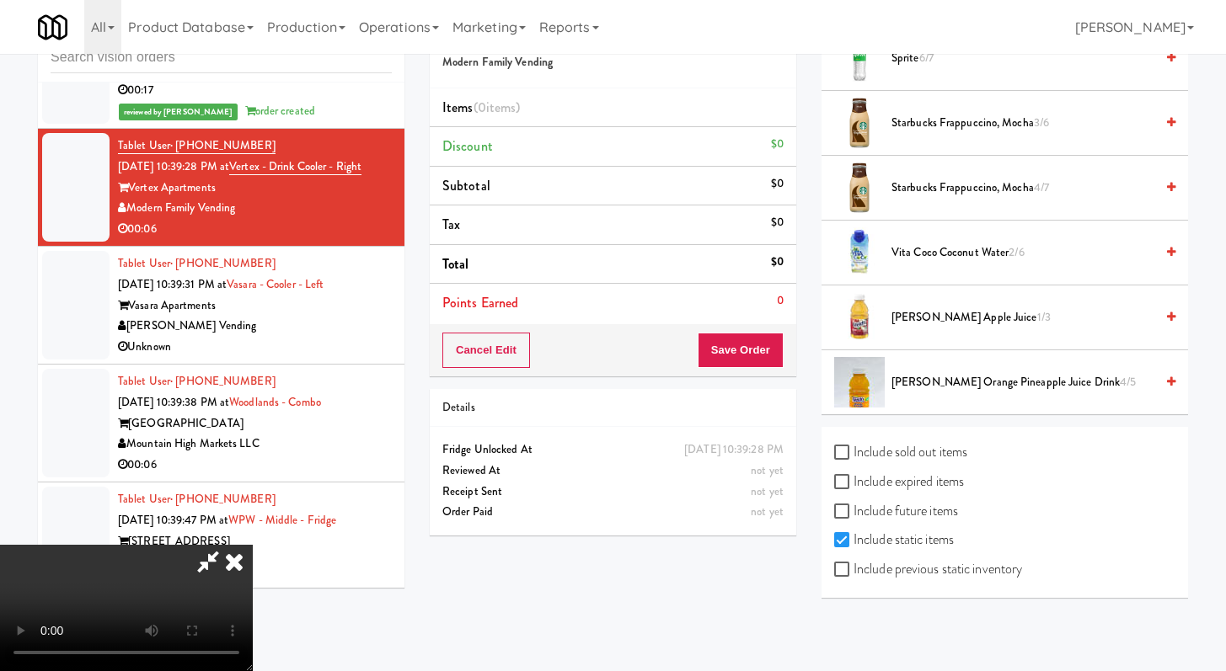
scroll to position [1557, 0]
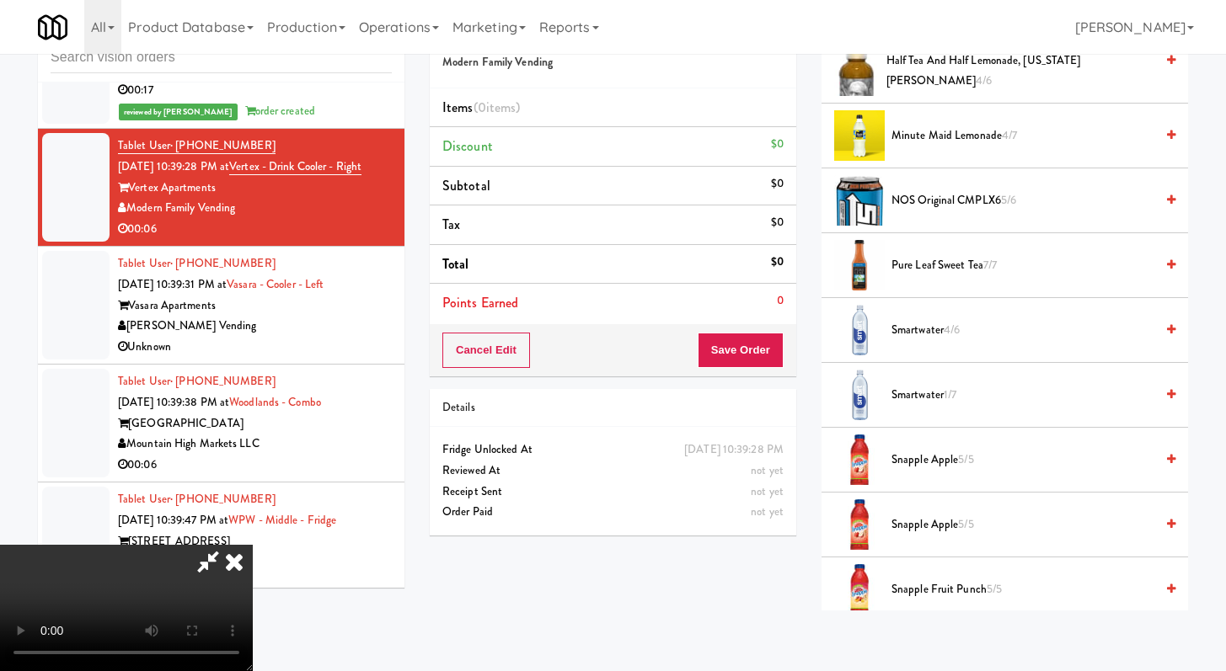
click at [914, 321] on span "Smartwater 4/6" at bounding box center [1022, 330] width 263 height 21
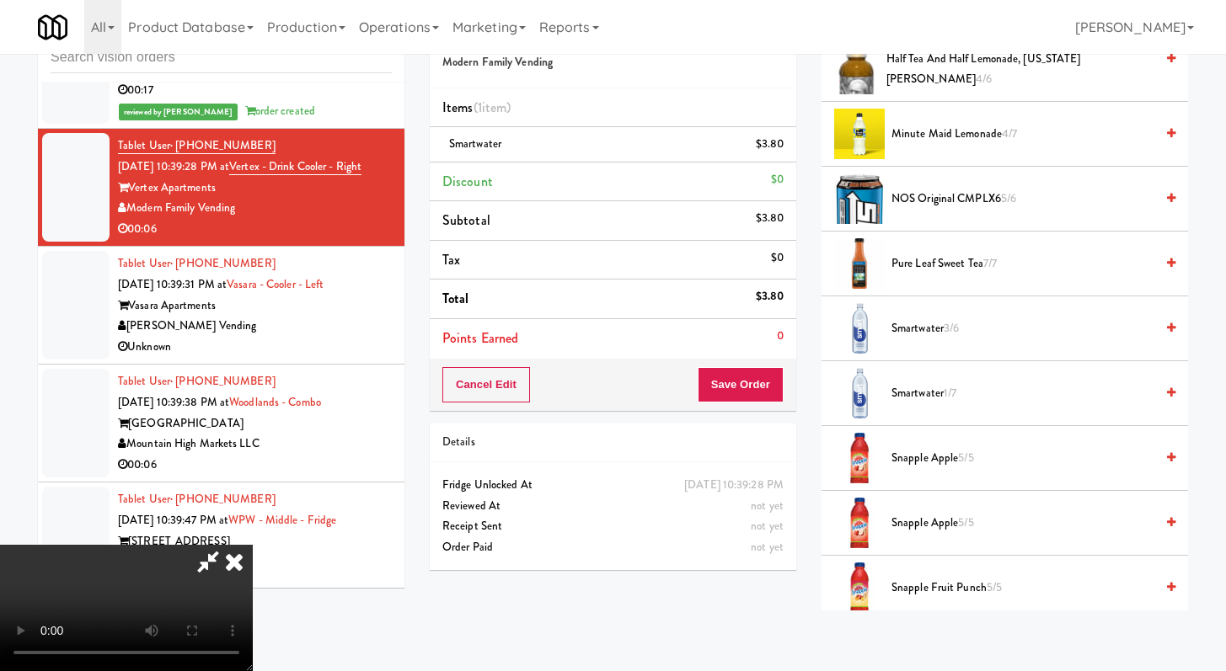
scroll to position [1551, 0]
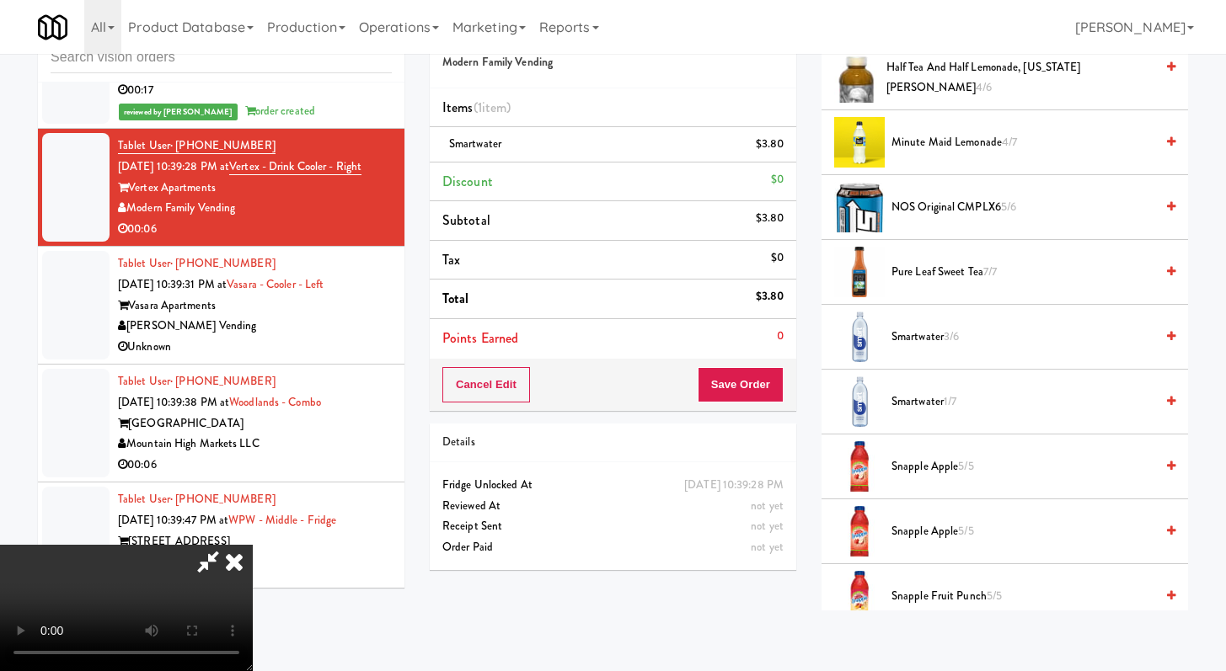
click at [921, 68] on span "Half Tea and Half Lemonade, [US_STATE] [PERSON_NAME] 4/6" at bounding box center [1020, 77] width 268 height 41
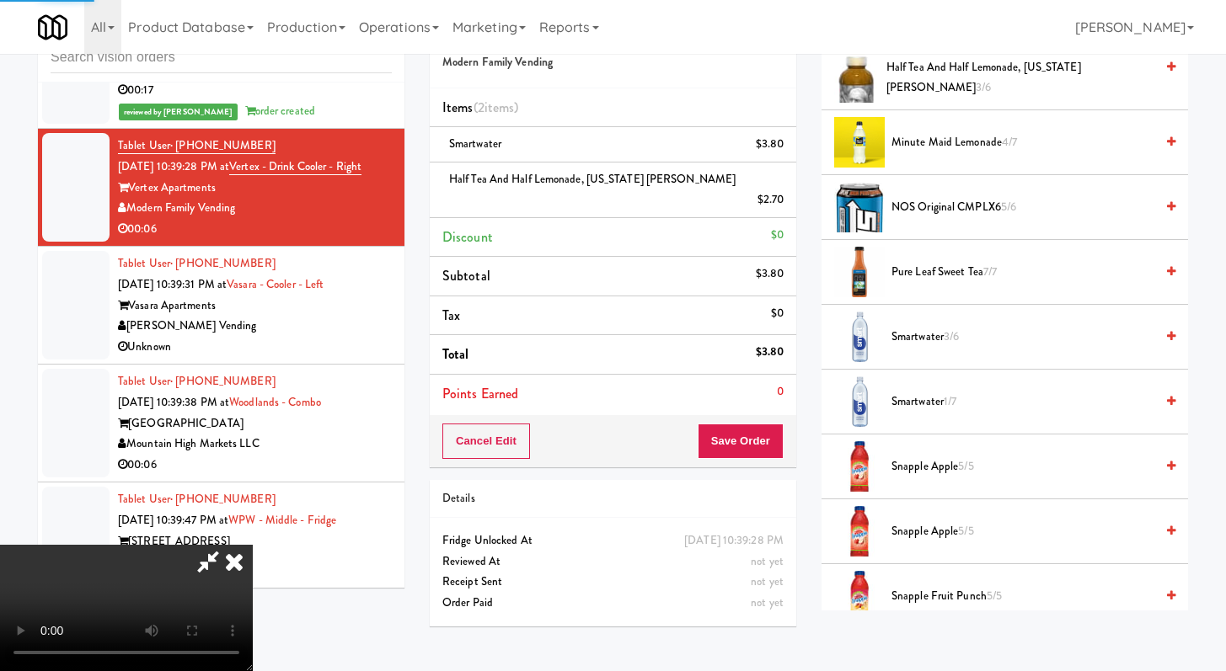
click at [253, 545] on video at bounding box center [126, 608] width 253 height 126
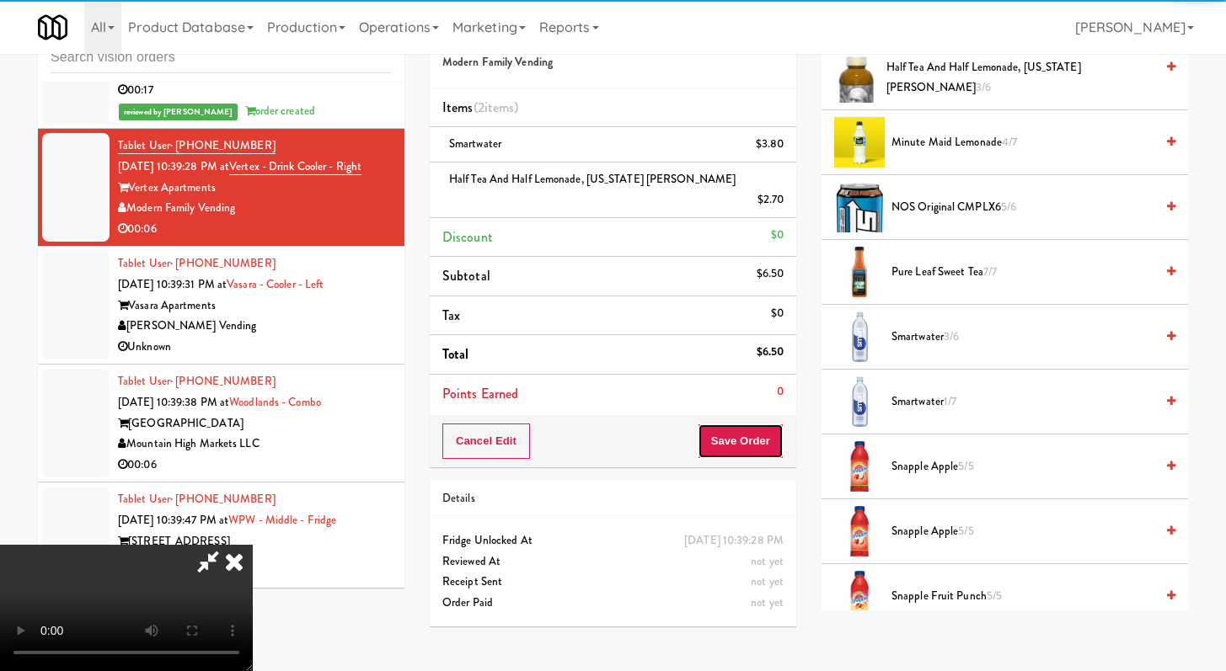
click at [776, 425] on button "Save Order" at bounding box center [740, 441] width 86 height 35
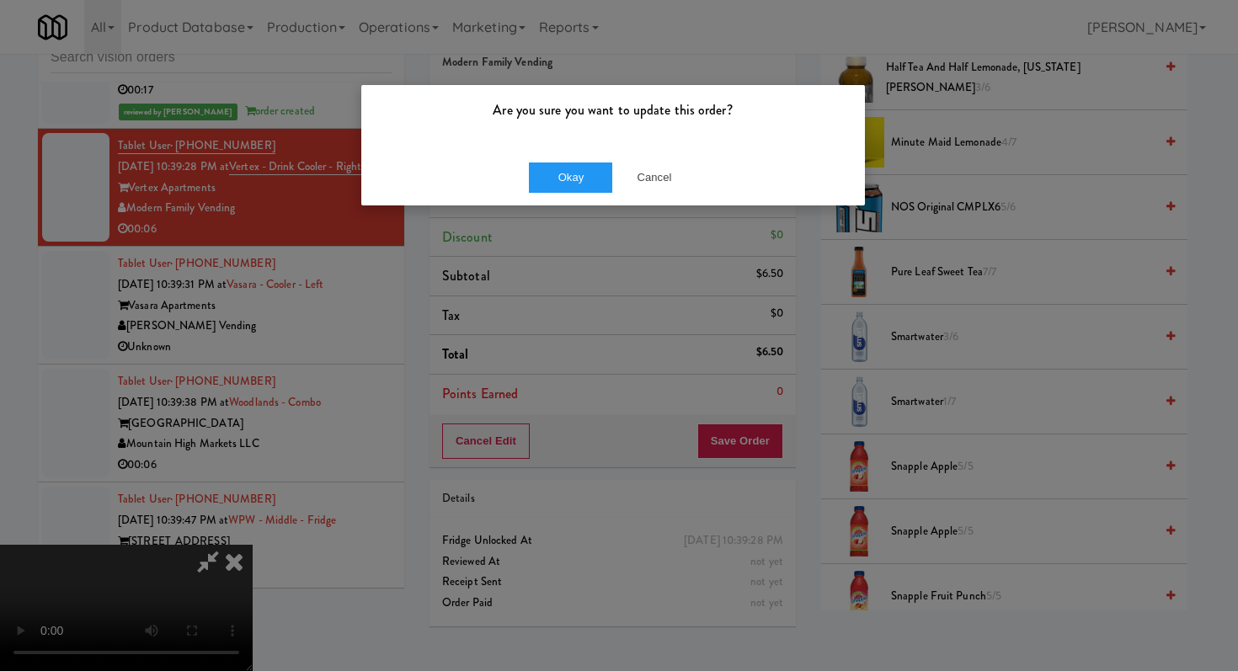
click at [566, 138] on div "Are you sure you want to update this order?" at bounding box center [613, 117] width 504 height 64
click at [562, 195] on div "Okay Cancel" at bounding box center [613, 177] width 504 height 56
click at [576, 173] on button "Okay" at bounding box center [571, 178] width 84 height 30
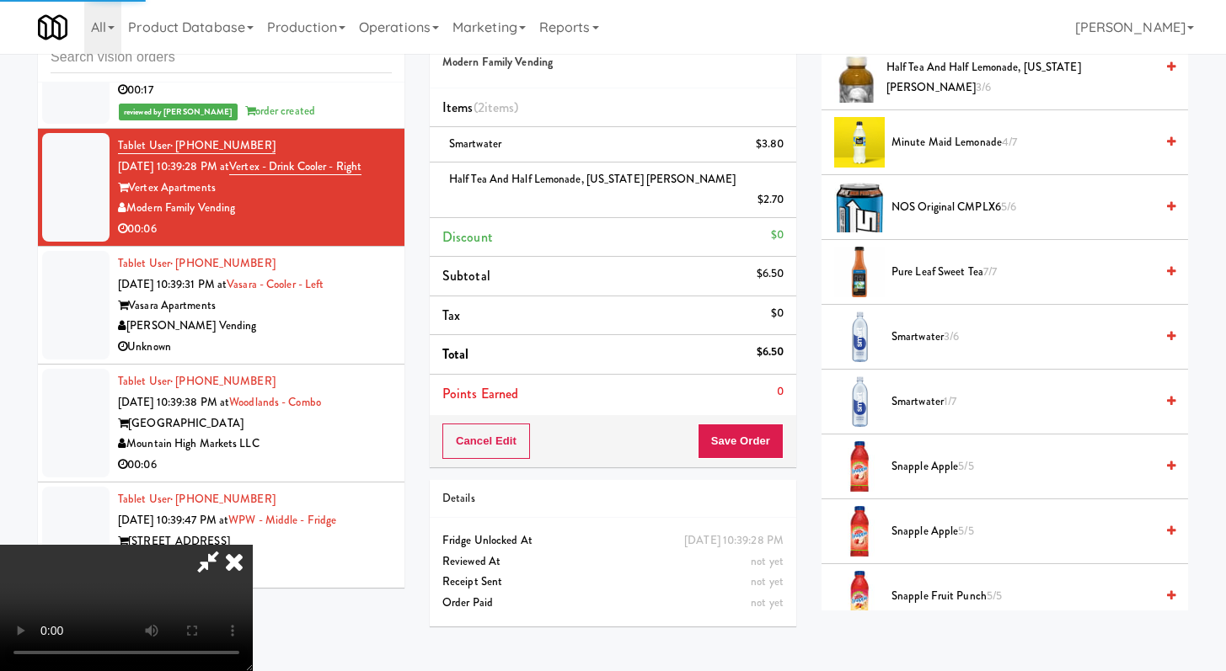
scroll to position [72, 0]
